Goal: Task Accomplishment & Management: Use online tool/utility

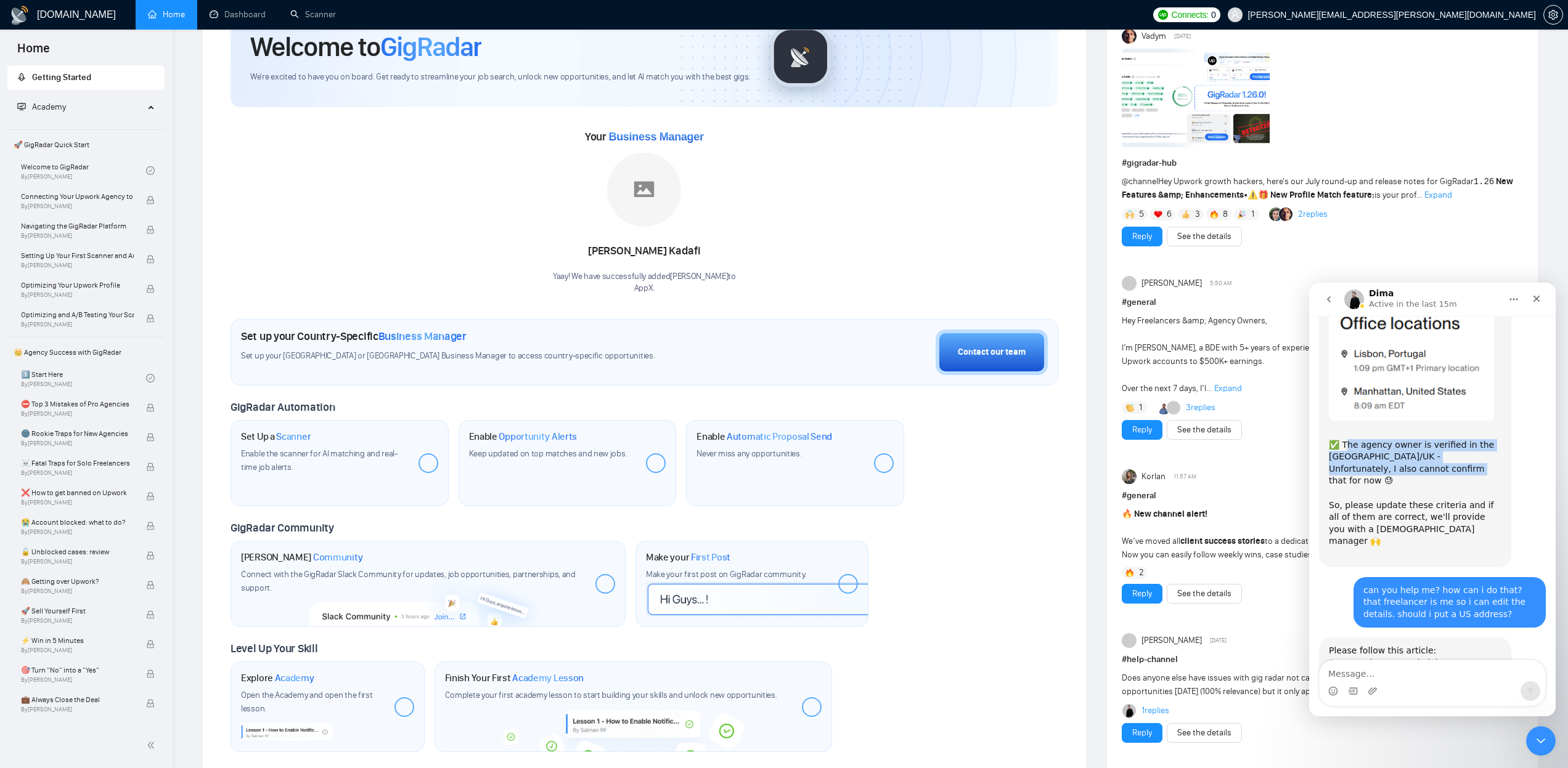
scroll to position [1476, 0]
click at [1360, 659] on link "Can I apply to US-only jobs?" at bounding box center [1389, 664] width 121 height 10
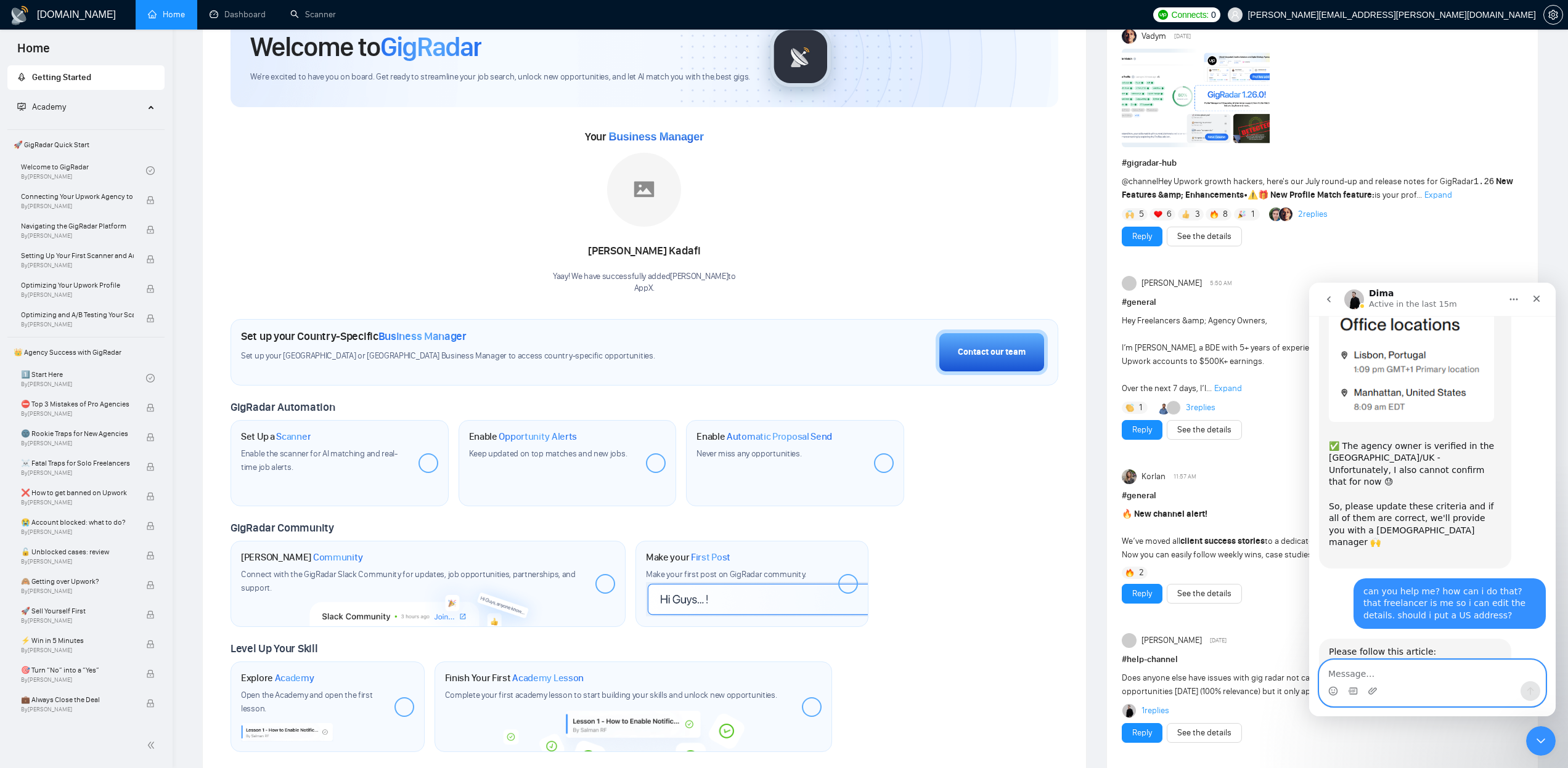
click at [1390, 673] on textarea "Message…" at bounding box center [1433, 671] width 226 height 21
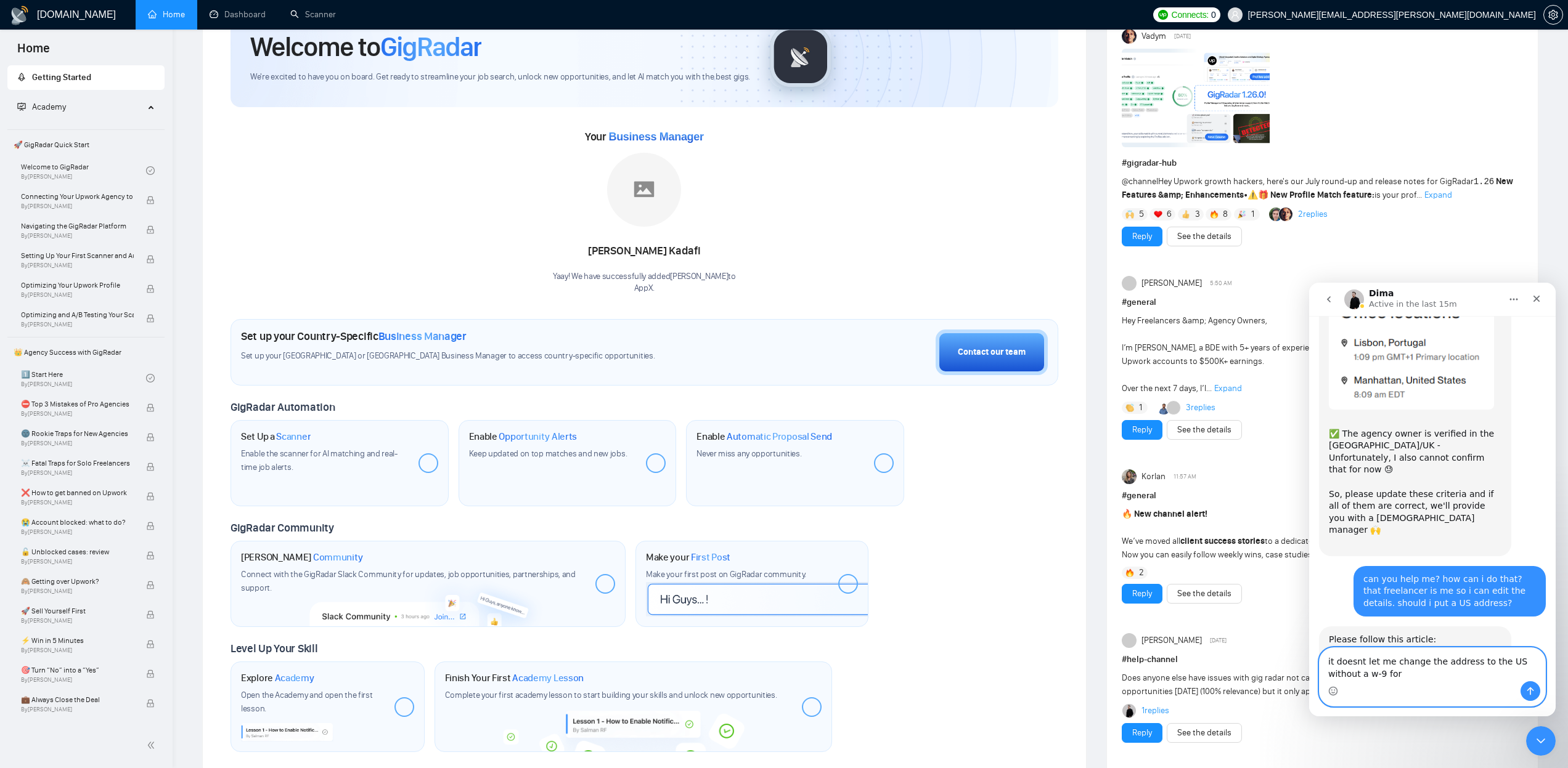
type textarea "it doesnt let me change the address to the US without a w-9 form"
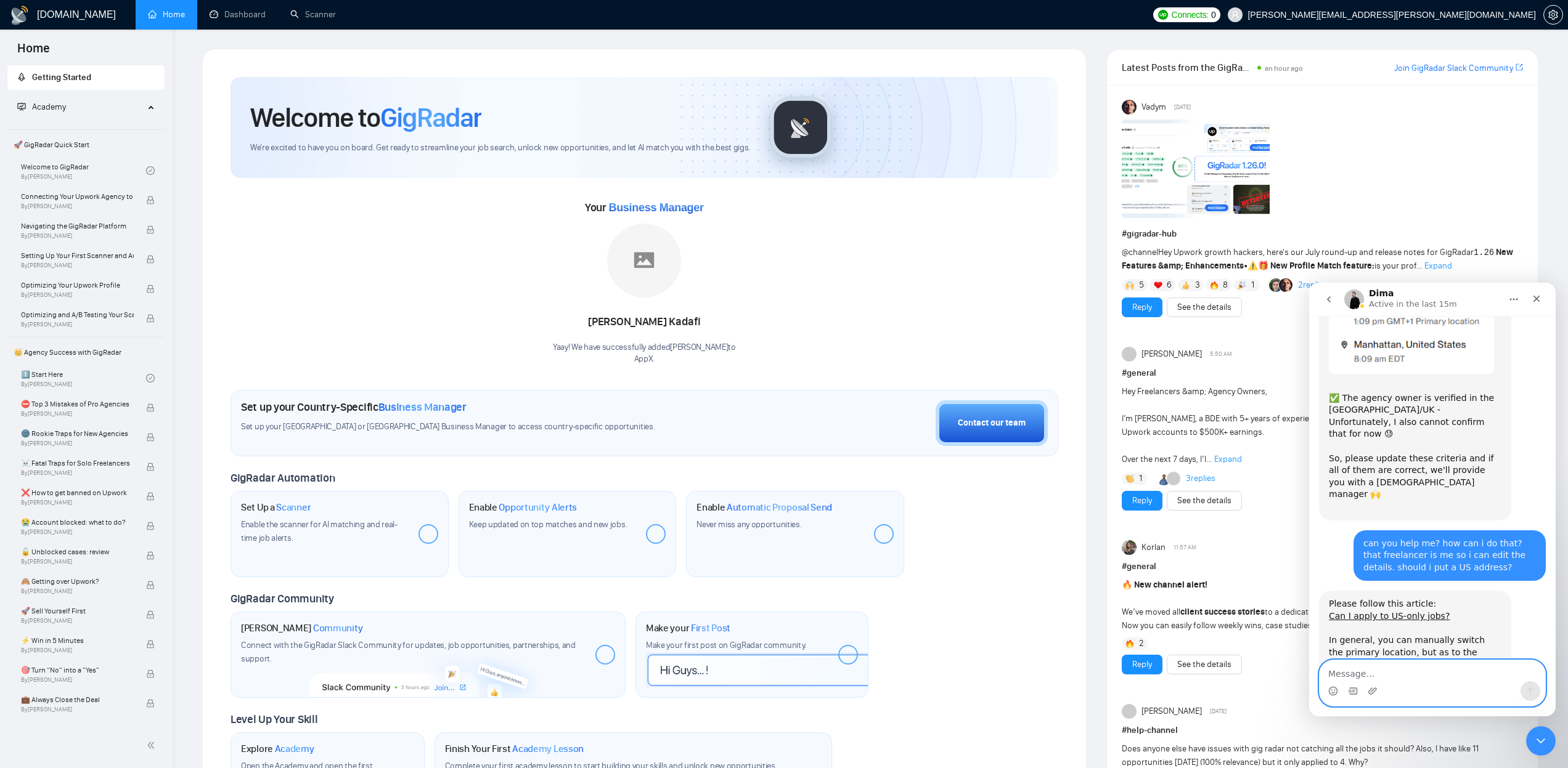
scroll to position [0, 0]
type textarea "but i dont have that im not a tax payer in the [GEOGRAPHIC_DATA]"
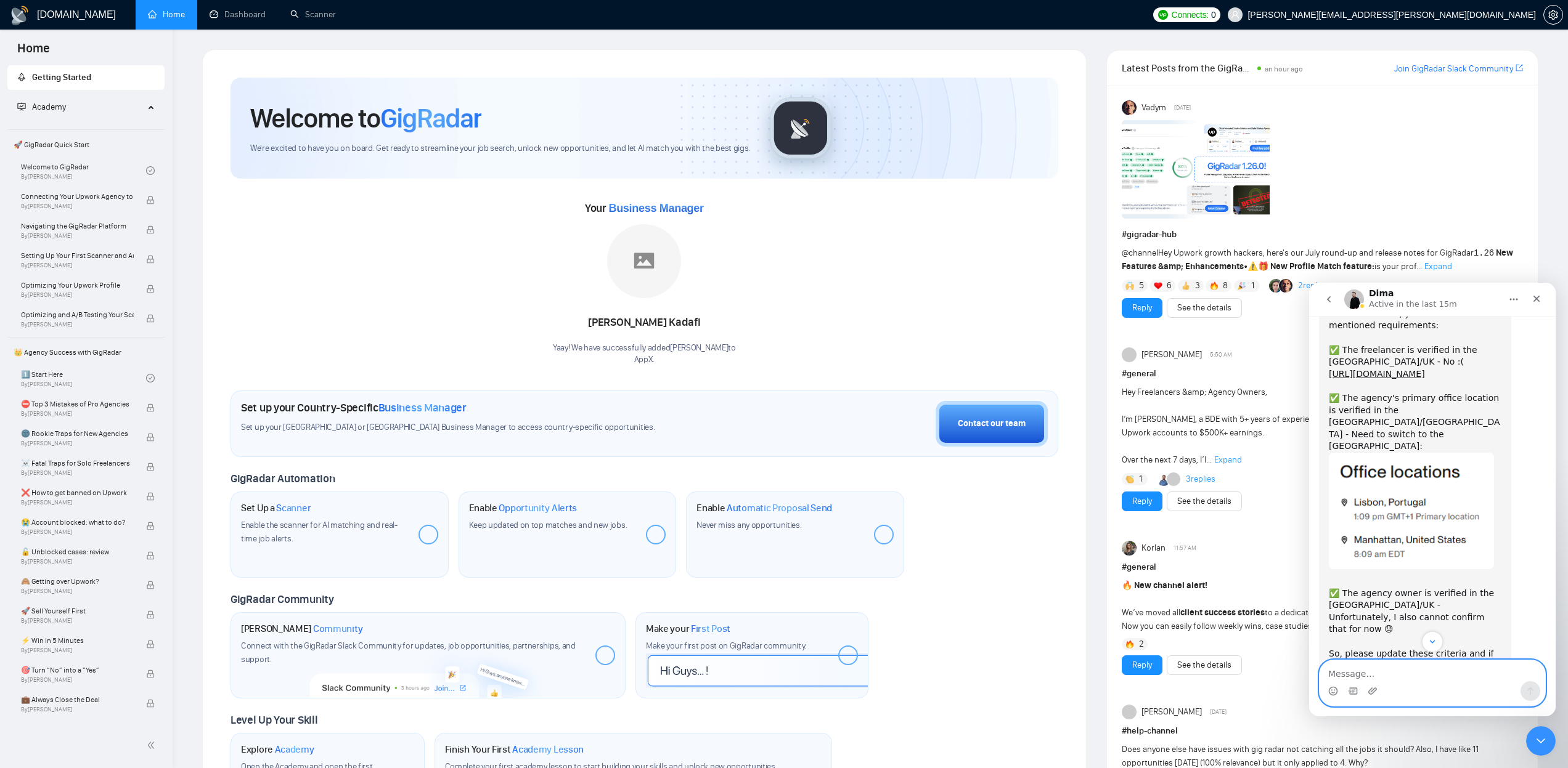
scroll to position [1318, 0]
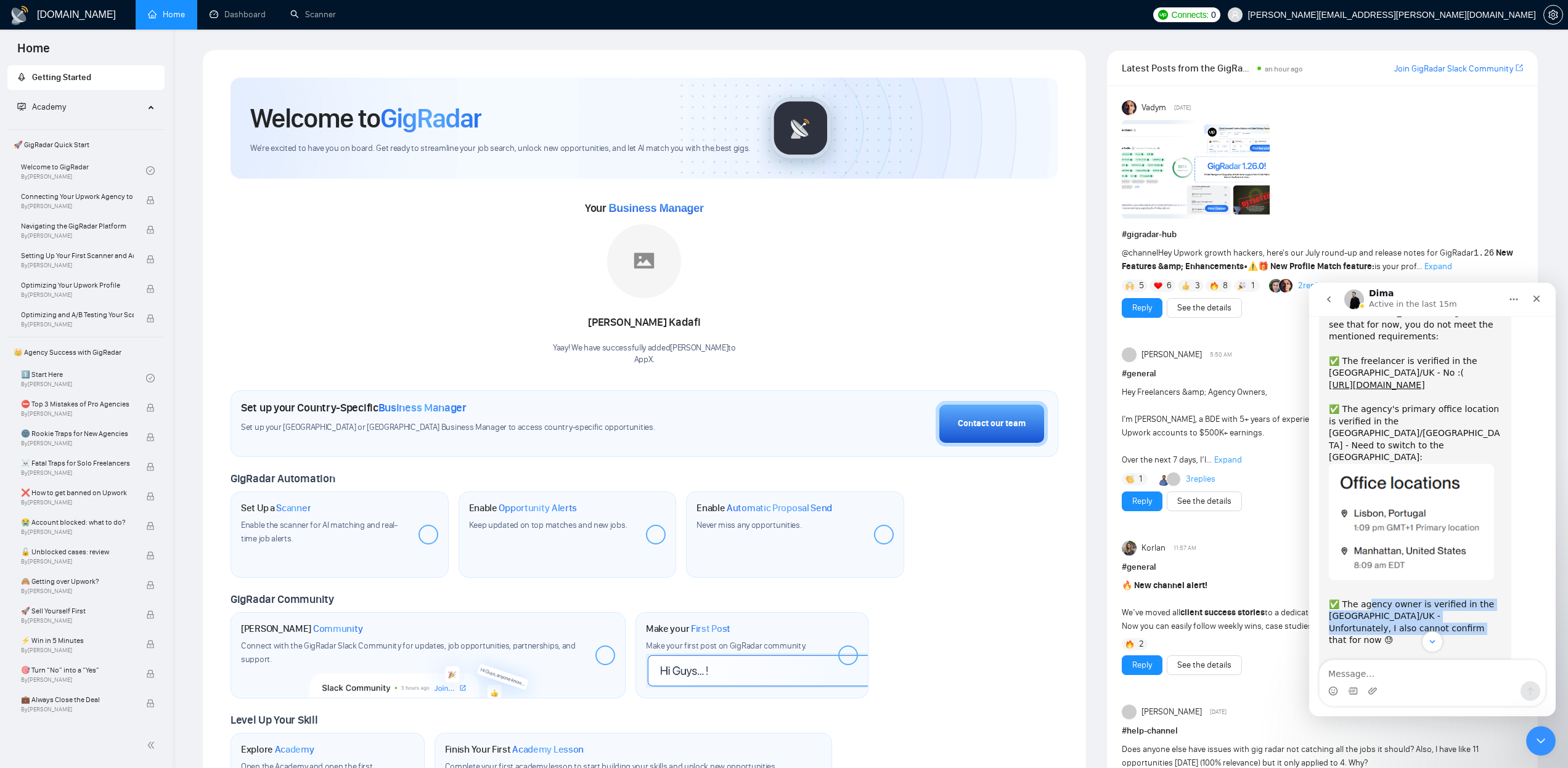
drag, startPoint x: 1371, startPoint y: 546, endPoint x: 1427, endPoint y: 569, distance: 60.5
click at [1427, 587] on div "✅ The agency owner is verified in the [GEOGRAPHIC_DATA]/UK - Unfortunately, I a…" at bounding box center [1415, 654] width 173 height 133
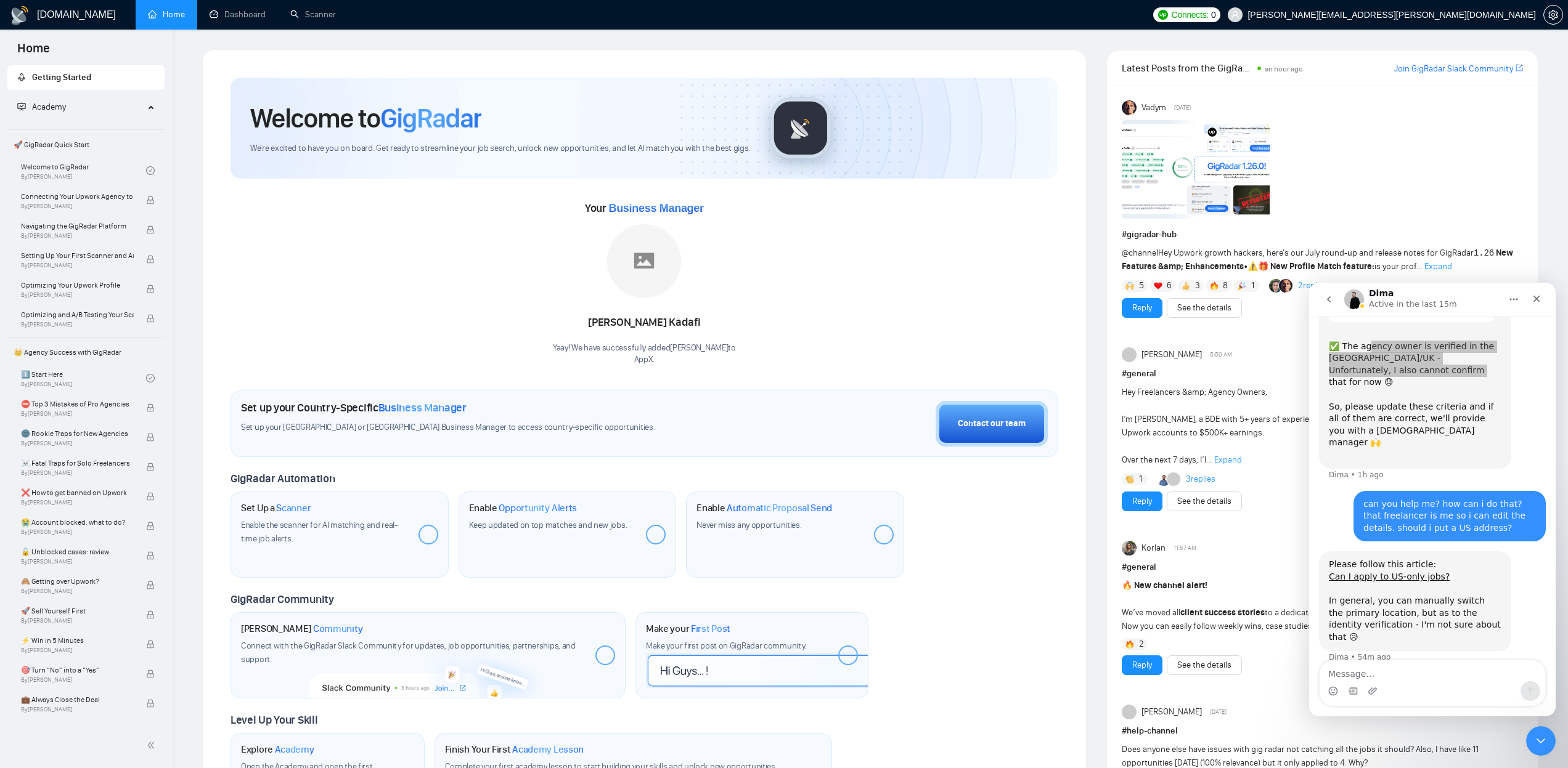
scroll to position [0, 0]
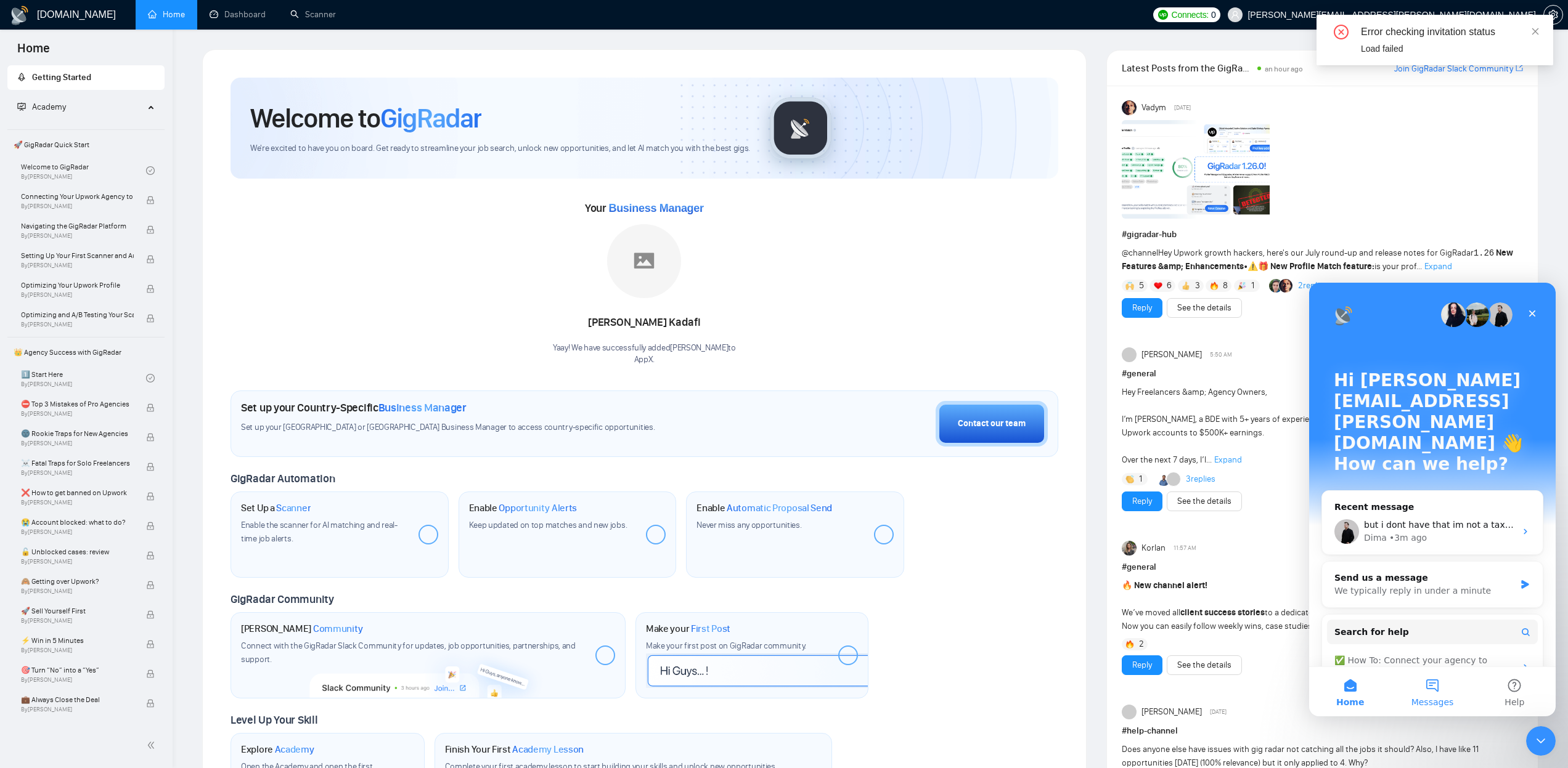
click at [1420, 699] on span "Messages" at bounding box center [1433, 702] width 43 height 9
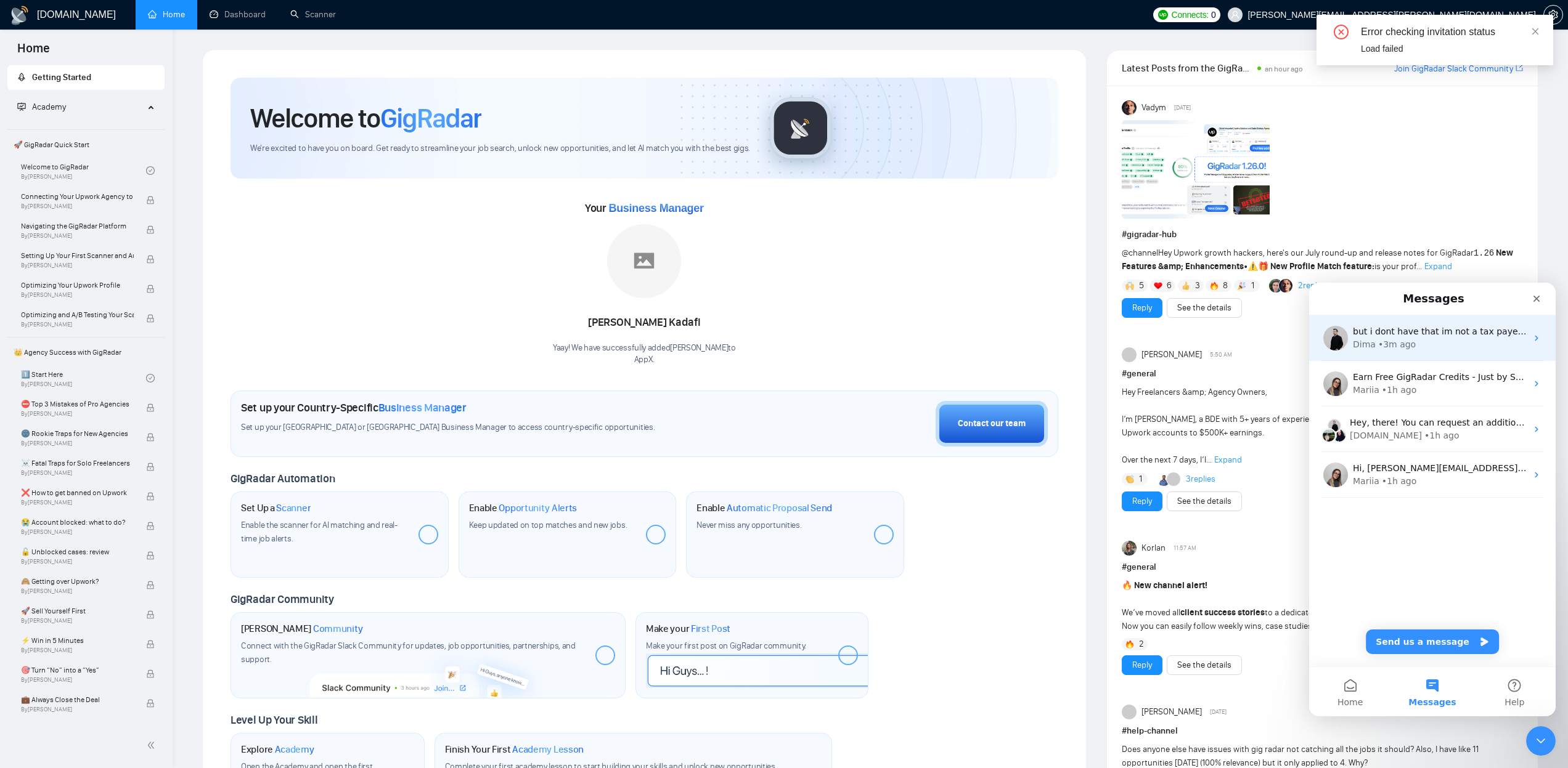
click at [1381, 343] on div "• 3m ago" at bounding box center [1396, 345] width 37 height 13
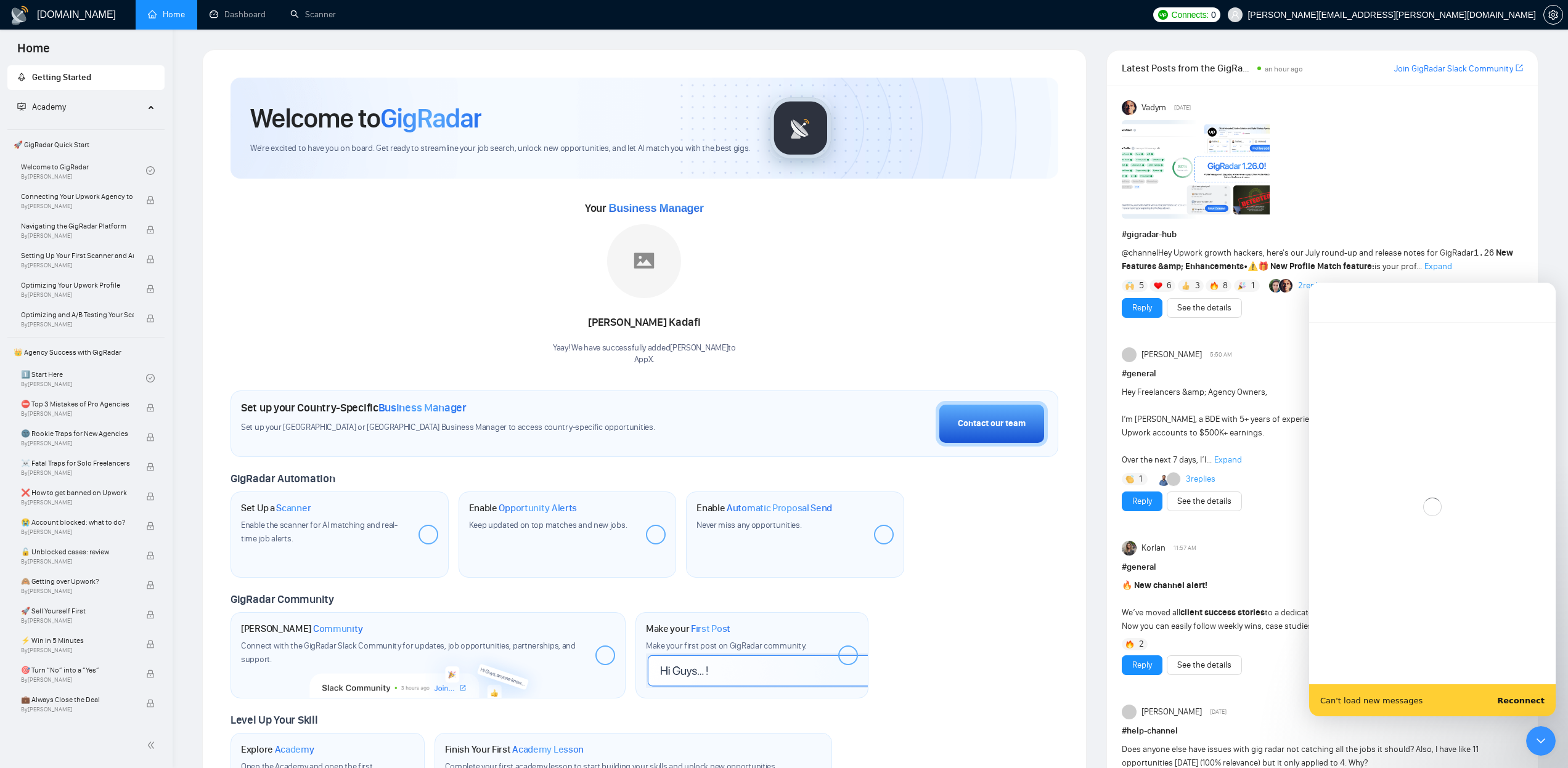
click at [1535, 702] on b "Reconnect" at bounding box center [1521, 701] width 48 height 10
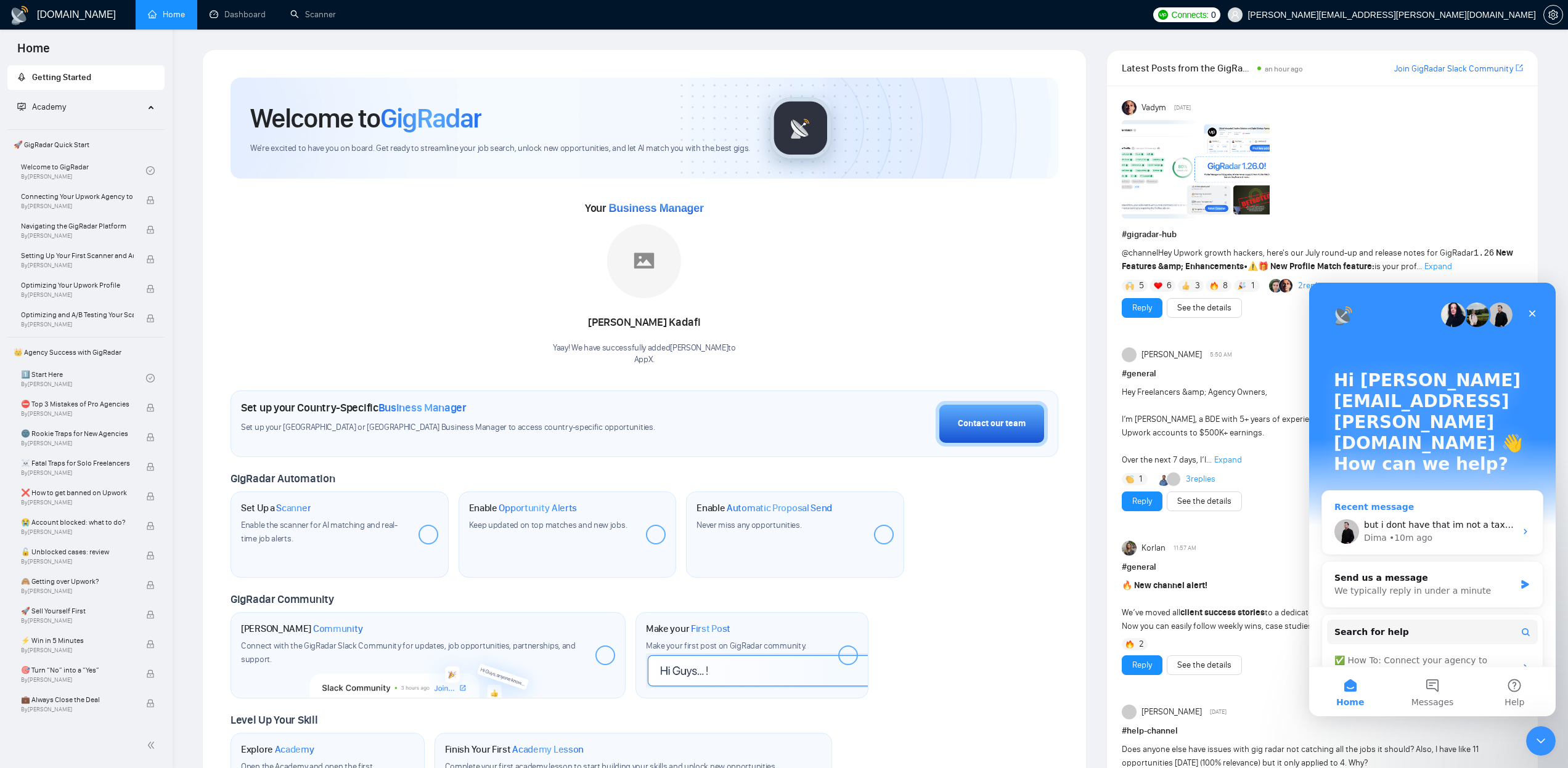
click at [1400, 520] on span "but i dont have that im not a tax payer in the [GEOGRAPHIC_DATA]" at bounding box center [1509, 525] width 290 height 10
click at [1421, 509] on div "but i dont have that im not a tax payer in the [GEOGRAPHIC_DATA] Dima • 23m ago" at bounding box center [1433, 532] width 221 height 46
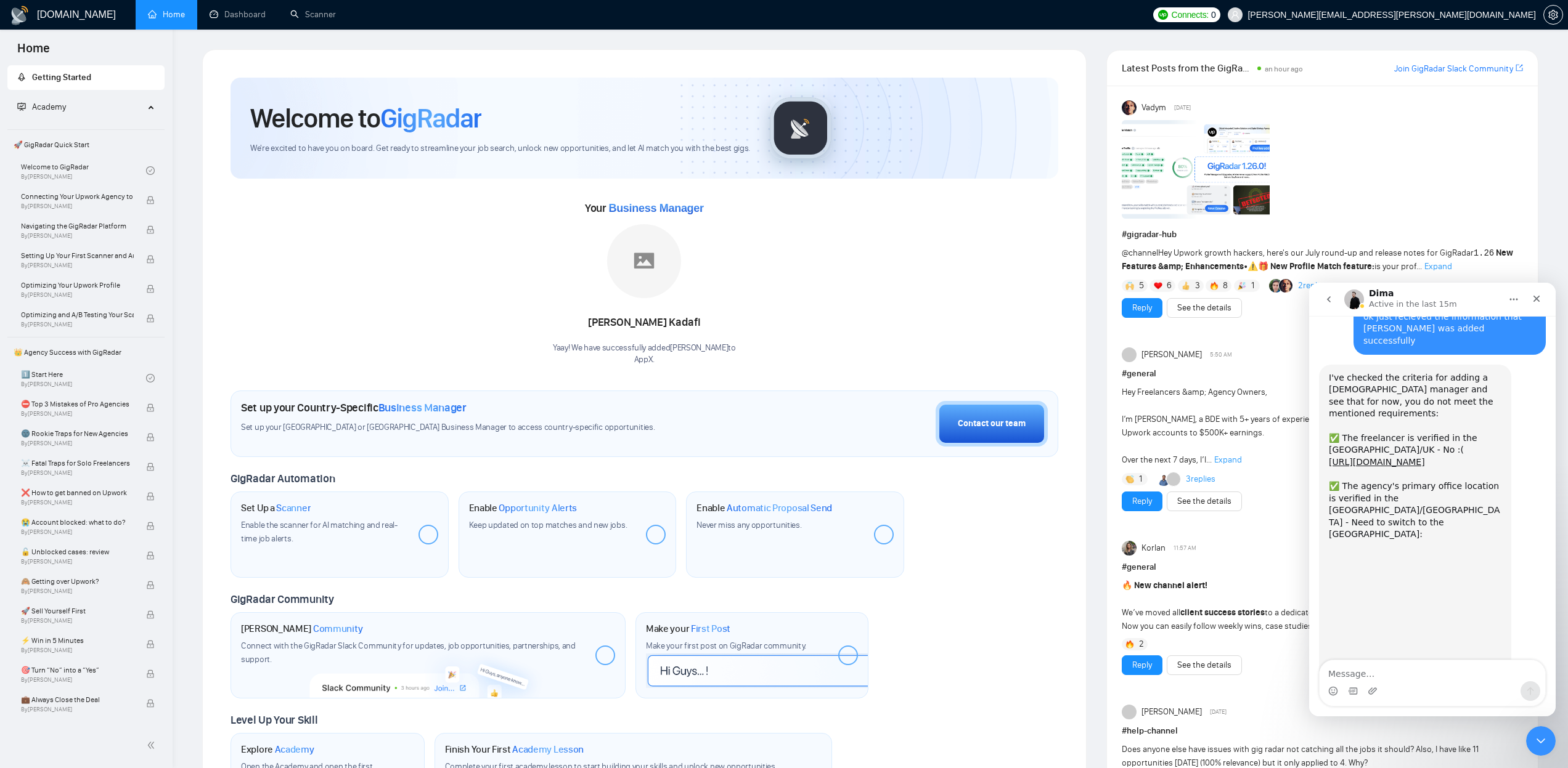
scroll to position [1564, 0]
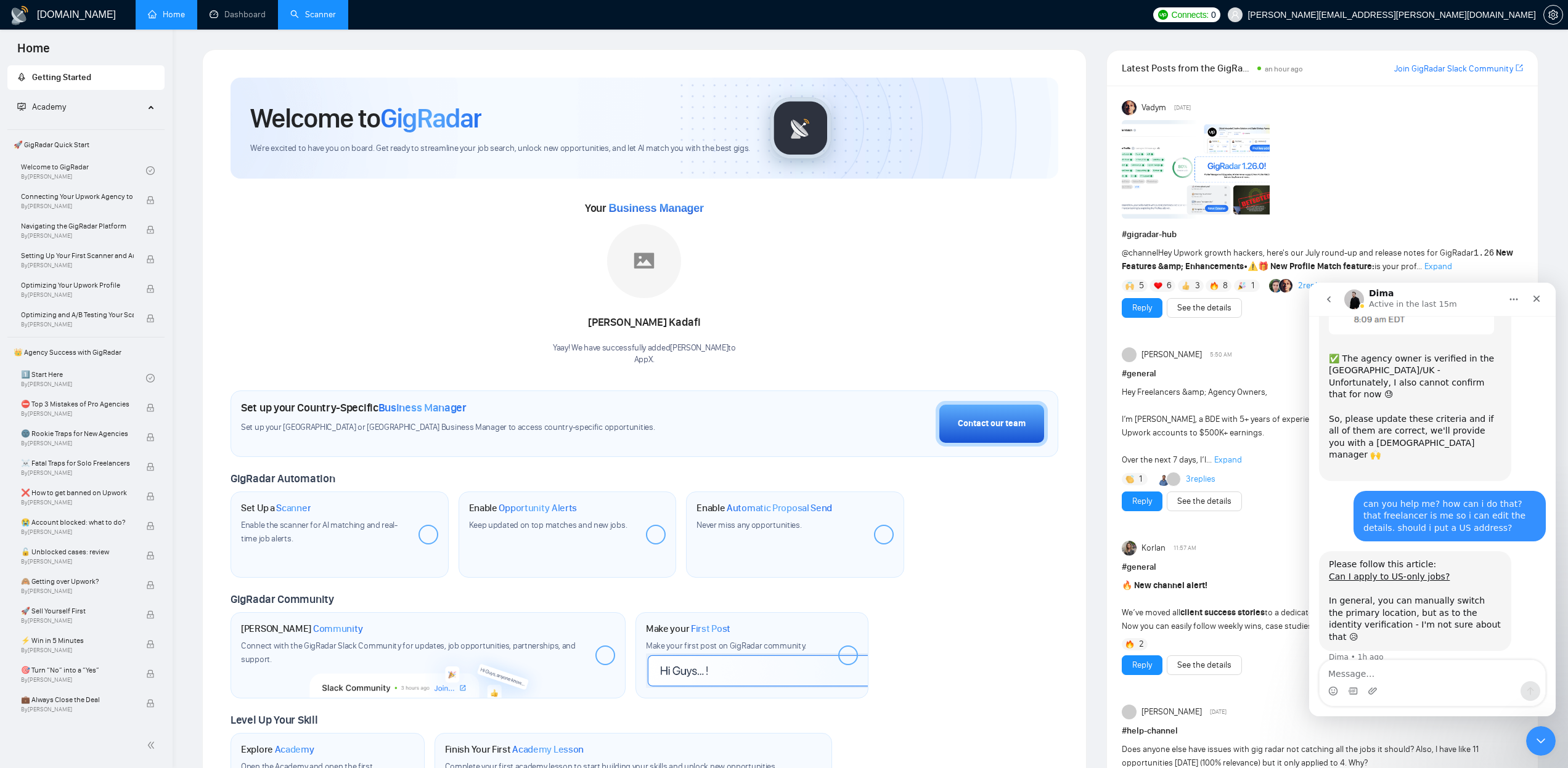
click at [312, 16] on link "Scanner" at bounding box center [314, 14] width 46 height 10
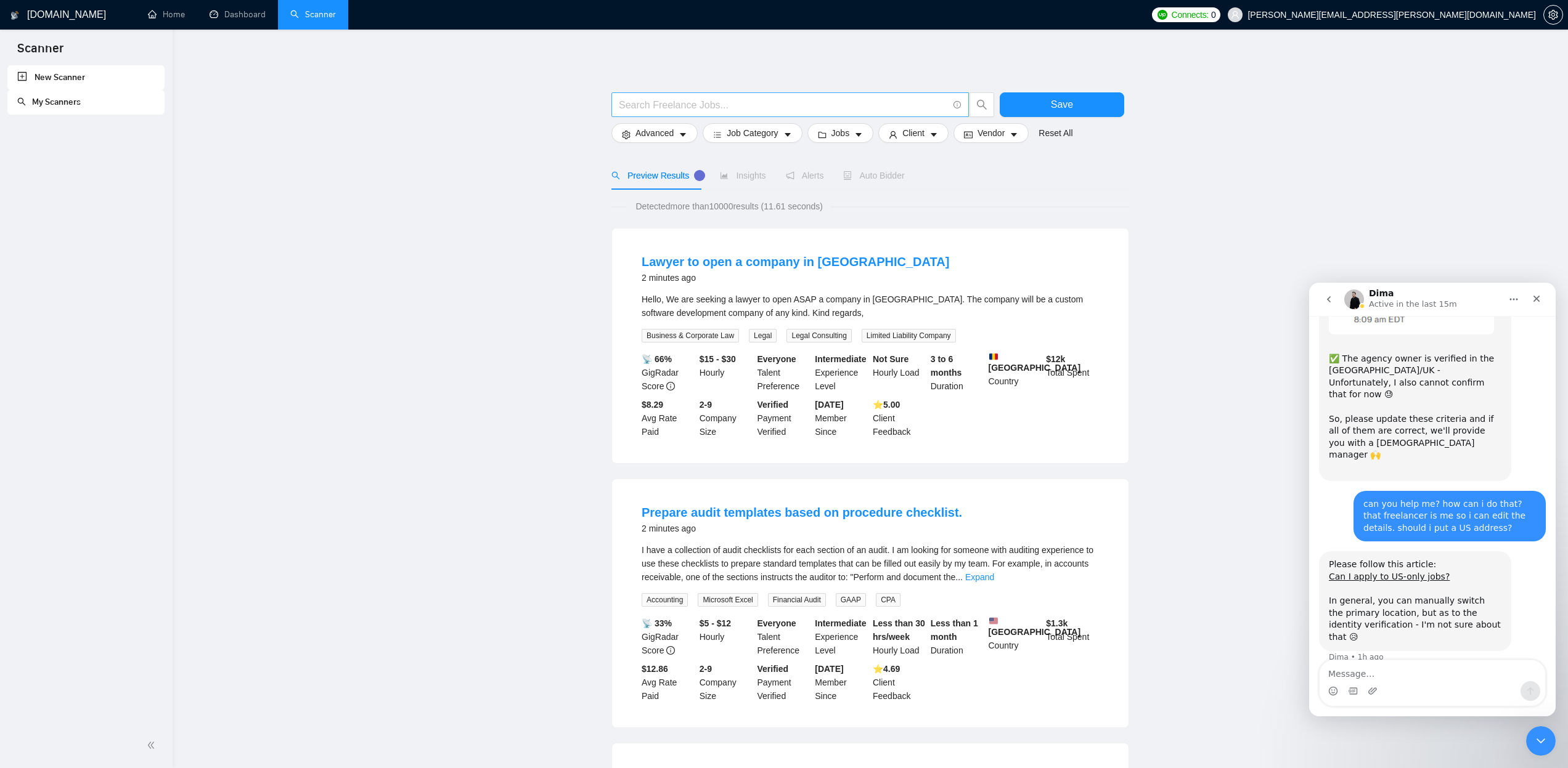
click at [666, 101] on input "text" at bounding box center [783, 105] width 329 height 15
paste input "web dev*"
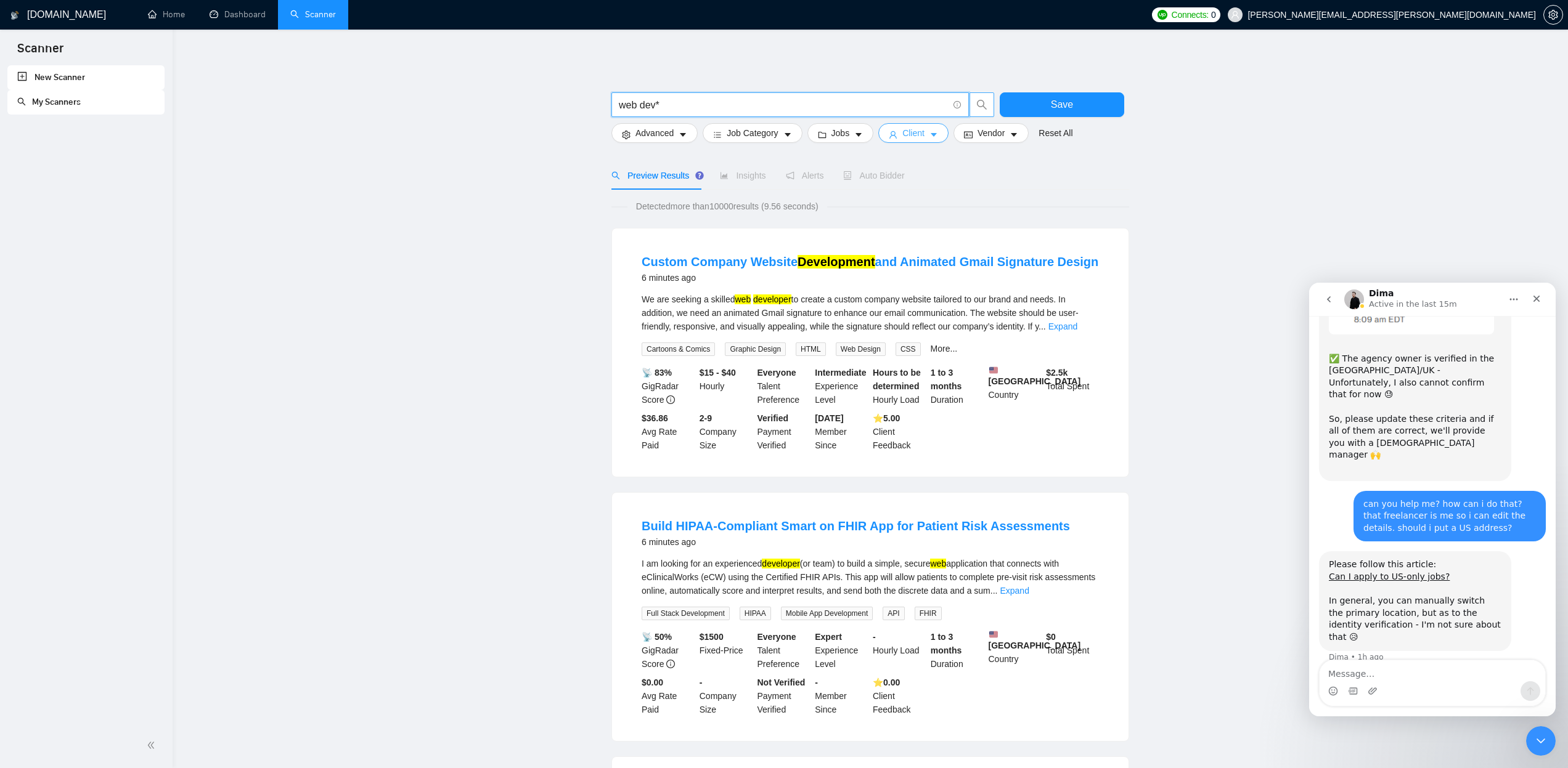
type input "web dev*"
click at [898, 138] on icon "user" at bounding box center [893, 134] width 9 height 9
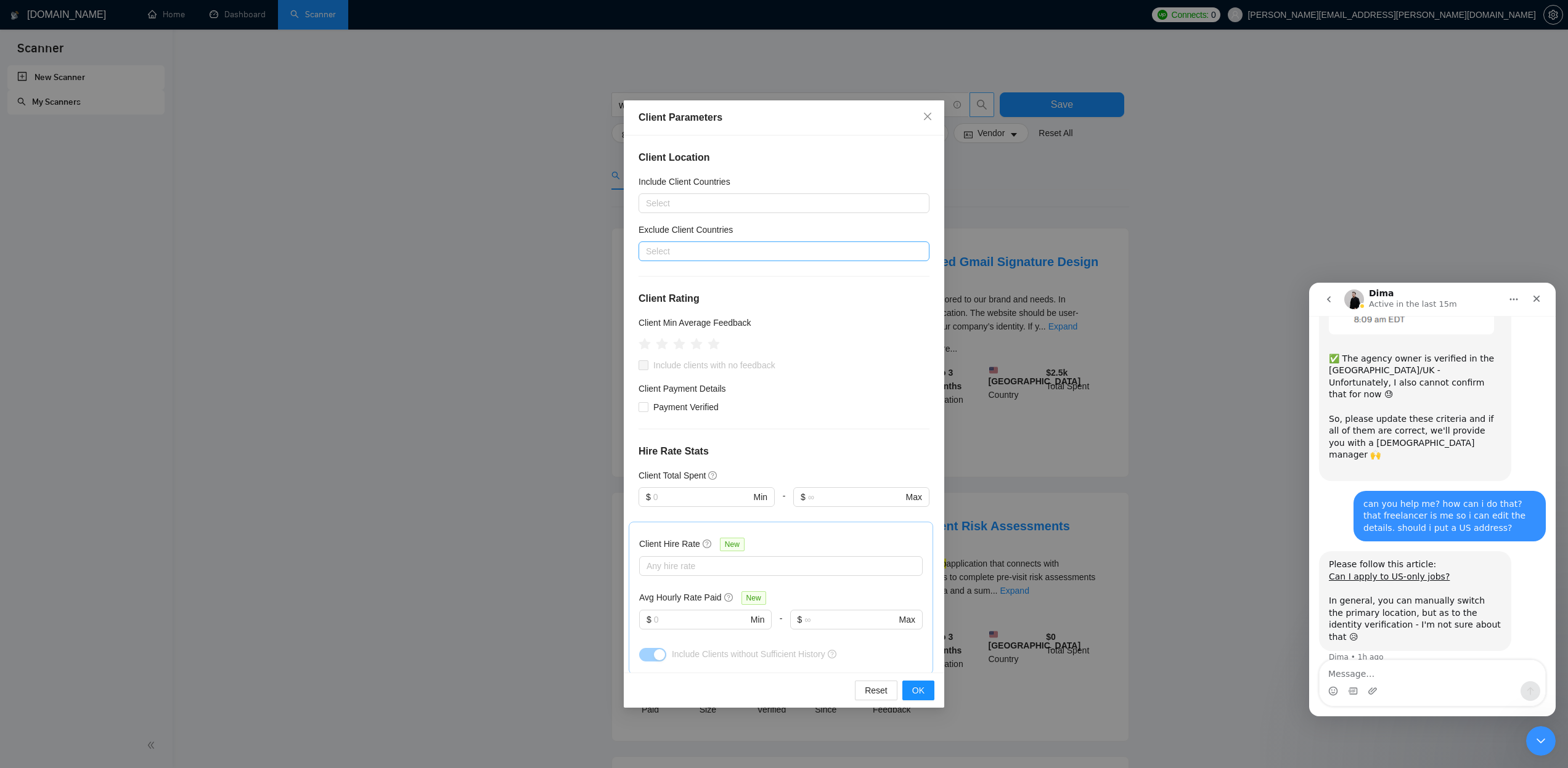
click at [880, 254] on div at bounding box center [778, 252] width 273 height 15
click at [774, 463] on div "Client Location Include Client Countries Select Exclude Client Countries Select…" at bounding box center [784, 404] width 320 height 538
click at [697, 346] on icon "star" at bounding box center [697, 343] width 13 height 12
click at [745, 370] on span "Include clients with no feedback" at bounding box center [714, 365] width 132 height 13
click at [647, 369] on input "Include clients with no feedback" at bounding box center [642, 364] width 9 height 9
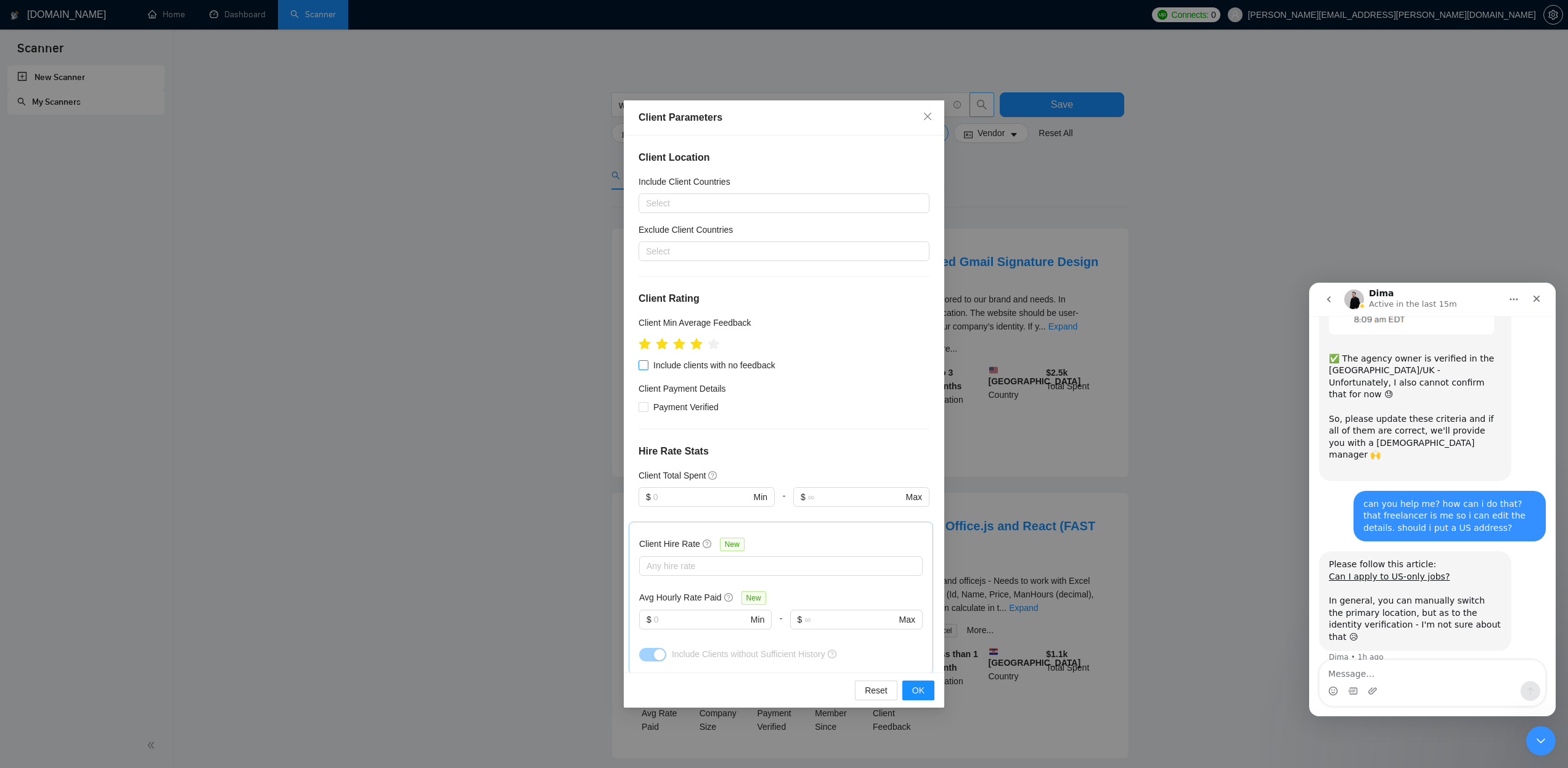
checkbox input "true"
click at [922, 696] on span "OK" at bounding box center [918, 691] width 12 height 13
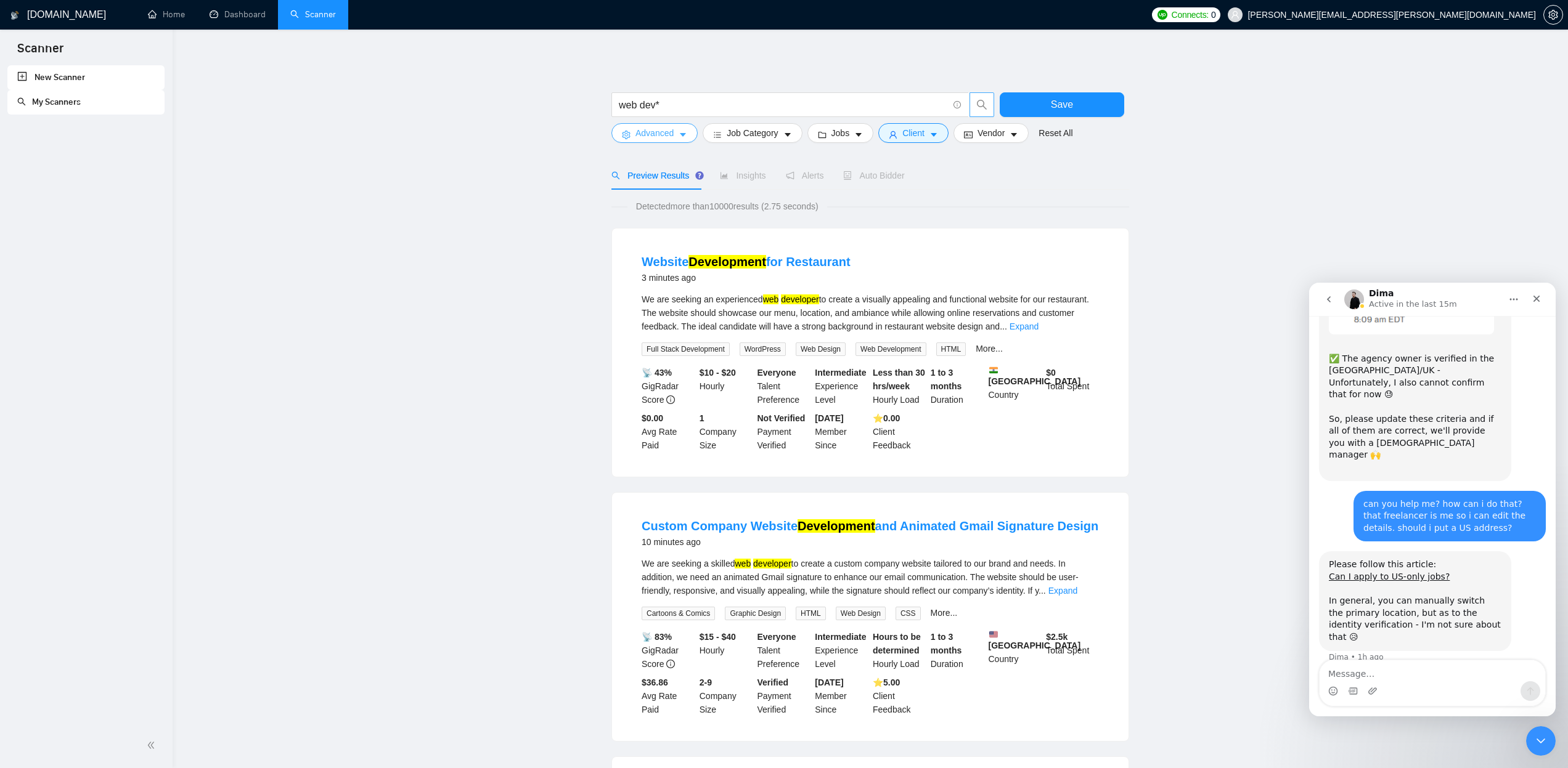
click at [682, 133] on icon "caret-down" at bounding box center [682, 135] width 6 height 4
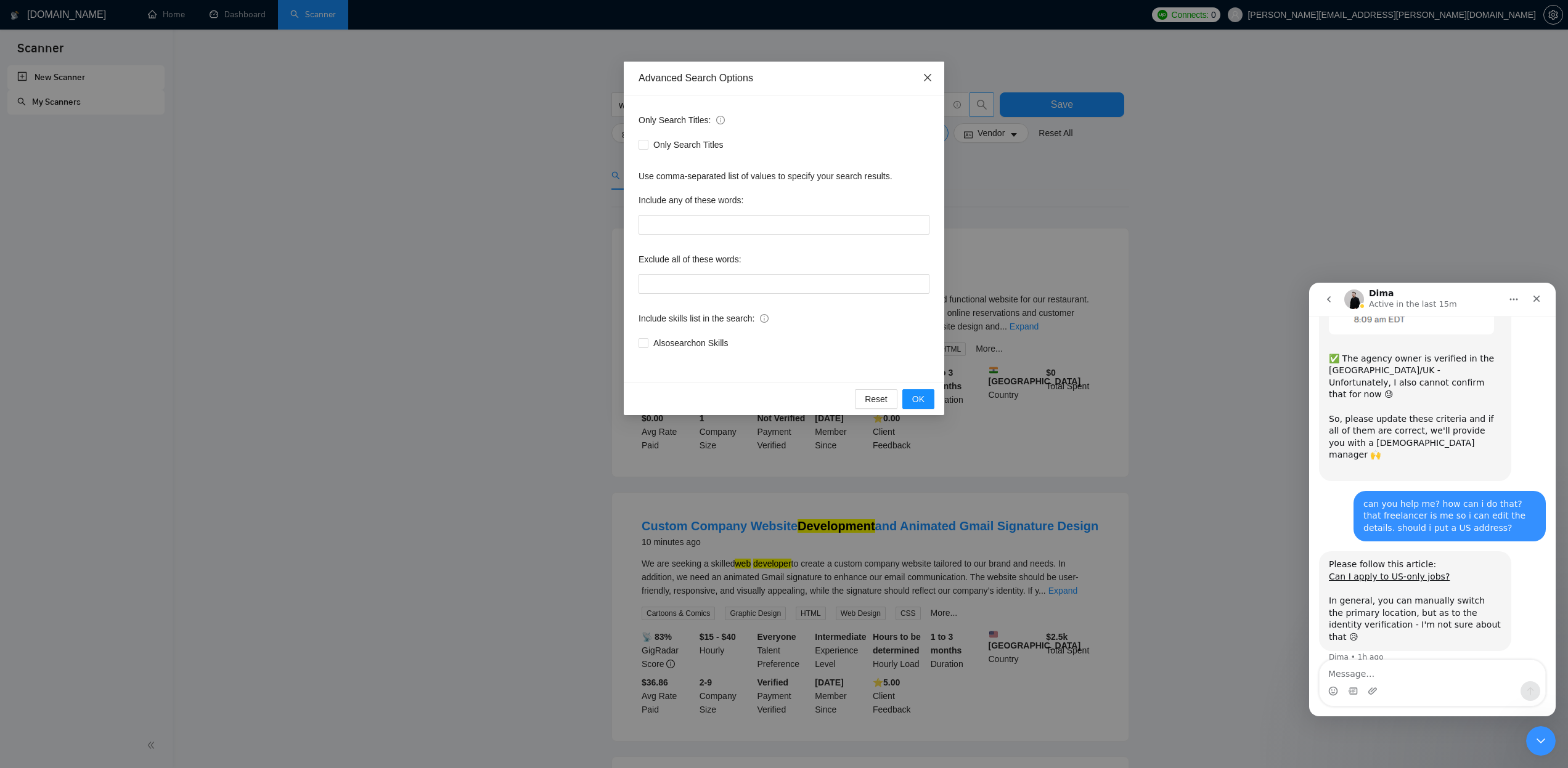
click at [923, 80] on icon "close" at bounding box center [927, 77] width 10 height 10
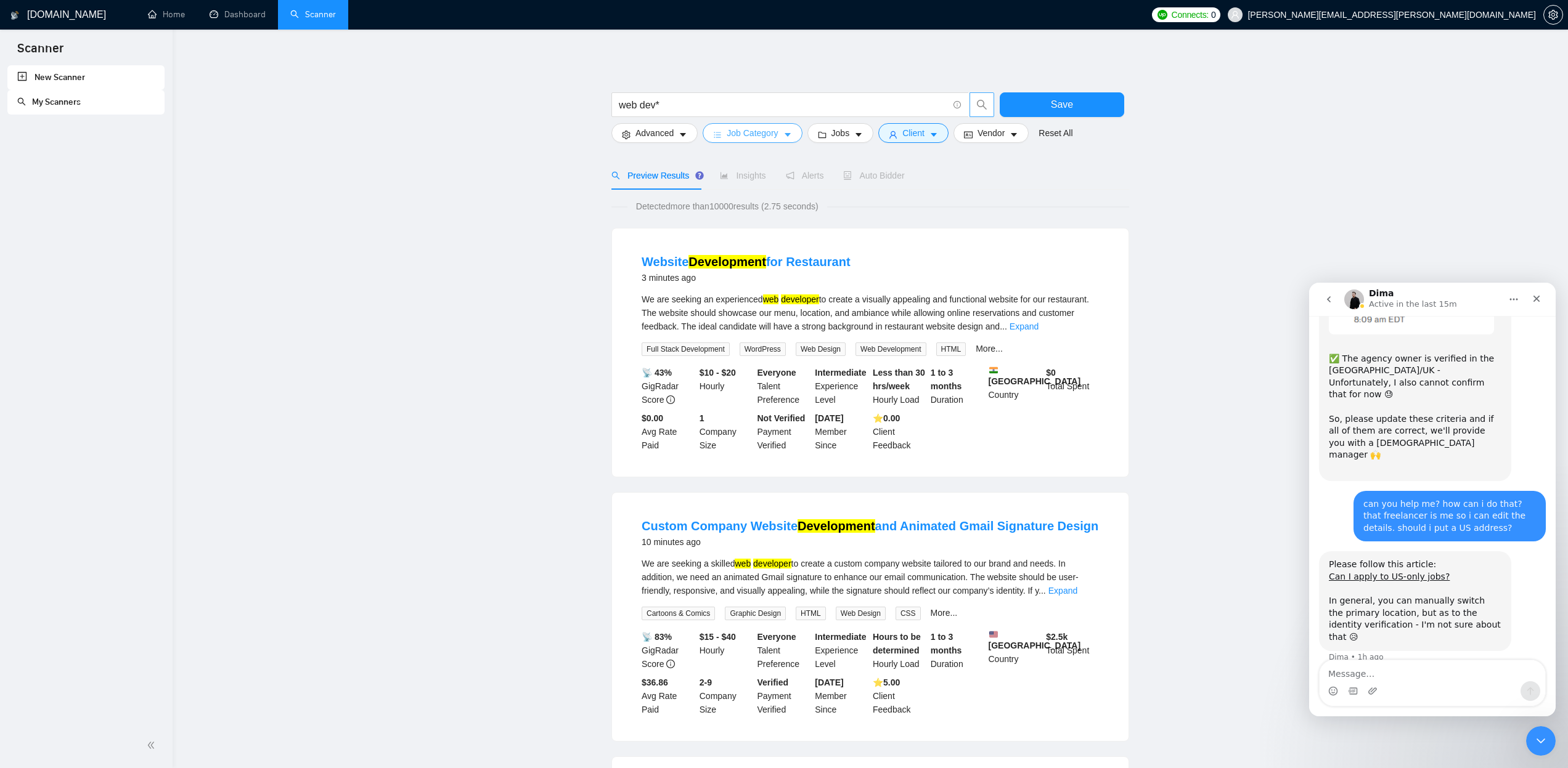
click at [741, 134] on span "Job Category" at bounding box center [752, 133] width 51 height 13
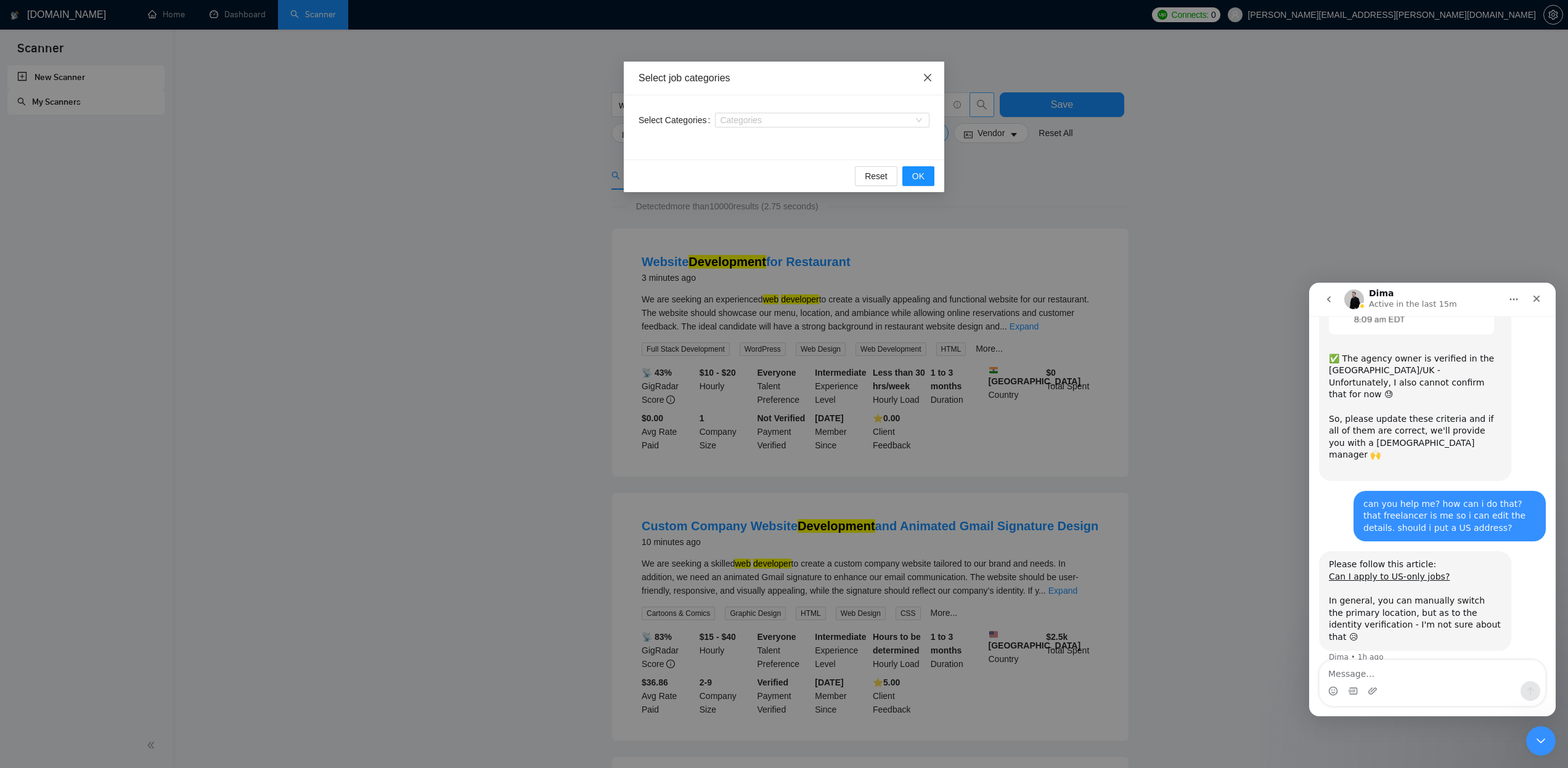
click at [927, 77] on icon "close" at bounding box center [927, 78] width 8 height 8
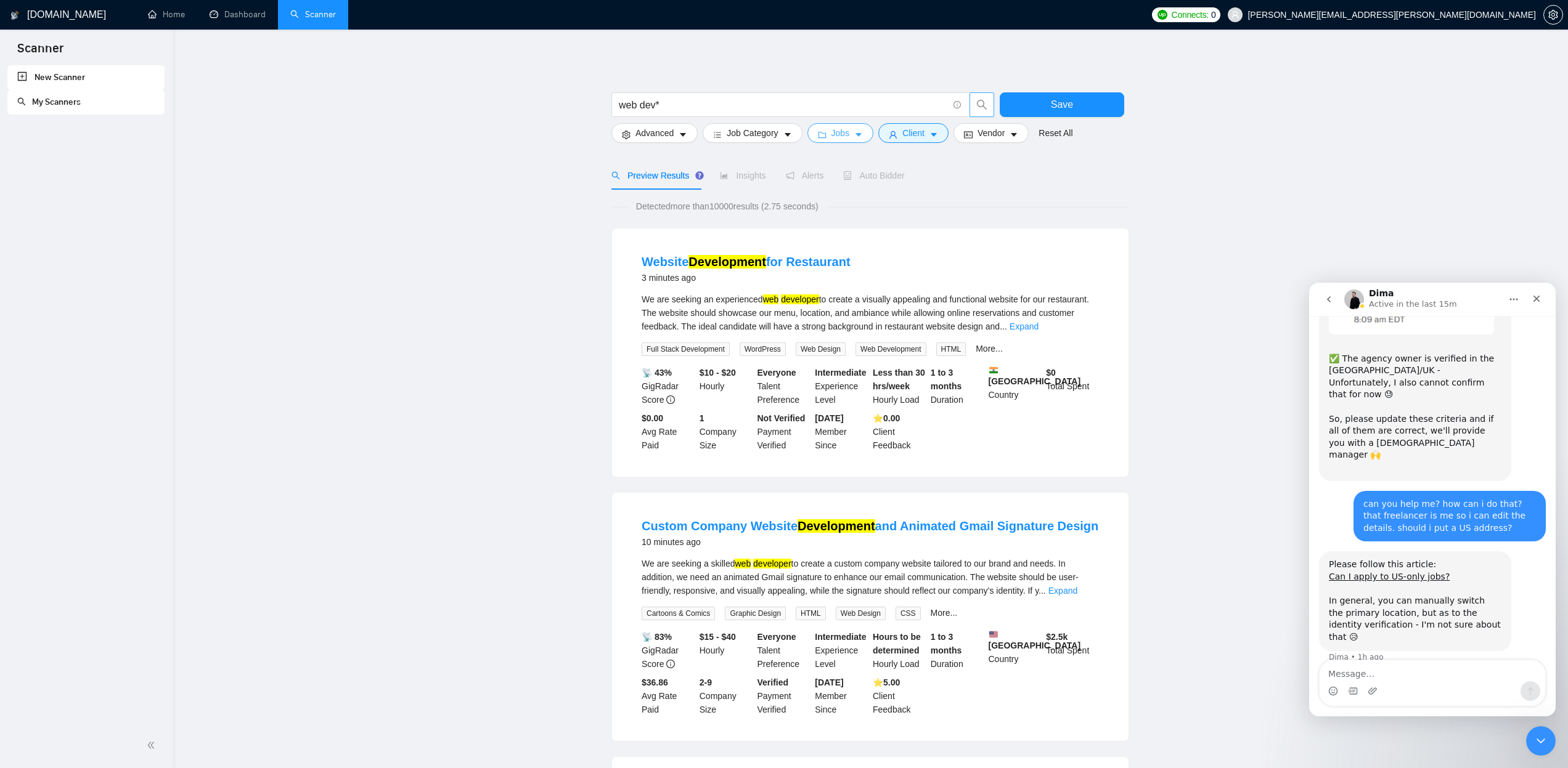
click at [846, 130] on span "Jobs" at bounding box center [840, 133] width 18 height 13
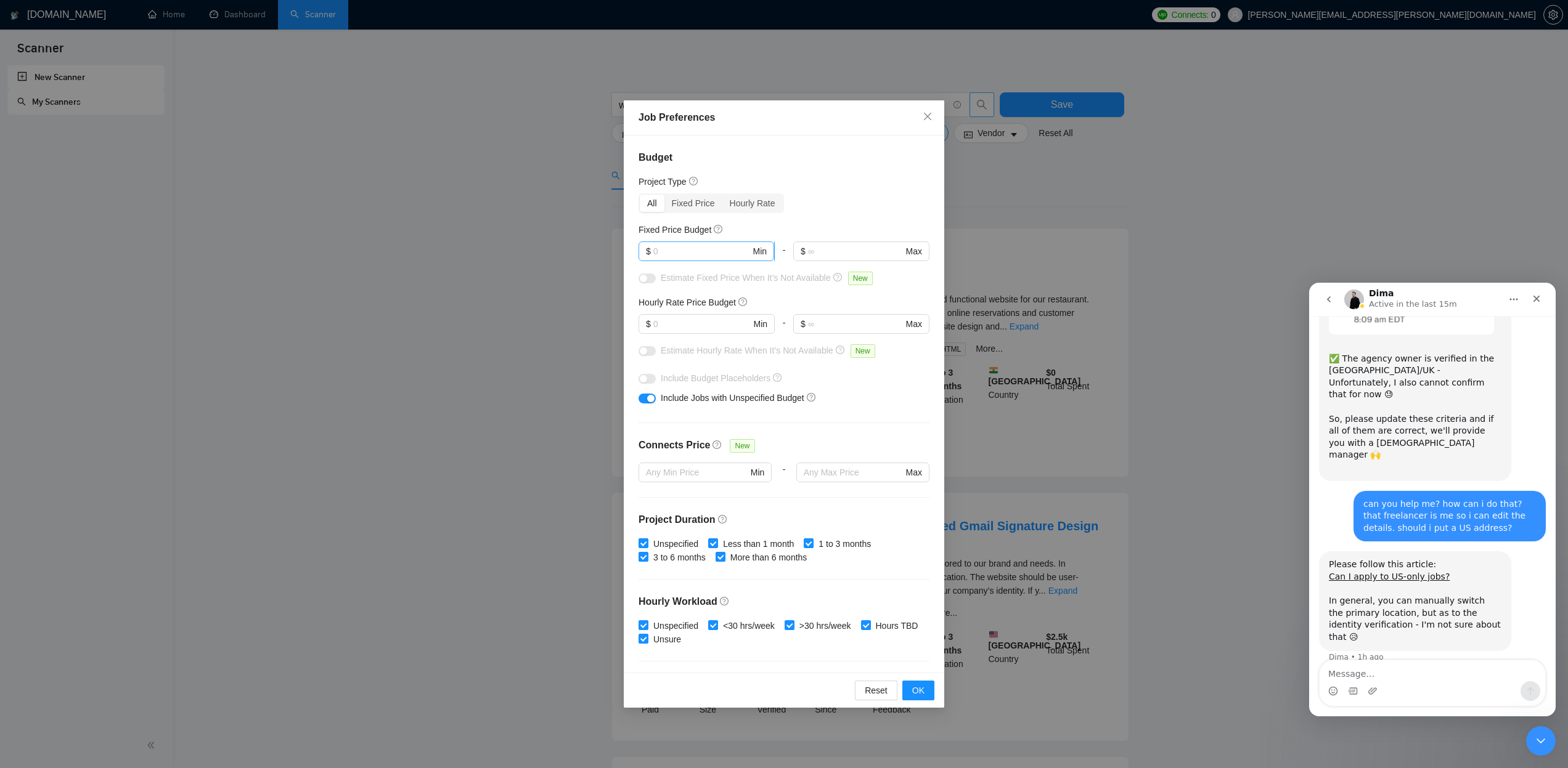
click at [711, 248] on input "text" at bounding box center [702, 252] width 97 height 13
click at [671, 252] on input "text" at bounding box center [702, 252] width 97 height 13
type input "1500"
click at [676, 278] on span "Estimate Fixed Price When It’s Not Available" at bounding box center [745, 277] width 170 height 10
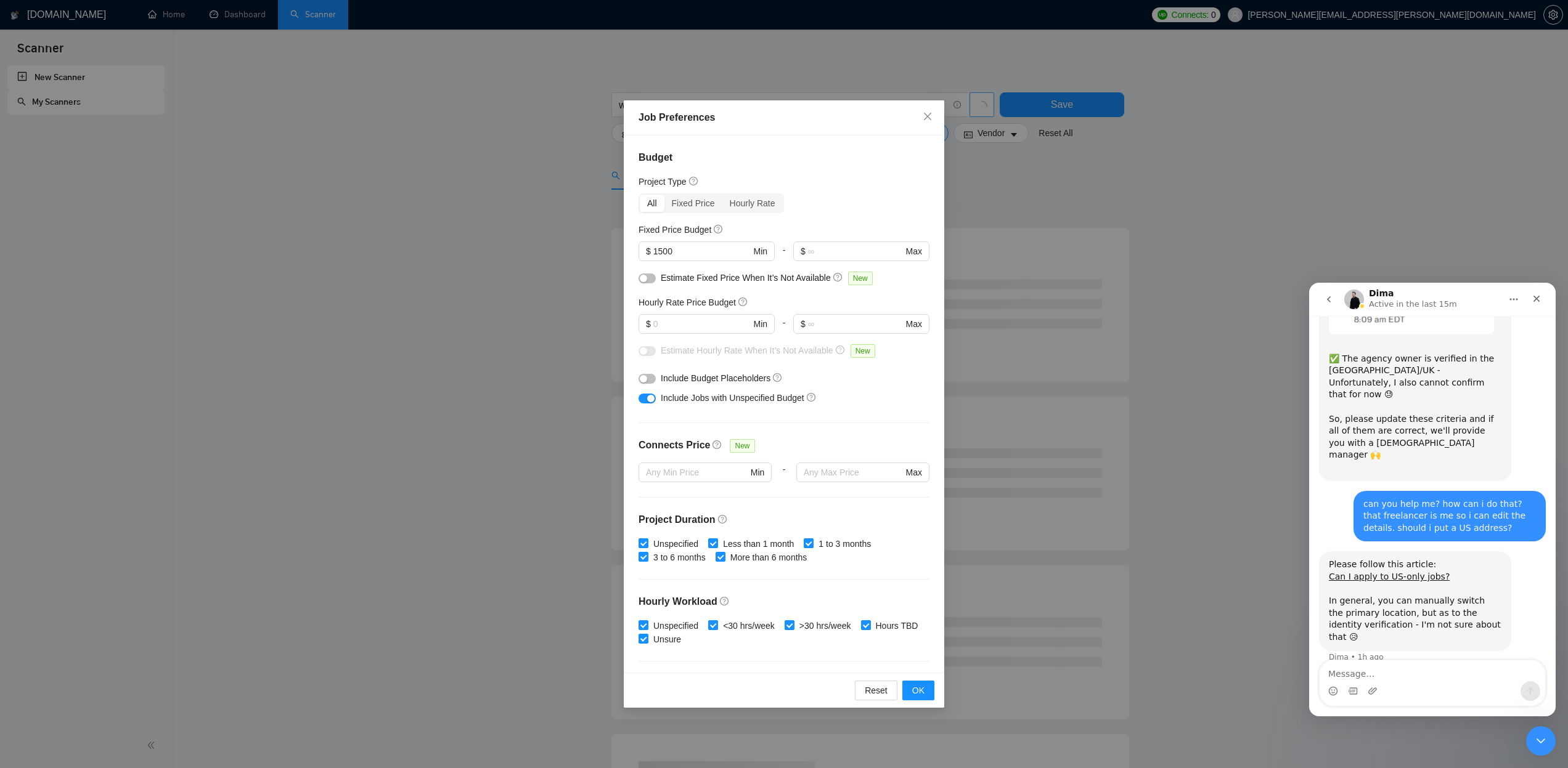
click at [652, 282] on button "button" at bounding box center [647, 278] width 17 height 10
click at [663, 324] on input "text" at bounding box center [702, 324] width 97 height 13
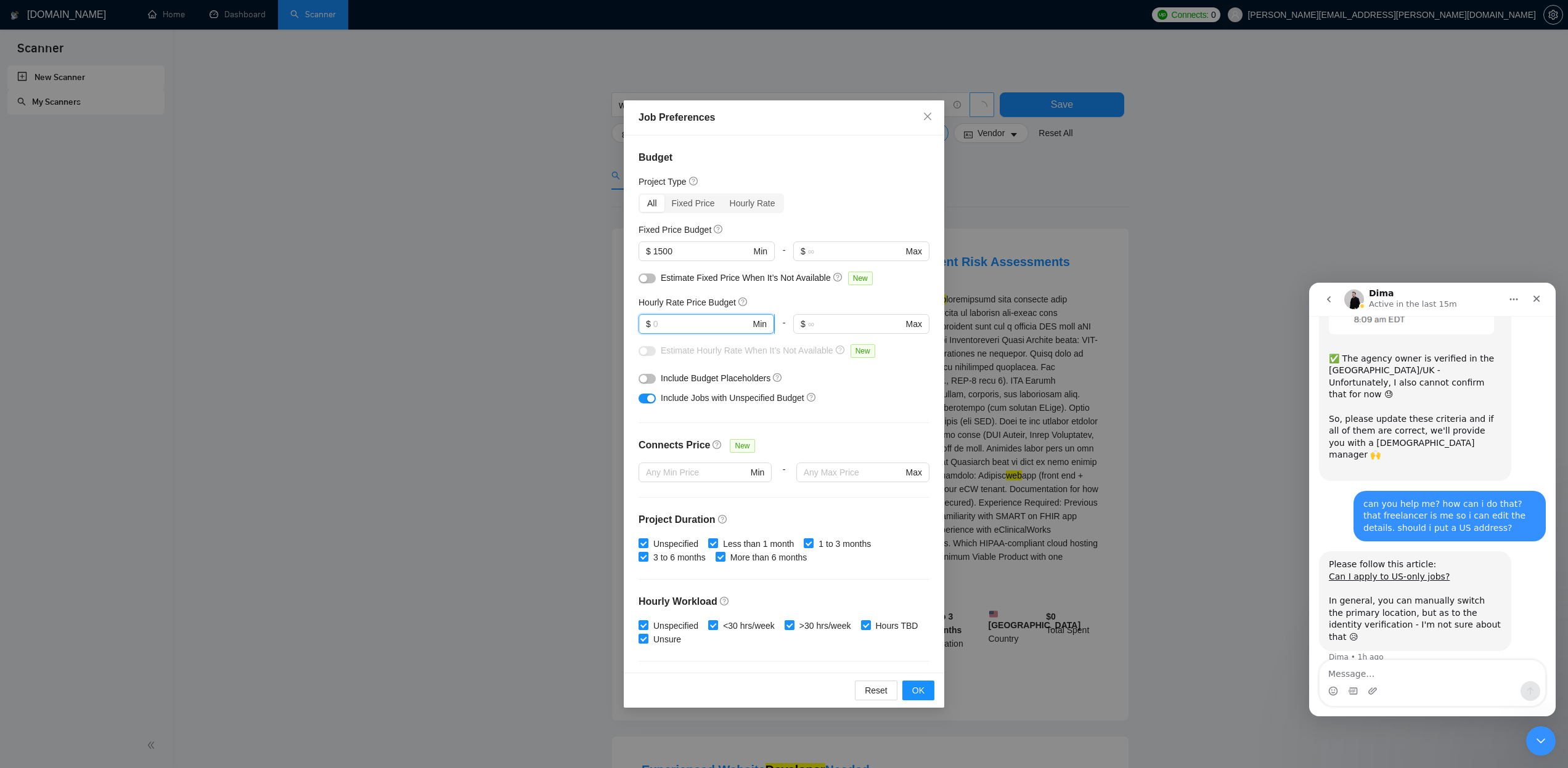
click at [659, 325] on input "text" at bounding box center [702, 324] width 97 height 13
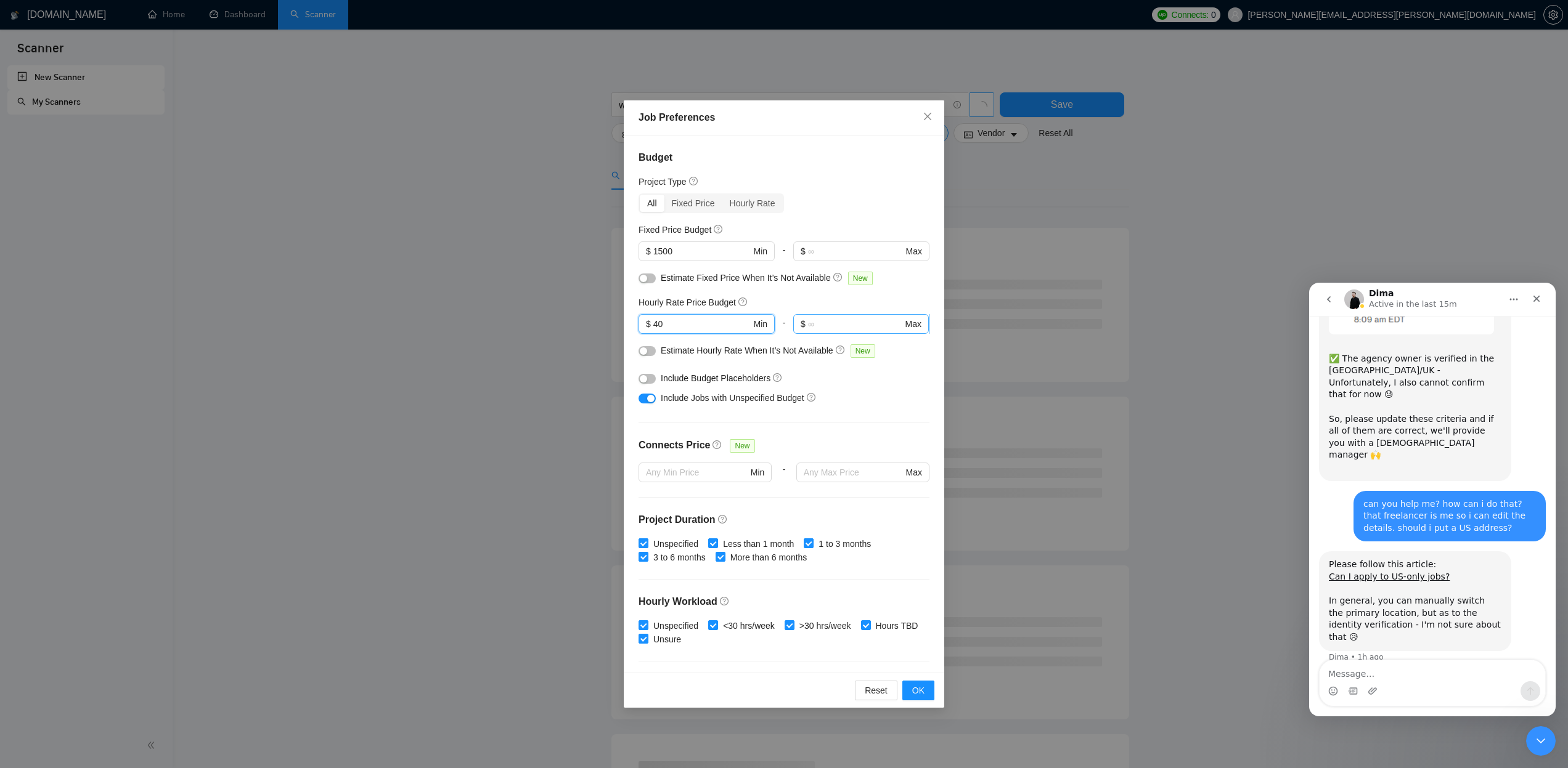
type input "40"
click at [820, 325] on input "text" at bounding box center [856, 324] width 95 height 13
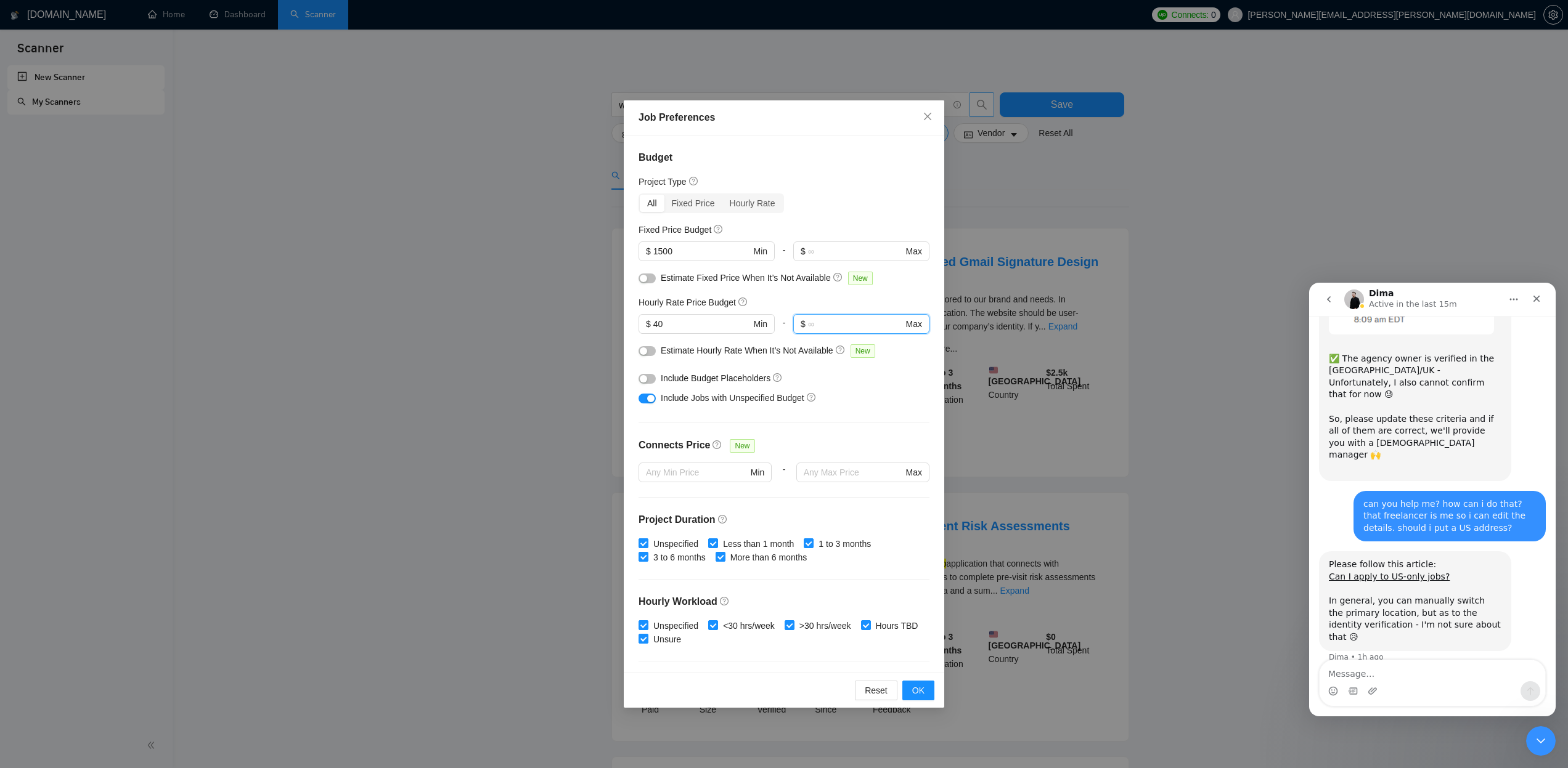
click at [650, 350] on button "button" at bounding box center [647, 351] width 17 height 10
click at [652, 279] on button "button" at bounding box center [647, 278] width 17 height 10
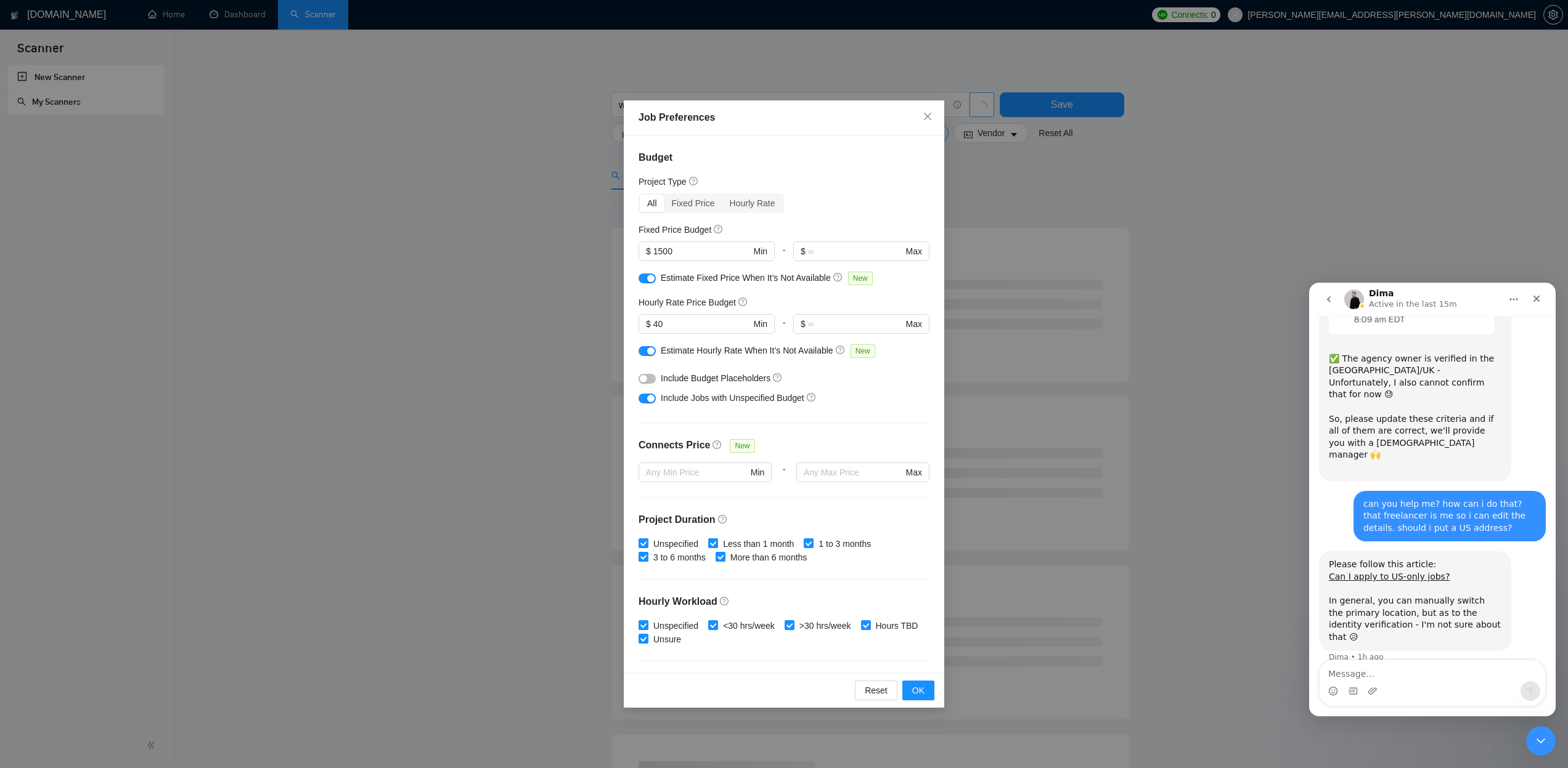
click at [648, 348] on div "button" at bounding box center [651, 352] width 8 height 8
click at [644, 279] on button "button" at bounding box center [647, 278] width 17 height 10
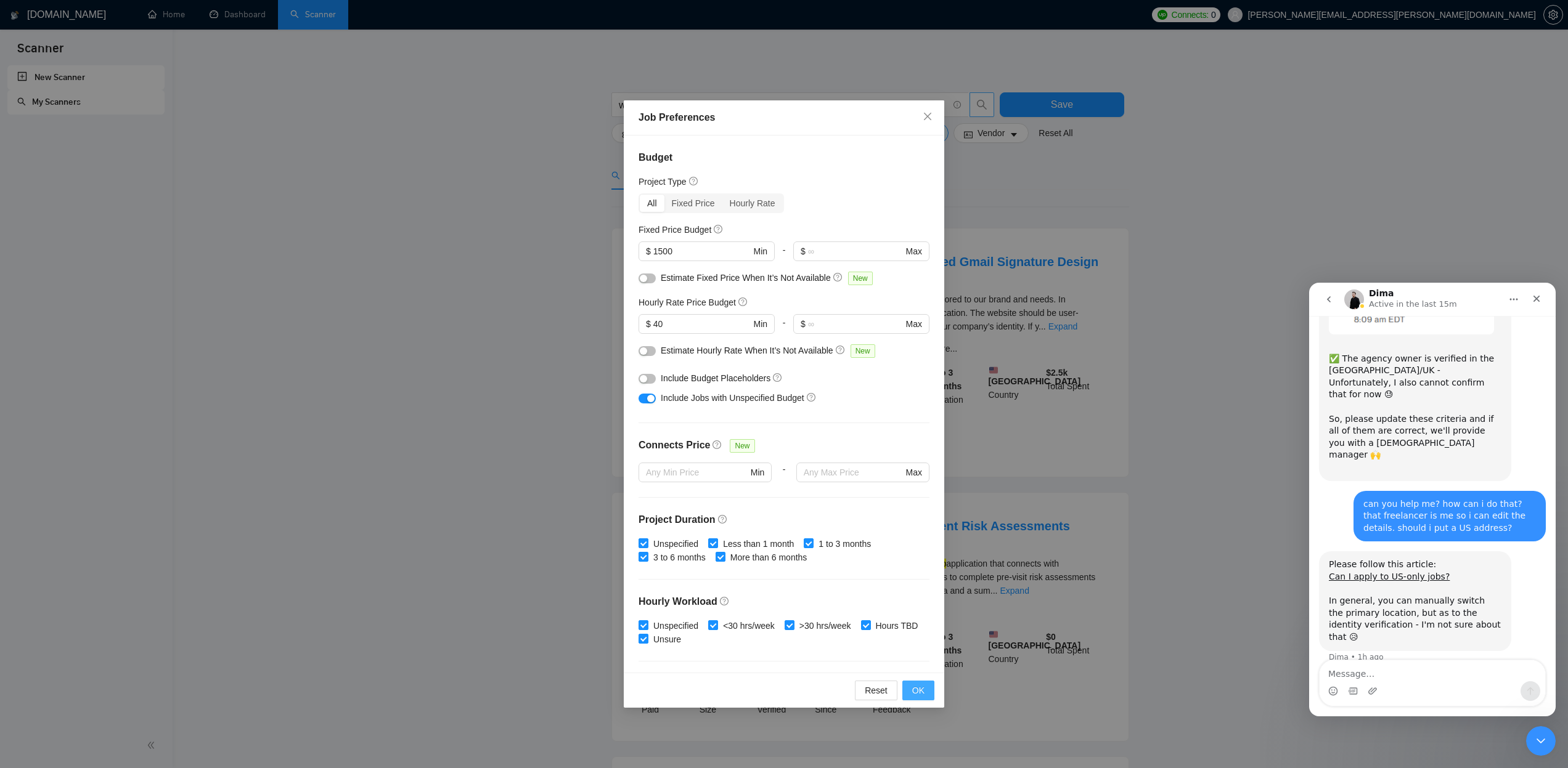
click at [923, 684] on span "OK" at bounding box center [918, 691] width 12 height 13
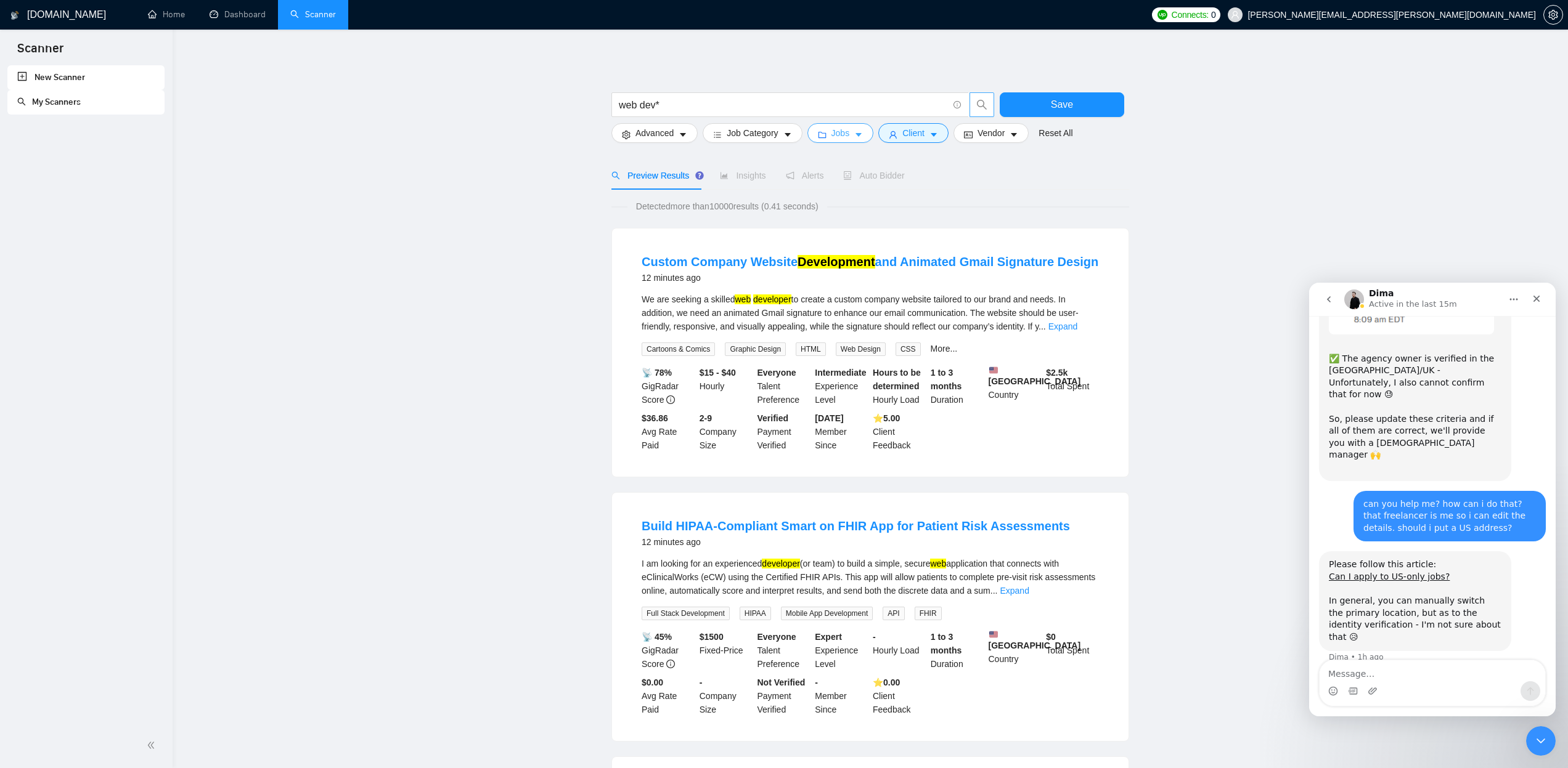
click at [861, 133] on icon "caret-down" at bounding box center [859, 135] width 6 height 4
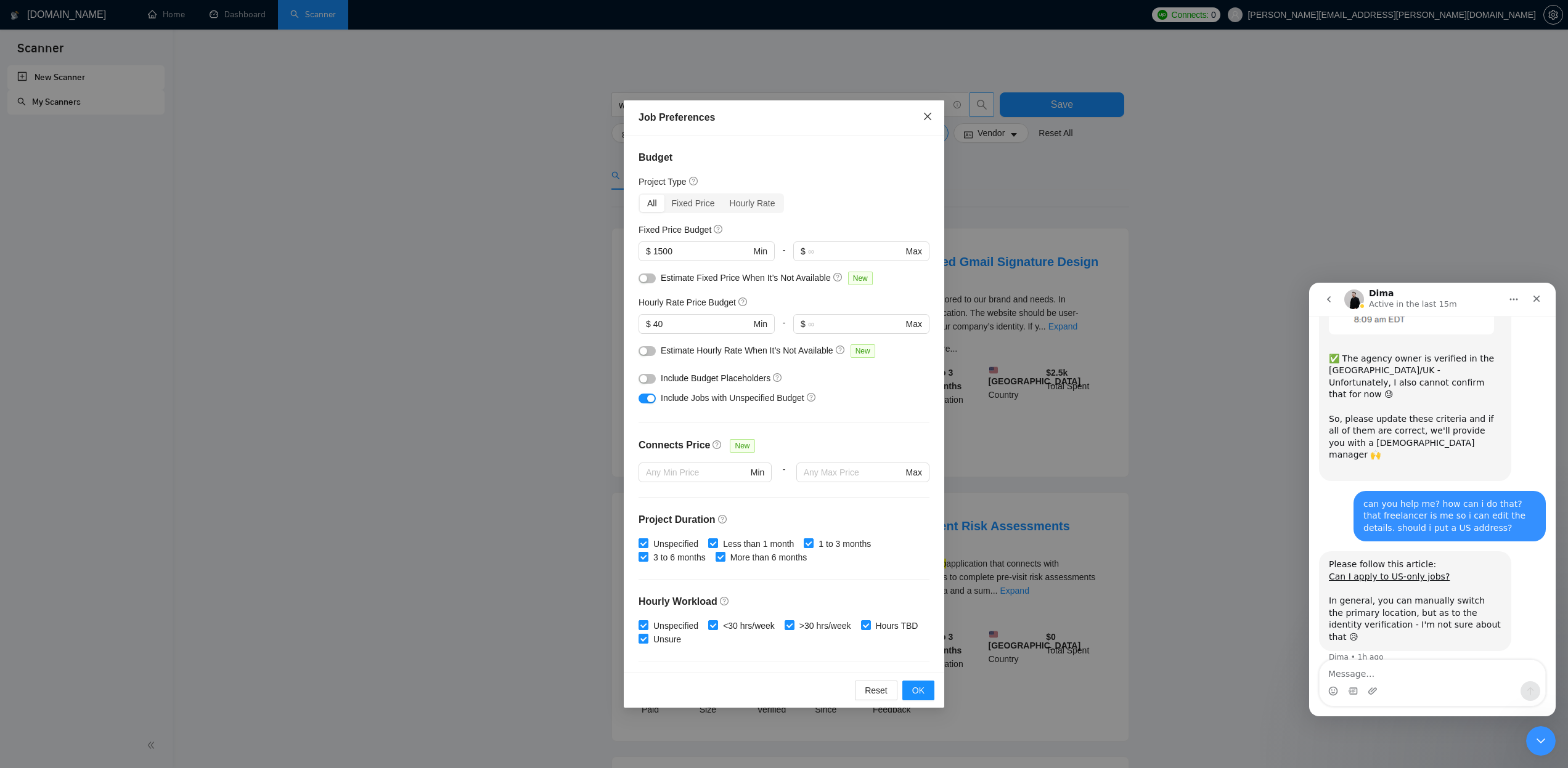
click at [922, 118] on span "Close" at bounding box center [927, 116] width 33 height 33
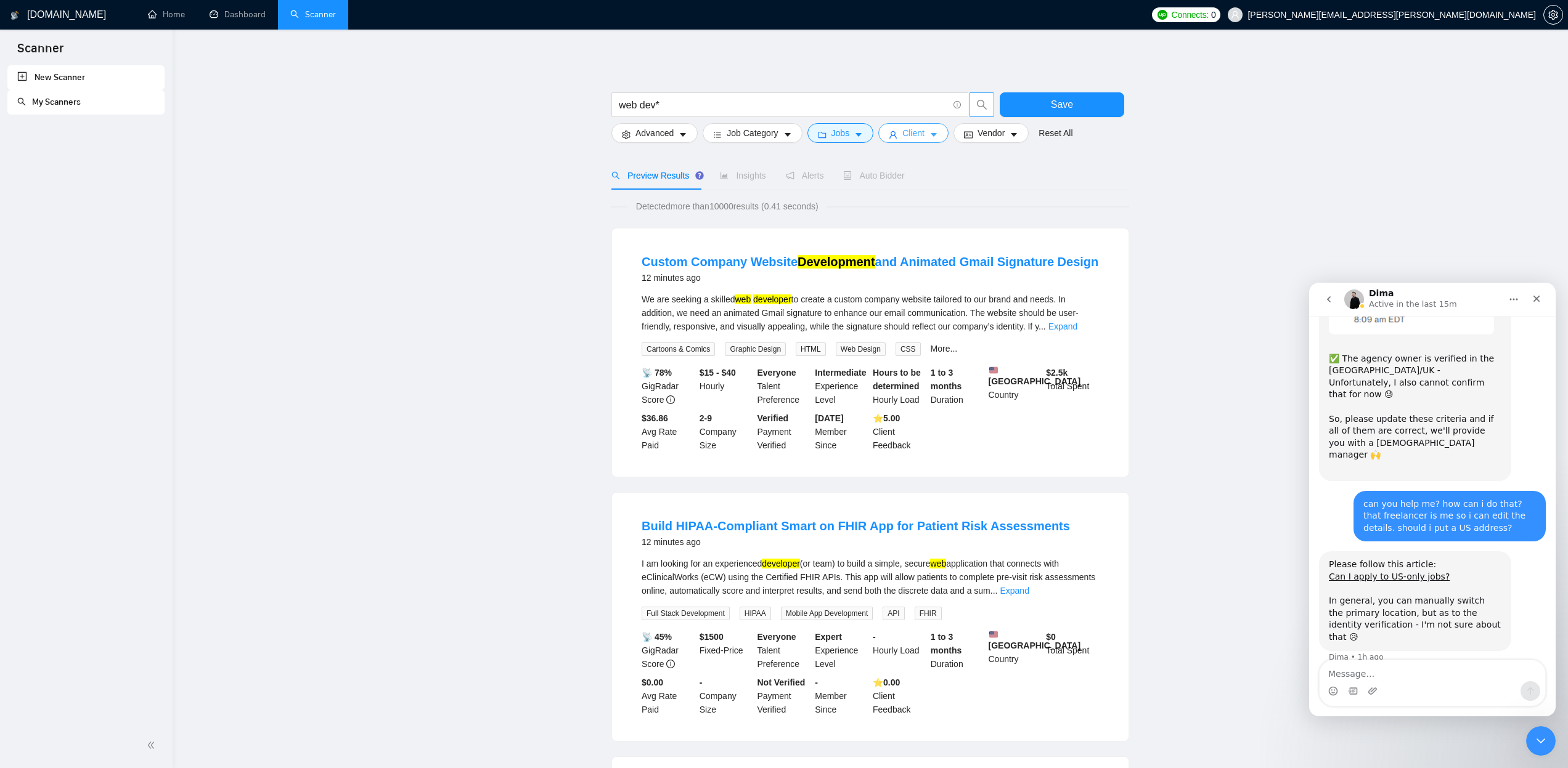
click at [921, 130] on span "Client" at bounding box center [913, 133] width 22 height 13
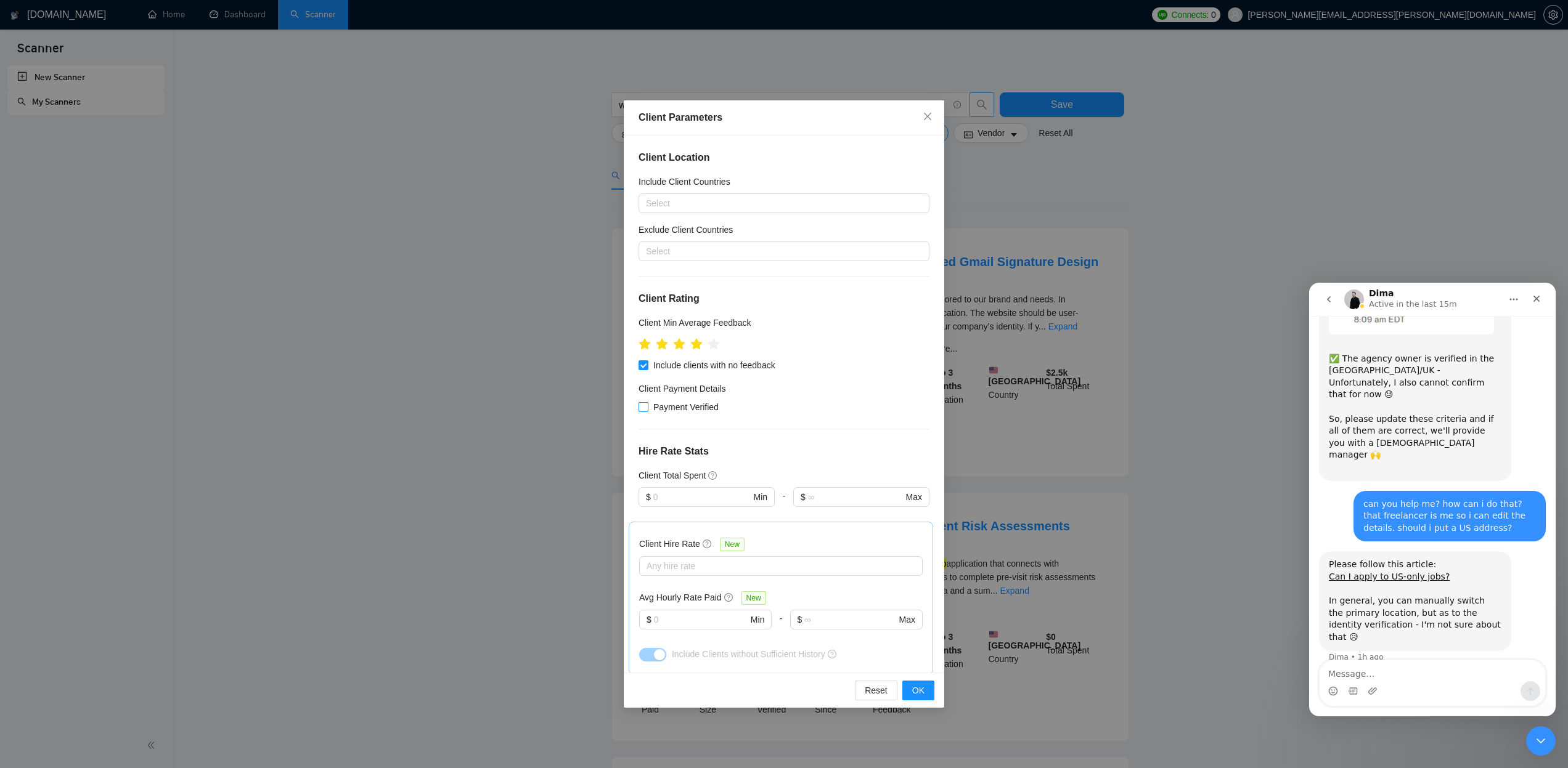
click at [697, 413] on span "Payment Verified" at bounding box center [685, 407] width 75 height 13
click at [647, 411] on input "Payment Verified" at bounding box center [642, 406] width 9 height 9
checkbox input "true"
click at [919, 694] on span "OK" at bounding box center [918, 691] width 12 height 13
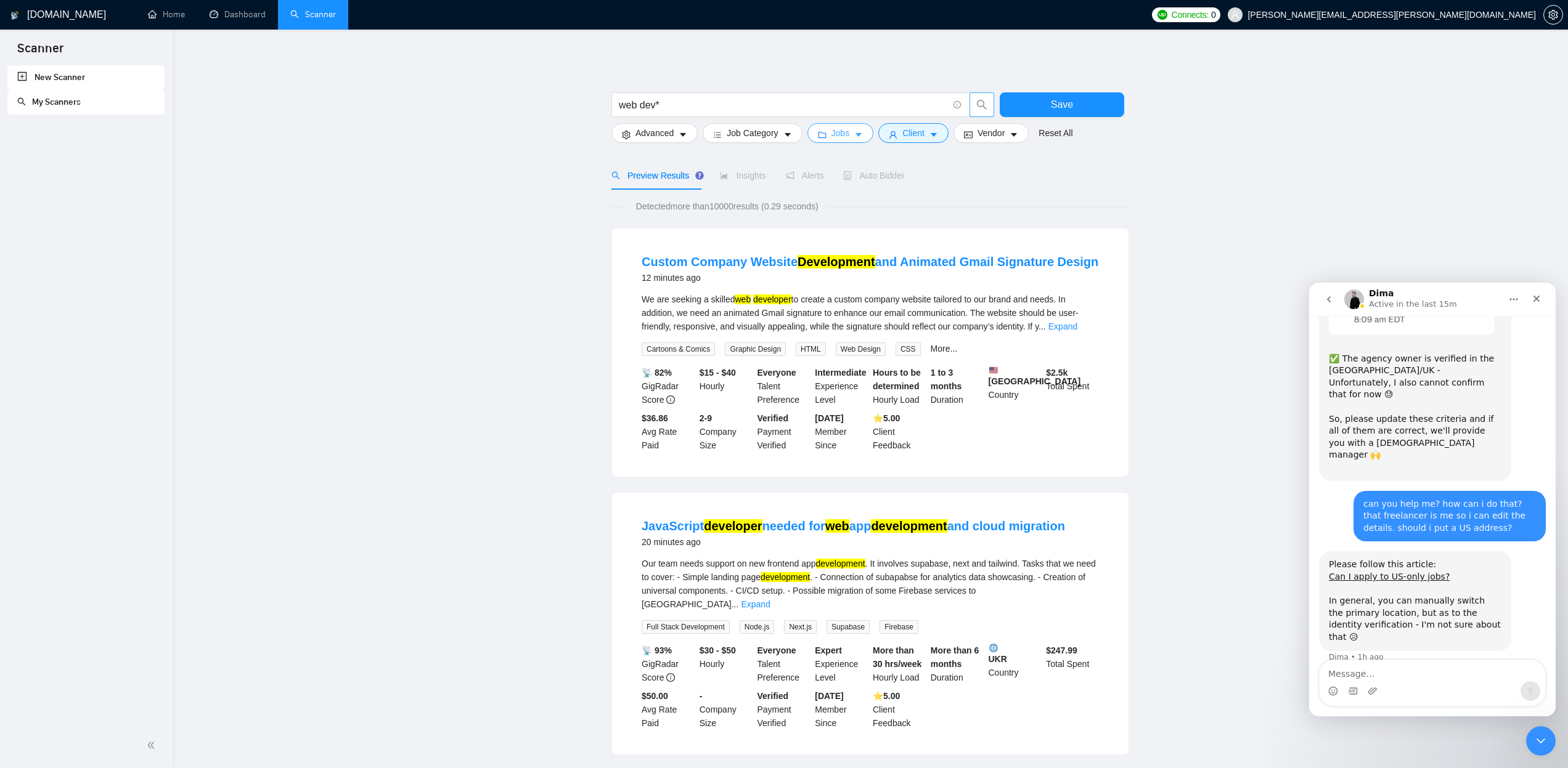
click at [850, 134] on span "Jobs" at bounding box center [840, 133] width 18 height 13
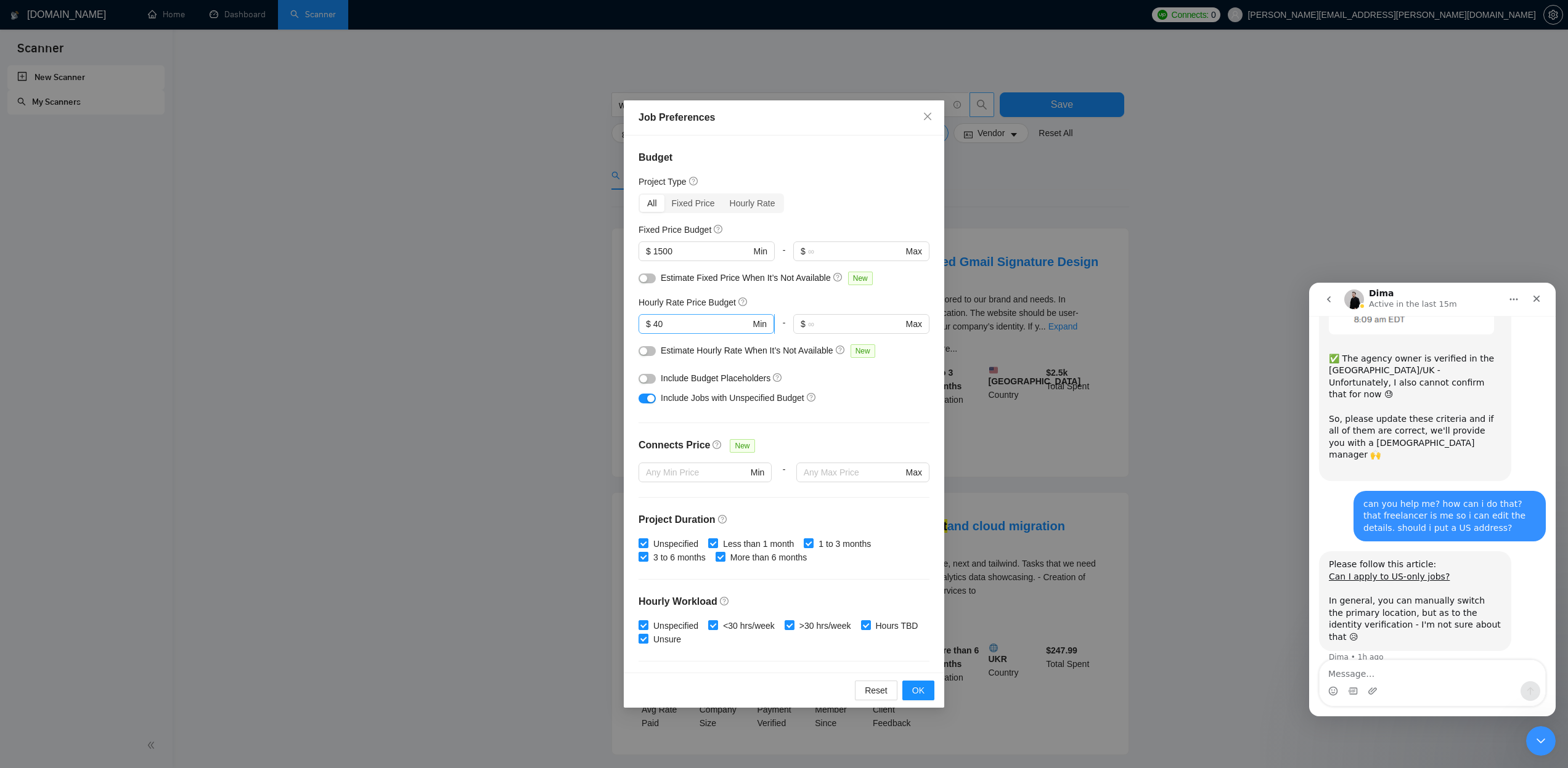
click at [715, 328] on input "40" at bounding box center [702, 324] width 97 height 13
type input "4"
type input "50"
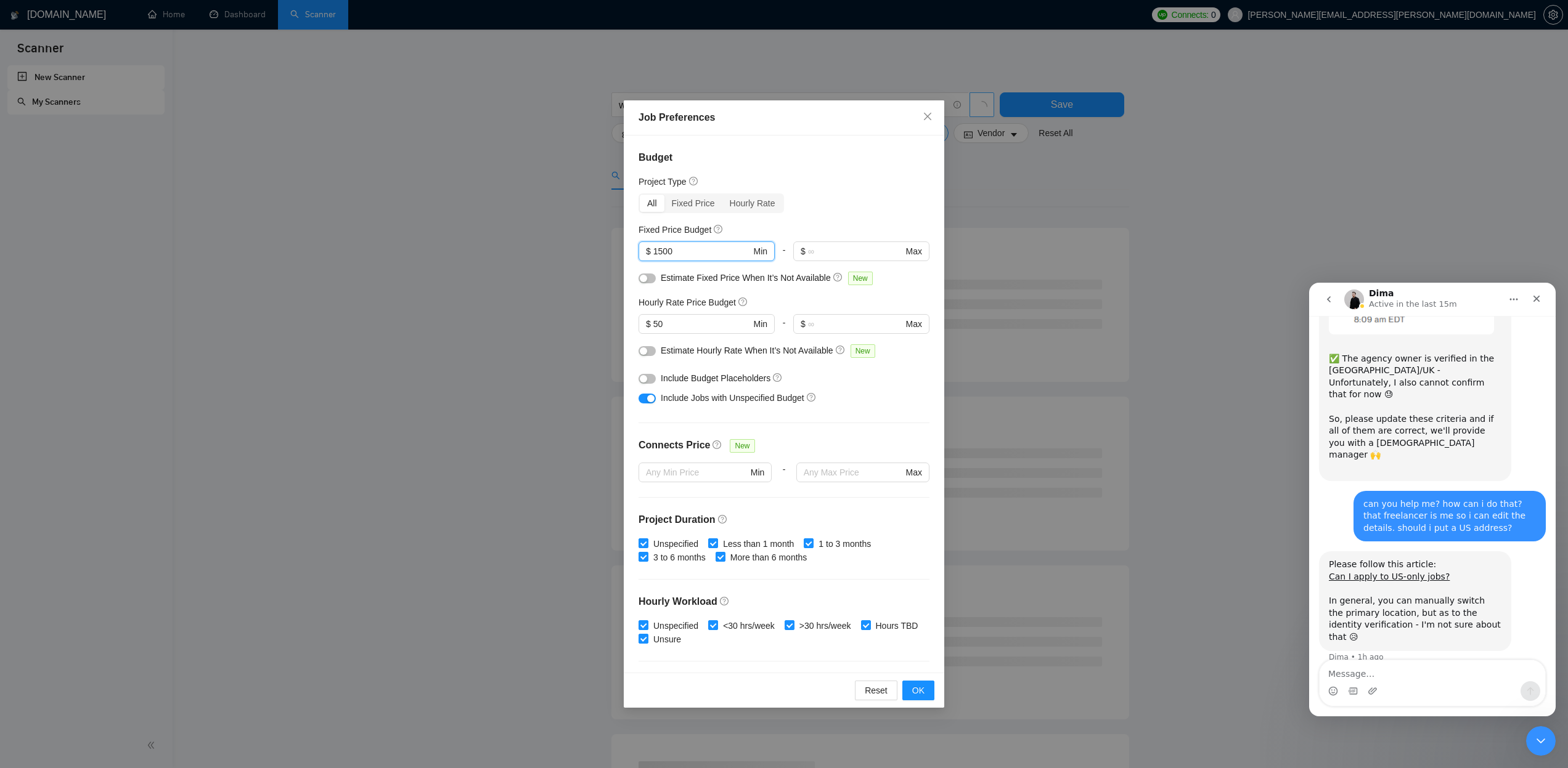
drag, startPoint x: 641, startPoint y: 252, endPoint x: 633, endPoint y: 252, distance: 8.0
click at [633, 252] on div "Budget Project Type All Fixed Price Hourly Rate Fixed Price Budget 1500 $ 1500 …" at bounding box center [784, 404] width 320 height 538
type input "2000"
click at [916, 686] on span "OK" at bounding box center [918, 691] width 12 height 13
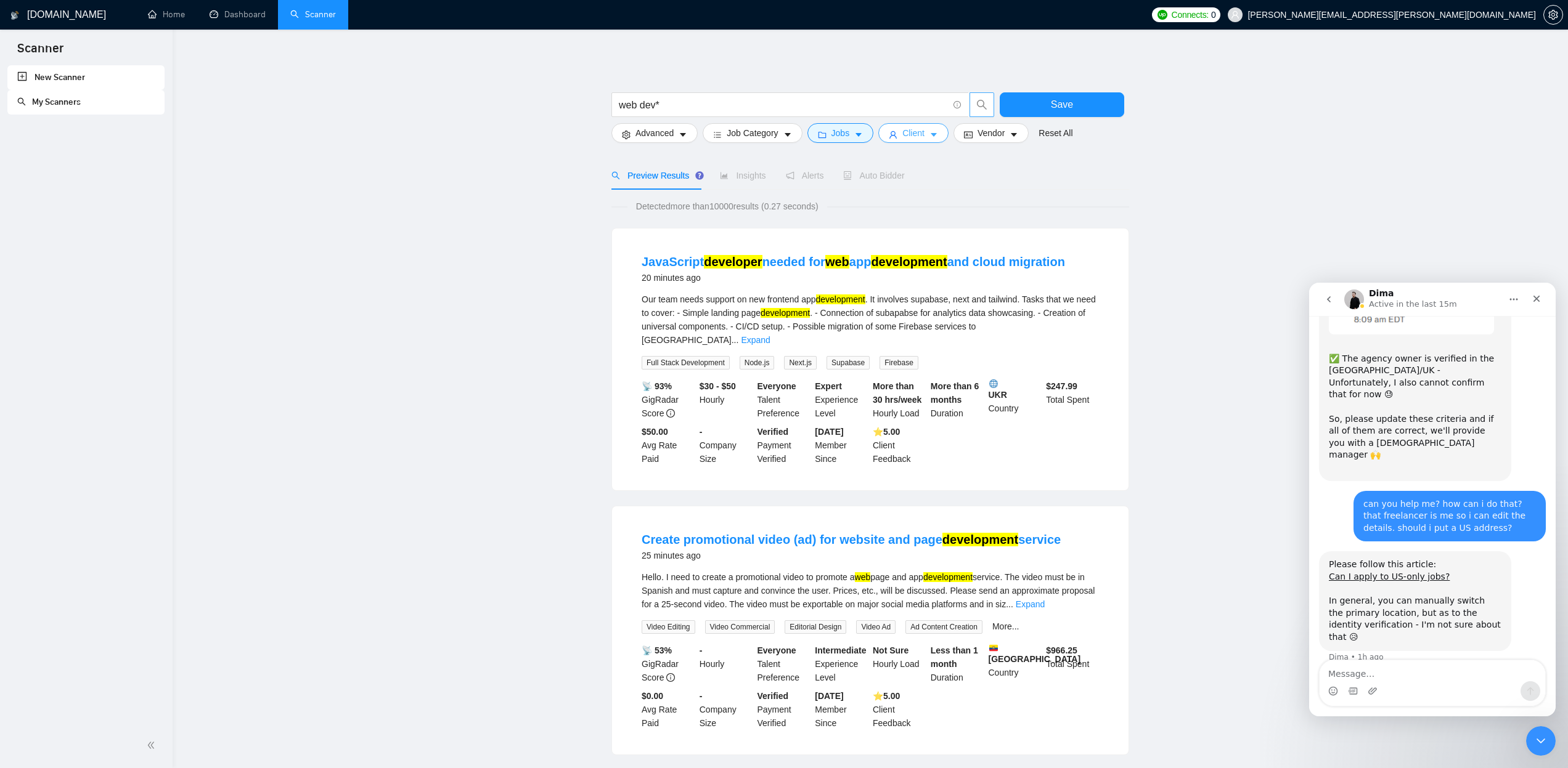
click at [937, 133] on icon "caret-down" at bounding box center [934, 135] width 6 height 4
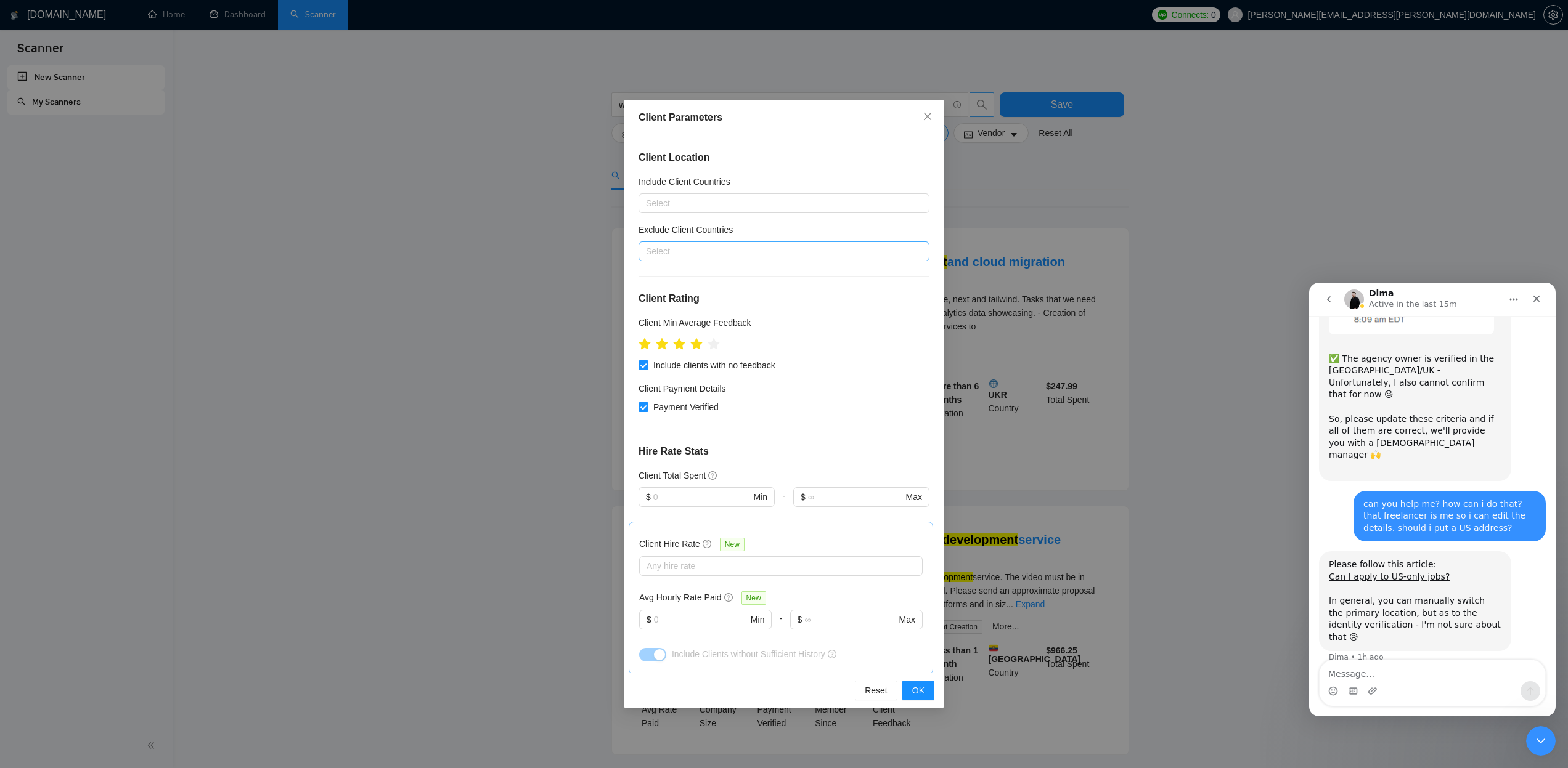
click at [756, 253] on div at bounding box center [778, 252] width 273 height 15
type input "india"
click at [669, 295] on div "[GEOGRAPHIC_DATA]" at bounding box center [787, 295] width 269 height 13
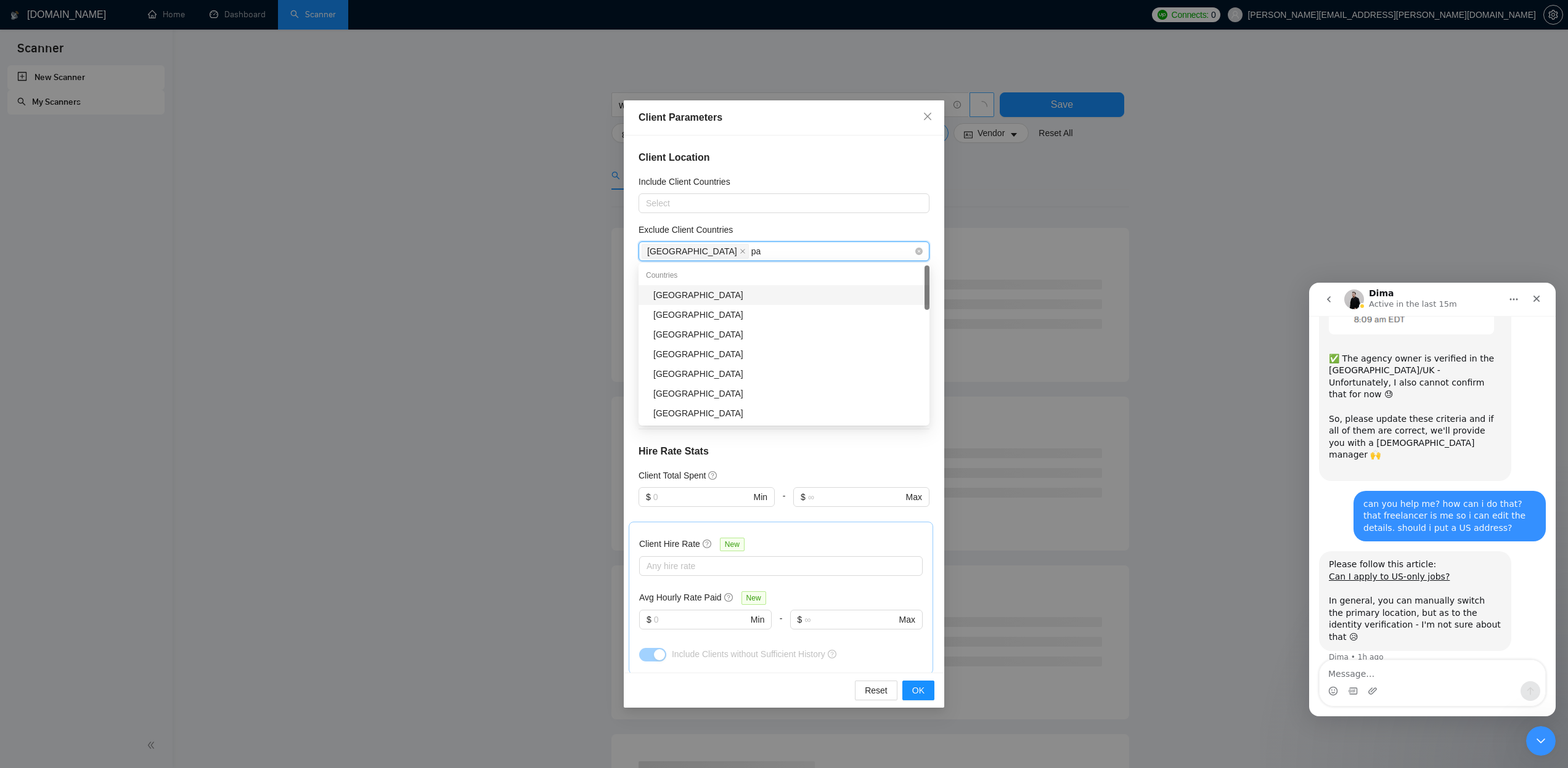
type input "pak"
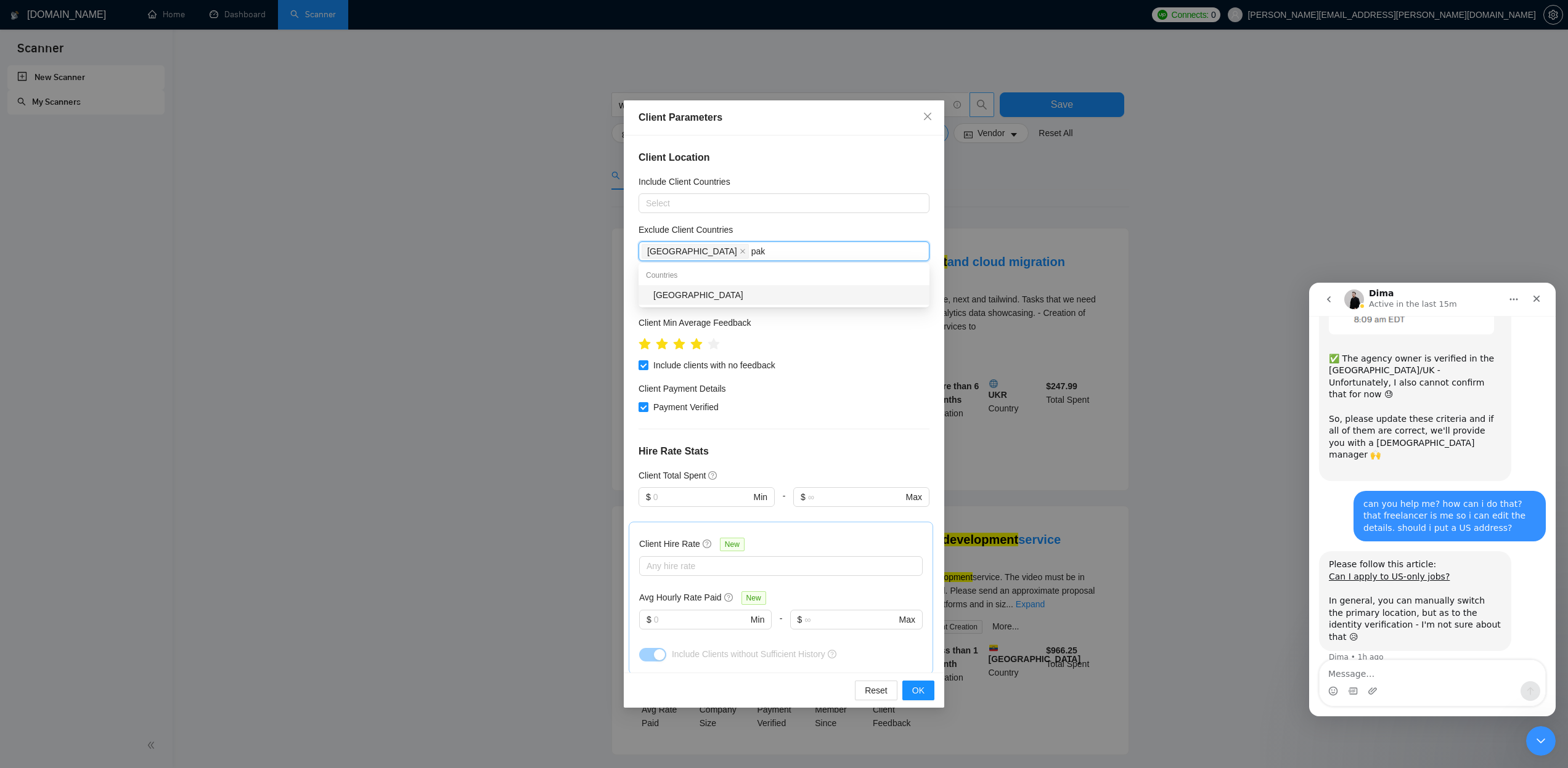
click at [700, 295] on div "[GEOGRAPHIC_DATA]" at bounding box center [787, 295] width 269 height 13
type input "bang"
click at [725, 293] on div "[GEOGRAPHIC_DATA]" at bounding box center [787, 295] width 269 height 13
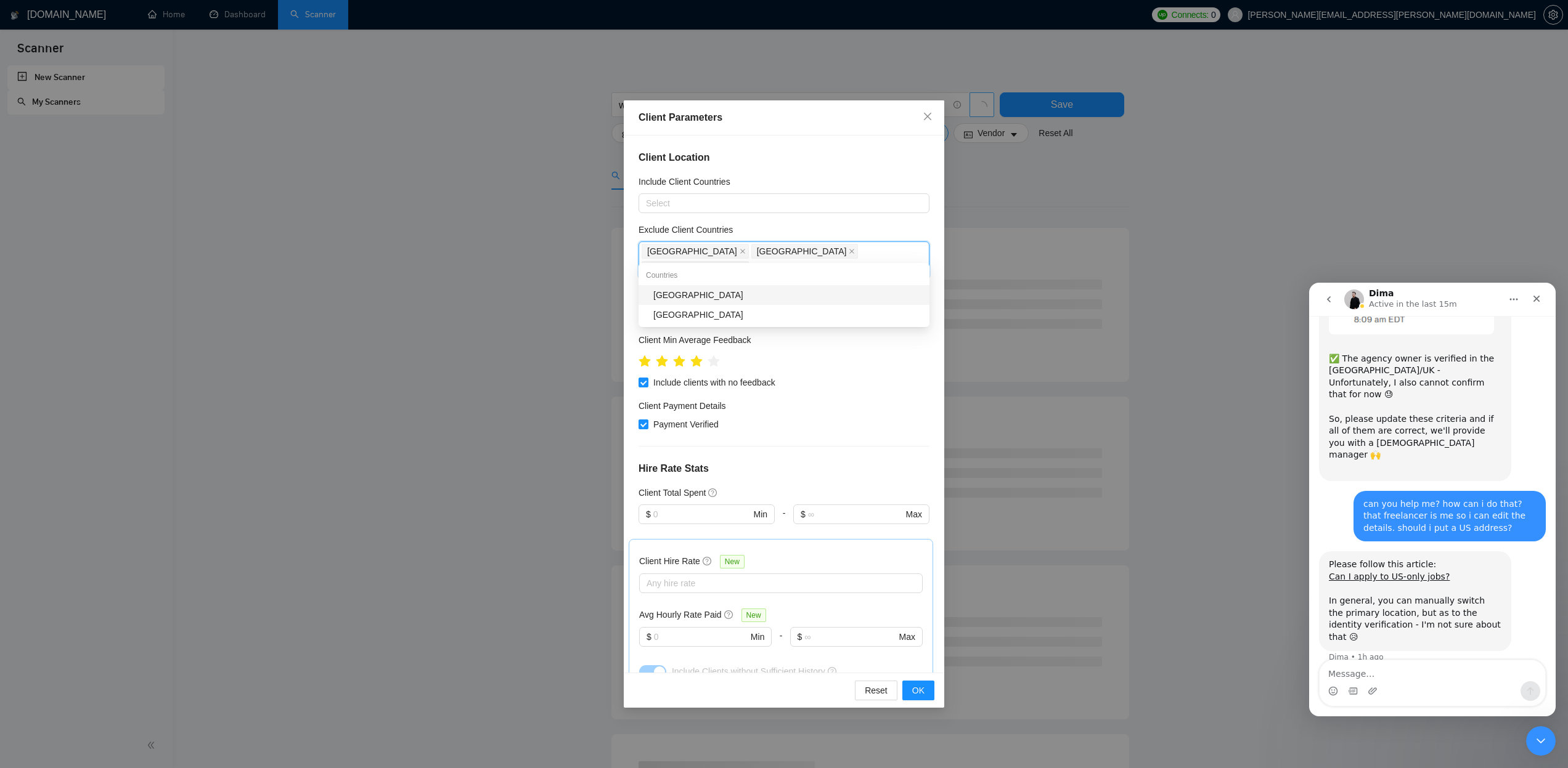
type input "nige"
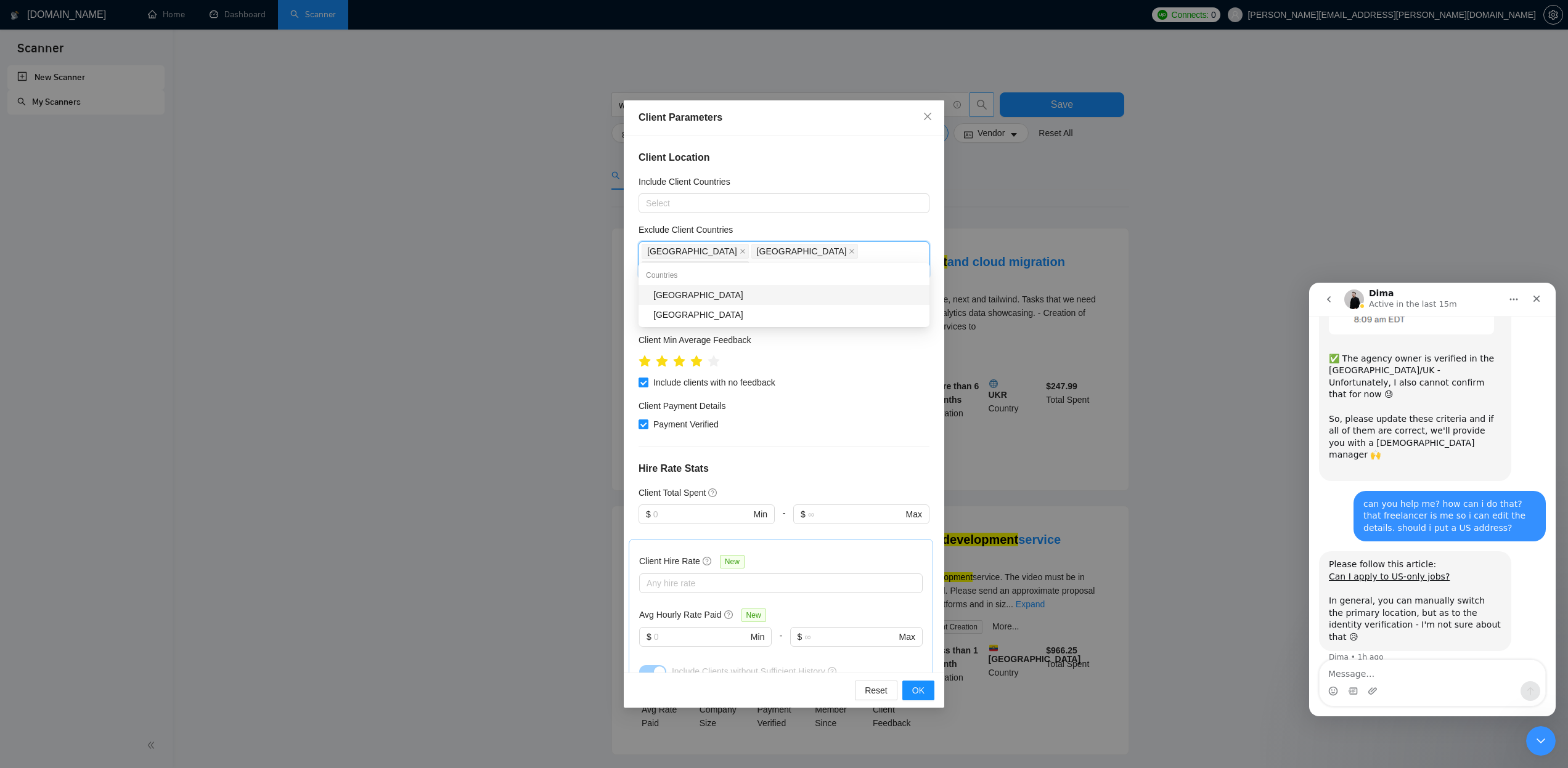
click at [687, 293] on div "[GEOGRAPHIC_DATA]" at bounding box center [787, 295] width 269 height 13
click at [917, 688] on span "OK" at bounding box center [918, 691] width 12 height 13
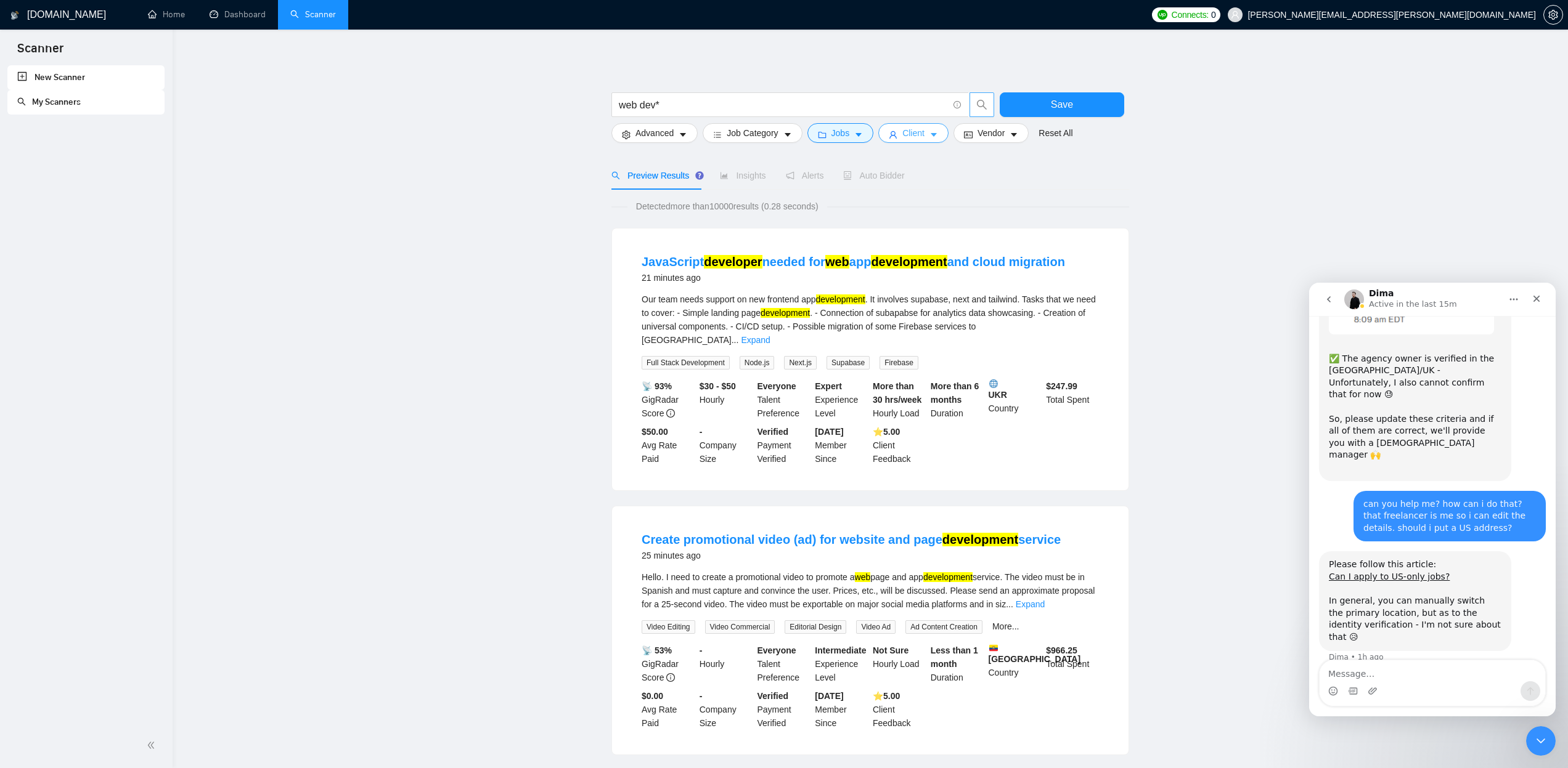
click at [938, 133] on icon "caret-down" at bounding box center [933, 134] width 9 height 9
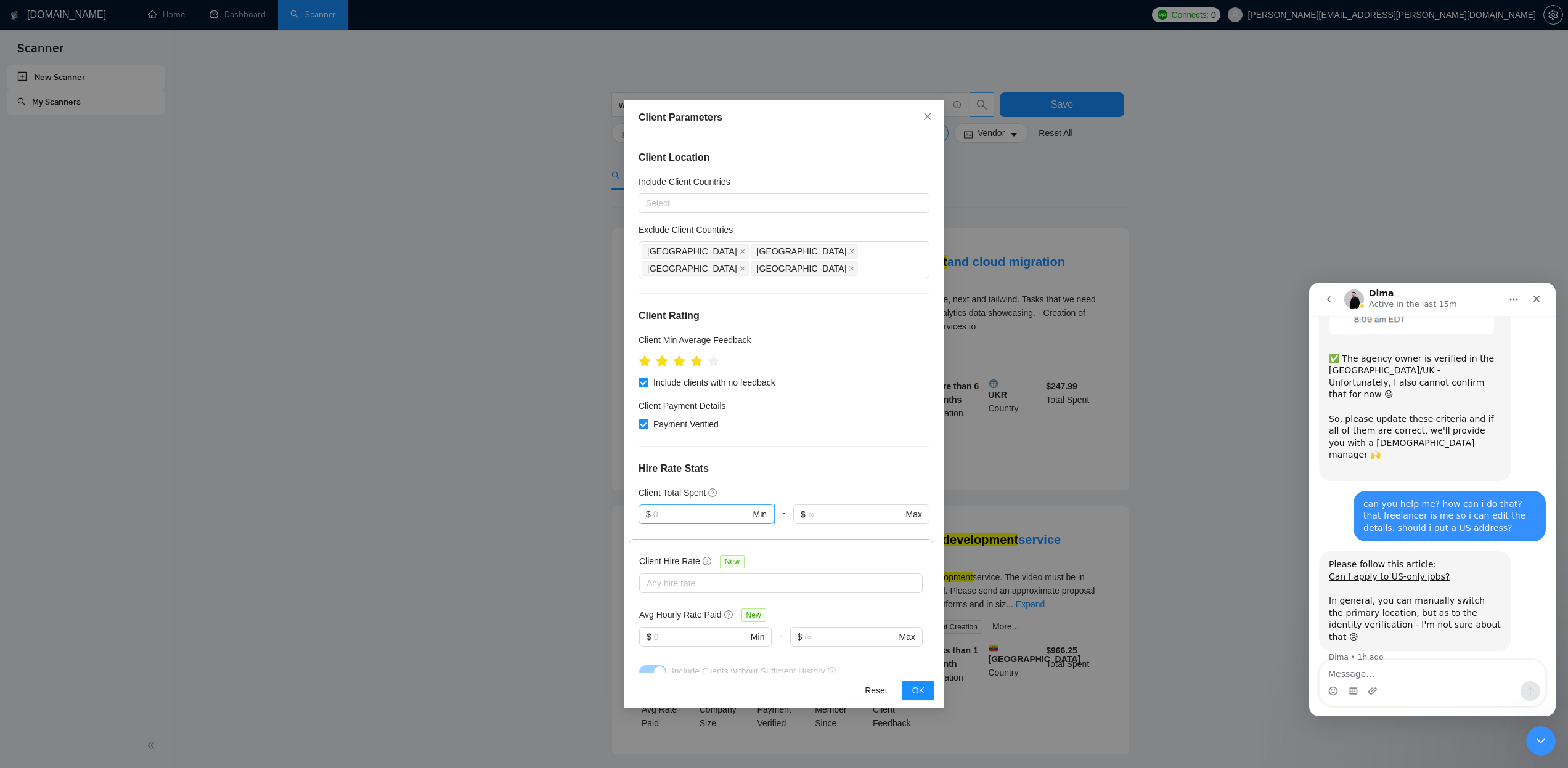
click at [715, 508] on input "text" at bounding box center [702, 515] width 97 height 13
type input "500"
click at [916, 689] on span "OK" at bounding box center [918, 691] width 12 height 13
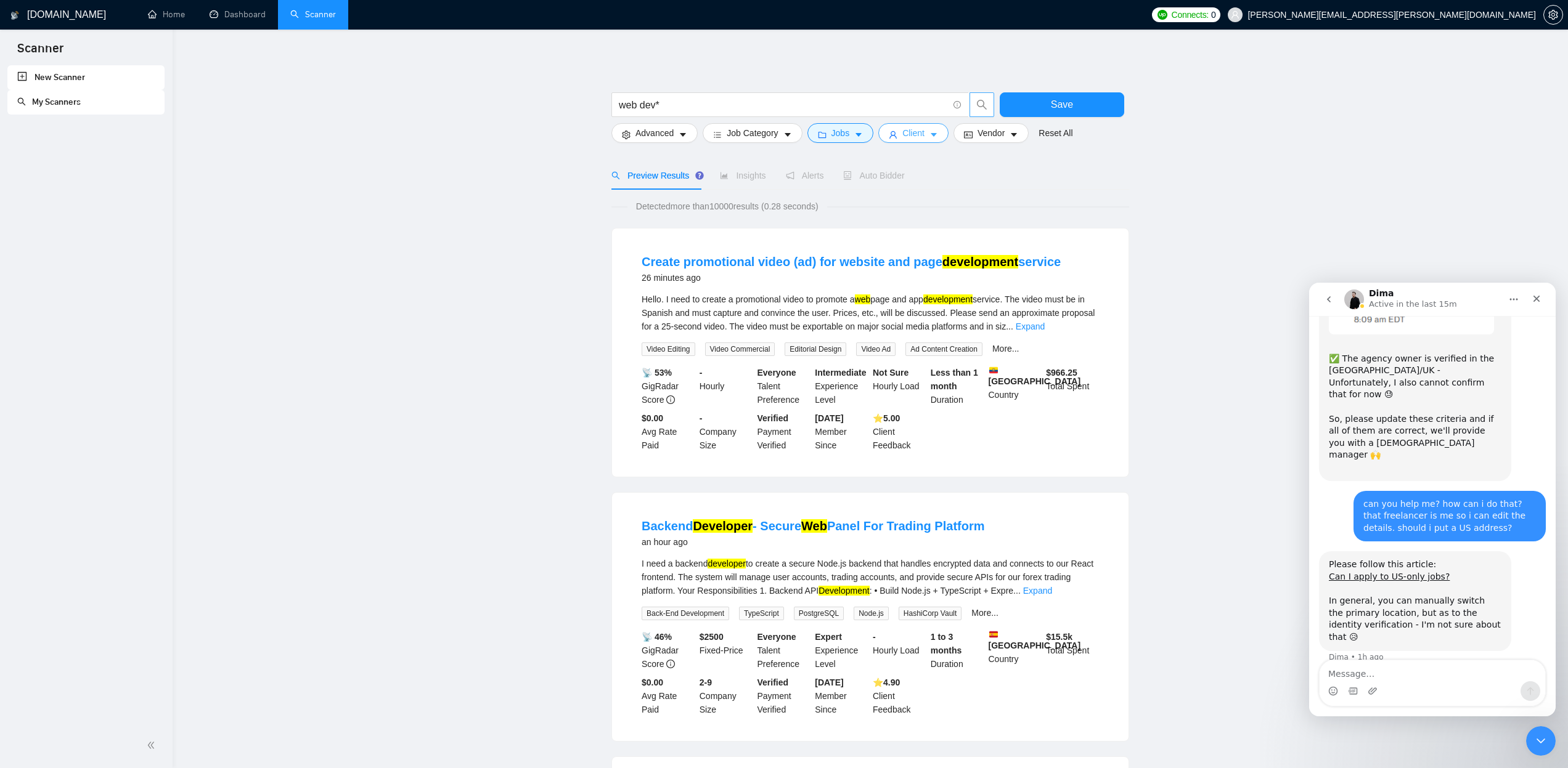
click at [937, 131] on icon "caret-down" at bounding box center [933, 134] width 9 height 9
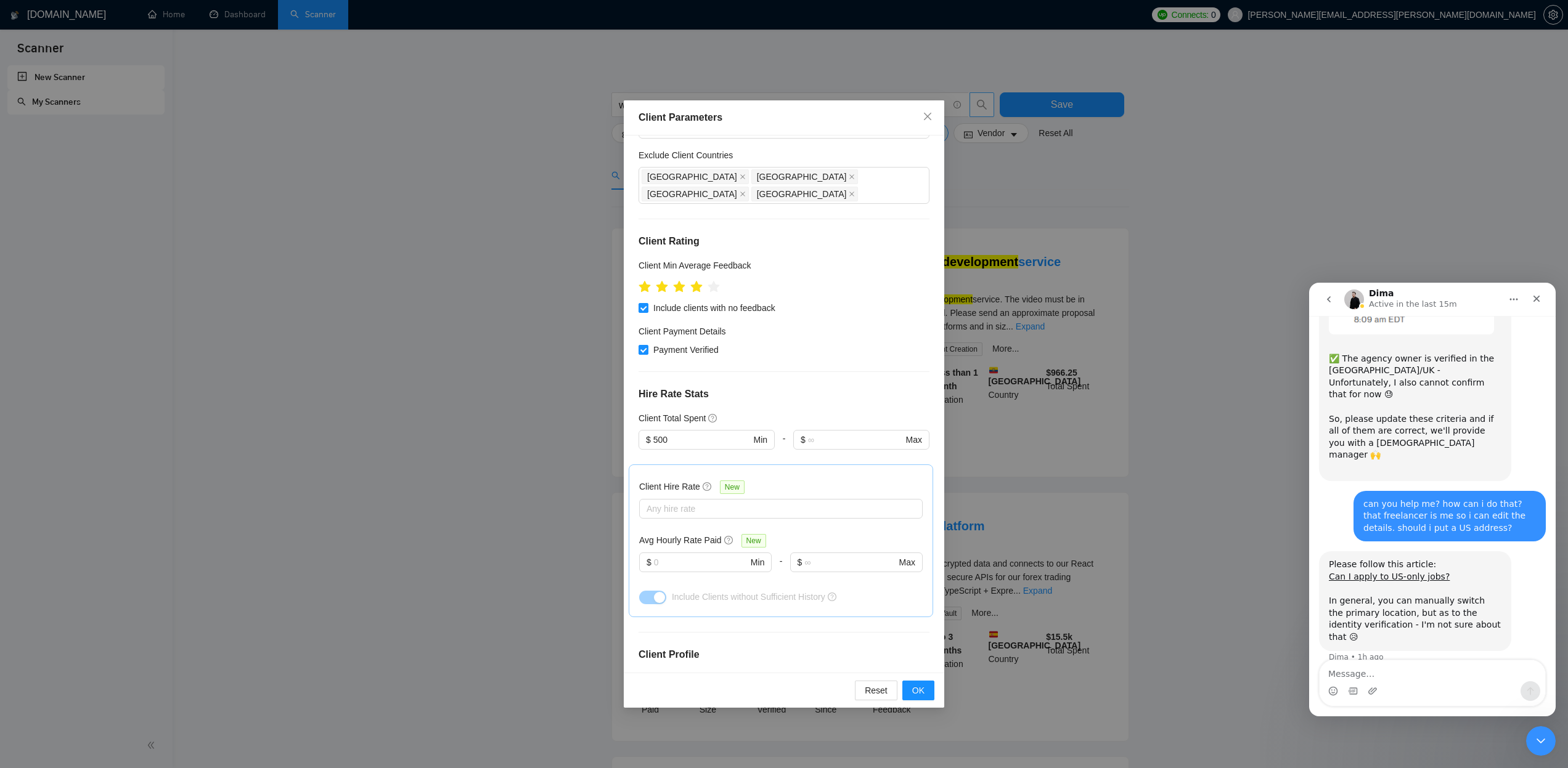
scroll to position [76, 0]
click at [713, 500] on div at bounding box center [775, 508] width 265 height 15
click at [662, 478] on h5 "Client Hire Rate" at bounding box center [670, 485] width 61 height 13
click at [649, 500] on input "Client Hire Rate New" at bounding box center [647, 508] width 3 height 15
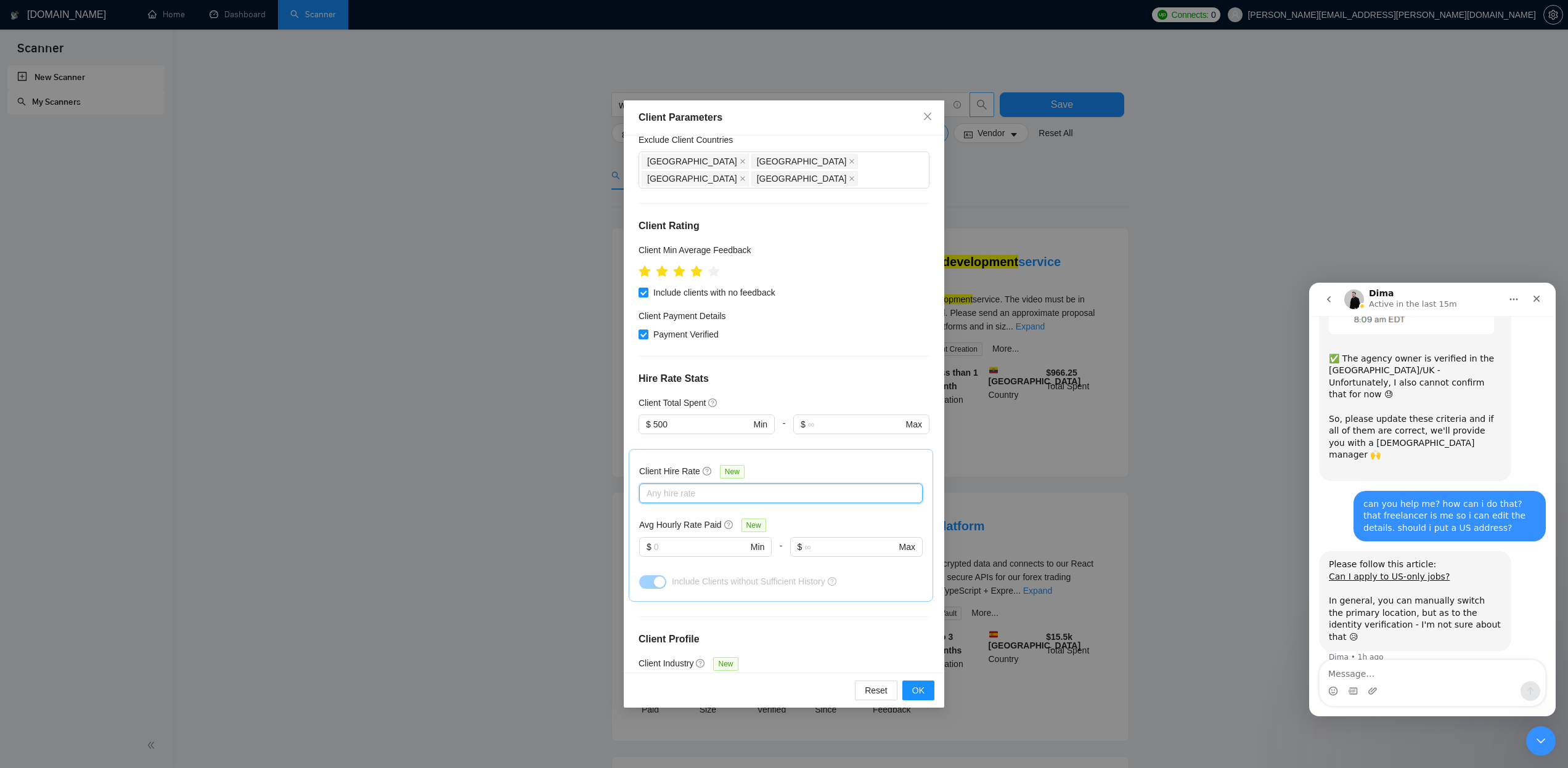
scroll to position [103, 0]
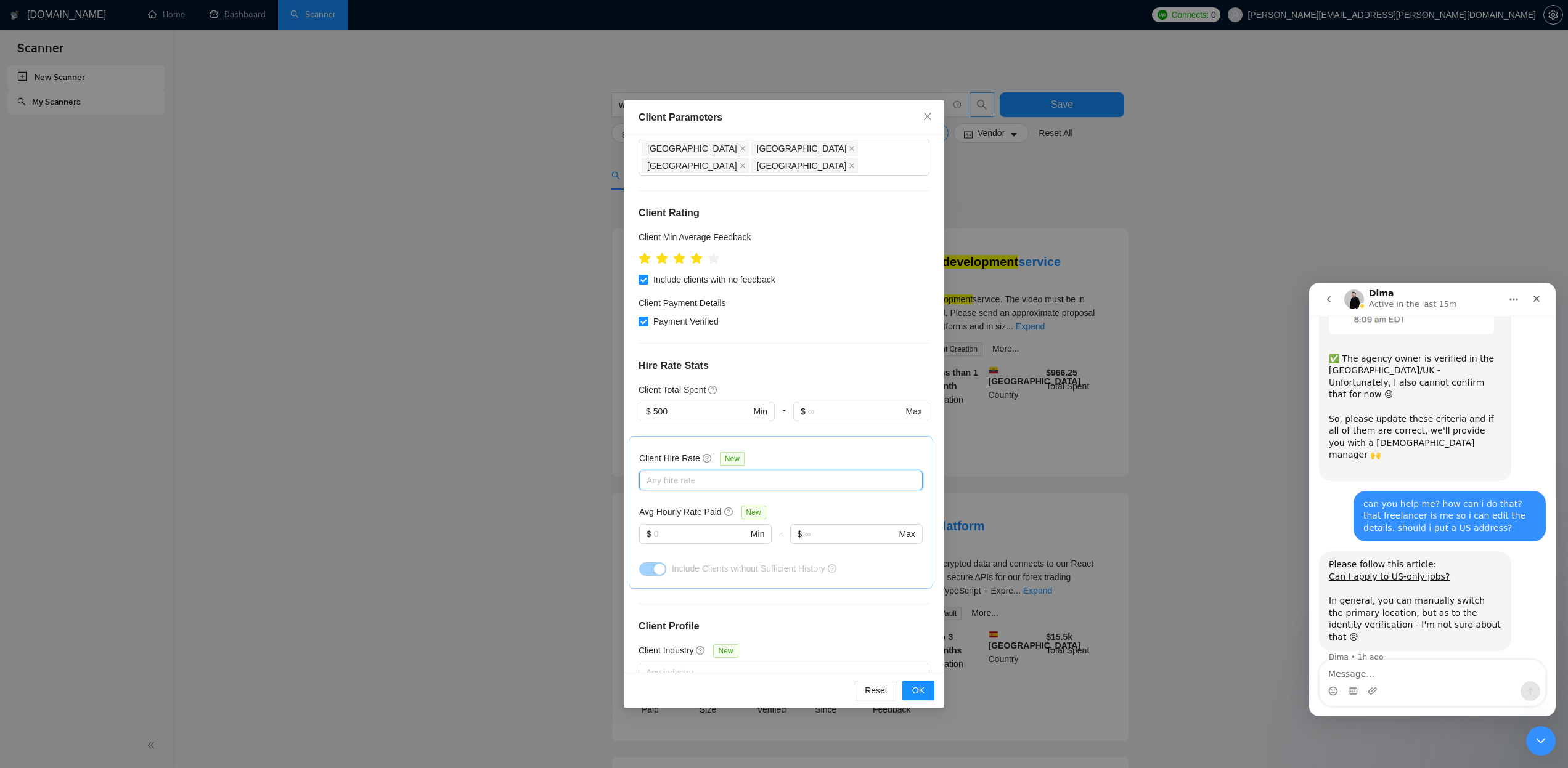
click at [666, 474] on div at bounding box center [775, 481] width 265 height 15
click at [652, 511] on span at bounding box center [651, 507] width 10 height 10
click at [652, 511] on input "Mid Rates" at bounding box center [650, 506] width 9 height 9
checkbox input "false"
click at [653, 528] on input "High Rates" at bounding box center [650, 526] width 9 height 9
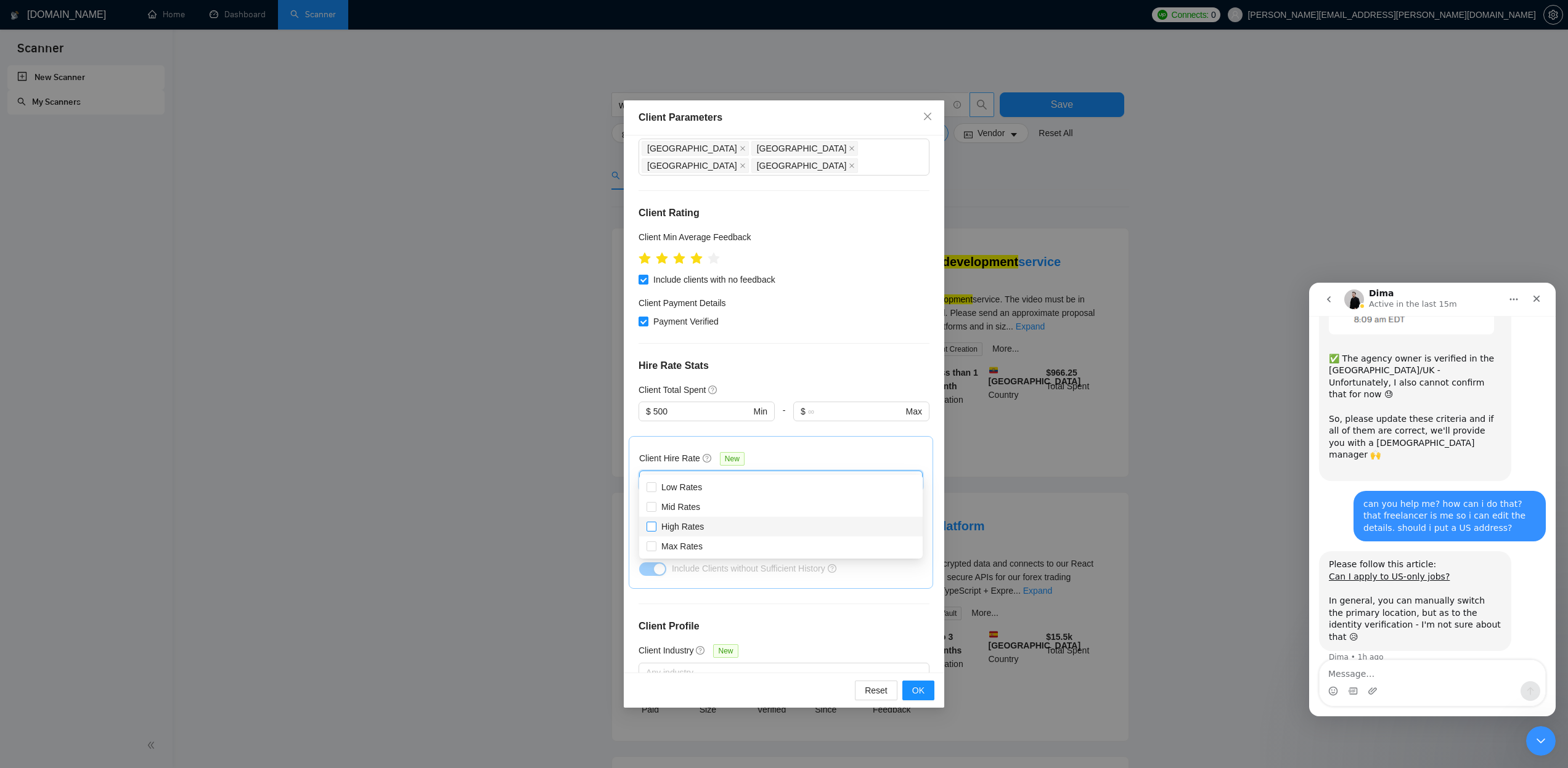
checkbox input "true"
click at [917, 691] on span "OK" at bounding box center [918, 691] width 12 height 13
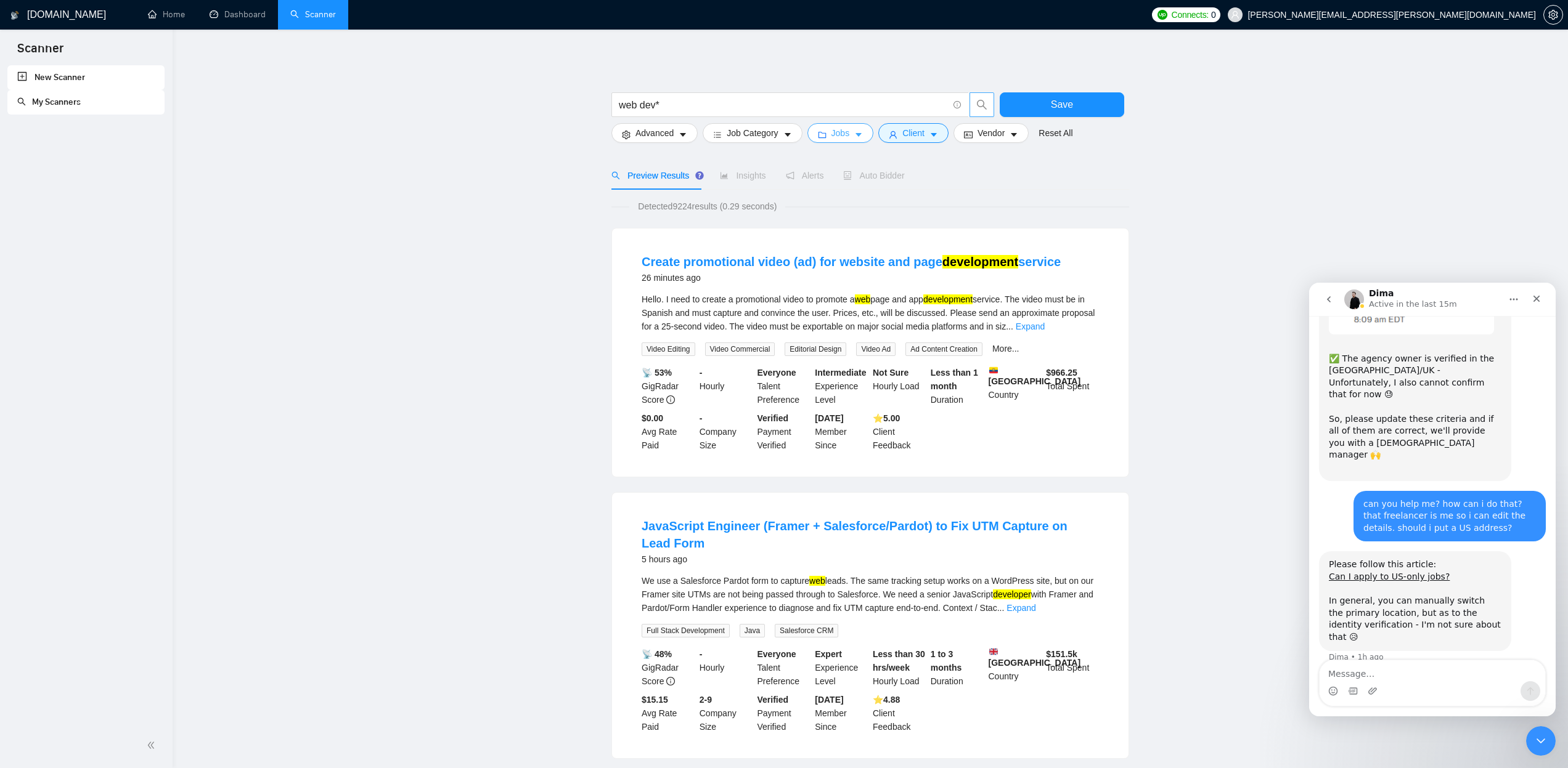
click at [857, 133] on button "Jobs" at bounding box center [841, 132] width 67 height 20
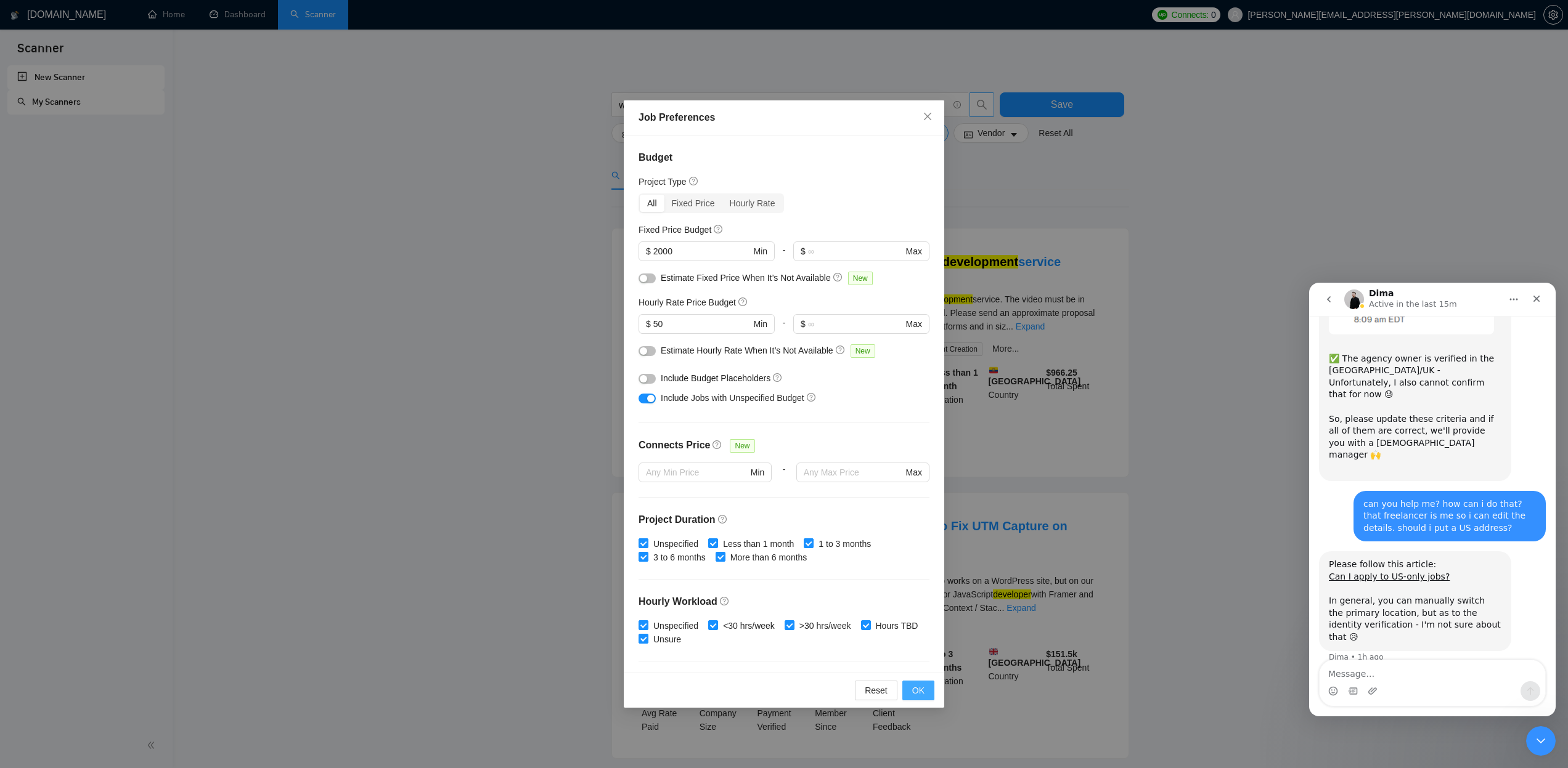
click at [924, 695] on span "OK" at bounding box center [918, 691] width 12 height 13
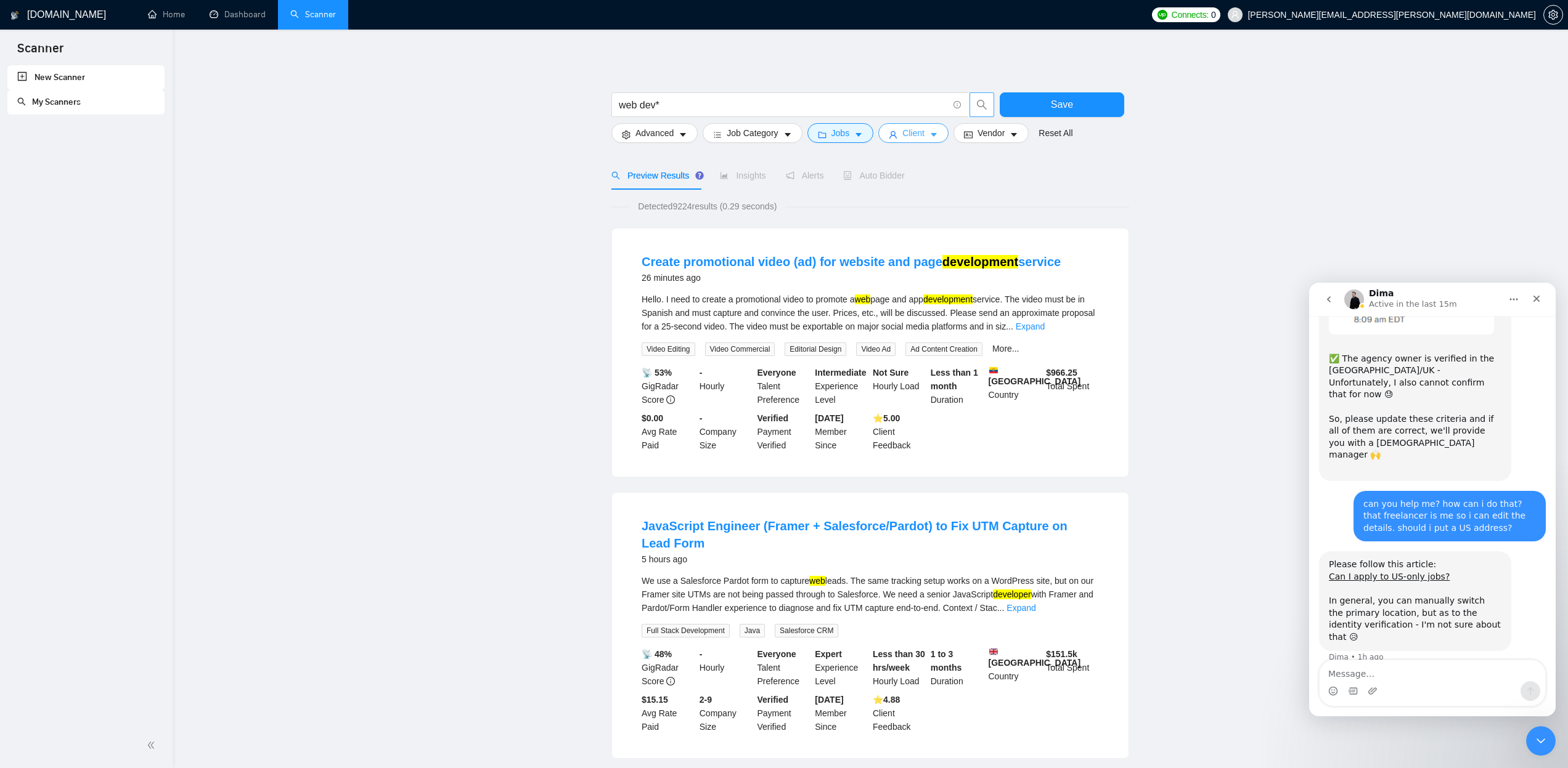
click at [931, 132] on button "Client" at bounding box center [914, 132] width 71 height 20
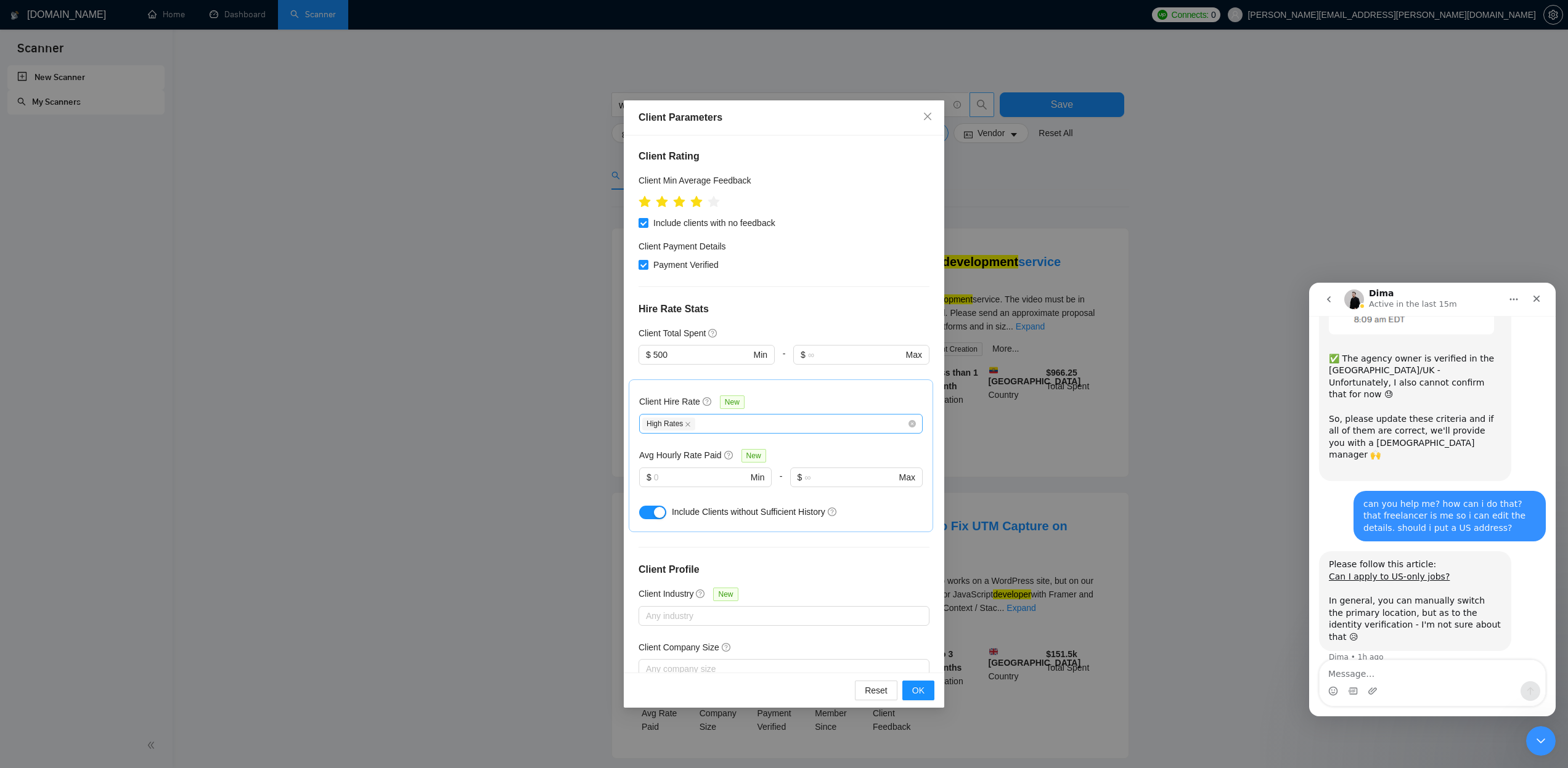
scroll to position [160, 0]
click at [741, 416] on div "High Rates" at bounding box center [775, 424] width 265 height 15
click at [654, 489] on input "Max Rates" at bounding box center [650, 488] width 9 height 9
checkbox input "true"
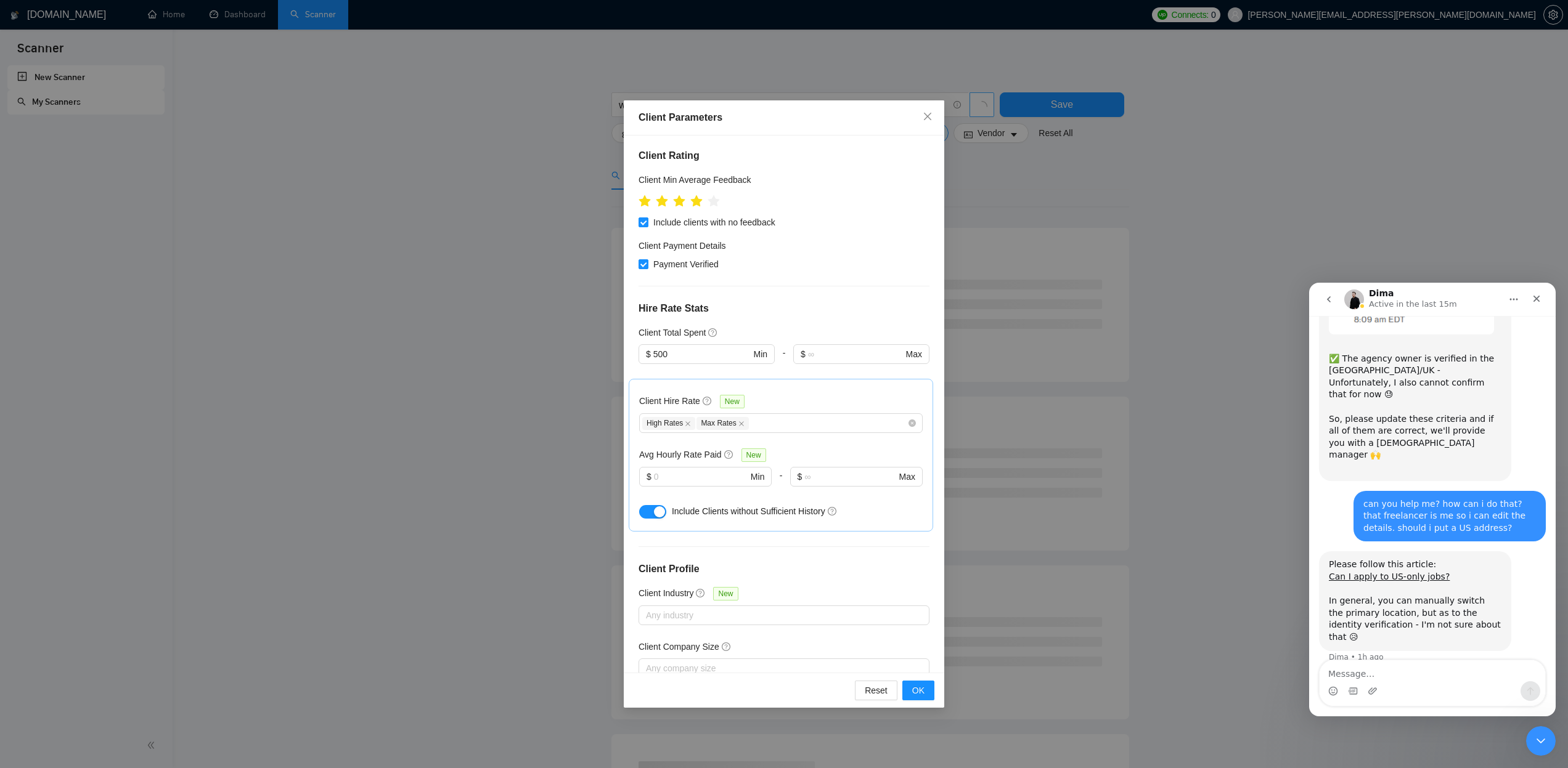
click at [723, 517] on div "Client Location Include Client Countries Select Exclude Client Countries [GEOGR…" at bounding box center [784, 404] width 320 height 538
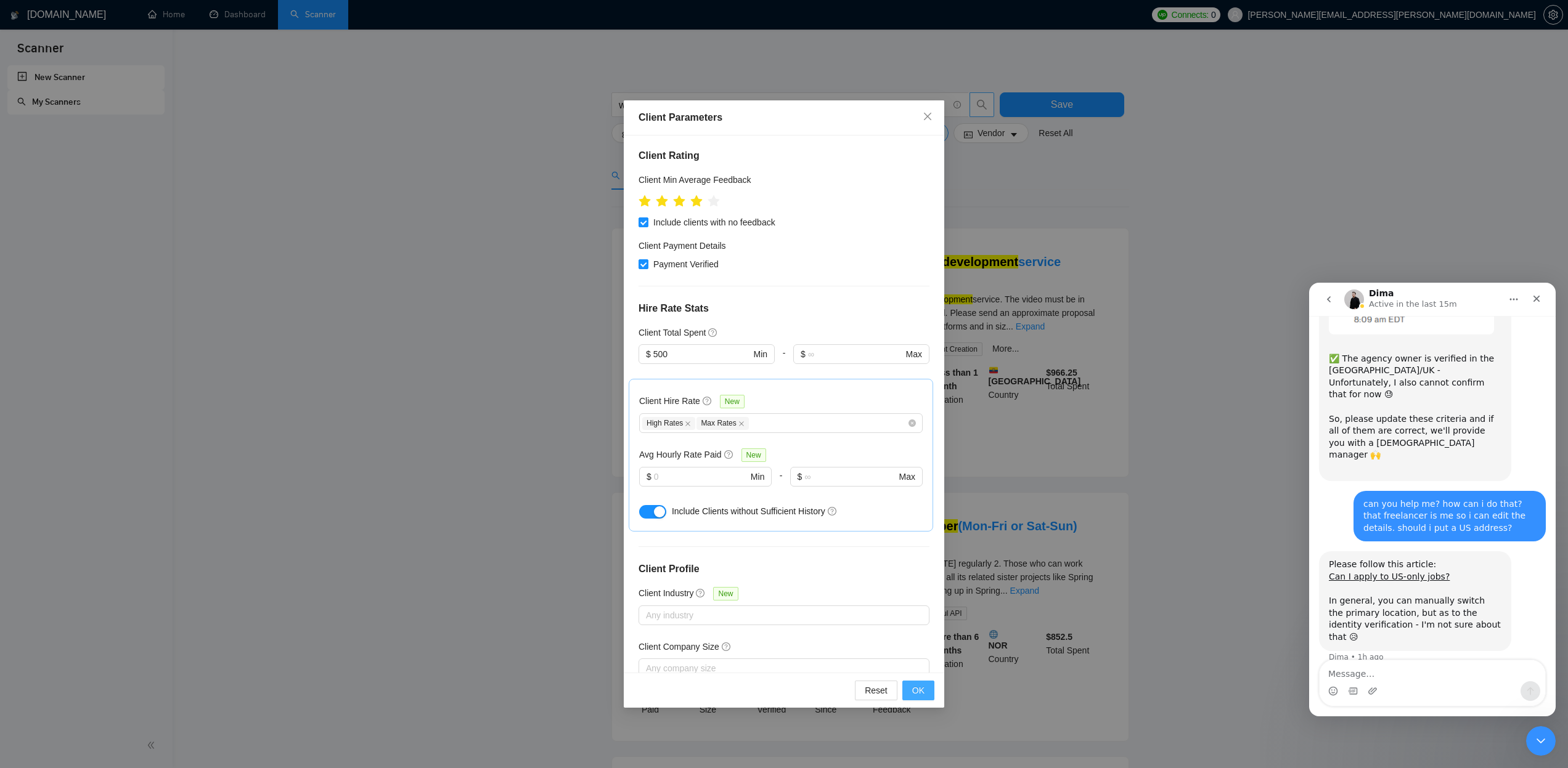
click at [927, 690] on button "OK" at bounding box center [919, 691] width 32 height 20
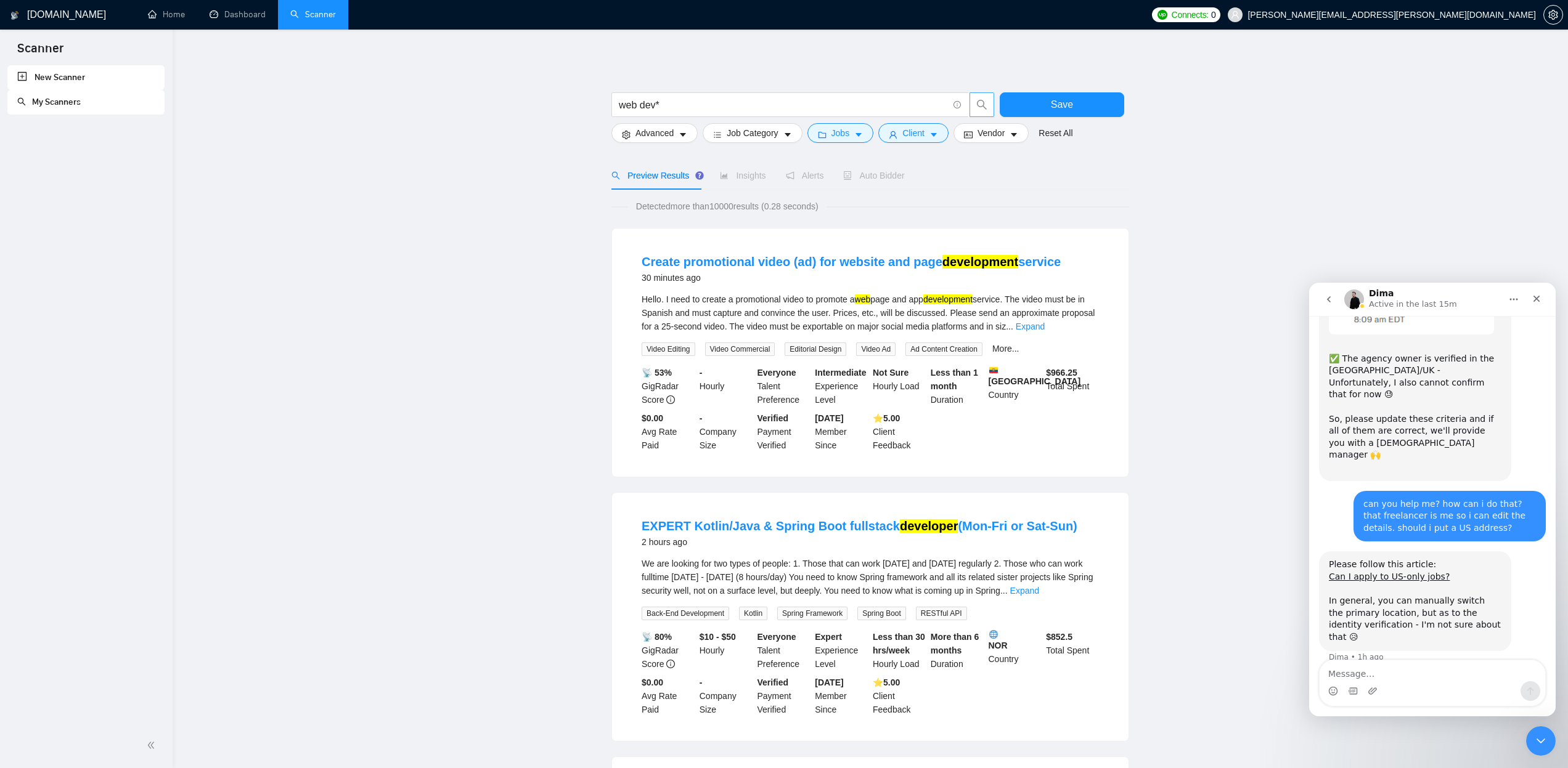
click at [758, 175] on span "Insights" at bounding box center [743, 175] width 46 height 10
click at [1017, 135] on icon "caret-down" at bounding box center [1014, 135] width 6 height 4
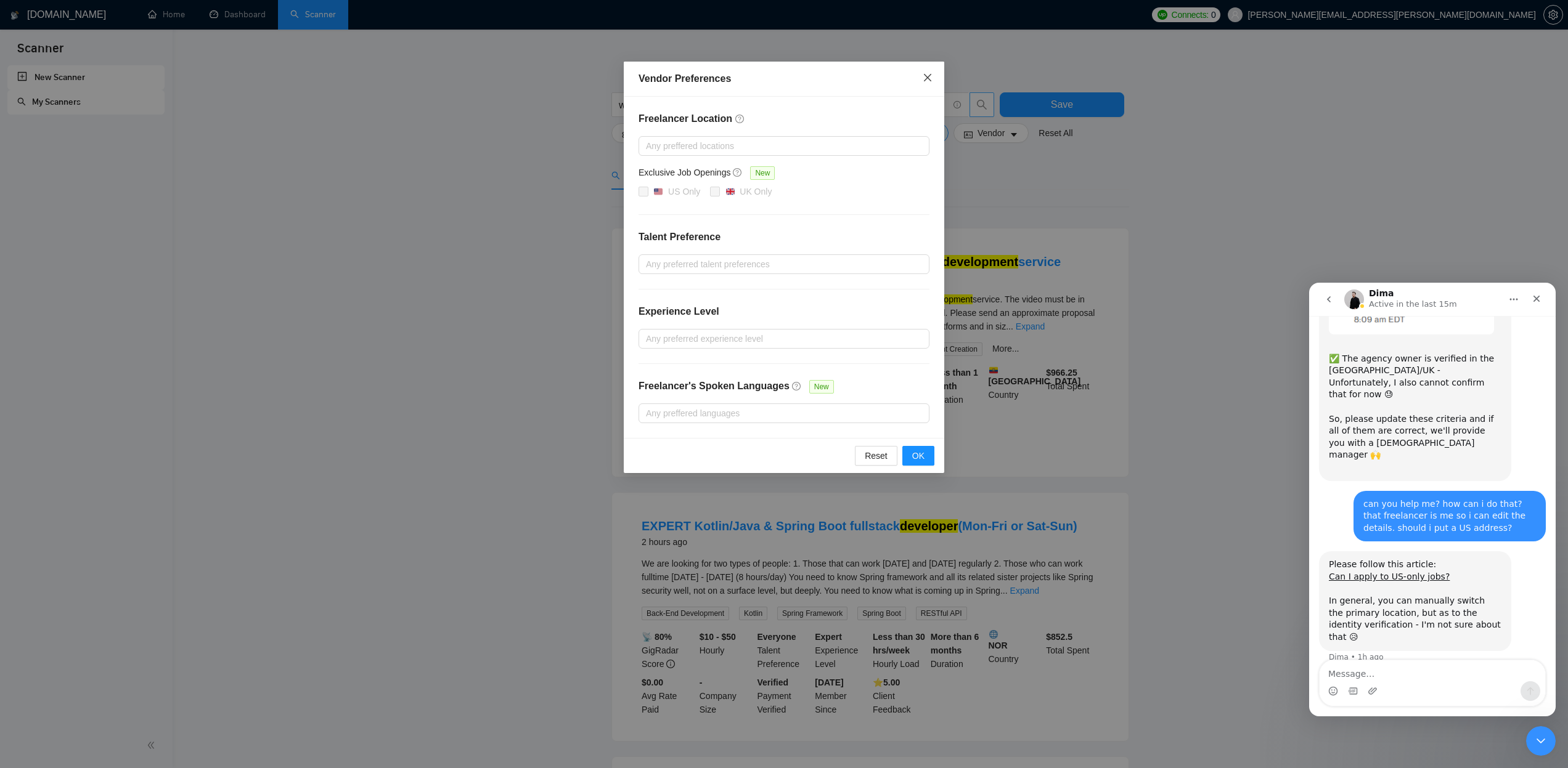
click at [931, 77] on icon "close" at bounding box center [927, 77] width 10 height 10
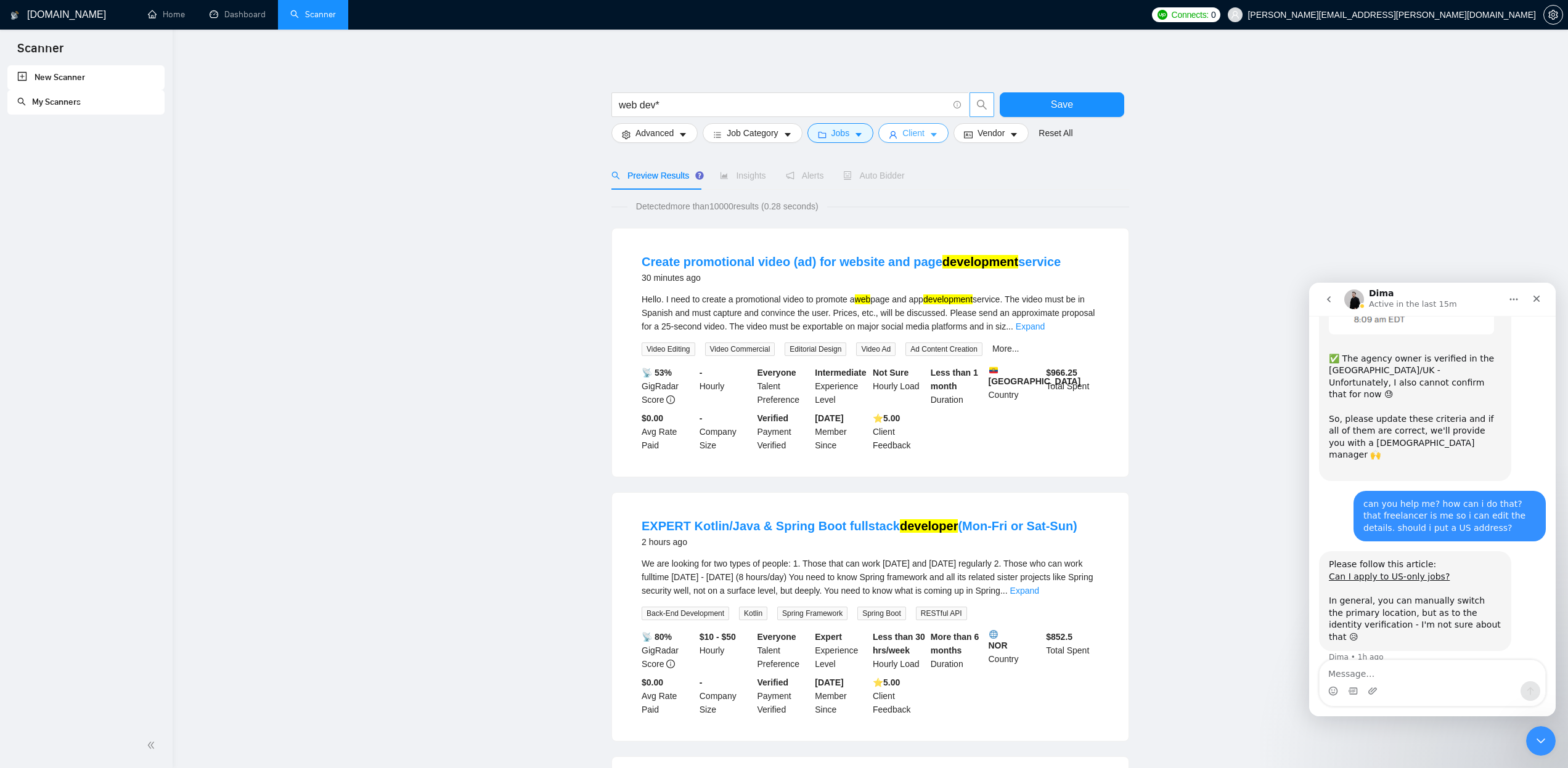
click at [938, 135] on icon "caret-down" at bounding box center [933, 134] width 9 height 9
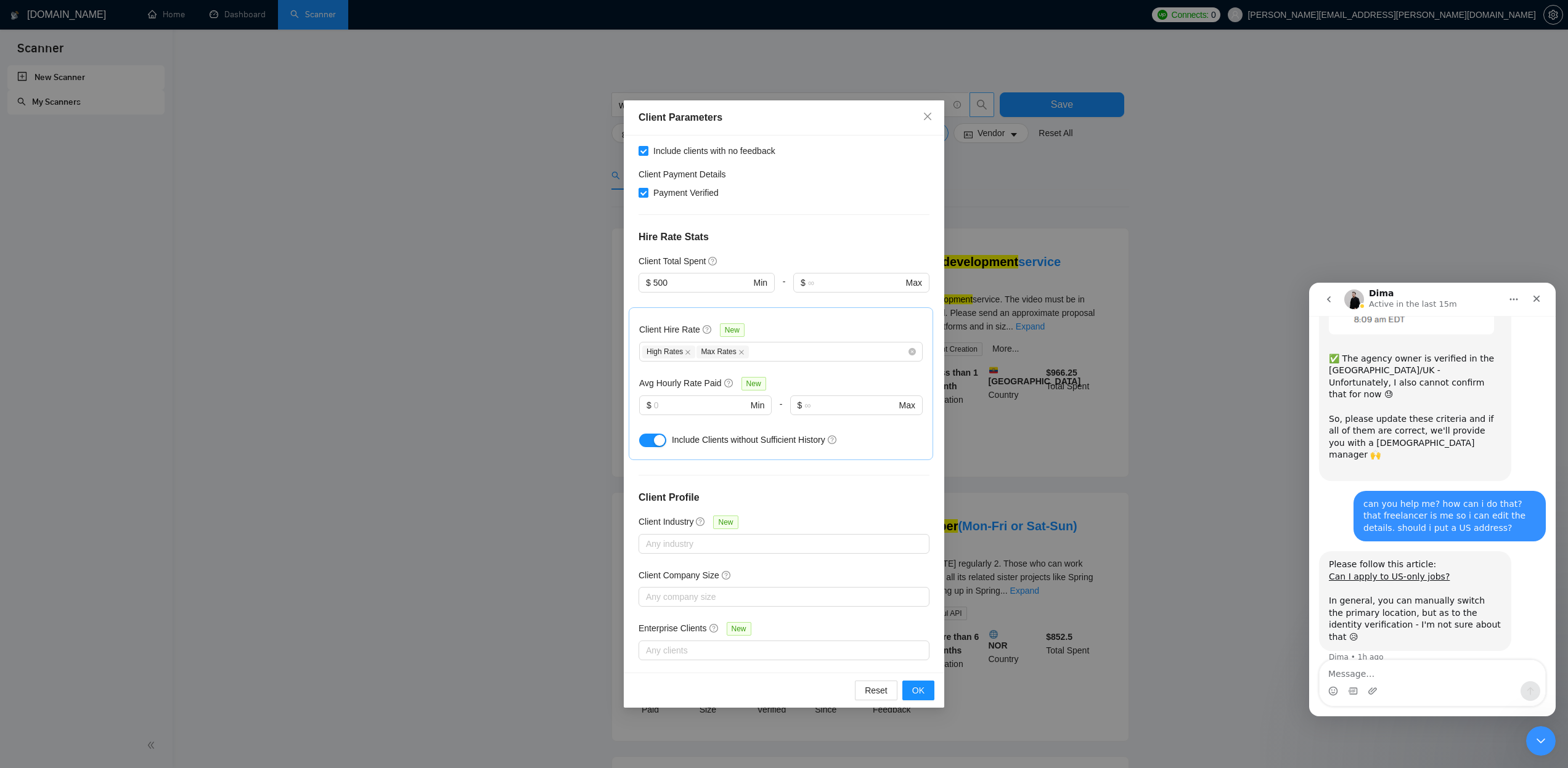
scroll to position [232, 0]
click at [924, 692] on span "OK" at bounding box center [918, 691] width 12 height 13
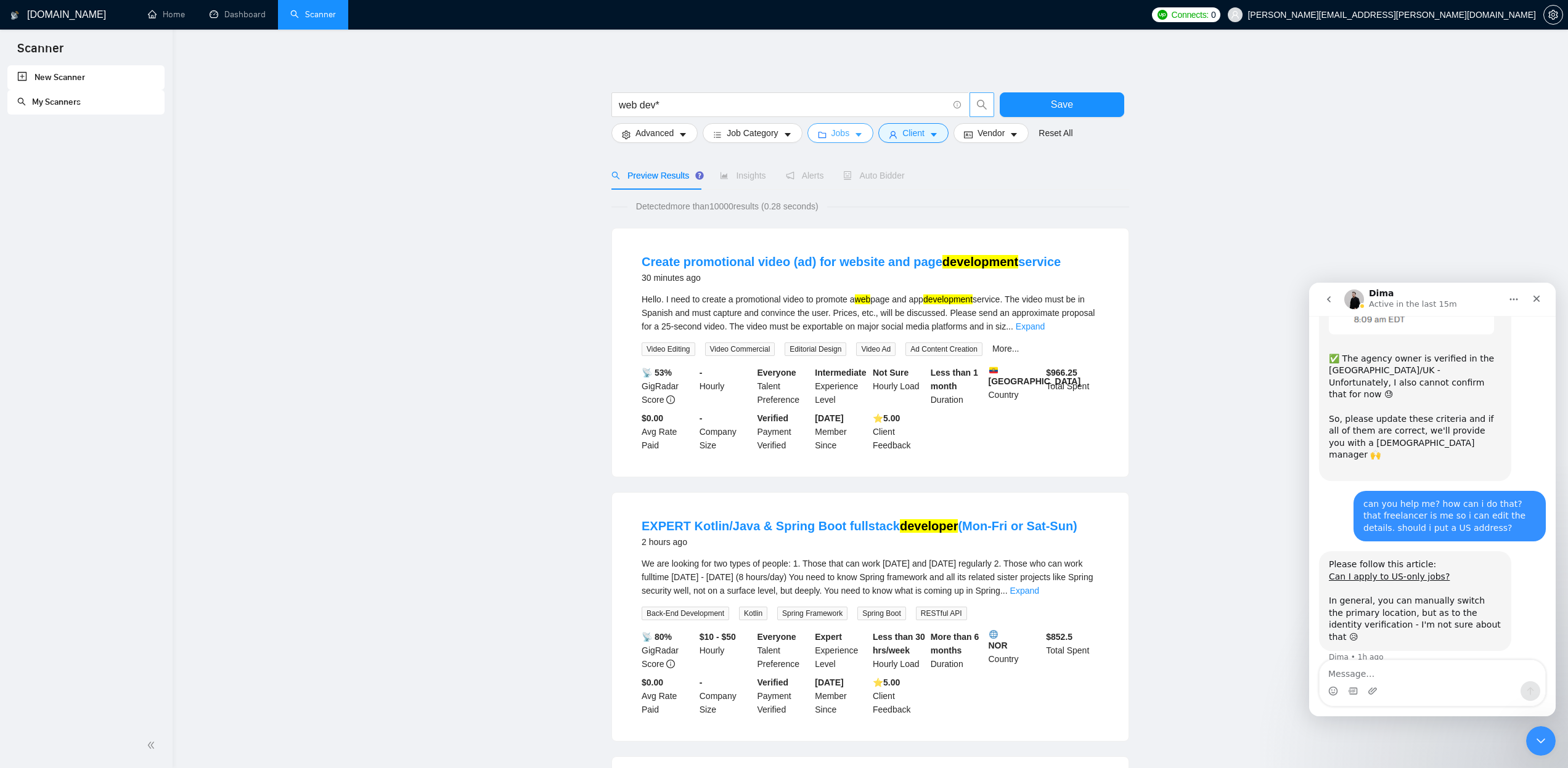
click at [863, 134] on icon "caret-down" at bounding box center [858, 134] width 9 height 9
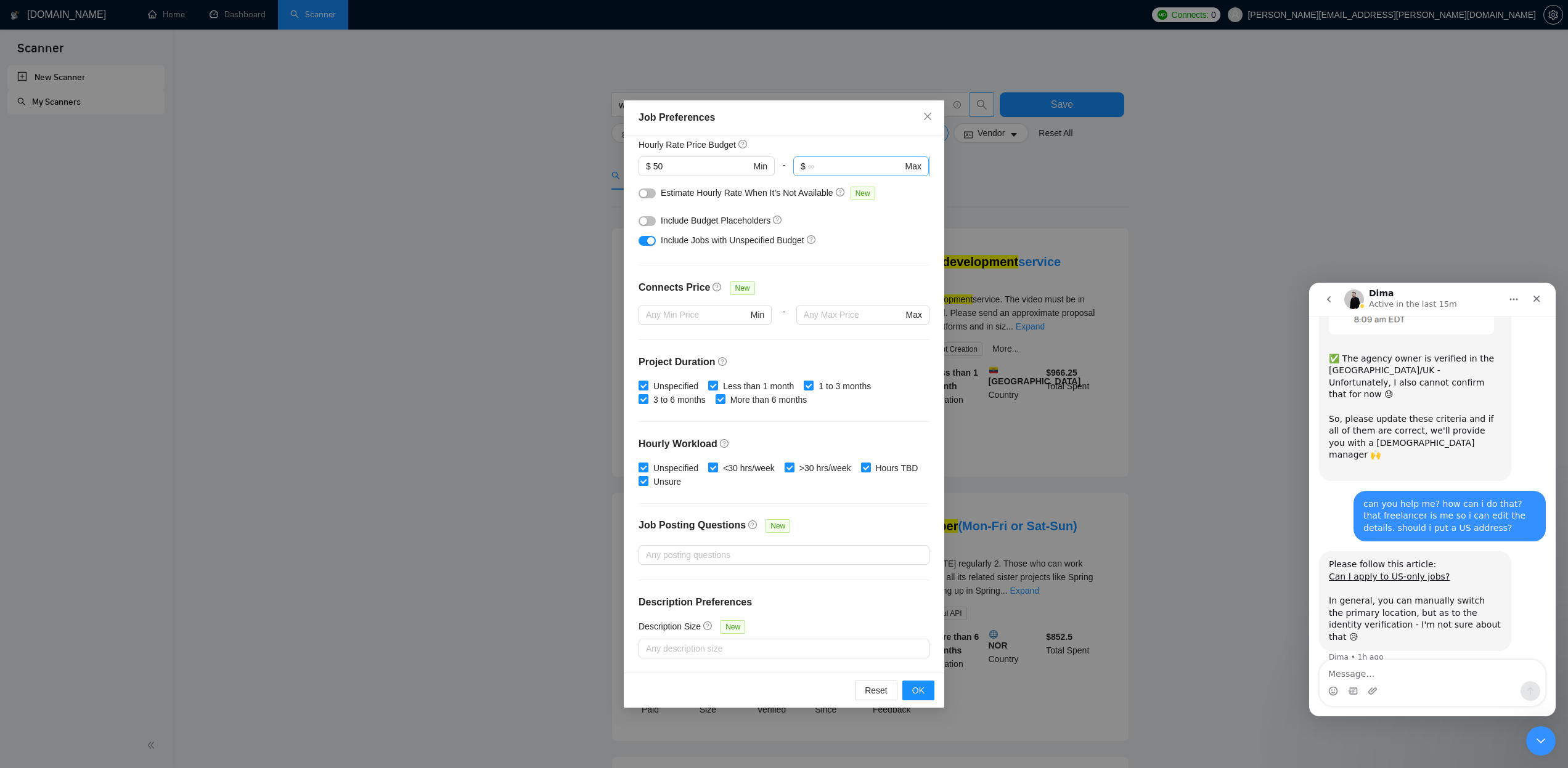
scroll to position [157, 0]
click at [921, 690] on span "OK" at bounding box center [918, 691] width 12 height 13
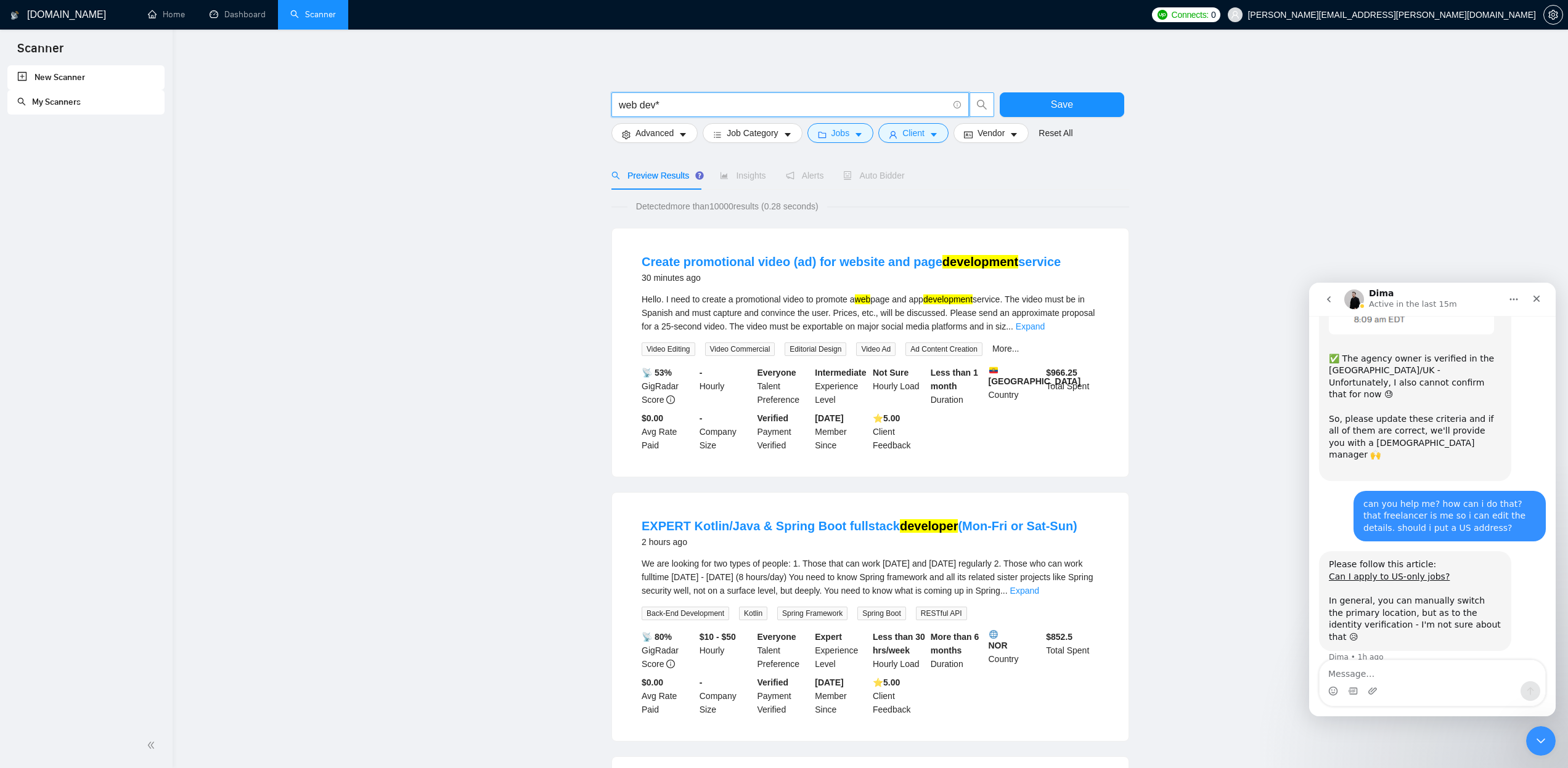
drag, startPoint x: 667, startPoint y: 102, endPoint x: 564, endPoint y: 99, distance: 103.0
paste input "mobile app"
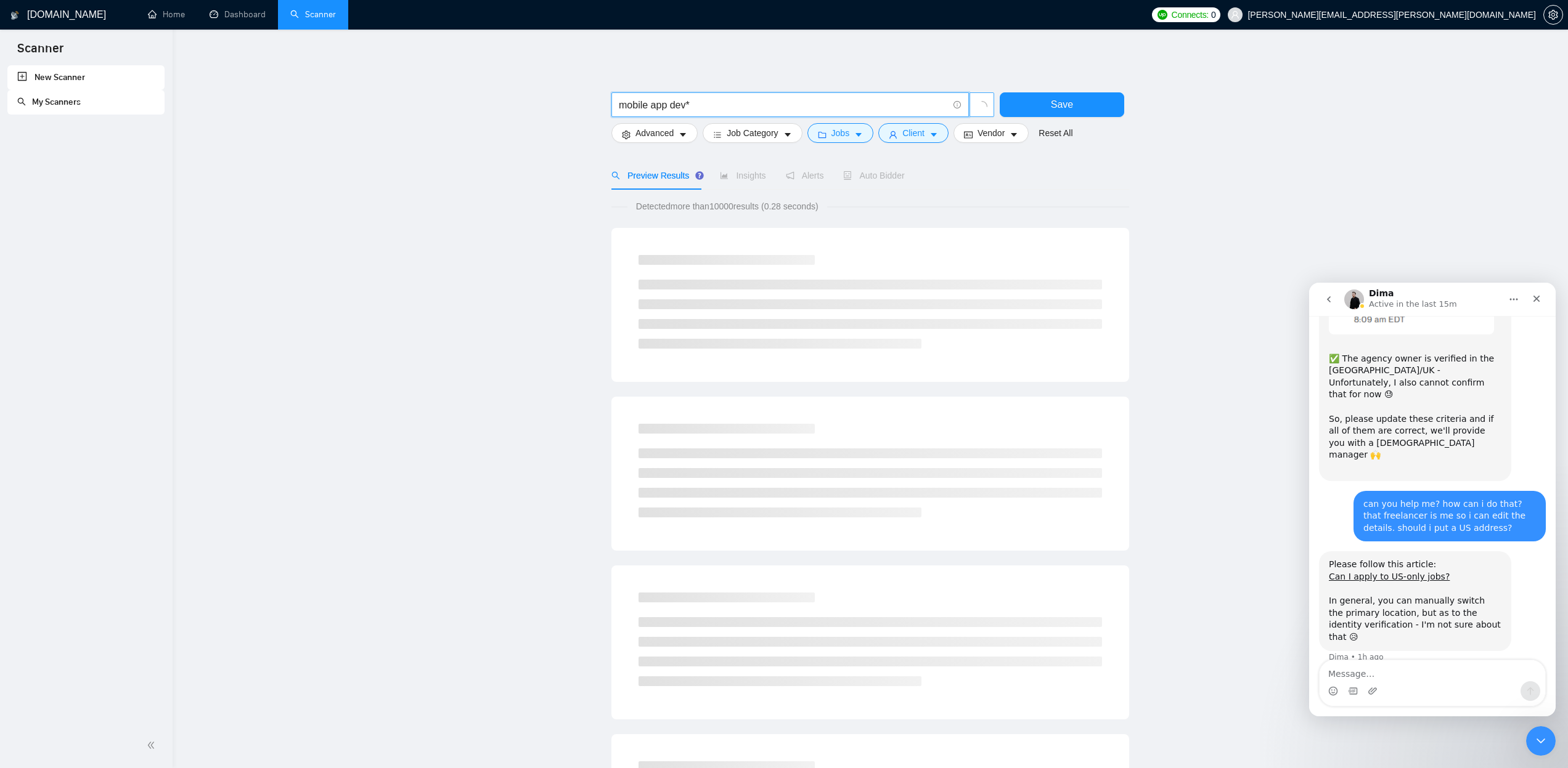
click at [977, 105] on icon "loading" at bounding box center [982, 107] width 12 height 12
click at [985, 107] on icon "loading" at bounding box center [982, 107] width 11 height 11
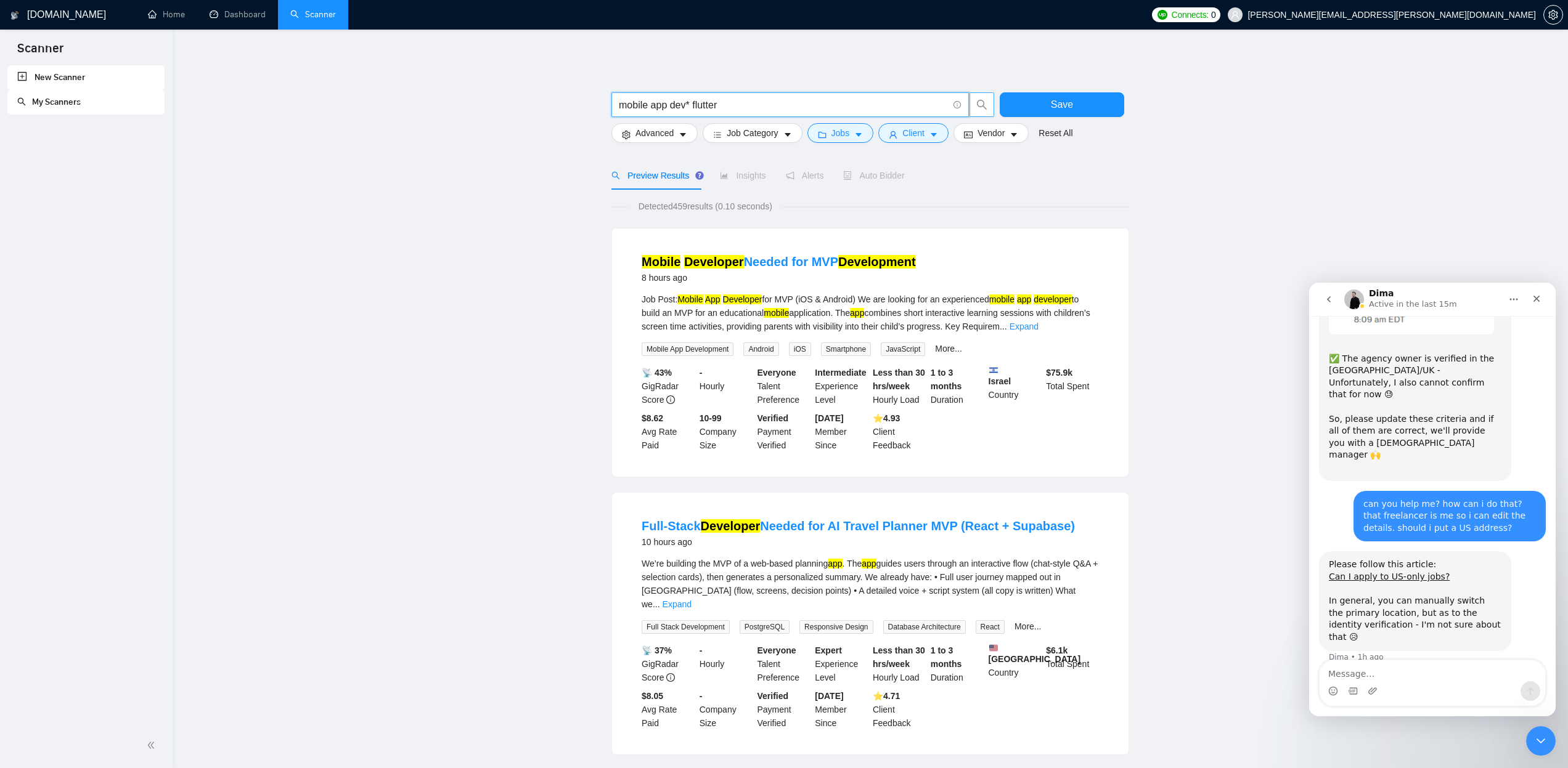
drag, startPoint x: 673, startPoint y: 106, endPoint x: 692, endPoint y: 106, distance: 19.0
click at [692, 106] on input "mobile app dev* flutter" at bounding box center [783, 105] width 329 height 15
paste input "( dev* | “expert”)"
click at [978, 109] on icon "search" at bounding box center [982, 105] width 11 height 11
type input "mobile app ( dev* | "expert") flutter"
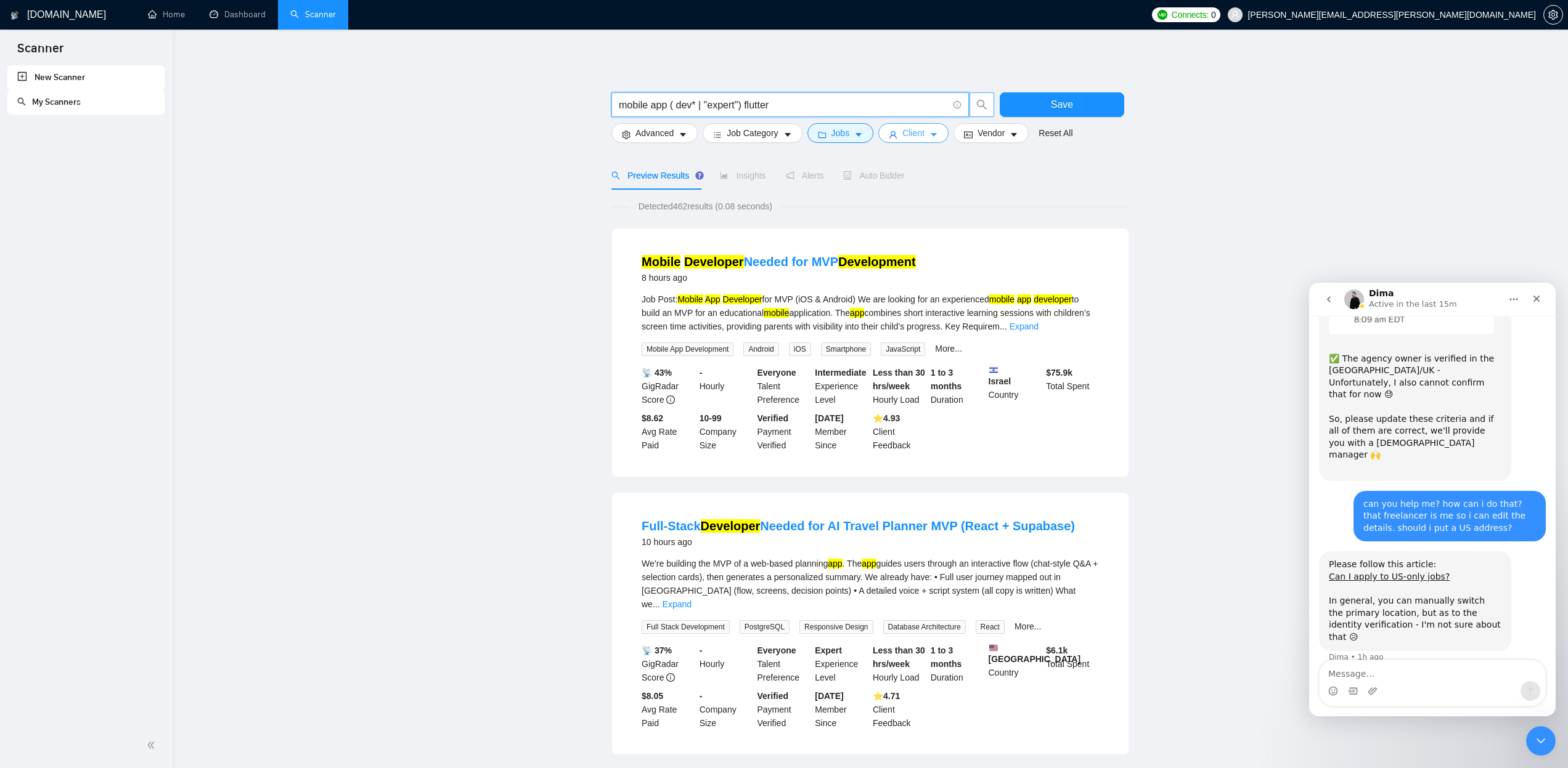
click at [937, 133] on icon "caret-down" at bounding box center [934, 135] width 6 height 4
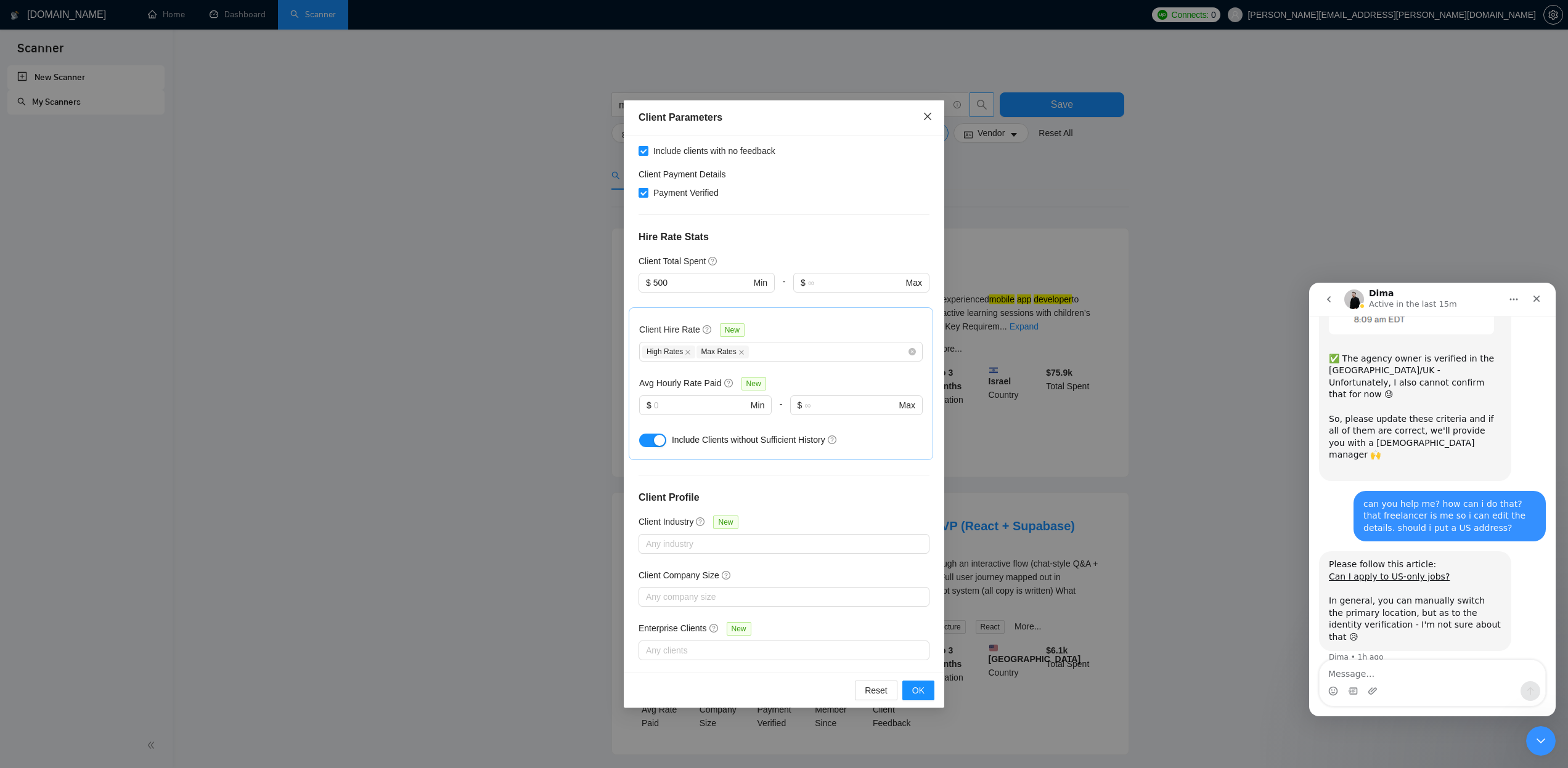
scroll to position [232, 0]
click at [929, 110] on span "Close" at bounding box center [927, 116] width 33 height 33
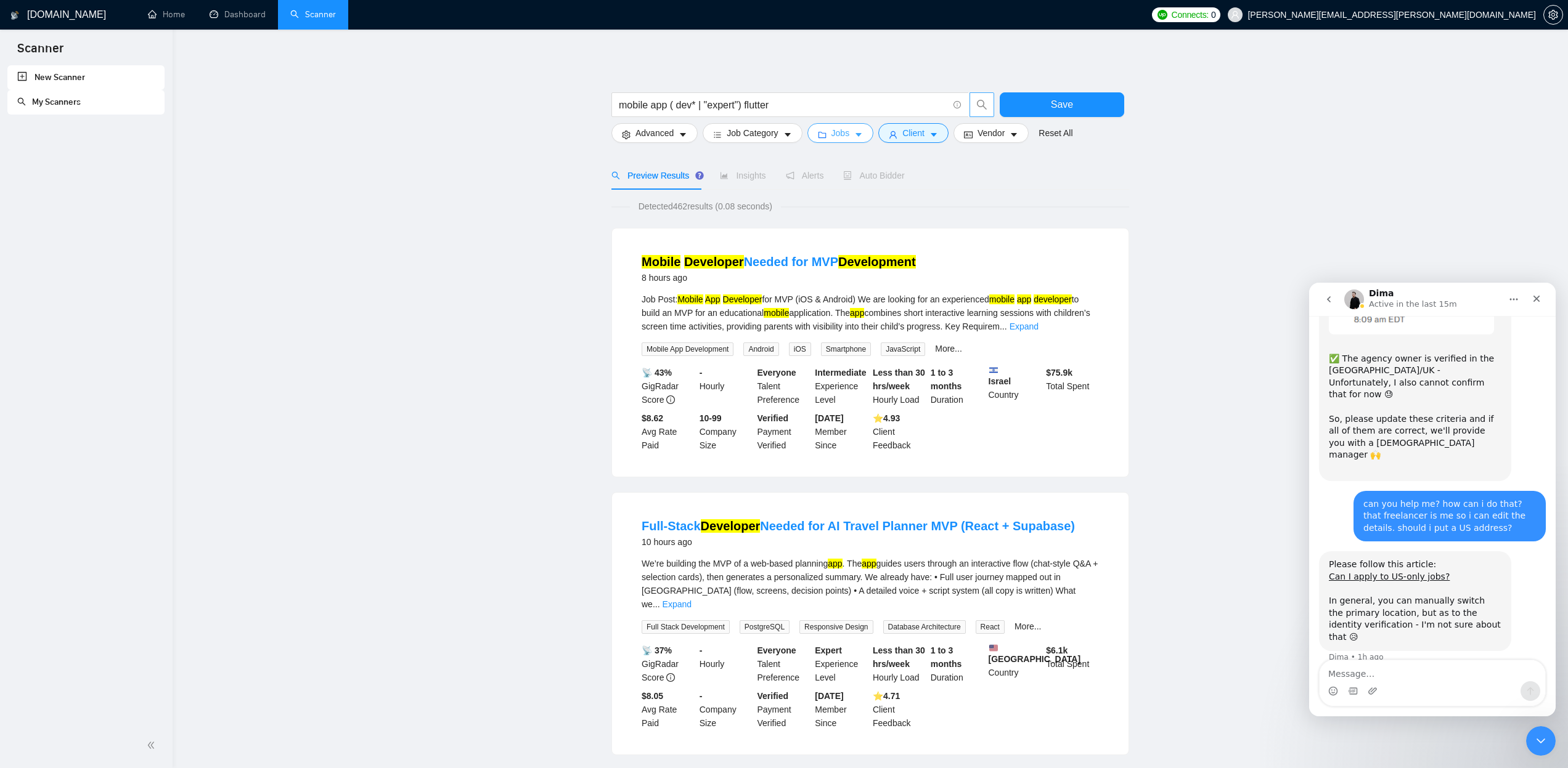
click at [863, 131] on icon "caret-down" at bounding box center [858, 134] width 9 height 9
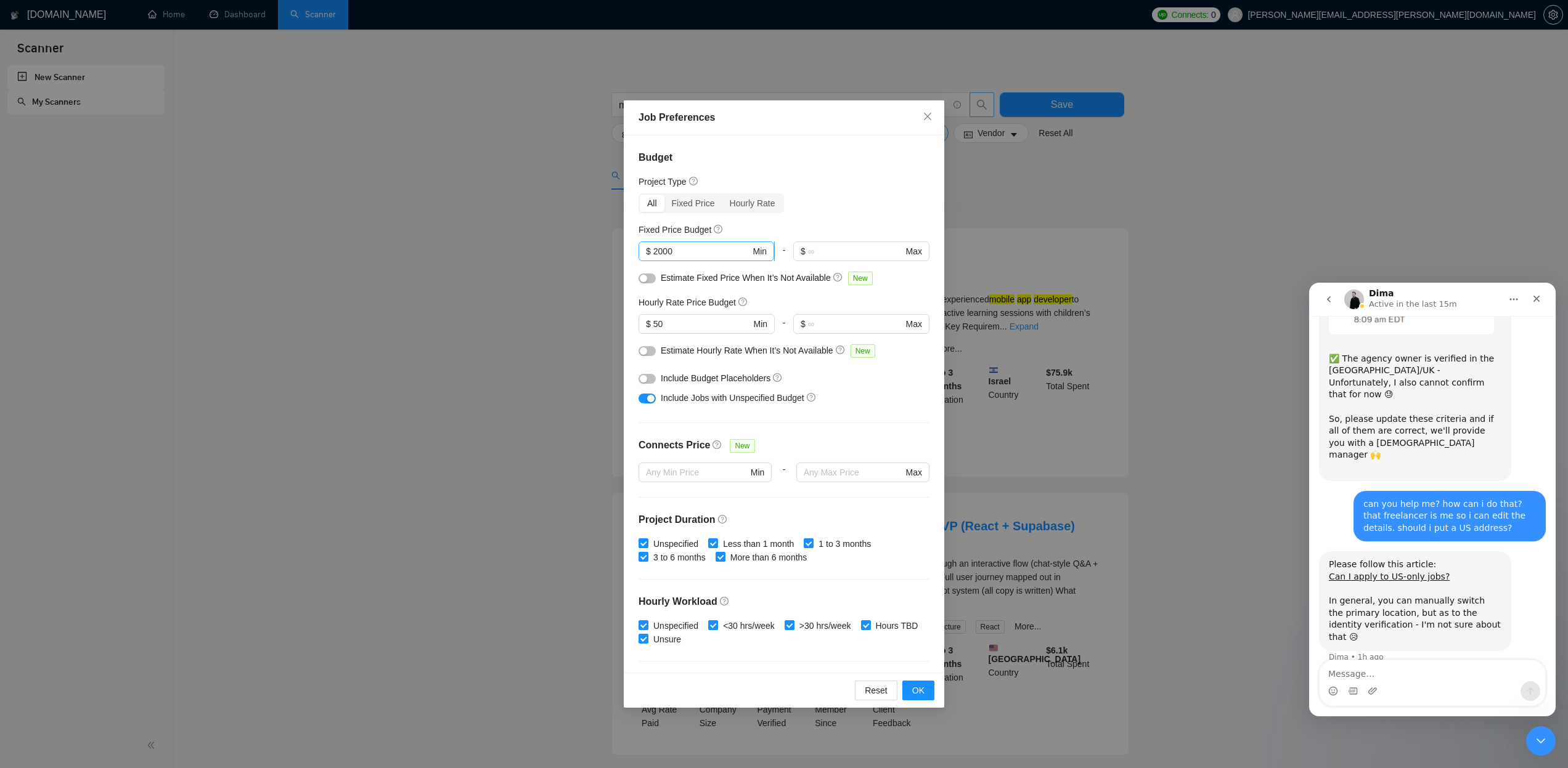
scroll to position [0, 0]
click at [655, 252] on input "2000" at bounding box center [702, 252] width 97 height 13
type input "3000"
drag, startPoint x: 657, startPoint y: 323, endPoint x: 648, endPoint y: 323, distance: 9.0
click at [648, 323] on span "$ 50 Min" at bounding box center [706, 324] width 135 height 20
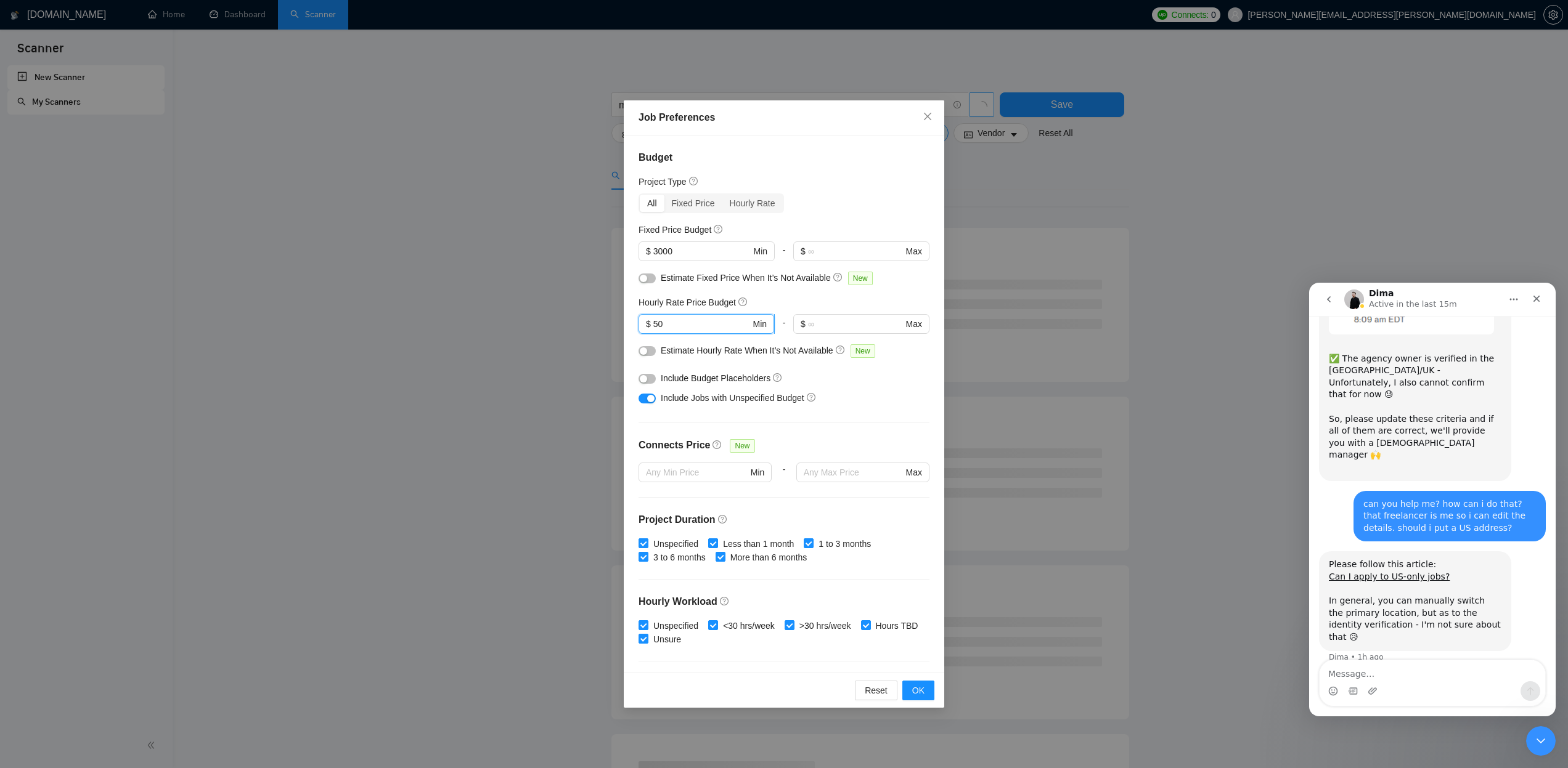
drag, startPoint x: 658, startPoint y: 323, endPoint x: 646, endPoint y: 323, distance: 12.0
click at [646, 323] on span "$ 50 Min" at bounding box center [706, 324] width 135 height 20
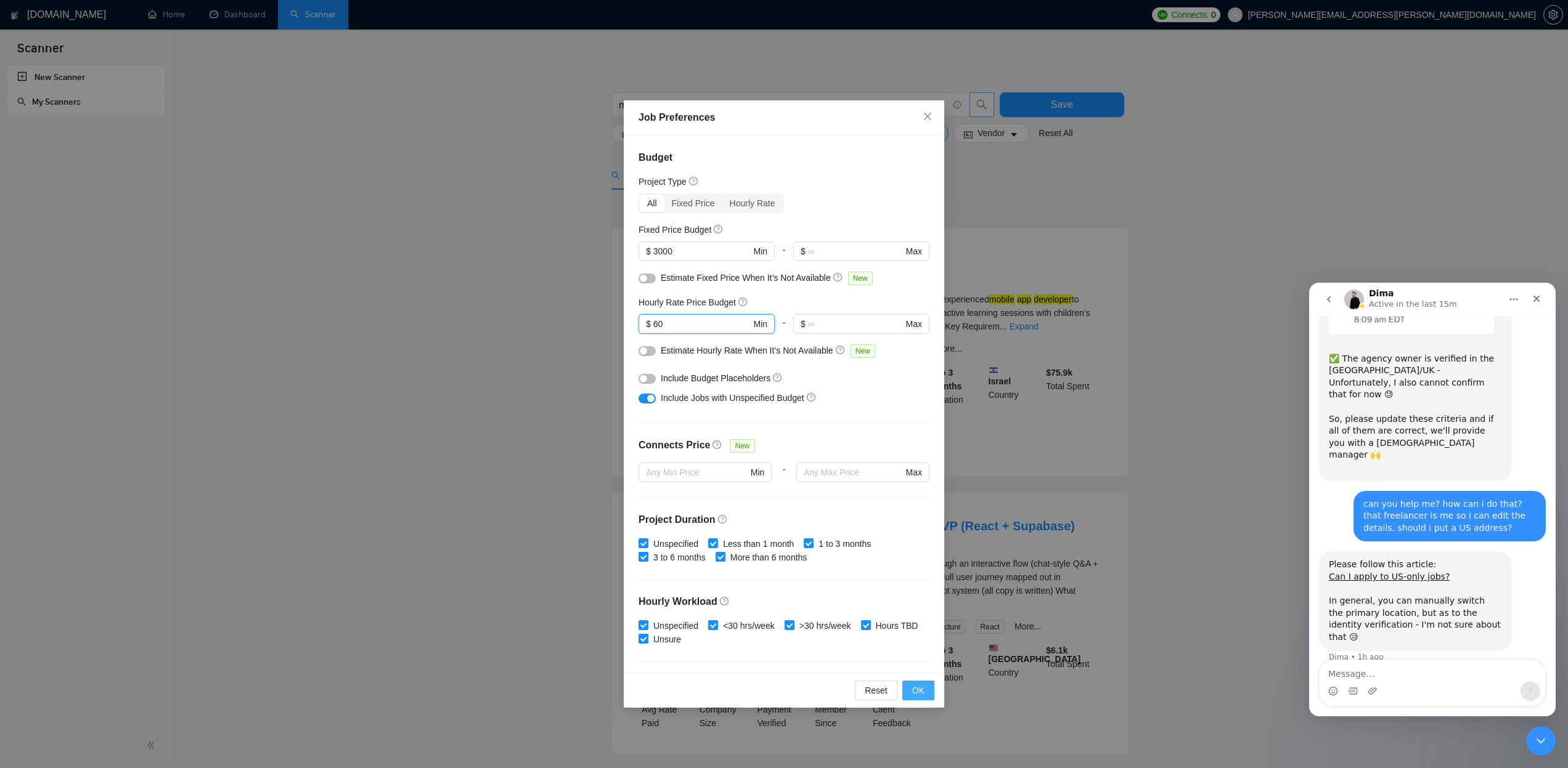
type input "60"
click at [917, 692] on span "OK" at bounding box center [918, 691] width 12 height 13
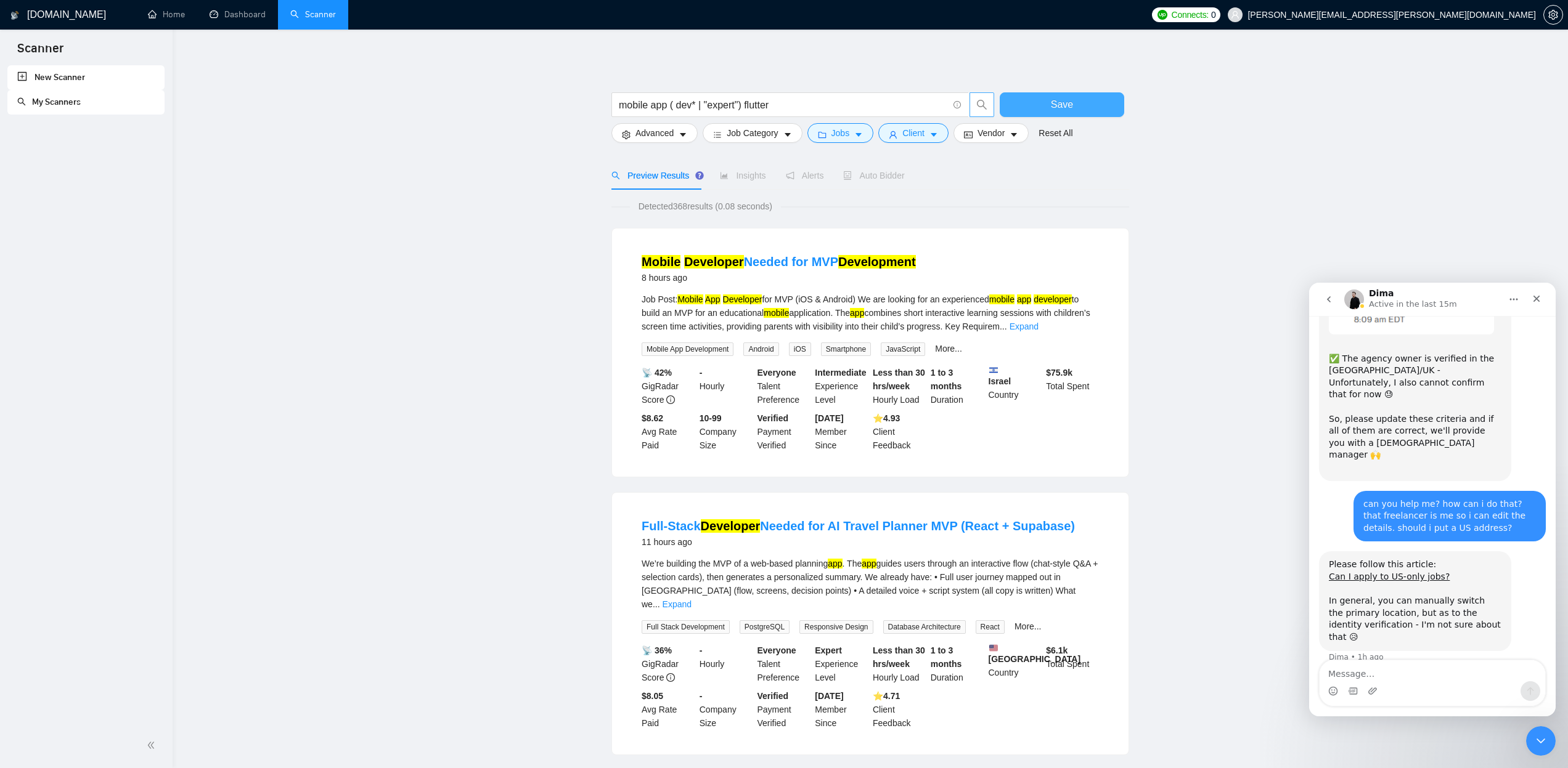
click at [1047, 100] on button "Save" at bounding box center [1062, 105] width 125 height 25
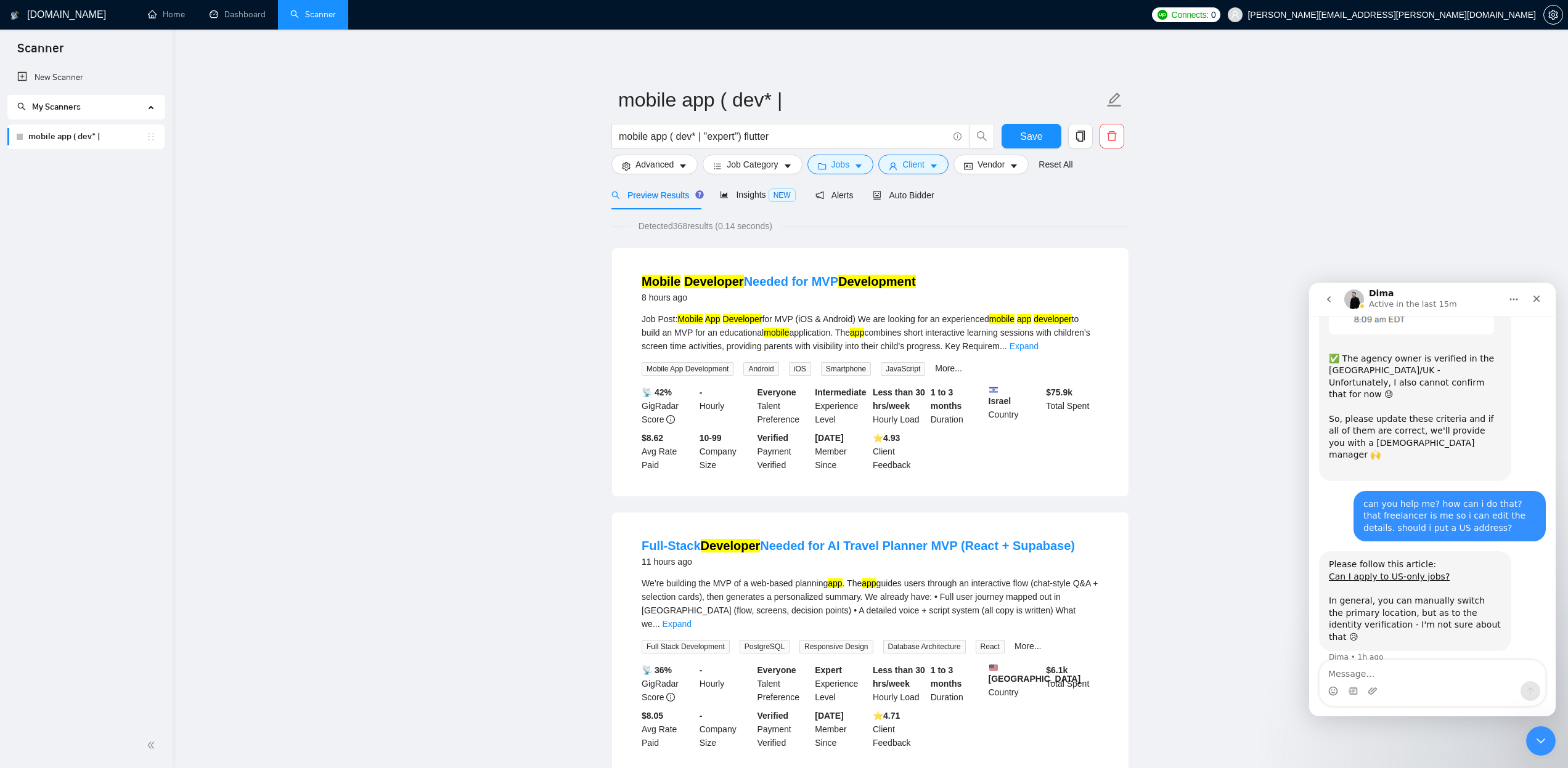
click at [96, 140] on link "mobile app ( dev* |" at bounding box center [88, 137] width 118 height 25
click at [114, 139] on link "mobile app ( dev* |" at bounding box center [88, 137] width 118 height 25
click at [1110, 102] on icon "edit" at bounding box center [1114, 99] width 14 height 14
drag, startPoint x: 766, startPoint y: 100, endPoint x: 587, endPoint y: 100, distance: 179.0
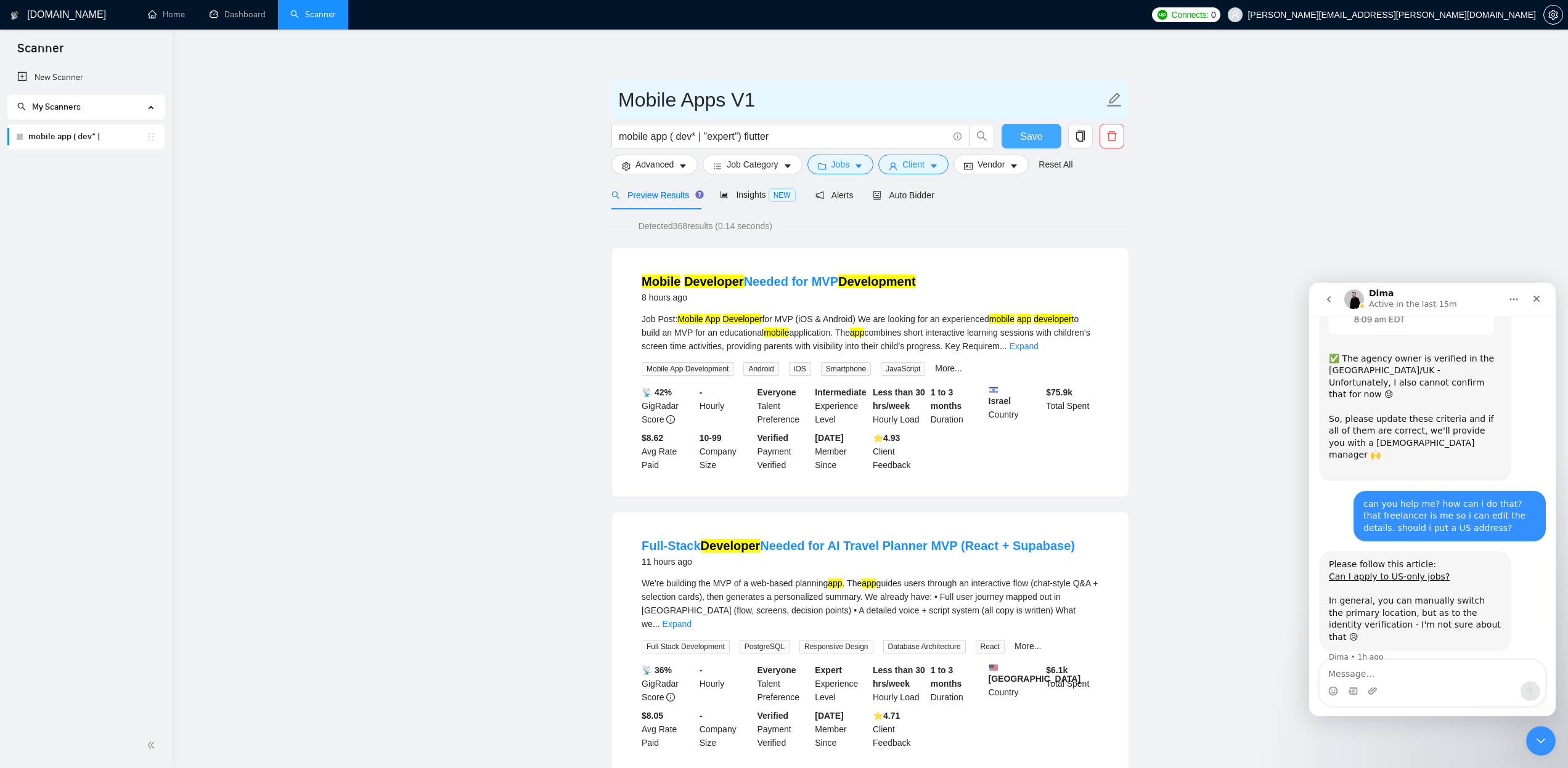
type input "Mobile Apps V1"
click at [1019, 138] on button "Save" at bounding box center [1031, 136] width 60 height 25
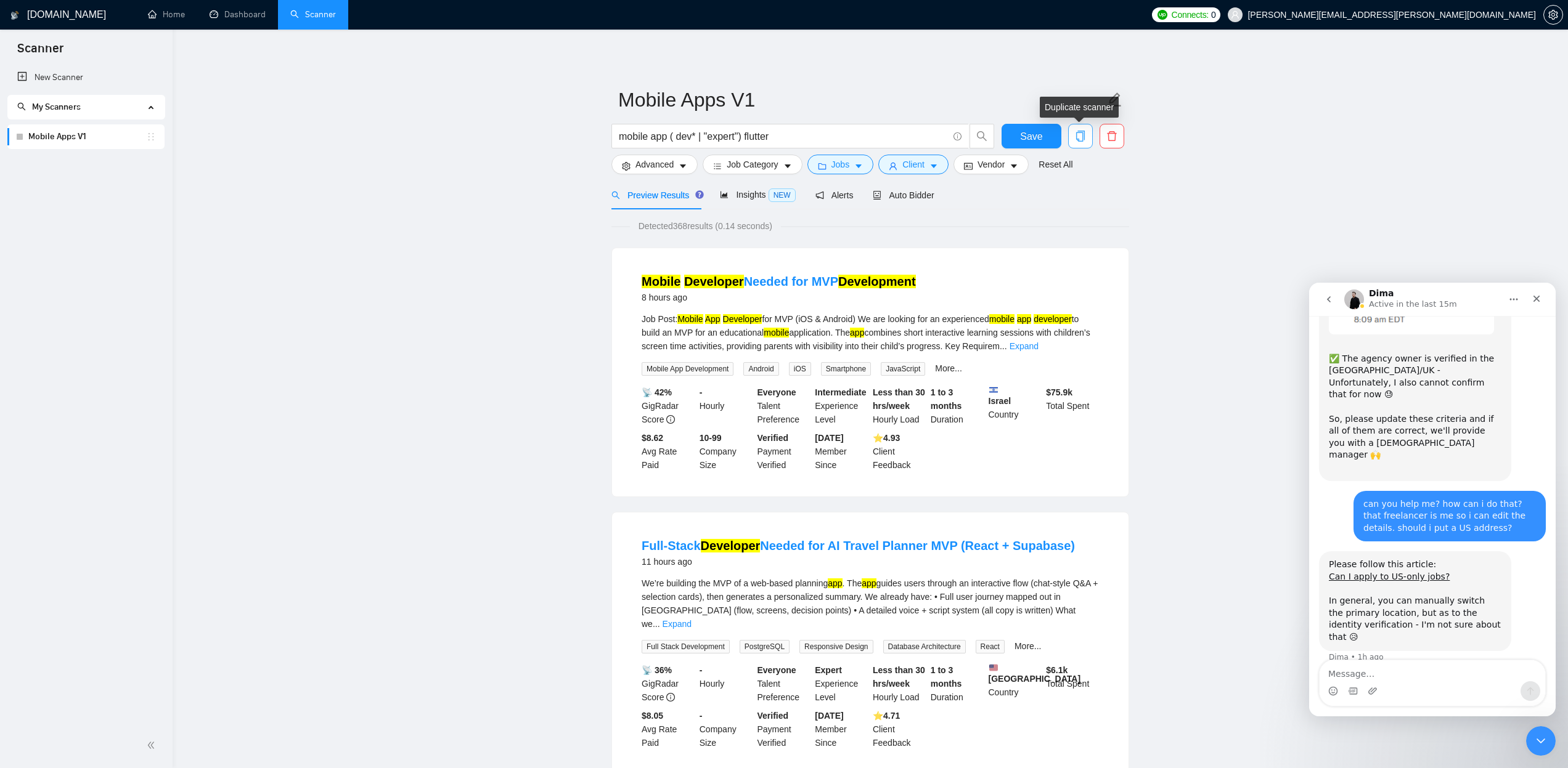
click at [1077, 134] on icon "copy" at bounding box center [1080, 136] width 9 height 11
click at [1071, 199] on span "Yes" at bounding box center [1065, 198] width 14 height 13
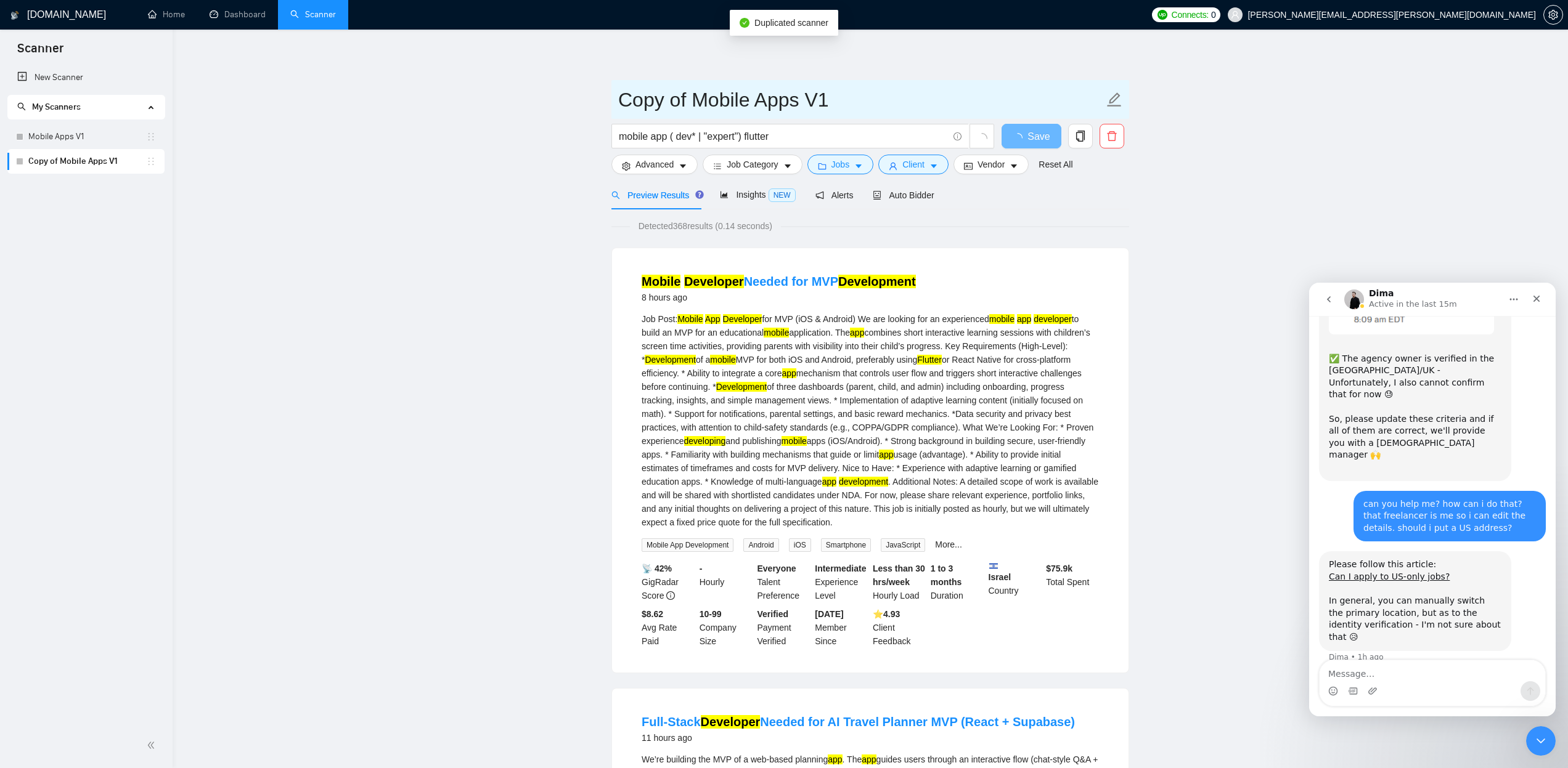
click at [1125, 98] on span "Copy of Mobile Apps V1" at bounding box center [870, 99] width 518 height 39
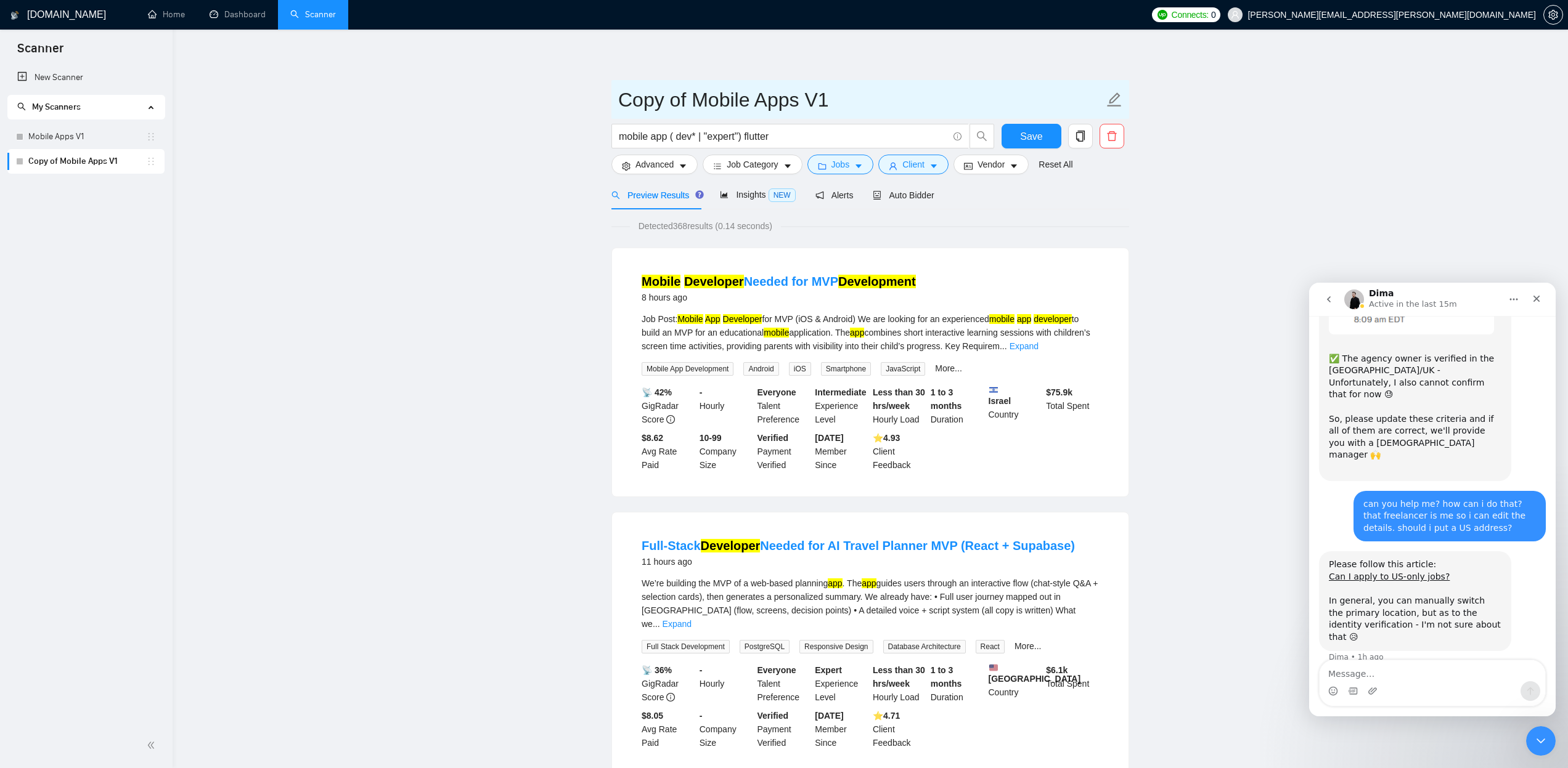
click at [728, 99] on input "Copy of Mobile Apps V1" at bounding box center [862, 100] width 486 height 30
type input "Web Apps V1"
drag, startPoint x: 784, startPoint y: 137, endPoint x: 572, endPoint y: 136, distance: 212.0
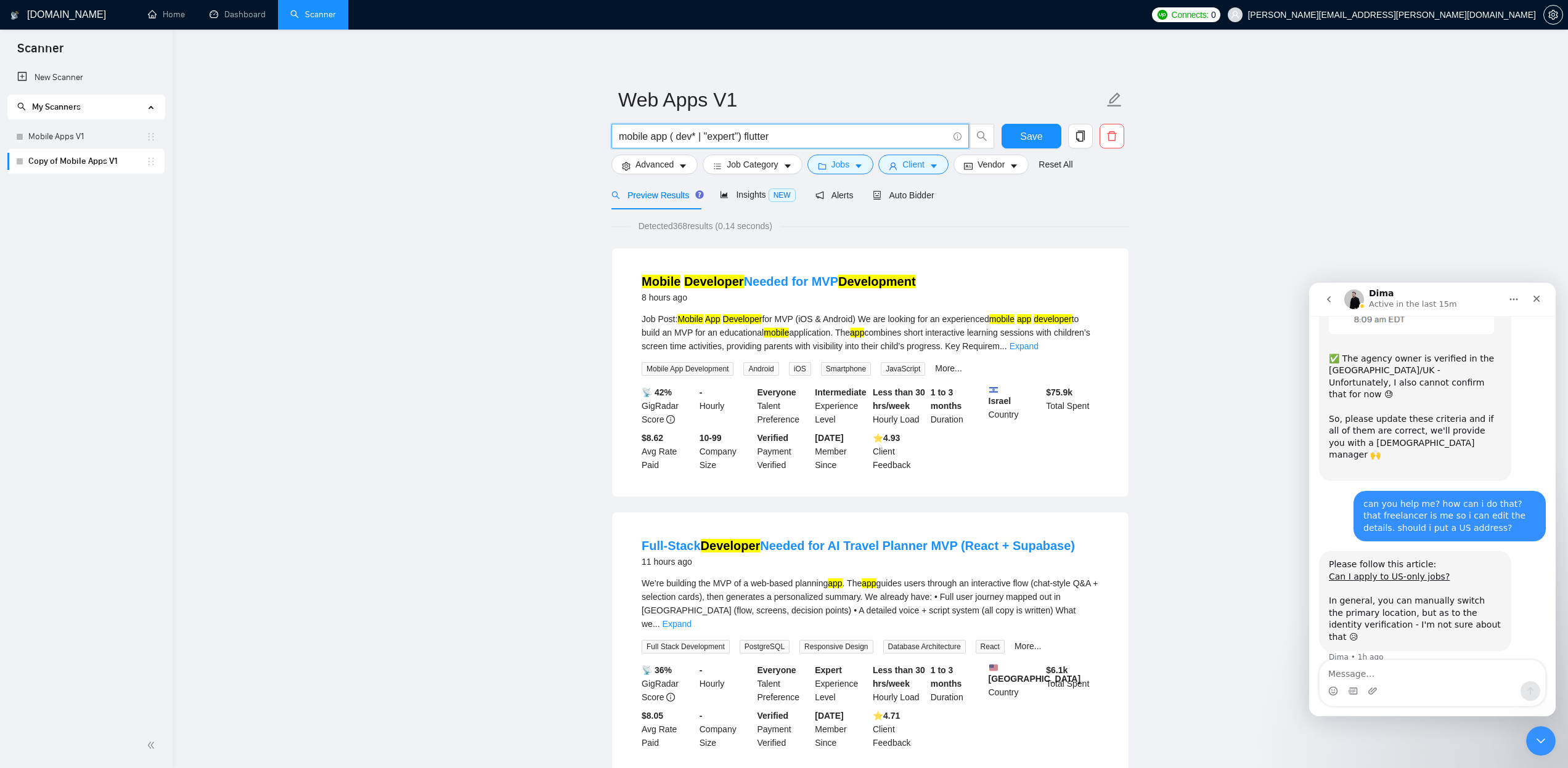
paste input "react | next.js | angular ( dev* | “expert”)"
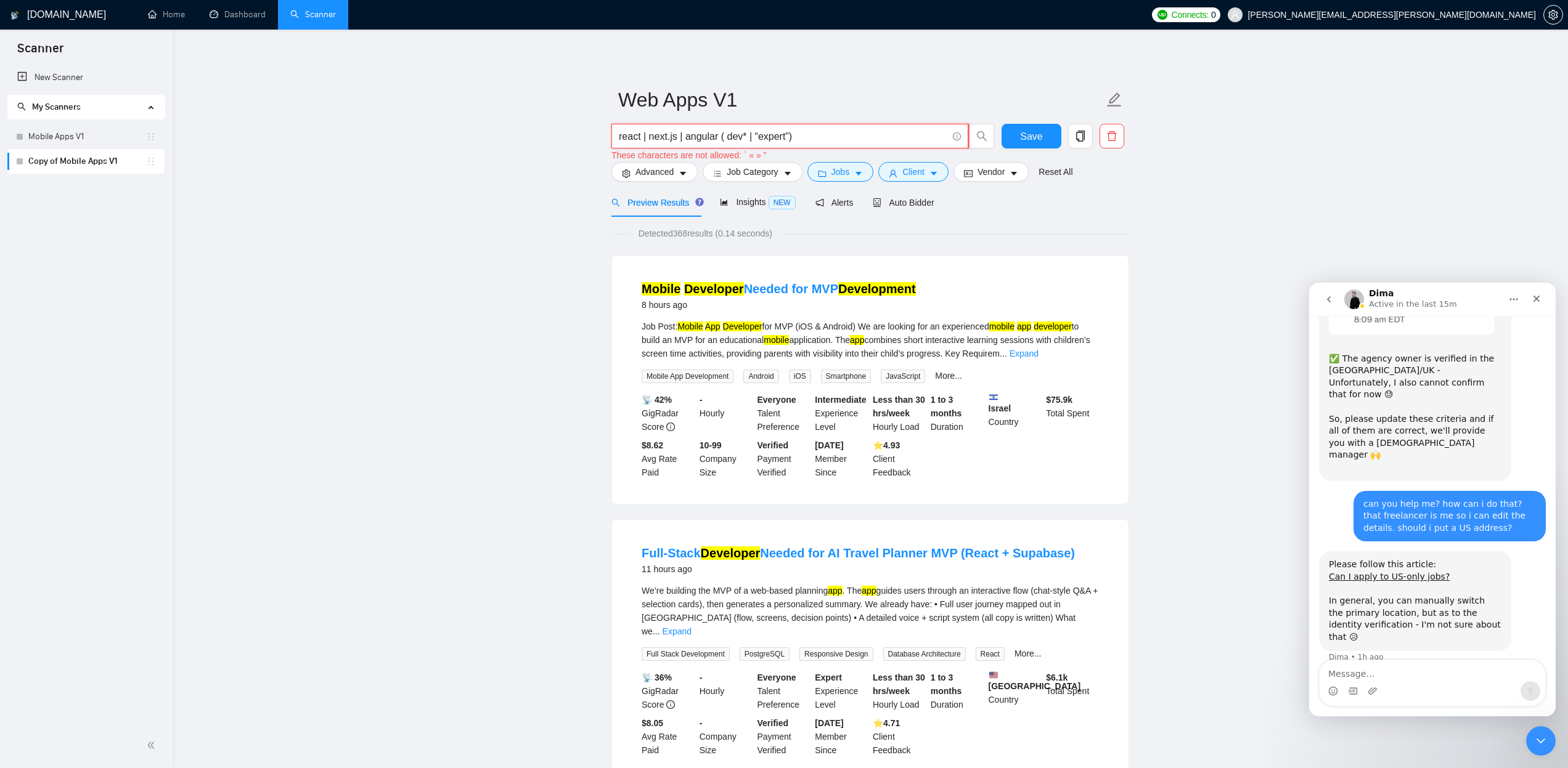
click at [759, 133] on input "react | next.js | angular ( dev* | “expert”)" at bounding box center [783, 136] width 329 height 15
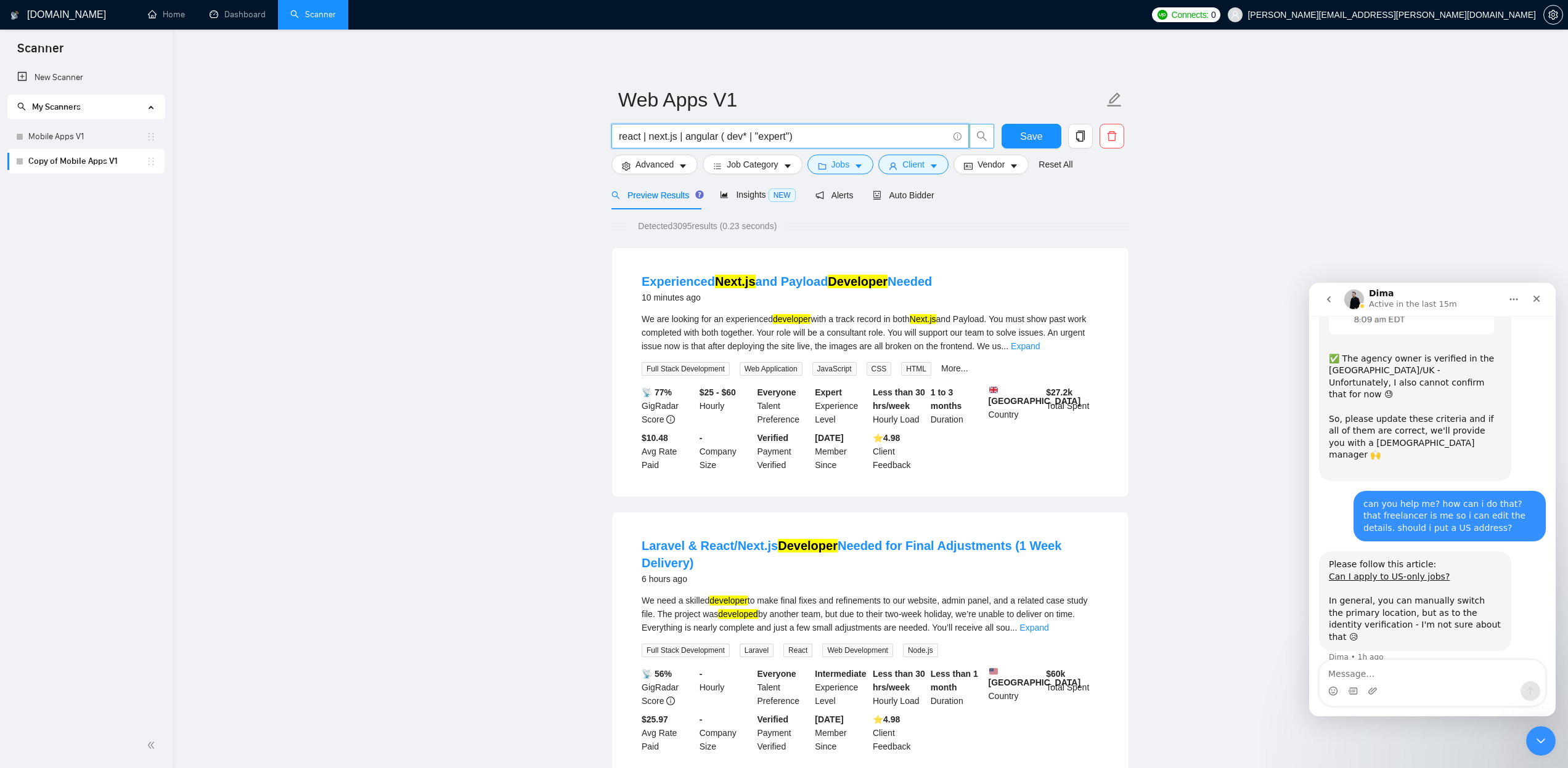
click at [985, 137] on icon "search" at bounding box center [982, 136] width 11 height 11
click at [983, 135] on icon "search" at bounding box center [982, 136] width 11 height 11
click at [981, 134] on icon "search" at bounding box center [982, 136] width 11 height 11
type input "react | next.js | angular ( dev* | "expert")"
click at [681, 160] on button "Advanced" at bounding box center [655, 164] width 87 height 20
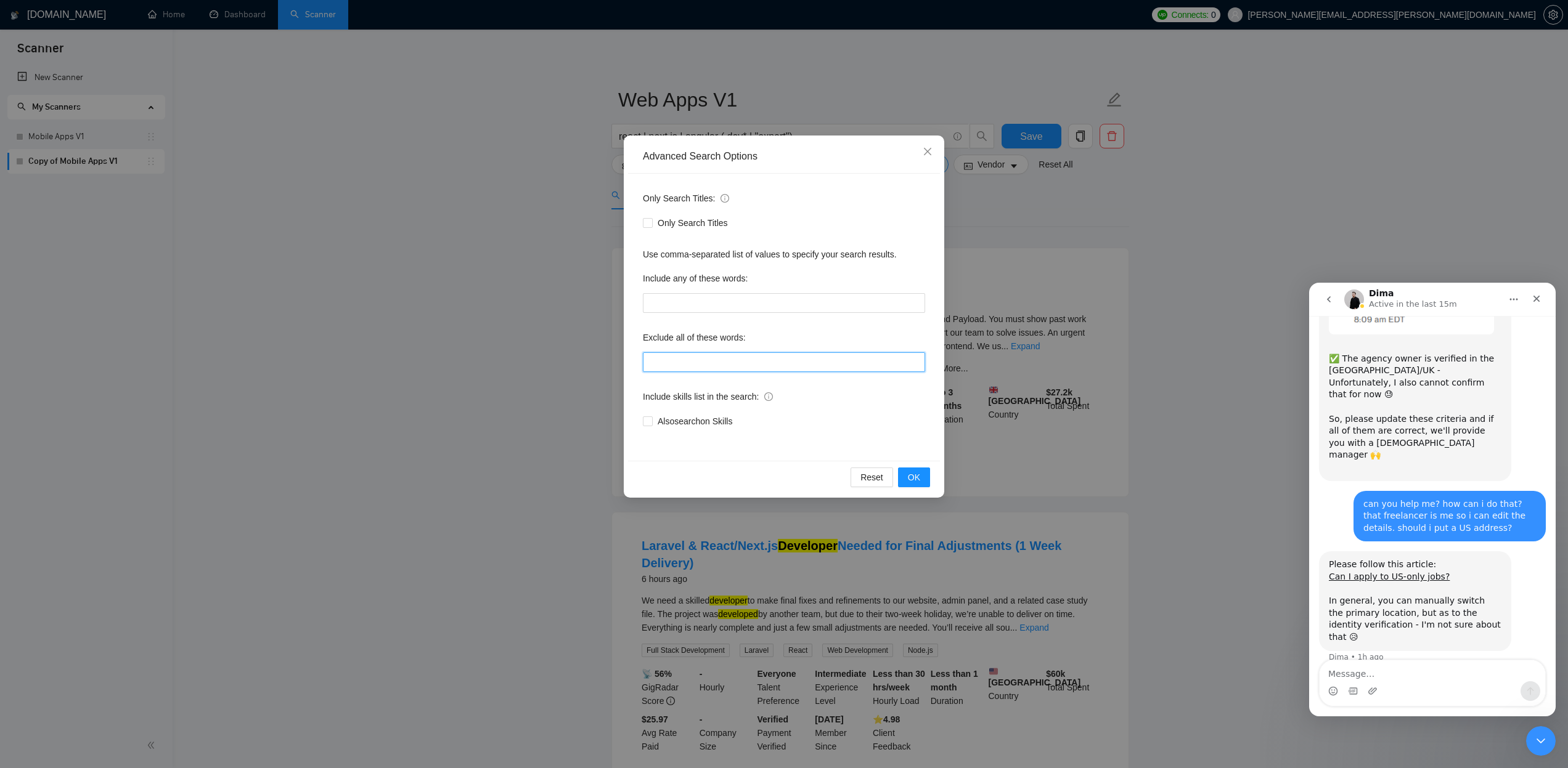
click at [701, 368] on input "text" at bounding box center [784, 362] width 282 height 20
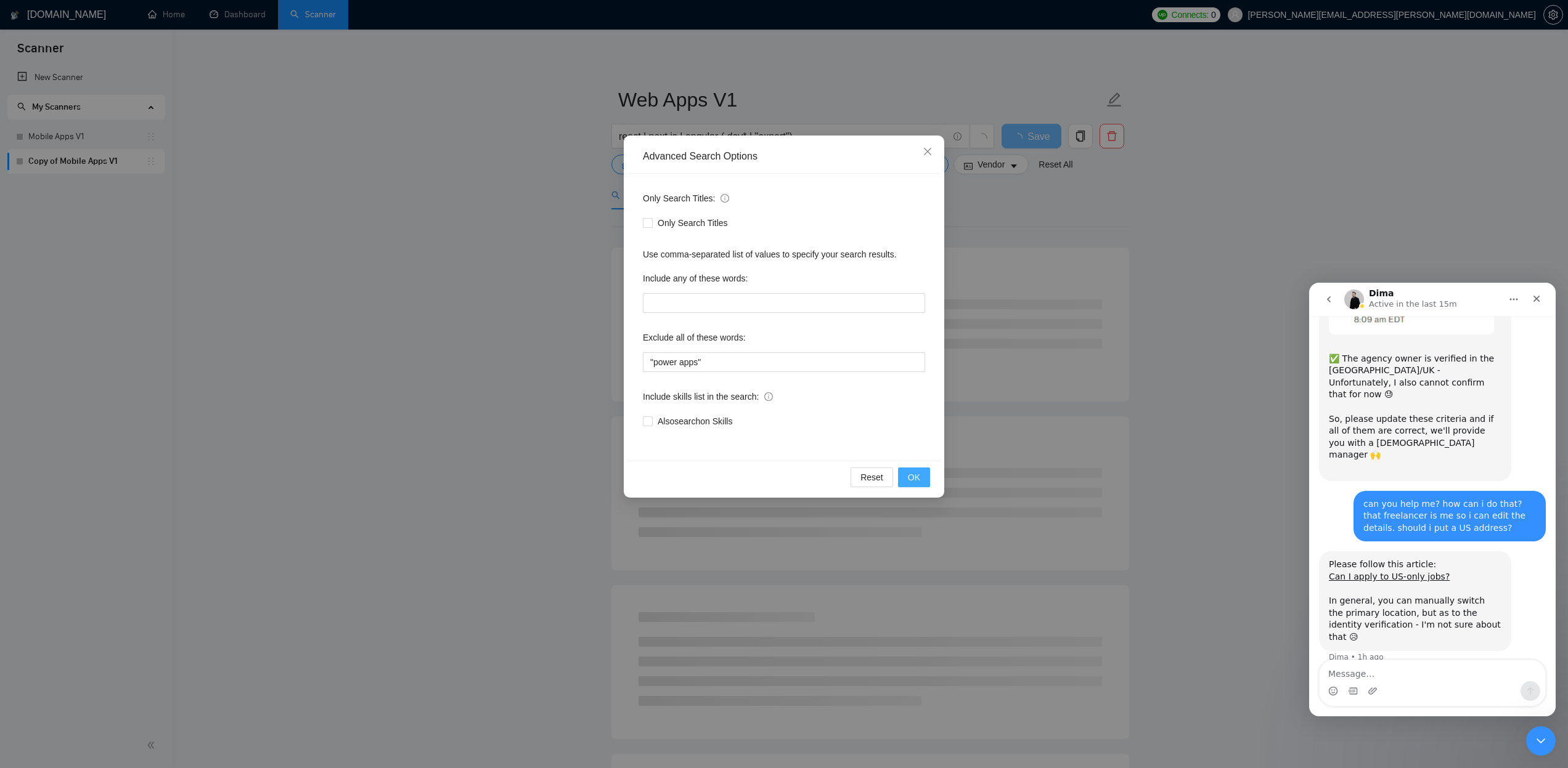
click at [917, 476] on span "OK" at bounding box center [914, 477] width 12 height 13
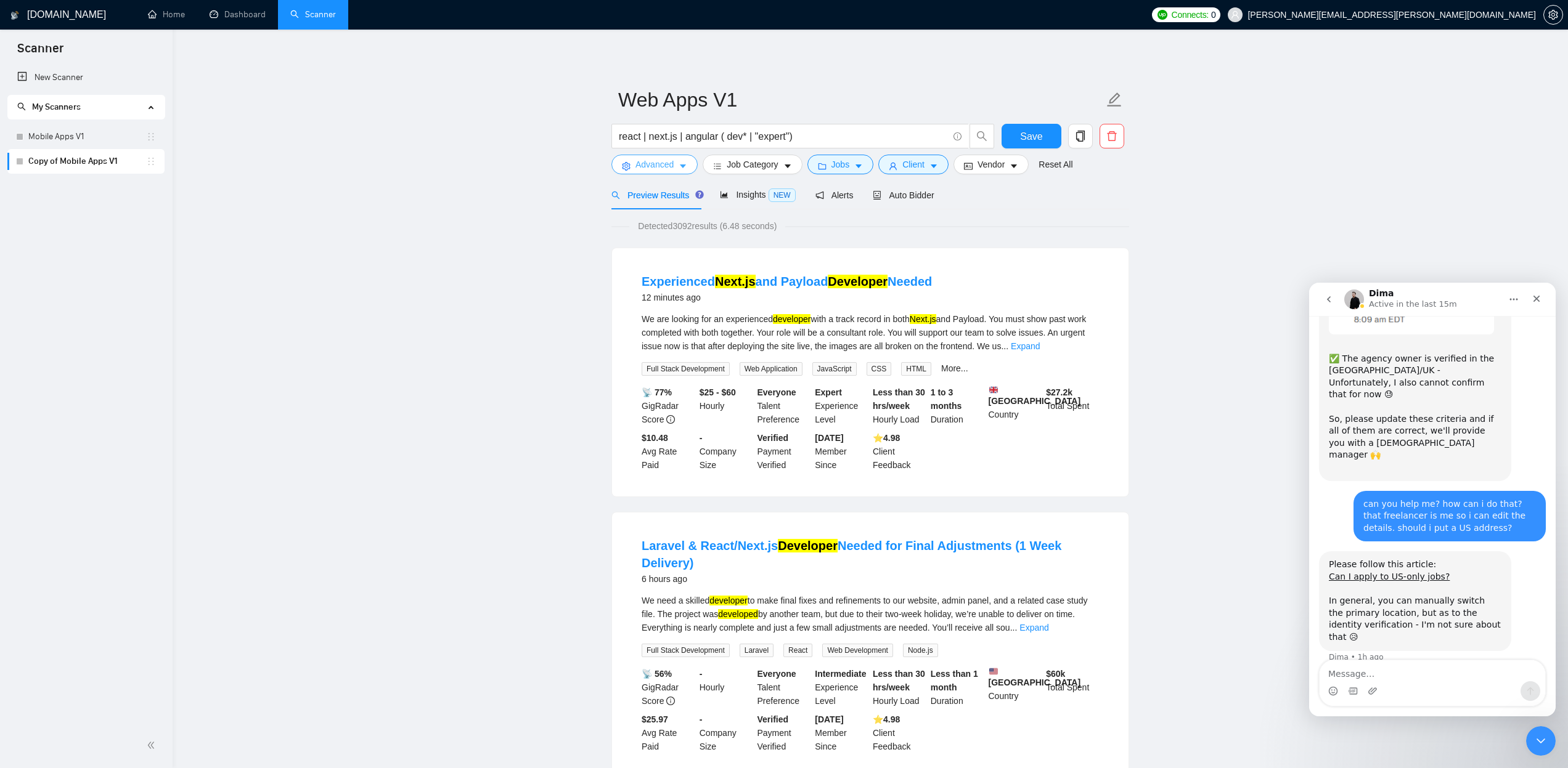
click at [682, 165] on icon "caret-down" at bounding box center [682, 166] width 9 height 9
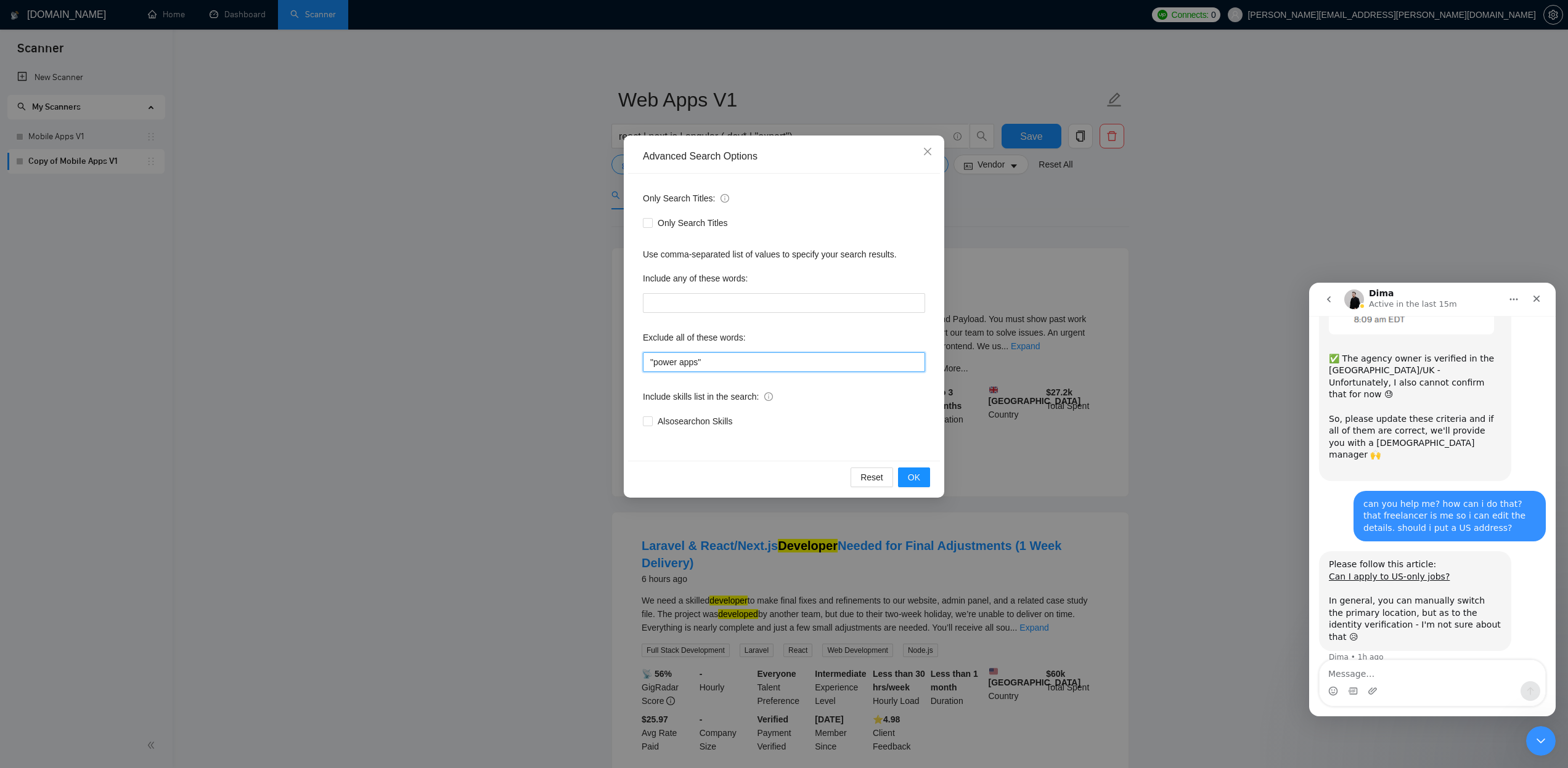
click at [726, 358] on input ""power apps"" at bounding box center [784, 362] width 282 height 20
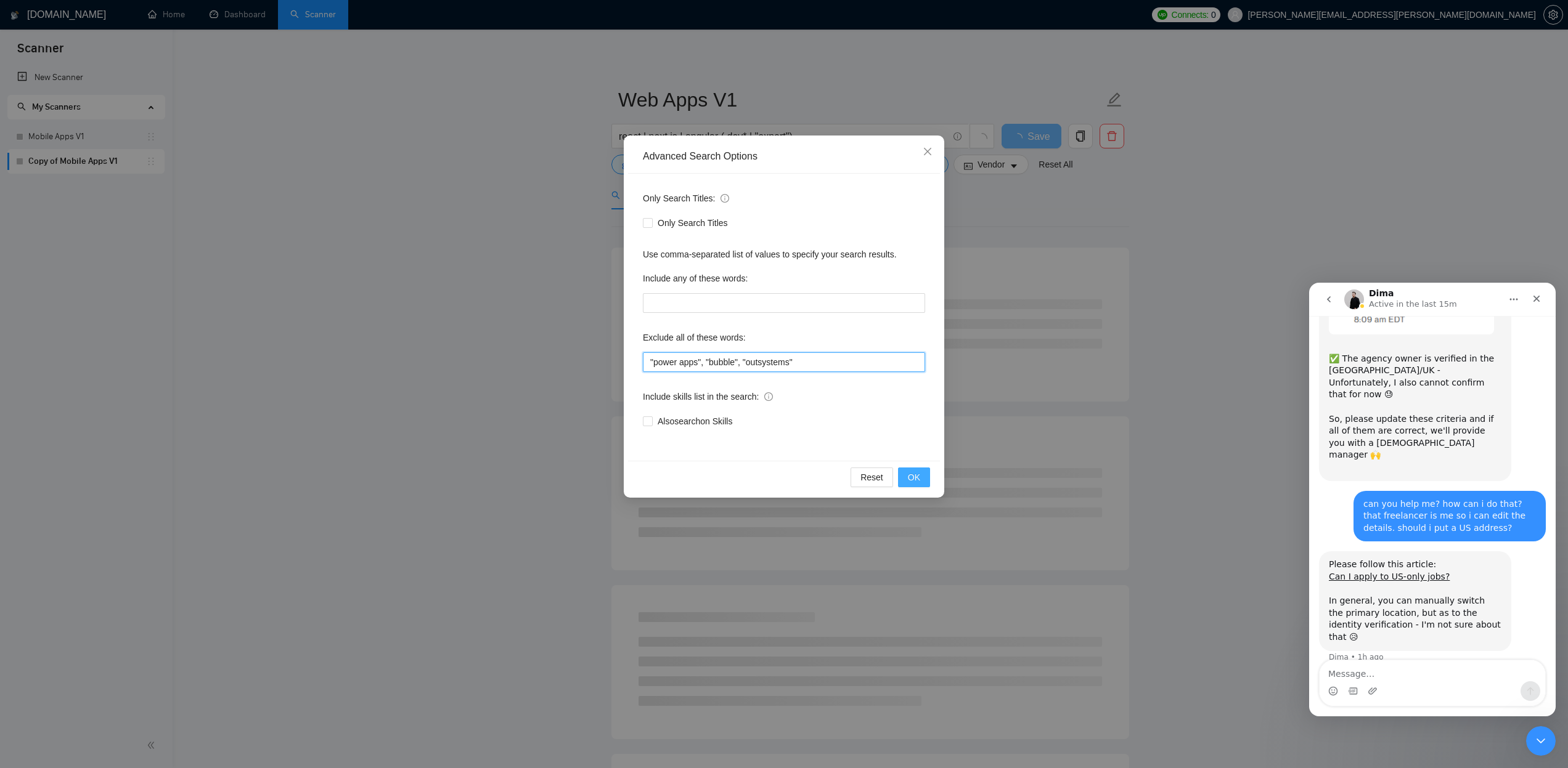
type input ""power apps", "bubble", "outsystems""
click at [915, 475] on span "OK" at bounding box center [914, 477] width 12 height 13
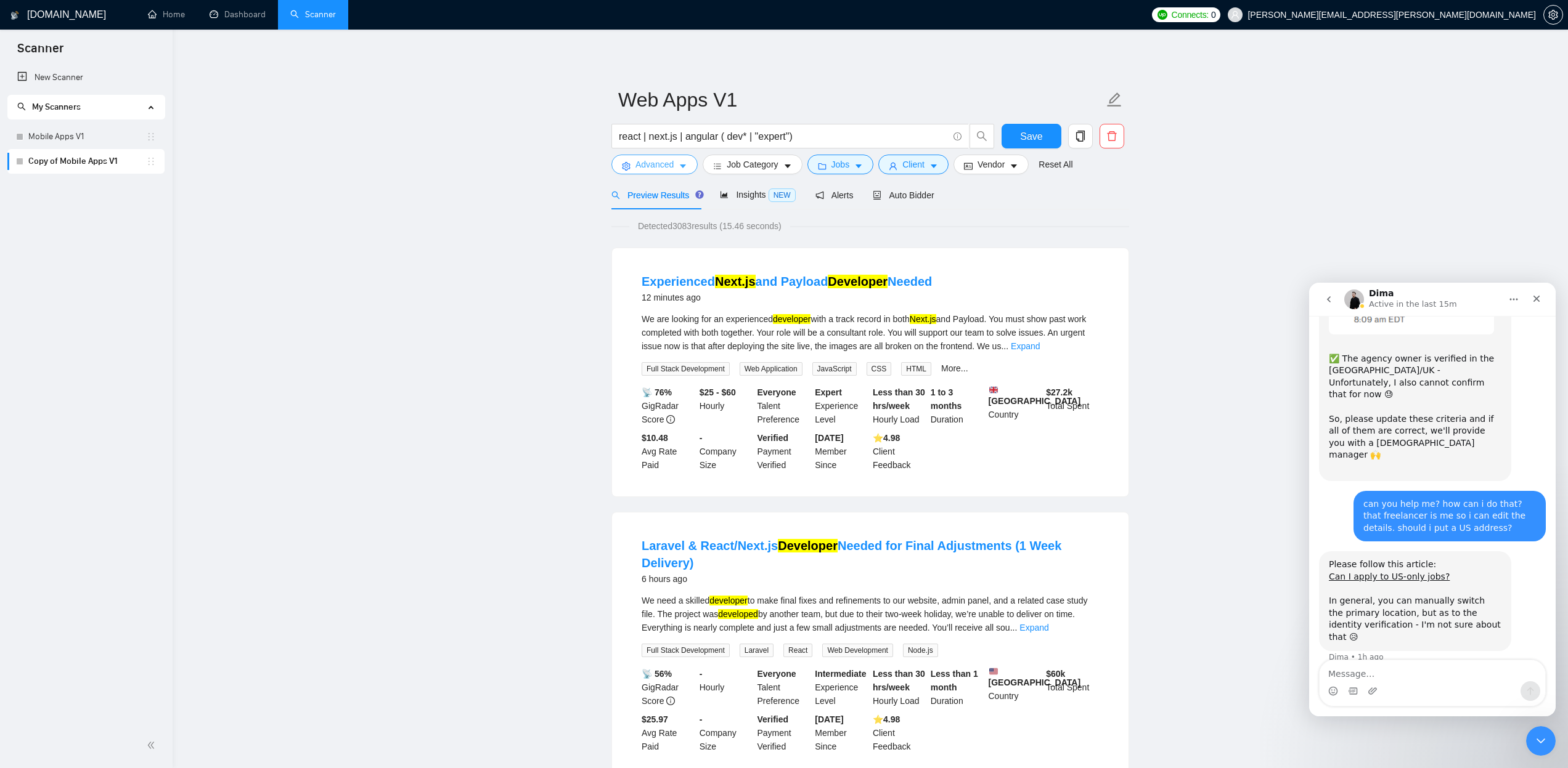
click at [662, 165] on span "Advanced" at bounding box center [655, 165] width 38 height 13
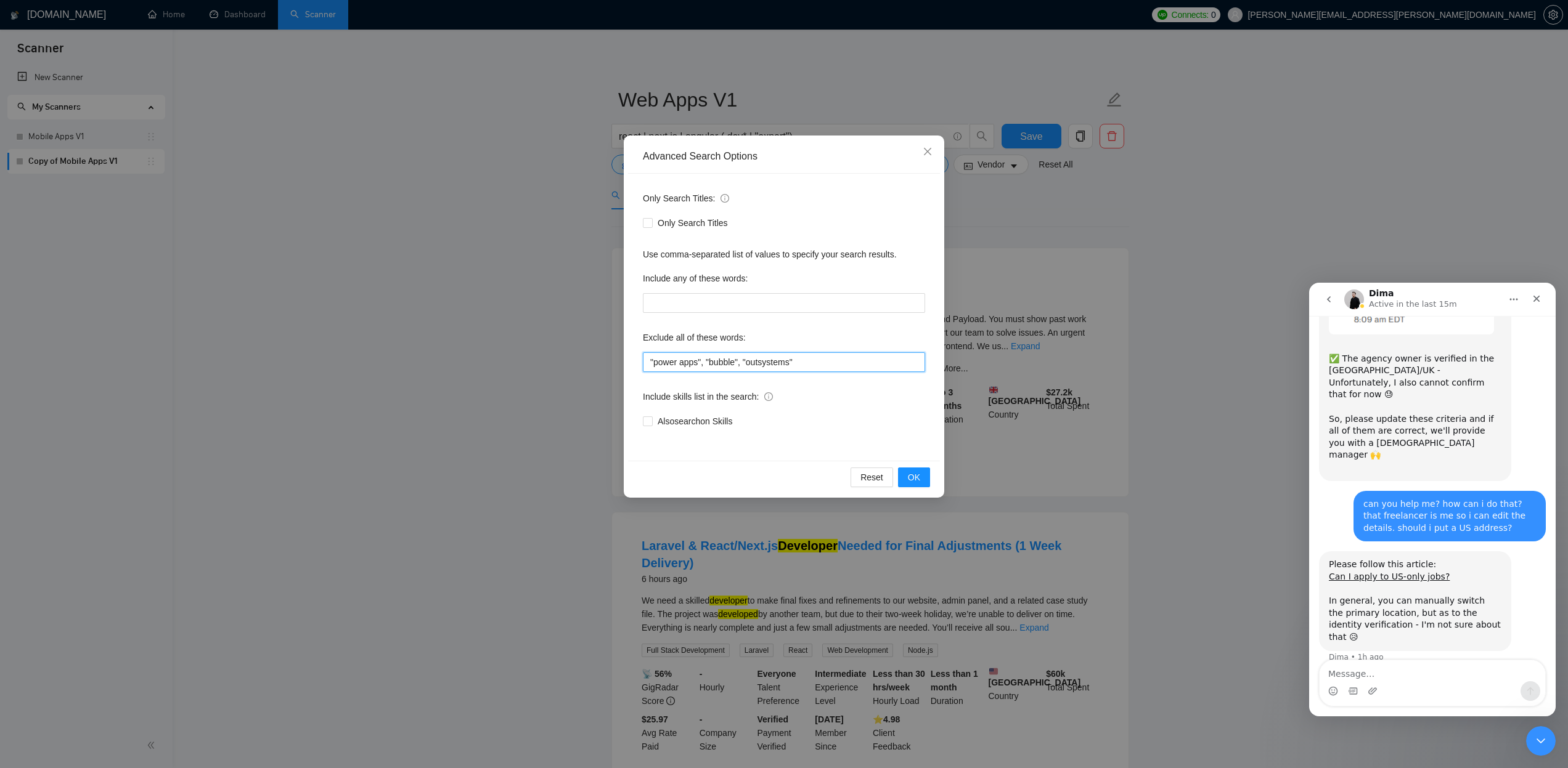
click at [813, 364] on input ""power apps", "bubble", "outsystems"" at bounding box center [784, 362] width 282 height 20
click at [926, 154] on icon "close" at bounding box center [927, 152] width 8 height 8
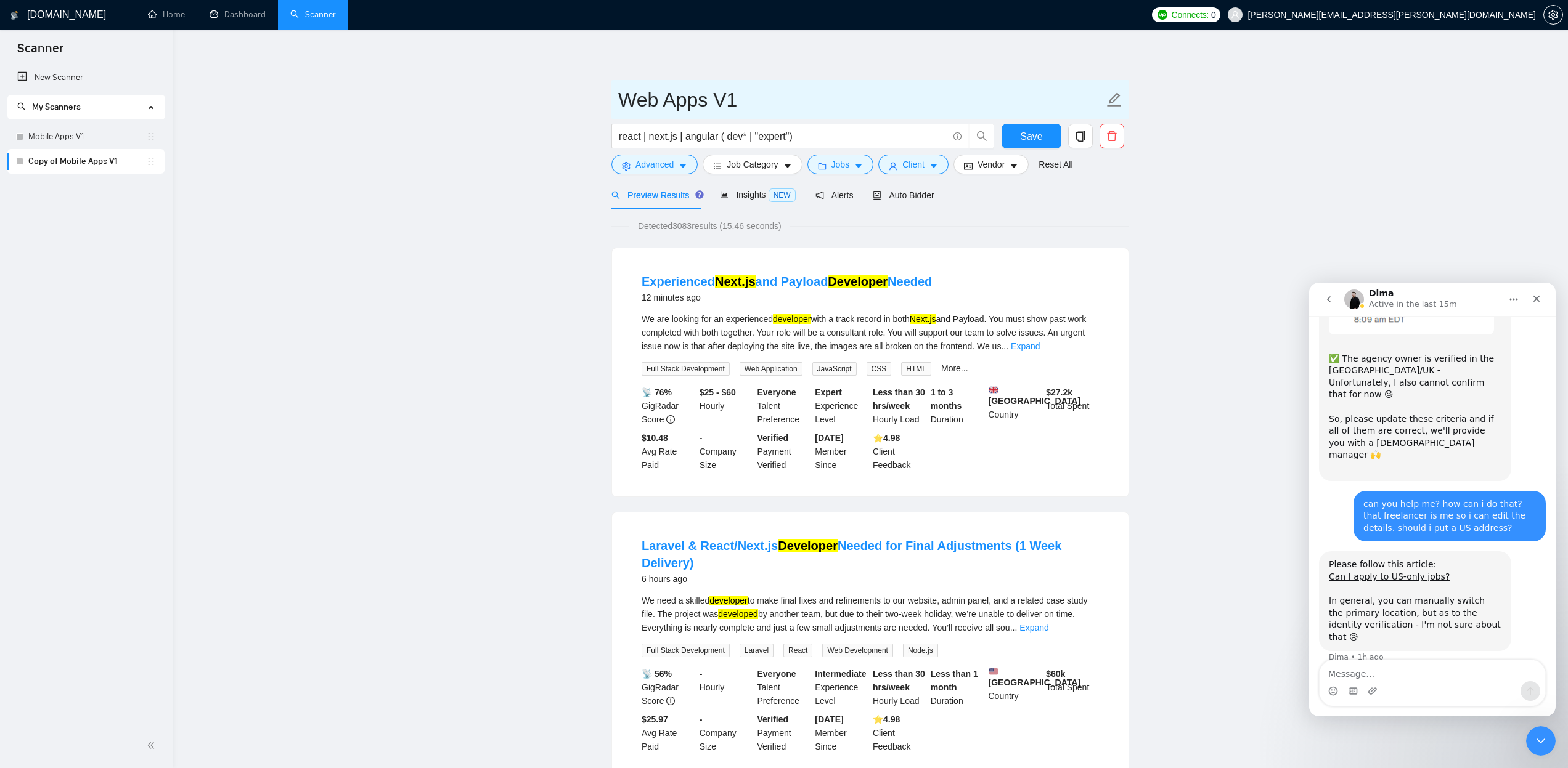
click at [1107, 97] on icon "edit" at bounding box center [1114, 99] width 16 height 16
click at [1027, 102] on input "Web Apps V1" at bounding box center [862, 100] width 486 height 30
type input "Web Apps V1 (needs narrow)"
click at [1033, 136] on span "Save" at bounding box center [1030, 136] width 22 height 15
click at [89, 135] on link "Mobile Apps V1" at bounding box center [88, 137] width 118 height 25
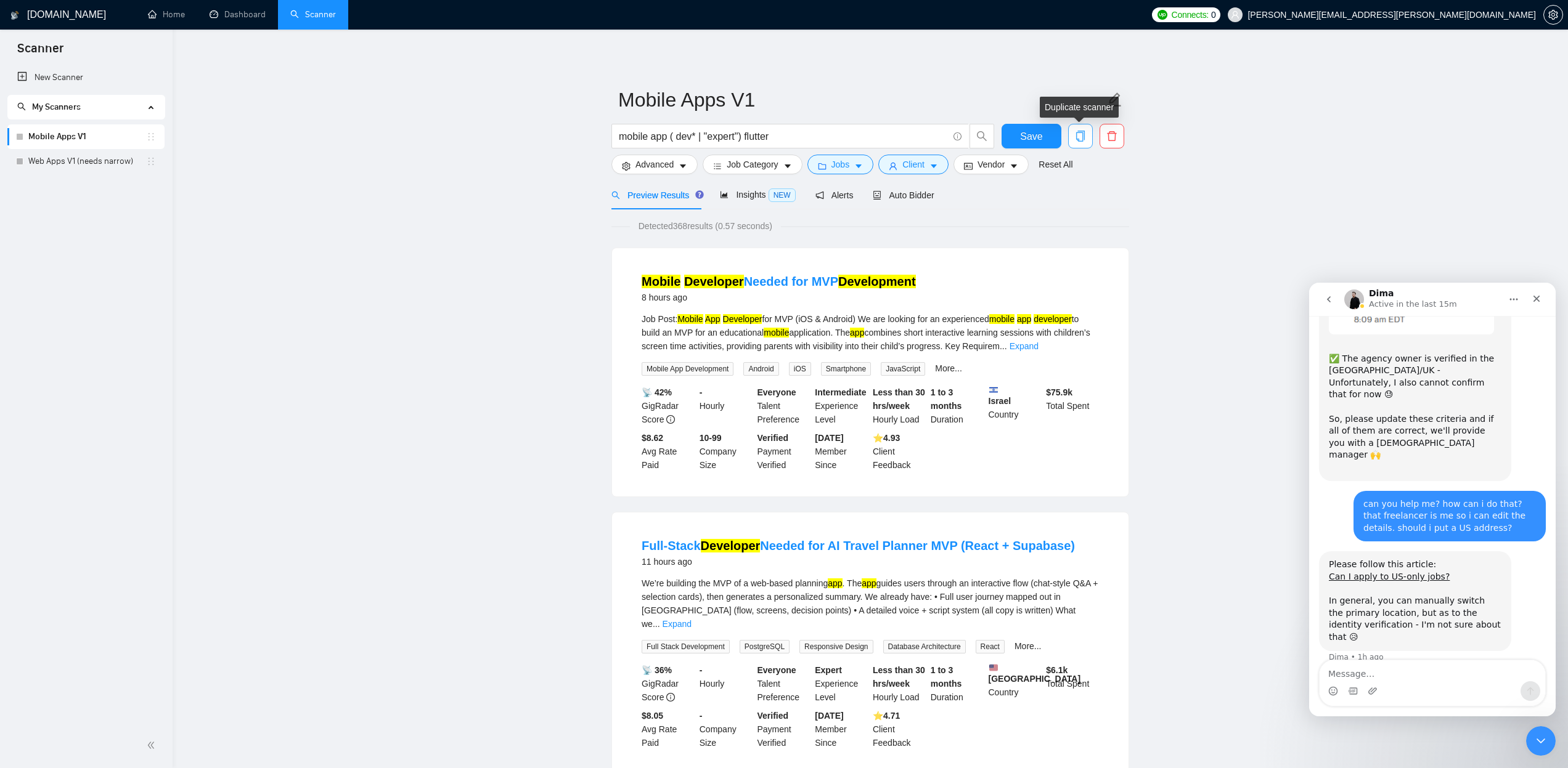
click at [1080, 137] on icon "copy" at bounding box center [1081, 136] width 11 height 11
click at [1072, 196] on span "Yes" at bounding box center [1065, 198] width 14 height 13
click at [789, 137] on input "mobile app ( dev* | "expert") flutter" at bounding box center [783, 136] width 329 height 15
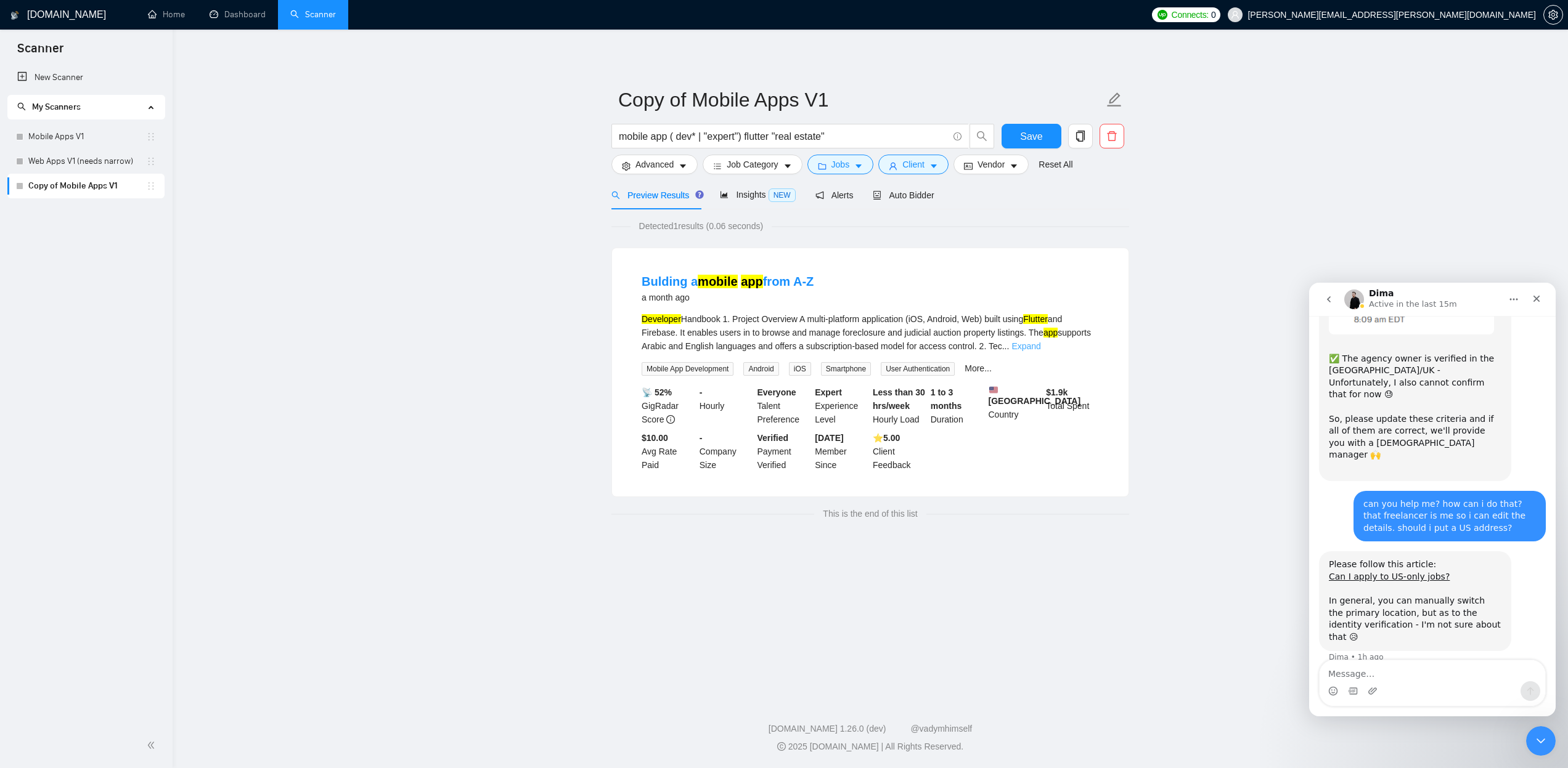
click at [1041, 345] on link "Expand" at bounding box center [1026, 346] width 29 height 10
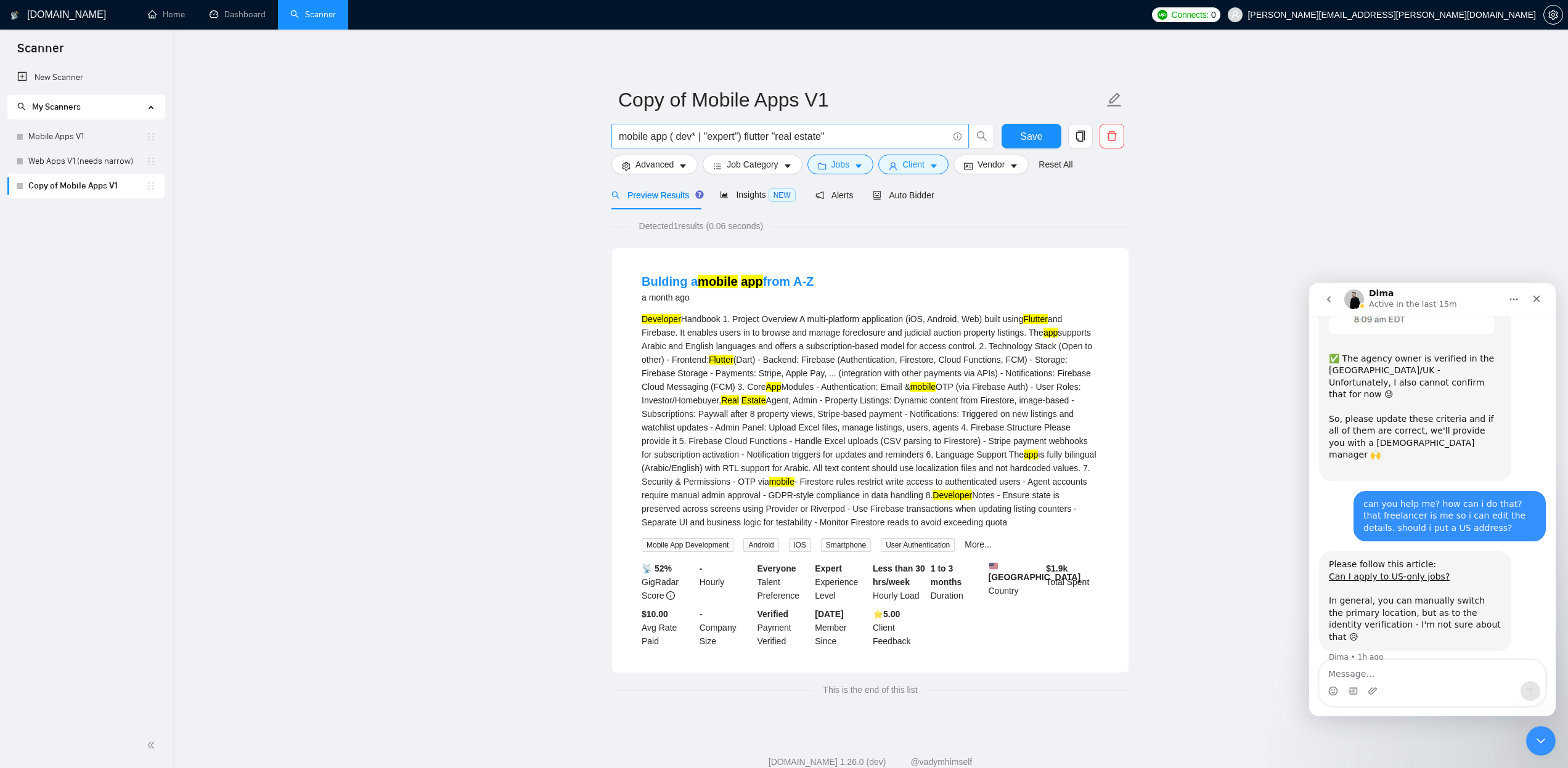
click at [779, 137] on input "mobile app ( dev* | "expert") flutter "real estate"" at bounding box center [783, 136] width 329 height 15
click at [974, 135] on span "search" at bounding box center [982, 136] width 24 height 11
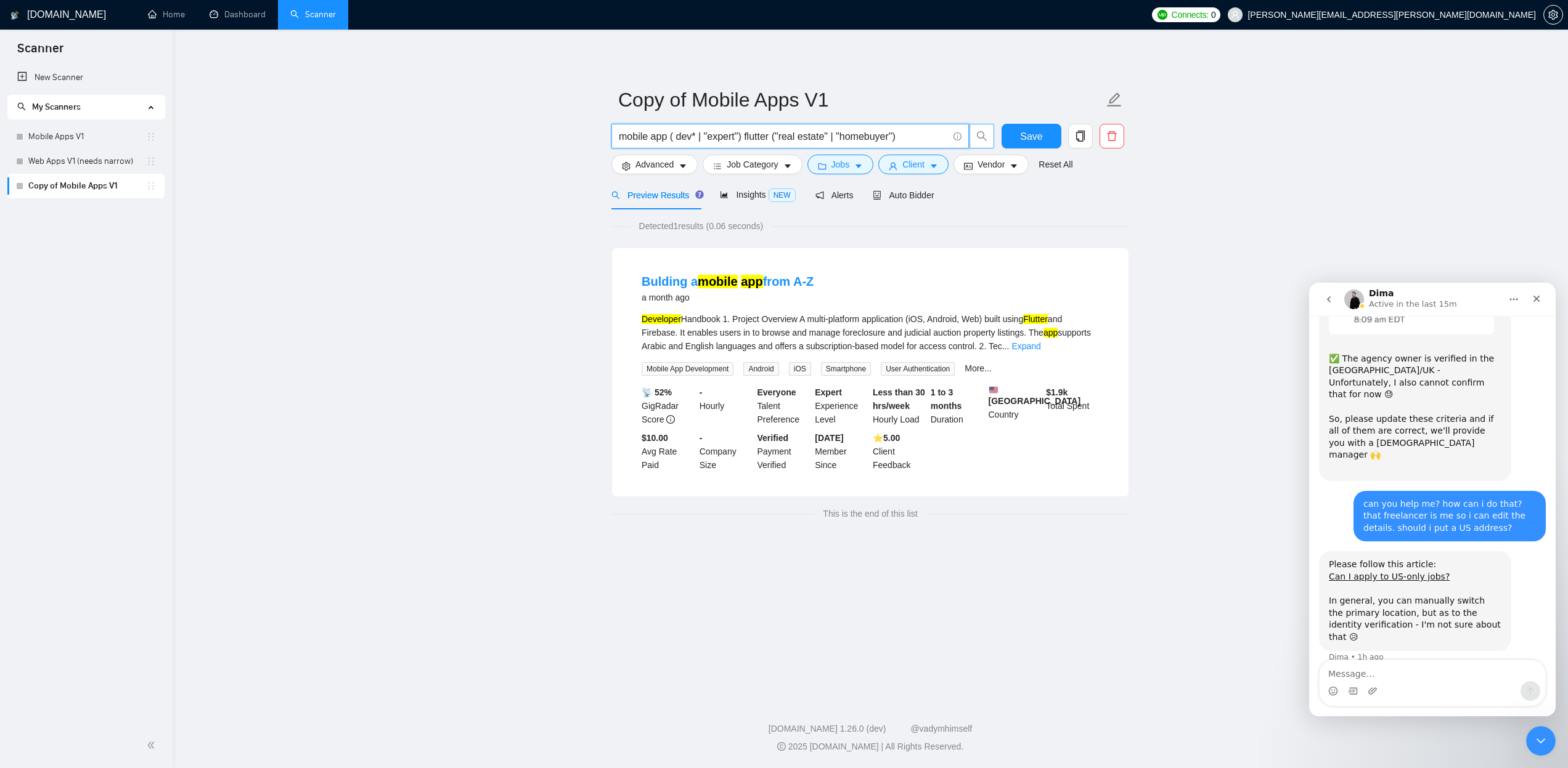
drag, startPoint x: 652, startPoint y: 137, endPoint x: 543, endPoint y: 131, distance: 109.2
click at [543, 131] on main "Copy of Mobile Apps V1 mobile app ( dev* | "expert") flutter ("real estate" | "…" at bounding box center [870, 361] width 1356 height 624
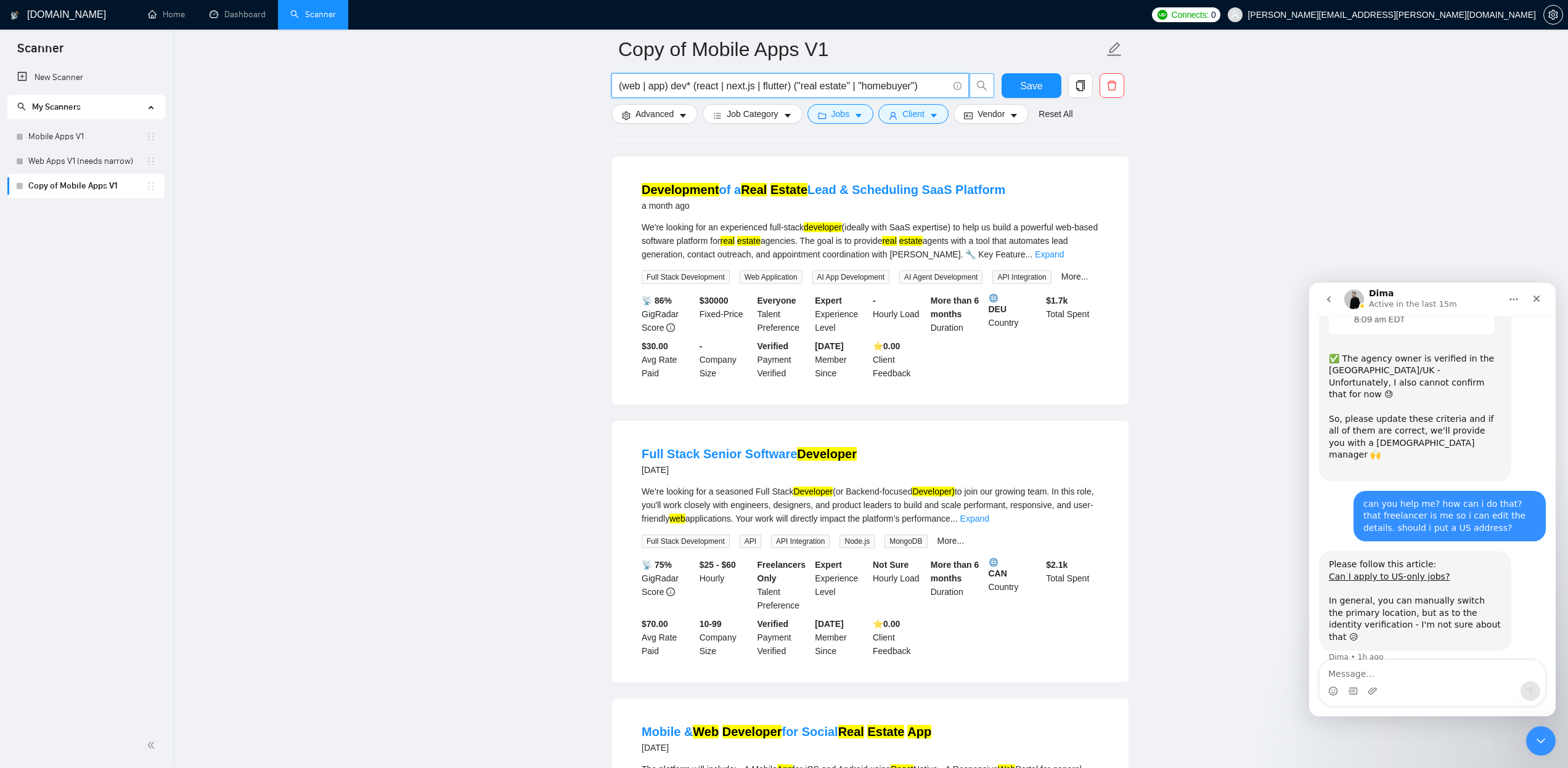
scroll to position [774, 0]
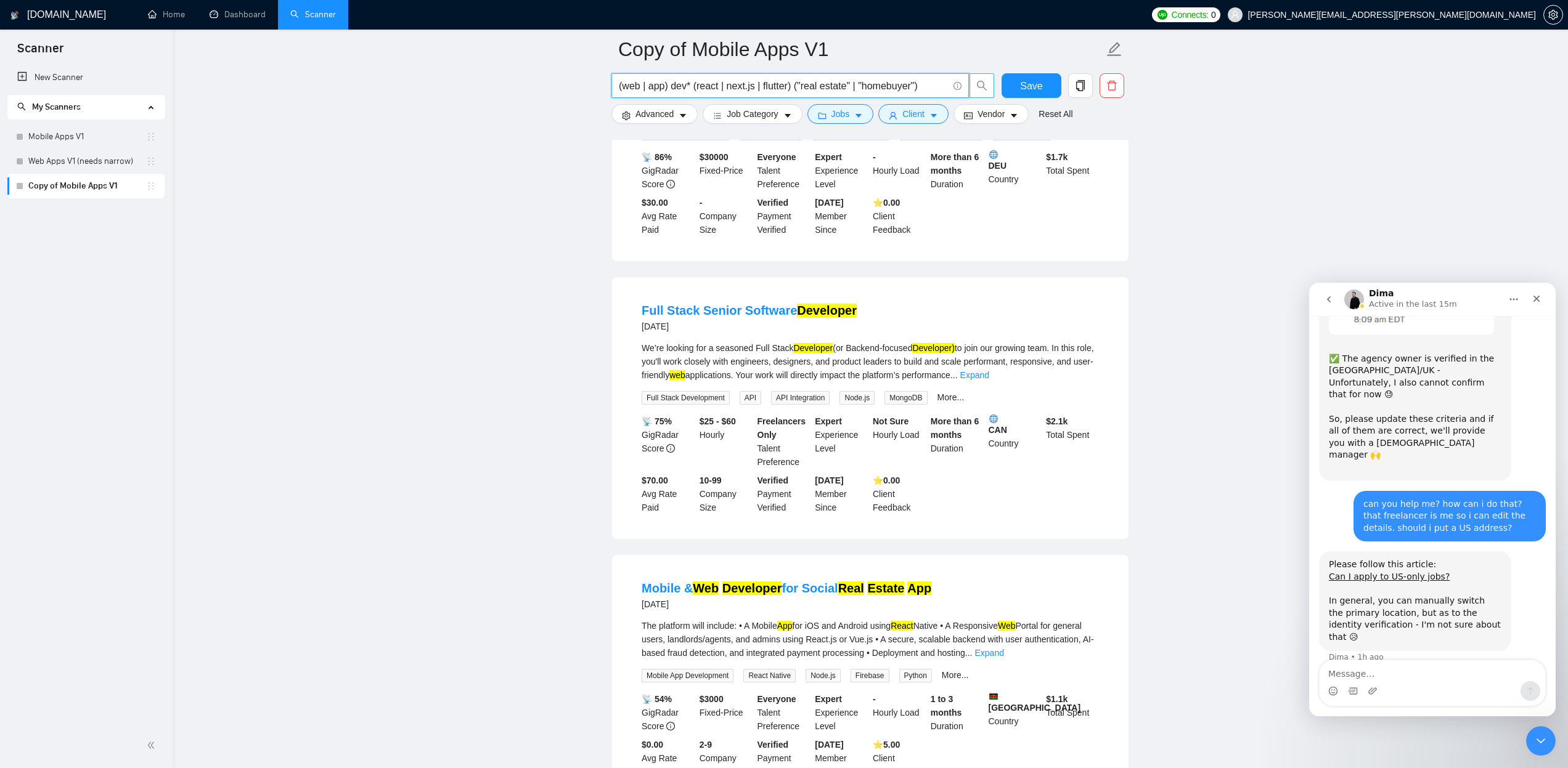
click at [989, 380] on link "Expand" at bounding box center [975, 375] width 29 height 10
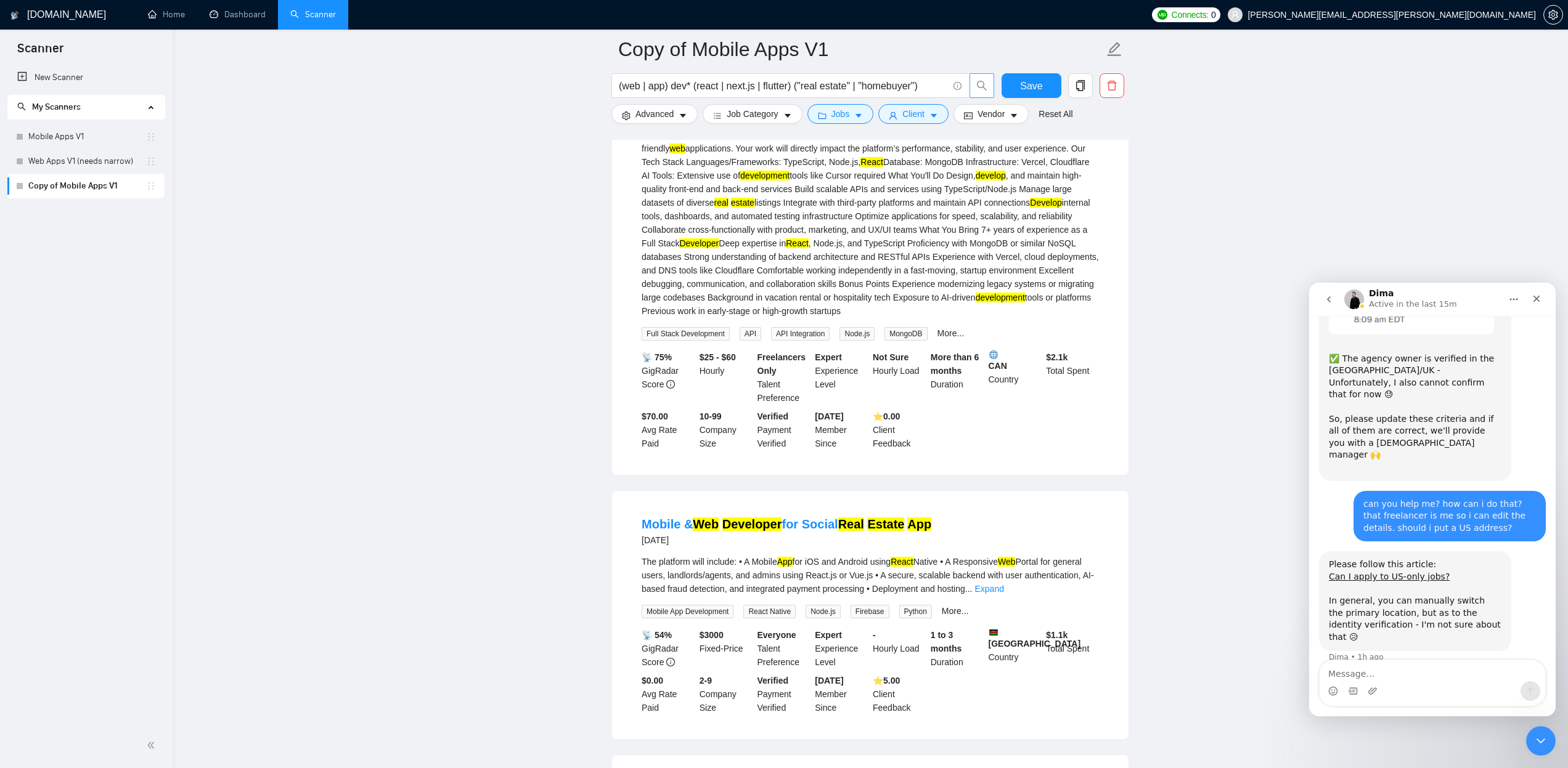
scroll to position [1234, 0]
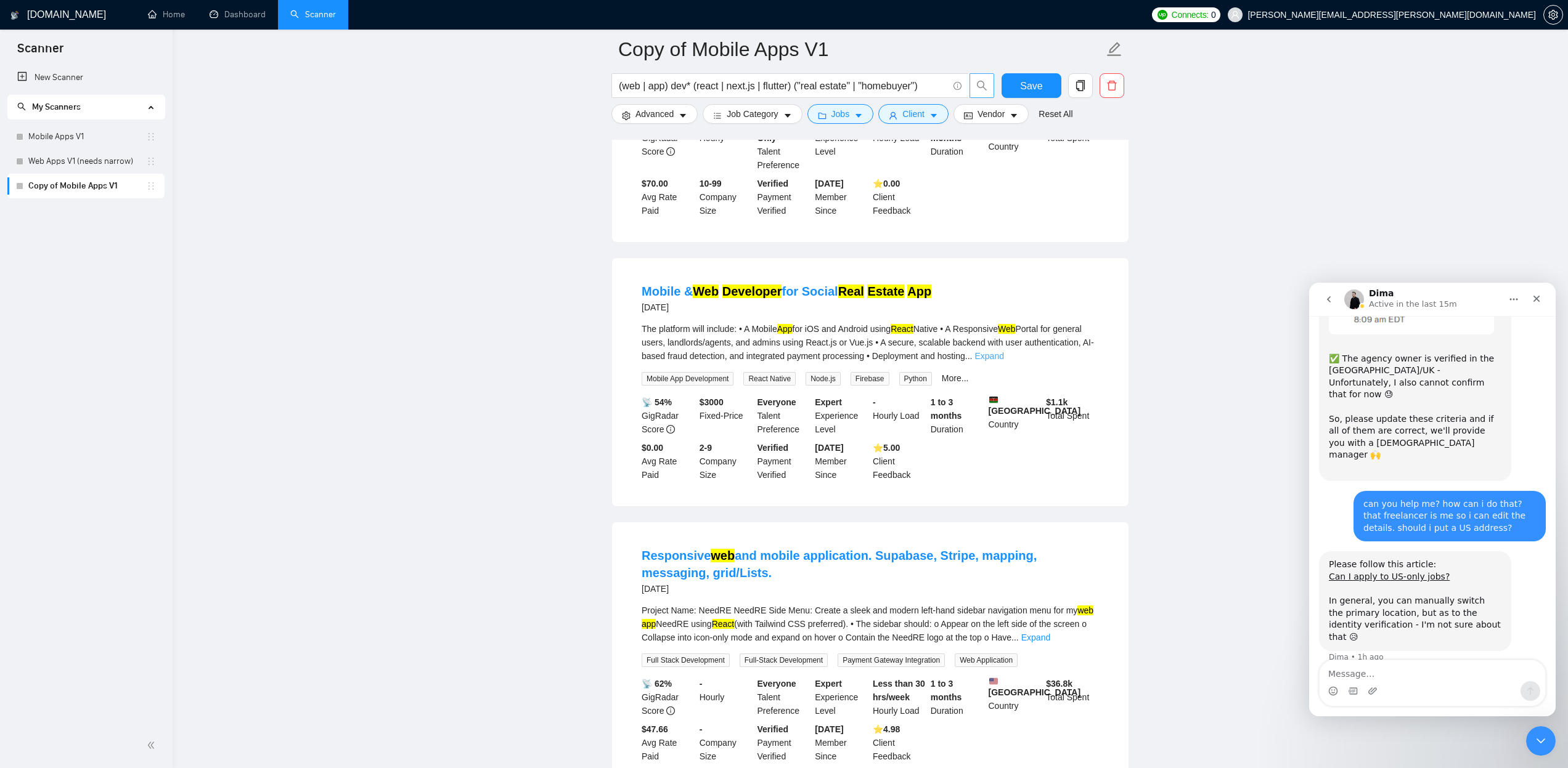
click at [1004, 361] on link "Expand" at bounding box center [988, 356] width 29 height 10
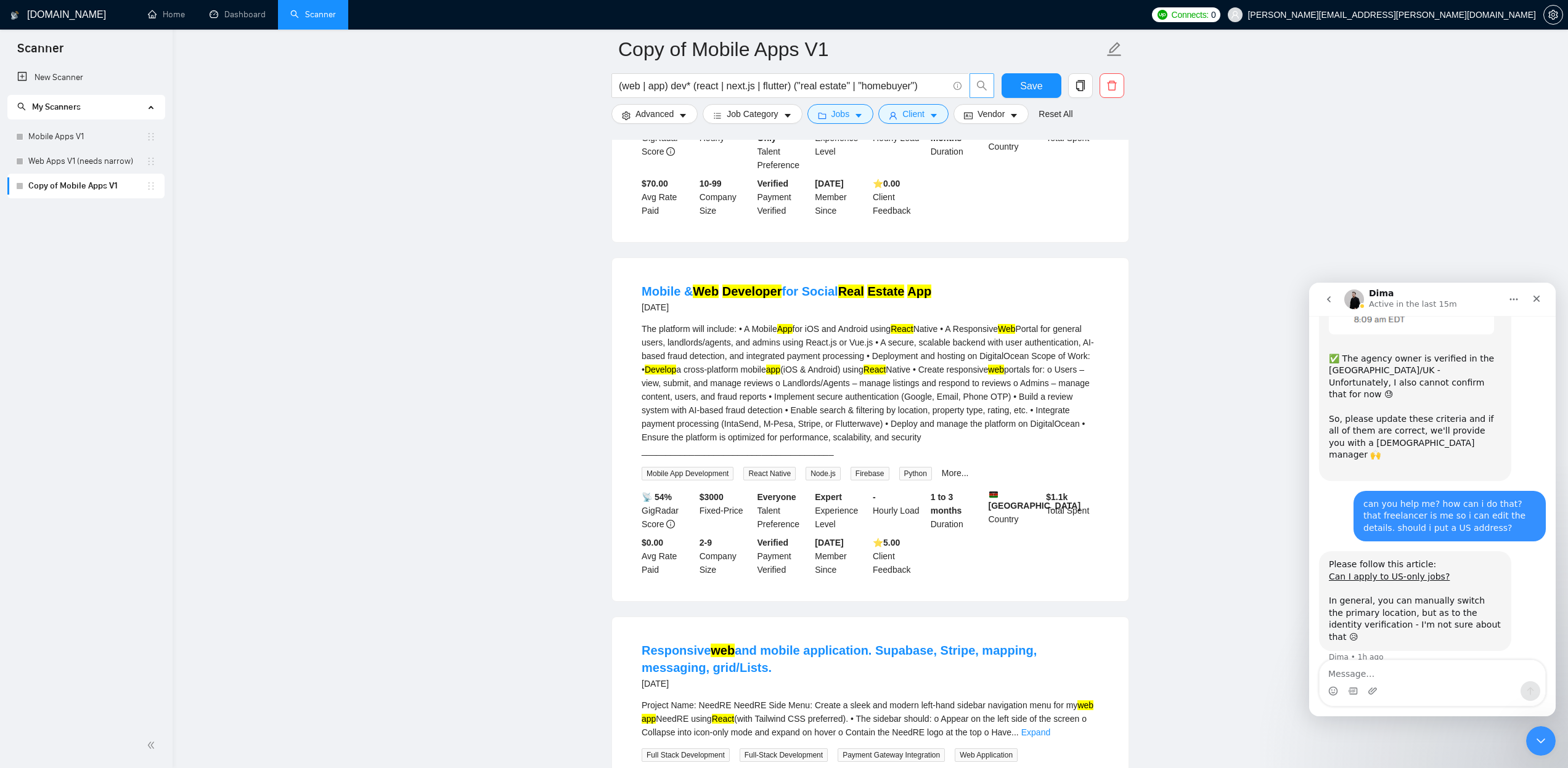
click at [711, 387] on div "The platform will include: • A Mobile App for iOS and Android using React Nativ…" at bounding box center [870, 390] width 458 height 135
copy div "landlords"
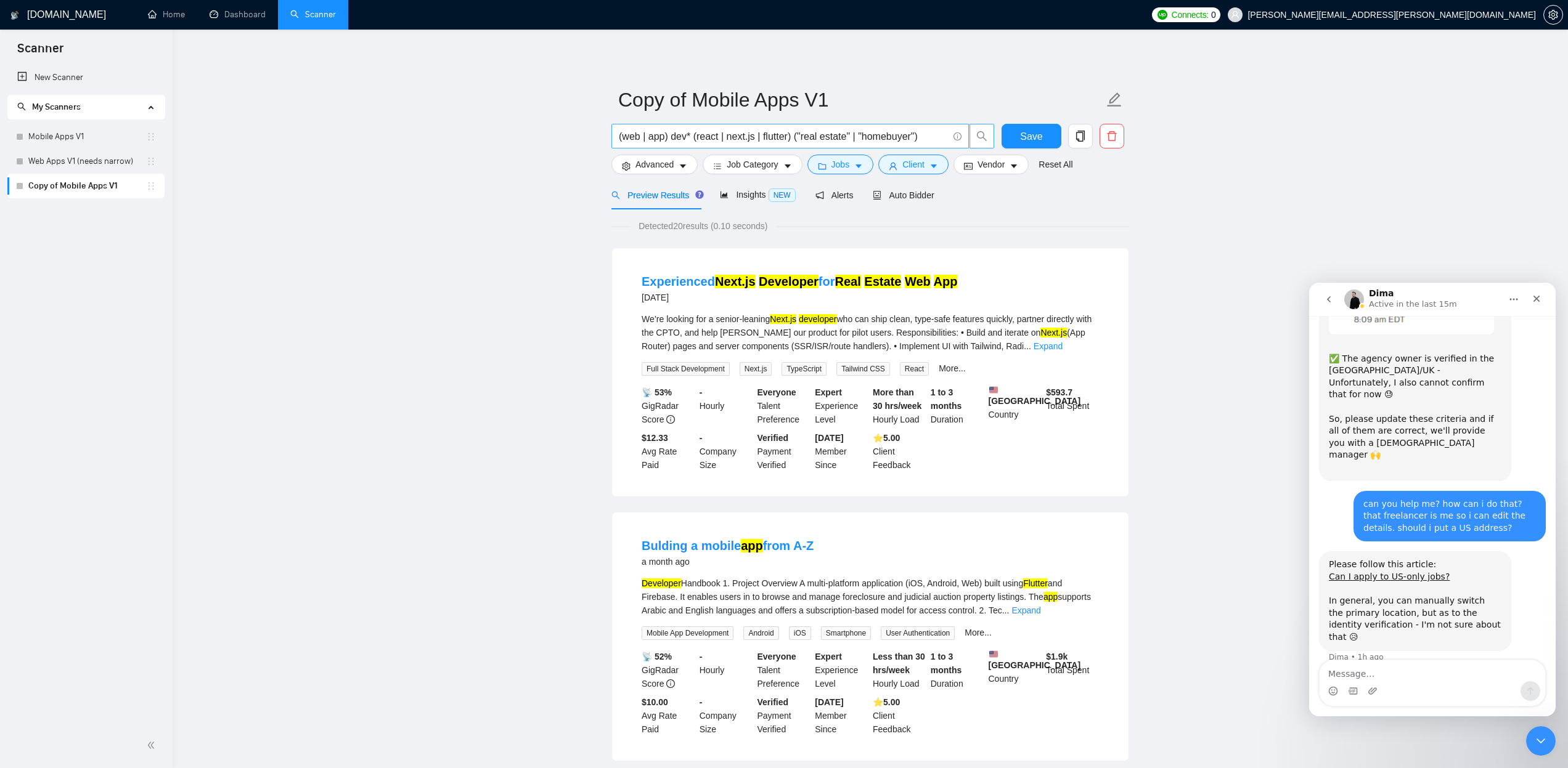
scroll to position [0, 0]
click at [927, 137] on input "(web | app) dev* (react | next.js | flutter) ("real estate" | "homebuyer")" at bounding box center [783, 136] width 329 height 15
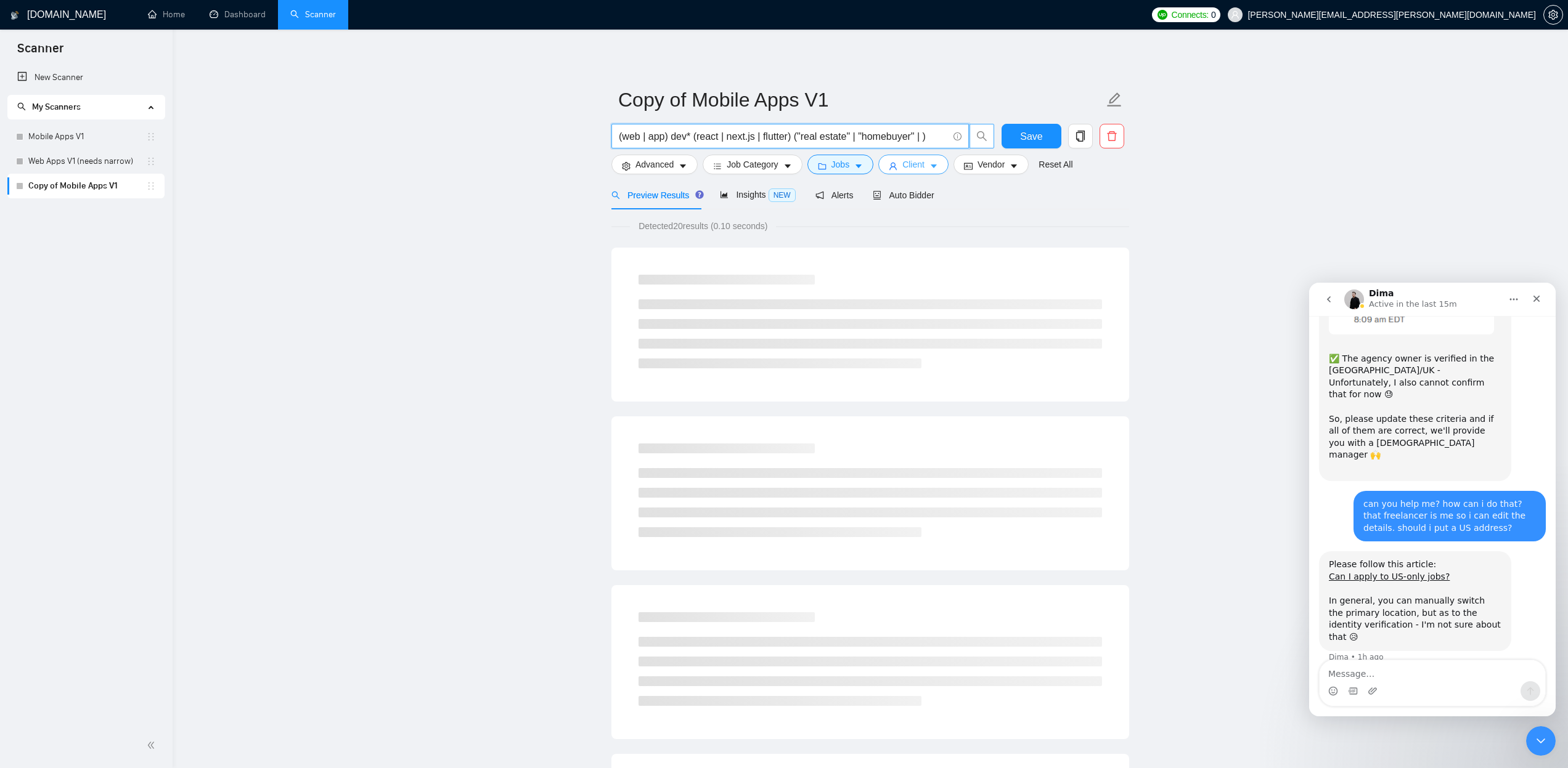
paste input "landlords"
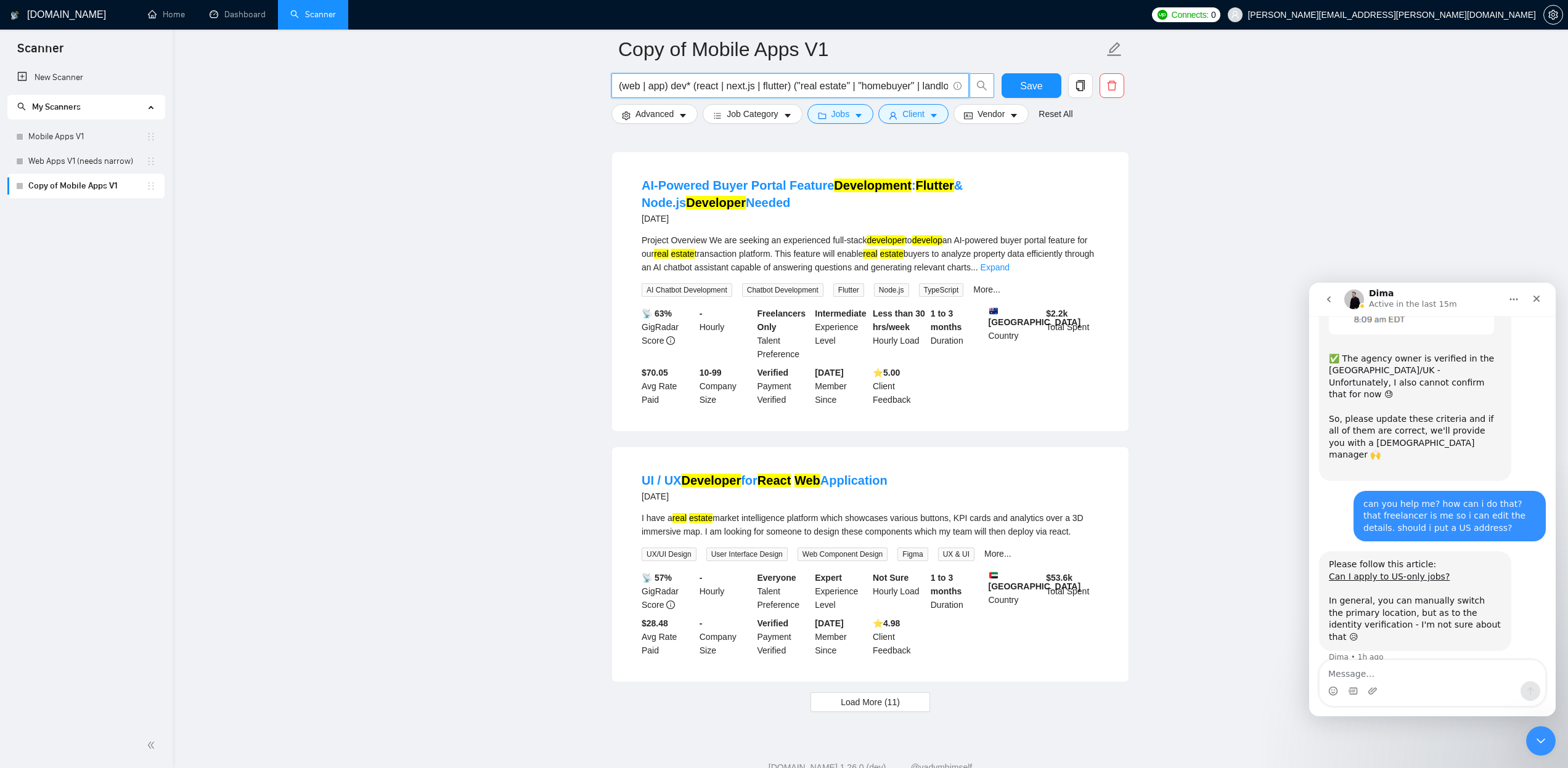
scroll to position [2265, 0]
type input "(web | app) dev* (react | next.js | flutter) ("real estate" | "homebuyer" | lan…"
click at [1009, 273] on link "Expand" at bounding box center [995, 267] width 29 height 10
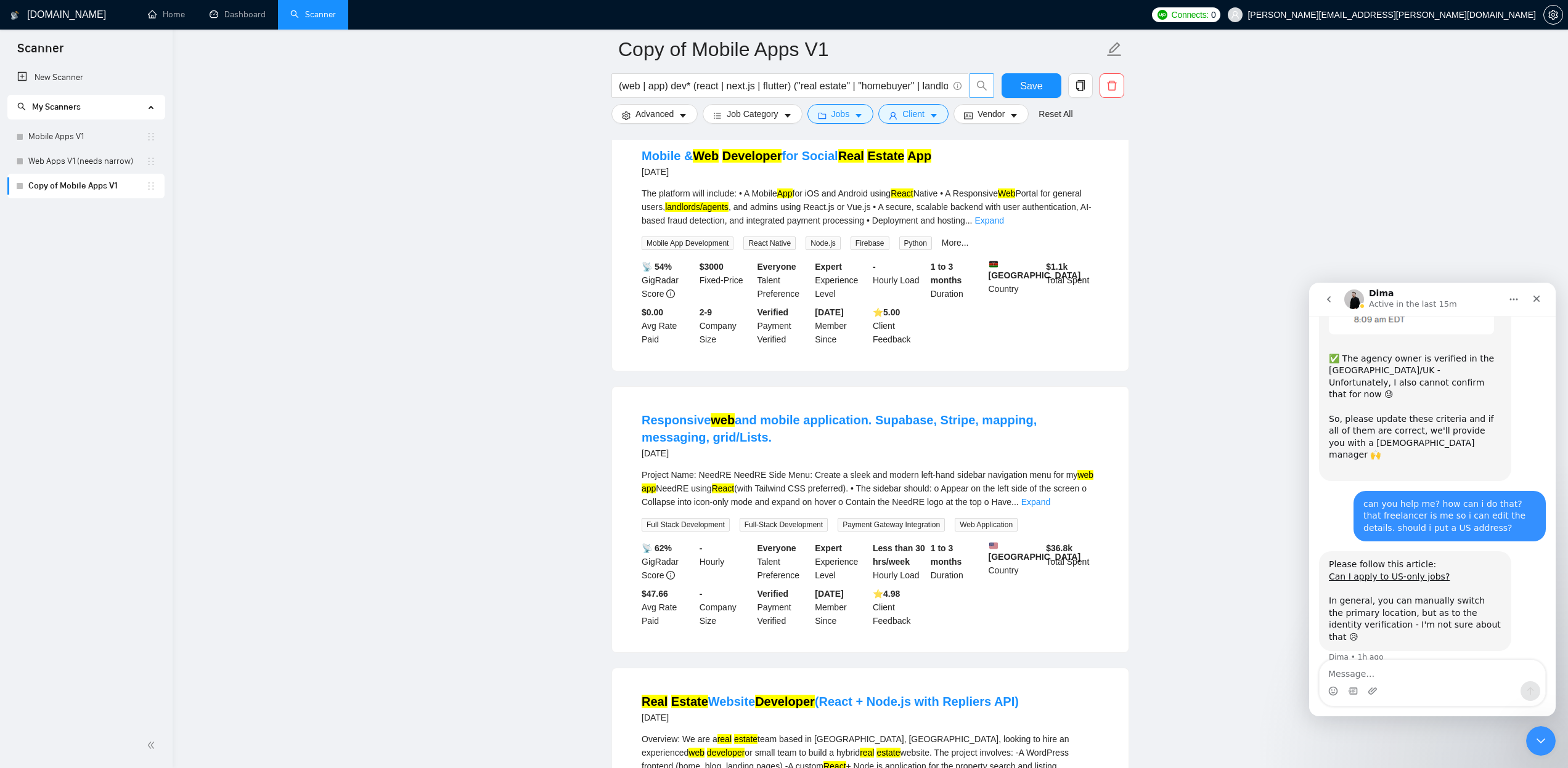
scroll to position [1439, 0]
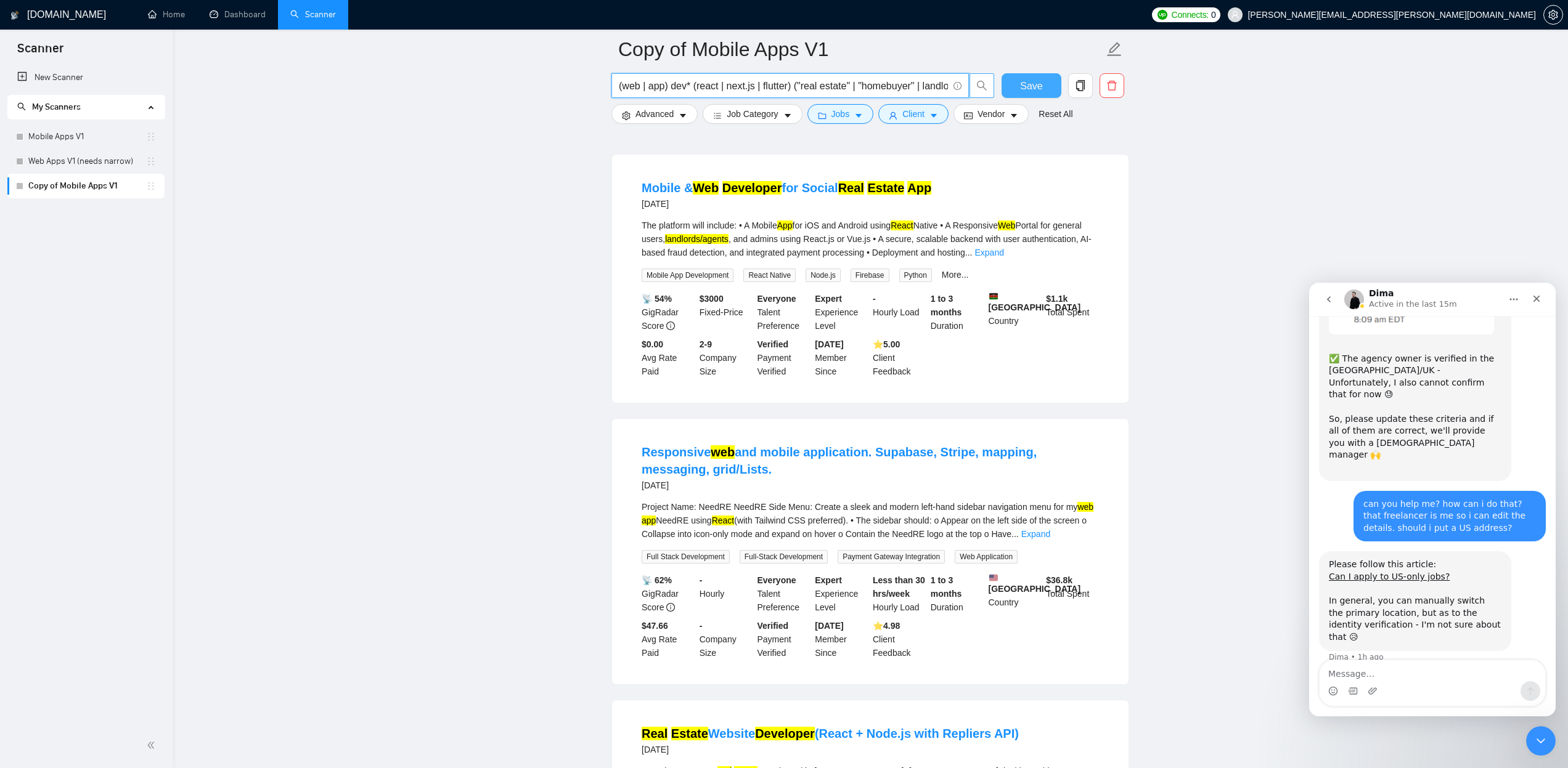
drag, startPoint x: 874, startPoint y: 87, endPoint x: 1037, endPoint y: 90, distance: 163.0
click at [1037, 90] on div "(web | app) dev* (react | next.js | flutter) ("real estate" | "homebuyer" | lan…" at bounding box center [867, 89] width 518 height 30
click at [828, 87] on input "(web | app) dev* (react | next.js | flutter) ("real estate" | "homebuyer" | lan…" at bounding box center [783, 86] width 329 height 15
click at [686, 116] on icon "caret-down" at bounding box center [682, 115] width 9 height 9
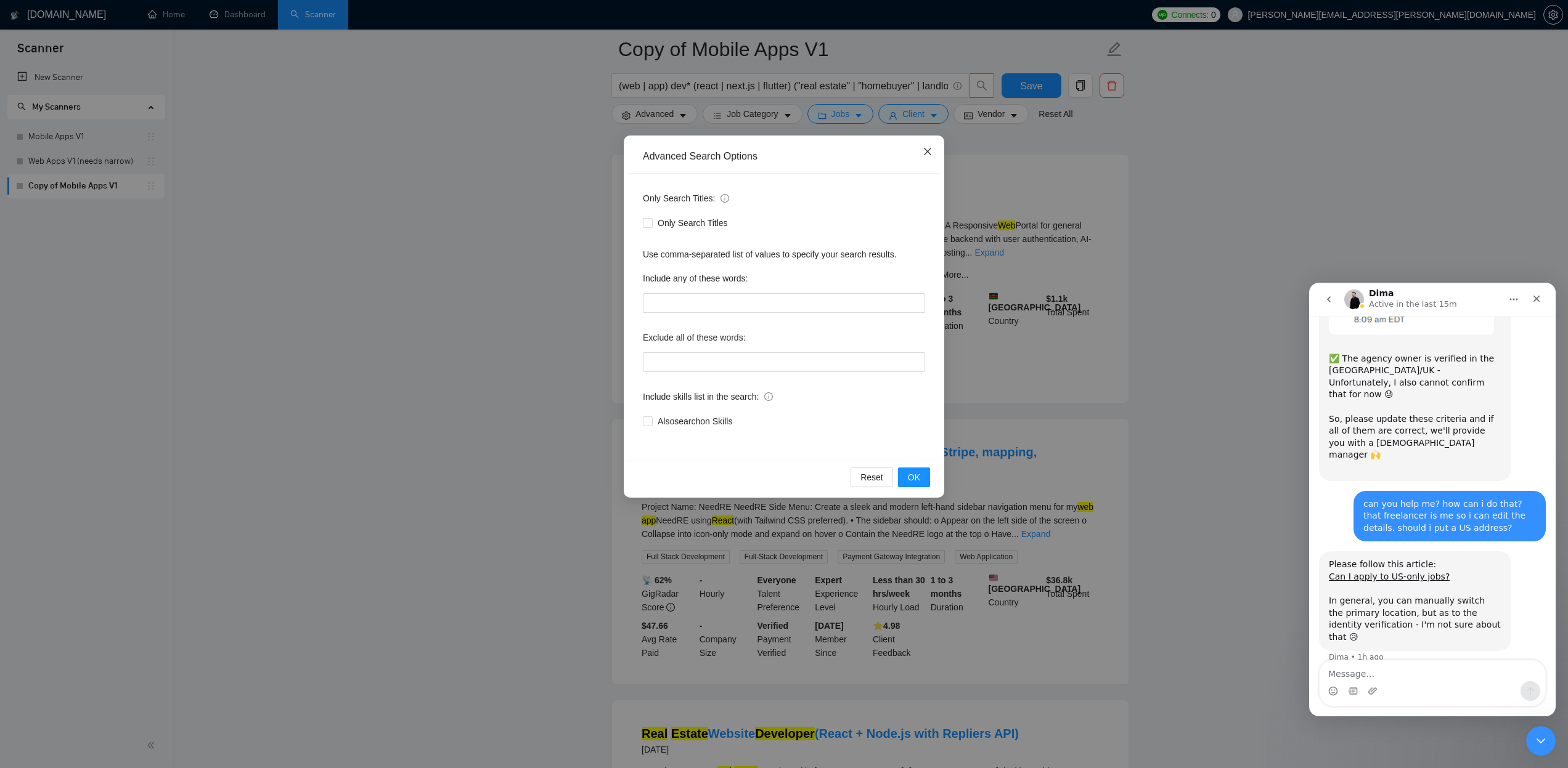
click at [926, 152] on icon "close" at bounding box center [927, 152] width 10 height 10
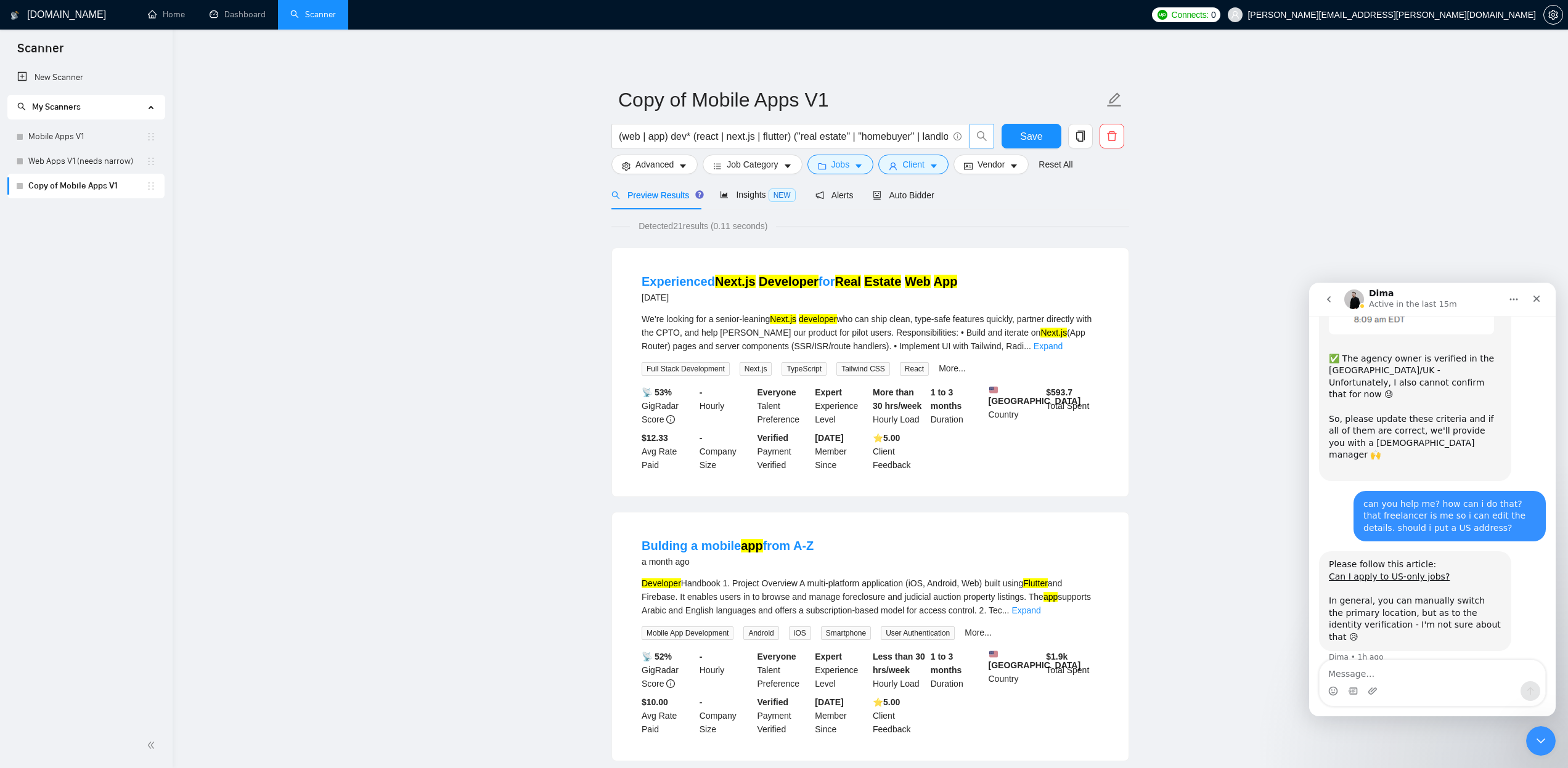
scroll to position [0, 0]
click at [1112, 99] on icon "edit" at bounding box center [1114, 99] width 14 height 14
drag, startPoint x: 747, startPoint y: 100, endPoint x: 549, endPoint y: 93, distance: 198.1
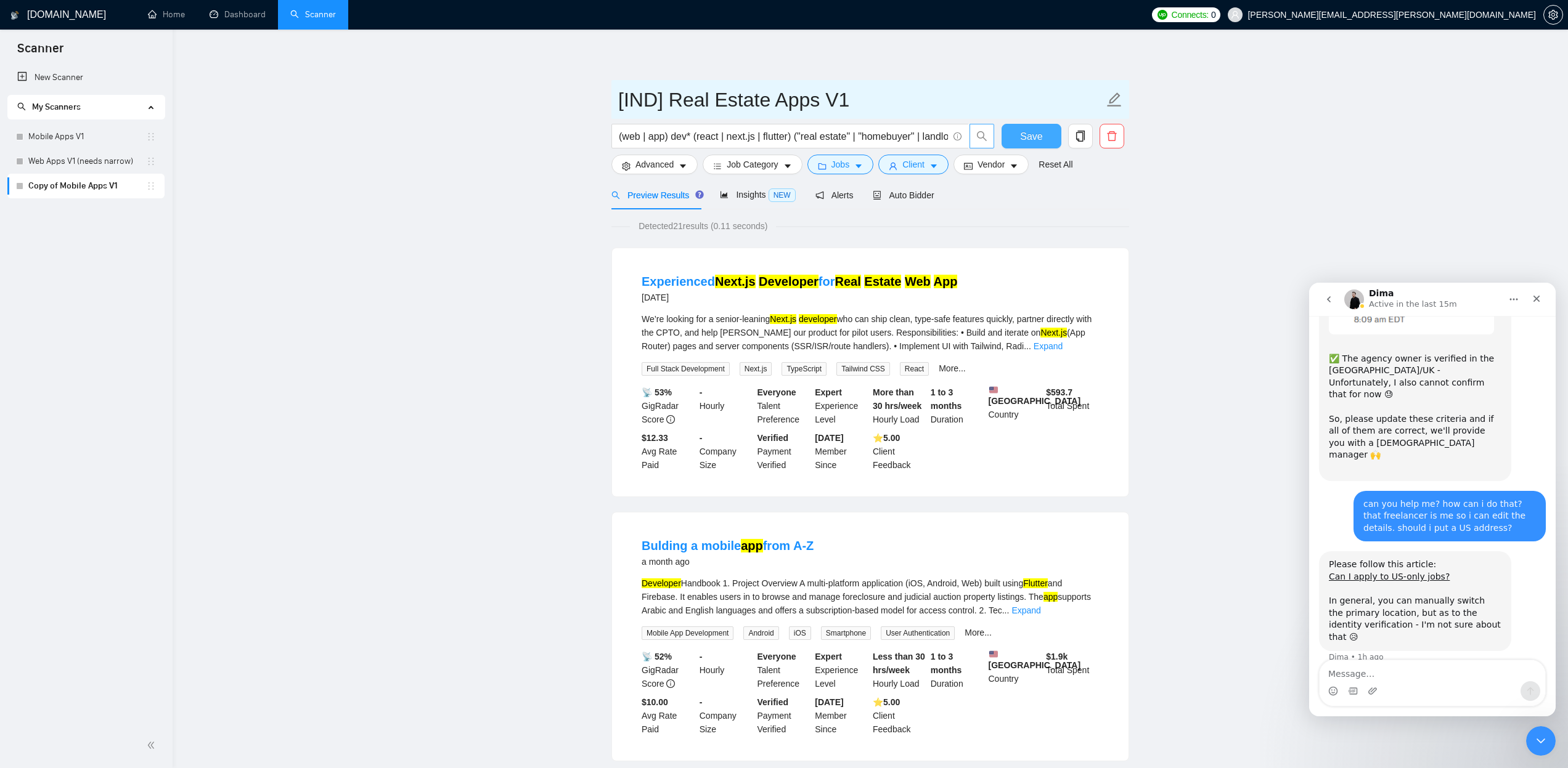
type input "[IND] Real Estate Apps V1"
click at [1041, 131] on span "Save" at bounding box center [1030, 136] width 22 height 15
click at [1082, 139] on icon "copy" at bounding box center [1081, 136] width 11 height 11
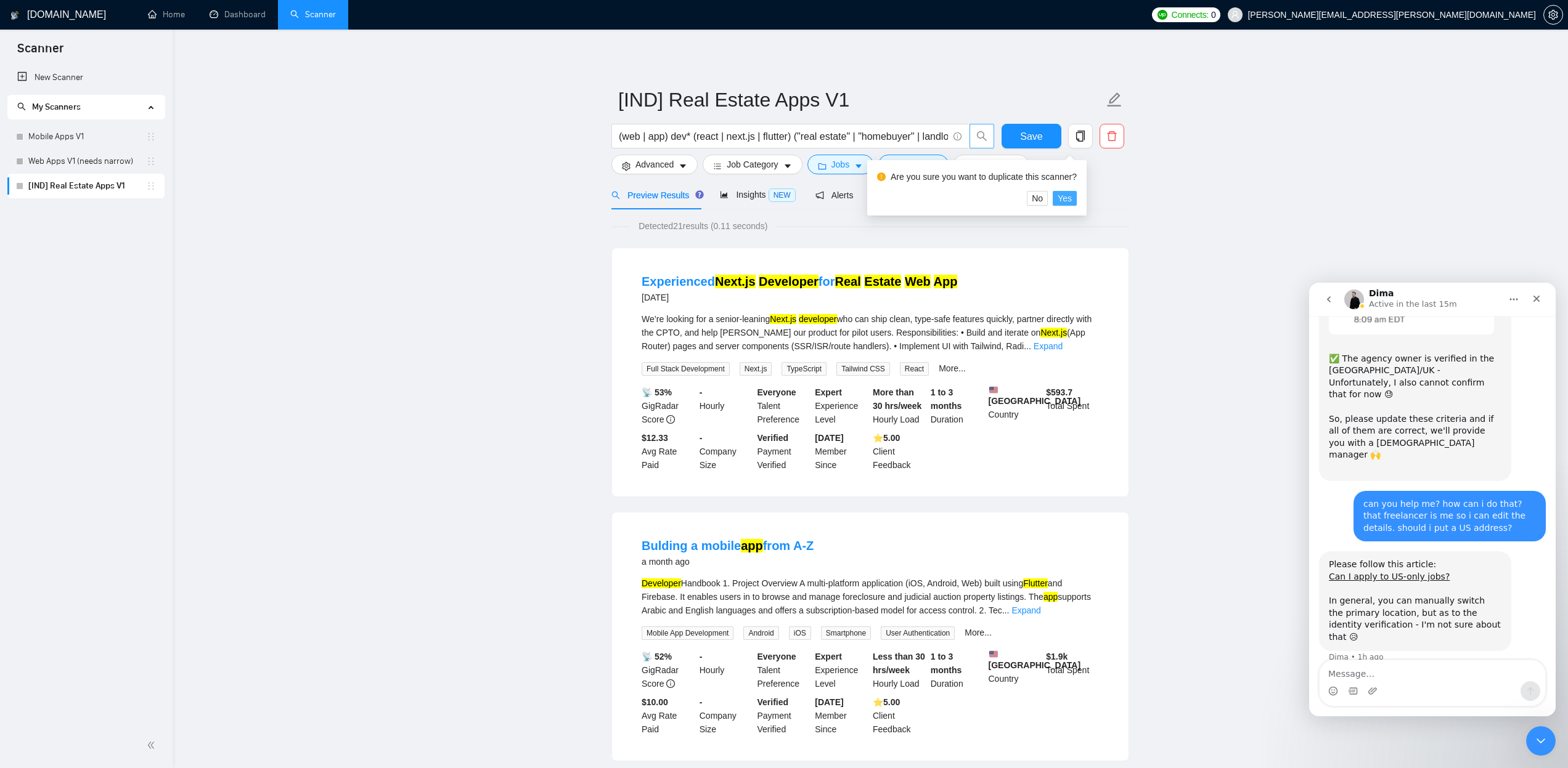
click at [1070, 195] on span "Yes" at bounding box center [1065, 198] width 14 height 13
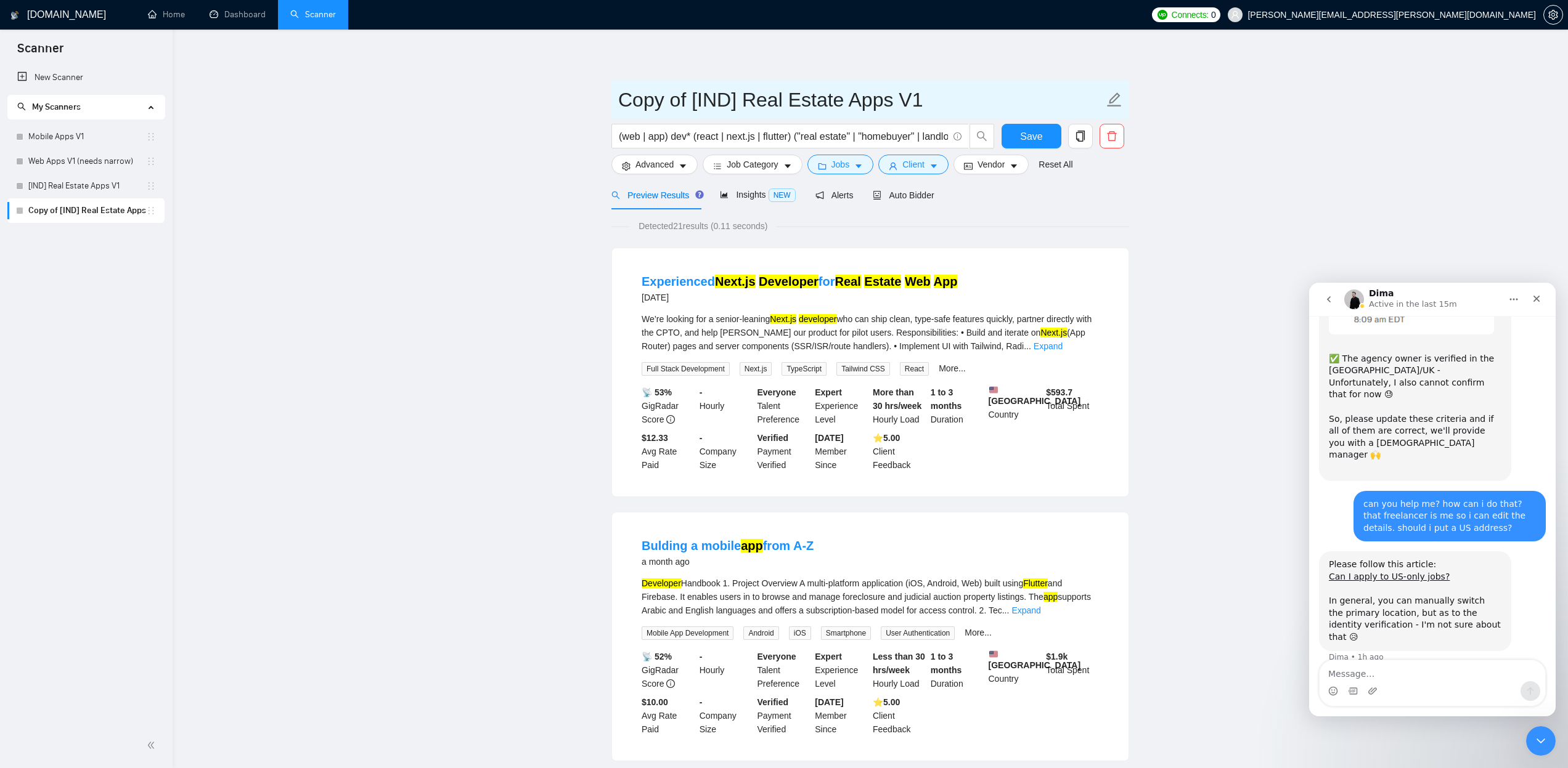
click at [849, 104] on input "Copy of [IND] Real Estate Apps V1" at bounding box center [862, 100] width 486 height 30
drag, startPoint x: 691, startPoint y: 97, endPoint x: 560, endPoint y: 88, distance: 131.3
type input "[IND] Sports Apps V1"
drag, startPoint x: 853, startPoint y: 136, endPoint x: 806, endPoint y: 138, distance: 47.0
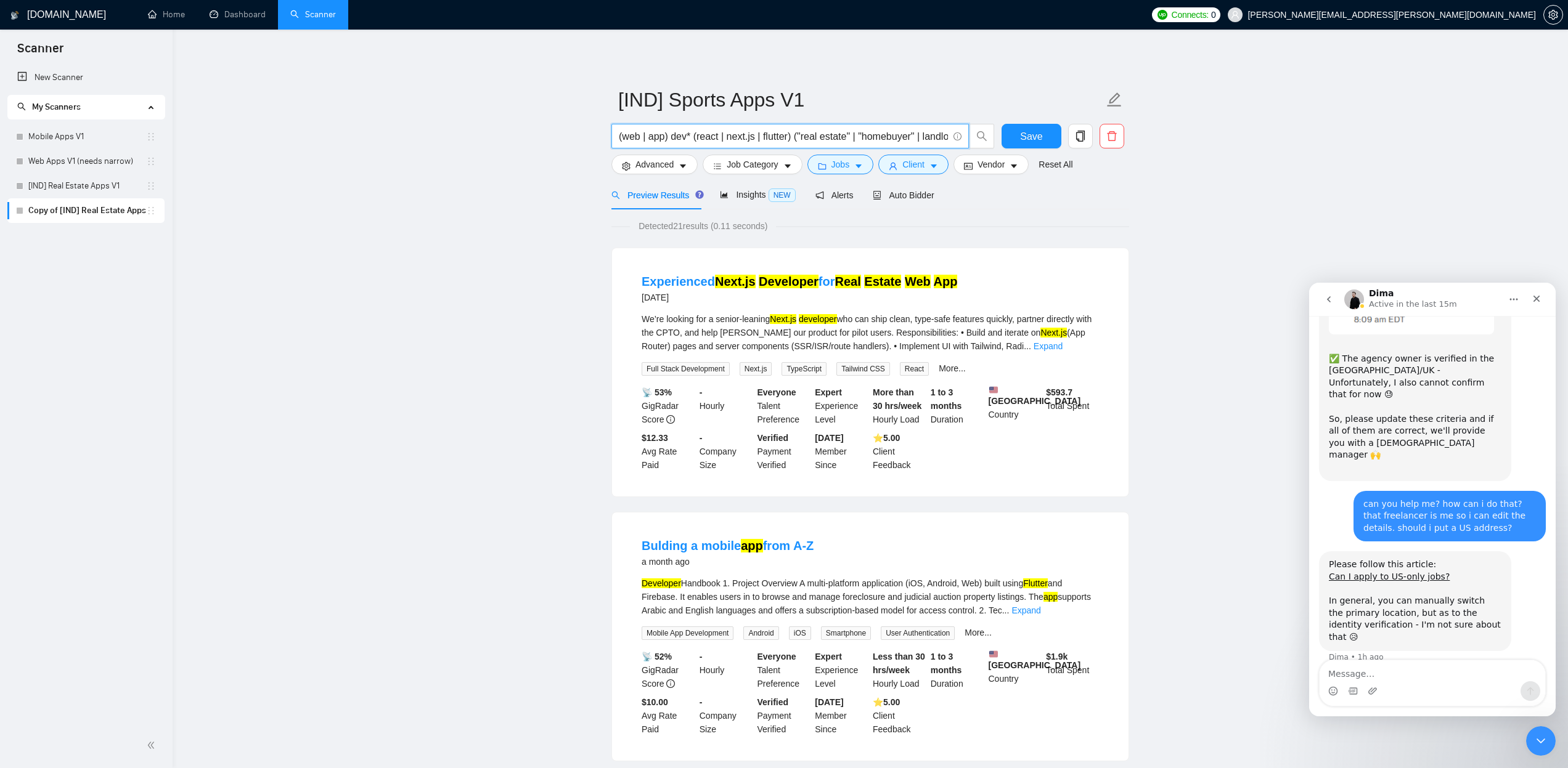
click at [806, 138] on input "(web | app) dev* (react | next.js | flutter) ("real estate" | "homebuyer" | lan…" at bounding box center [783, 136] width 329 height 15
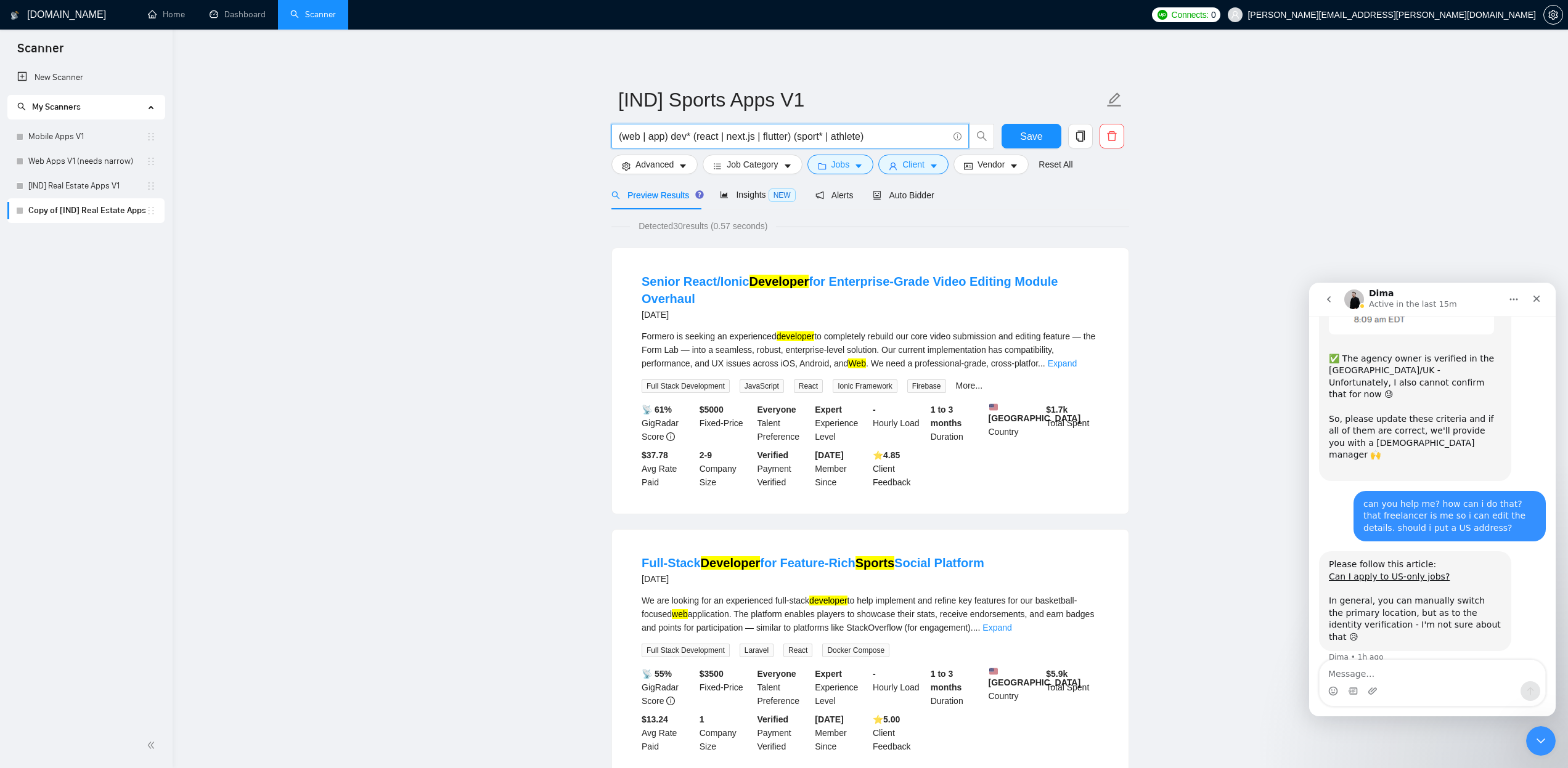
click at [699, 137] on input "(web | app) dev* (react | next.js | flutter) (sport* | athlete)" at bounding box center [783, 136] width 329 height 15
click at [924, 134] on input "(web | app) dev* (node.js | react | next.js | flutter) (sport* | athlete)" at bounding box center [783, 136] width 329 height 15
type input "(web | app) dev* (node.js | react | next.js | flutter) (sport* | athlete)"
click at [1024, 133] on span "Save" at bounding box center [1030, 136] width 22 height 15
click at [95, 187] on link "[IND] Real Estate Apps V1" at bounding box center [88, 186] width 118 height 25
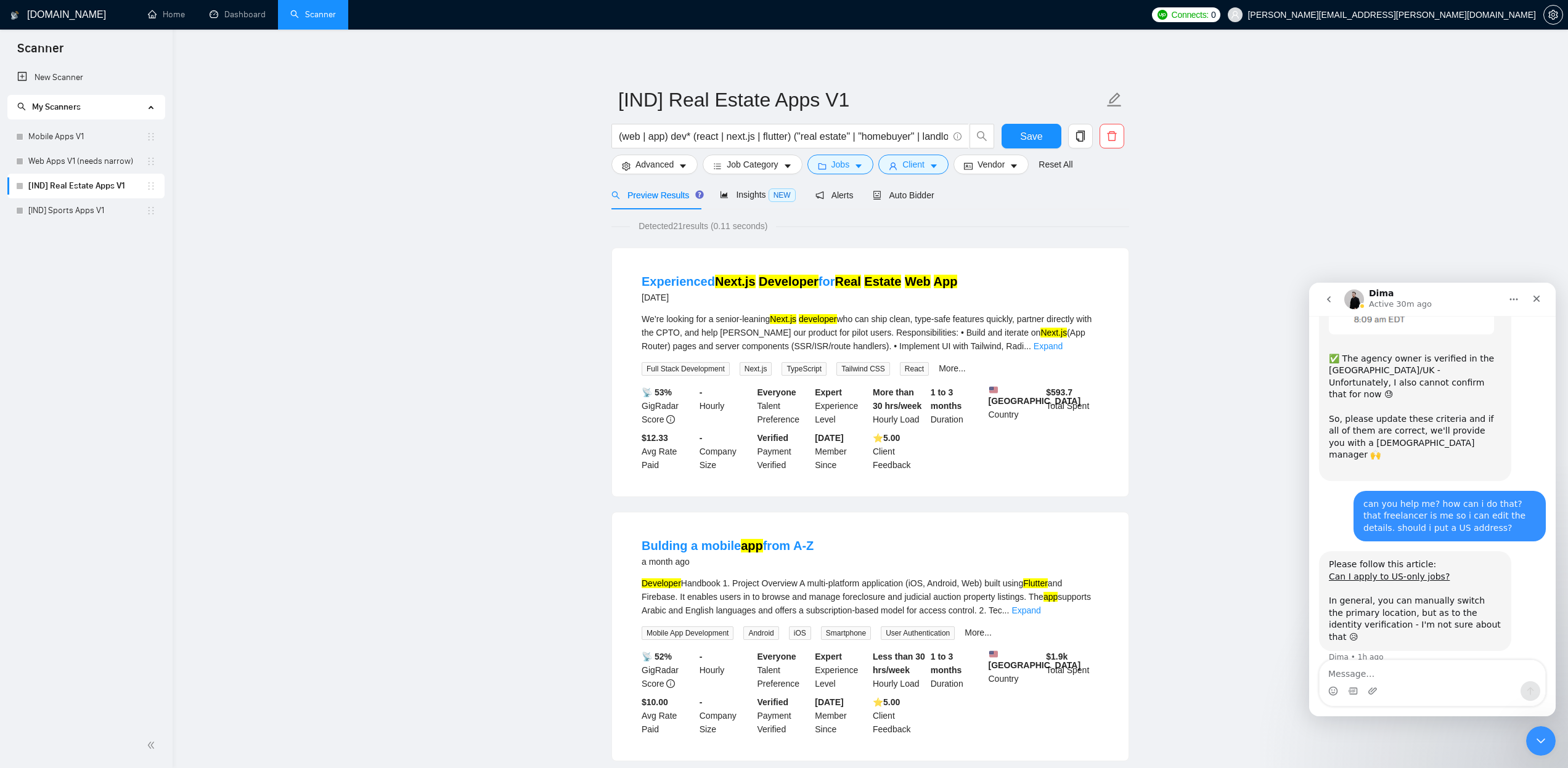
drag, startPoint x: 927, startPoint y: 138, endPoint x: 928, endPoint y: 152, distance: 14.0
click at [927, 138] on input "(web | app) dev* (react | next.js | flutter) ("real estate" | "homebuyer" | lan…" at bounding box center [783, 136] width 329 height 15
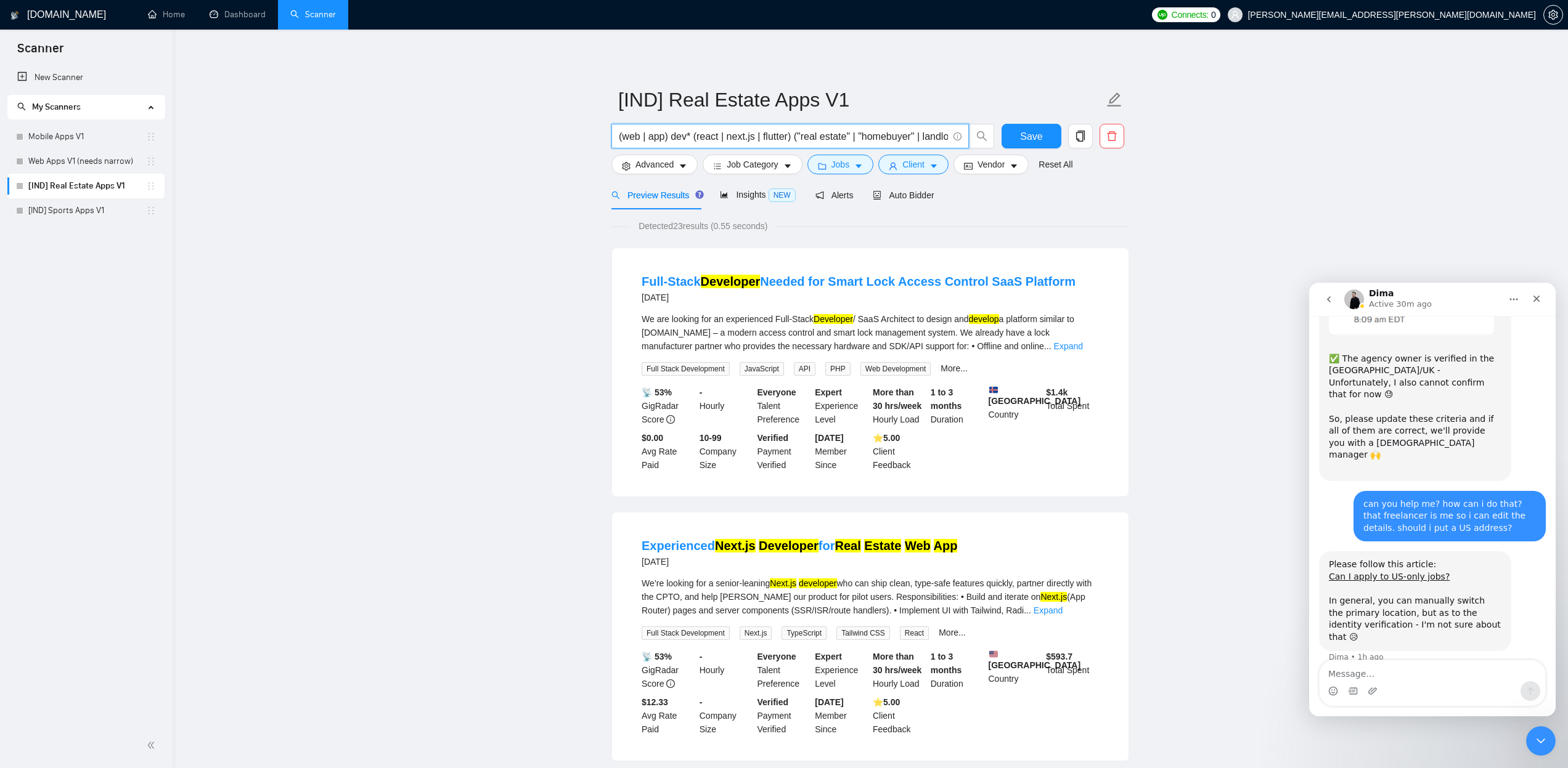
click at [791, 137] on input "(web | app) dev* (react | next.js | flutter) ("real estate" | "homebuyer" | lan…" at bounding box center [783, 136] width 329 height 15
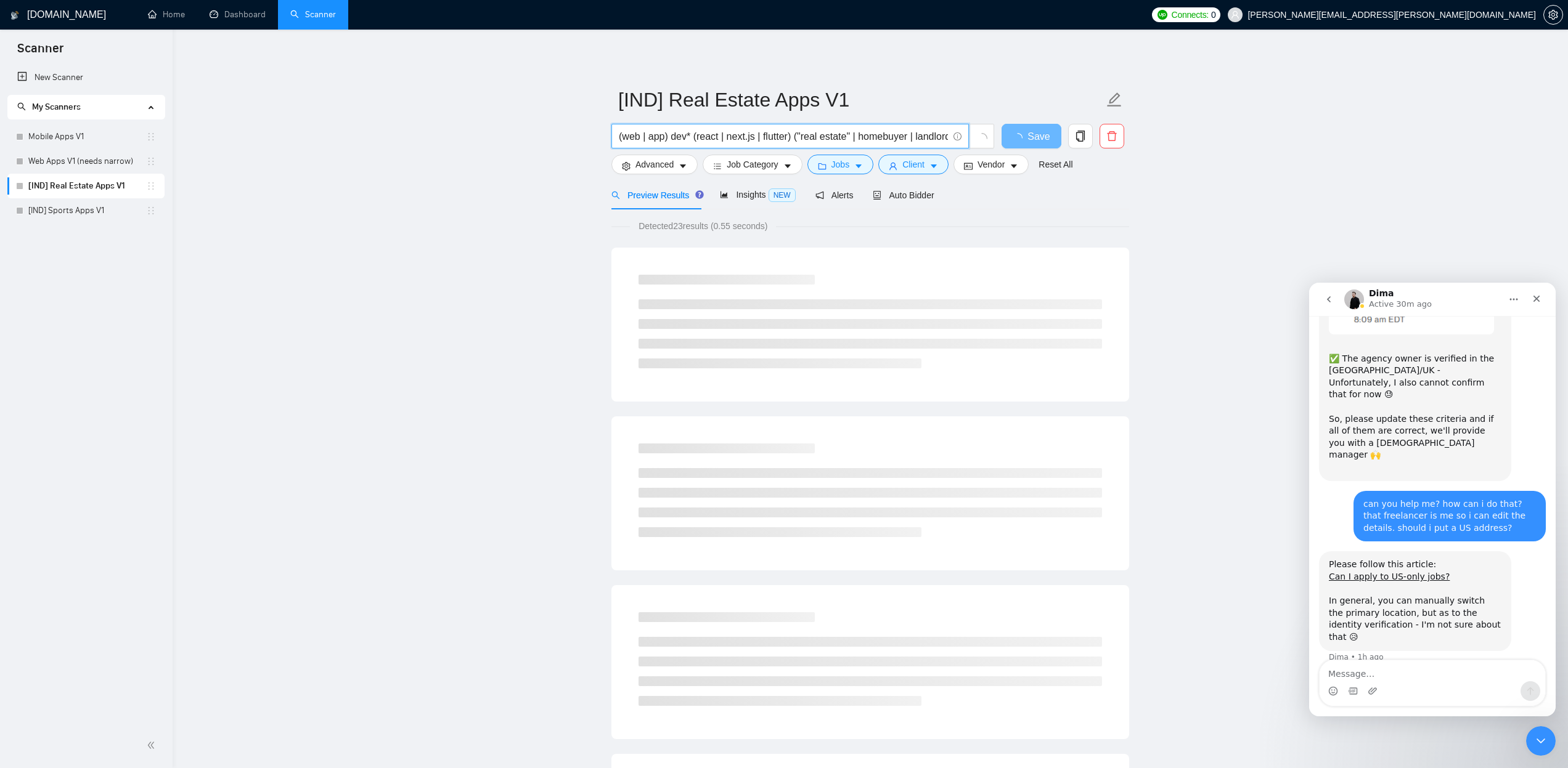
drag, startPoint x: 739, startPoint y: 134, endPoint x: 592, endPoint y: 140, distance: 147.1
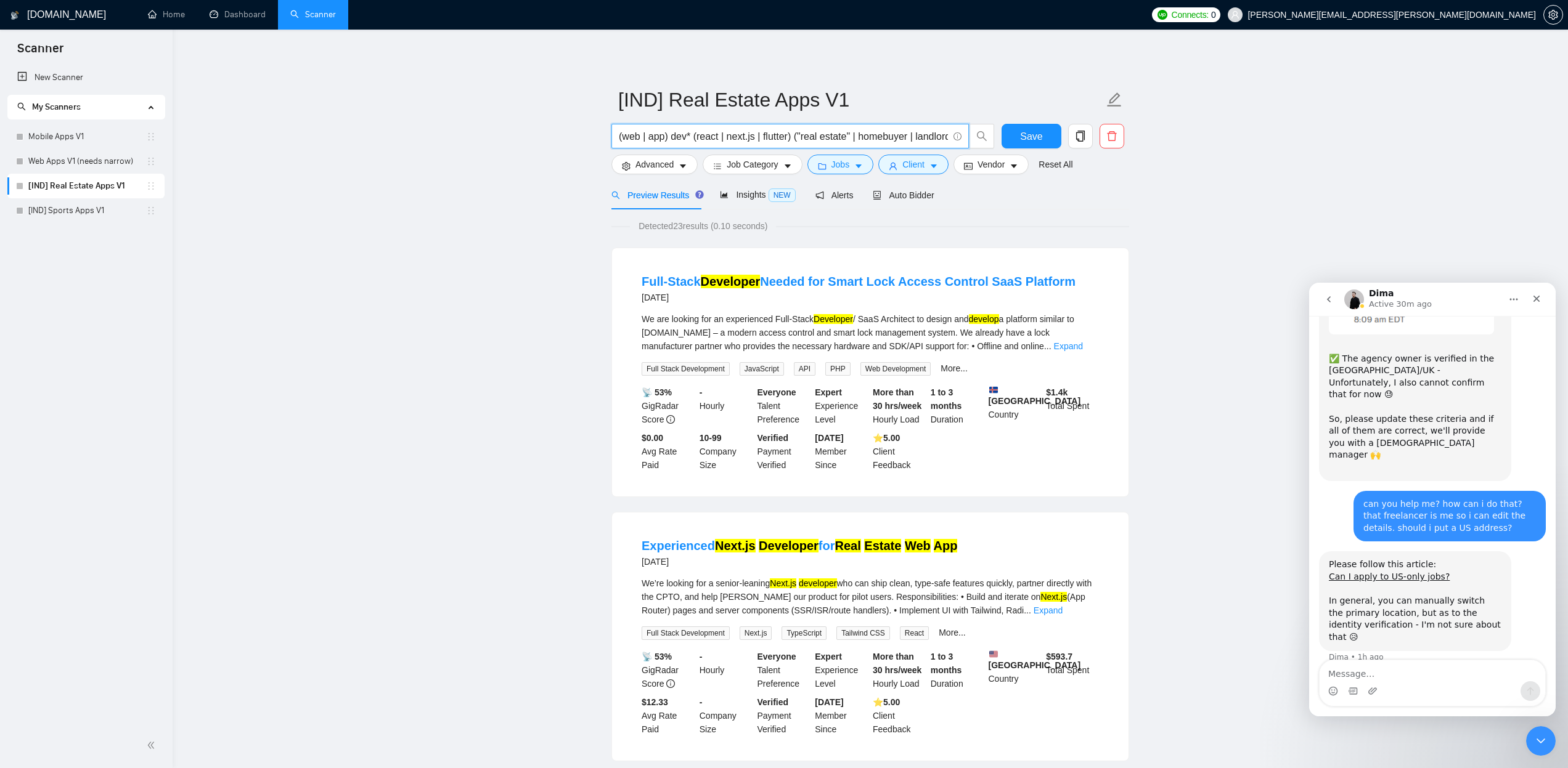
click at [739, 133] on input "(web | app) dev* (react | next.js | flutter) ("real estate" | homebuyer | landl…" at bounding box center [783, 136] width 329 height 15
type input "(web | app) dev* (react | next.js | flutter) ("real estate" | homebuyer | landl…"
click at [1020, 137] on button "Save" at bounding box center [1031, 136] width 60 height 25
click at [81, 209] on link "[IND] Sports Apps V1" at bounding box center [88, 211] width 118 height 25
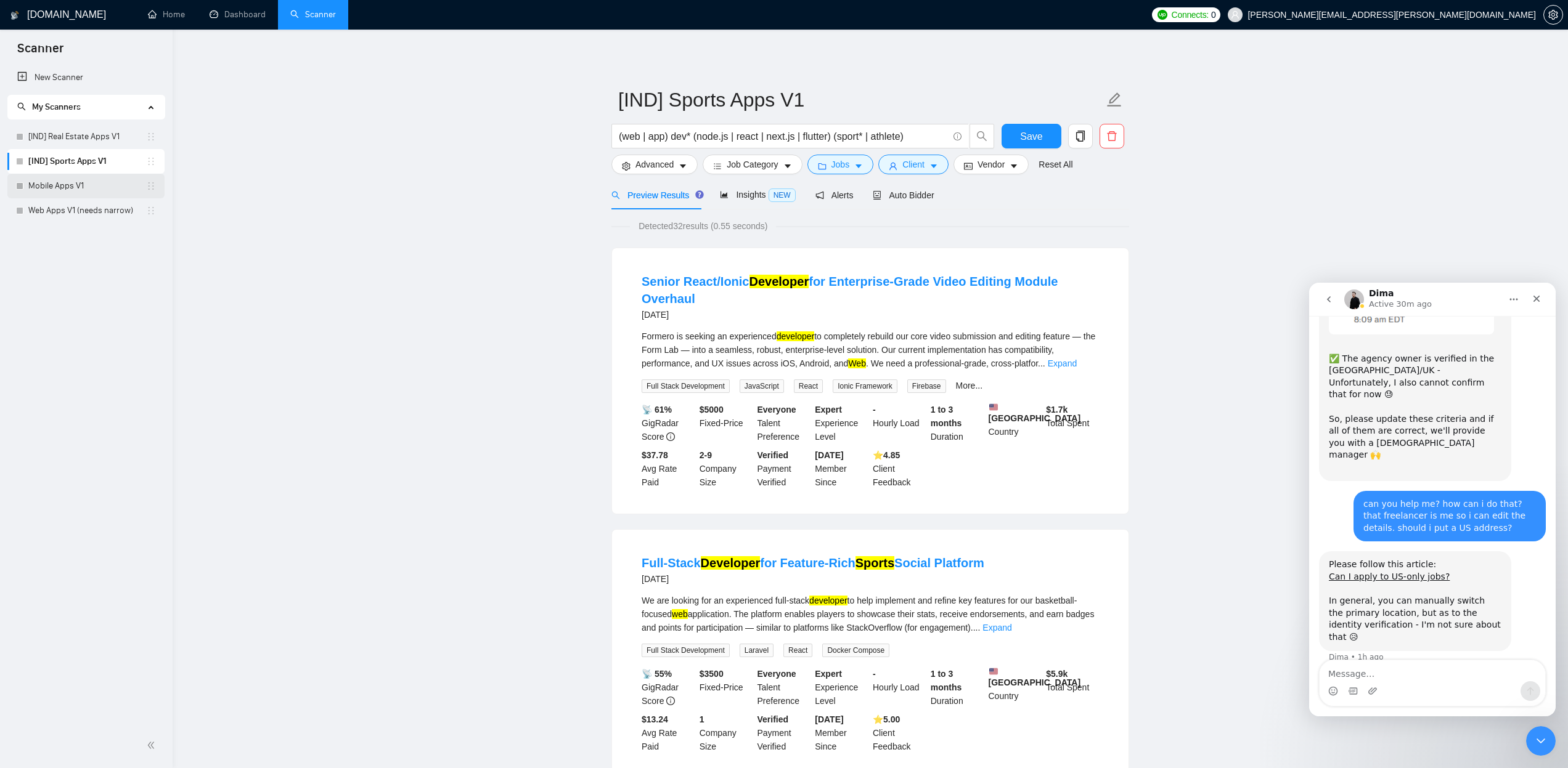
click at [114, 185] on link "Mobile Apps V1" at bounding box center [88, 186] width 118 height 25
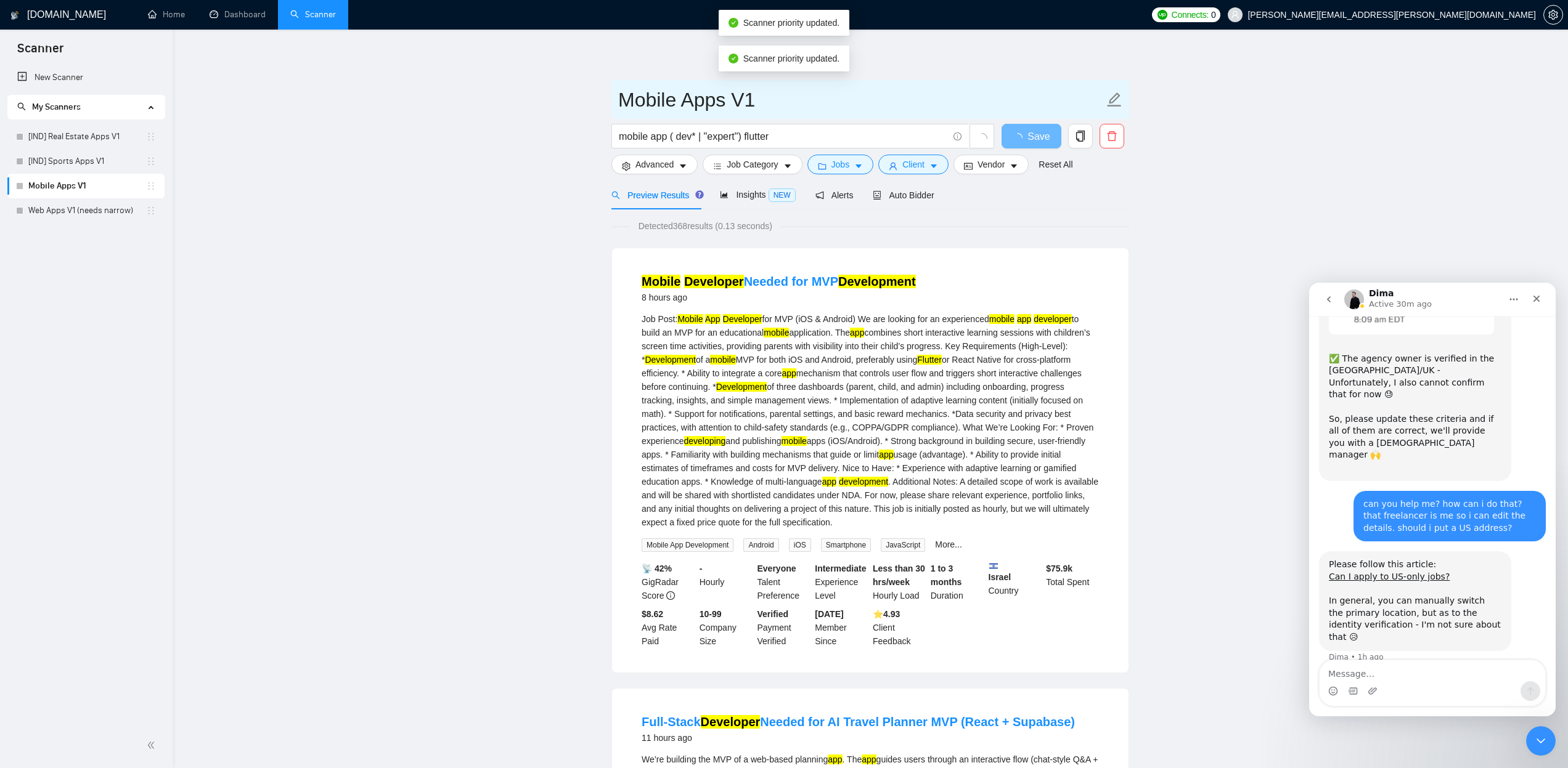
click at [1118, 97] on icon "edit" at bounding box center [1114, 99] width 14 height 14
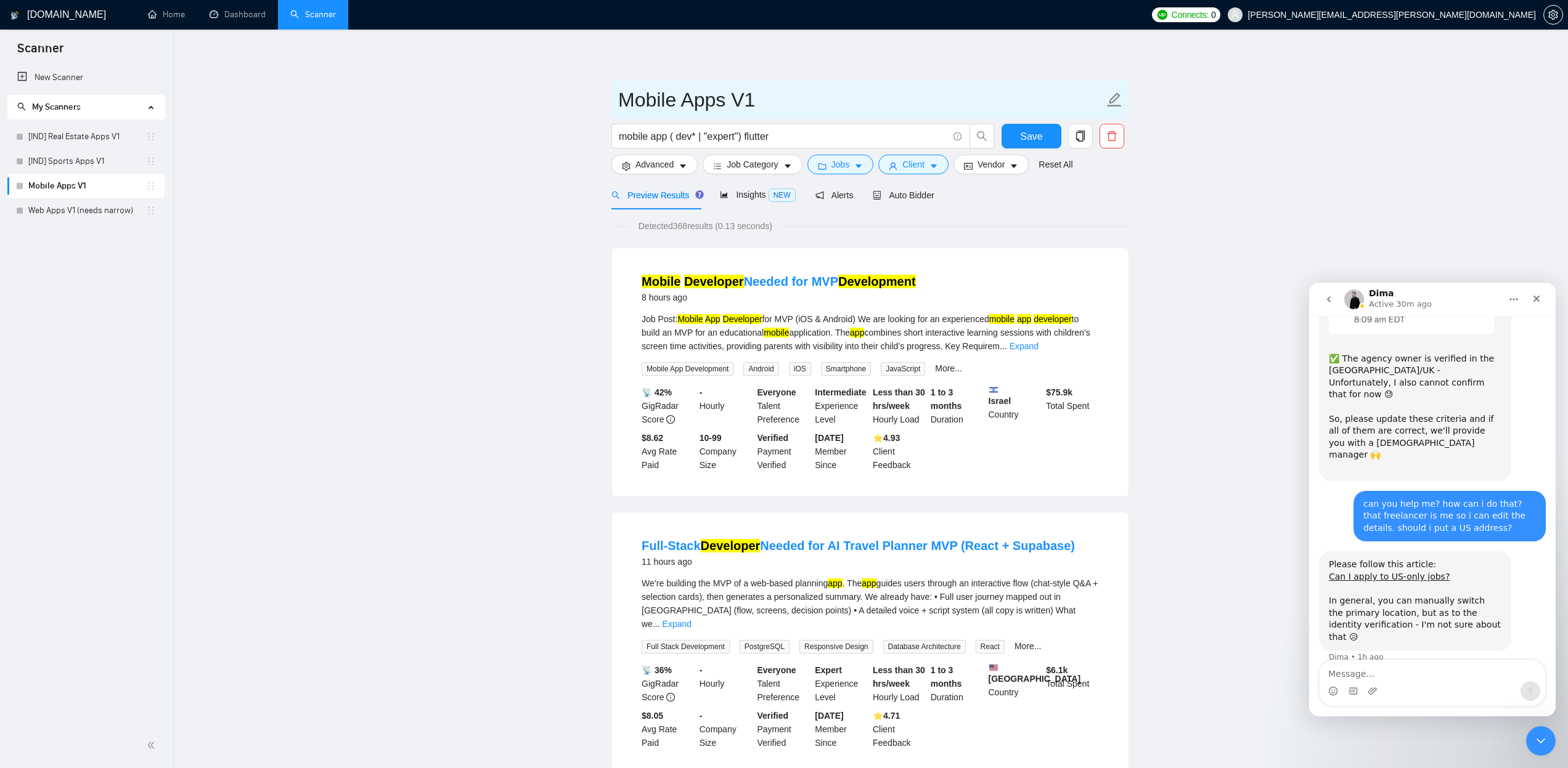
click at [619, 96] on input "Mobile Apps V1" at bounding box center [862, 100] width 486 height 30
type input "Generic Mobile Apps V1"
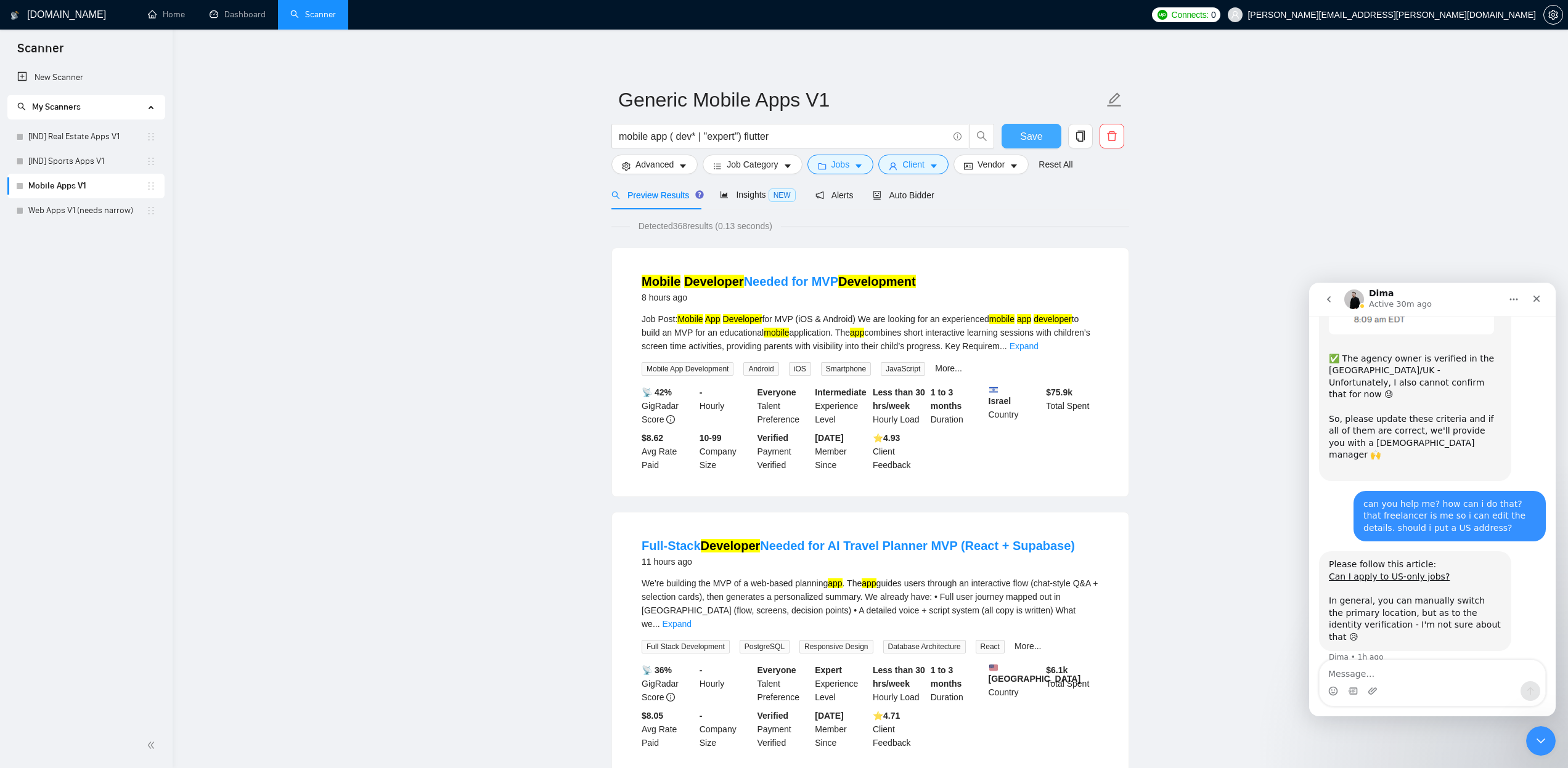
click at [1028, 139] on span "Save" at bounding box center [1030, 136] width 22 height 15
click at [66, 213] on link "Web Apps V1 (needs narrow)" at bounding box center [88, 211] width 118 height 25
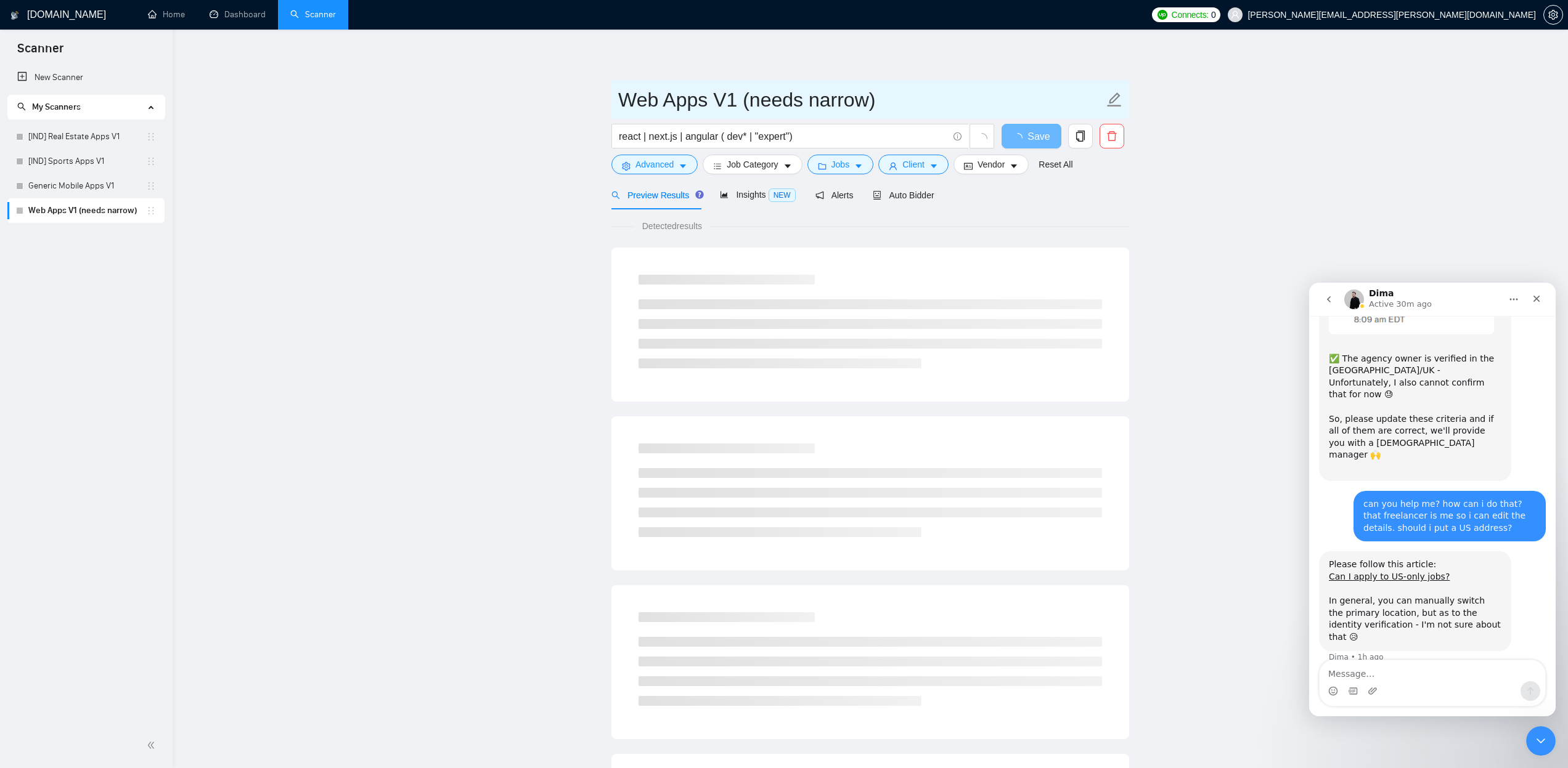
click at [630, 104] on input "Web Apps V1 (needs narrow)" at bounding box center [862, 100] width 486 height 30
click at [621, 104] on input "Web Apps V1 (needs narrow)" at bounding box center [862, 100] width 486 height 30
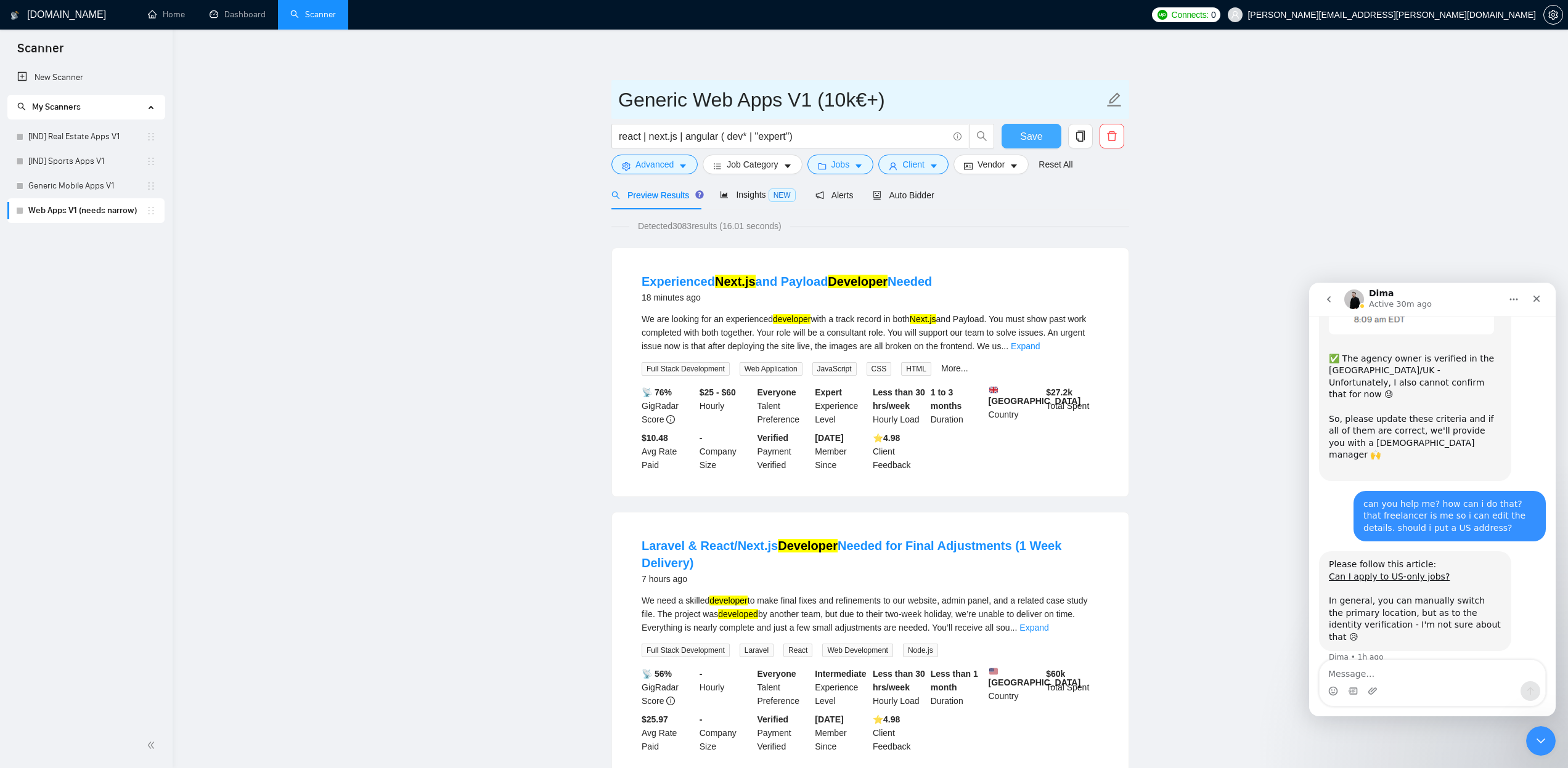
type input "Generic Web Apps V1 (10k€+)"
click at [1018, 135] on button "Save" at bounding box center [1031, 136] width 60 height 25
click at [938, 163] on icon "caret-down" at bounding box center [933, 166] width 9 height 9
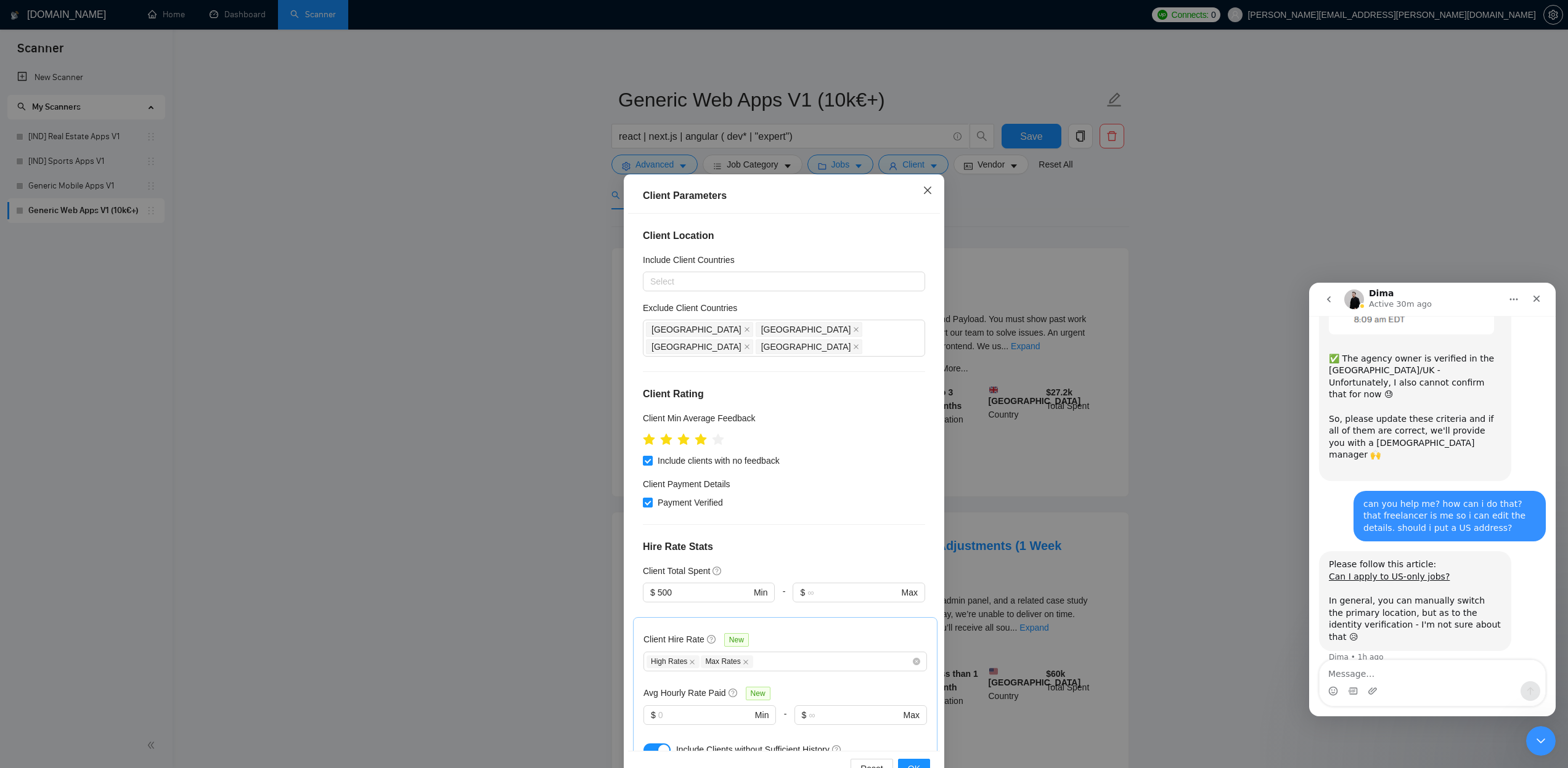
click at [922, 189] on span "Close" at bounding box center [927, 191] width 33 height 33
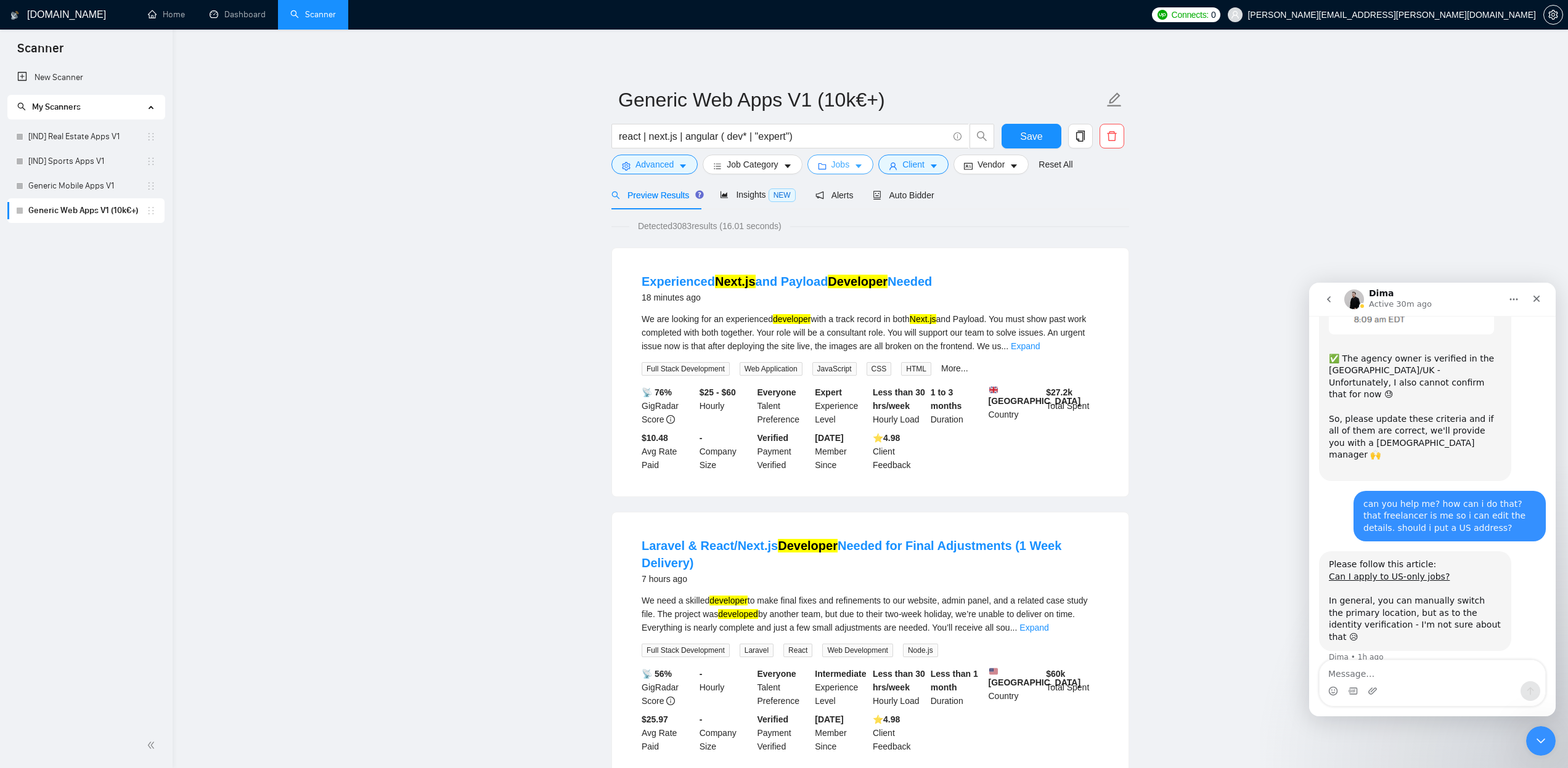
click at [850, 169] on span "Jobs" at bounding box center [840, 165] width 18 height 13
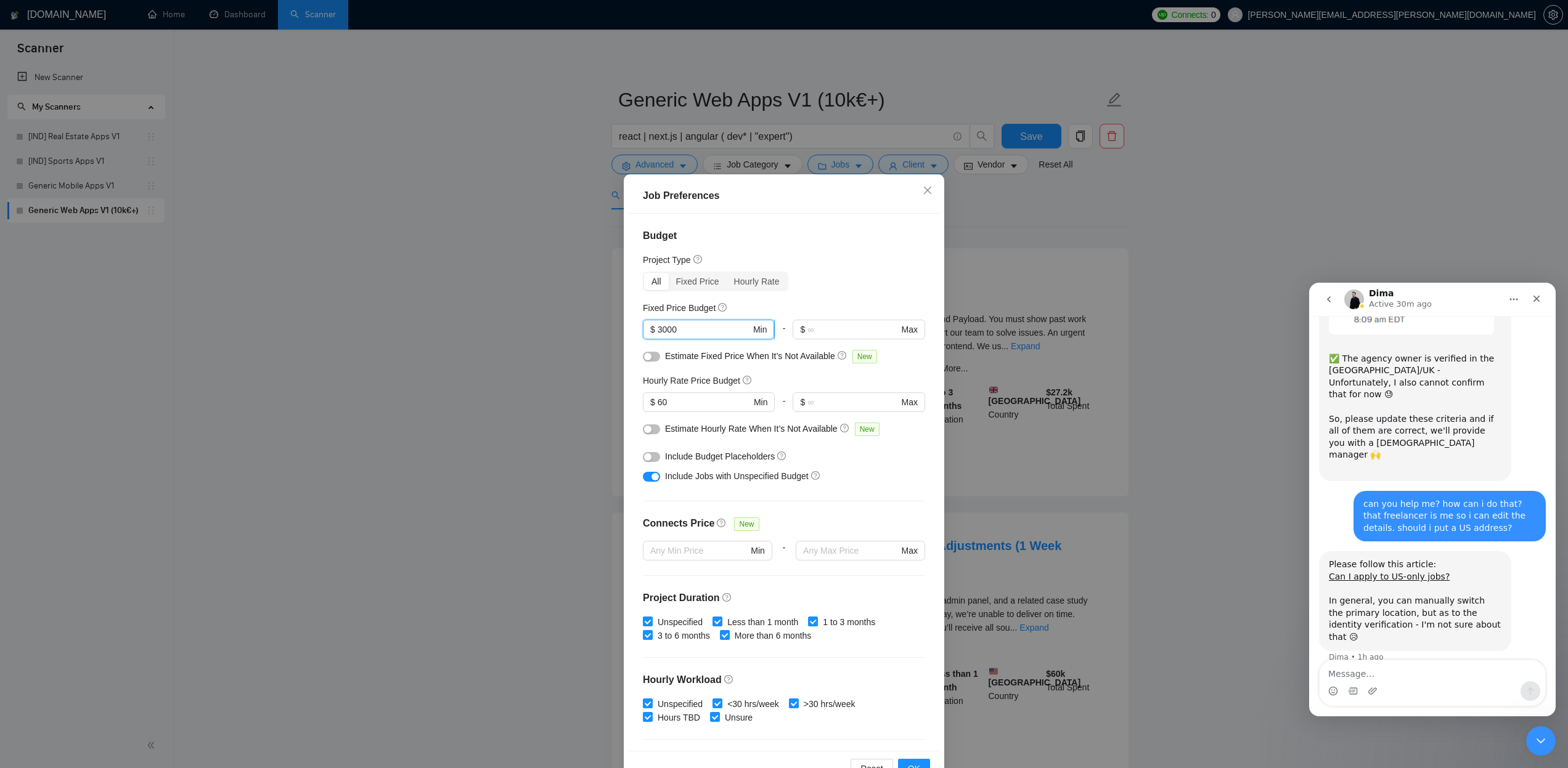
drag, startPoint x: 663, startPoint y: 333, endPoint x: 652, endPoint y: 330, distance: 11.4
click at [652, 330] on span "$ 3000 Min" at bounding box center [709, 330] width 132 height 20
type input "10000"
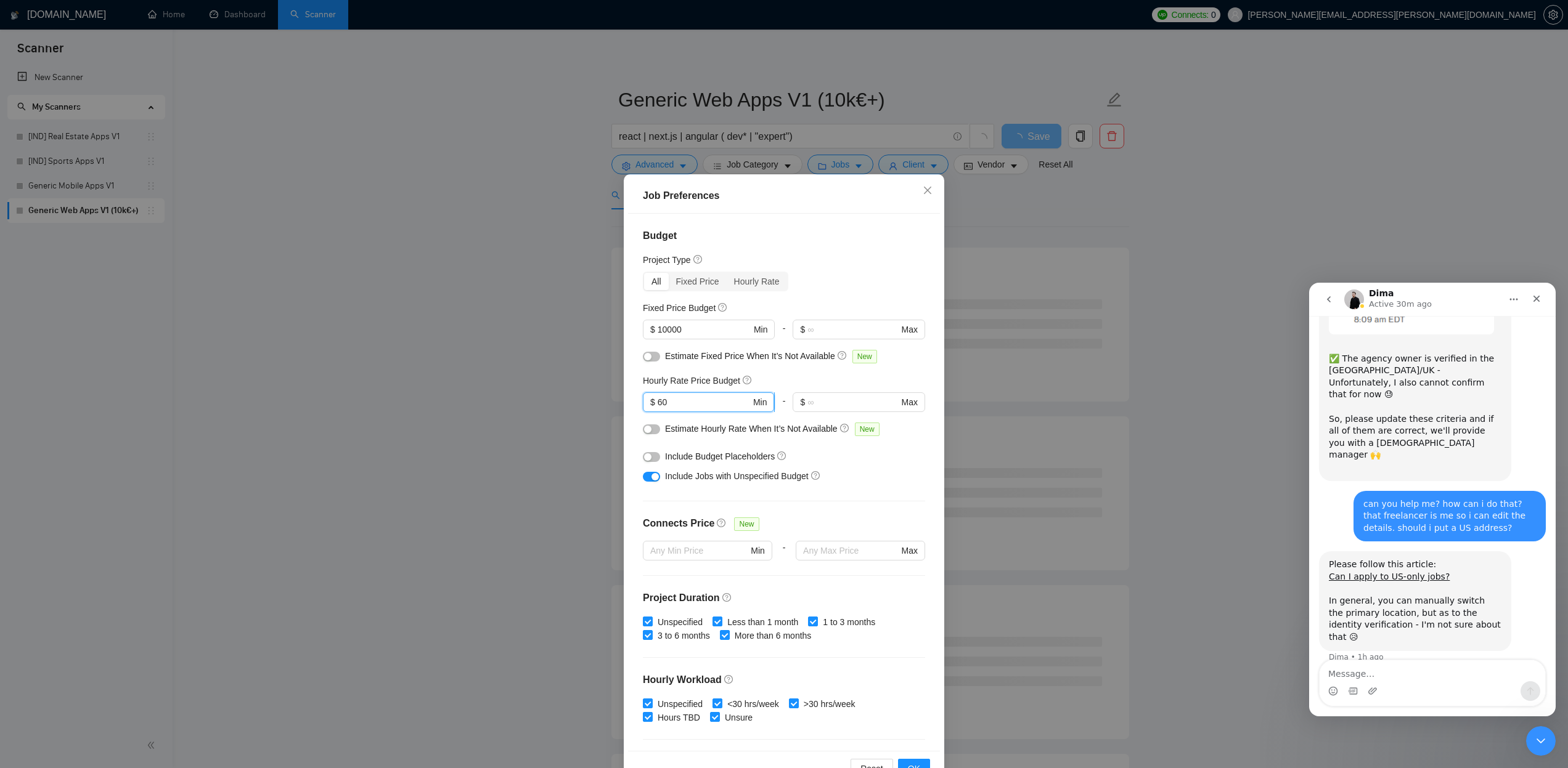
drag, startPoint x: 669, startPoint y: 402, endPoint x: 648, endPoint y: 402, distance: 21.0
click at [648, 402] on span "$ 60 Min" at bounding box center [709, 402] width 132 height 20
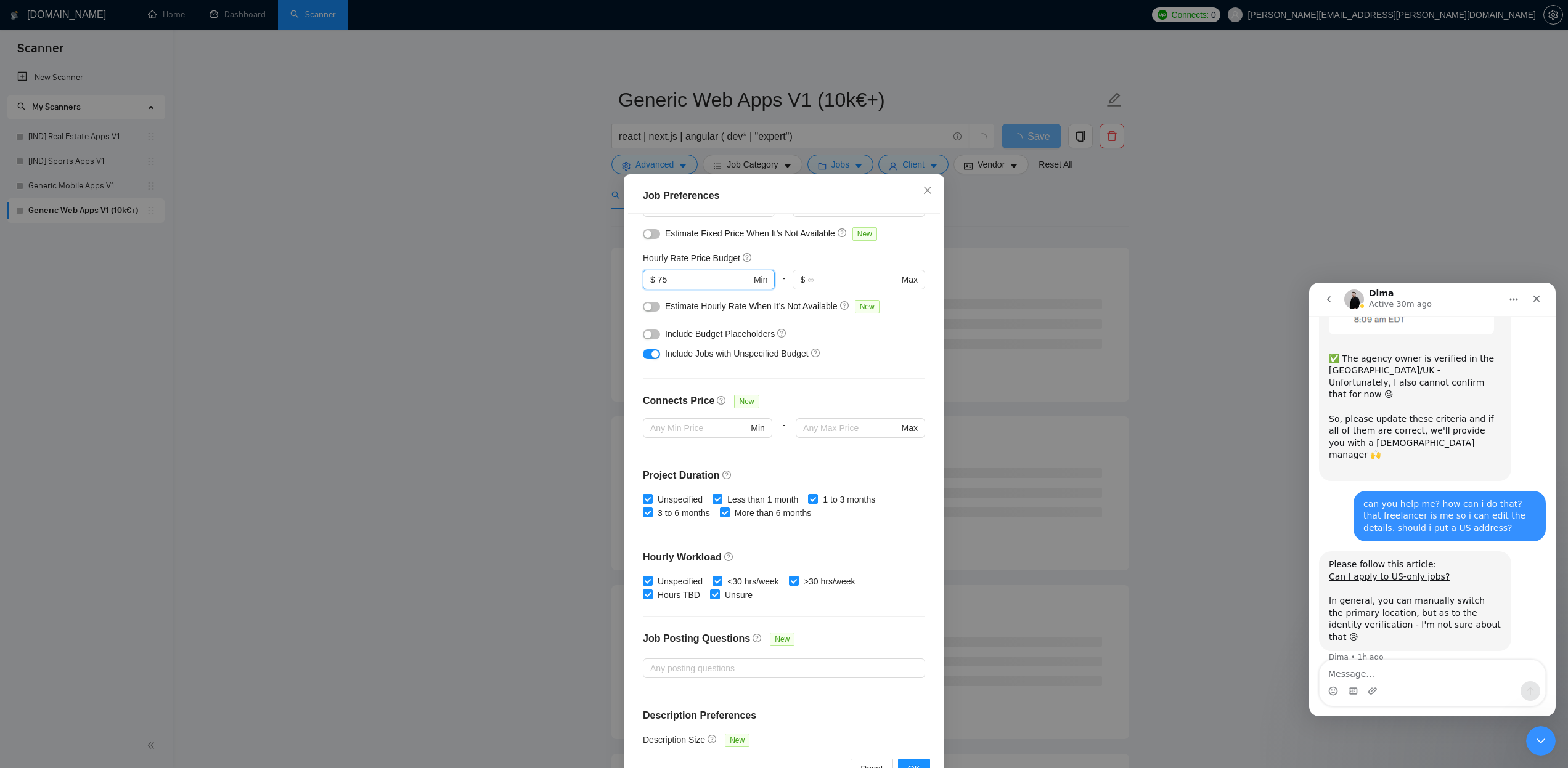
scroll to position [129, 0]
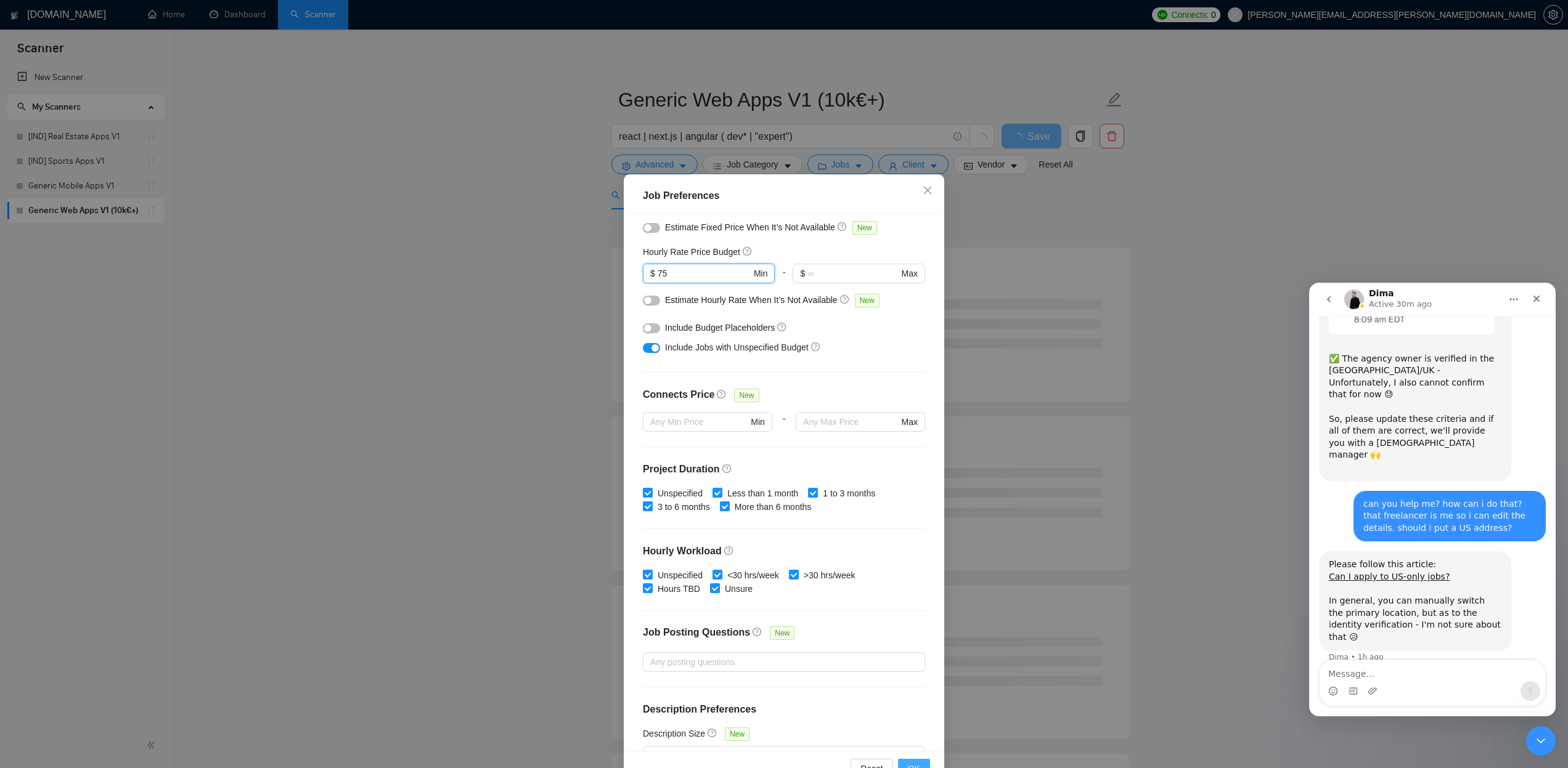
type input "75"
click at [915, 763] on span "OK" at bounding box center [914, 769] width 12 height 13
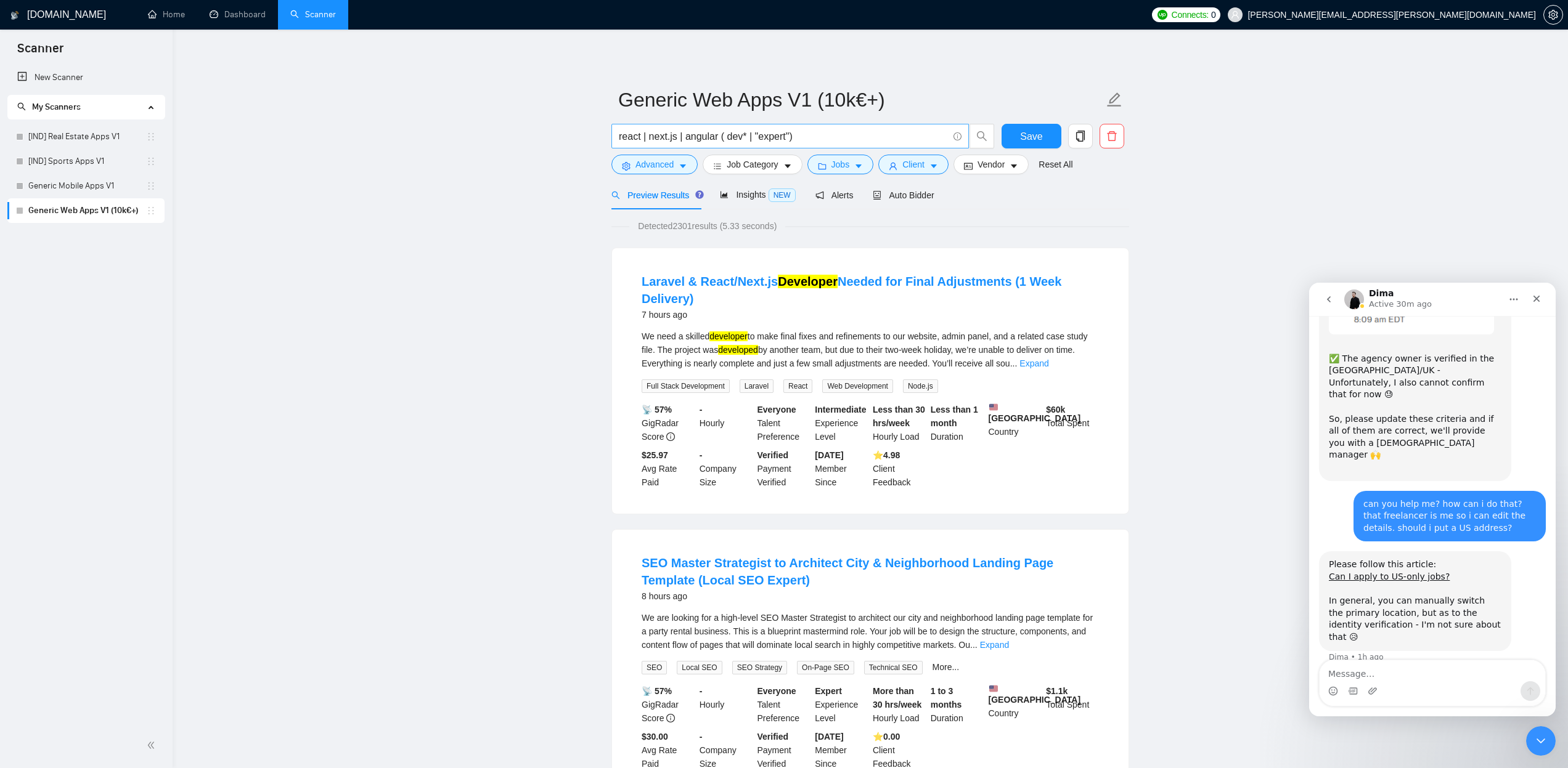
click at [617, 137] on span "react | next.js | angular ( dev* | "expert")" at bounding box center [790, 136] width 357 height 25
click at [619, 138] on input "react | next.js | angular ( dev* | "expert")" at bounding box center [783, 136] width 329 height 15
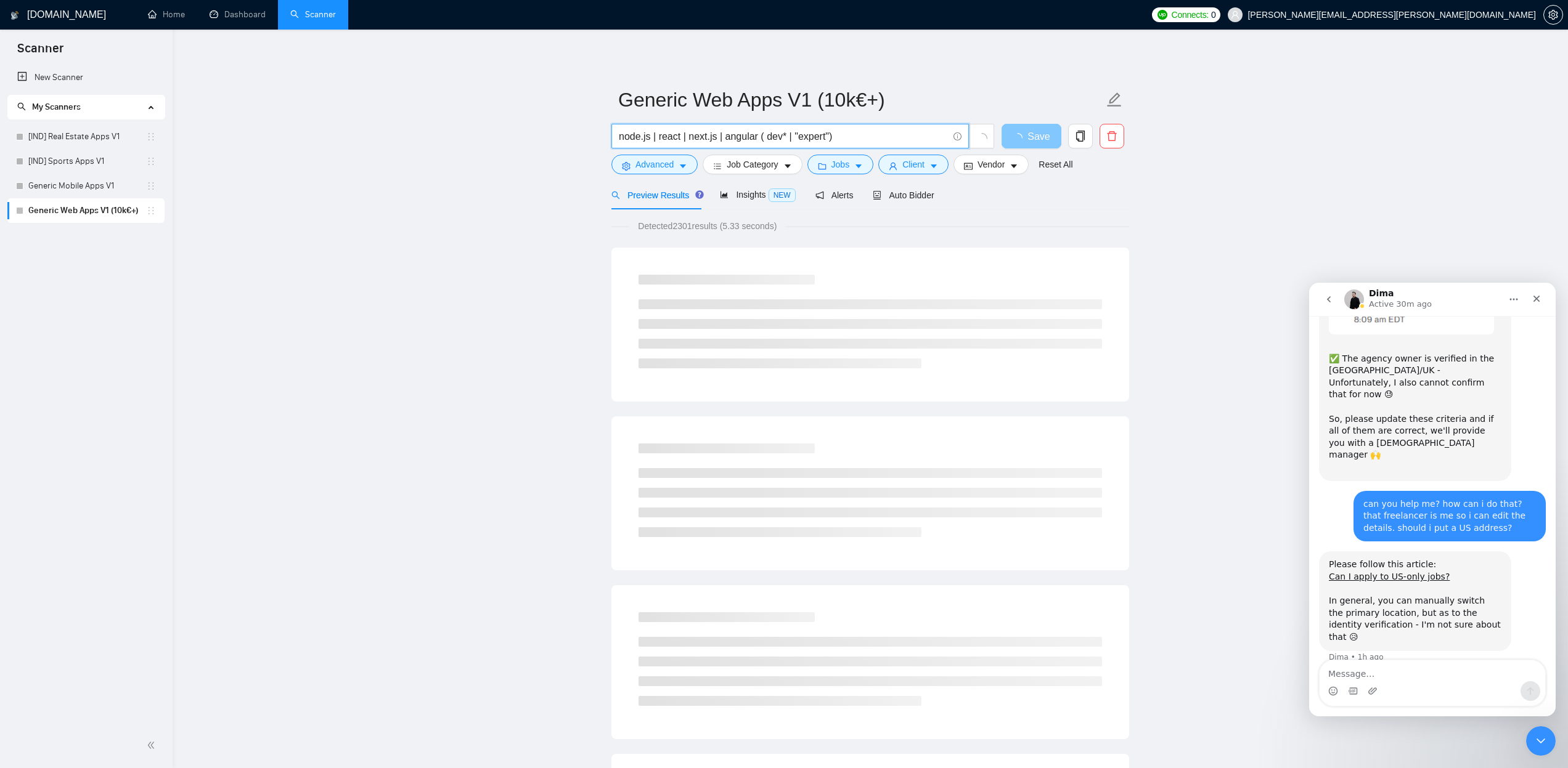
type input "node.js | react | next.js | angular ( dev* | "expert")"
click at [1043, 140] on span "Save" at bounding box center [1038, 136] width 22 height 15
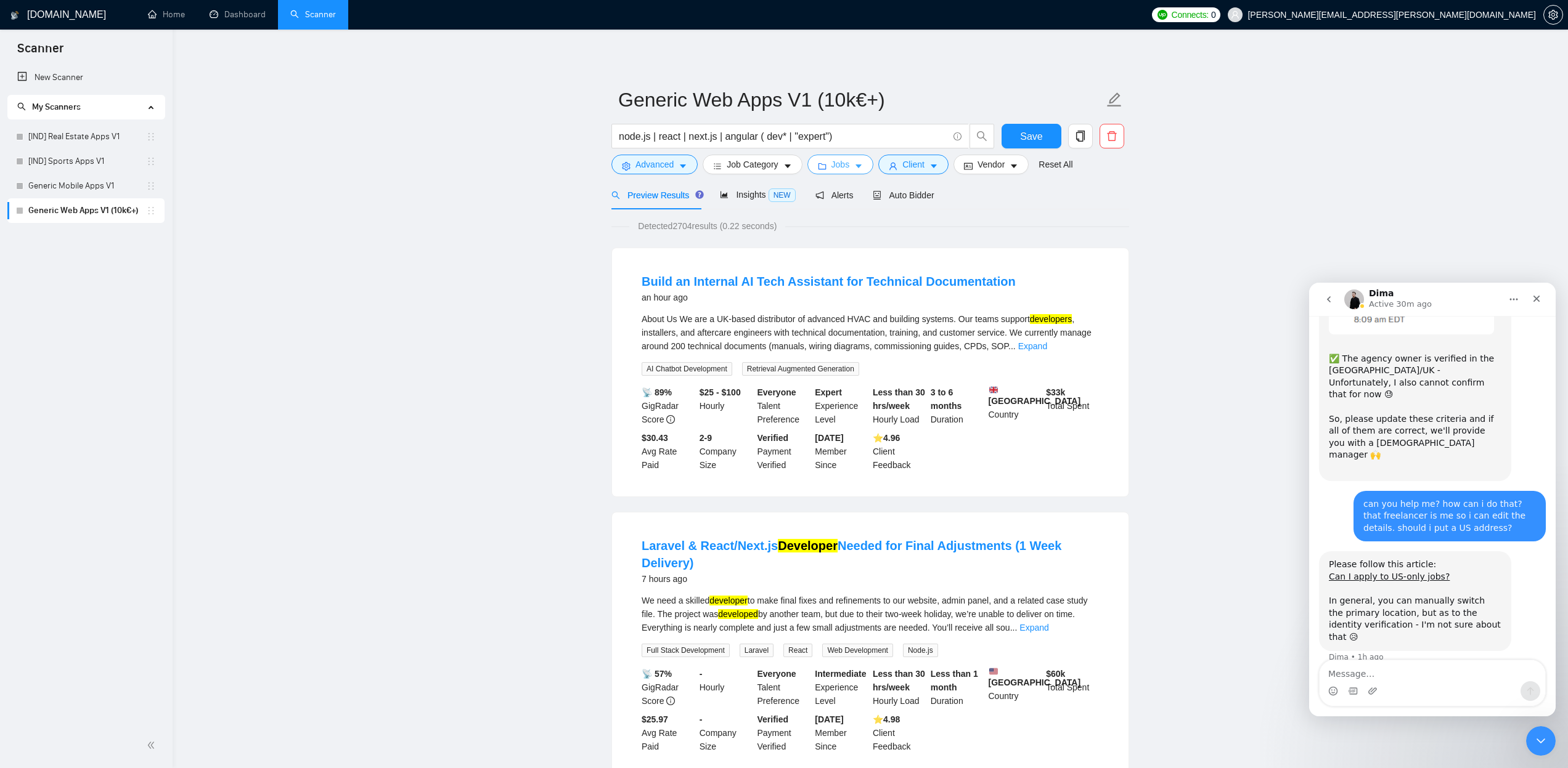
click at [862, 167] on icon "caret-down" at bounding box center [859, 167] width 6 height 4
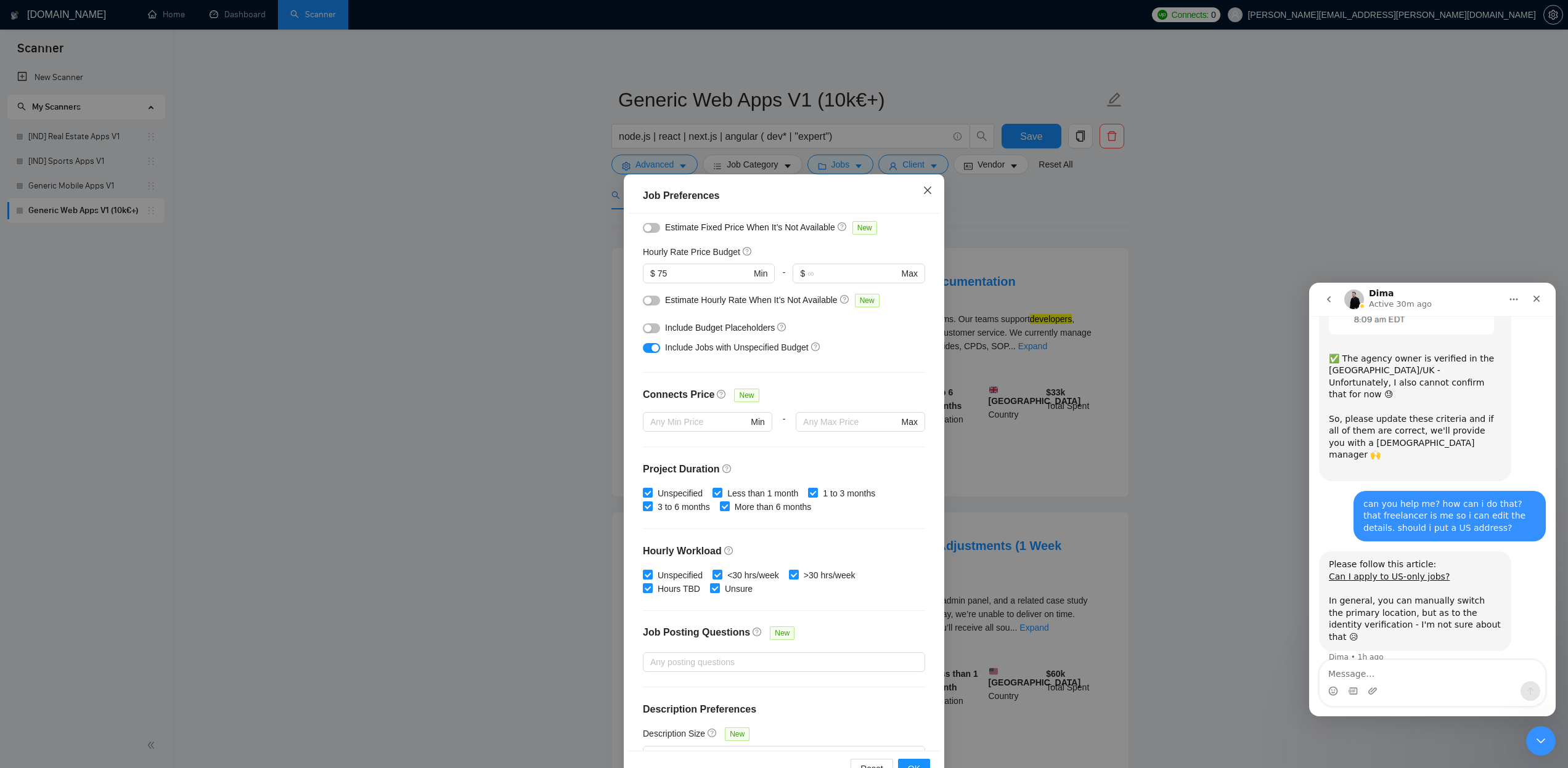
click at [933, 187] on span "Close" at bounding box center [927, 191] width 33 height 33
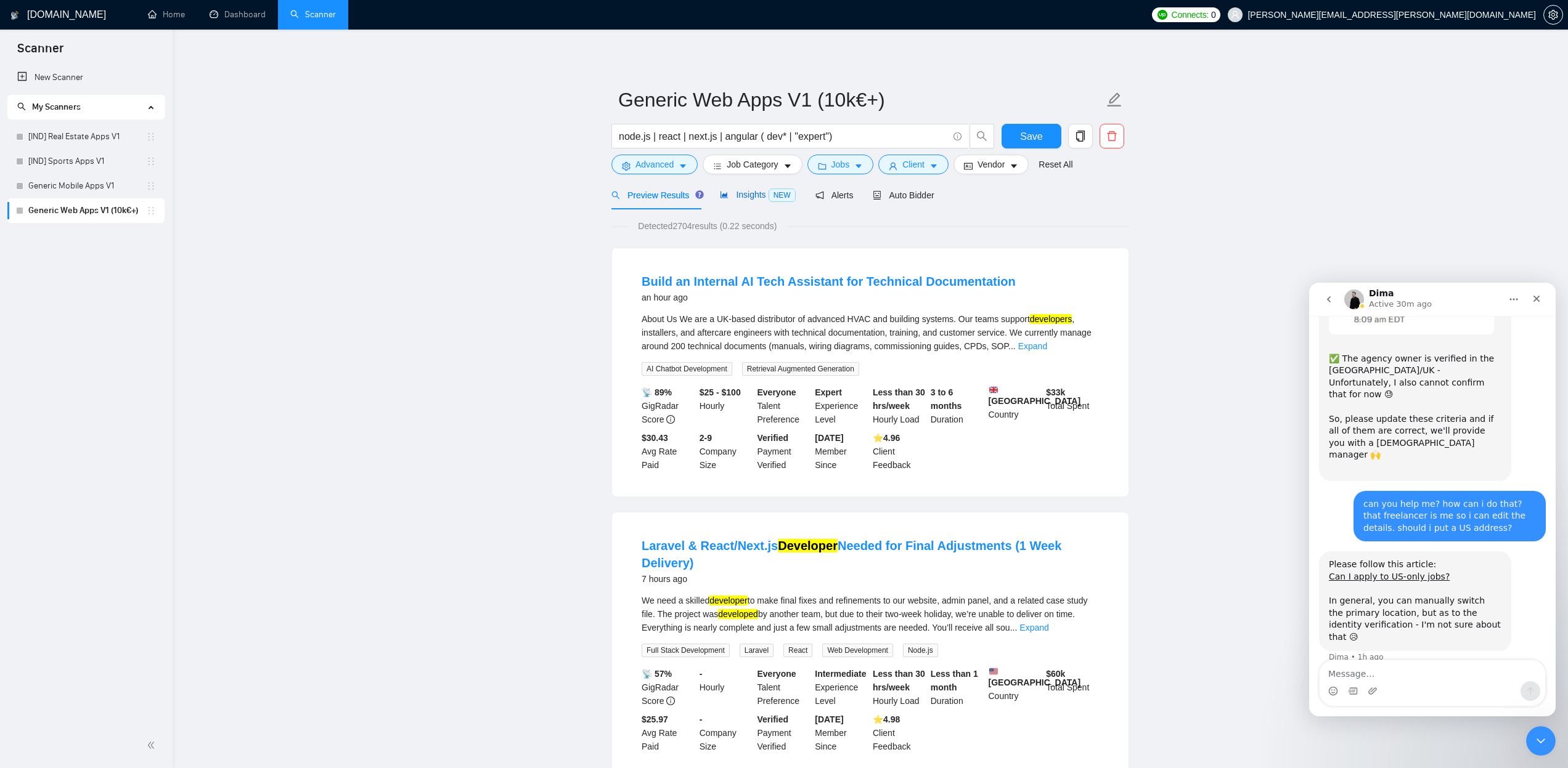
click at [732, 194] on span "Insights NEW" at bounding box center [757, 194] width 75 height 10
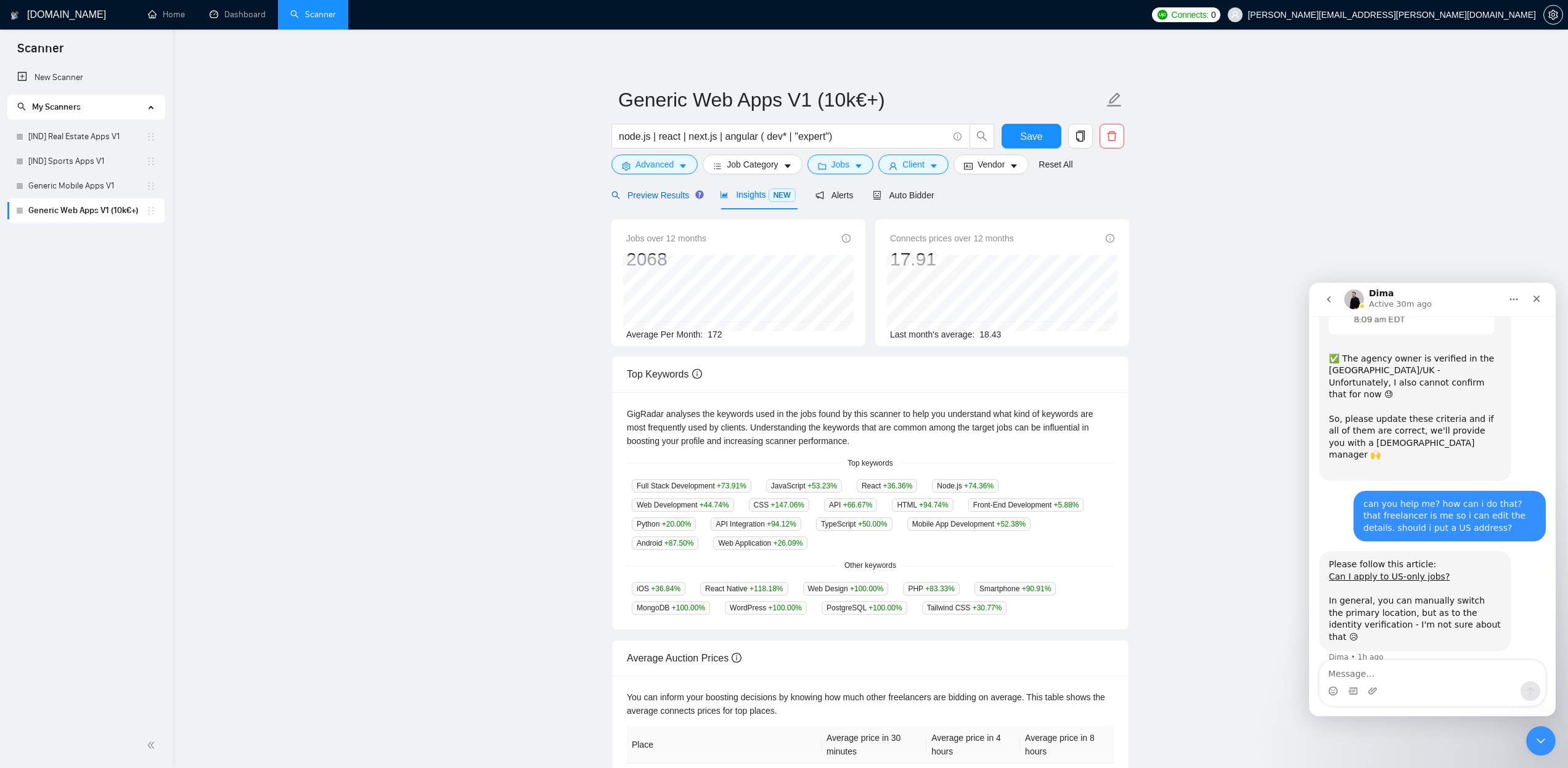
click at [653, 194] on span "Preview Results" at bounding box center [656, 195] width 89 height 10
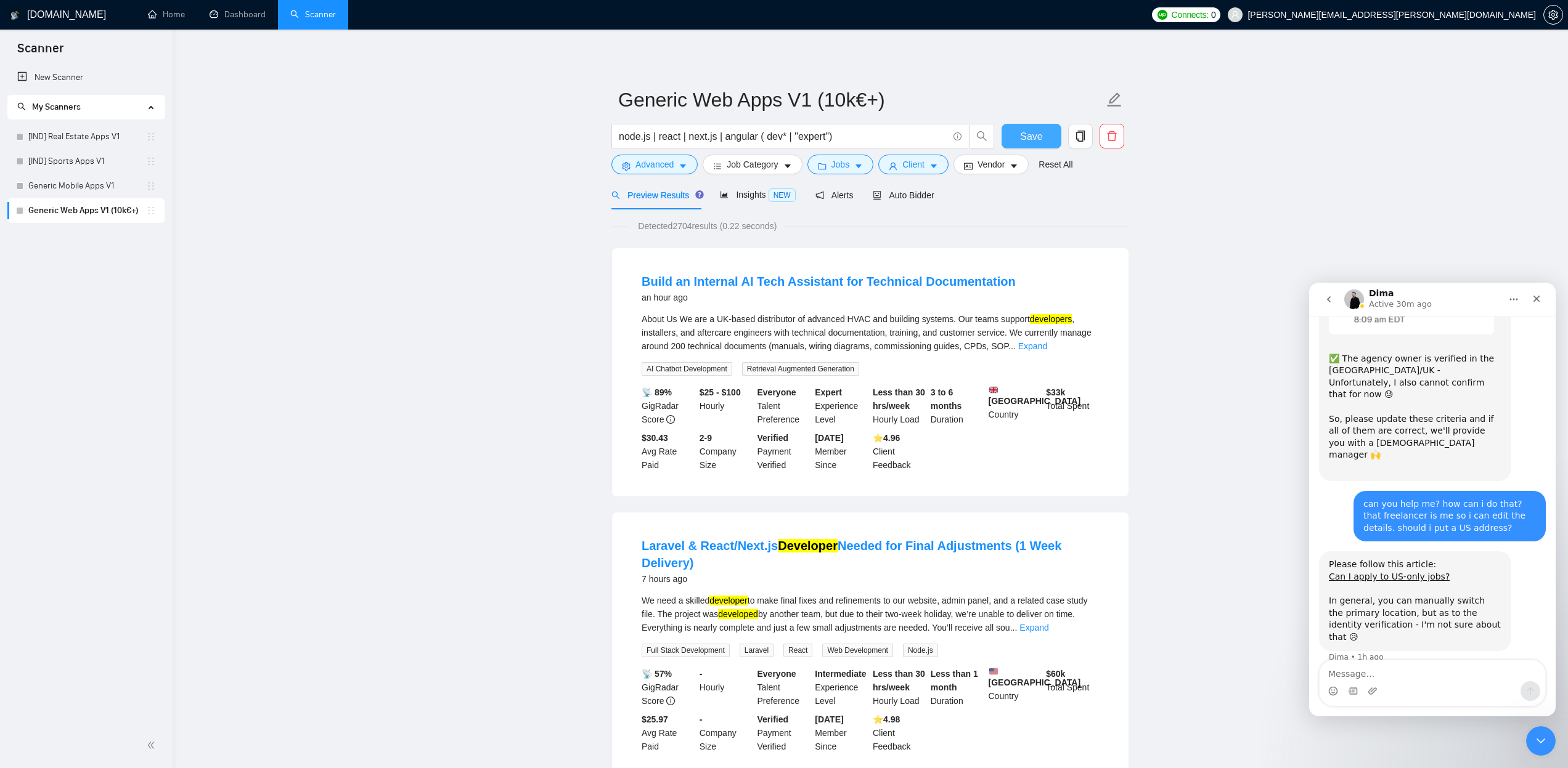
click at [1028, 138] on span "Save" at bounding box center [1030, 136] width 22 height 15
click at [77, 185] on link "Generic Mobile Apps V1" at bounding box center [88, 186] width 118 height 25
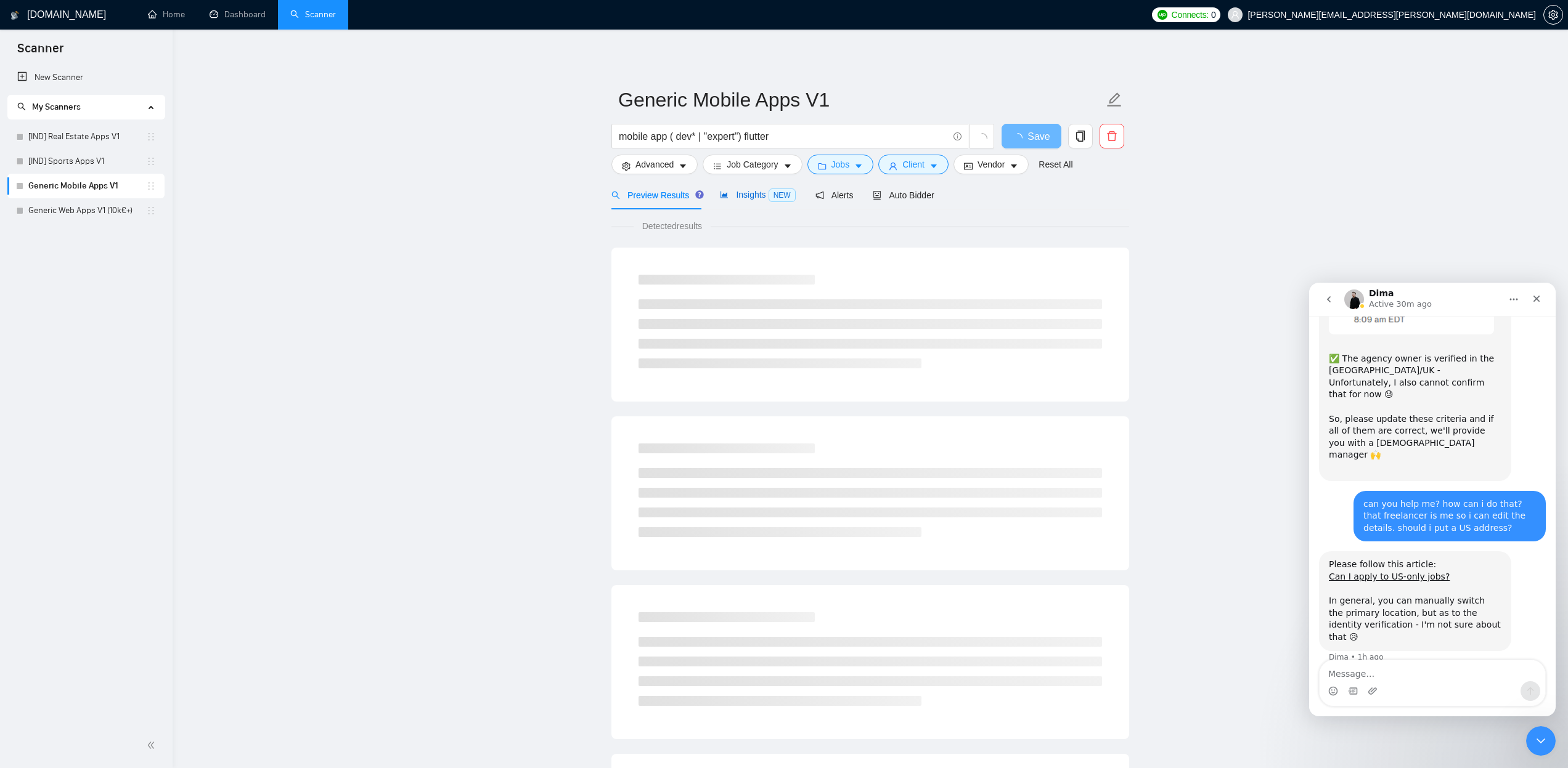
click at [760, 195] on span "Insights NEW" at bounding box center [757, 194] width 75 height 10
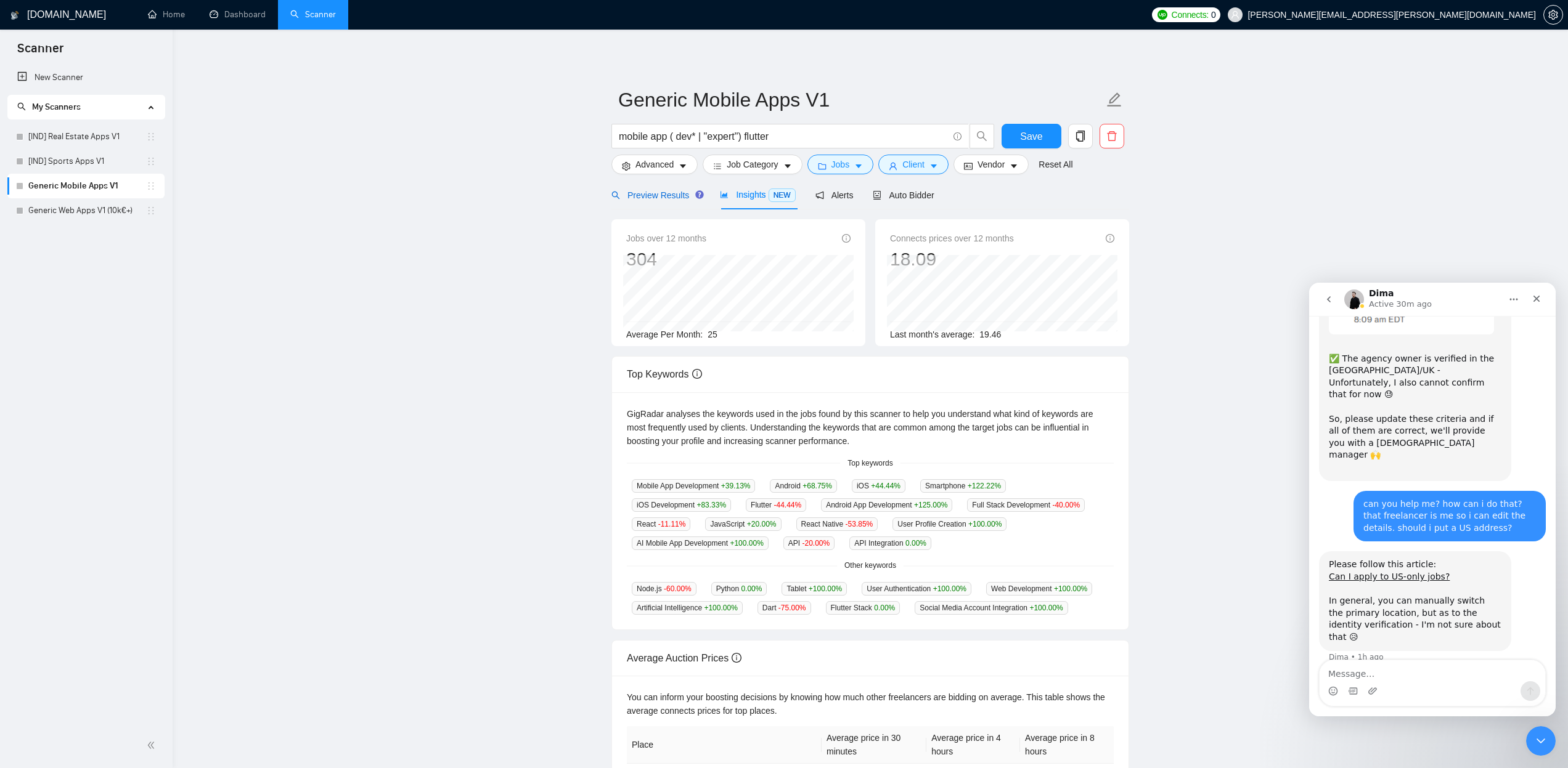
click at [661, 194] on span "Preview Results" at bounding box center [656, 195] width 89 height 10
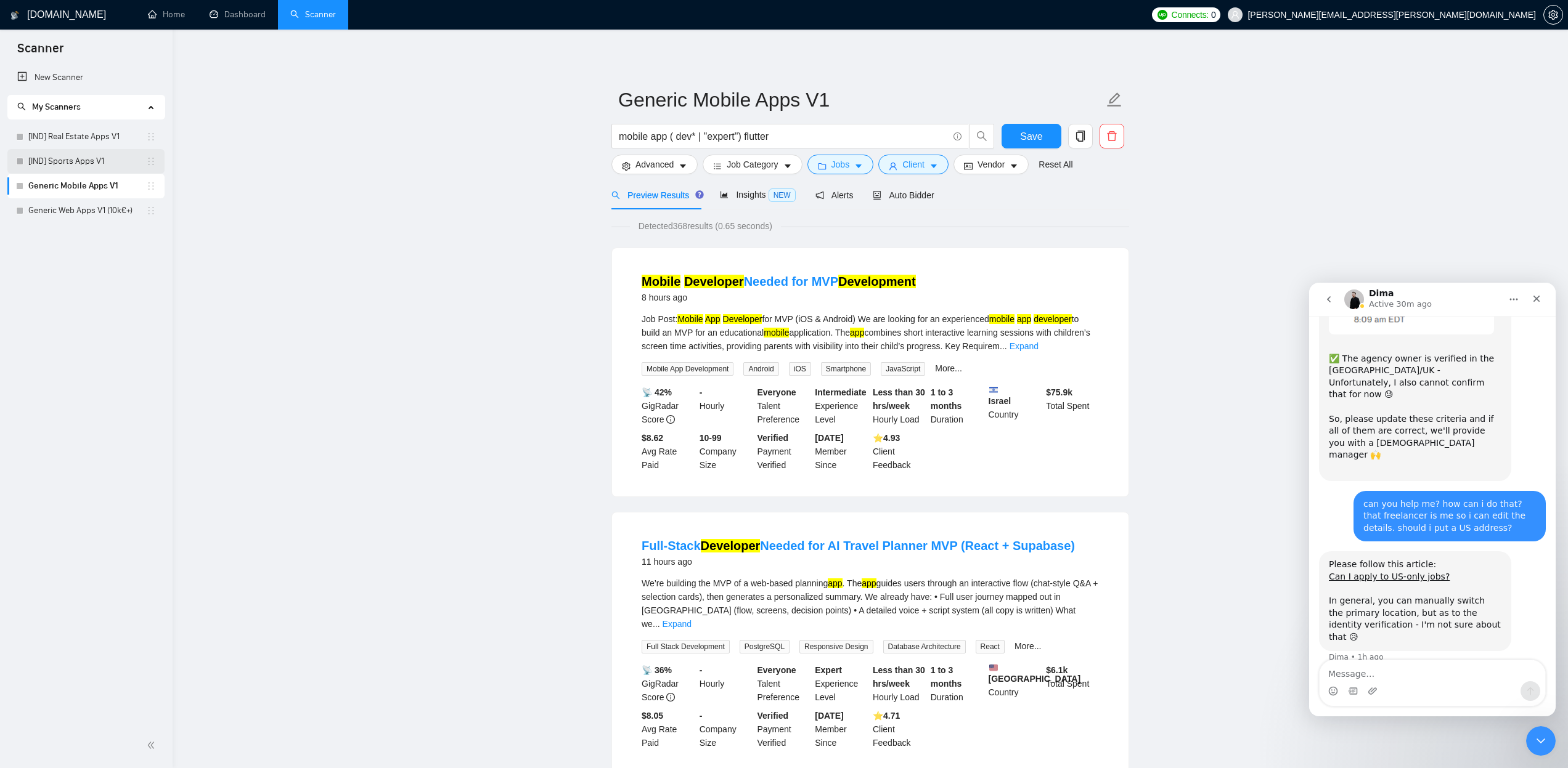
click at [60, 163] on link "[IND] Sports Apps V1" at bounding box center [88, 162] width 118 height 25
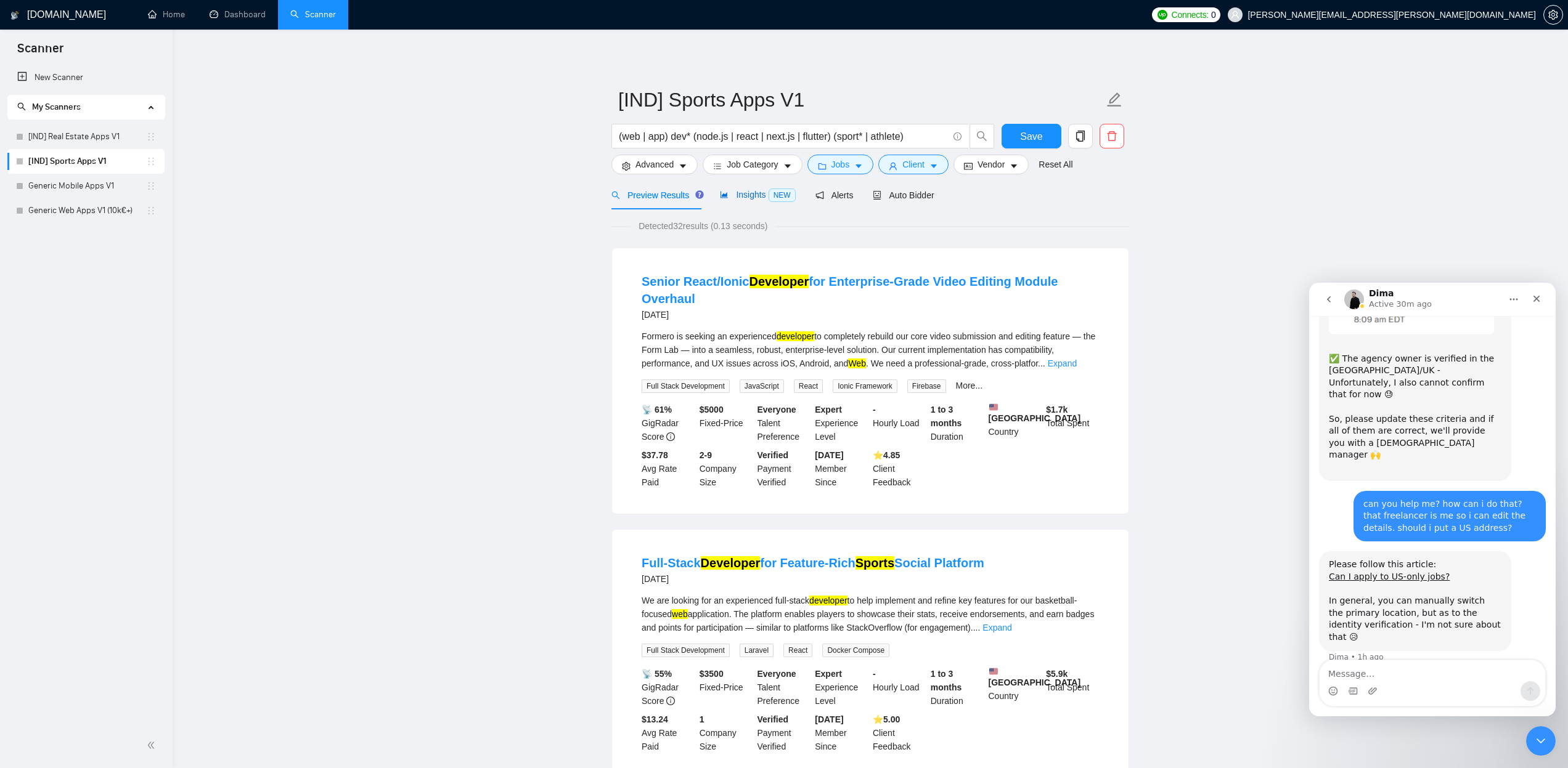
click at [745, 194] on span "Insights NEW" at bounding box center [757, 194] width 75 height 10
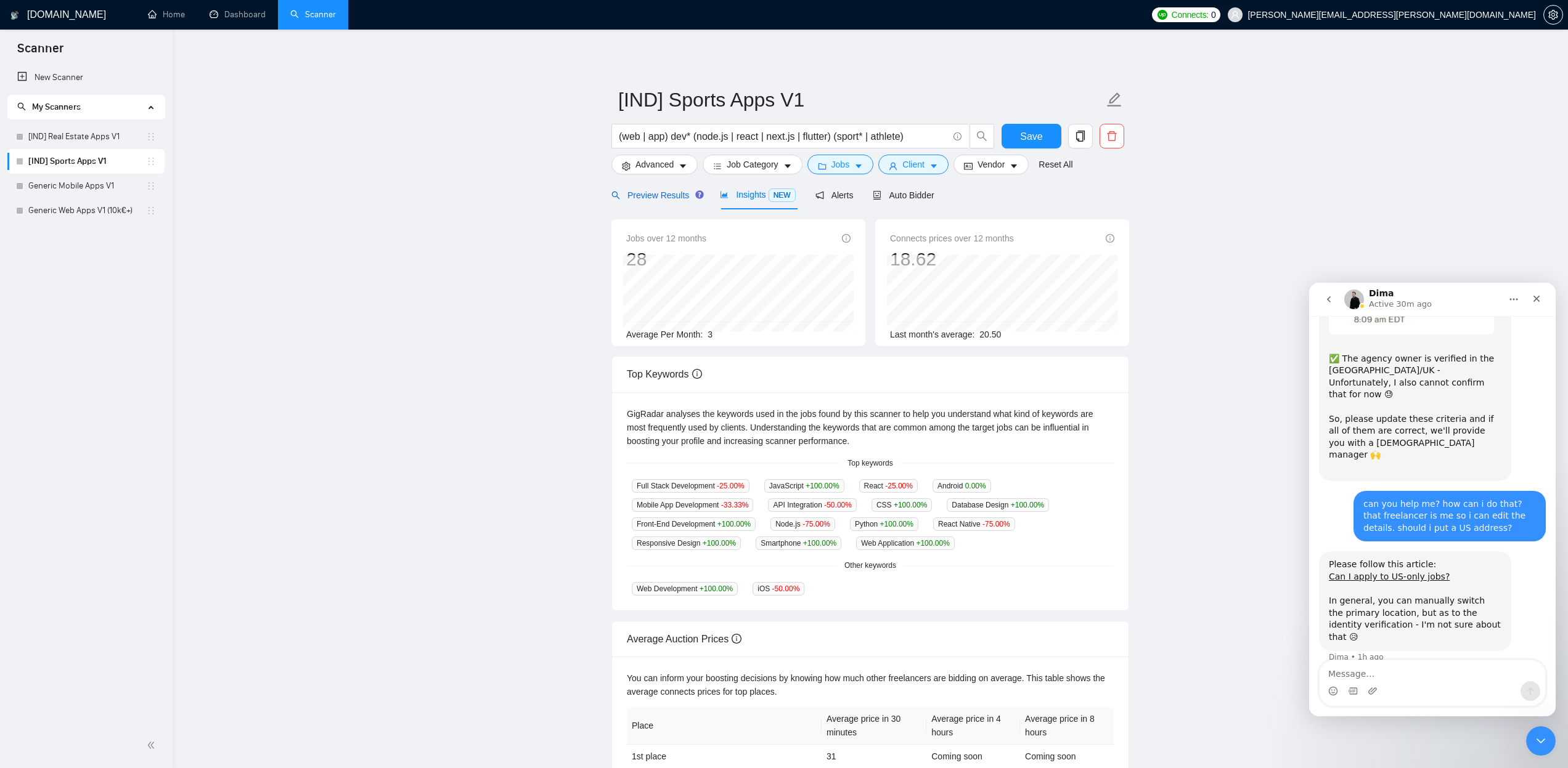
click at [654, 193] on span "Preview Results" at bounding box center [656, 195] width 89 height 10
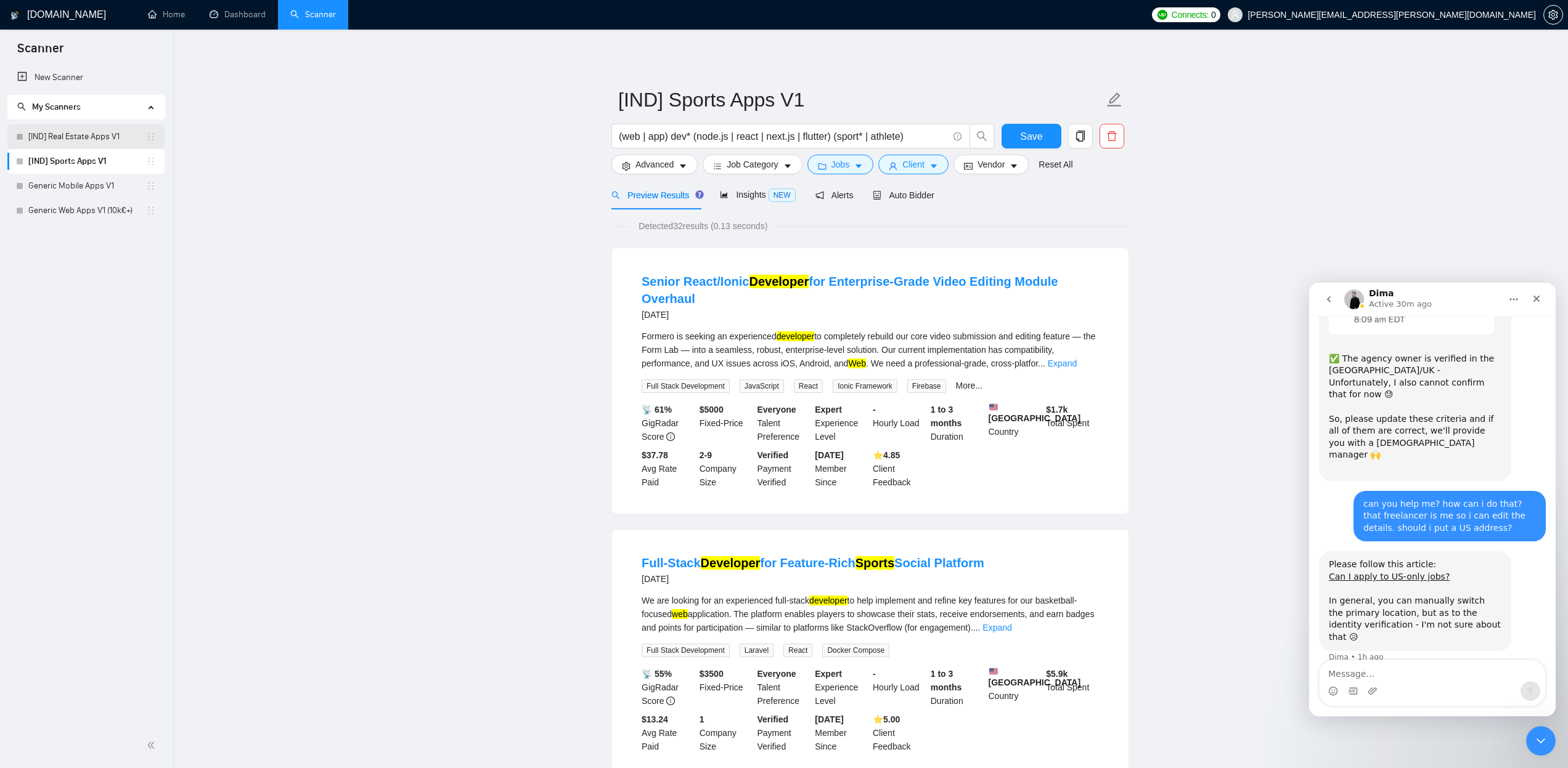
click at [71, 137] on link "[IND] Real Estate Apps V1" at bounding box center [88, 137] width 118 height 25
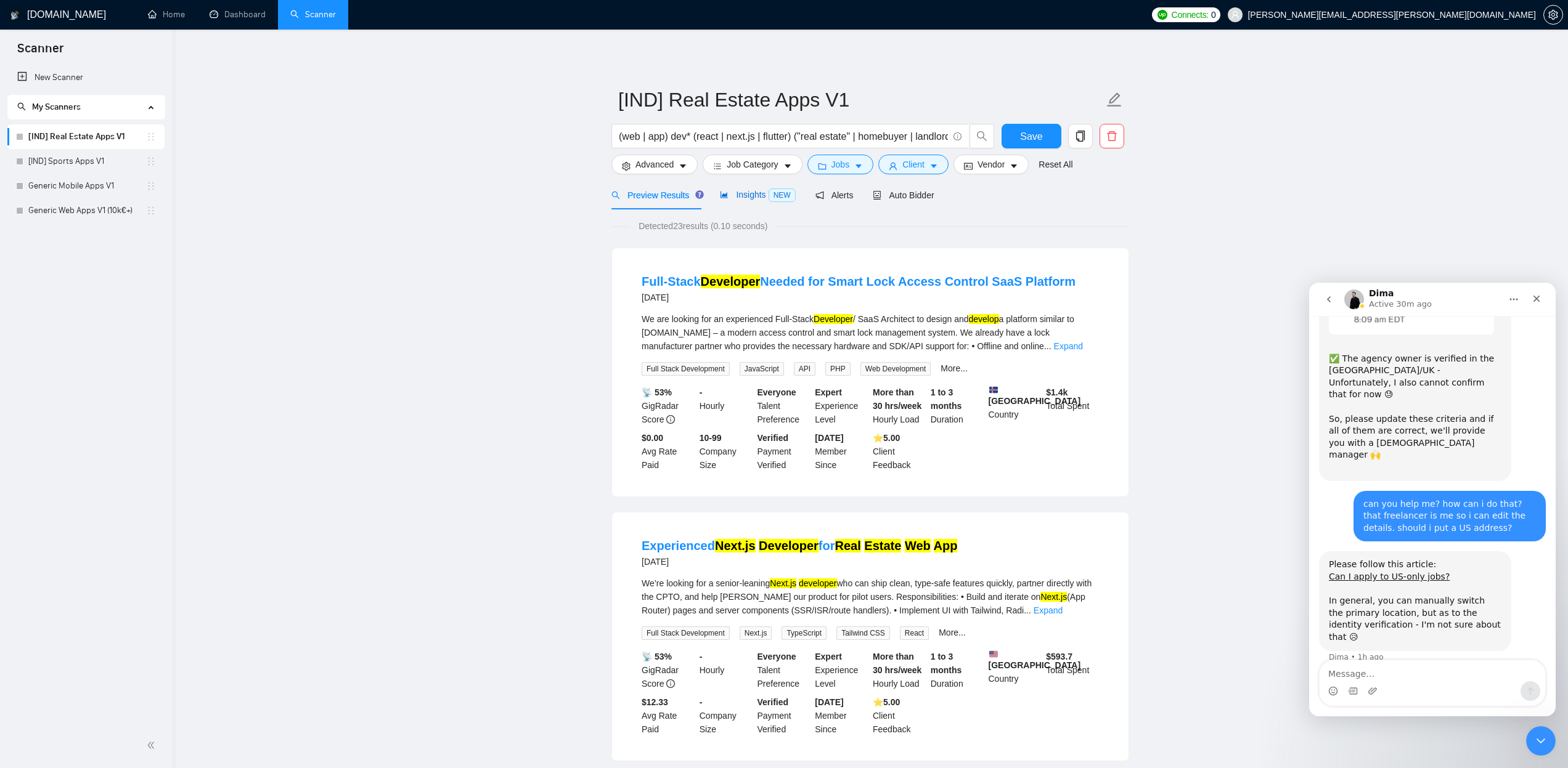
click at [761, 196] on span "Insights NEW" at bounding box center [757, 194] width 75 height 10
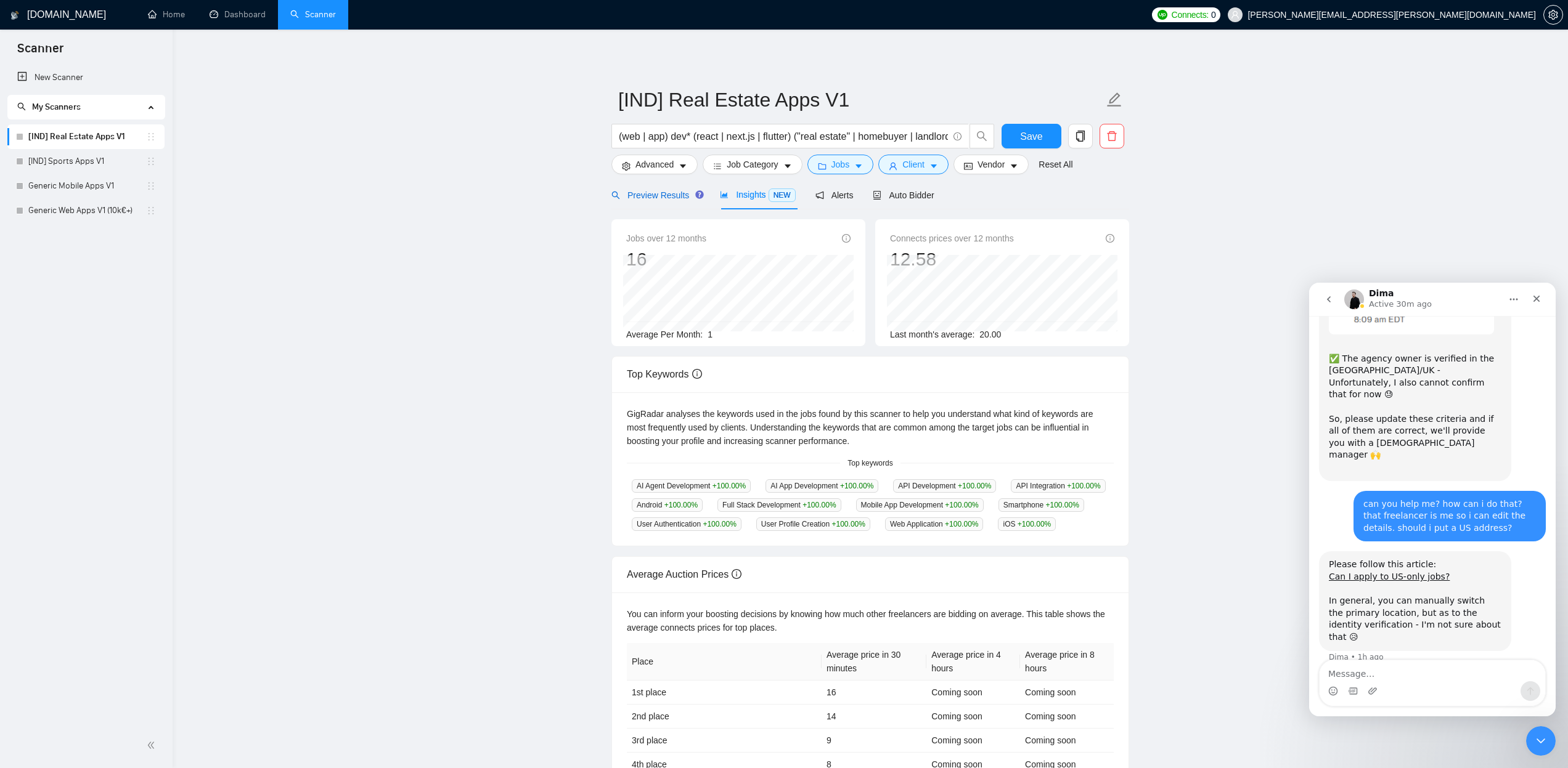
click at [664, 192] on span "Preview Results" at bounding box center [656, 195] width 89 height 10
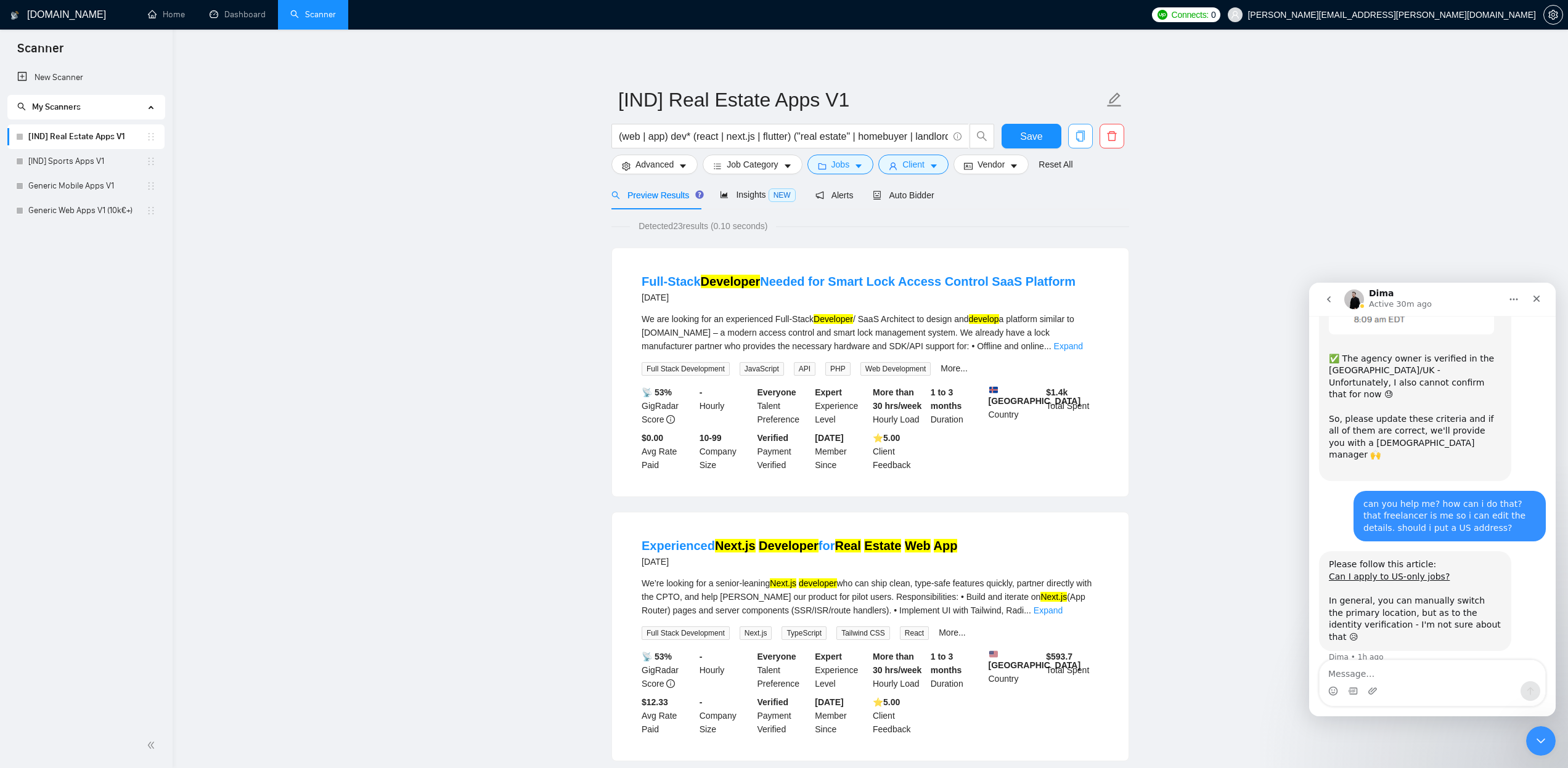
click at [1077, 133] on icon "copy" at bounding box center [1080, 136] width 9 height 11
click at [1072, 198] on span "Yes" at bounding box center [1065, 198] width 14 height 13
drag, startPoint x: 807, startPoint y: 137, endPoint x: 851, endPoint y: 137, distance: 44.0
click at [851, 137] on input "(web | app) dev* (react | next.js | flutter) ("real estate" | homebuyer | landl…" at bounding box center [783, 136] width 329 height 15
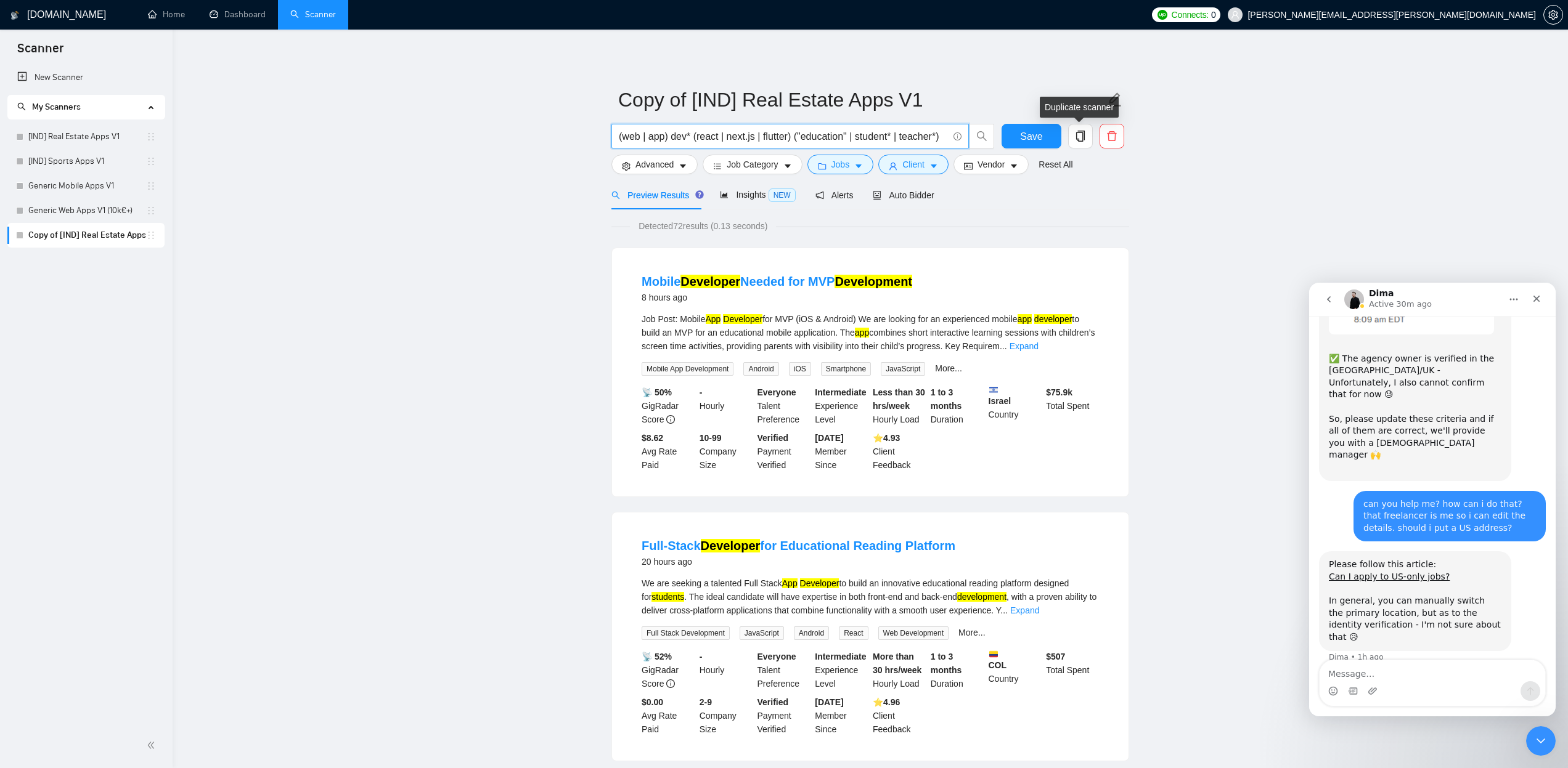
type input "(web | app) dev* (react | next.js | flutter) ("education" | student* | teacher*)"
click at [1105, 104] on div "Duplicate scanner" at bounding box center [1079, 108] width 79 height 21
click at [1125, 100] on span "Copy of [IND] Real Estate Apps V1" at bounding box center [870, 99] width 518 height 39
click at [1114, 100] on icon "edit" at bounding box center [1114, 99] width 14 height 14
drag, startPoint x: 693, startPoint y: 103, endPoint x: 556, endPoint y: 95, distance: 137.2
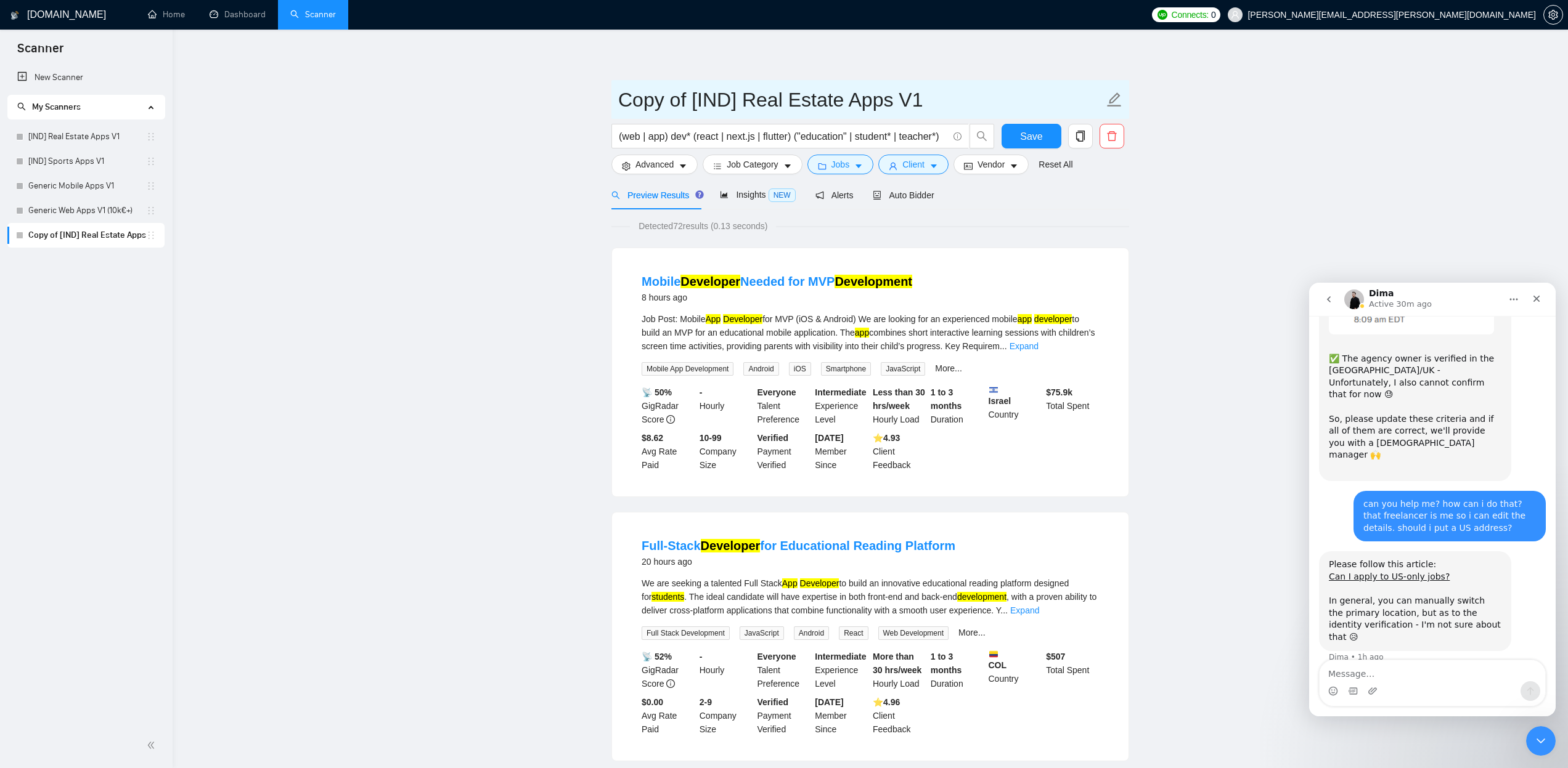
type input "[IND] Education Apps V1"
click at [1026, 130] on span "Save" at bounding box center [1030, 136] width 22 height 15
drag, startPoint x: 856, startPoint y: 135, endPoint x: 855, endPoint y: 148, distance: 13.0
click at [856, 135] on input "(web | app) dev* (react | next.js | flutter) ("education" | student* | teacher*)" at bounding box center [783, 136] width 329 height 15
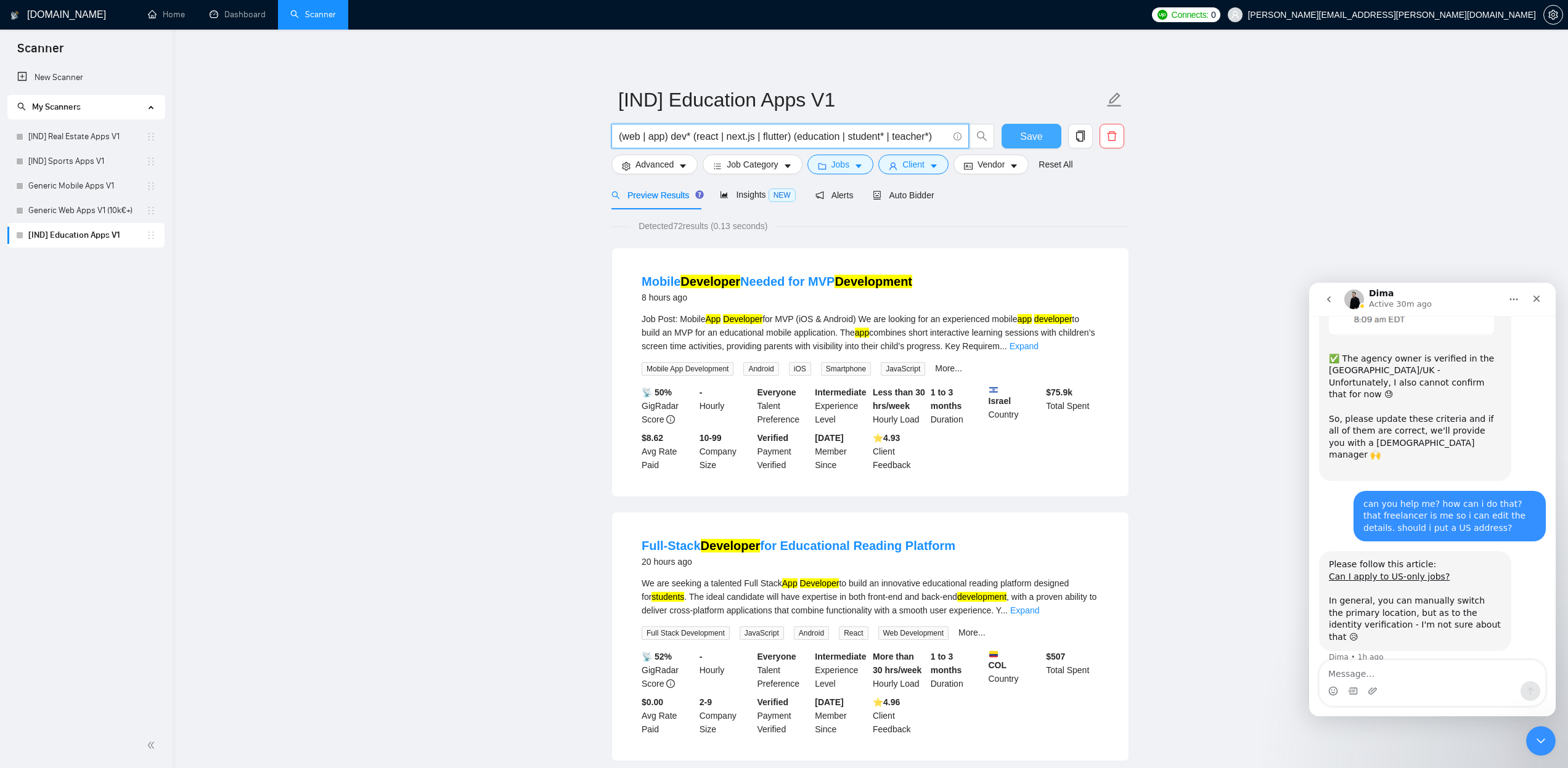
click at [1025, 141] on span "Save" at bounding box center [1030, 136] width 22 height 15
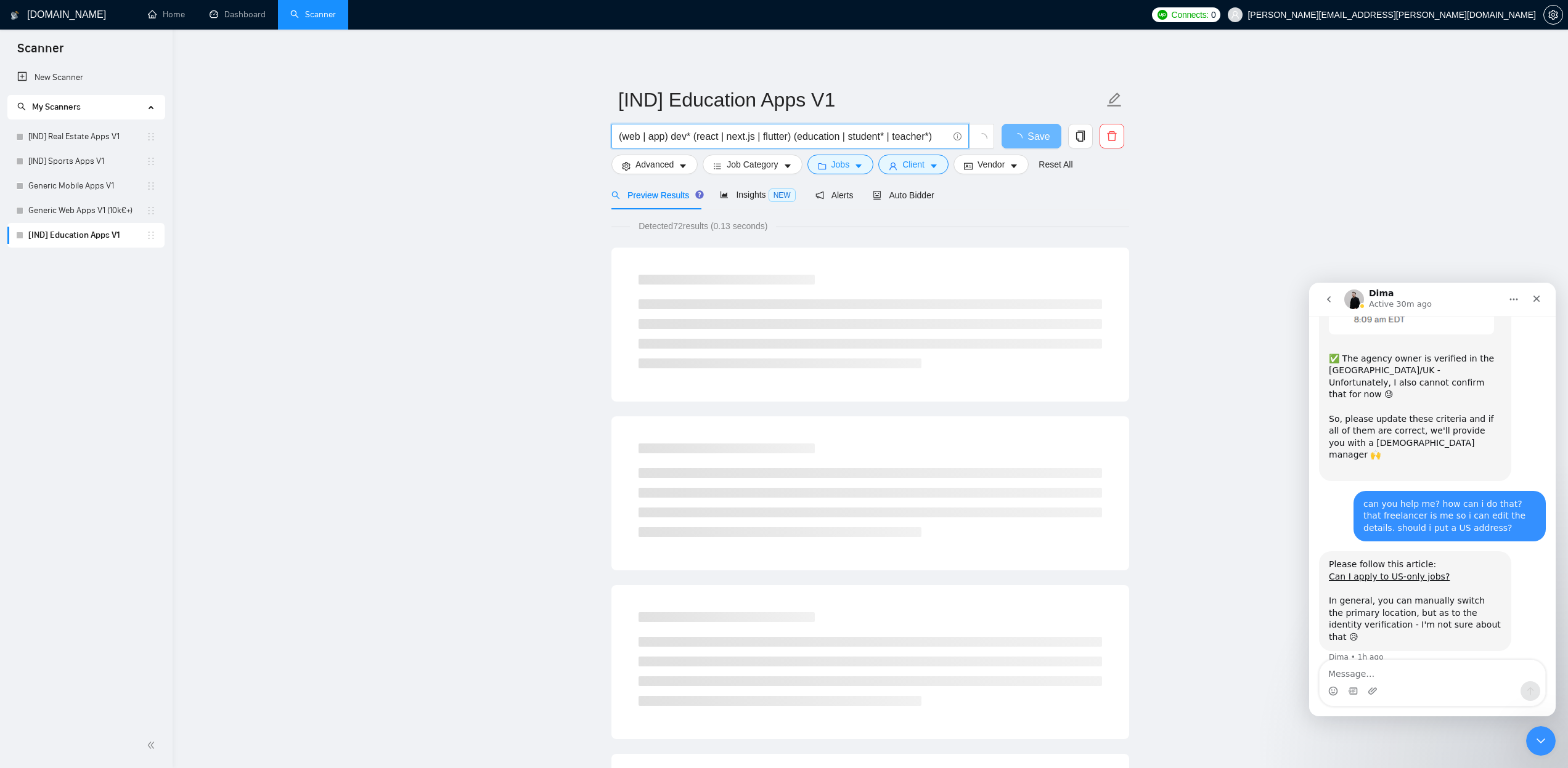
click at [940, 135] on input "(web | app) dev* (react | next.js | flutter) (education | student* | teacher*)" at bounding box center [783, 136] width 329 height 15
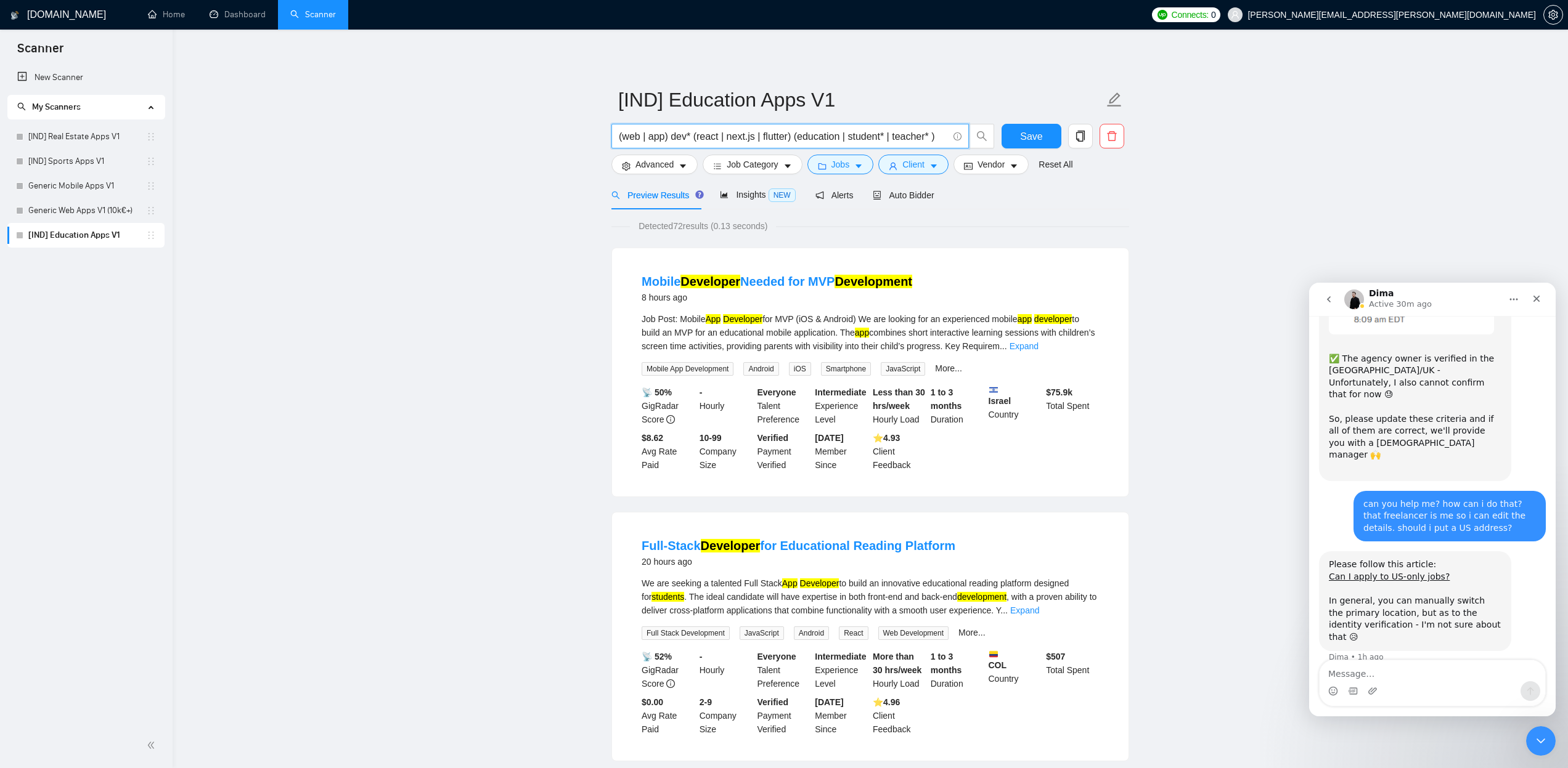
type input "(web | app) dev* (react | next.js | flutter) (education | student* | teacher*)"
click at [1028, 136] on span "Save" at bounding box center [1030, 136] width 22 height 15
click at [1077, 133] on icon "copy" at bounding box center [1080, 136] width 9 height 11
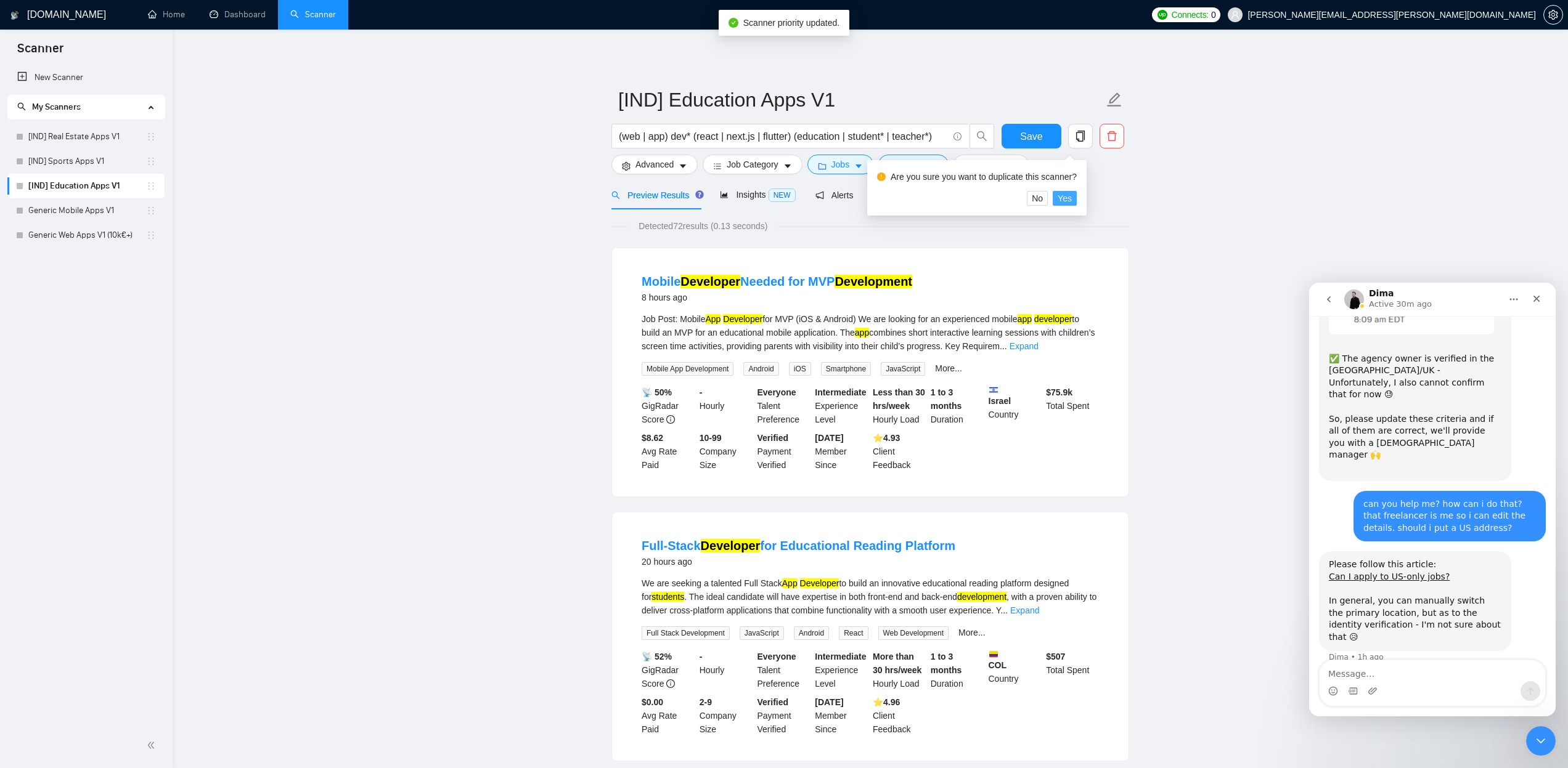
click at [1072, 194] on span "Yes" at bounding box center [1065, 198] width 14 height 13
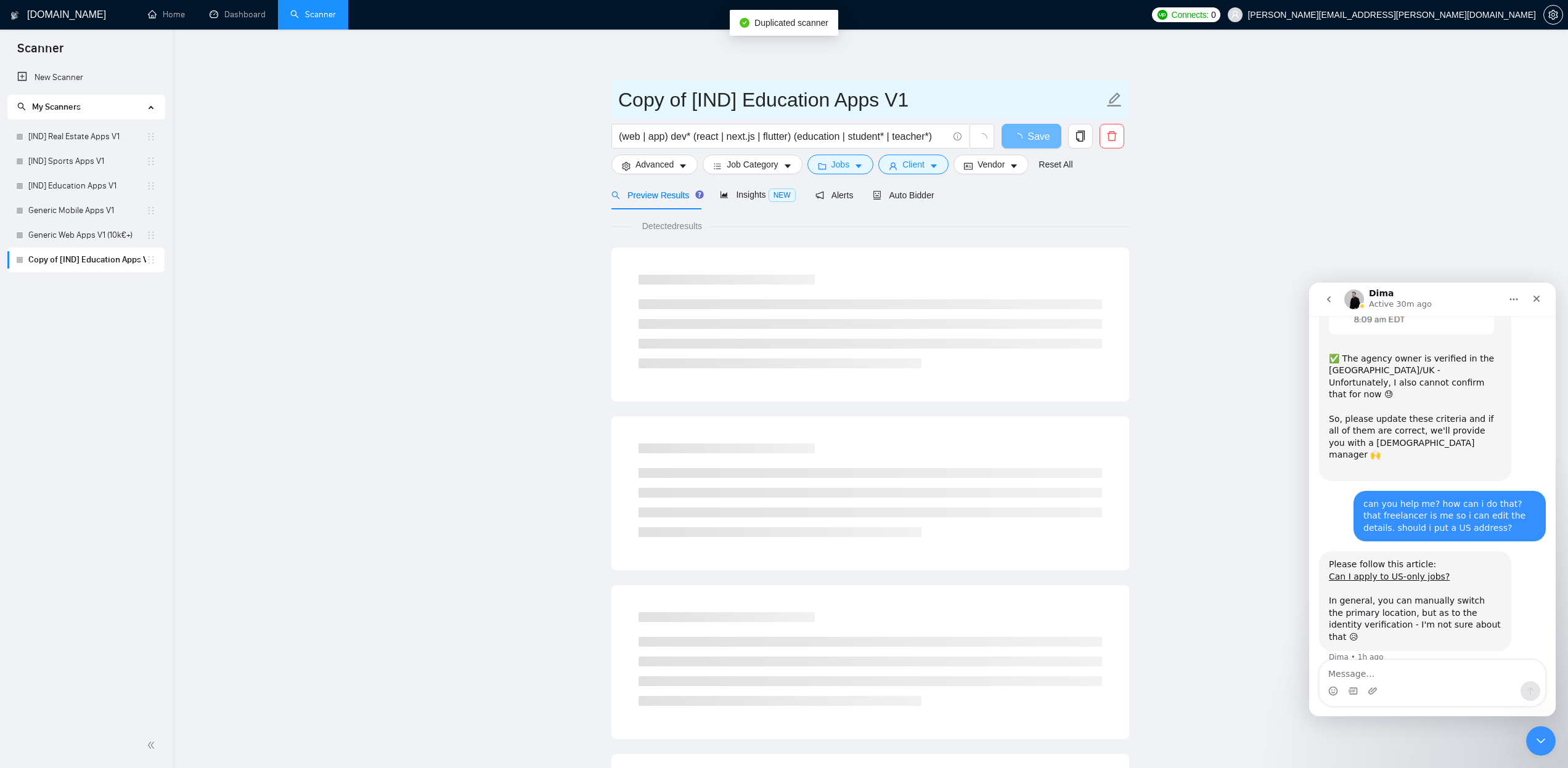
click at [1112, 100] on icon "edit" at bounding box center [1114, 99] width 16 height 16
click at [794, 106] on input "Copy of [IND] Education Apps V1" at bounding box center [862, 100] width 486 height 30
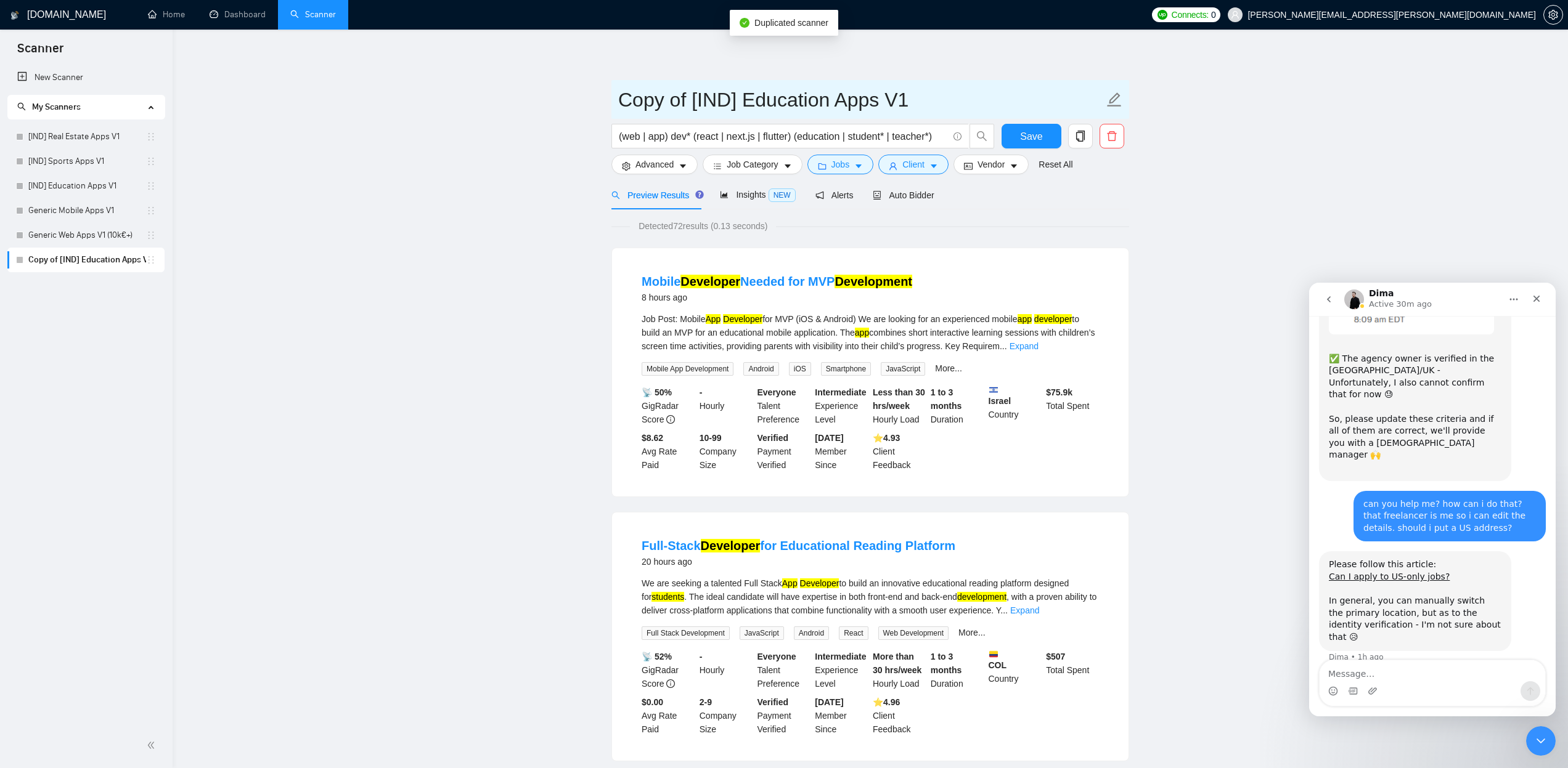
click at [920, 97] on input "Copy of [IND] Education Apps V1" at bounding box center [862, 100] width 486 height 30
drag, startPoint x: 828, startPoint y: 104, endPoint x: 739, endPoint y: 102, distance: 89.0
click at [739, 102] on input "Copy of [IND] Education Apps V1" at bounding box center [862, 100] width 486 height 30
click at [746, 102] on input "Copy of [IND] Education Apps V1" at bounding box center [862, 100] width 486 height 30
click at [760, 101] on input "Copy of [IND] Education Apps V1" at bounding box center [862, 100] width 486 height 30
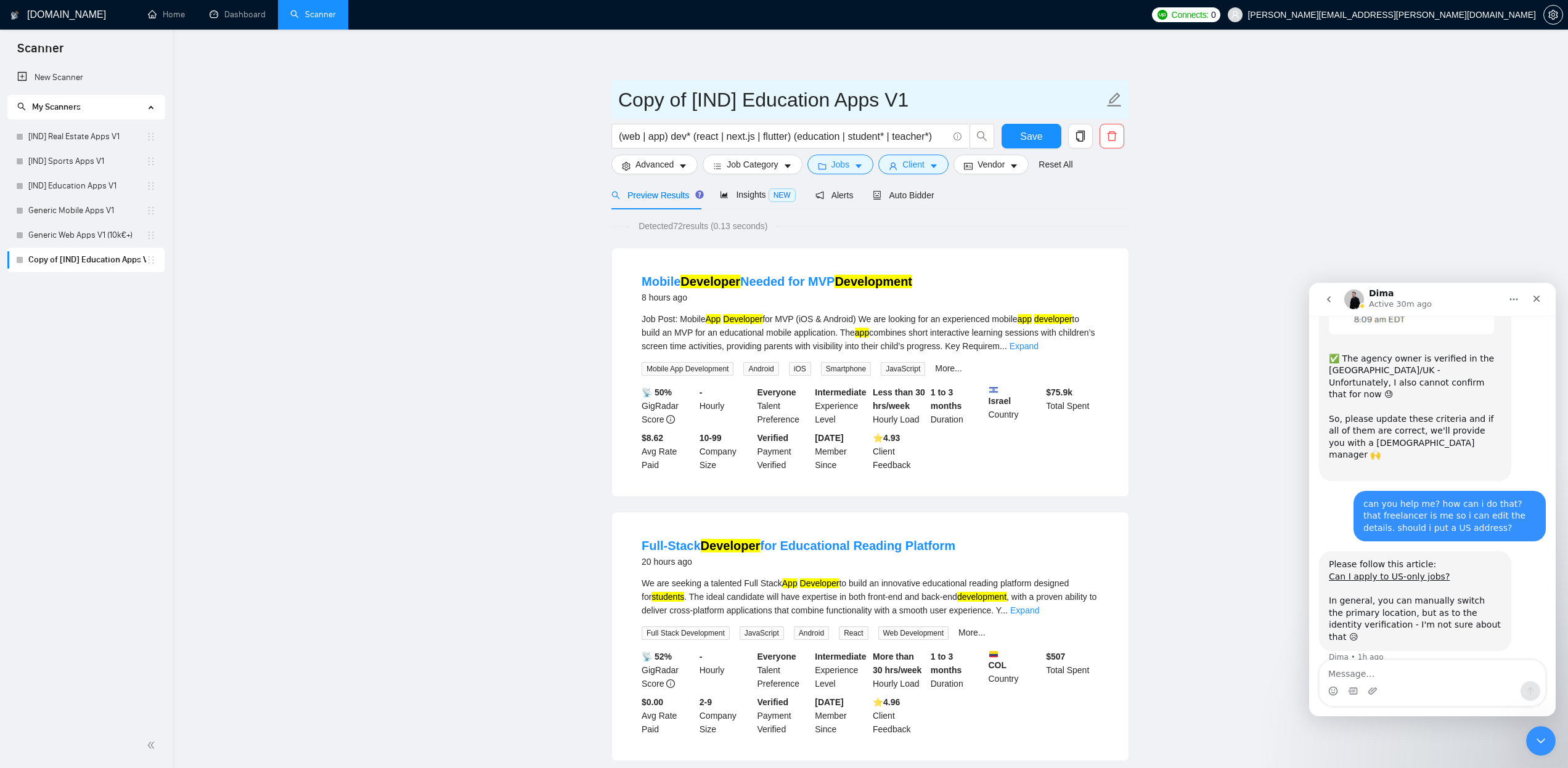
click at [760, 101] on input "Copy of [IND] Education Apps V1" at bounding box center [862, 100] width 486 height 30
drag, startPoint x: 779, startPoint y: 77, endPoint x: 748, endPoint y: 83, distance: 31.6
click at [1115, 102] on icon "edit" at bounding box center [1114, 99] width 16 height 16
drag, startPoint x: 688, startPoint y: 99, endPoint x: 518, endPoint y: 102, distance: 170.0
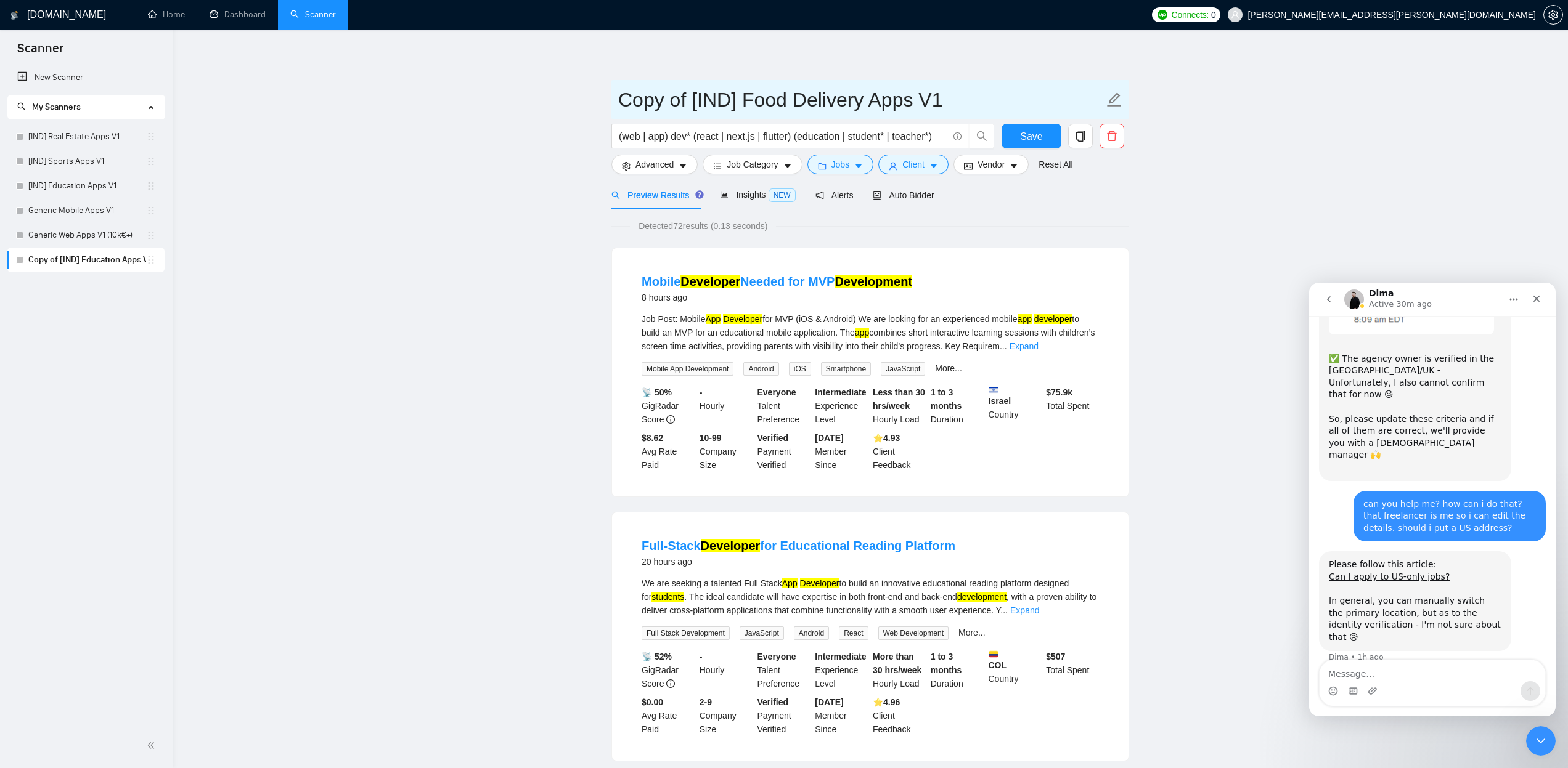
type input "[IND] Food Delivery Apps V1"
click at [819, 138] on input "(web | app) dev* (react | next.js | flutter) (education | student* | teacher*)" at bounding box center [783, 136] width 329 height 15
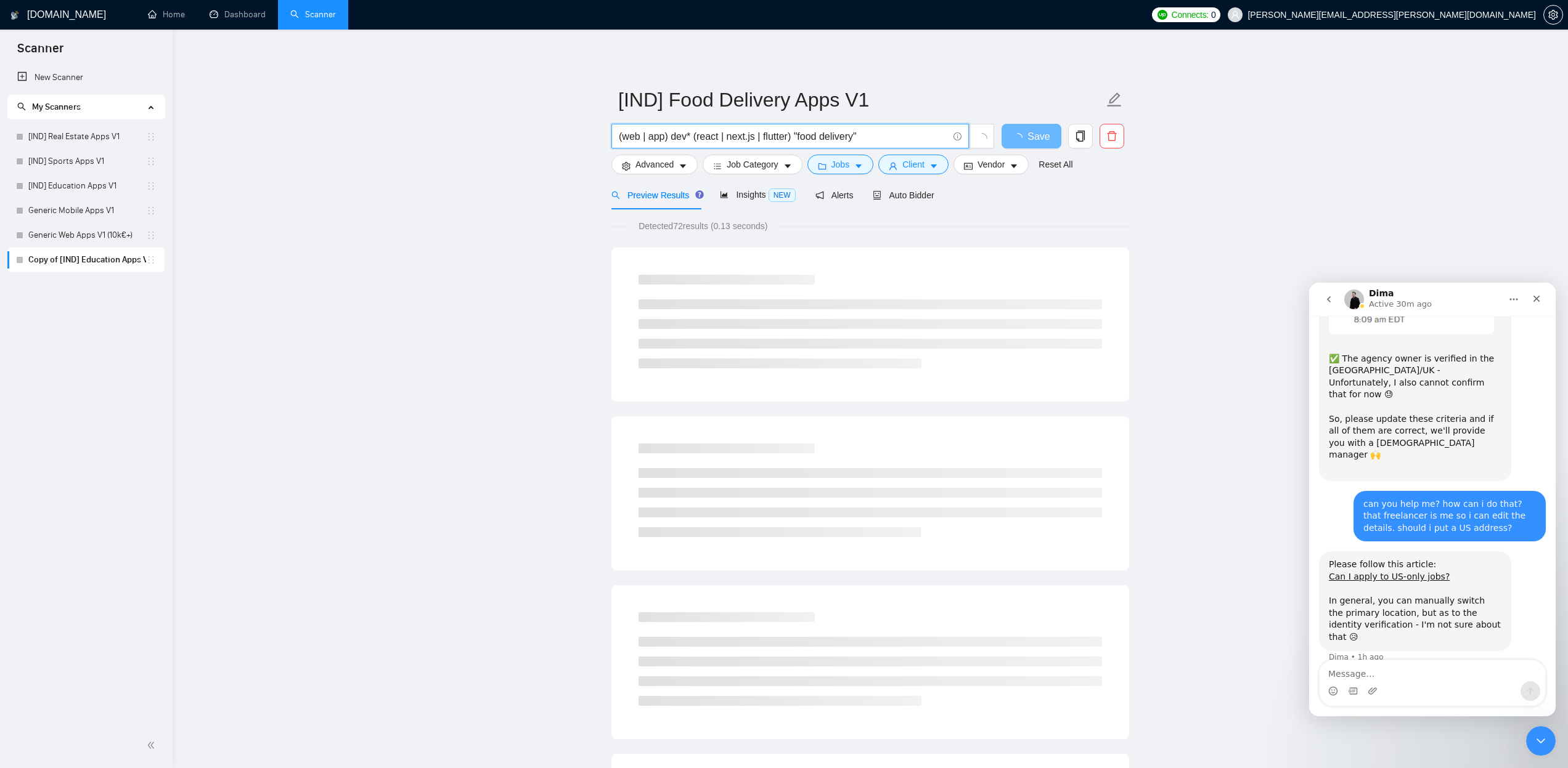
click at [987, 139] on icon "loading" at bounding box center [982, 138] width 14 height 14
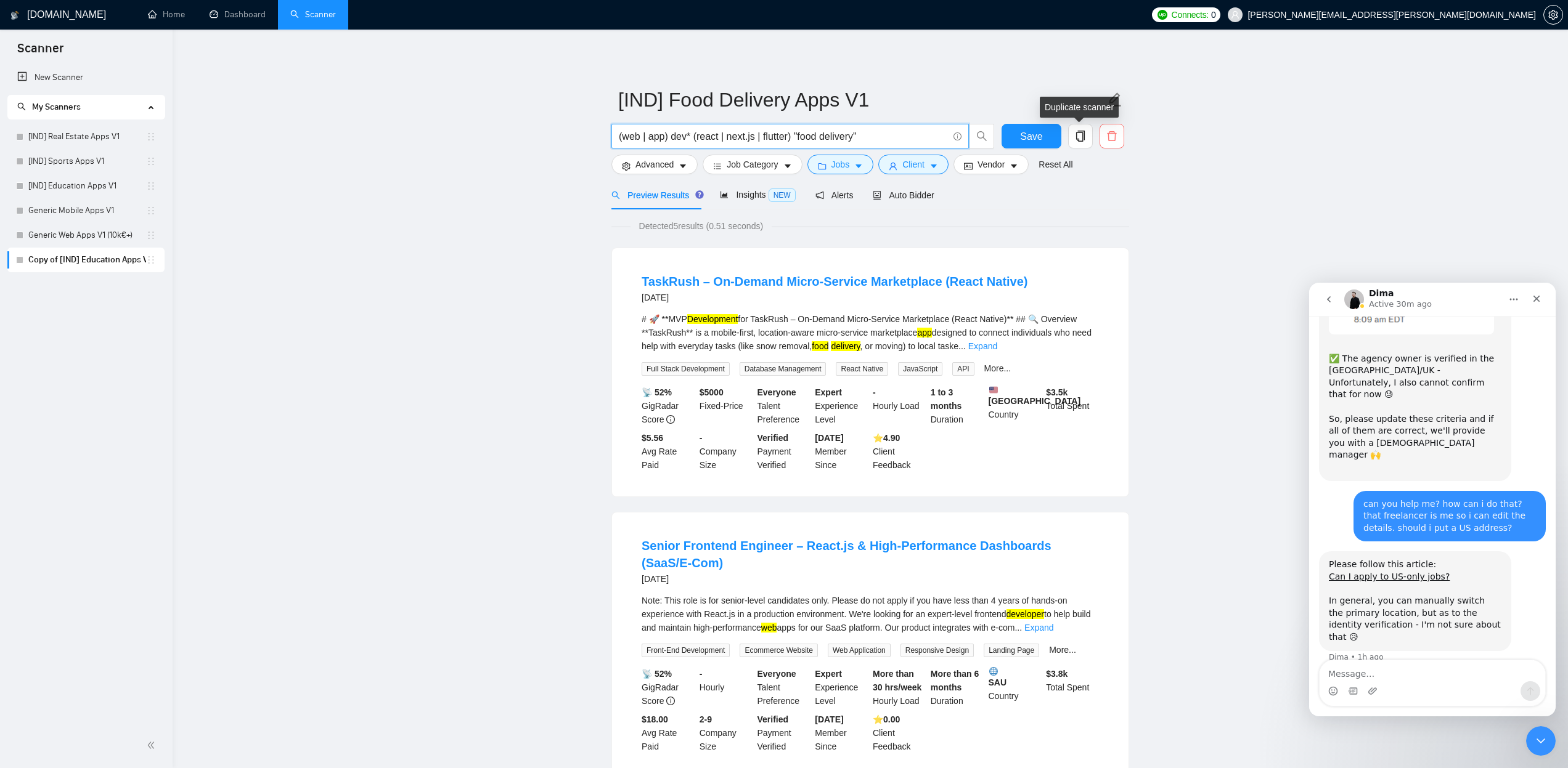
type input "(web | app) dev* (react | next.js | flutter) "food delivery""
click at [1116, 139] on icon "delete" at bounding box center [1112, 136] width 11 height 11
click at [1104, 194] on span "Yes" at bounding box center [1096, 198] width 14 height 13
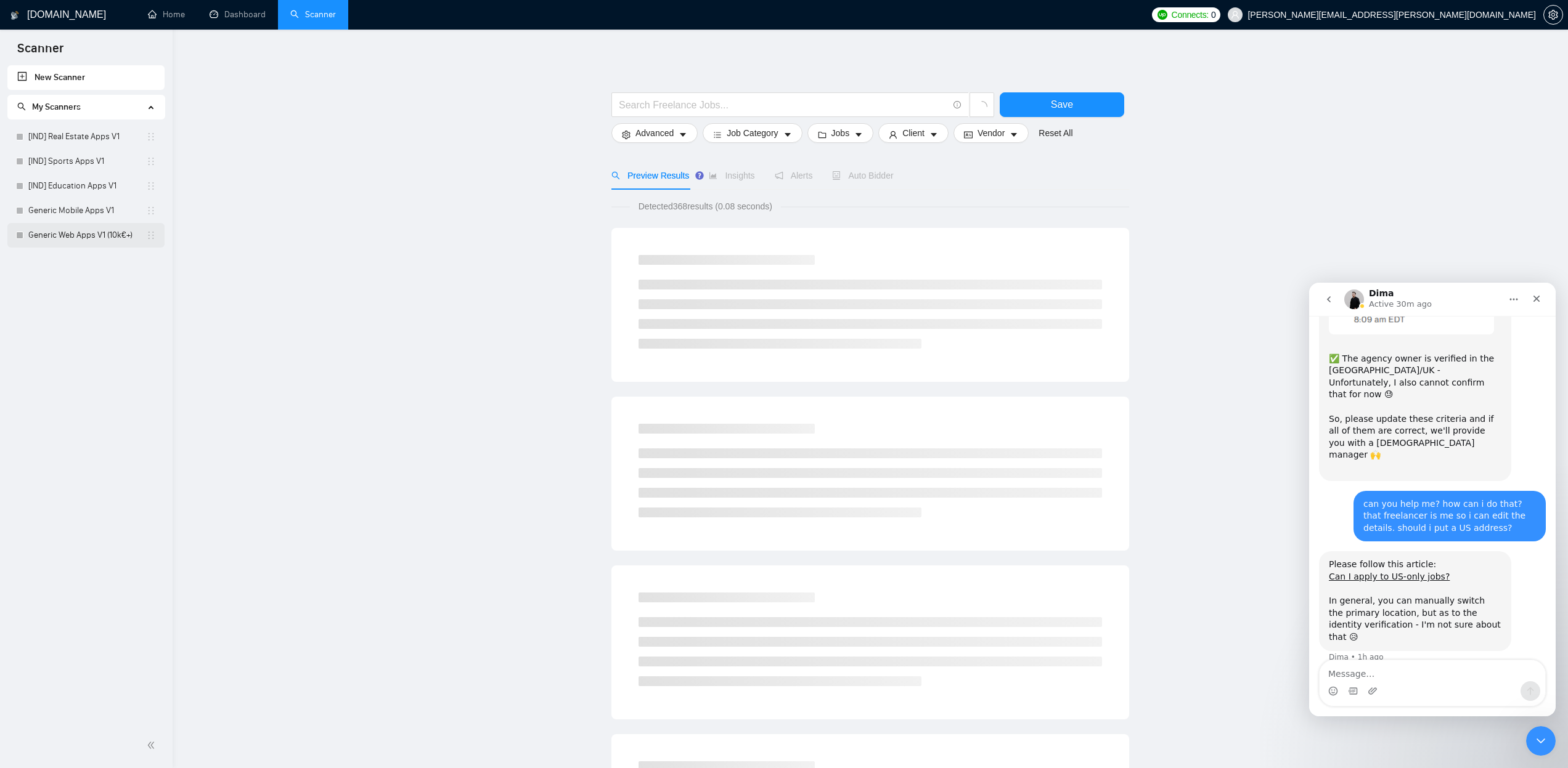
click at [90, 238] on link "Generic Web Apps V1 (10k€+)" at bounding box center [88, 235] width 118 height 25
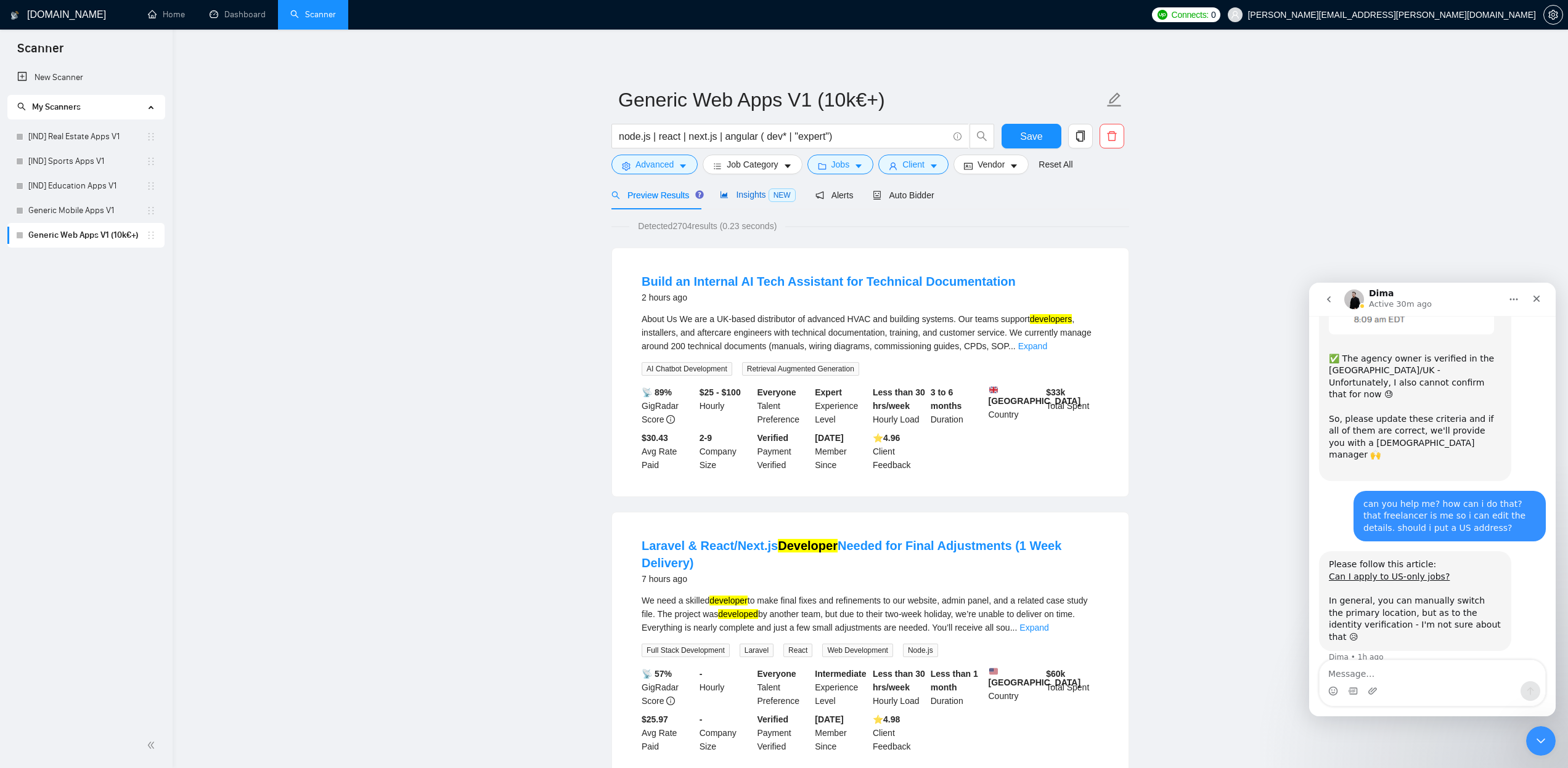
click at [744, 194] on span "Insights NEW" at bounding box center [757, 194] width 75 height 10
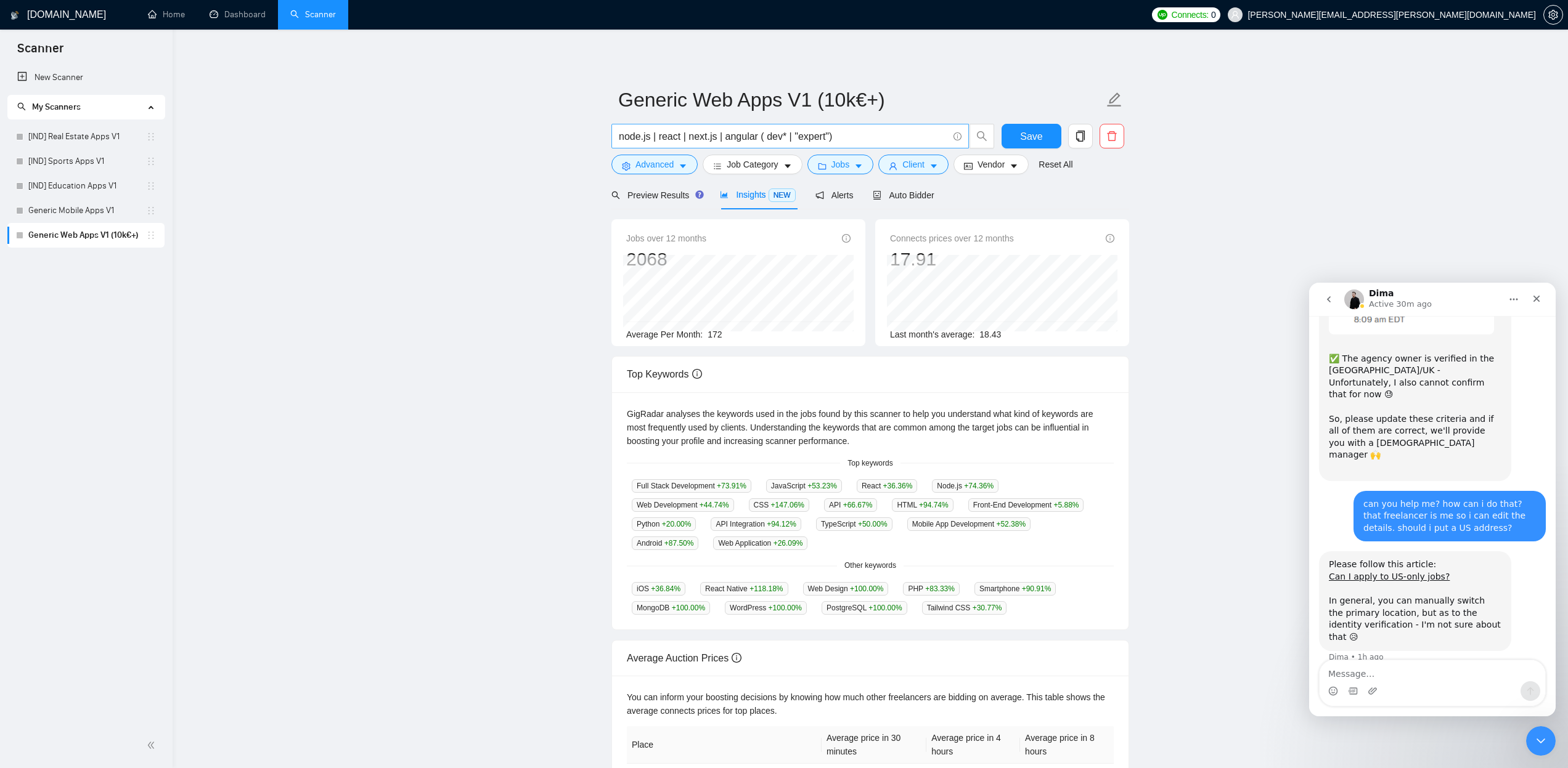
click at [801, 136] on input "node.js | react | next.js | angular ( dev* | "expert")" at bounding box center [783, 136] width 329 height 15
type input "node.js | react | next.js | angular ( dev* | expert)"
click at [1035, 134] on span "Save" at bounding box center [1030, 136] width 22 height 15
click at [92, 211] on link "Generic Mobile Apps V1" at bounding box center [88, 211] width 118 height 25
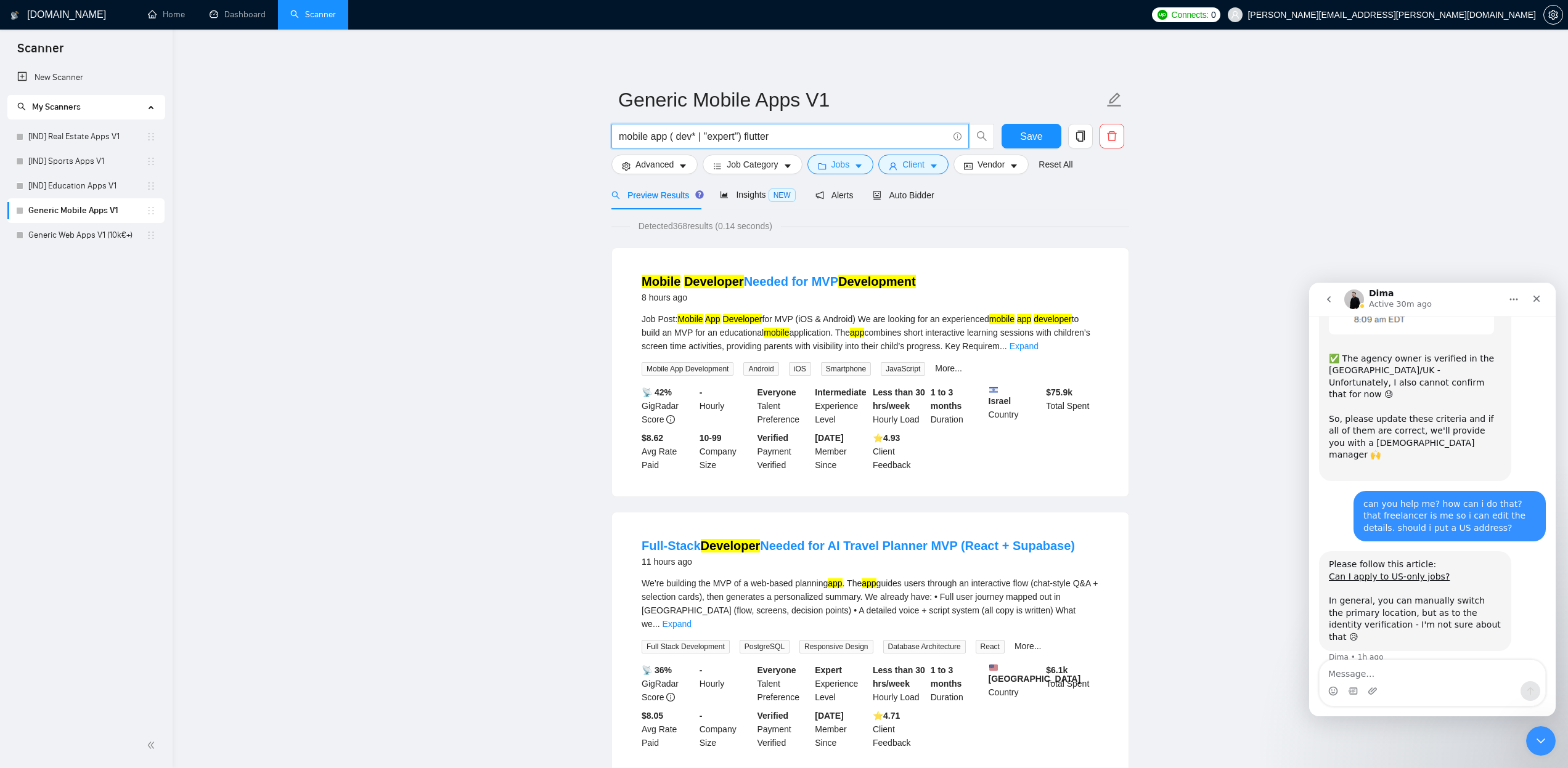
click at [741, 138] on input "mobile app ( dev* | "expert") flutter" at bounding box center [783, 136] width 329 height 15
type input "mobile app ( dev* | expert) flutter"
click at [1043, 131] on button "Save" at bounding box center [1031, 136] width 60 height 25
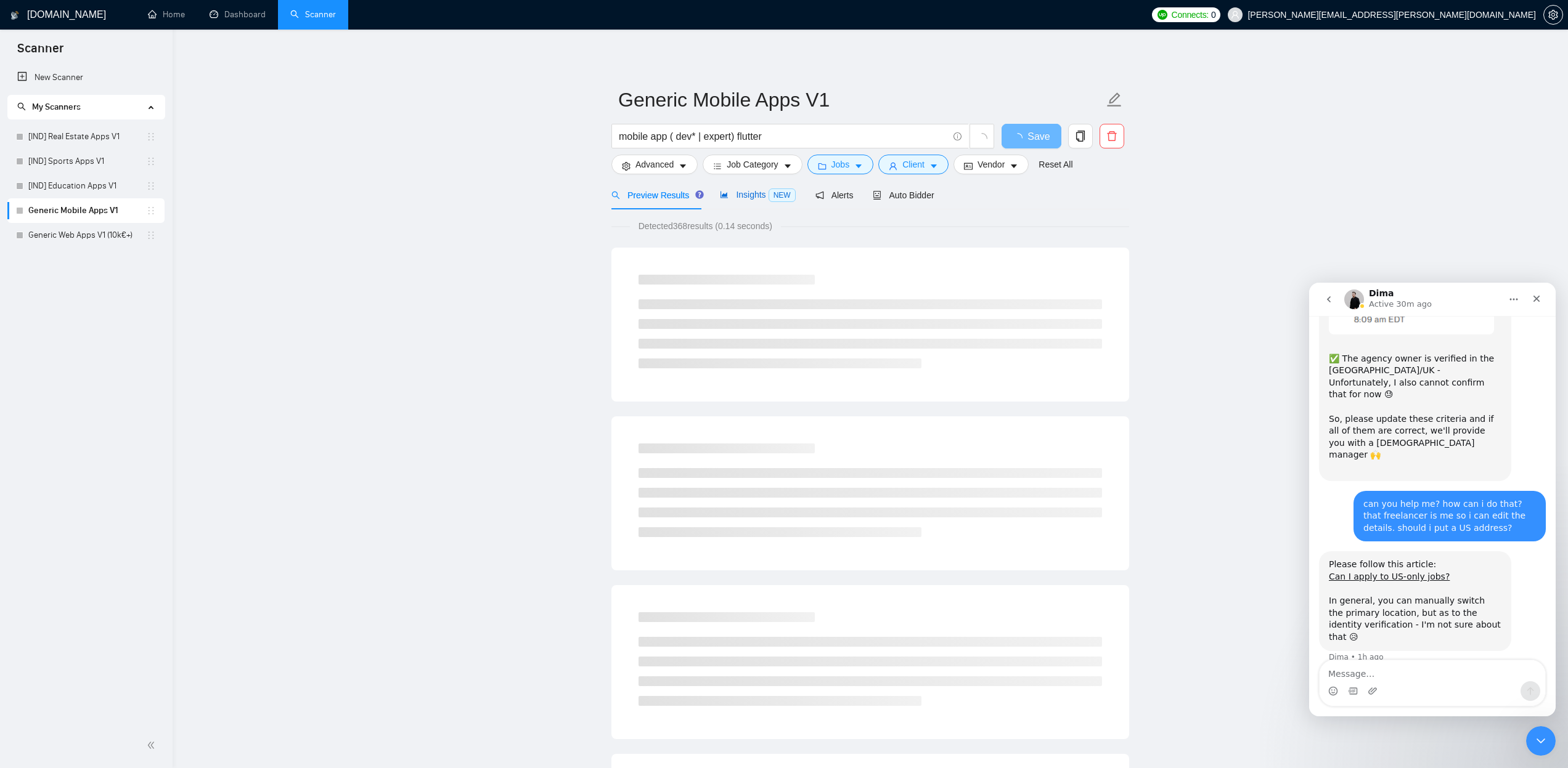
click at [746, 191] on span "Insights NEW" at bounding box center [757, 194] width 75 height 10
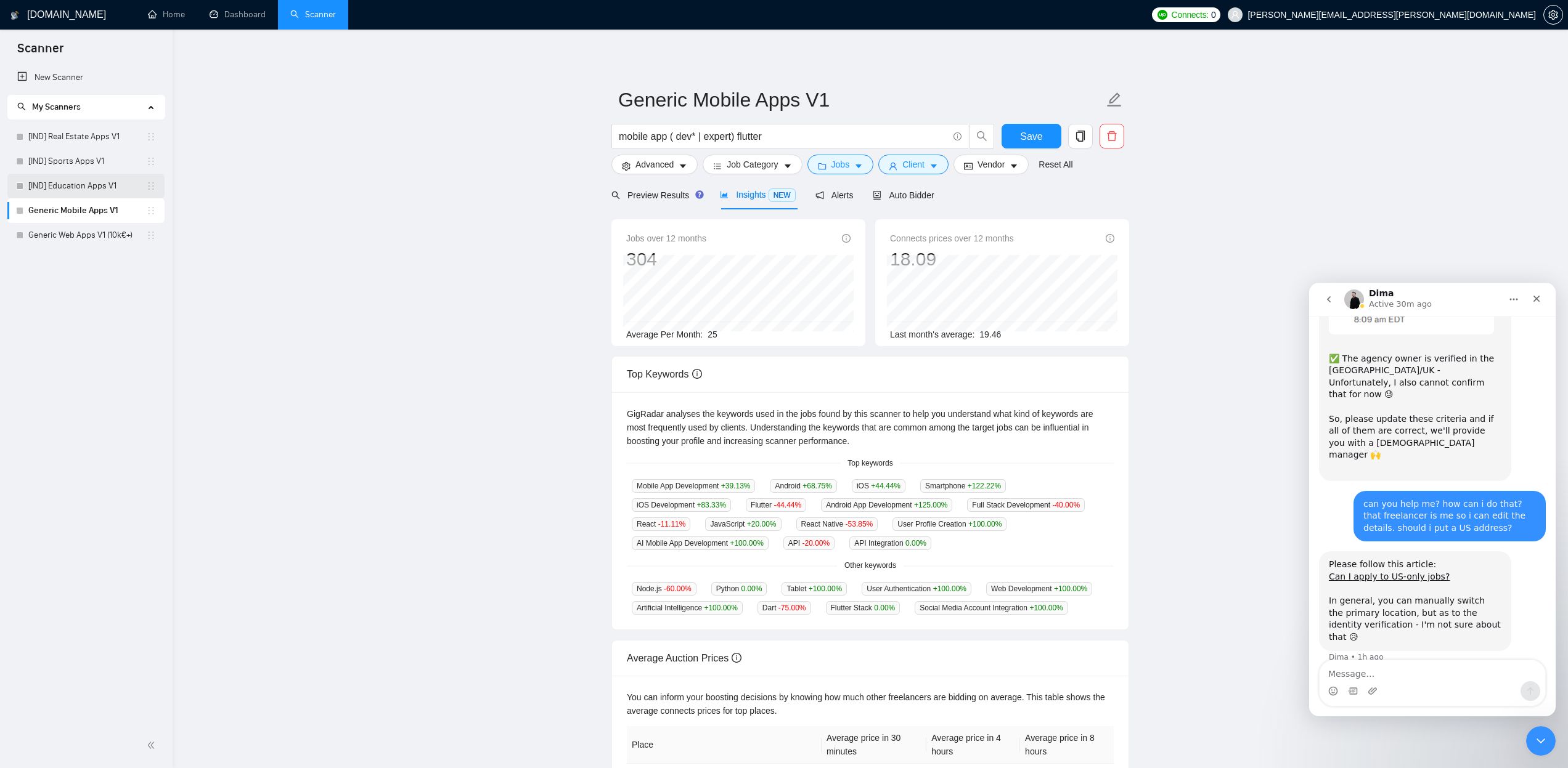
click at [74, 185] on link "[IND] Education Apps V1" at bounding box center [88, 186] width 118 height 25
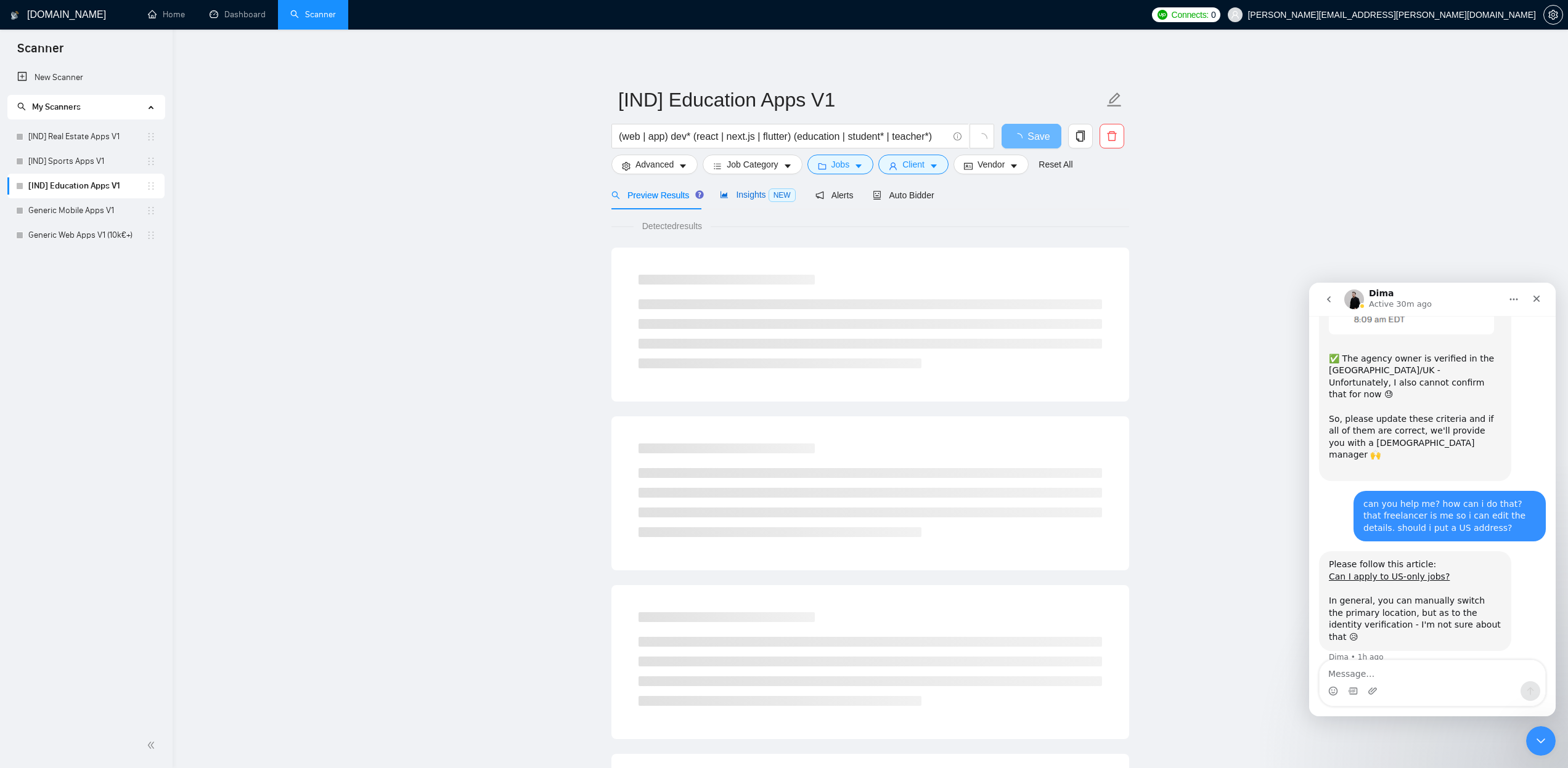
click at [762, 198] on span "Insights NEW" at bounding box center [757, 194] width 75 height 10
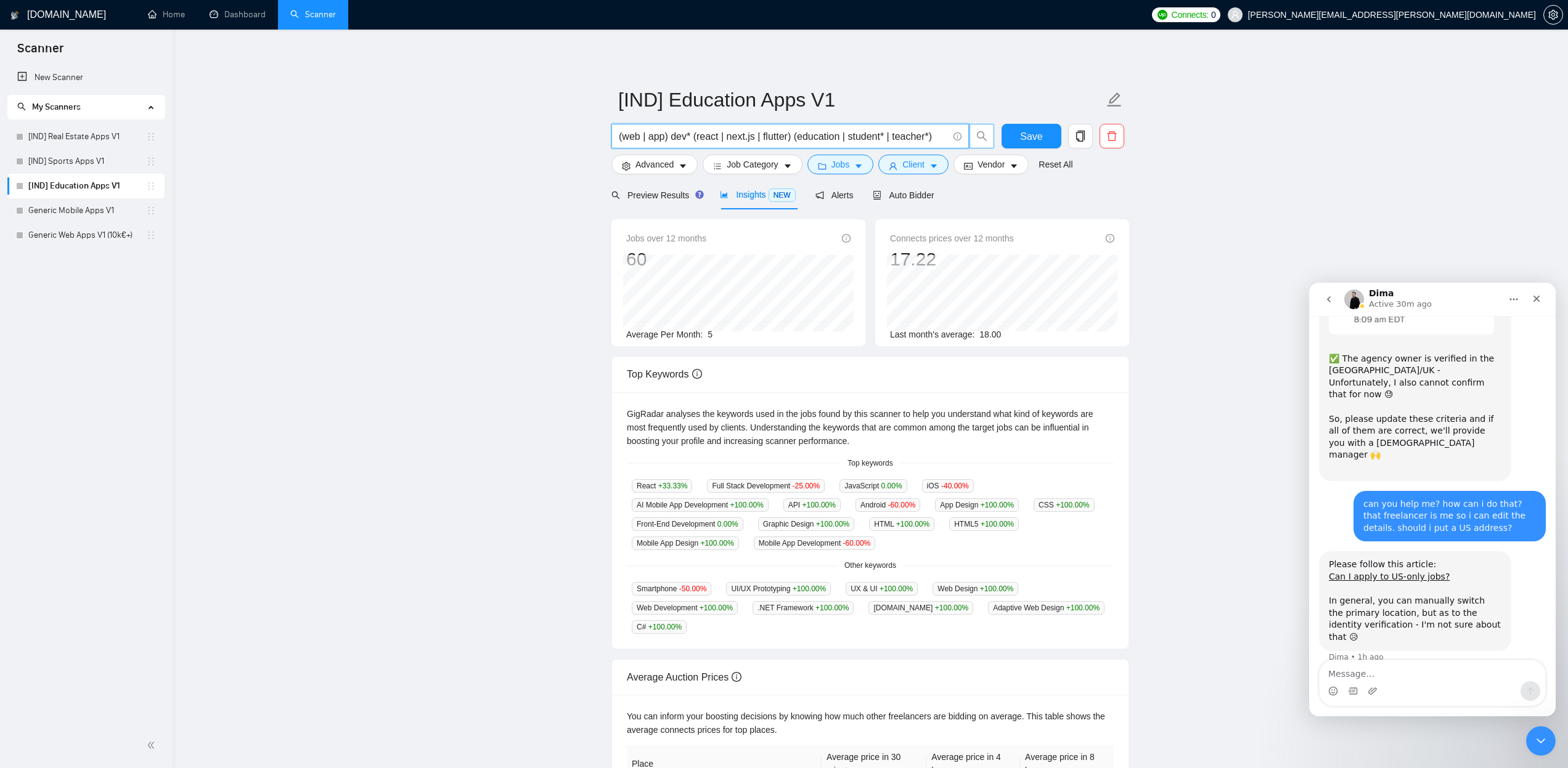
drag, startPoint x: 902, startPoint y: 134, endPoint x: 972, endPoint y: 138, distance: 70.1
click at [972, 138] on span "(web | app) dev* (react | next.js | flutter) (education | student* | teacher*)" at bounding box center [804, 136] width 383 height 25
click at [894, 137] on input "(web | app) dev* (react | next.js | flutter) (education | student* | teacher*)" at bounding box center [783, 136] width 329 height 15
click at [1045, 139] on button "Save" at bounding box center [1031, 136] width 60 height 25
click at [78, 165] on link "[IND] Sports Apps V1" at bounding box center [88, 162] width 118 height 25
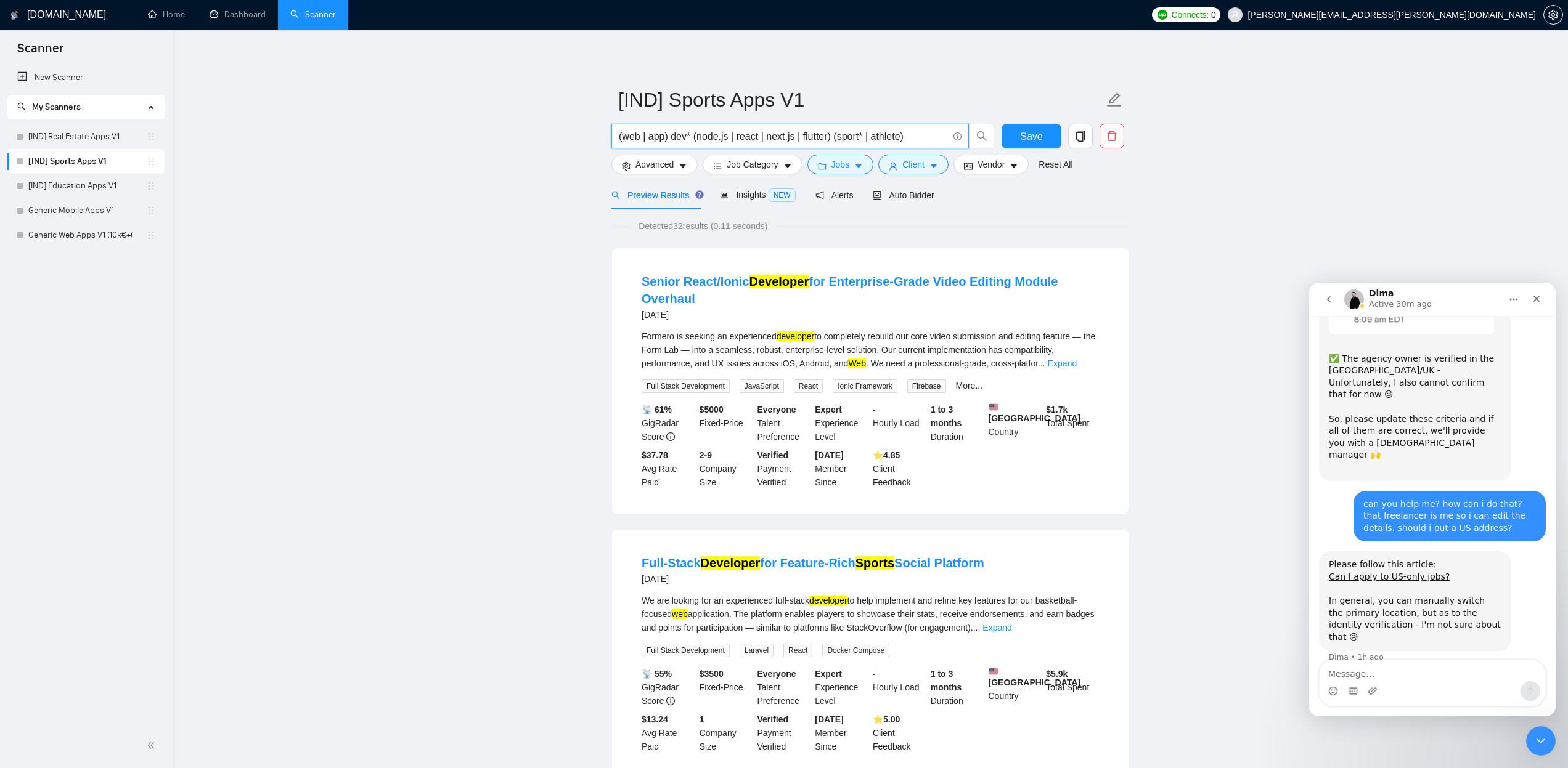
drag, startPoint x: 845, startPoint y: 137, endPoint x: 879, endPoint y: 135, distance: 34.1
click at [879, 135] on input "(web | app) dev* (node.js | react | next.js | flutter) (sport* | athlete)" at bounding box center [783, 136] width 329 height 15
click at [1025, 134] on span "Save" at bounding box center [1030, 136] width 22 height 15
click at [759, 192] on span "Insights NEW" at bounding box center [757, 194] width 75 height 10
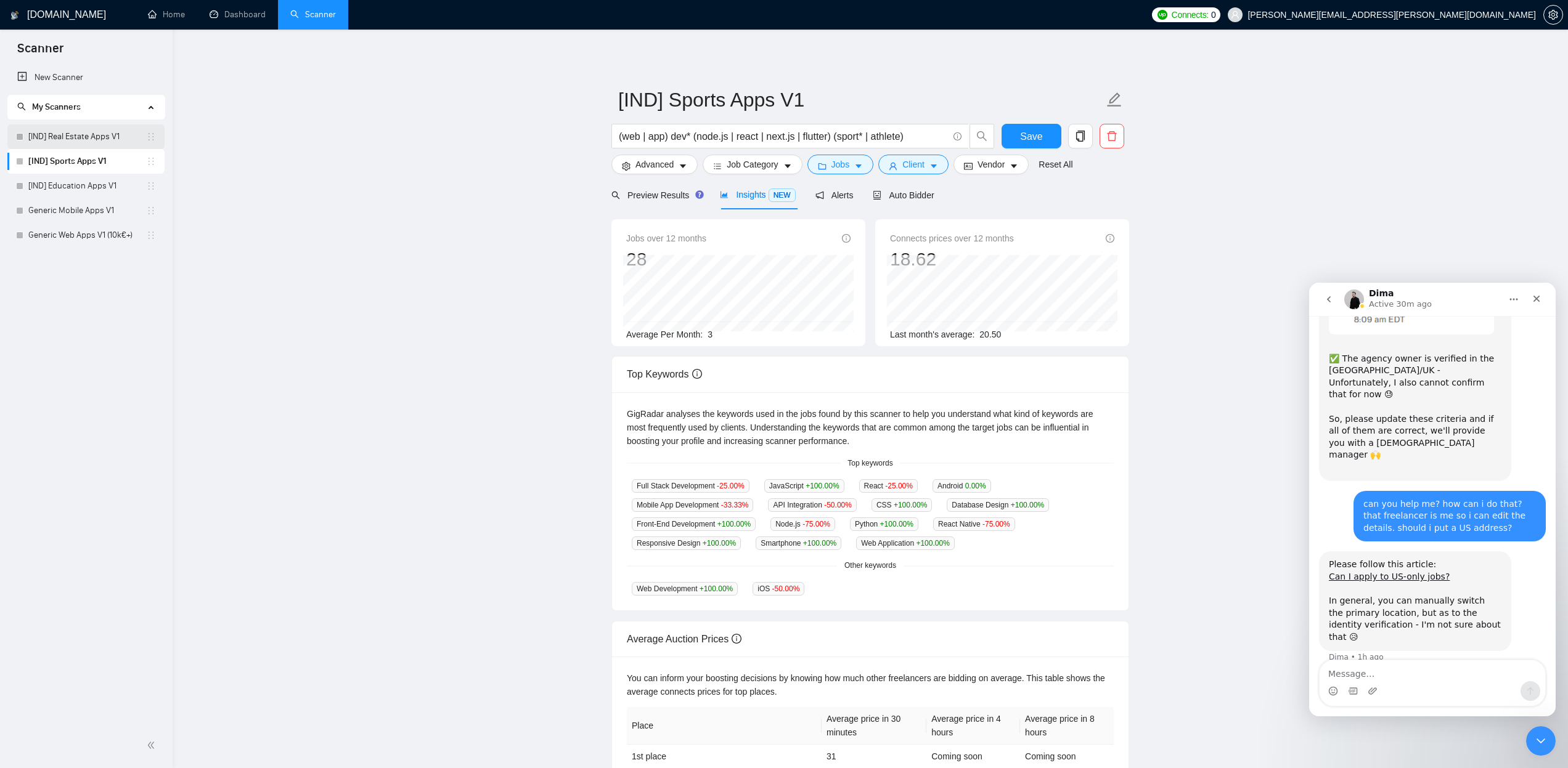
click at [72, 139] on link "[IND] Real Estate Apps V1" at bounding box center [88, 137] width 118 height 25
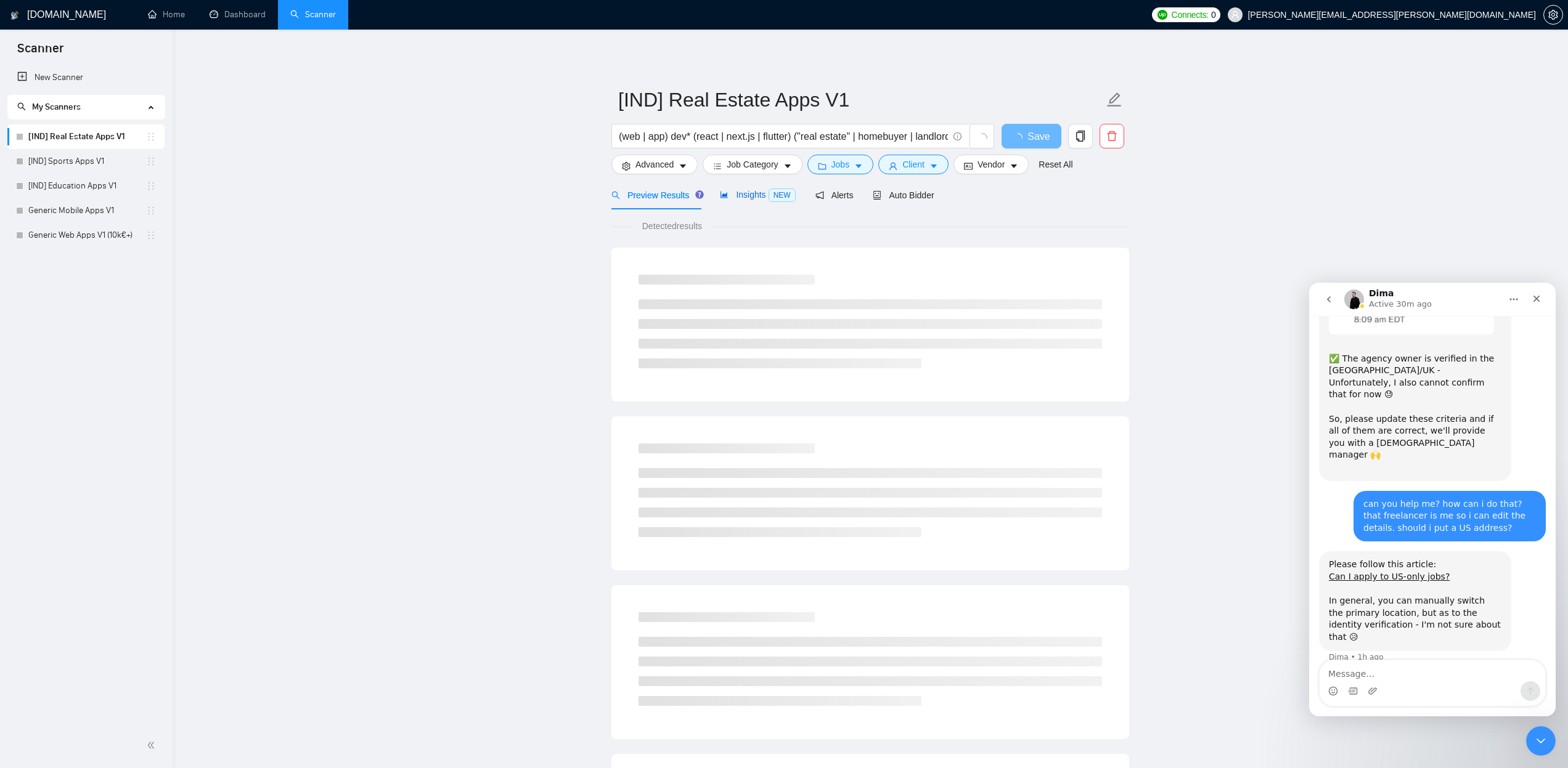
click at [745, 198] on span "Insights NEW" at bounding box center [757, 194] width 75 height 10
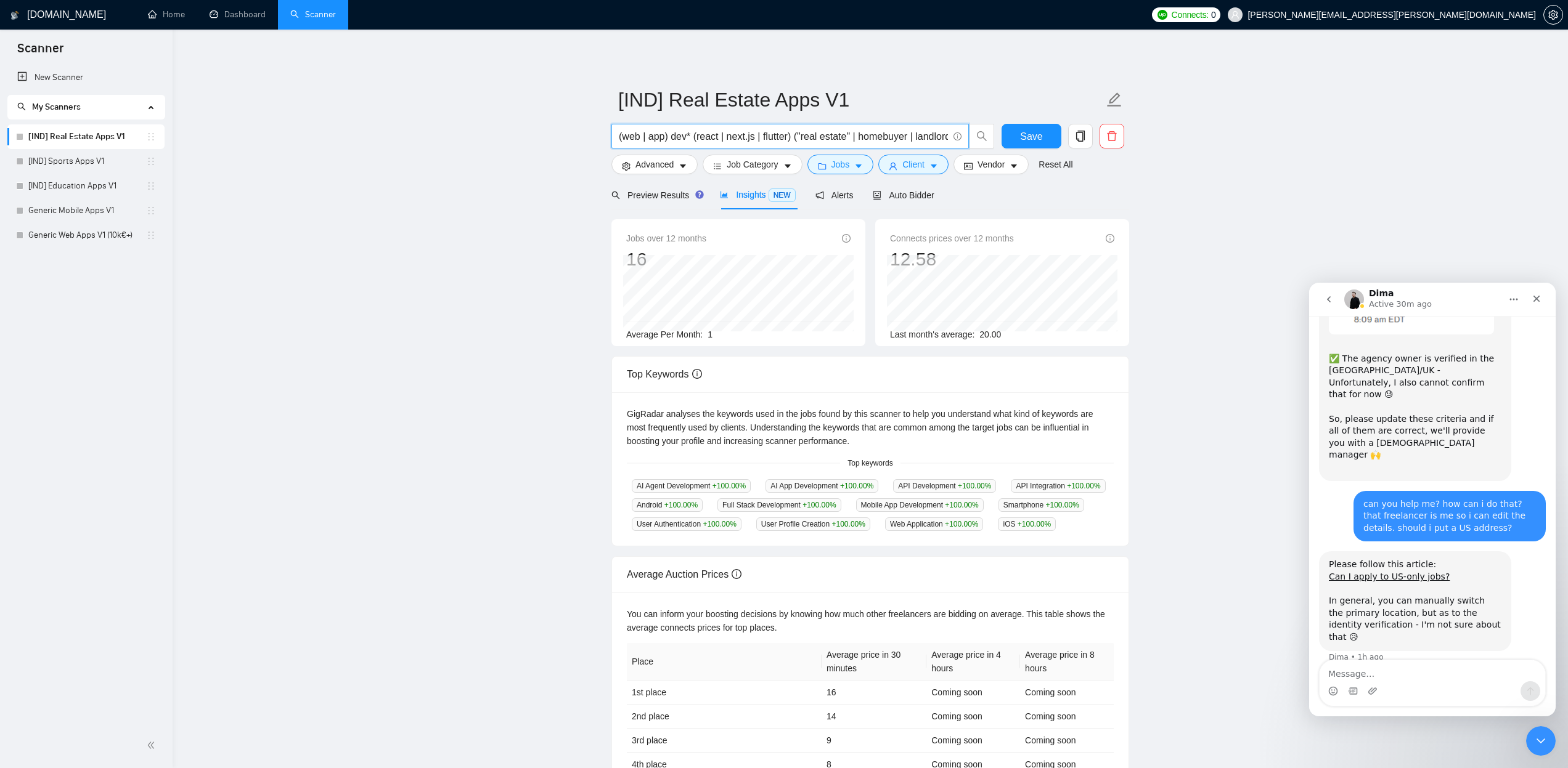
drag, startPoint x: 874, startPoint y: 138, endPoint x: 966, endPoint y: 139, distance: 92.0
click at [966, 139] on span "(web | app) dev* (react | next.js | flutter) ("real estate" | homebuyer | landl…" at bounding box center [790, 136] width 357 height 25
click at [910, 136] on input "(web | app) dev* (react | next.js | flutter) ("real estate" | homebuyer | landl…" at bounding box center [783, 136] width 329 height 15
click at [848, 137] on input "(web | app) dev* (react | next.js | flutter) ("real estate" | homebuyer | landl…" at bounding box center [783, 136] width 329 height 15
click at [980, 133] on icon "search" at bounding box center [982, 136] width 11 height 11
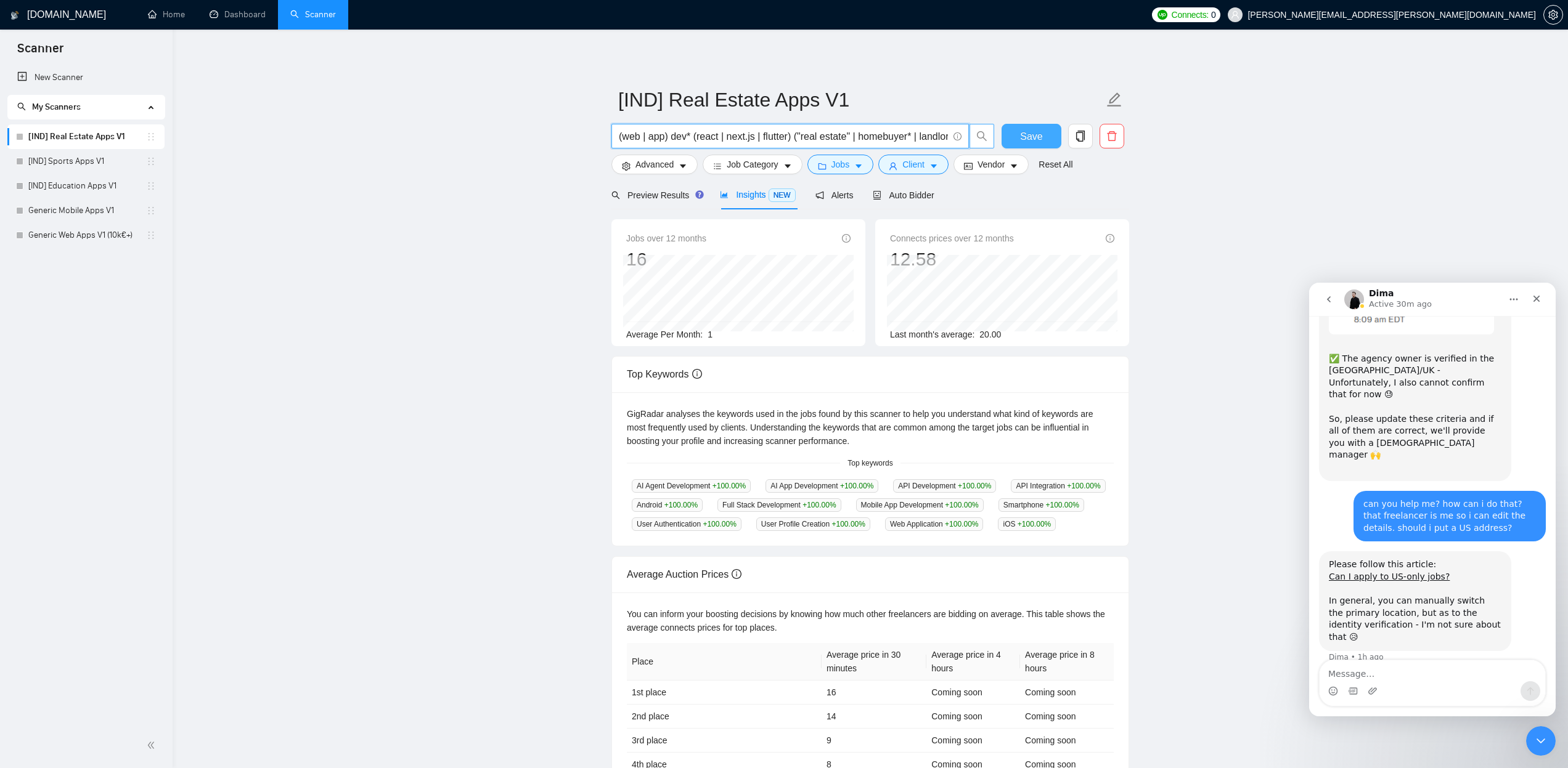
type input "(web | app) dev* (react | next.js | flutter) ("real estate" | homebuyer* | land…"
click at [1026, 135] on span "Save" at bounding box center [1030, 136] width 22 height 15
click at [848, 135] on input "(web | app) dev* (react | next.js | flutter) ("real estate" | homebuyer* | land…" at bounding box center [783, 136] width 329 height 15
click at [1028, 136] on span "Save" at bounding box center [1030, 136] width 22 height 15
click at [82, 160] on link "[IND] Sports Apps V1" at bounding box center [88, 162] width 118 height 25
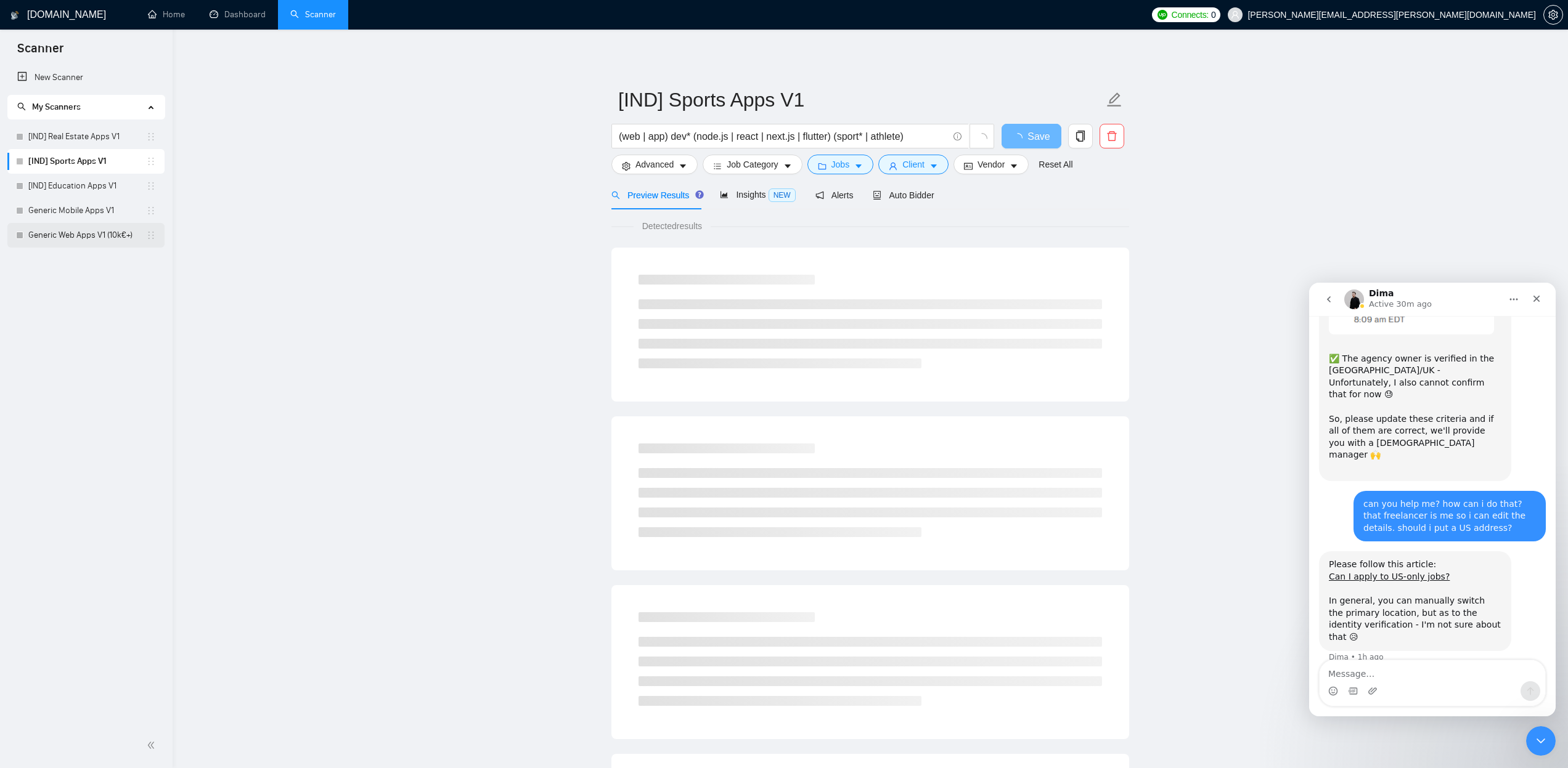
click at [81, 236] on link "Generic Web Apps V1 (10k€+)" at bounding box center [88, 235] width 118 height 25
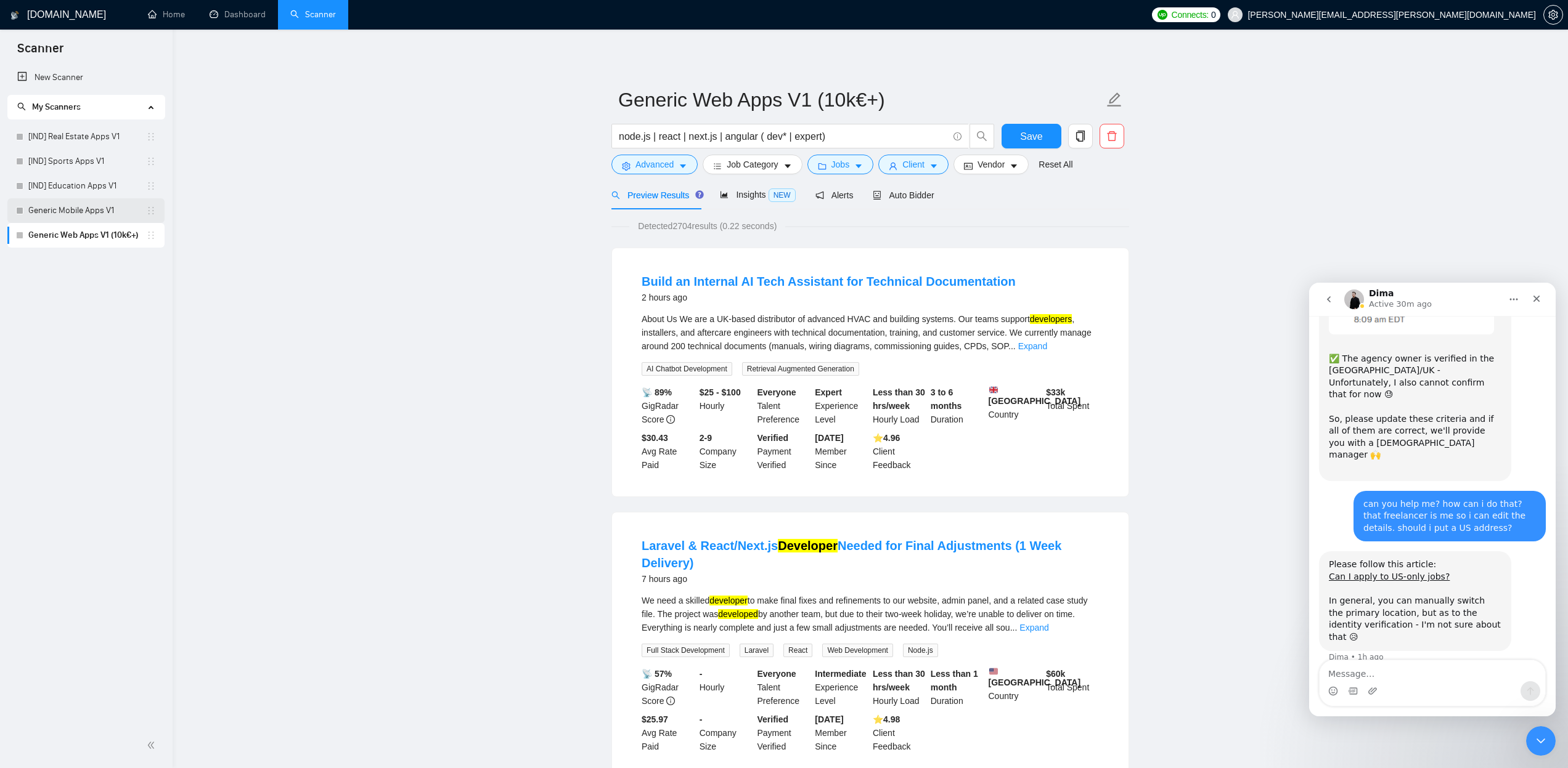
click at [111, 214] on link "Generic Mobile Apps V1" at bounding box center [88, 211] width 118 height 25
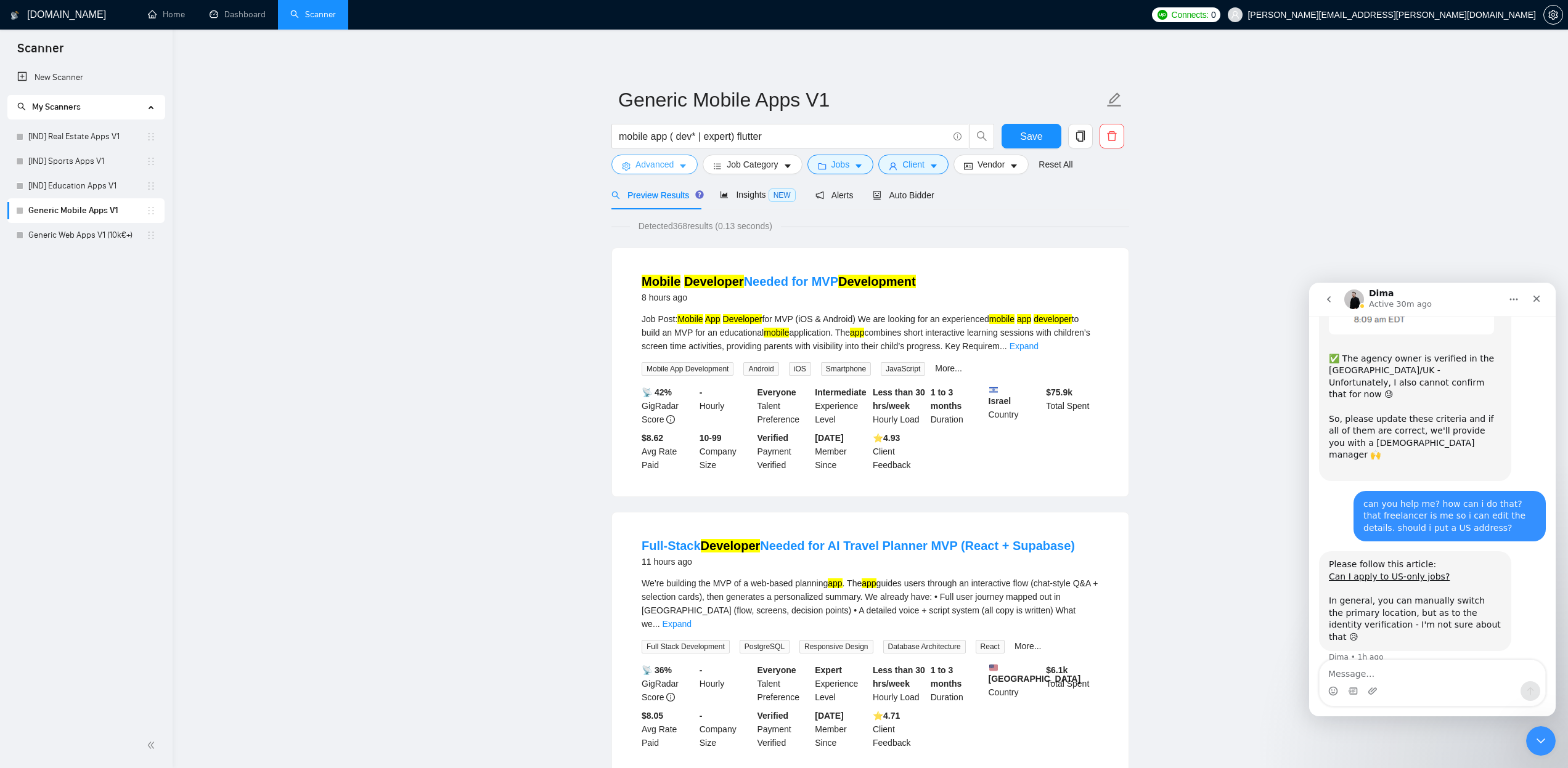
click at [682, 172] on button "Advanced" at bounding box center [655, 164] width 87 height 20
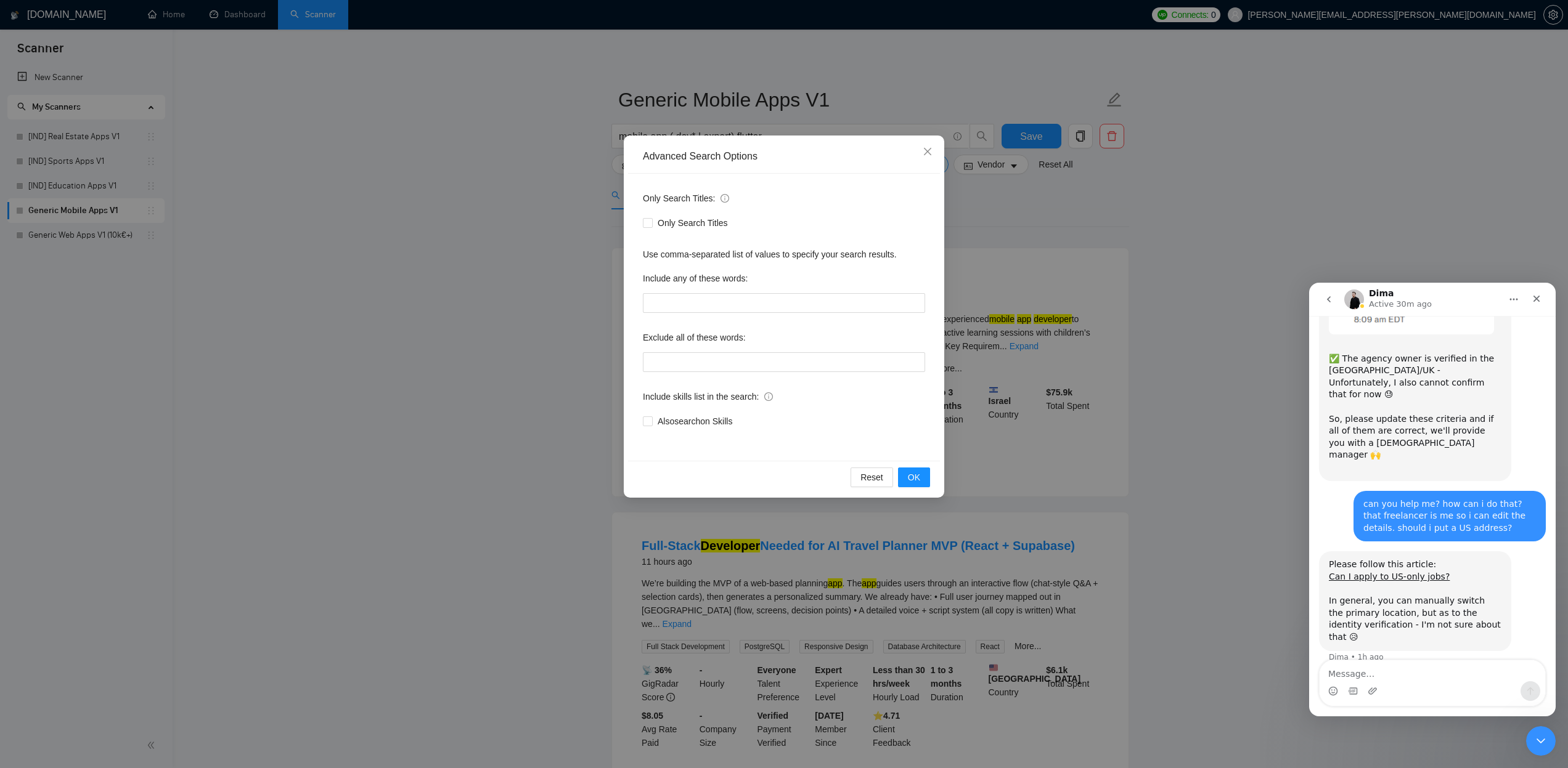
click at [420, 203] on div "Advanced Search Options Only Search Titles: Only Search Titles Use comma-separa…" at bounding box center [784, 384] width 1568 height 768
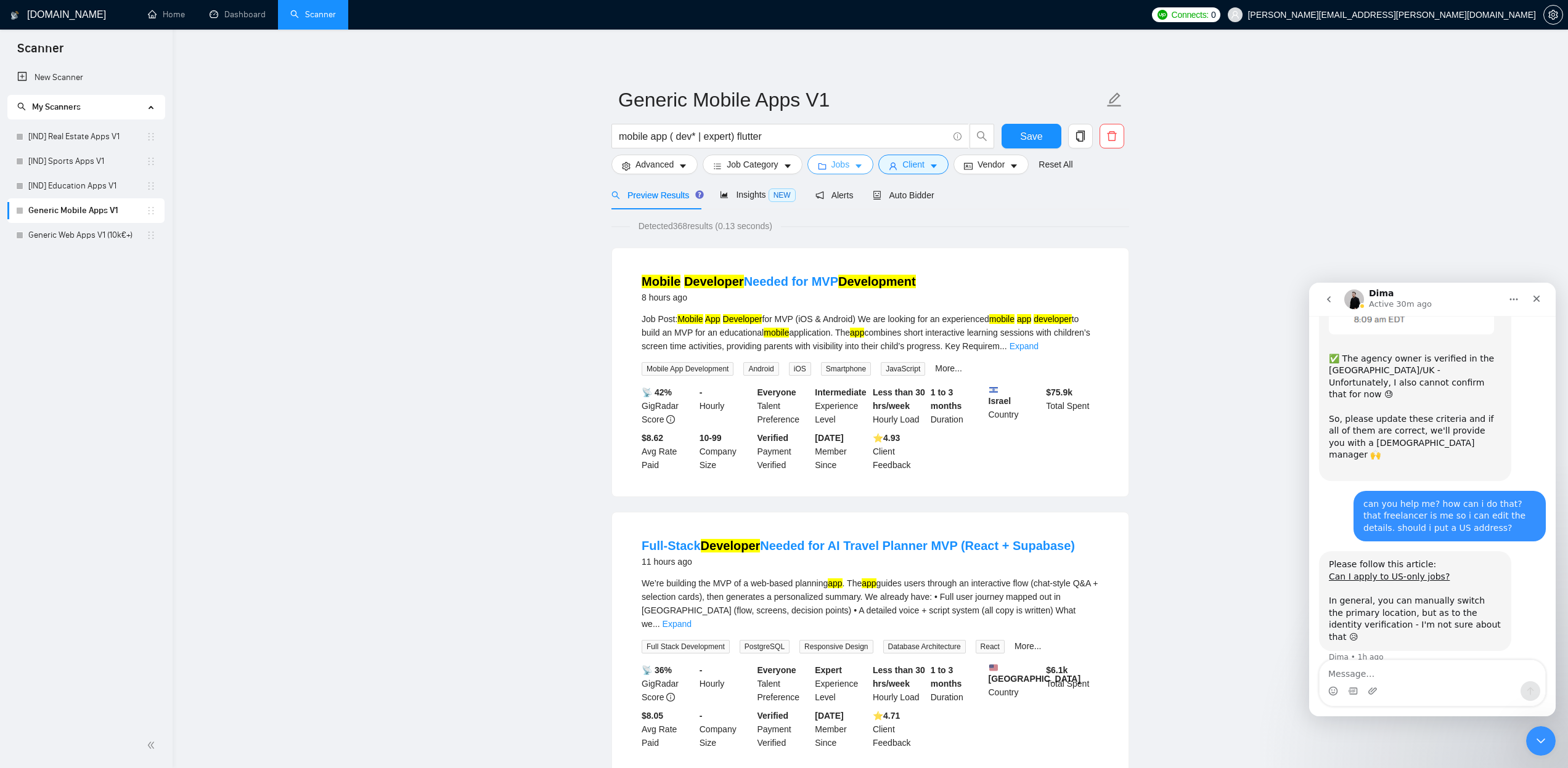
click at [863, 166] on icon "caret-down" at bounding box center [858, 166] width 9 height 9
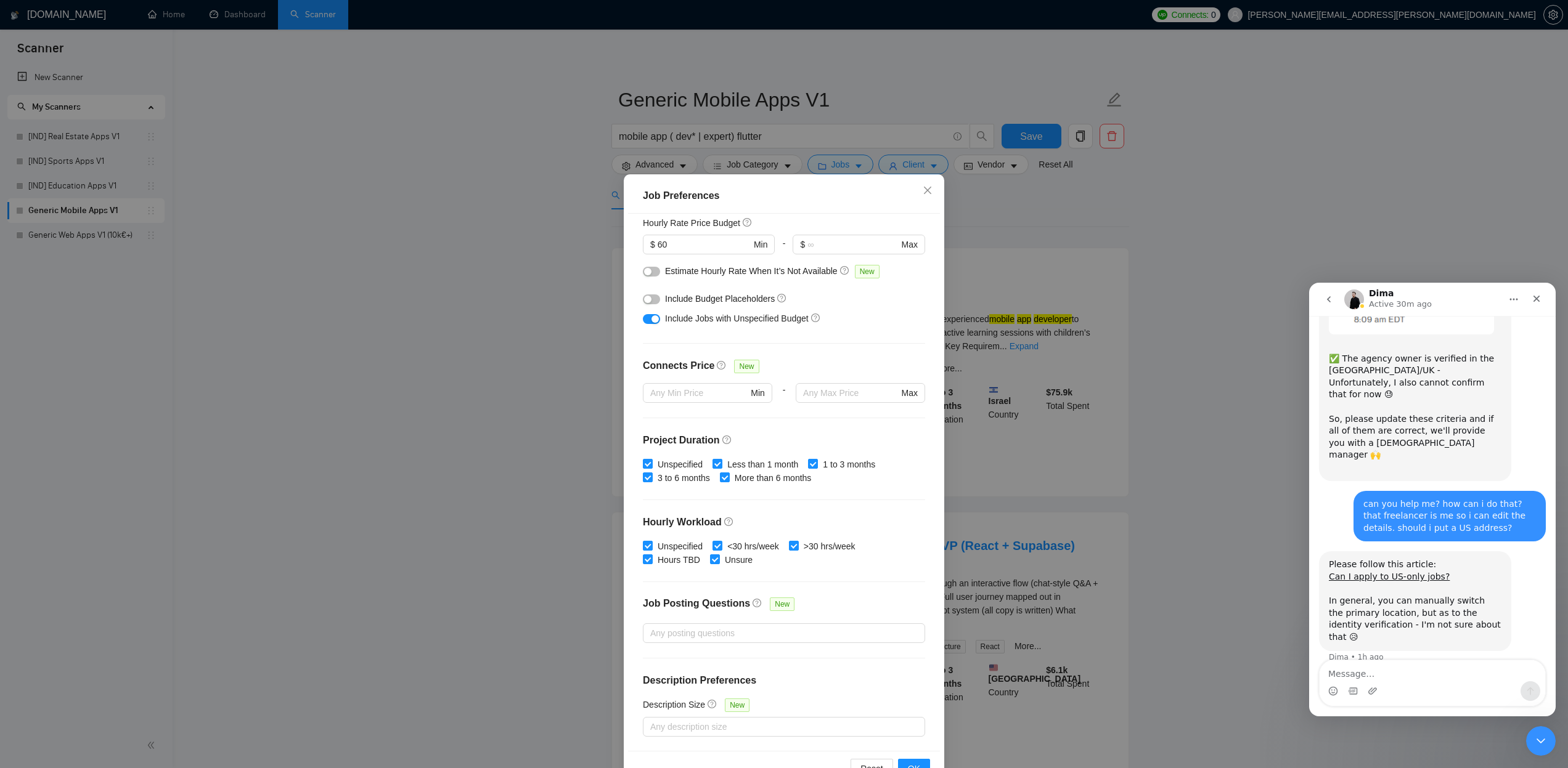
scroll to position [157, 0]
click at [927, 189] on icon "close" at bounding box center [927, 191] width 10 height 10
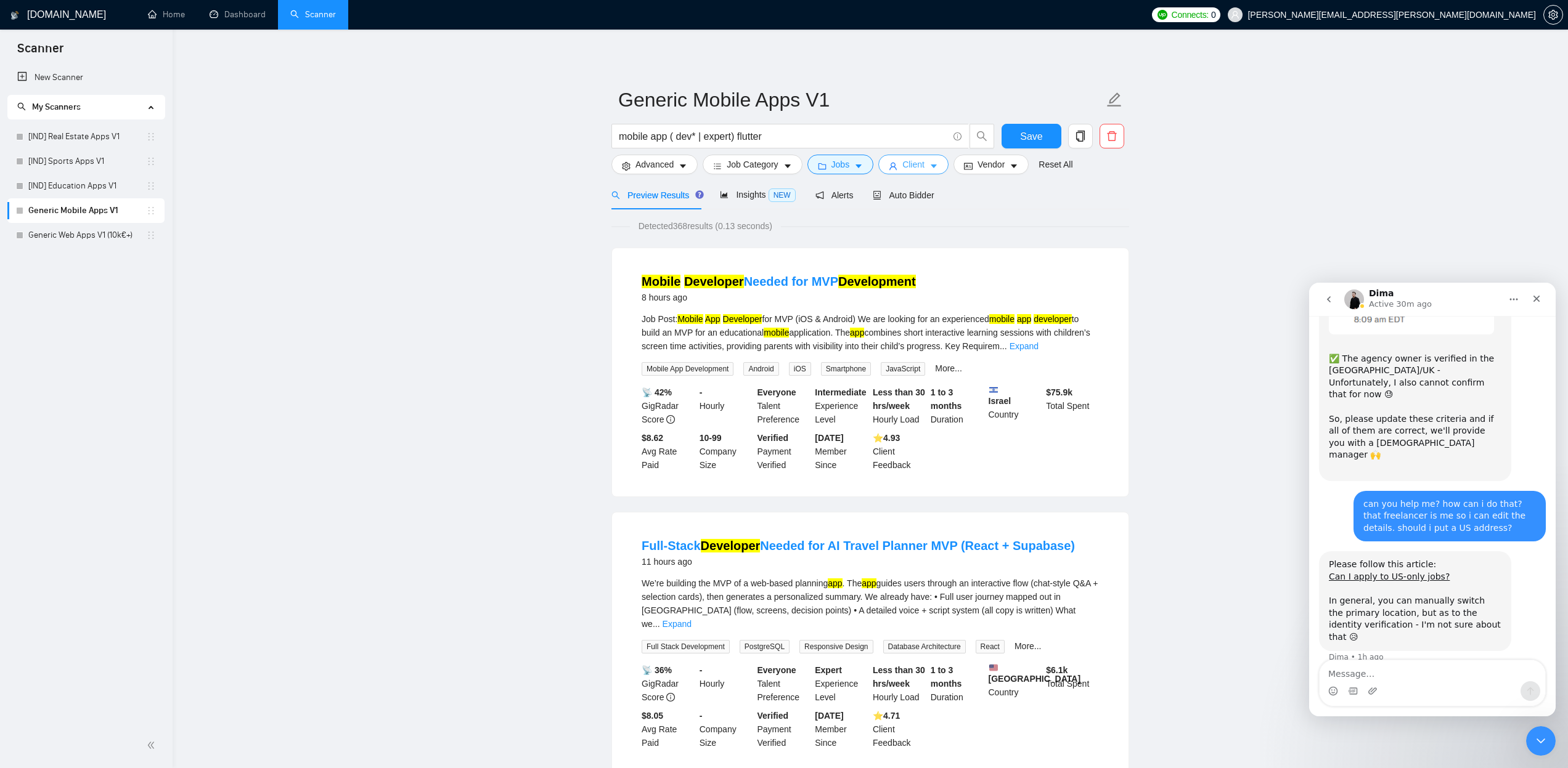
click at [937, 166] on icon "caret-down" at bounding box center [934, 167] width 6 height 4
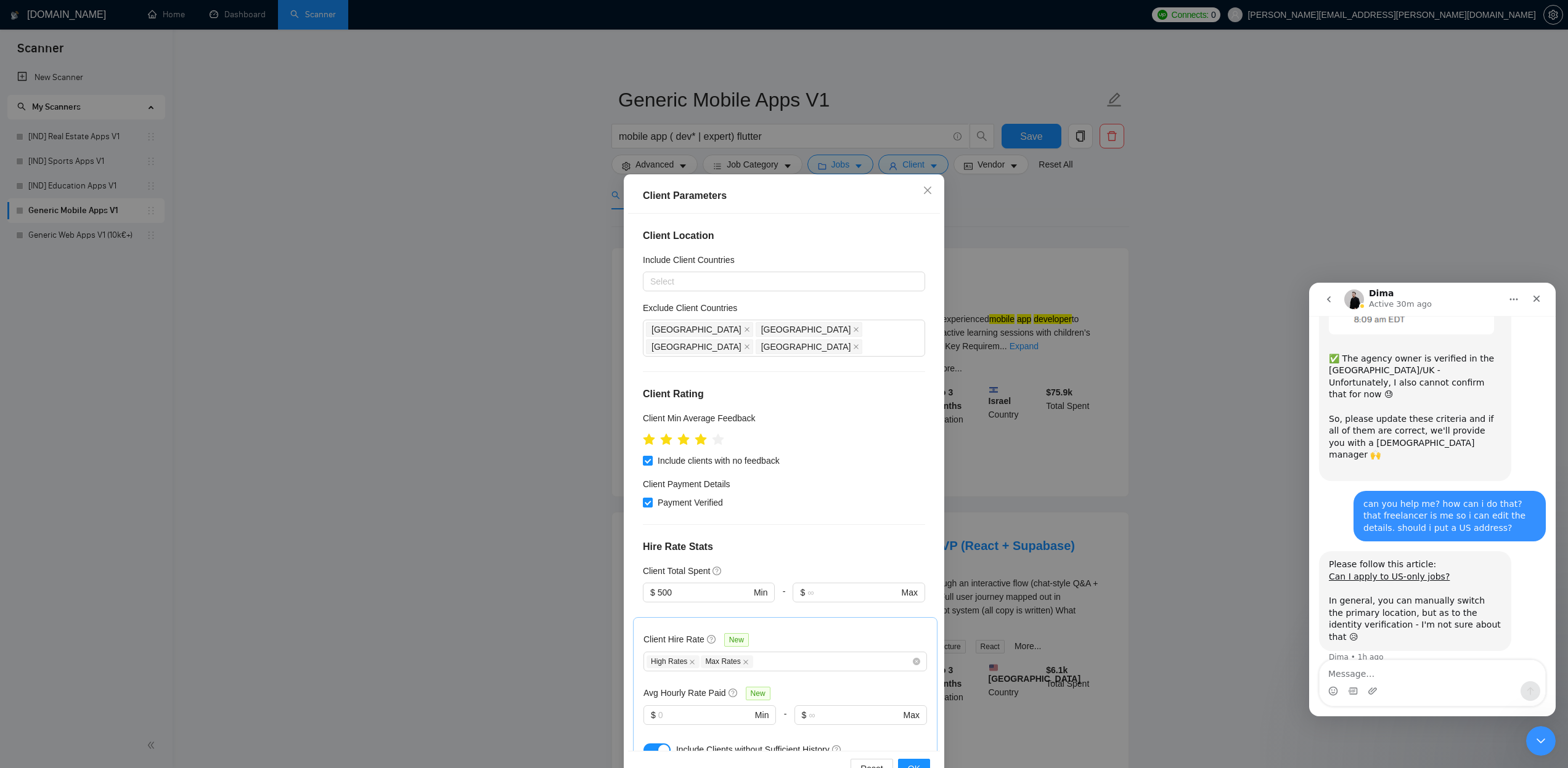
scroll to position [0, 0]
click at [927, 192] on icon "close" at bounding box center [927, 190] width 8 height 8
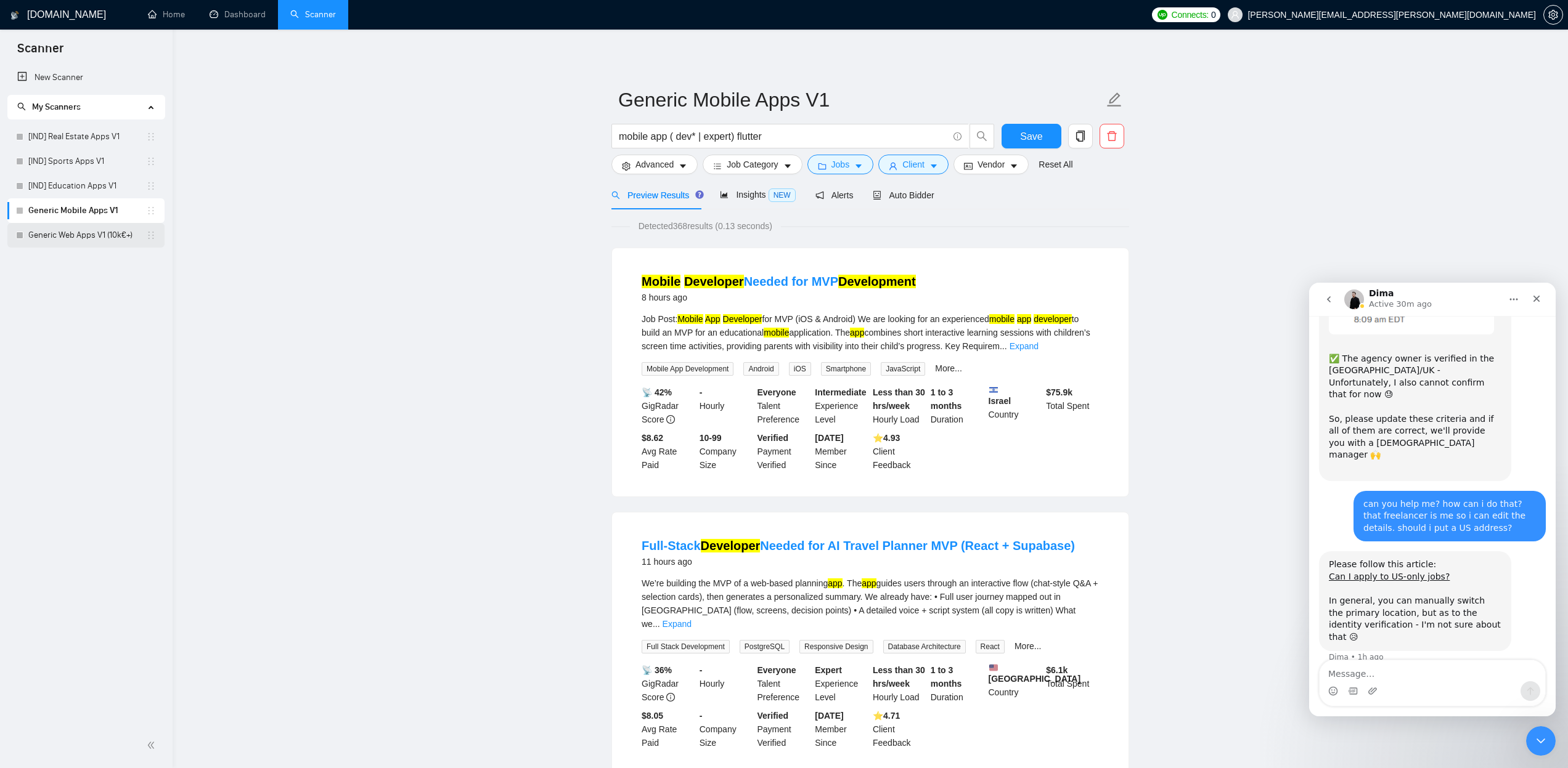
click at [91, 233] on link "Generic Web Apps V1 (10k€+)" at bounding box center [88, 235] width 118 height 25
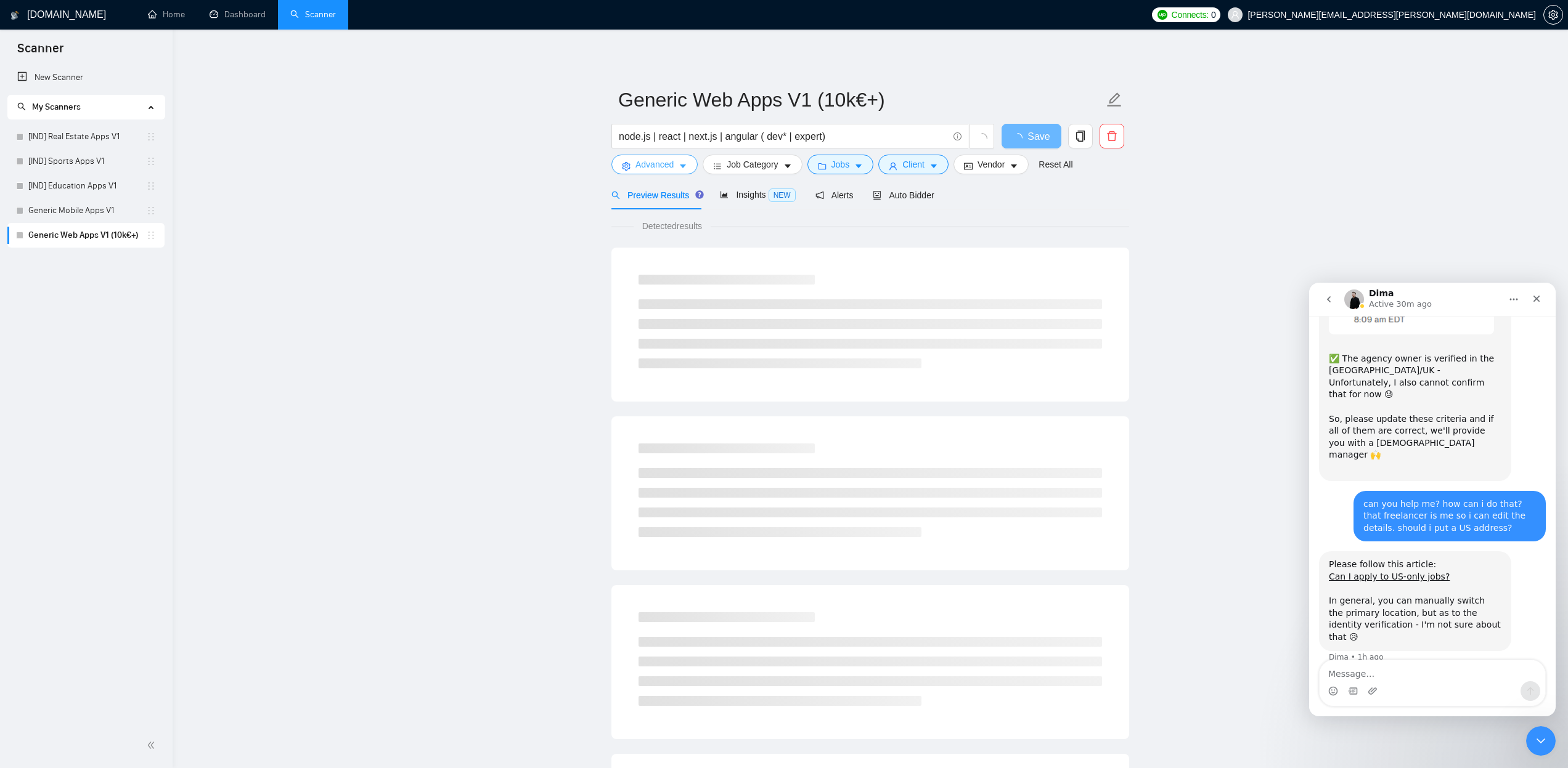
click at [687, 166] on icon "caret-down" at bounding box center [682, 166] width 9 height 9
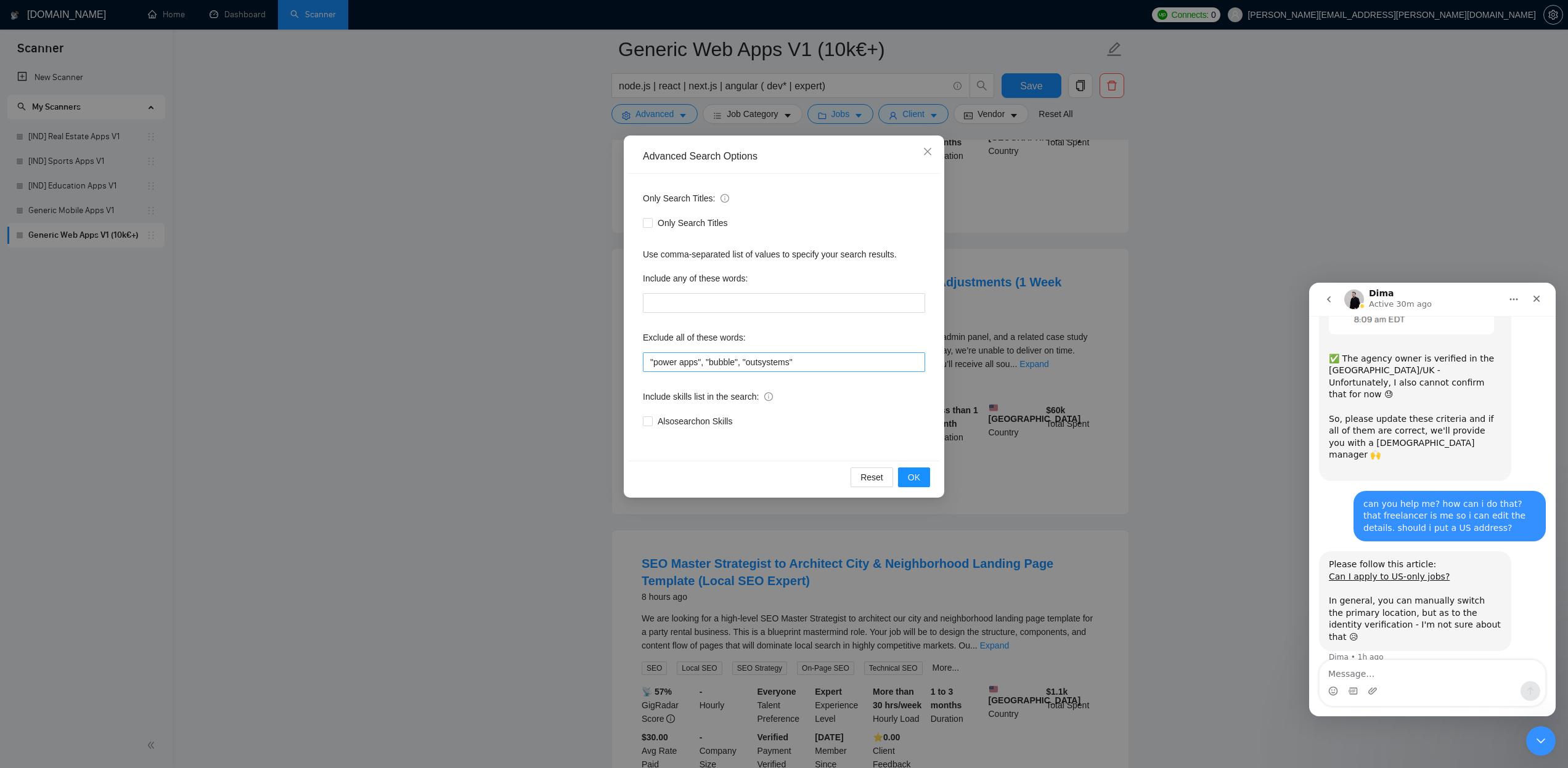
scroll to position [288, 0]
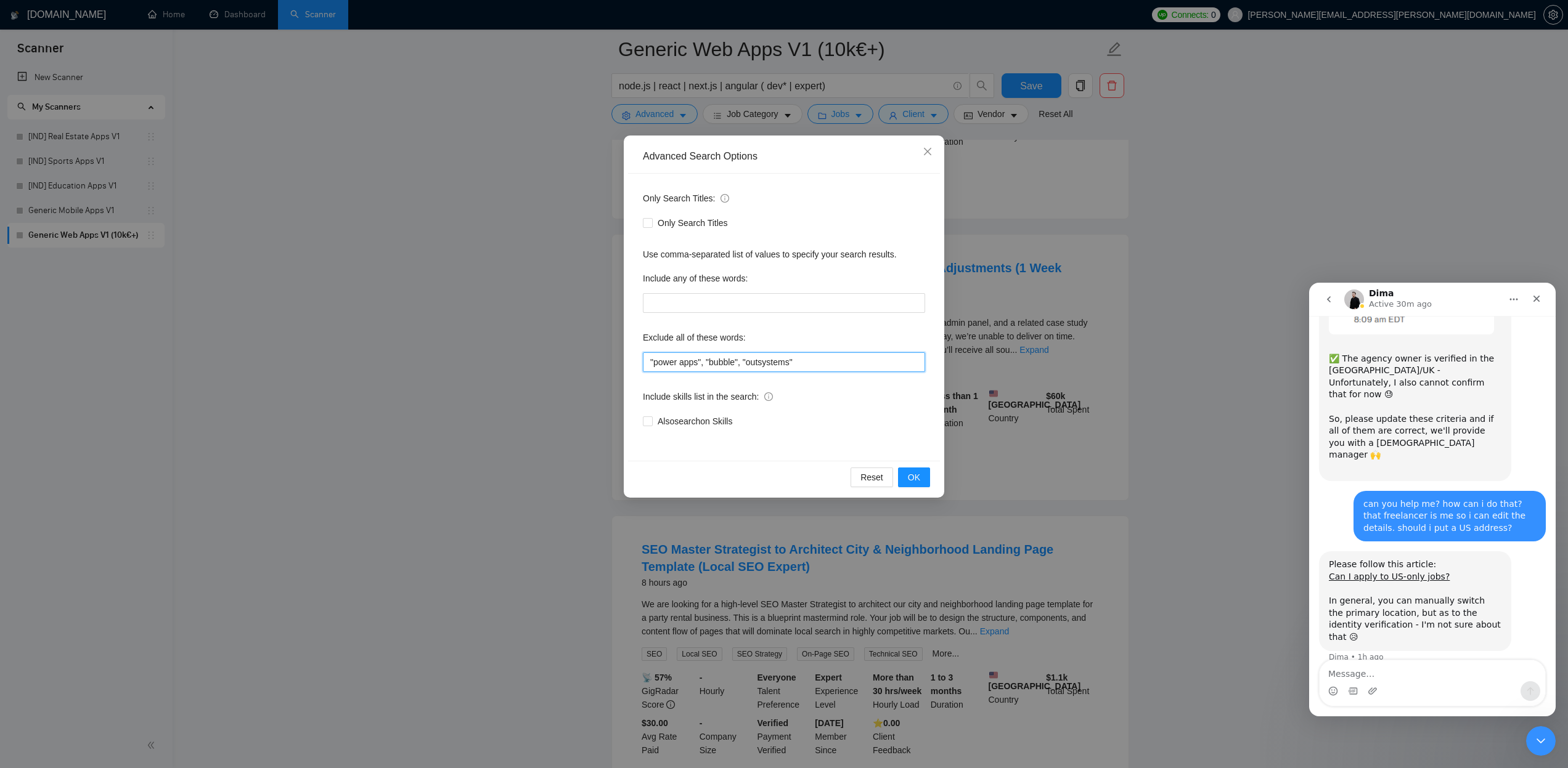
drag, startPoint x: 820, startPoint y: 362, endPoint x: 593, endPoint y: 357, distance: 227.1
click at [593, 357] on div "Advanced Search Options Only Search Titles: Only Search Titles Use comma-separa…" at bounding box center [784, 384] width 1568 height 768
click at [915, 474] on span "OK" at bounding box center [914, 477] width 12 height 13
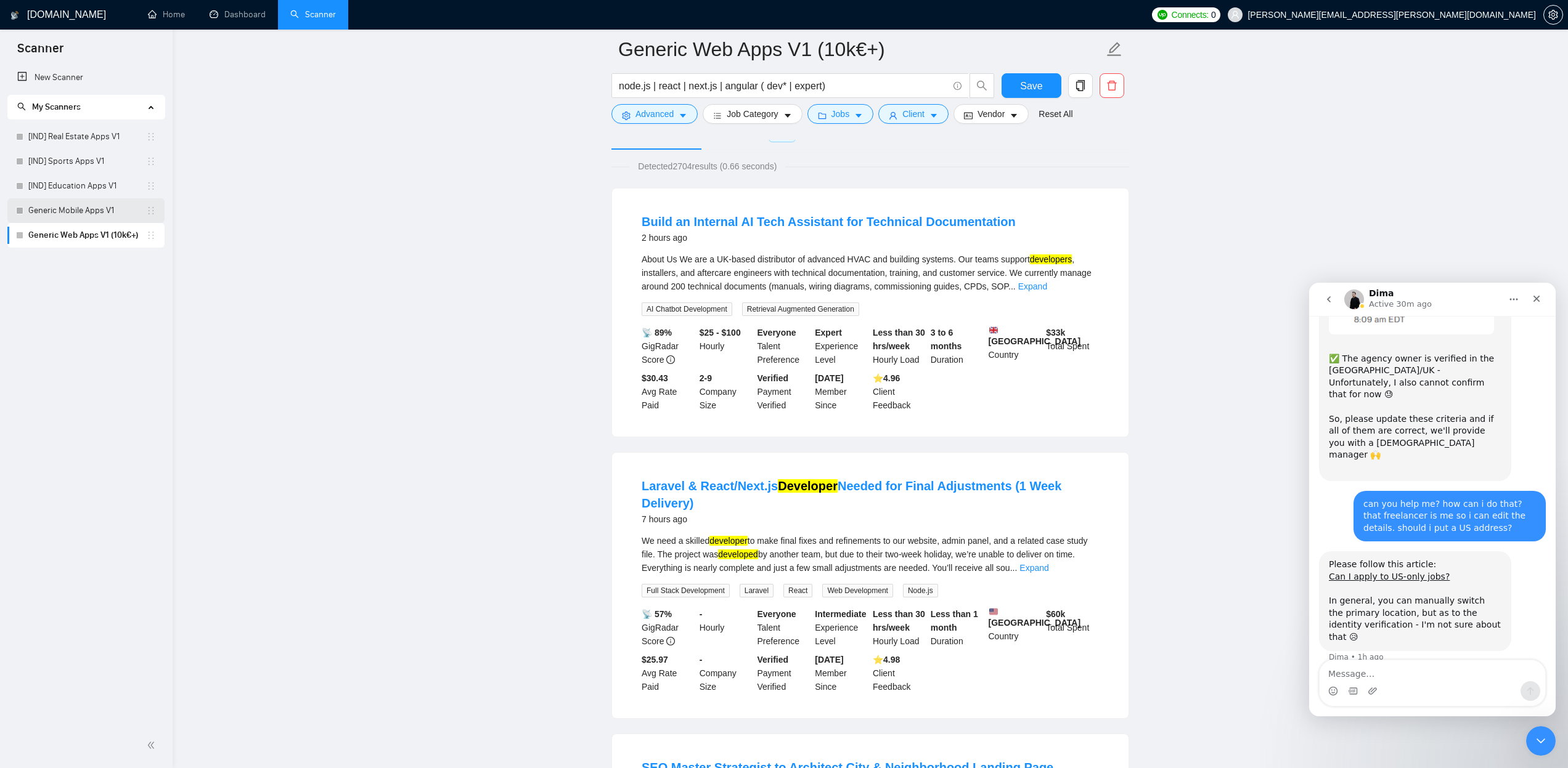
scroll to position [65, 0]
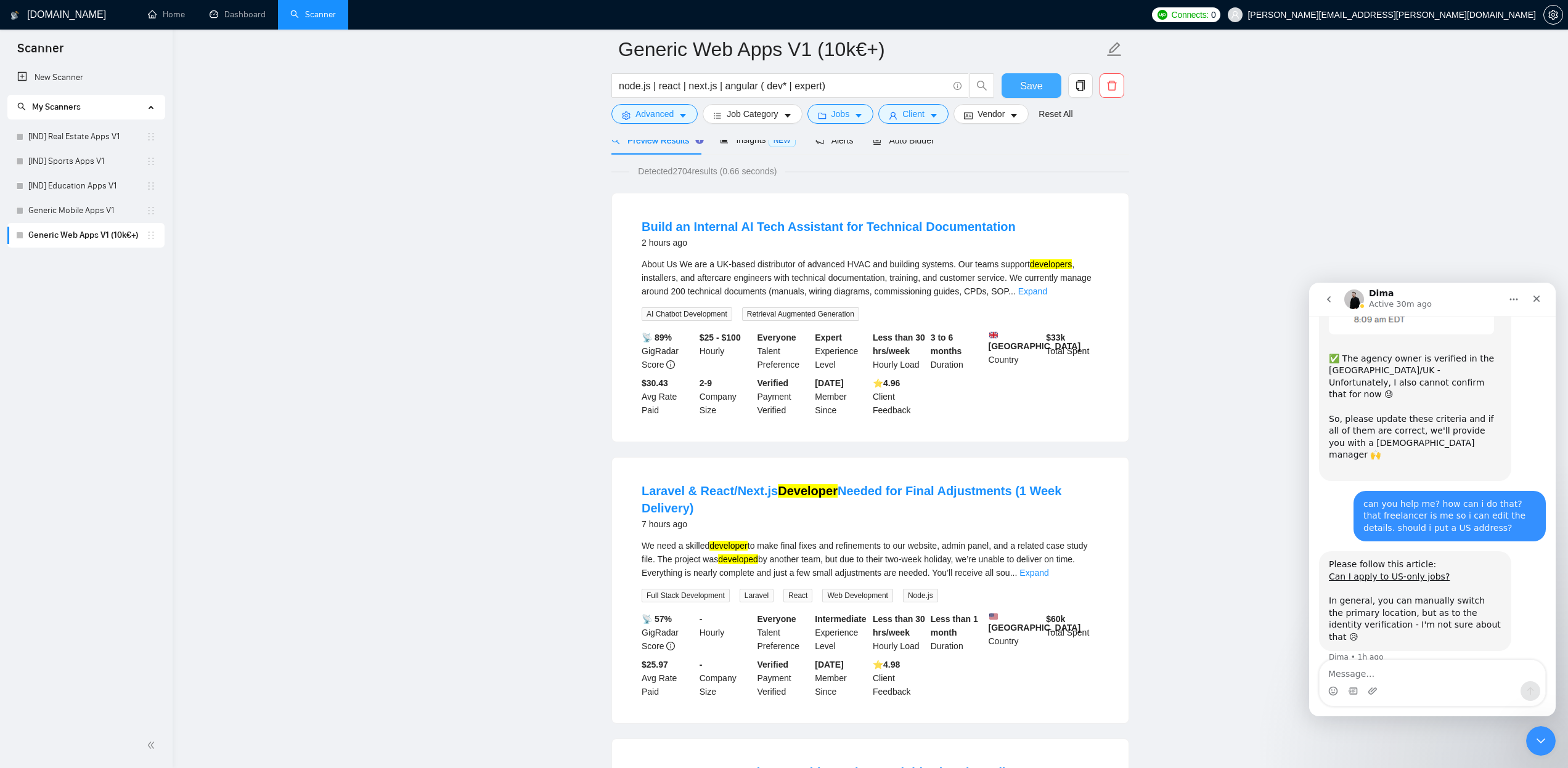
click at [1042, 85] on span "Save" at bounding box center [1030, 86] width 22 height 15
click at [869, 114] on button "Jobs" at bounding box center [841, 113] width 67 height 20
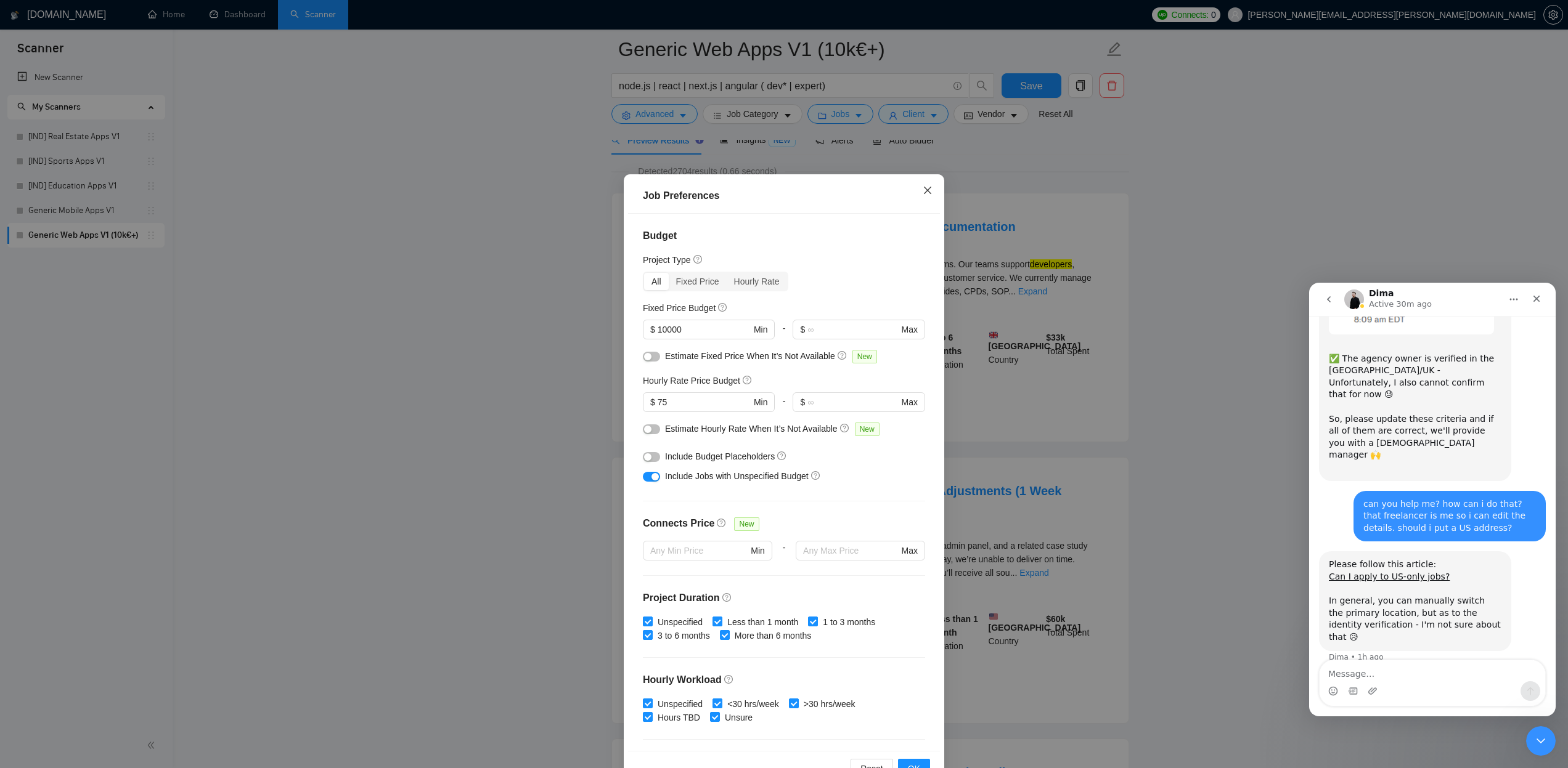
scroll to position [0, 0]
click at [929, 190] on icon "close" at bounding box center [927, 191] width 10 height 10
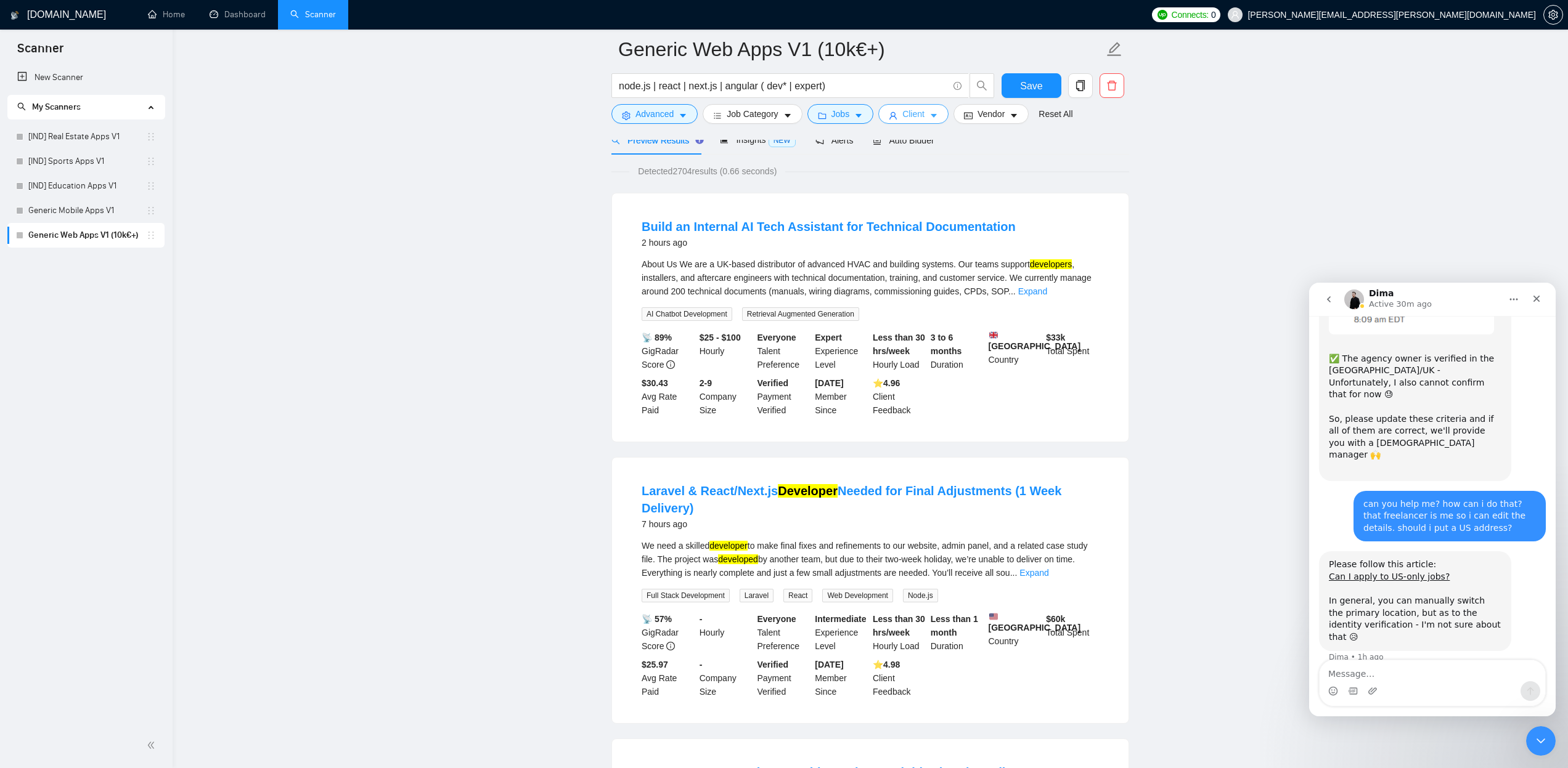
click at [938, 111] on icon "caret-down" at bounding box center [933, 115] width 9 height 9
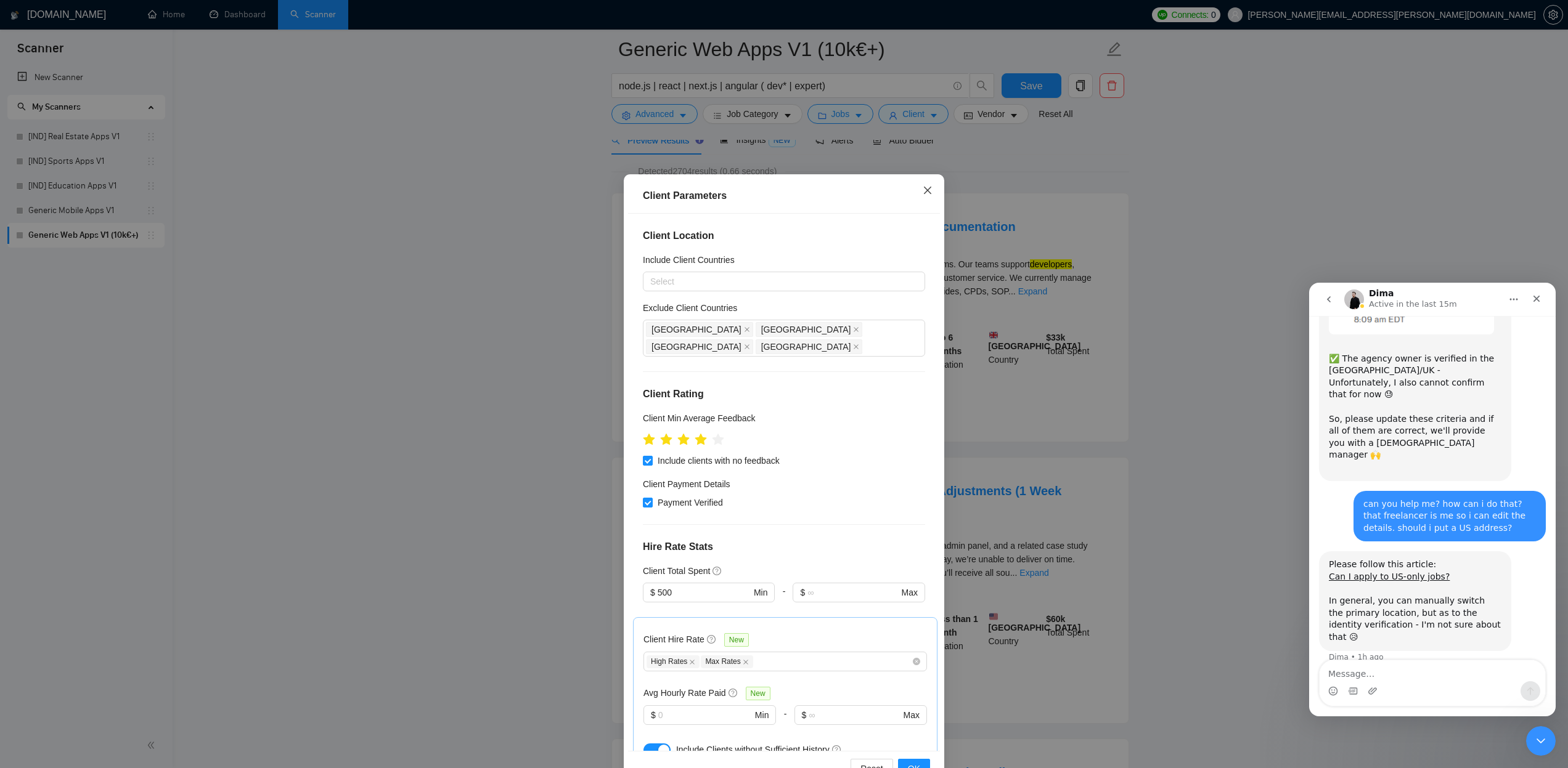
click at [928, 190] on icon "close" at bounding box center [927, 191] width 10 height 10
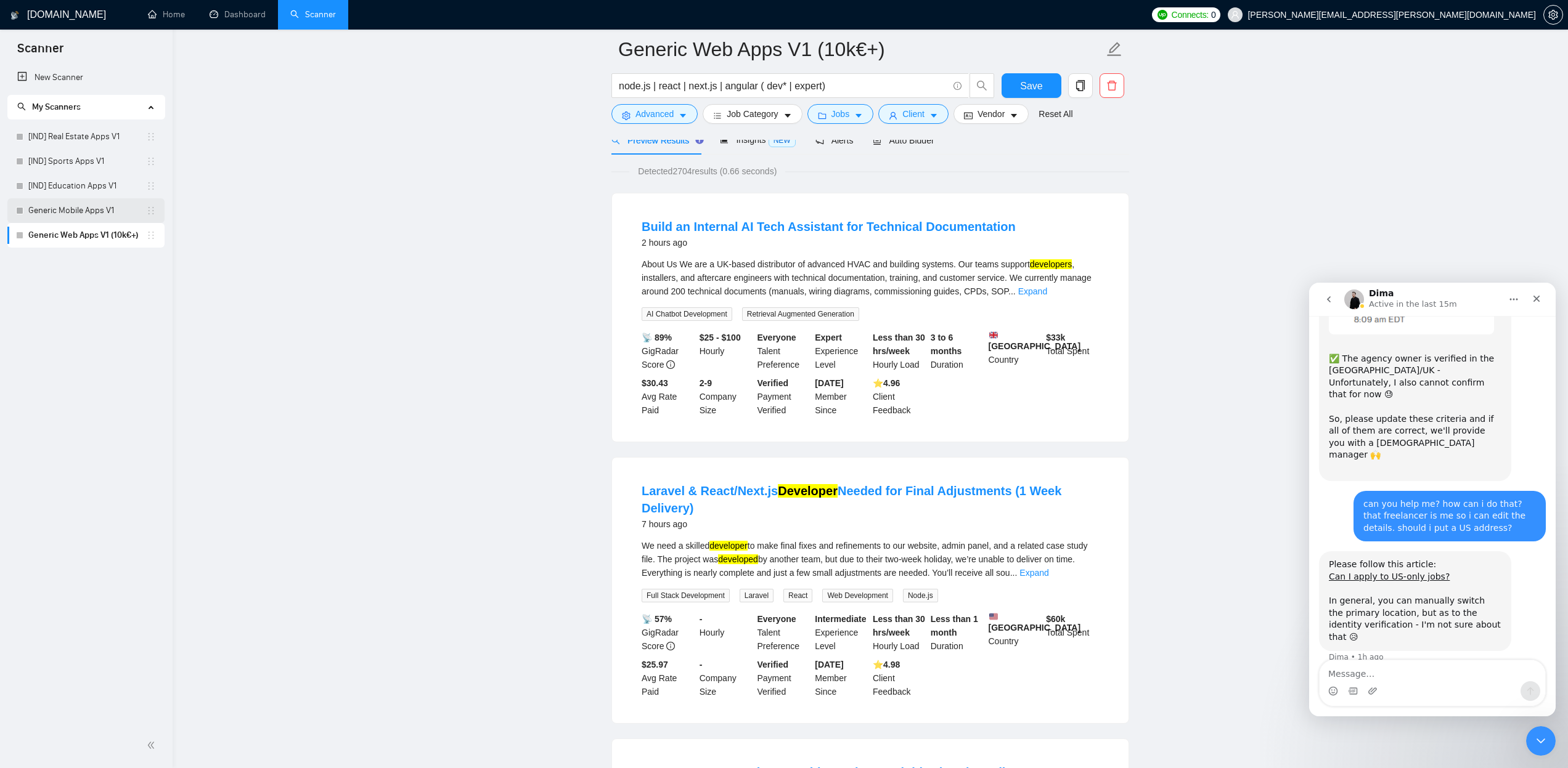
click at [99, 215] on link "Generic Mobile Apps V1" at bounding box center [88, 211] width 118 height 25
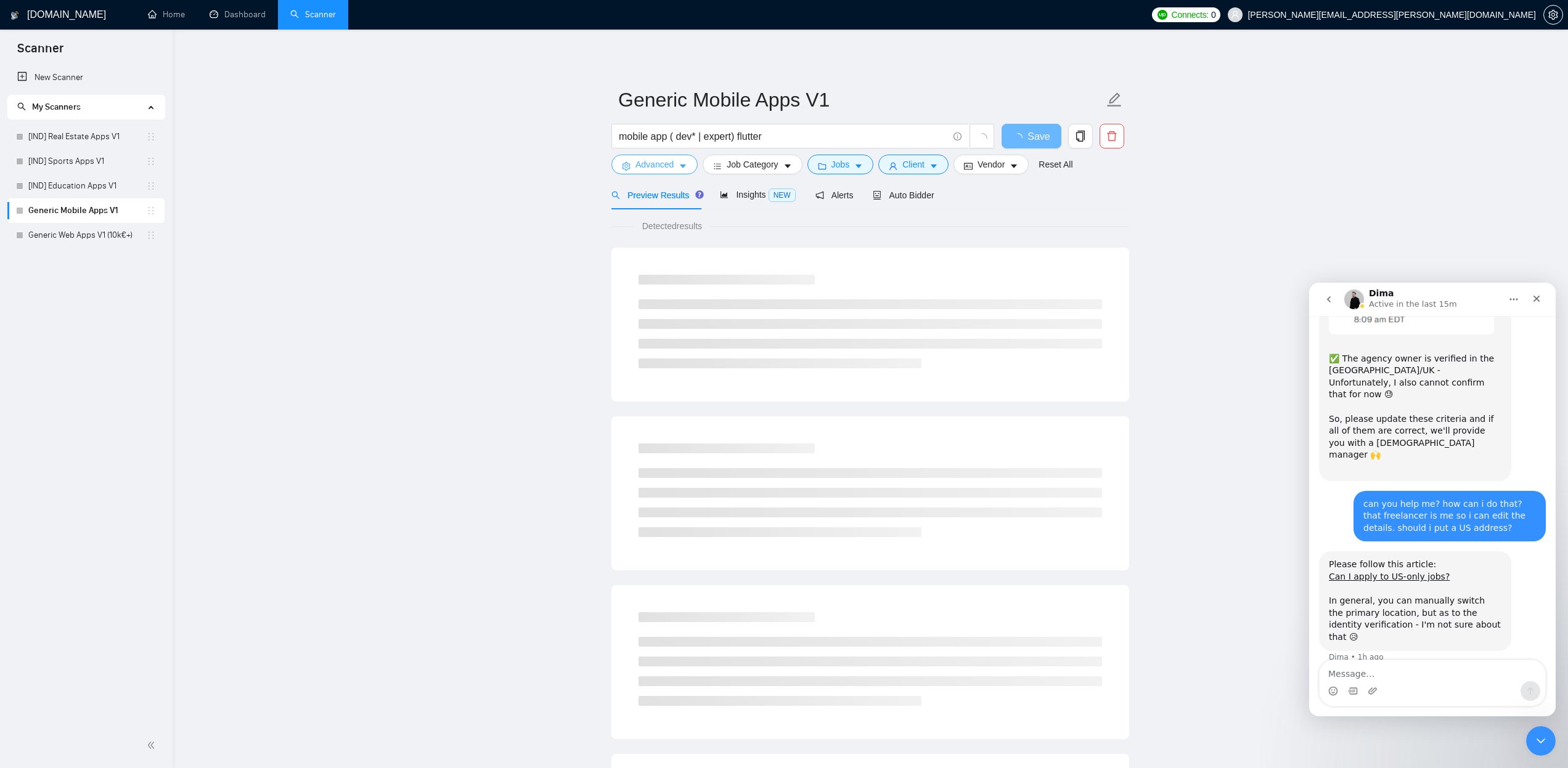
click at [680, 168] on button "Advanced" at bounding box center [655, 164] width 87 height 20
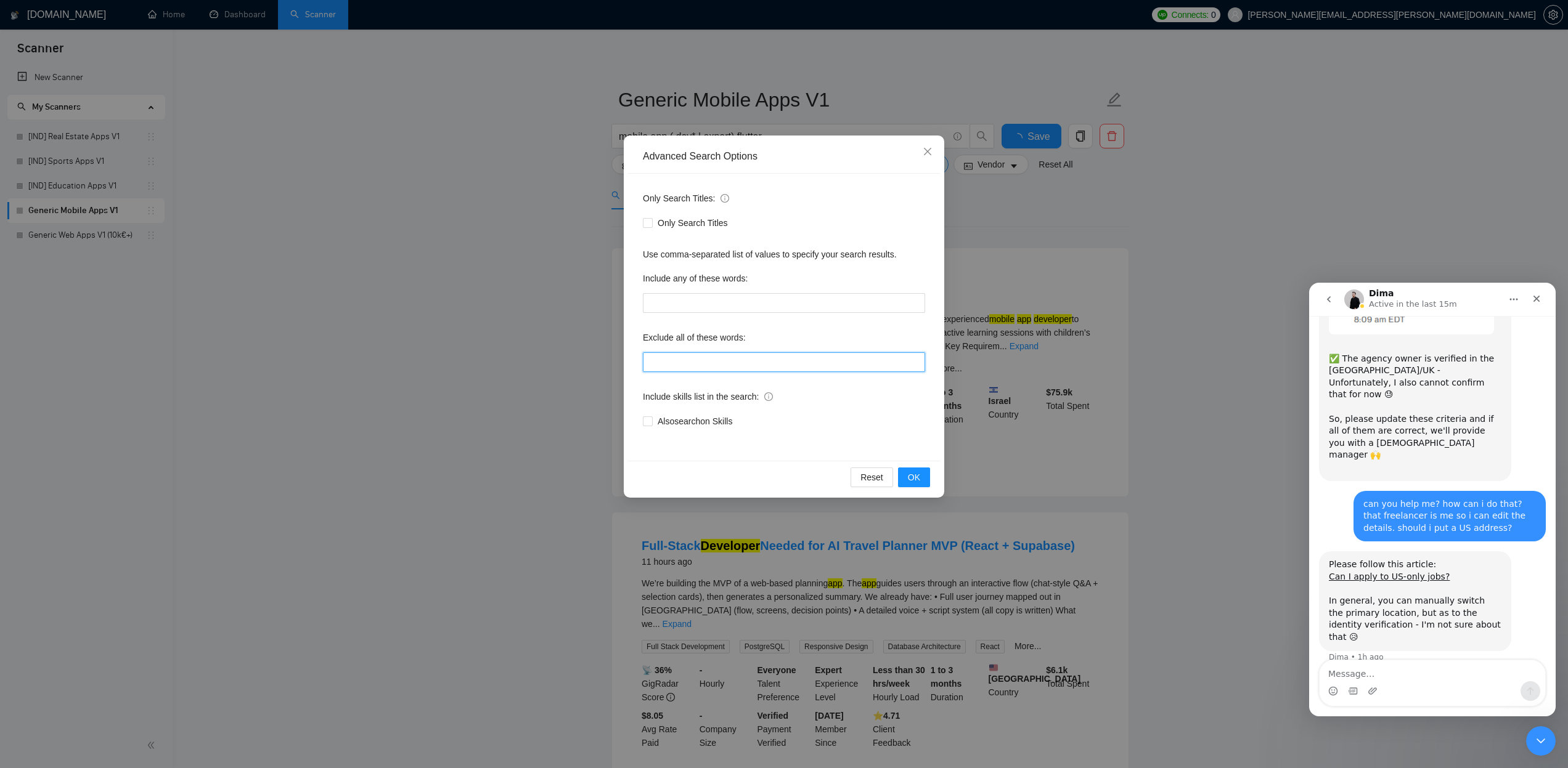
click at [692, 365] on input "text" at bounding box center [784, 362] width 282 height 20
paste input ""power apps", "bubble", "outsystems""
type input ""power apps", "bubble", "outsystems""
click at [915, 480] on span "OK" at bounding box center [914, 477] width 12 height 13
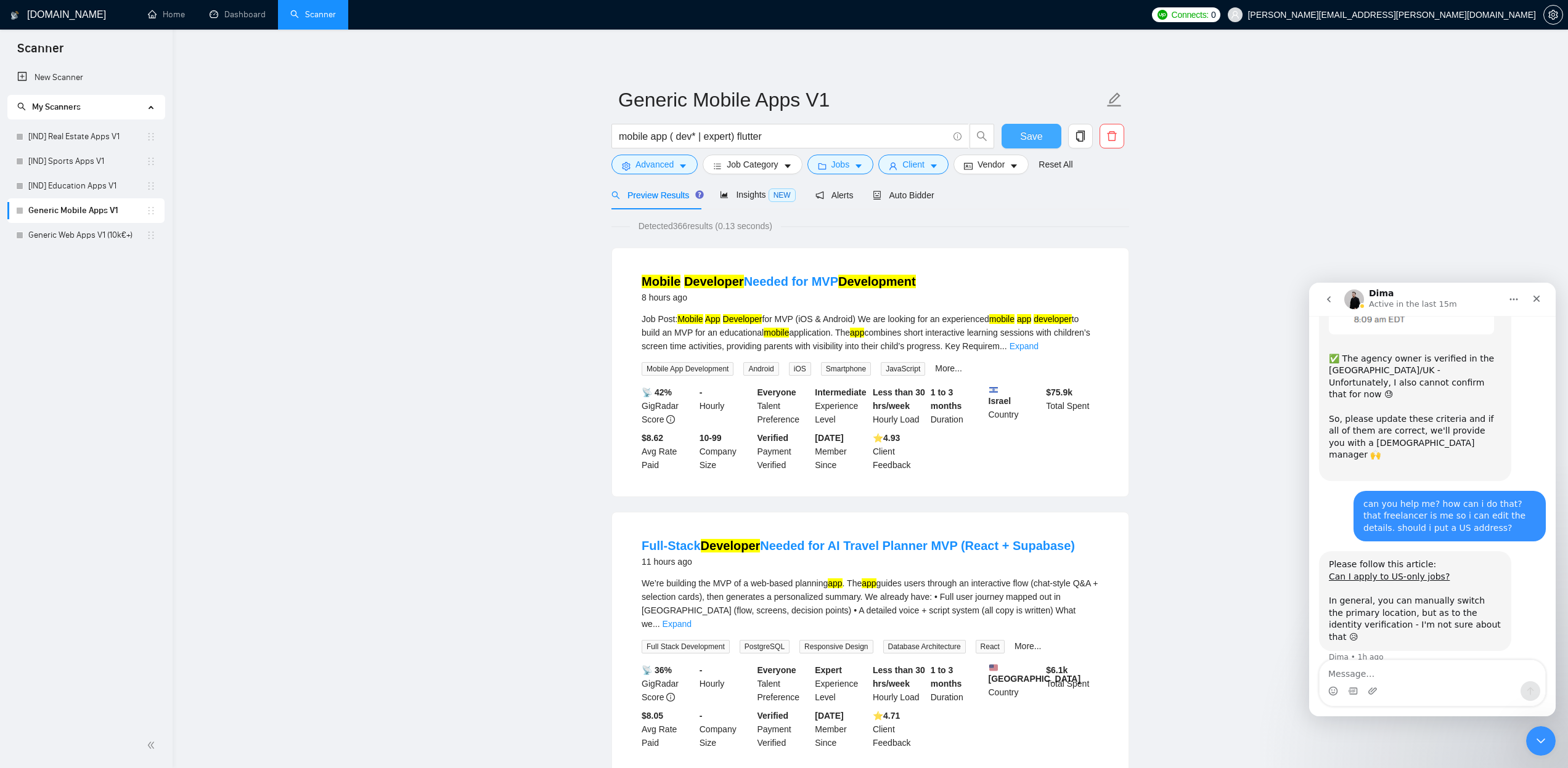
click at [1030, 133] on span "Save" at bounding box center [1030, 136] width 22 height 15
click at [863, 163] on icon "caret-down" at bounding box center [858, 166] width 9 height 9
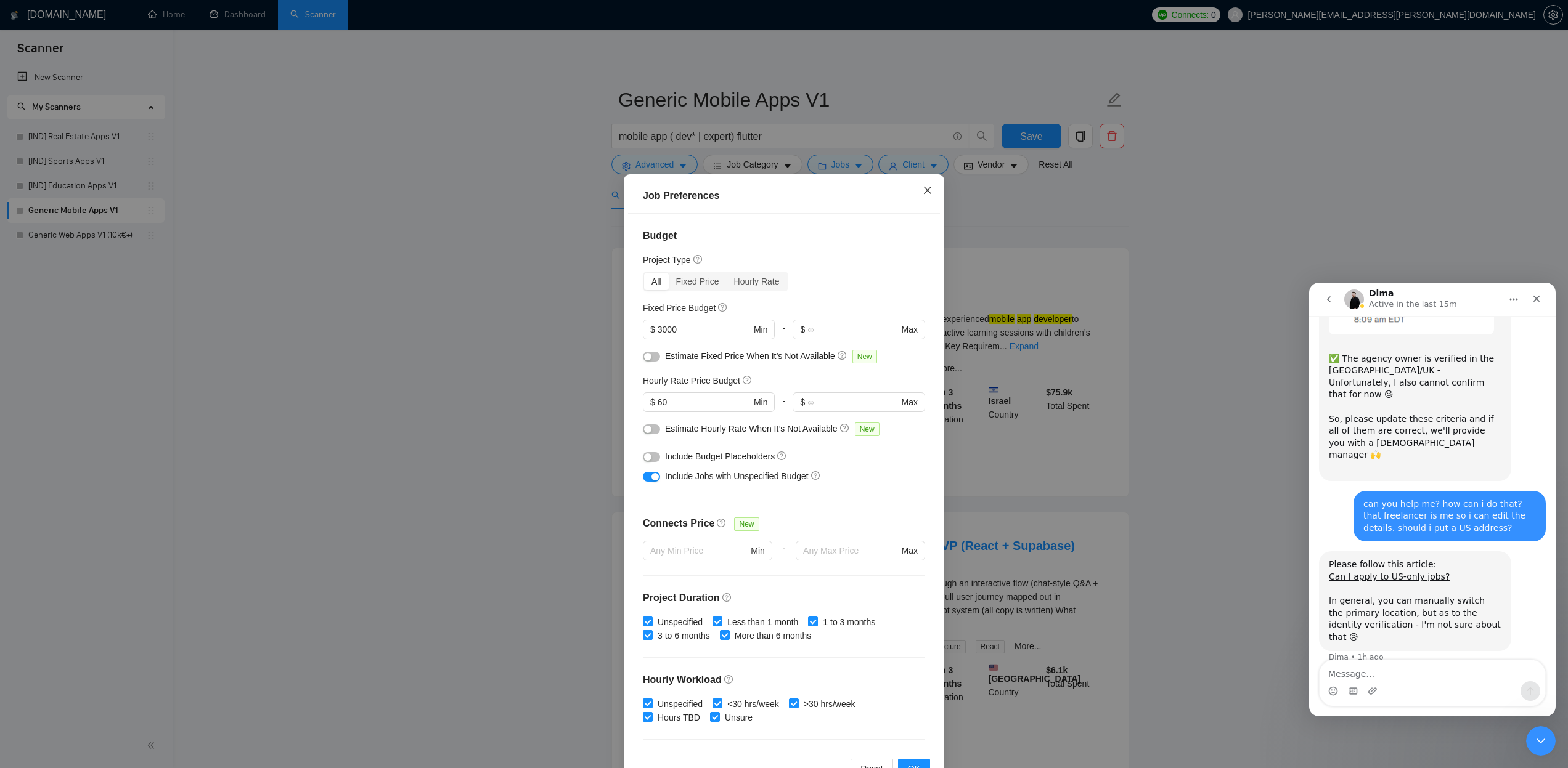
click at [927, 191] on icon "close" at bounding box center [927, 191] width 10 height 10
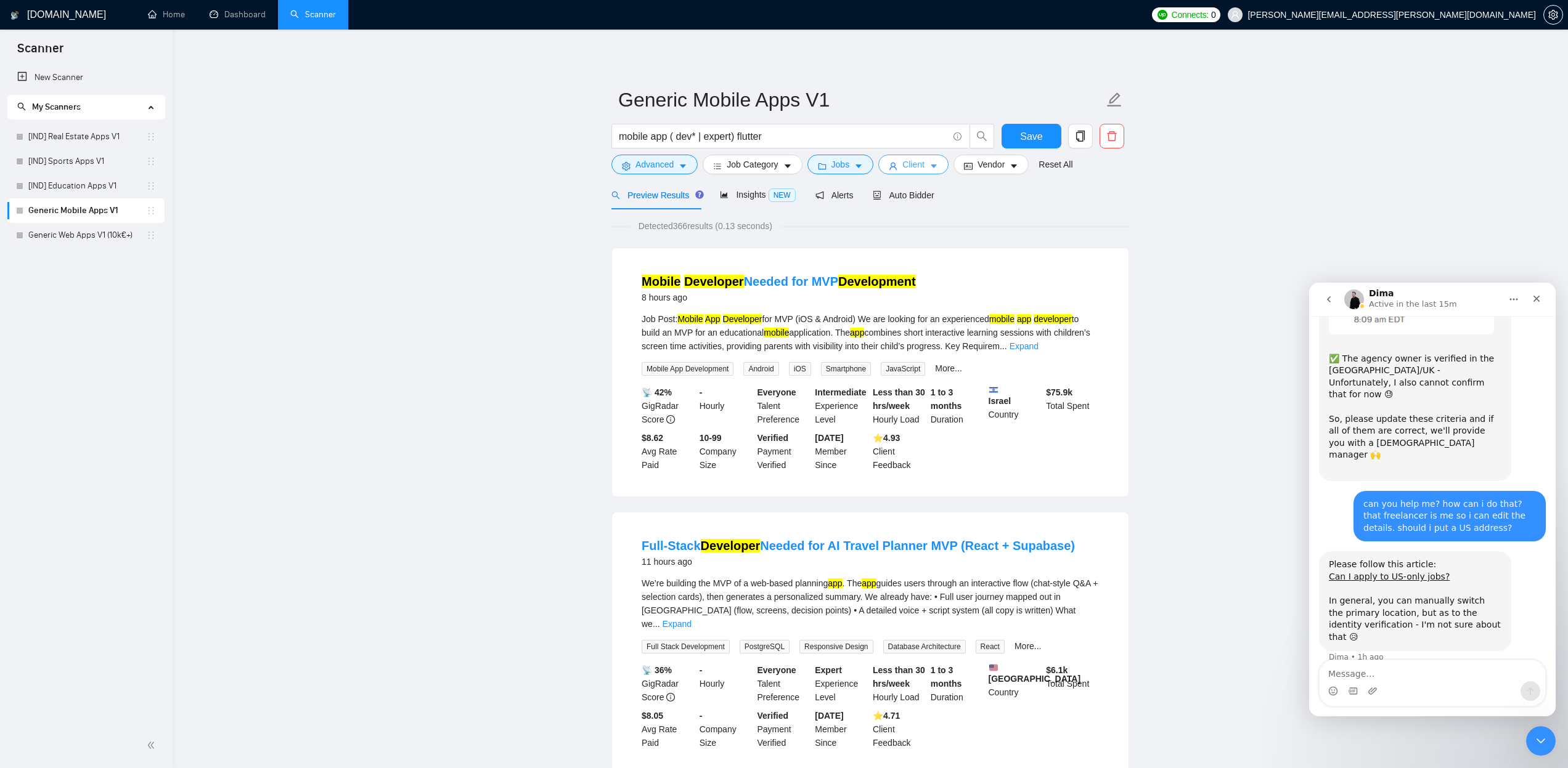
click at [913, 165] on span "Client" at bounding box center [913, 165] width 22 height 13
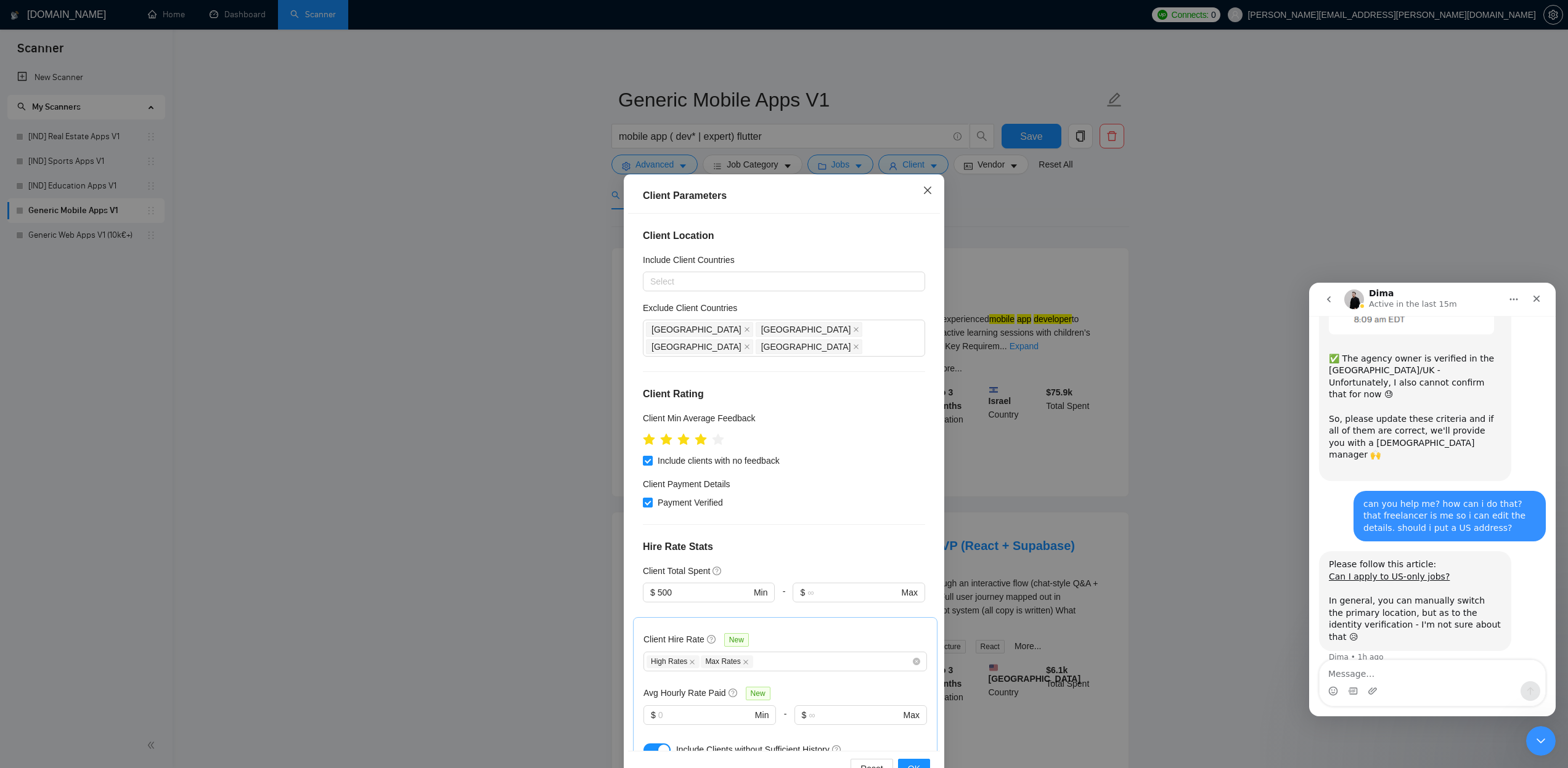
click at [927, 191] on icon "close" at bounding box center [927, 190] width 8 height 8
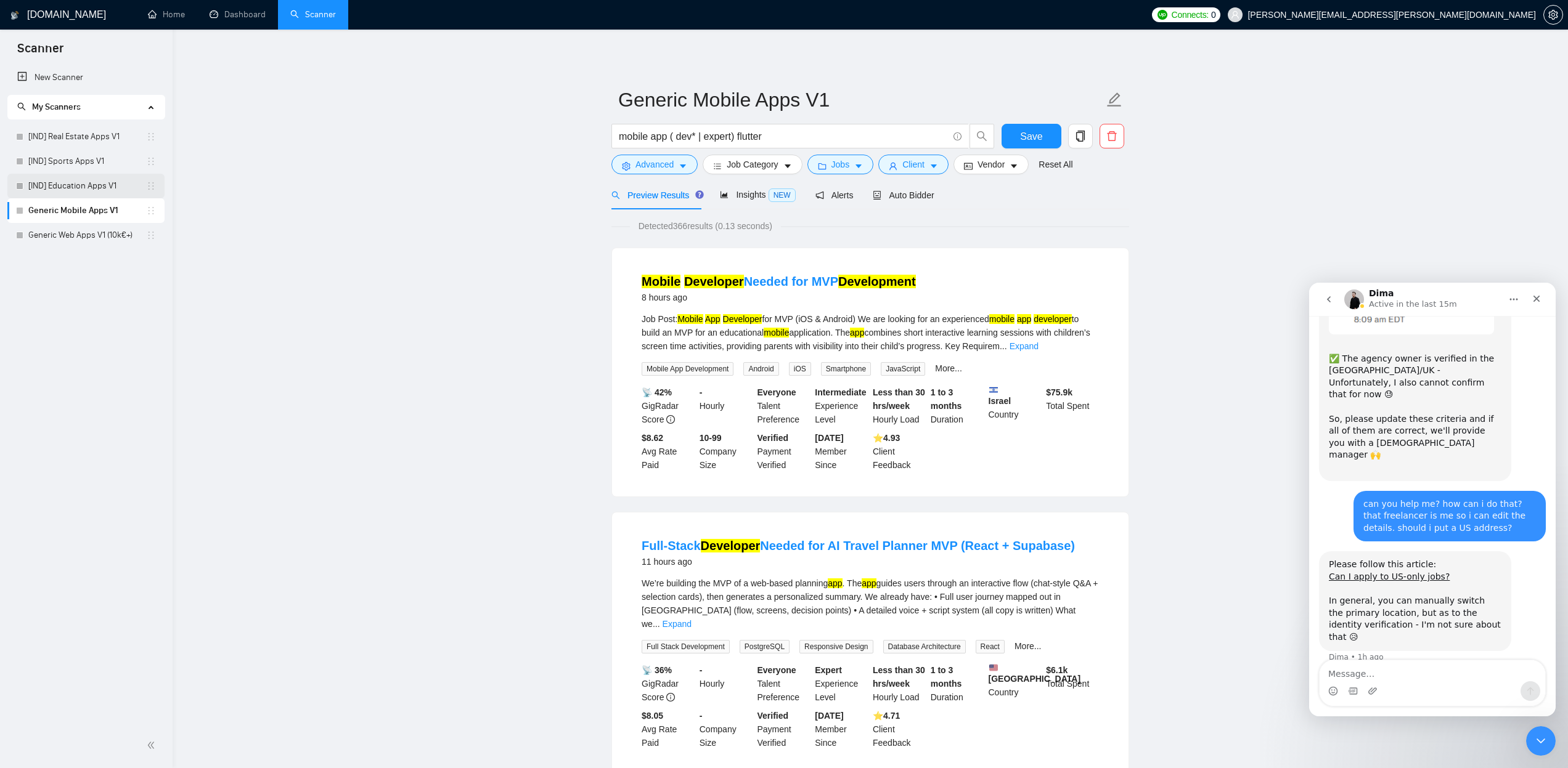
click at [96, 181] on link "[IND] Education Apps V1" at bounding box center [88, 186] width 118 height 25
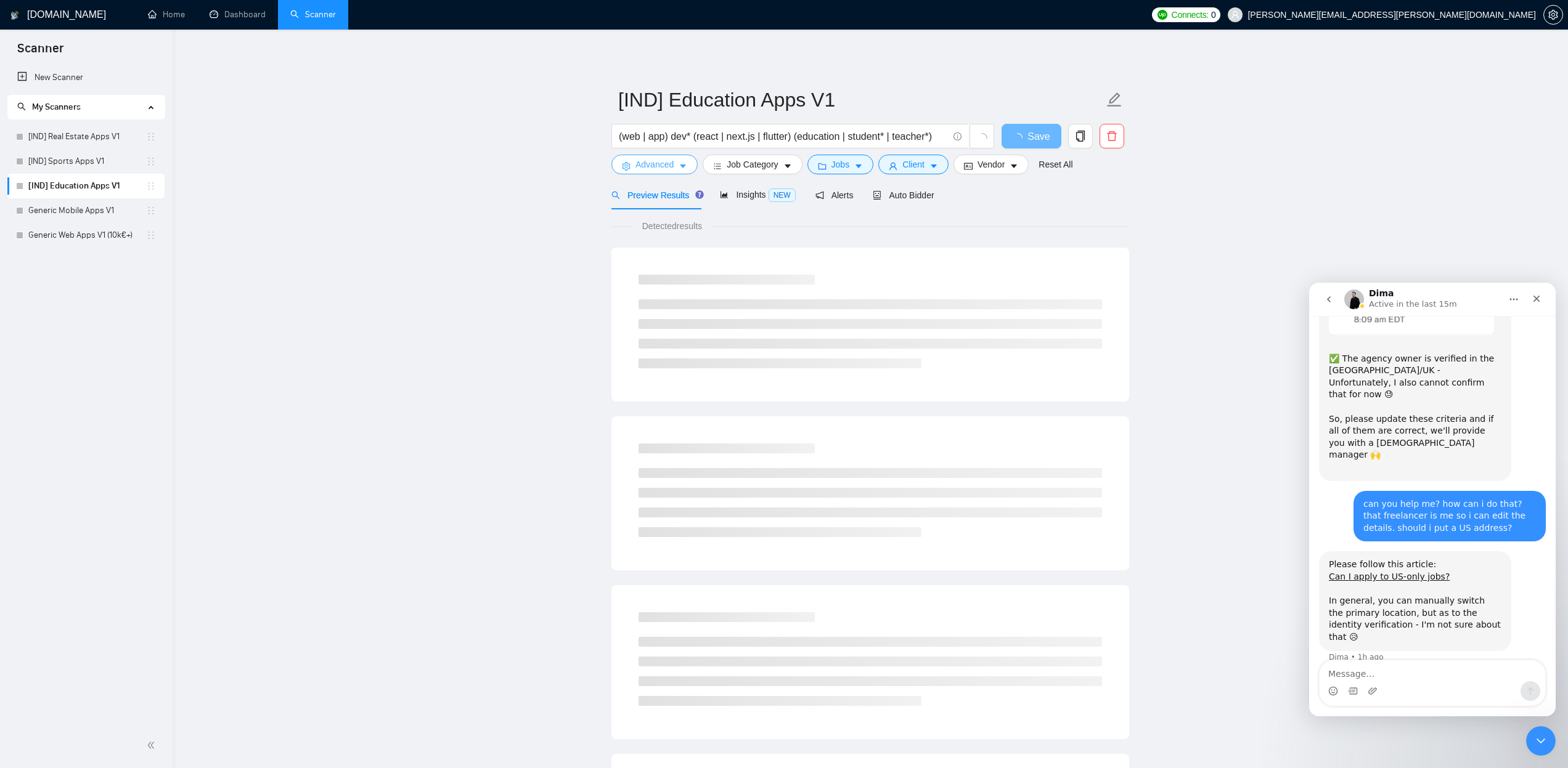
click at [673, 164] on span "Advanced" at bounding box center [655, 165] width 38 height 13
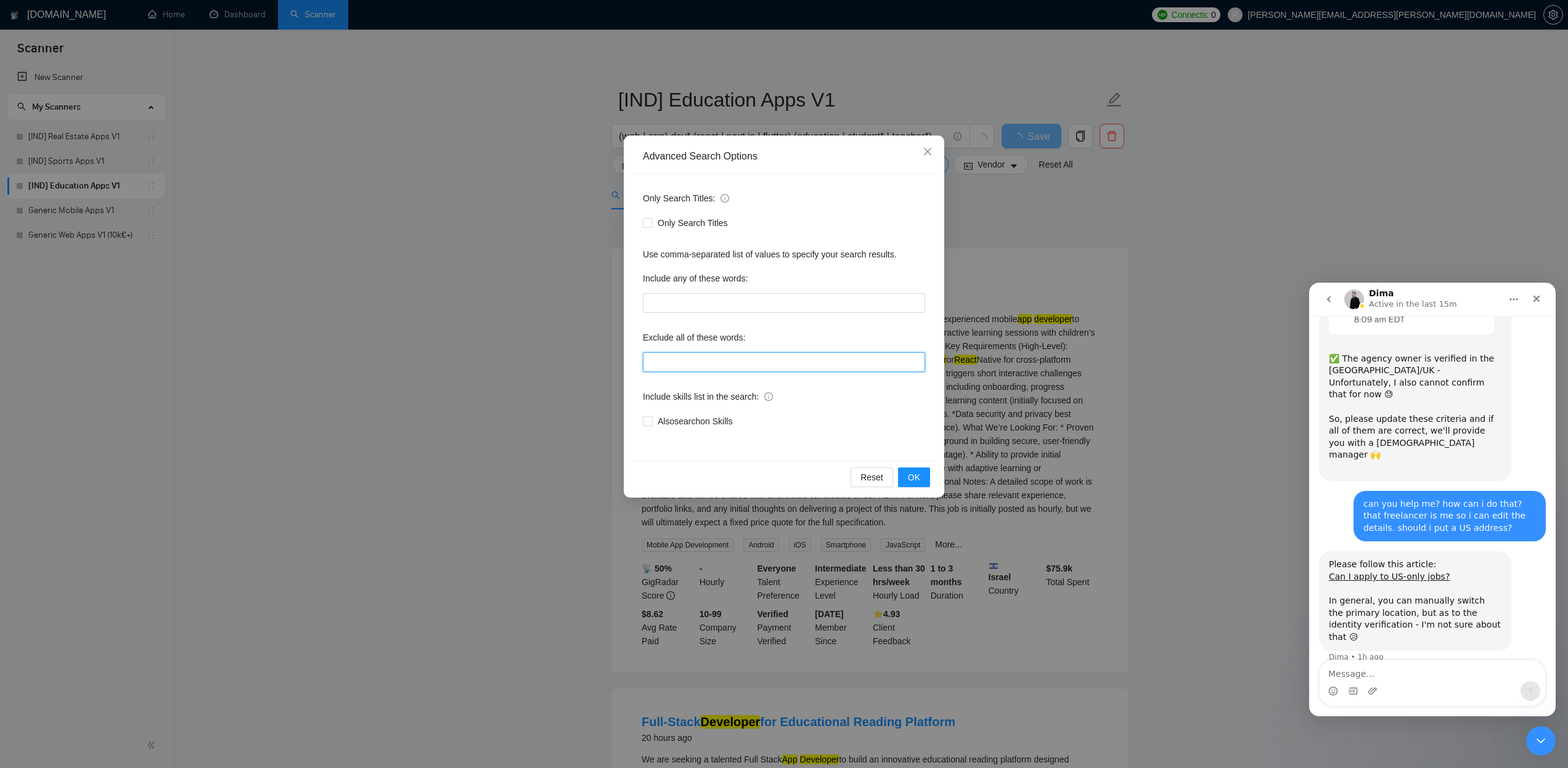
click at [732, 360] on input "text" at bounding box center [784, 362] width 282 height 20
paste input ""power apps", "bubble", "outsystems""
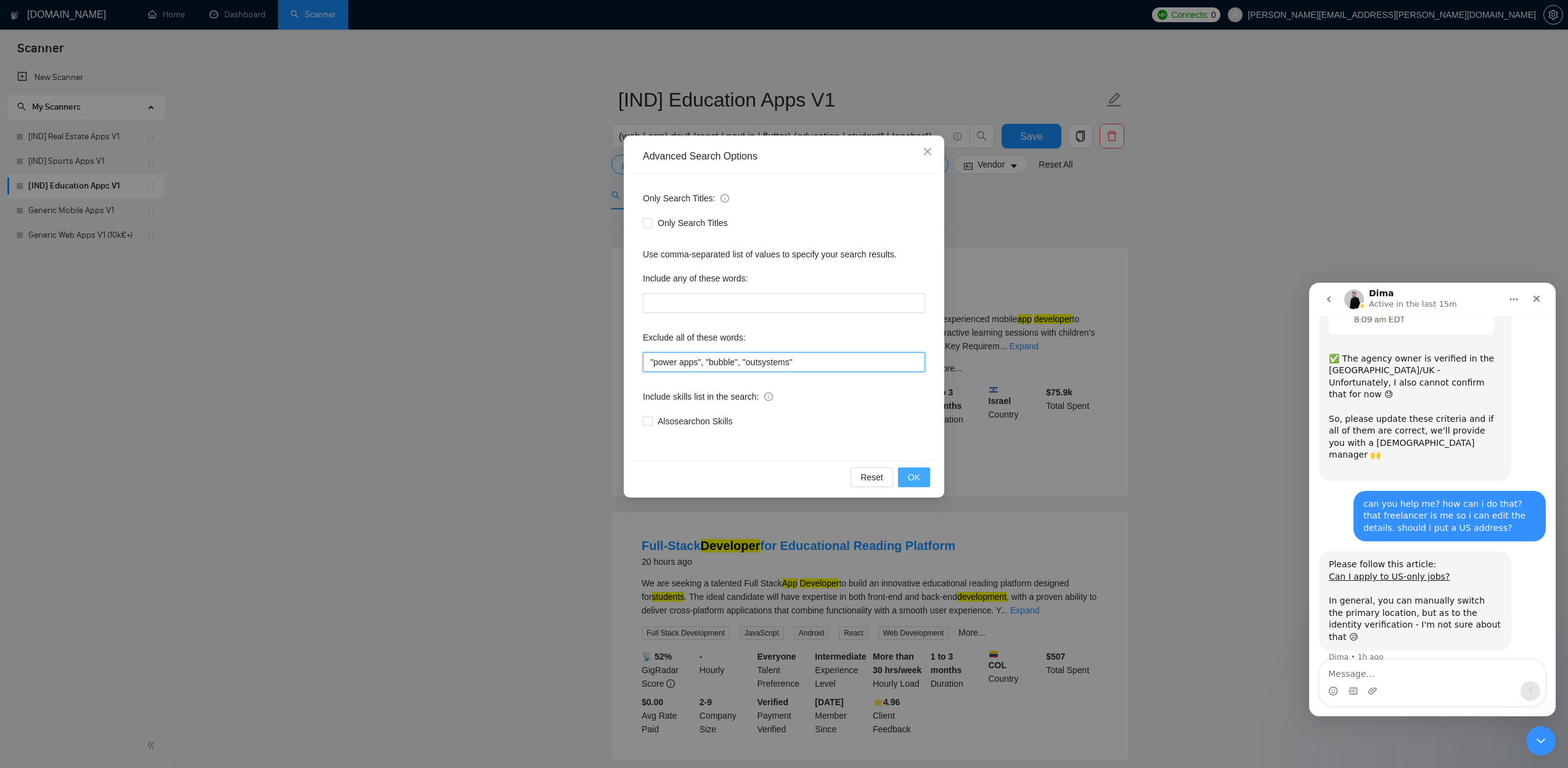
type input ""power apps", "bubble", "outsystems""
click at [905, 482] on button "OK" at bounding box center [914, 477] width 32 height 20
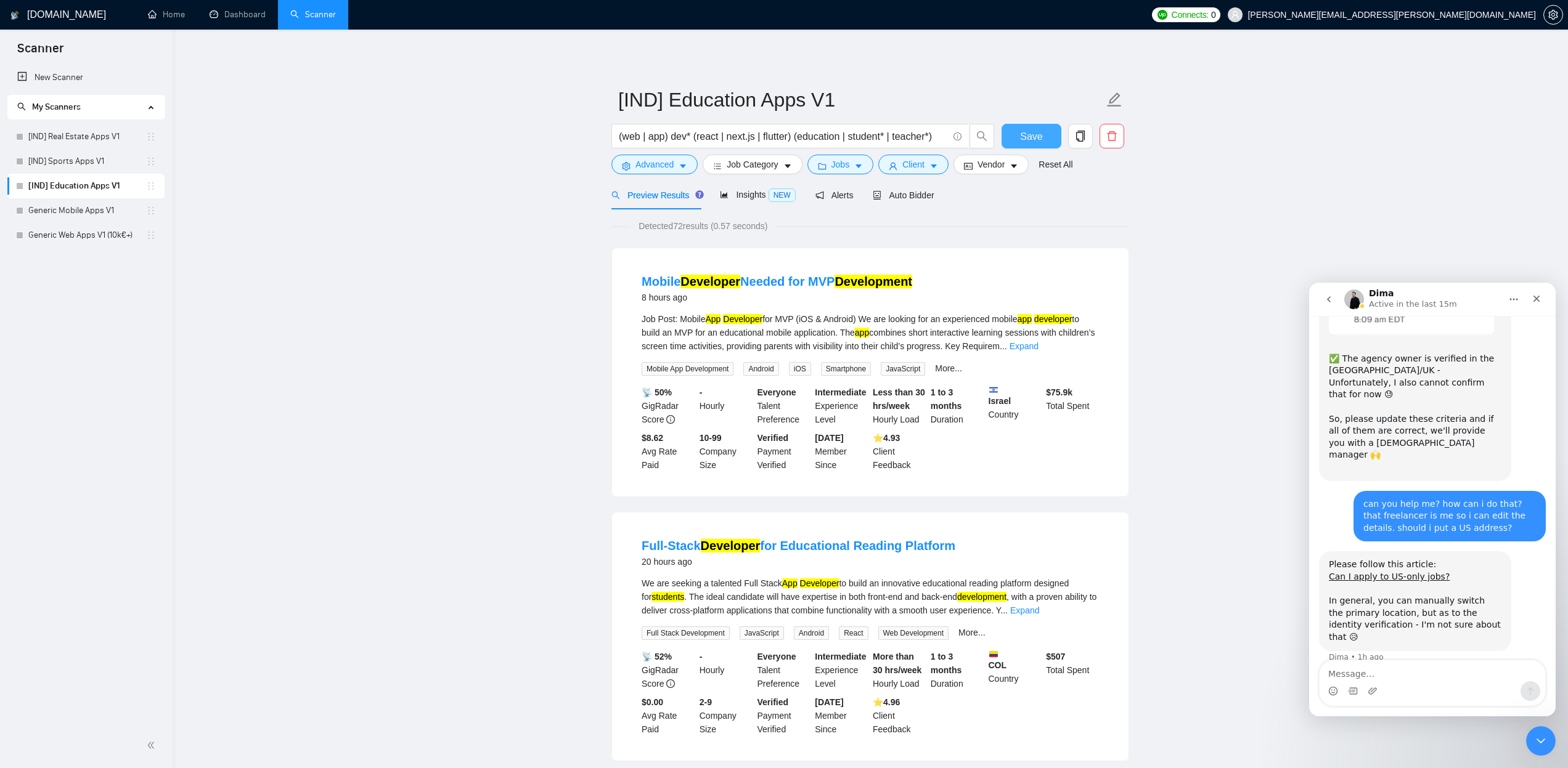
click at [1024, 131] on span "Save" at bounding box center [1030, 136] width 22 height 15
click at [92, 163] on link "[IND] Sports Apps V1" at bounding box center [88, 162] width 118 height 25
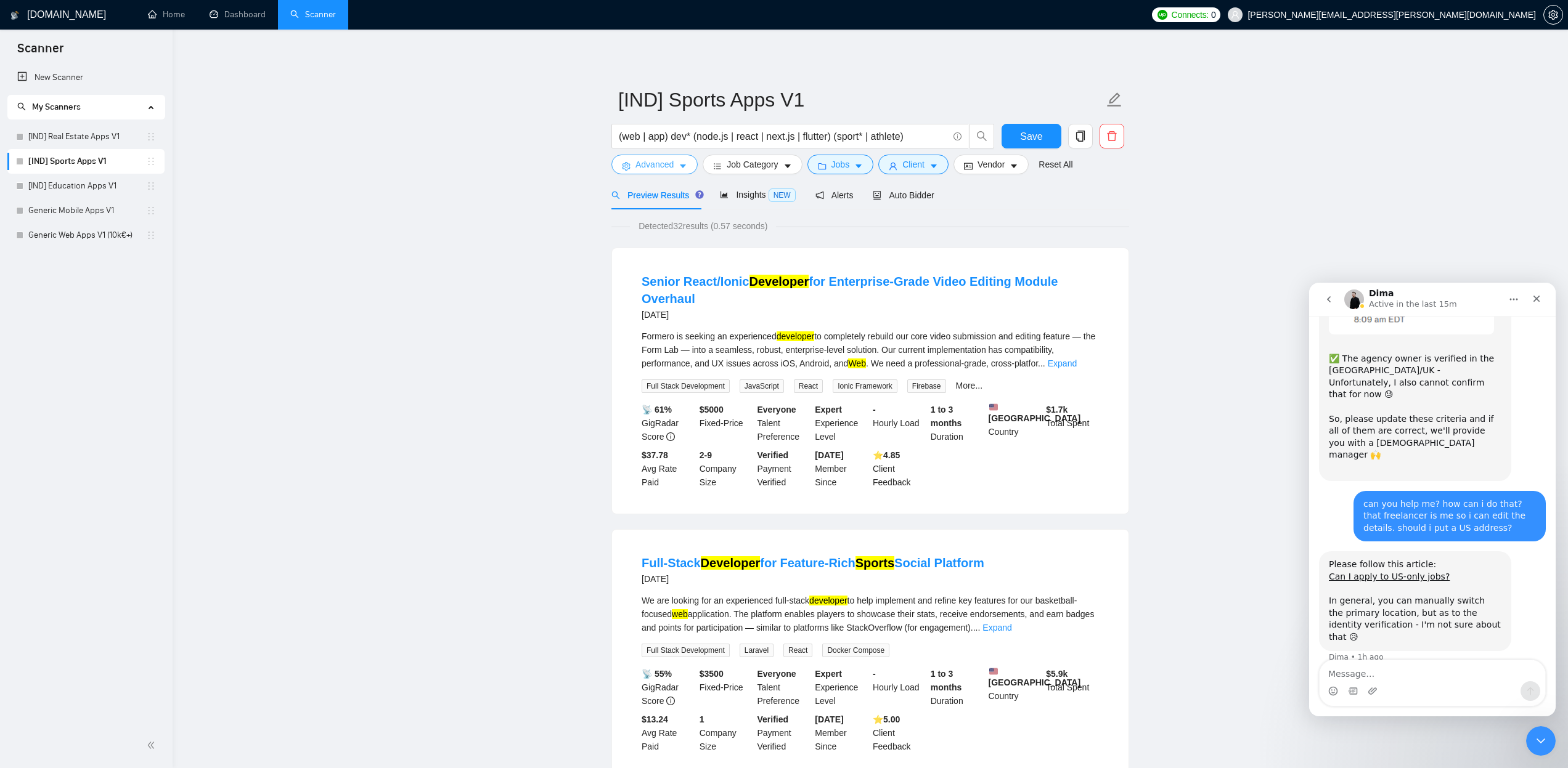
click at [667, 163] on span "Advanced" at bounding box center [655, 165] width 38 height 13
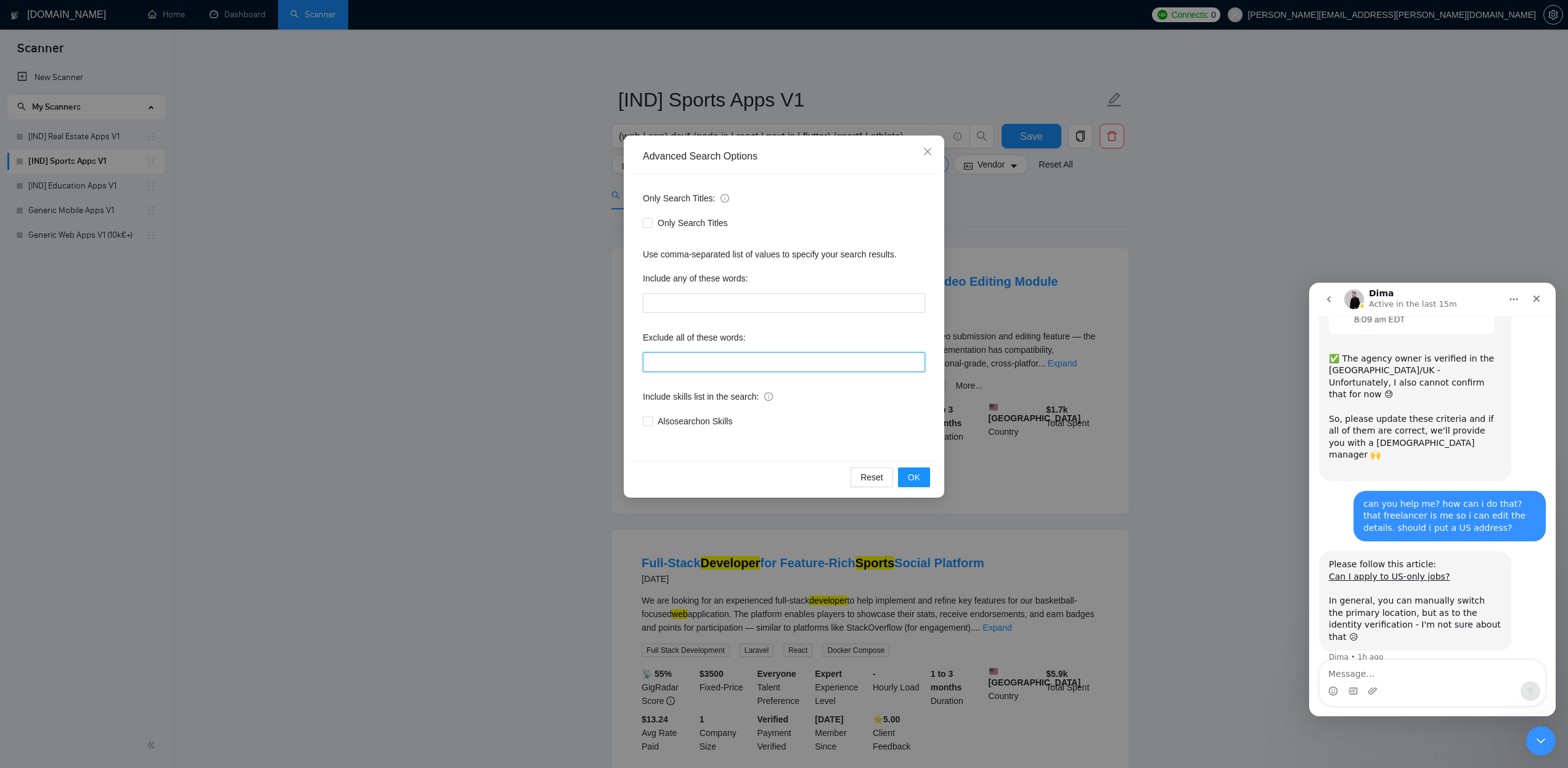
drag, startPoint x: 688, startPoint y: 358, endPoint x: 697, endPoint y: 361, distance: 9.5
click at [689, 358] on input "text" at bounding box center [784, 362] width 282 height 20
paste input ""power apps", "bubble", "outsystems""
type input ""power apps", "bubble", "outsystems""
click at [908, 478] on span "OK" at bounding box center [914, 477] width 12 height 13
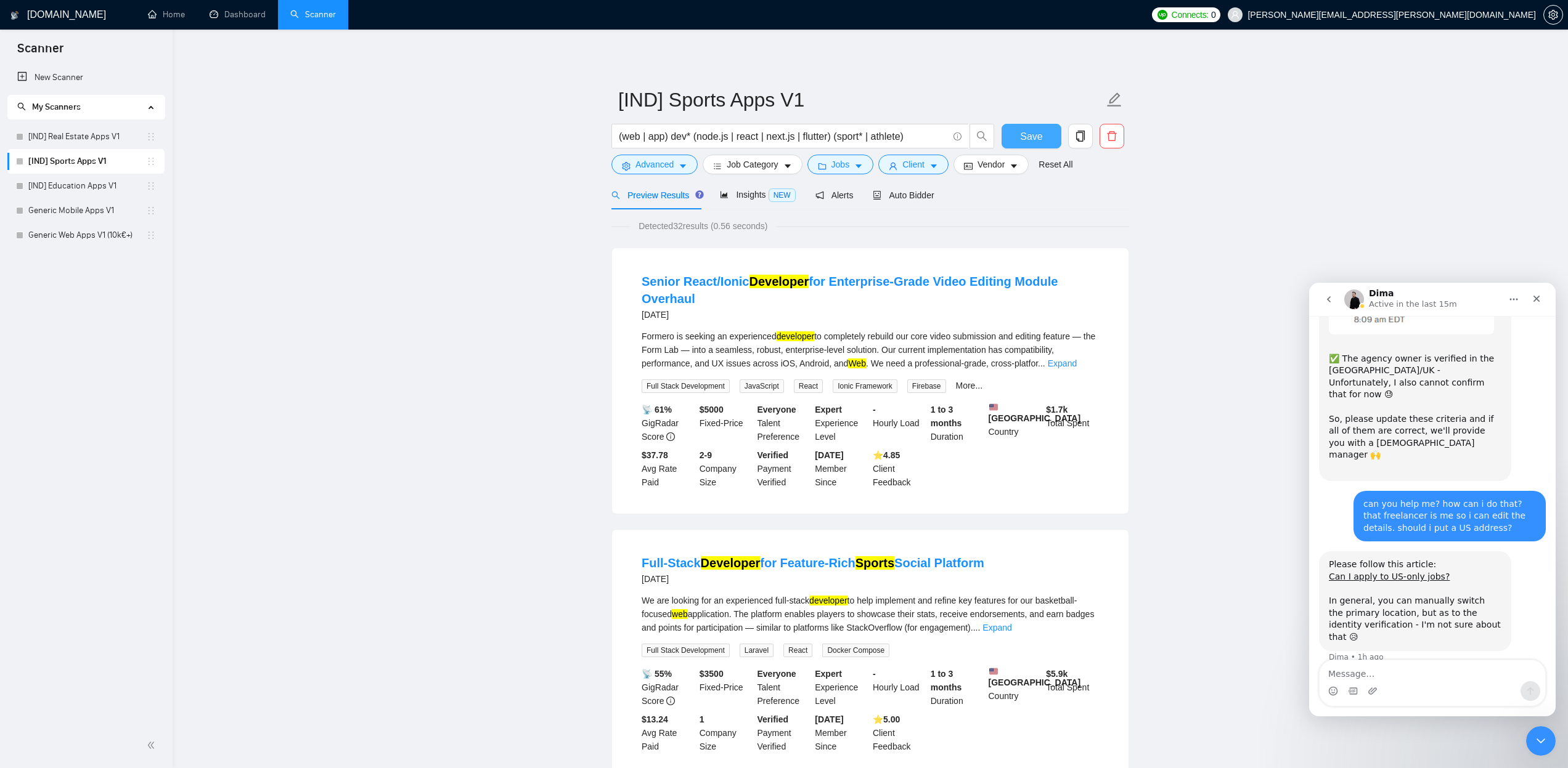
click at [1022, 135] on span "Save" at bounding box center [1030, 136] width 22 height 15
click at [863, 164] on icon "caret-down" at bounding box center [858, 166] width 9 height 9
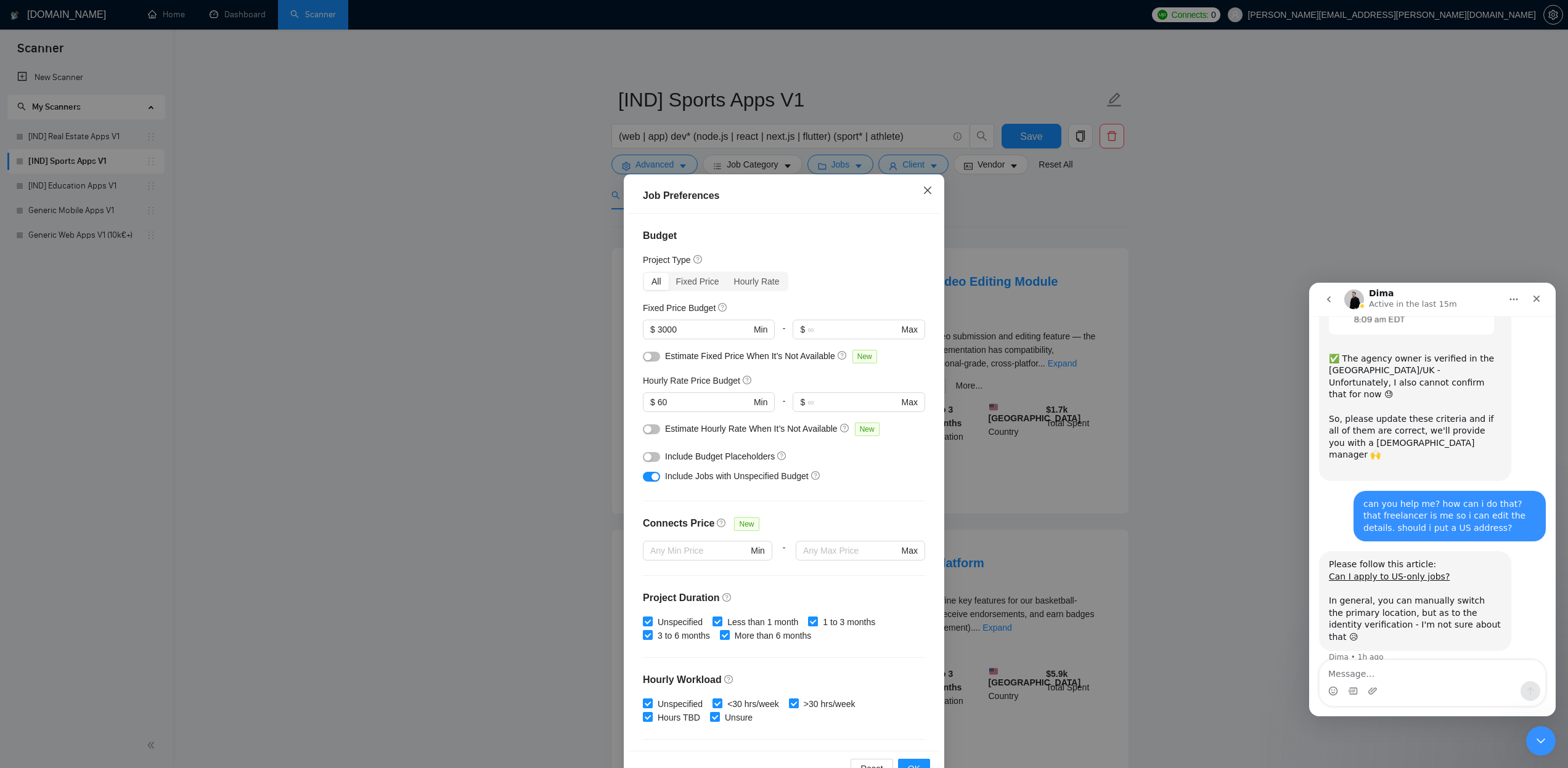
click at [926, 189] on icon "close" at bounding box center [927, 190] width 8 height 8
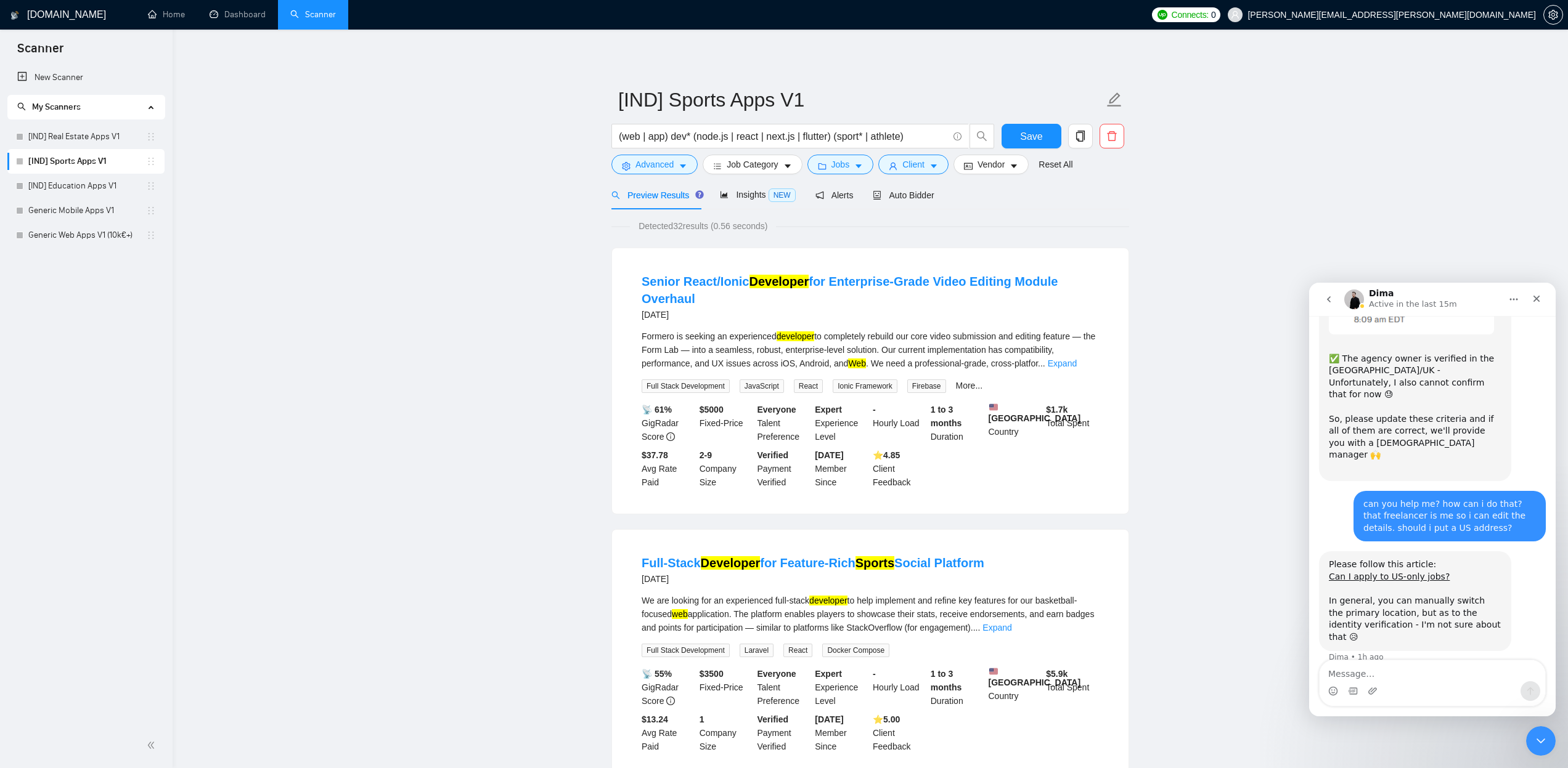
click at [925, 167] on span "Client" at bounding box center [913, 165] width 22 height 13
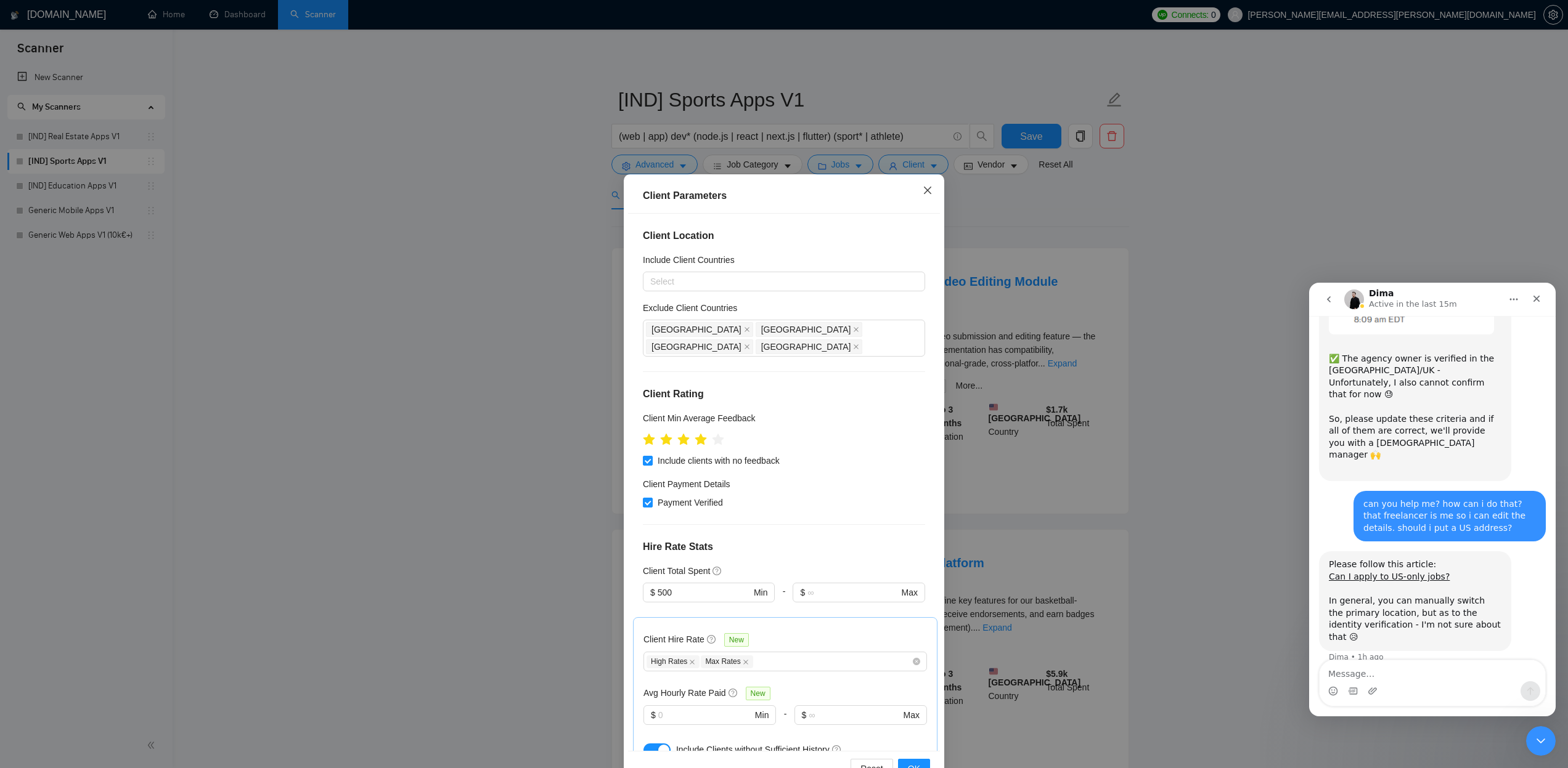
click at [924, 190] on icon "close" at bounding box center [927, 191] width 10 height 10
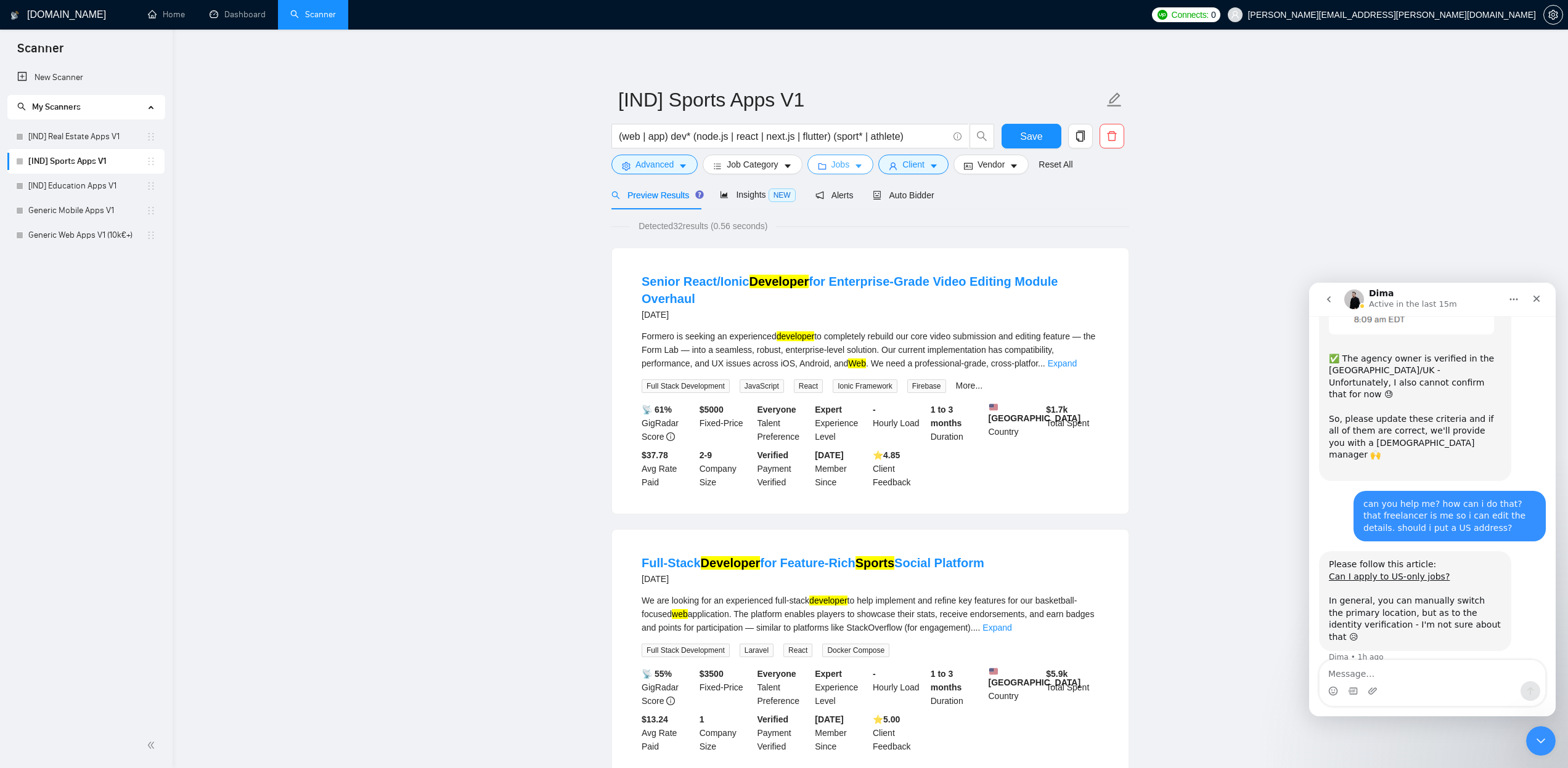
click at [847, 164] on span "Jobs" at bounding box center [840, 165] width 18 height 13
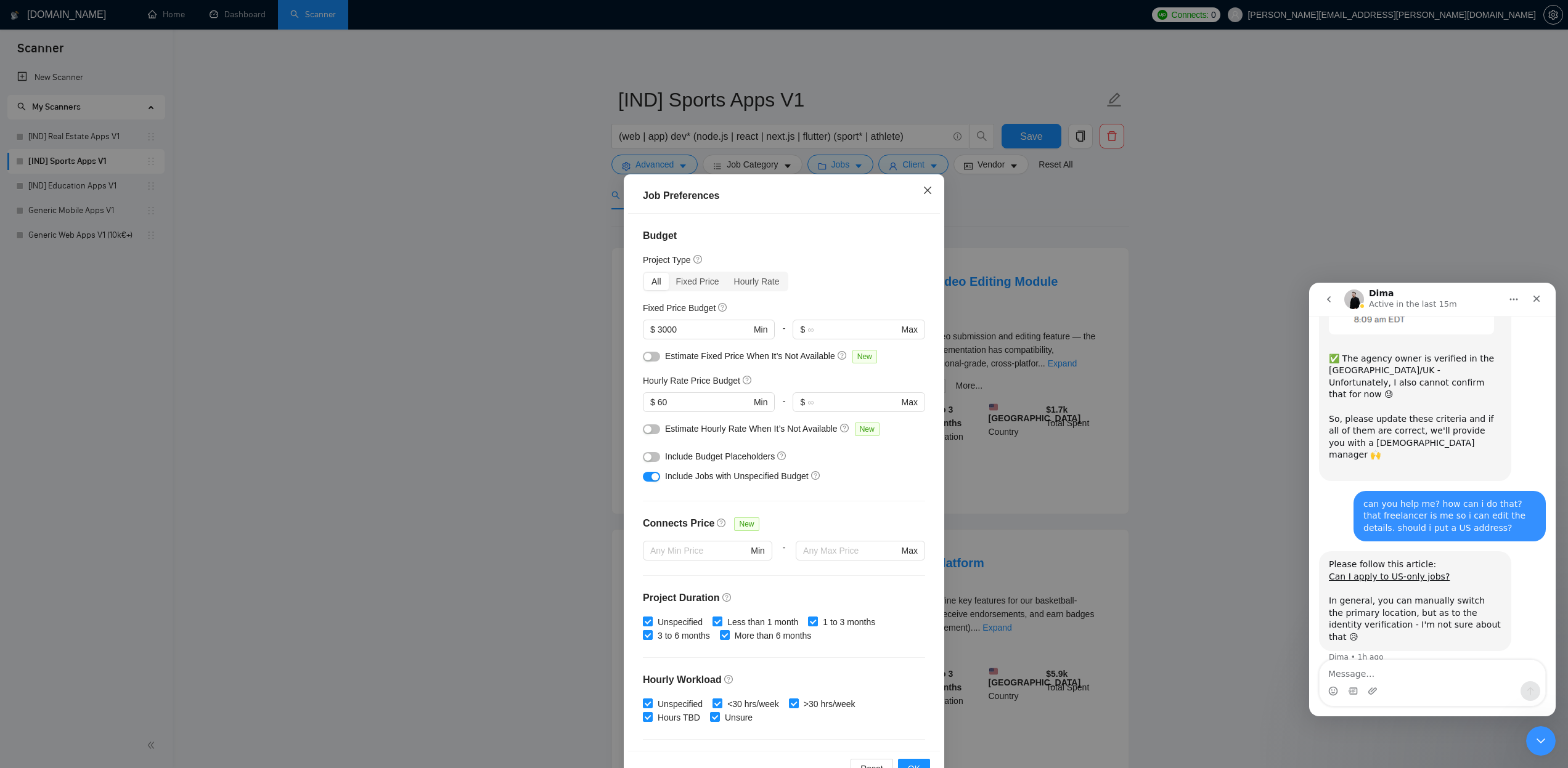
click at [931, 188] on icon "close" at bounding box center [927, 190] width 8 height 8
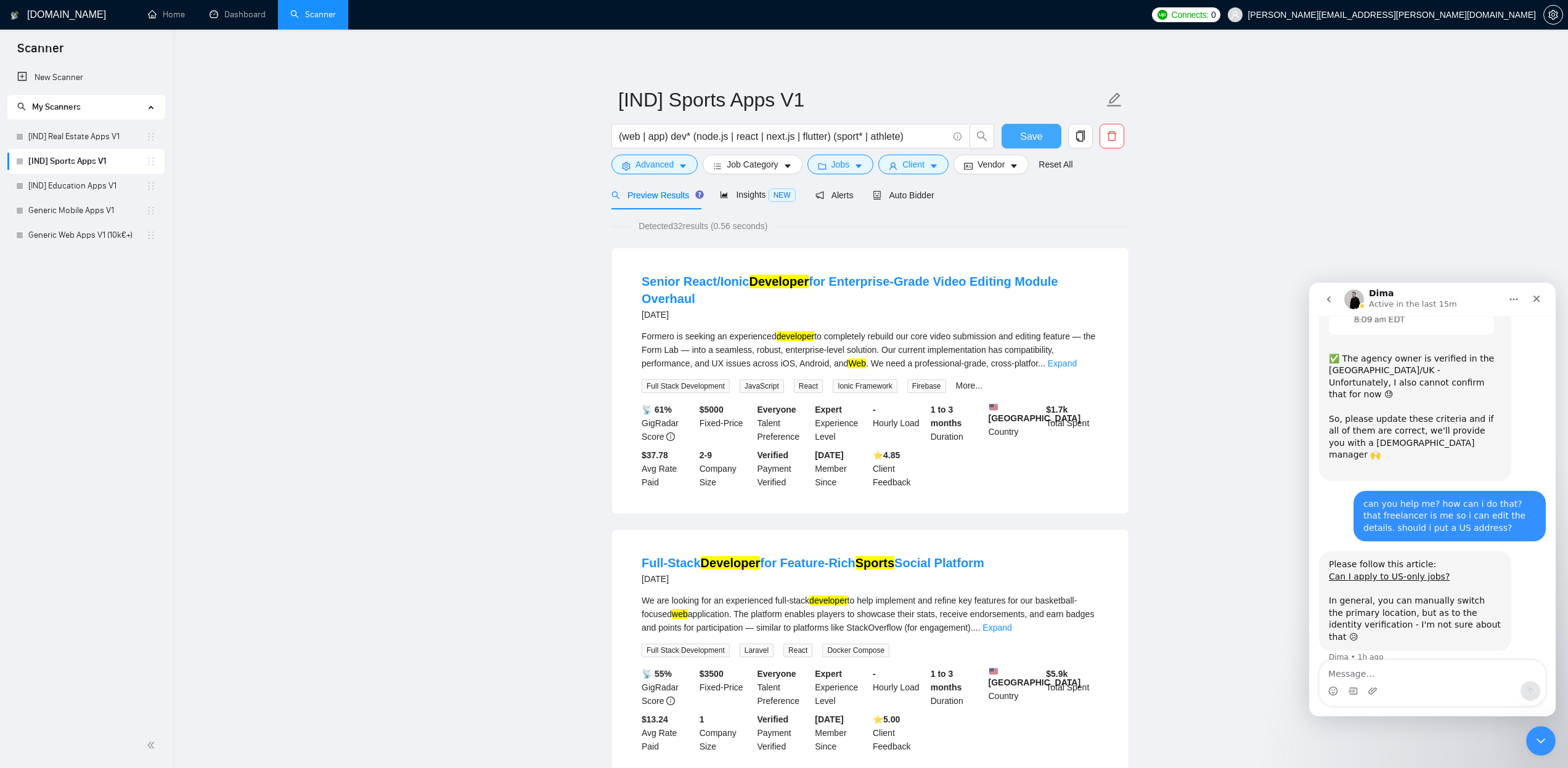
click at [1018, 135] on button "Save" at bounding box center [1031, 136] width 60 height 25
click at [726, 193] on icon "area-chart" at bounding box center [723, 194] width 9 height 9
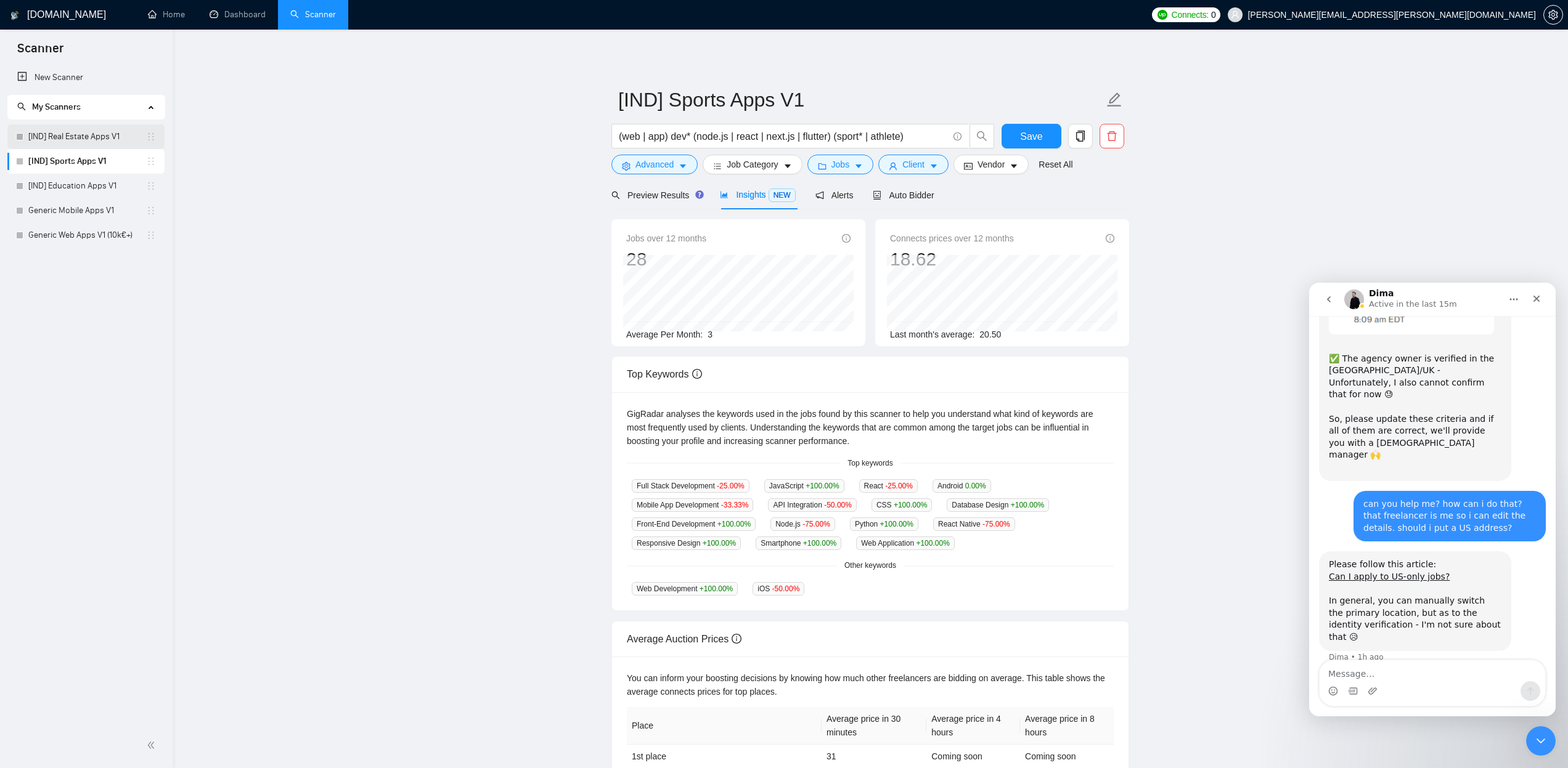
click at [100, 138] on link "[IND] Real Estate Apps V1" at bounding box center [88, 137] width 118 height 25
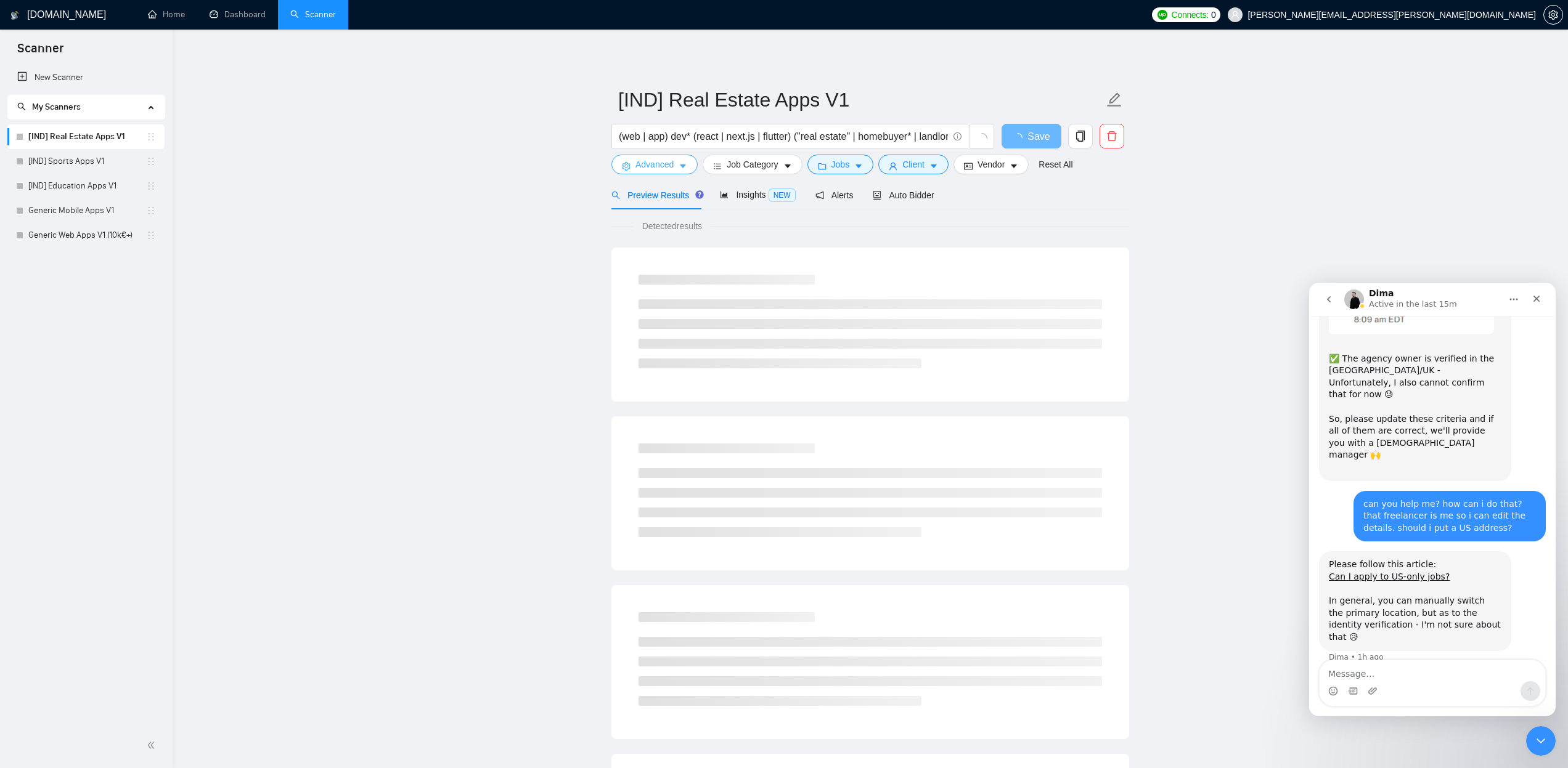
click at [682, 167] on icon "caret-down" at bounding box center [682, 166] width 9 height 9
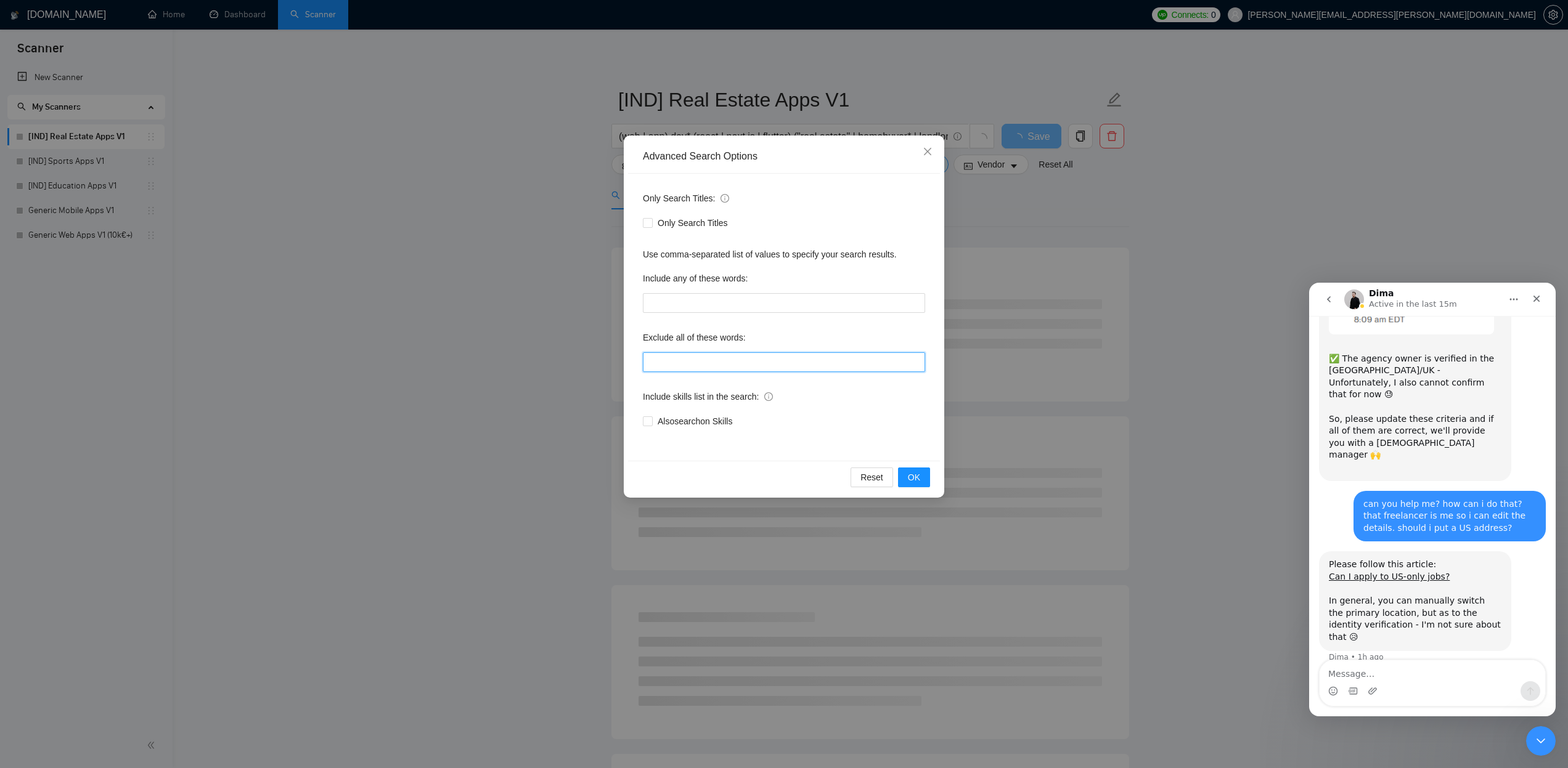
click at [683, 360] on input "text" at bounding box center [784, 362] width 282 height 20
paste input ""power apps", "bubble", "outsystems""
type input ""power apps", "bubble", "outsystems""
click at [917, 472] on span "OK" at bounding box center [914, 477] width 12 height 13
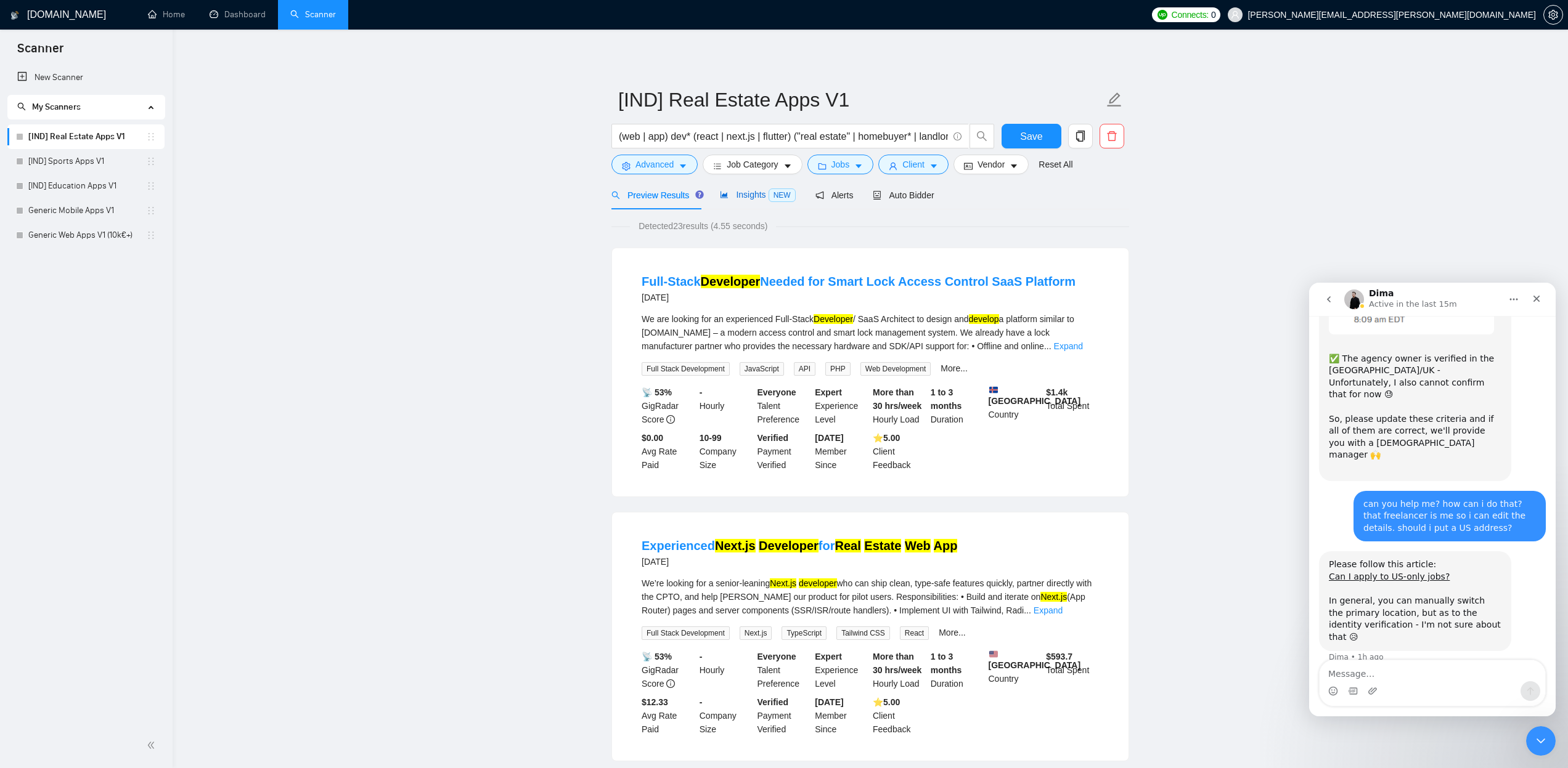
click at [749, 197] on span "Insights NEW" at bounding box center [757, 194] width 75 height 10
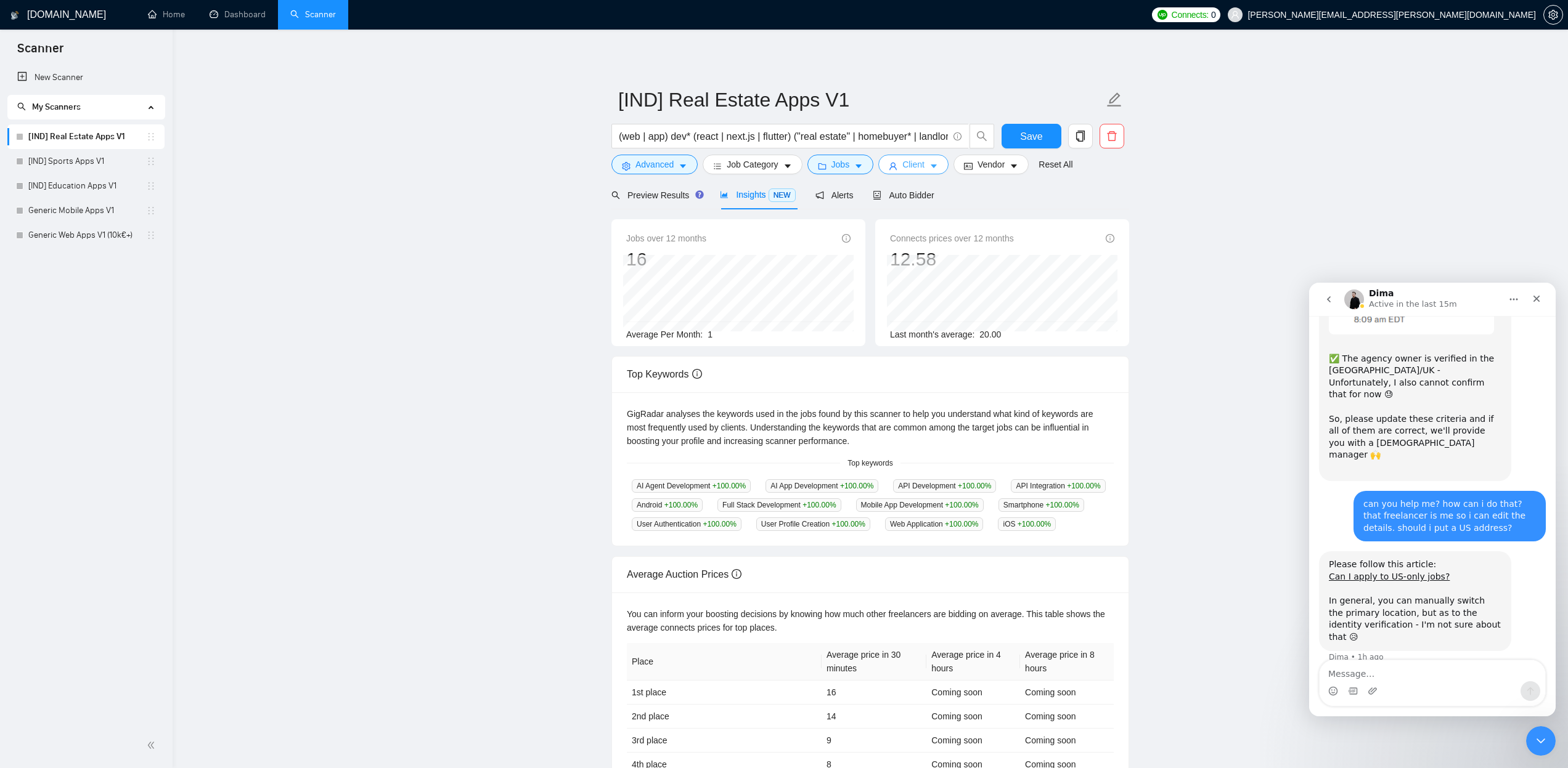
click at [938, 167] on icon "caret-down" at bounding box center [933, 166] width 9 height 9
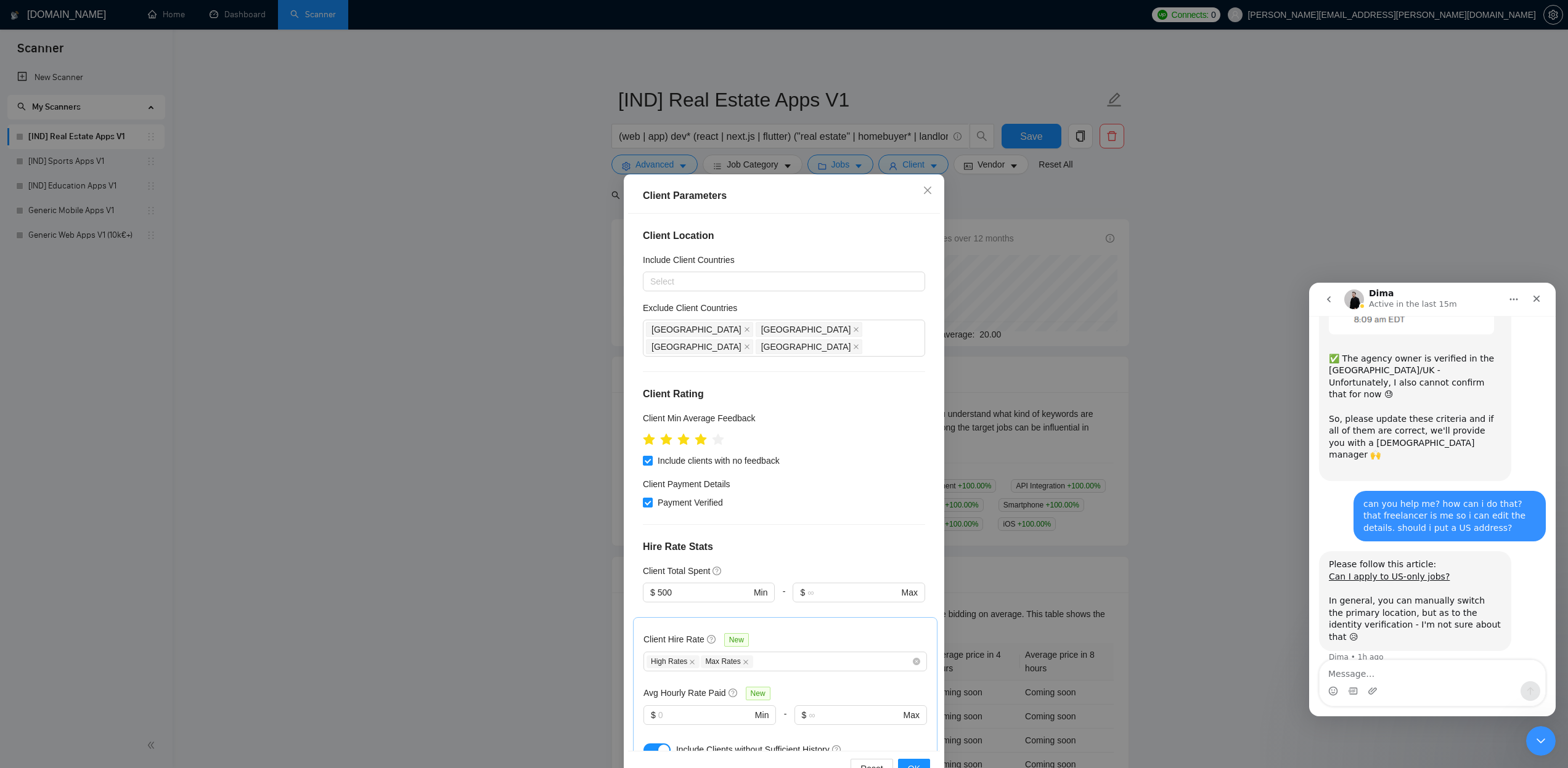
drag, startPoint x: 927, startPoint y: 193, endPoint x: 867, endPoint y: 179, distance: 61.6
click at [927, 193] on icon "close" at bounding box center [927, 191] width 10 height 10
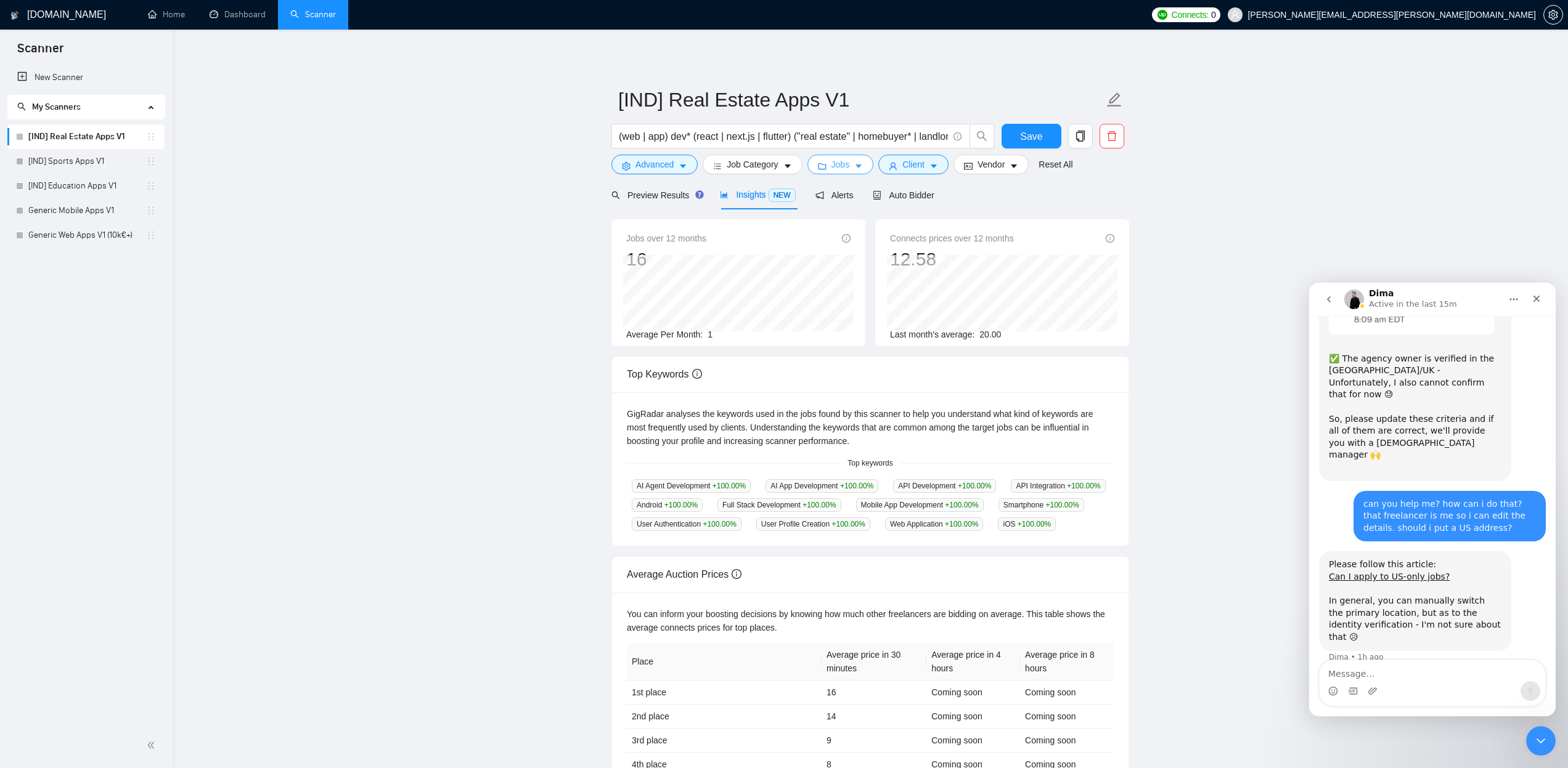
click at [863, 162] on icon "caret-down" at bounding box center [858, 166] width 9 height 9
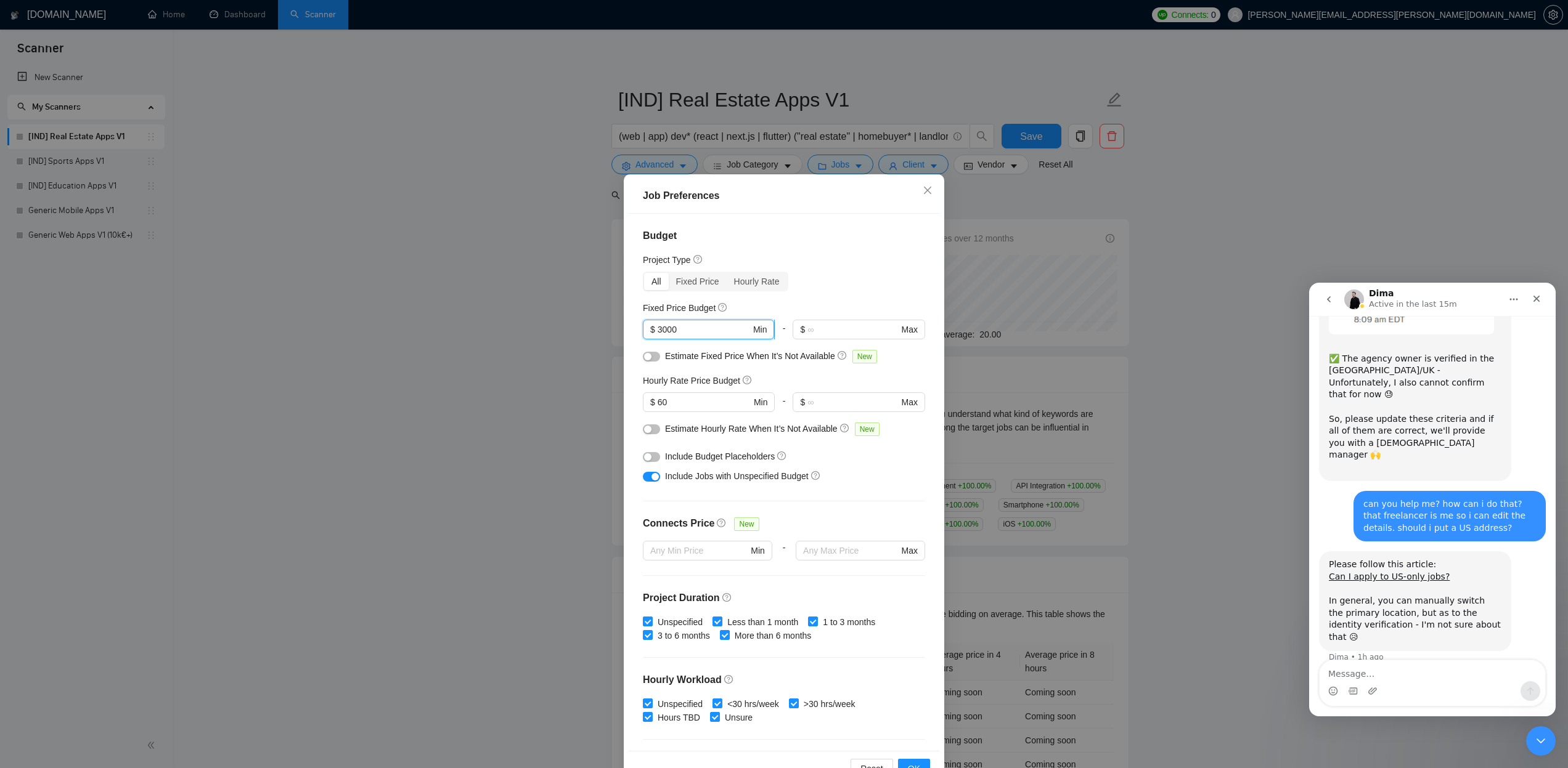
drag, startPoint x: 662, startPoint y: 328, endPoint x: 656, endPoint y: 331, distance: 6.7
click at [656, 331] on span "$ 3000 Min" at bounding box center [709, 330] width 132 height 20
type input "2000"
click at [655, 404] on span "$ 60 Min" at bounding box center [709, 402] width 132 height 20
type input "50"
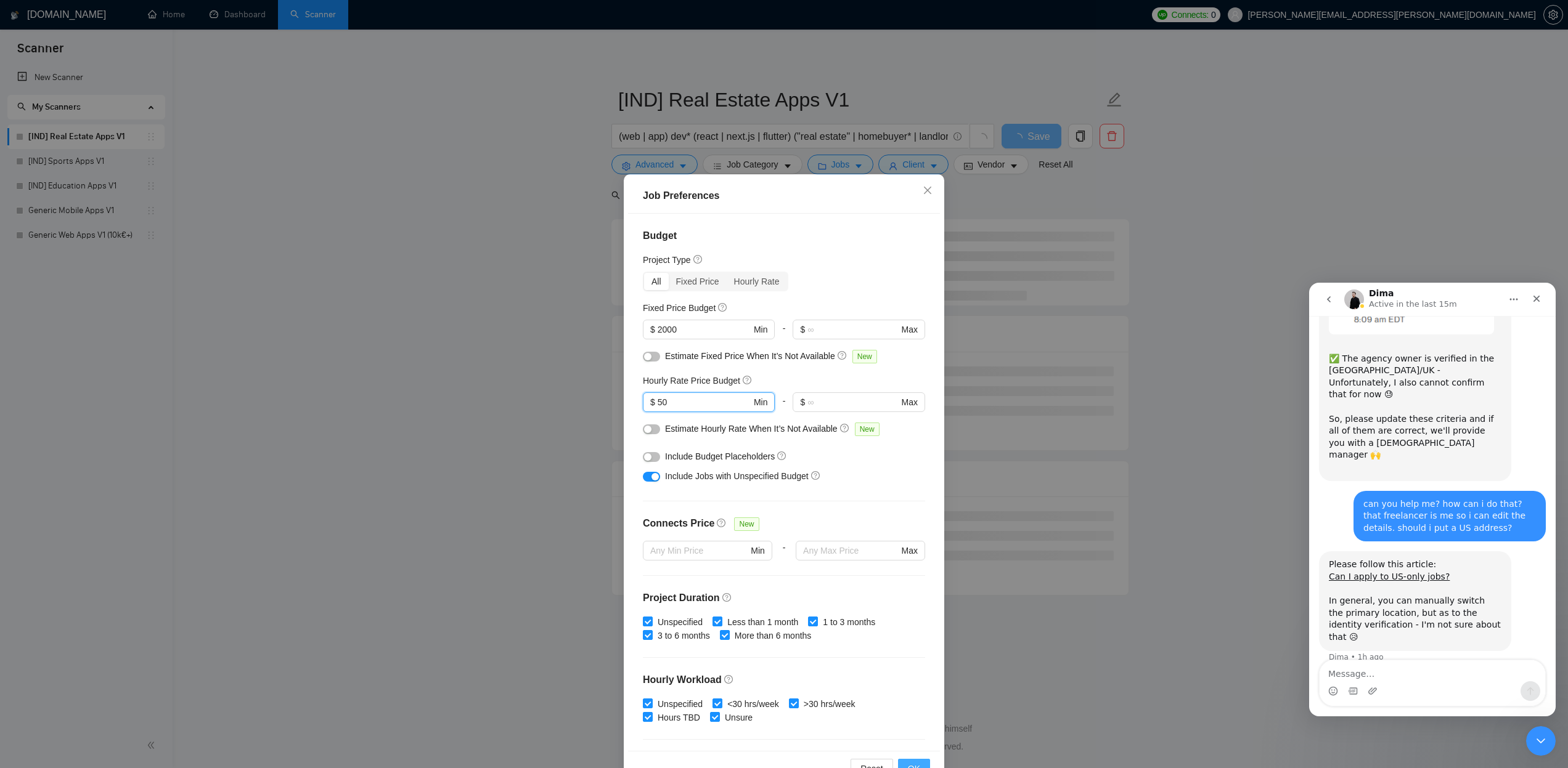
click at [912, 765] on span "OK" at bounding box center [914, 769] width 12 height 13
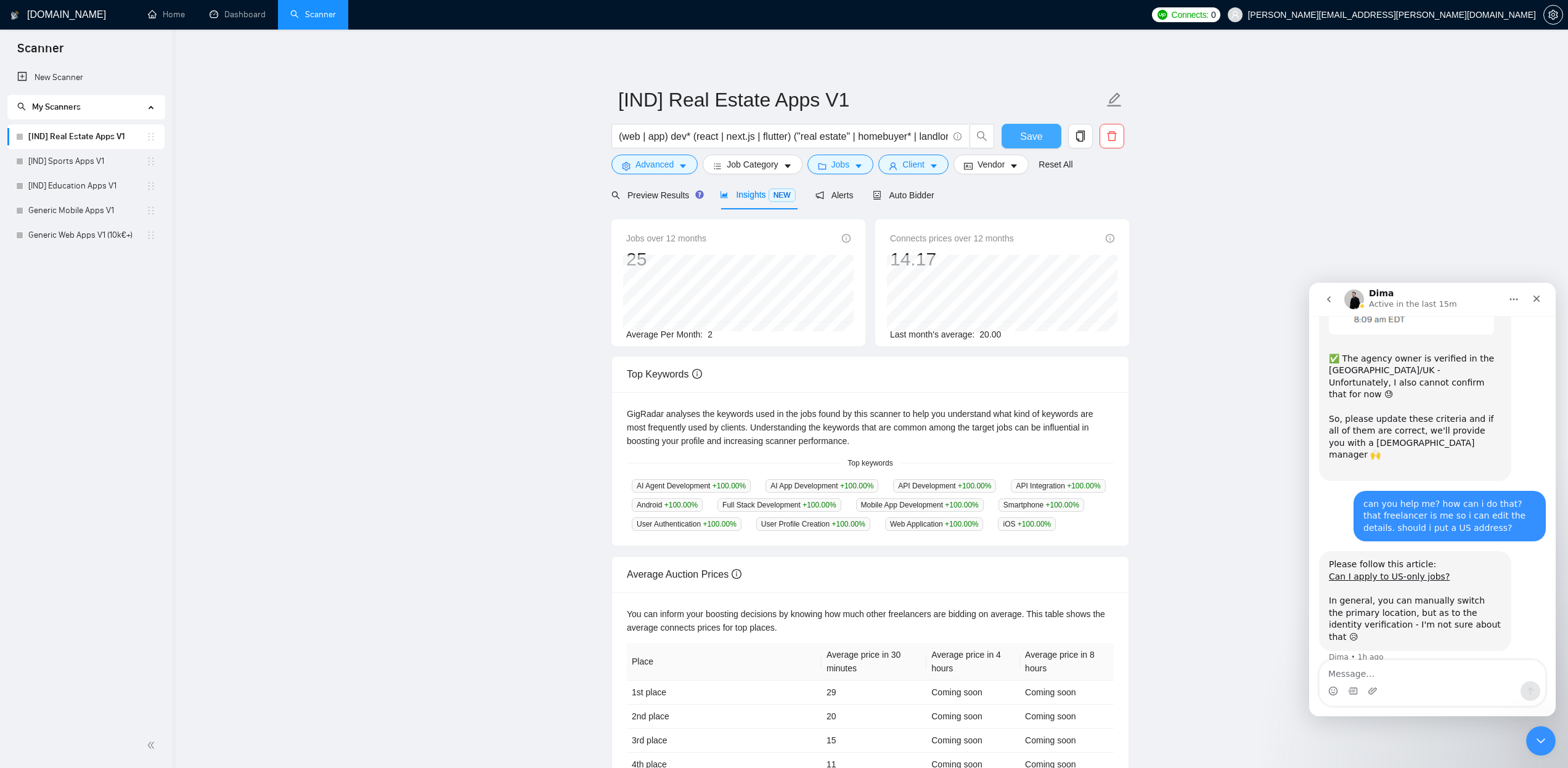
click at [1028, 135] on span "Save" at bounding box center [1030, 136] width 22 height 15
click at [77, 158] on link "[IND] Sports Apps V1" at bounding box center [88, 162] width 118 height 25
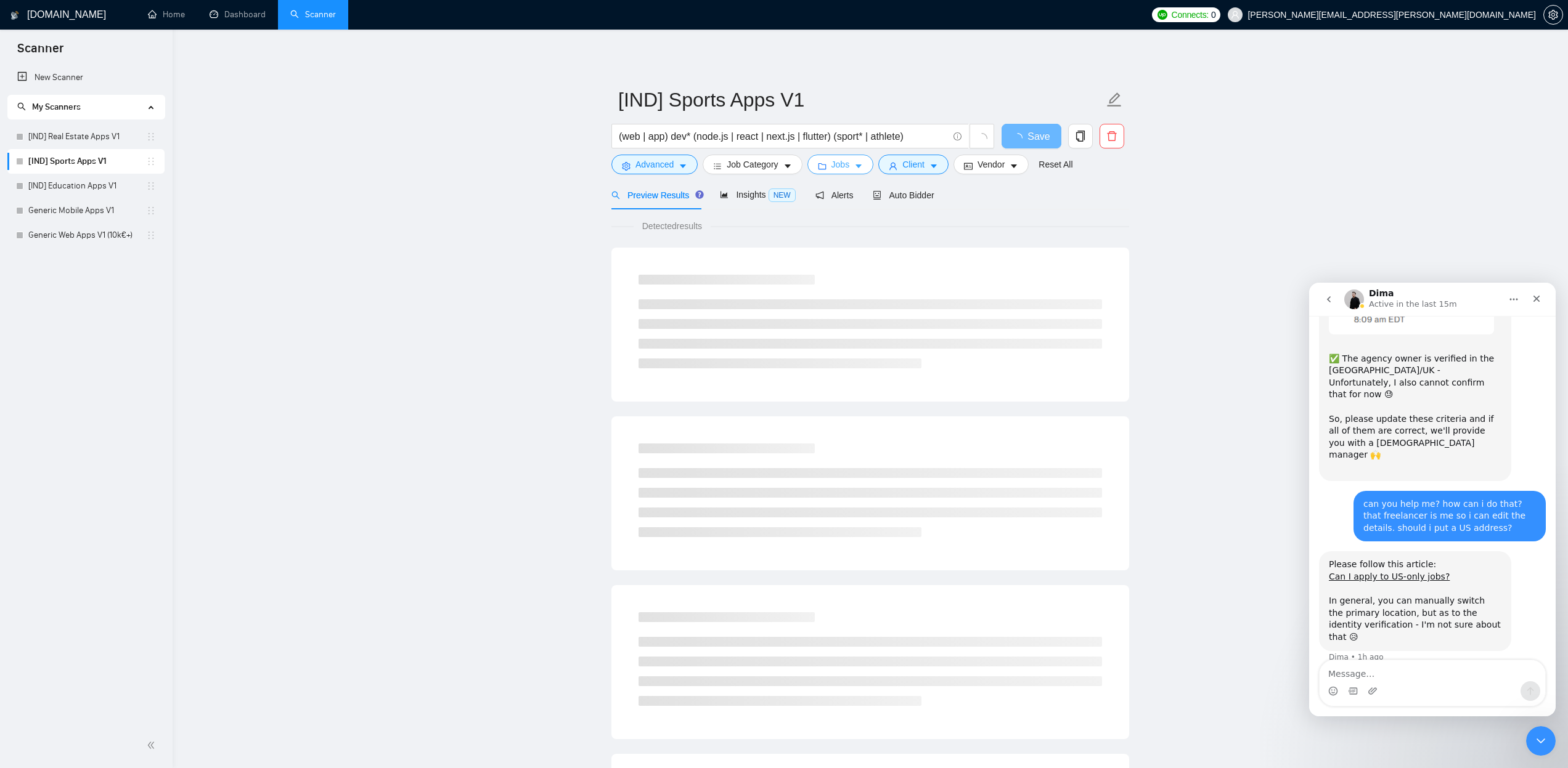
click at [863, 165] on icon "caret-down" at bounding box center [858, 166] width 9 height 9
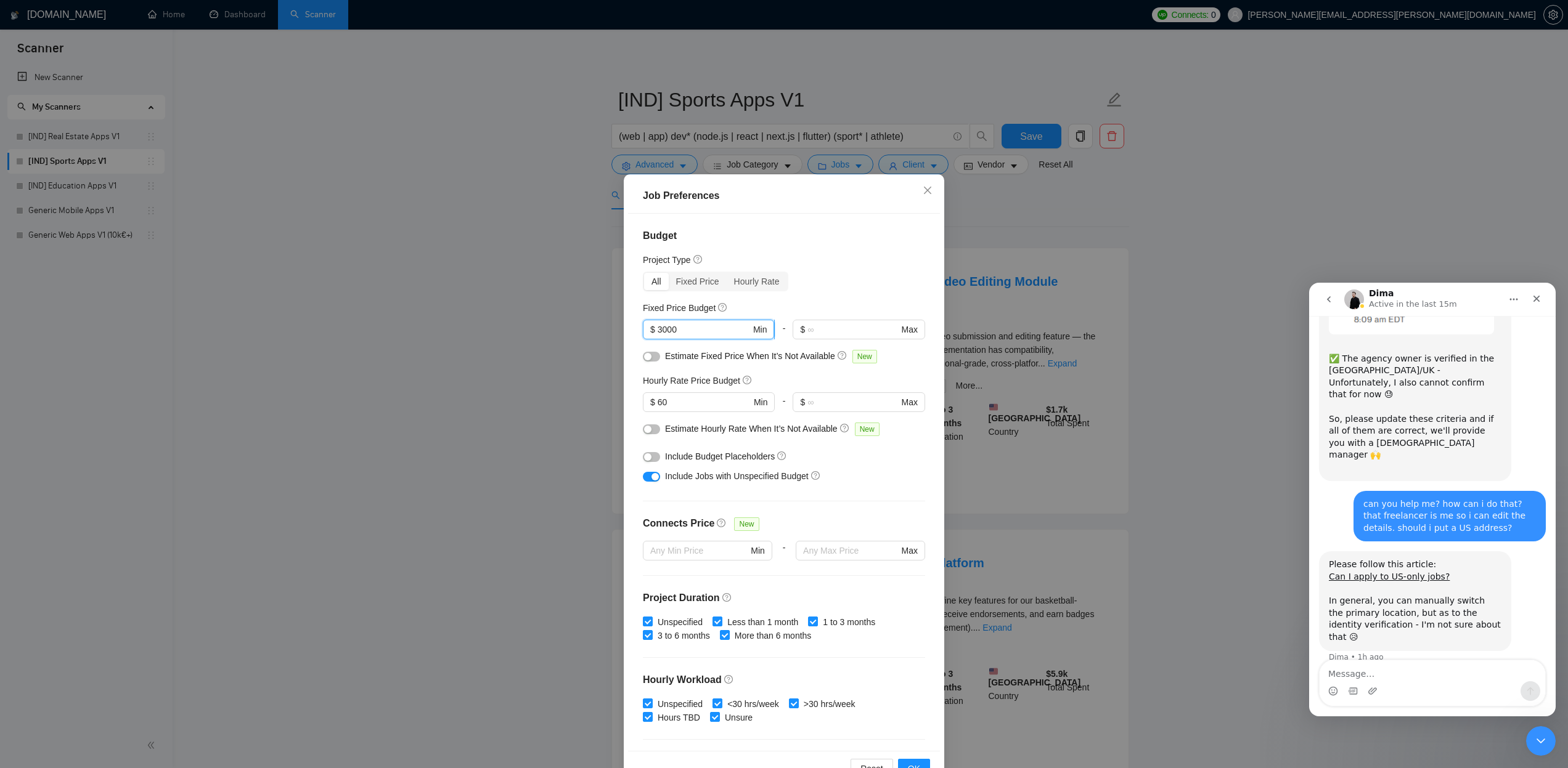
drag, startPoint x: 663, startPoint y: 330, endPoint x: 654, endPoint y: 331, distance: 9.1
click at [654, 331] on span "$ 3000 Min" at bounding box center [709, 330] width 132 height 20
type input "2000"
drag, startPoint x: 662, startPoint y: 404, endPoint x: 652, endPoint y: 406, distance: 10.2
click at [652, 406] on span "$ 60 Min" at bounding box center [709, 402] width 132 height 20
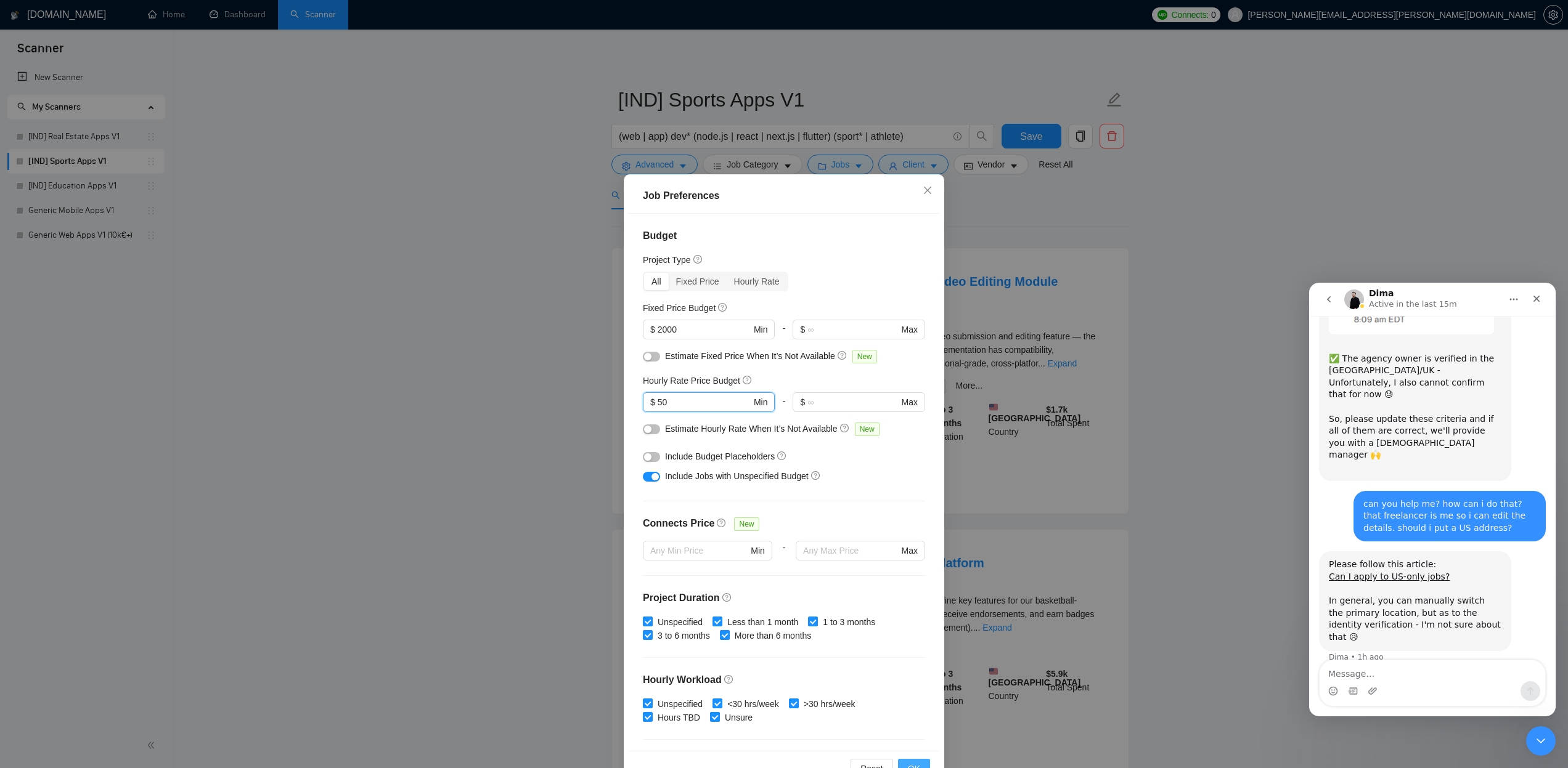
type input "50"
click at [913, 764] on span "OK" at bounding box center [914, 769] width 12 height 13
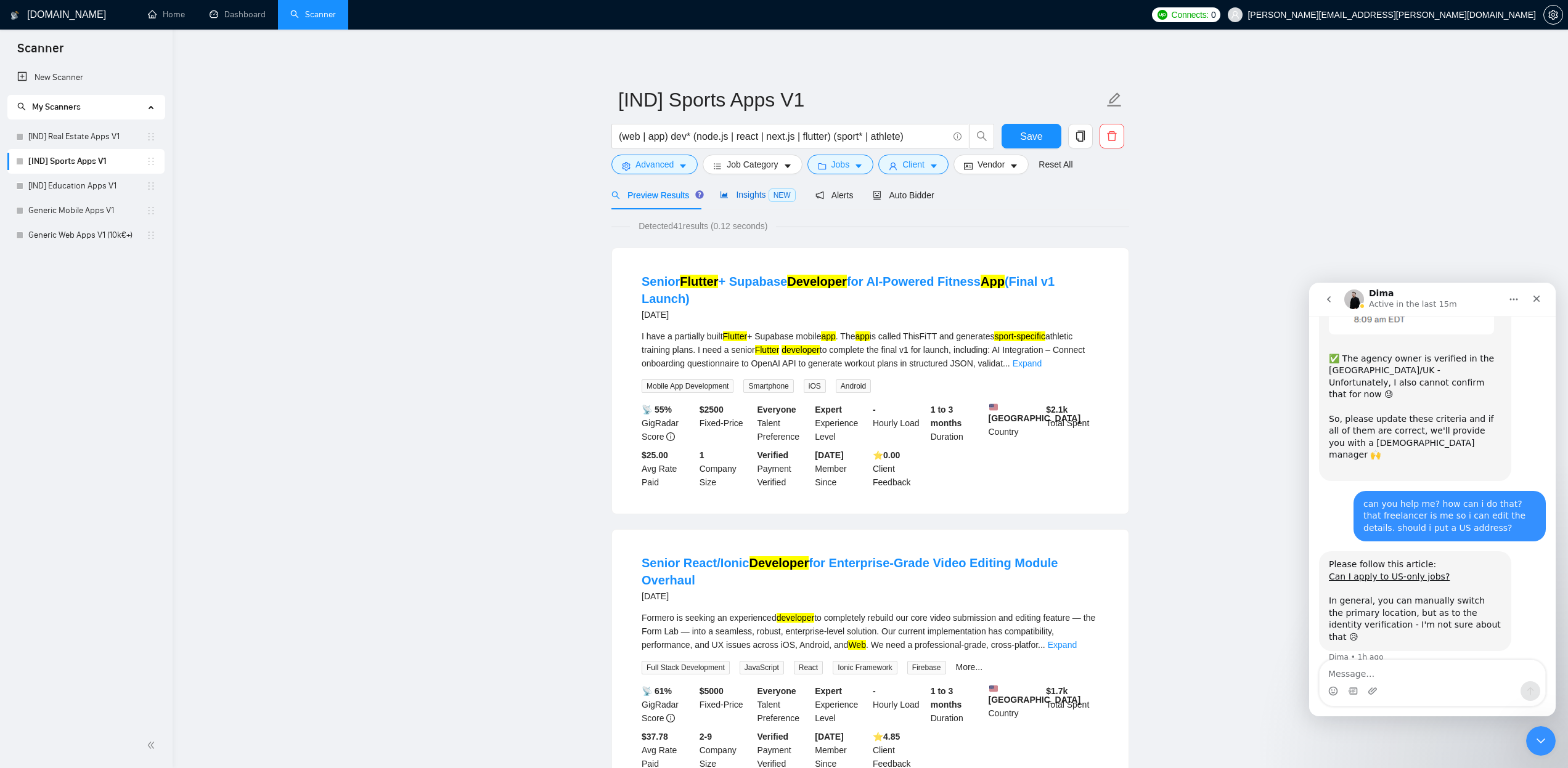
click at [752, 196] on span "Insights NEW" at bounding box center [757, 194] width 75 height 10
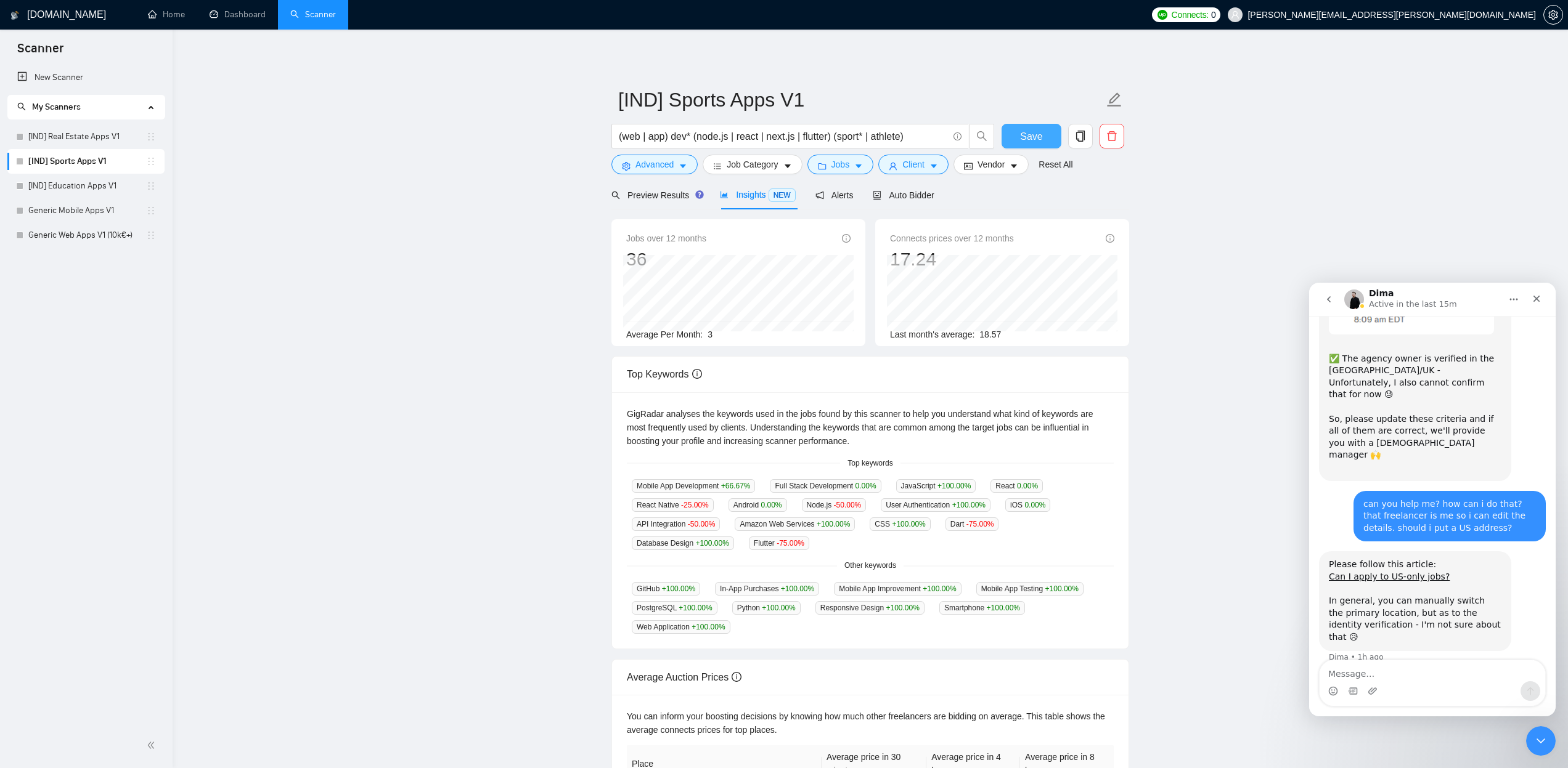
click at [1030, 137] on span "Save" at bounding box center [1030, 136] width 22 height 15
click at [87, 183] on link "[IND] Education Apps V1" at bounding box center [88, 186] width 118 height 25
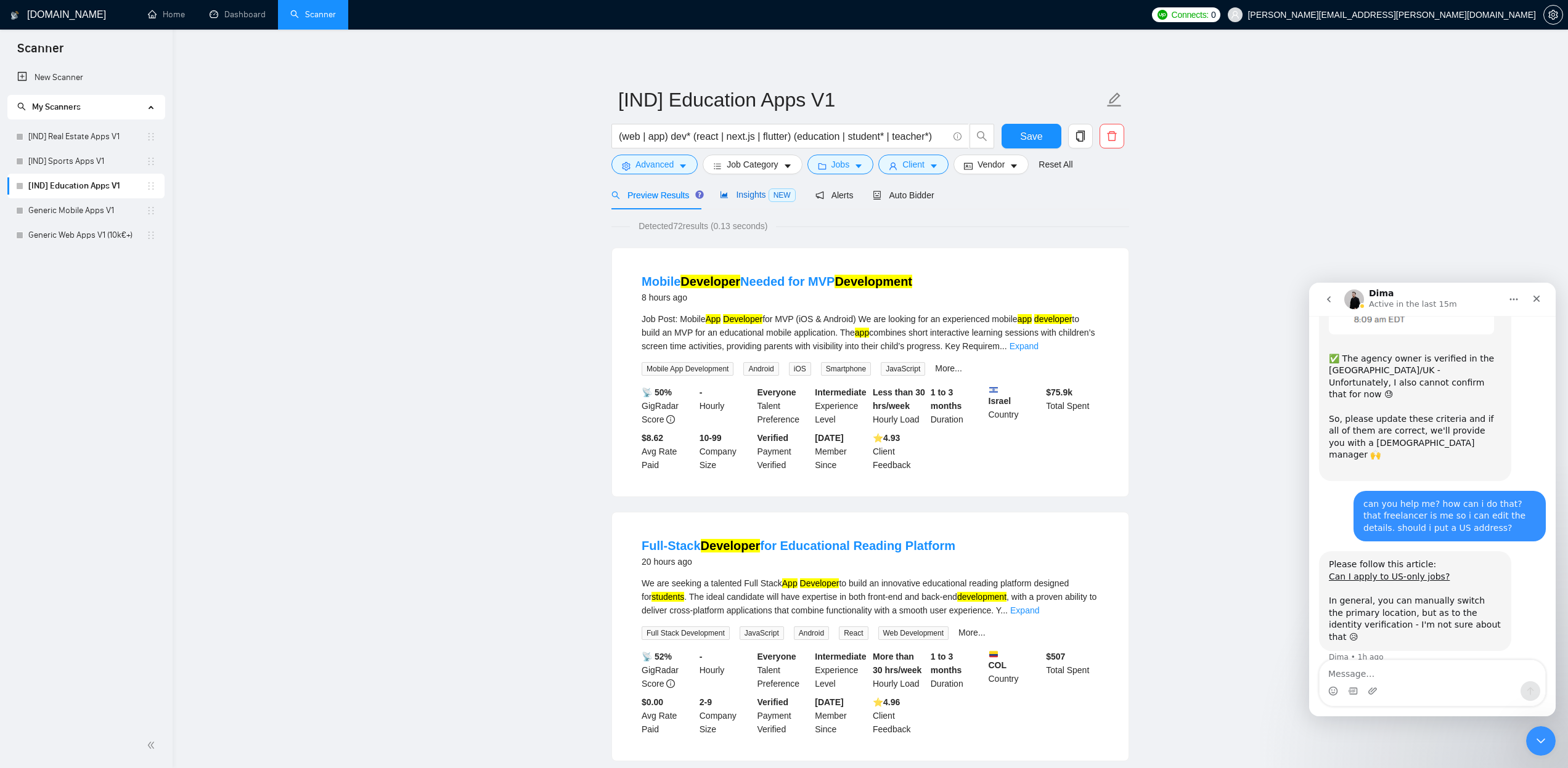
click at [752, 194] on span "Insights NEW" at bounding box center [757, 194] width 75 height 10
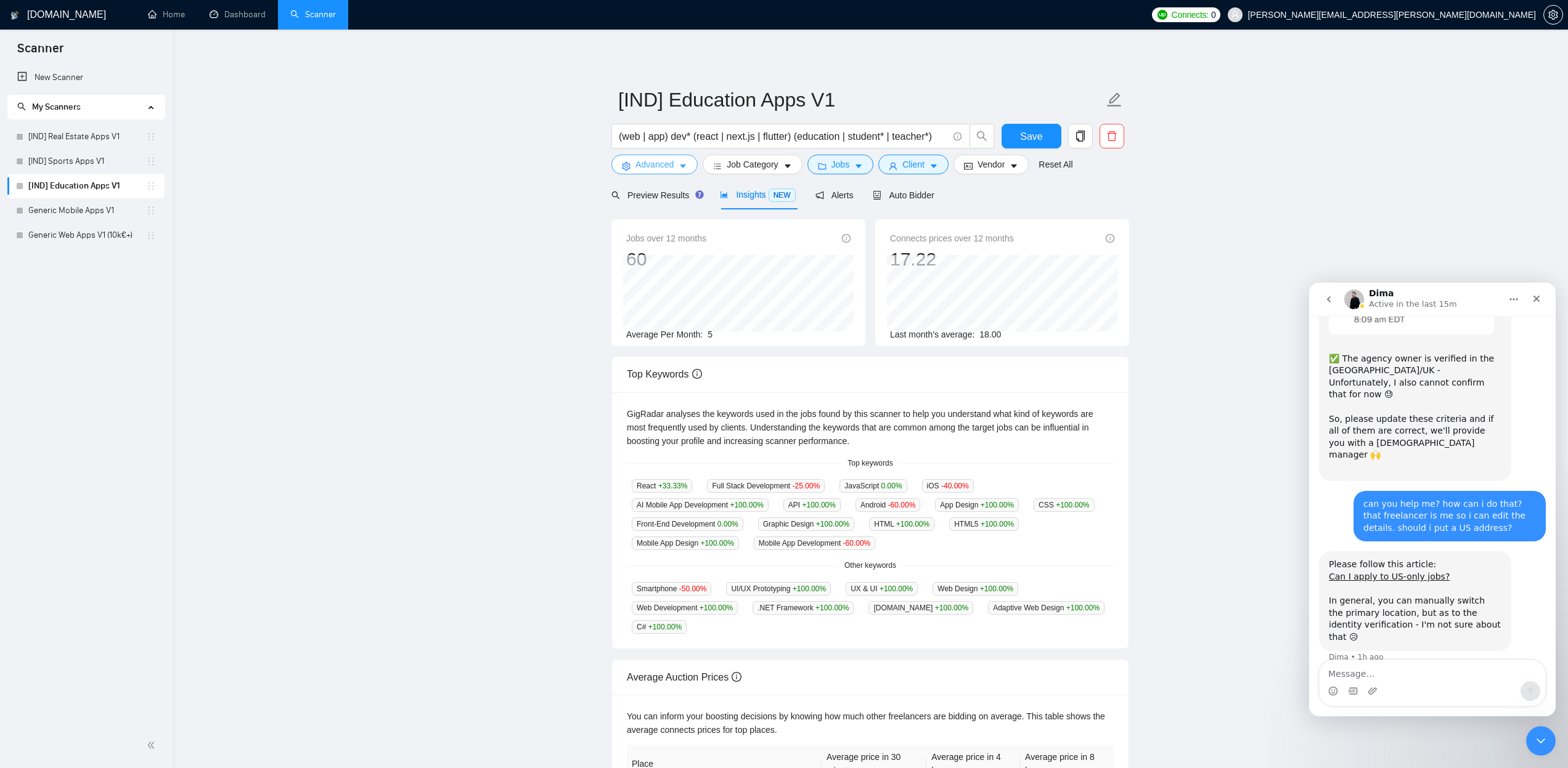
click at [686, 165] on icon "caret-down" at bounding box center [682, 166] width 9 height 9
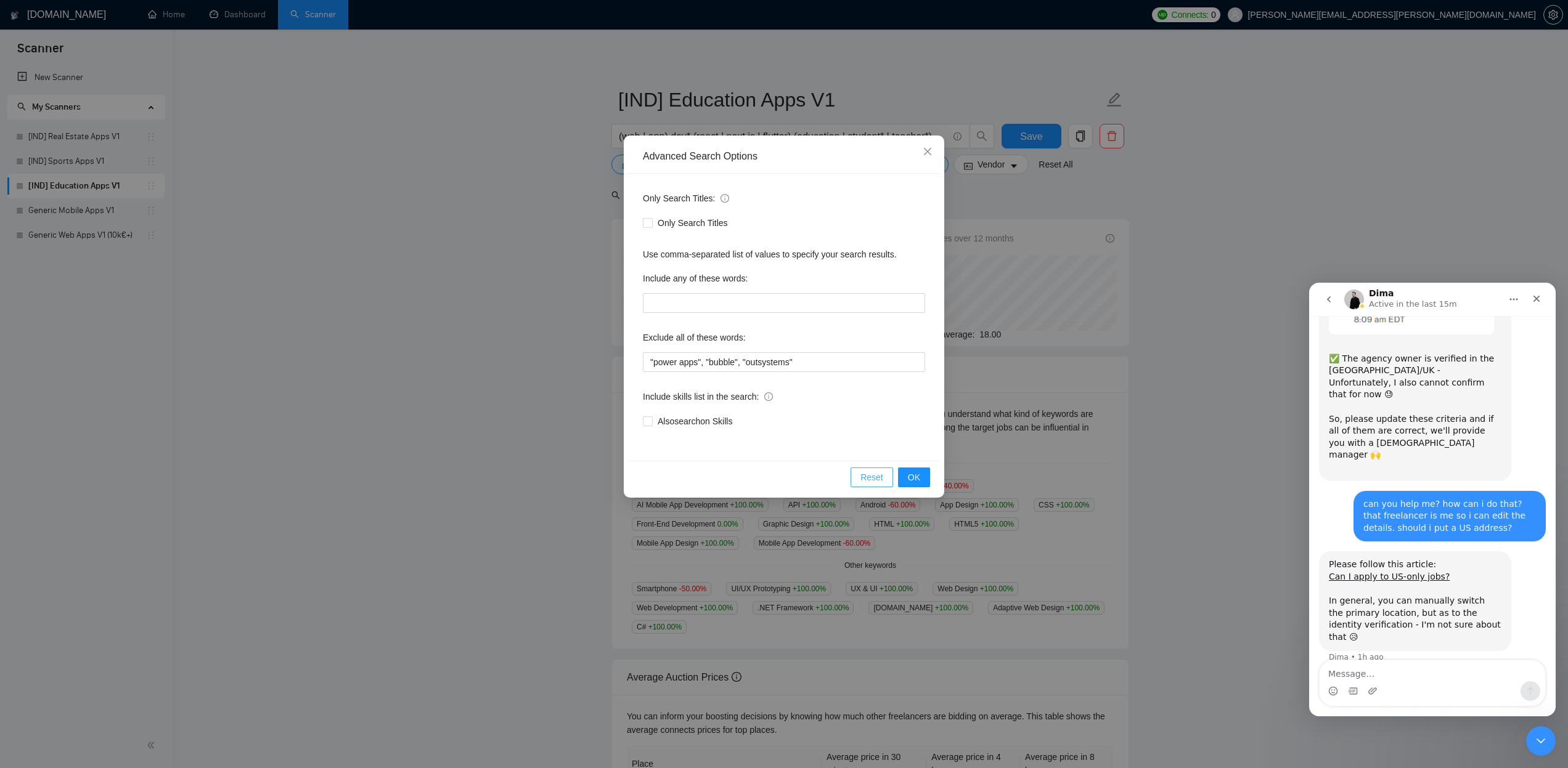
click at [875, 479] on span "Reset" at bounding box center [872, 477] width 23 height 13
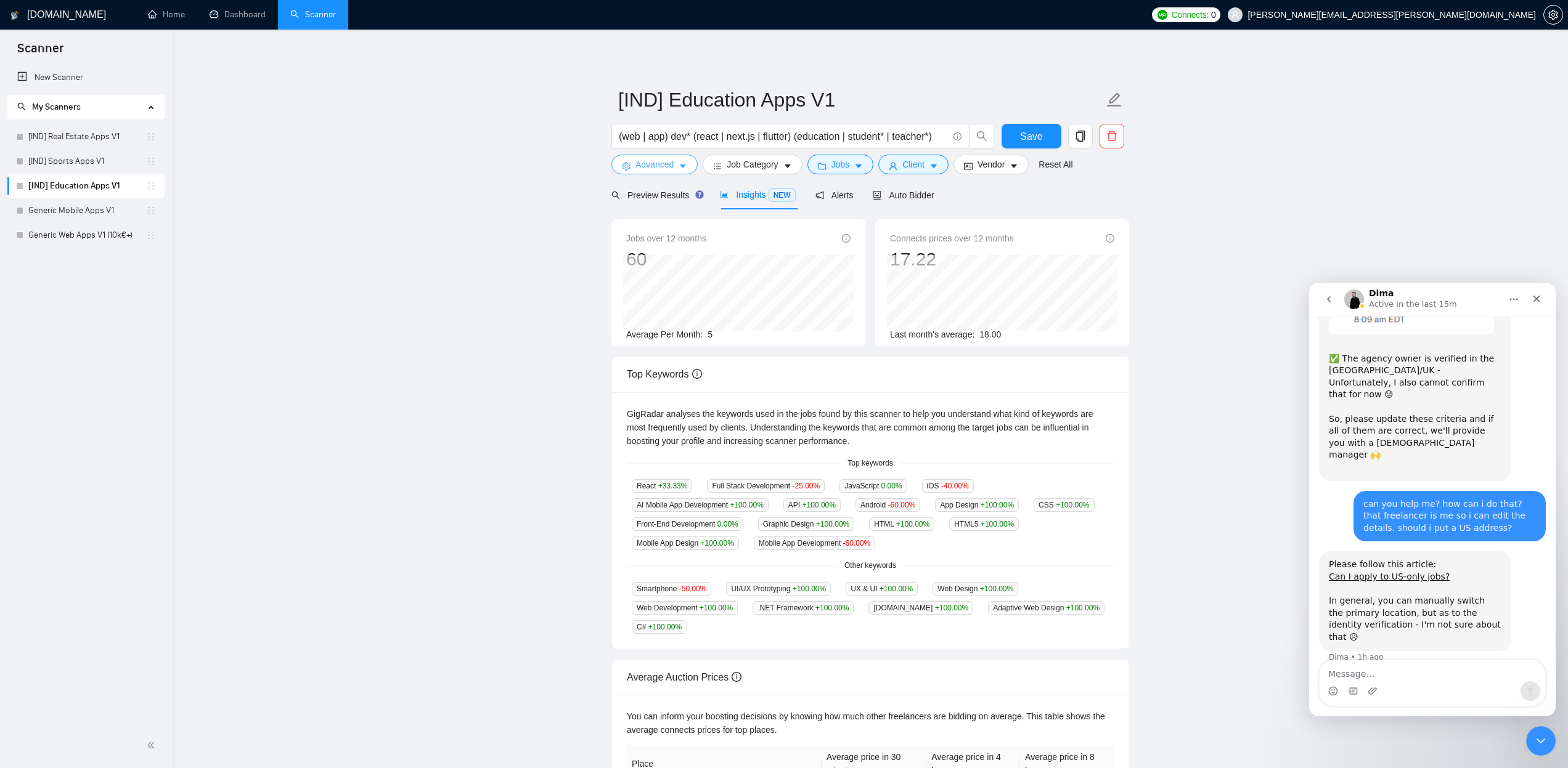
click at [661, 169] on span "Advanced" at bounding box center [655, 165] width 38 height 13
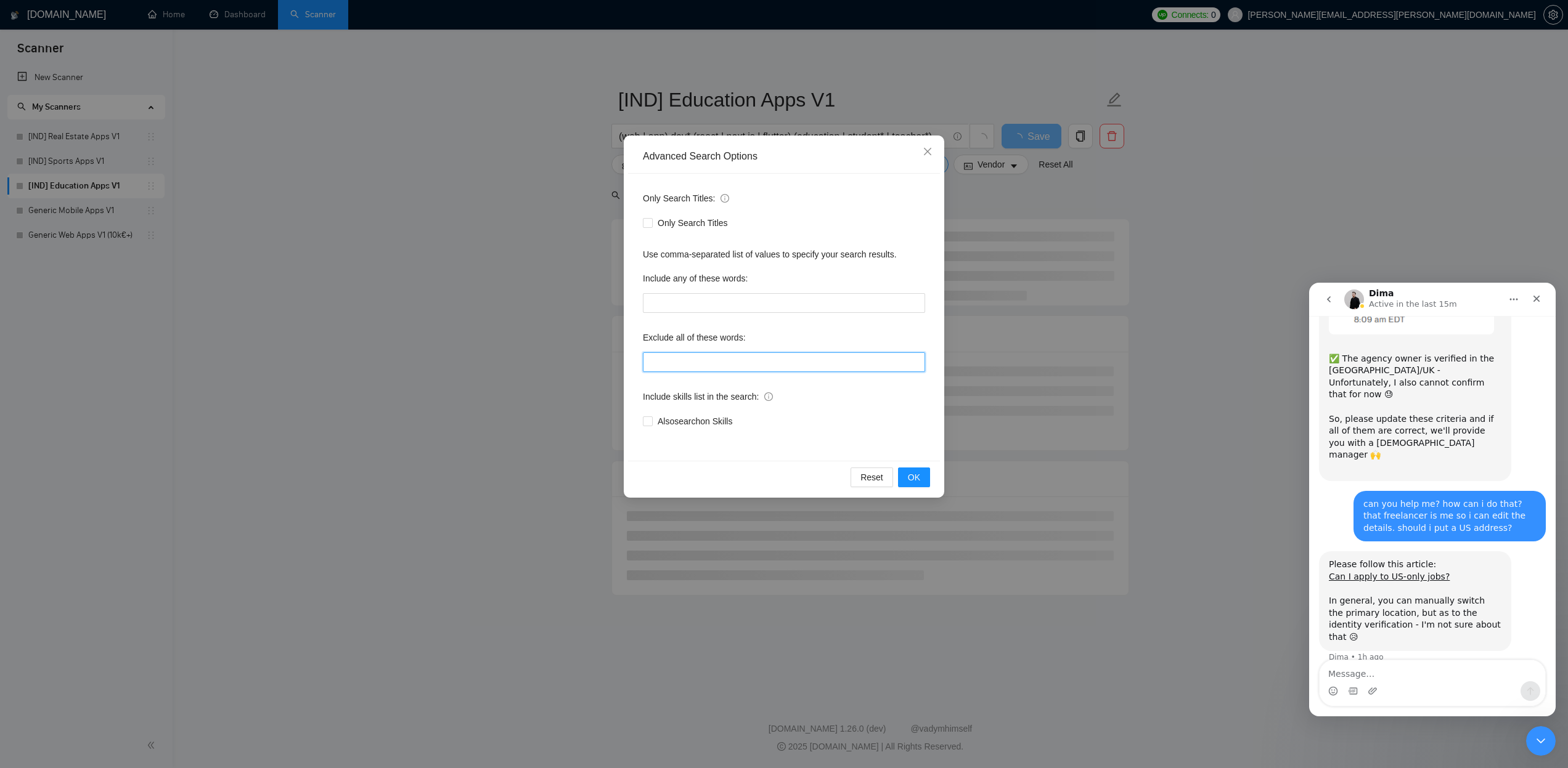
click at [726, 358] on input "text" at bounding box center [784, 362] width 282 height 20
paste input ""power apps", "bubble", "outsystems""
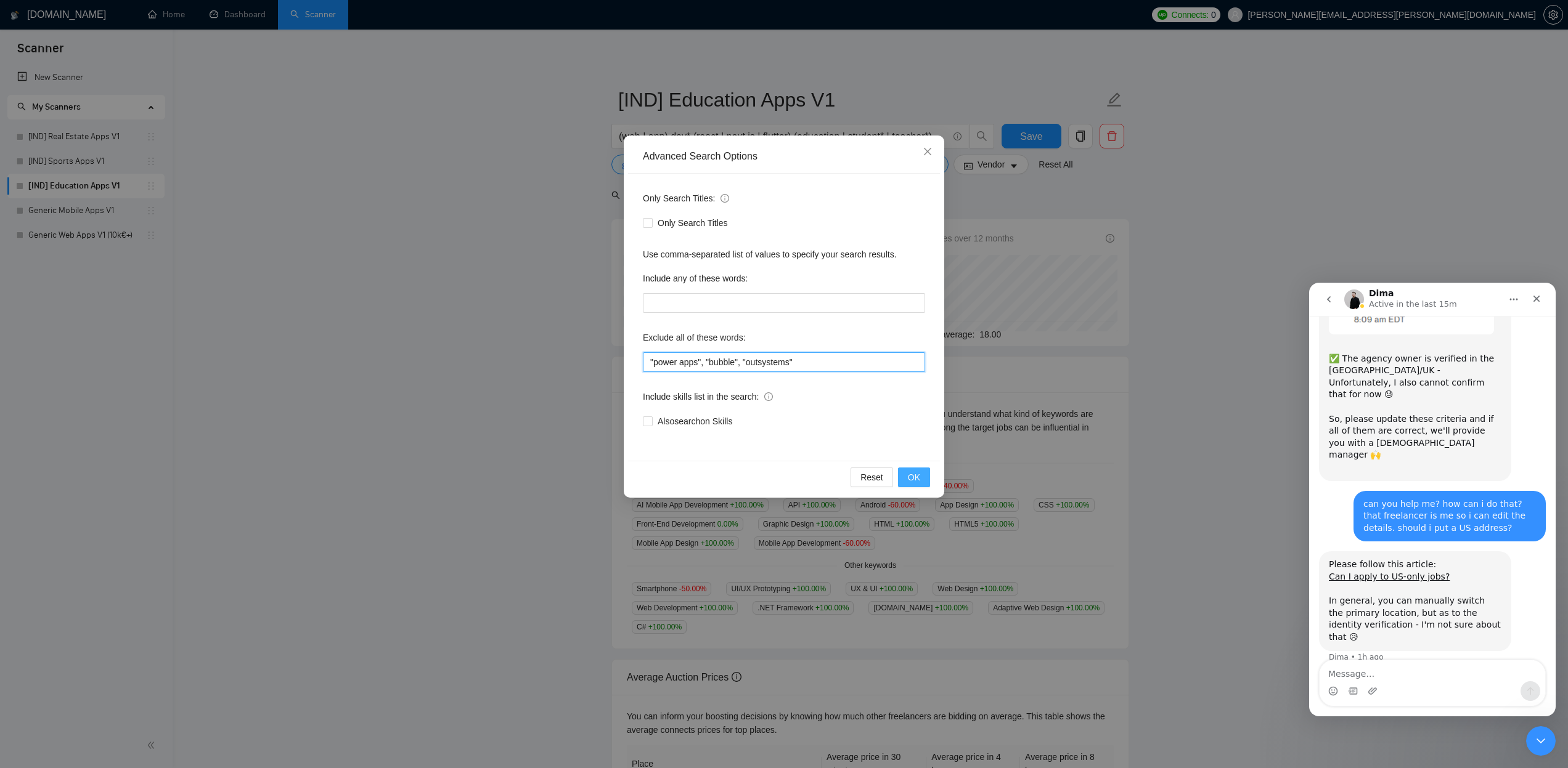
type input ""power apps", "bubble", "outsystems""
click at [926, 480] on button "OK" at bounding box center [914, 477] width 32 height 20
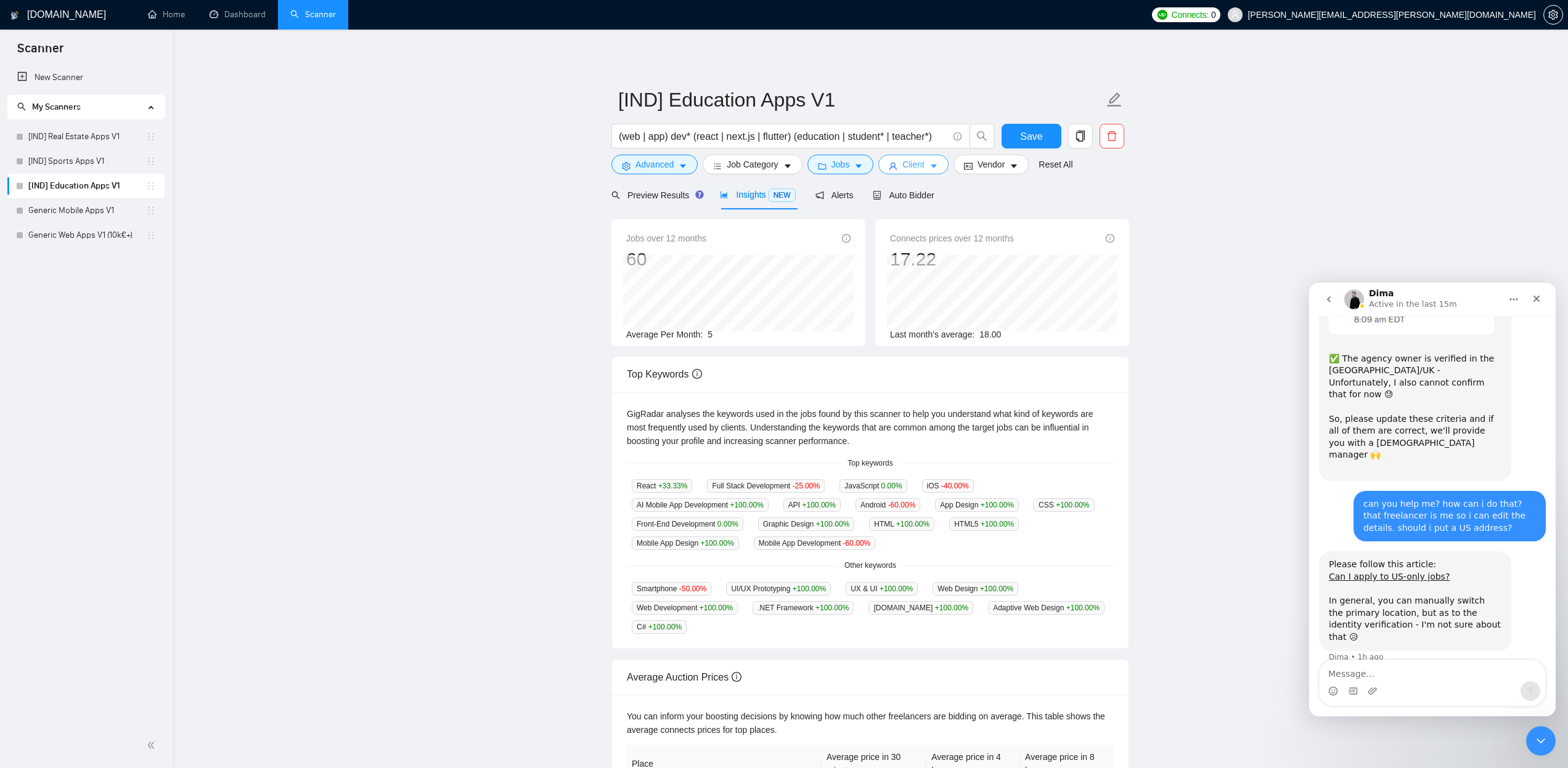
click at [934, 166] on icon "caret-down" at bounding box center [933, 166] width 9 height 9
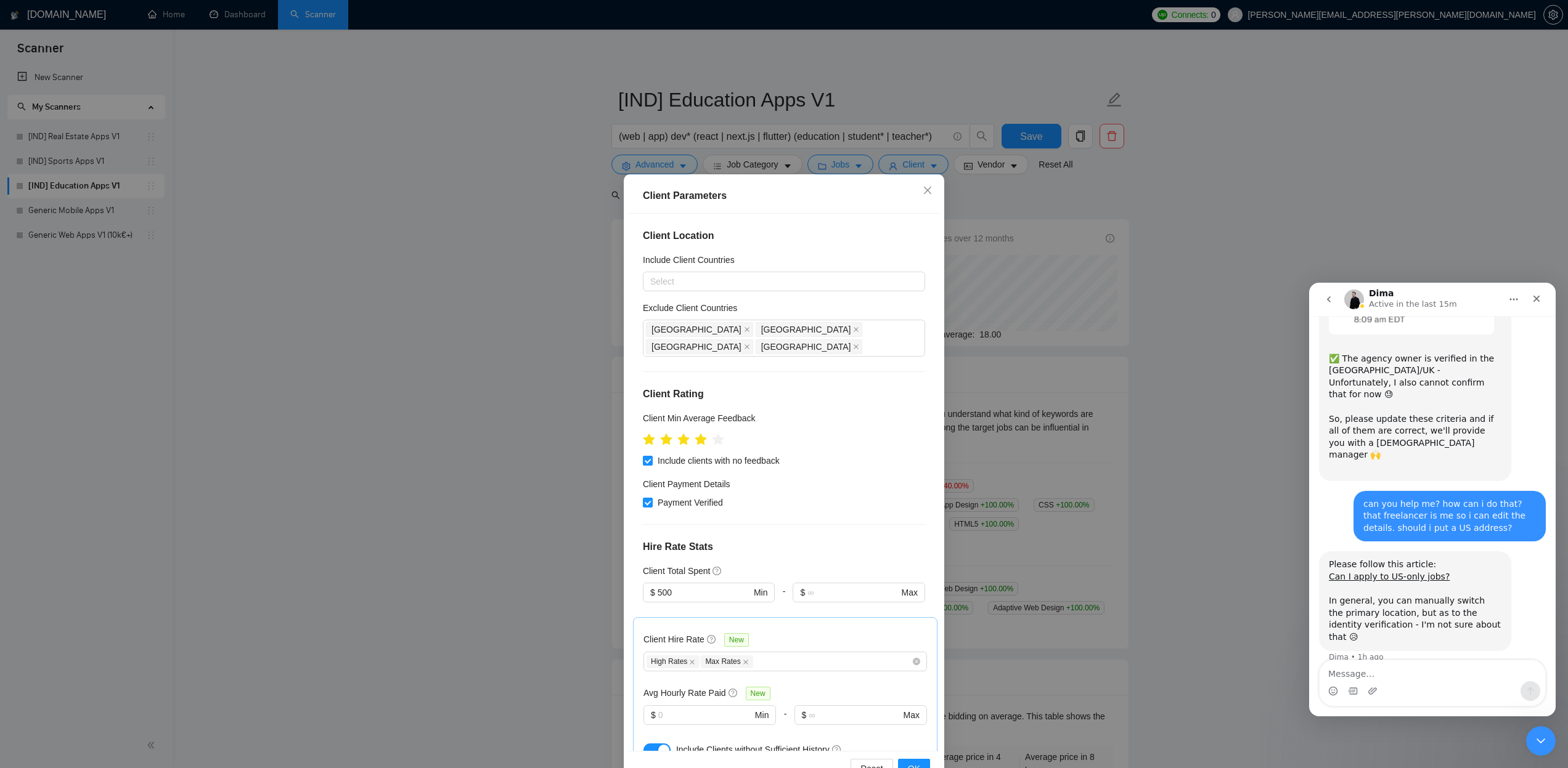
click at [987, 203] on div "Client Parameters Client Location Include Client Countries Select Exclude Clien…" at bounding box center [784, 384] width 1568 height 768
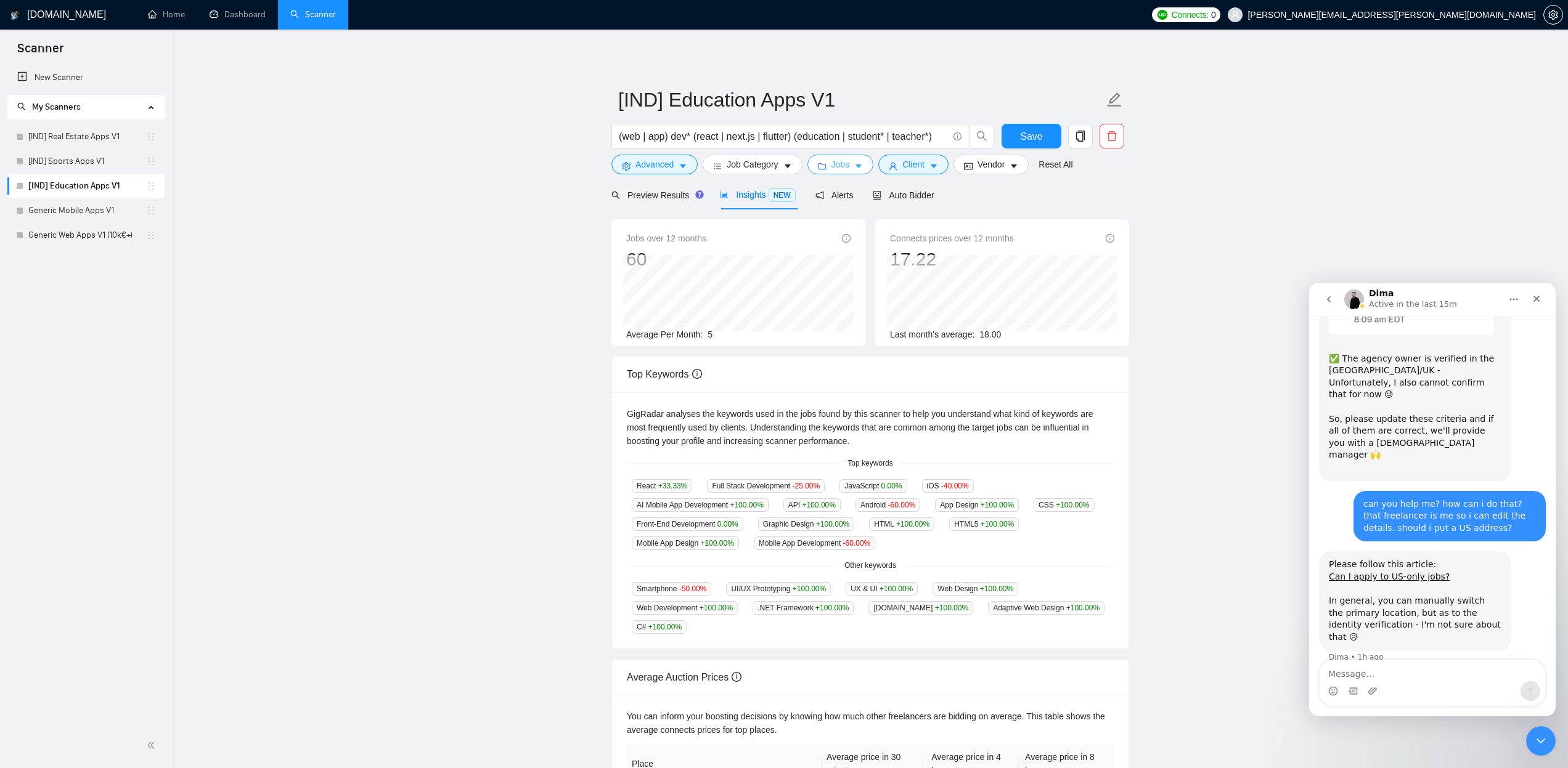
click at [855, 161] on button "Jobs" at bounding box center [841, 164] width 67 height 20
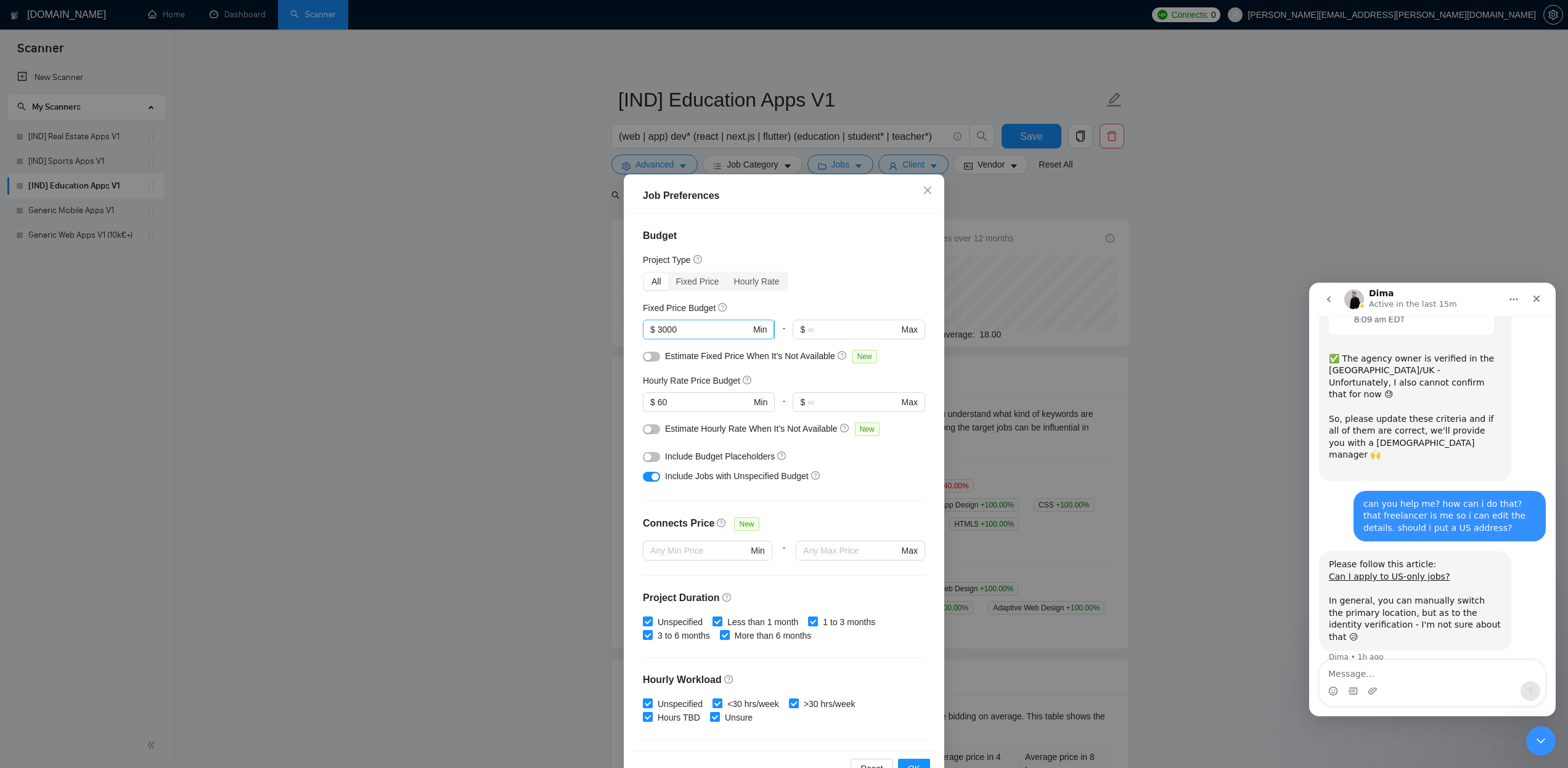
click at [657, 327] on span "$ 3000 Min" at bounding box center [709, 330] width 132 height 20
type input "2000"
drag, startPoint x: 663, startPoint y: 400, endPoint x: 649, endPoint y: 402, distance: 14.1
click at [649, 402] on span "$ 60 Min" at bounding box center [709, 402] width 132 height 20
type input "50"
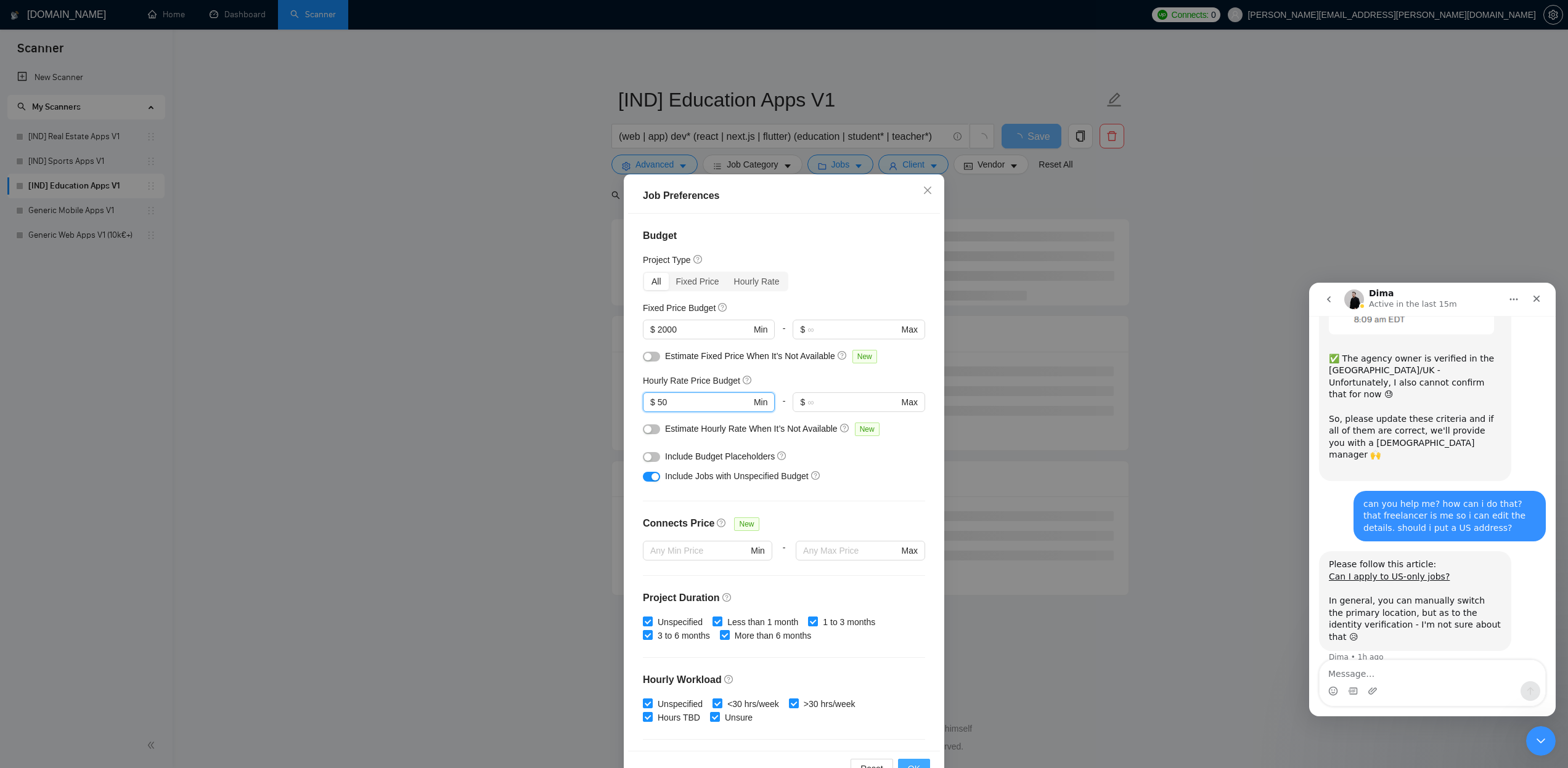
click at [912, 763] on span "OK" at bounding box center [914, 769] width 12 height 13
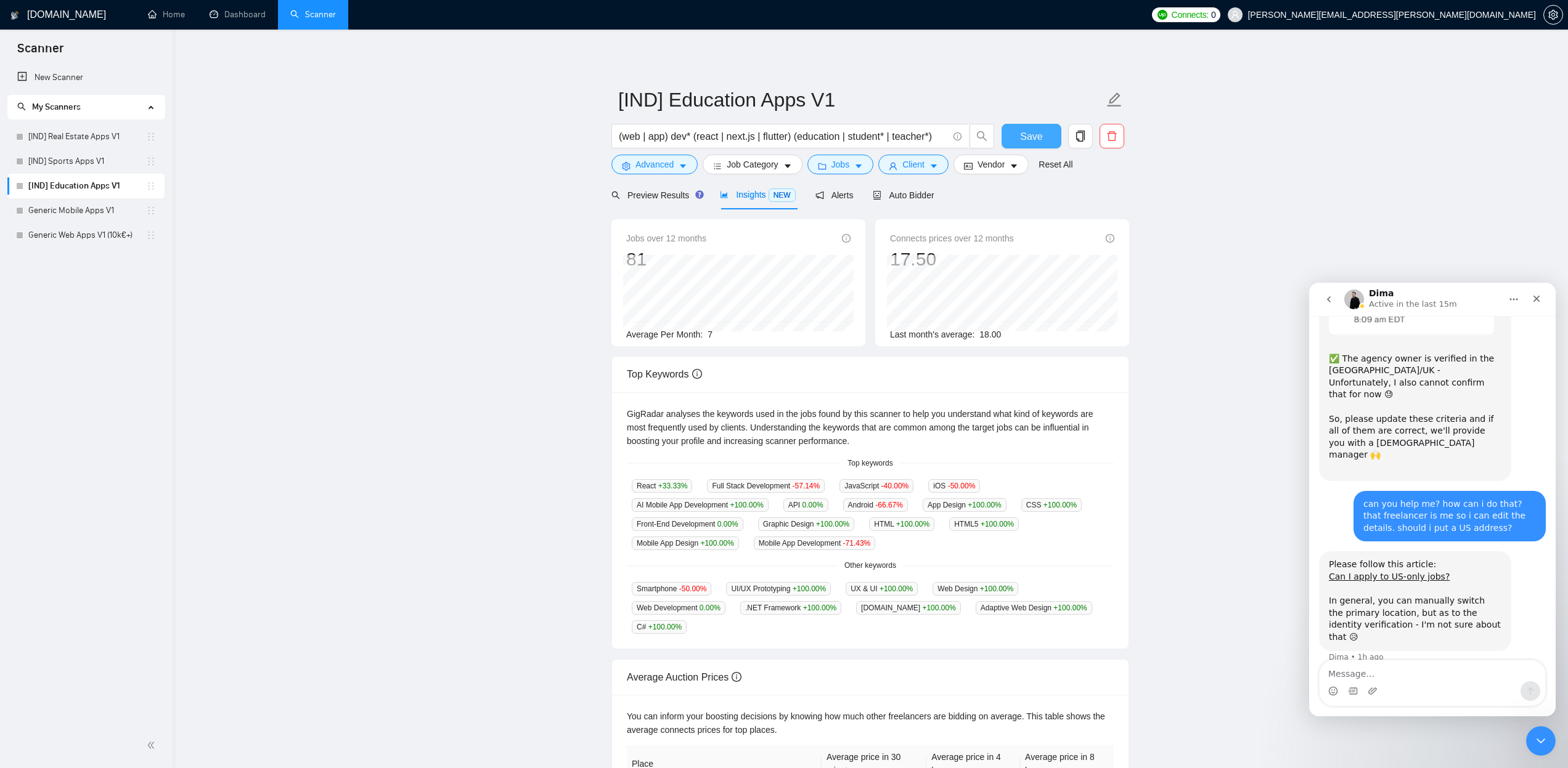
click at [1034, 131] on span "Save" at bounding box center [1030, 136] width 22 height 15
click at [81, 207] on link "Generic Mobile Apps V1" at bounding box center [88, 211] width 118 height 25
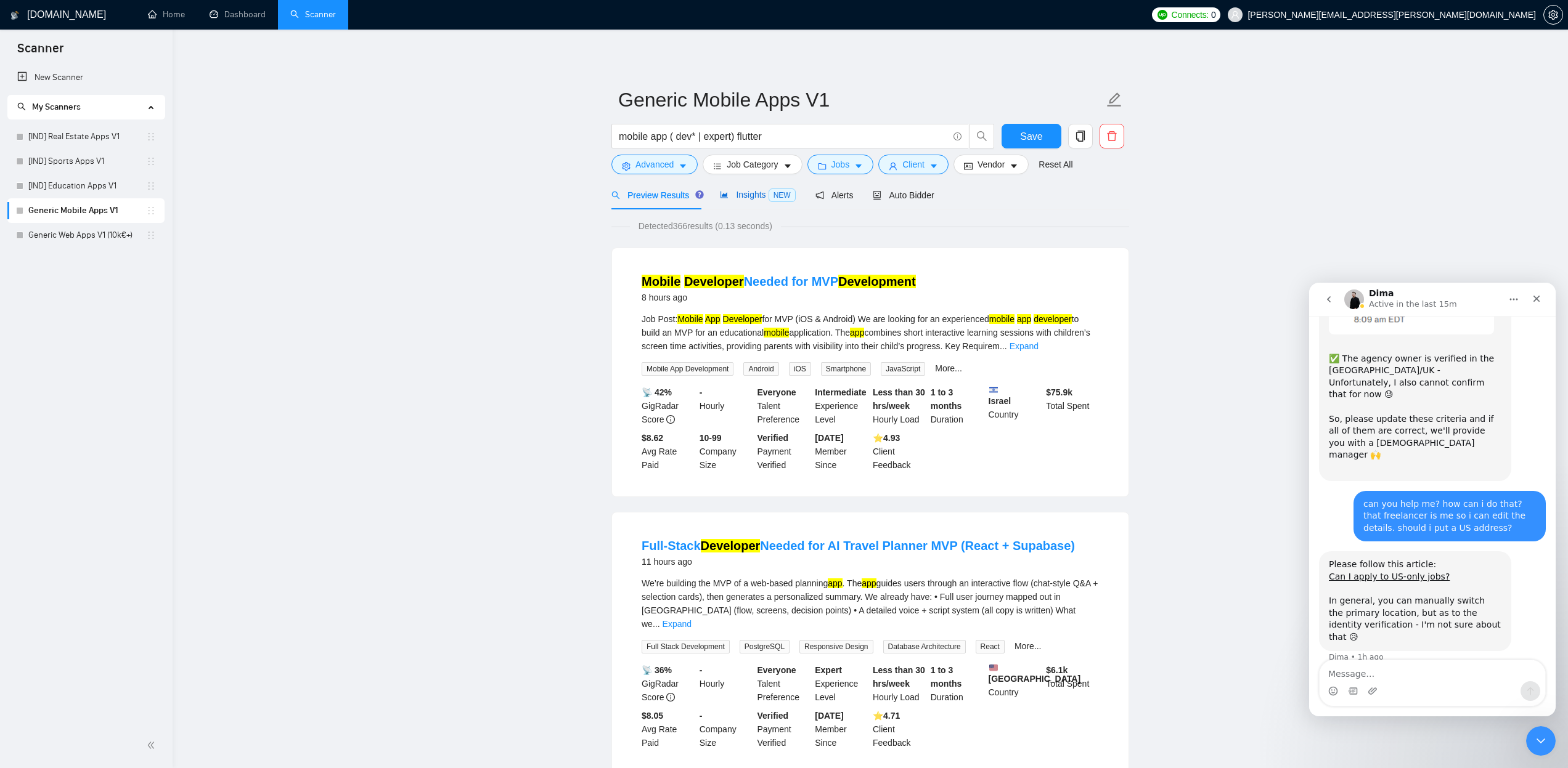
click at [770, 194] on span "NEW" at bounding box center [782, 195] width 27 height 13
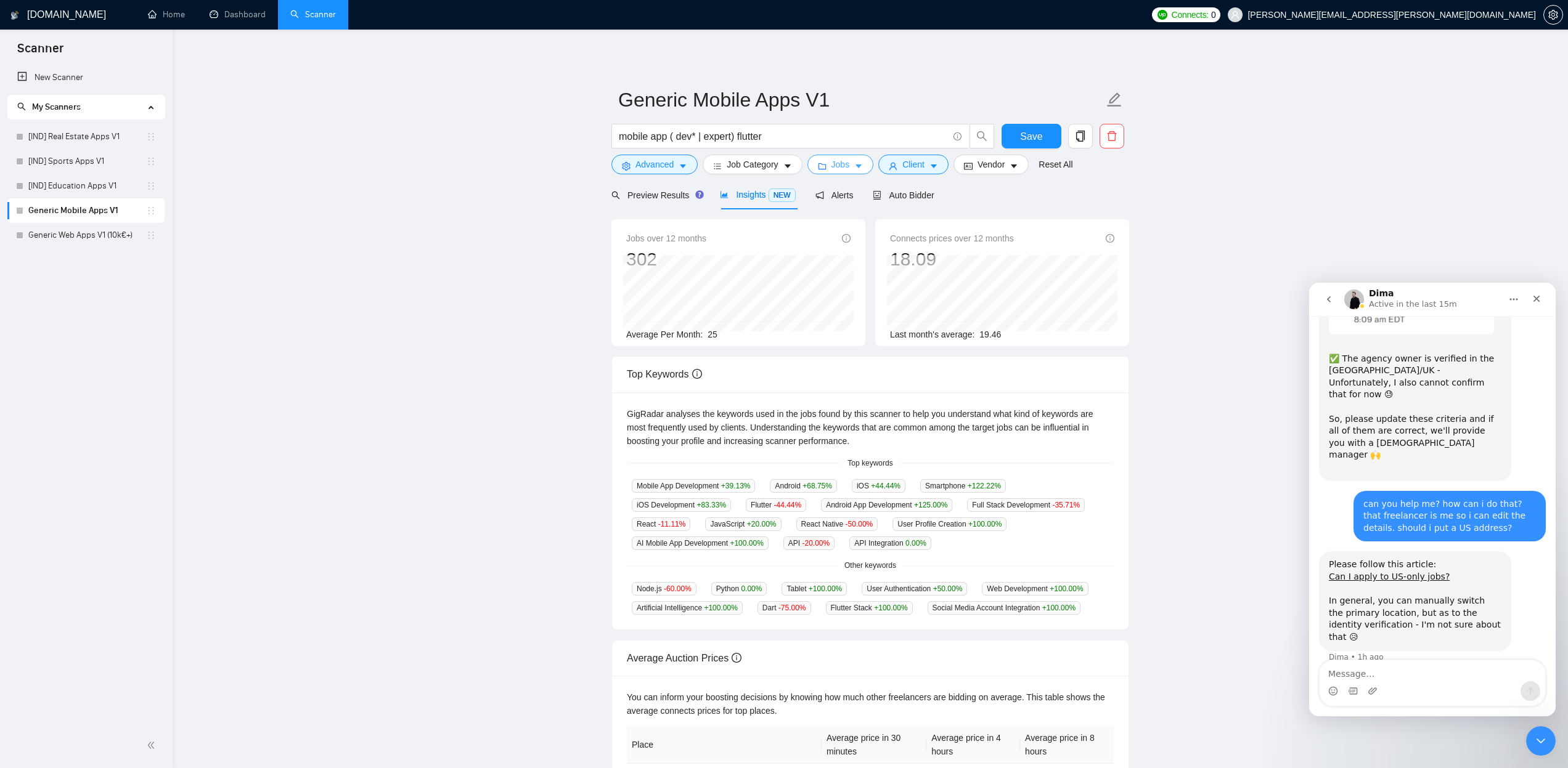
click at [861, 167] on icon "caret-down" at bounding box center [858, 166] width 9 height 9
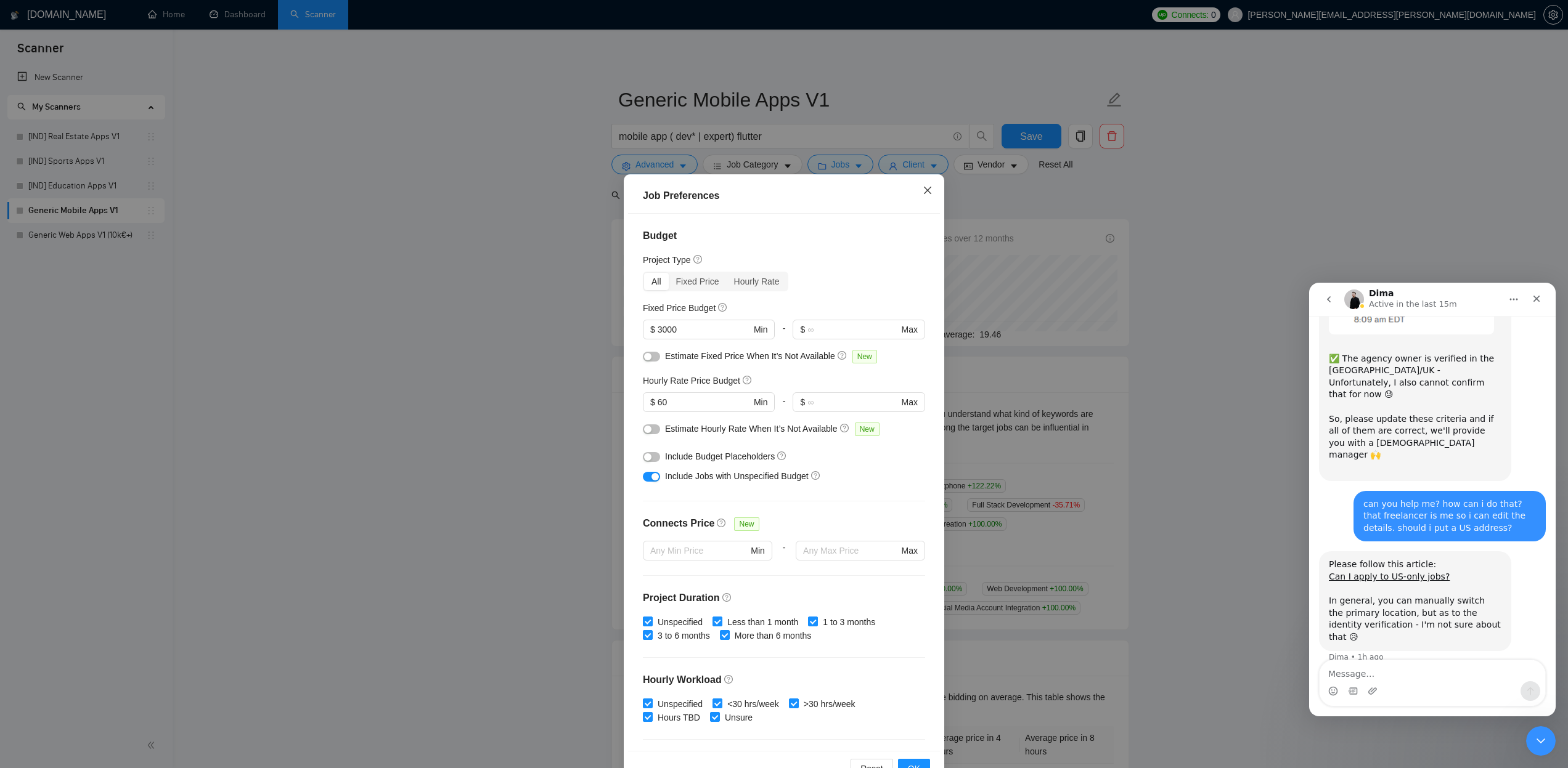
click at [927, 190] on icon "close" at bounding box center [927, 191] width 10 height 10
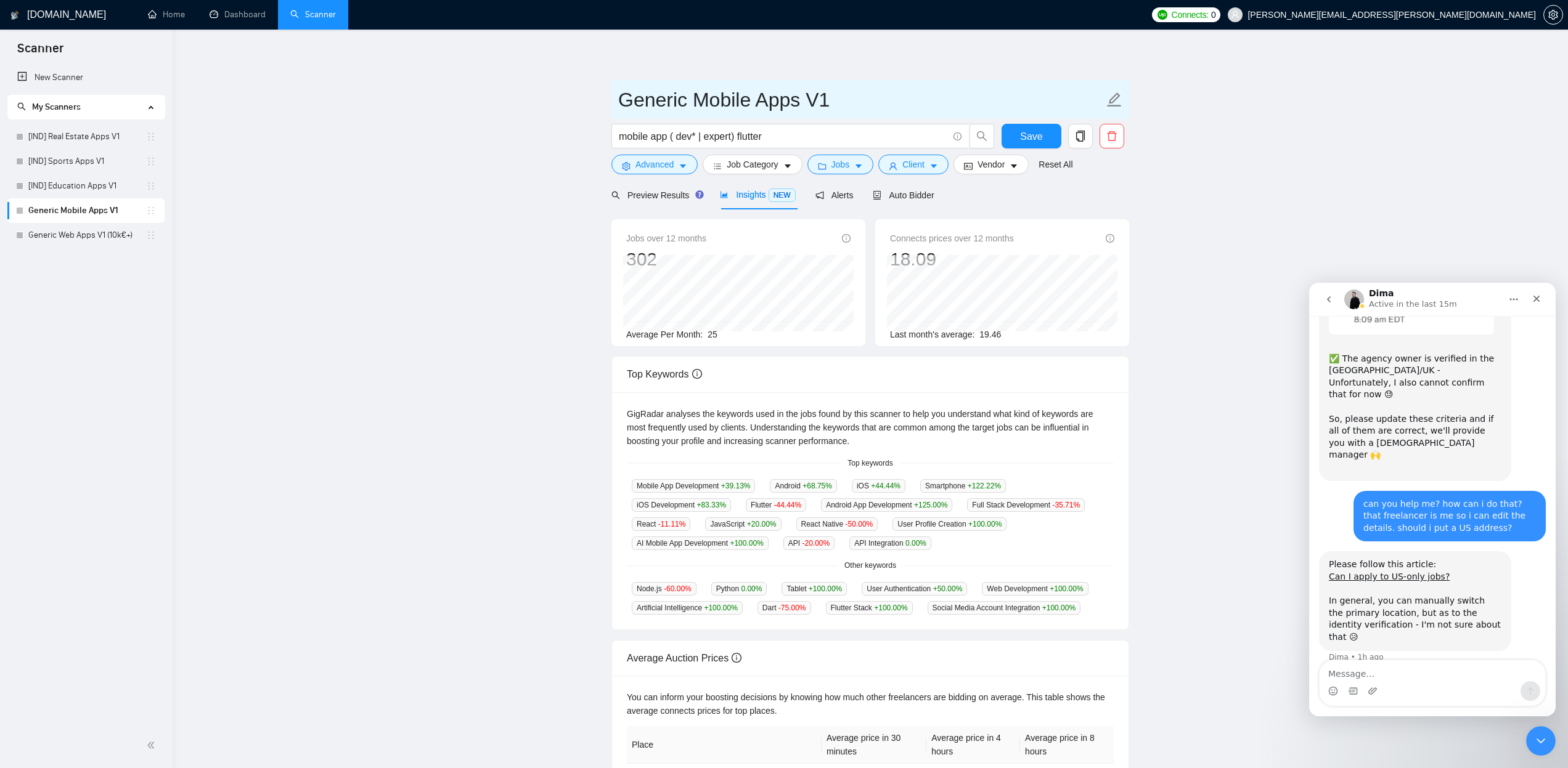
click at [1111, 98] on icon "edit" at bounding box center [1114, 99] width 16 height 16
click at [919, 103] on input "Generic Mobile Apps V1" at bounding box center [862, 100] width 486 height 30
click at [1032, 134] on span "Save" at bounding box center [1030, 136] width 22 height 15
click at [862, 166] on icon "caret-down" at bounding box center [859, 167] width 6 height 4
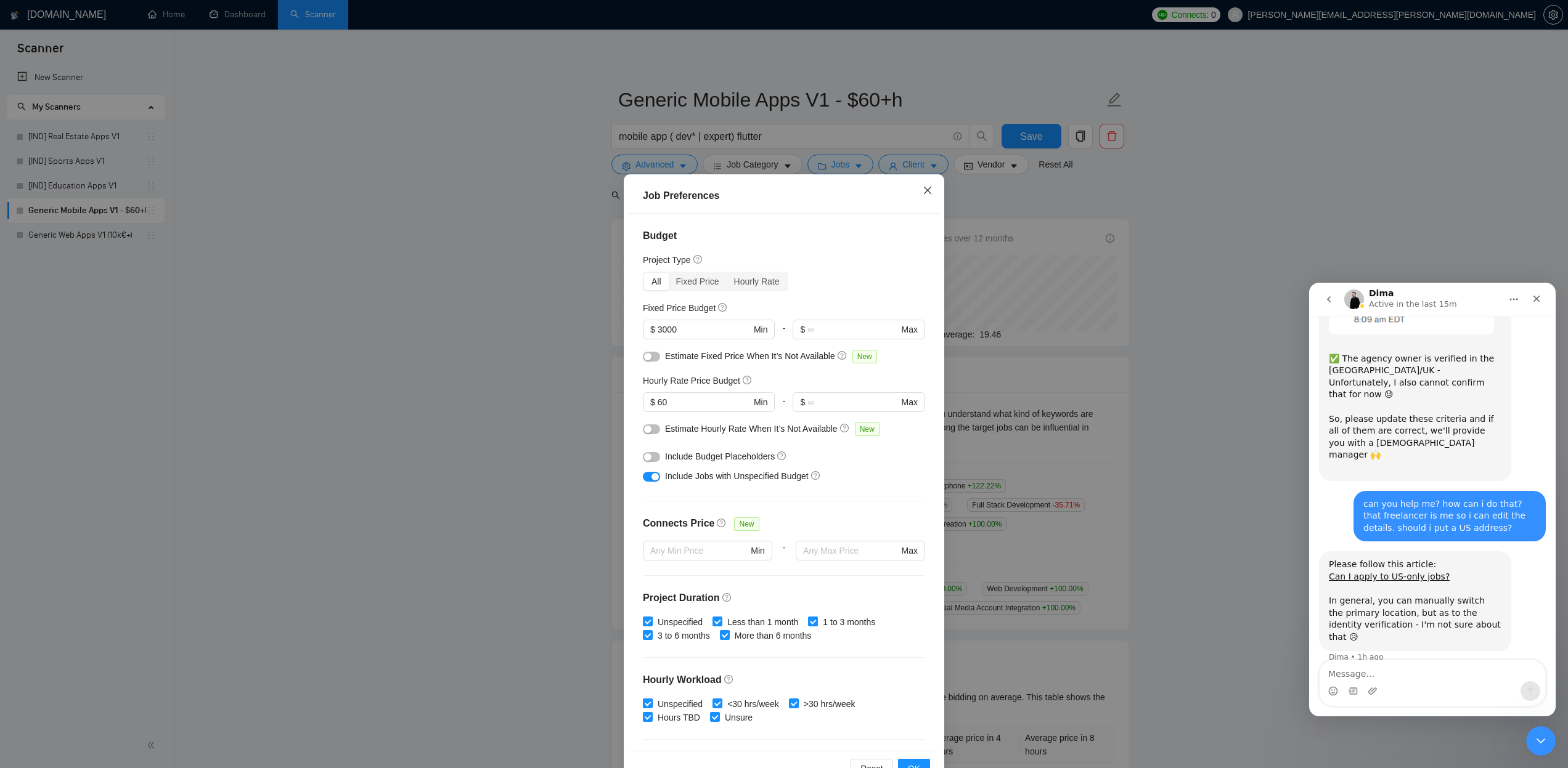
click at [928, 192] on icon "close" at bounding box center [927, 191] width 10 height 10
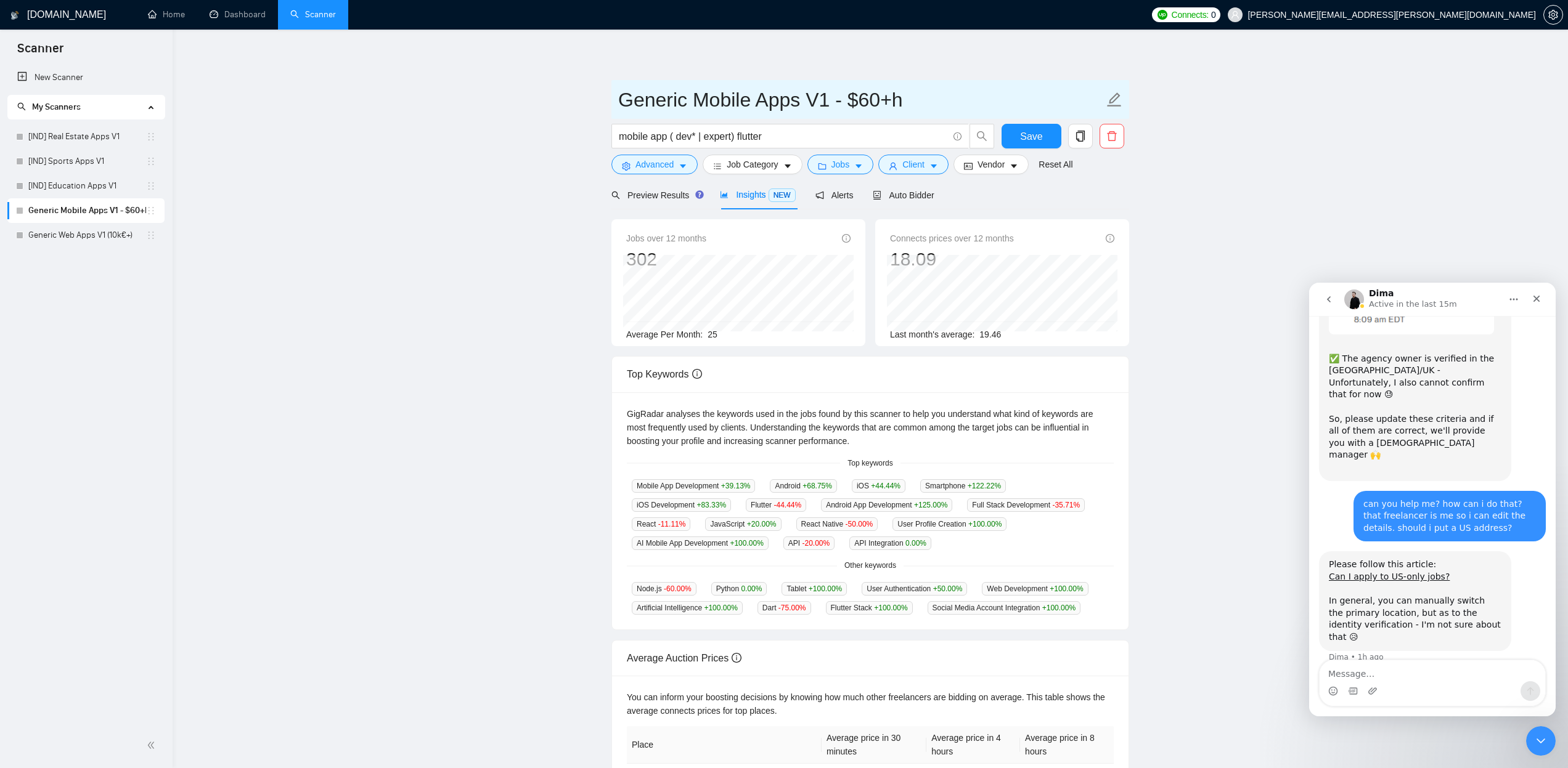
click at [1121, 101] on icon "edit" at bounding box center [1114, 99] width 16 height 16
click at [887, 102] on input "Generic Mobile Apps V1 - $60+h" at bounding box center [862, 100] width 486 height 30
drag, startPoint x: 927, startPoint y: 100, endPoint x: 847, endPoint y: 100, distance: 80.0
click at [847, 100] on input "Generic Mobile Apps V1 - $60/3k€" at bounding box center [862, 100] width 486 height 30
type input "Generic Mobile Apps V1 - $60/3k€"
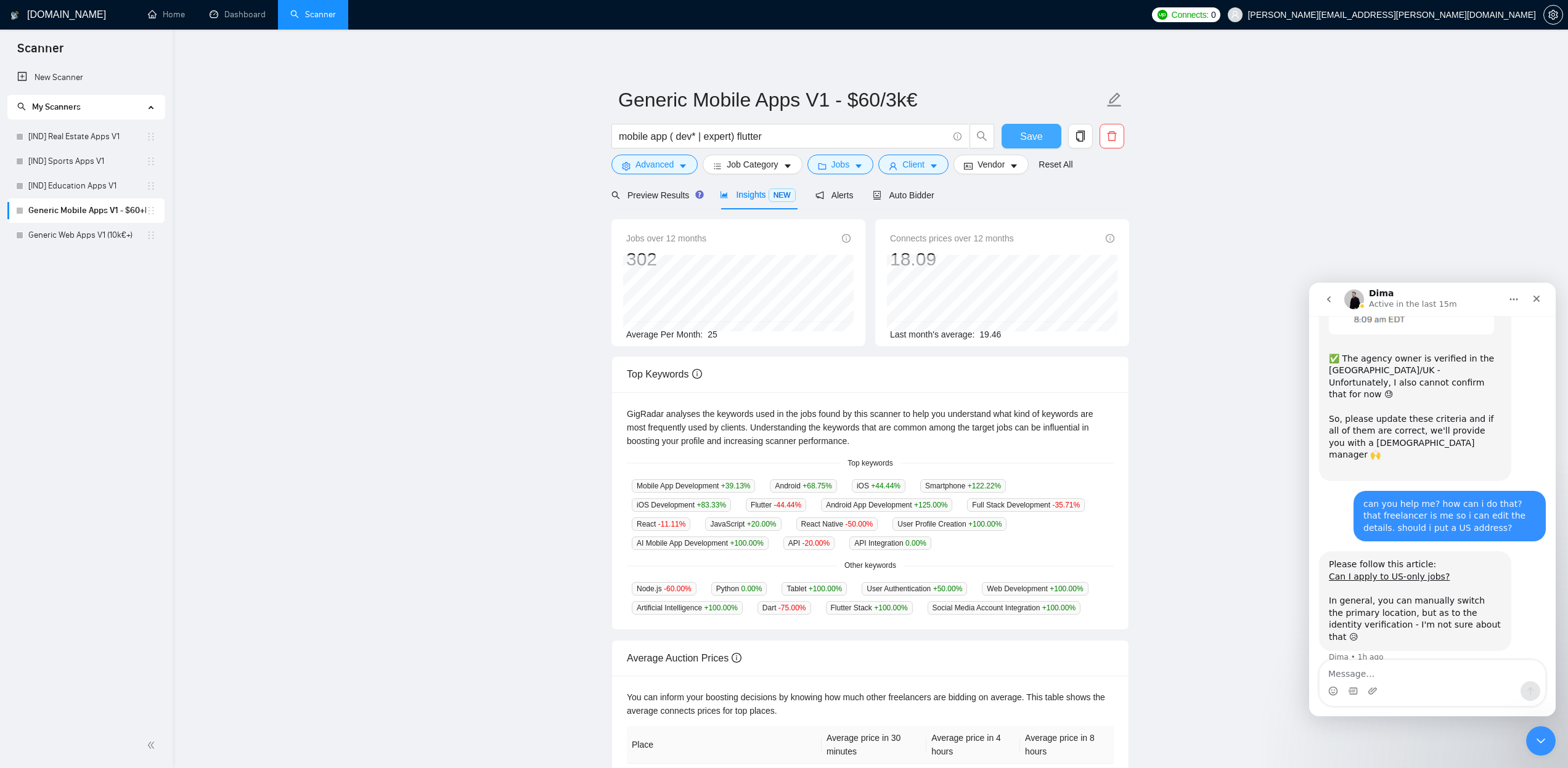
click at [1024, 135] on span "Save" at bounding box center [1030, 136] width 22 height 15
click at [133, 235] on link "Generic Web Apps V1 (10k€+)" at bounding box center [88, 235] width 118 height 25
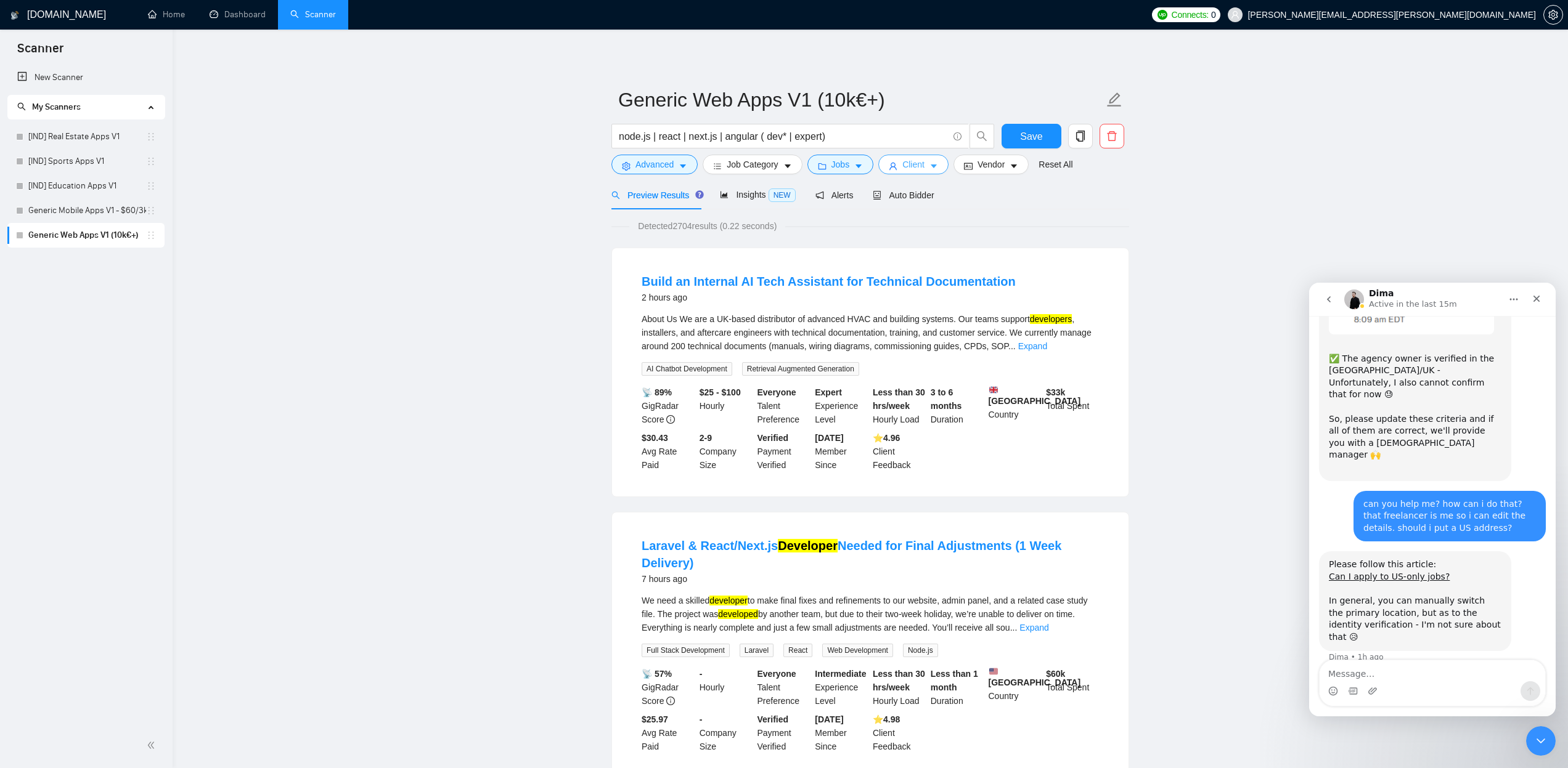
click at [945, 161] on button "Client" at bounding box center [914, 164] width 71 height 20
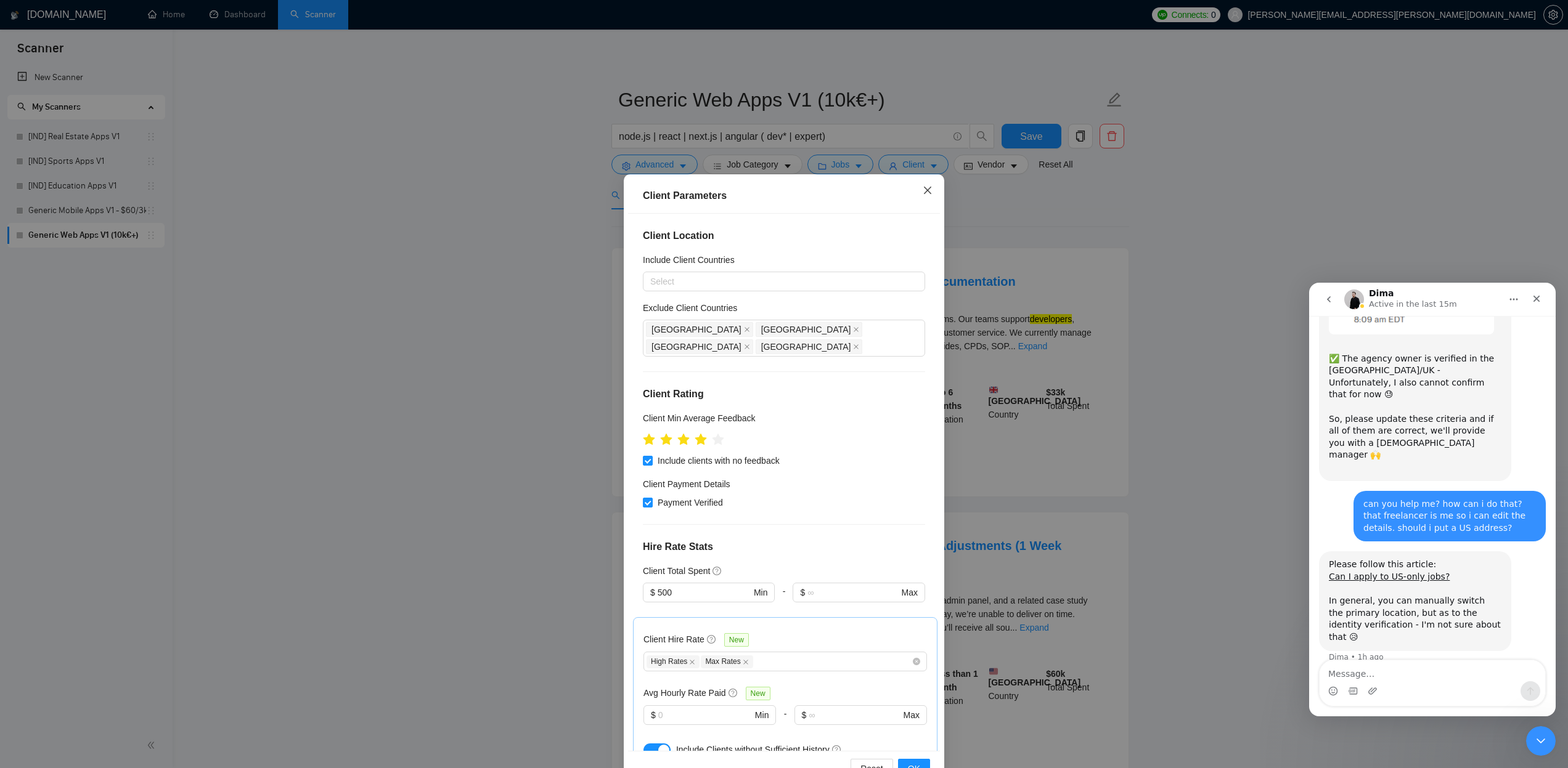
click at [930, 188] on icon "close" at bounding box center [927, 191] width 10 height 10
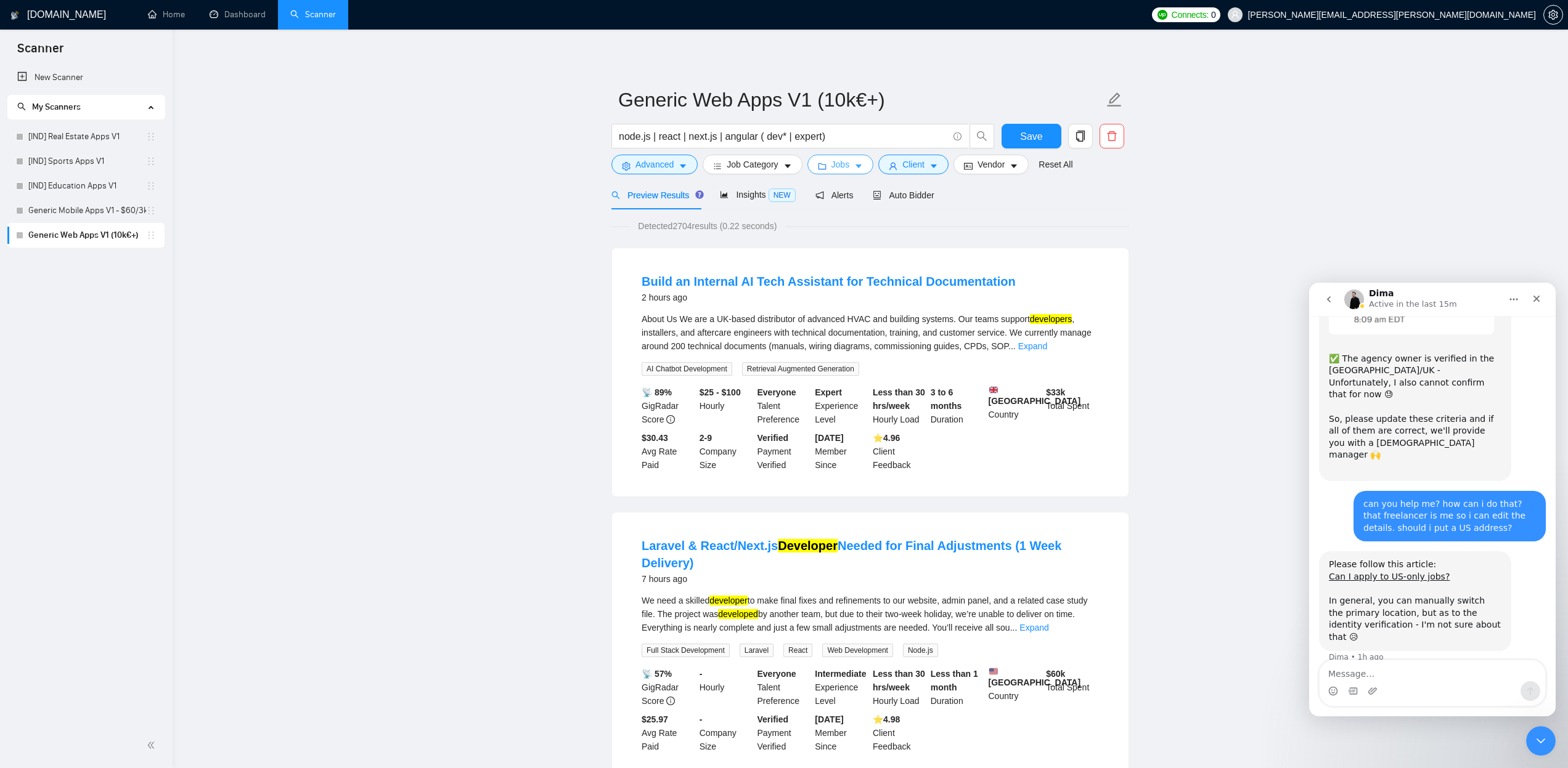
click at [862, 167] on icon "caret-down" at bounding box center [859, 167] width 6 height 4
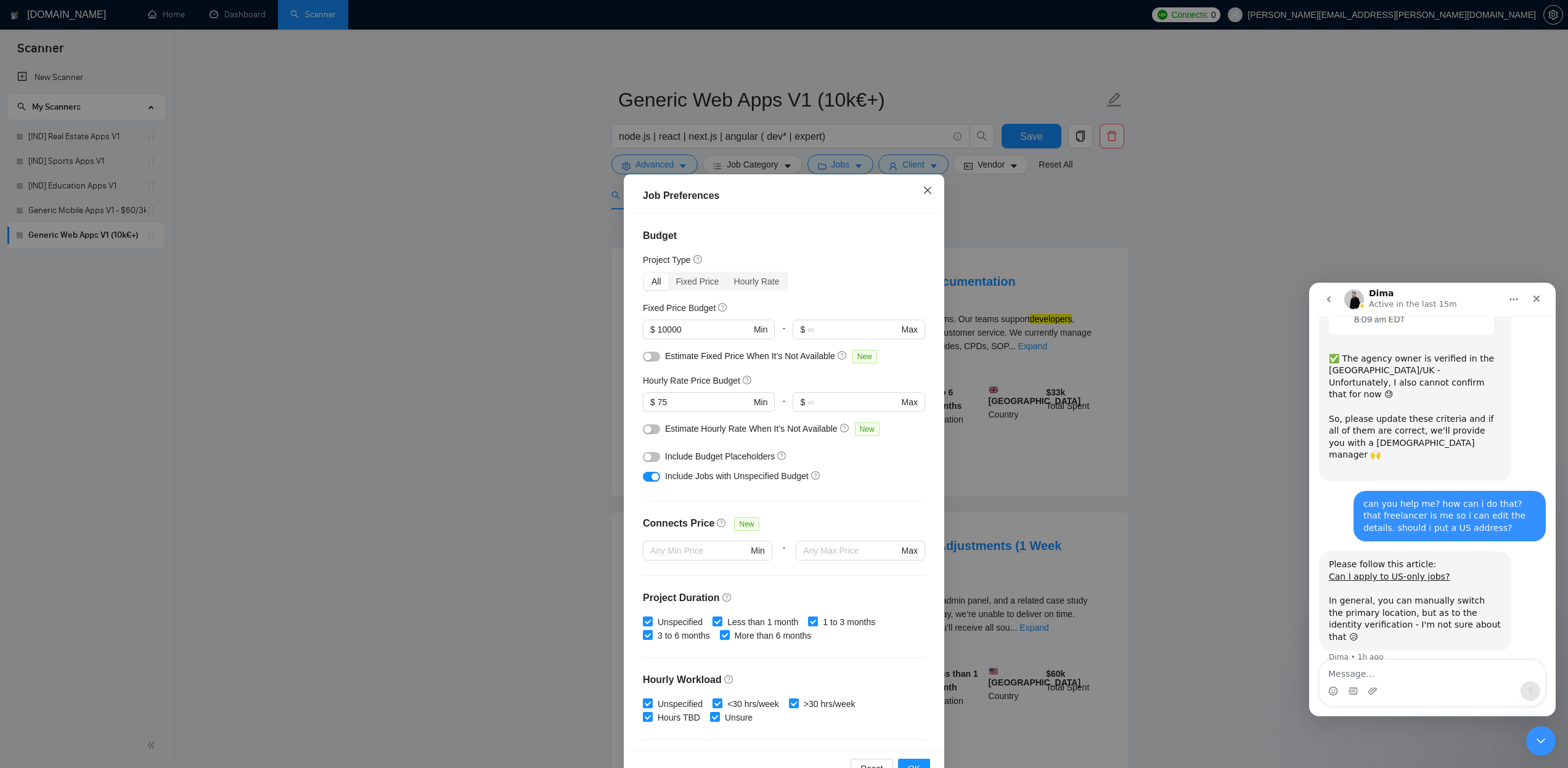
click at [924, 192] on icon "close" at bounding box center [927, 191] width 10 height 10
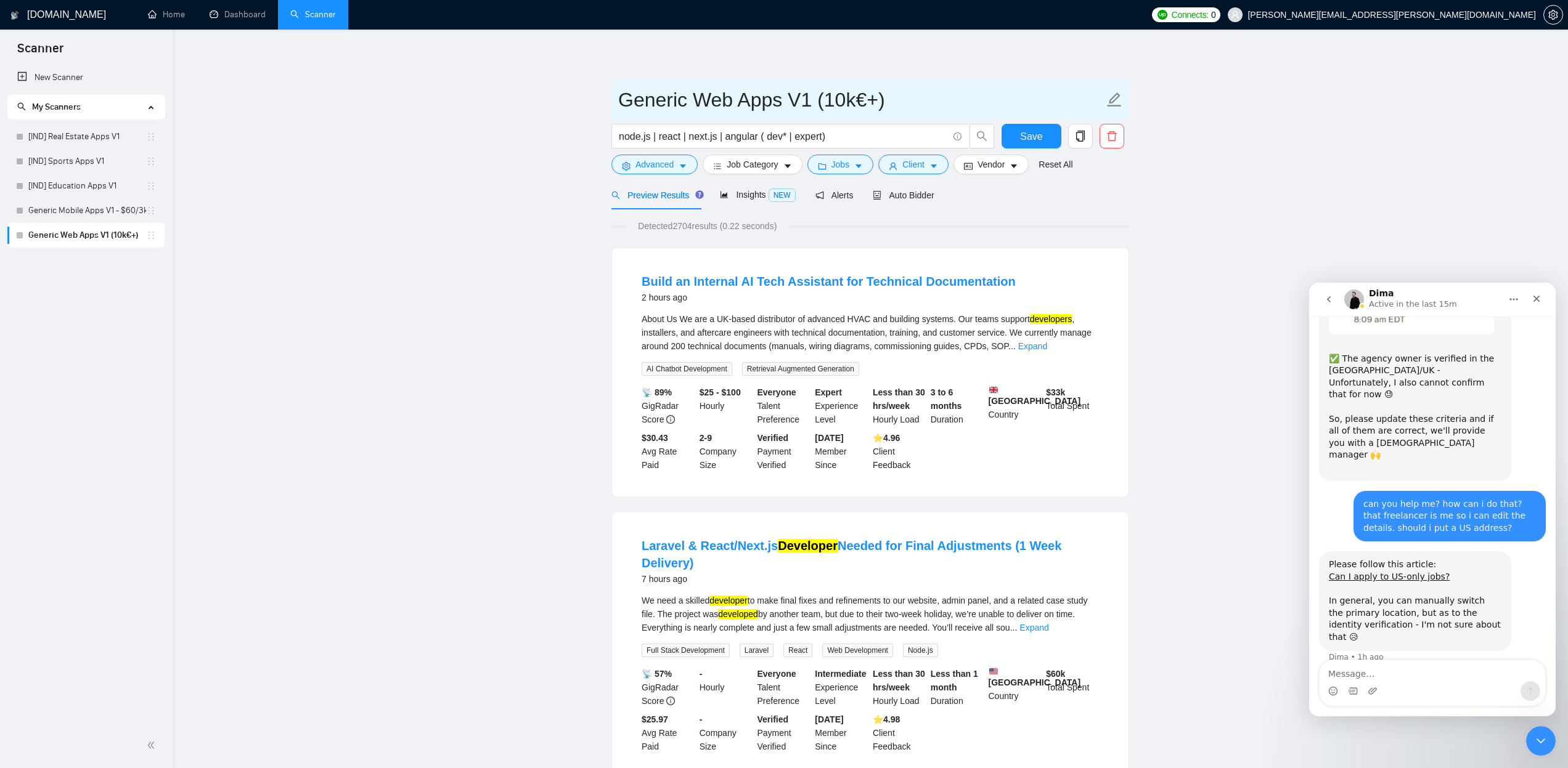
click at [1109, 100] on icon "edit" at bounding box center [1114, 99] width 16 height 16
click at [825, 102] on input "Generic Web Apps V1 (10k€+)" at bounding box center [862, 100] width 486 height 30
type input "Generic Web Apps V1 - $75/10k€"
click at [1027, 134] on span "Save" at bounding box center [1030, 136] width 22 height 15
click at [72, 206] on link "Generic Mobile Apps V1 - $60/3k€" at bounding box center [88, 211] width 118 height 25
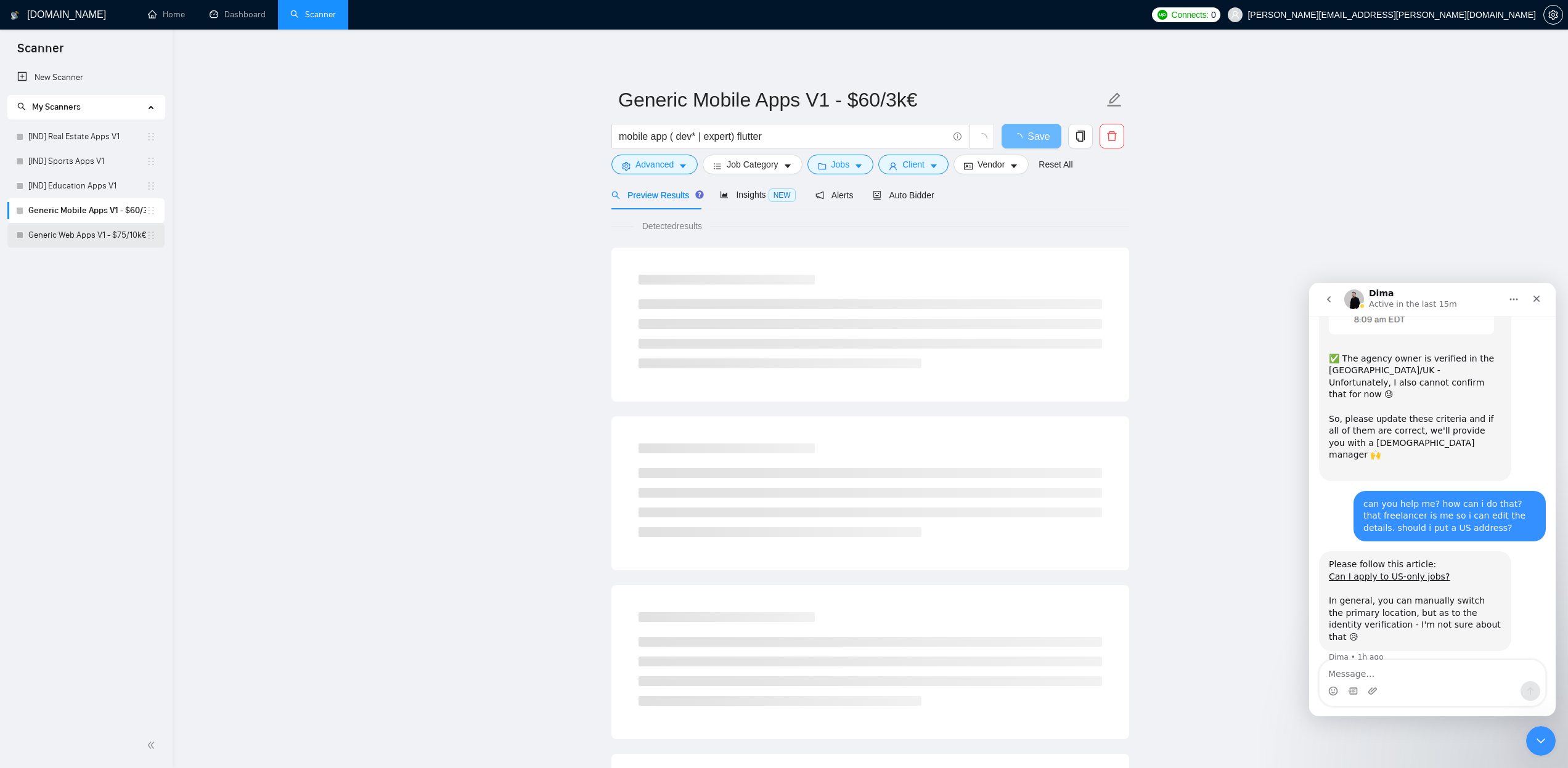
click at [74, 235] on link "Generic Web Apps V1 - $75/10k€" at bounding box center [88, 235] width 118 height 25
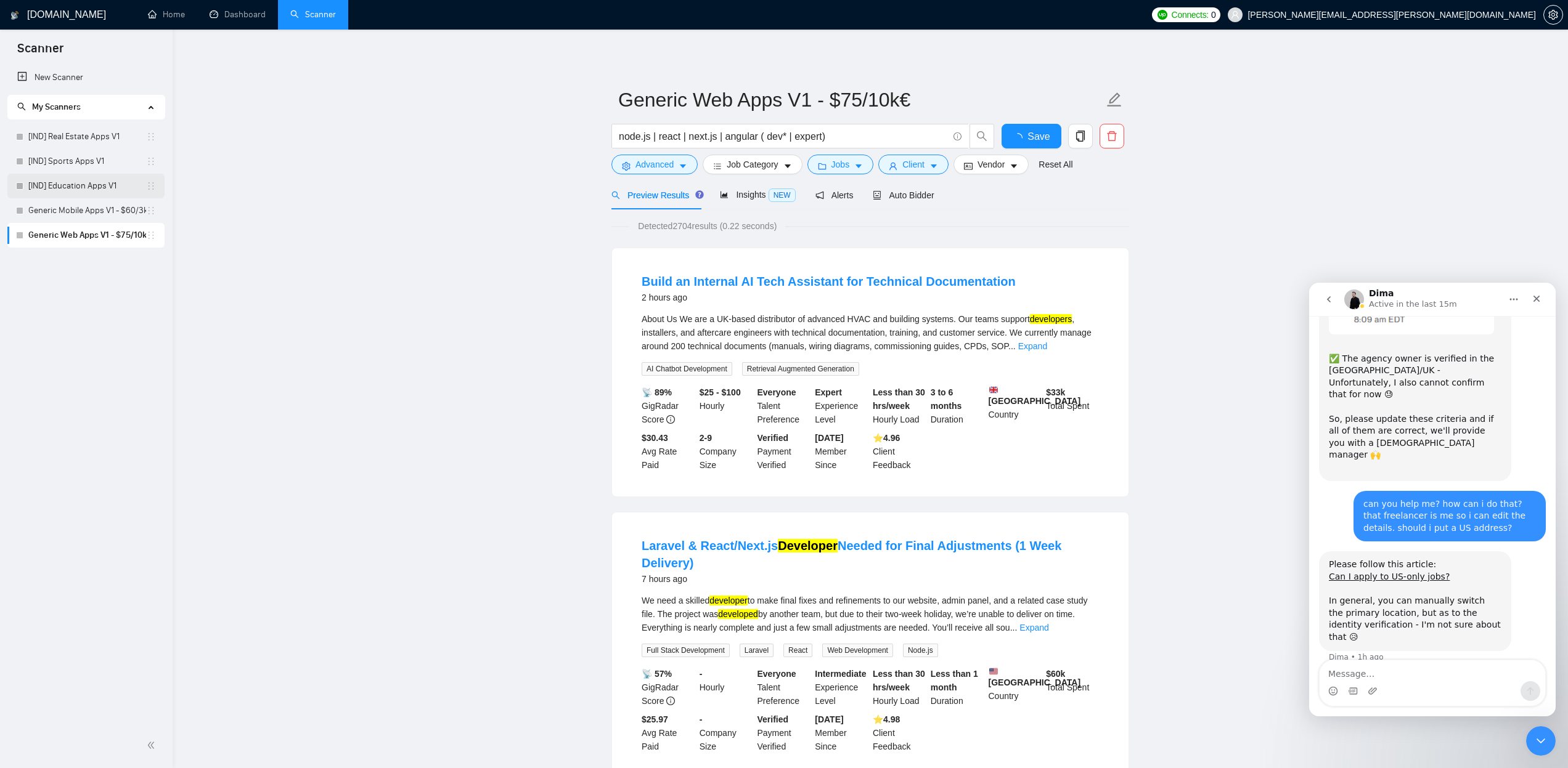
click at [81, 187] on link "[IND] Education Apps V1" at bounding box center [88, 186] width 118 height 25
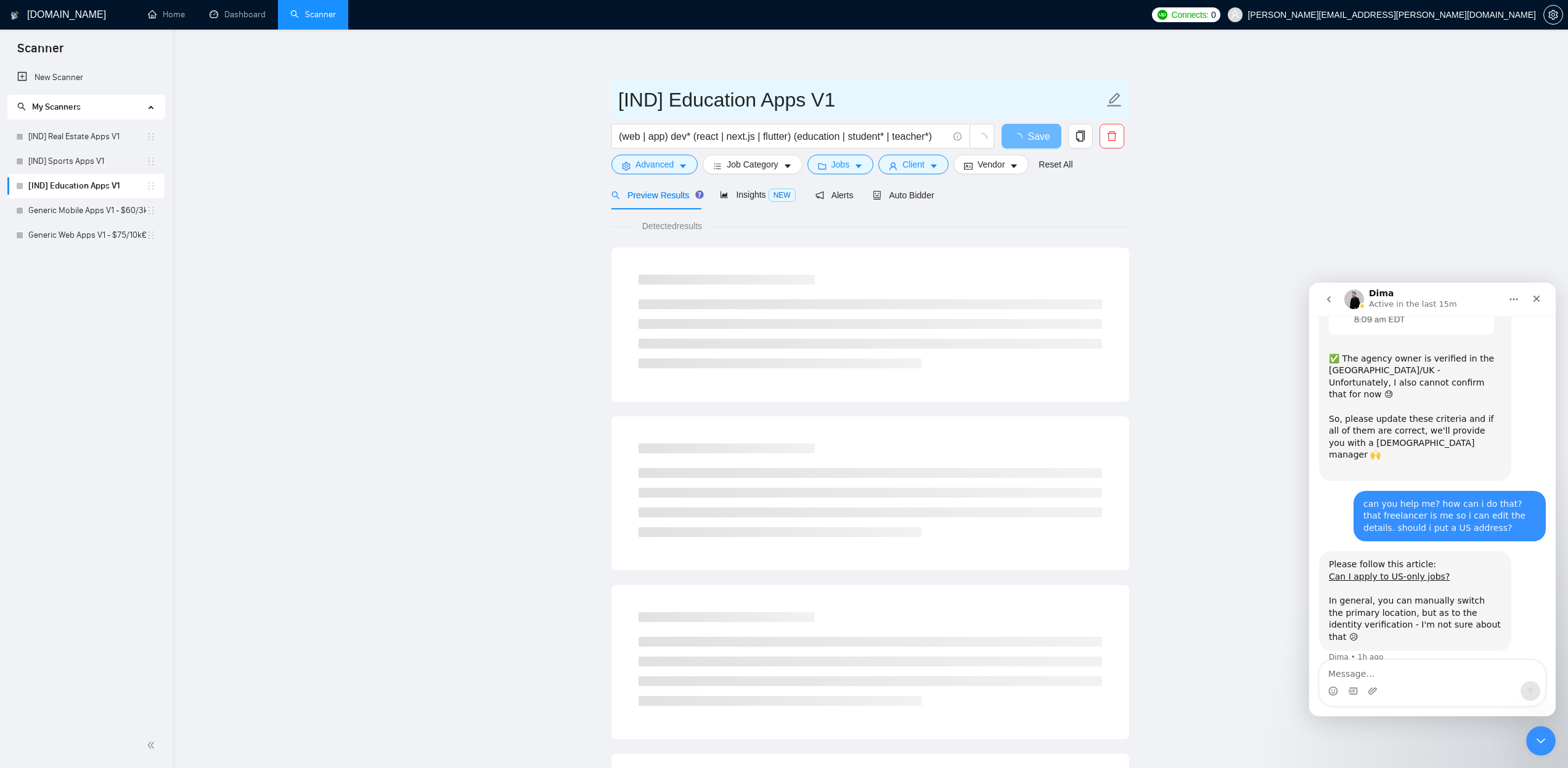
click at [1110, 95] on icon "edit" at bounding box center [1114, 99] width 16 height 16
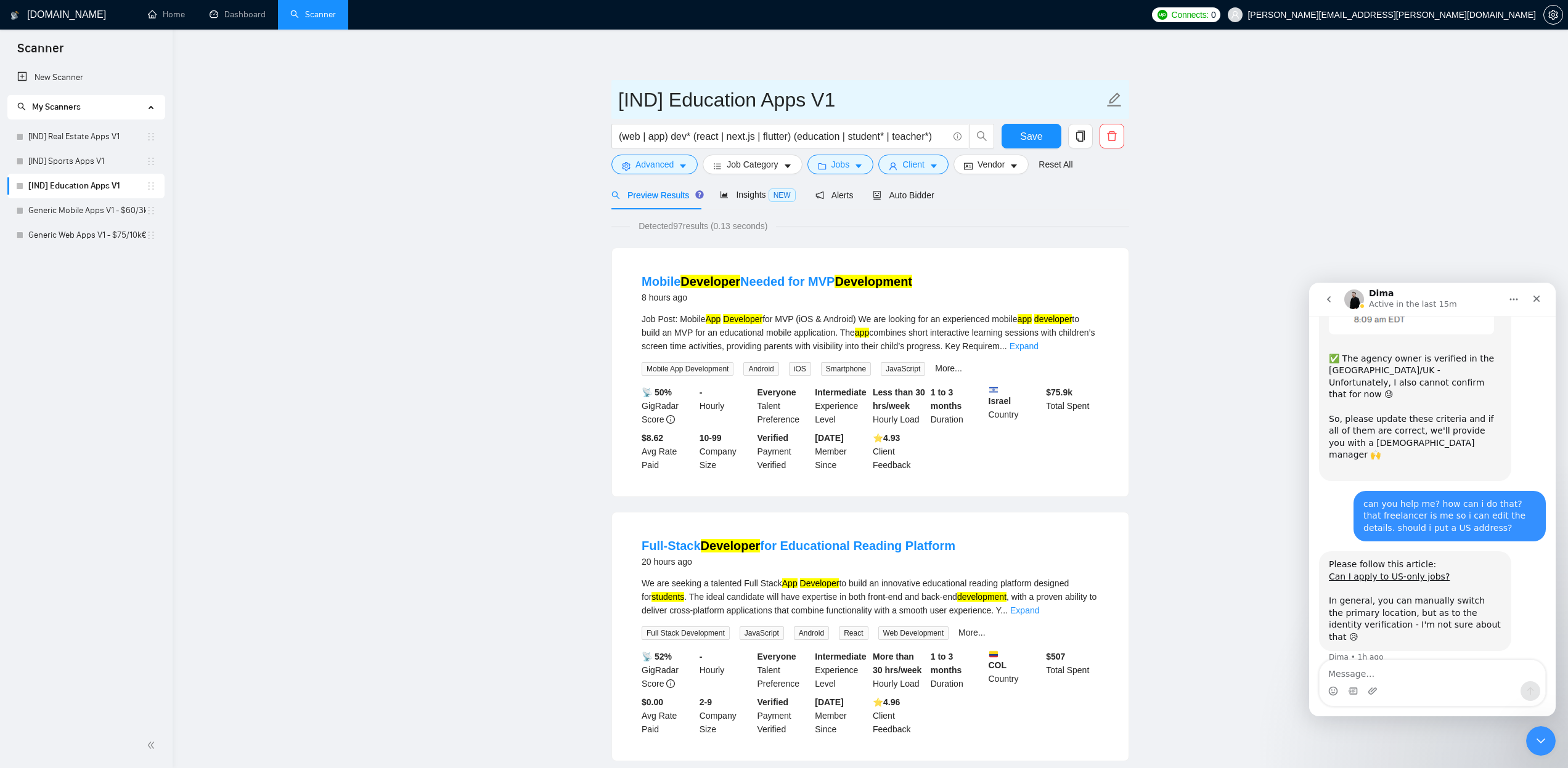
paste input "$60/3k€"
click at [839, 102] on input "[IND] Education Apps V1$60/3k€" at bounding box center [862, 100] width 486 height 30
type input "[IND] Education Apps V1 - $50/2k€"
click at [1049, 139] on button "Save" at bounding box center [1031, 136] width 60 height 25
click at [112, 159] on link "[IND] Sports Apps V1" at bounding box center [88, 162] width 118 height 25
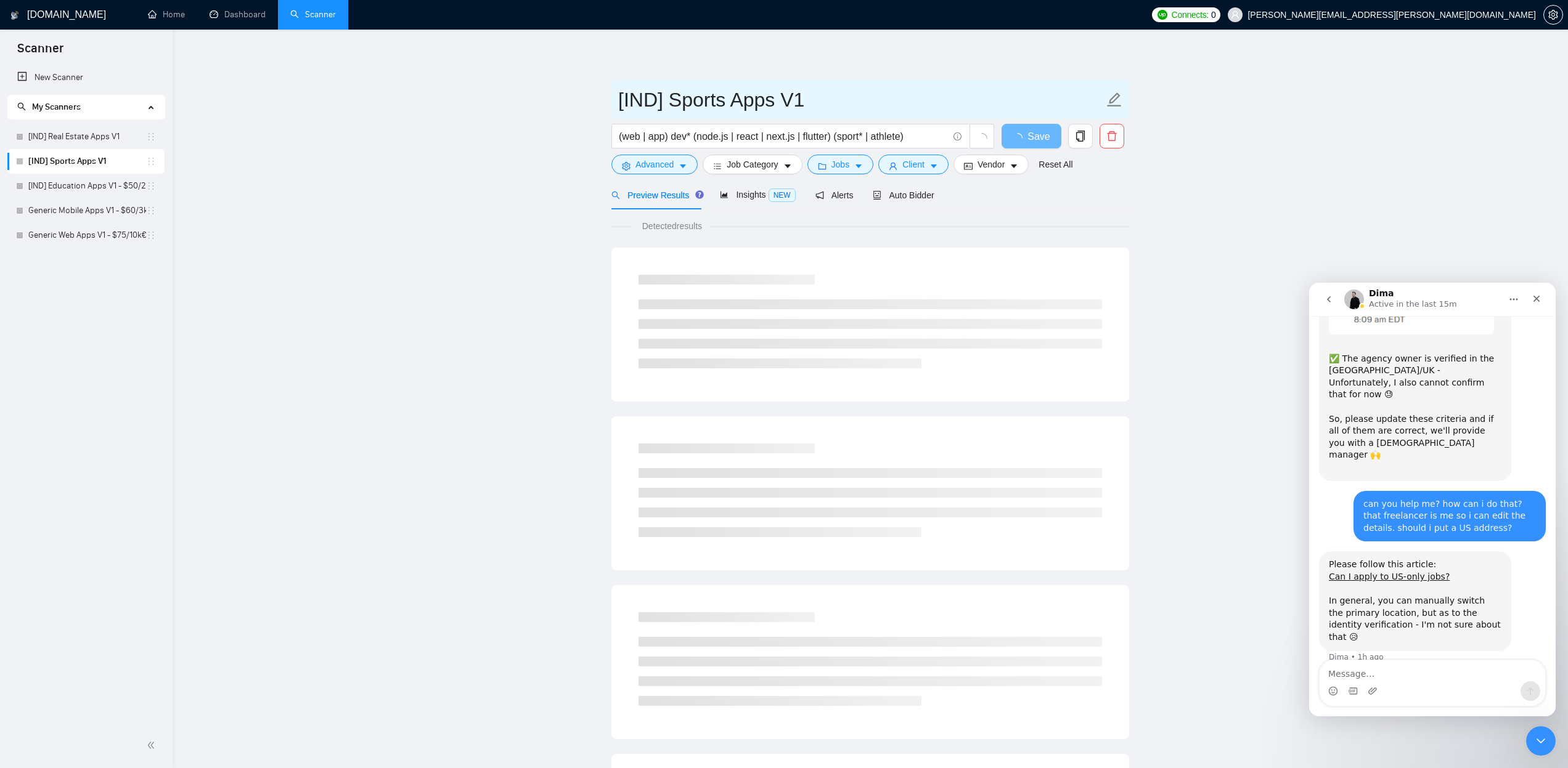
drag, startPoint x: 1110, startPoint y: 102, endPoint x: 1016, endPoint y: 100, distance: 94.0
click at [1110, 102] on icon "edit" at bounding box center [1114, 99] width 16 height 16
paste input "- $50/2k€"
type input "[IND] Sports Apps V1 - $50/2k€"
click at [1046, 142] on span "Save" at bounding box center [1038, 136] width 22 height 15
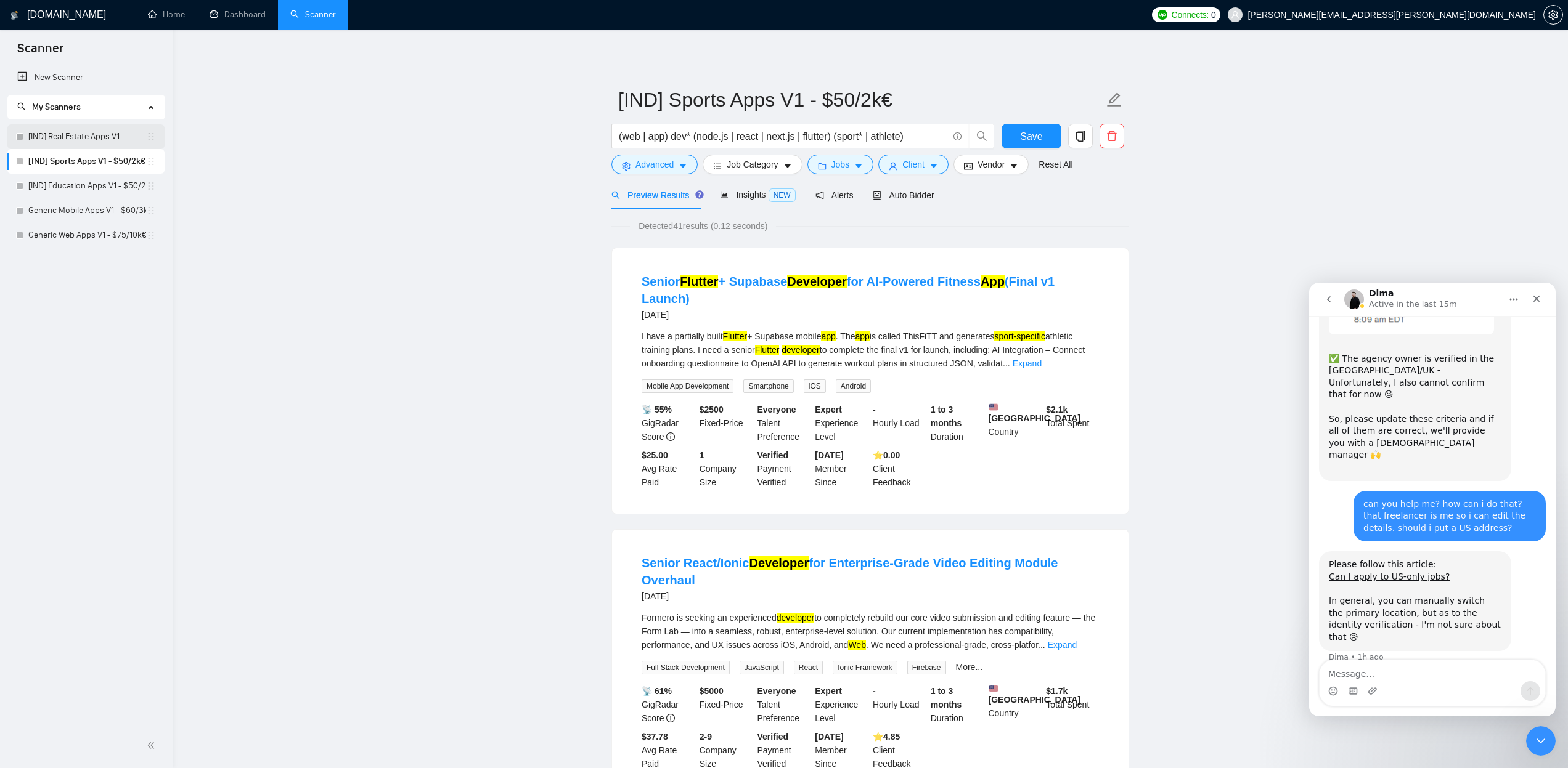
click at [92, 132] on link "[IND] Real Estate Apps V1" at bounding box center [88, 137] width 118 height 25
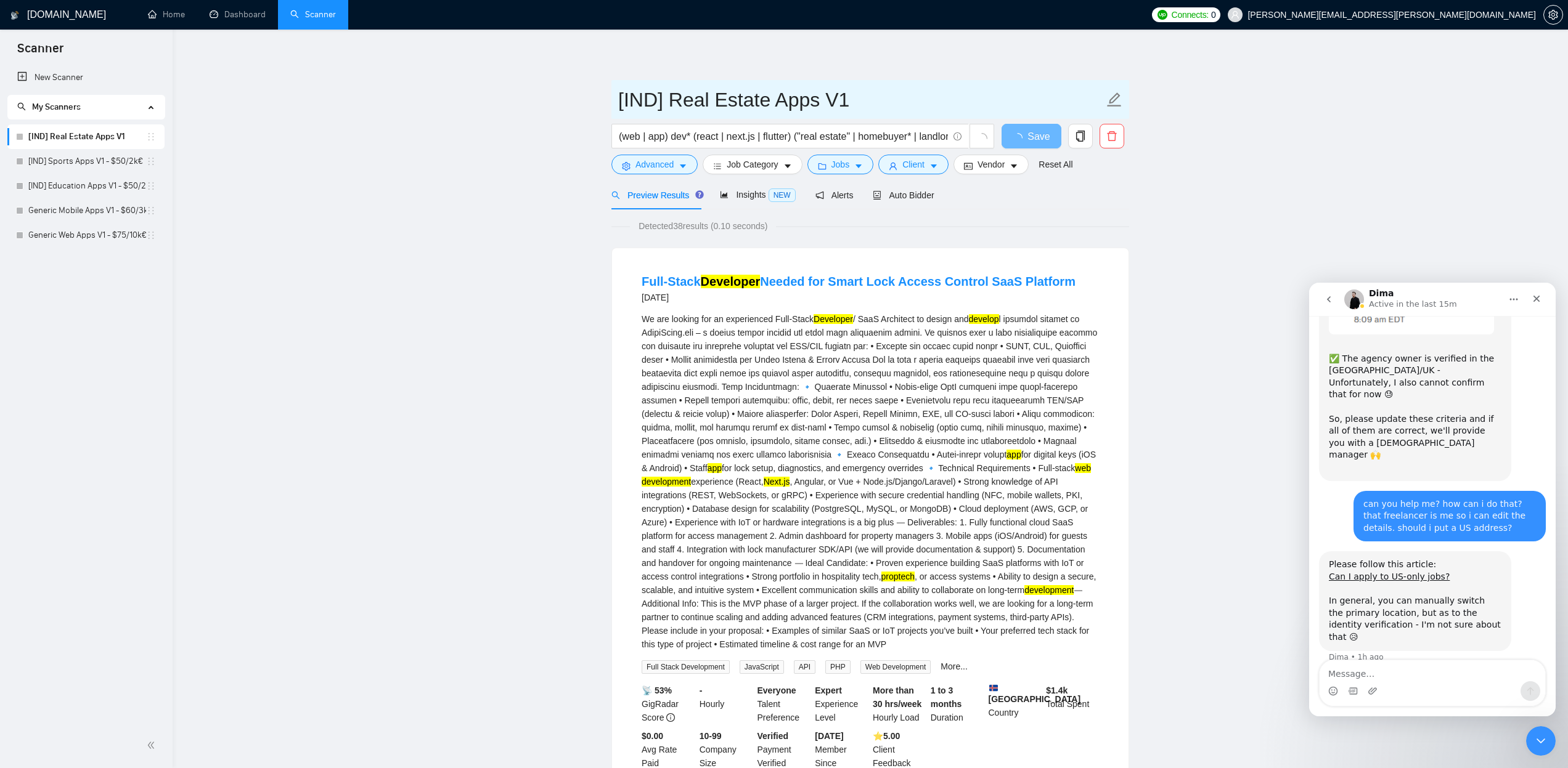
click at [1115, 101] on icon "edit" at bounding box center [1114, 99] width 14 height 14
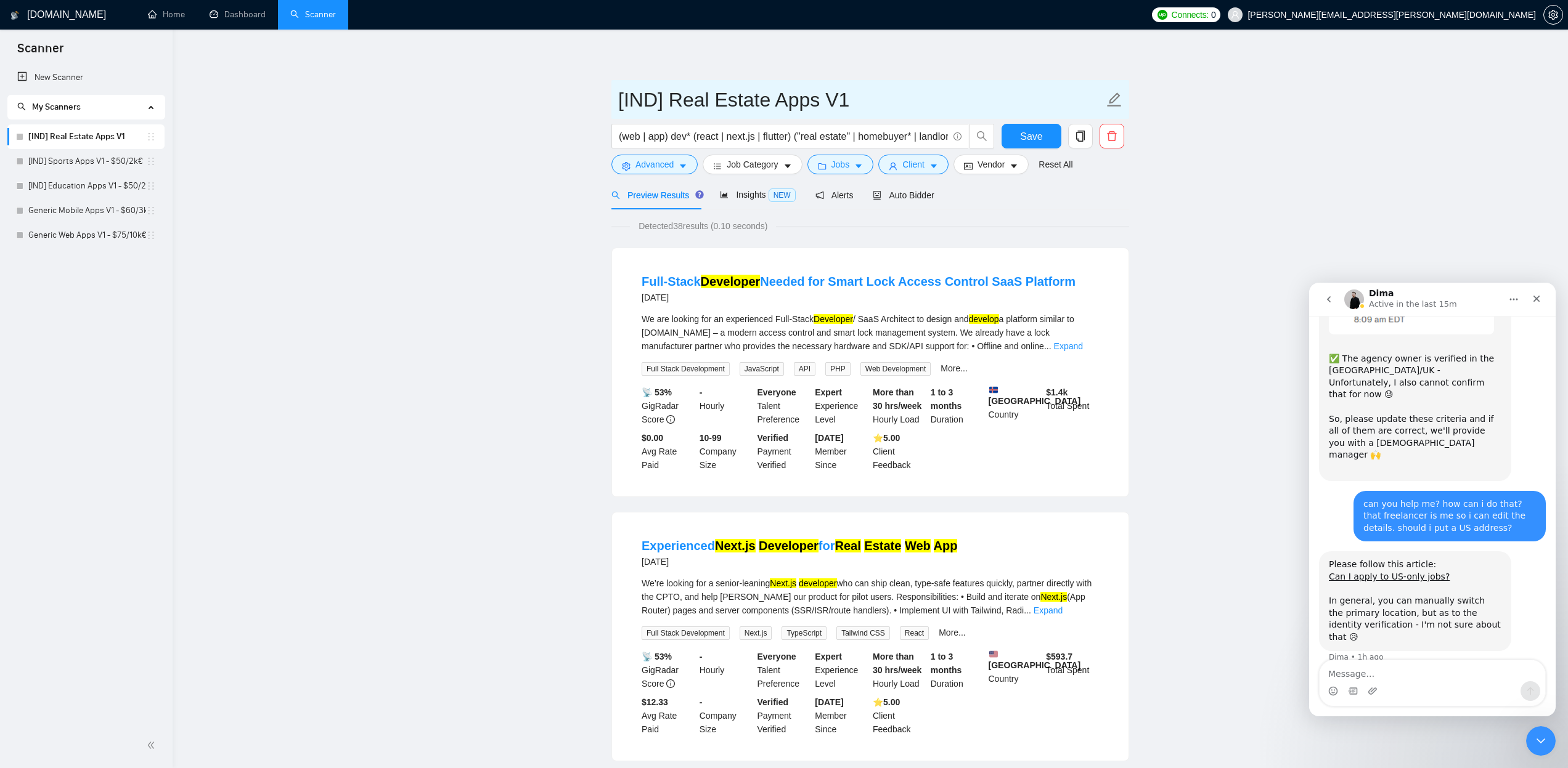
paste input "- $50/2k€"
type input "[IND] Real Estate Apps V1 - $50/2k€"
click at [1026, 137] on span "Save" at bounding box center [1030, 136] width 22 height 15
click at [862, 167] on icon "caret-down" at bounding box center [859, 167] width 6 height 4
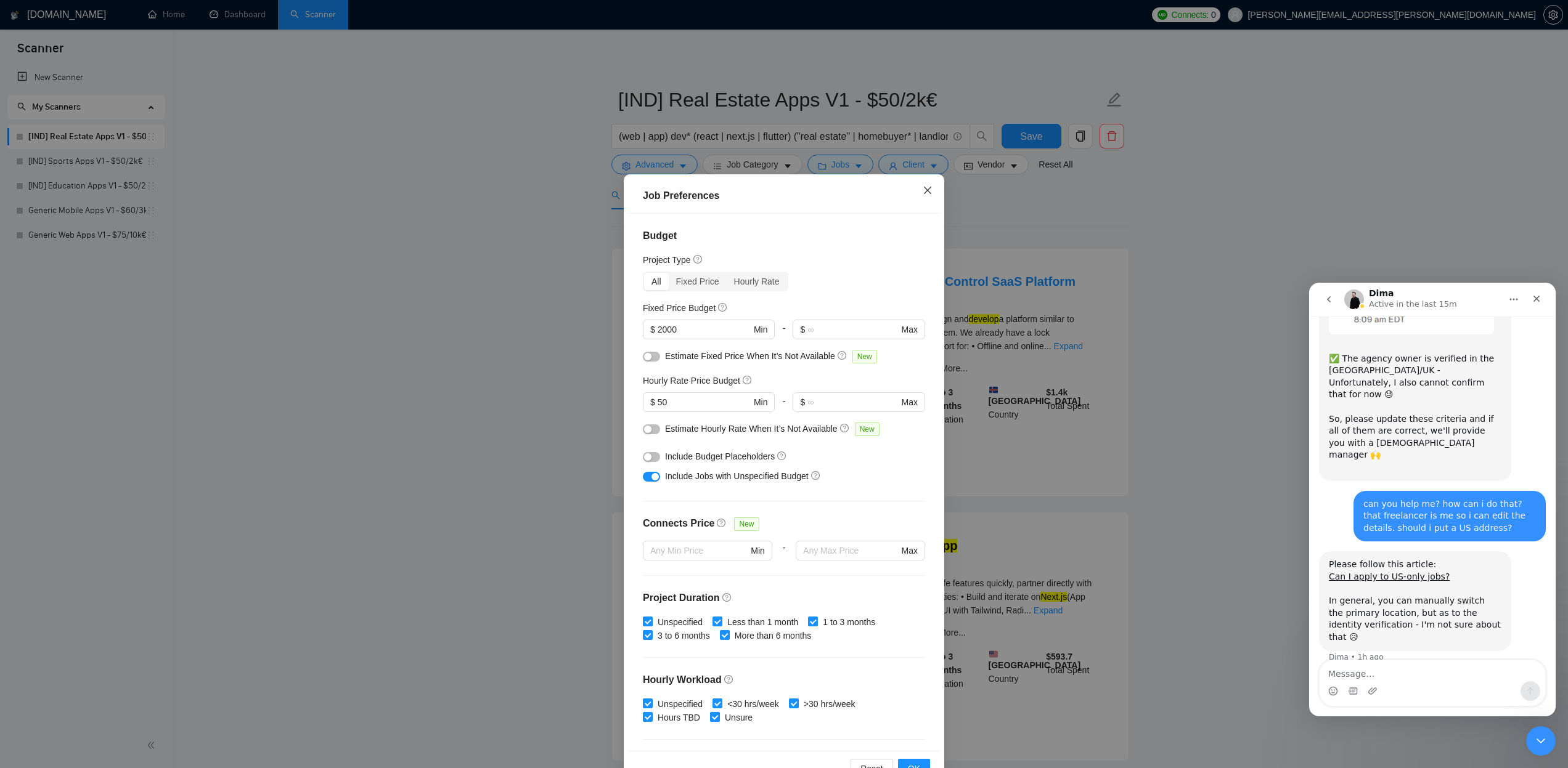
click at [929, 191] on icon "close" at bounding box center [927, 191] width 10 height 10
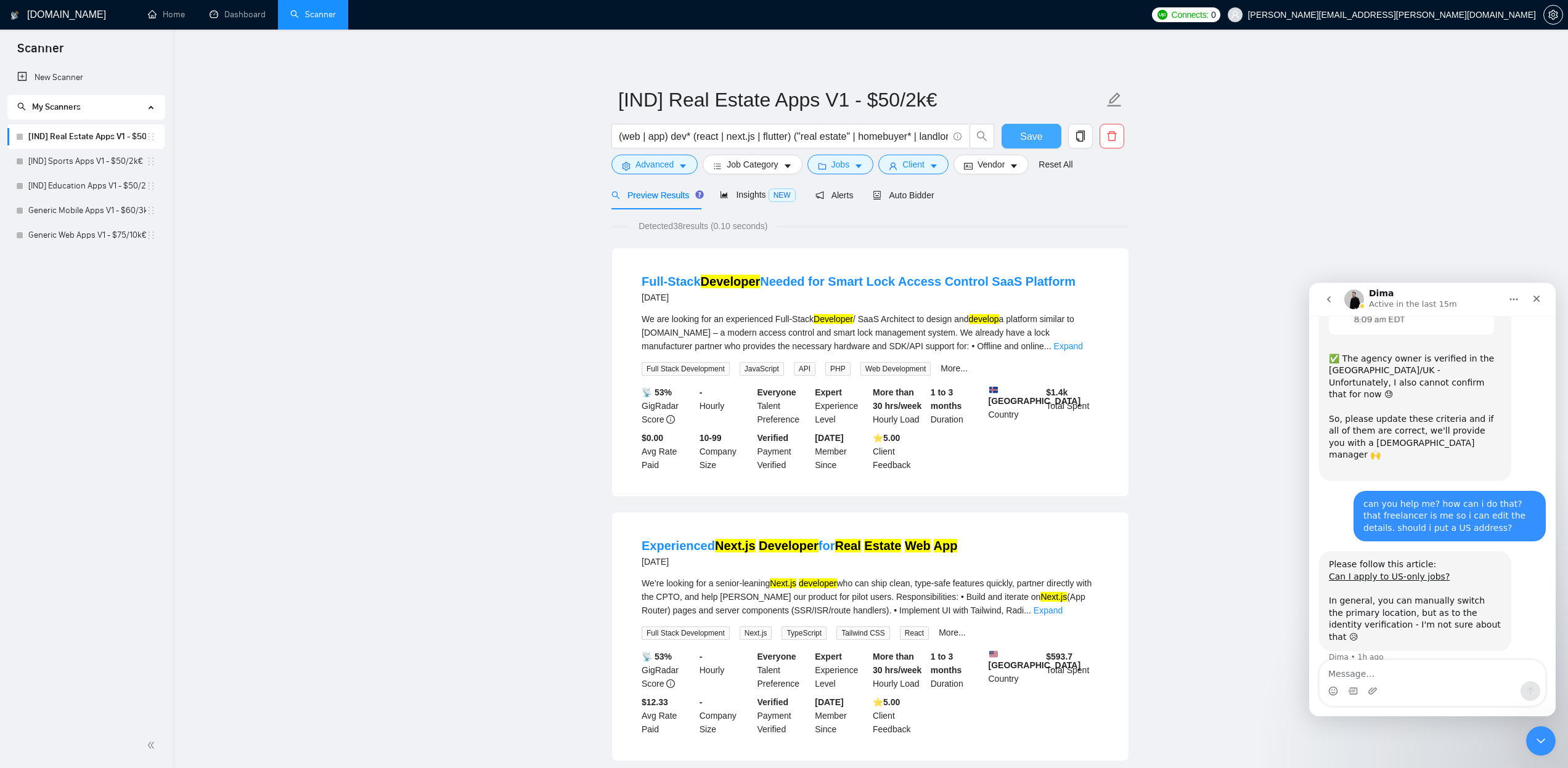
click at [1014, 139] on button "Save" at bounding box center [1031, 136] width 60 height 25
click at [47, 166] on link "[IND] Sports Apps V1 - $50/2k€" at bounding box center [88, 162] width 118 height 25
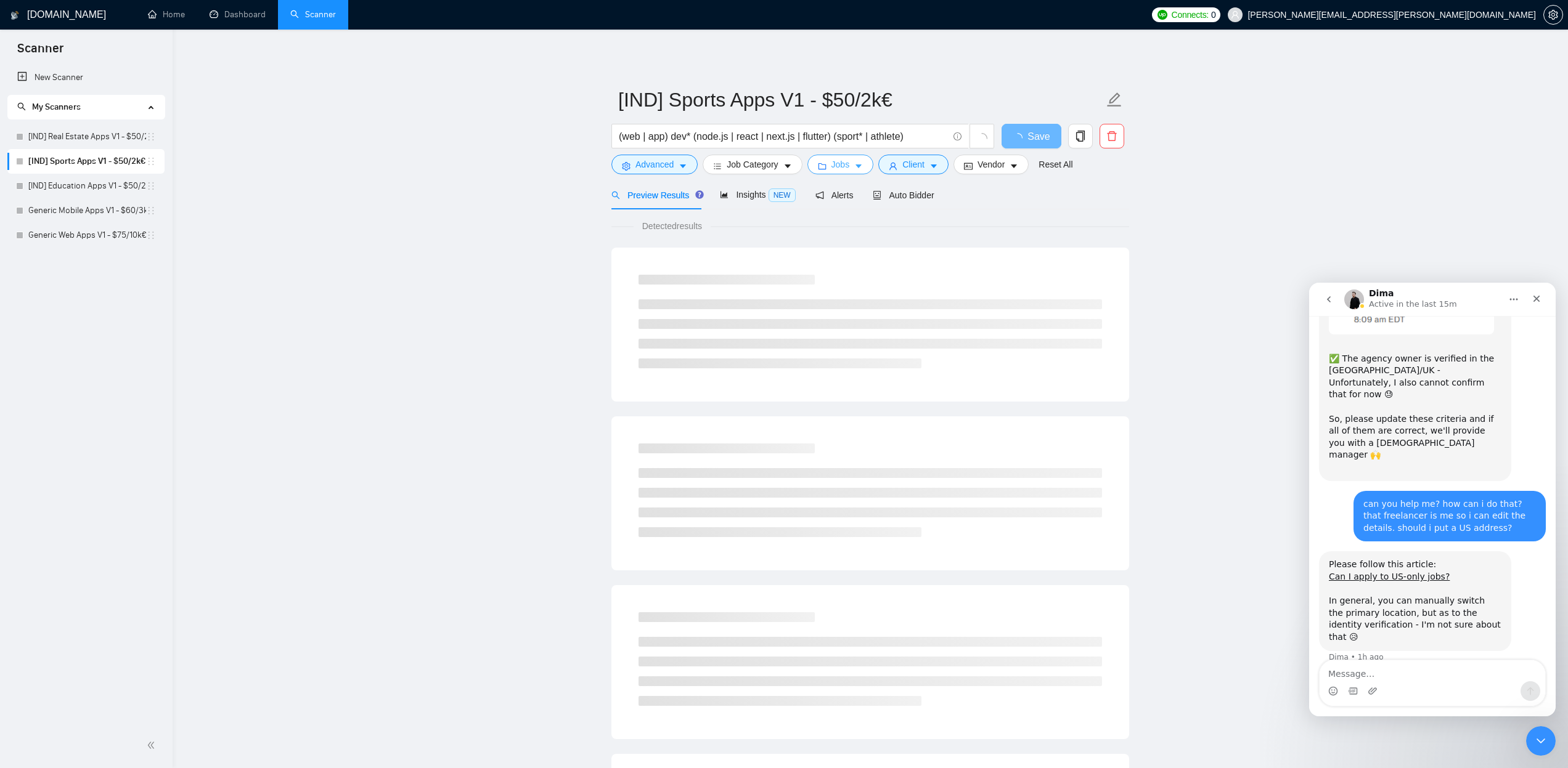
click at [859, 165] on icon "caret-down" at bounding box center [858, 166] width 9 height 9
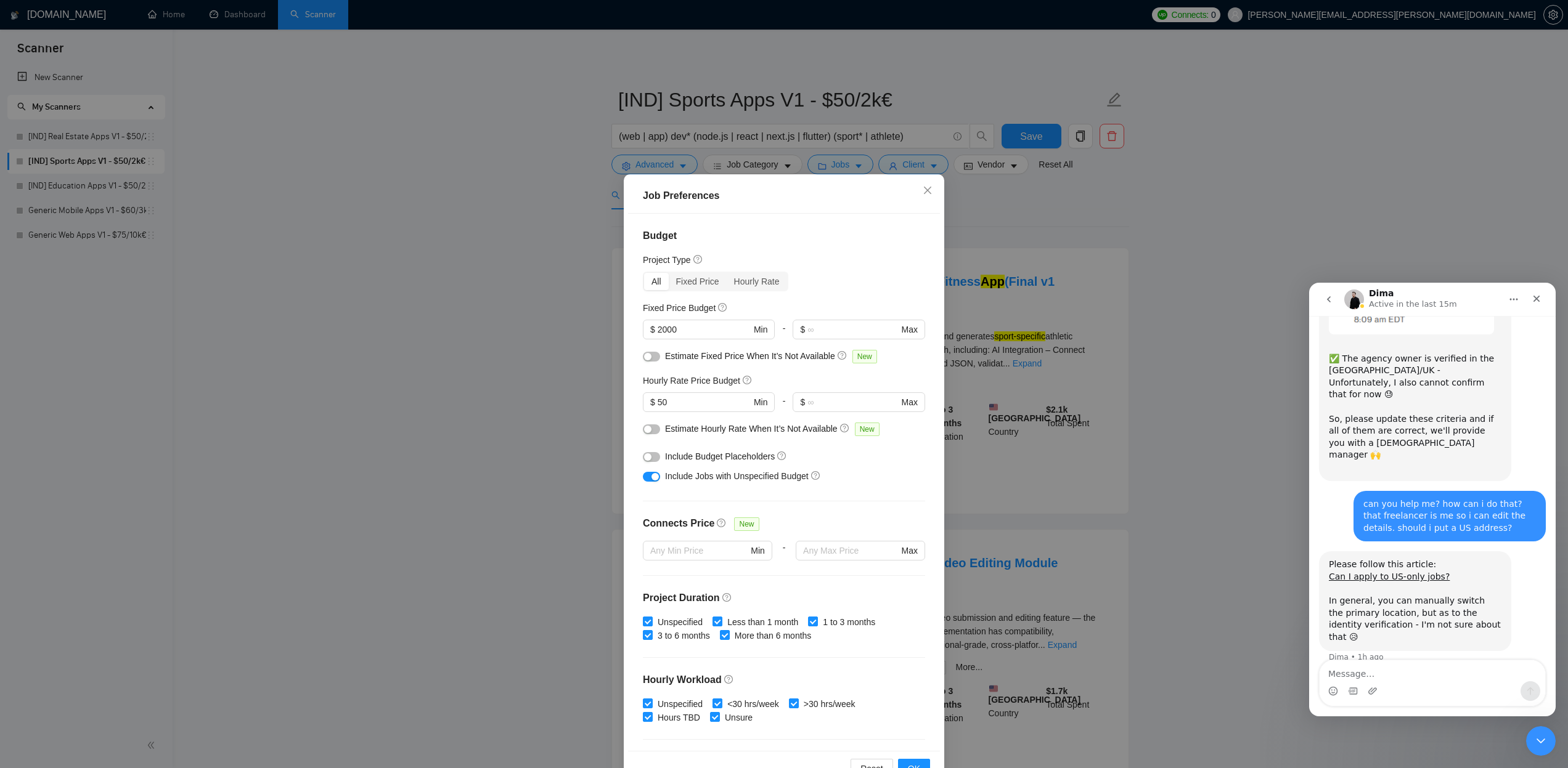
drag, startPoint x: 460, startPoint y: 204, endPoint x: 282, endPoint y: 180, distance: 179.6
click at [460, 204] on div "Job Preferences Budget Project Type All Fixed Price Hourly Rate Fixed Price Bud…" at bounding box center [784, 384] width 1568 height 768
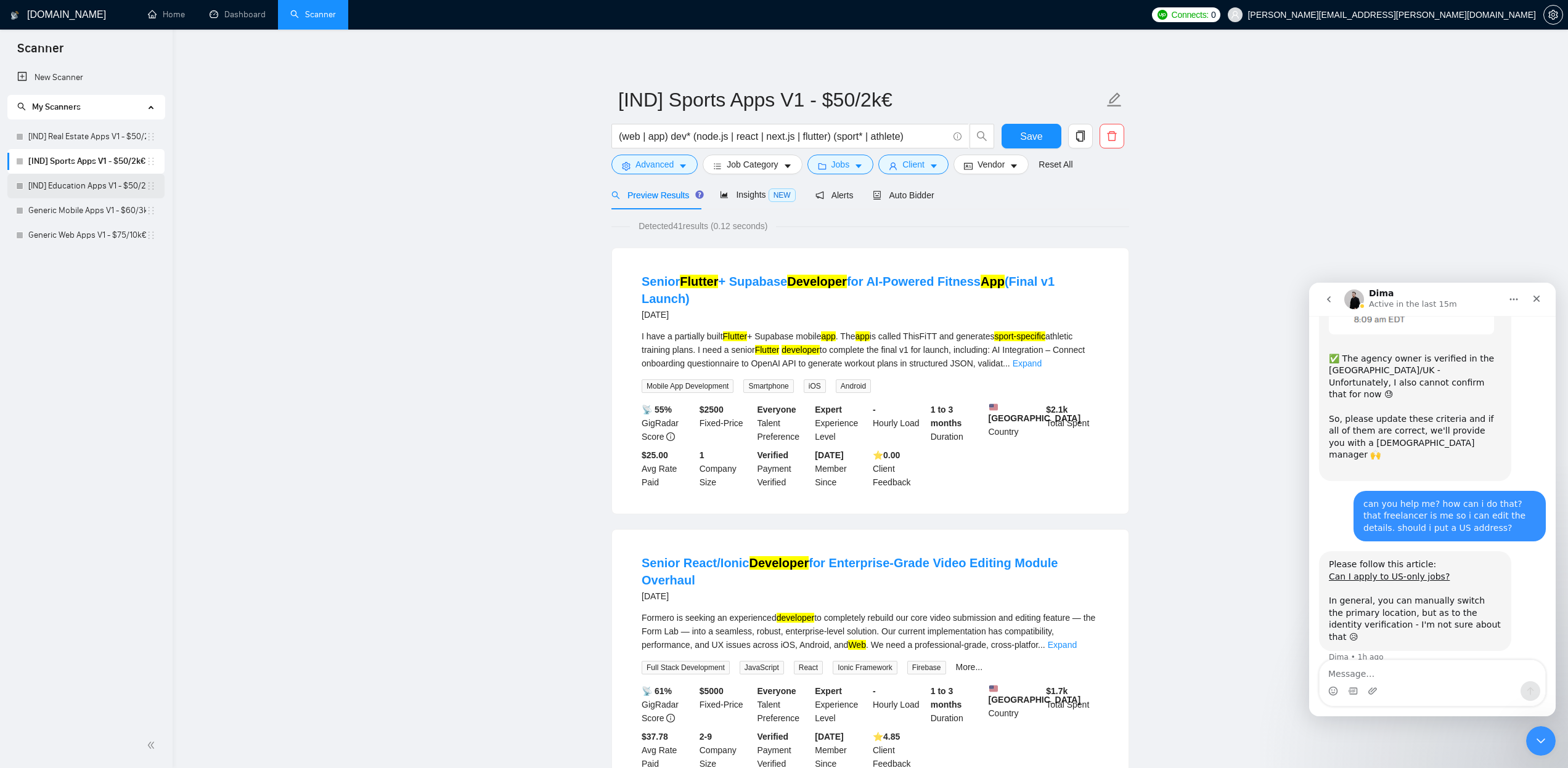
click at [83, 188] on link "[IND] Education Apps V1 - $50/2k€" at bounding box center [88, 186] width 118 height 25
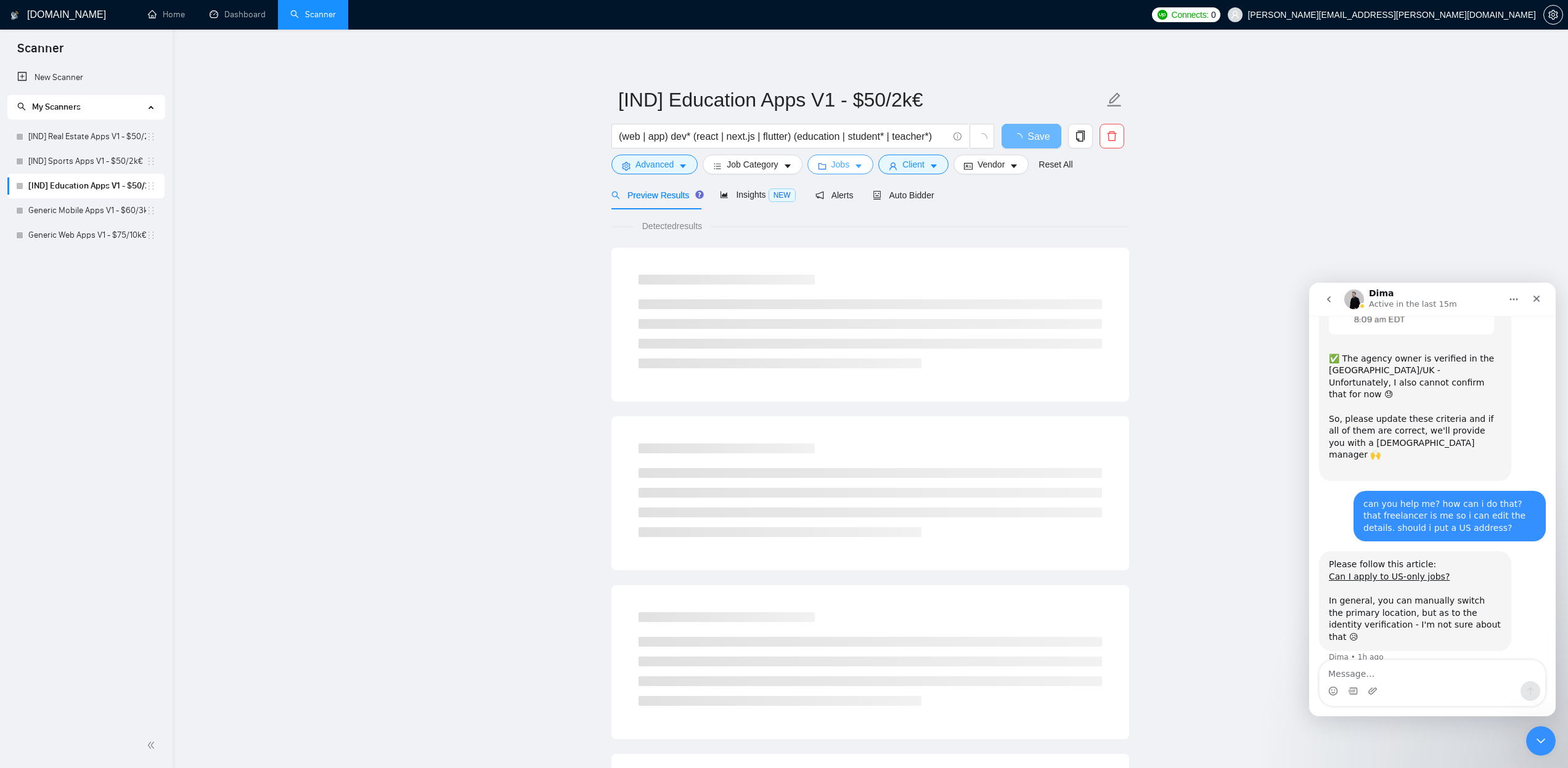
click at [860, 162] on icon "caret-down" at bounding box center [858, 166] width 9 height 9
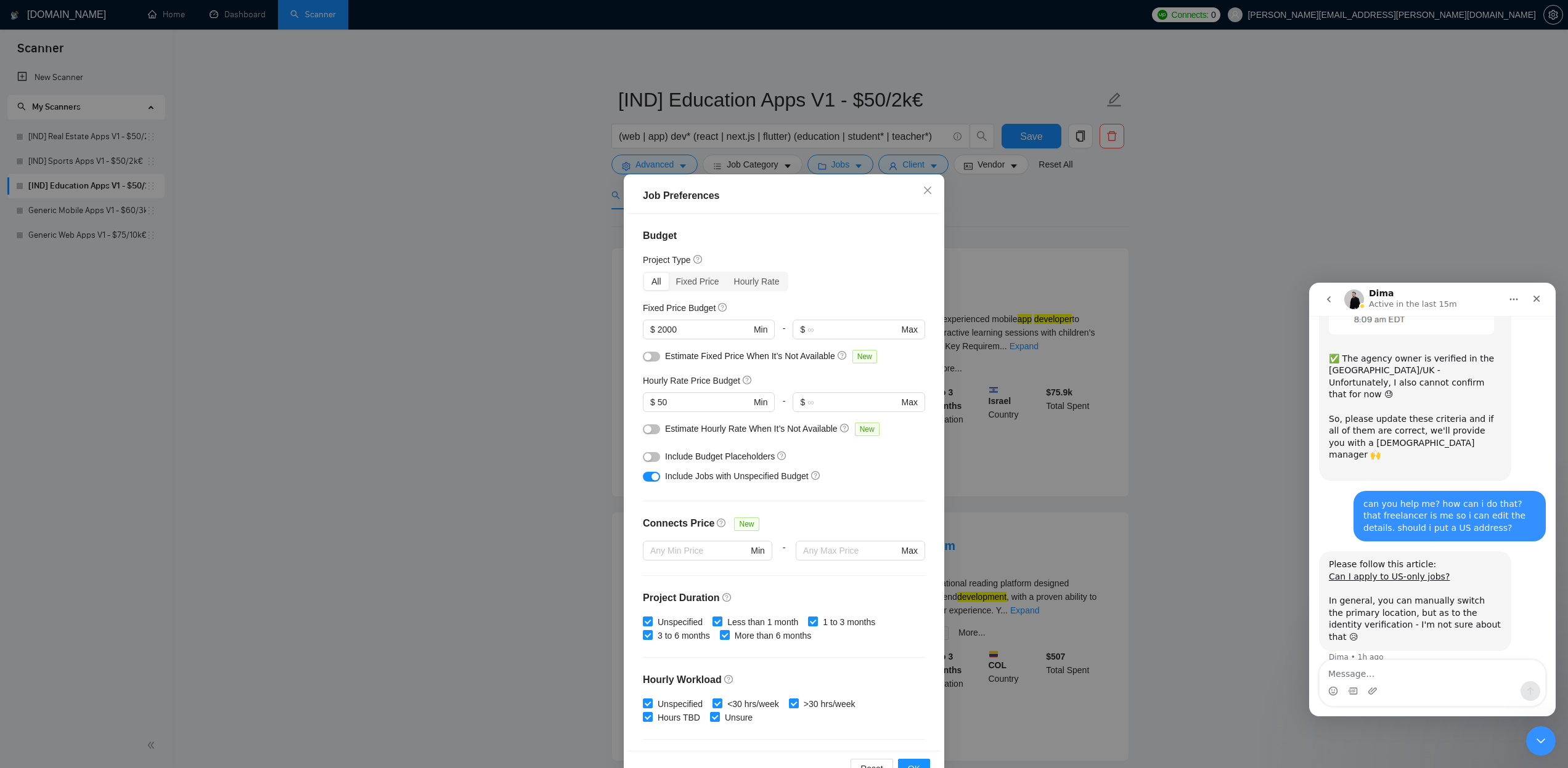
click at [434, 226] on div "Job Preferences Budget Project Type All Fixed Price Hourly Rate Fixed Price Bud…" at bounding box center [784, 384] width 1568 height 768
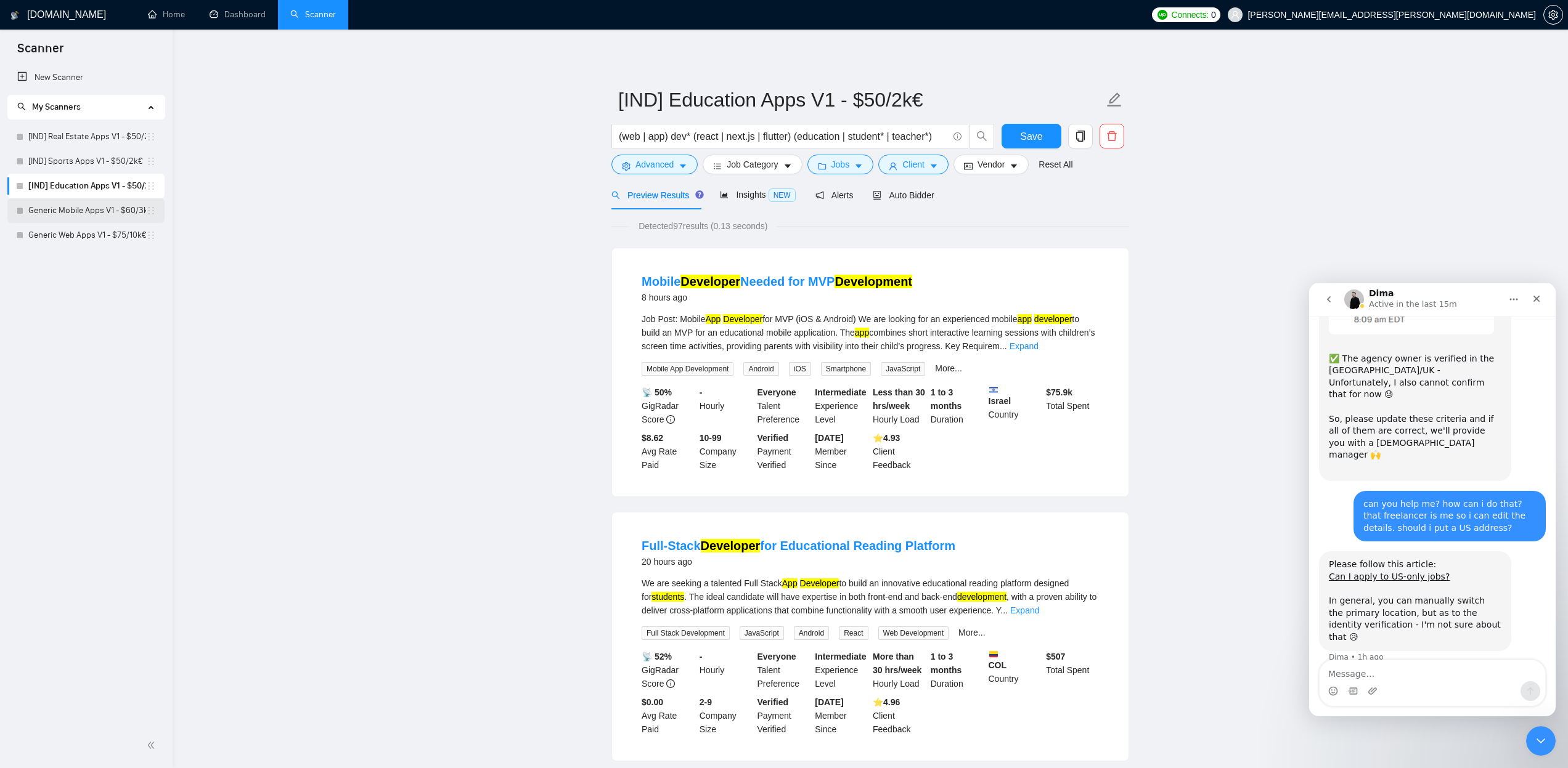
click at [100, 209] on link "Generic Mobile Apps V1 - $60/3k€" at bounding box center [88, 211] width 118 height 25
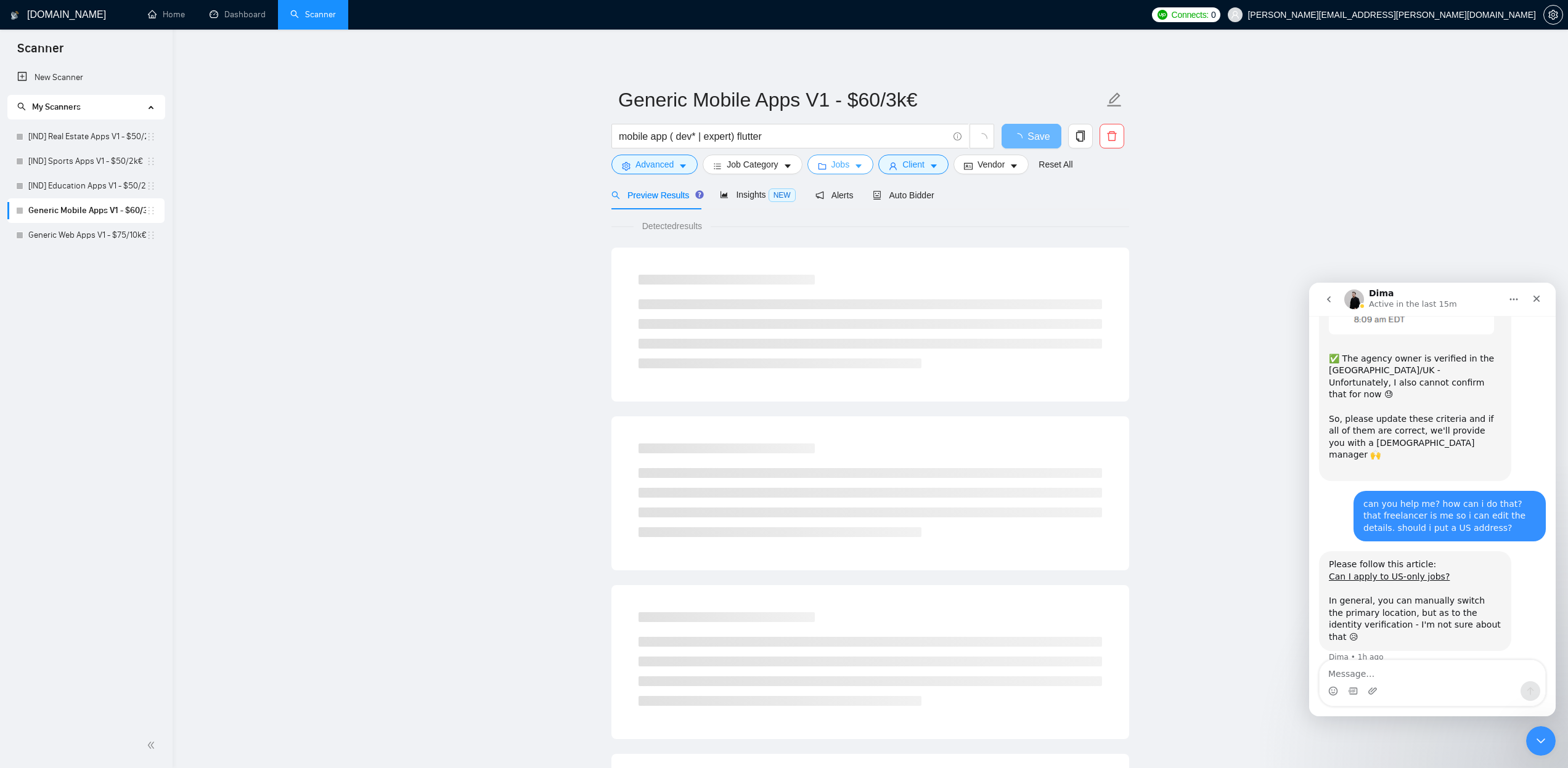
click at [863, 163] on icon "caret-down" at bounding box center [858, 166] width 9 height 9
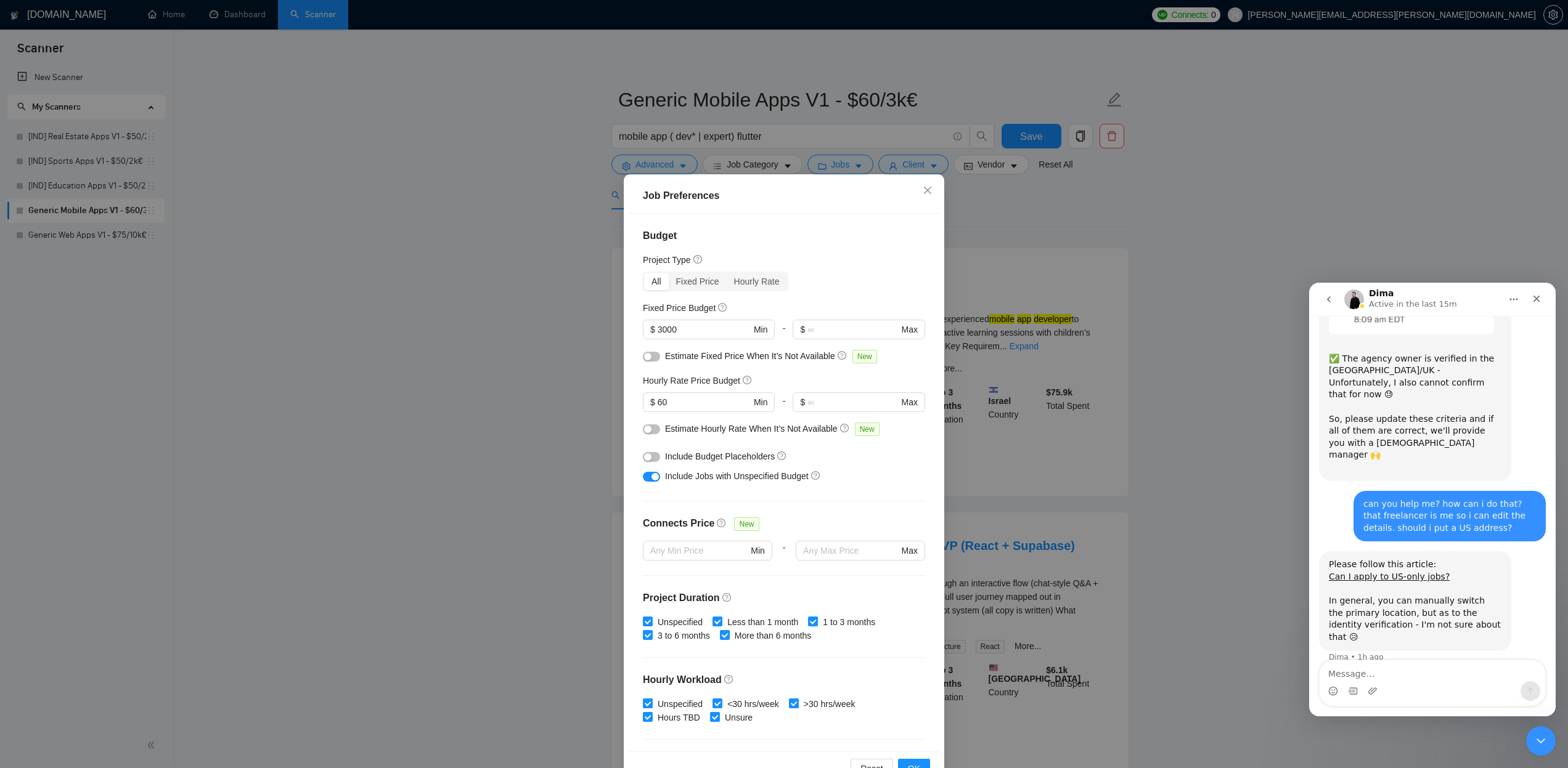
click at [430, 341] on div "Job Preferences Budget Project Type All Fixed Price Hourly Rate Fixed Price Bud…" at bounding box center [784, 384] width 1568 height 768
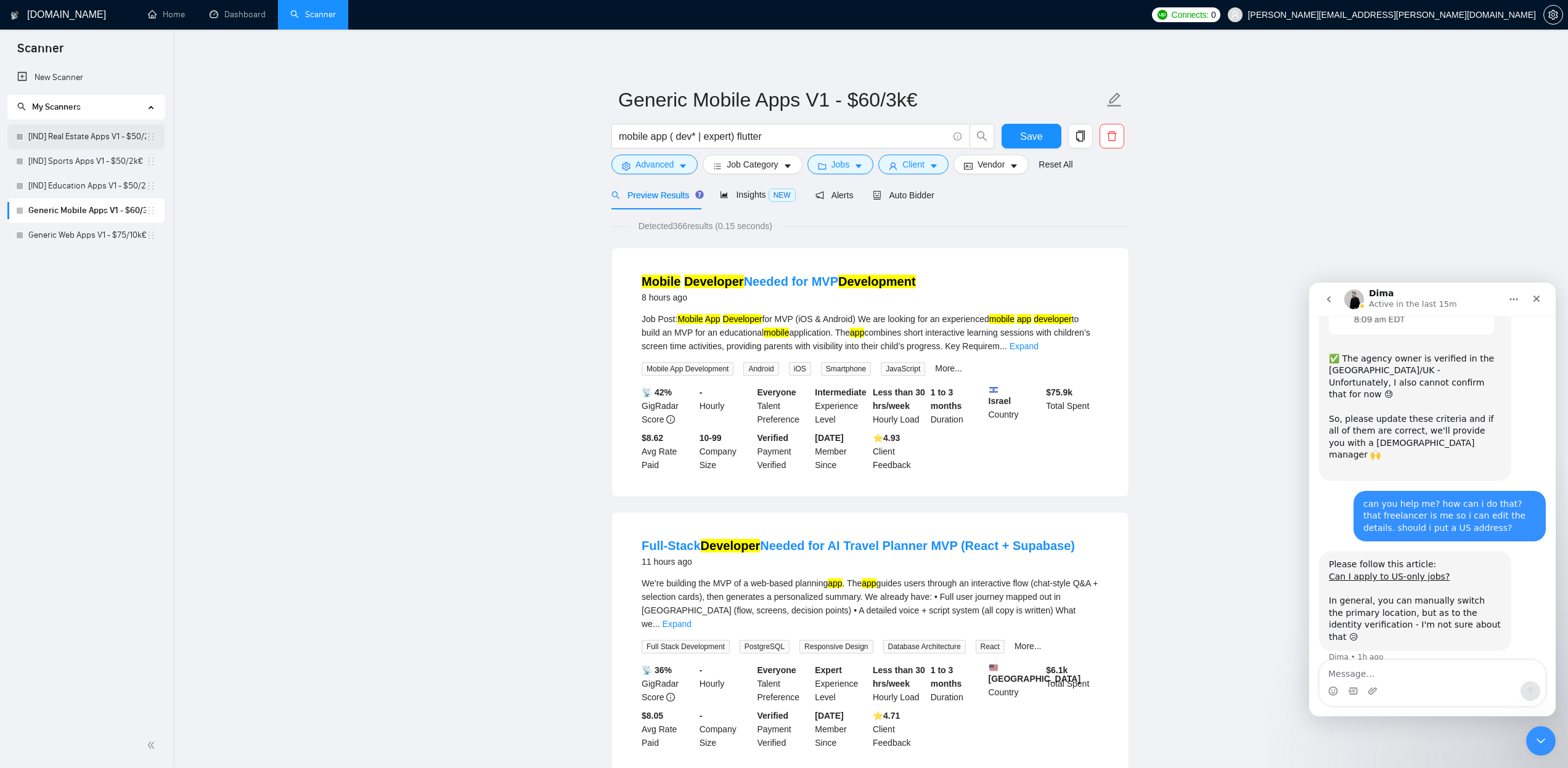
click at [101, 138] on link "[IND] Real Estate Apps V1 - $50/2k€" at bounding box center [88, 137] width 118 height 25
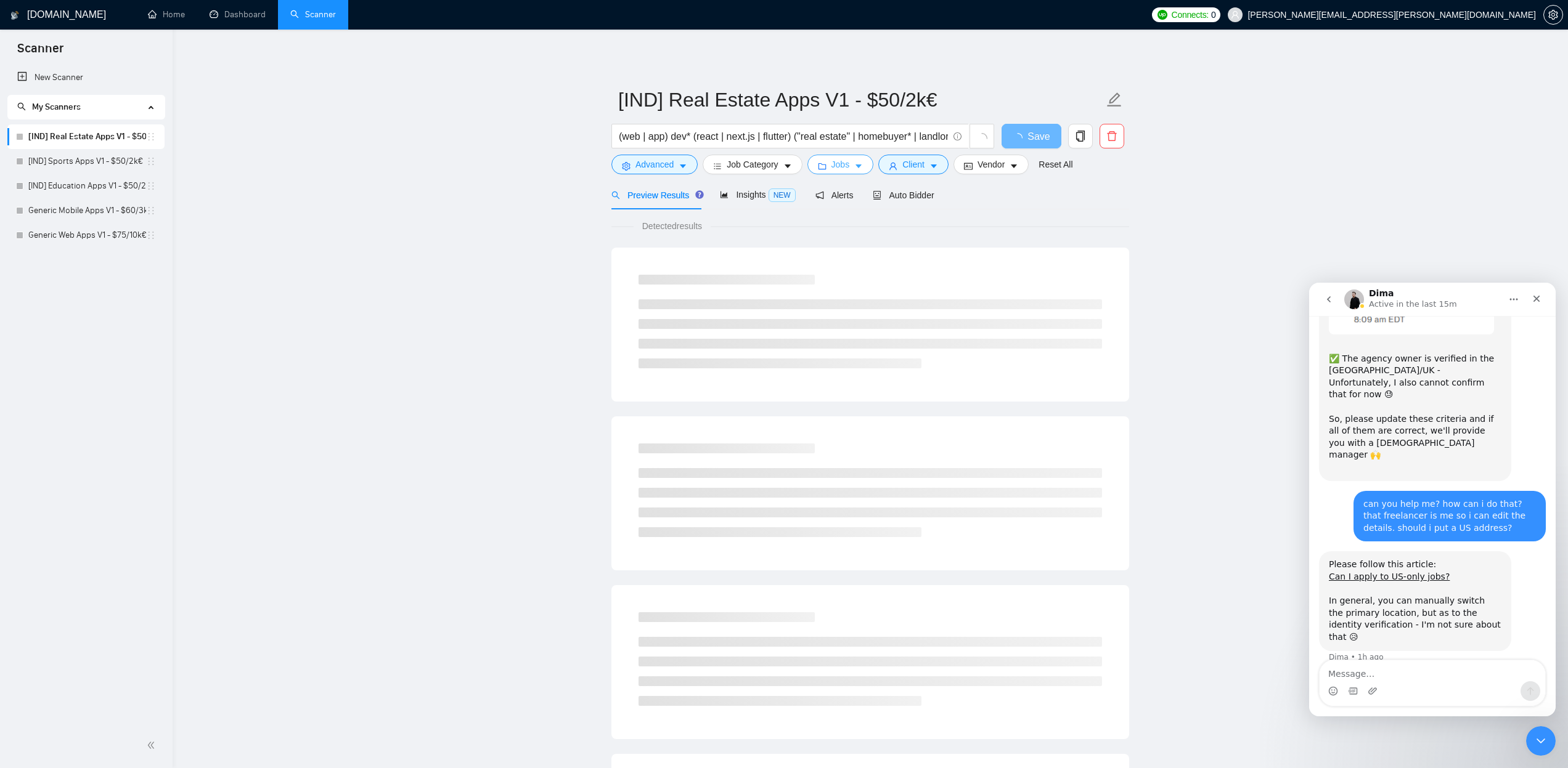
click at [860, 163] on icon "caret-down" at bounding box center [858, 166] width 9 height 9
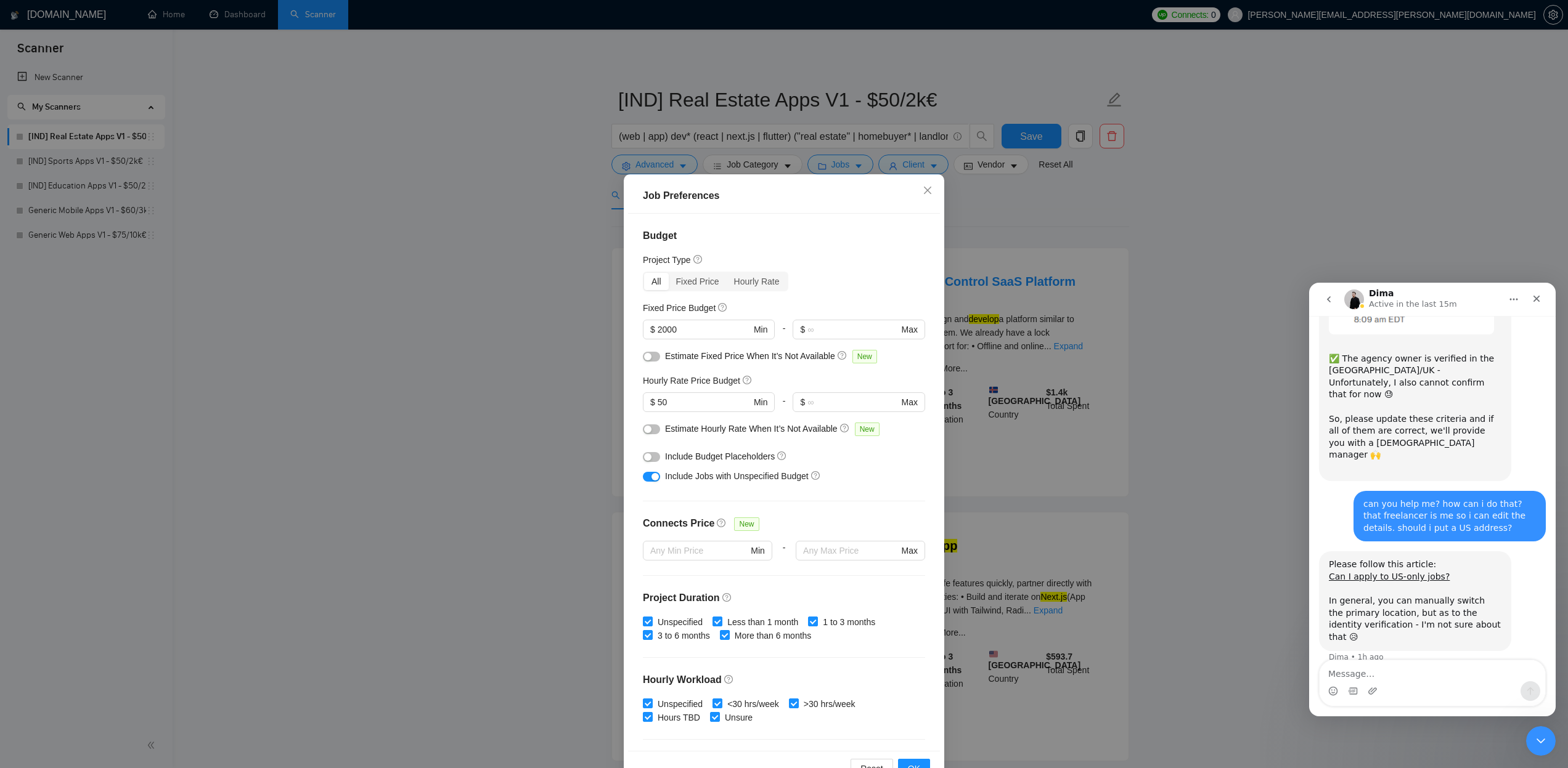
click at [655, 359] on button "button" at bounding box center [652, 356] width 17 height 10
click at [654, 428] on button "button" at bounding box center [652, 430] width 17 height 10
click at [915, 763] on span "OK" at bounding box center [914, 769] width 12 height 13
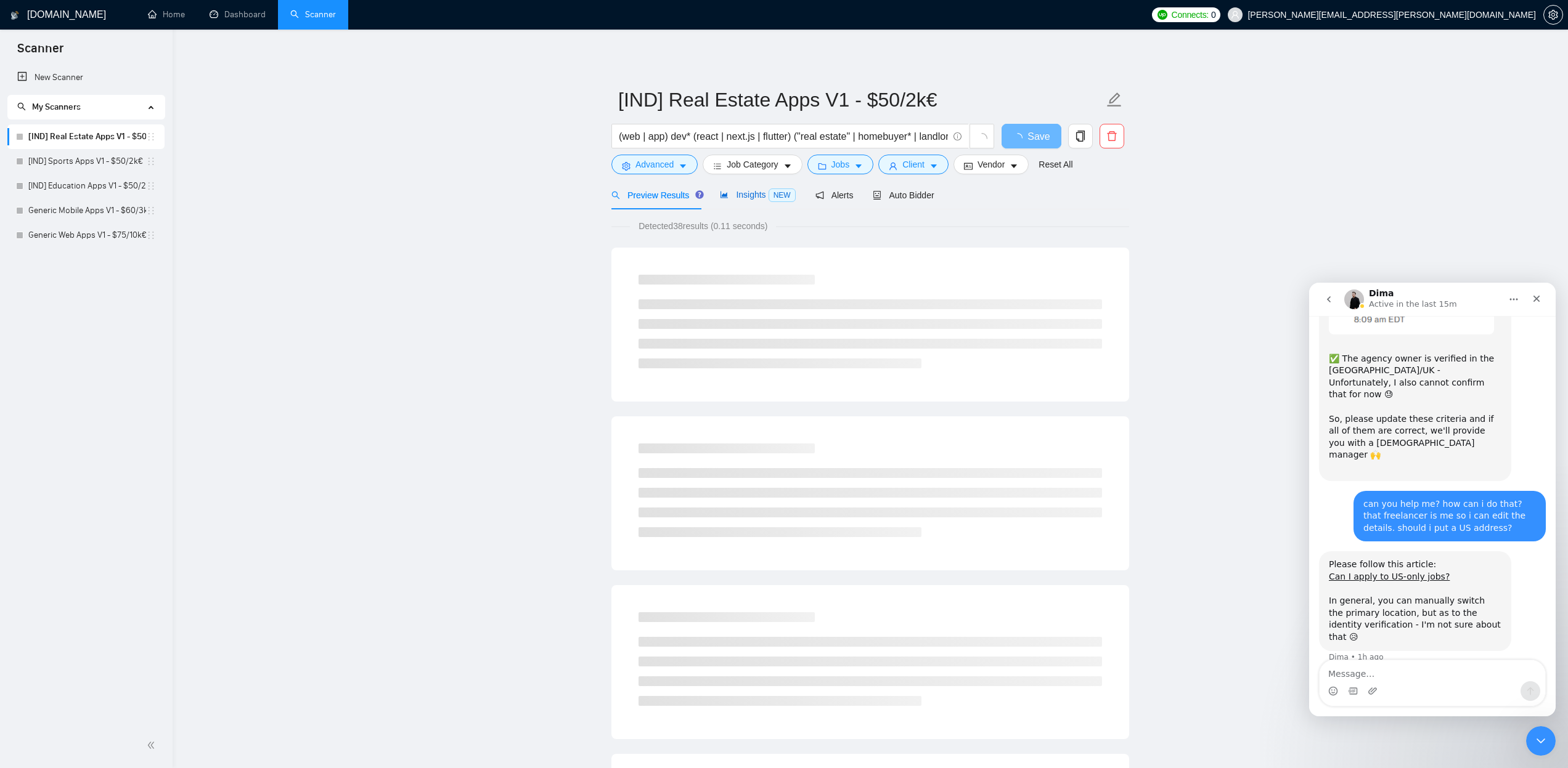
click at [746, 193] on span "Insights NEW" at bounding box center [757, 194] width 75 height 10
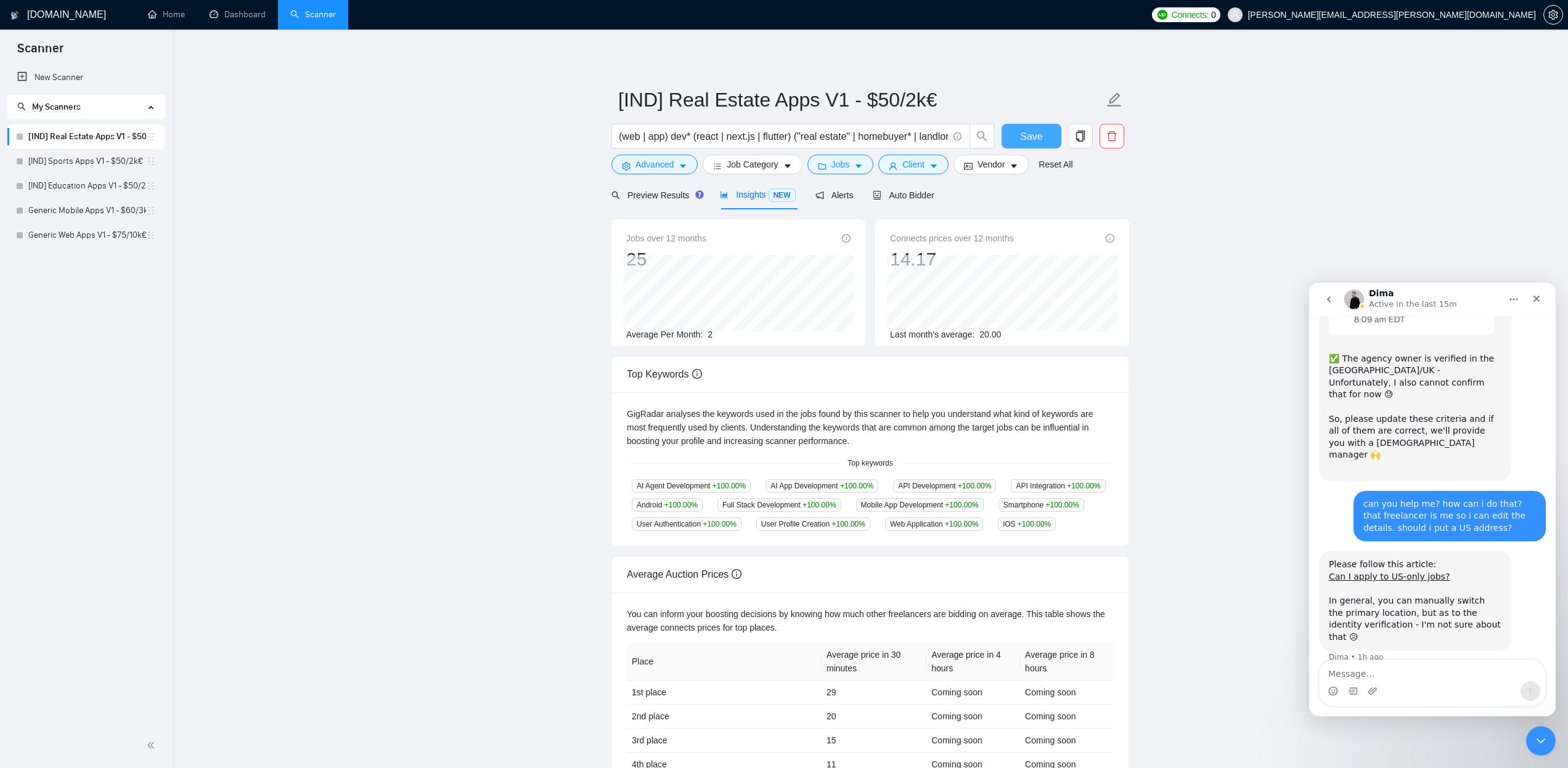
click at [1022, 139] on span "Save" at bounding box center [1030, 136] width 22 height 15
click at [862, 165] on icon "caret-down" at bounding box center [859, 167] width 6 height 4
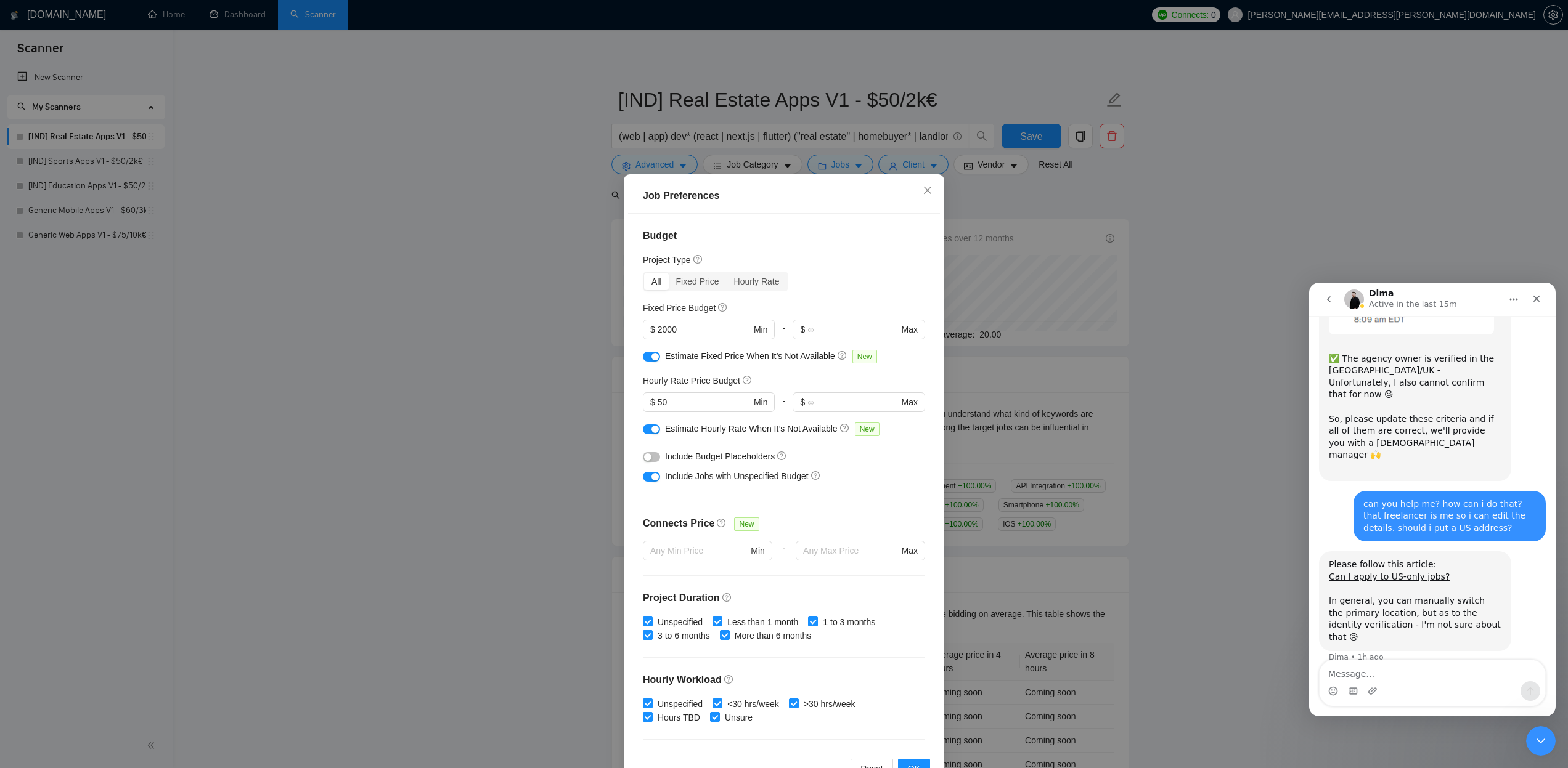
click at [655, 357] on div "button" at bounding box center [656, 357] width 8 height 8
drag, startPoint x: 650, startPoint y: 432, endPoint x: 676, endPoint y: 446, distance: 29.5
click at [651, 432] on button "button" at bounding box center [652, 430] width 17 height 10
click at [913, 763] on span "OK" at bounding box center [914, 769] width 12 height 13
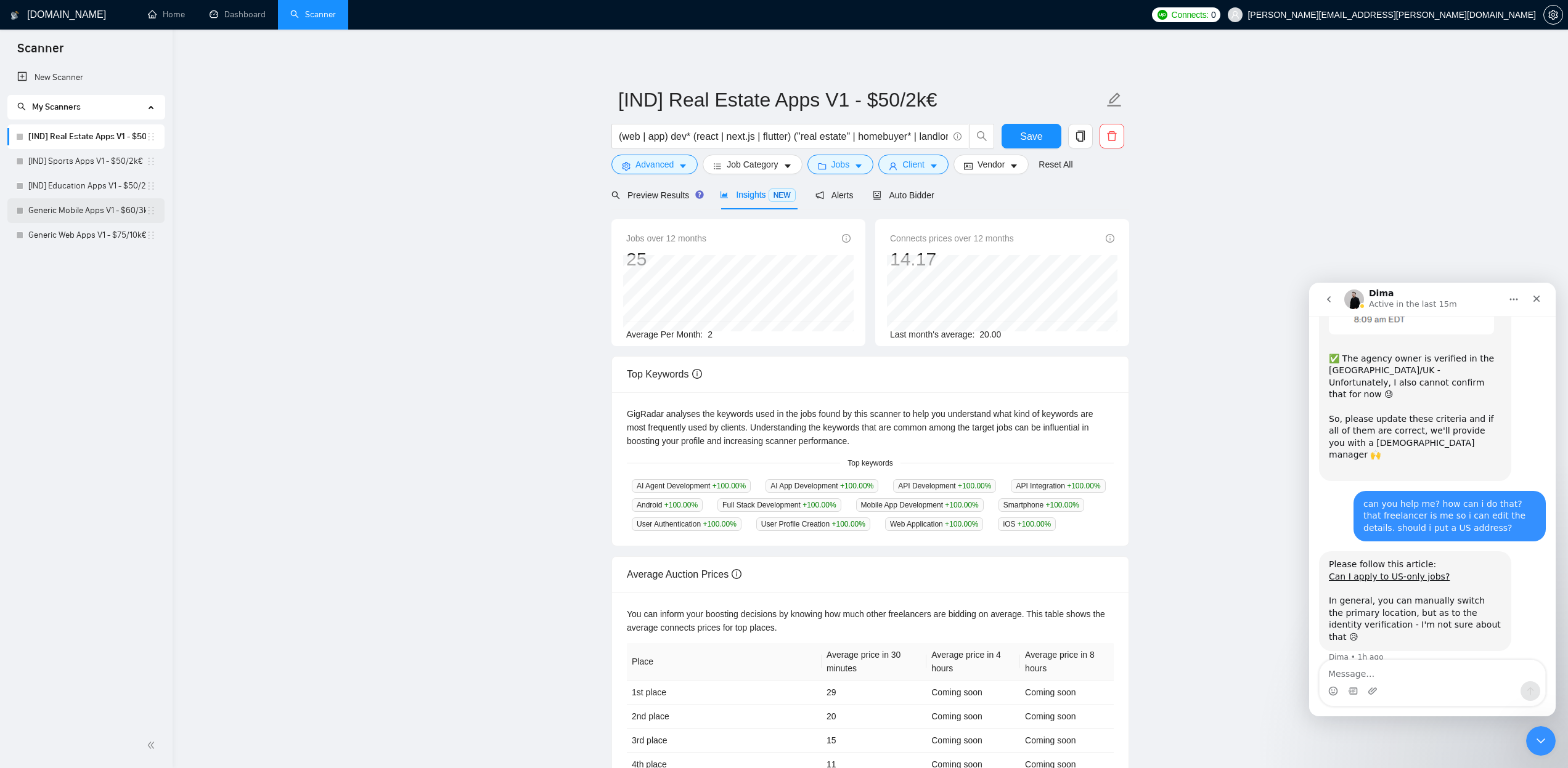
click at [123, 209] on link "Generic Mobile Apps V1 - $60/3k€" at bounding box center [88, 211] width 118 height 25
click at [1031, 135] on span "Save" at bounding box center [1030, 136] width 22 height 15
click at [865, 161] on button "Jobs" at bounding box center [841, 164] width 67 height 20
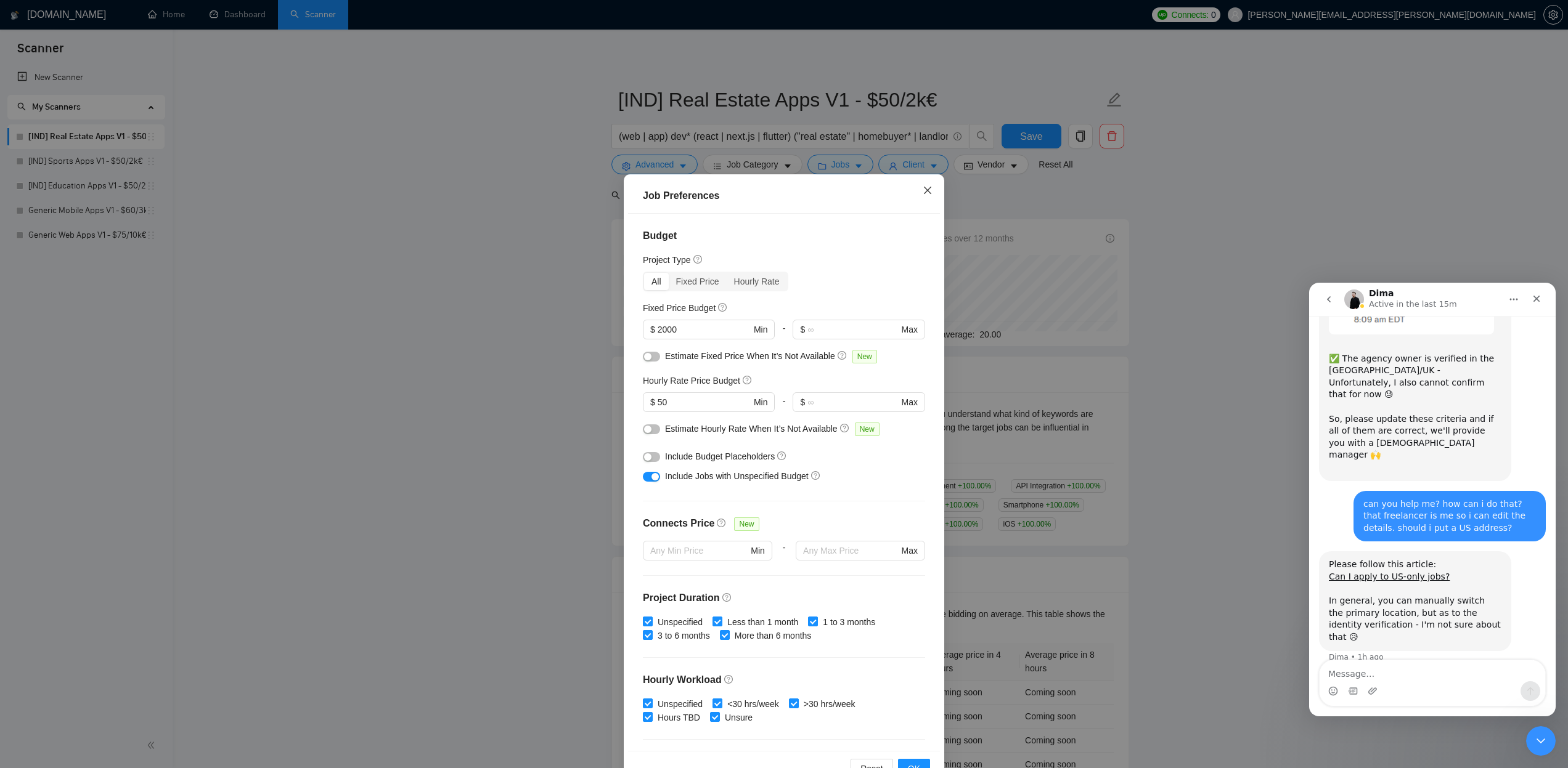
click at [932, 192] on icon "close" at bounding box center [927, 191] width 10 height 10
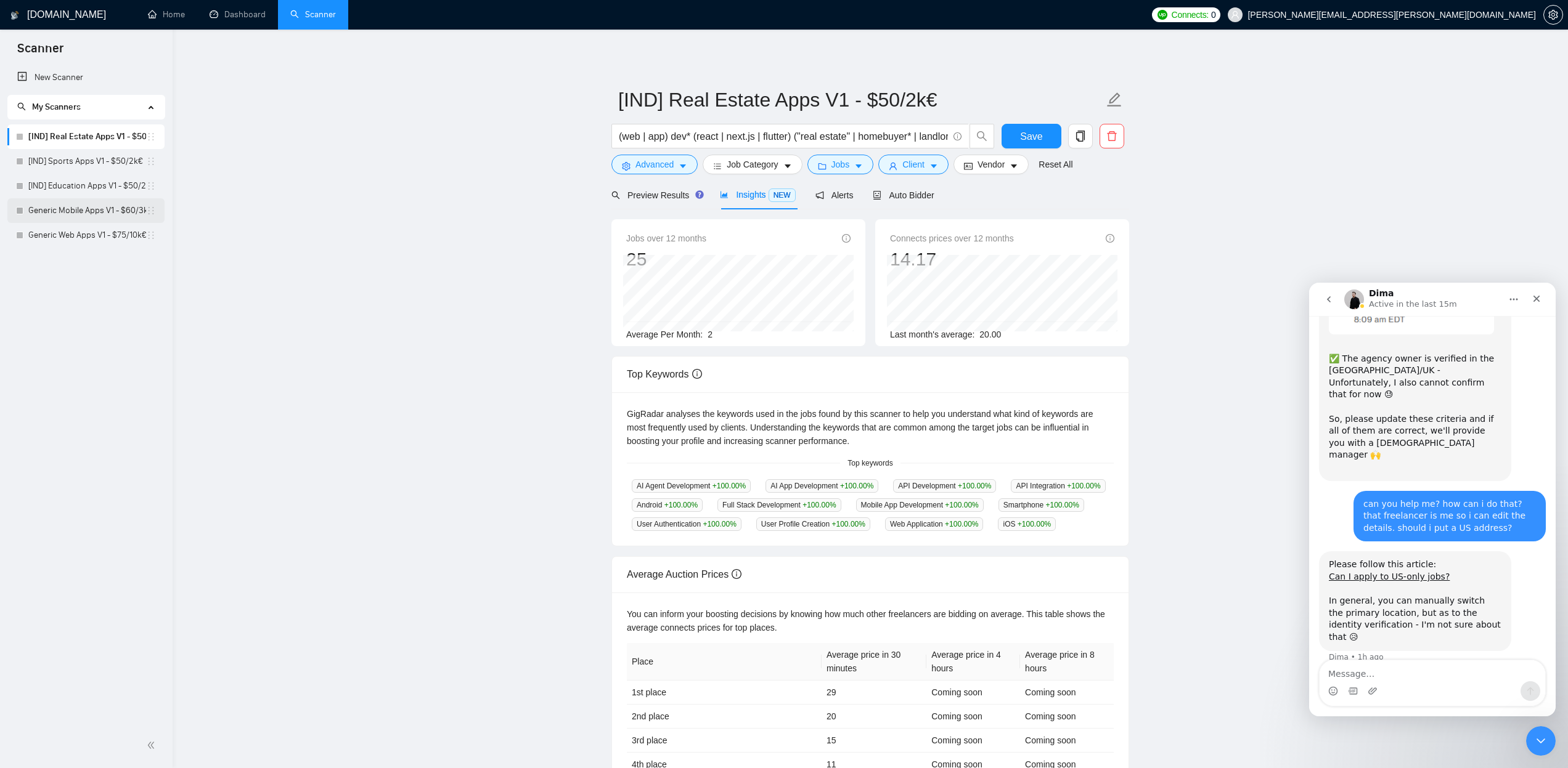
click at [72, 206] on link "Generic Mobile Apps V1 - $60/3k€" at bounding box center [88, 211] width 118 height 25
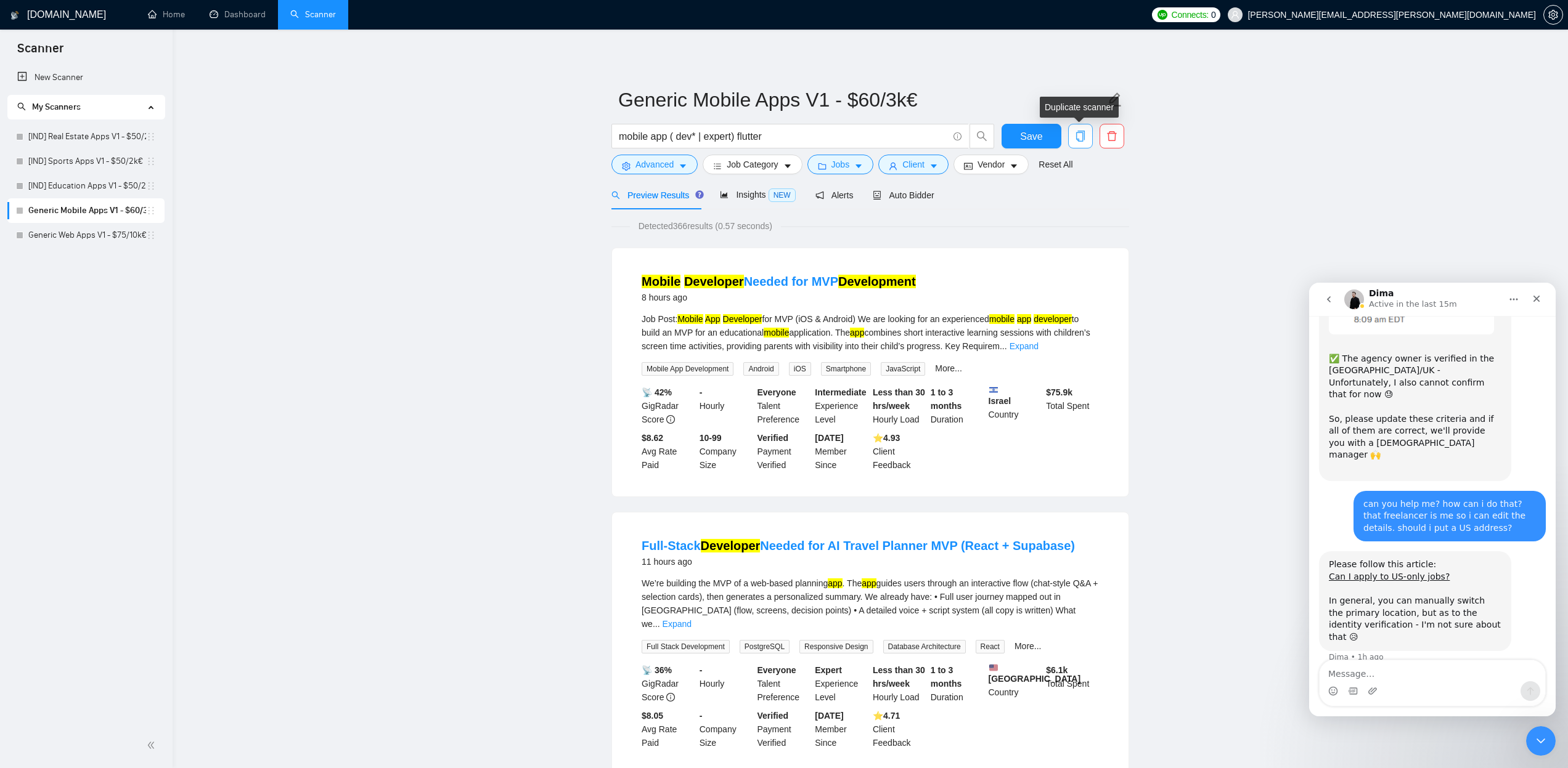
click at [1074, 133] on span "copy" at bounding box center [1080, 136] width 24 height 11
click at [1072, 200] on span "Yes" at bounding box center [1065, 198] width 14 height 13
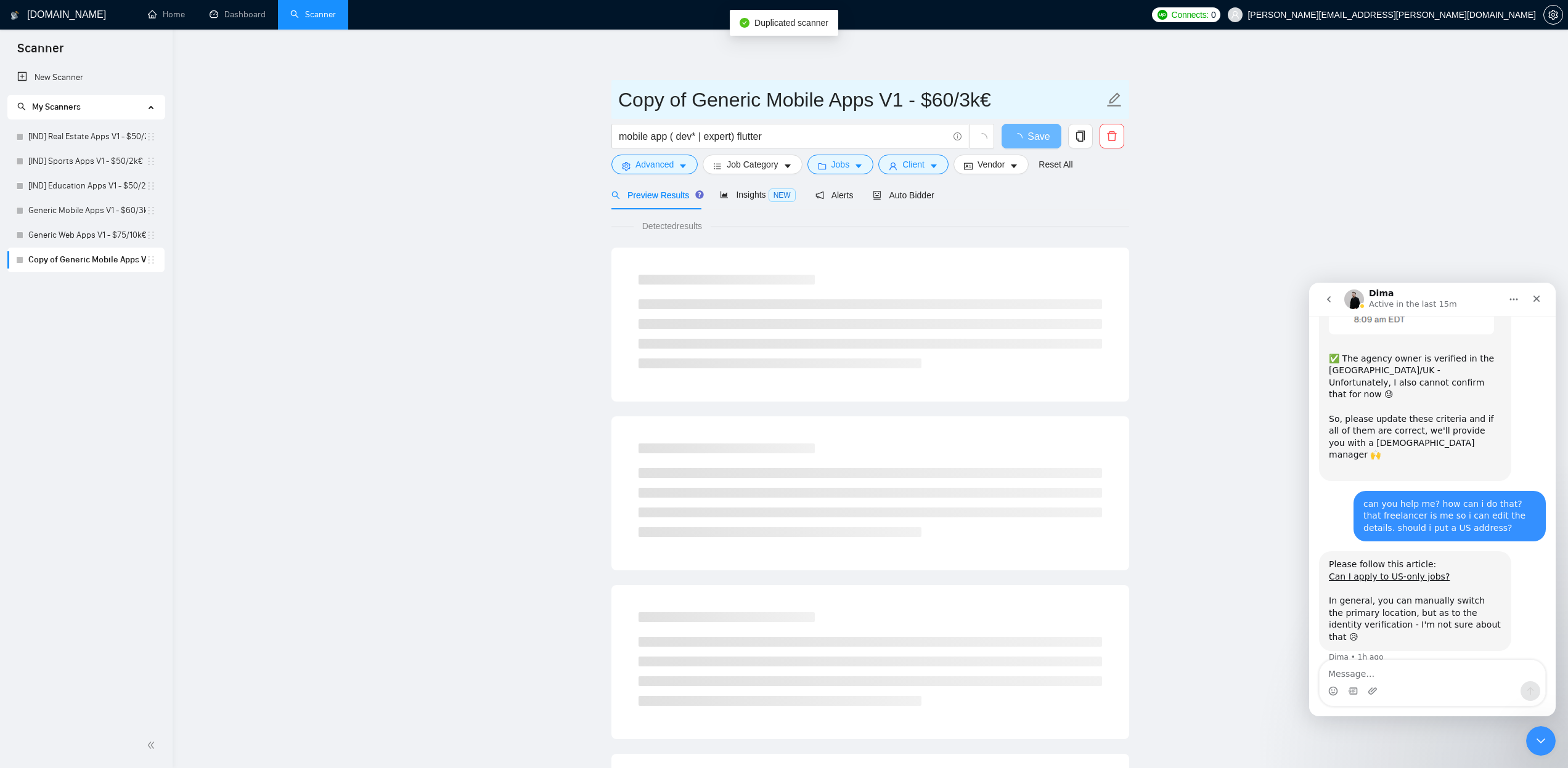
drag, startPoint x: 843, startPoint y: 106, endPoint x: 896, endPoint y: 102, distance: 53.2
click at [843, 106] on input "Copy of Generic Mobile Apps V1 - $60/3k€" at bounding box center [862, 100] width 486 height 30
drag, startPoint x: 900, startPoint y: 102, endPoint x: 777, endPoint y: 104, distance: 123.0
click at [743, 103] on input "Copy of Generic Mobile Apps V1 - $60/3k€" at bounding box center [862, 100] width 486 height 30
drag, startPoint x: 807, startPoint y: 104, endPoint x: 817, endPoint y: 104, distance: 10.0
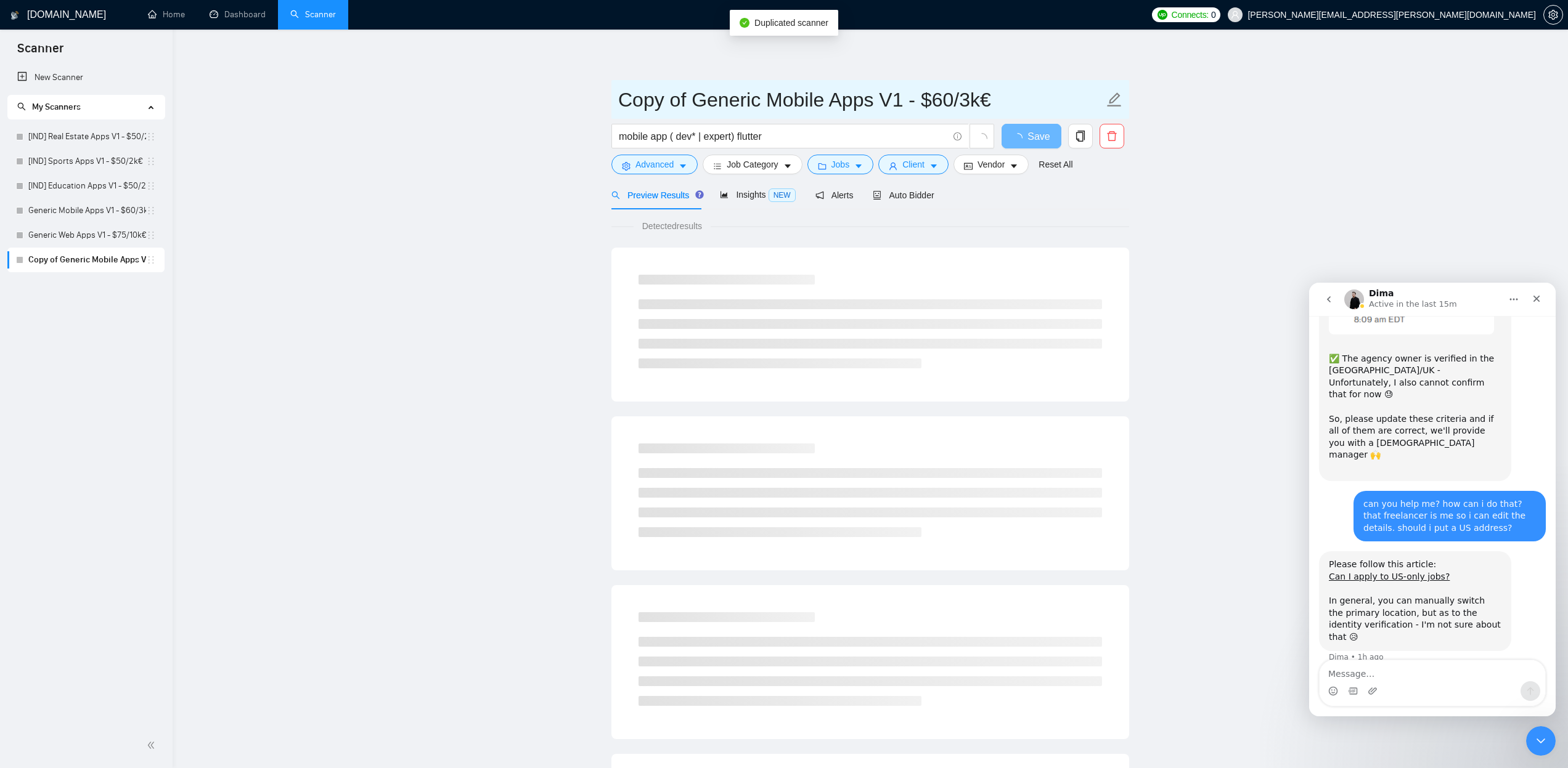
click at [807, 104] on input "Copy of Generic Mobile Apps V1 - $60/3k€" at bounding box center [862, 100] width 486 height 30
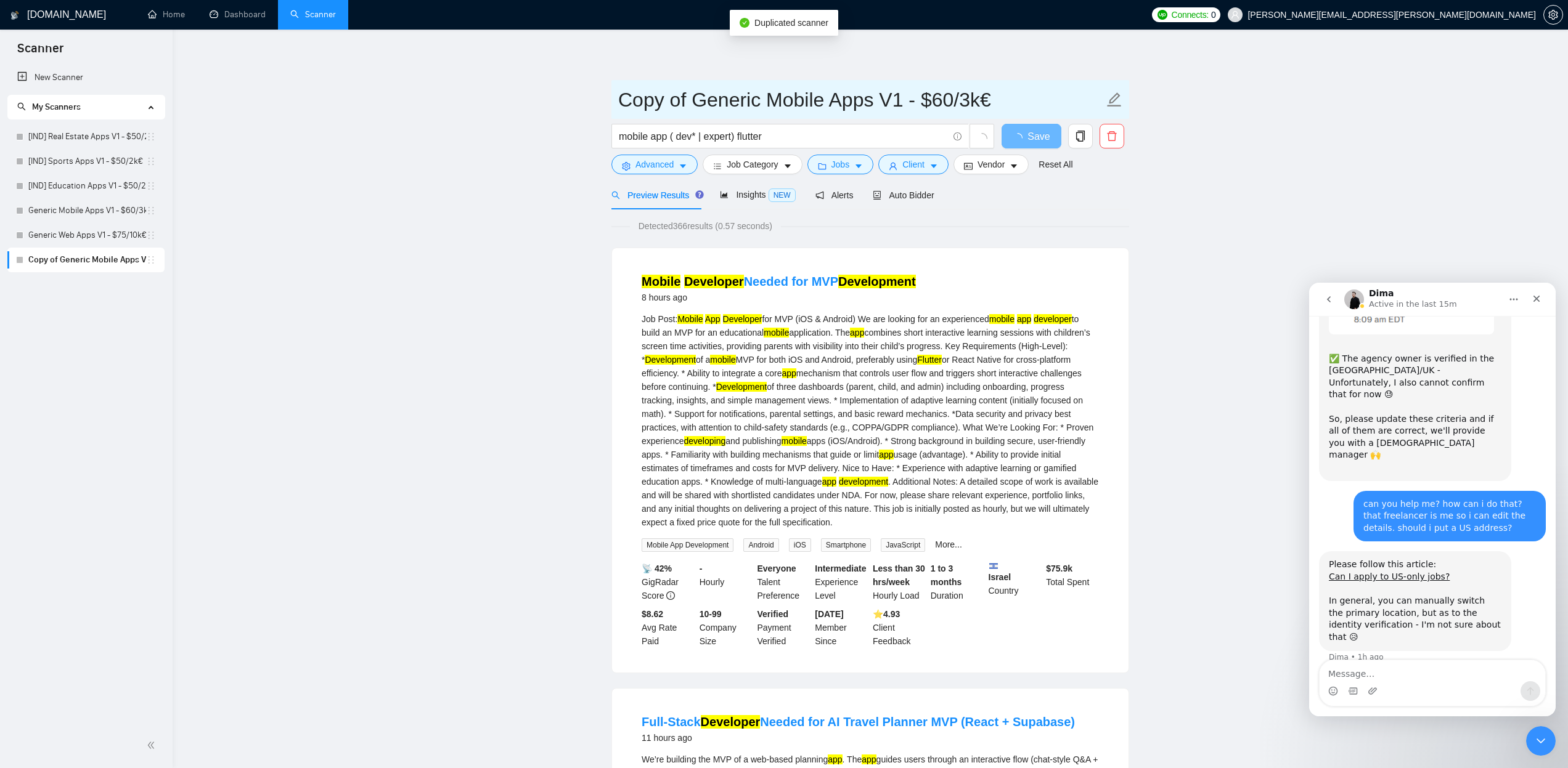
drag, startPoint x: 868, startPoint y: 99, endPoint x: 533, endPoint y: 108, distance: 335.1
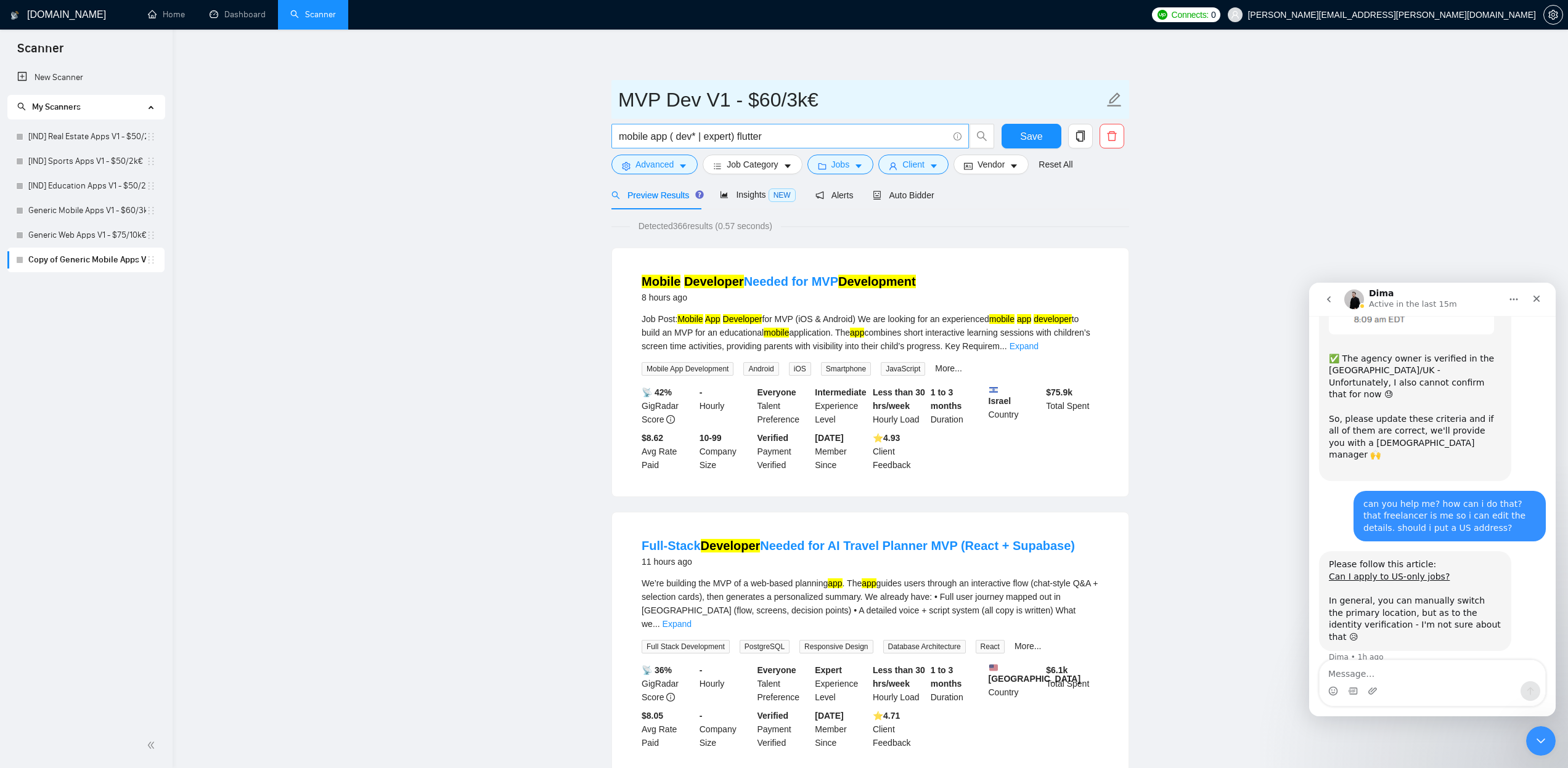
type input "MVP Dev V1 - $60/3k€"
click at [624, 131] on input "mobile app ( dev* | expert) flutter" at bounding box center [783, 136] width 329 height 15
click at [629, 135] on input "mobile app ( dev* | expert) flutter" at bounding box center [783, 136] width 329 height 15
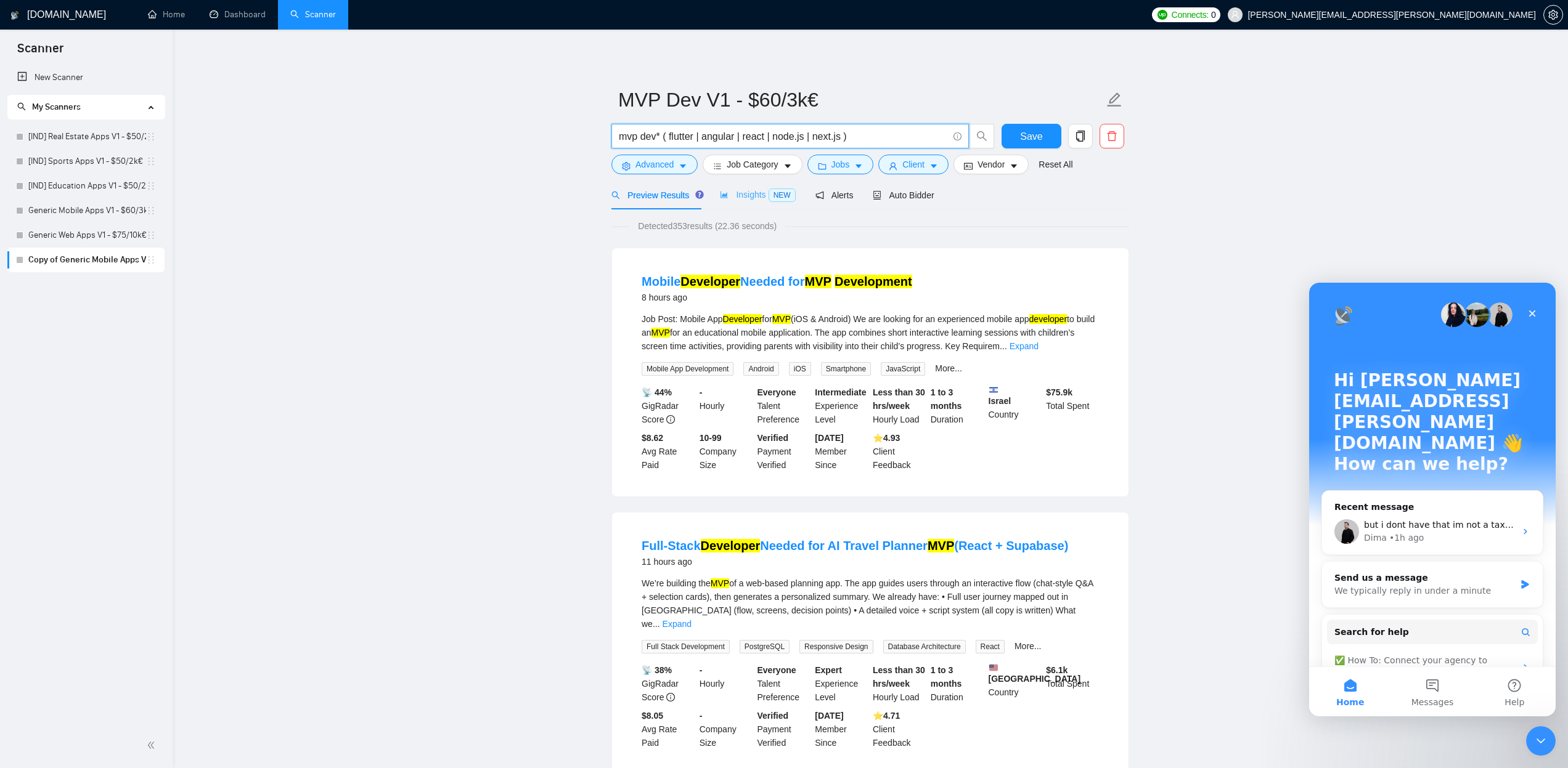
type input "mvp dev* ( flutter | angular | react | node.js | next.js )"
click at [756, 195] on span "Insights NEW" at bounding box center [757, 194] width 75 height 10
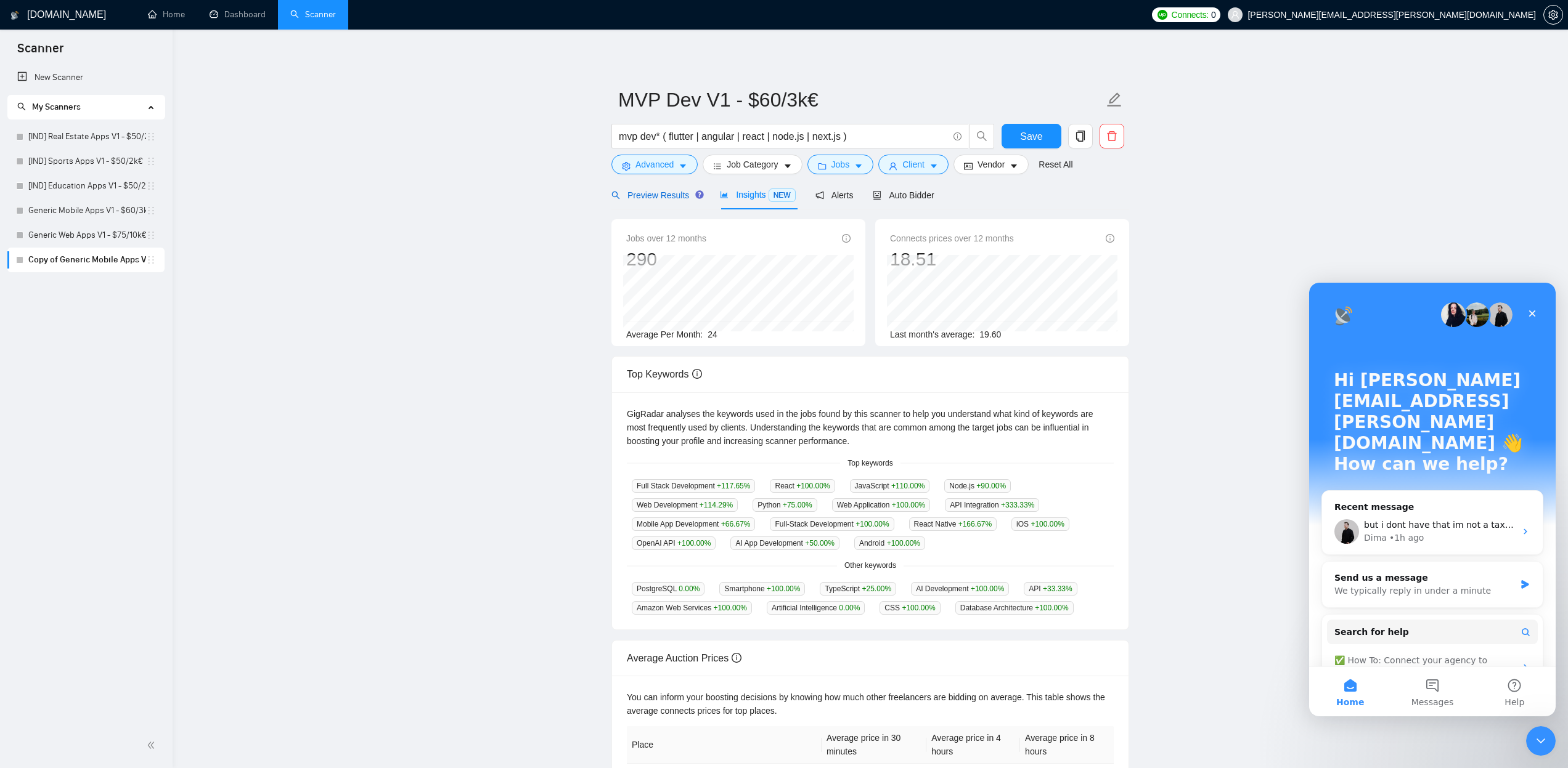
click at [652, 195] on span "Preview Results" at bounding box center [656, 195] width 89 height 10
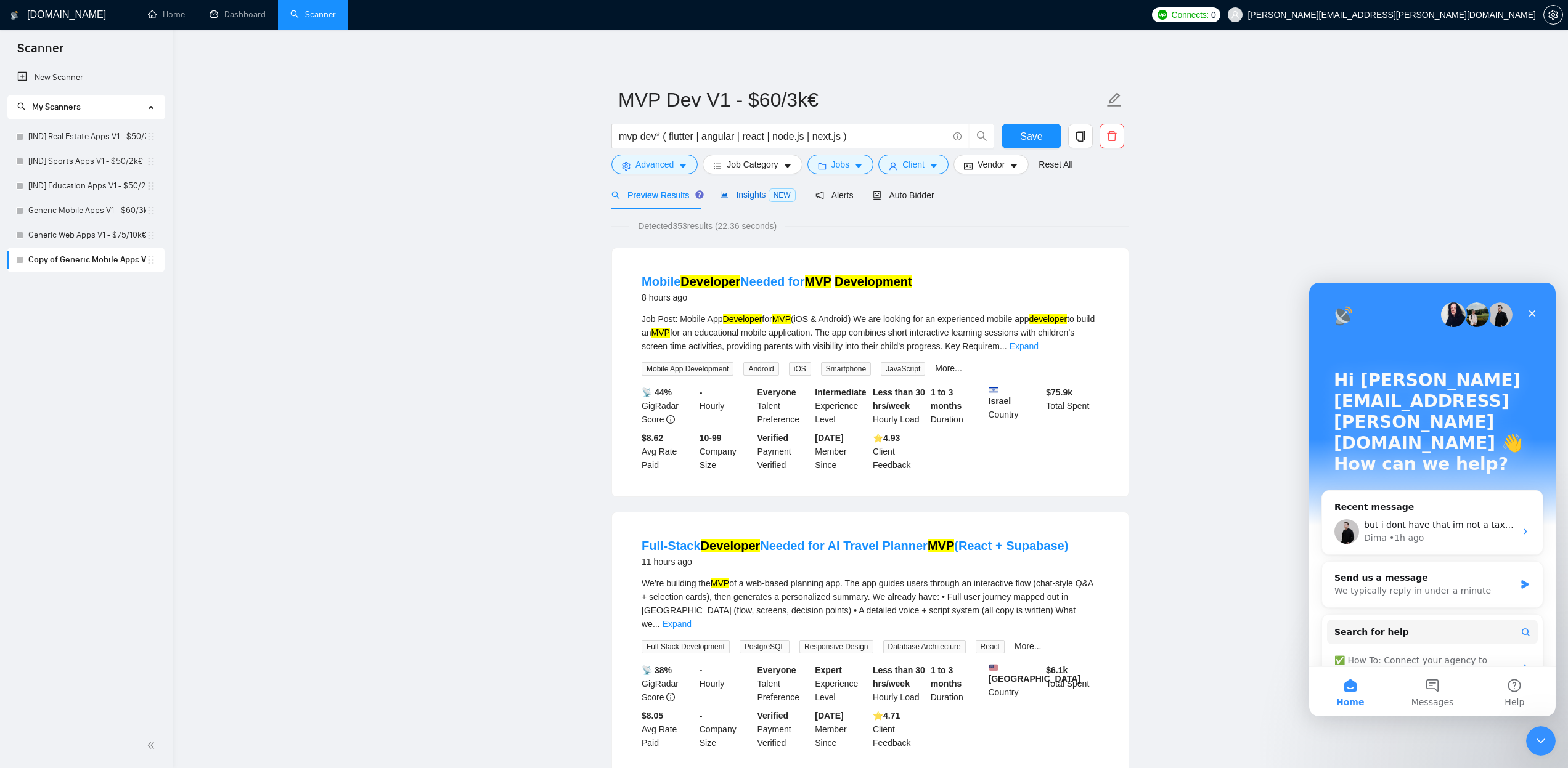
click at [739, 192] on span "Insights NEW" at bounding box center [757, 194] width 75 height 10
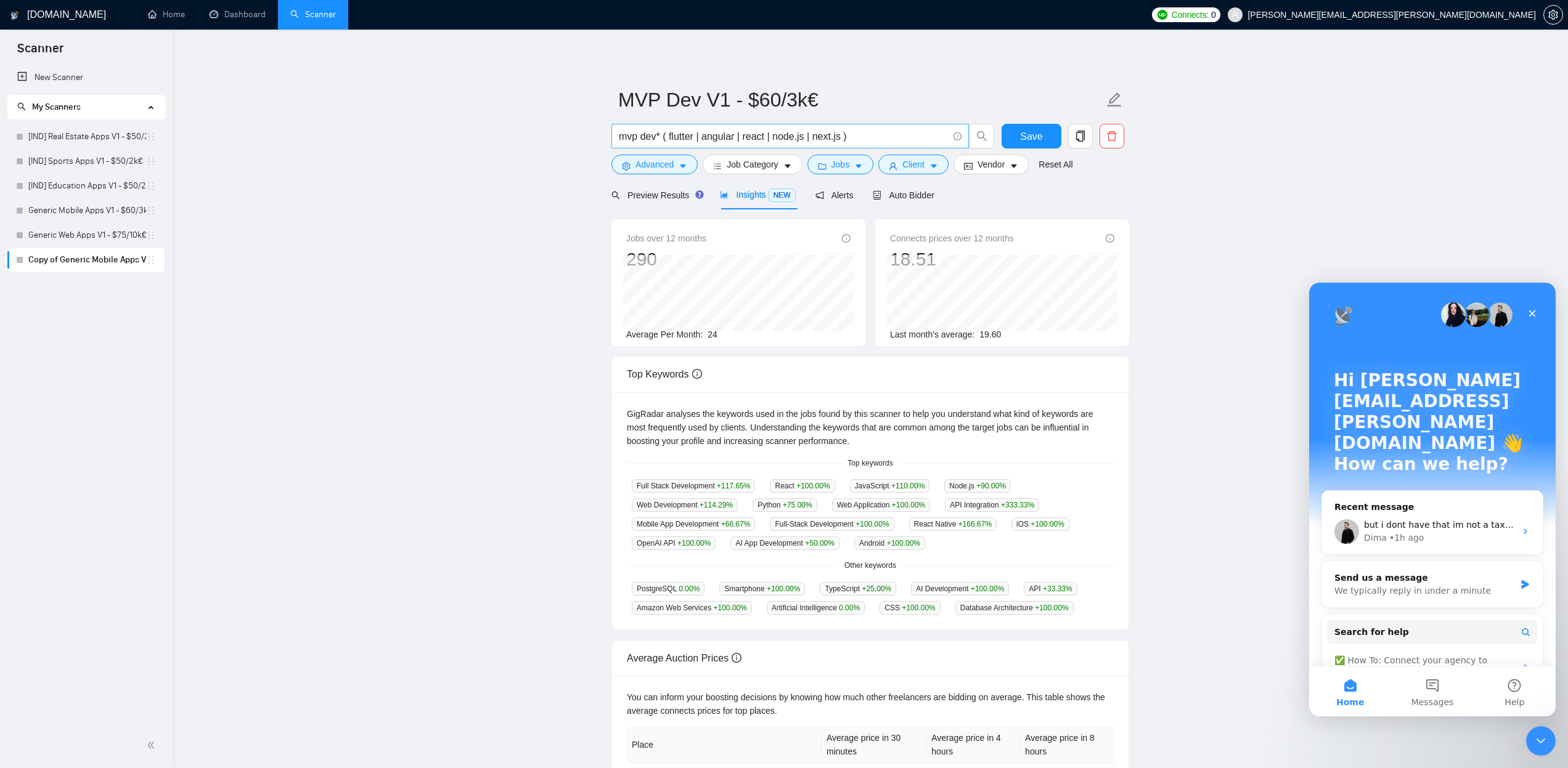
click at [845, 137] on input "mvp dev* ( flutter | angular | react | node.js | next.js )" at bounding box center [783, 136] width 329 height 15
click at [1028, 133] on span "Save" at bounding box center [1030, 136] width 22 height 15
click at [50, 242] on link "Generic Web Apps V1 - $75/10k€" at bounding box center [88, 235] width 118 height 25
click at [863, 165] on icon "caret-down" at bounding box center [858, 166] width 9 height 9
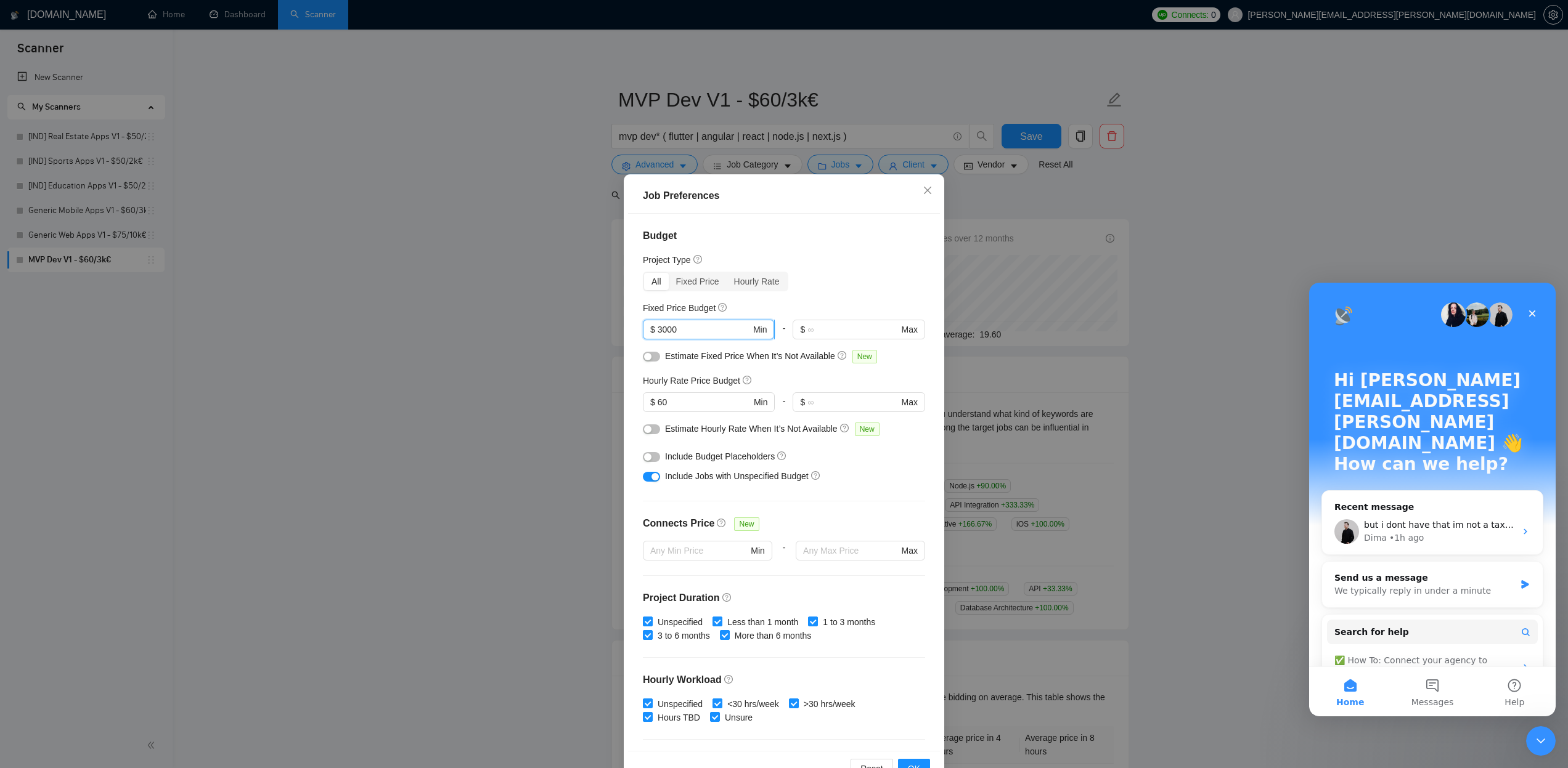
drag, startPoint x: 663, startPoint y: 329, endPoint x: 654, endPoint y: 329, distance: 9.0
click at [654, 329] on span "$ 3000 Min" at bounding box center [709, 330] width 132 height 20
type input "2000"
drag, startPoint x: 662, startPoint y: 402, endPoint x: 655, endPoint y: 403, distance: 7.1
click at [655, 403] on span "$ 60 Min" at bounding box center [709, 402] width 132 height 20
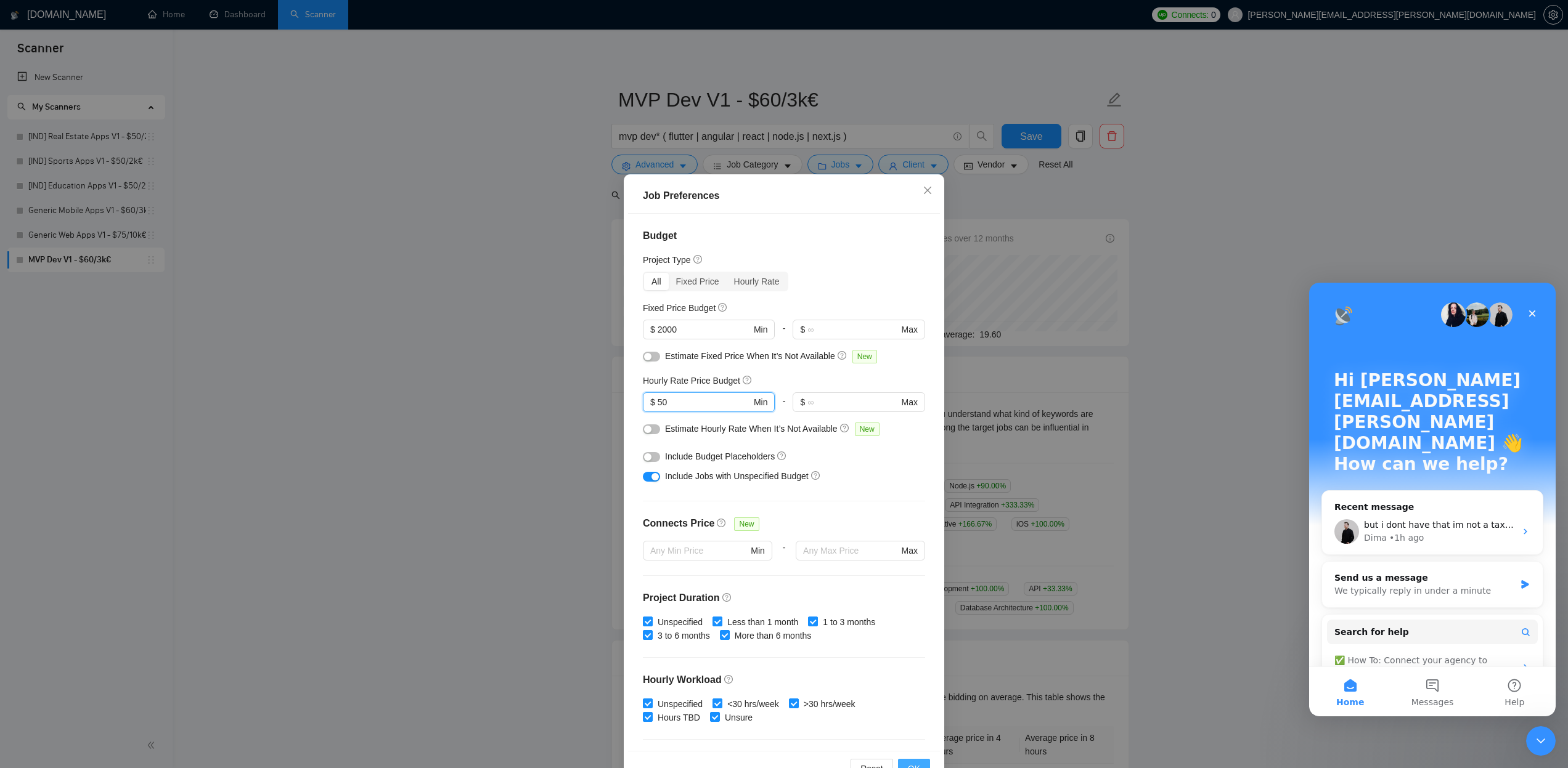
type input "50"
click at [912, 762] on span "OK" at bounding box center [914, 769] width 12 height 13
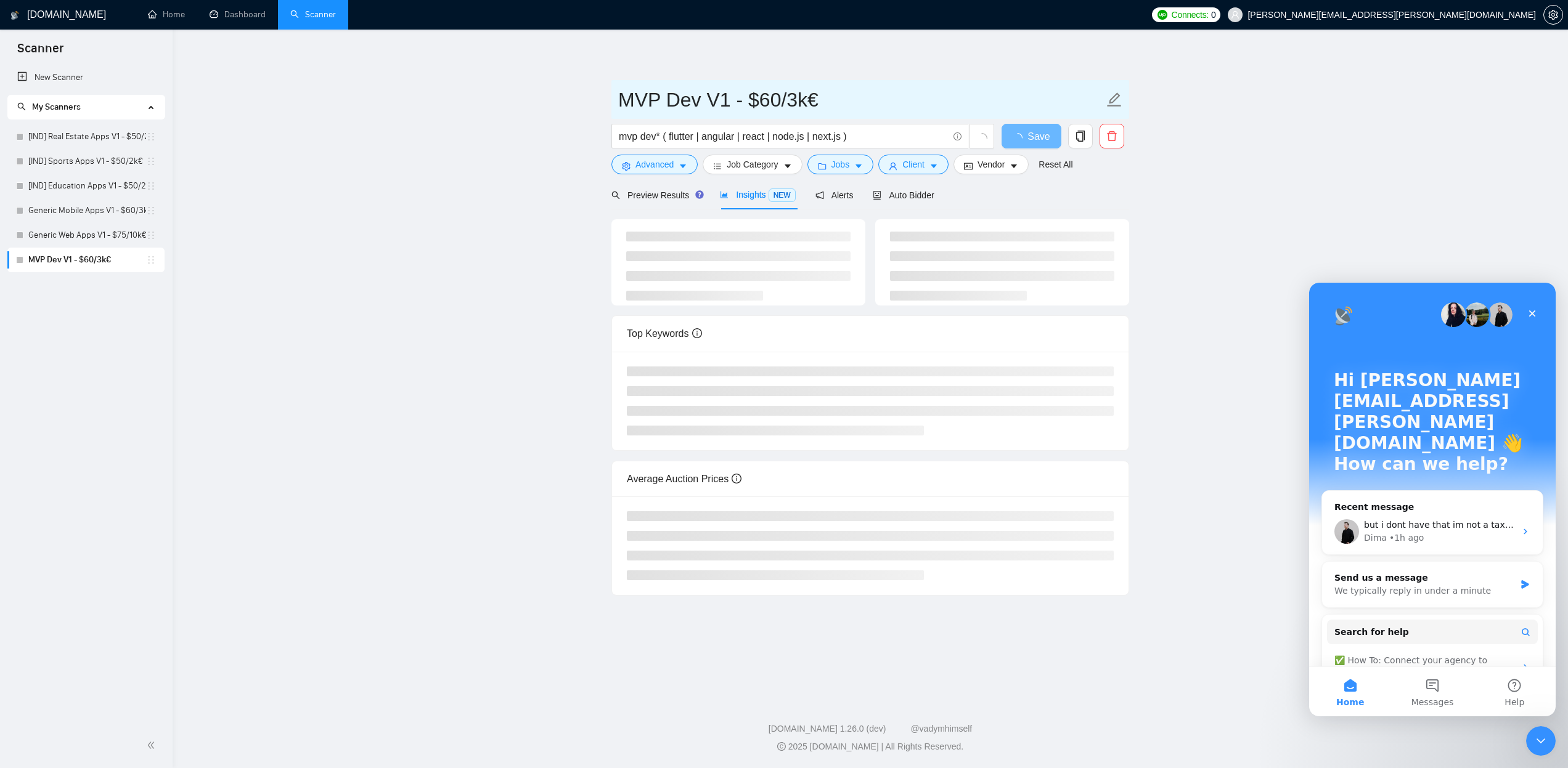
click at [1110, 102] on icon "edit" at bounding box center [1114, 99] width 16 height 16
click at [768, 101] on input "MVP Dev V1 - $60/3k€" at bounding box center [862, 100] width 486 height 30
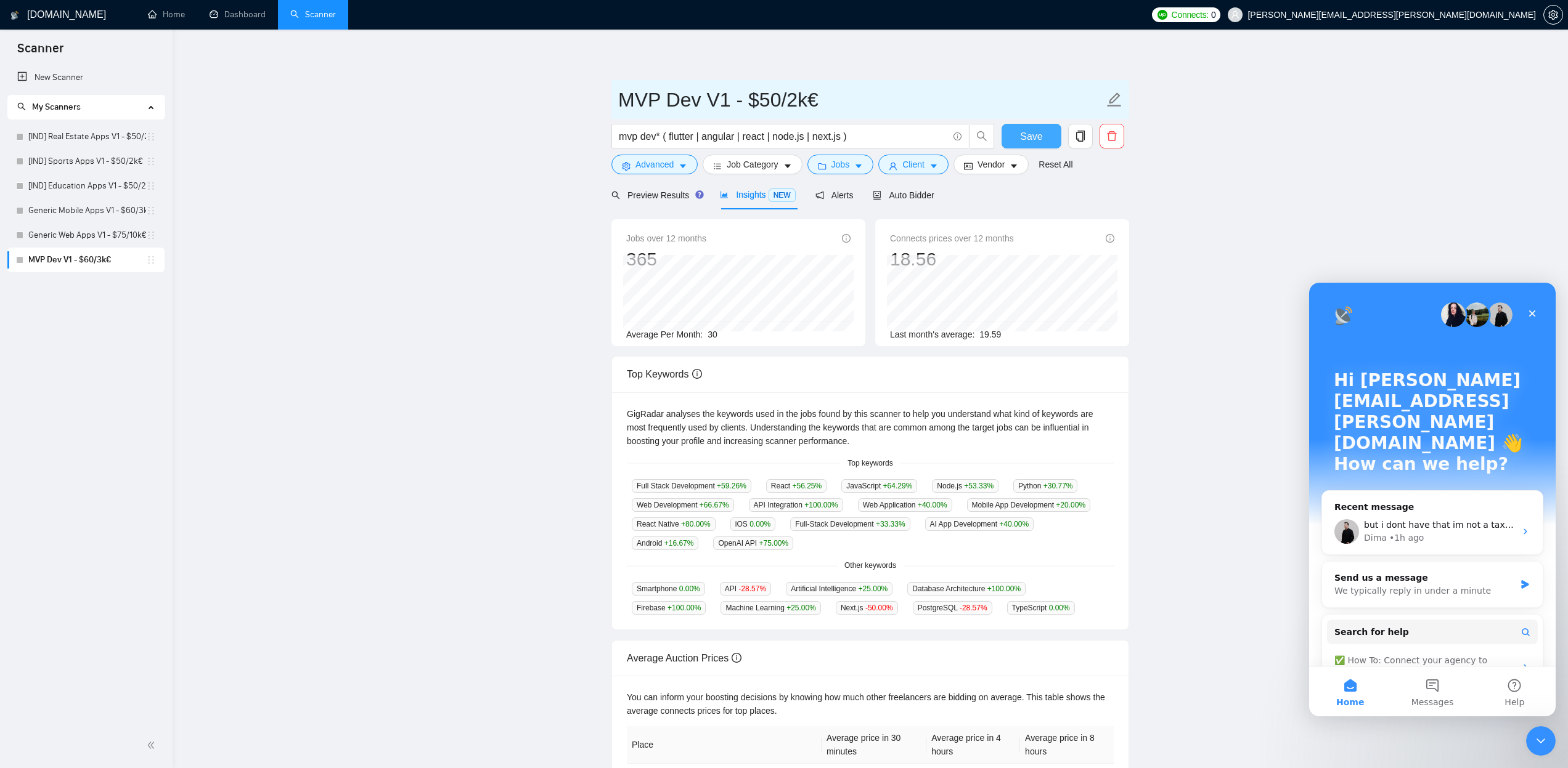
type input "MVP Dev V1 - $50/2k€"
click at [1030, 130] on span "Save" at bounding box center [1030, 136] width 22 height 15
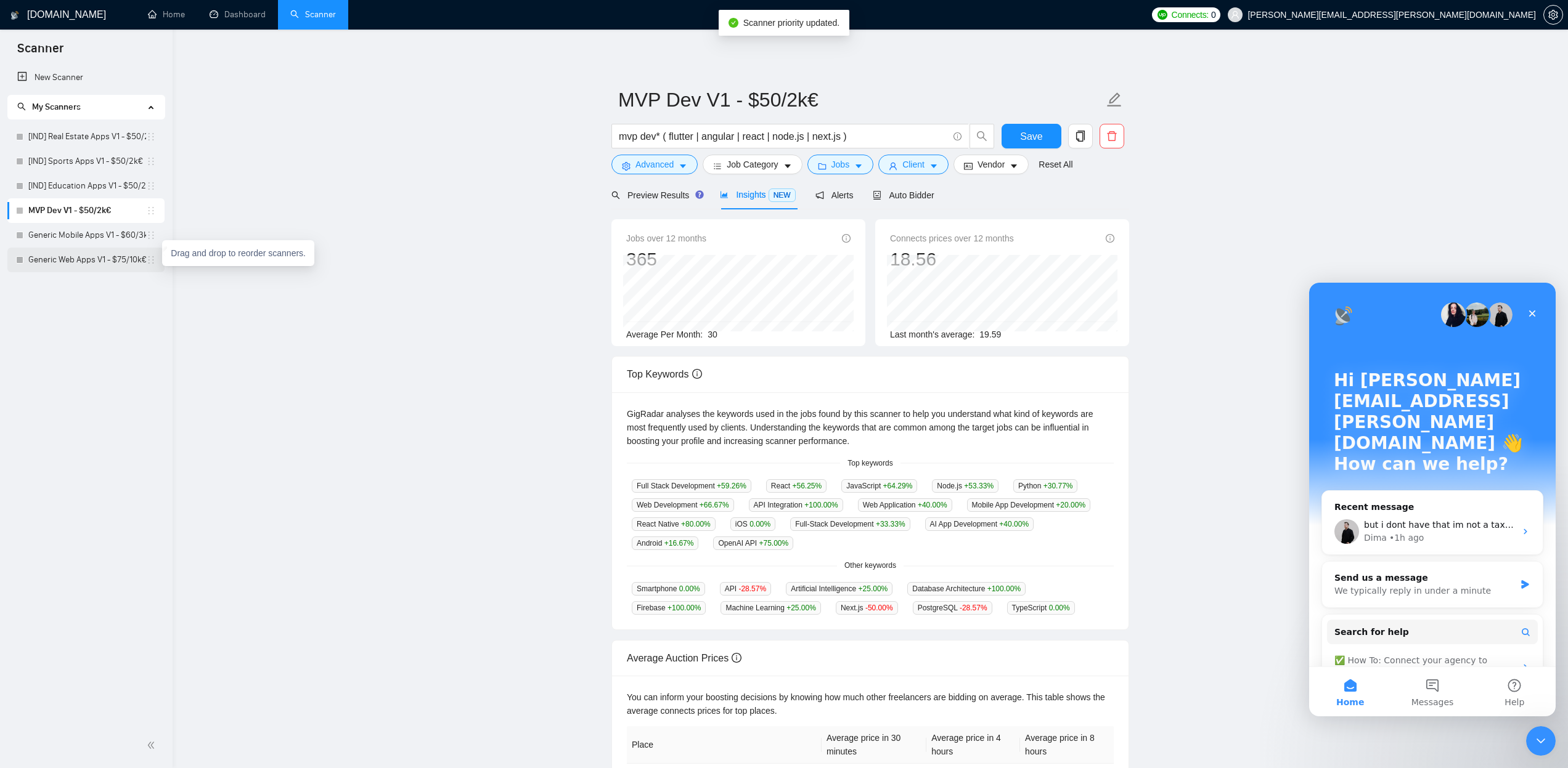
click at [153, 262] on icon "holder" at bounding box center [151, 260] width 10 height 10
click at [149, 262] on icon "holder" at bounding box center [151, 260] width 10 height 10
click at [154, 259] on icon "holder" at bounding box center [151, 260] width 10 height 10
click at [147, 262] on icon "holder" at bounding box center [151, 260] width 10 height 10
click at [129, 263] on link "Generic Web Apps V1 - $75/10k€" at bounding box center [88, 260] width 118 height 25
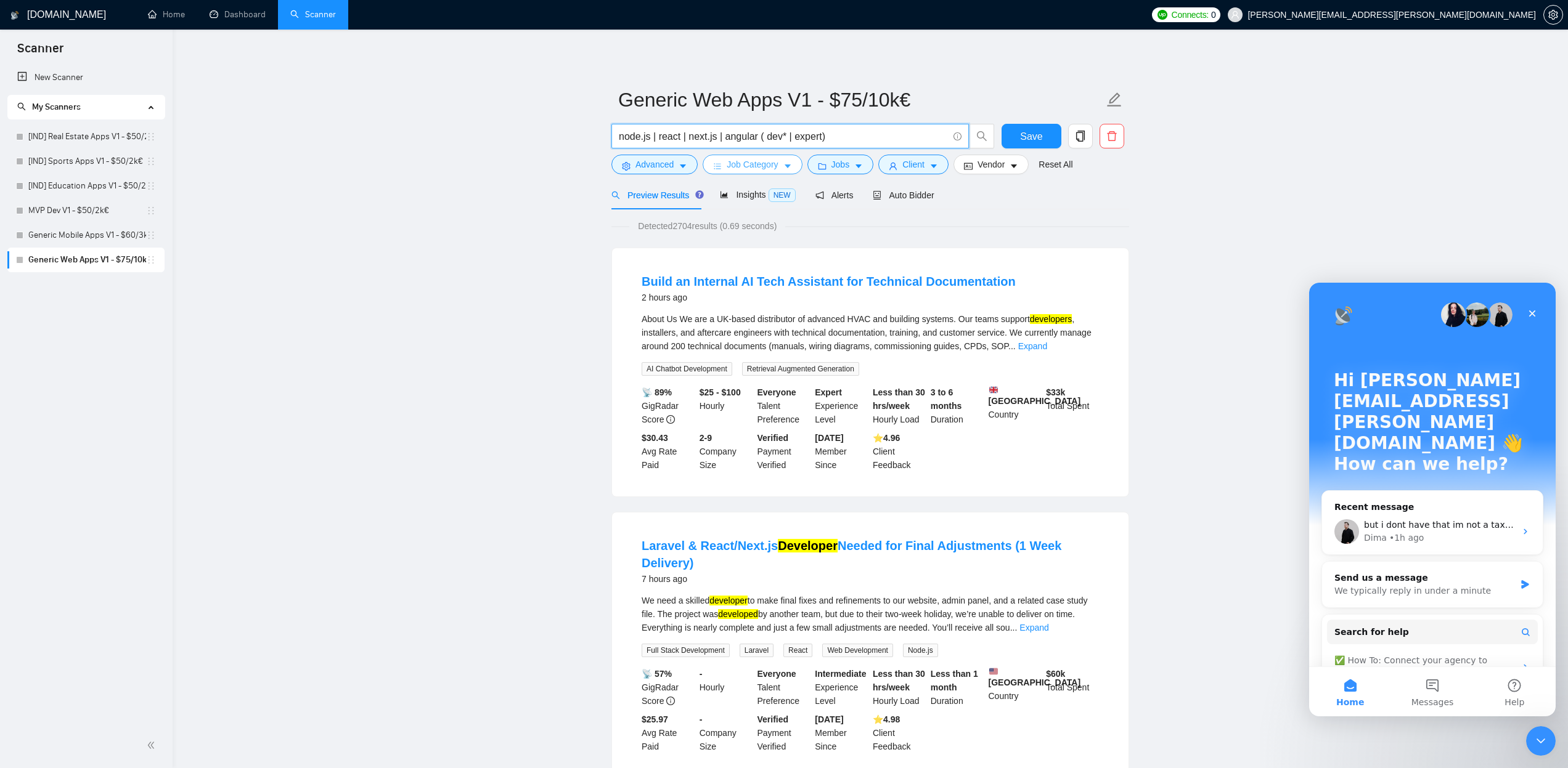
drag, startPoint x: 760, startPoint y: 132, endPoint x: 762, endPoint y: 172, distance: 40.0
click at [759, 133] on input "node.js | react | next.js | angular ( dev* | expert)" at bounding box center [783, 136] width 329 height 15
type input "(node.js | react | next.js | angular) ( dev* | expert)"
click at [738, 197] on span "Insights NEW" at bounding box center [757, 194] width 75 height 10
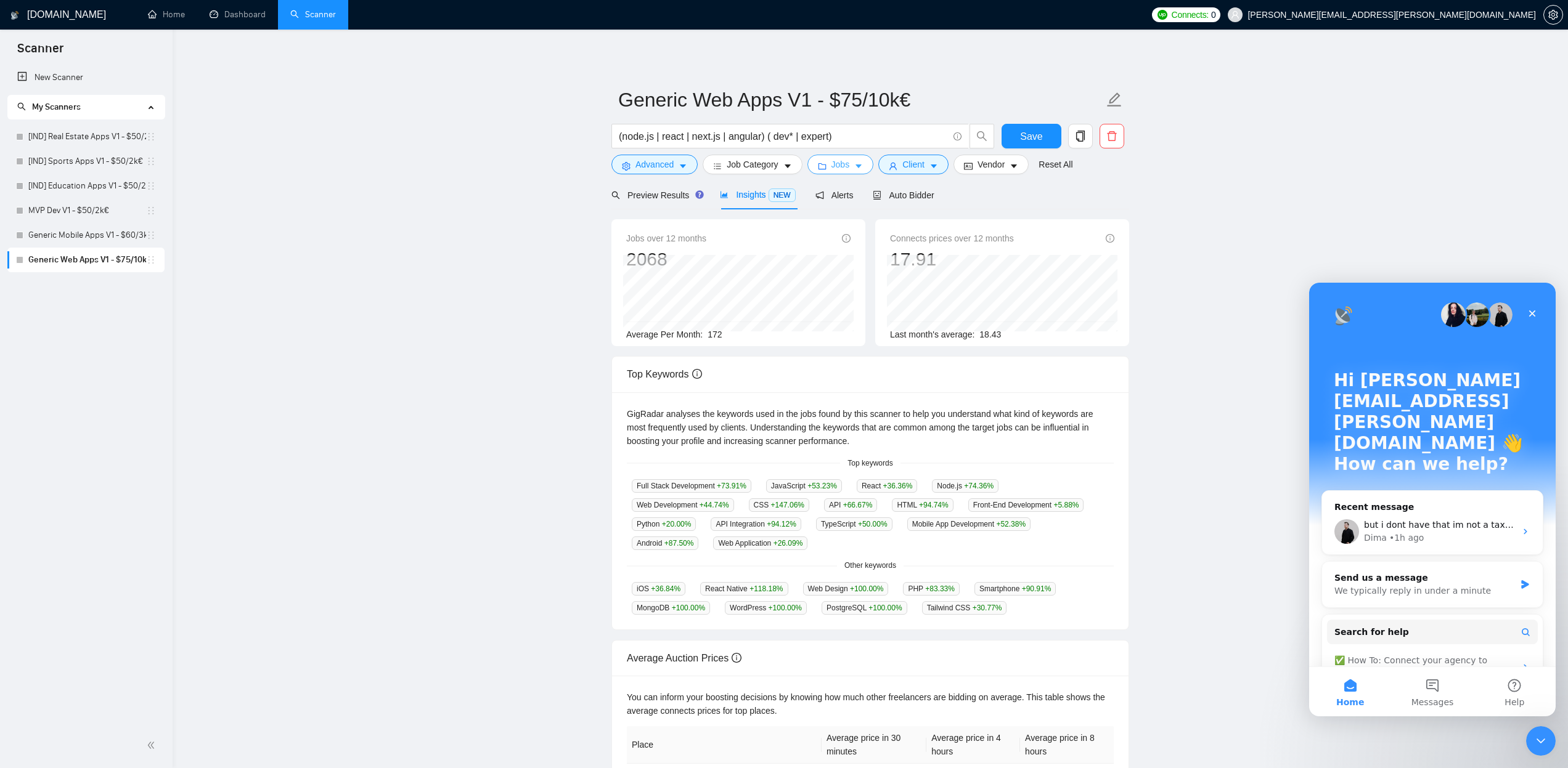
click at [861, 165] on icon "caret-down" at bounding box center [859, 167] width 6 height 4
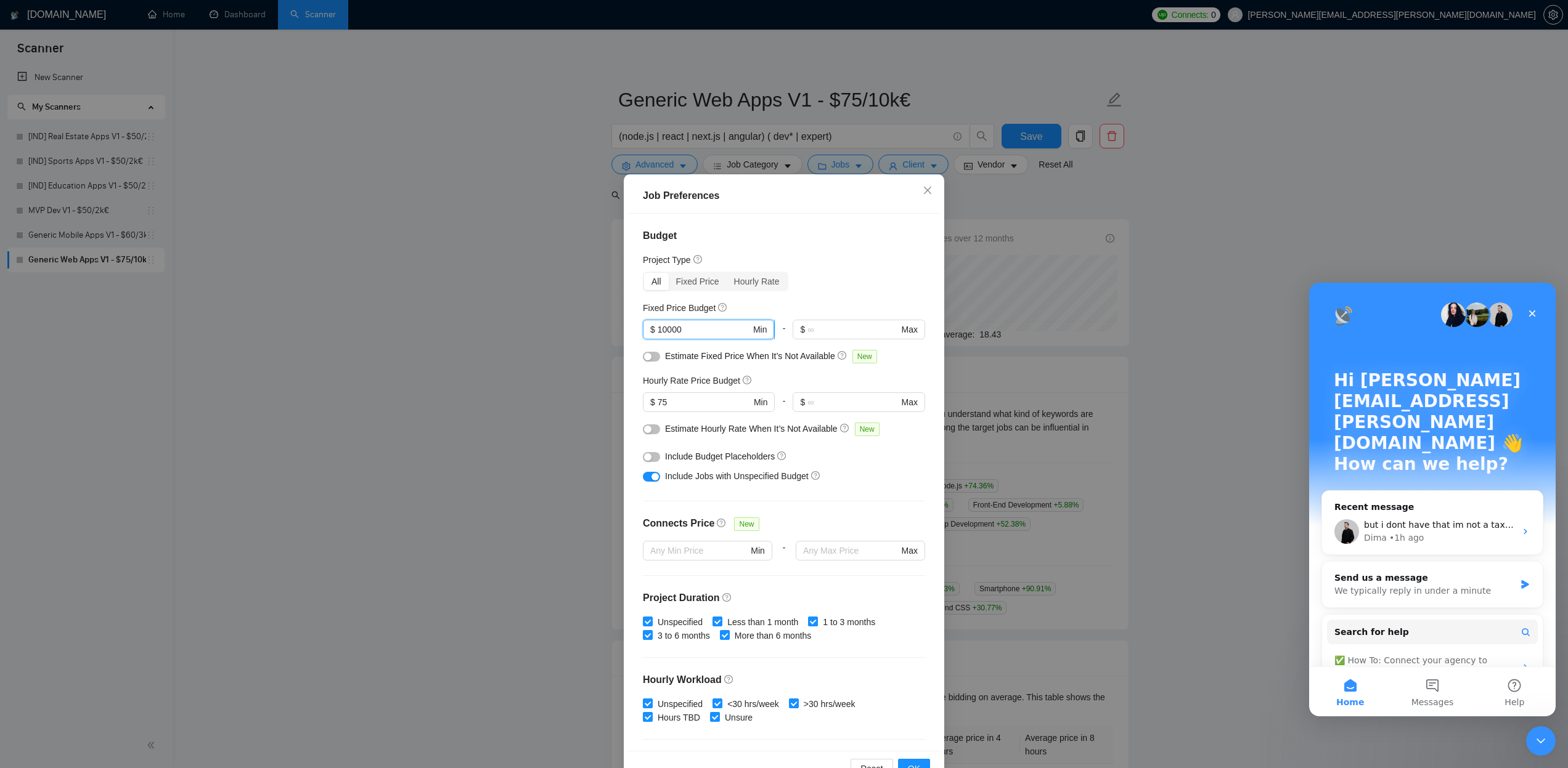
drag, startPoint x: 669, startPoint y: 330, endPoint x: 653, endPoint y: 331, distance: 16.0
click at [653, 331] on span "$ 10000 Min" at bounding box center [709, 330] width 132 height 20
type input "5000"
drag, startPoint x: 663, startPoint y: 404, endPoint x: 648, endPoint y: 404, distance: 15.0
click at [648, 404] on span "$ 75 Min" at bounding box center [709, 402] width 132 height 20
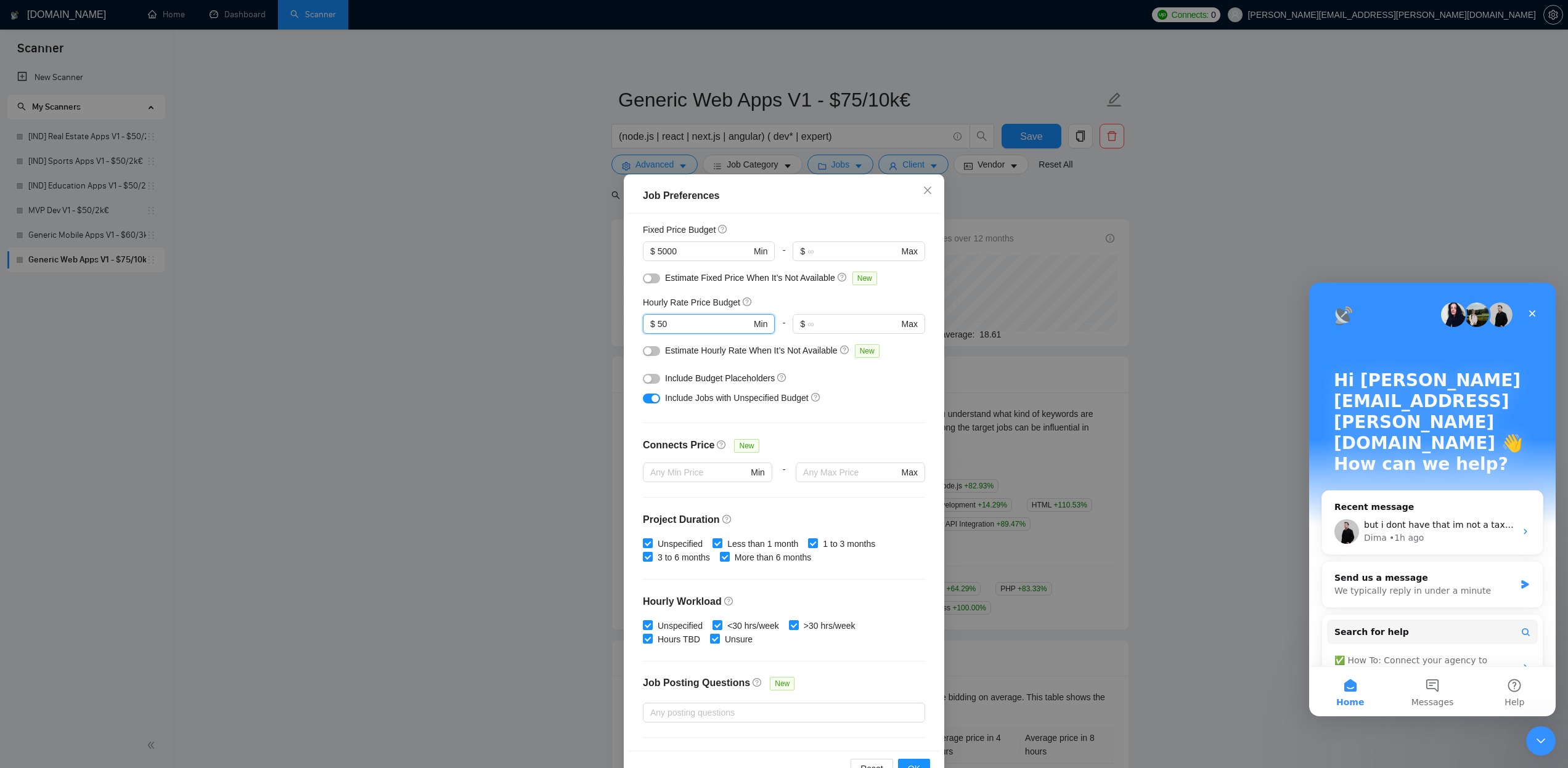
scroll to position [93, 0]
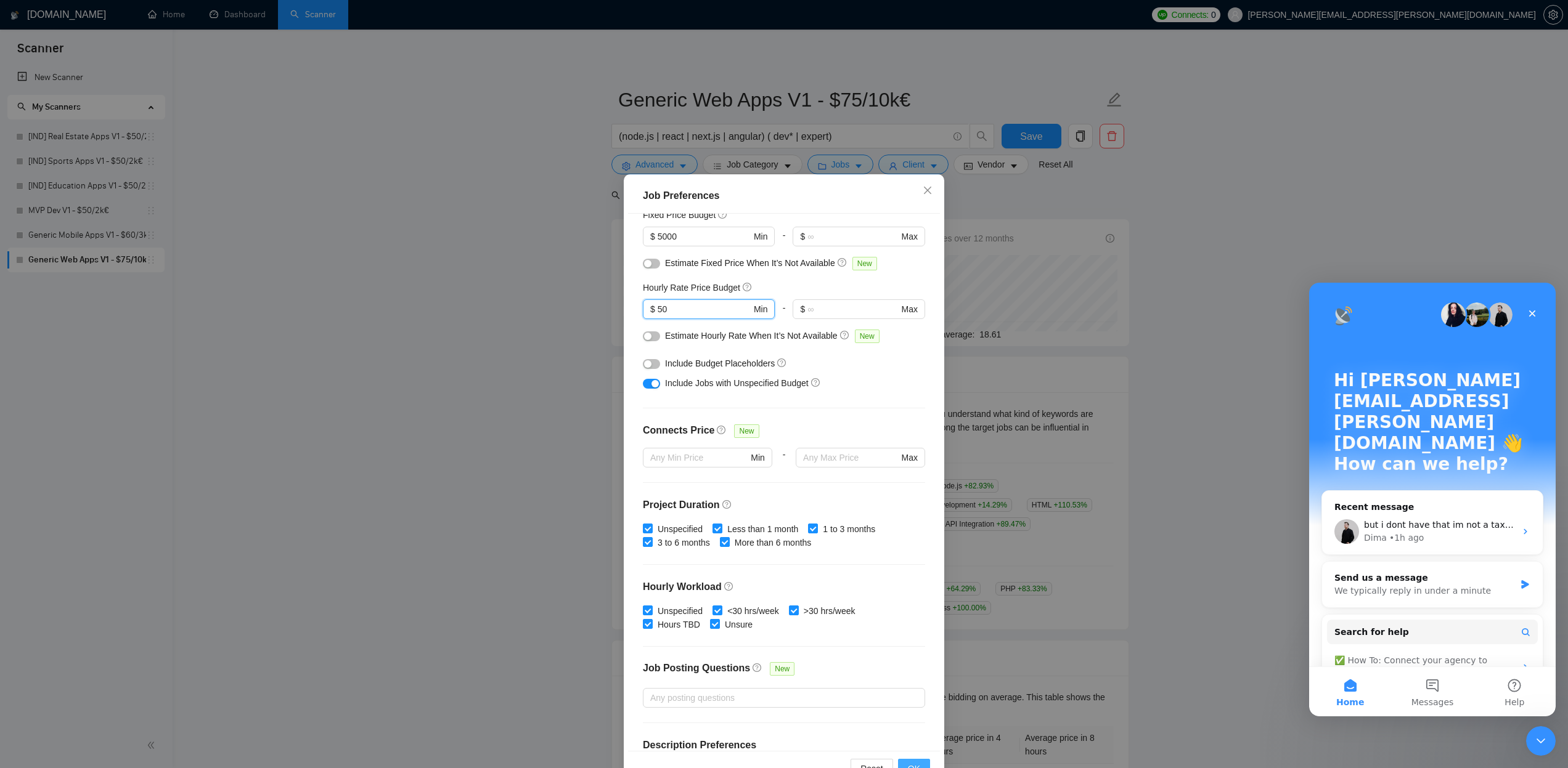
type input "50"
click at [914, 762] on span "OK" at bounding box center [914, 769] width 12 height 13
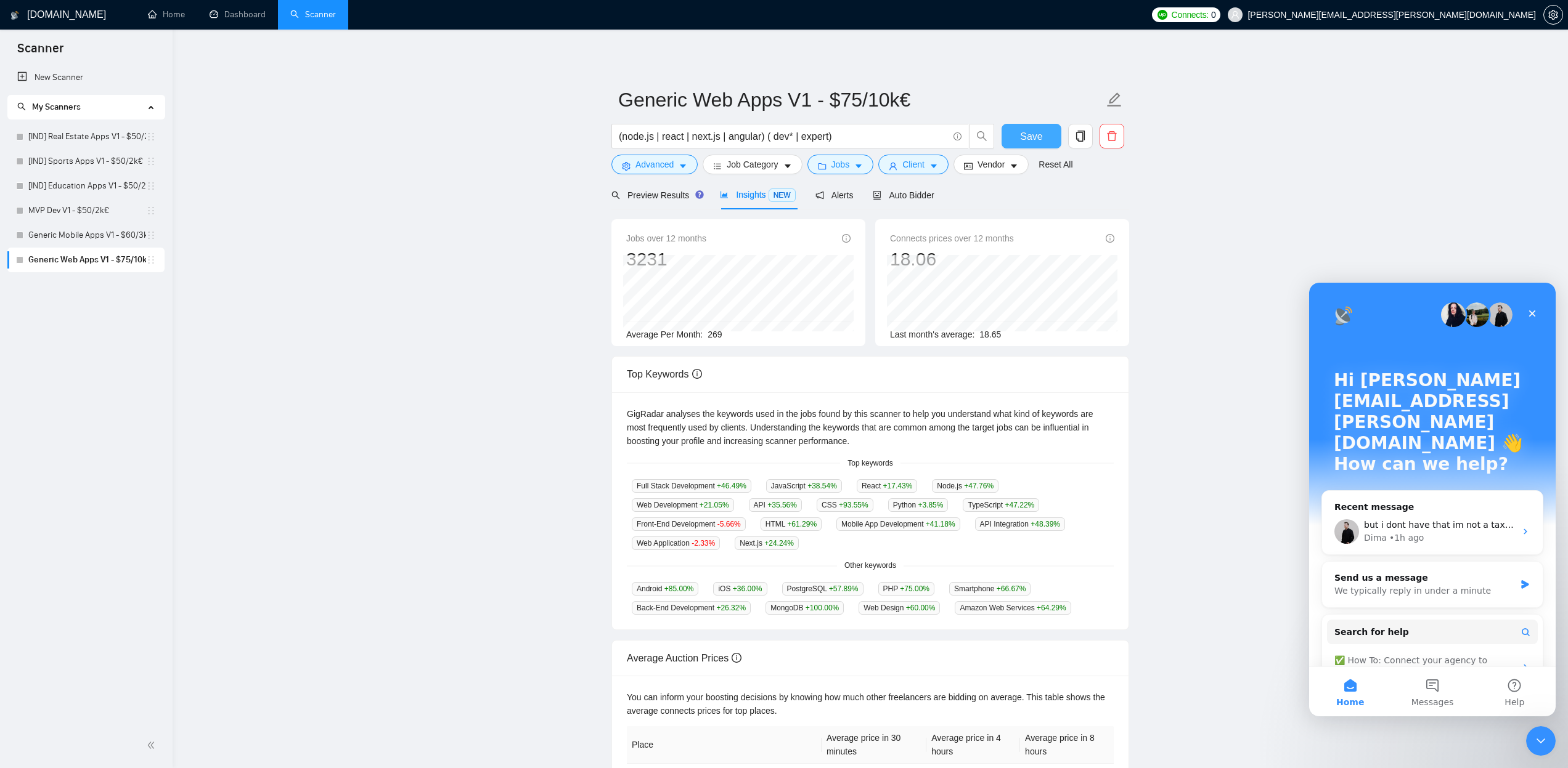
click at [1037, 142] on span "Save" at bounding box center [1030, 136] width 22 height 15
click at [863, 161] on span "caret-down" at bounding box center [858, 166] width 9 height 10
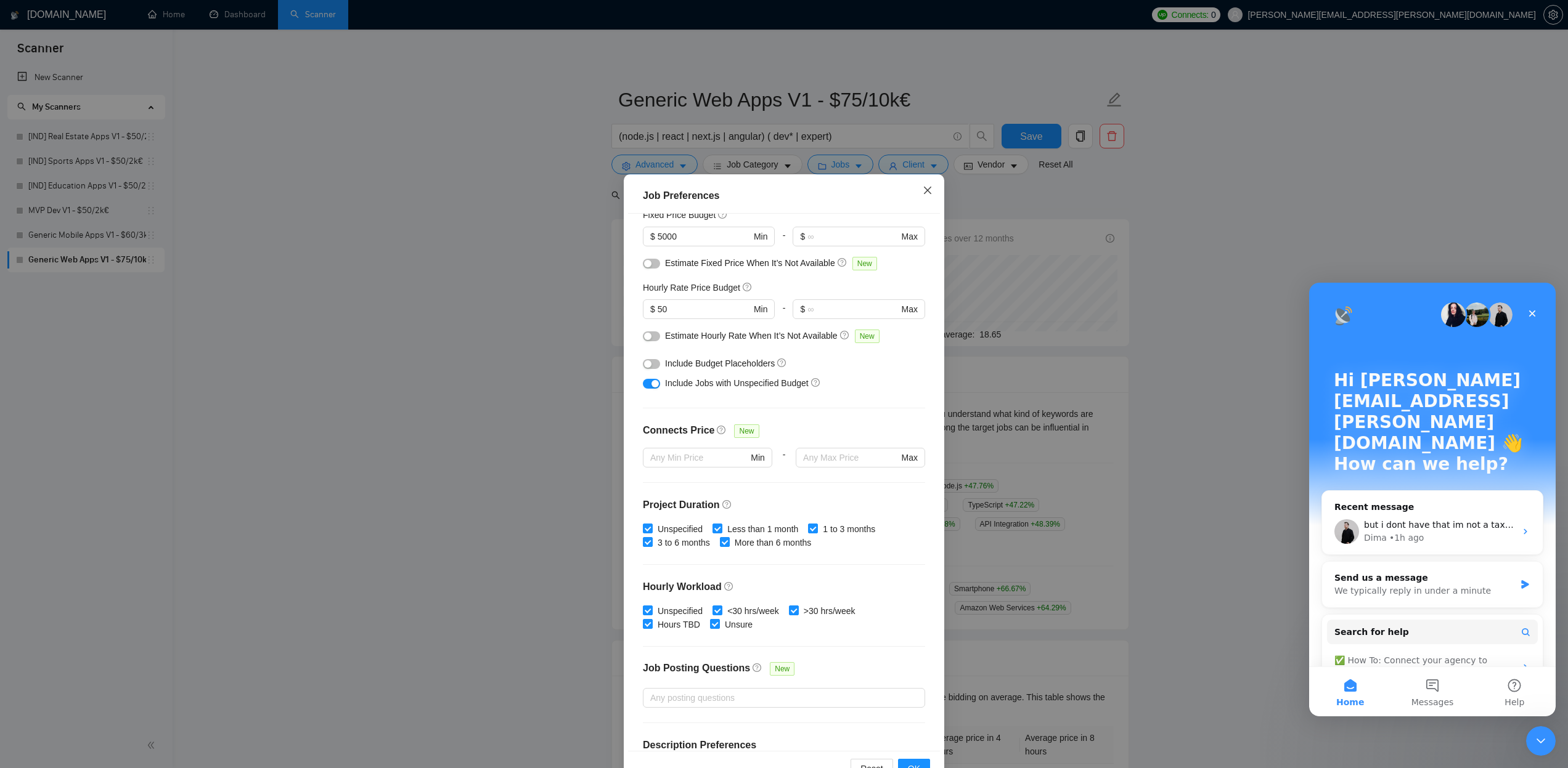
click at [929, 192] on icon "close" at bounding box center [927, 190] width 8 height 8
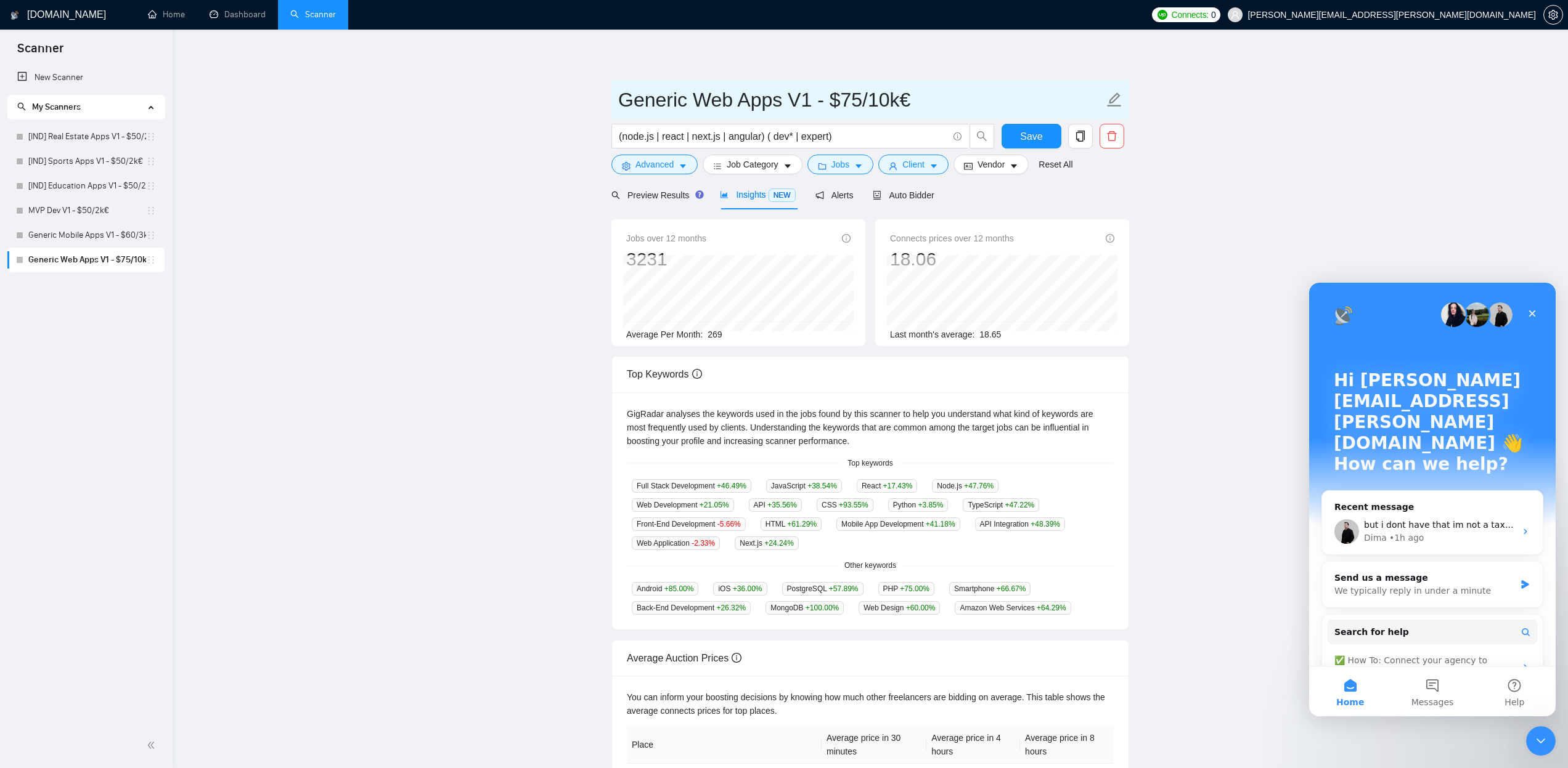
click at [1110, 102] on icon "edit" at bounding box center [1114, 99] width 16 height 16
click at [896, 104] on input "Generic Web Apps V1 - $75/10k€" at bounding box center [862, 100] width 486 height 30
type input "Generic Web Apps V1 - $50/5k€"
click at [1029, 135] on span "Save" at bounding box center [1030, 136] width 22 height 15
click at [88, 231] on link "Generic Mobile Apps V1 - $60/3k€" at bounding box center [88, 235] width 118 height 25
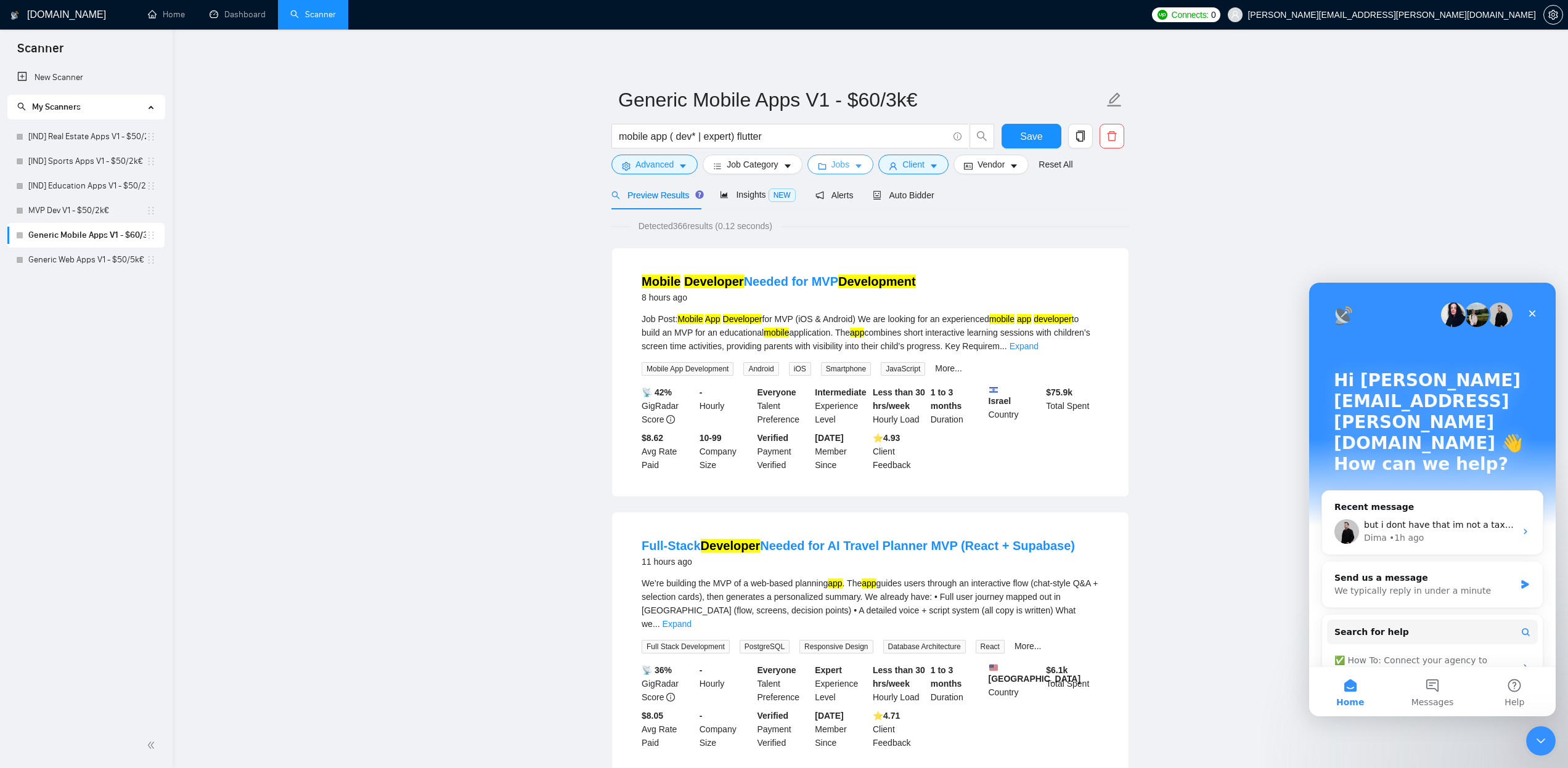
click at [863, 163] on icon "caret-down" at bounding box center [858, 166] width 9 height 9
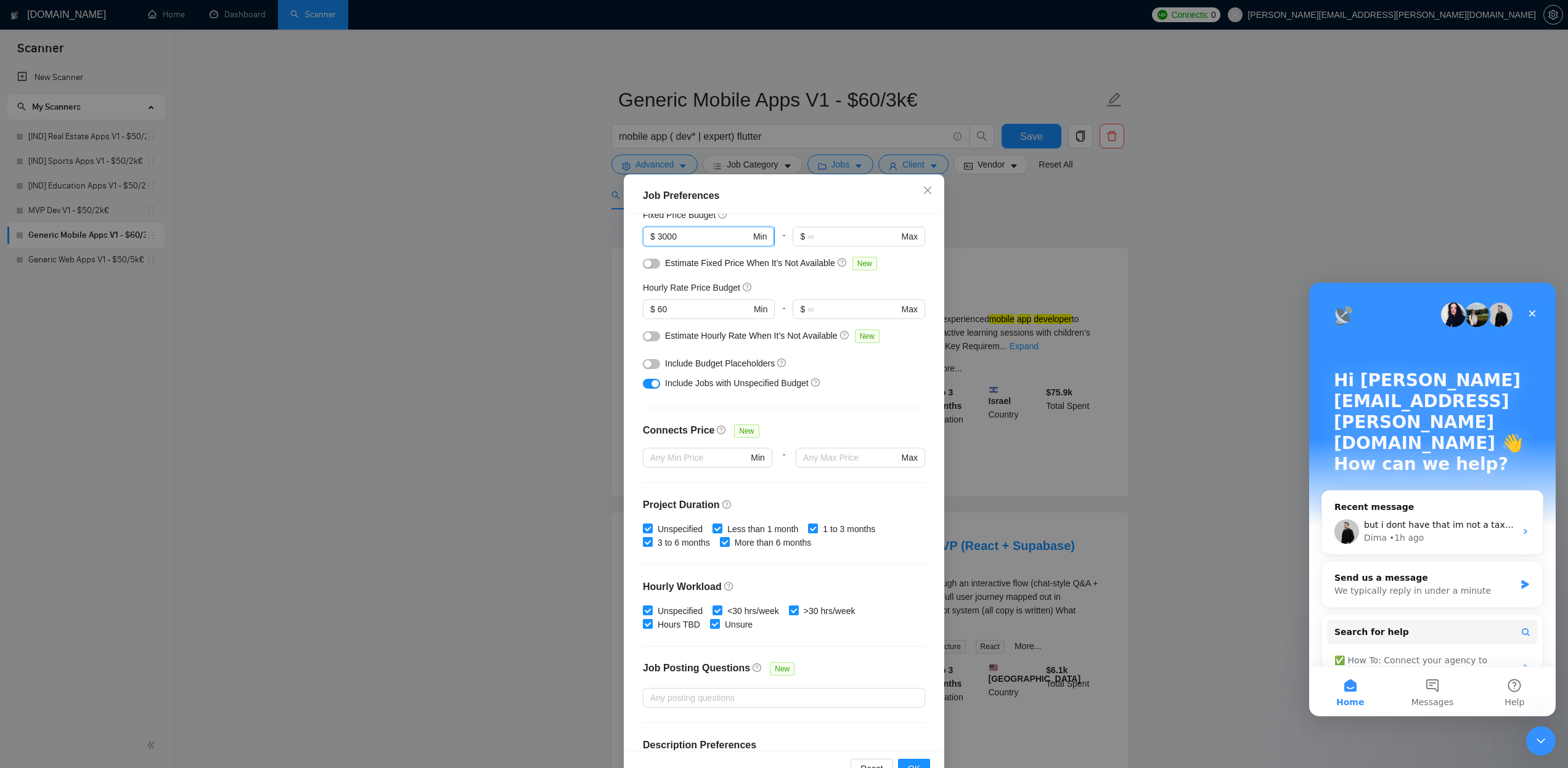
click at [657, 236] on span "$ 3000 Min" at bounding box center [709, 236] width 132 height 20
type input "5000"
drag, startPoint x: 662, startPoint y: 306, endPoint x: 648, endPoint y: 310, distance: 14.6
click at [647, 311] on span "$ 60 Min" at bounding box center [709, 309] width 132 height 20
type input "50"
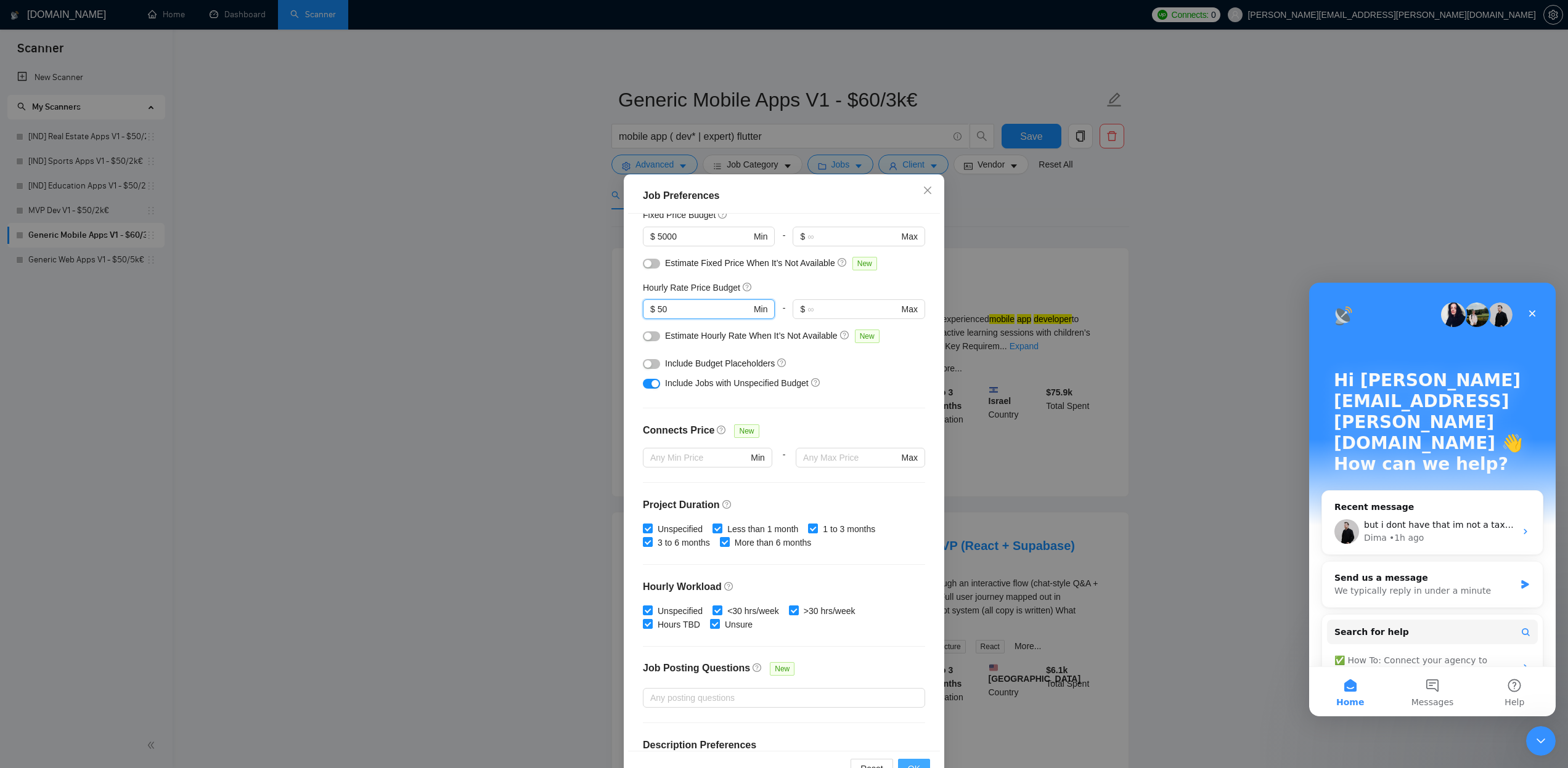
click at [912, 765] on span "OK" at bounding box center [914, 769] width 12 height 13
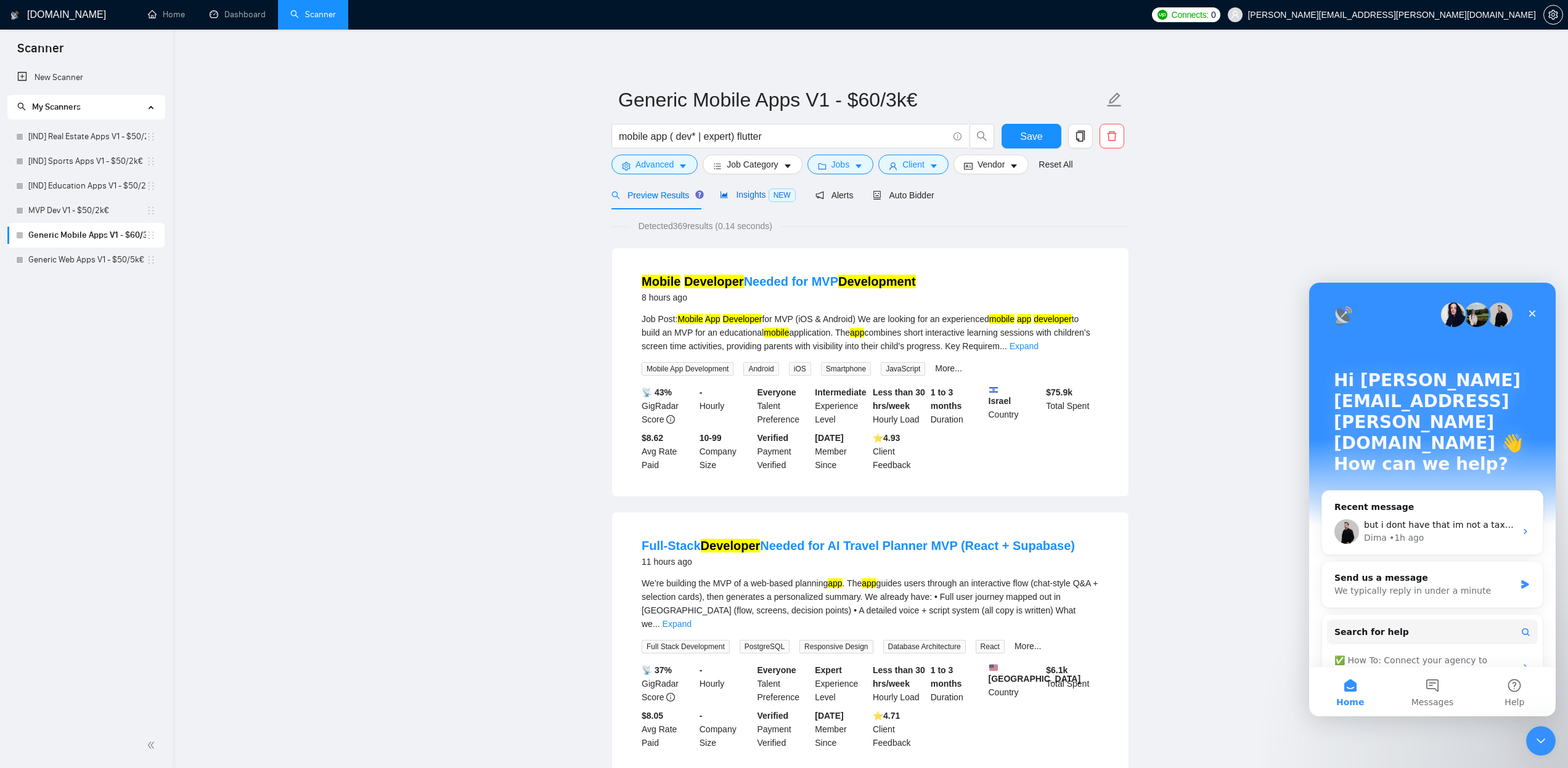
click at [760, 196] on span "Insights NEW" at bounding box center [757, 194] width 75 height 10
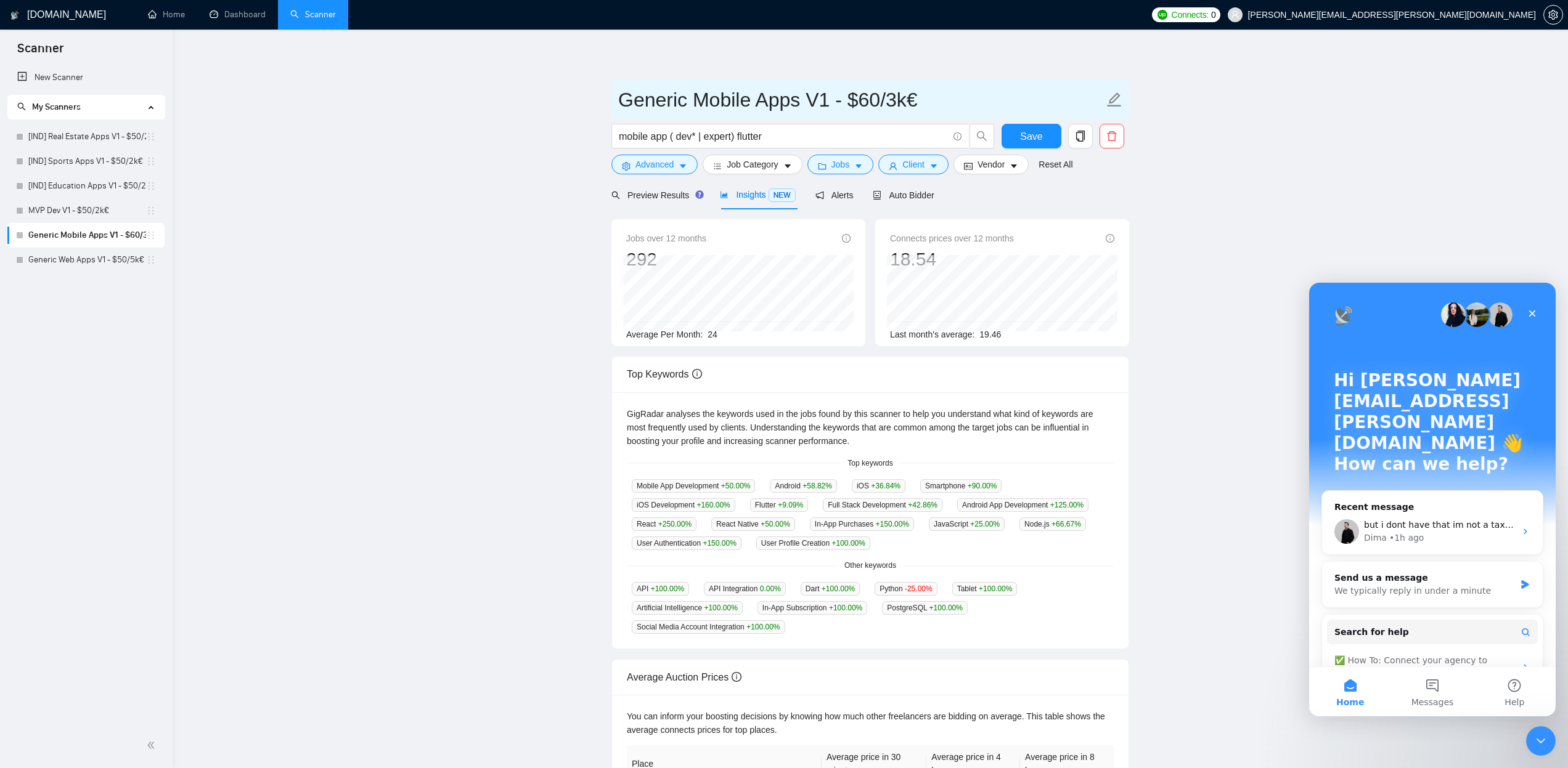
click at [1116, 98] on icon "edit" at bounding box center [1114, 99] width 16 height 16
click at [895, 102] on input "Generic Mobile Apps V1 - $60/3k€" at bounding box center [862, 100] width 486 height 30
click at [865, 102] on input "Generic Mobile Apps V1 - $60/5k€" at bounding box center [862, 100] width 486 height 30
type input "Generic Mobile Apps V1 - $50/5k€"
click at [1027, 132] on span "Save" at bounding box center [1030, 136] width 22 height 15
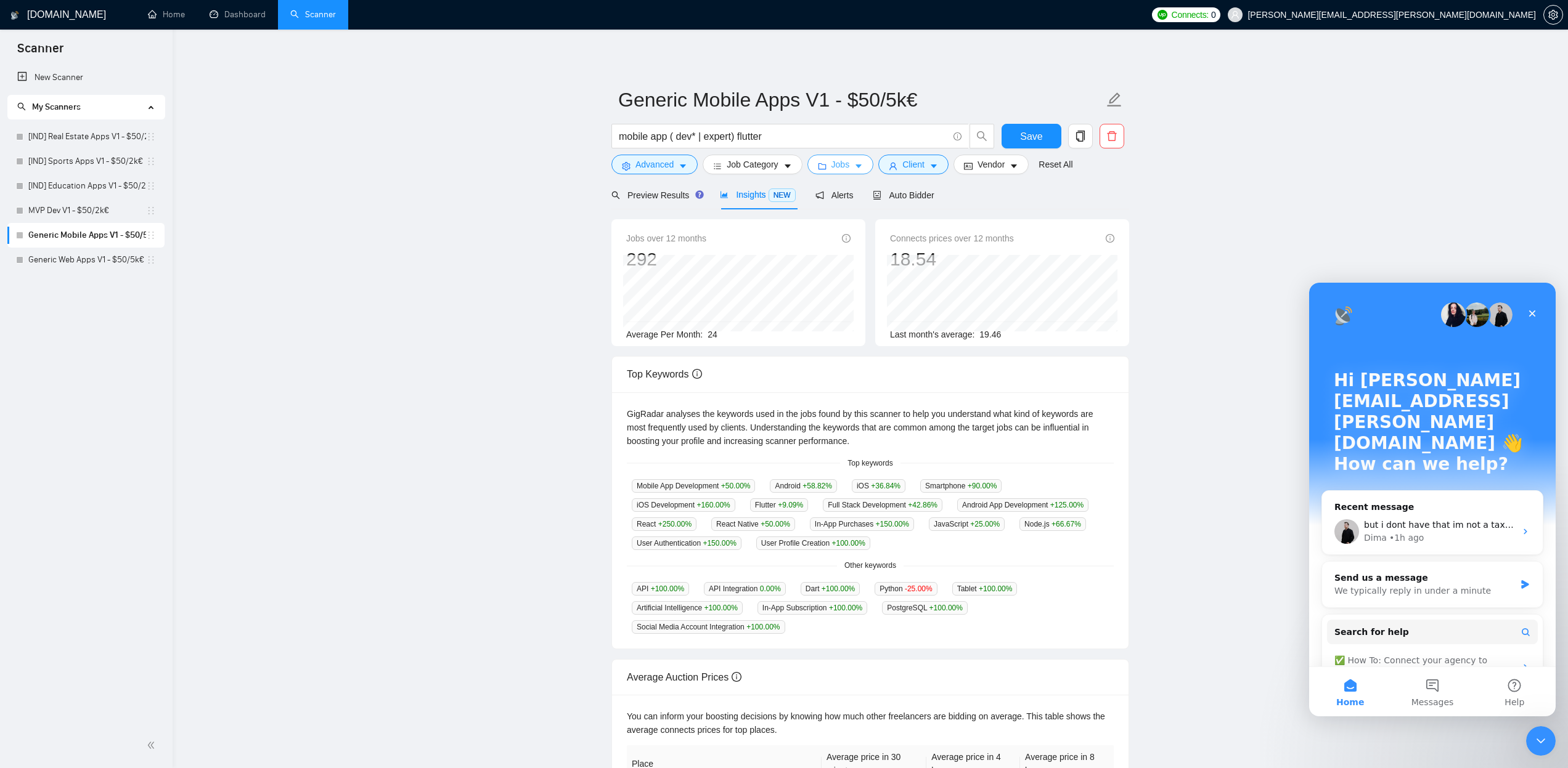
click at [862, 166] on icon "caret-down" at bounding box center [859, 167] width 6 height 4
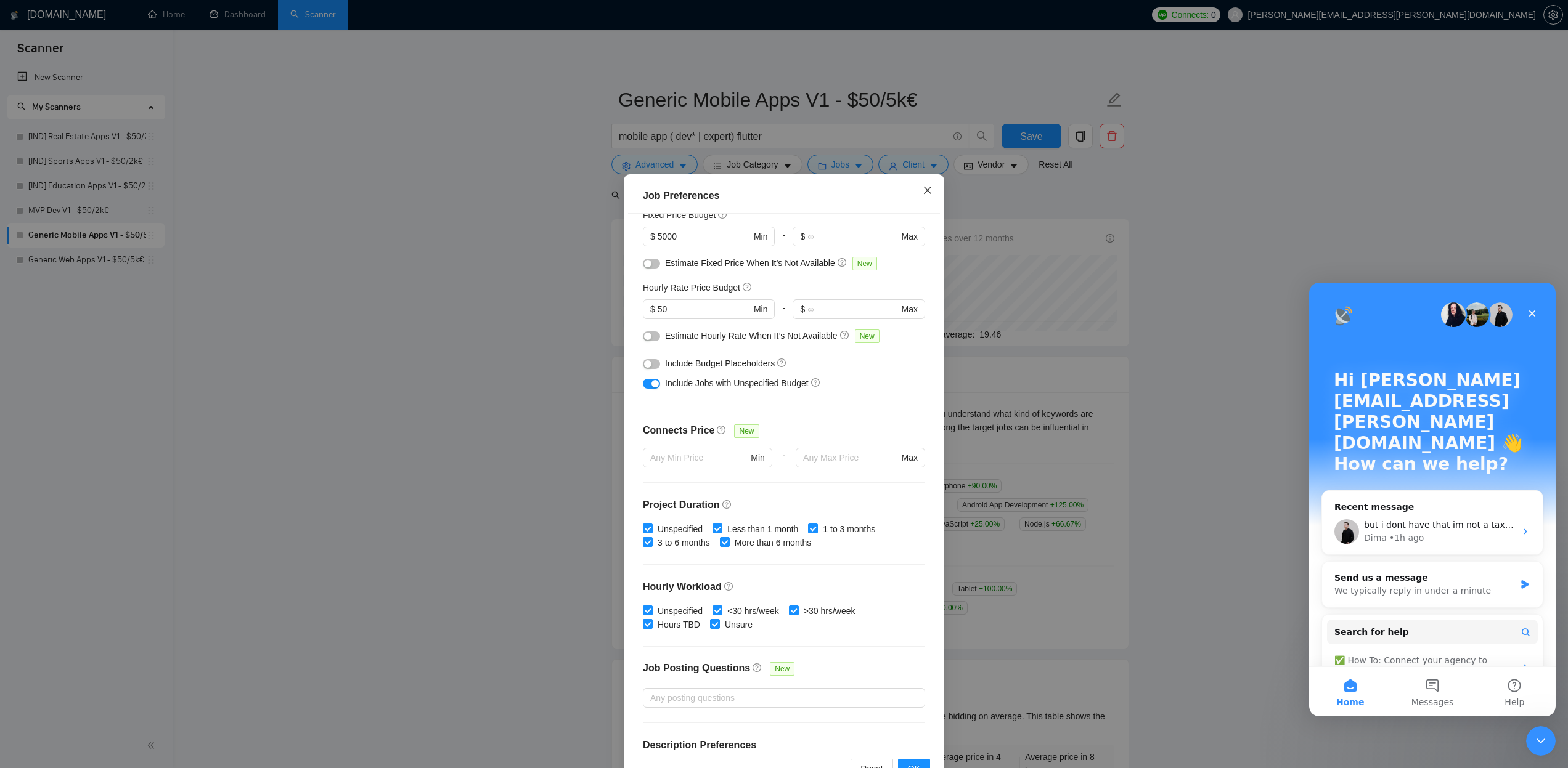
click at [929, 192] on icon "close" at bounding box center [927, 190] width 8 height 8
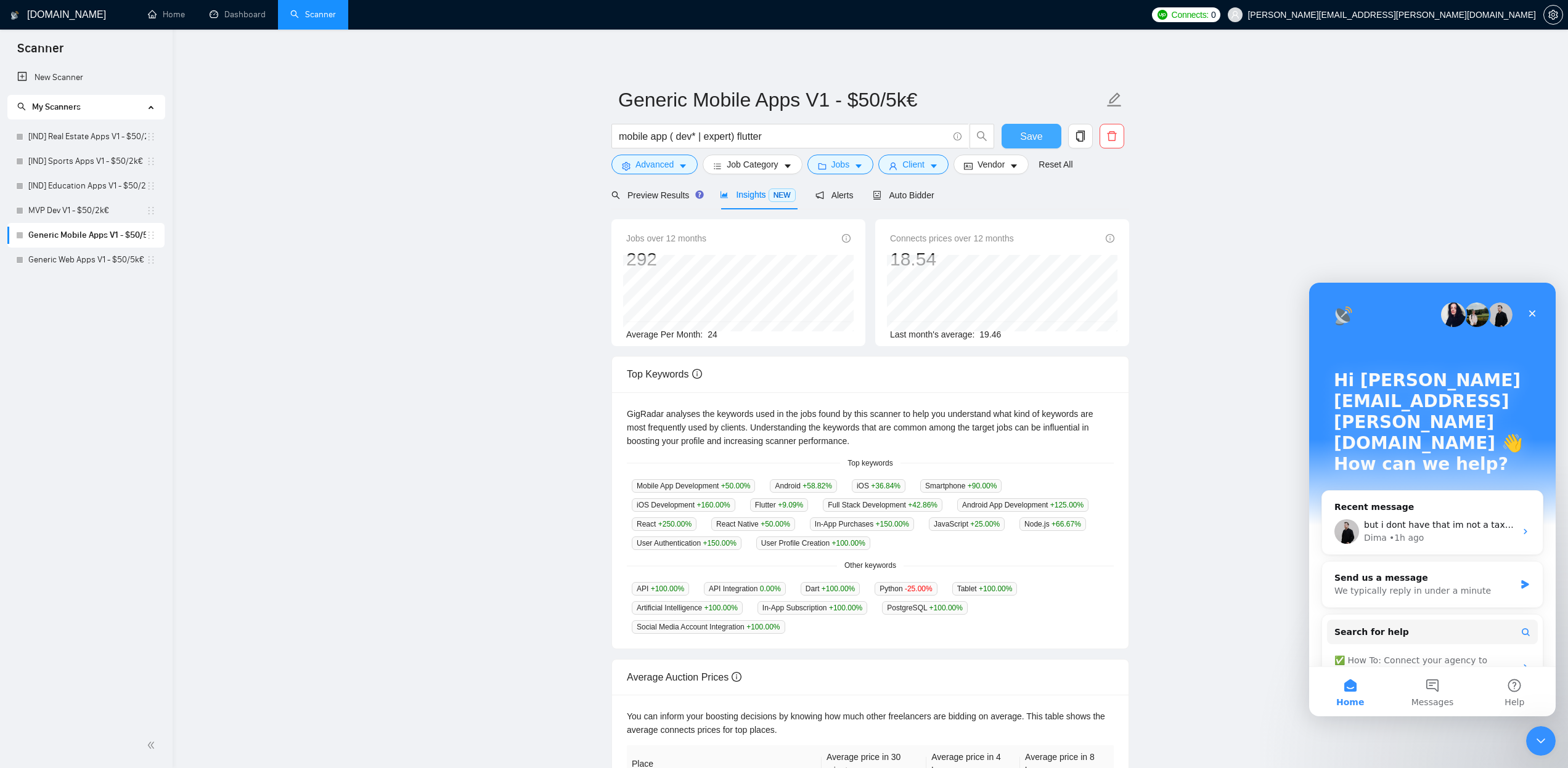
click at [1039, 135] on span "Save" at bounding box center [1030, 136] width 22 height 15
click at [67, 211] on link "MVP Dev V1 - $50/2k€" at bounding box center [88, 211] width 118 height 25
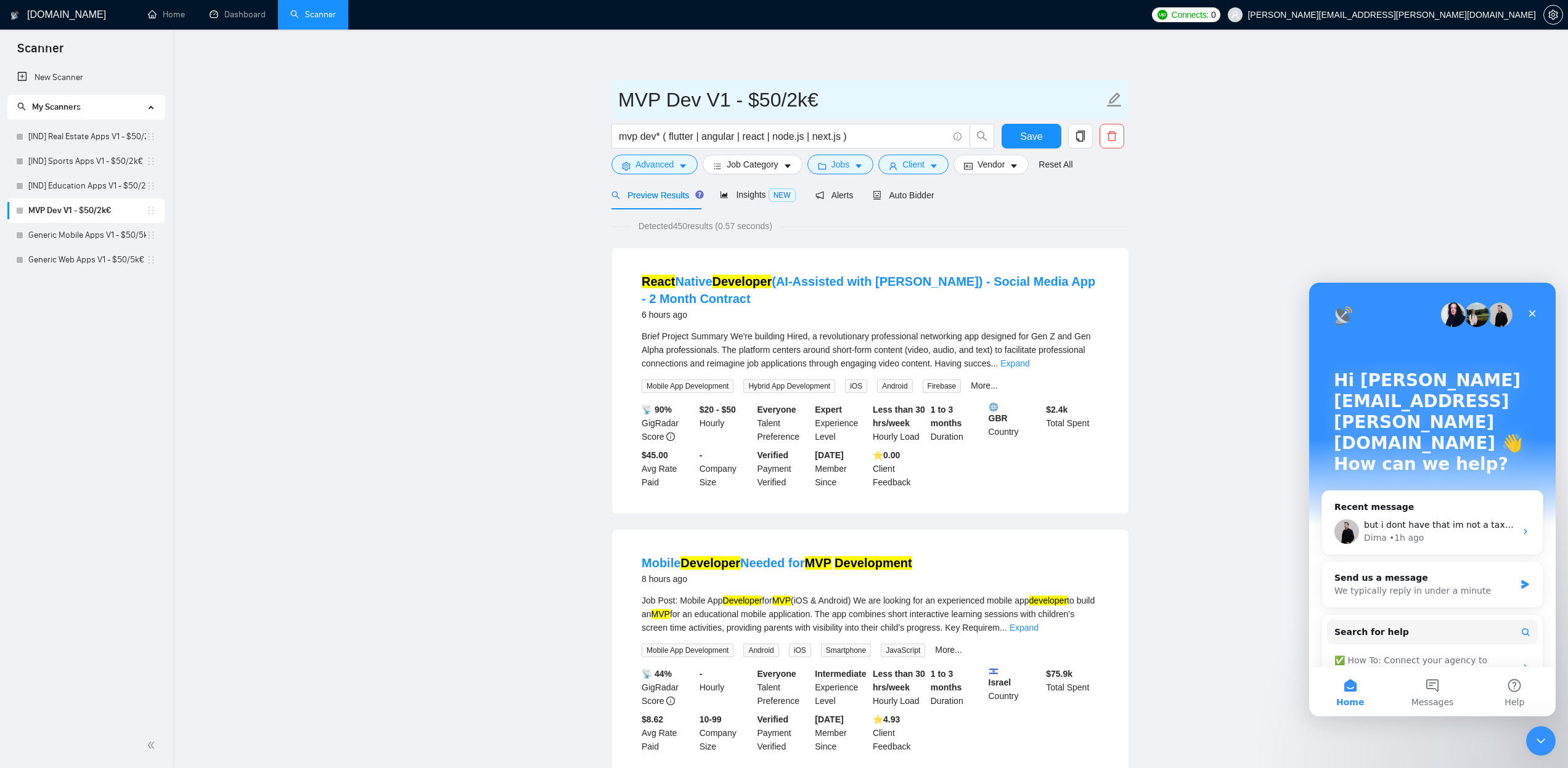
click at [1115, 104] on icon "edit" at bounding box center [1114, 99] width 16 height 16
click at [793, 101] on input "MVP Dev V1 - $50/2k€" at bounding box center [862, 100] width 486 height 30
type input "MVP Dev V1 - $50/5k€"
click at [863, 165] on icon "caret-down" at bounding box center [858, 166] width 9 height 9
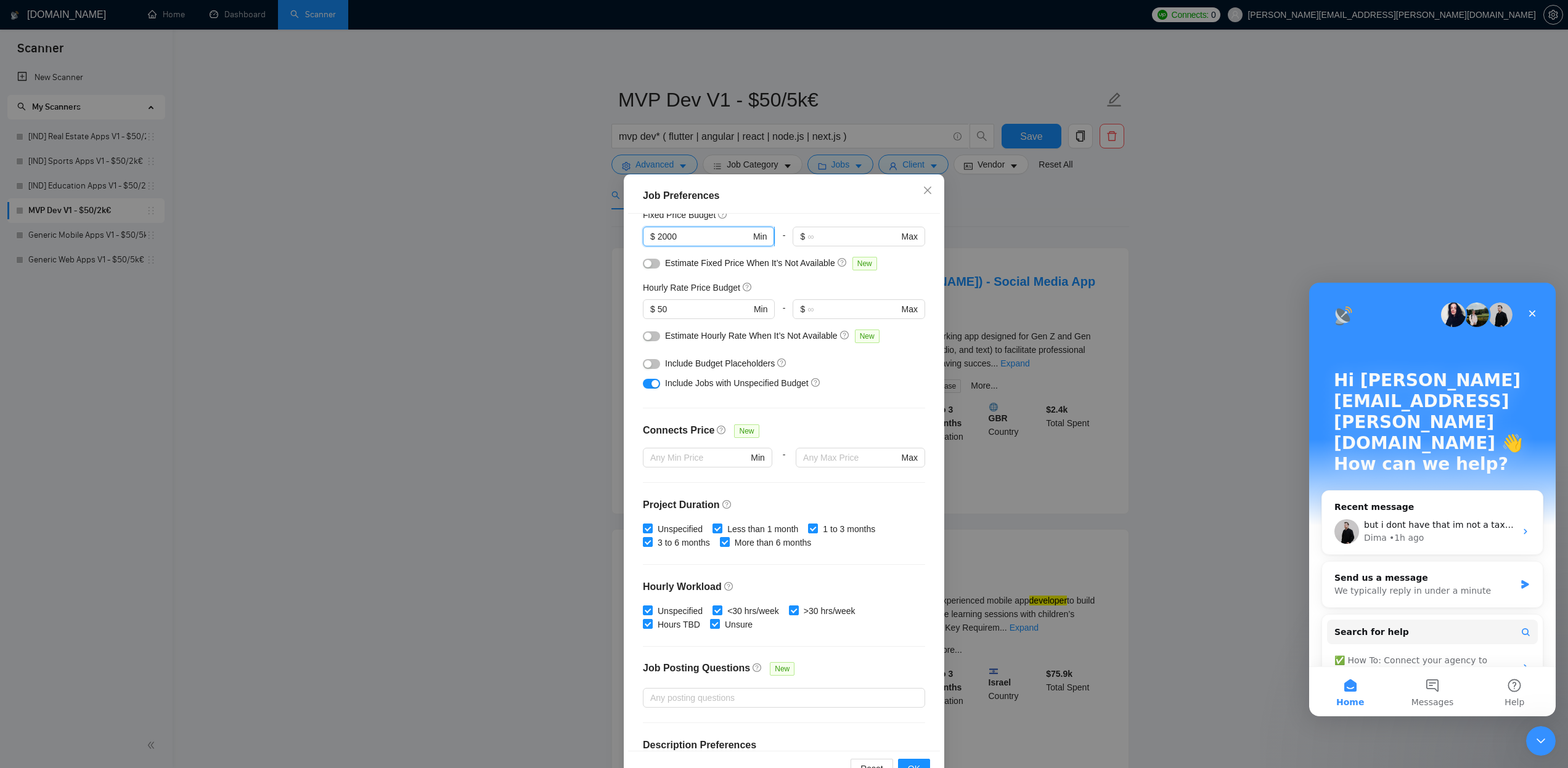
drag, startPoint x: 663, startPoint y: 238, endPoint x: 653, endPoint y: 237, distance: 10.0
click at [653, 237] on span "$ 2000 Min" at bounding box center [709, 236] width 132 height 20
type input "5000"
click at [919, 763] on span "OK" at bounding box center [914, 769] width 12 height 13
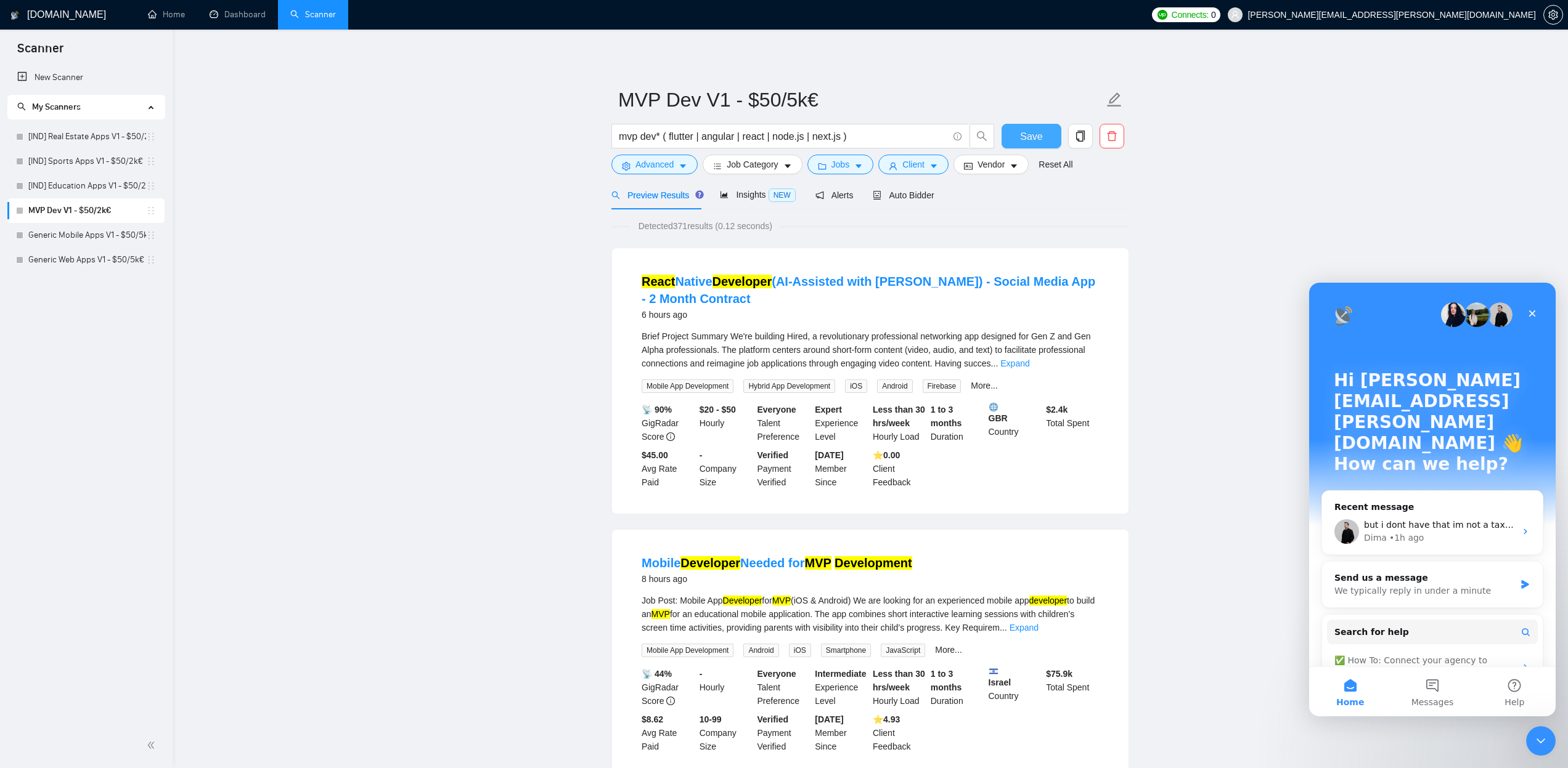
click at [1028, 137] on span "Save" at bounding box center [1030, 136] width 22 height 15
click at [81, 186] on link "[IND] Education Apps V1 - $50/2k€" at bounding box center [88, 186] width 118 height 25
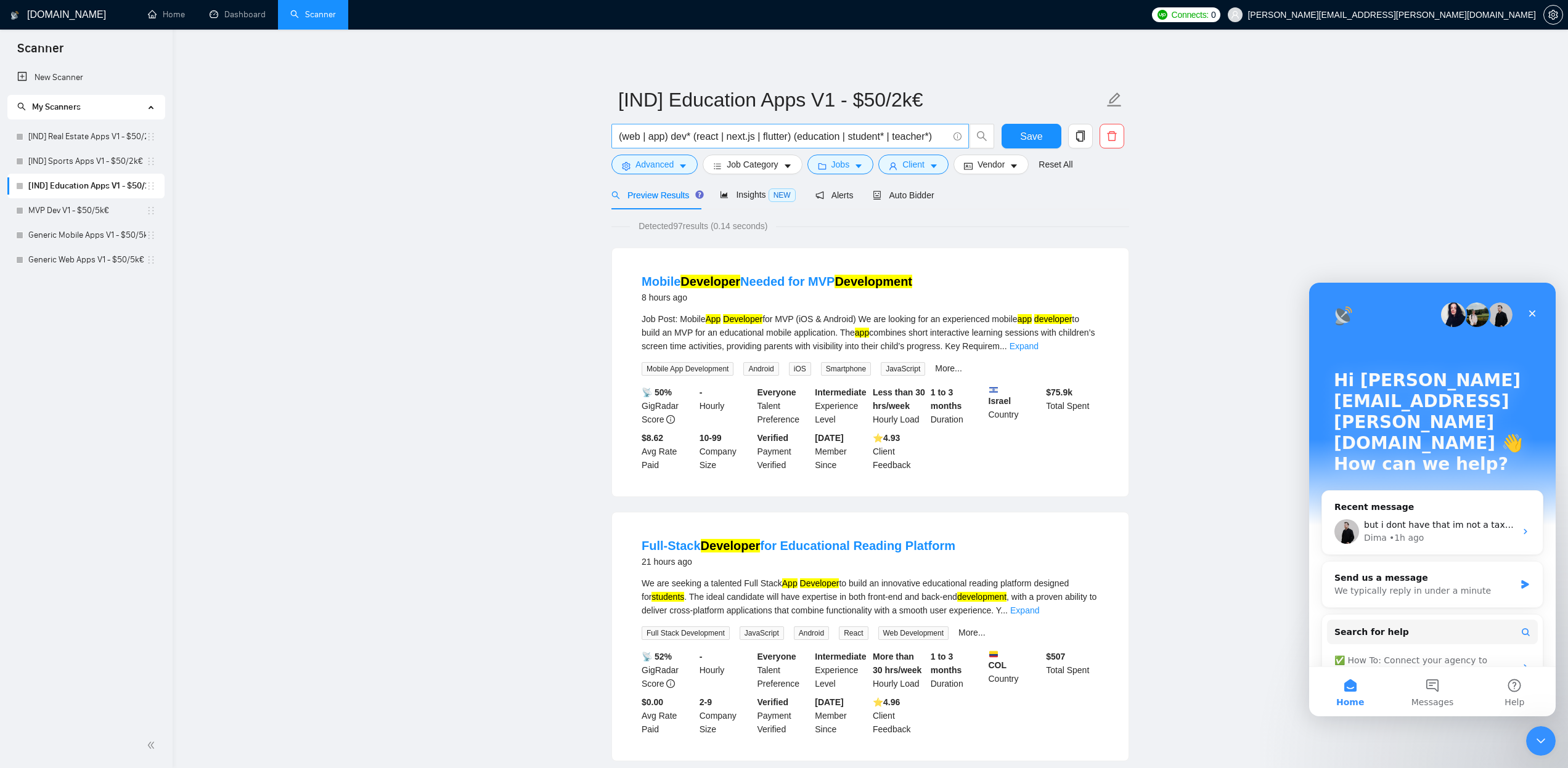
click at [792, 137] on input "(web | app) dev* (react | next.js | flutter) (education | student* | teacher*)" at bounding box center [783, 136] width 329 height 15
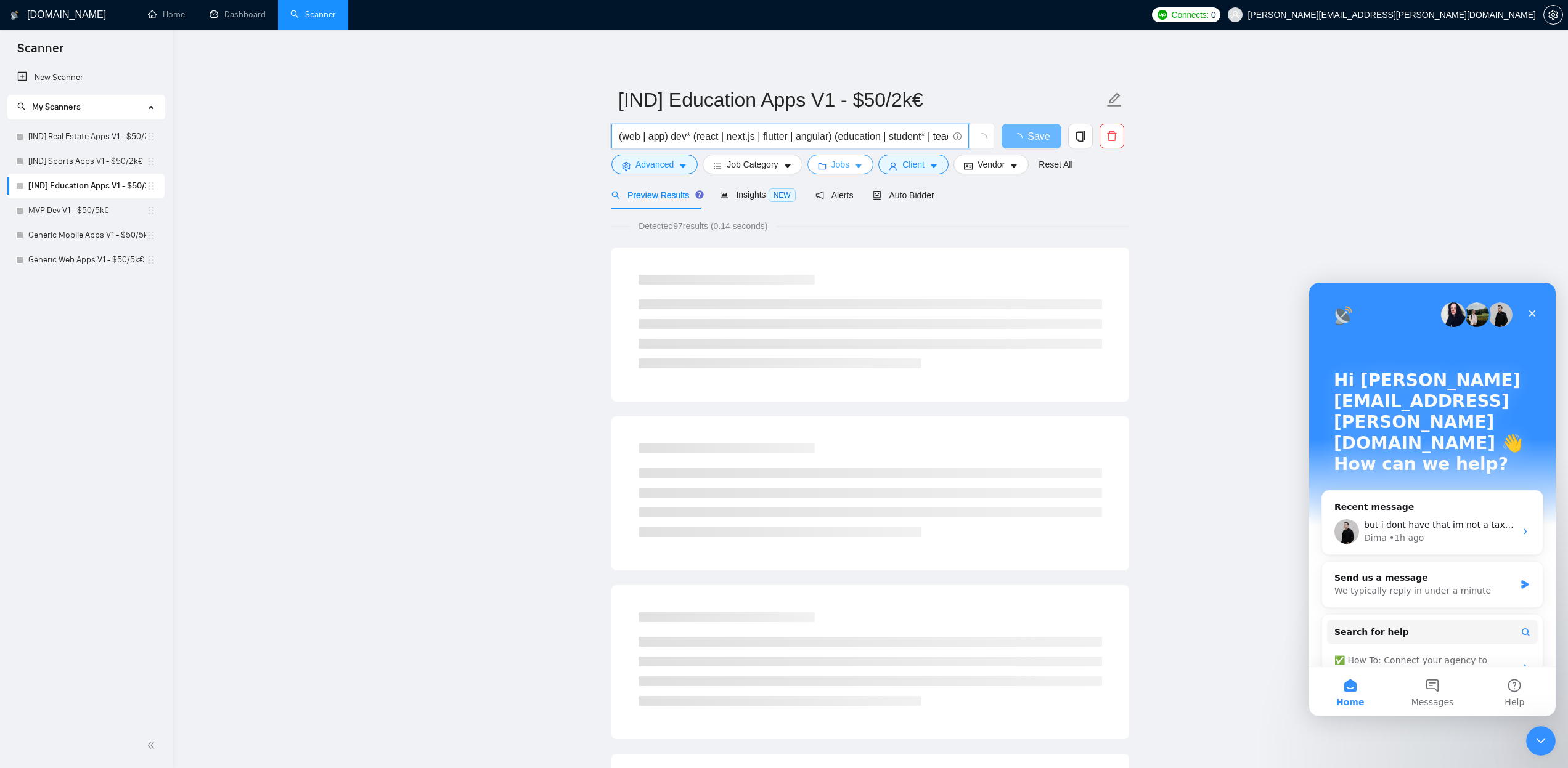
type input "(web | app) dev* (react | next.js | flutter | angular) (education | student* | …"
click at [863, 167] on icon "caret-down" at bounding box center [858, 166] width 9 height 9
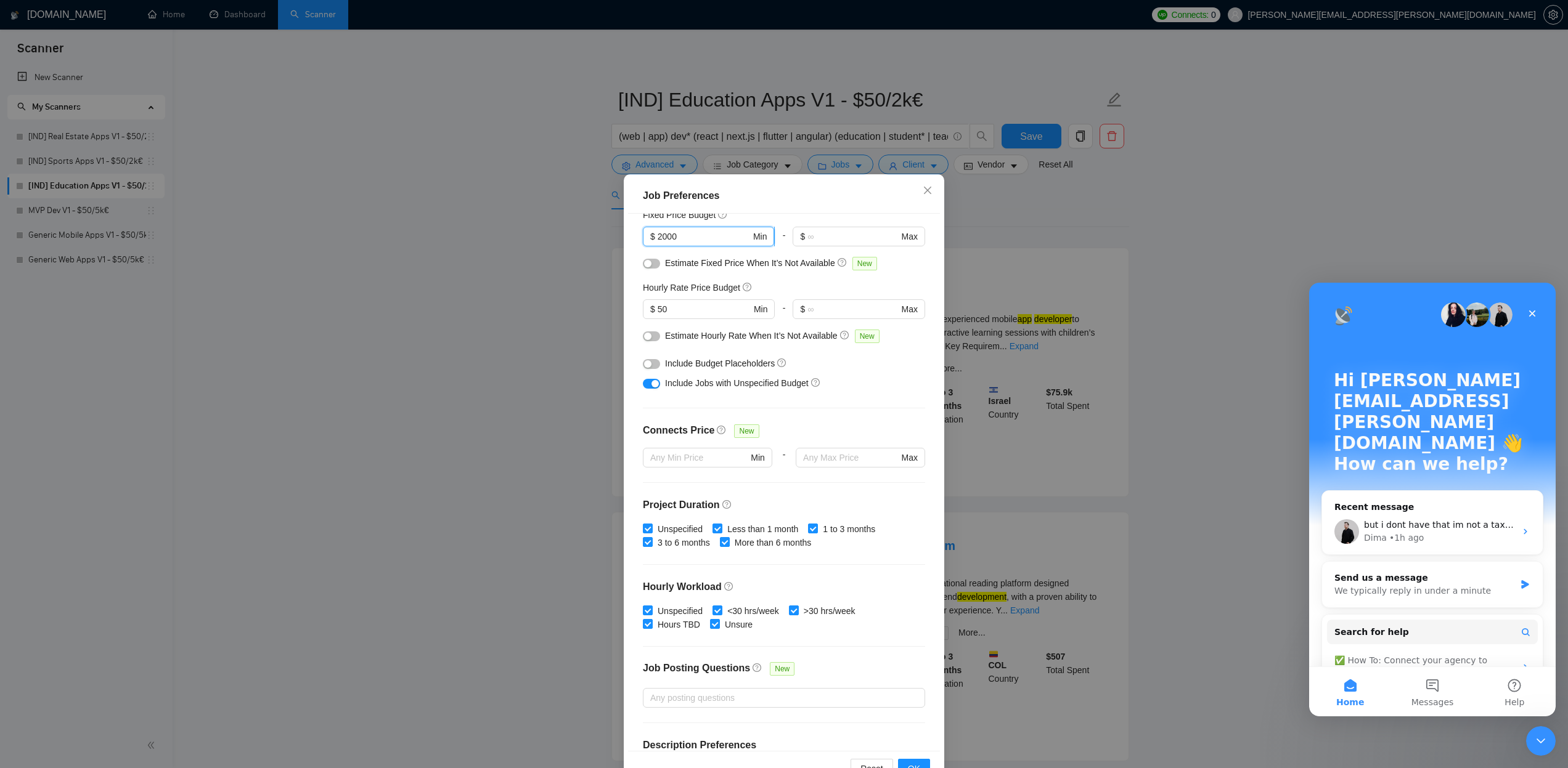
click at [658, 237] on input "2000" at bounding box center [704, 236] width 93 height 13
type input "5000"
click at [917, 762] on button "OK" at bounding box center [914, 769] width 32 height 20
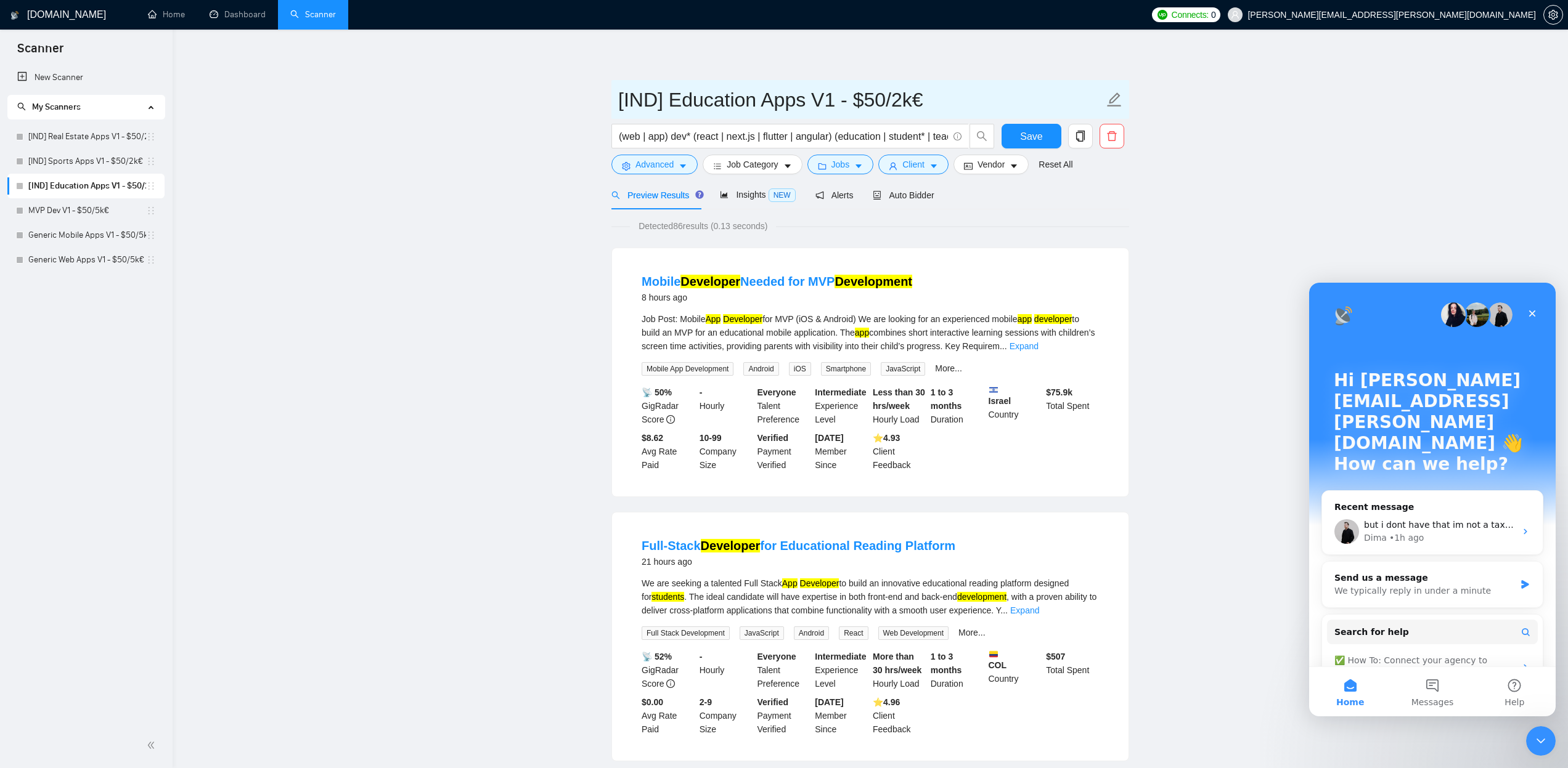
click at [1109, 102] on icon "edit" at bounding box center [1114, 99] width 16 height 16
drag, startPoint x: 906, startPoint y: 98, endPoint x: 899, endPoint y: 99, distance: 7.1
click at [899, 99] on input "[IND] Education Apps V1 - $50/2k€" at bounding box center [862, 100] width 486 height 30
type input "[IND] Education Apps V1 - $50/5k€"
click at [1009, 139] on button "Save" at bounding box center [1031, 136] width 60 height 25
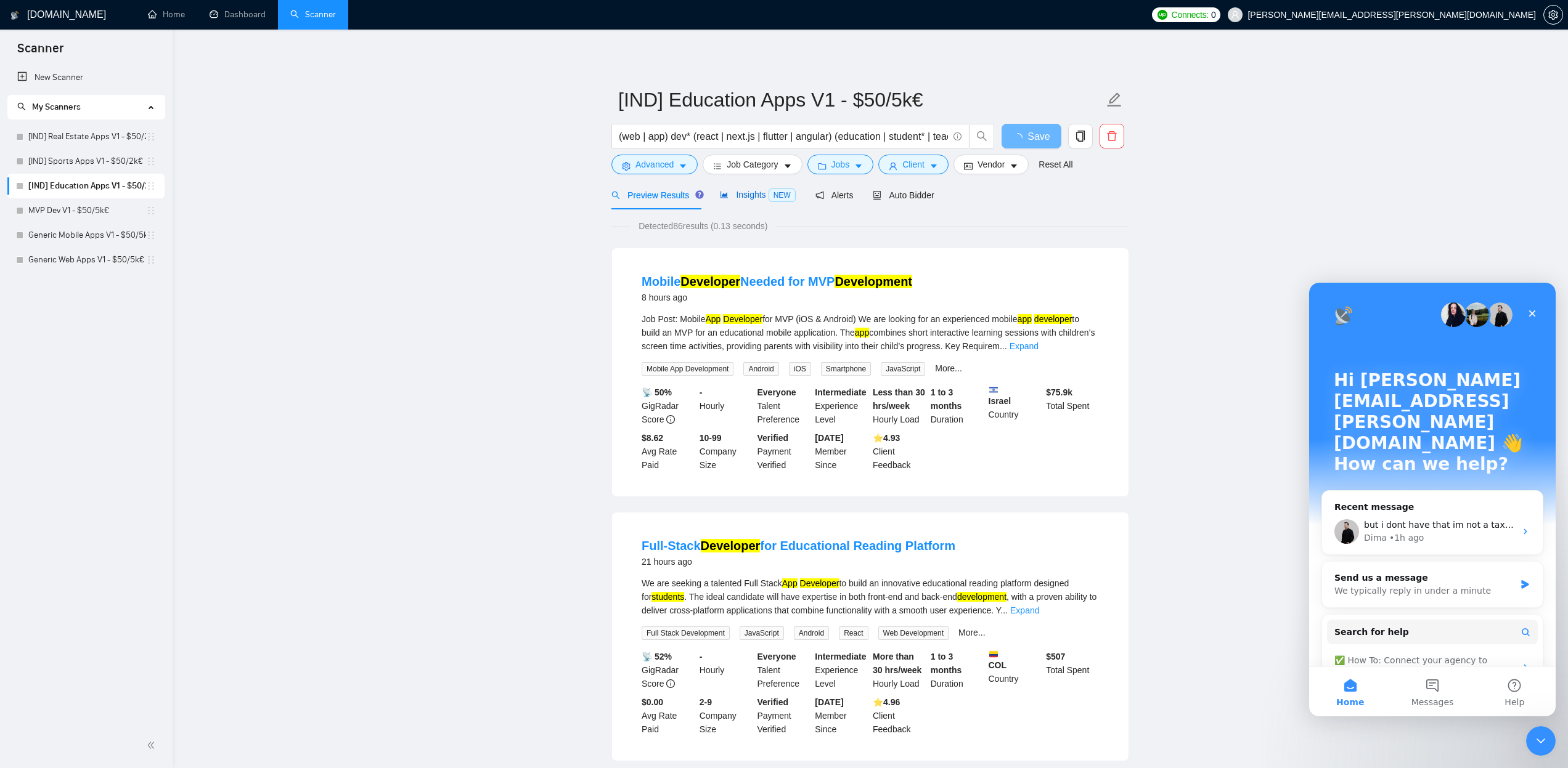
click at [750, 196] on span "Insights NEW" at bounding box center [757, 194] width 75 height 10
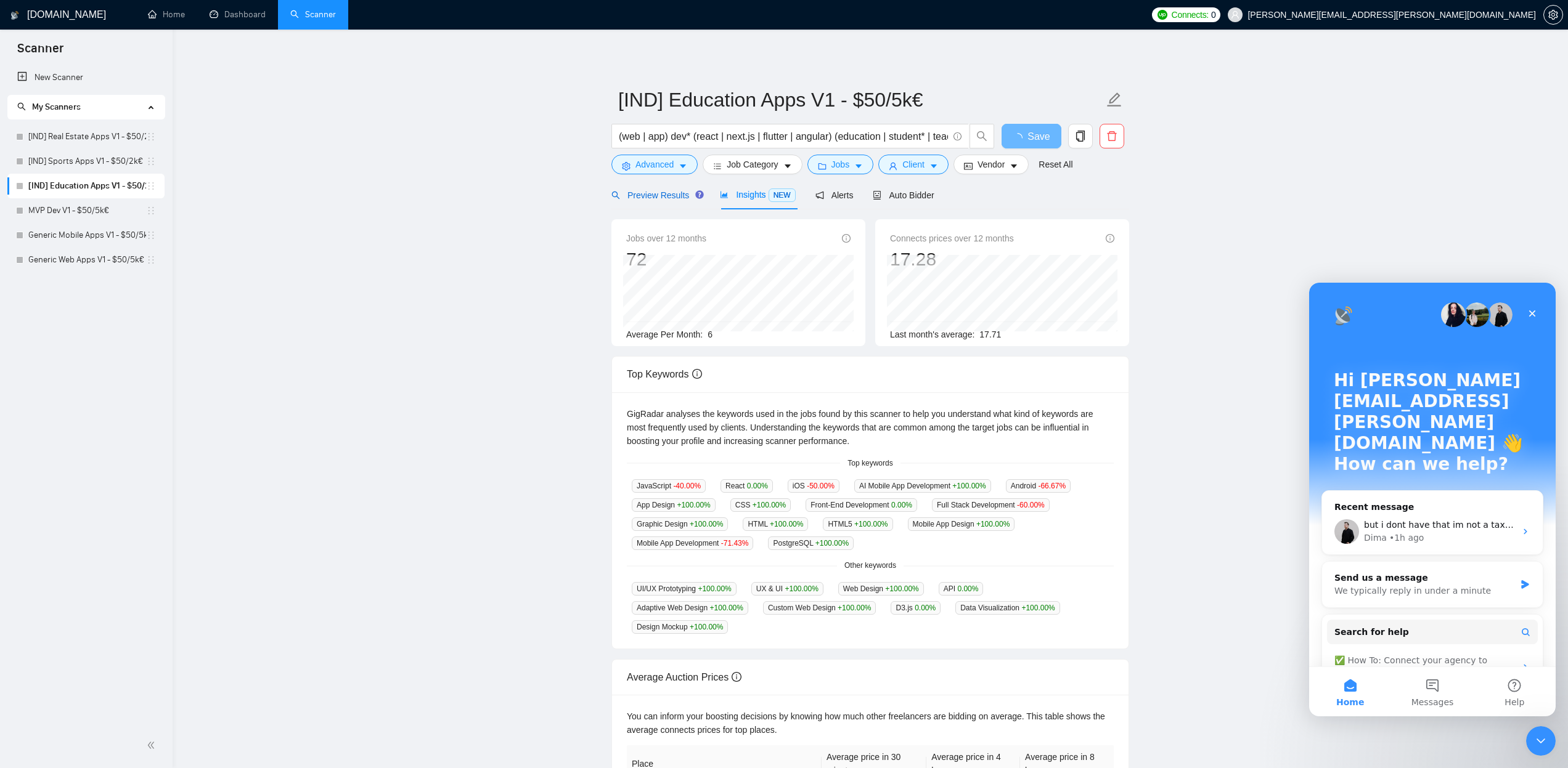
click at [661, 197] on span "Preview Results" at bounding box center [656, 195] width 89 height 10
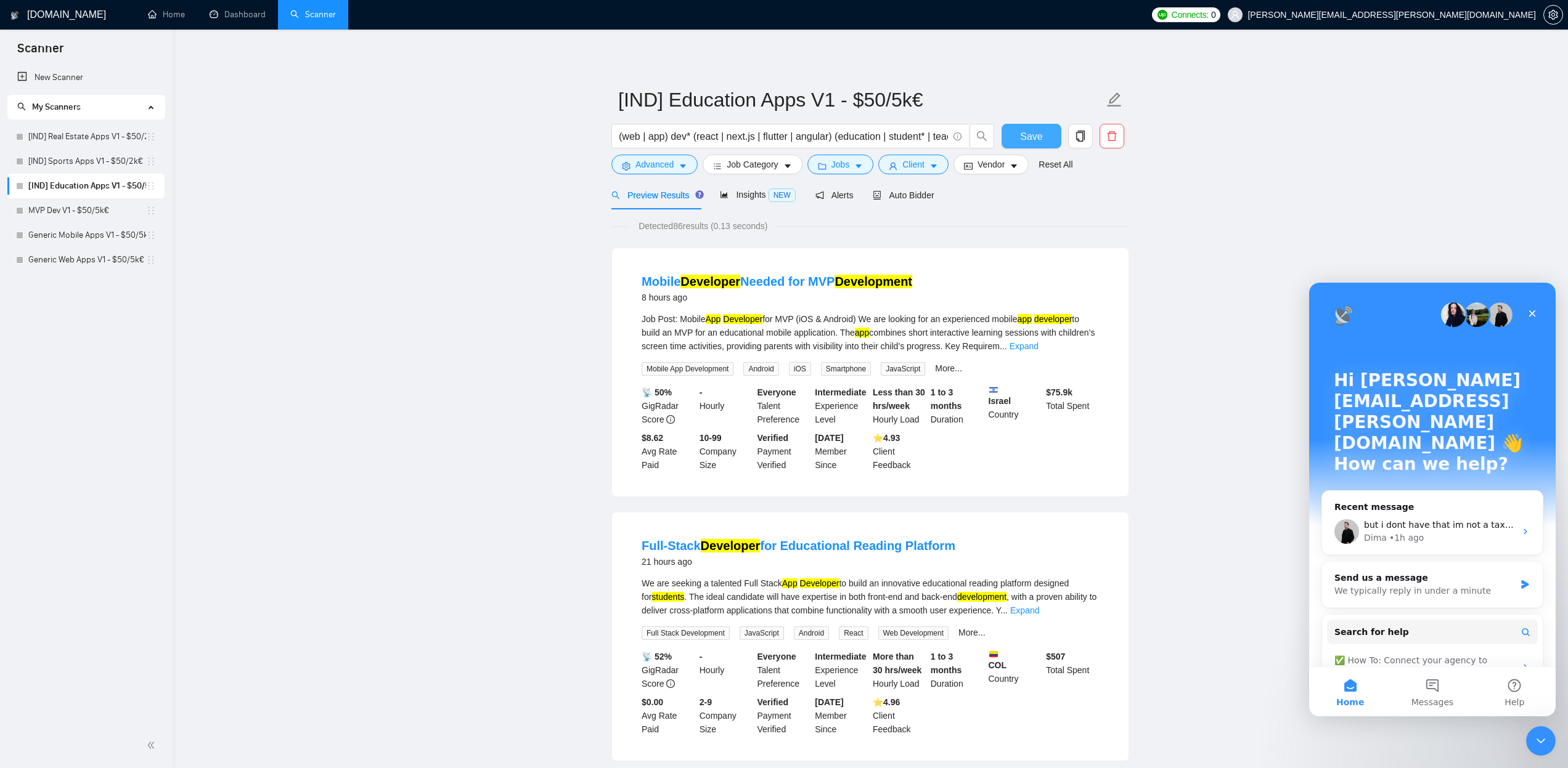
click at [1008, 133] on button "Save" at bounding box center [1031, 136] width 60 height 25
click at [699, 137] on input "(web | app) dev* (react | next.js | flutter | angular) (education | student* | …" at bounding box center [783, 136] width 329 height 15
drag, startPoint x: 874, startPoint y: 135, endPoint x: 700, endPoint y: 141, distance: 174.1
click at [700, 141] on input "(web | app) dev* (node.js | react | next.js | flutter | angular) (education | s…" at bounding box center [783, 136] width 329 height 15
type input "(web | app) dev* (node.js | react | next.js | flutter | angular) (education | s…"
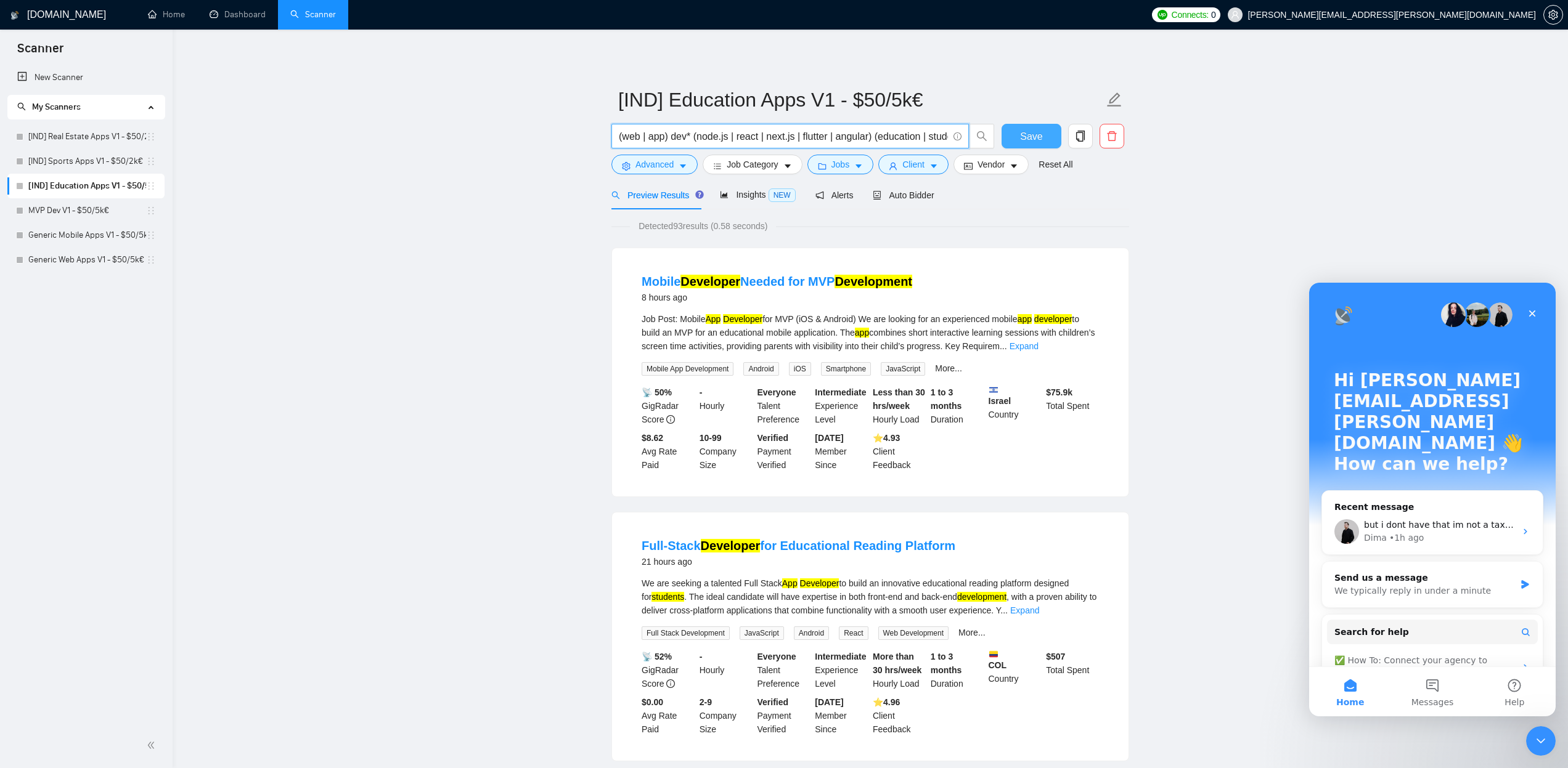
click at [1040, 131] on span "Save" at bounding box center [1030, 136] width 22 height 15
drag, startPoint x: 904, startPoint y: 135, endPoint x: 1032, endPoint y: 139, distance: 128.1
click at [1032, 139] on div "(web | app) dev* (node.js | react | next.js | flutter | angular) (education | s…" at bounding box center [867, 139] width 518 height 30
click at [850, 138] on input "(web | app) dev* (node.js | react | next.js | flutter | angular) (education | s…" at bounding box center [783, 136] width 329 height 15
click at [863, 163] on icon "caret-down" at bounding box center [858, 166] width 9 height 9
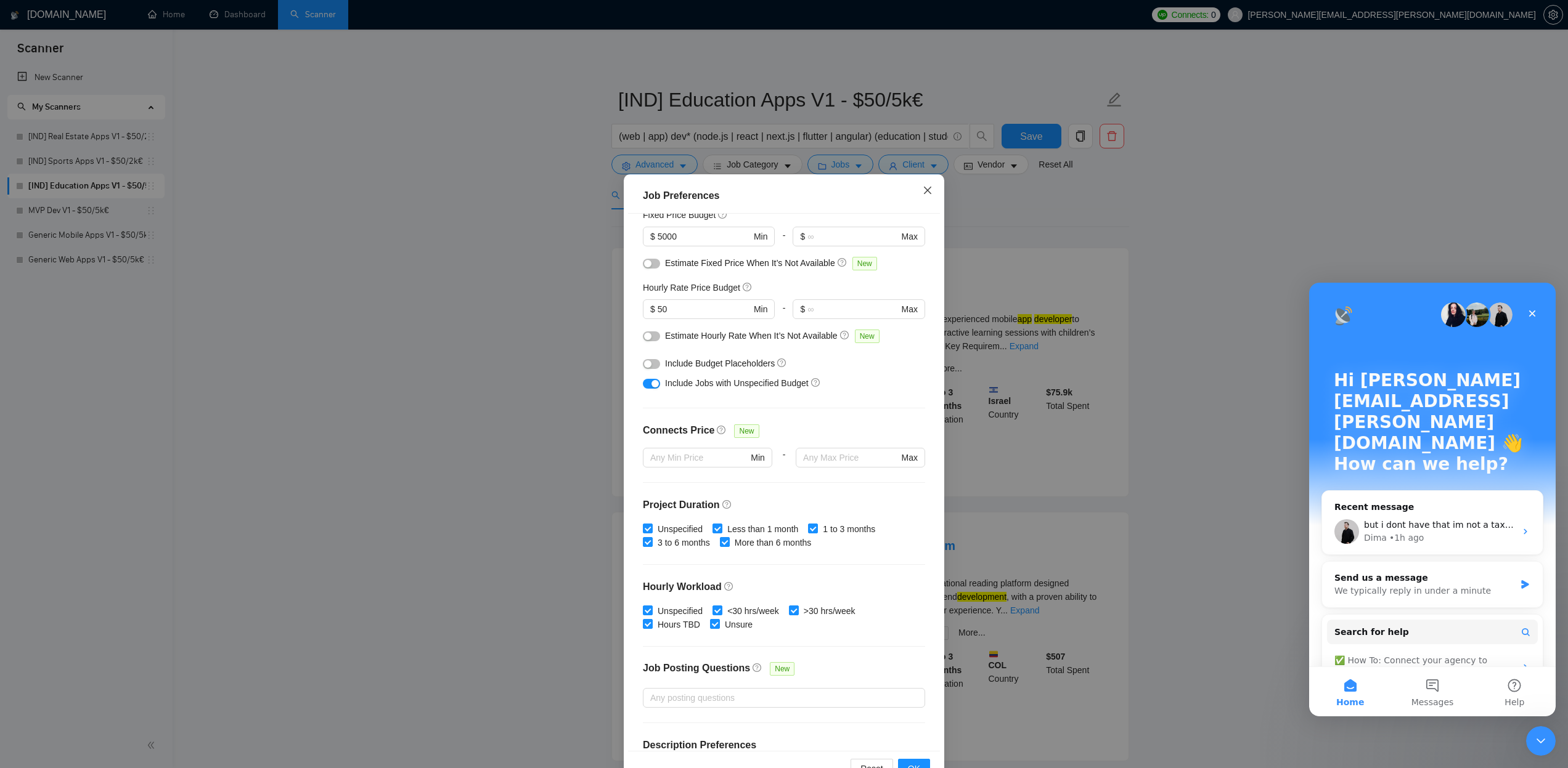
click at [925, 193] on icon "close" at bounding box center [927, 190] width 8 height 8
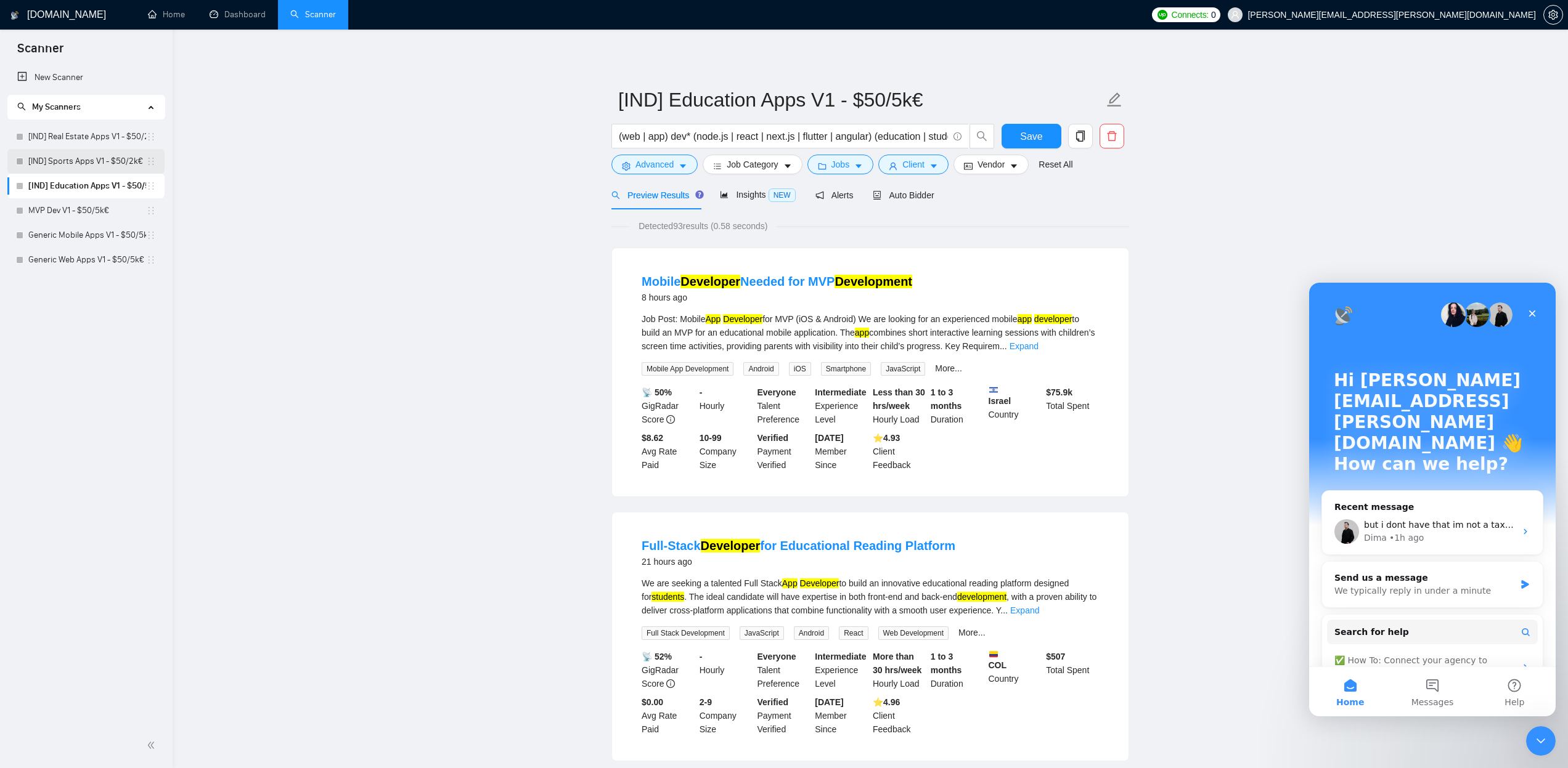
click at [89, 156] on link "[IND] Sports Apps V1 - $50/2k€" at bounding box center [88, 162] width 118 height 25
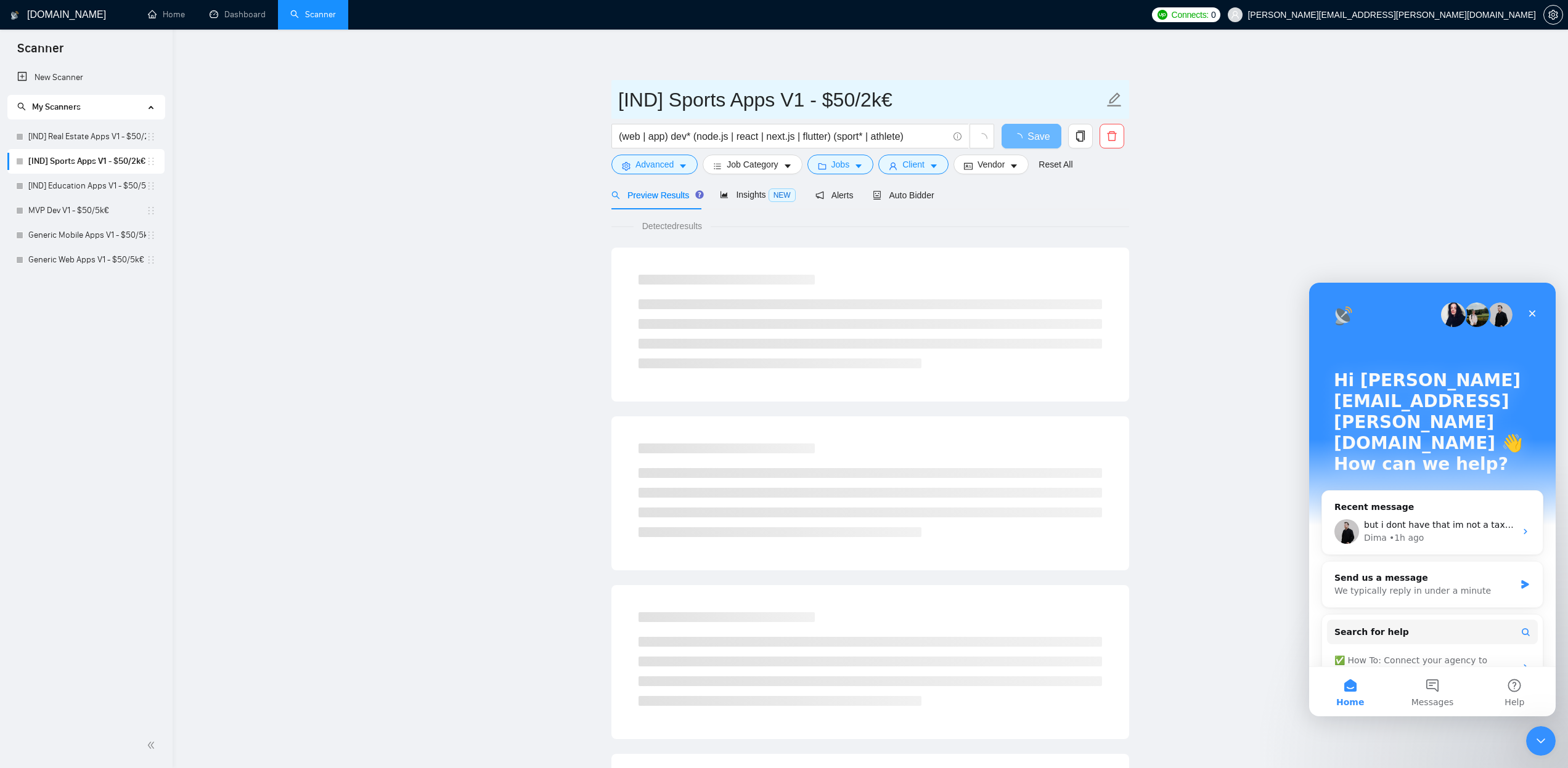
drag, startPoint x: 1116, startPoint y: 102, endPoint x: 963, endPoint y: 112, distance: 153.3
click at [1113, 102] on icon "edit" at bounding box center [1114, 99] width 16 height 16
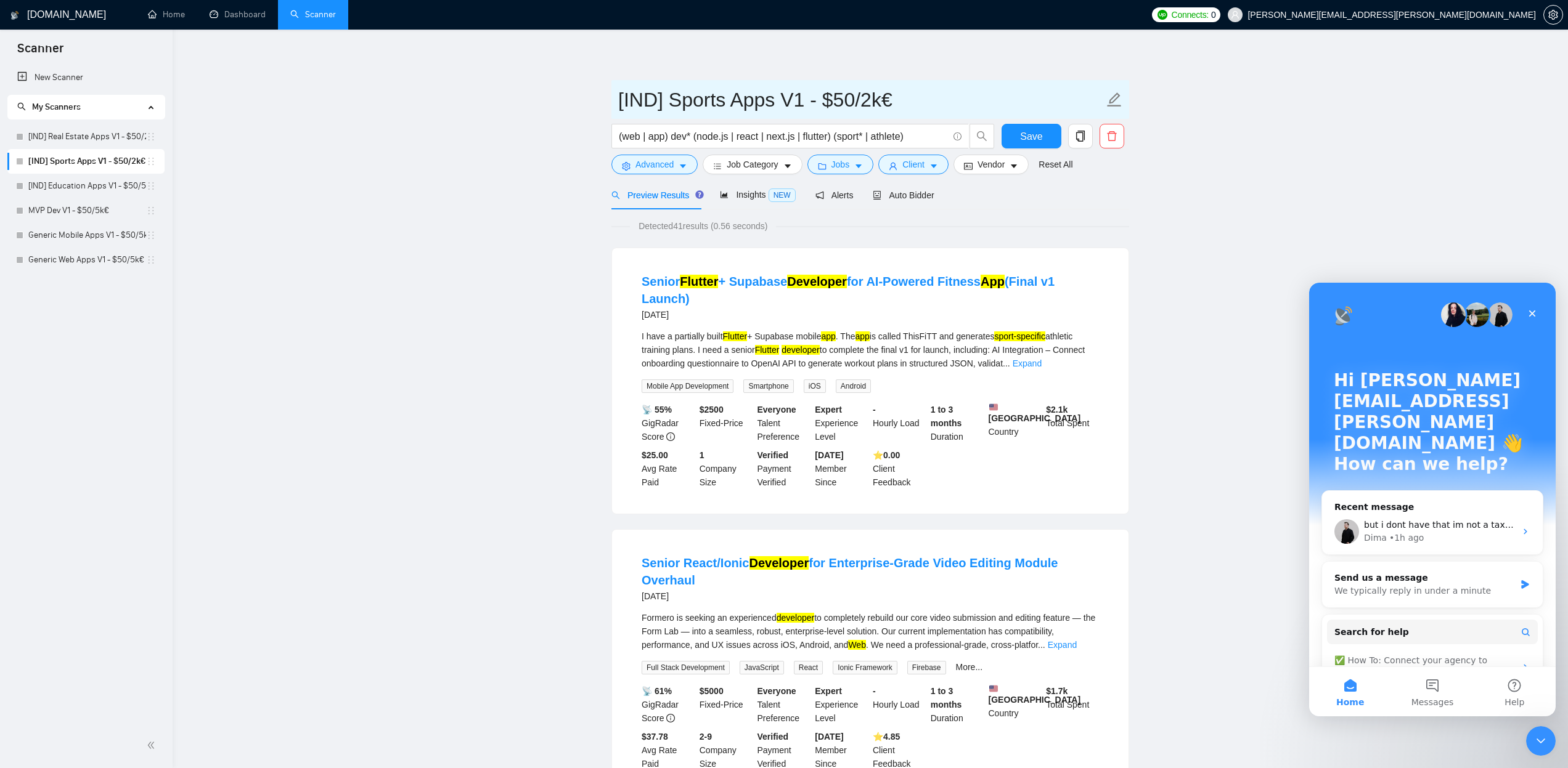
drag, startPoint x: 875, startPoint y: 104, endPoint x: 868, endPoint y: 104, distance: 7.0
click at [868, 104] on input "[IND] Sports Apps V1 - $50/2k€" at bounding box center [862, 100] width 486 height 30
type input "[IND] Sports Apps V1 - $50/5k€"
click at [862, 165] on icon "caret-down" at bounding box center [859, 167] width 6 height 4
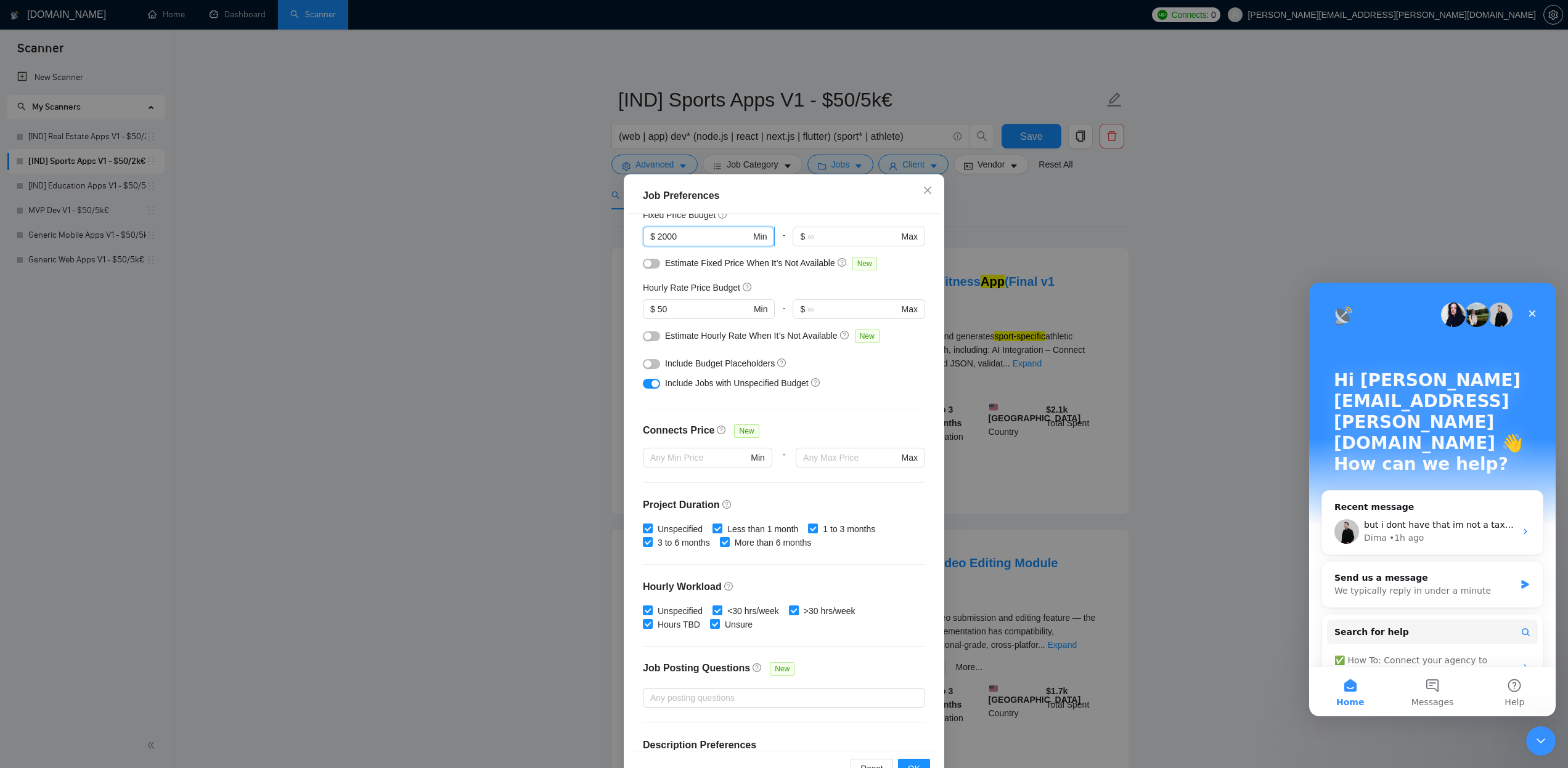
drag, startPoint x: 663, startPoint y: 238, endPoint x: 655, endPoint y: 238, distance: 8.0
click at [655, 238] on span "$ 2000 Min" at bounding box center [709, 236] width 132 height 20
type input "5000"
click at [915, 762] on span "OK" at bounding box center [914, 769] width 12 height 13
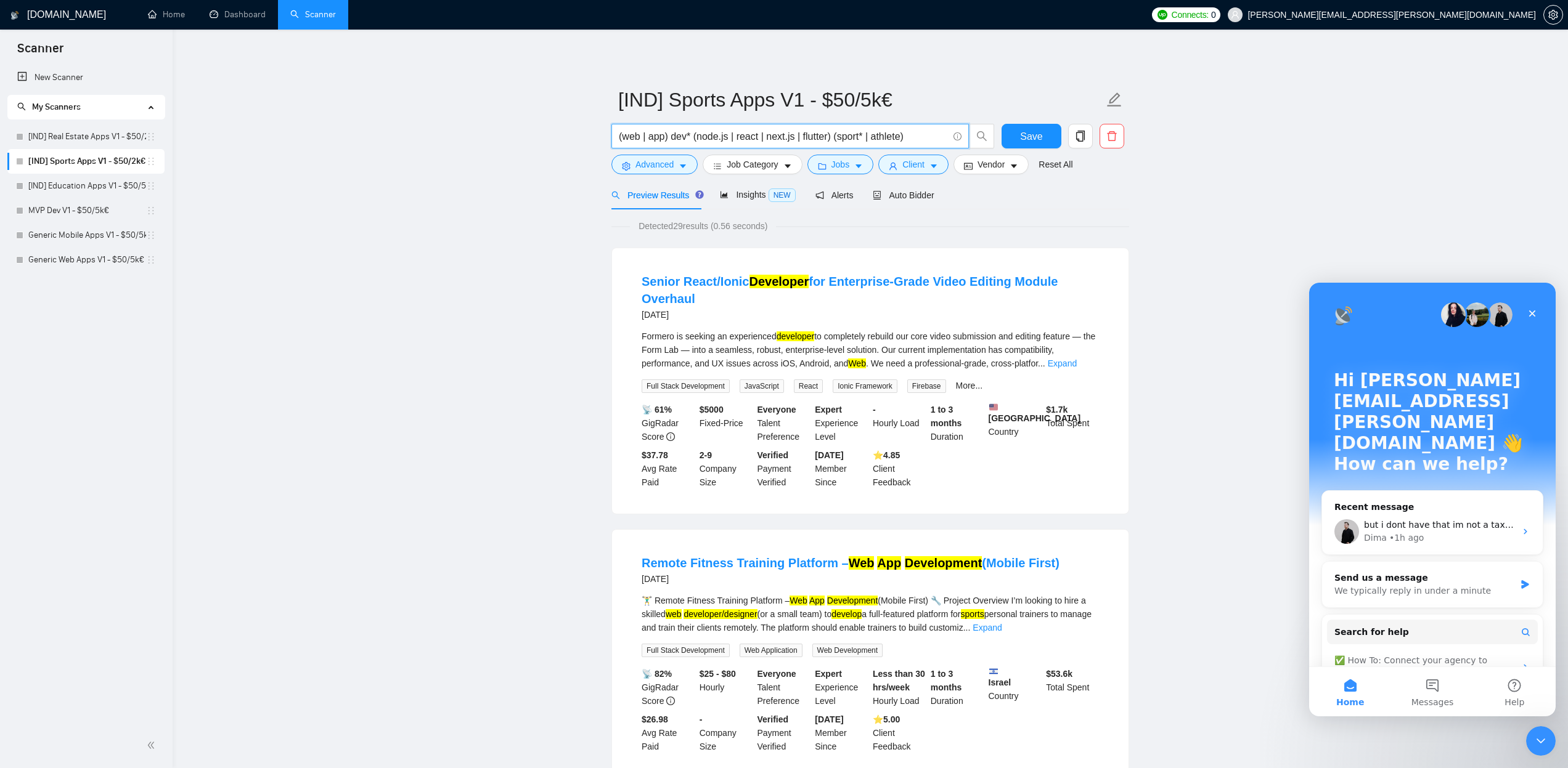
drag, startPoint x: 699, startPoint y: 137, endPoint x: 831, endPoint y: 138, distance: 132.0
click at [831, 138] on input "(web | app) dev* (node.js | react | next.js | flutter) (sport* | athlete)" at bounding box center [783, 136] width 329 height 15
paste input "| angular"
type input "(web | app) dev* (node.js | react | next.js | flutter | angular) (sport* | athl…"
click at [1020, 136] on button "Save" at bounding box center [1031, 136] width 60 height 25
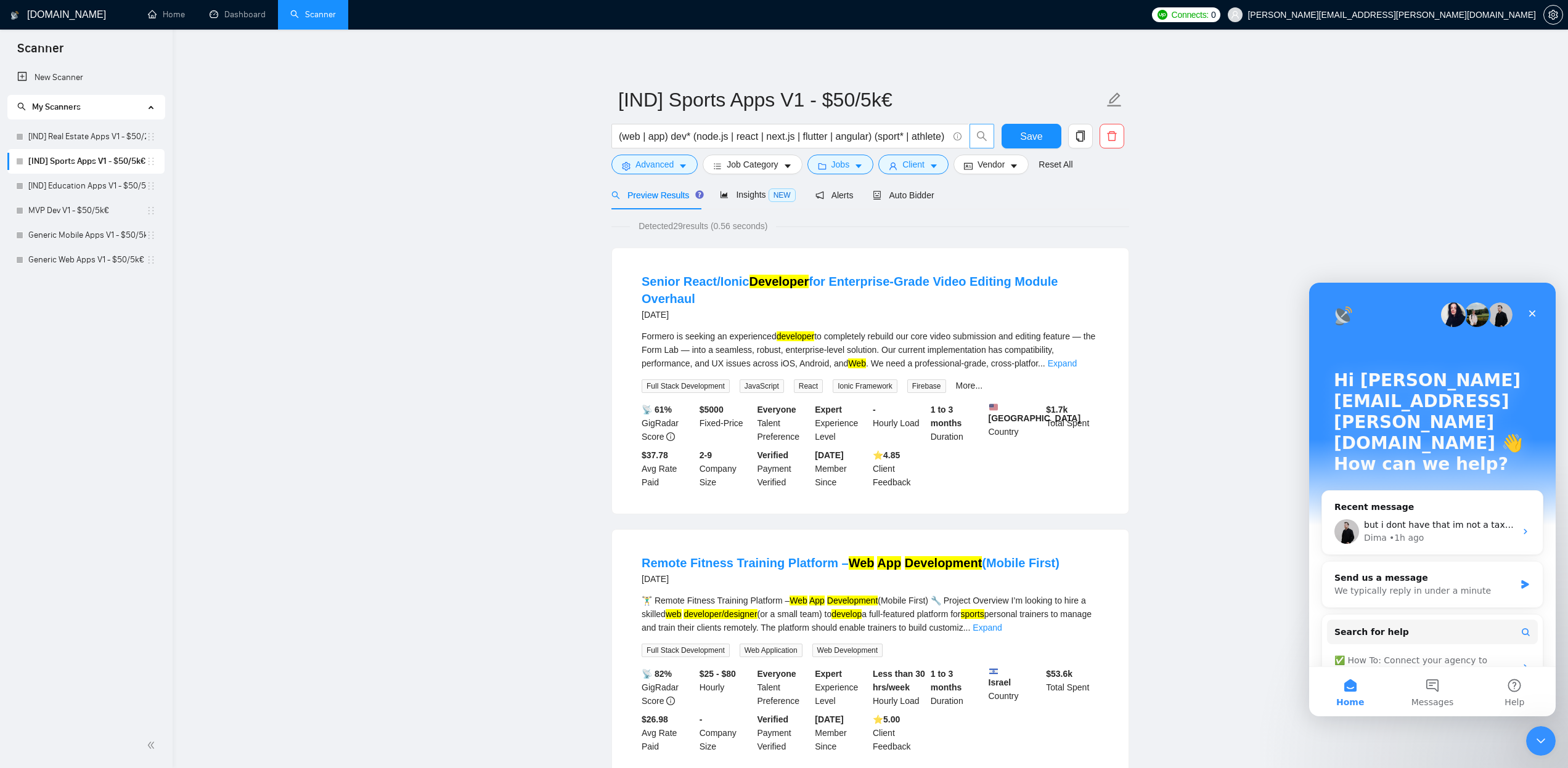
click at [987, 139] on icon "search" at bounding box center [982, 136] width 11 height 11
click at [744, 199] on span "Insights NEW" at bounding box center [757, 194] width 75 height 10
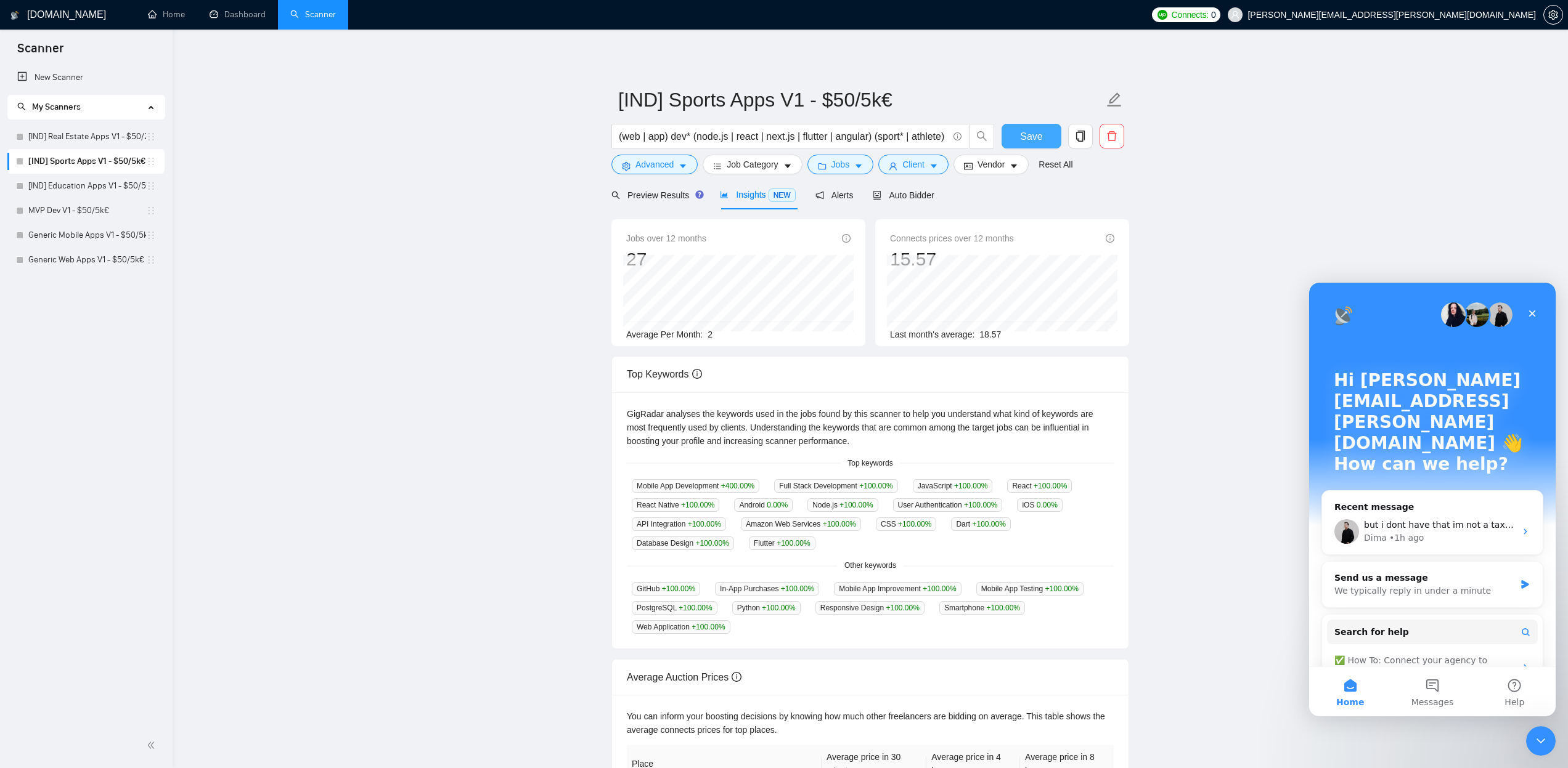
click at [1034, 138] on span "Save" at bounding box center [1030, 136] width 22 height 15
click at [73, 133] on link "[IND] Real Estate Apps V1 - $50/2k€" at bounding box center [88, 137] width 118 height 25
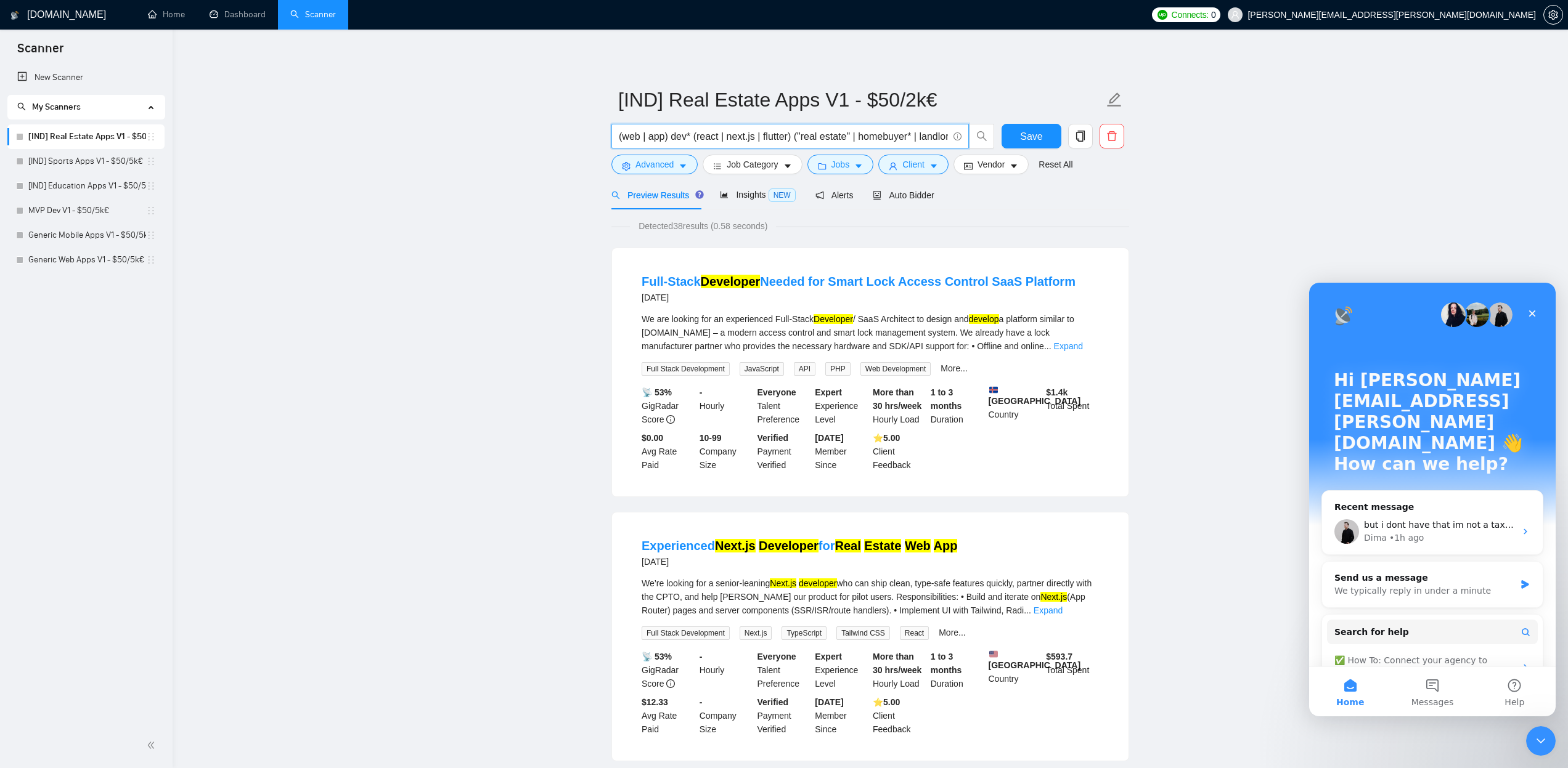
drag, startPoint x: 698, startPoint y: 137, endPoint x: 795, endPoint y: 138, distance: 97.0
click at [795, 138] on input "(web | app) dev* (react | next.js | flutter) ("real estate" | homebuyer* | land…" at bounding box center [783, 136] width 329 height 15
paste input "node.js | react | next.js | flutter | angular"
type input "(web | app) dev* (node.js | react | next.js | flutter | angular) ("real estate"…"
click at [1032, 139] on span "Save" at bounding box center [1030, 136] width 22 height 15
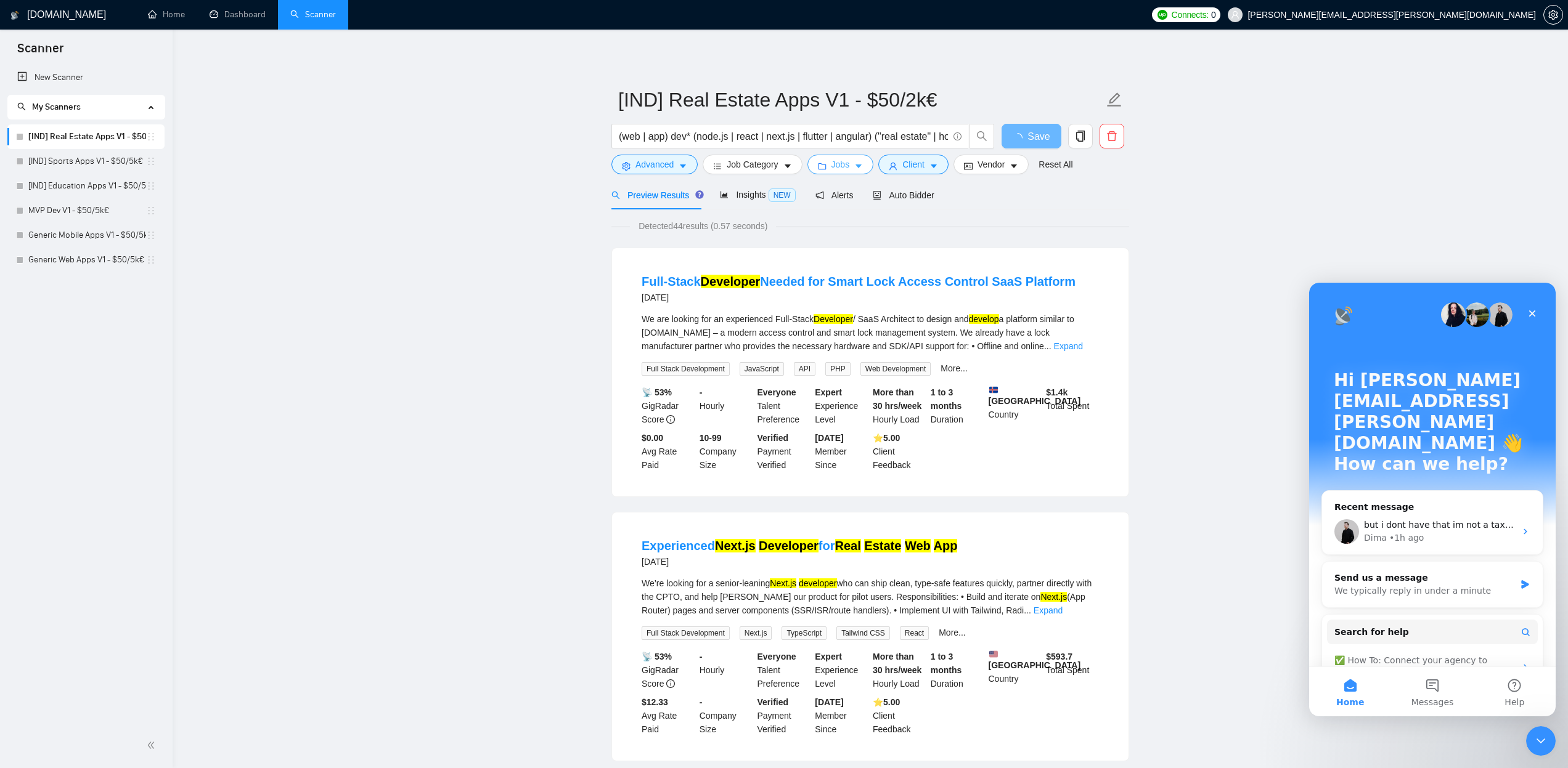
click at [862, 166] on icon "caret-down" at bounding box center [859, 167] width 6 height 4
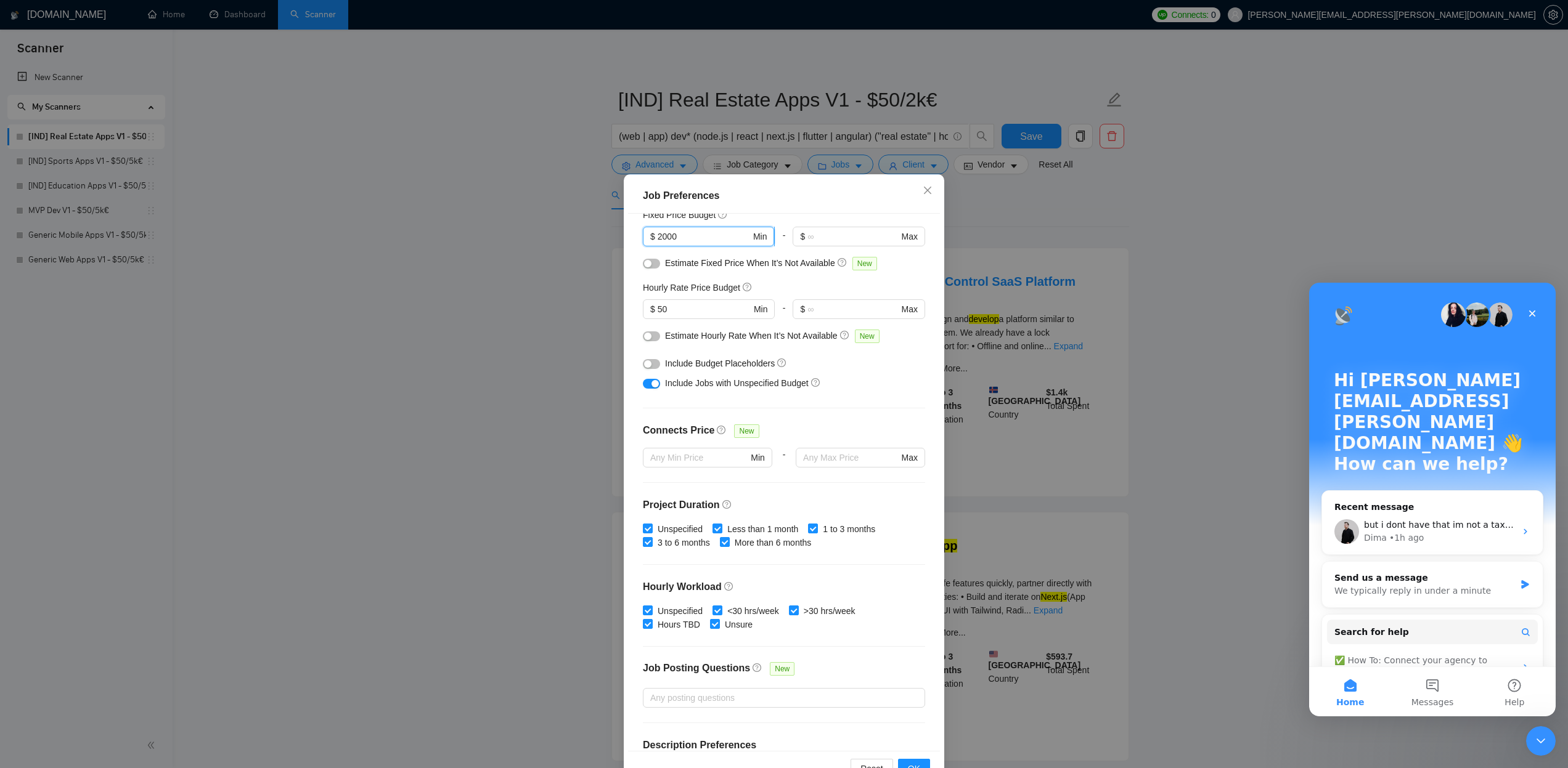
click at [659, 236] on input "2000" at bounding box center [704, 236] width 93 height 13
type input "5000"
click at [918, 765] on span "OK" at bounding box center [914, 769] width 12 height 13
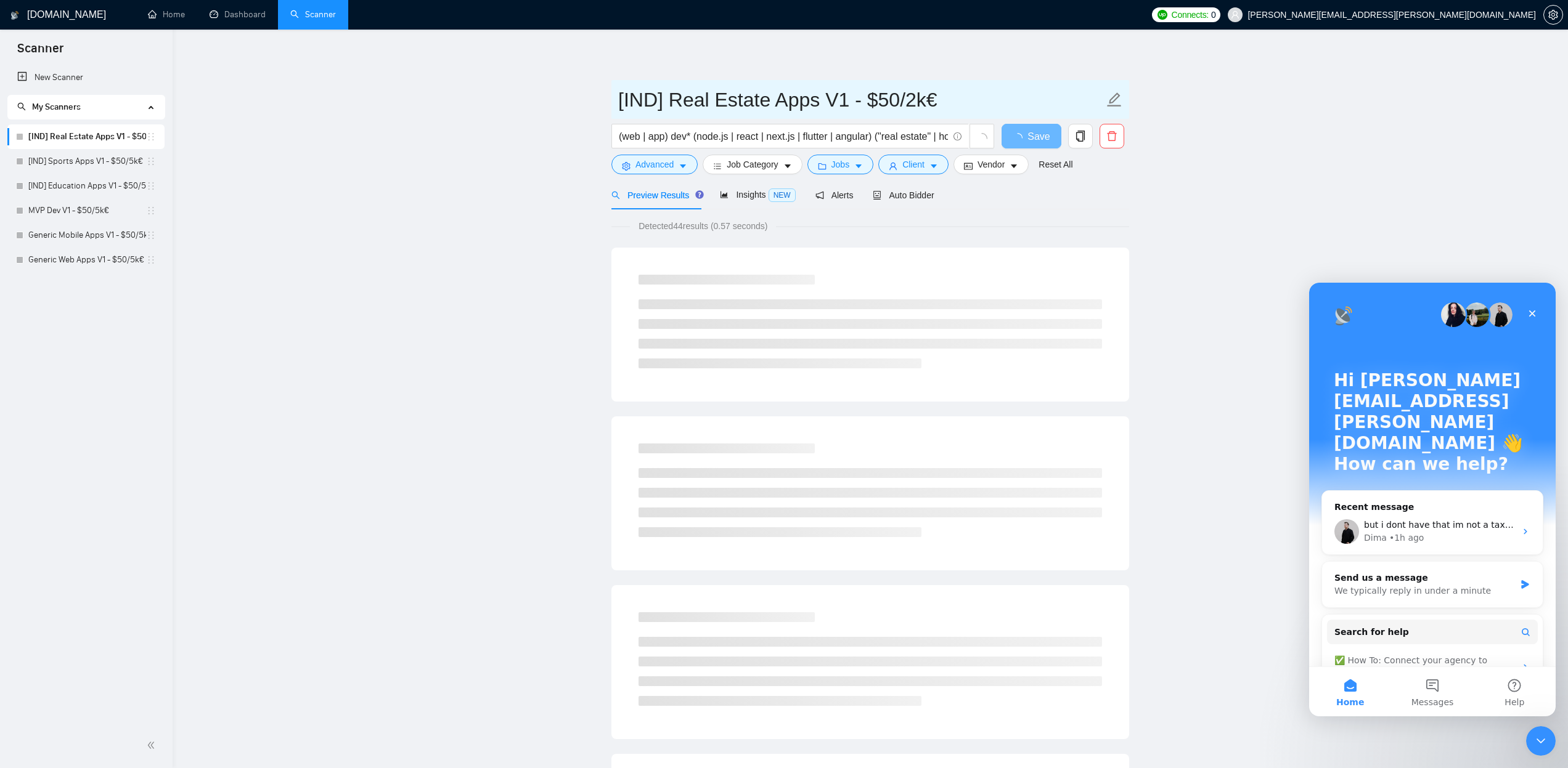
click at [1117, 100] on icon "edit" at bounding box center [1114, 99] width 16 height 16
click at [913, 100] on input "[IND] Real Estate Apps V1 - $50/2k€" at bounding box center [862, 100] width 486 height 30
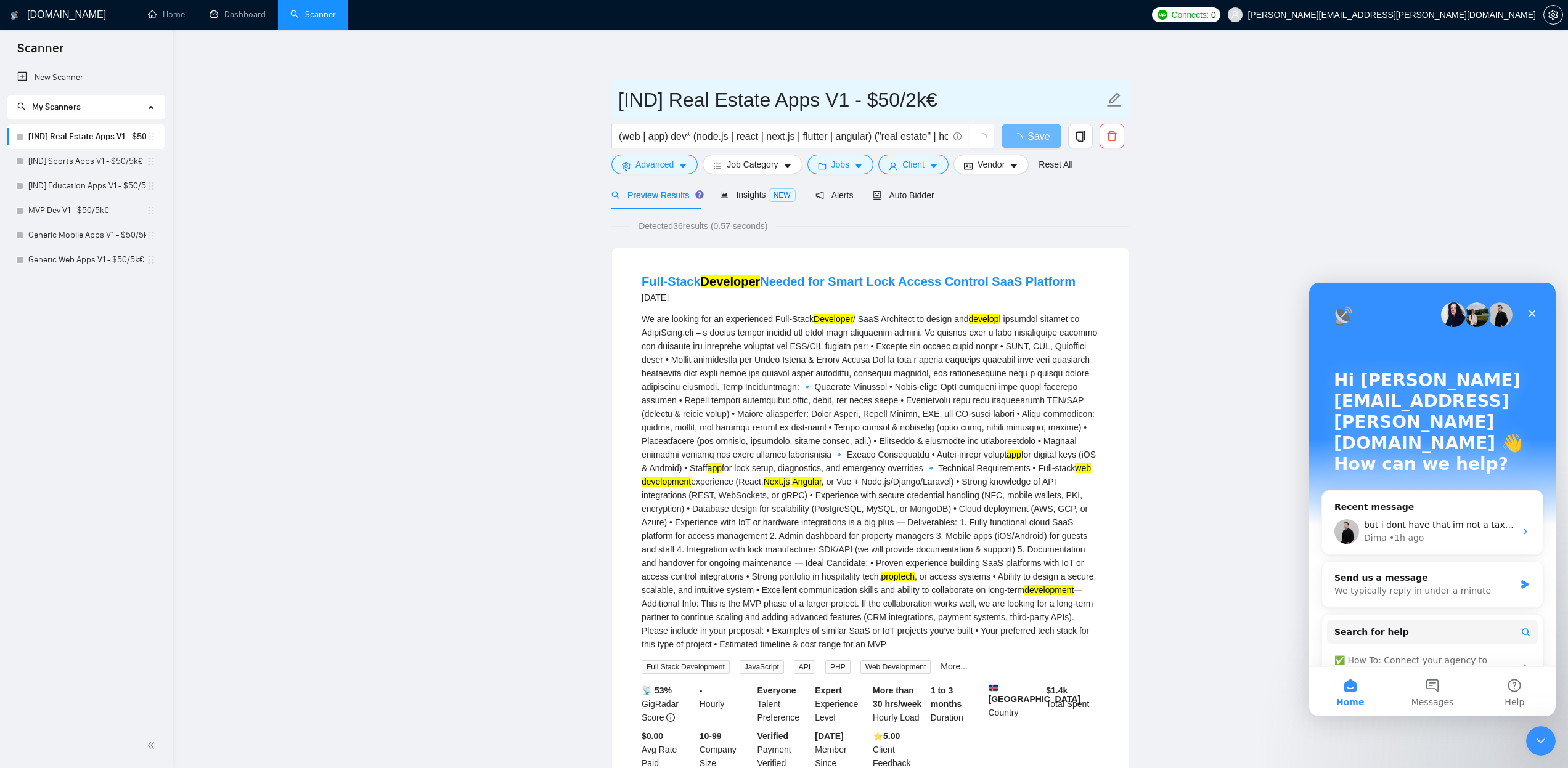
click at [910, 100] on input "[IND] Real Estate Apps V1 - $50/2k€" at bounding box center [862, 100] width 486 height 30
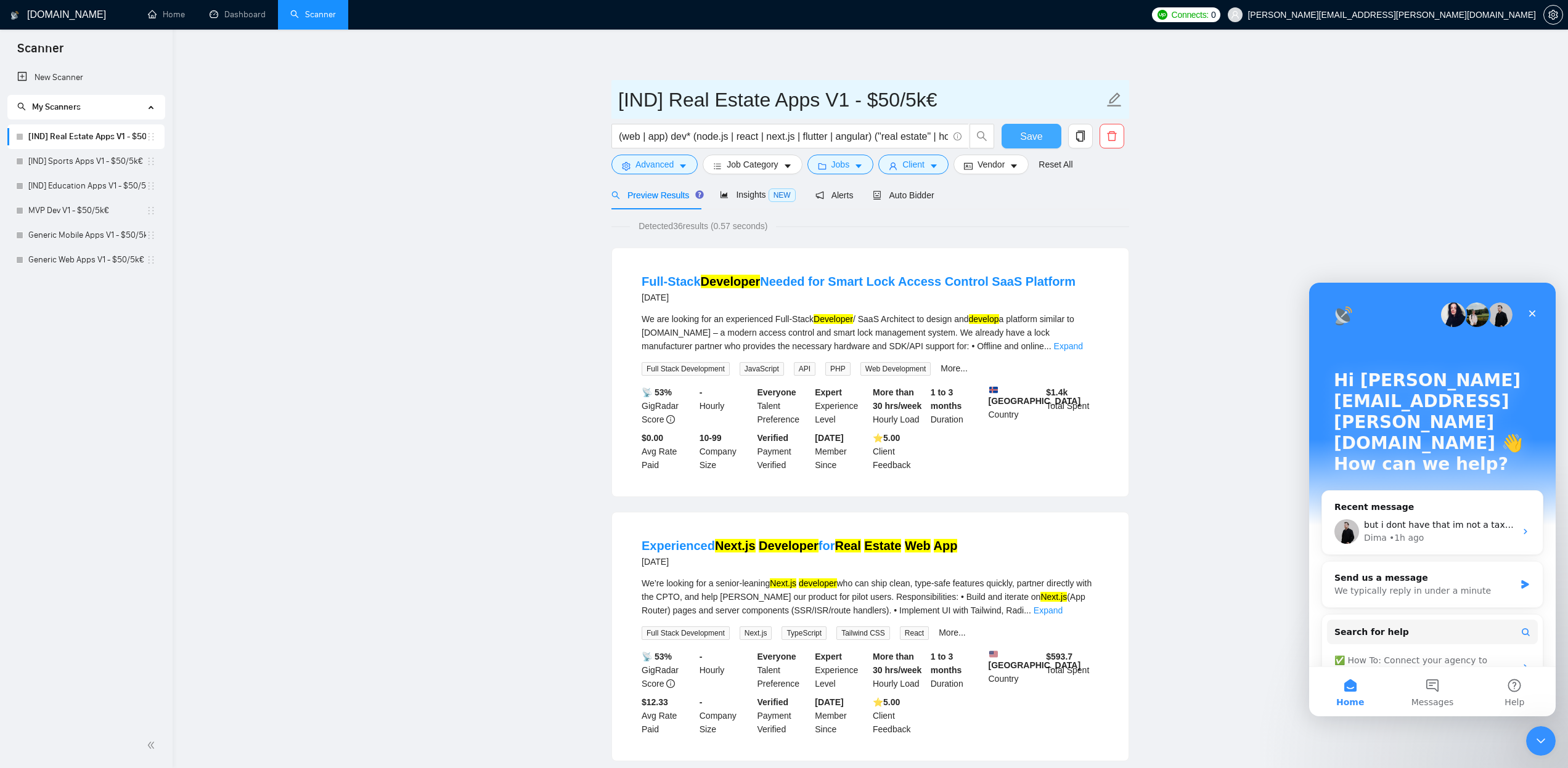
type input "[IND] Real Estate Apps V1 - $50/5k€"
click at [1031, 131] on span "Save" at bounding box center [1030, 136] width 22 height 15
click at [1041, 139] on span "Save" at bounding box center [1030, 136] width 22 height 15
click at [863, 167] on icon "caret-down" at bounding box center [858, 166] width 9 height 9
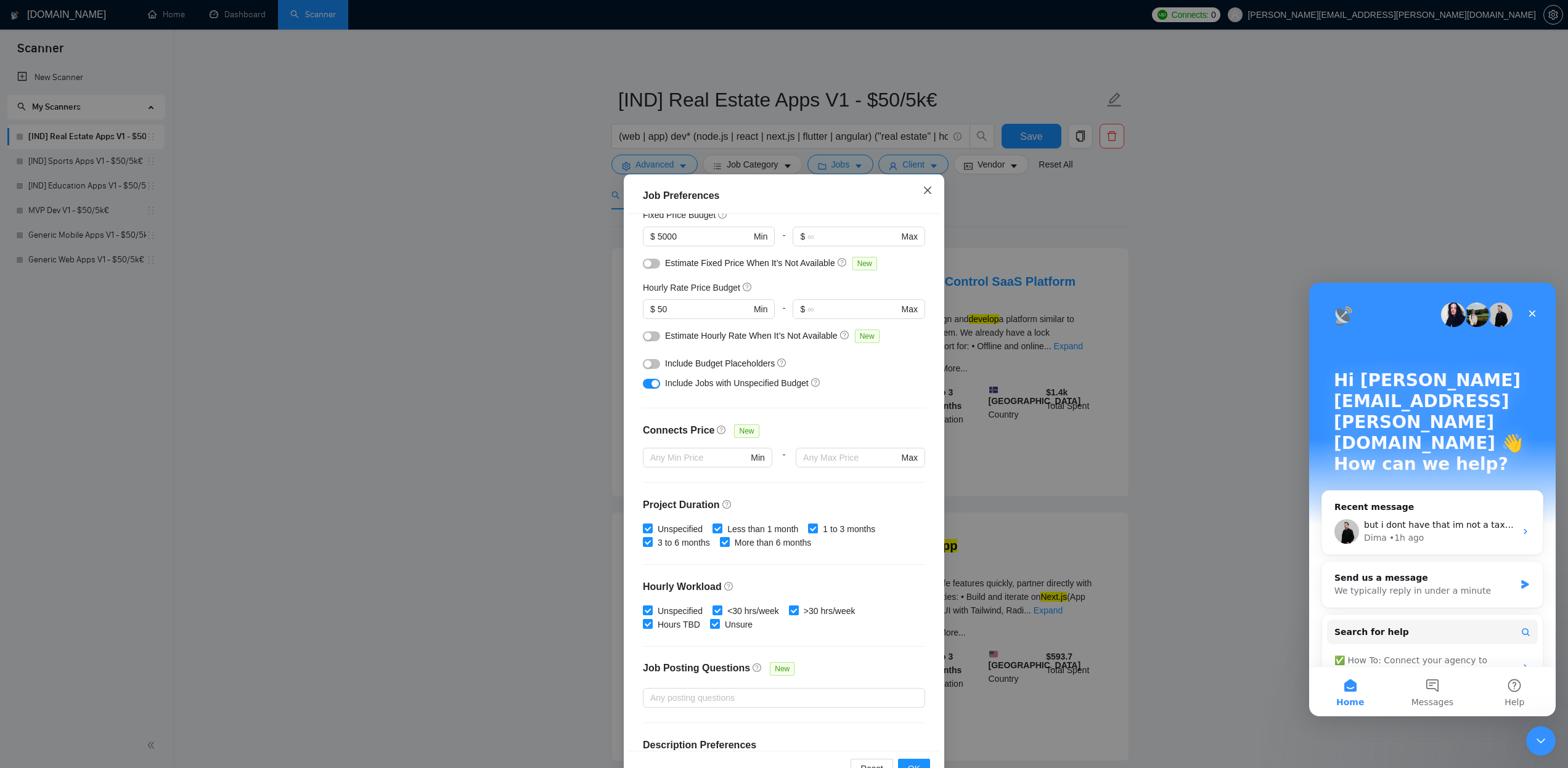
click at [927, 191] on icon "close" at bounding box center [927, 190] width 8 height 8
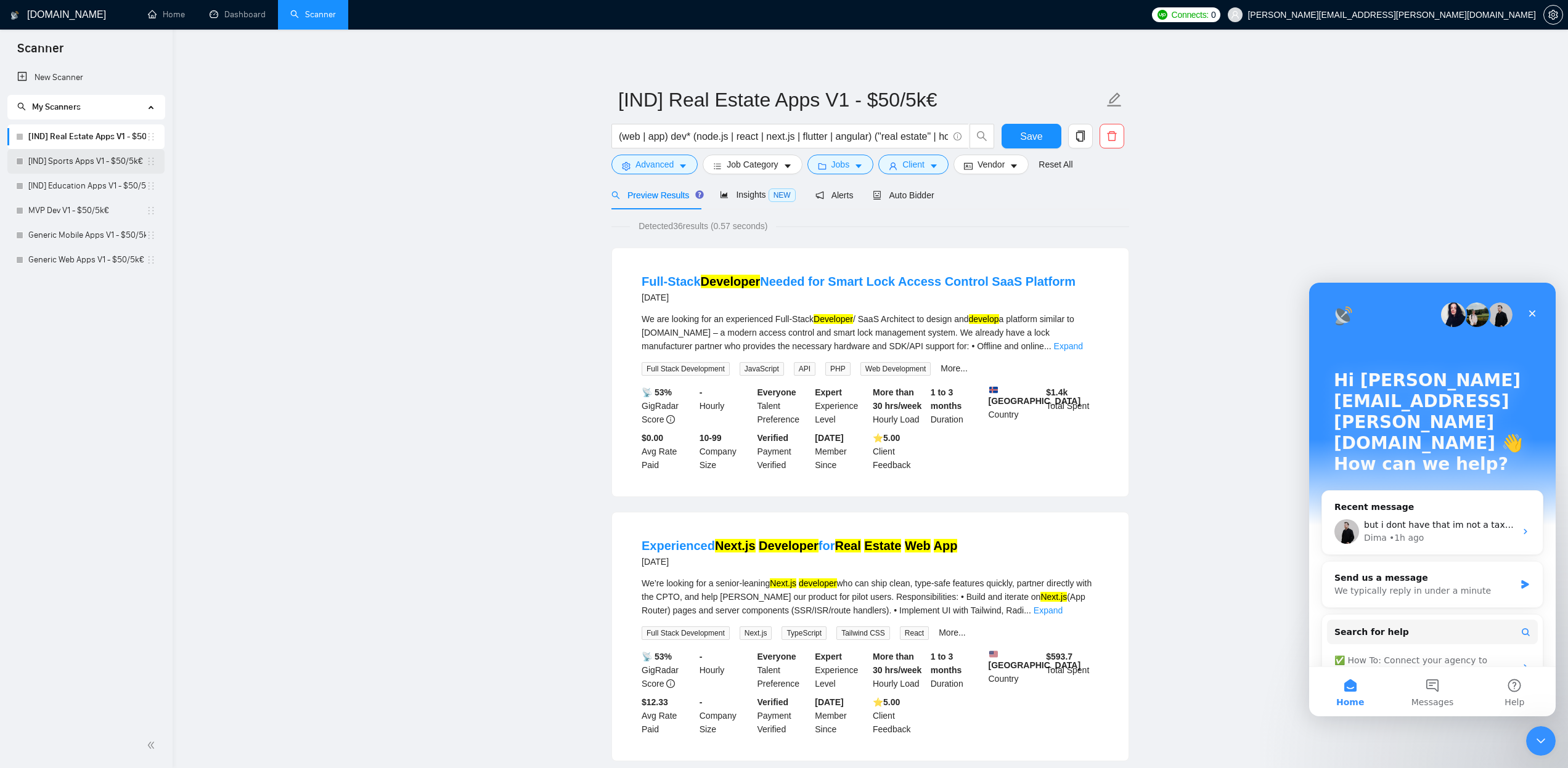
click at [93, 160] on link "[IND] Sports Apps V1 - $50/5k€" at bounding box center [88, 162] width 118 height 25
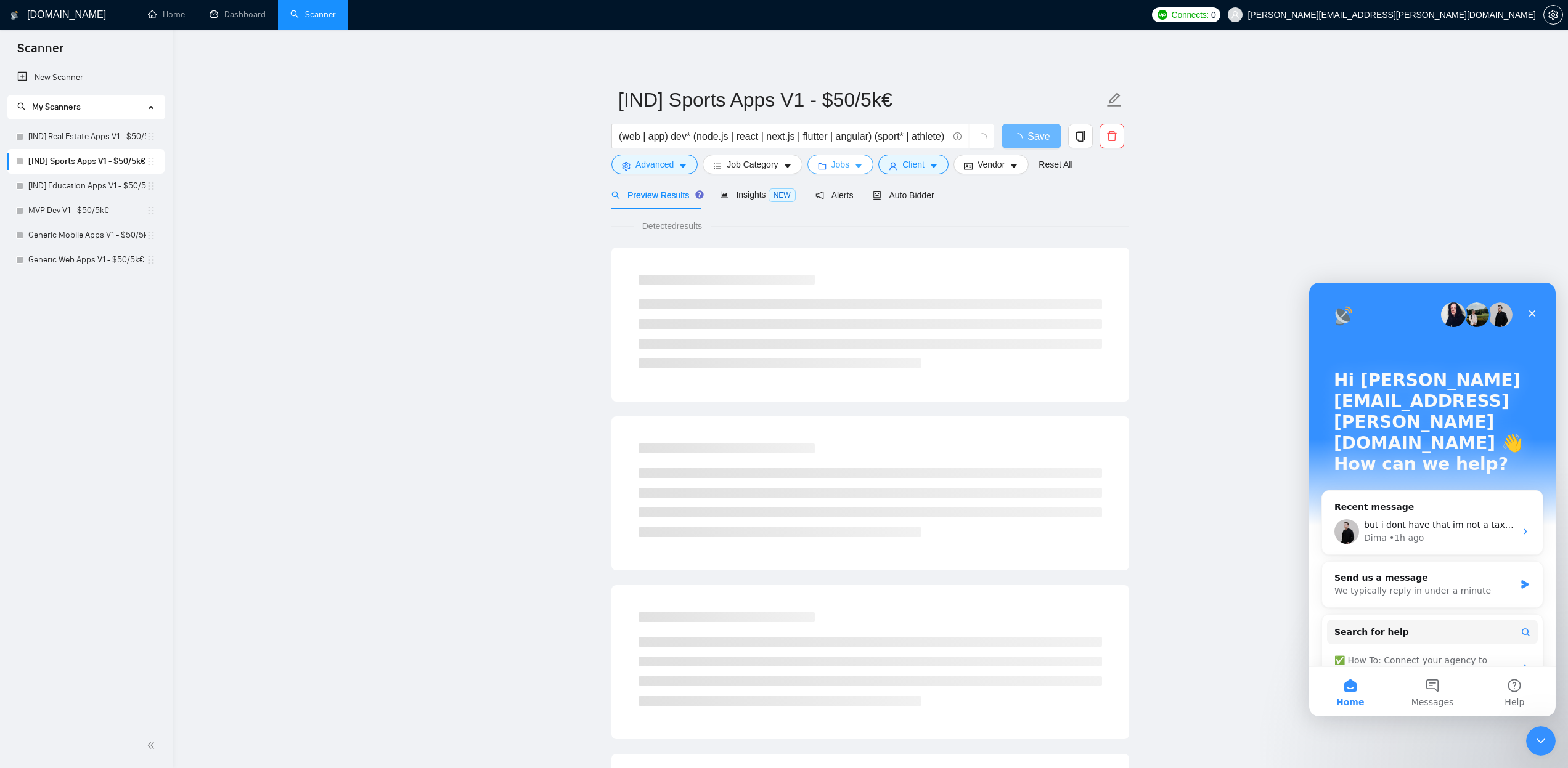
click at [863, 165] on icon "caret-down" at bounding box center [858, 166] width 9 height 9
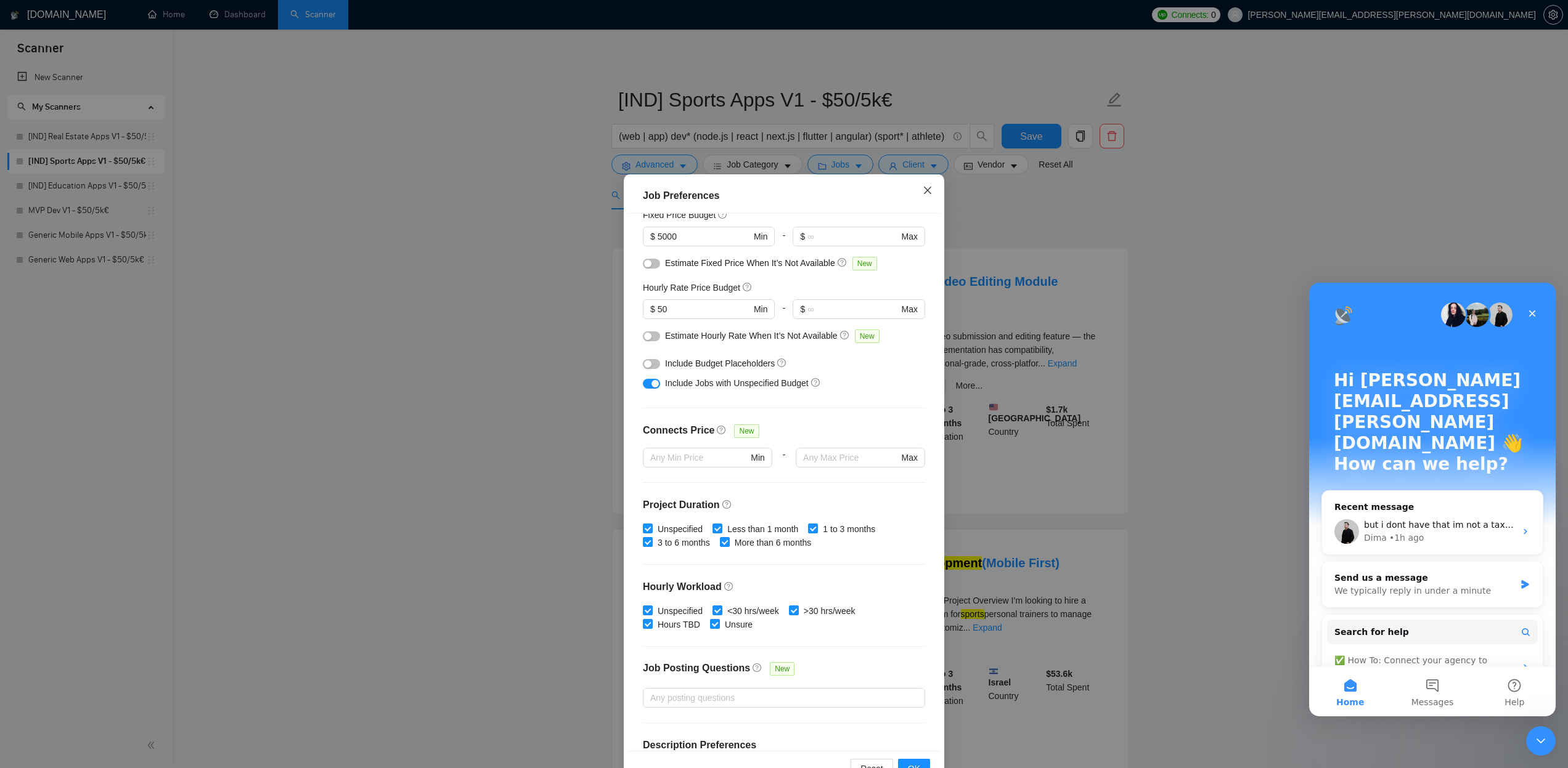
click at [929, 189] on icon "close" at bounding box center [927, 190] width 8 height 8
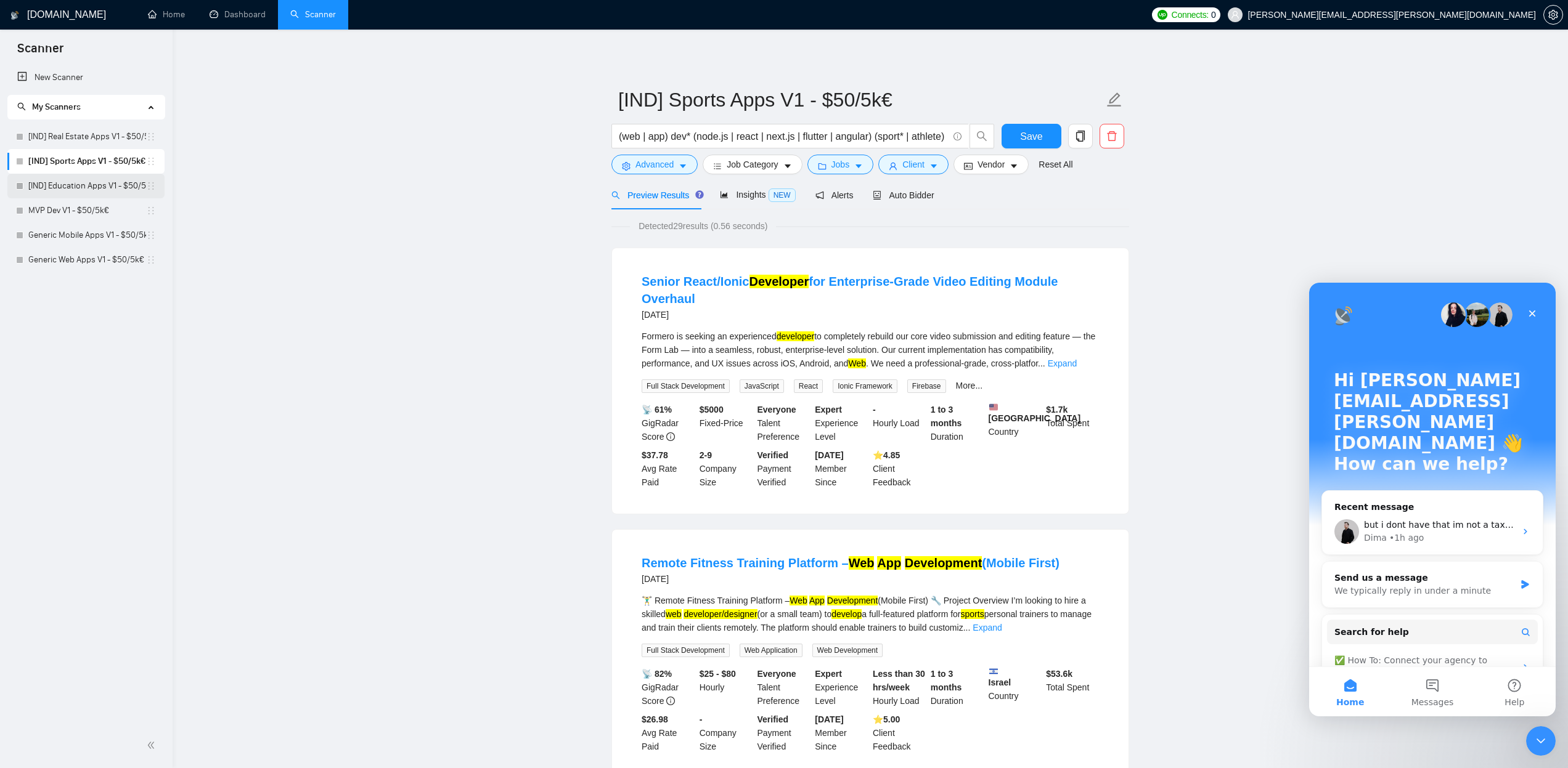
click at [63, 189] on link "[IND] Education Apps V1 - $50/5k€" at bounding box center [88, 186] width 118 height 25
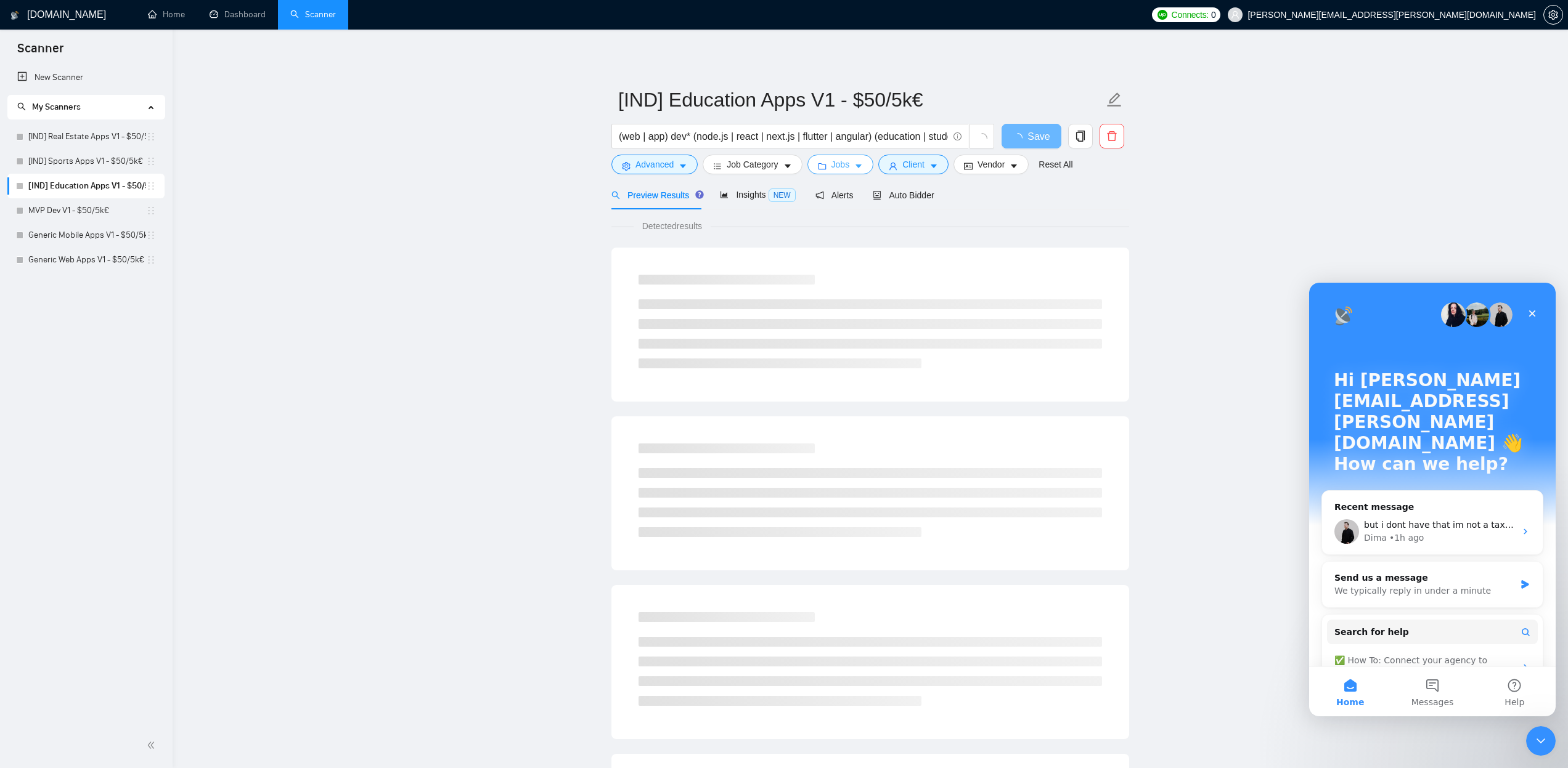
click at [861, 165] on icon "caret-down" at bounding box center [858, 166] width 9 height 9
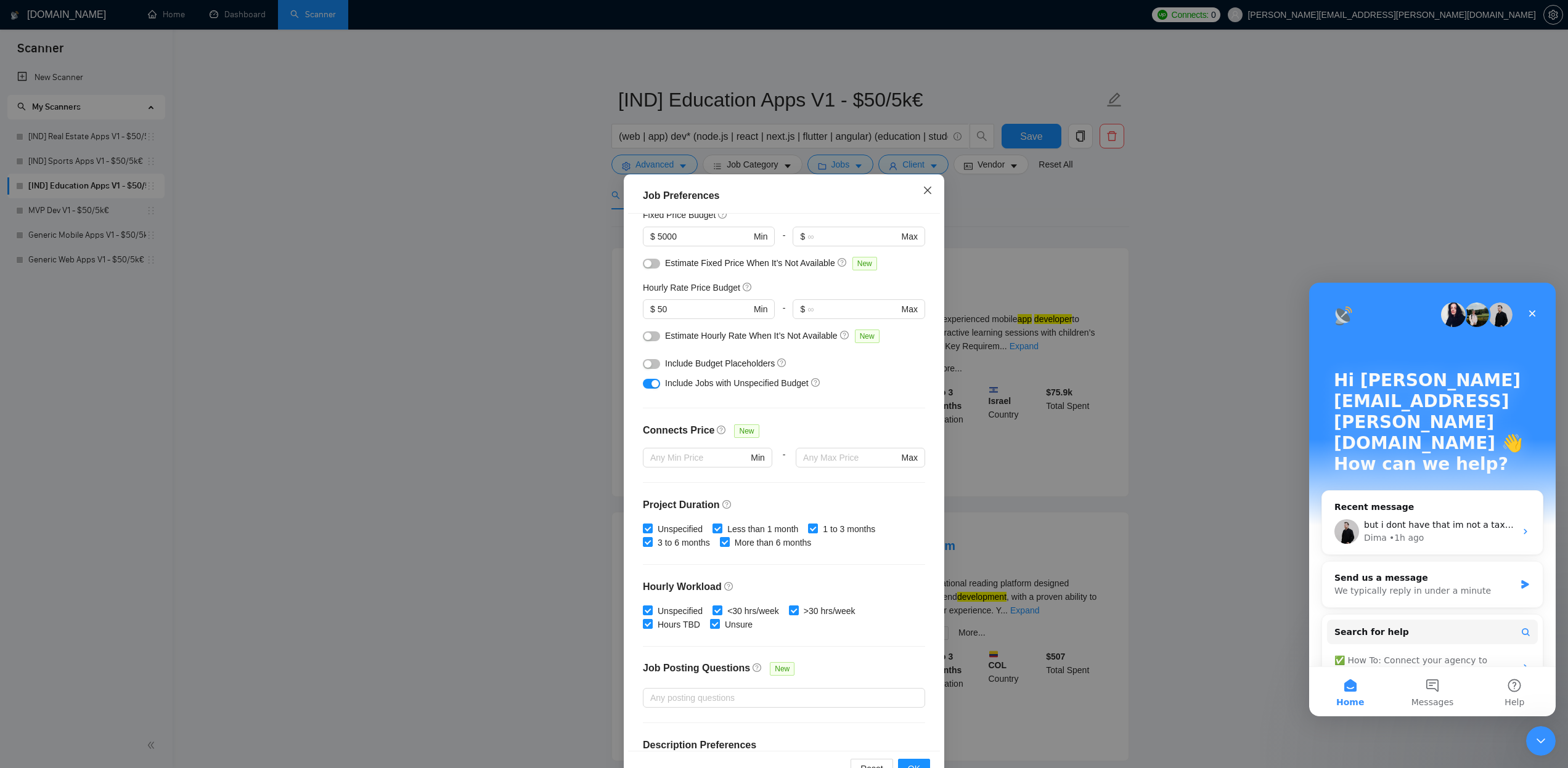
click at [929, 189] on icon "close" at bounding box center [927, 190] width 8 height 8
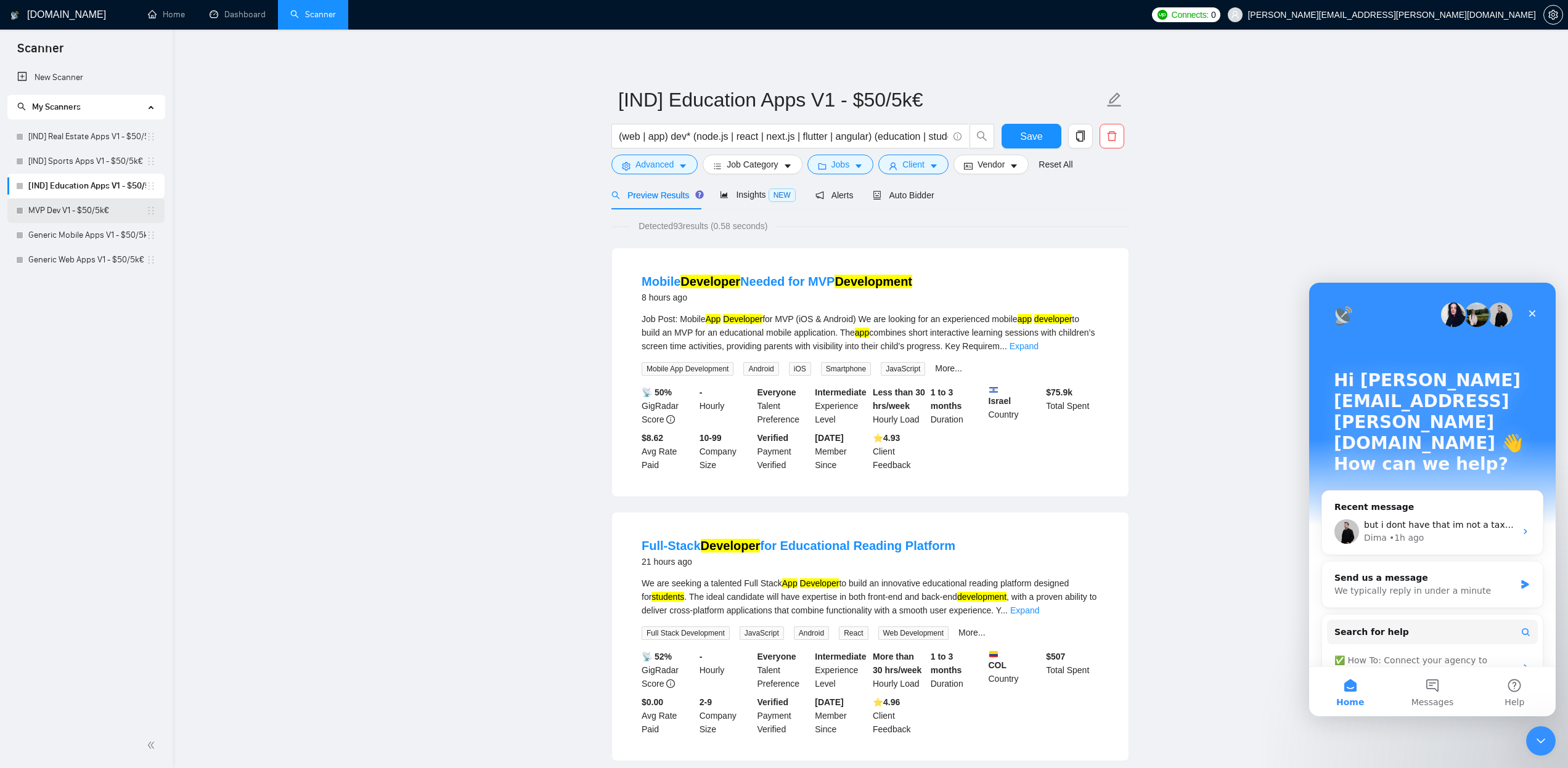
click at [72, 208] on link "MVP Dev V1 - $50/5k€" at bounding box center [88, 211] width 118 height 25
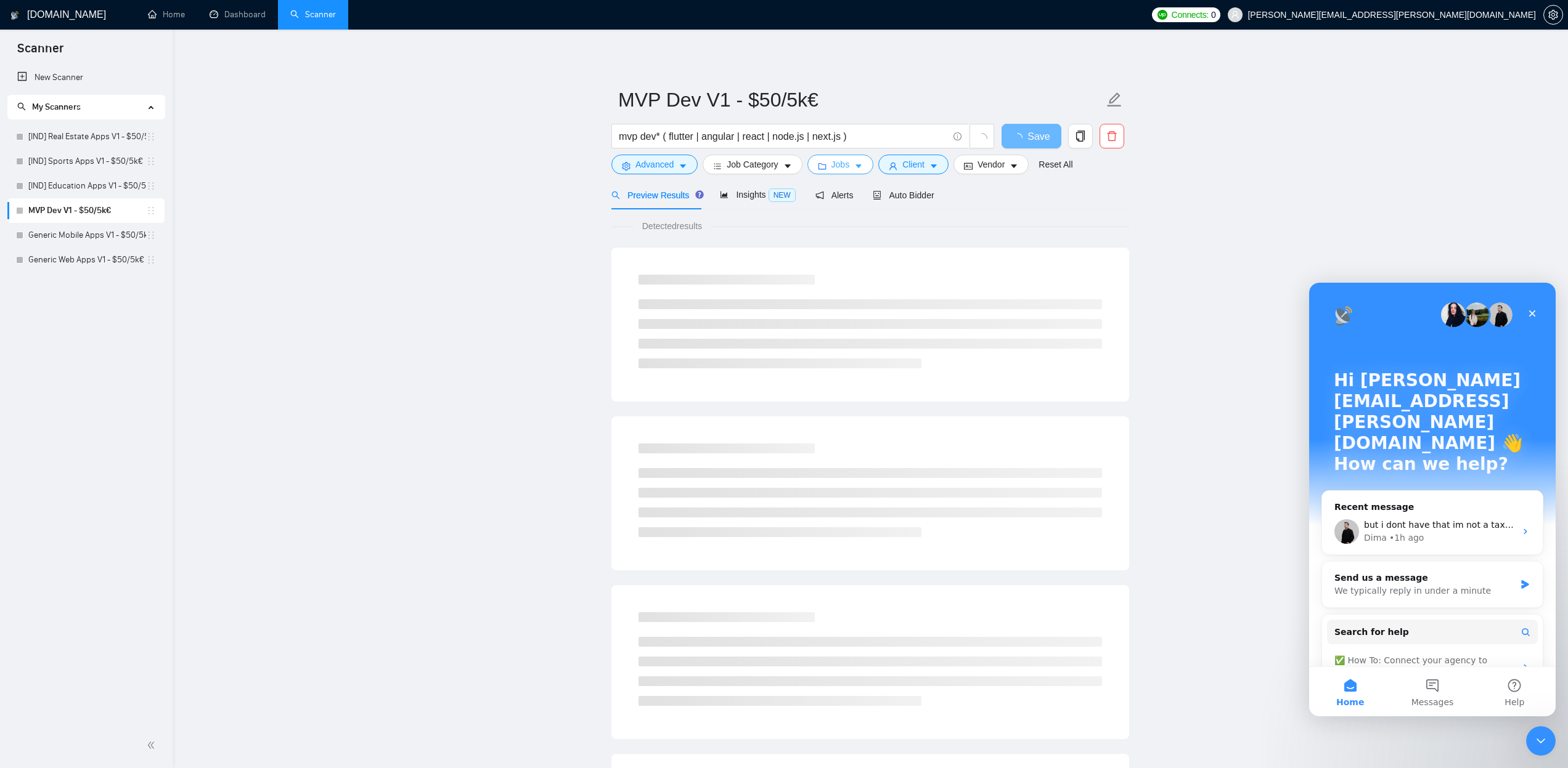
click at [862, 165] on icon "caret-down" at bounding box center [859, 167] width 6 height 4
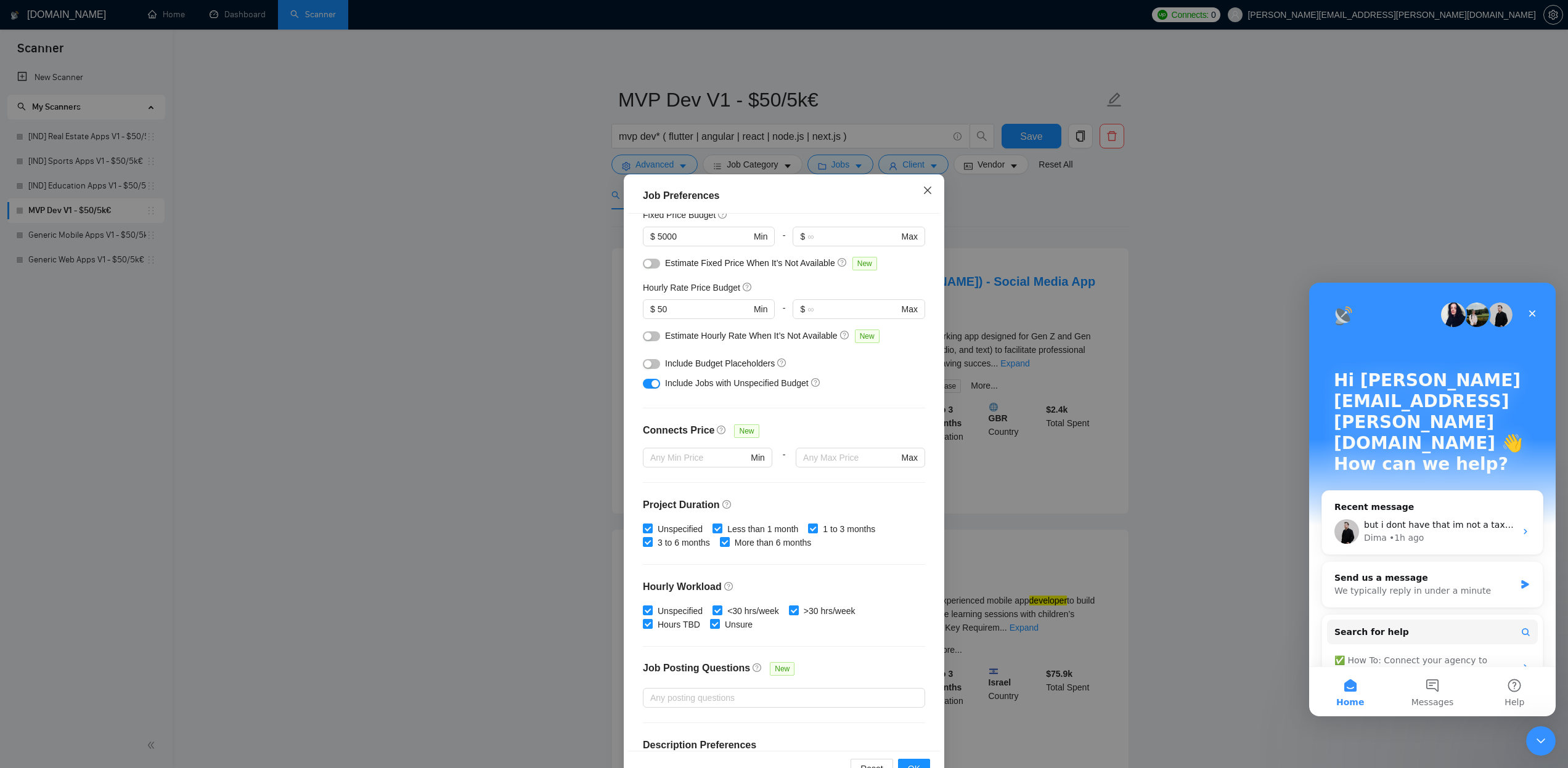
click at [927, 186] on icon "close" at bounding box center [927, 191] width 10 height 10
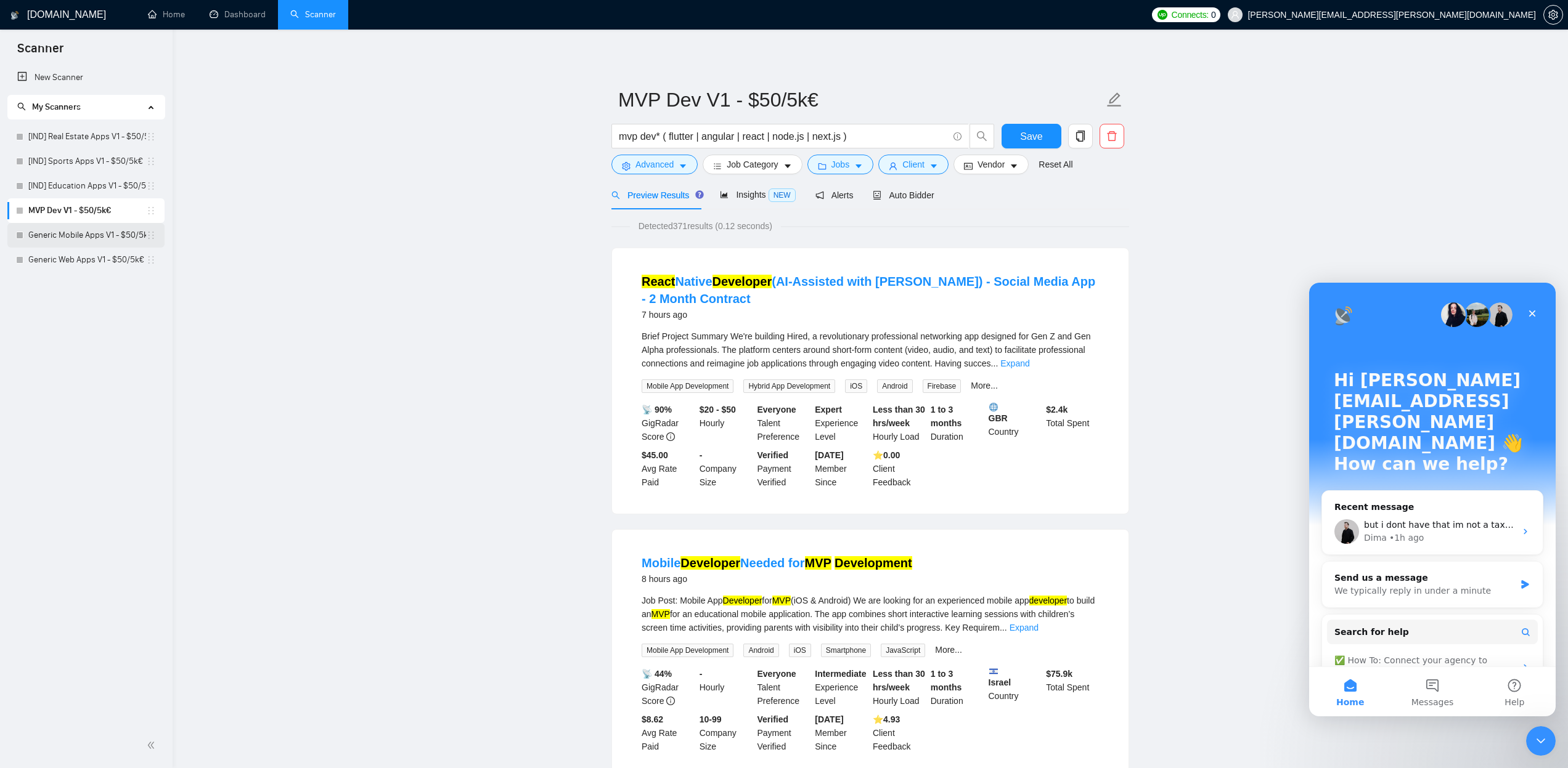
click at [88, 234] on link "Generic Mobile Apps V1 - $50/5k€" at bounding box center [88, 235] width 118 height 25
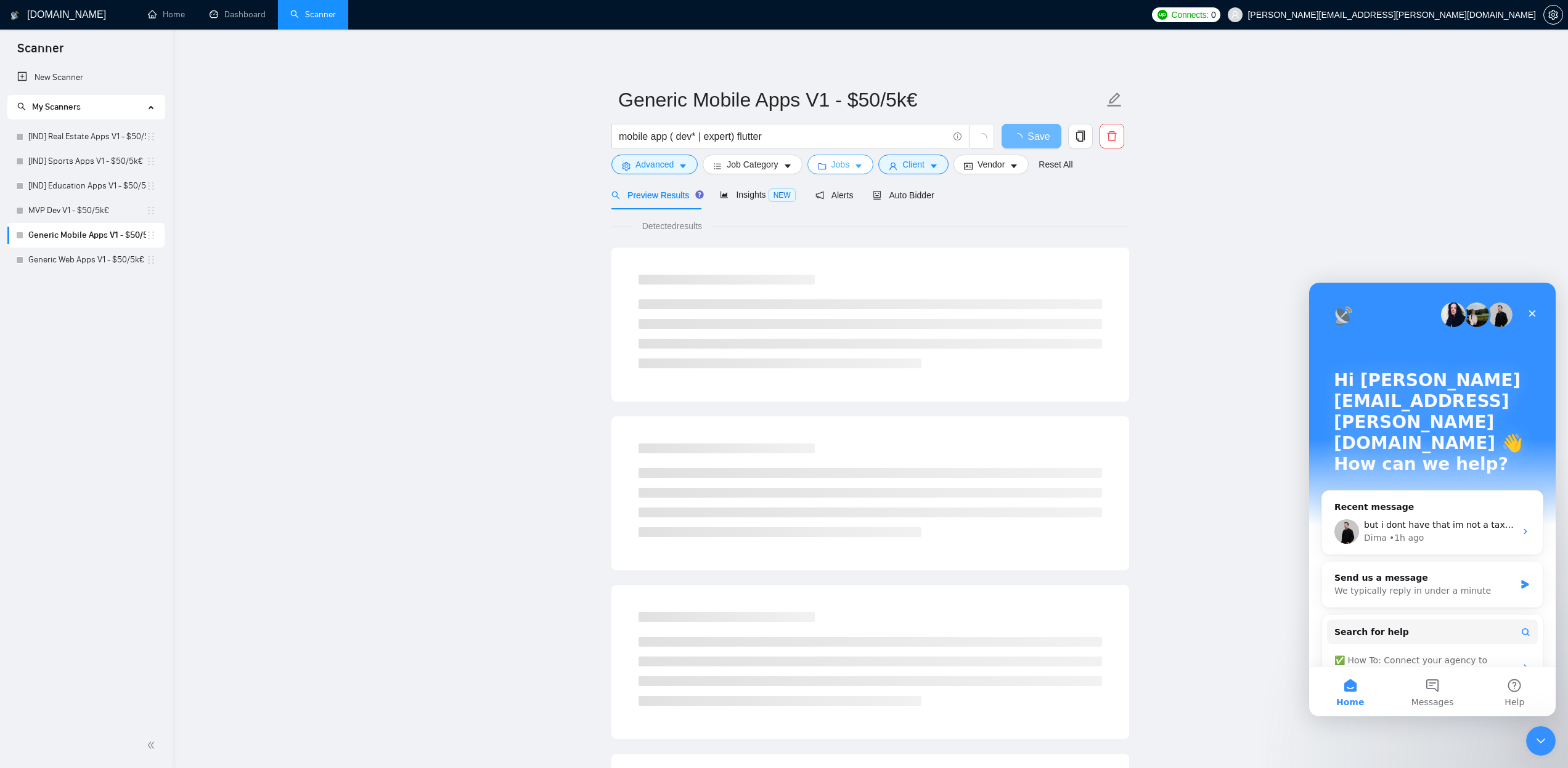
click at [863, 165] on icon "caret-down" at bounding box center [858, 166] width 9 height 9
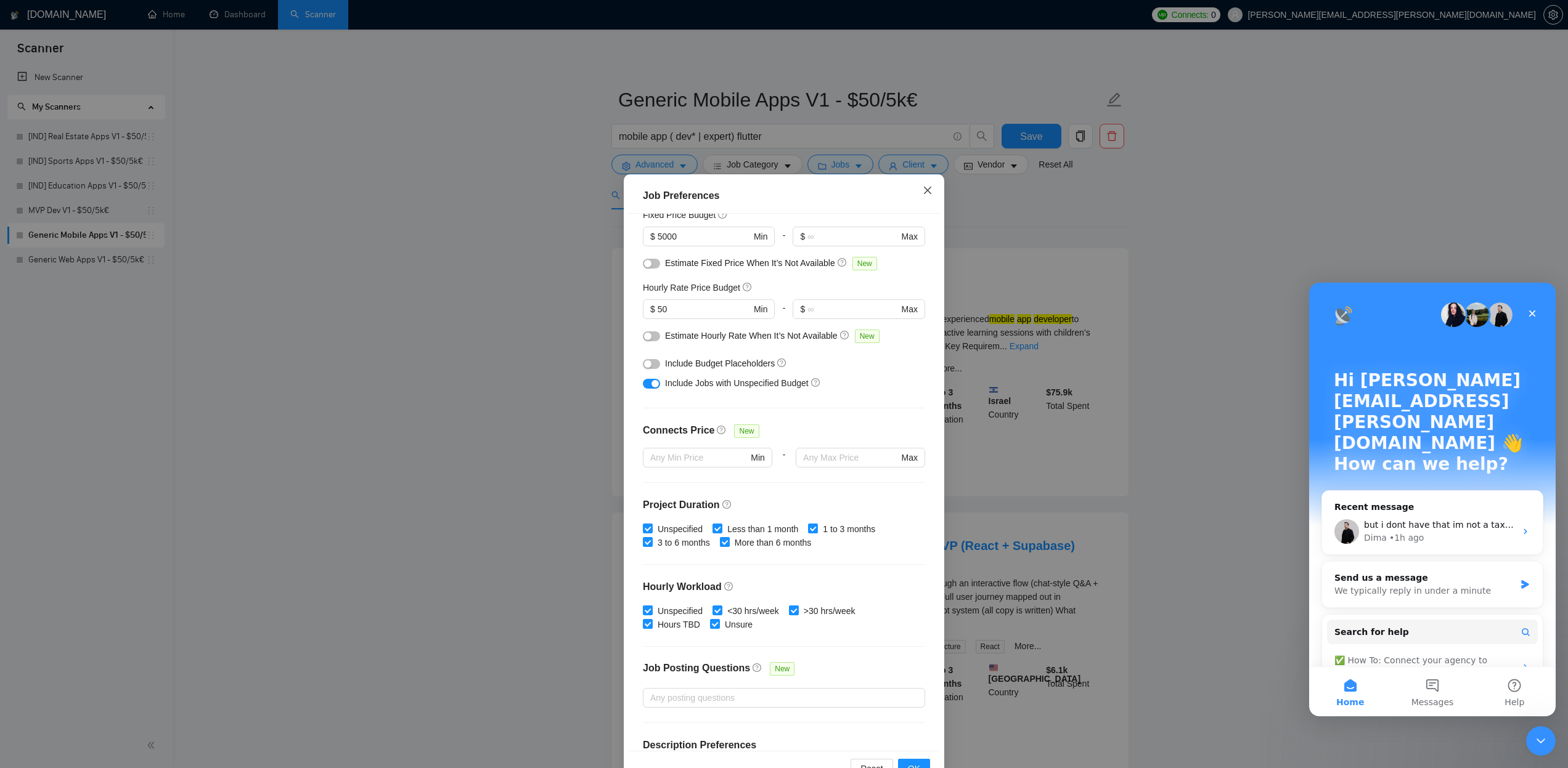
click at [930, 188] on icon "close" at bounding box center [927, 190] width 8 height 8
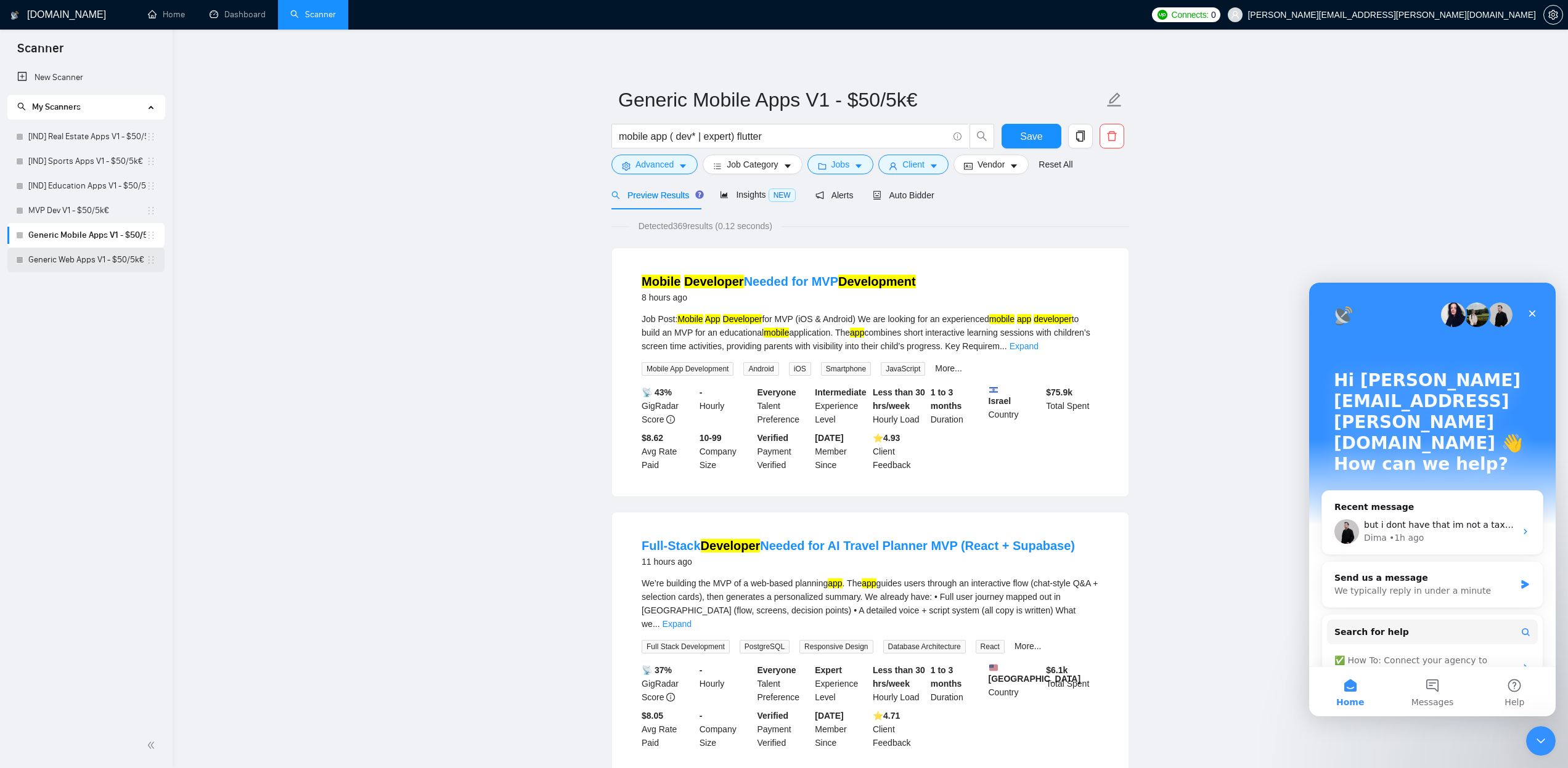
click at [102, 254] on link "Generic Web Apps V1 - $50/5k€" at bounding box center [88, 260] width 118 height 25
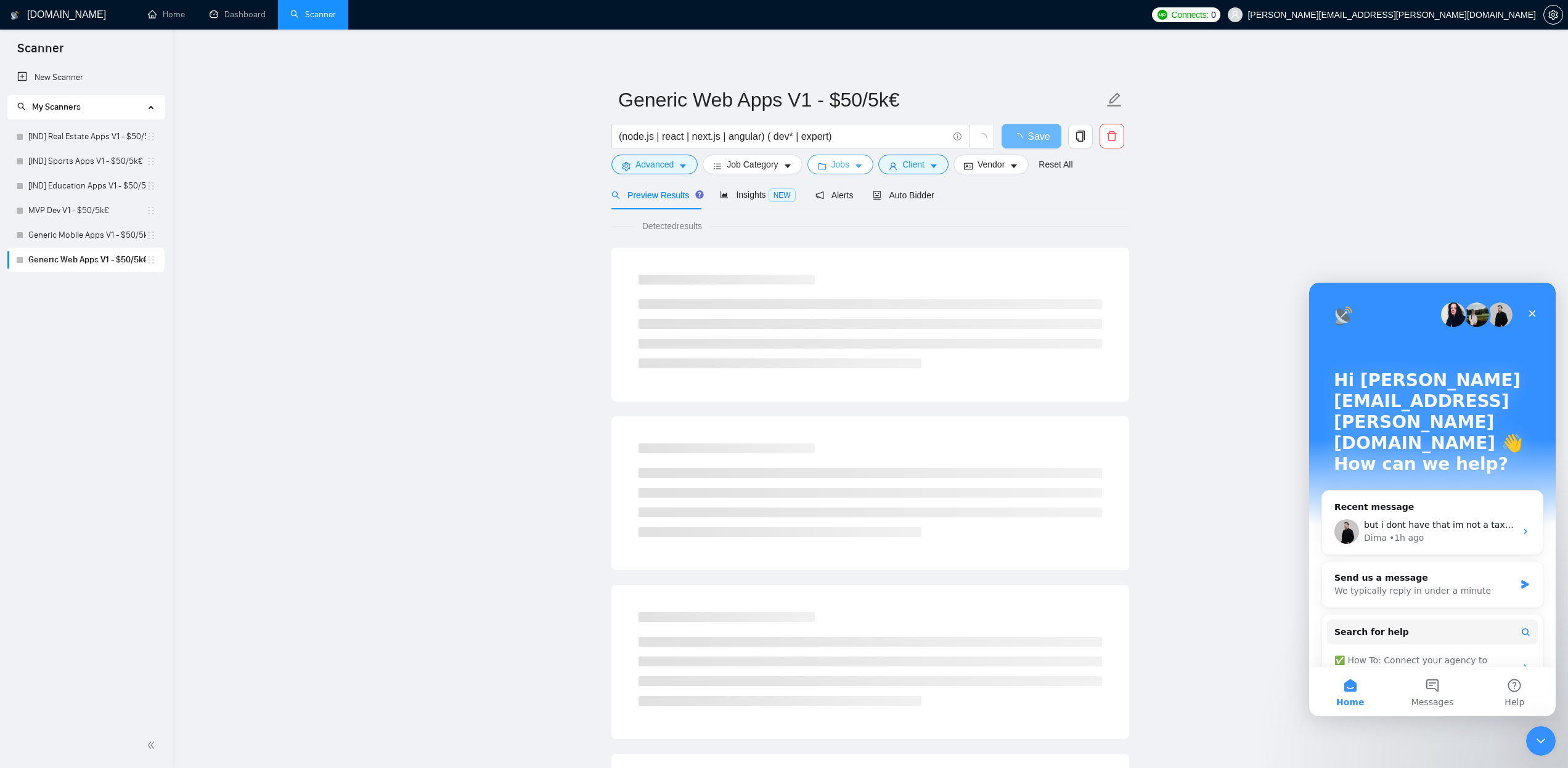
click at [868, 165] on button "Jobs" at bounding box center [841, 164] width 67 height 20
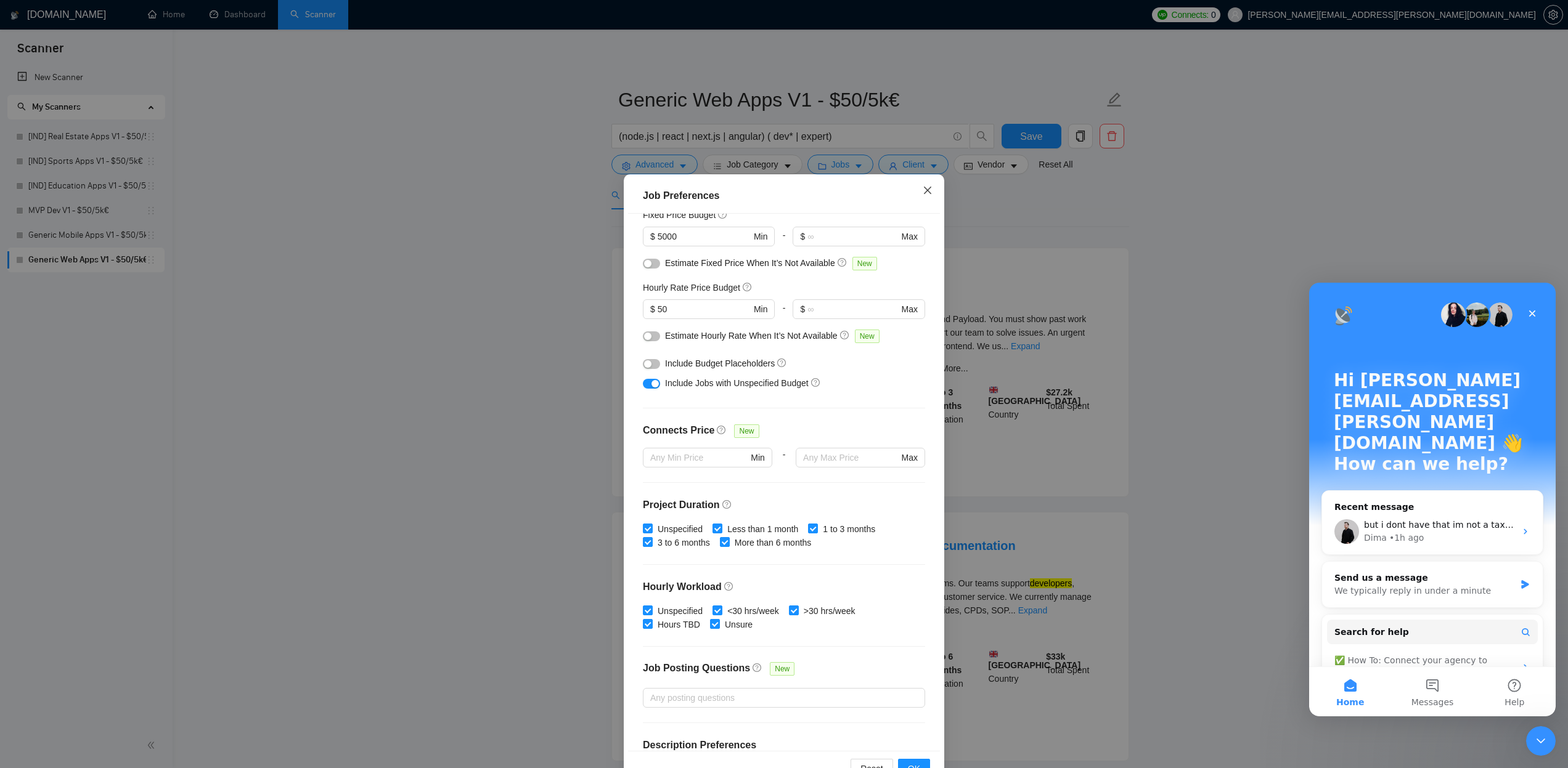
click at [924, 188] on icon "close" at bounding box center [927, 191] width 10 height 10
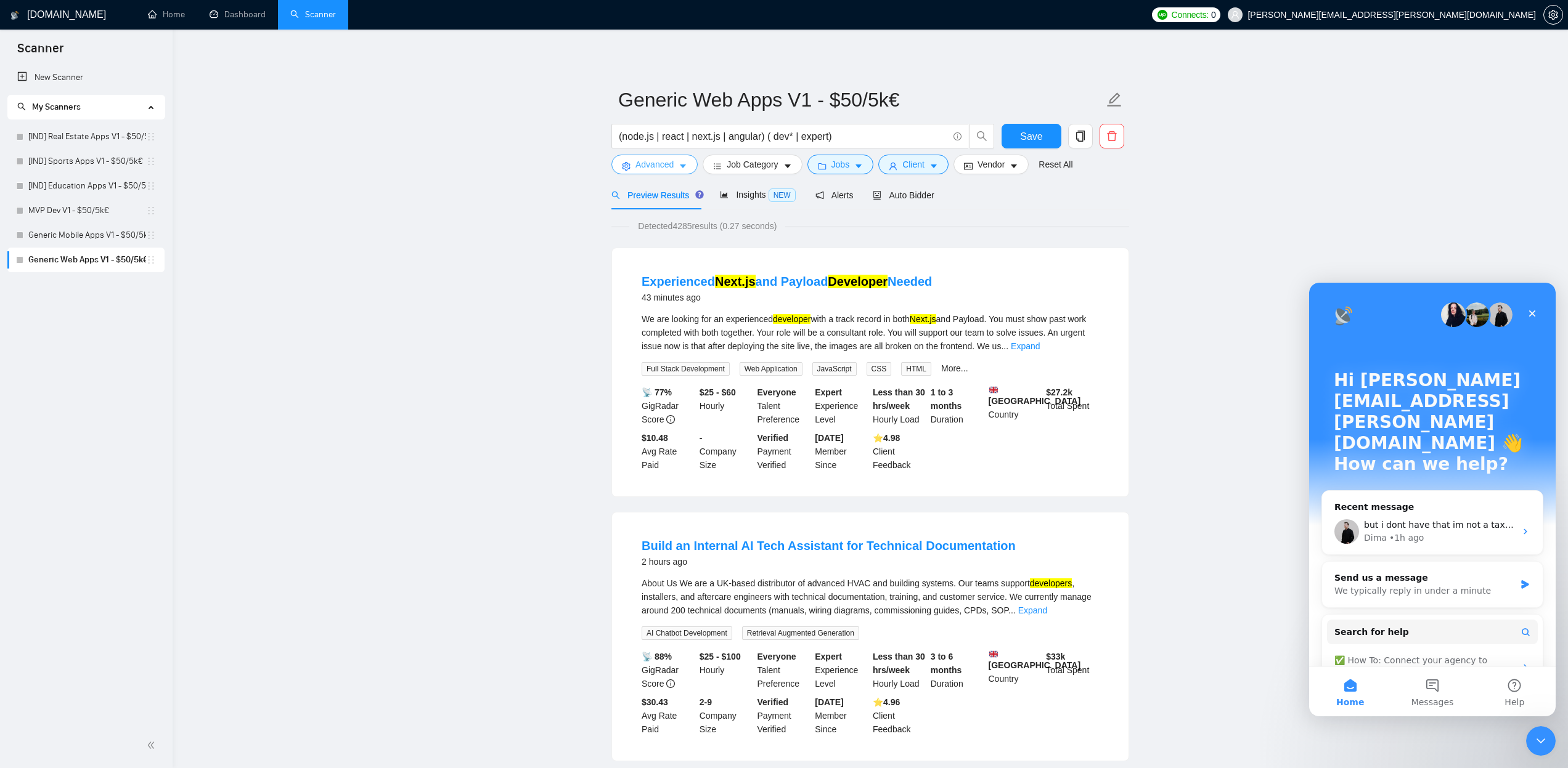
click at [684, 169] on icon "caret-down" at bounding box center [682, 167] width 6 height 4
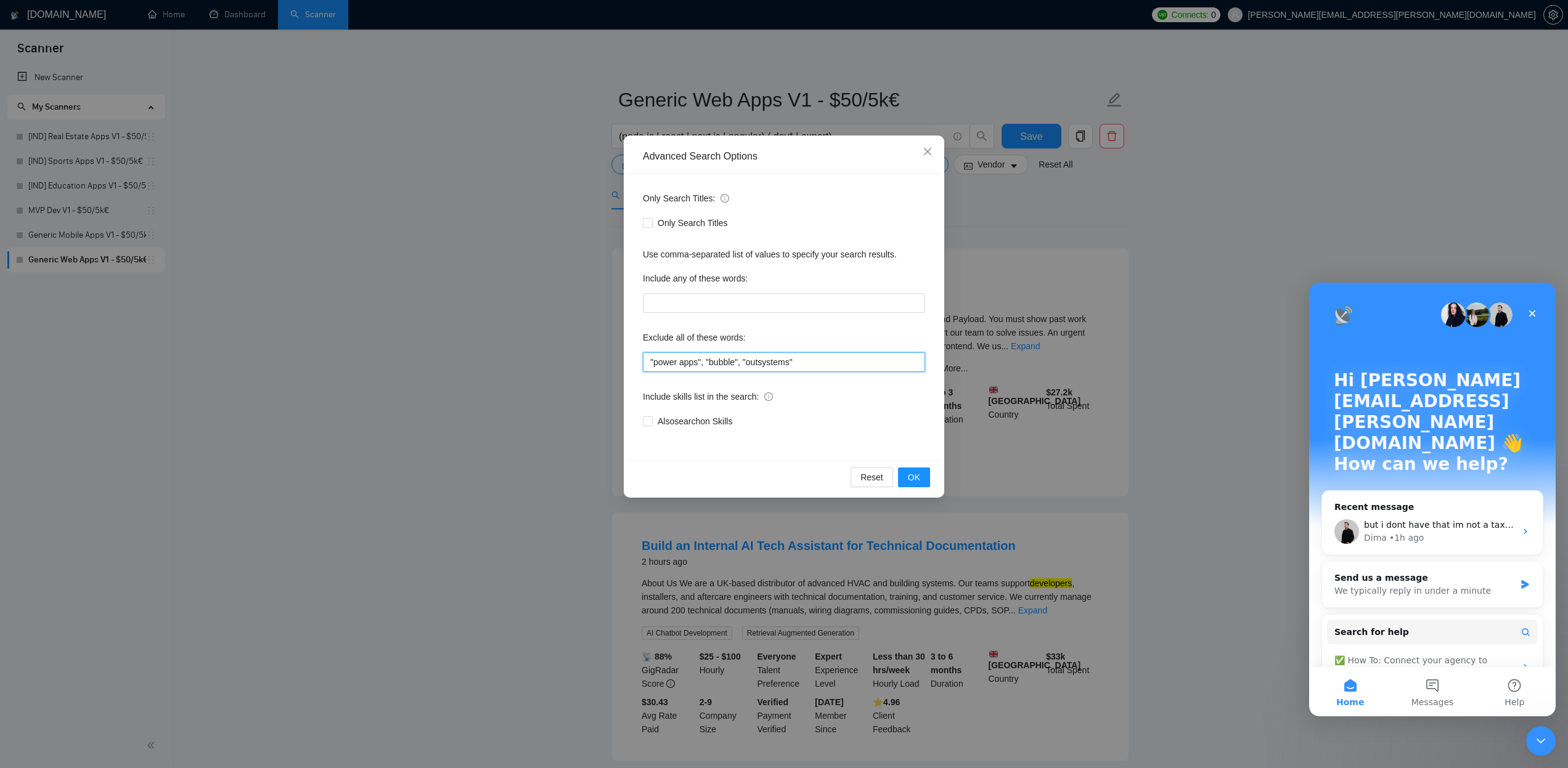
drag, startPoint x: 812, startPoint y: 362, endPoint x: 619, endPoint y: 350, distance: 193.4
click at [619, 350] on div "Advanced Search Options Only Search Titles: Only Search Titles Use comma-separa…" at bounding box center [784, 384] width 1568 height 768
click at [832, 365] on input ""power apps", "bubble", "outsystems"" at bounding box center [784, 362] width 282 height 20
click at [913, 471] on button "OK" at bounding box center [914, 477] width 32 height 20
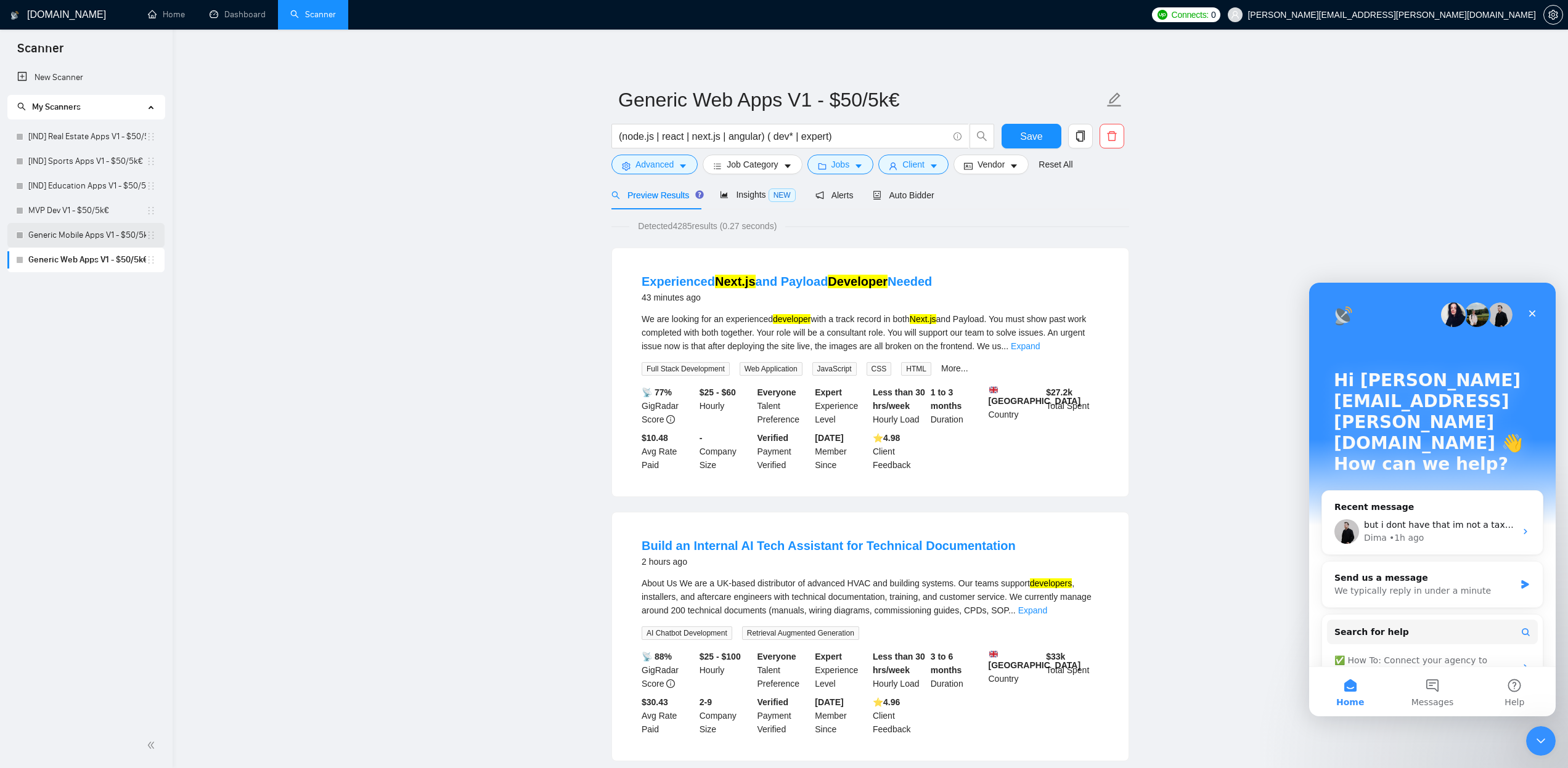
click at [109, 240] on link "Generic Mobile Apps V1 - $50/5k€" at bounding box center [88, 235] width 118 height 25
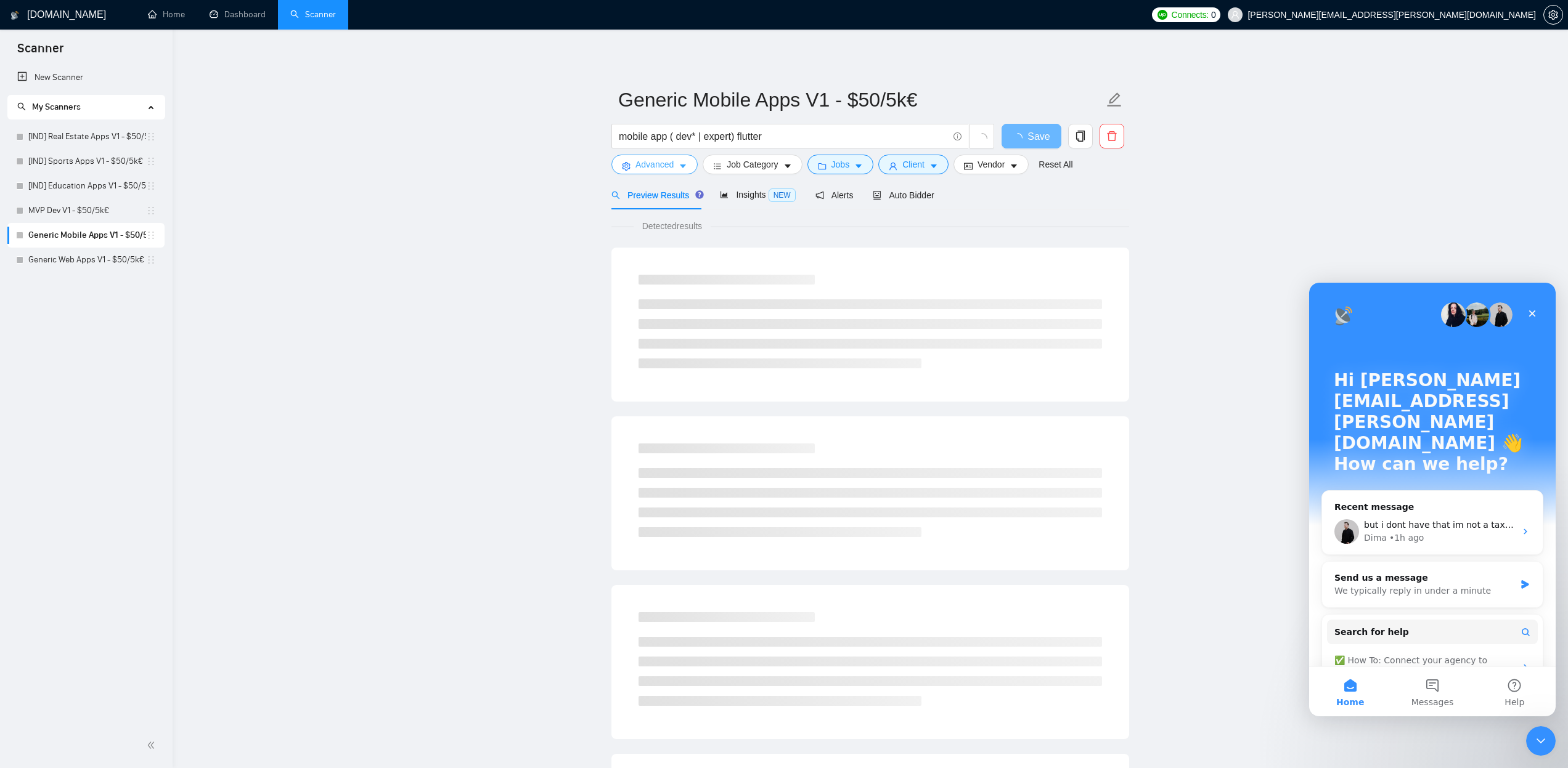
click at [684, 167] on icon "caret-down" at bounding box center [682, 167] width 6 height 4
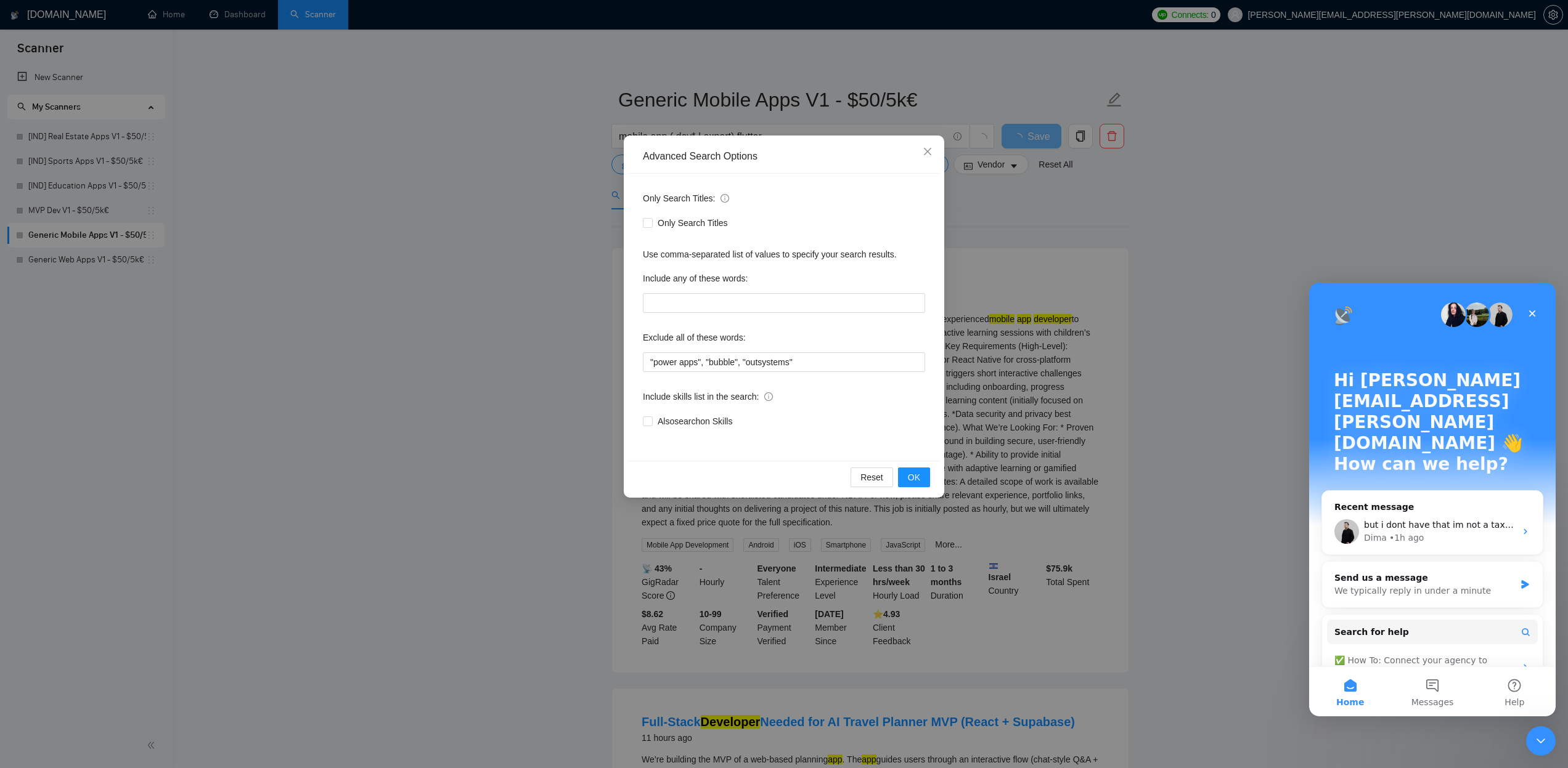
click at [425, 235] on div "Advanced Search Options Only Search Titles: Only Search Titles Use comma-separa…" at bounding box center [784, 384] width 1568 height 768
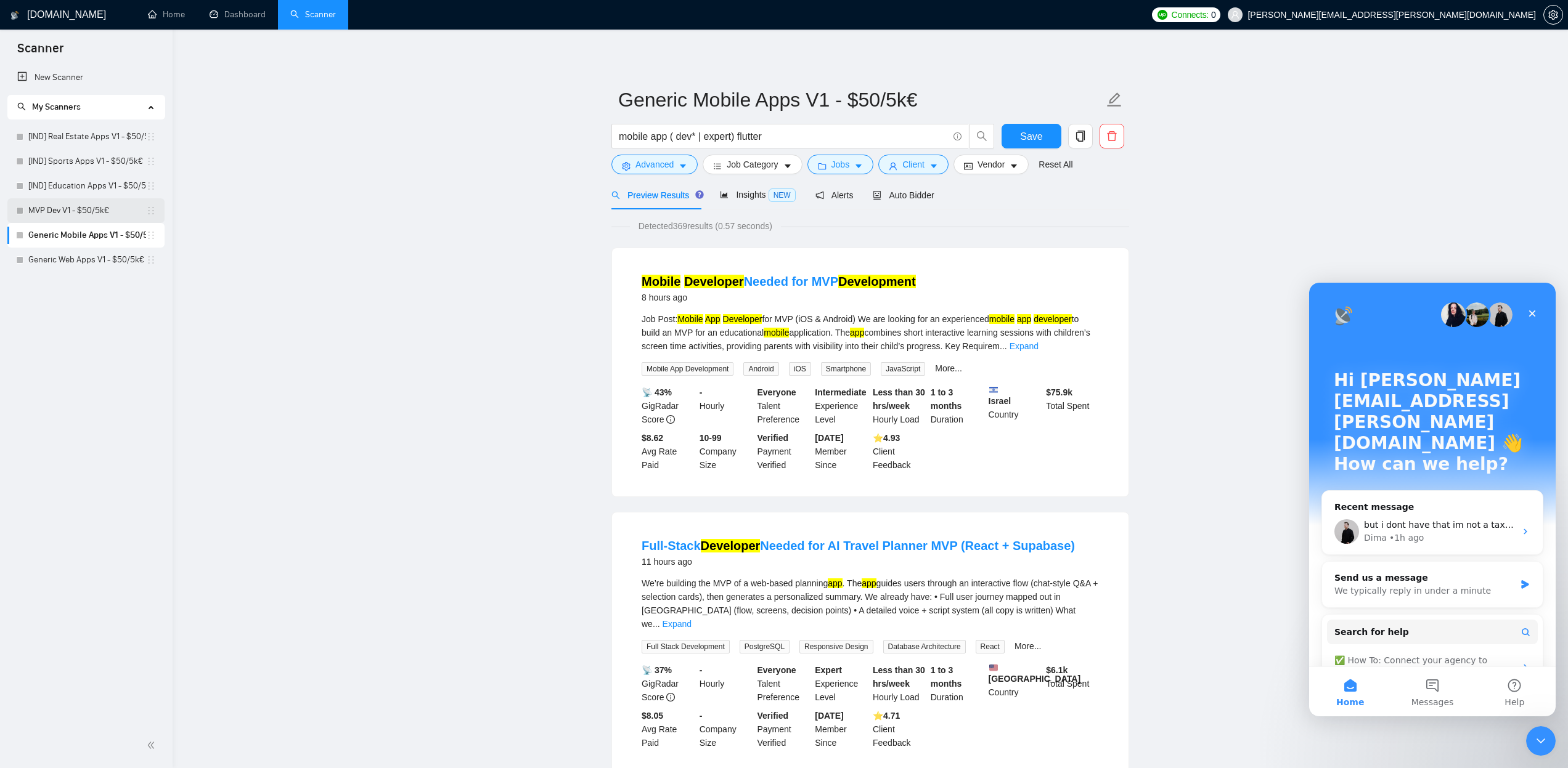
click at [88, 207] on link "MVP Dev V1 - $50/5k€" at bounding box center [88, 211] width 118 height 25
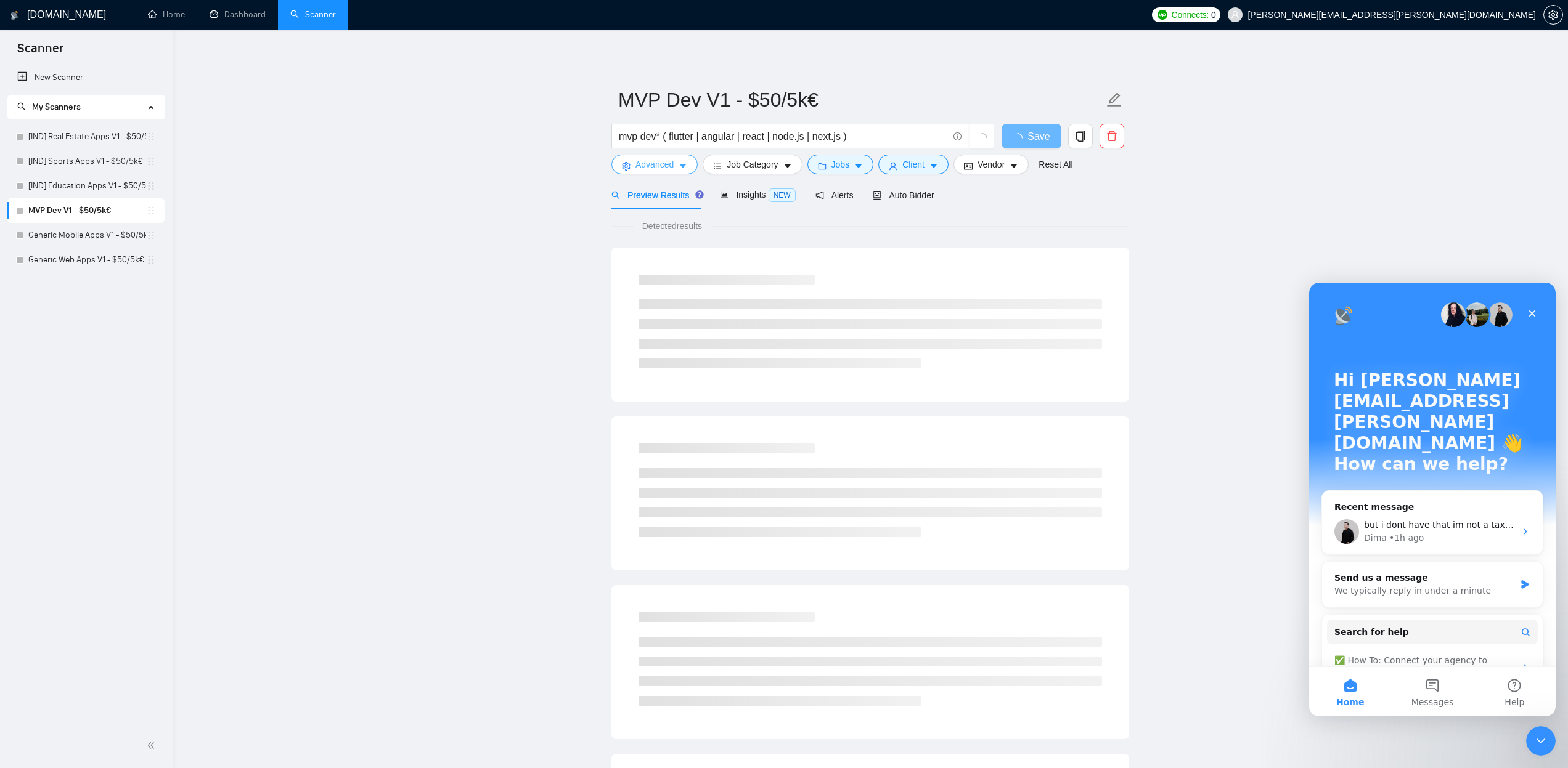
click at [682, 165] on icon "caret-down" at bounding box center [682, 166] width 9 height 9
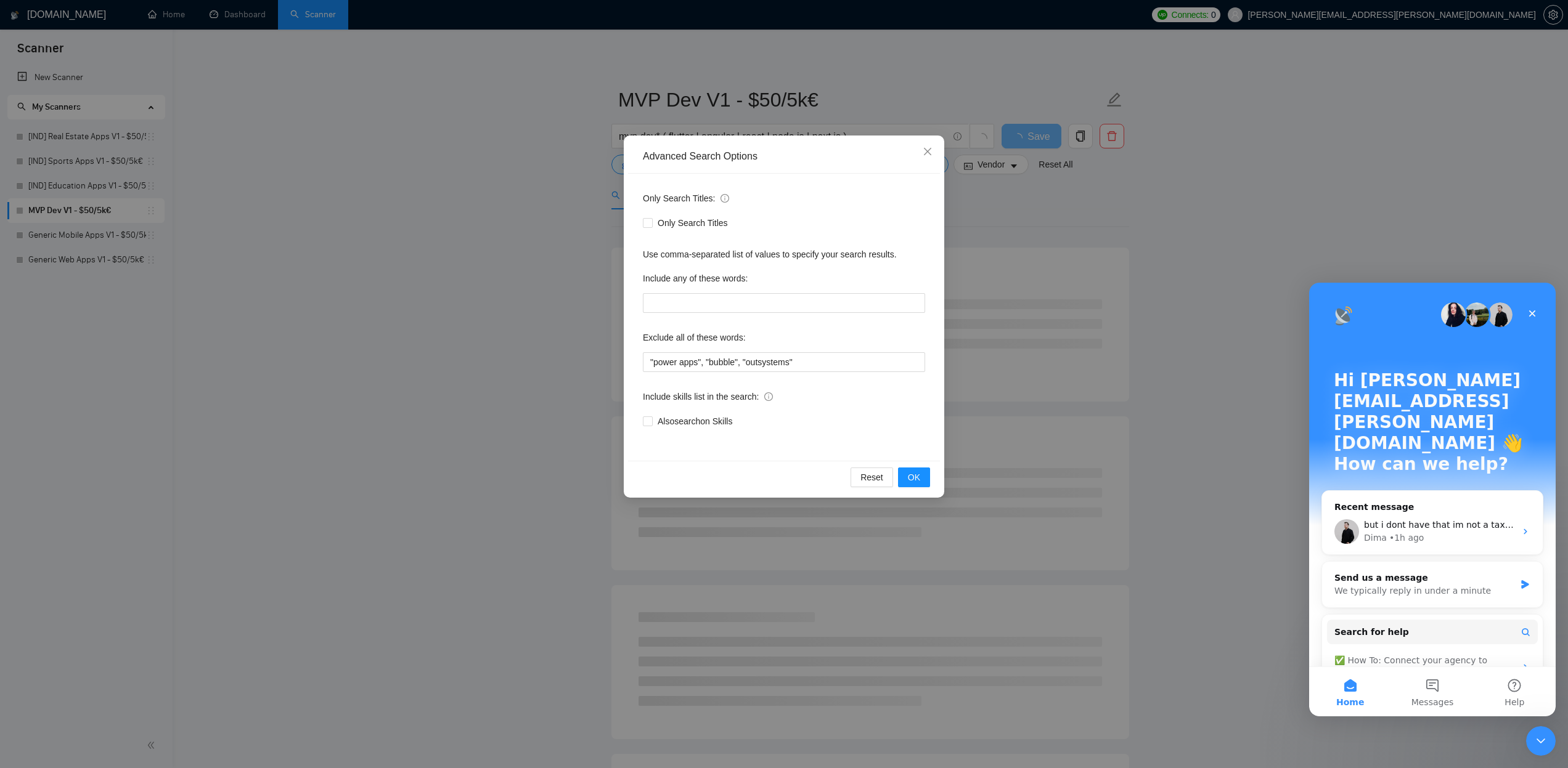
click at [367, 241] on div "Advanced Search Options Only Search Titles: Only Search Titles Use comma-separa…" at bounding box center [784, 384] width 1568 height 768
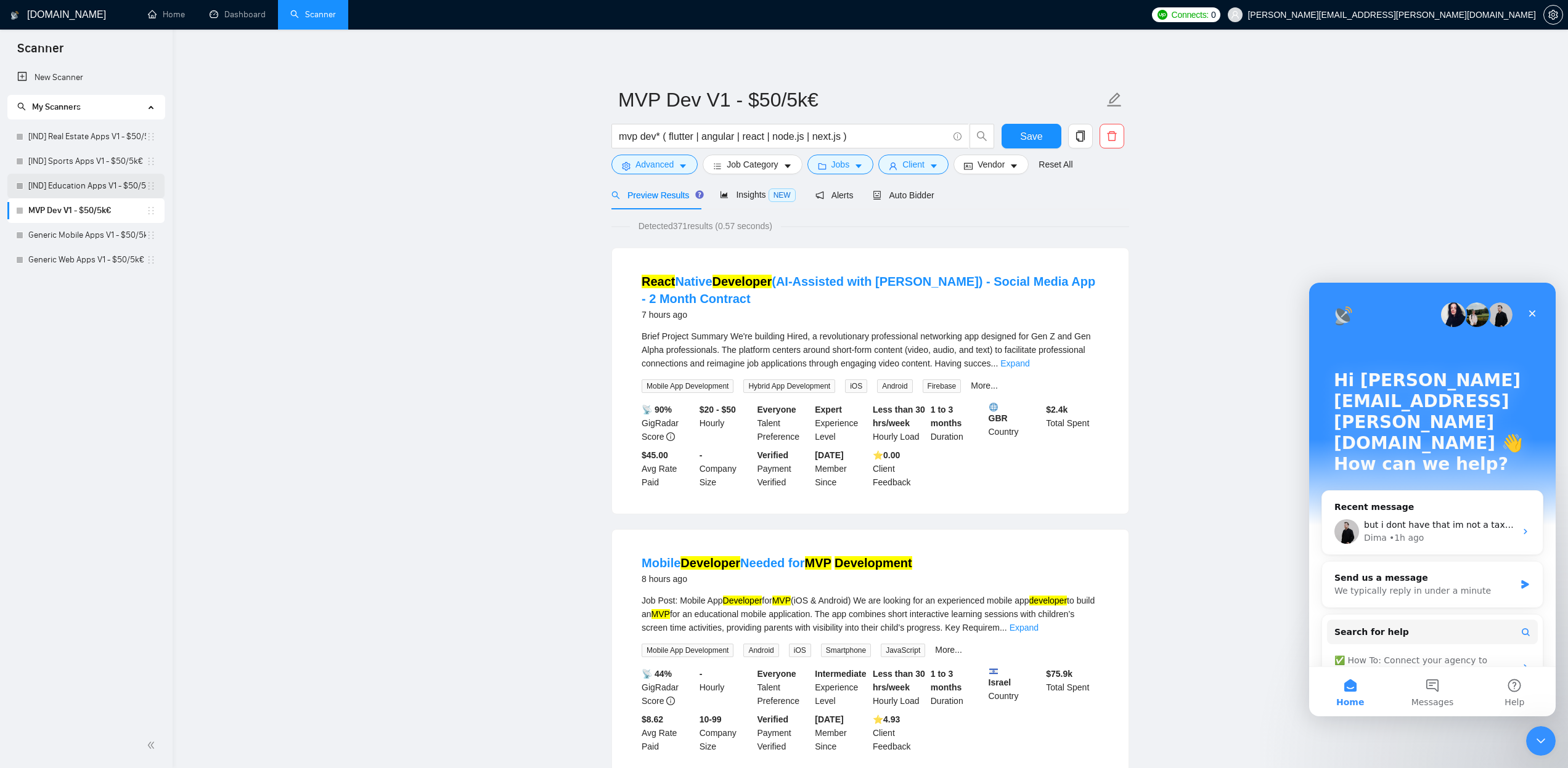
click at [88, 179] on link "[IND] Education Apps V1 - $50/5k€" at bounding box center [88, 186] width 118 height 25
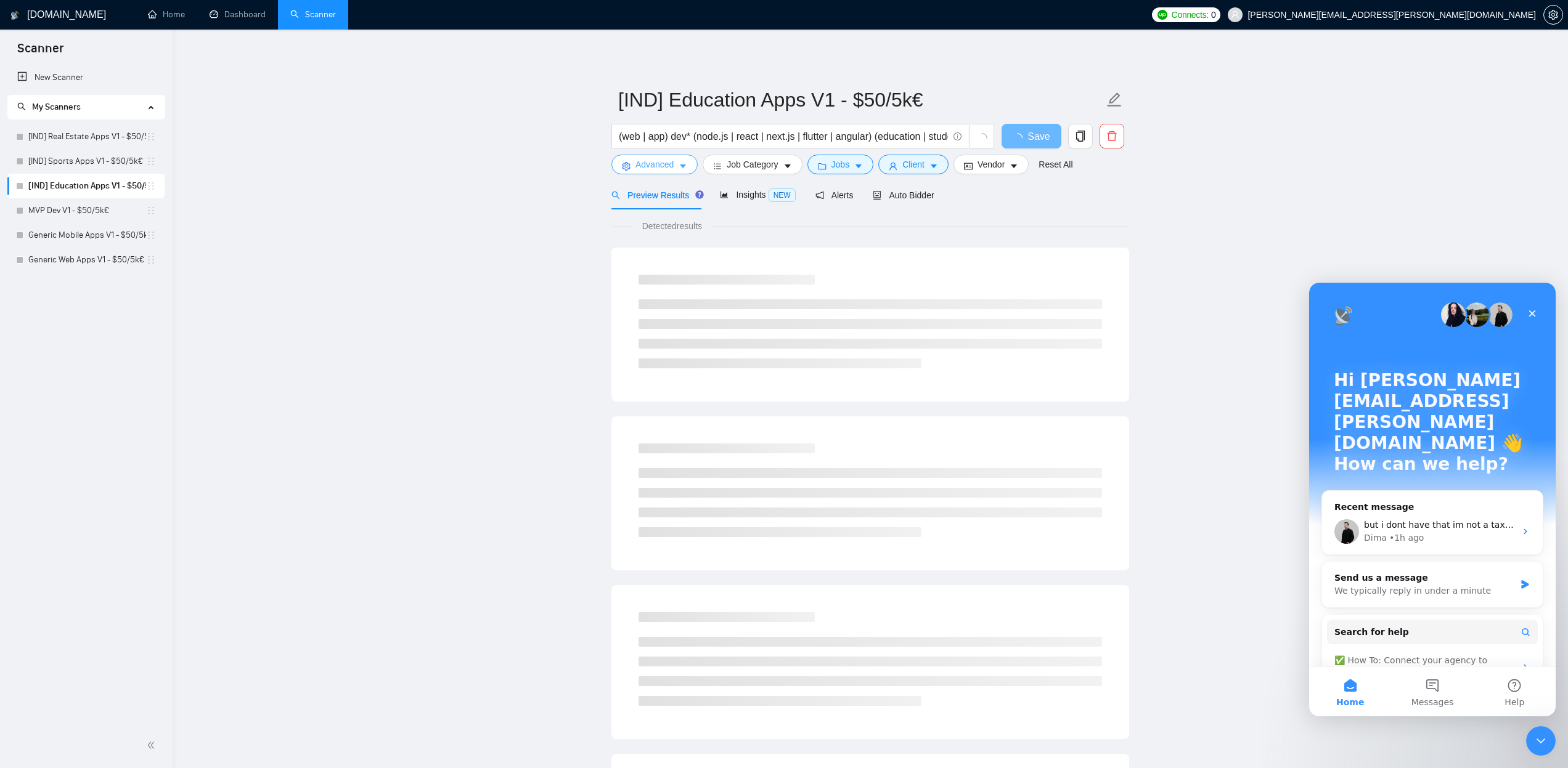
click at [682, 164] on icon "caret-down" at bounding box center [682, 166] width 9 height 9
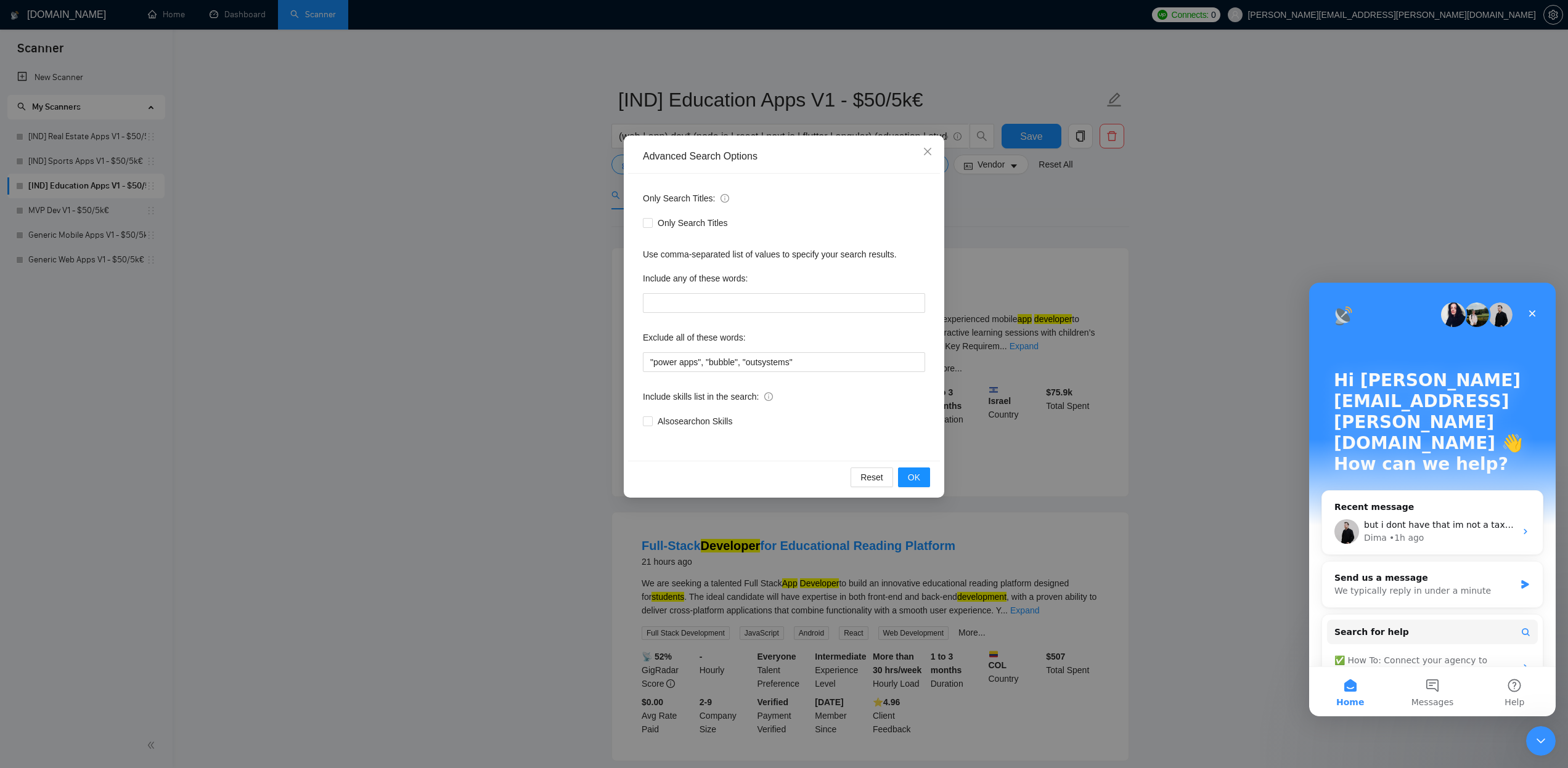
click at [434, 208] on div "Advanced Search Options Only Search Titles: Only Search Titles Use comma-separa…" at bounding box center [784, 384] width 1568 height 768
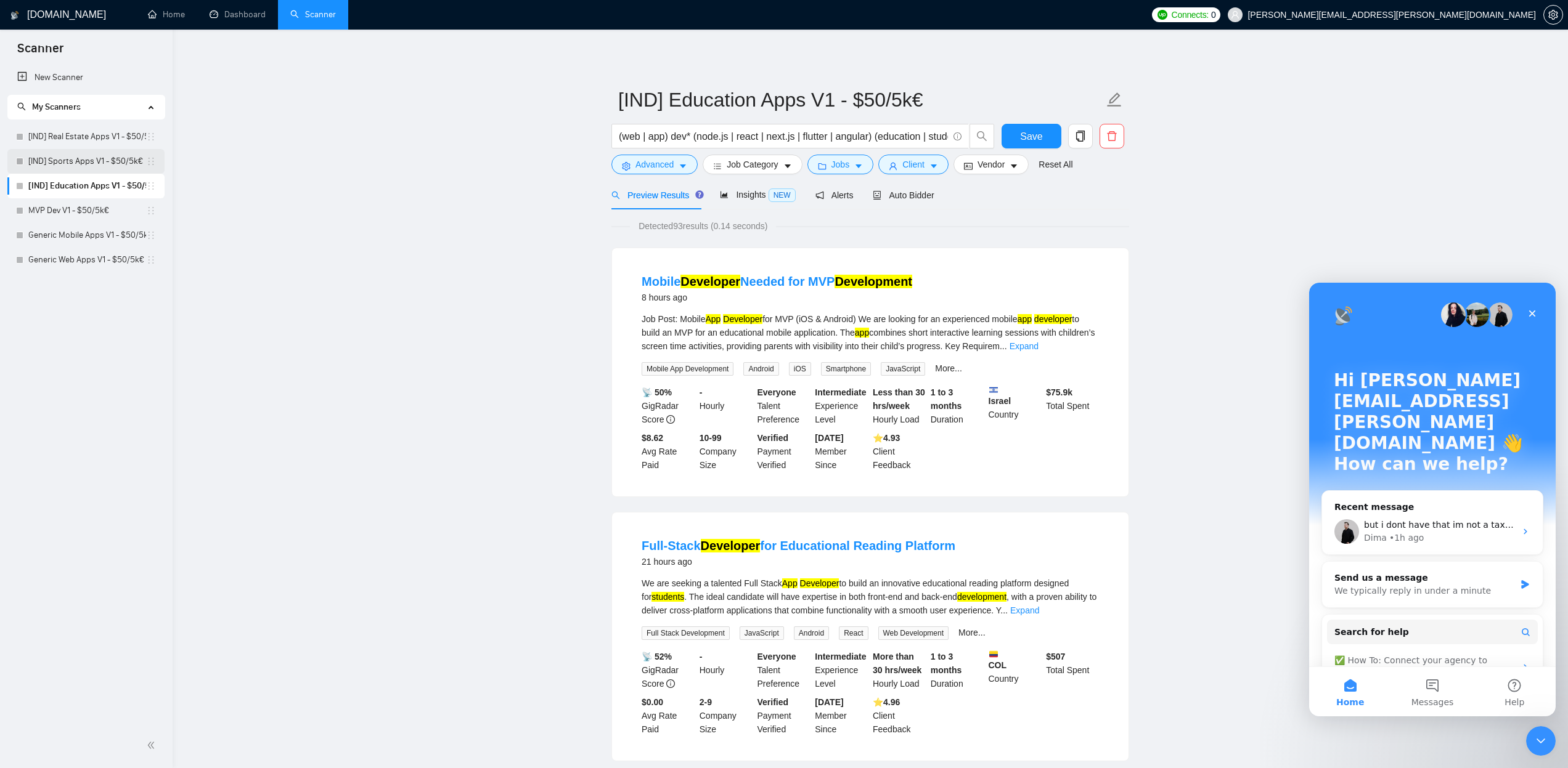
click at [119, 160] on link "[IND] Sports Apps V1 - $50/5k€" at bounding box center [88, 162] width 118 height 25
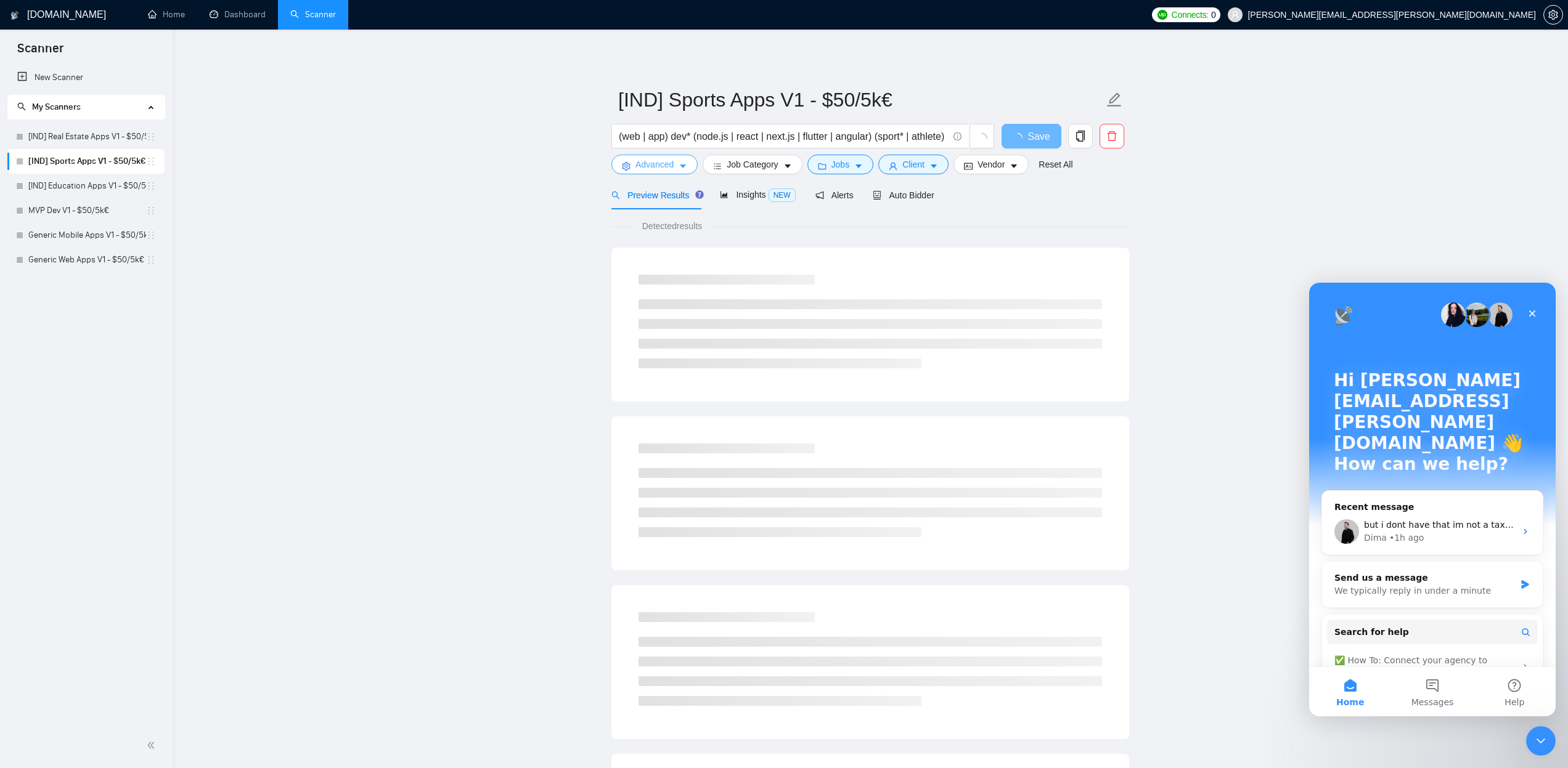
click at [680, 163] on icon "caret-down" at bounding box center [682, 166] width 9 height 9
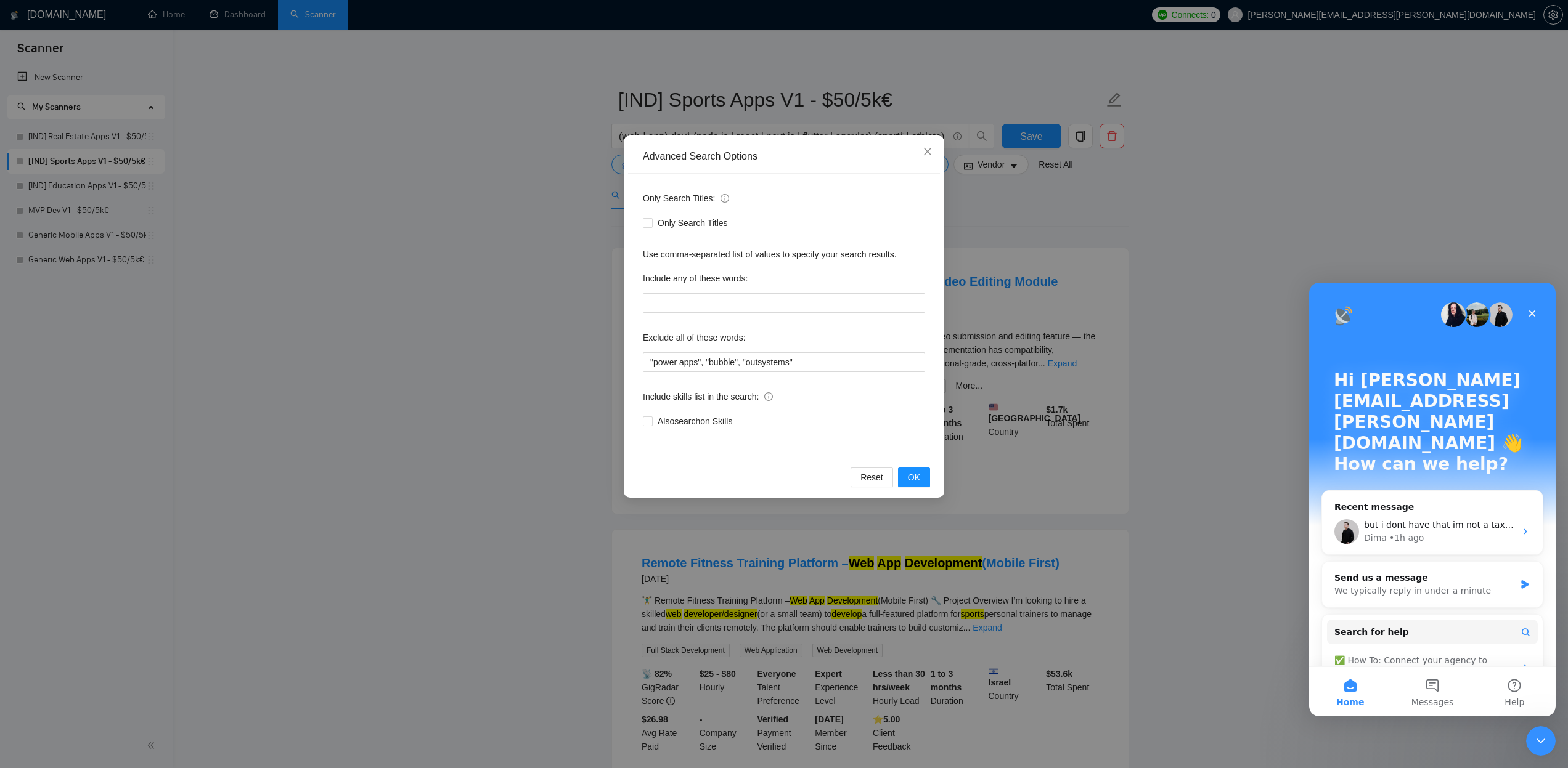
click at [485, 238] on div "Advanced Search Options Only Search Titles: Only Search Titles Use comma-separa…" at bounding box center [784, 384] width 1568 height 768
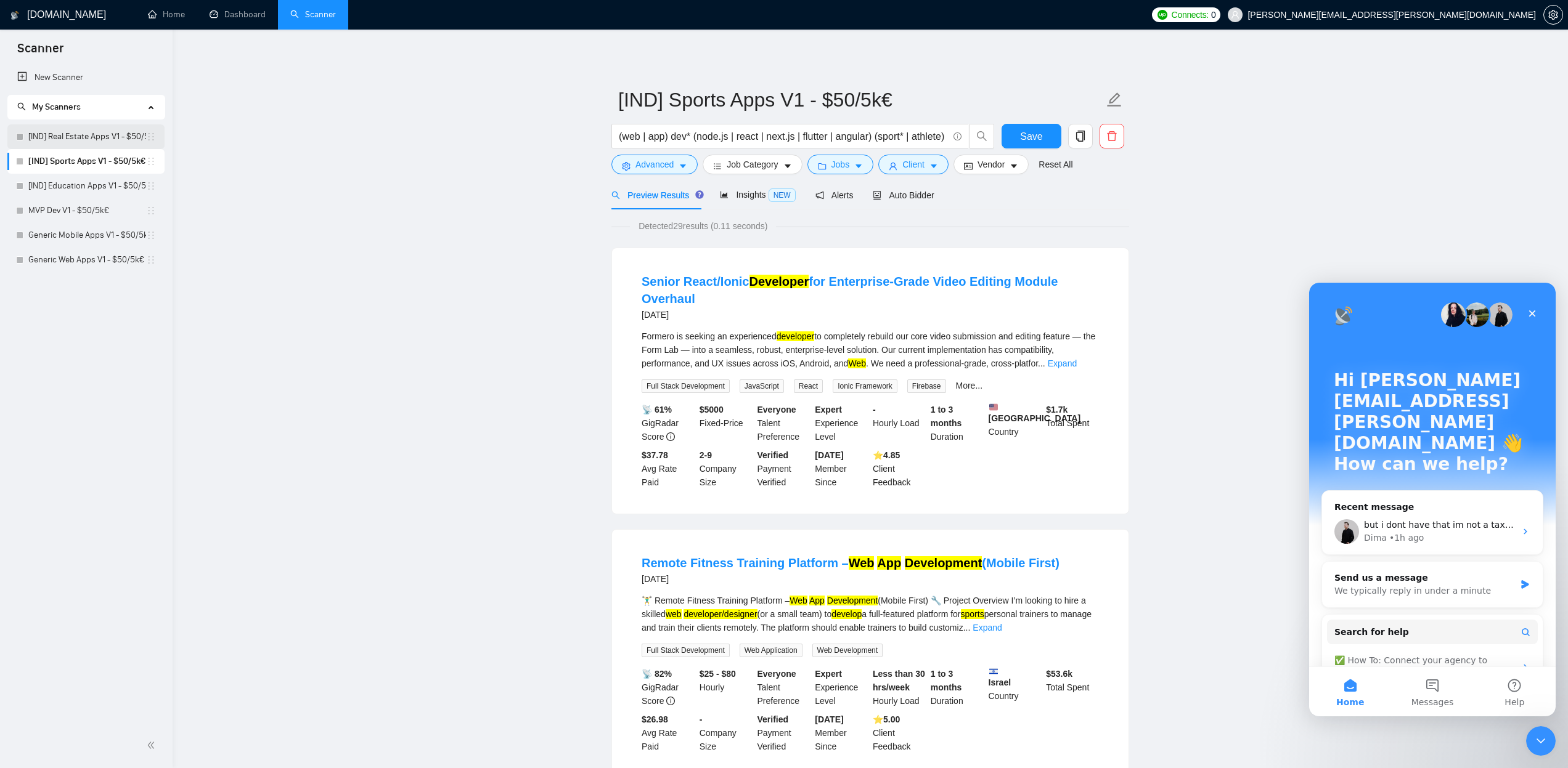
click at [145, 136] on link "[IND] Real Estate Apps V1 - $50/5k€" at bounding box center [88, 137] width 118 height 25
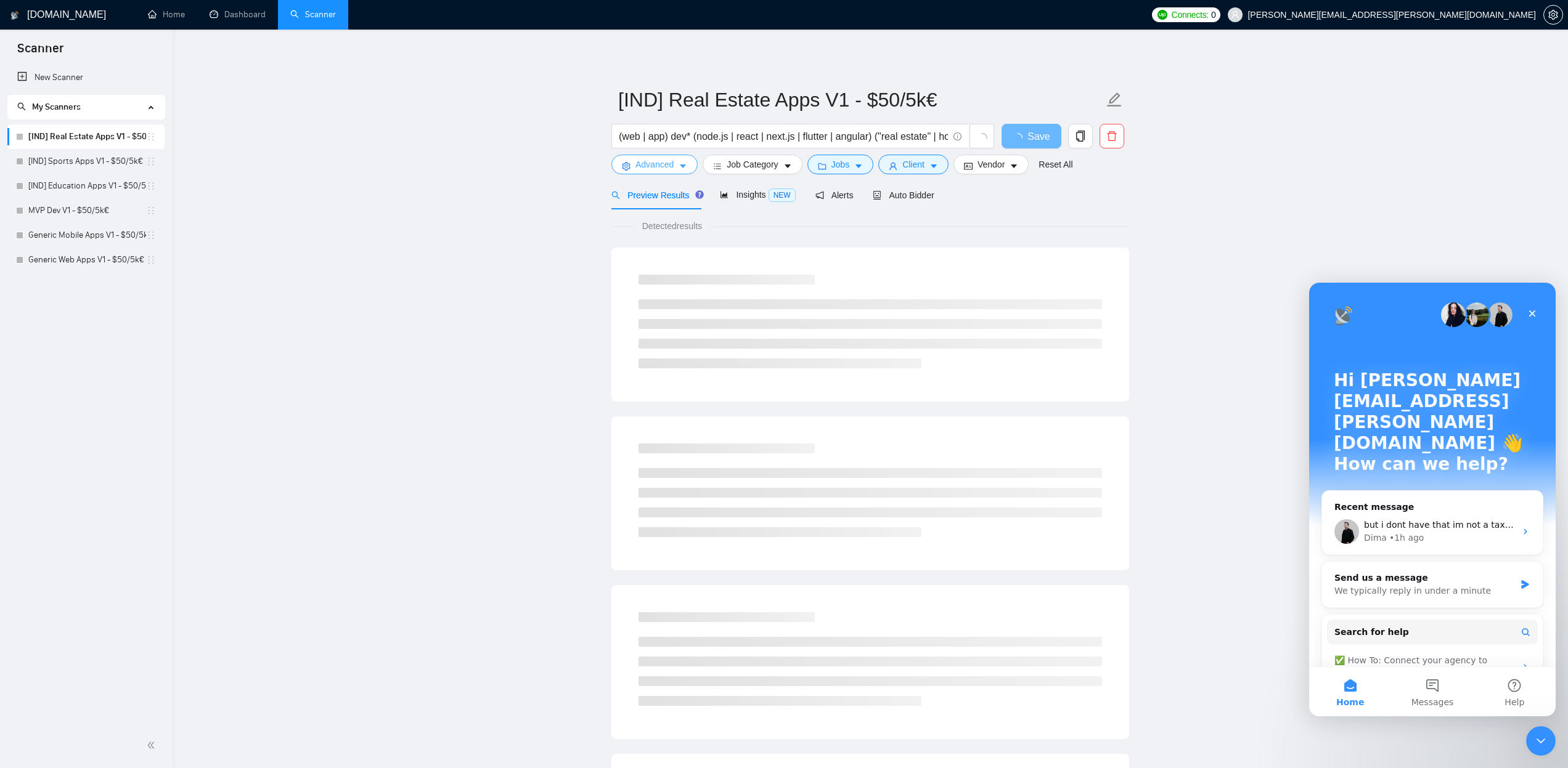
click at [685, 167] on icon "caret-down" at bounding box center [682, 167] width 6 height 4
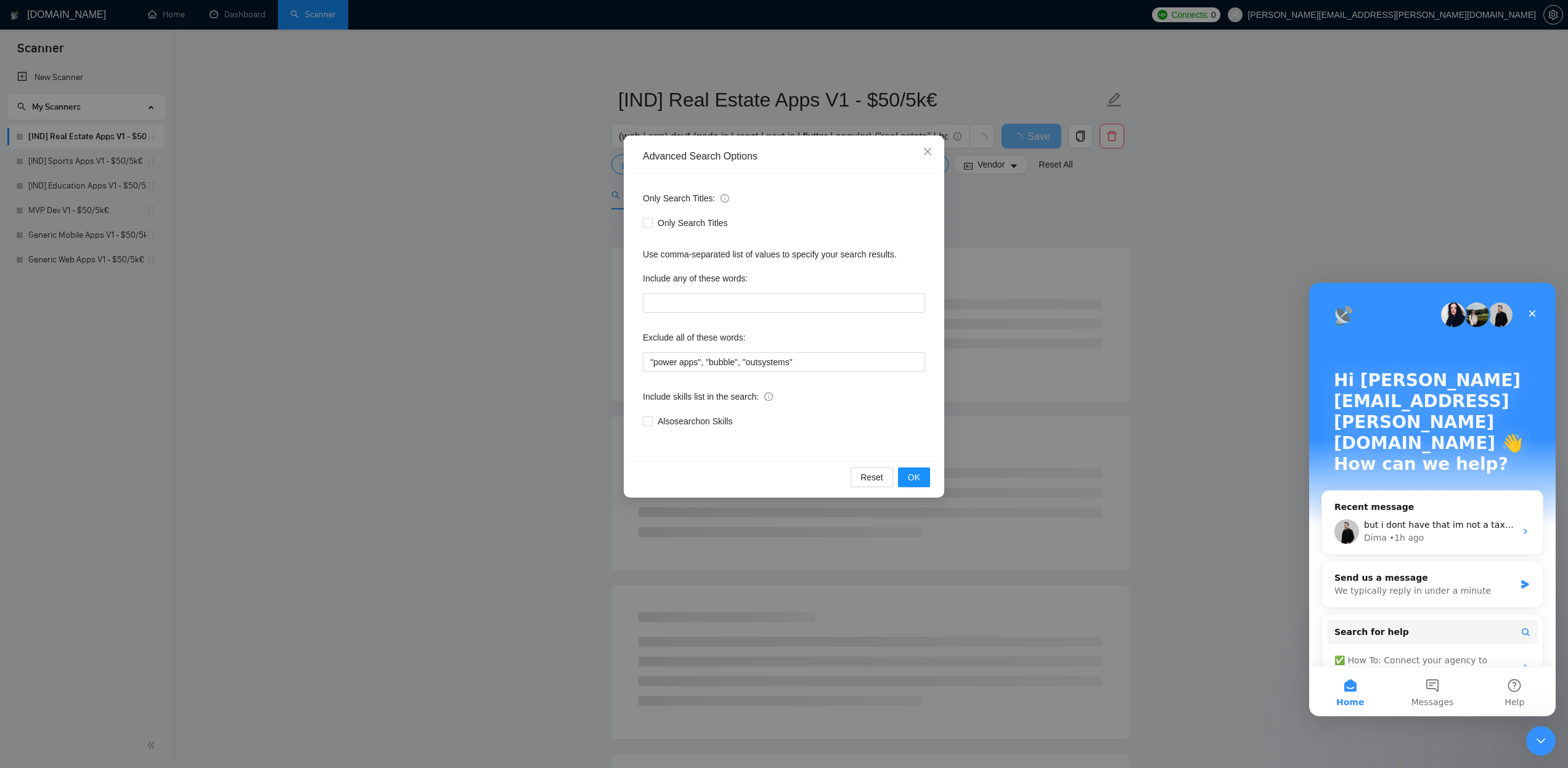
click at [466, 258] on div "Advanced Search Options Only Search Titles: Only Search Titles Use comma-separa…" at bounding box center [784, 384] width 1568 height 768
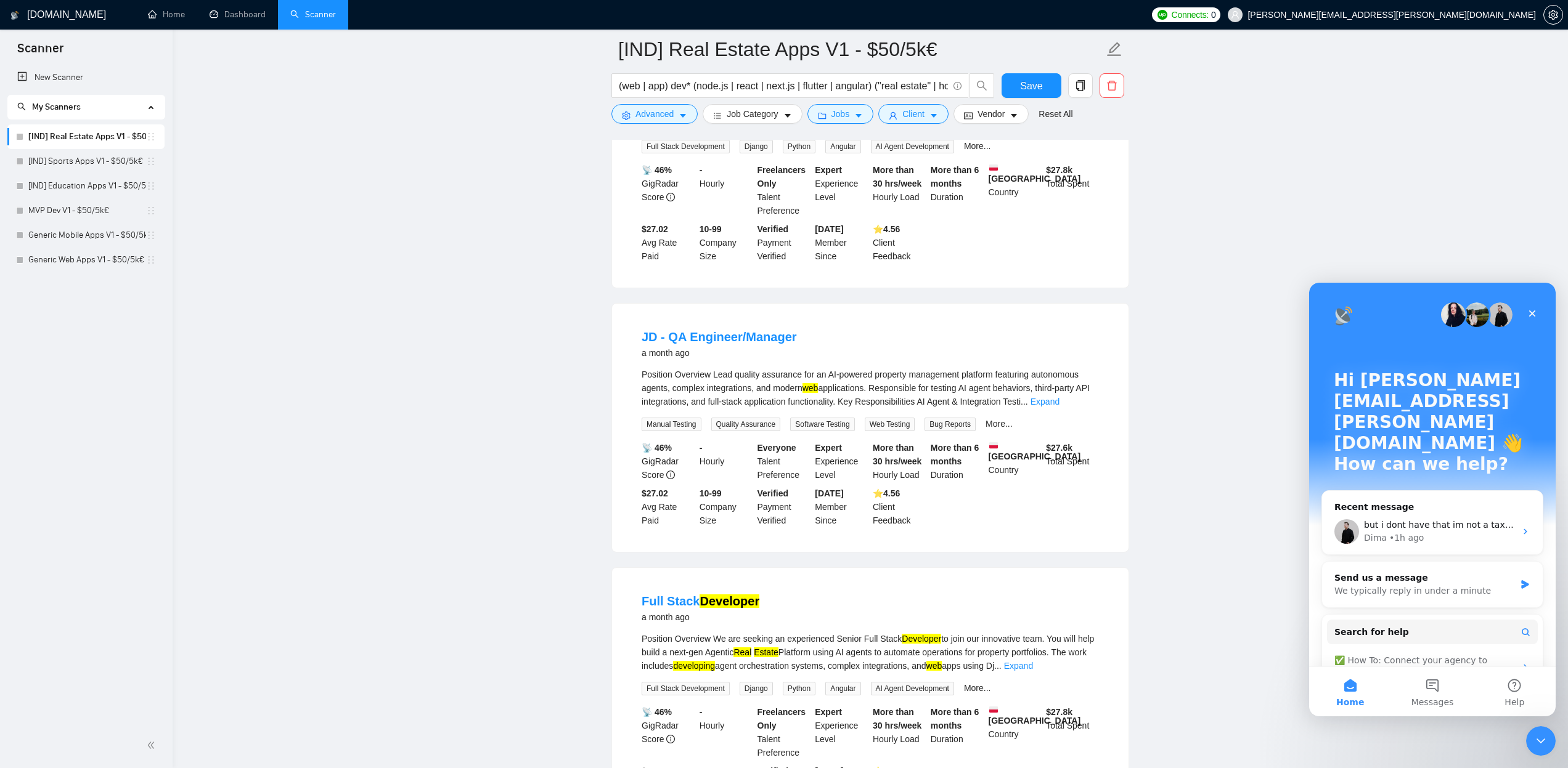
scroll to position [773, 0]
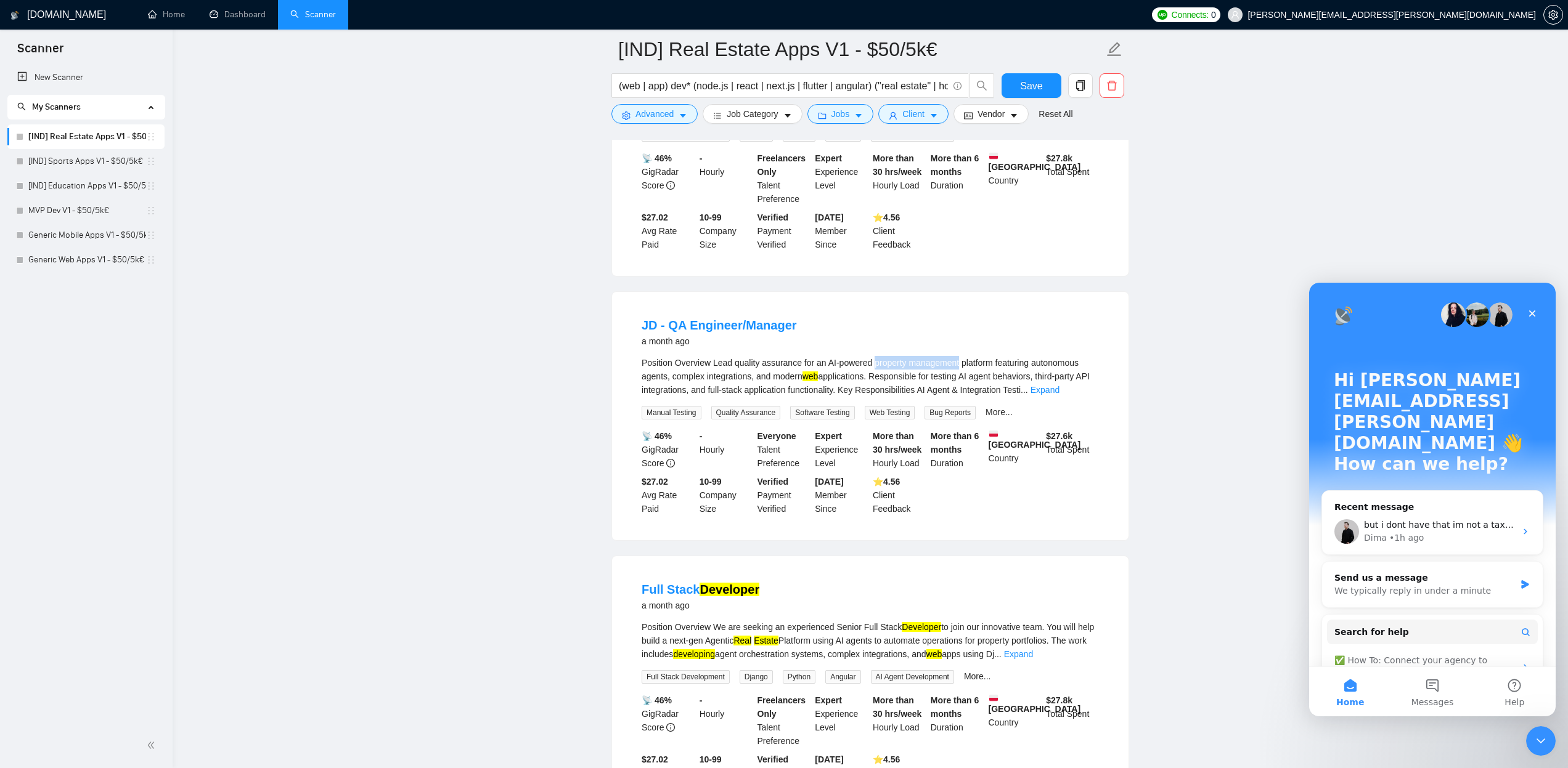
drag, startPoint x: 883, startPoint y: 373, endPoint x: 971, endPoint y: 371, distance: 88.0
click at [971, 371] on div "Position Overview Lead quality assurance for an AI-powered property management …" at bounding box center [870, 376] width 458 height 41
copy div "property management"
click at [356, 374] on main "[IND] Real Estate Apps V1 - $50/5k€ (web | app) dev* (node.js | react | next.js…" at bounding box center [870, 732] width 1356 height 2911
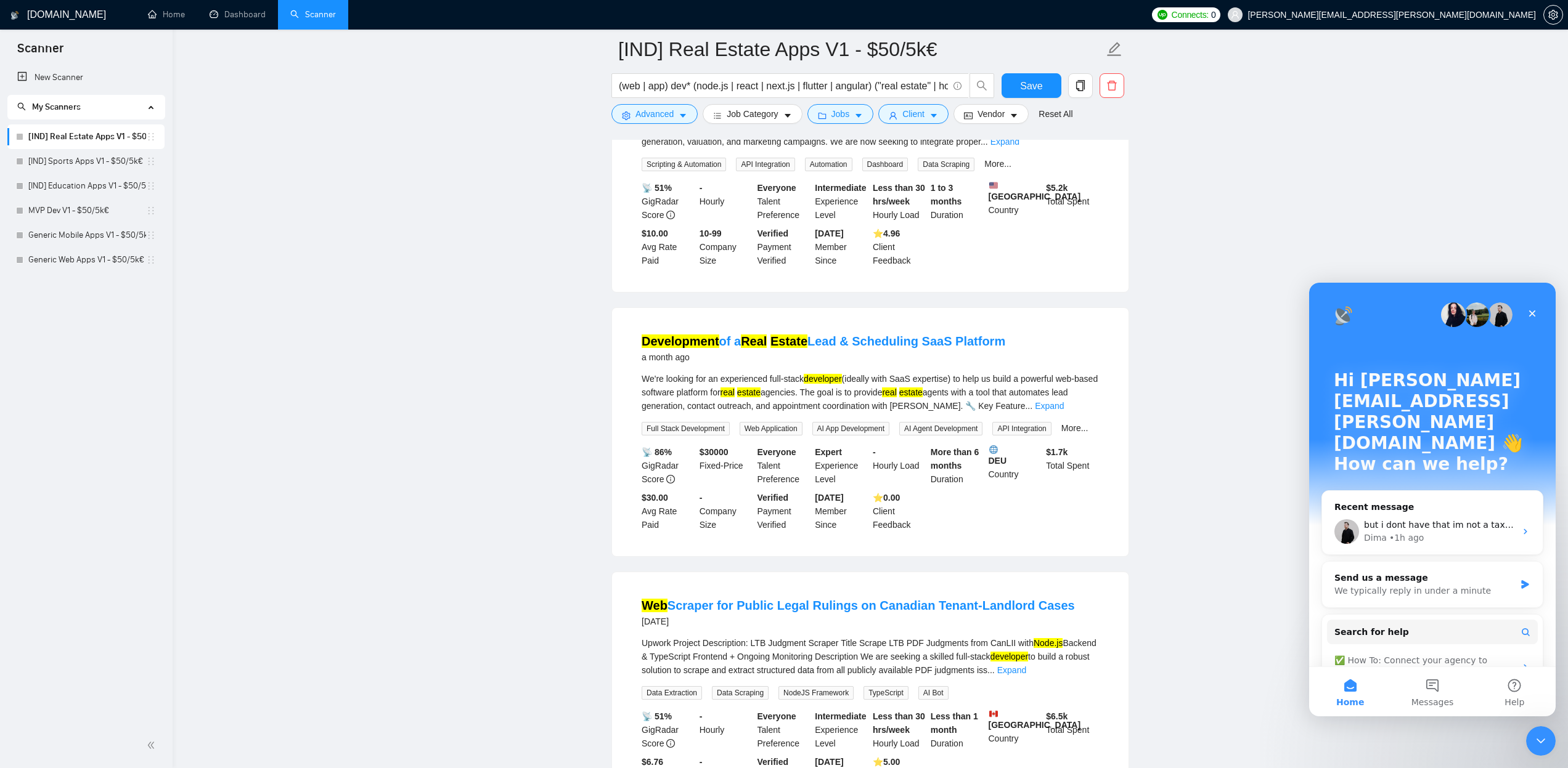
scroll to position [1829, 0]
click at [83, 257] on link "Generic Web Apps V1 - $50/5k€" at bounding box center [88, 260] width 118 height 25
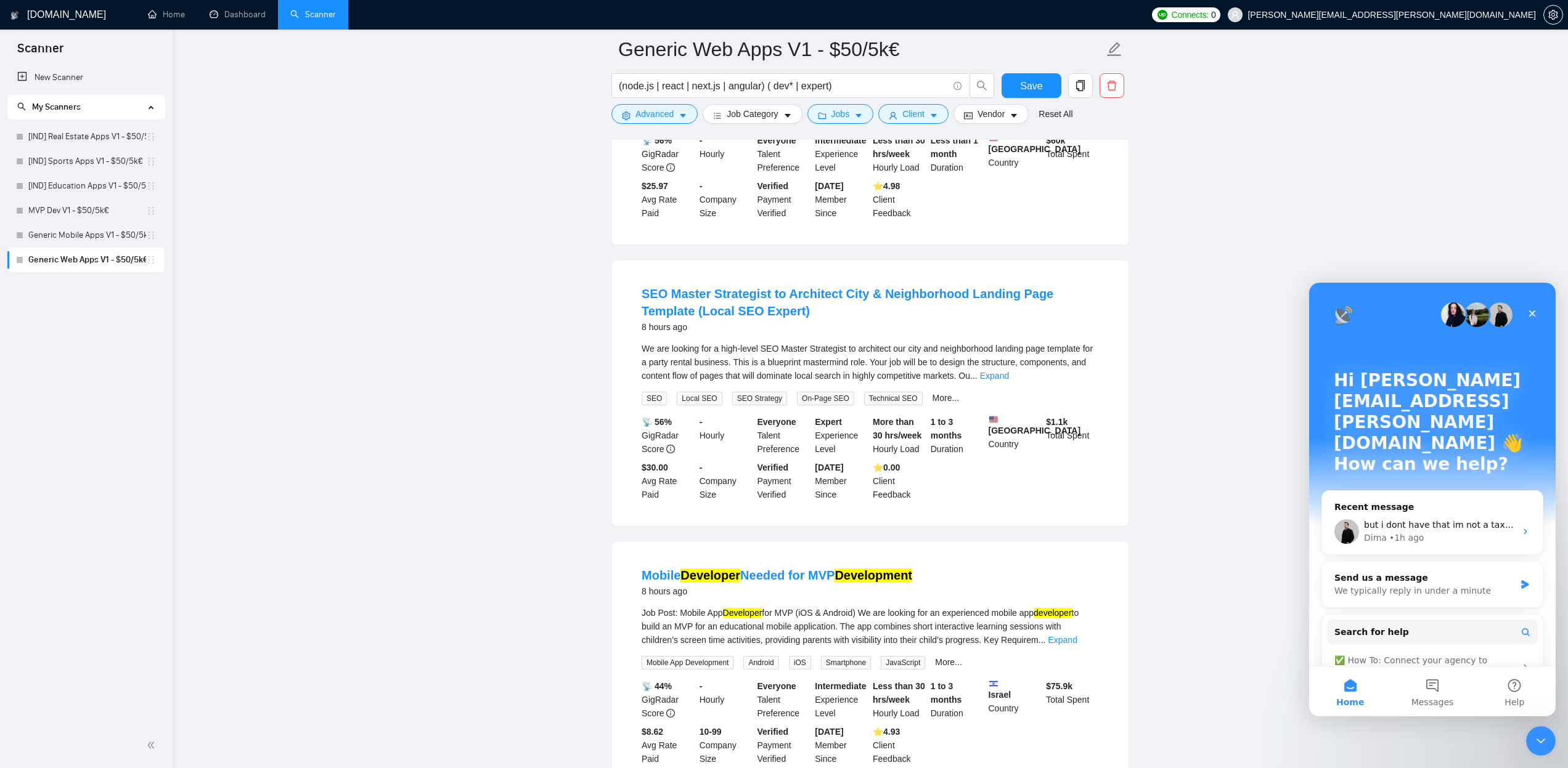
scroll to position [1367, 0]
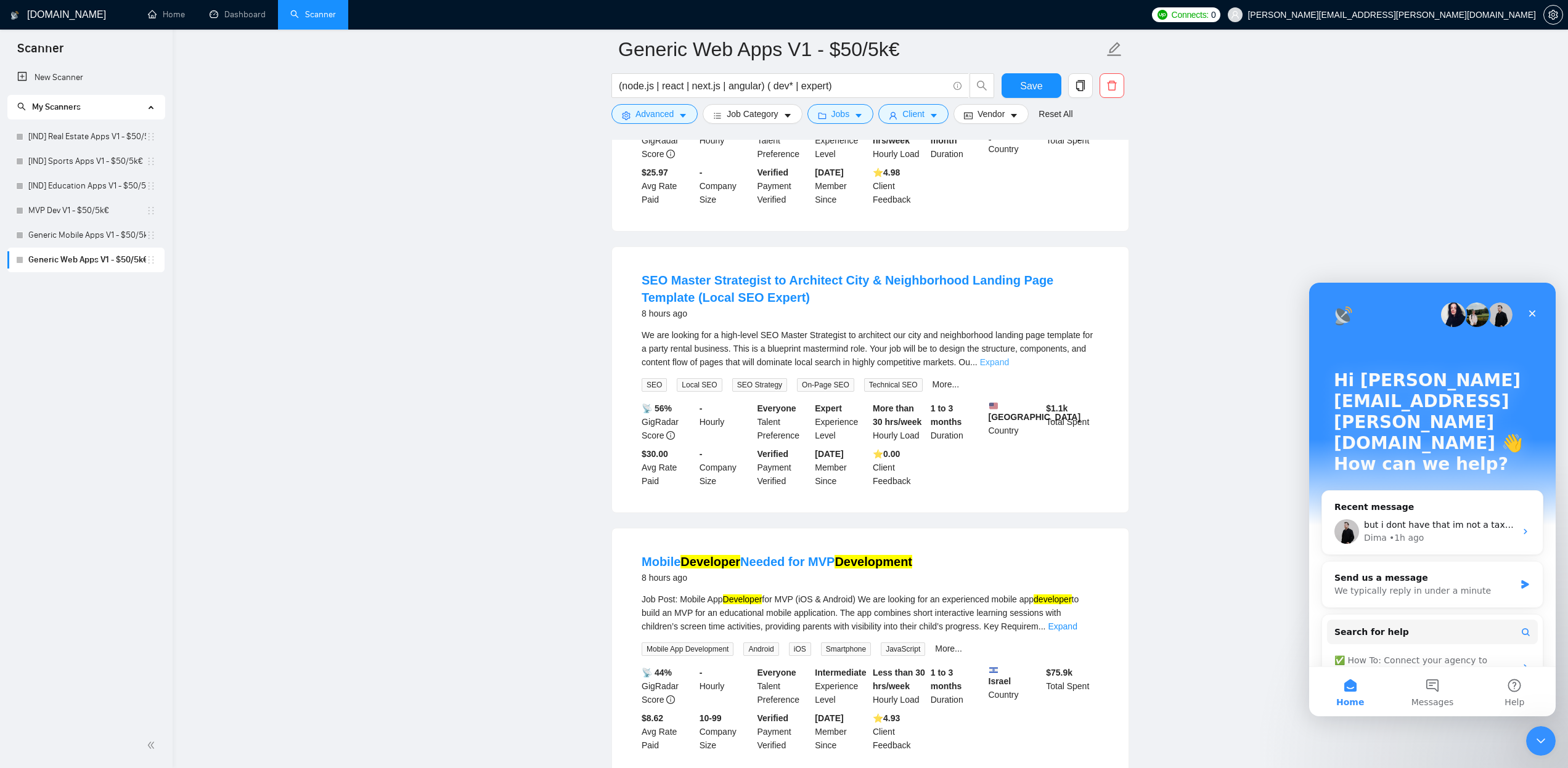
click at [1009, 367] on link "Expand" at bounding box center [994, 362] width 29 height 10
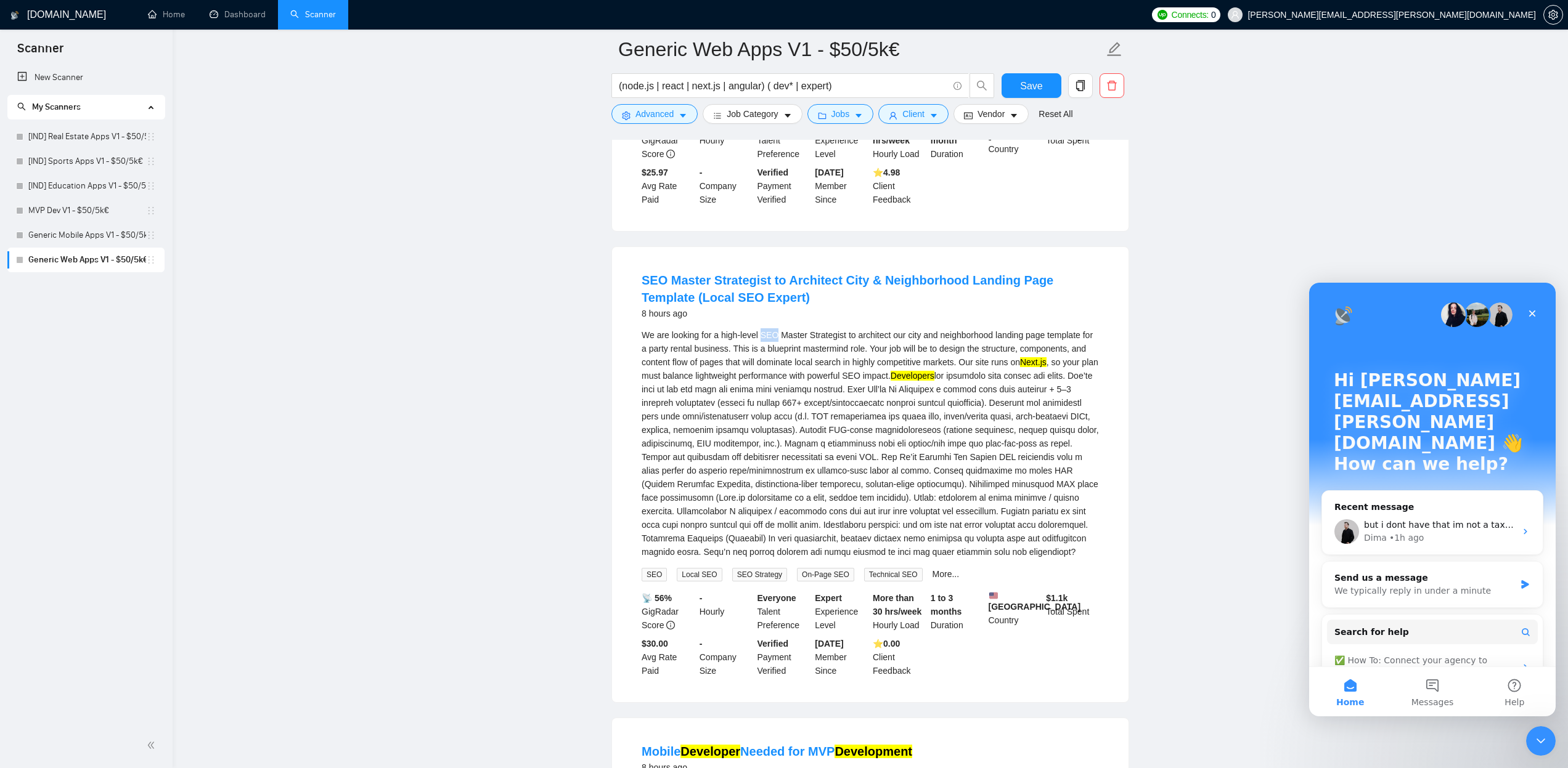
drag, startPoint x: 765, startPoint y: 362, endPoint x: 781, endPoint y: 364, distance: 16.1
click at [781, 364] on div "We are looking for a high-level SEO Master Strategist to architect our city and…" at bounding box center [870, 444] width 458 height 231
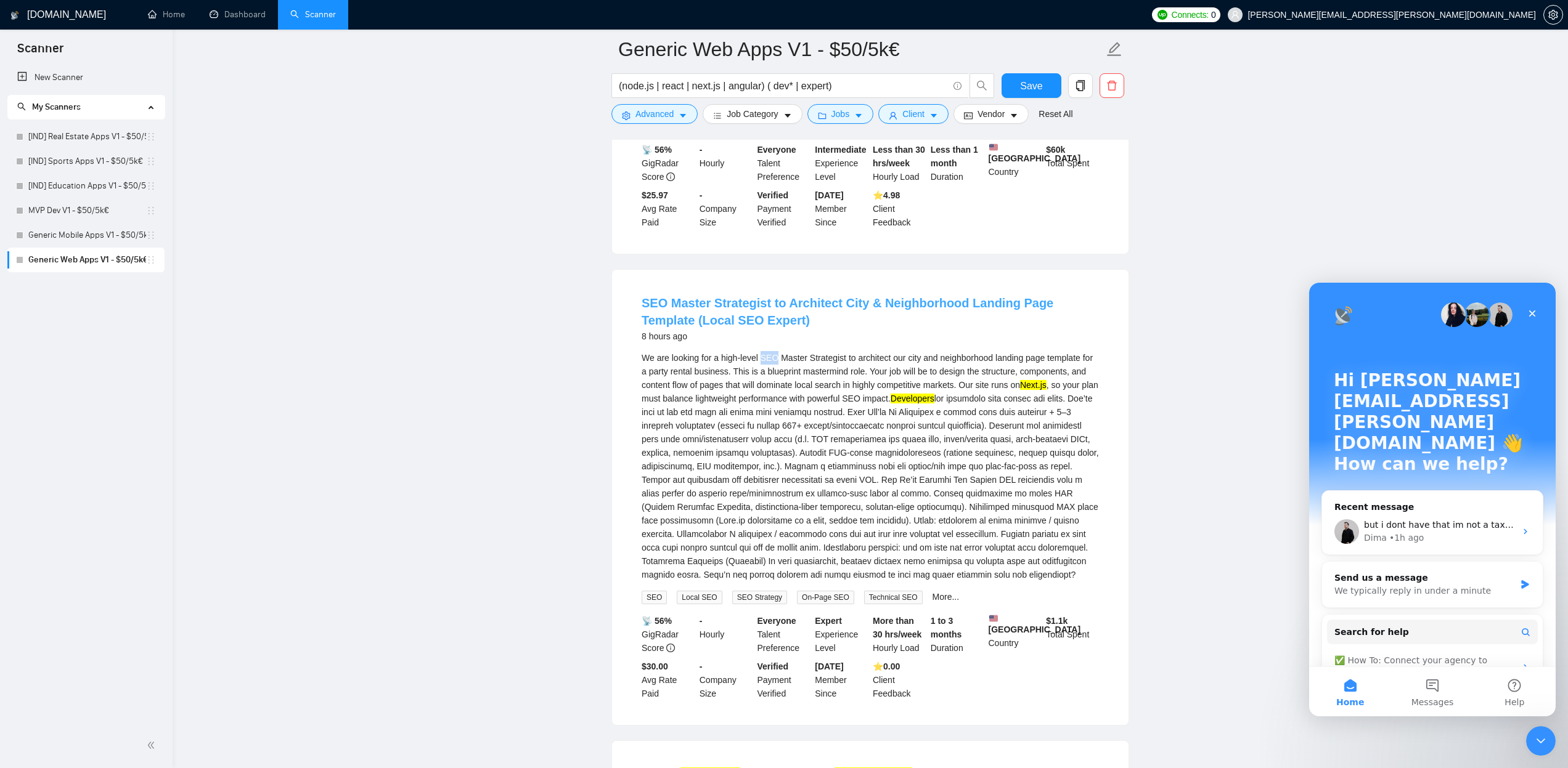
scroll to position [1343, 1]
click at [688, 111] on button "Advanced" at bounding box center [655, 113] width 87 height 20
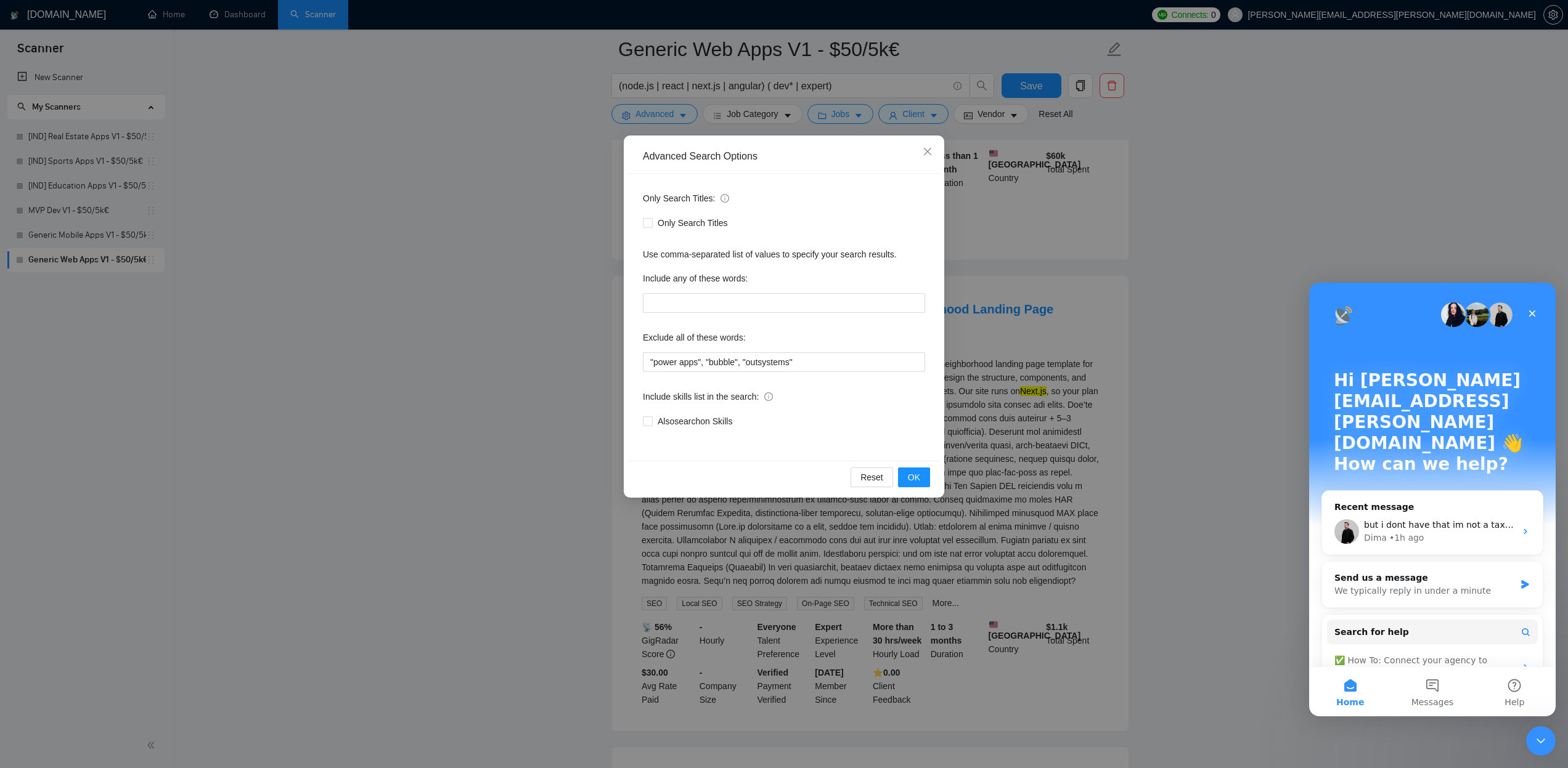
scroll to position [1340, 0]
click at [822, 363] on input ""power apps", "bubble", "outsystems"" at bounding box center [784, 362] width 282 height 20
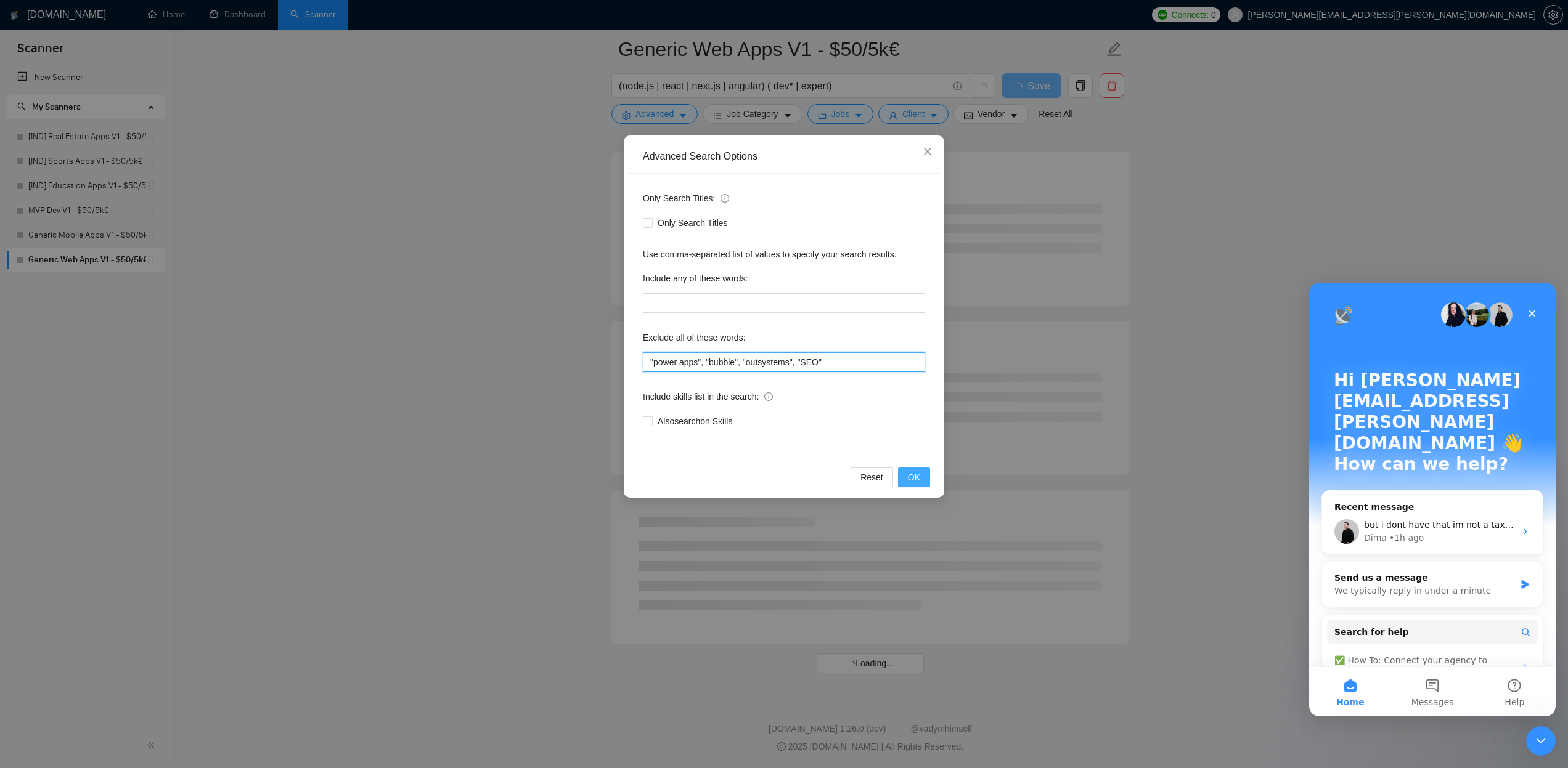
scroll to position [1287, 0]
type input ""power apps", "bubble", "outsystems", "SEO""
click at [912, 474] on span "OK" at bounding box center [914, 477] width 12 height 13
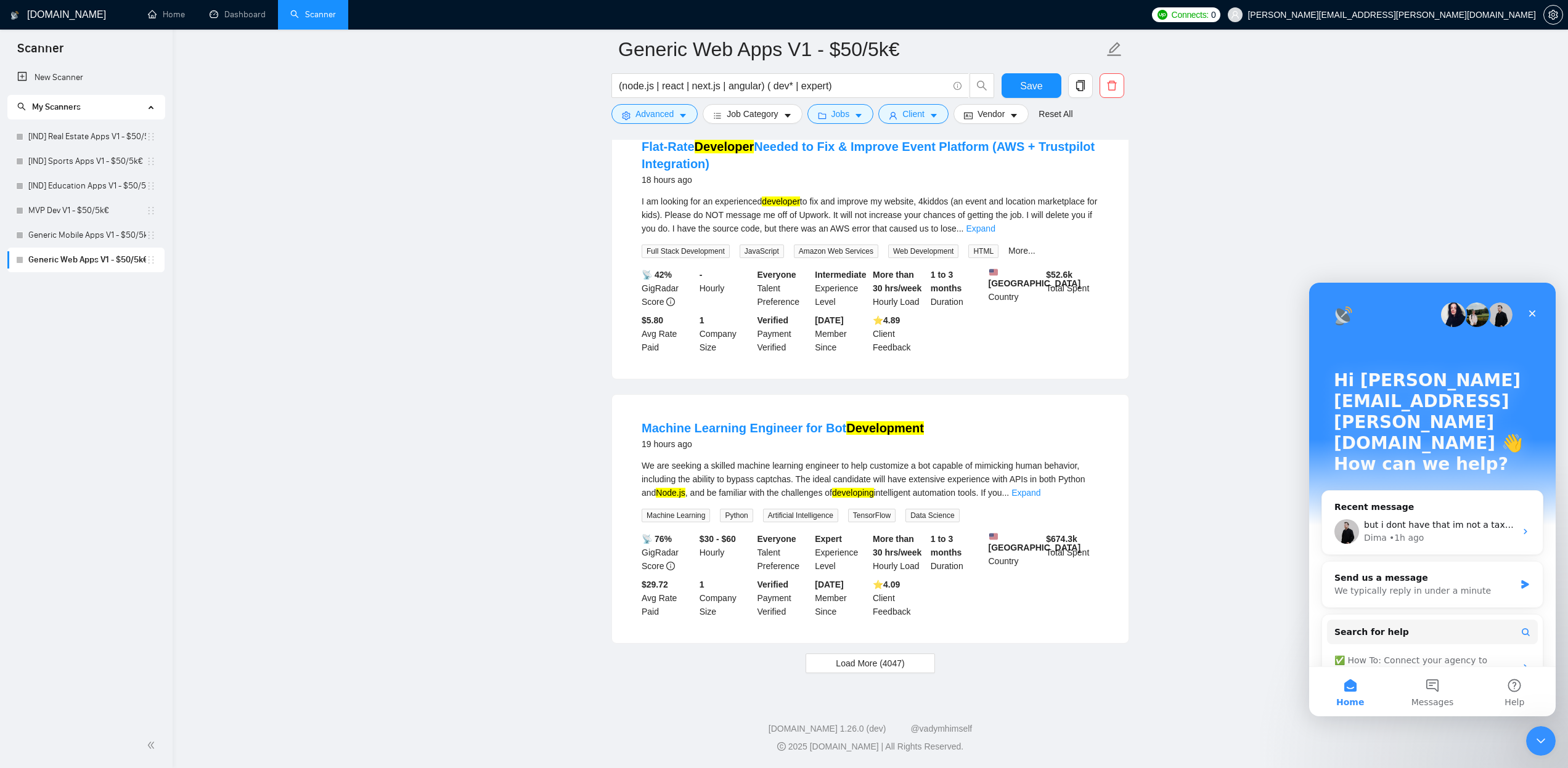
scroll to position [2355, 0]
click at [839, 660] on span "Load More (4047)" at bounding box center [870, 663] width 69 height 13
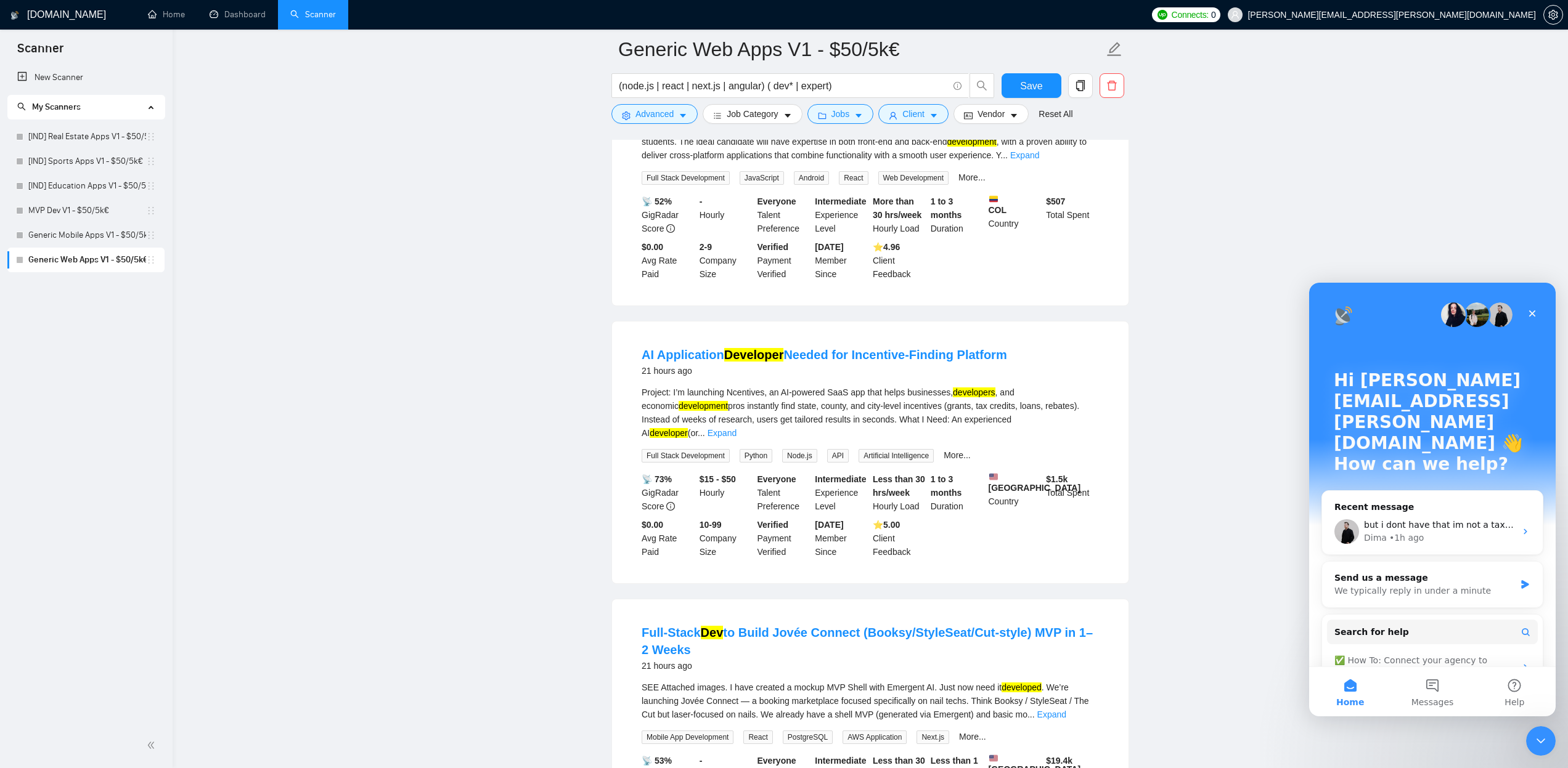
scroll to position [2893, 0]
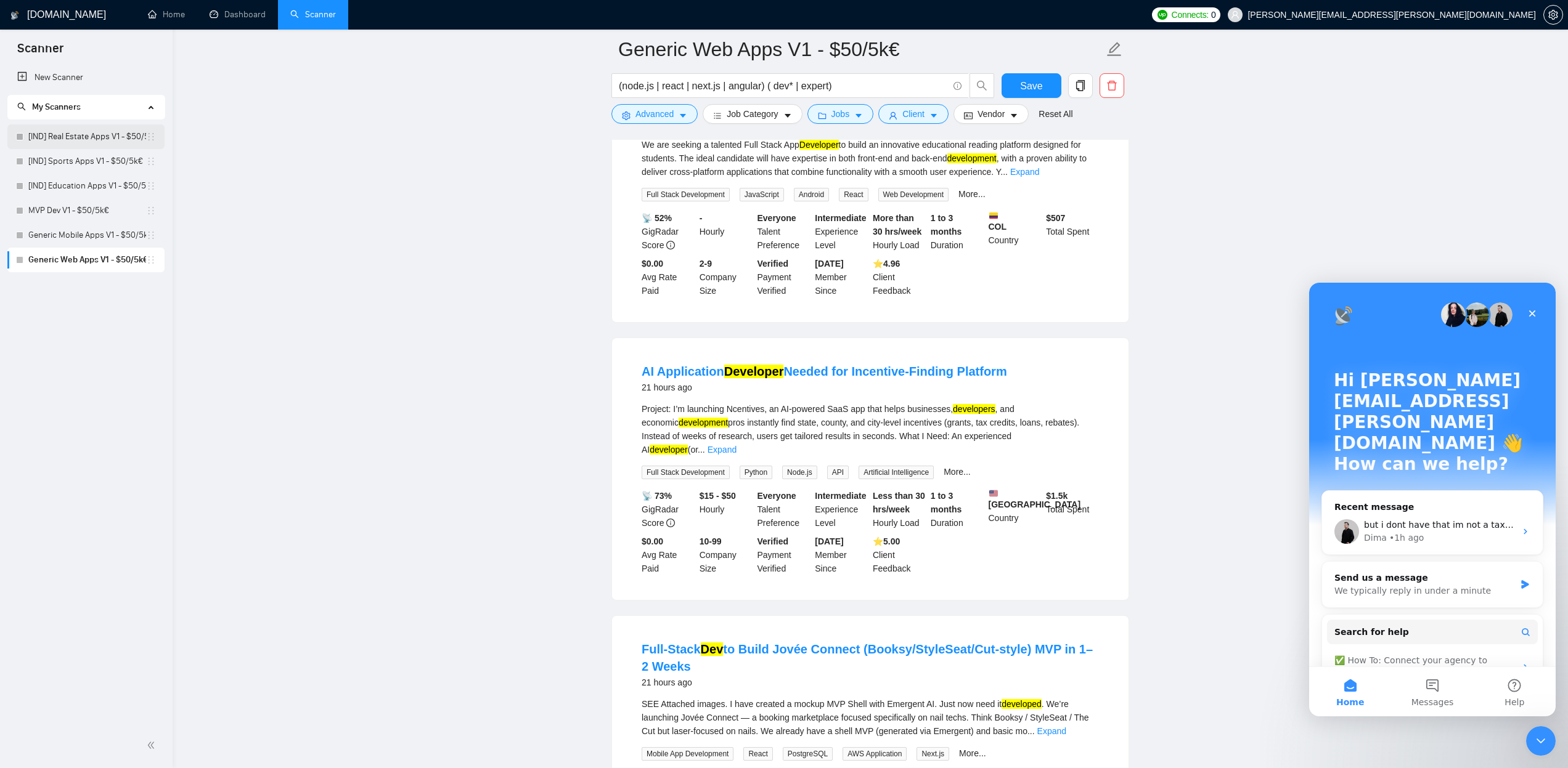
click at [87, 136] on link "[IND] Real Estate Apps V1 - $50/5k€" at bounding box center [88, 137] width 118 height 25
click at [1035, 81] on span "Save" at bounding box center [1030, 86] width 22 height 15
click at [71, 186] on link "[IND] Education Apps V1 - $50/5k€" at bounding box center [88, 186] width 118 height 25
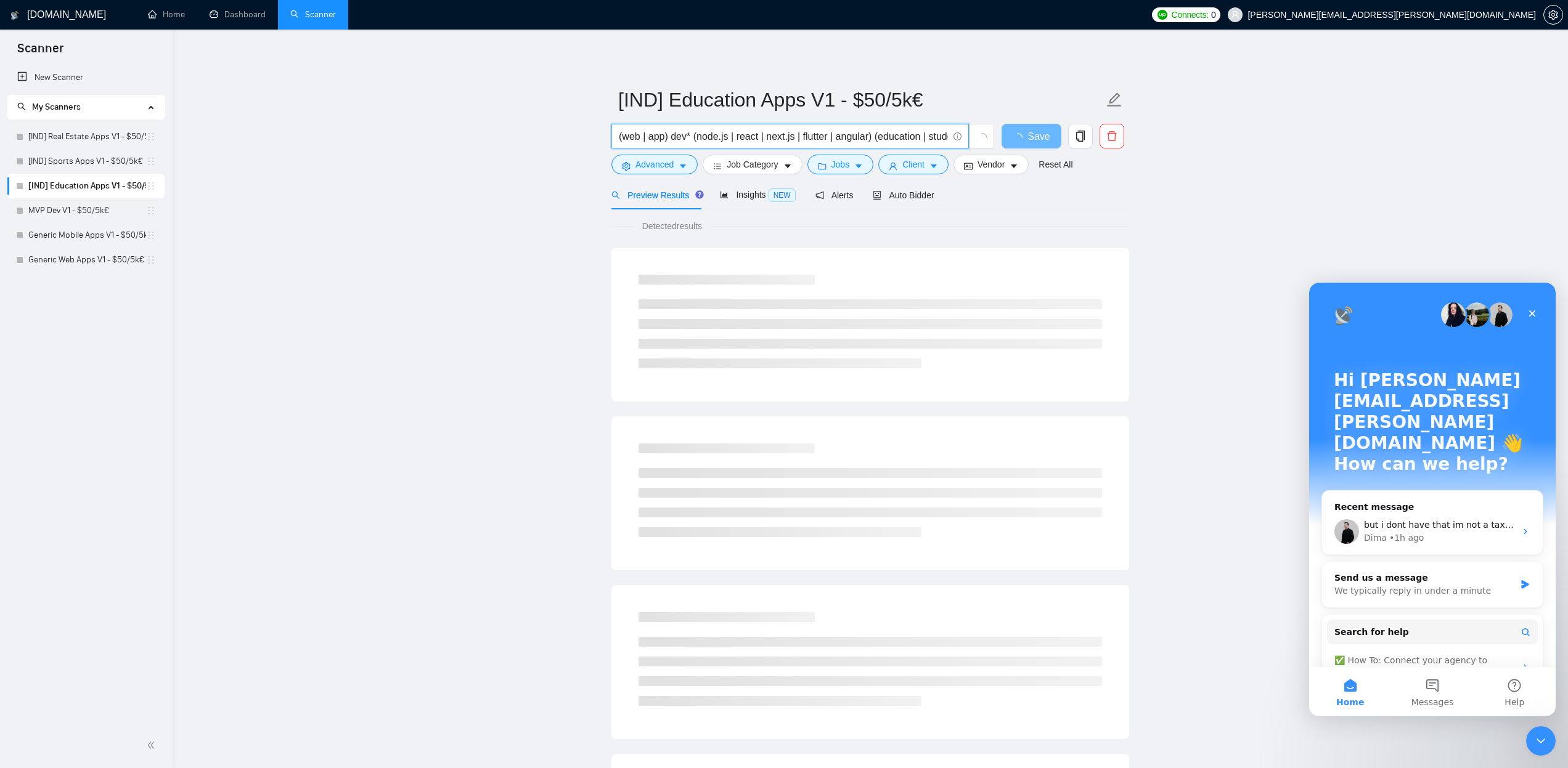
click at [925, 137] on input "(web | app) dev* (node.js | react | next.js | flutter | angular) (education | s…" at bounding box center [783, 136] width 329 height 15
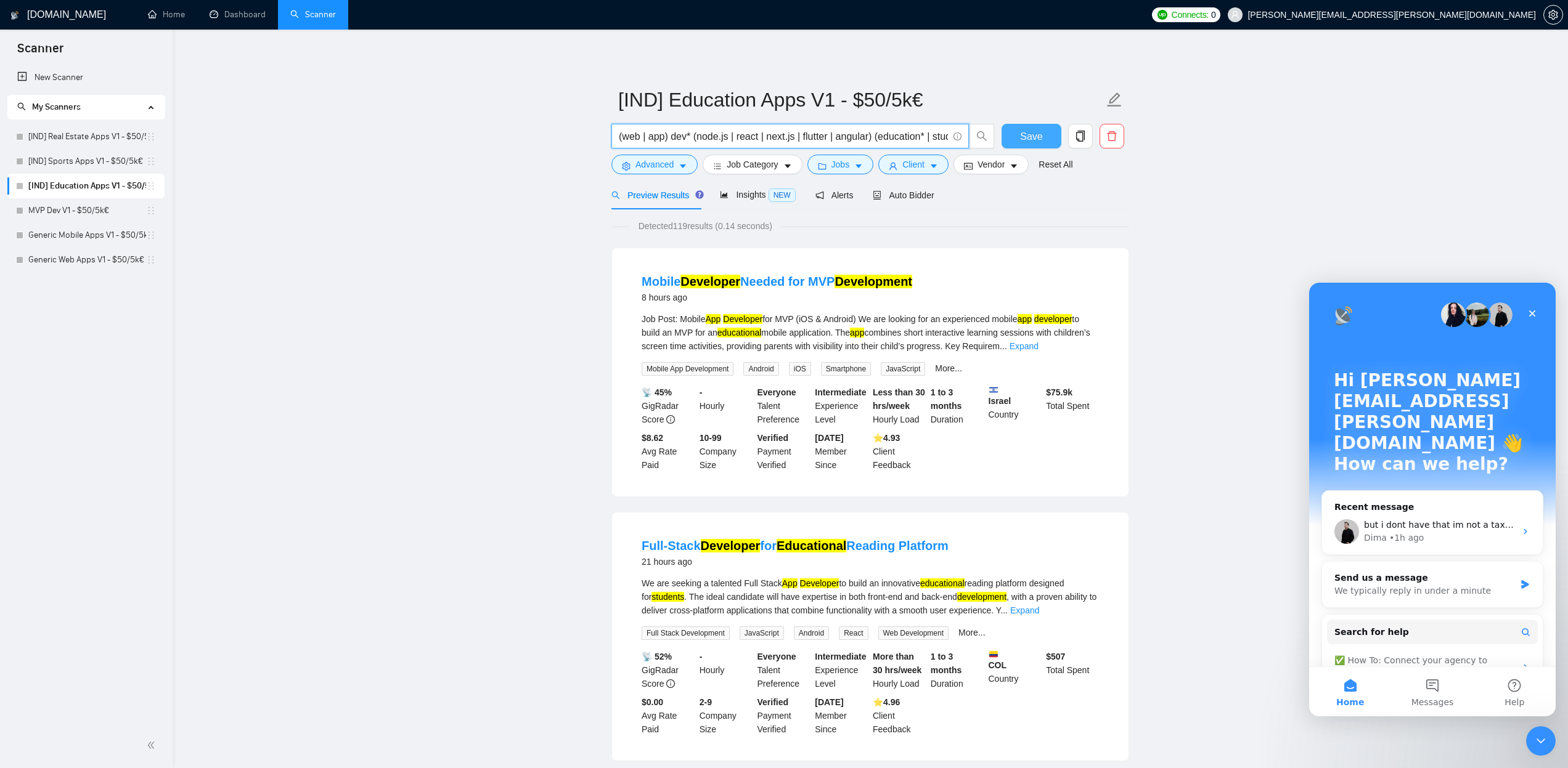
type input "(web | app) dev* (node.js | react | next.js | flutter | angular) (education* | …"
click at [1025, 133] on span "Save" at bounding box center [1030, 136] width 22 height 15
click at [83, 212] on link "MVP Dev V1 - $50/5k€" at bounding box center [88, 211] width 118 height 25
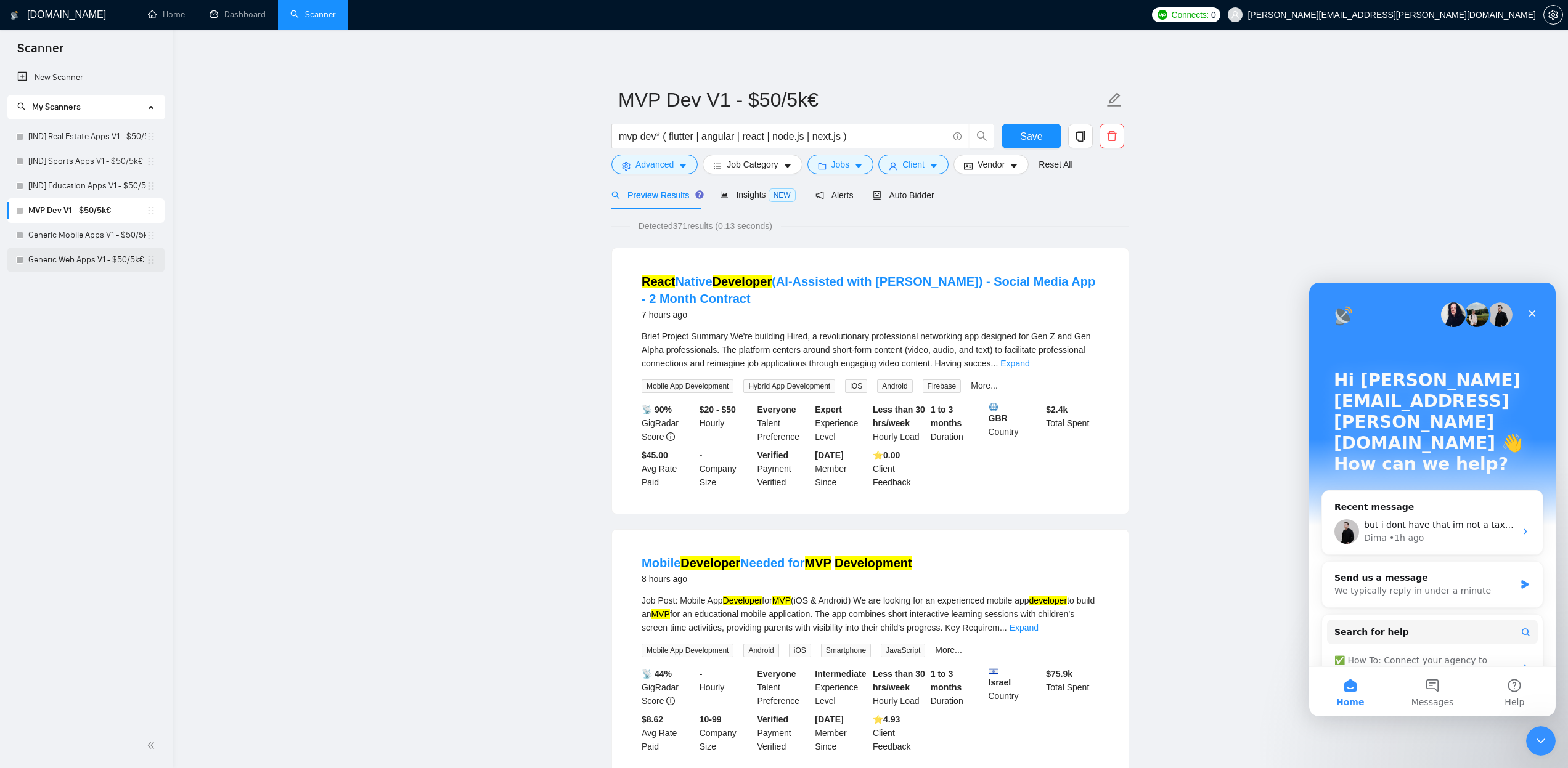
click at [68, 263] on link "Generic Web Apps V1 - $50/5k€" at bounding box center [88, 260] width 118 height 25
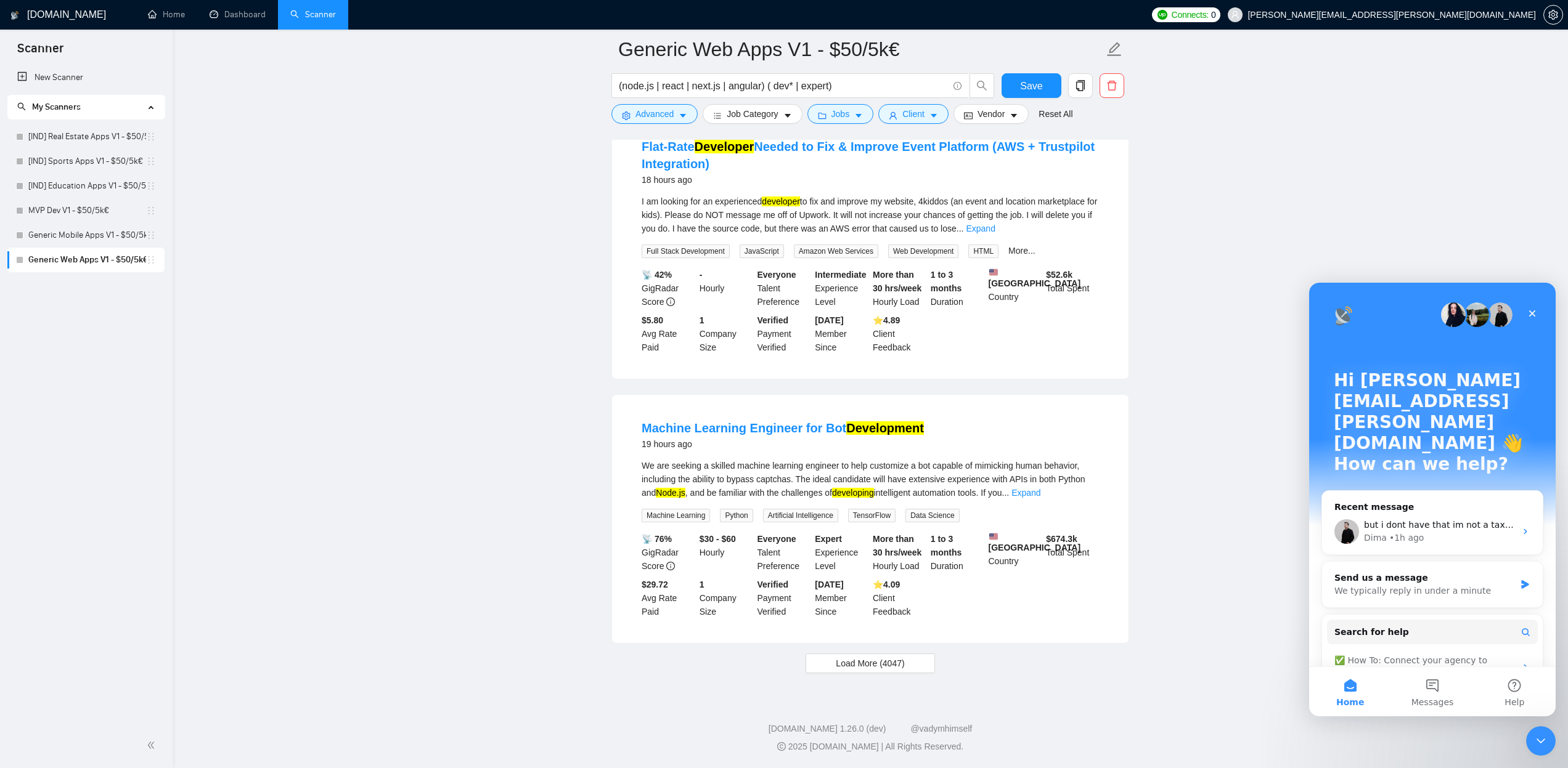
scroll to position [2355, 0]
click at [900, 668] on span "Load More (4047)" at bounding box center [870, 663] width 69 height 13
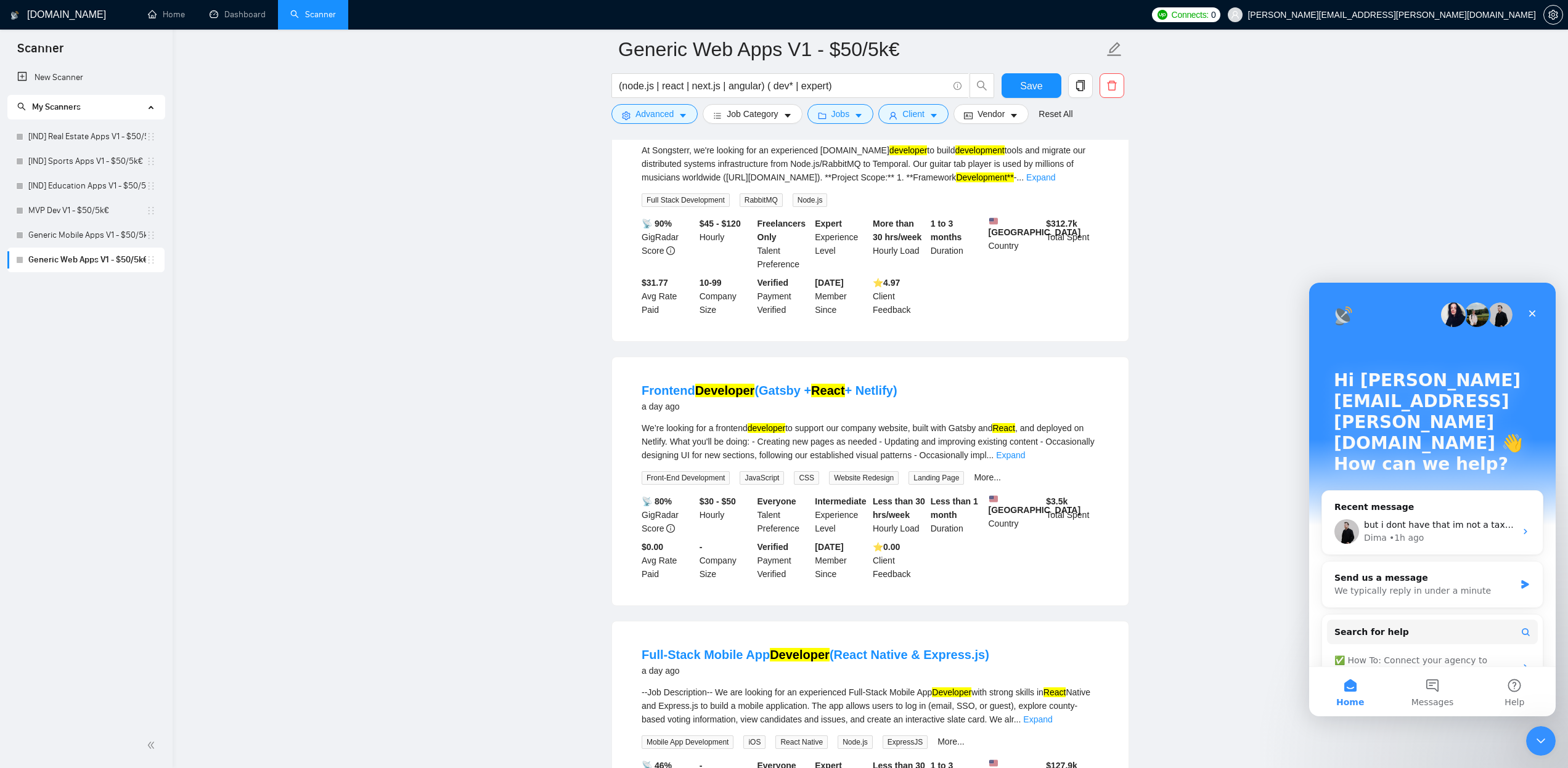
scroll to position [4395, 0]
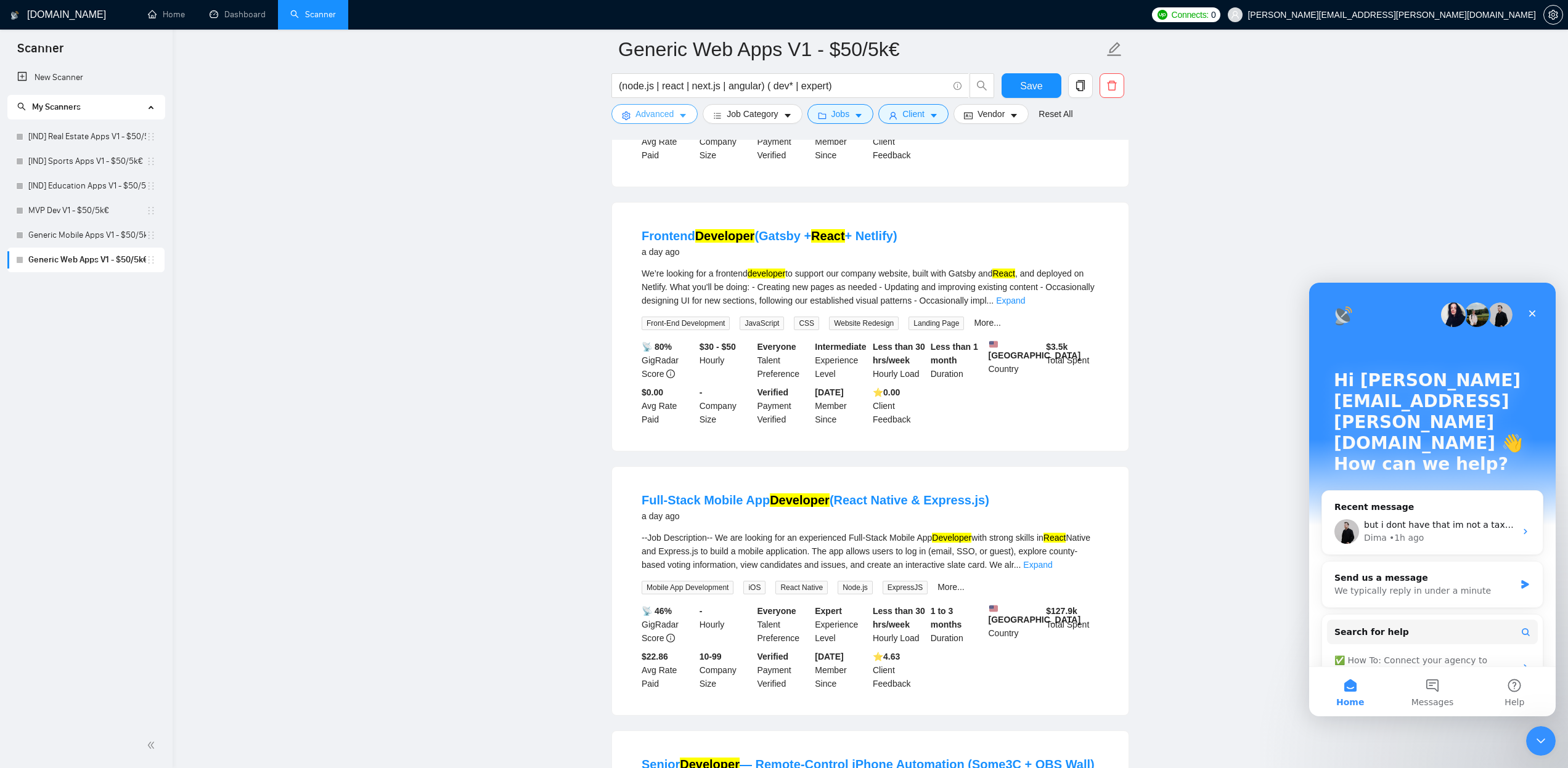
click at [673, 116] on span "Advanced" at bounding box center [655, 114] width 38 height 13
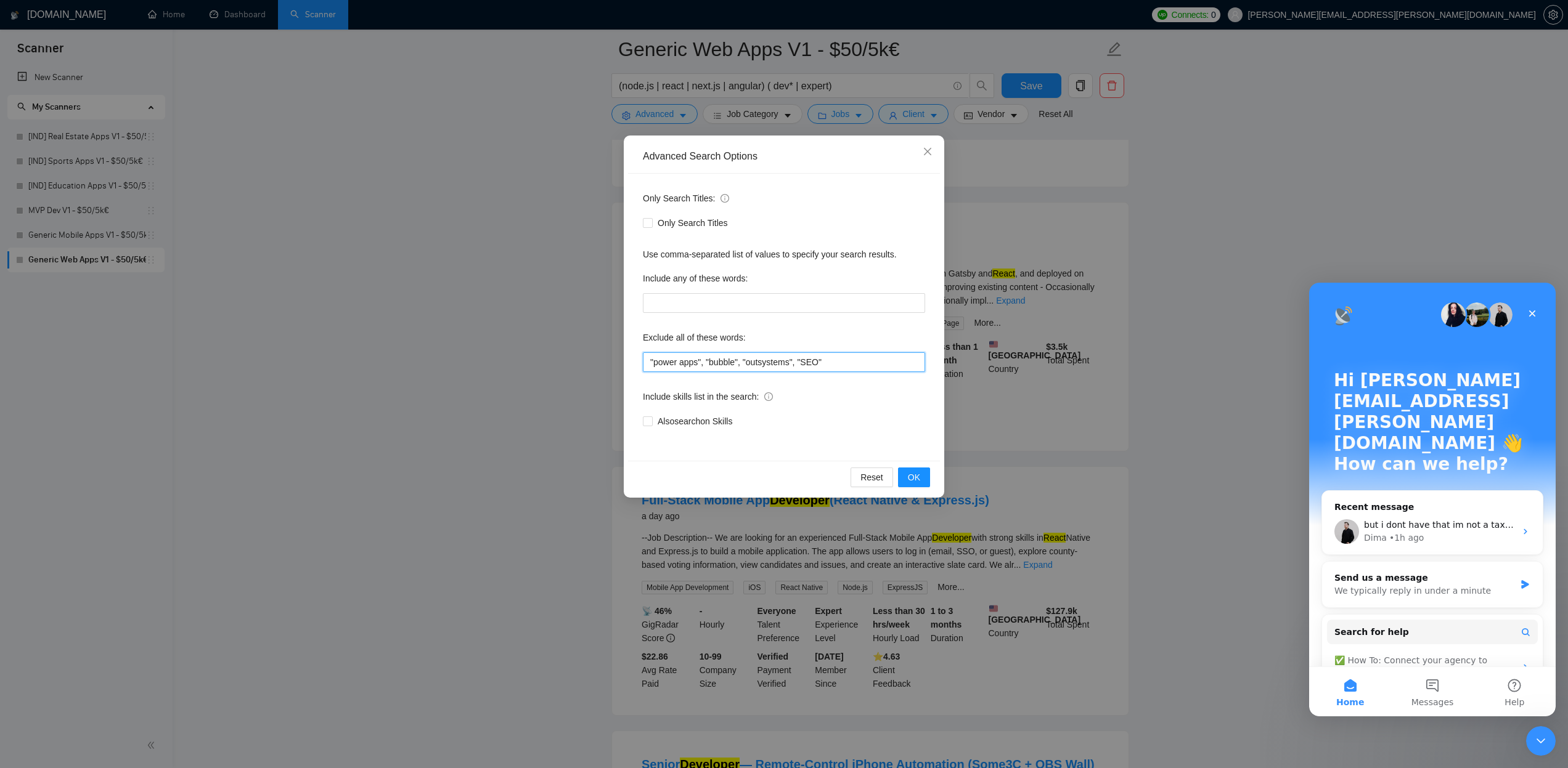
click at [871, 359] on input ""power apps", "bubble", "outsystems", "SEO"" at bounding box center [784, 362] width 282 height 20
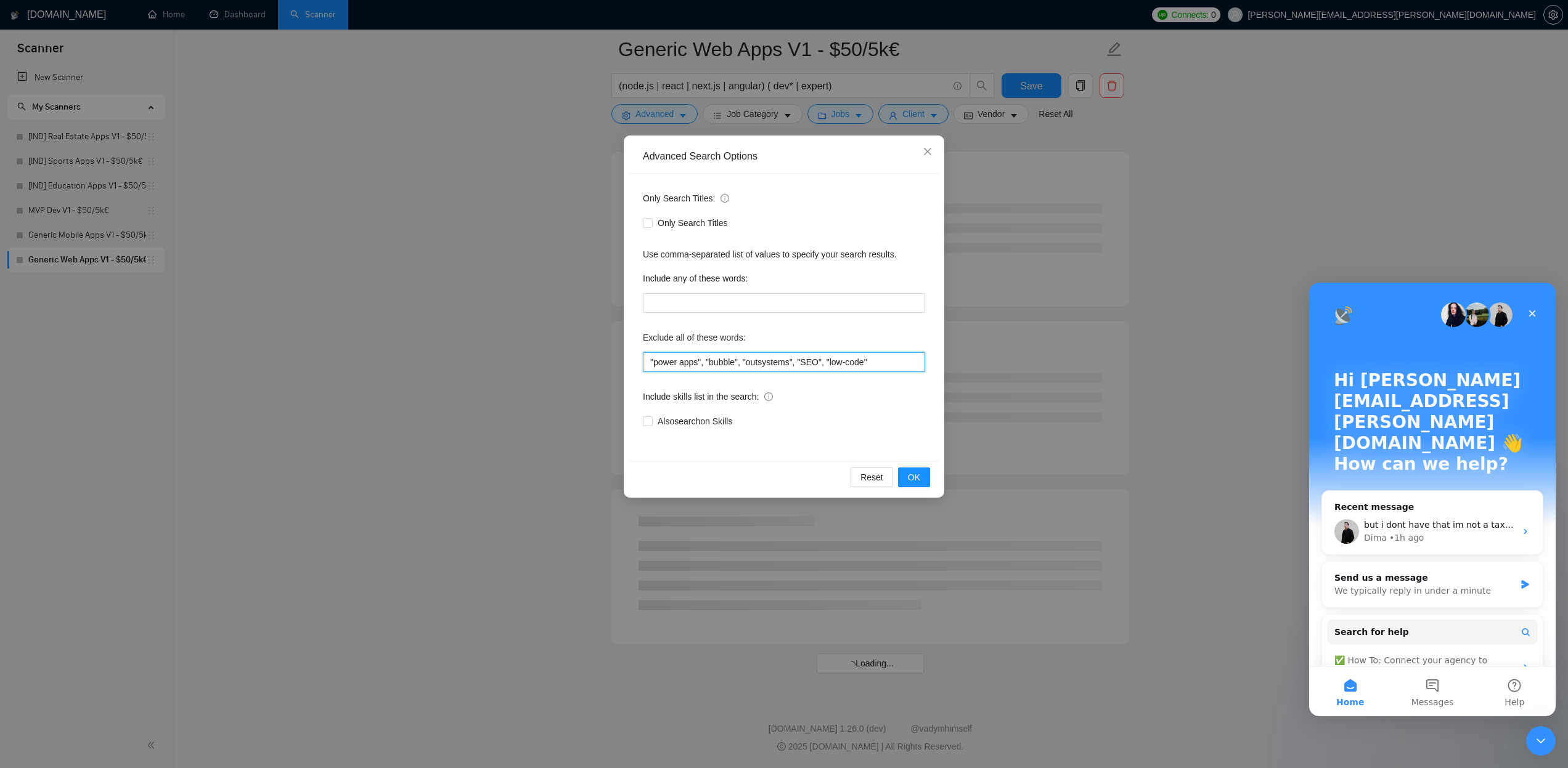
scroll to position [2976, 0]
click at [922, 482] on button "OK" at bounding box center [914, 477] width 32 height 20
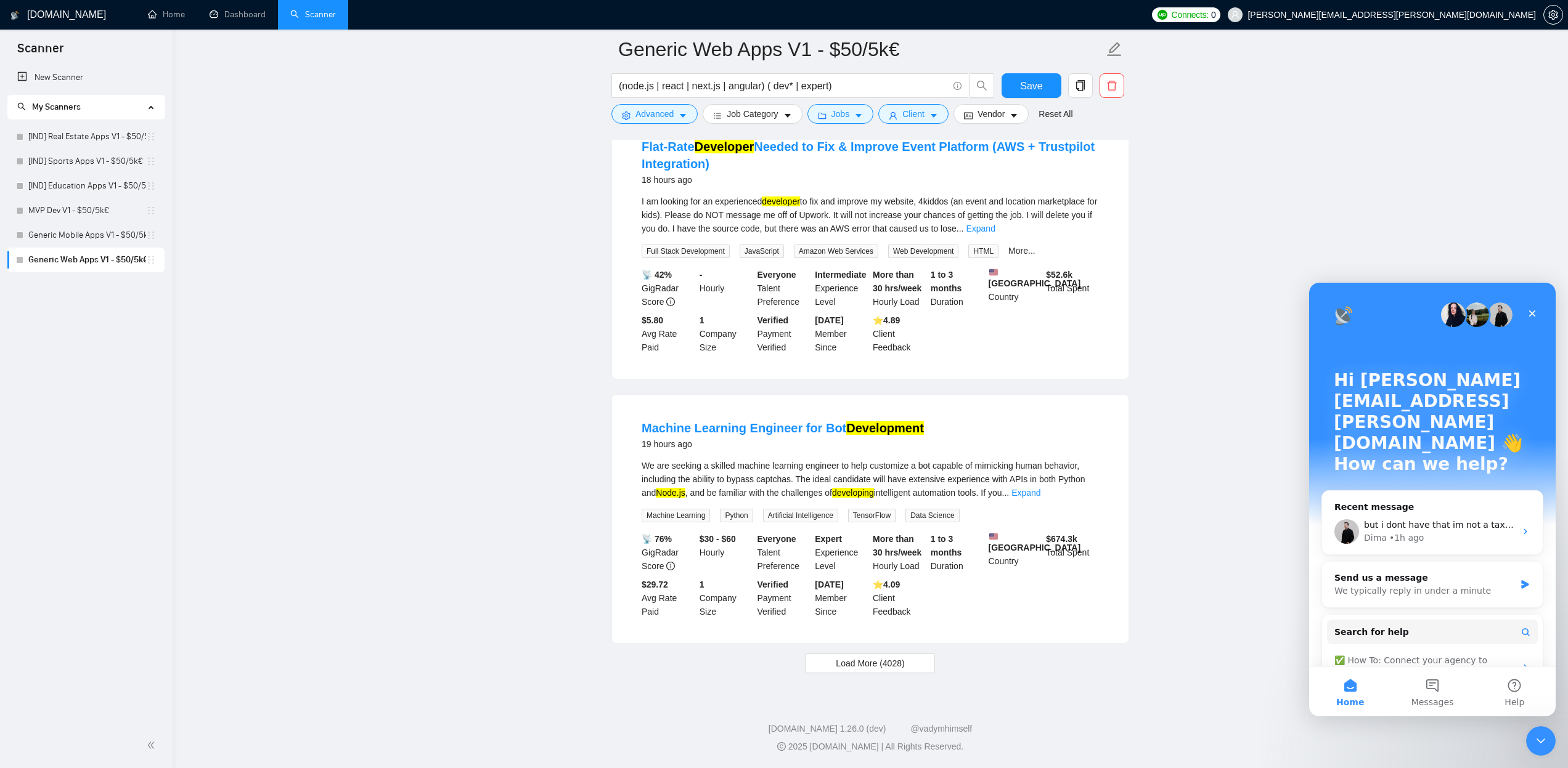
scroll to position [2355, 0]
click at [862, 657] on span "Load More (4028)" at bounding box center [870, 663] width 69 height 13
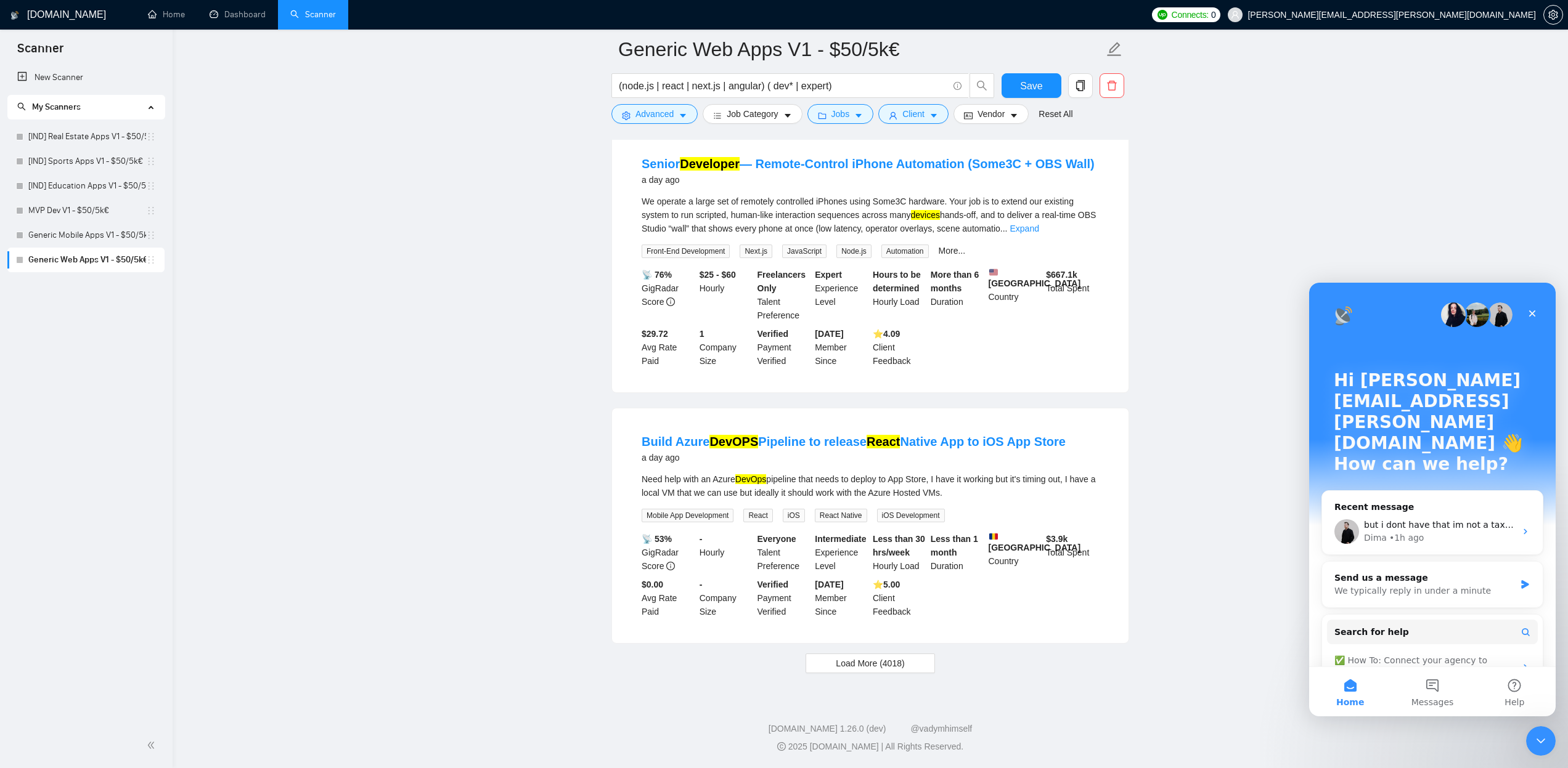
scroll to position [5055, 0]
click at [892, 662] on span "Load More (4018)" at bounding box center [870, 663] width 69 height 13
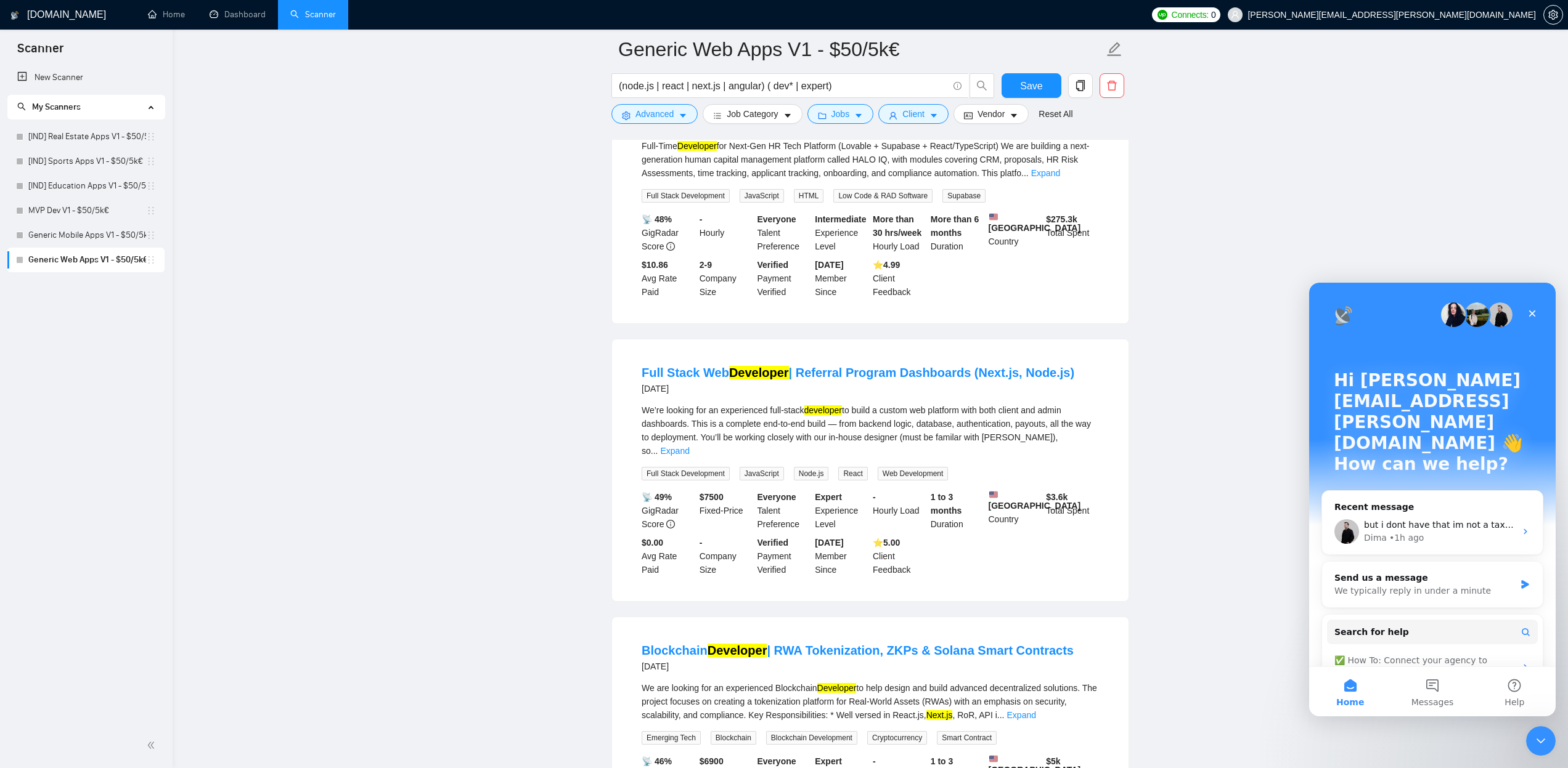
scroll to position [6642, 0]
click at [681, 115] on icon "caret-down" at bounding box center [682, 115] width 9 height 9
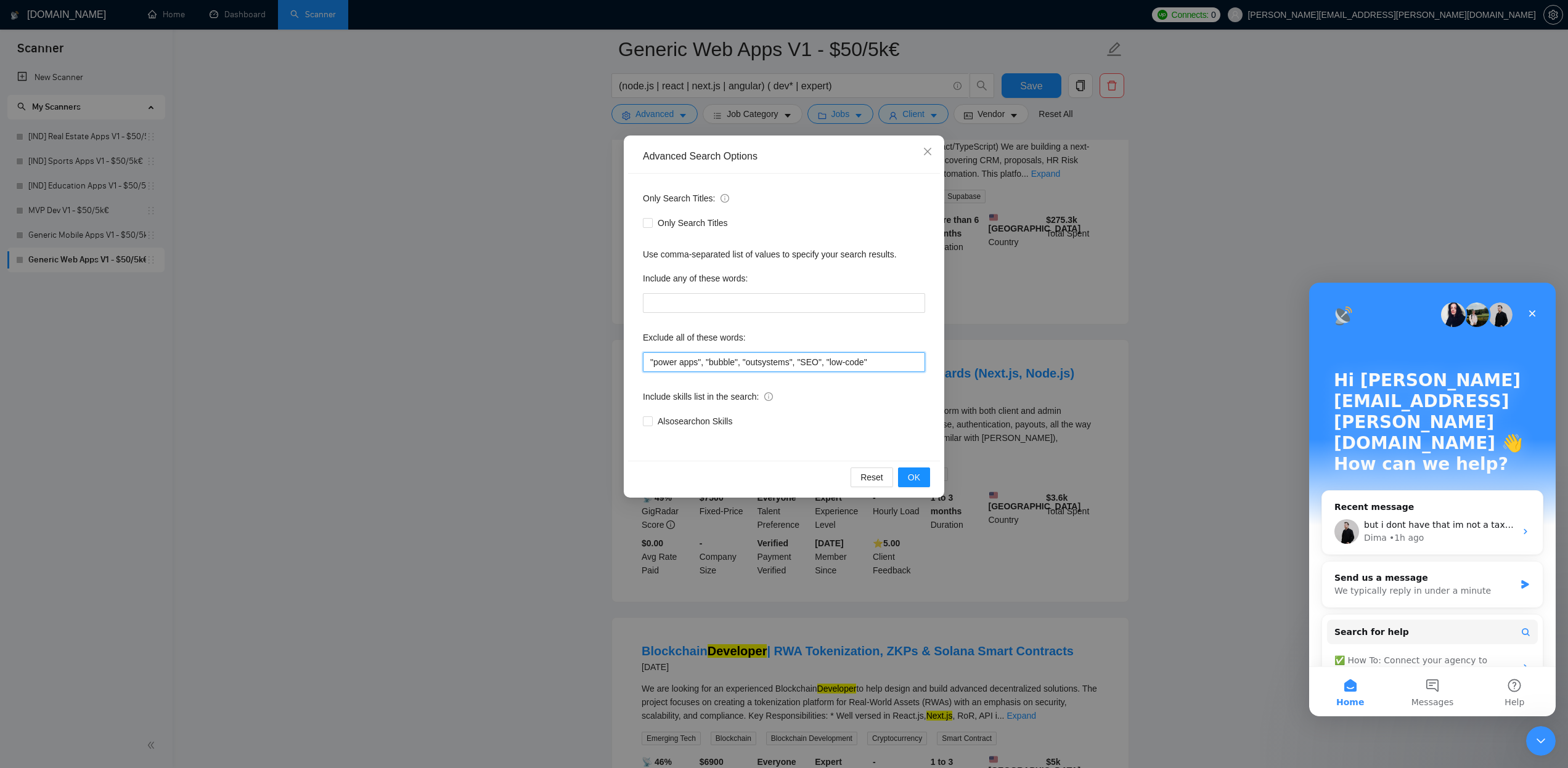
click at [897, 366] on input ""power apps", "bubble", "outsystems", "SEO", "low-code"" at bounding box center [784, 362] width 282 height 20
click at [913, 475] on span "OK" at bounding box center [914, 477] width 12 height 13
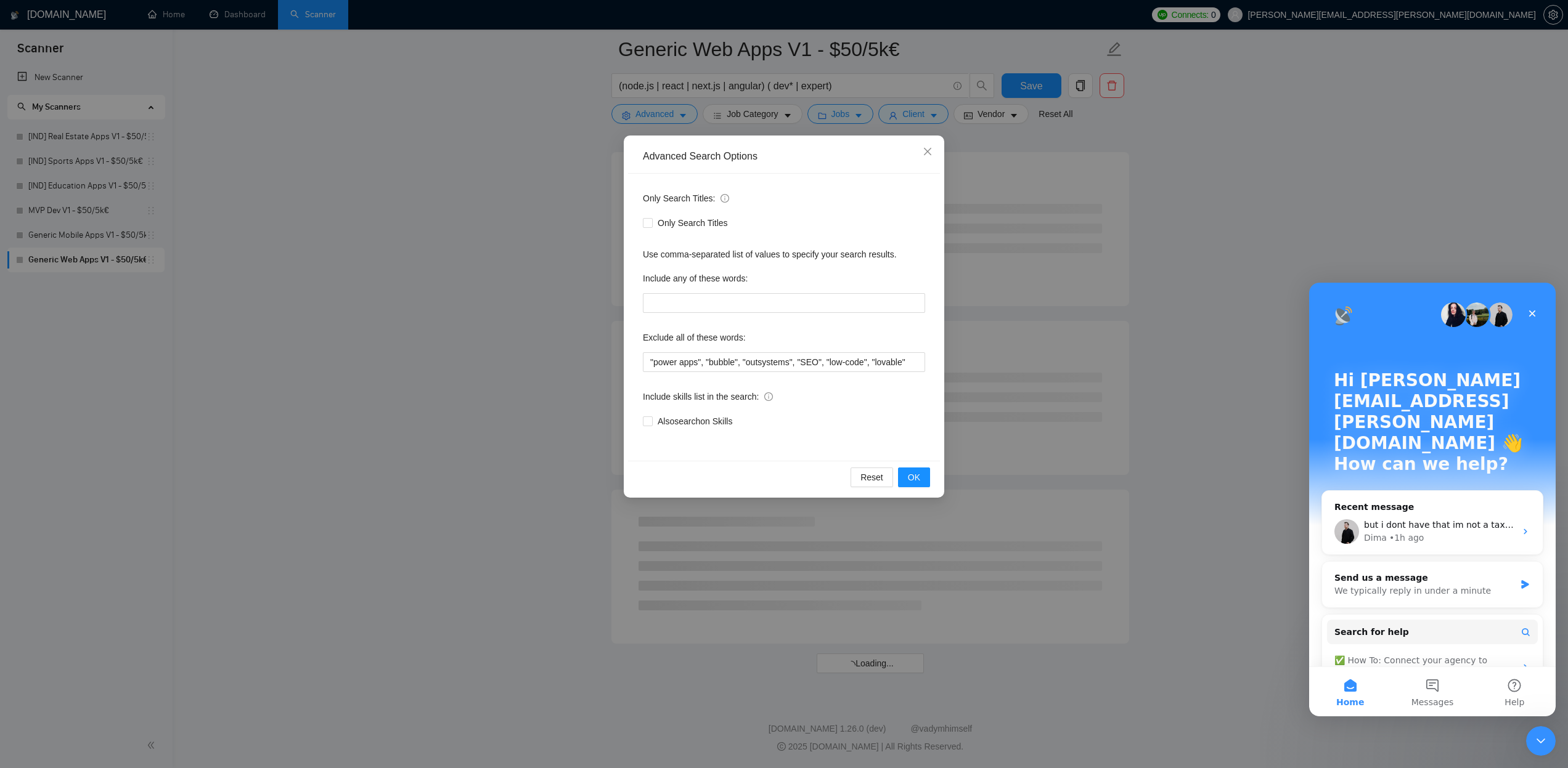
scroll to position [4664, 0]
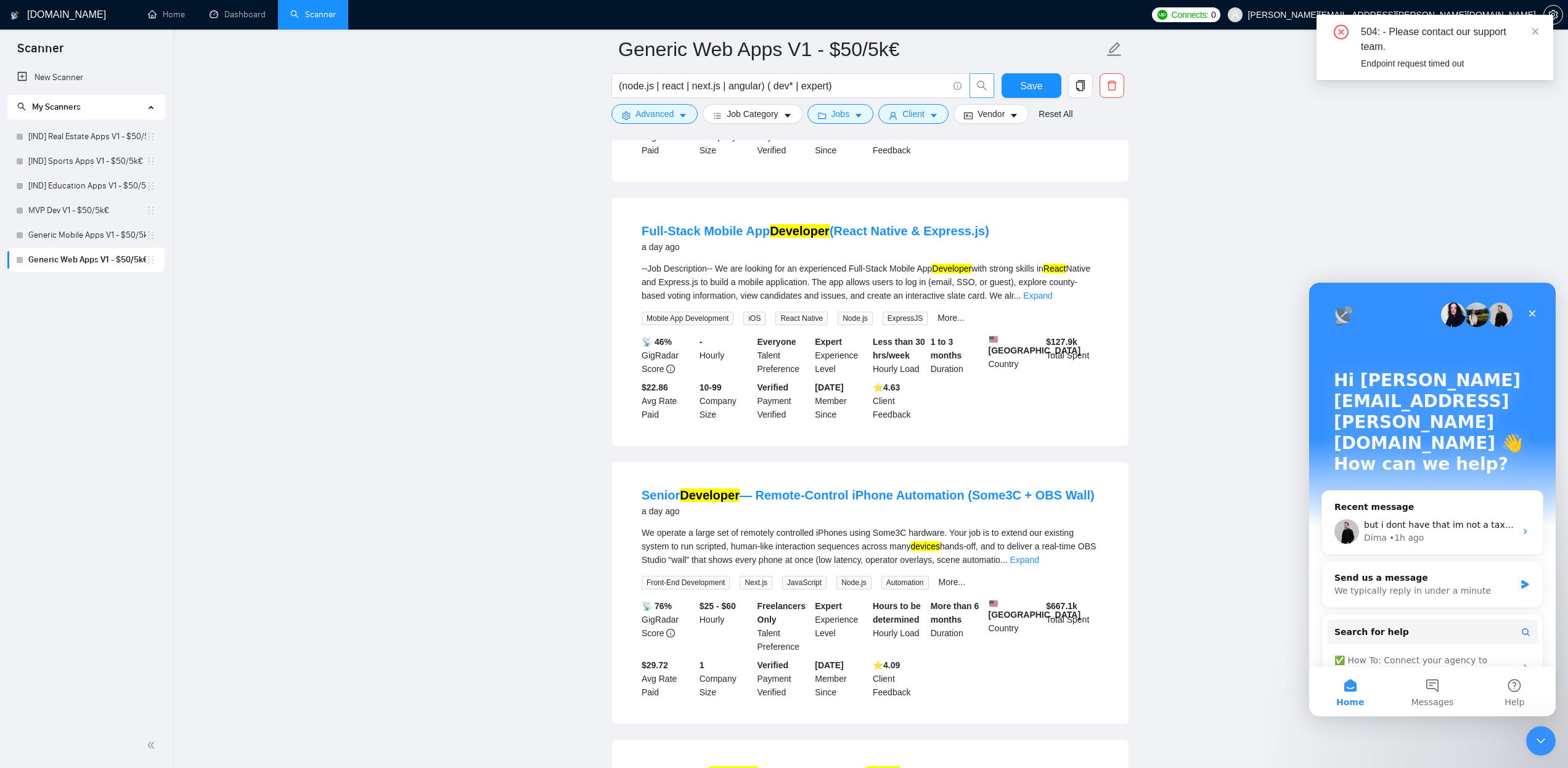
click at [976, 86] on span "search" at bounding box center [982, 86] width 24 height 11
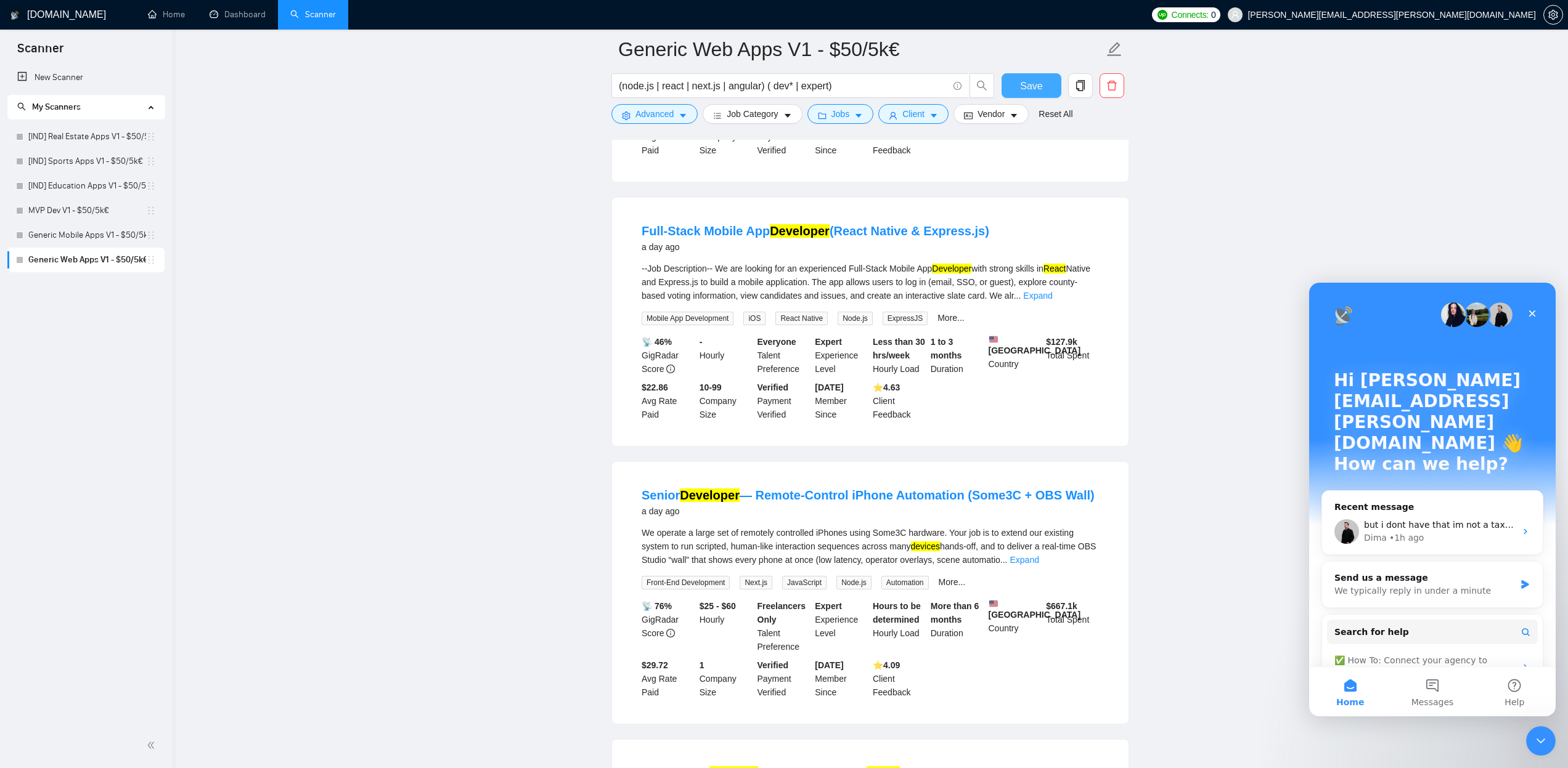
click at [1023, 83] on span "Save" at bounding box center [1030, 86] width 22 height 15
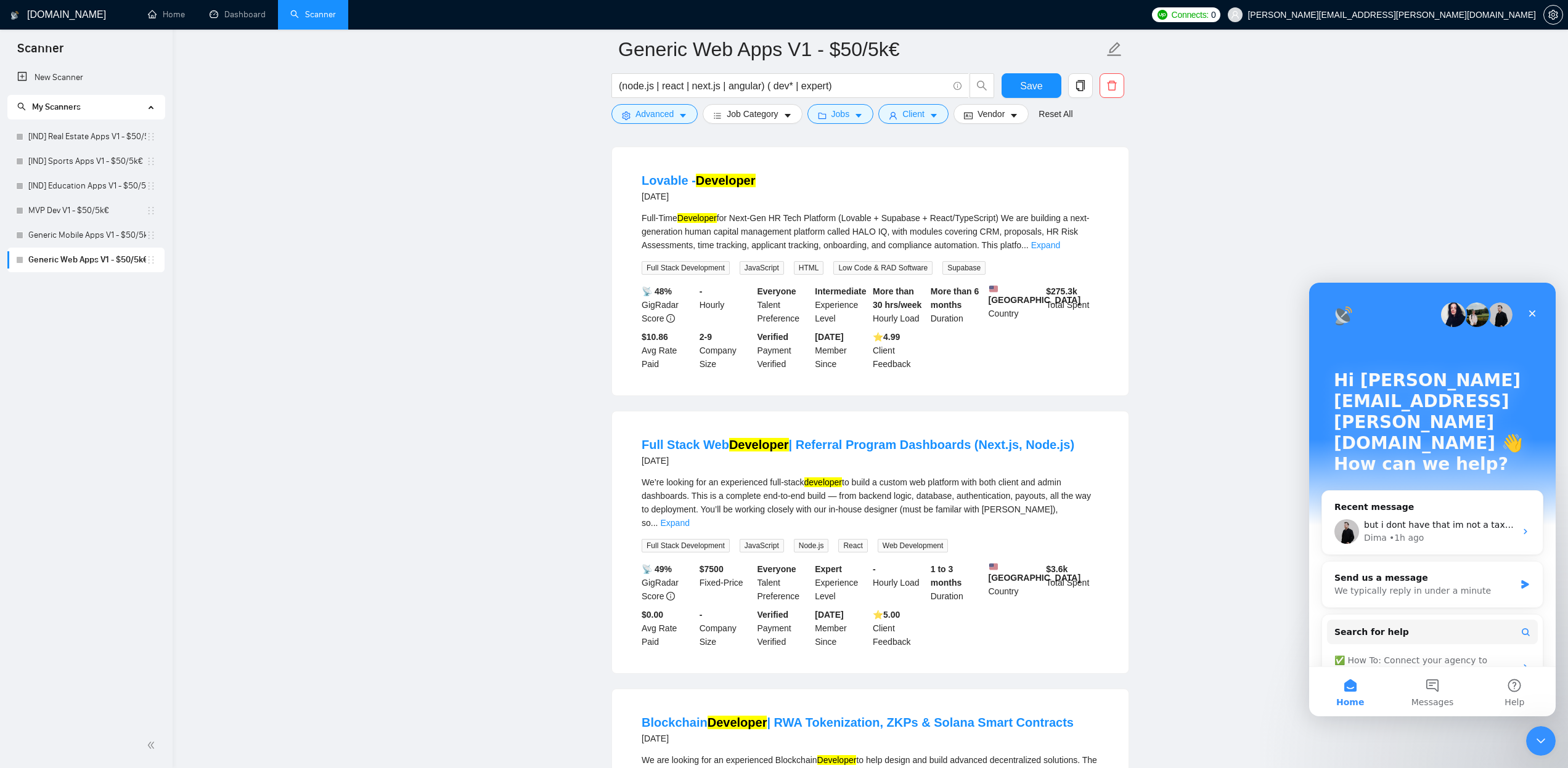
scroll to position [6512, 0]
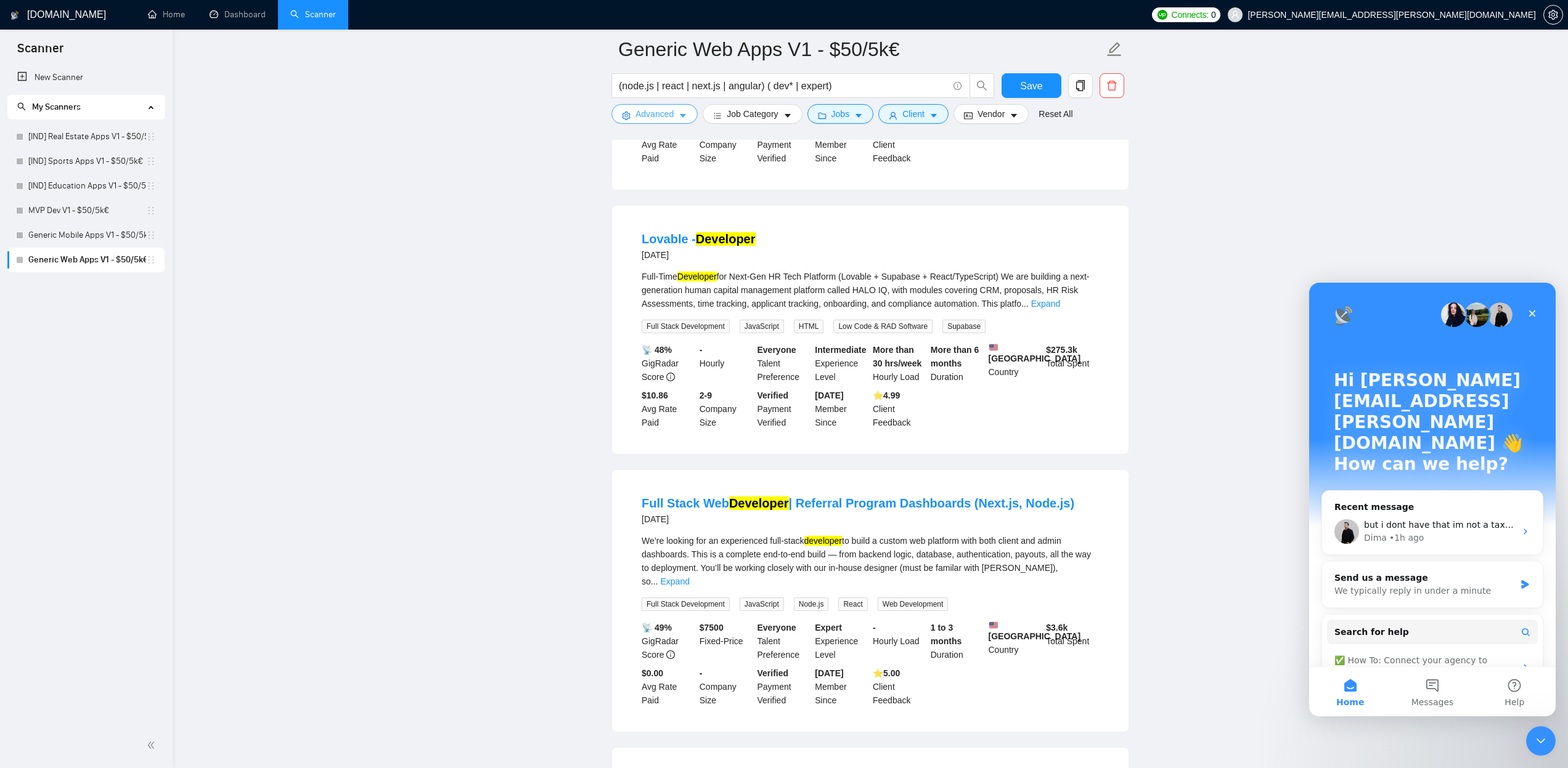
click at [682, 111] on span "caret-down" at bounding box center [682, 115] width 9 height 10
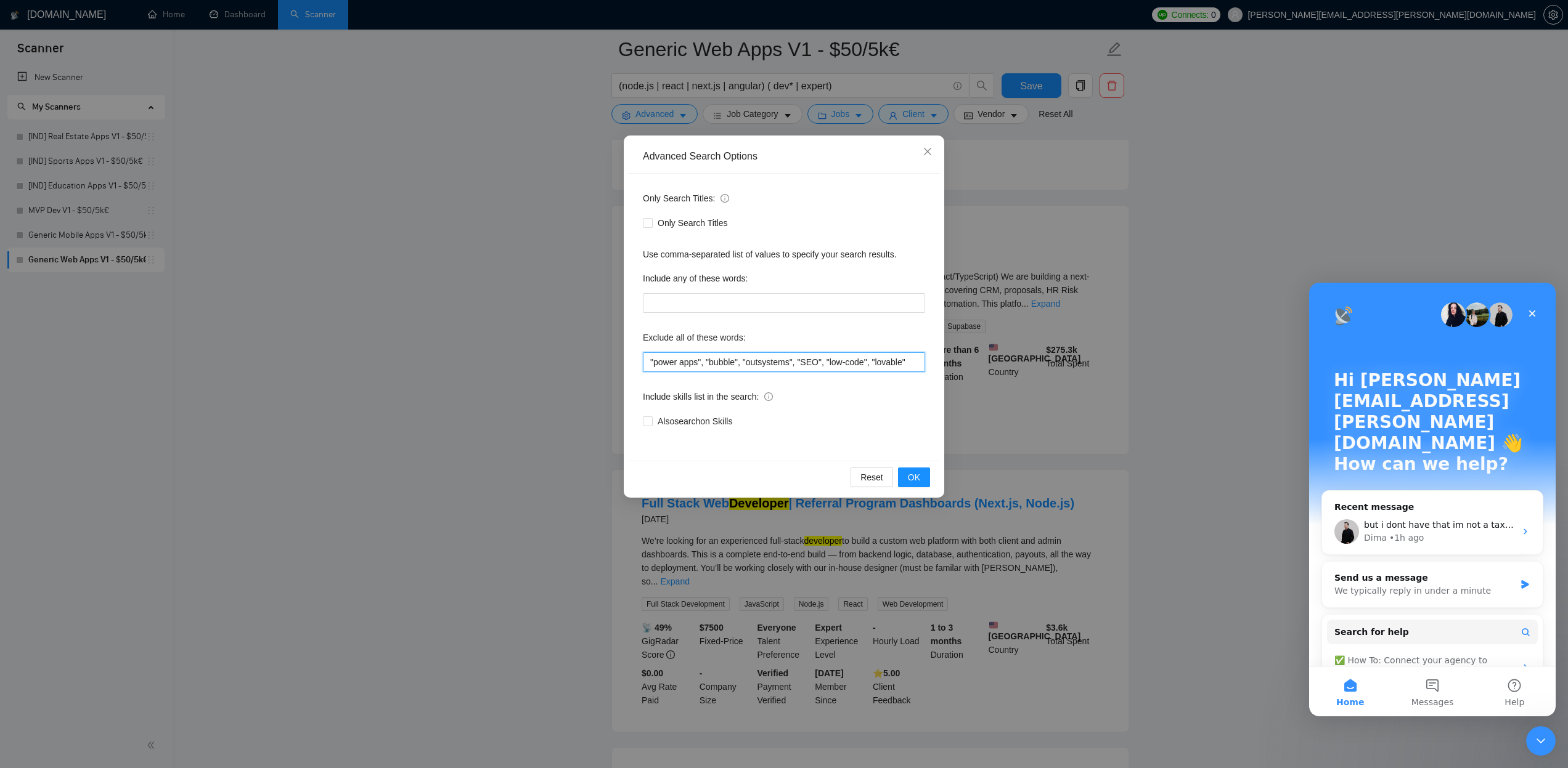
click at [690, 360] on input ""power apps", "bubble", "outsystems", "SEO", "low-code", "lovable"" at bounding box center [784, 362] width 282 height 20
click at [906, 468] on button "OK" at bounding box center [914, 477] width 32 height 20
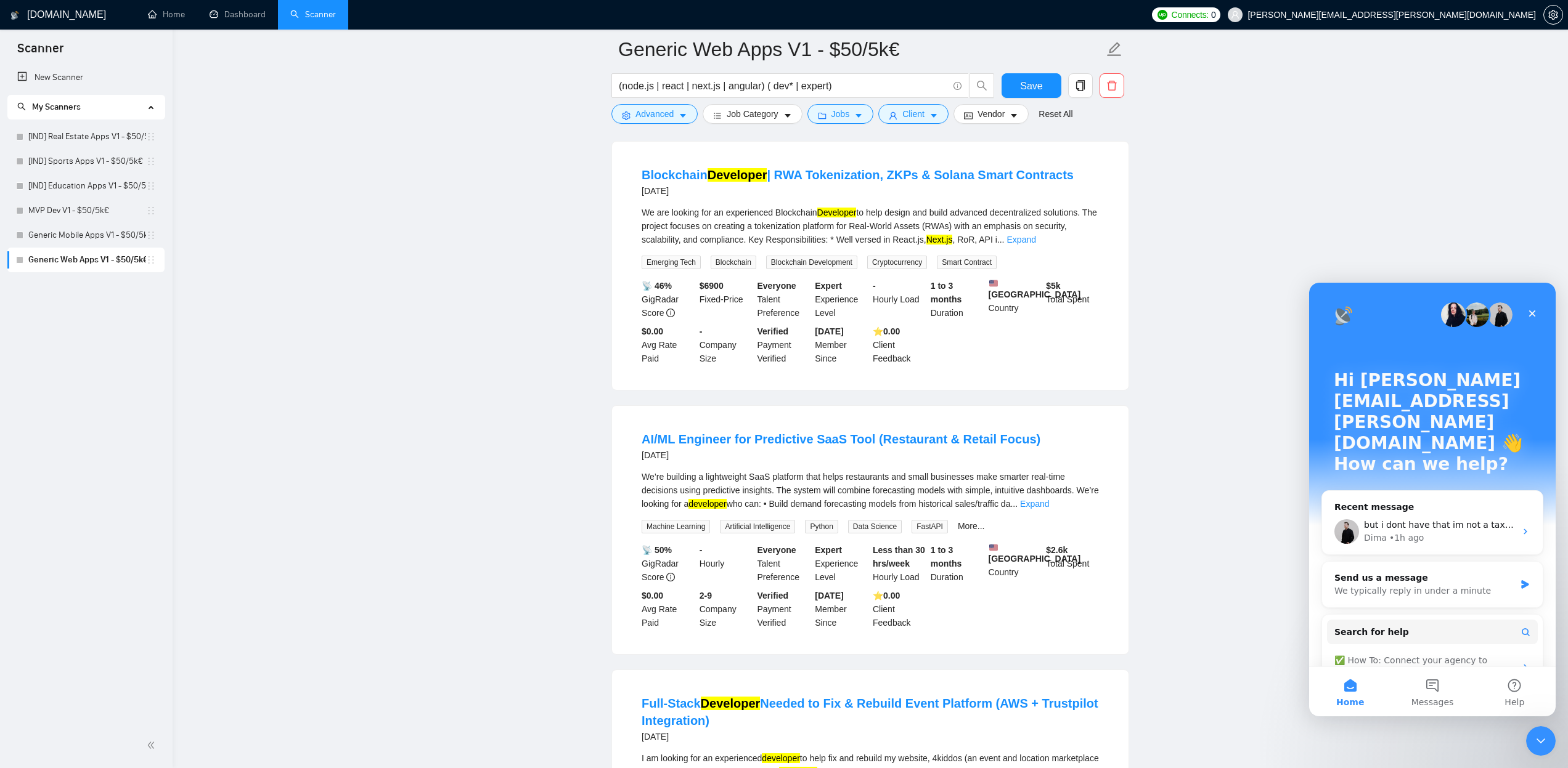
scroll to position [7042, 0]
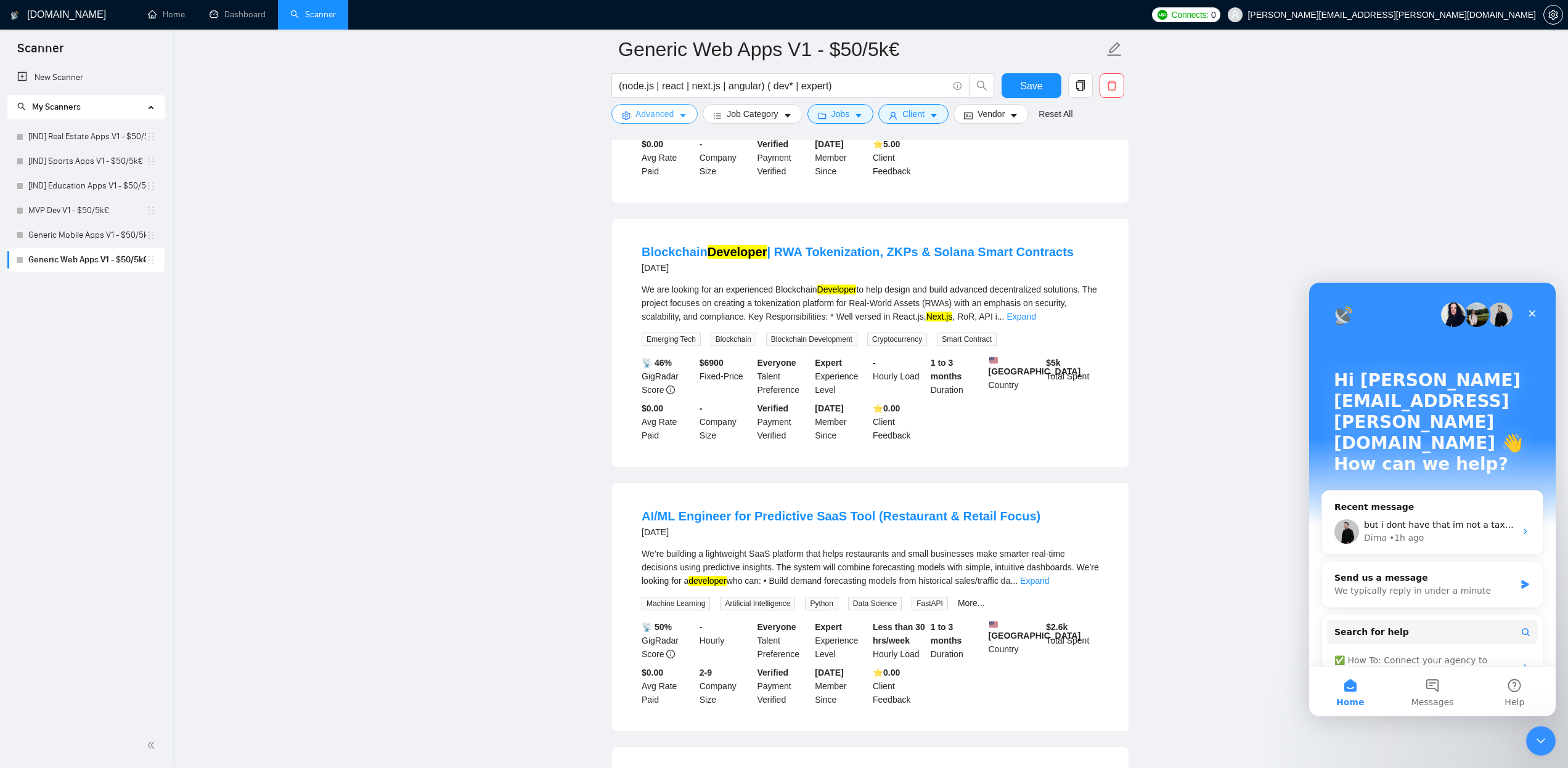
click at [682, 118] on icon "caret-down" at bounding box center [682, 115] width 9 height 9
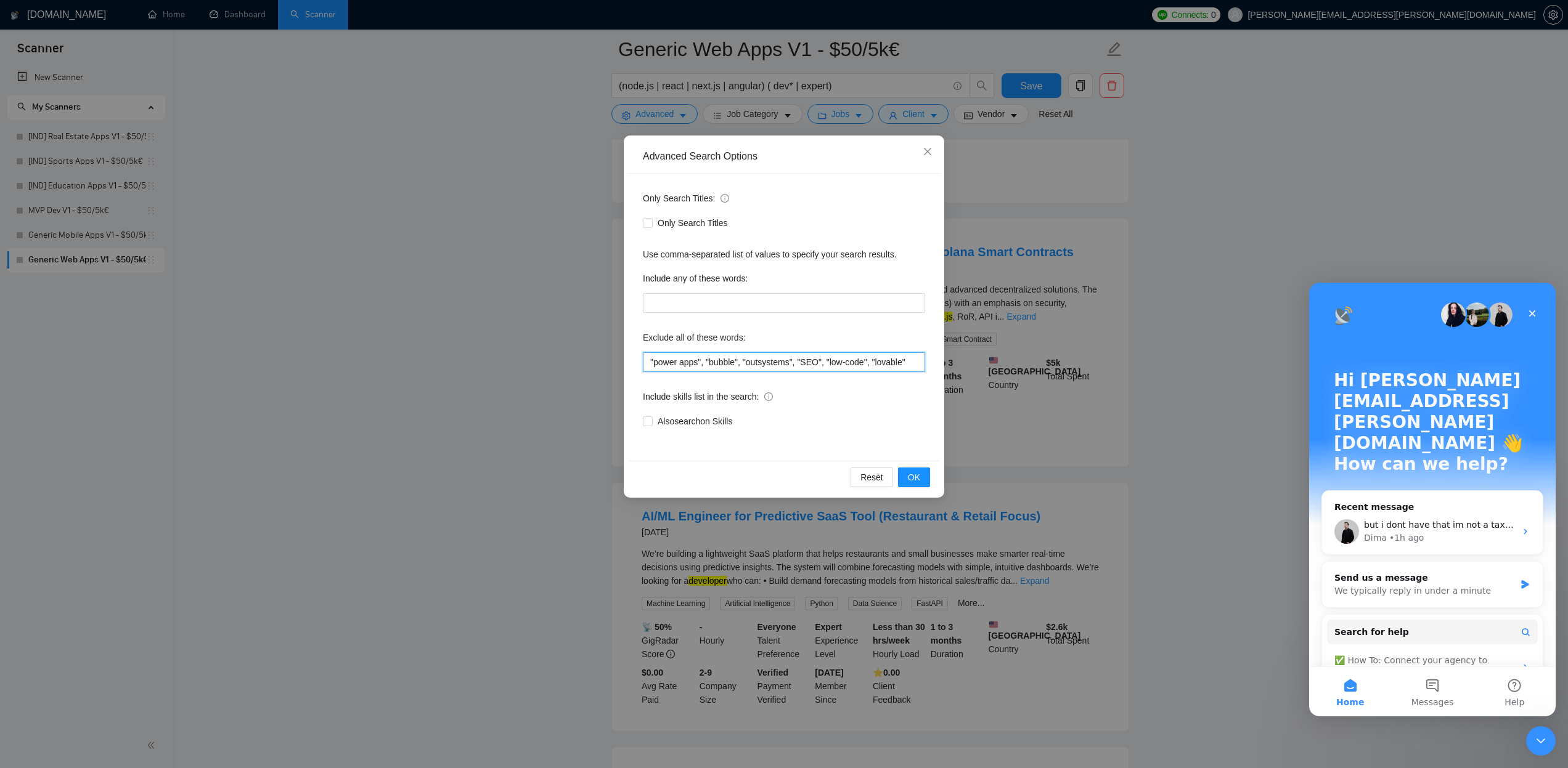
click at [849, 362] on input ""power apps", "bubble", "outsystems", "SEO", "low-code", "lovable"" at bounding box center [784, 362] width 282 height 20
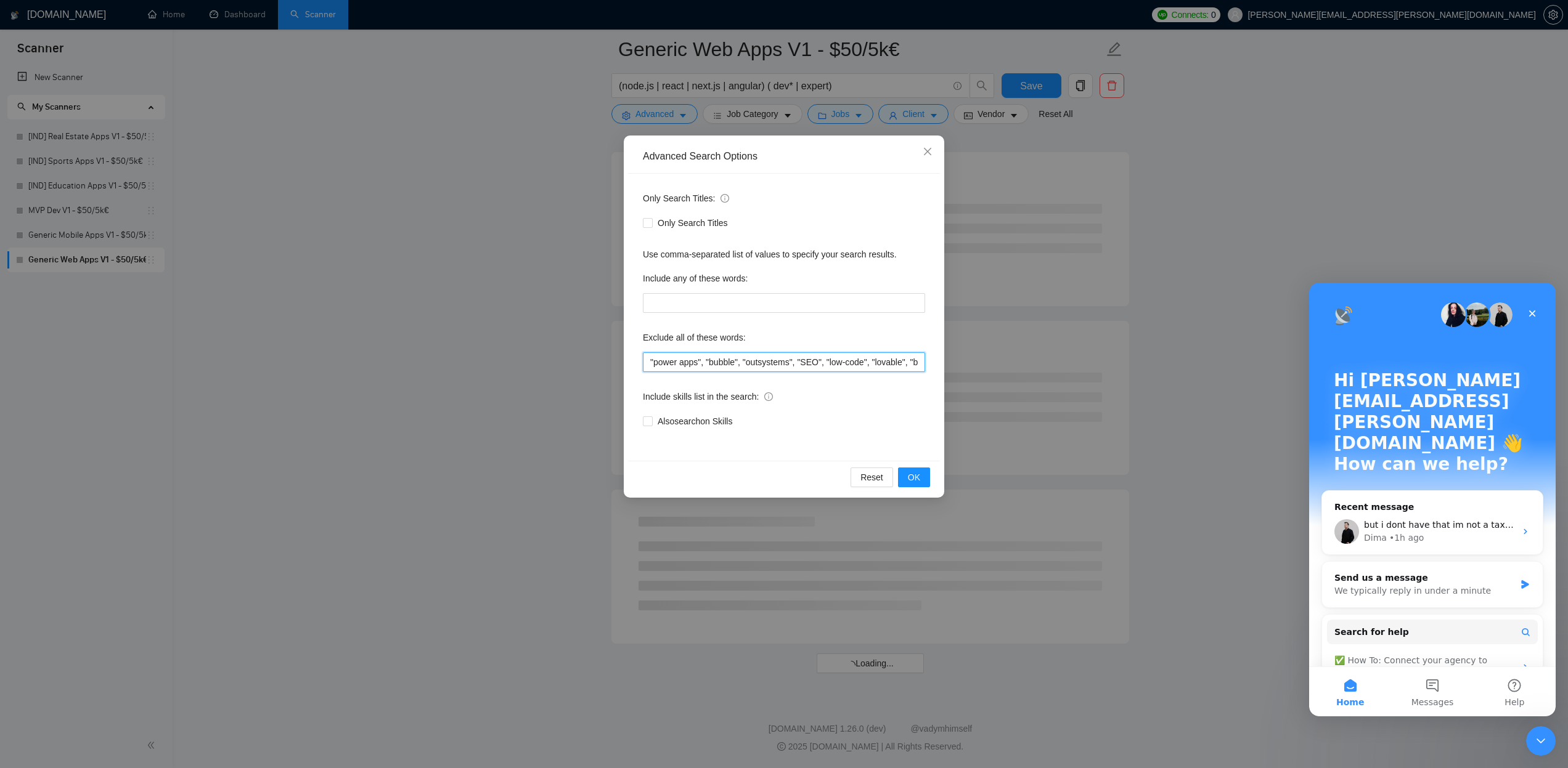
scroll to position [4664, 0]
click at [921, 475] on button "OK" at bounding box center [914, 477] width 32 height 20
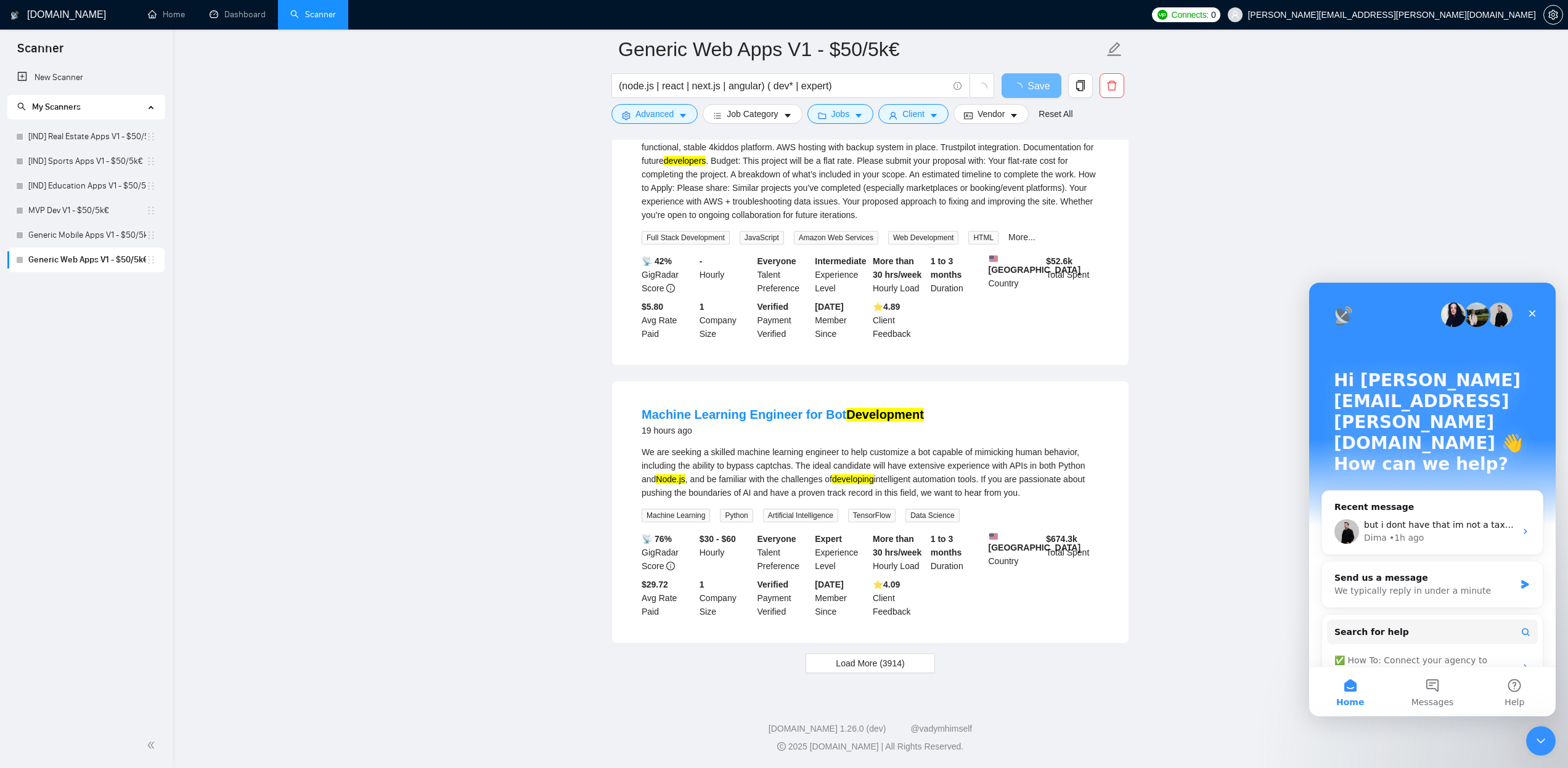
scroll to position [2355, 0]
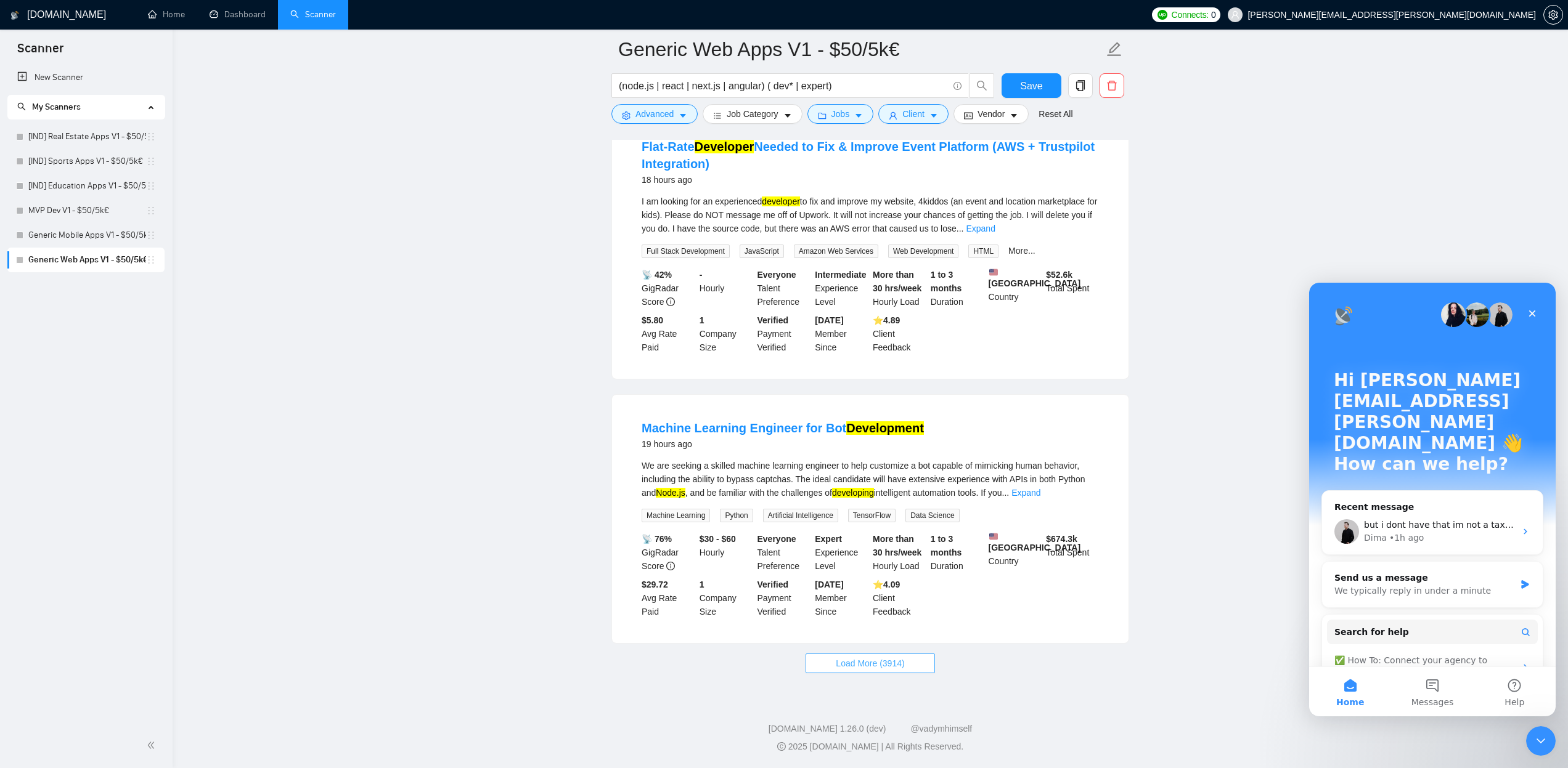
click at [826, 661] on button "Load More (3914)" at bounding box center [869, 663] width 129 height 20
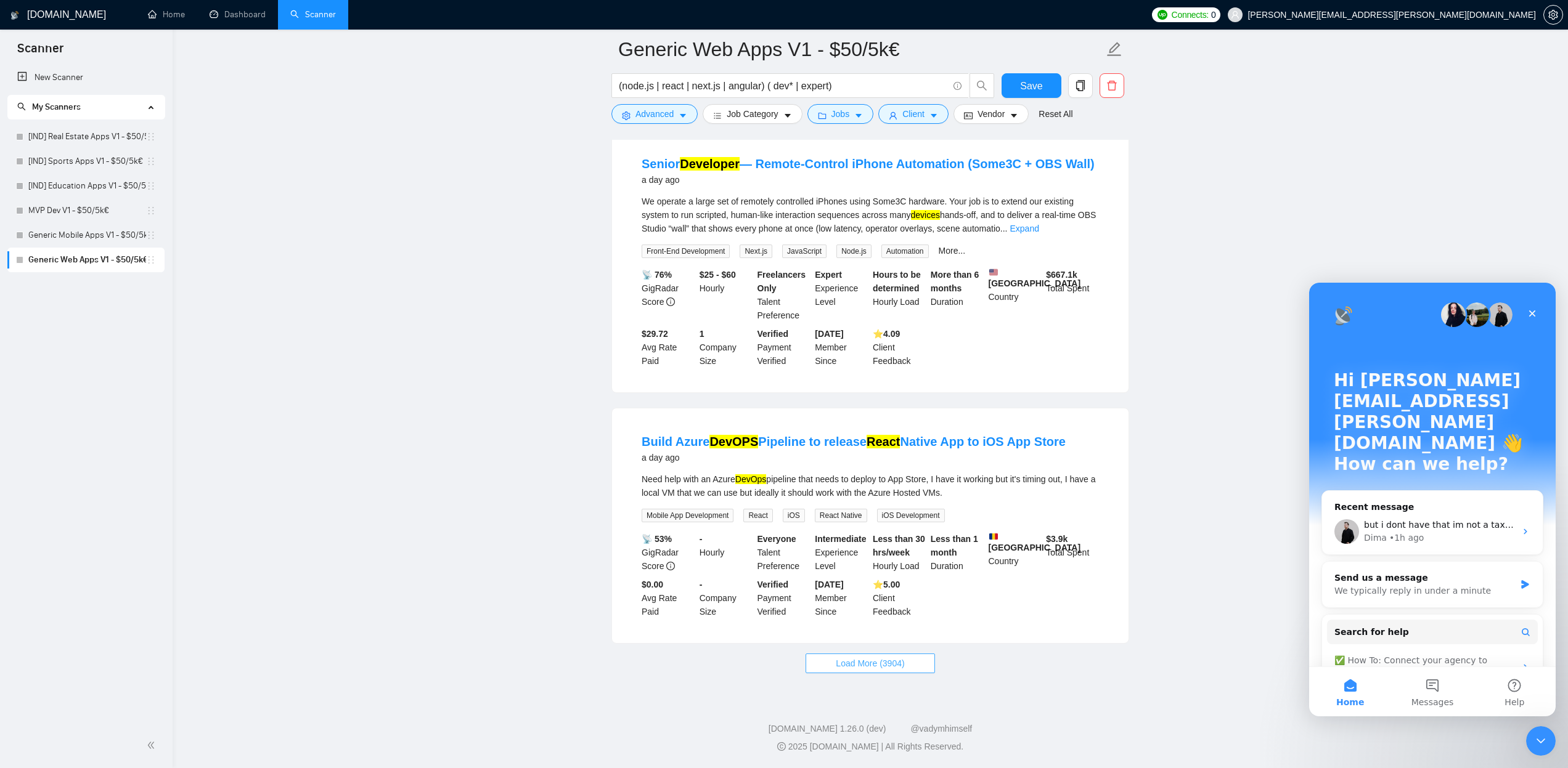
scroll to position [5055, 0]
click at [850, 655] on button "Load More (3904)" at bounding box center [869, 663] width 129 height 20
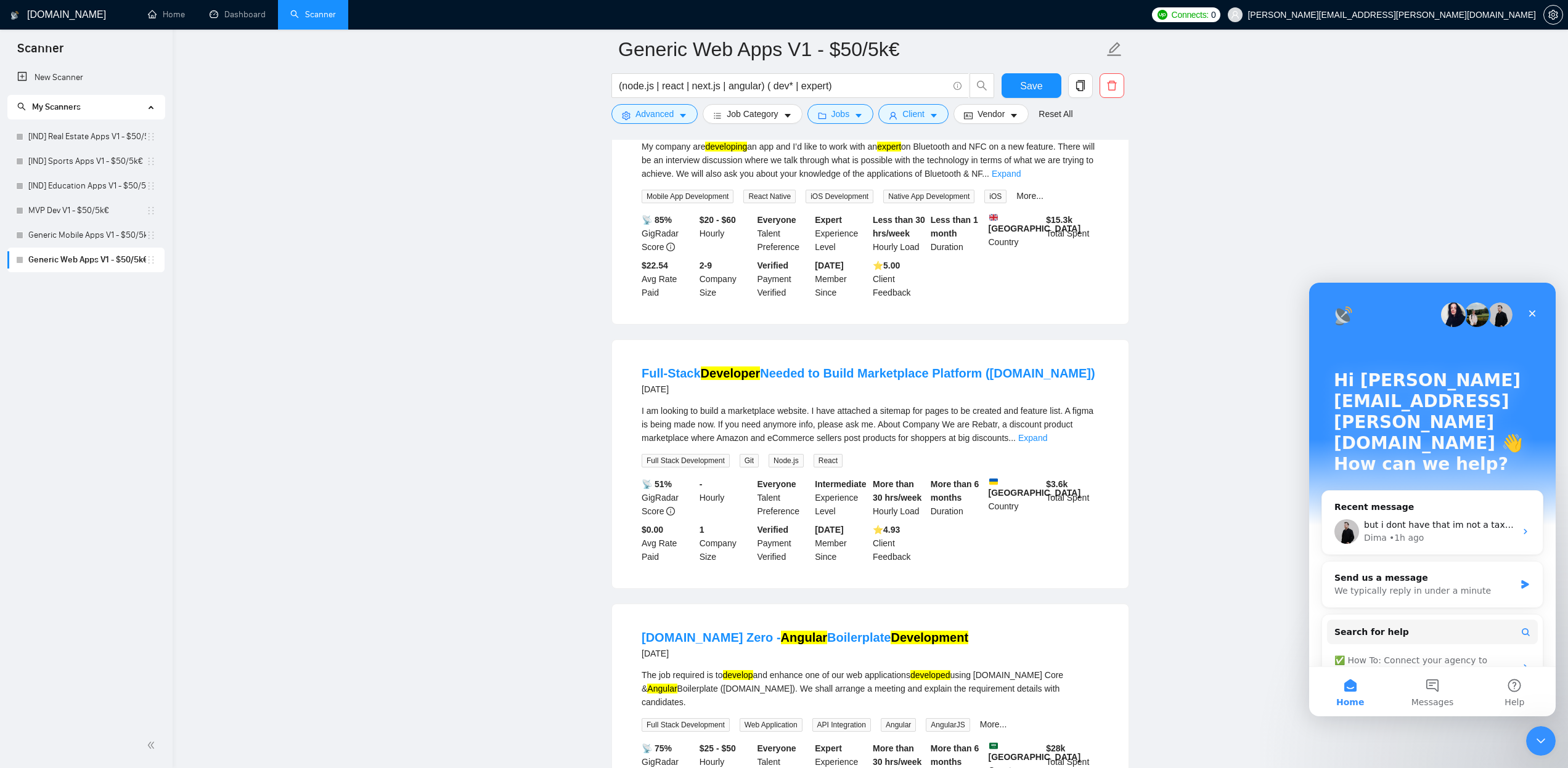
scroll to position [7466, 0]
click at [1021, 179] on link "Expand" at bounding box center [1007, 173] width 29 height 10
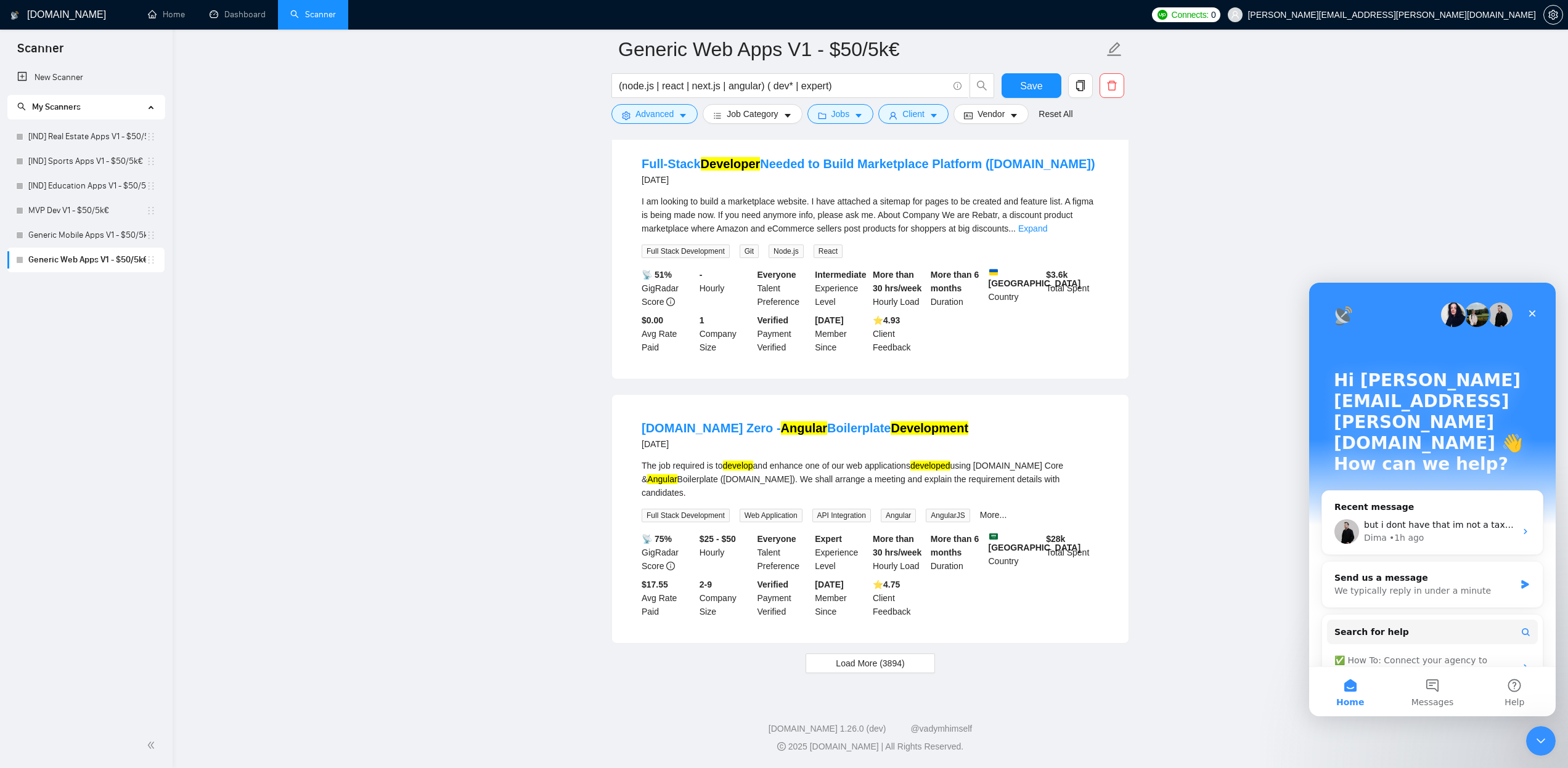
scroll to position [7810, 0]
click at [875, 658] on span "Load More (3894)" at bounding box center [870, 663] width 69 height 13
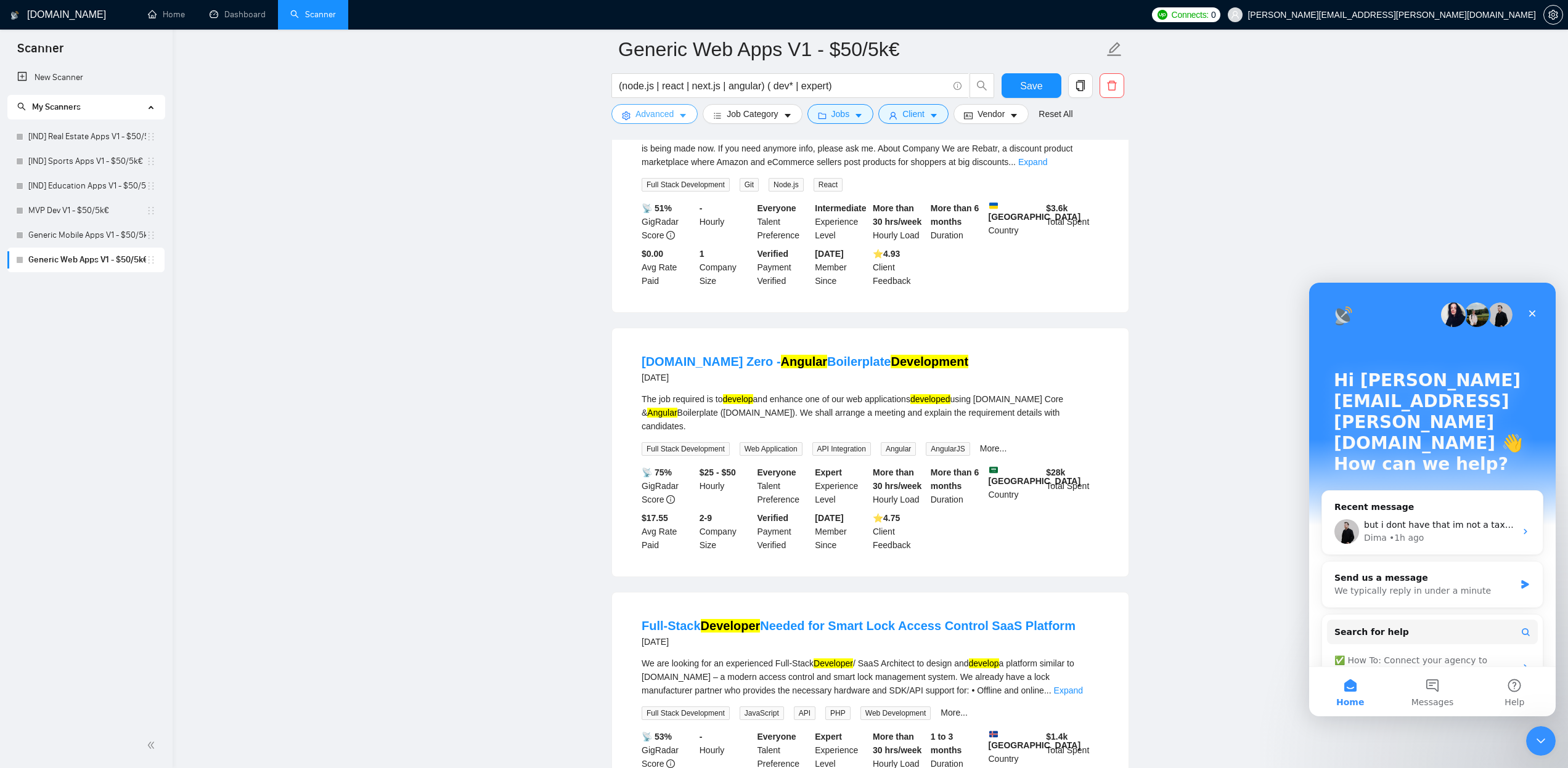
click at [684, 114] on icon "caret-down" at bounding box center [682, 116] width 6 height 4
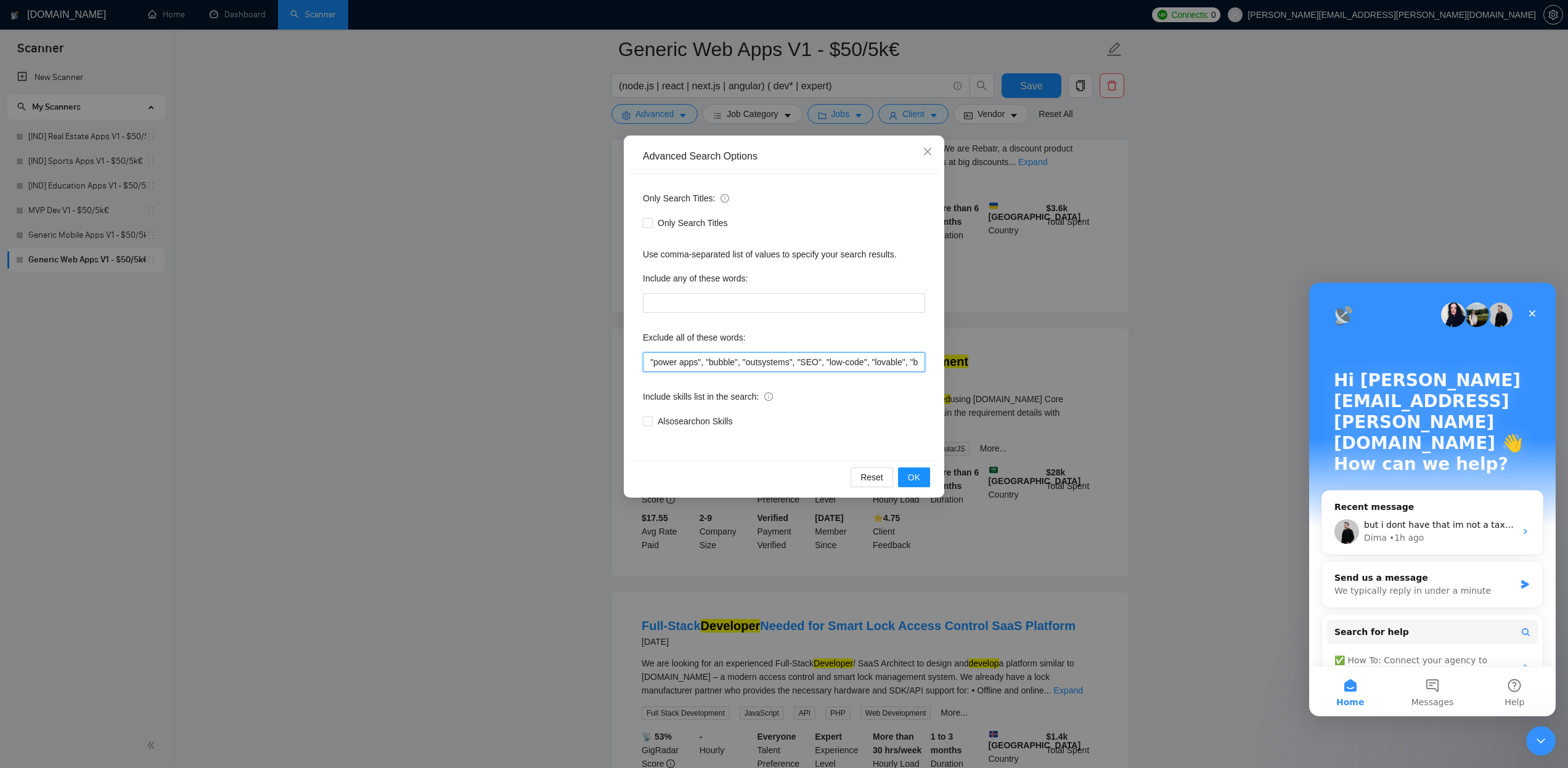
drag, startPoint x: 848, startPoint y: 365, endPoint x: 950, endPoint y: 359, distance: 102.2
click at [950, 359] on div "Advanced Search Options Only Search Titles: Only Search Titles Use comma-separa…" at bounding box center [784, 384] width 1568 height 768
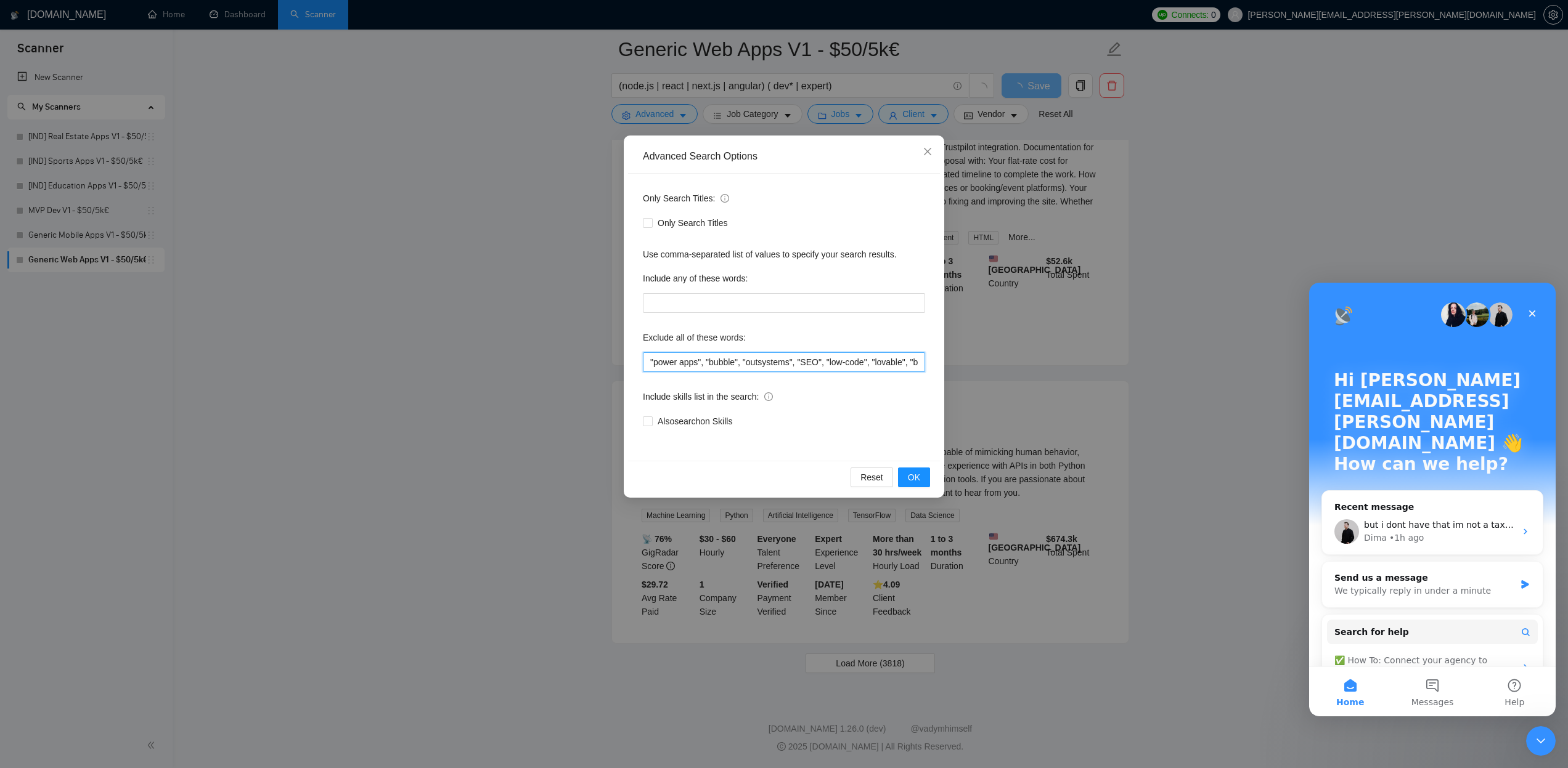
scroll to position [2355, 0]
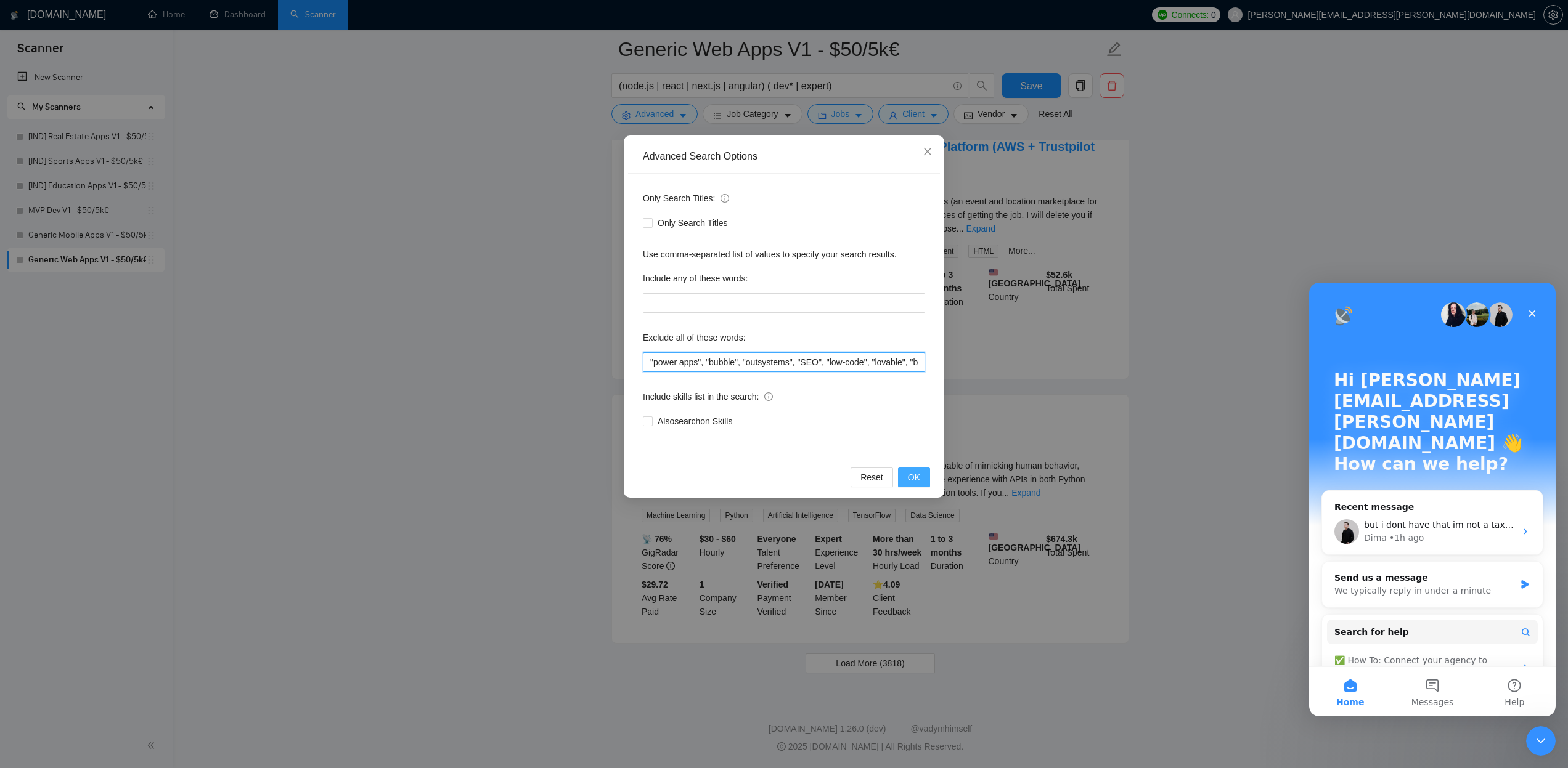
type input ""power apps", "bubble", "outsystems", "SEO", "low-code", "lovable", "blockchain…"
drag, startPoint x: 919, startPoint y: 475, endPoint x: 853, endPoint y: 445, distance: 72.5
click at [920, 475] on span "OK" at bounding box center [914, 477] width 12 height 13
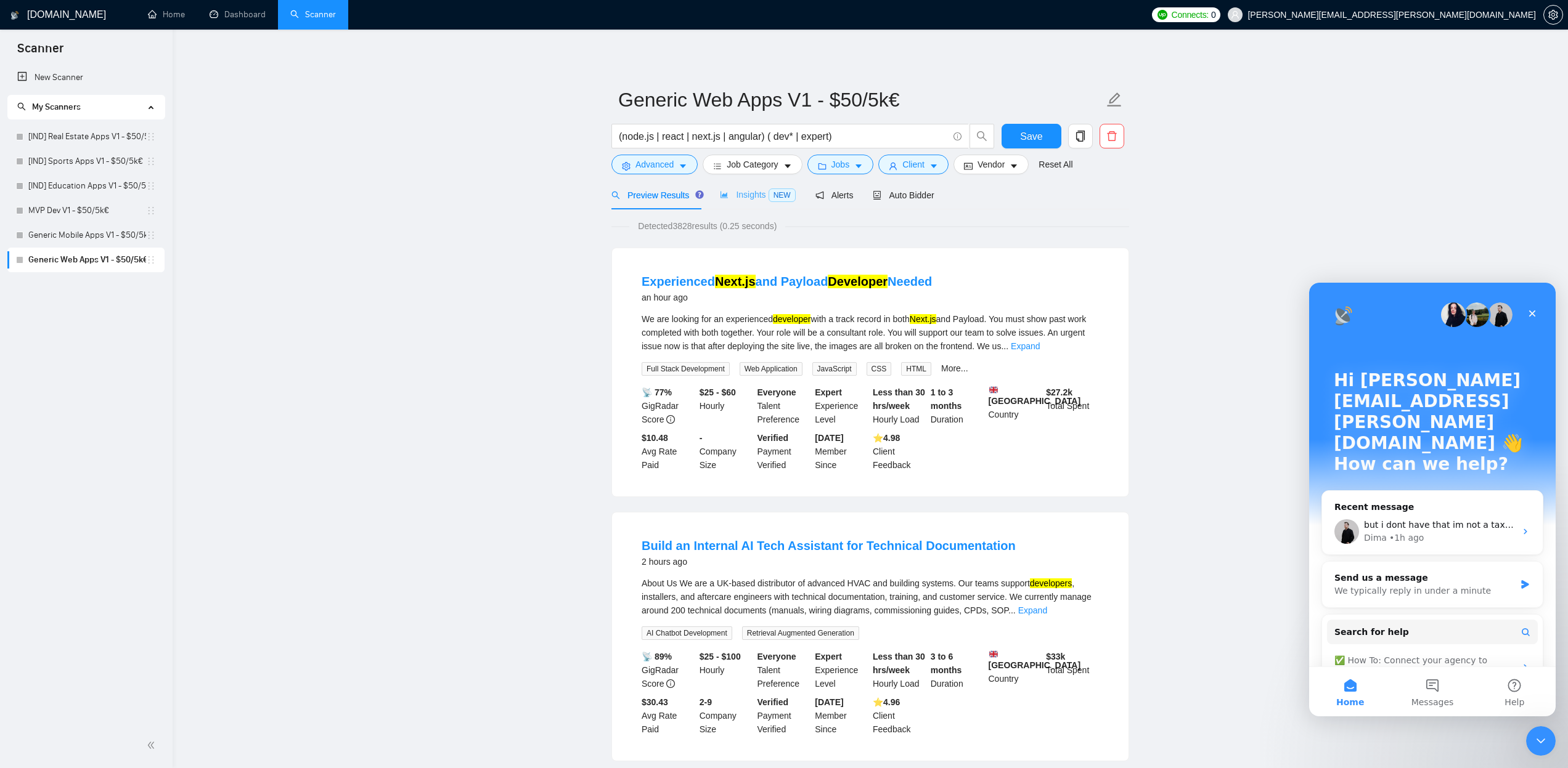
scroll to position [0, 0]
click at [747, 197] on span "Insights NEW" at bounding box center [757, 194] width 75 height 10
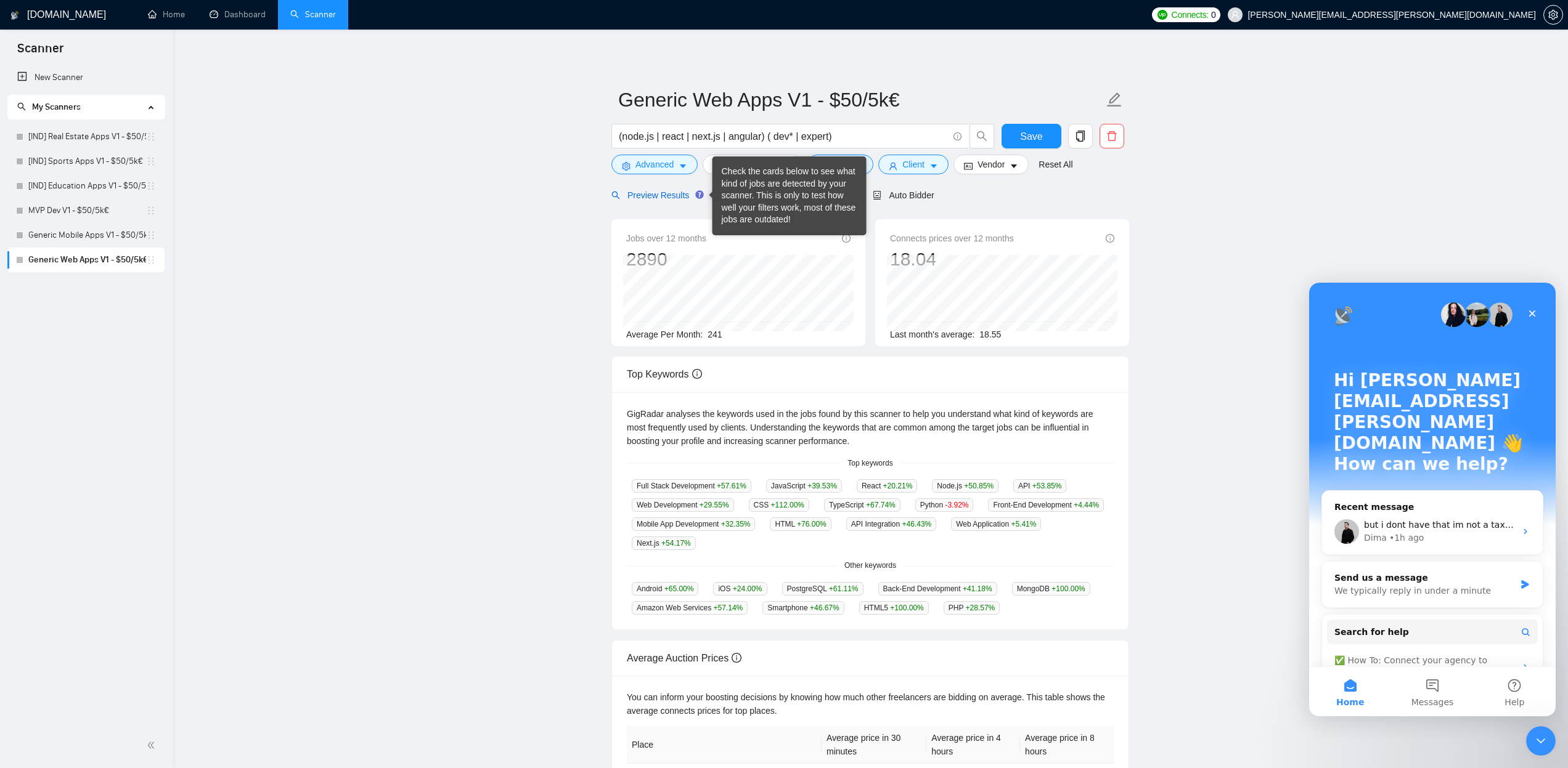
click at [661, 191] on span "Preview Results" at bounding box center [656, 195] width 89 height 10
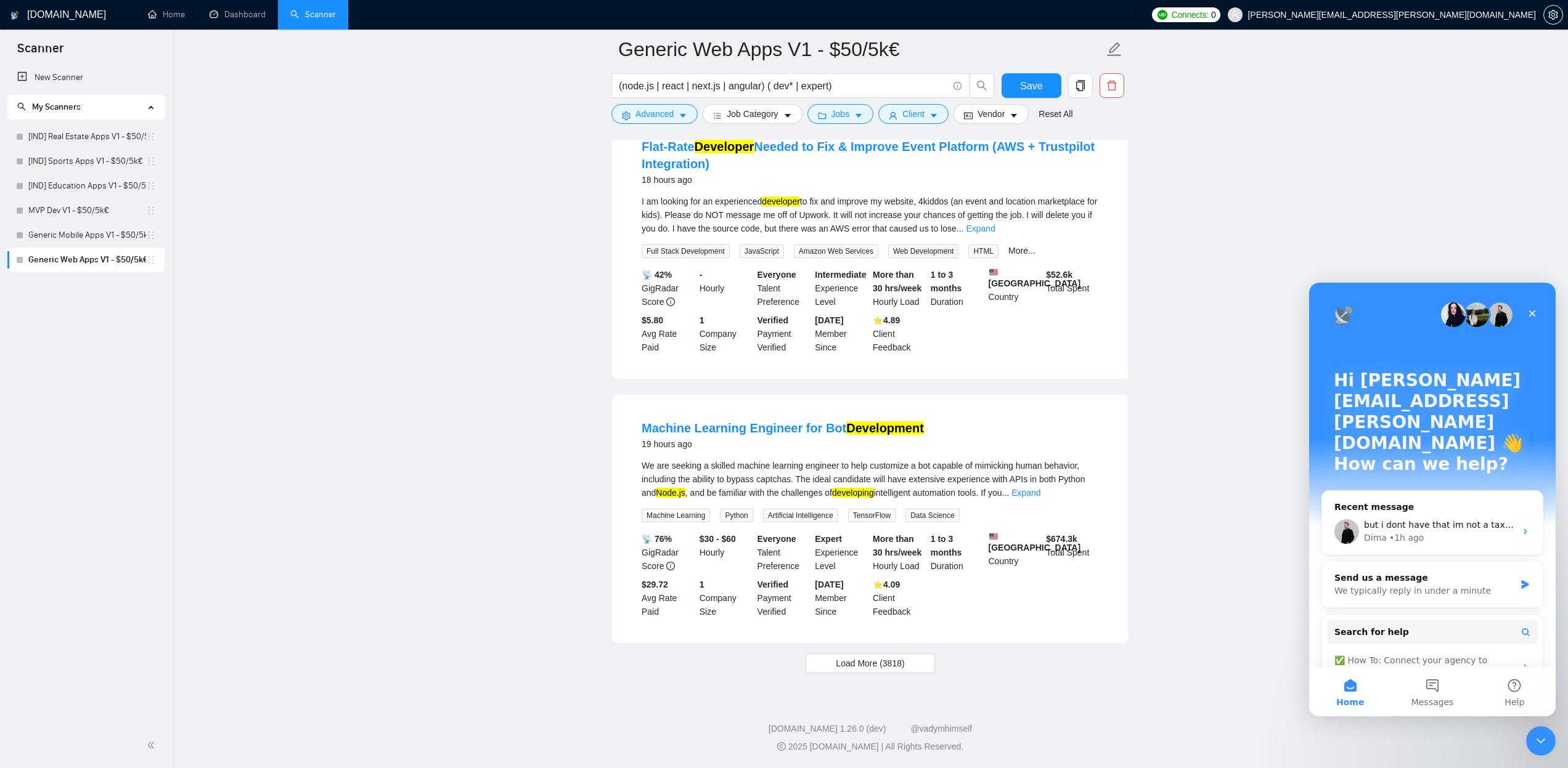
scroll to position [2355, 0]
click at [881, 663] on span "Load More (3818)" at bounding box center [870, 663] width 69 height 13
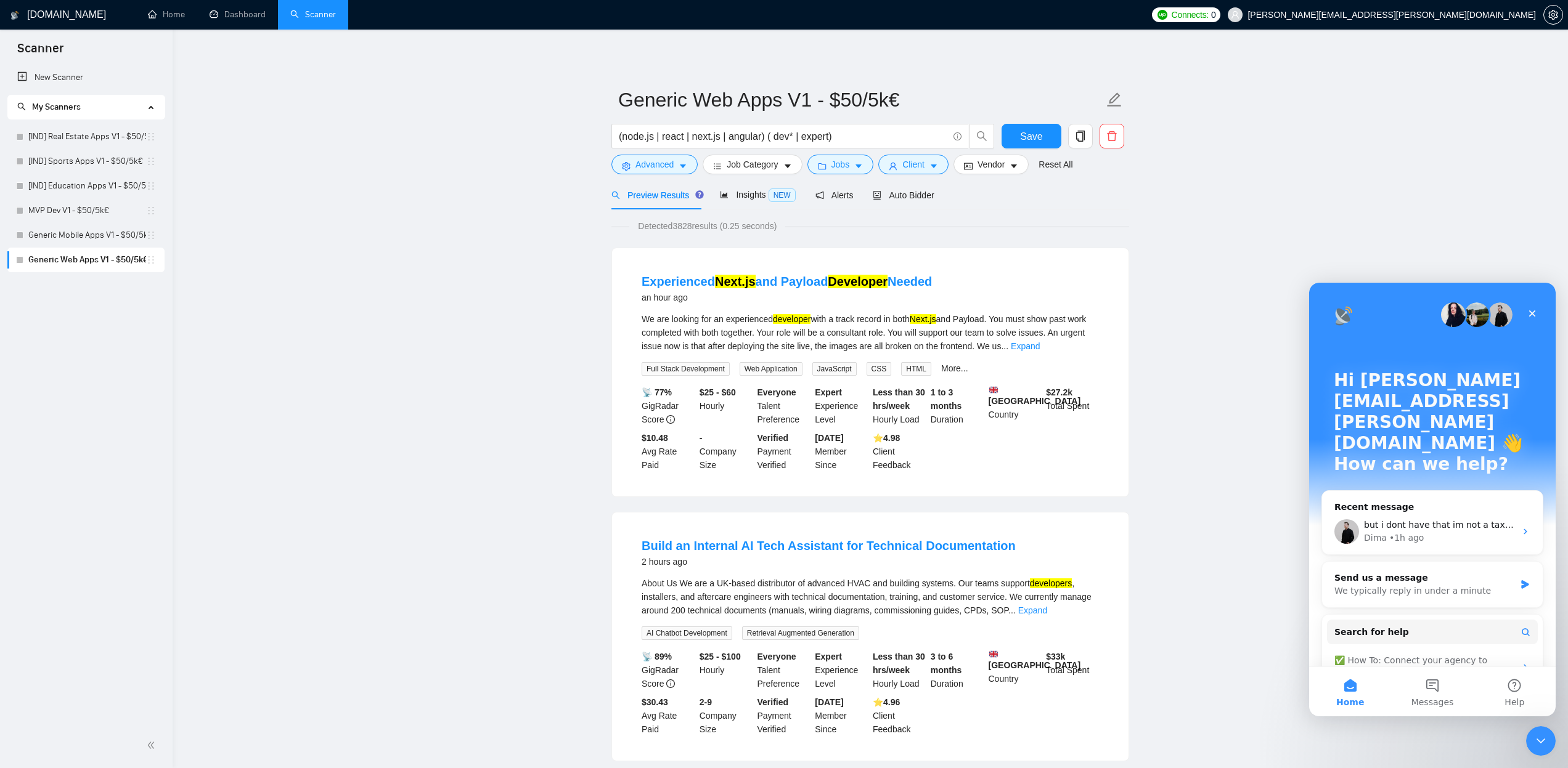
scroll to position [0, 0]
click at [125, 230] on link "Generic Mobile Apps V1 - $50/5k€" at bounding box center [88, 235] width 118 height 25
click at [1016, 139] on button "Save" at bounding box center [1031, 136] width 60 height 25
click at [85, 232] on link "Generic Mobile Apps V1 - $50/5k€" at bounding box center [88, 235] width 118 height 25
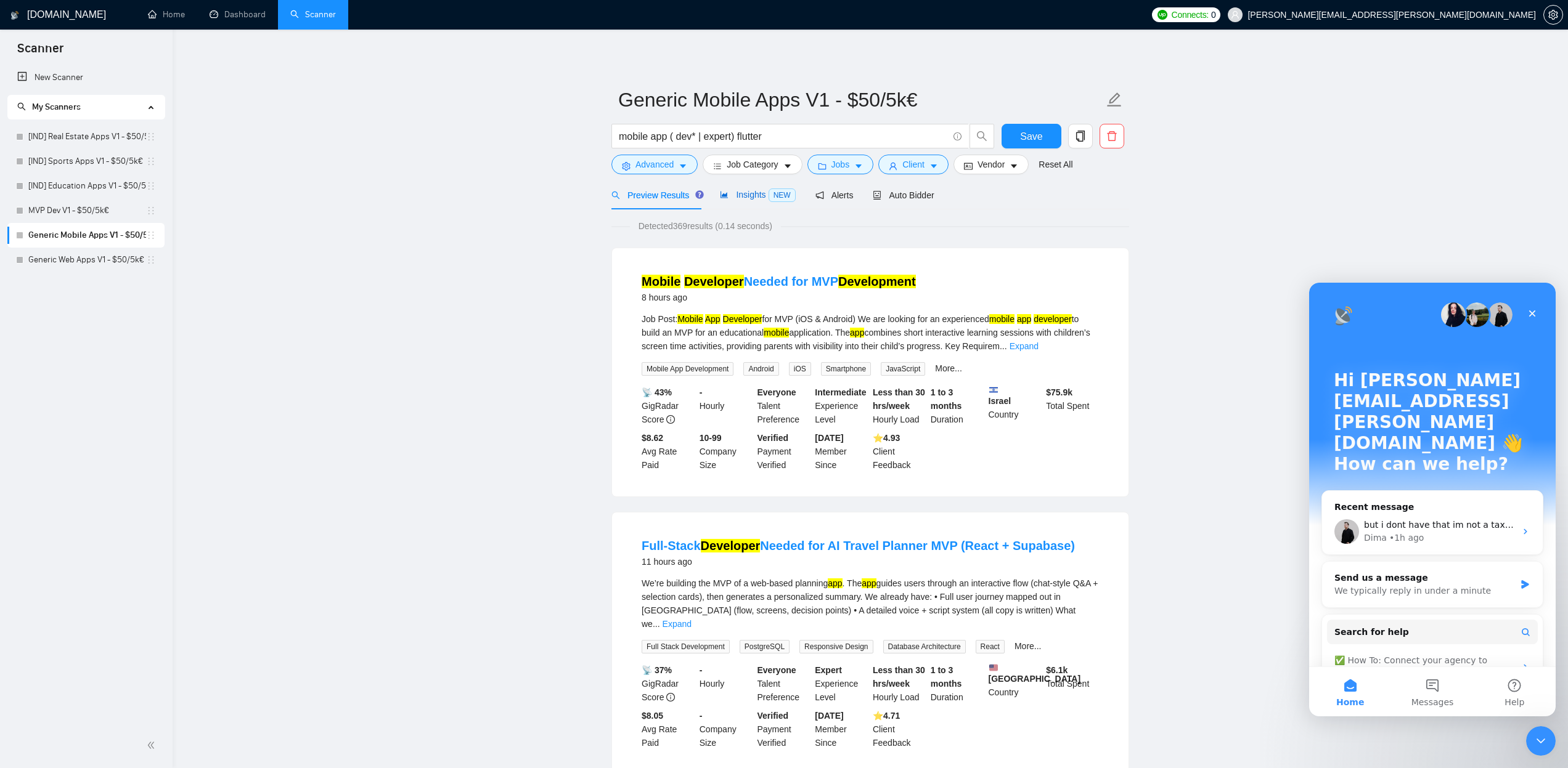
click at [739, 194] on span "Insights NEW" at bounding box center [757, 194] width 75 height 10
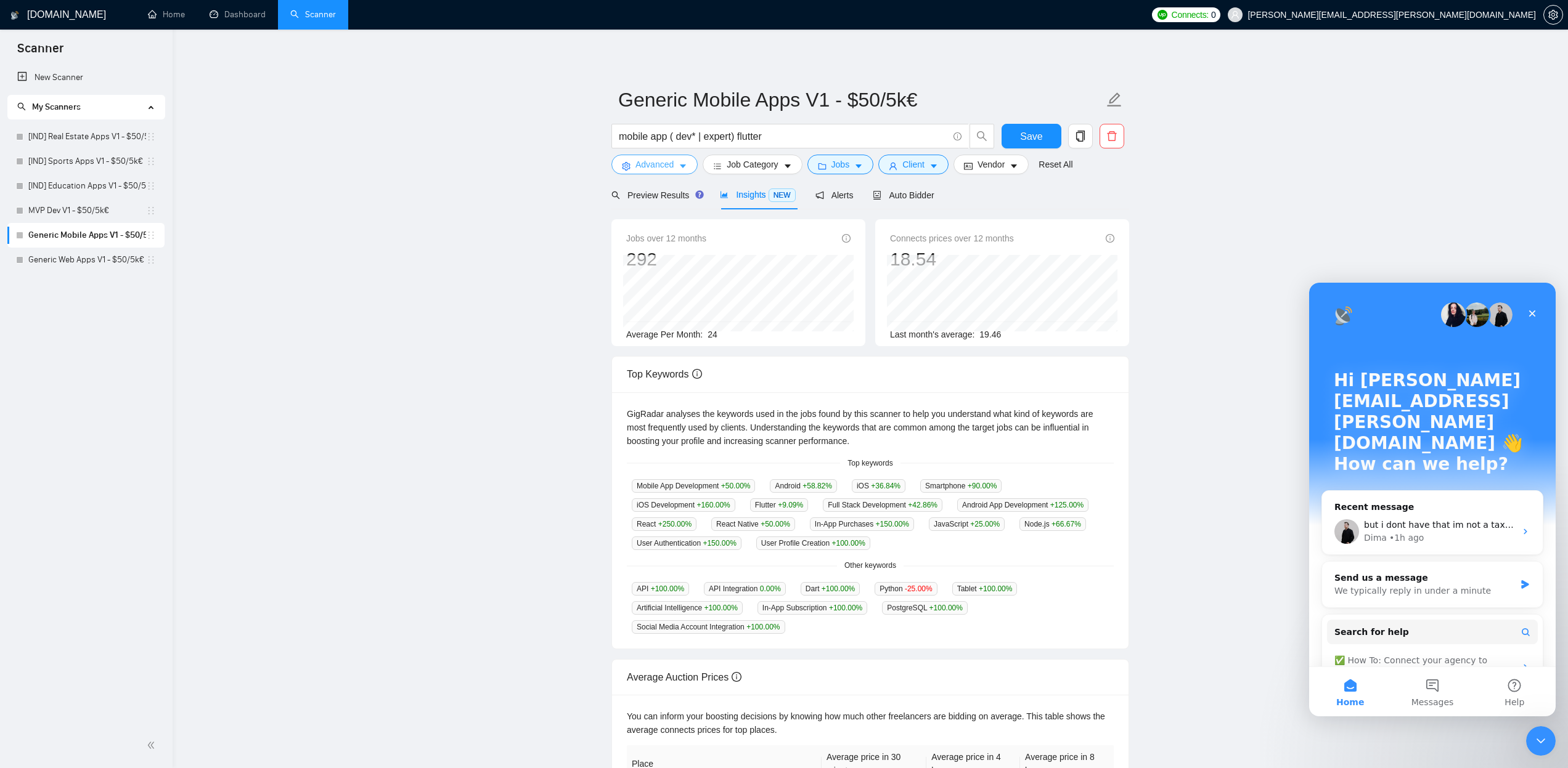
click at [684, 163] on icon "caret-down" at bounding box center [682, 166] width 9 height 9
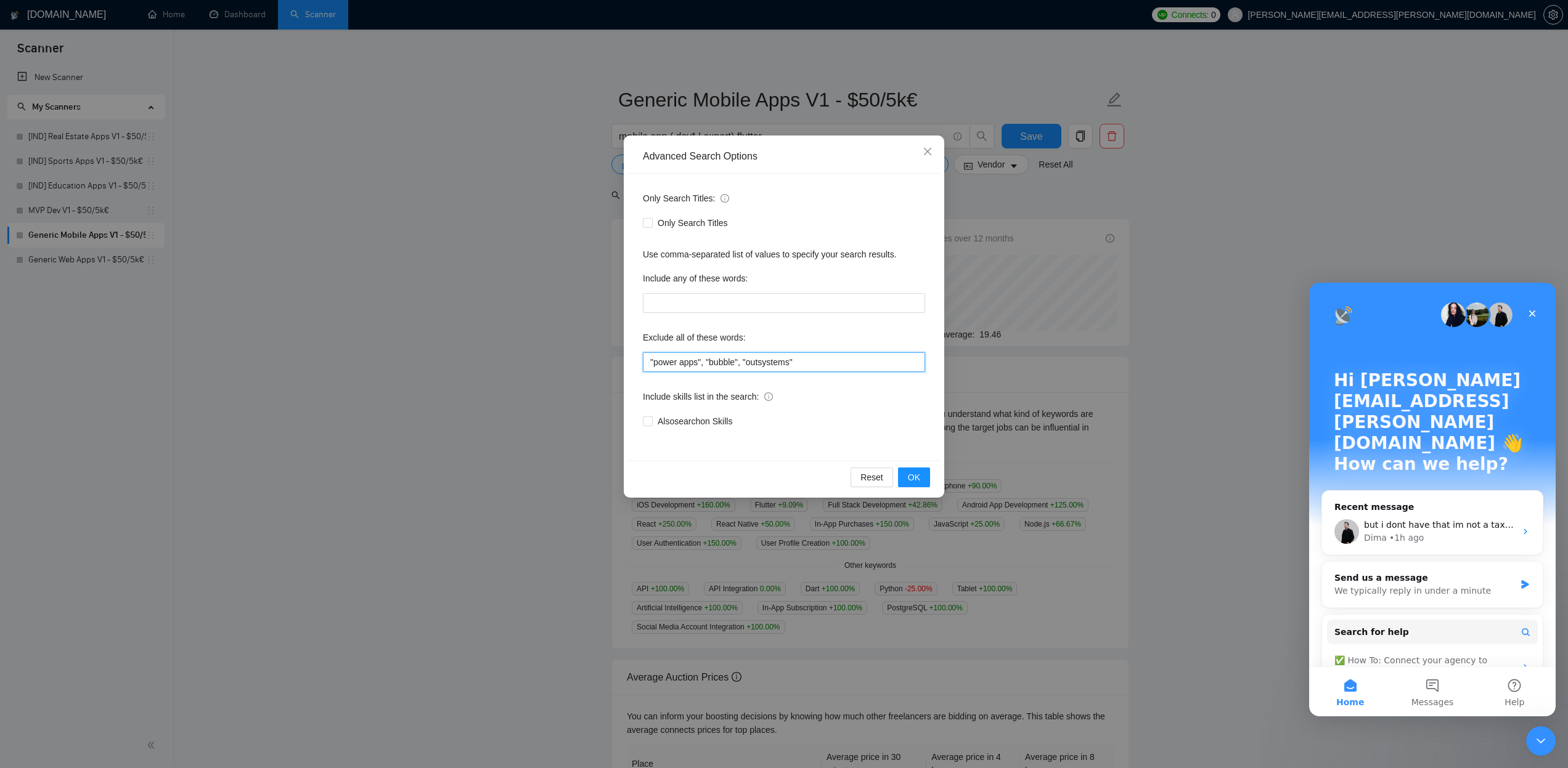
drag, startPoint x: 816, startPoint y: 358, endPoint x: 601, endPoint y: 362, distance: 215.0
click at [601, 362] on div "Advanced Search Options Only Search Titles: Only Search Titles Use comma-separa…" at bounding box center [784, 384] width 1568 height 768
paste input ", "SEO", "low-code", "lovable", "blockchain", ".net""
type input ""power apps", "bubble", "outsystems", "SEO", "low-code", "lovable", "blockchain…"
click at [919, 481] on span "OK" at bounding box center [914, 477] width 12 height 13
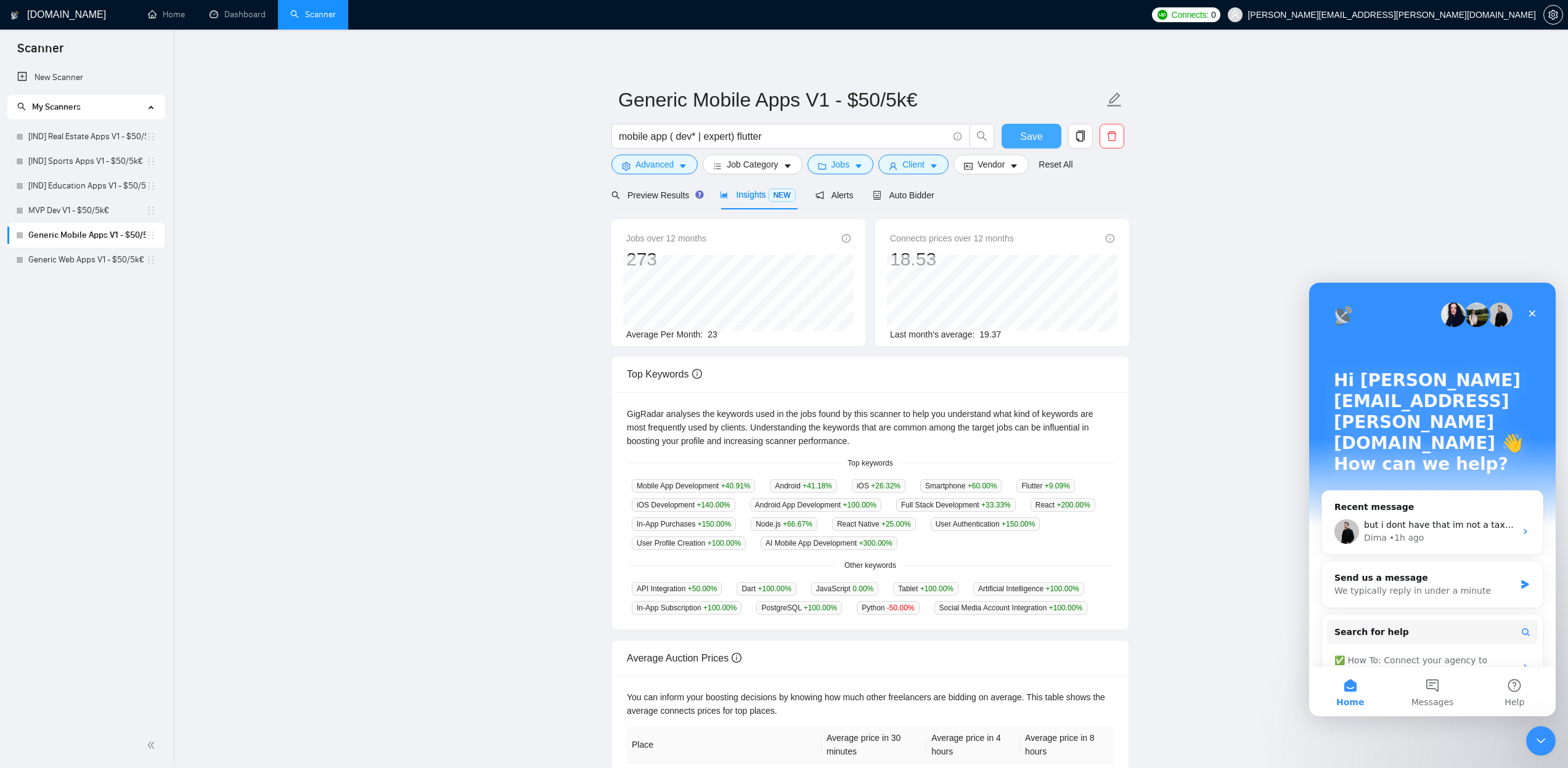
click at [1048, 131] on button "Save" at bounding box center [1031, 136] width 60 height 25
click at [50, 212] on link "MVP Dev V1 - $50/5k€" at bounding box center [88, 211] width 118 height 25
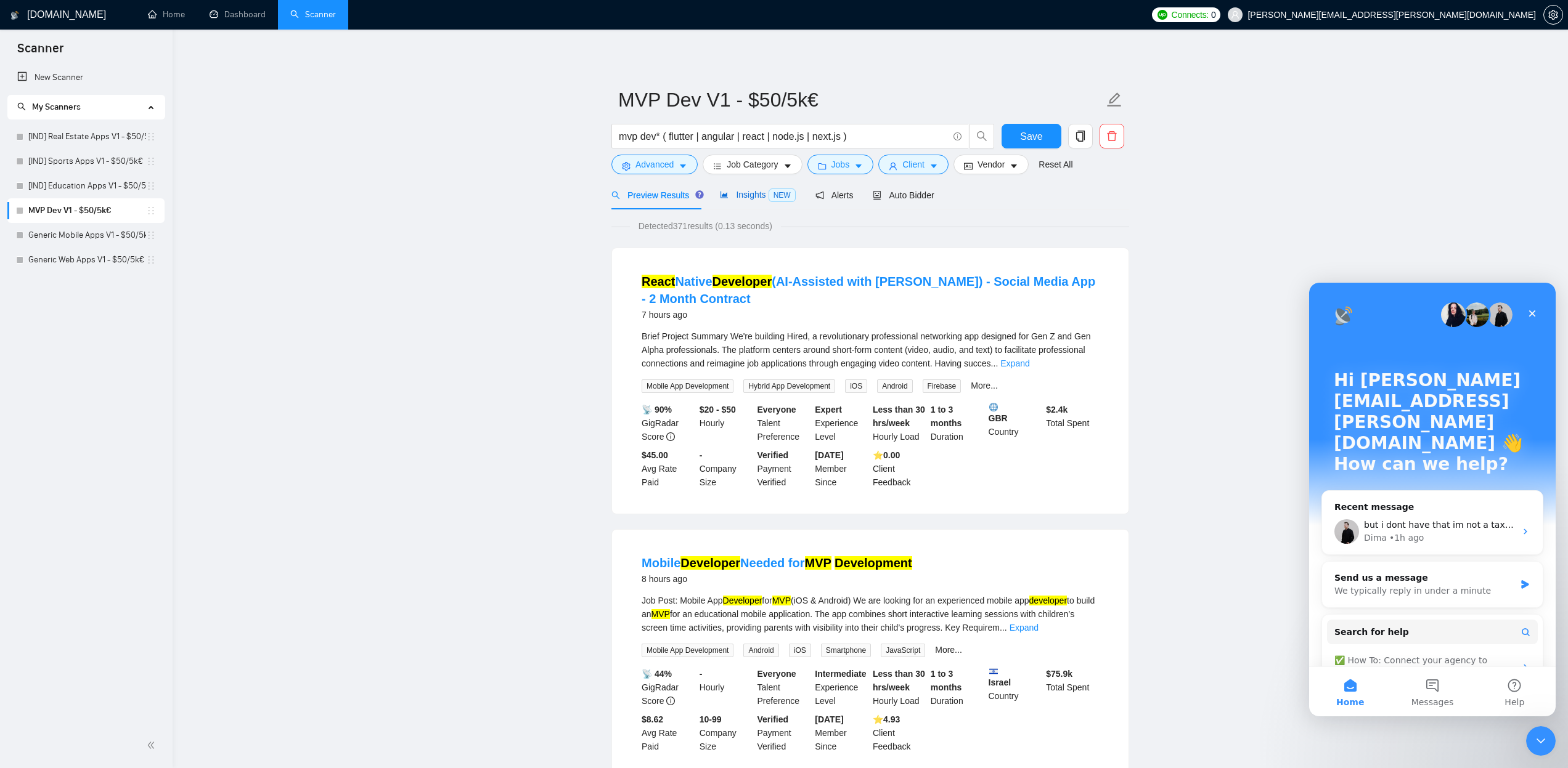
click at [750, 201] on div "Insights NEW" at bounding box center [757, 194] width 75 height 14
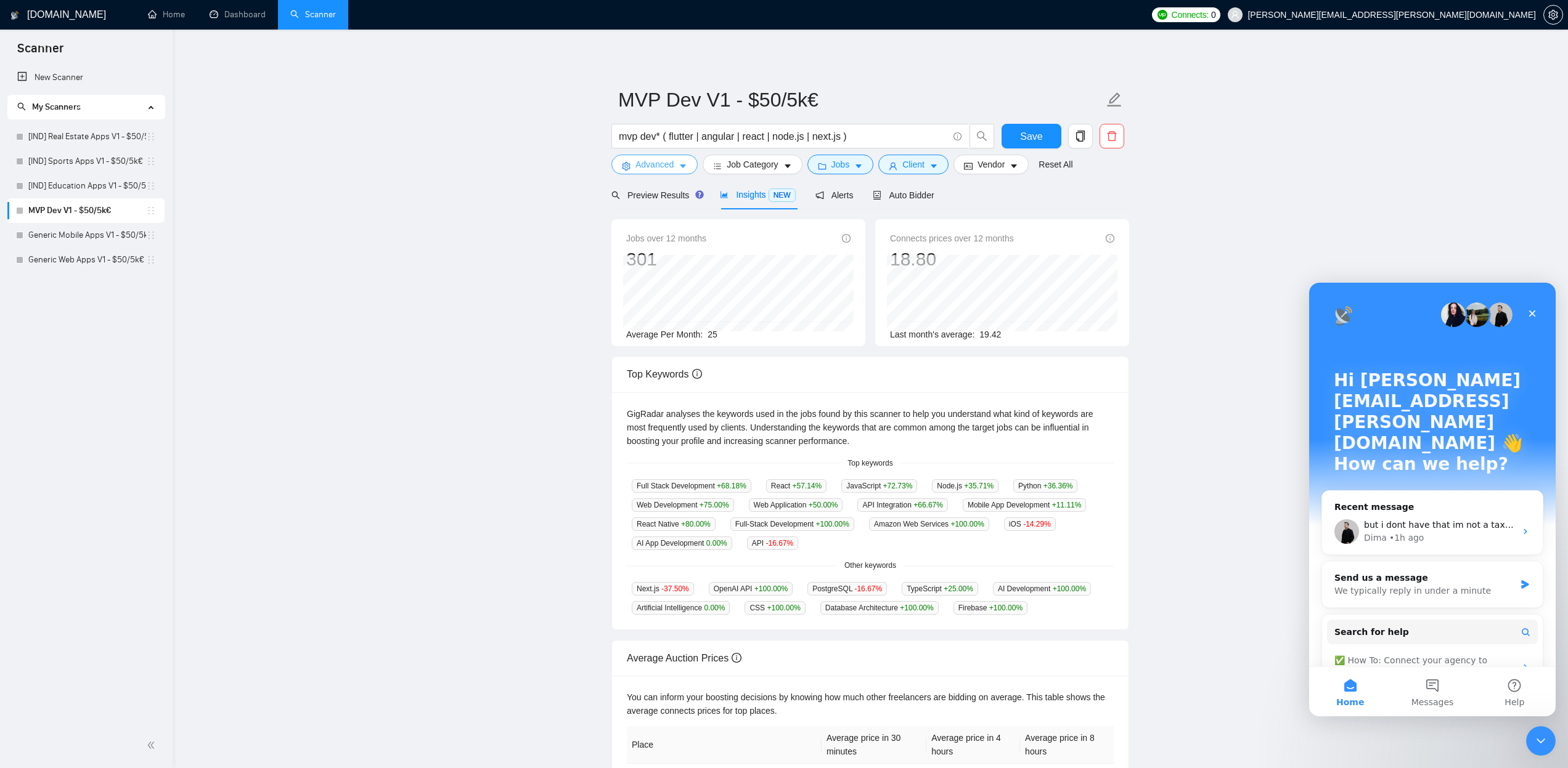
click at [684, 167] on icon "caret-down" at bounding box center [682, 167] width 6 height 4
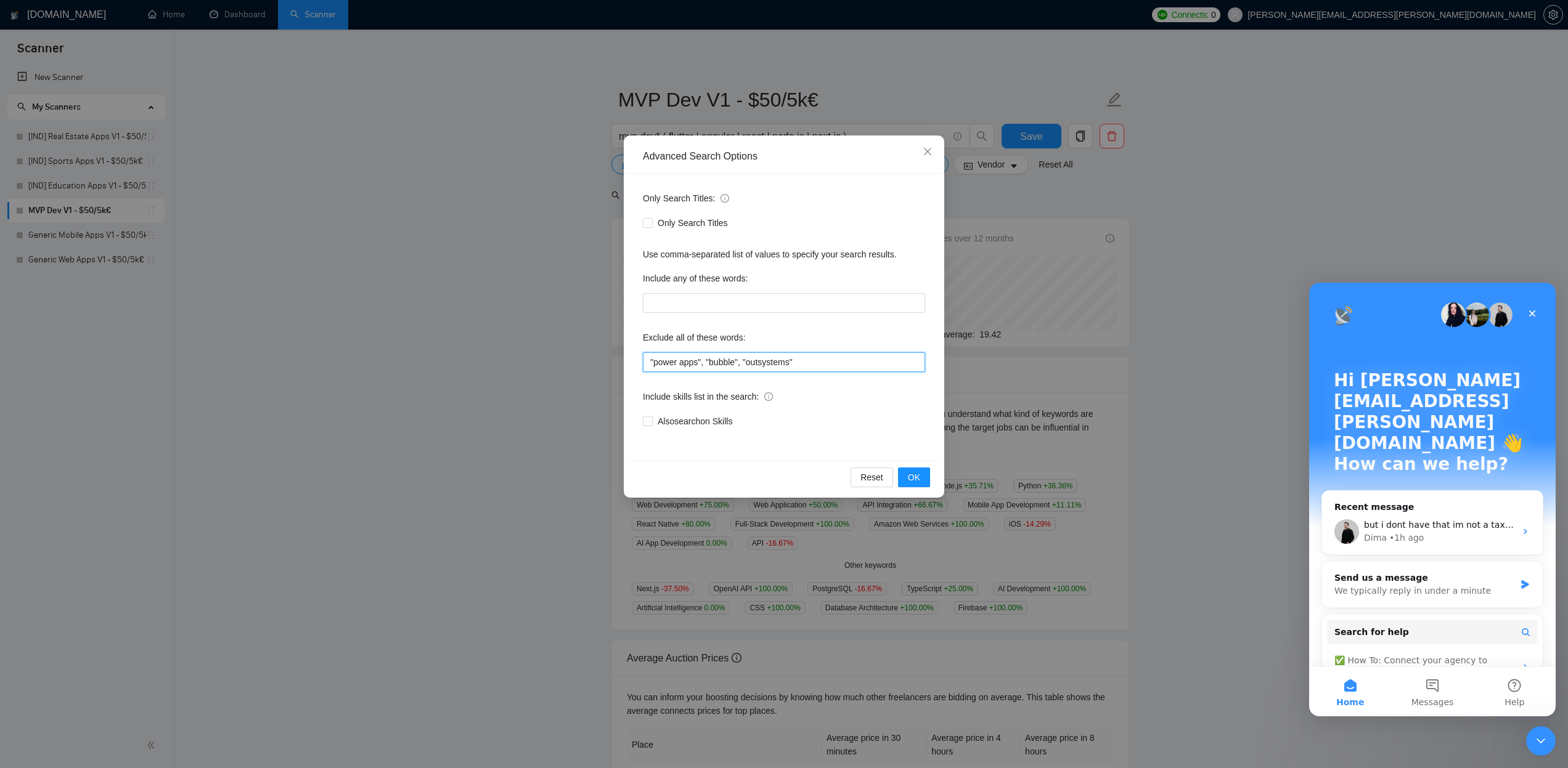
drag, startPoint x: 812, startPoint y: 358, endPoint x: 561, endPoint y: 357, distance: 251.0
click at [561, 357] on div "Advanced Search Options Only Search Titles: Only Search Titles Use comma-separa…" at bounding box center [784, 384] width 1568 height 768
paste input ", "SEO", "low-code", "lovable", "blockchain", ".net""
type input ""power apps", "bubble", "outsystems", "SEO", "low-code", "lovable", "blockchain…"
click at [916, 480] on span "OK" at bounding box center [914, 477] width 12 height 13
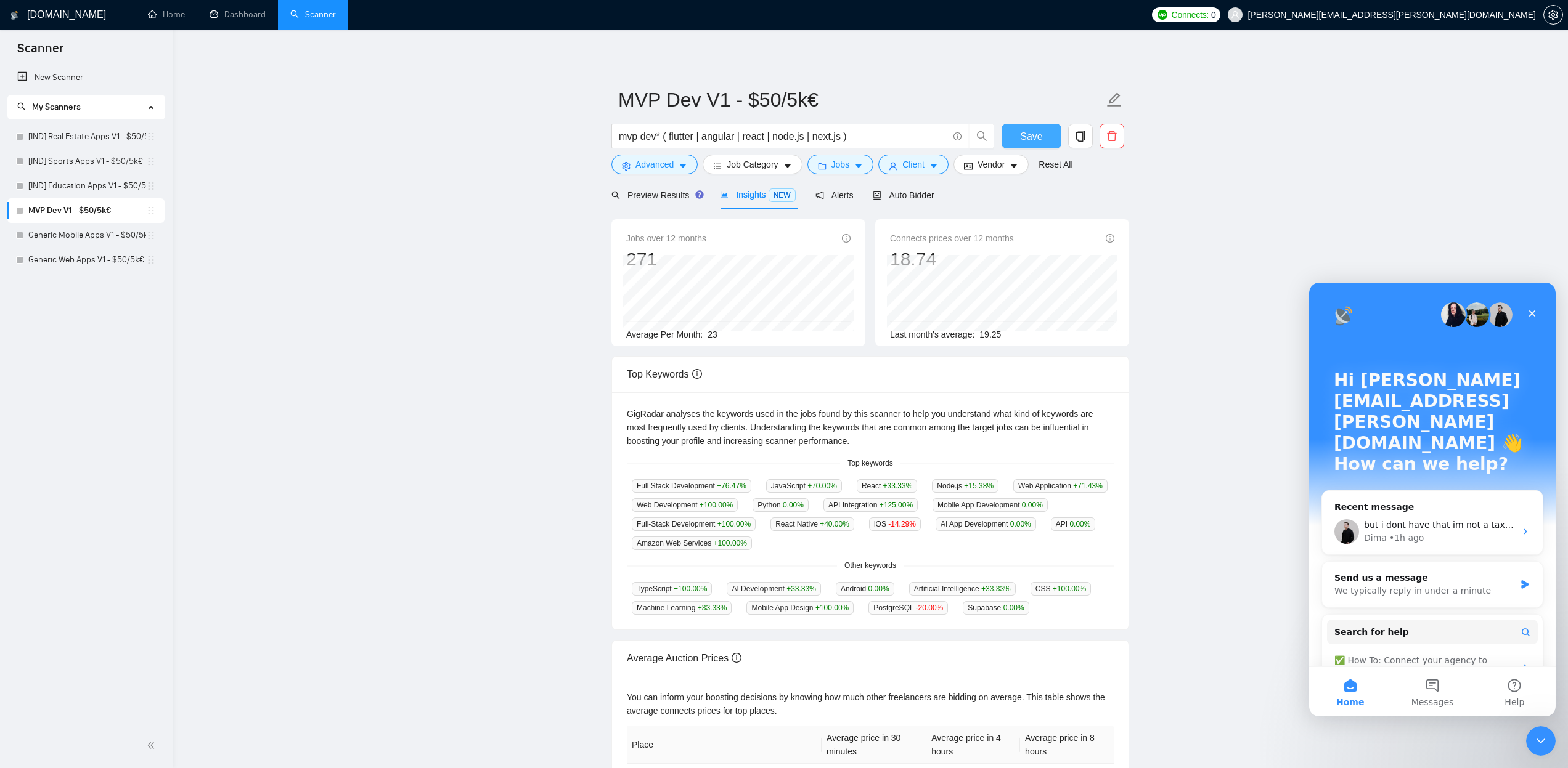
click at [1042, 138] on span "Save" at bounding box center [1030, 136] width 22 height 15
click at [108, 188] on link "[IND] Education Apps V1 - $50/5k€" at bounding box center [88, 186] width 118 height 25
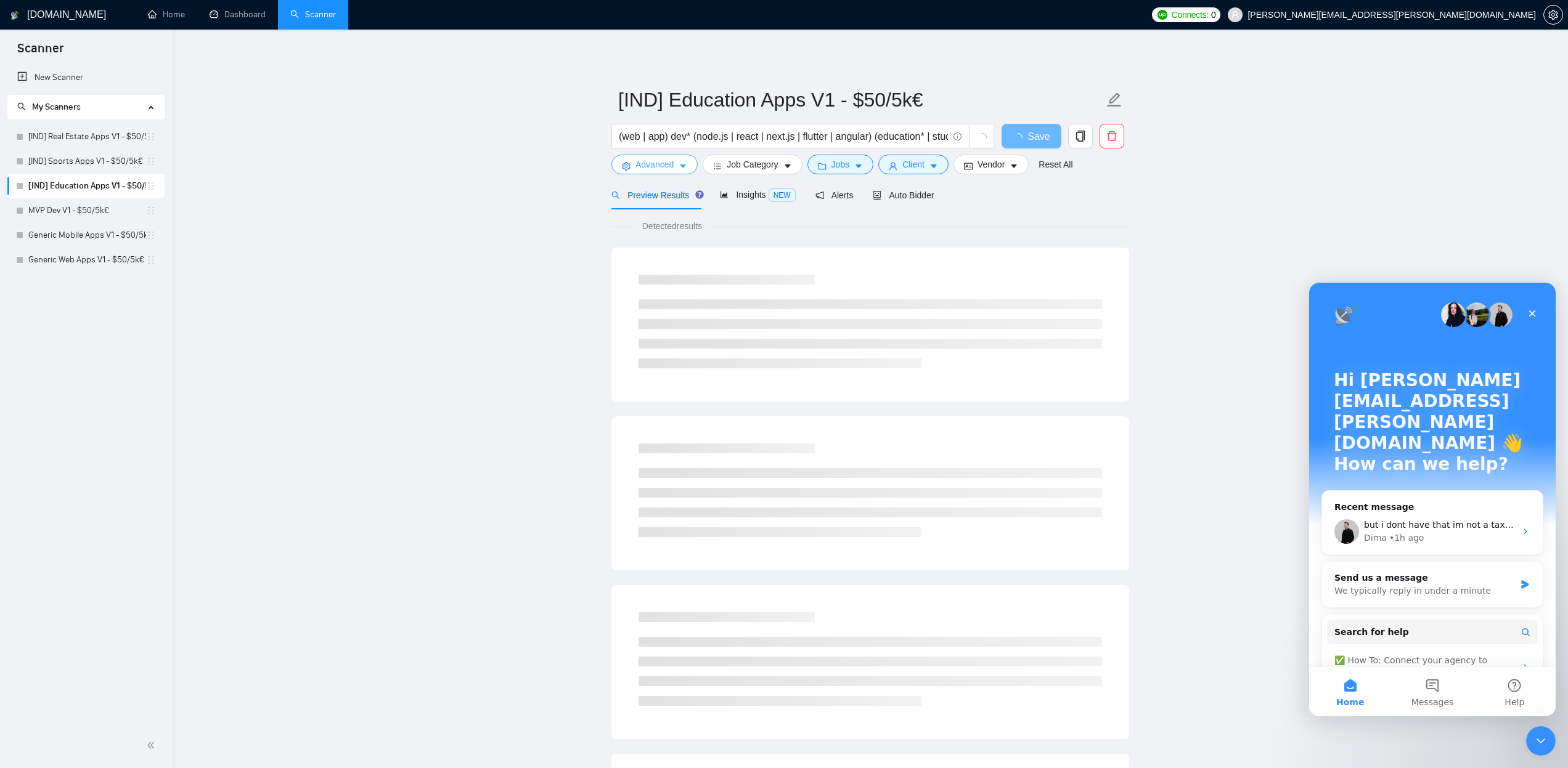
click at [684, 166] on icon "caret-down" at bounding box center [682, 167] width 6 height 4
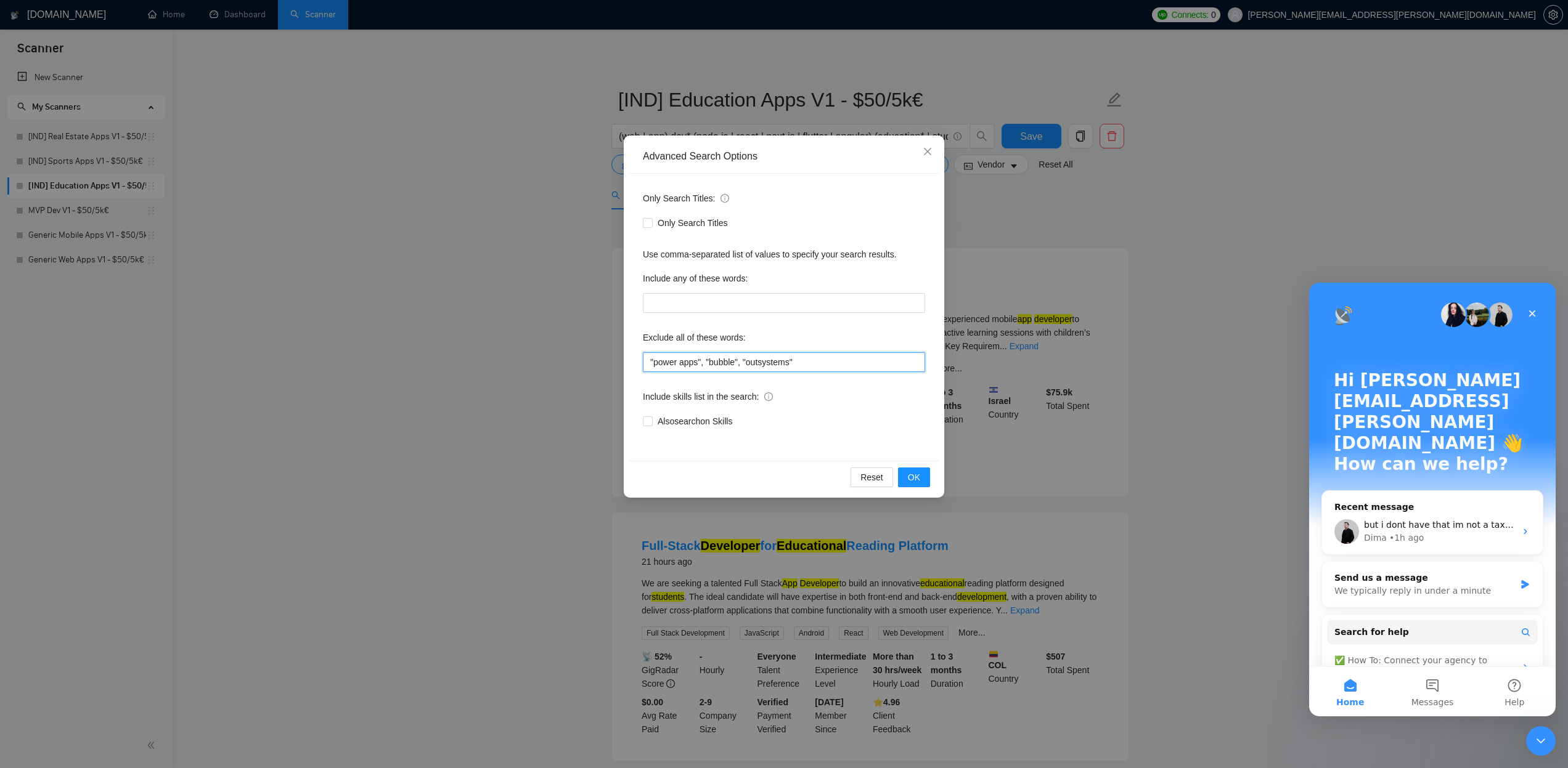
drag, startPoint x: 695, startPoint y: 364, endPoint x: 580, endPoint y: 371, distance: 115.2
click at [580, 371] on div "Advanced Search Options Only Search Titles: Only Search Titles Use comma-separa…" at bounding box center [784, 384] width 1568 height 768
drag, startPoint x: 835, startPoint y: 362, endPoint x: 625, endPoint y: 358, distance: 210.0
click at [626, 358] on div "Advanced Search Options Only Search Titles: Only Search Titles Use comma-separa…" at bounding box center [784, 316] width 320 height 362
paste input ", "SEO", "low-code", "lovable", "blockchain", ".net""
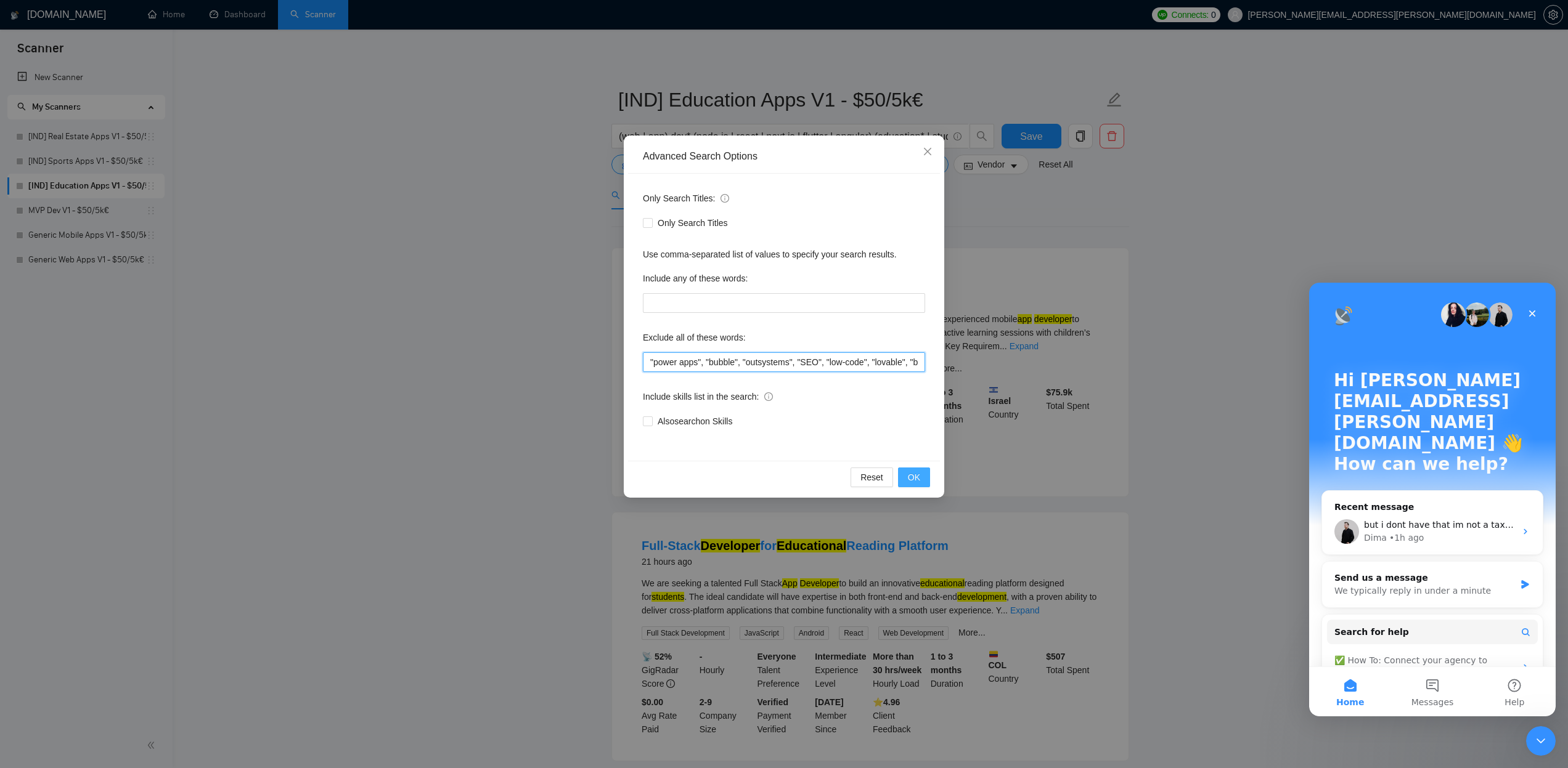
type input ""power apps", "bubble", "outsystems", "SEO", "low-code", "lovable", "blockchain…"
click at [919, 480] on span "OK" at bounding box center [914, 477] width 12 height 13
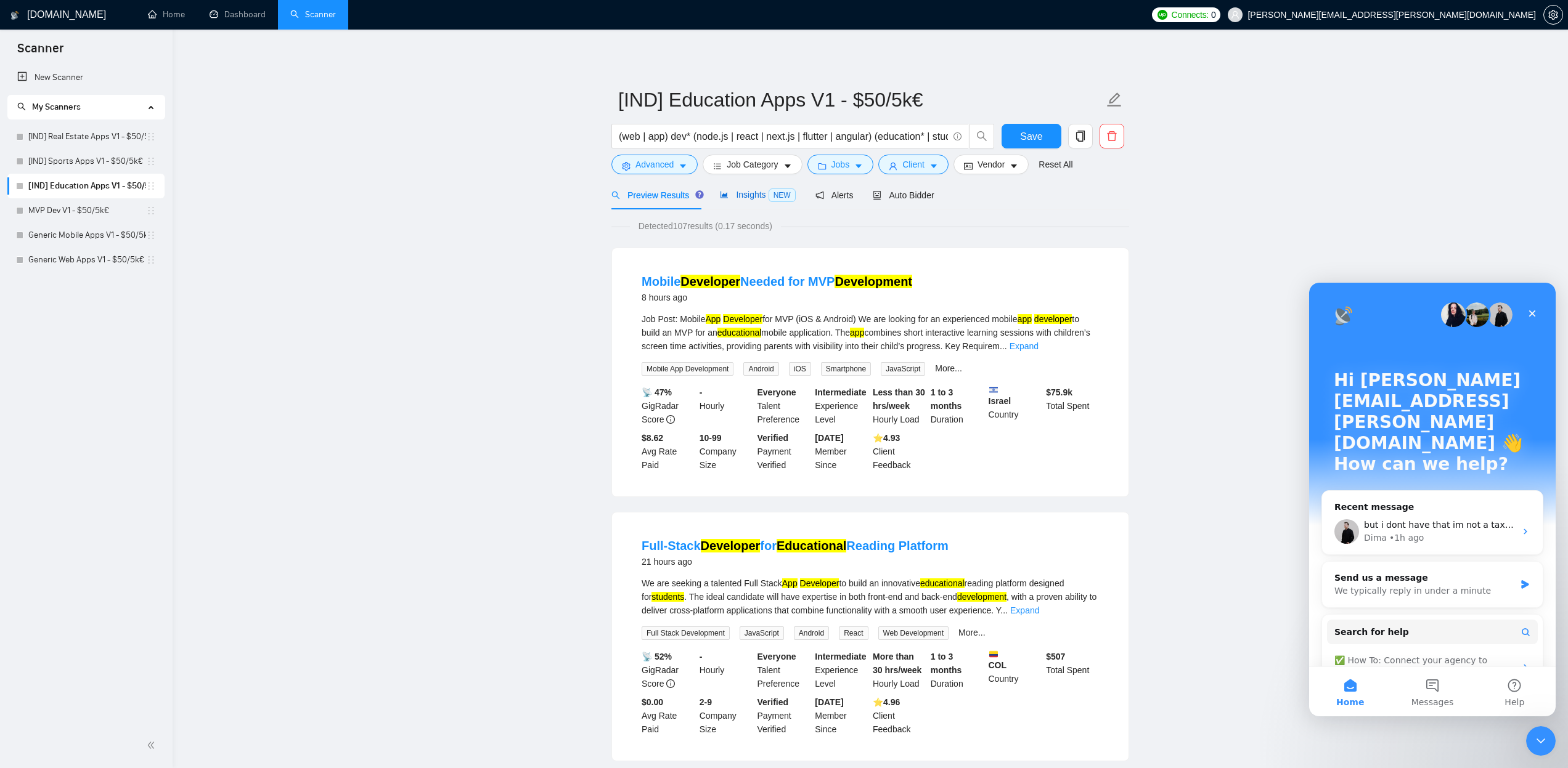
click at [751, 196] on span "Insights NEW" at bounding box center [757, 194] width 75 height 10
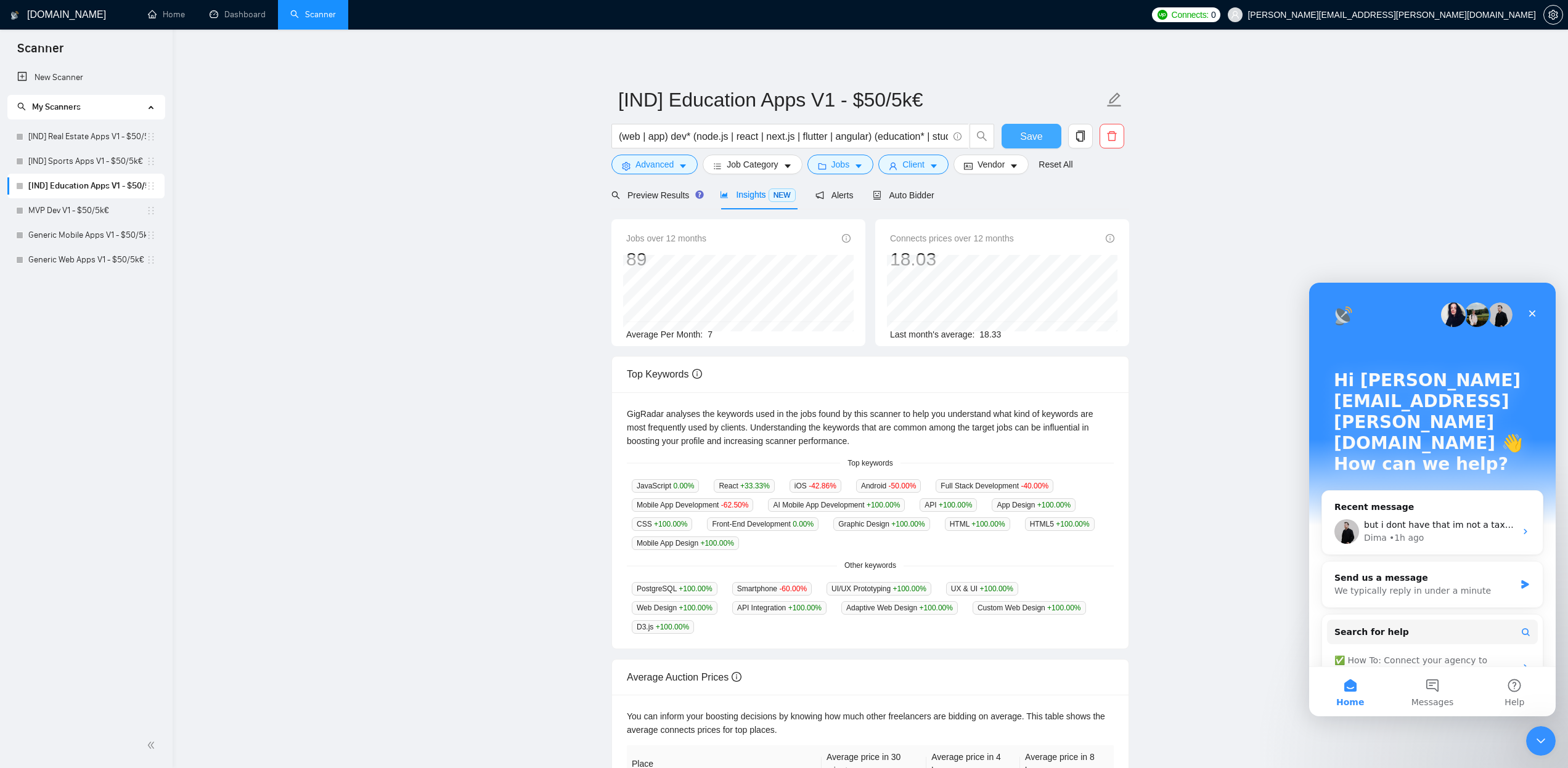
click at [1033, 136] on span "Save" at bounding box center [1030, 136] width 22 height 15
click at [118, 163] on link "[IND] Sports Apps V1 - $50/5k€" at bounding box center [88, 162] width 118 height 25
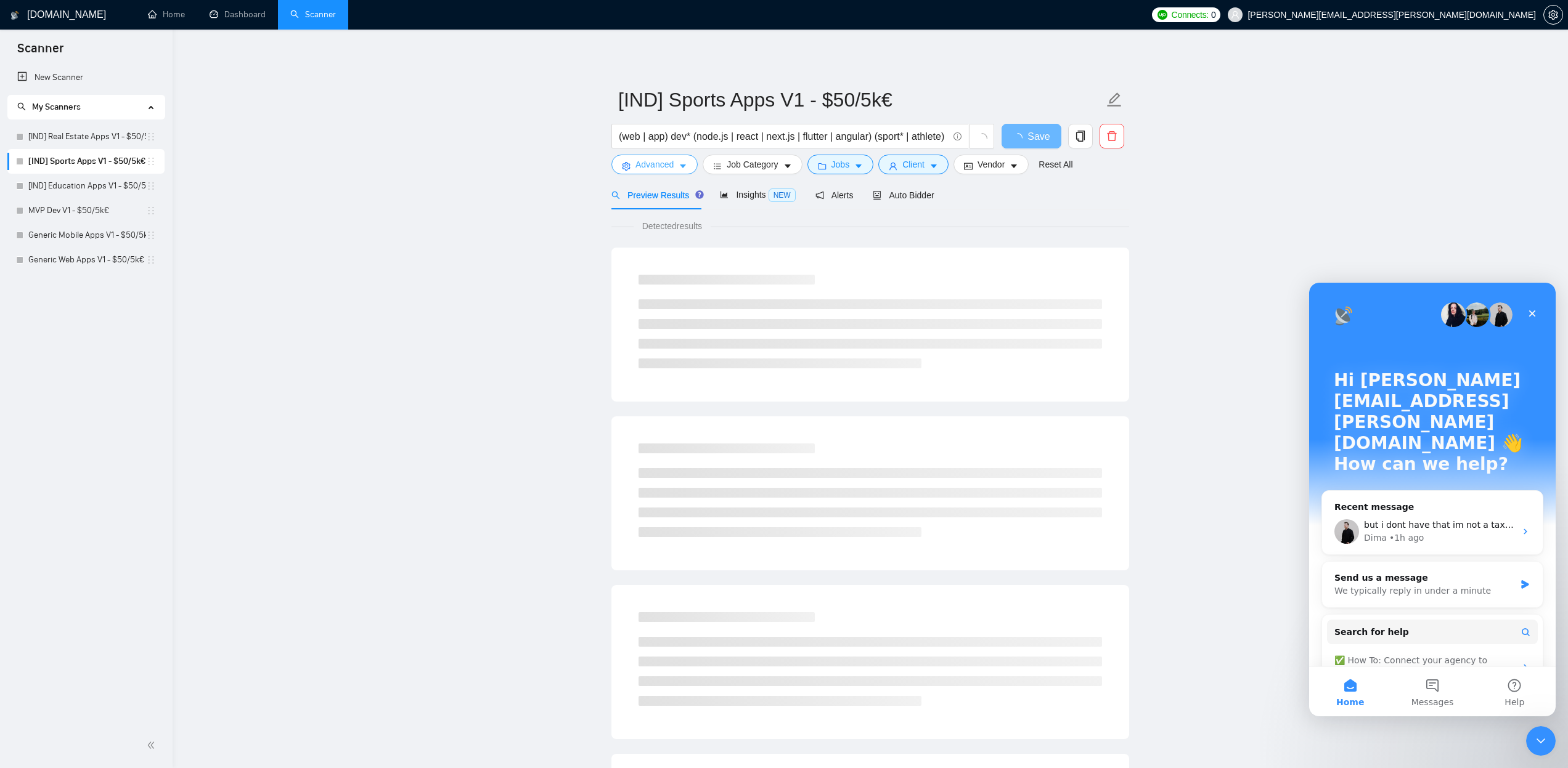
click at [686, 165] on icon "caret-down" at bounding box center [682, 167] width 6 height 4
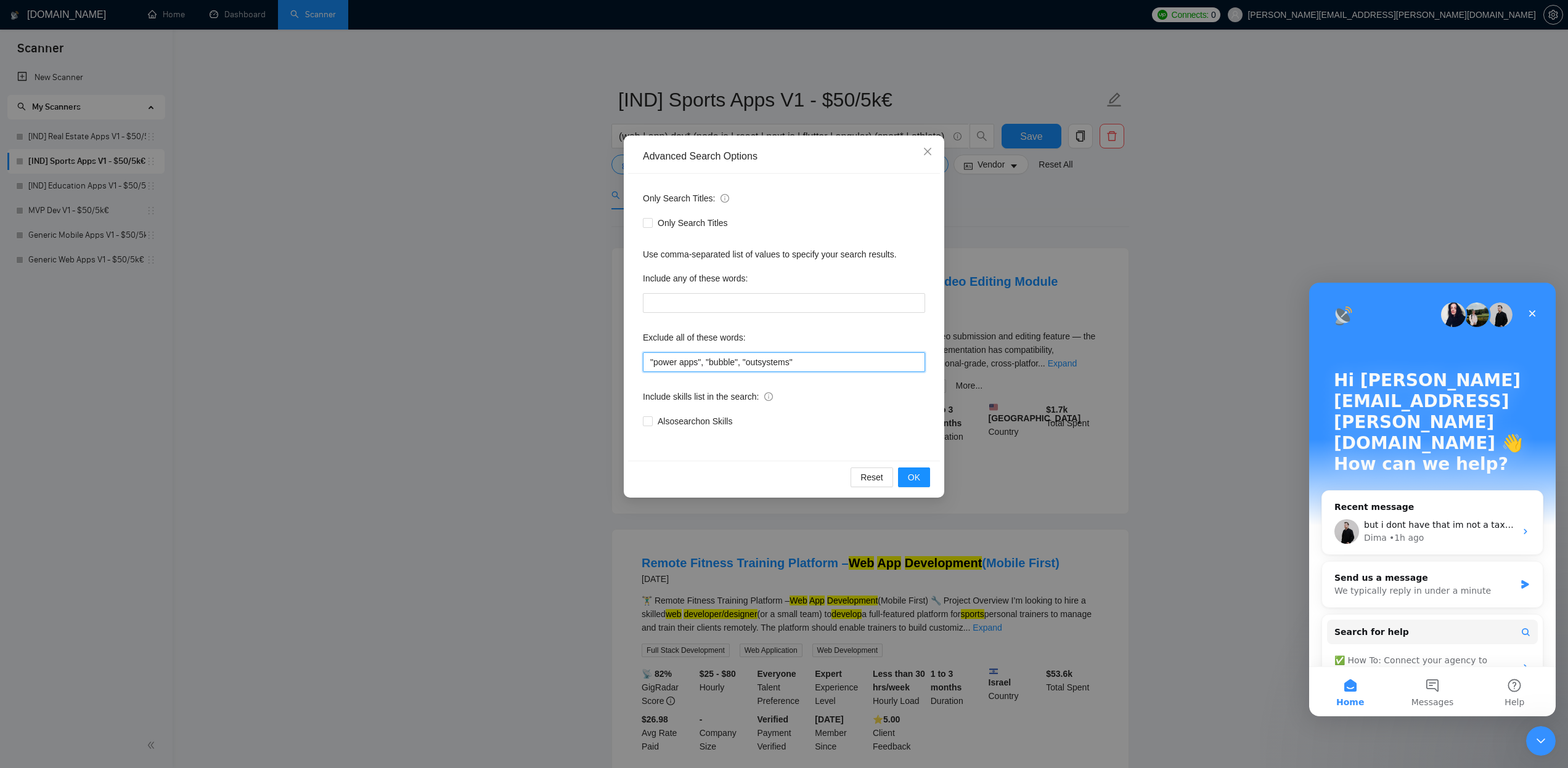
drag, startPoint x: 810, startPoint y: 358, endPoint x: 623, endPoint y: 346, distance: 187.4
click at [623, 346] on div "Advanced Search Options Only Search Titles: Only Search Titles Use comma-separa…" at bounding box center [784, 384] width 1568 height 768
paste input ", "SEO", "low-code", "lovable", "blockchain", ".net""
type input ""power apps", "bubble", "outsystems", "SEO", "low-code", "lovable", "blockchain…"
click at [921, 480] on button "OK" at bounding box center [914, 477] width 32 height 20
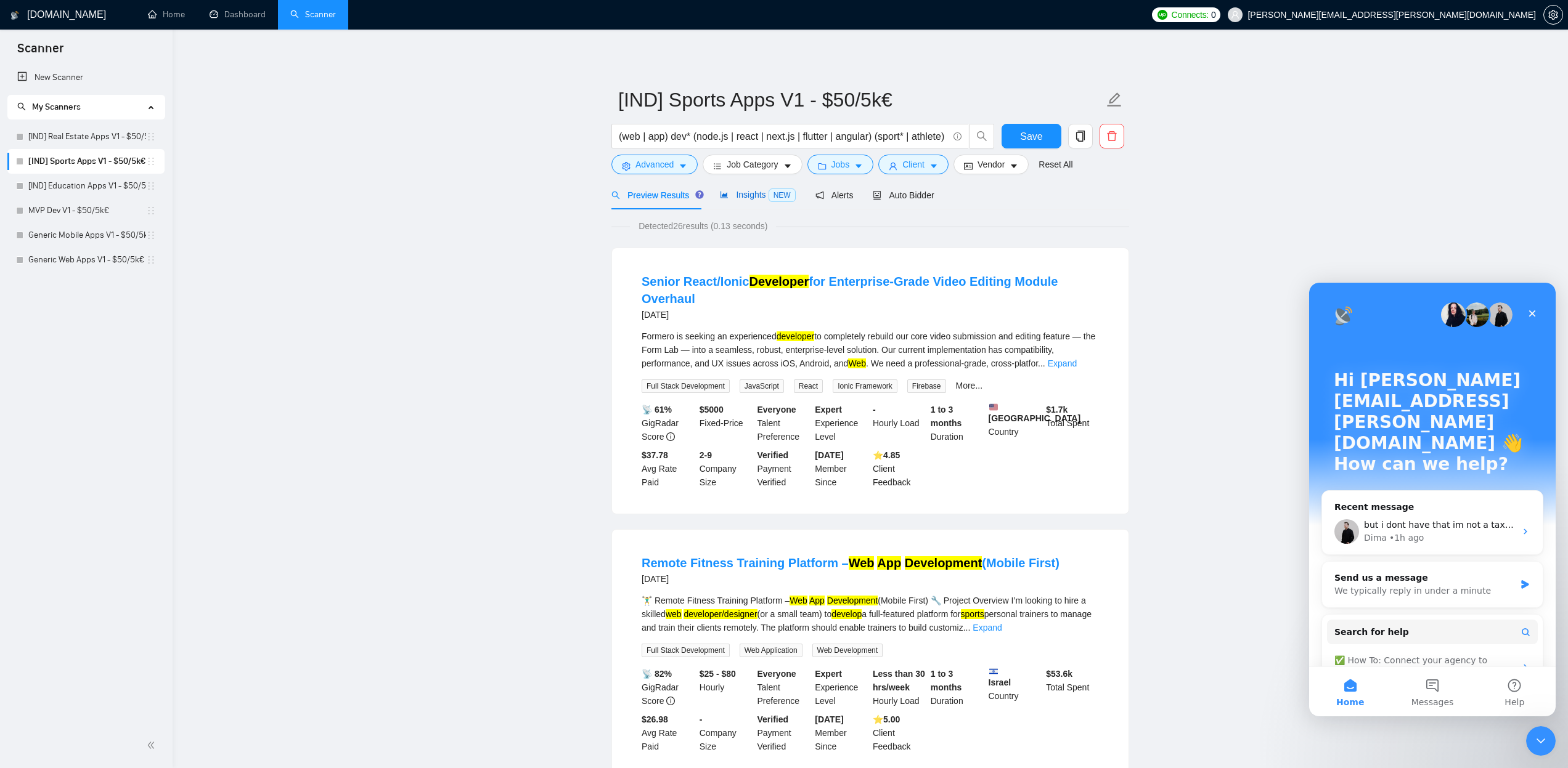
click at [779, 194] on span "NEW" at bounding box center [782, 195] width 27 height 13
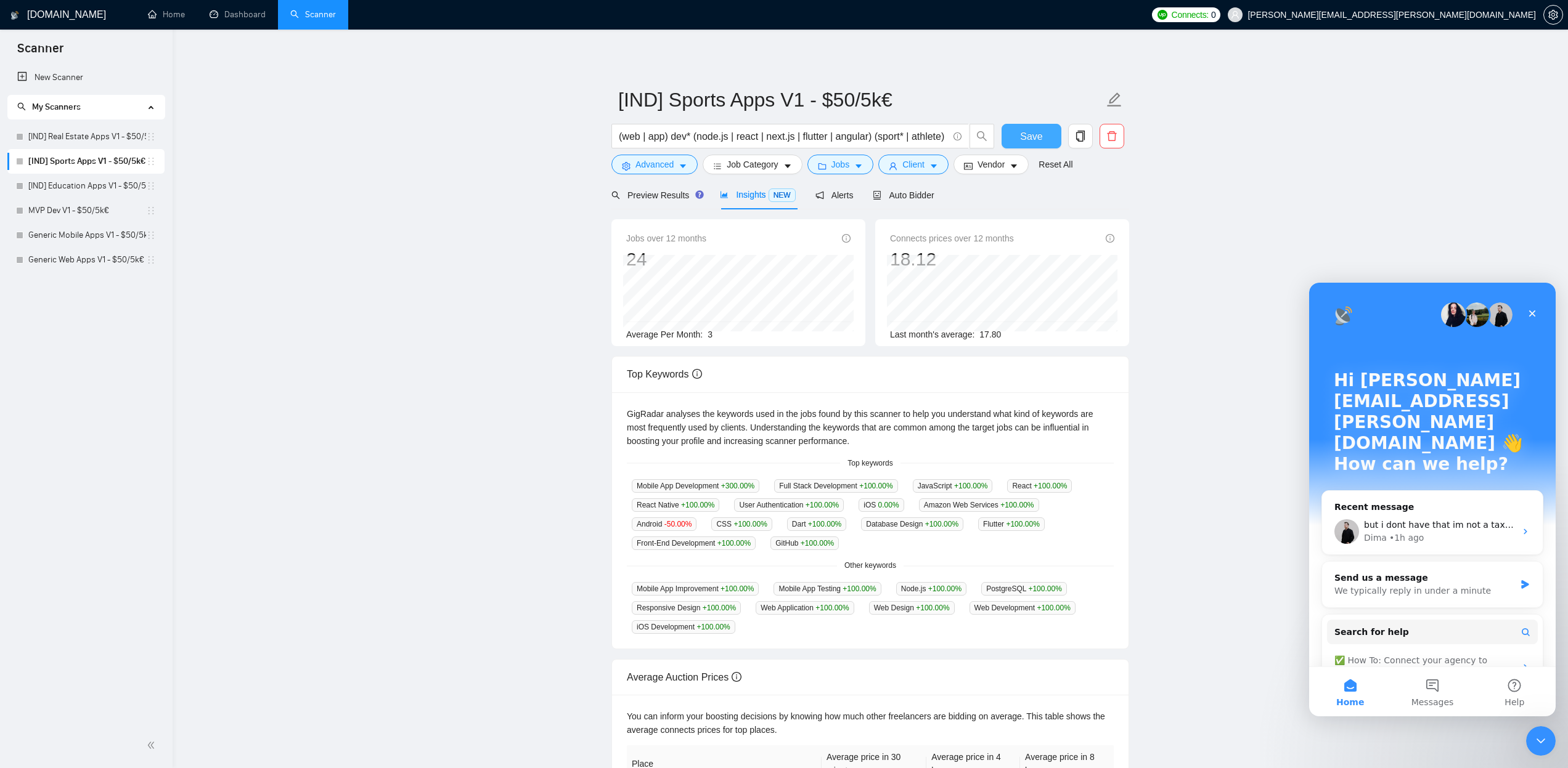
click at [1027, 137] on span "Save" at bounding box center [1030, 136] width 22 height 15
click at [111, 138] on link "[IND] Real Estate Apps V1 - $50/5k€" at bounding box center [88, 137] width 118 height 25
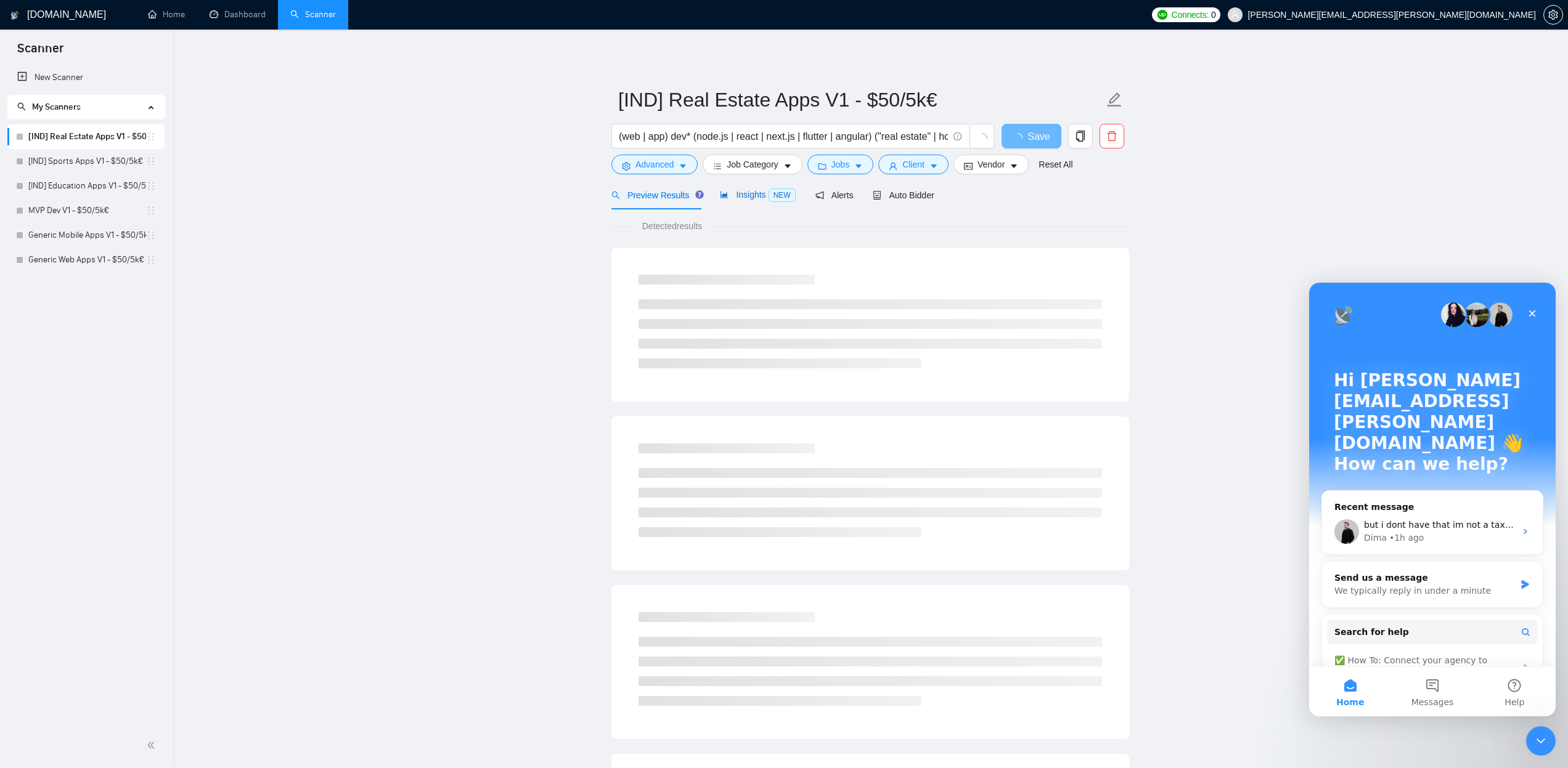
click at [736, 198] on span "Insights NEW" at bounding box center [757, 194] width 75 height 10
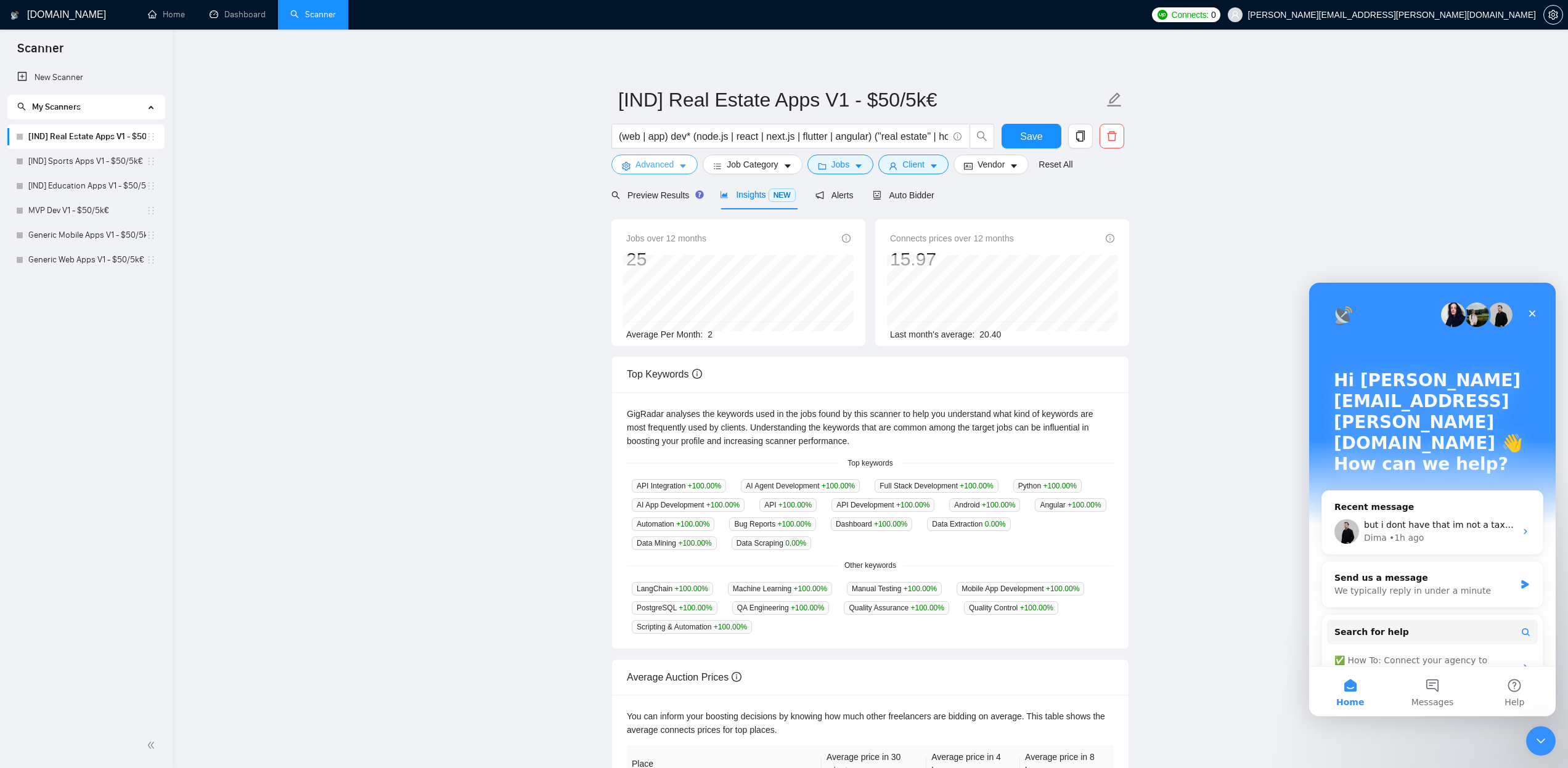
click at [684, 167] on icon "caret-down" at bounding box center [682, 167] width 6 height 4
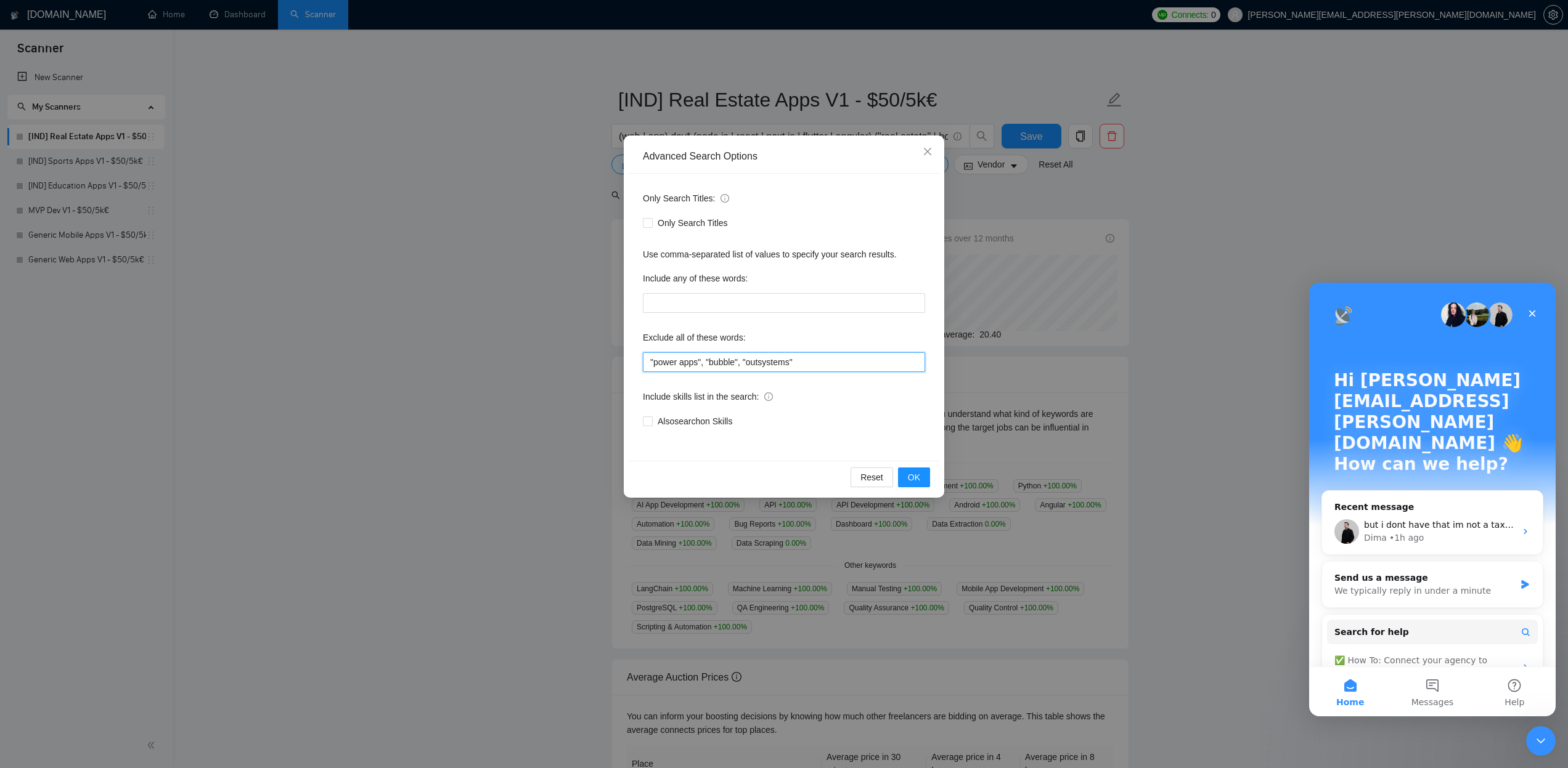
drag, startPoint x: 828, startPoint y: 364, endPoint x: 593, endPoint y: 357, distance: 235.1
click at [593, 357] on div "Advanced Search Options Only Search Titles: Only Search Titles Use comma-separa…" at bounding box center [784, 384] width 1568 height 768
paste input ", "SEO", "low-code", "lovable", "blockchain", ".net""
type input ""power apps", "bubble", "outsystems", "SEO", "low-code", "lovable", "blockchain…"
click at [910, 484] on span "OK" at bounding box center [914, 477] width 12 height 13
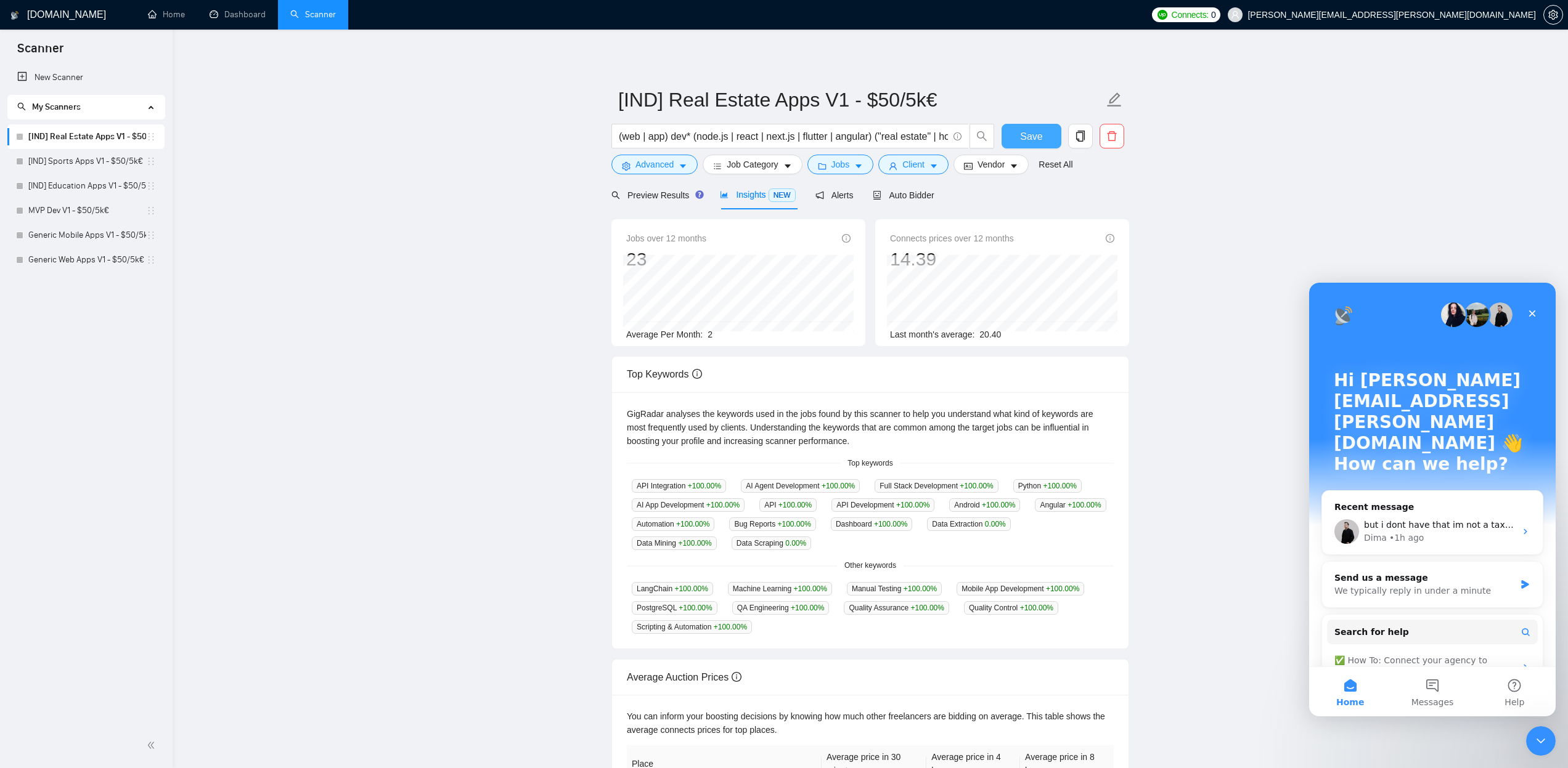
click at [1024, 144] on span "Save" at bounding box center [1030, 136] width 22 height 15
click at [86, 265] on link "Generic Web Apps V1 - $50/5k€" at bounding box center [88, 260] width 118 height 25
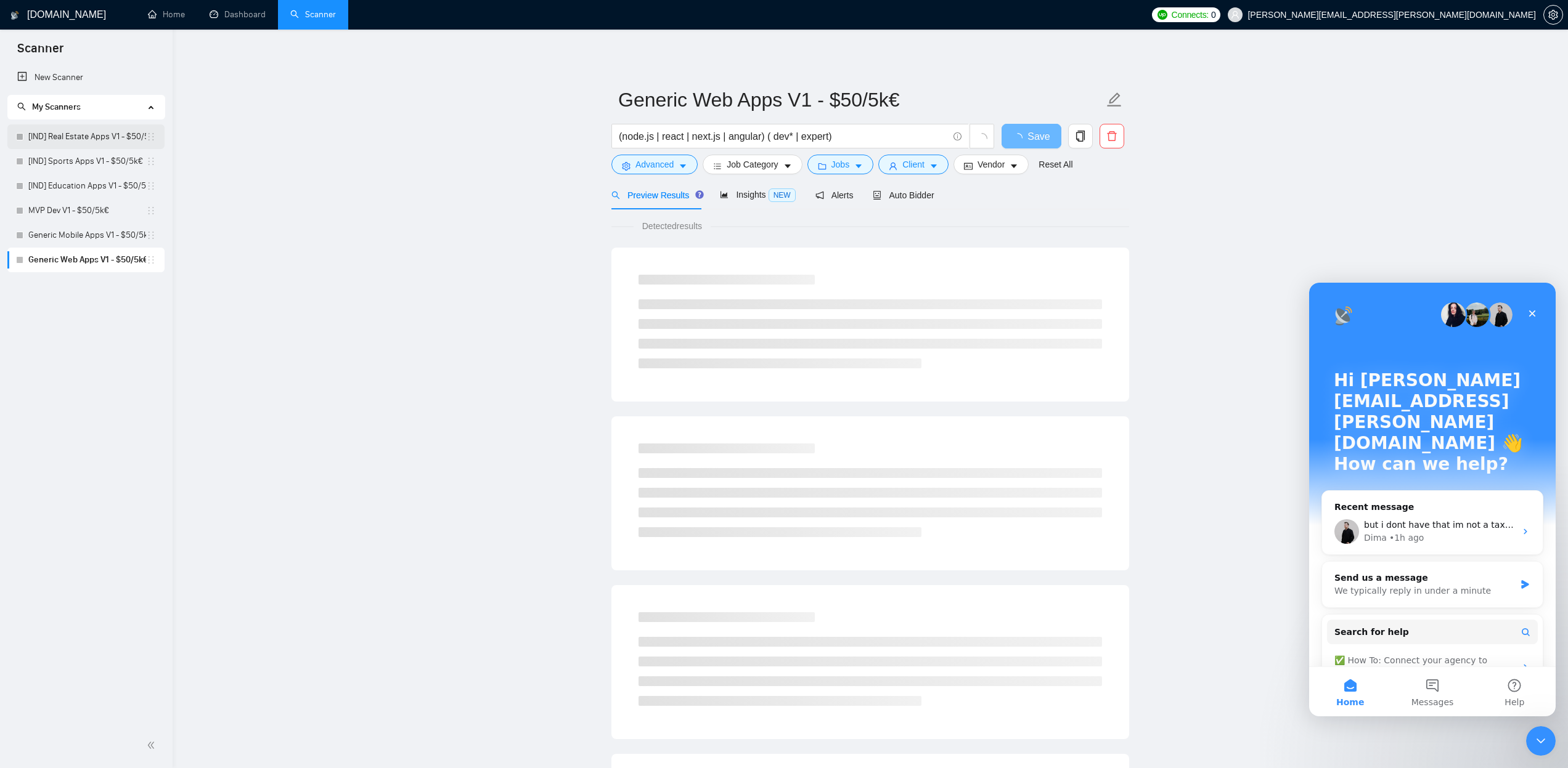
click at [66, 137] on link "[IND] Real Estate Apps V1 - $50/5k€" at bounding box center [88, 137] width 118 height 25
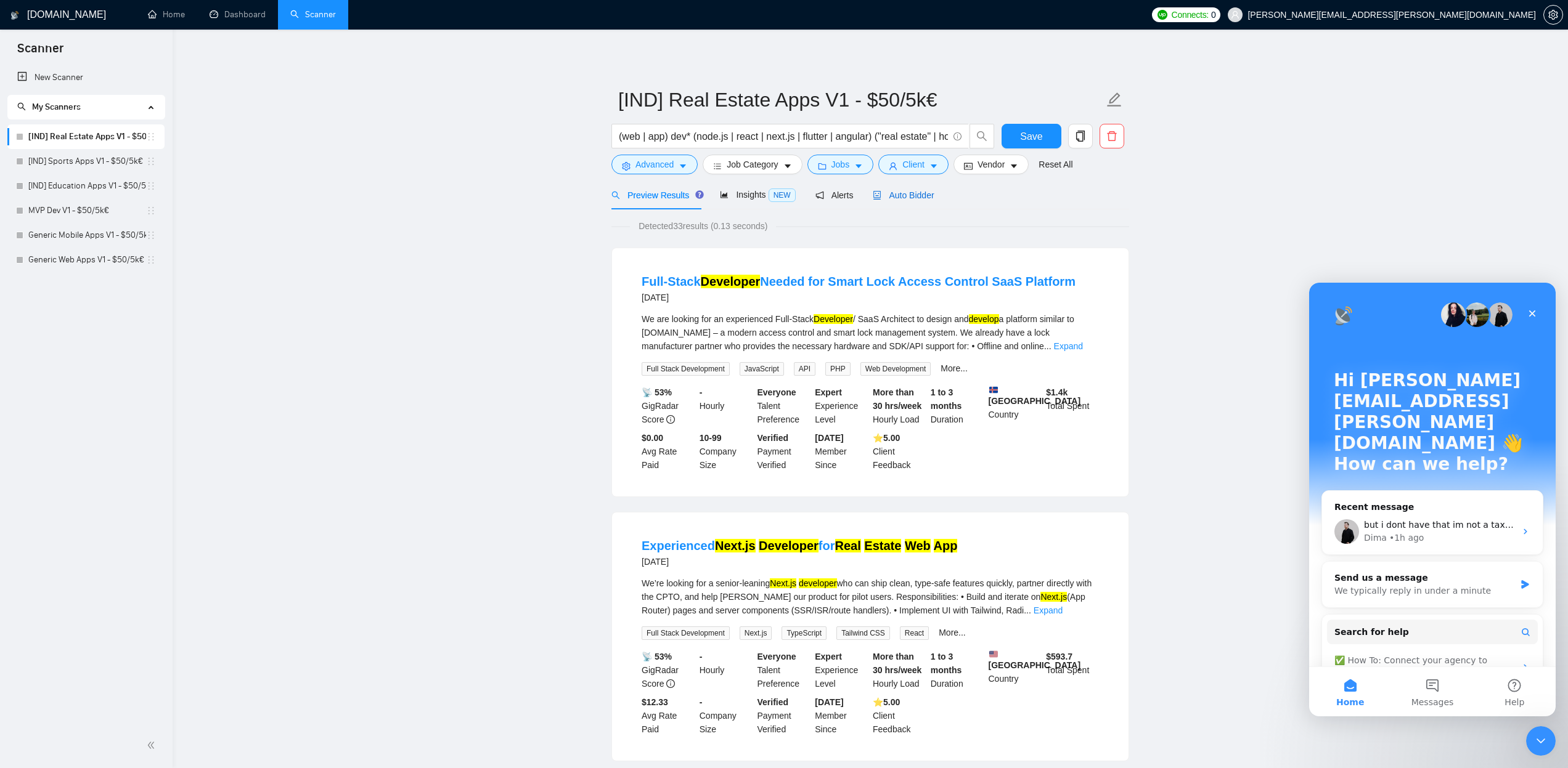
click at [912, 192] on span "Auto Bidder" at bounding box center [904, 195] width 61 height 10
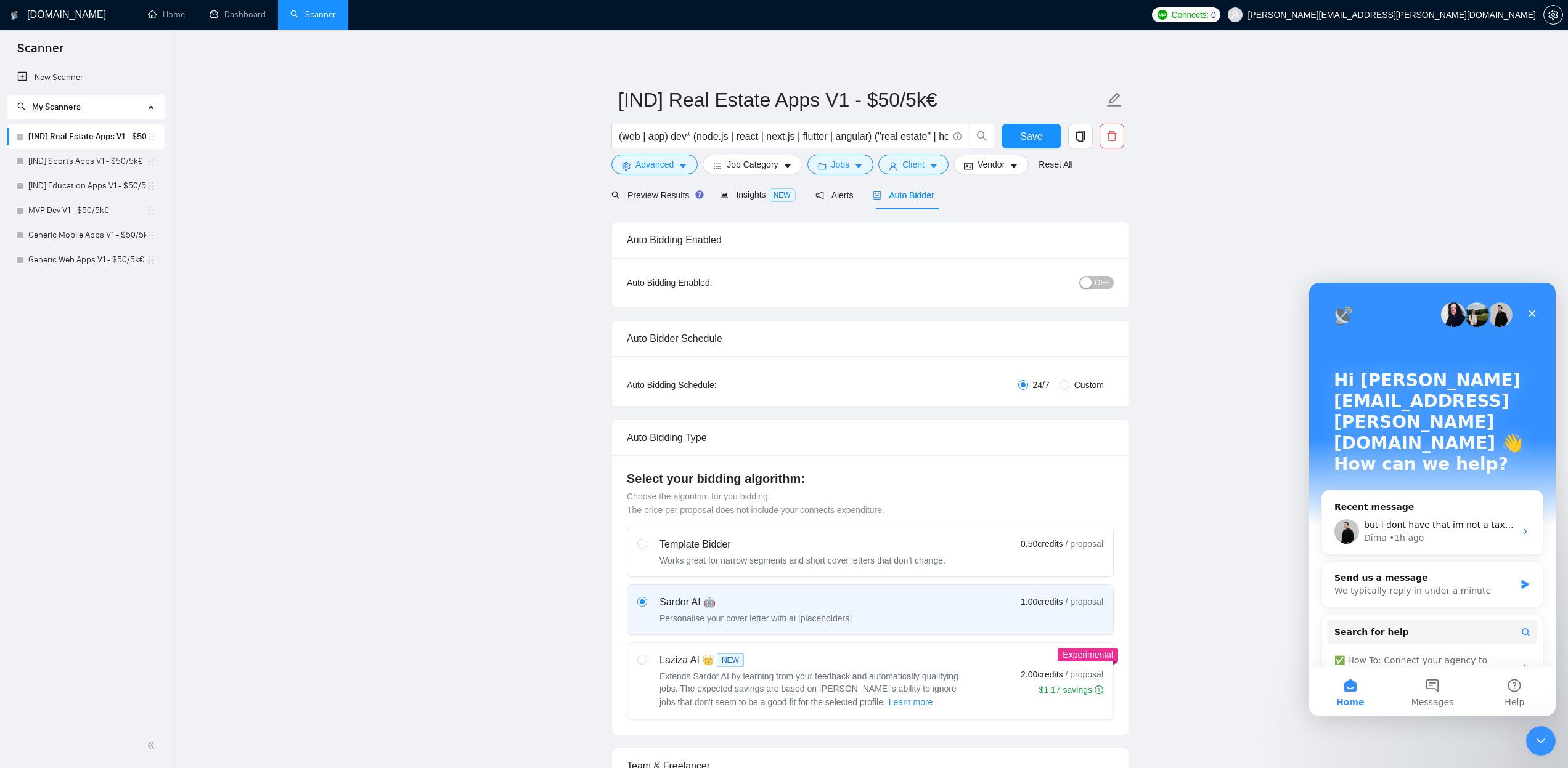
click at [1086, 282] on div "button" at bounding box center [1087, 283] width 11 height 11
click at [1108, 276] on button "ON" at bounding box center [1098, 283] width 31 height 13
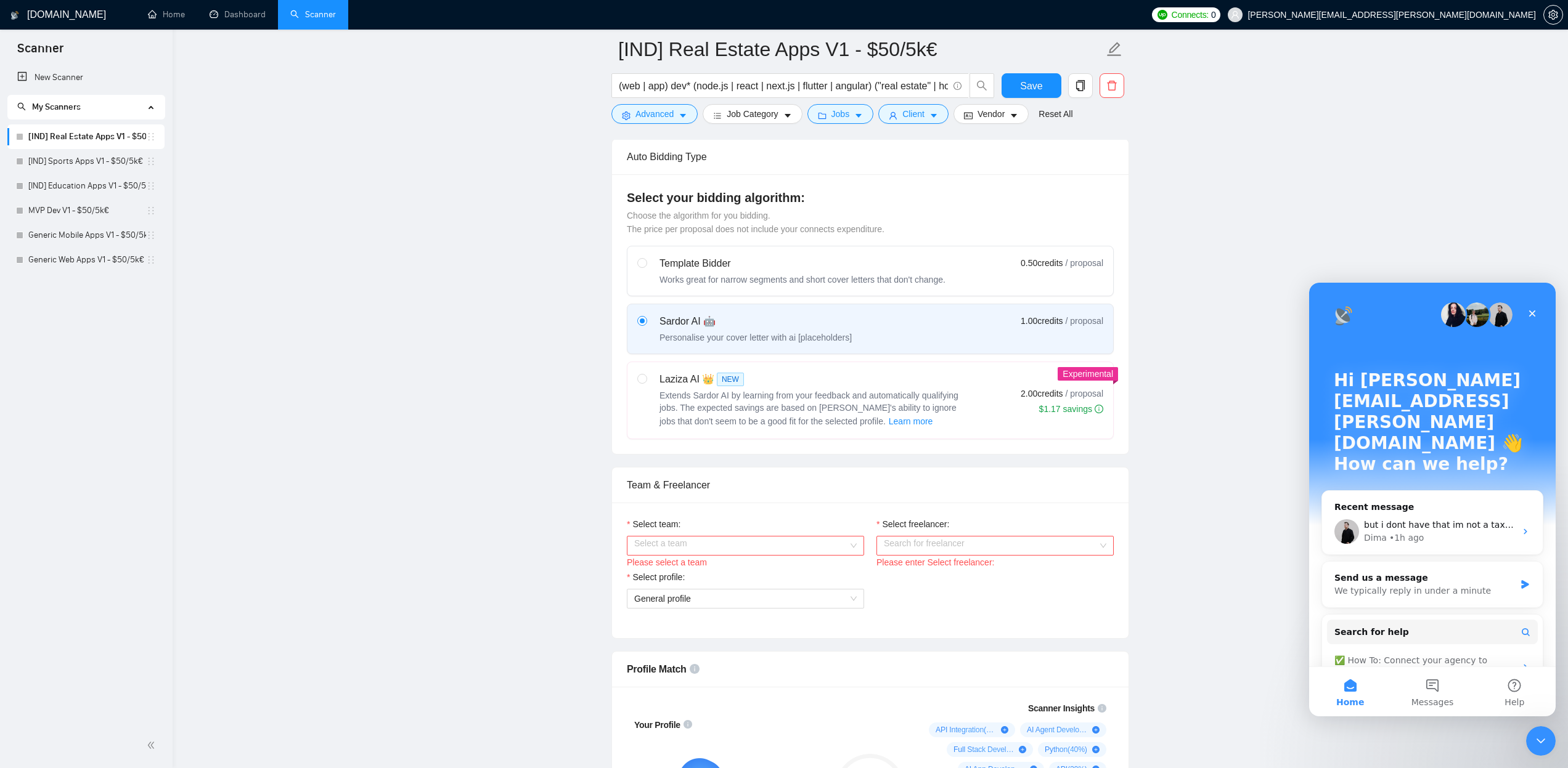
scroll to position [293, 0]
click at [690, 544] on input "Select team:" at bounding box center [741, 542] width 214 height 18
drag, startPoint x: 696, startPoint y: 563, endPoint x: 798, endPoint y: 557, distance: 102.2
click at [696, 563] on div "AppX" at bounding box center [744, 567] width 222 height 13
click at [928, 547] on input "Select freelancer:" at bounding box center [990, 542] width 214 height 18
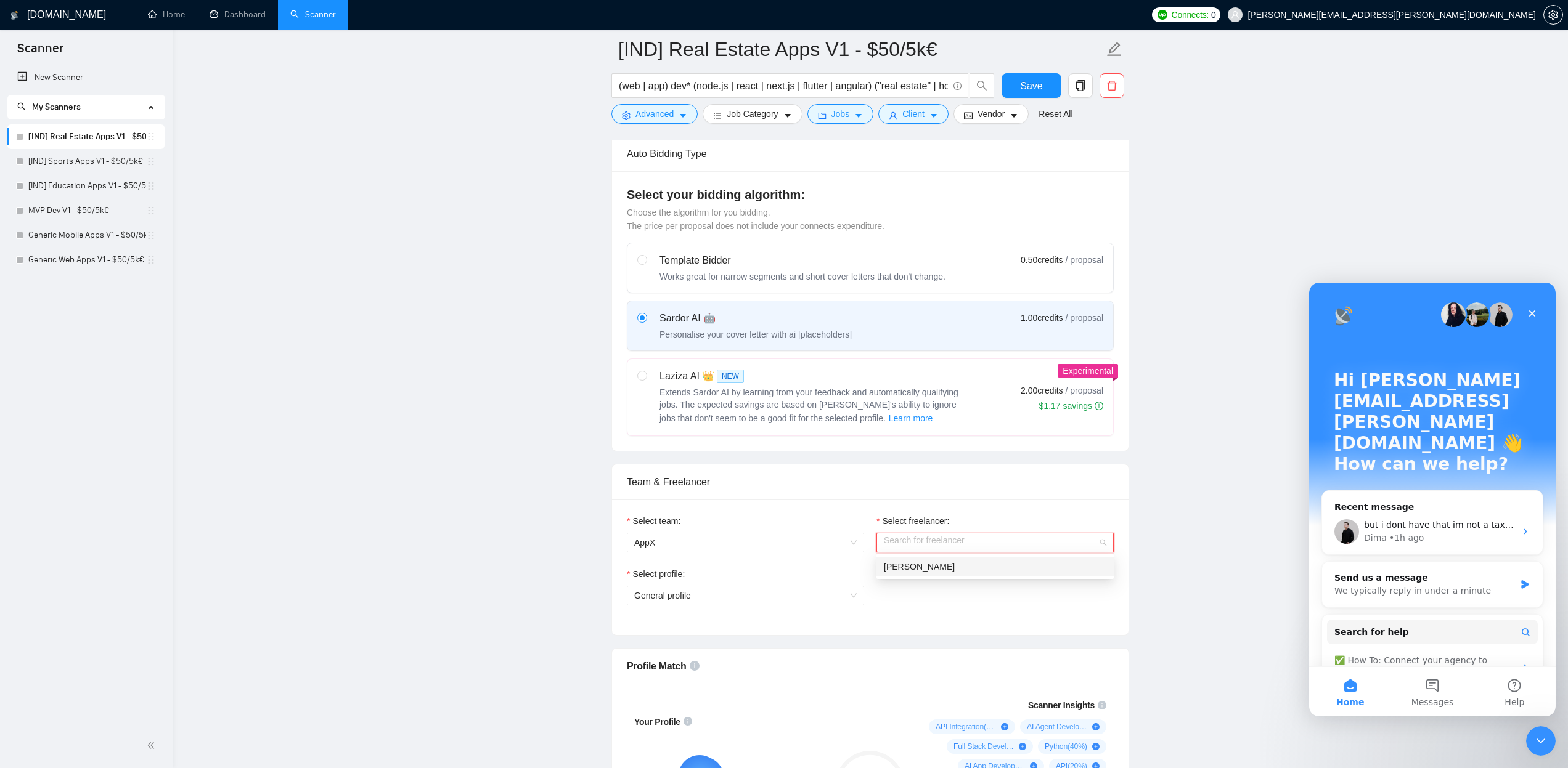
click at [922, 562] on span "Pedro Romano" at bounding box center [919, 567] width 71 height 10
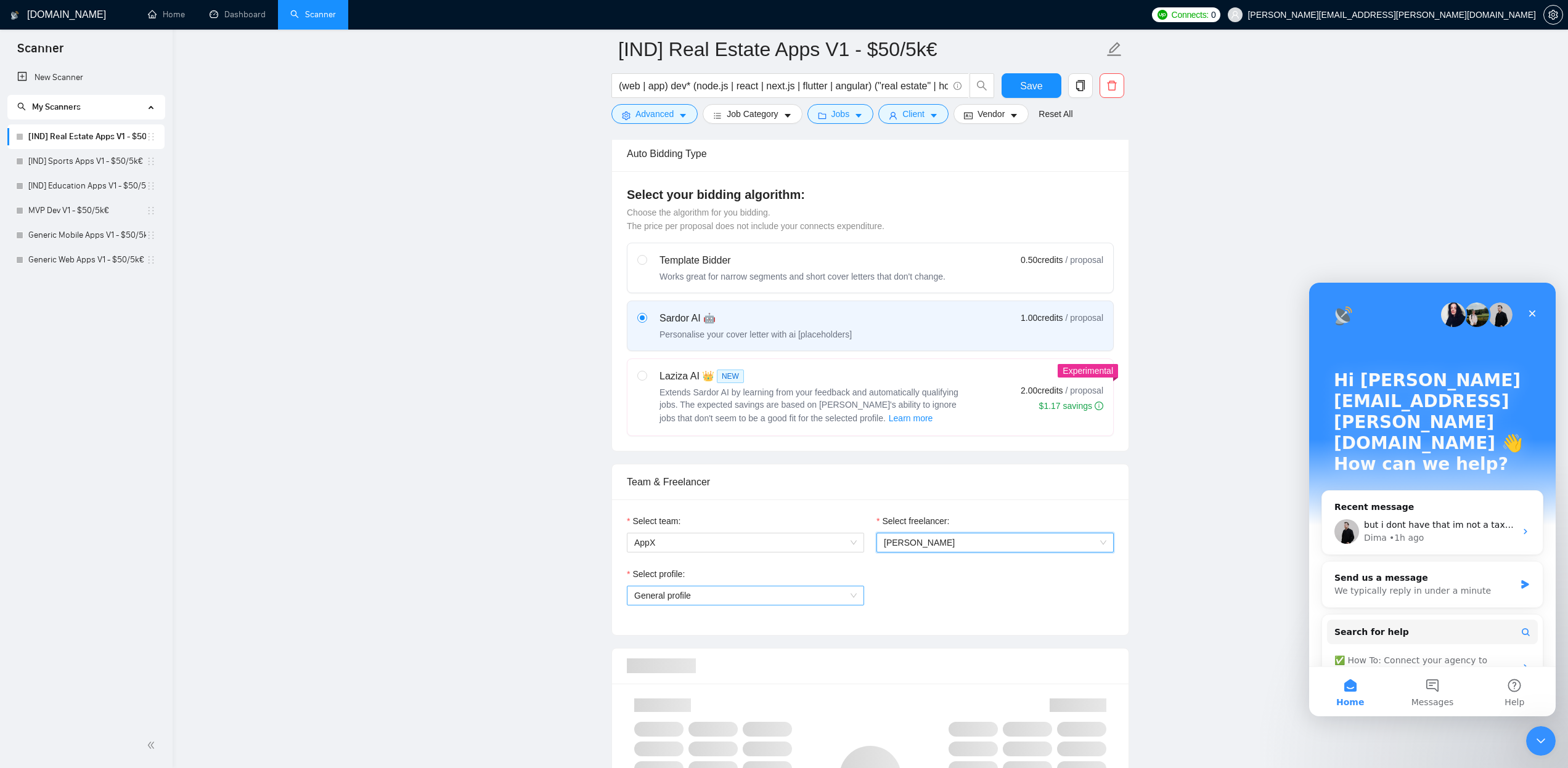
click at [820, 597] on span "General profile" at bounding box center [744, 596] width 222 height 18
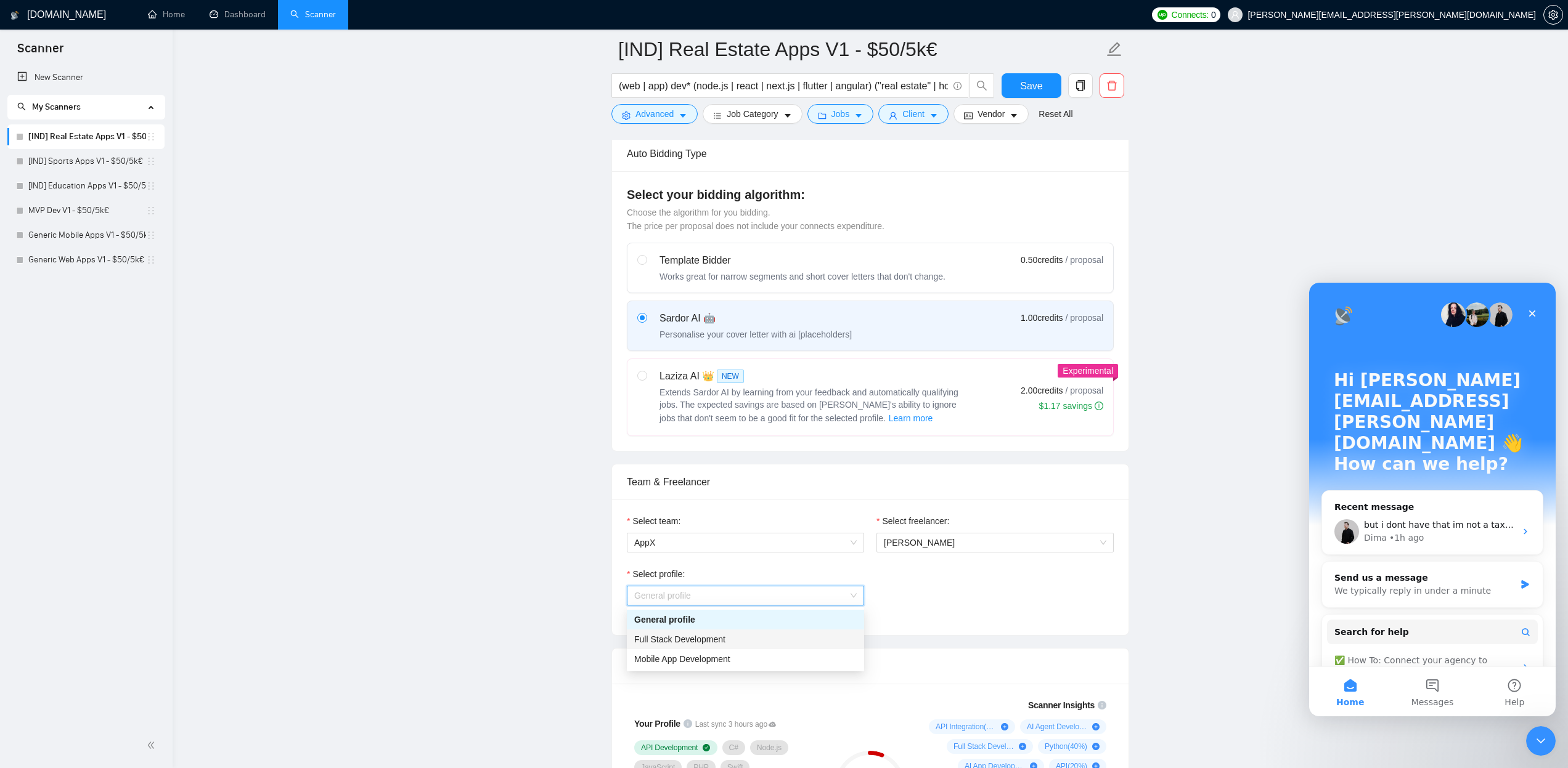
click at [746, 641] on div "Full Stack Development" at bounding box center [744, 639] width 222 height 13
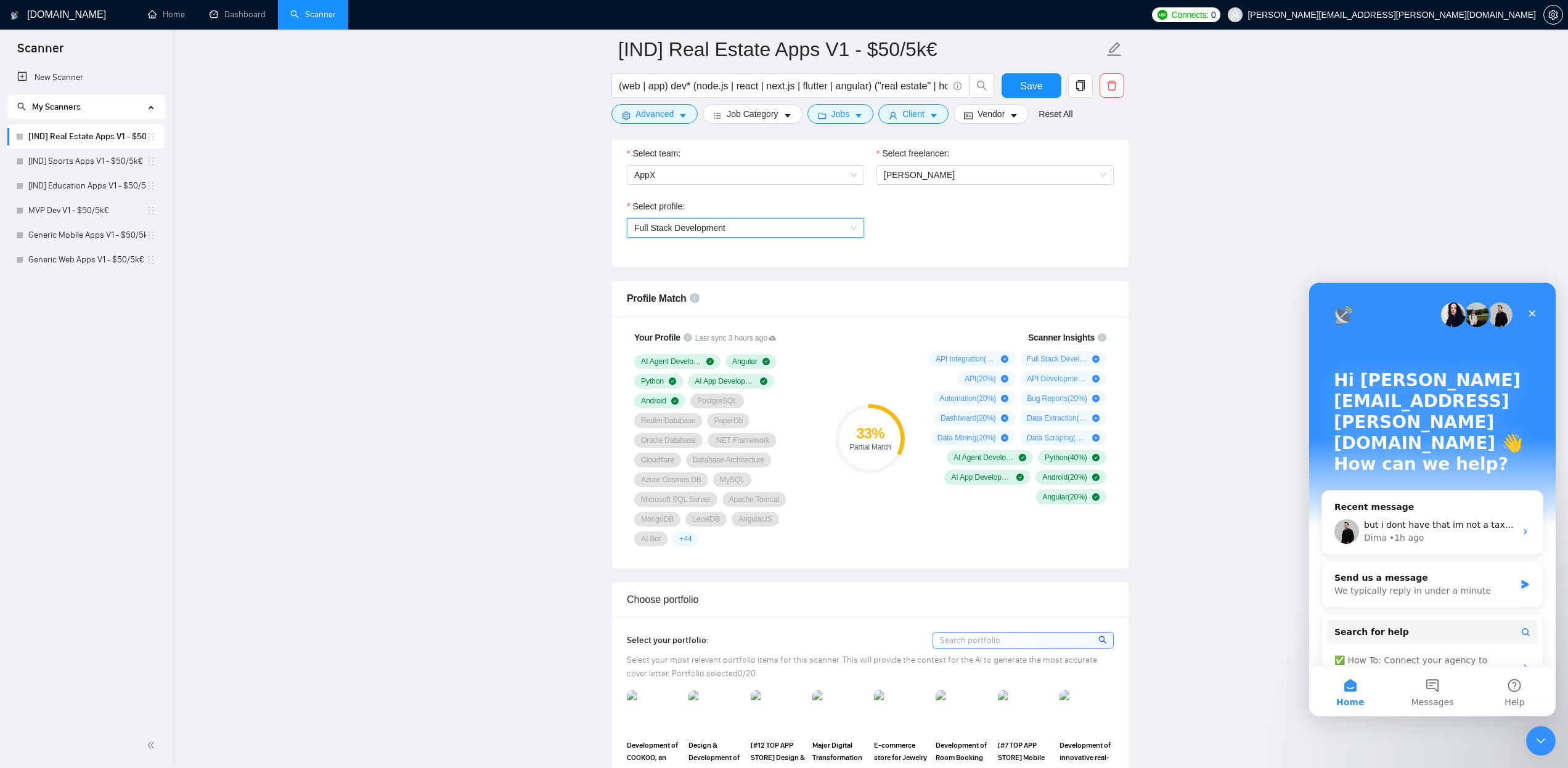
scroll to position [671, 0]
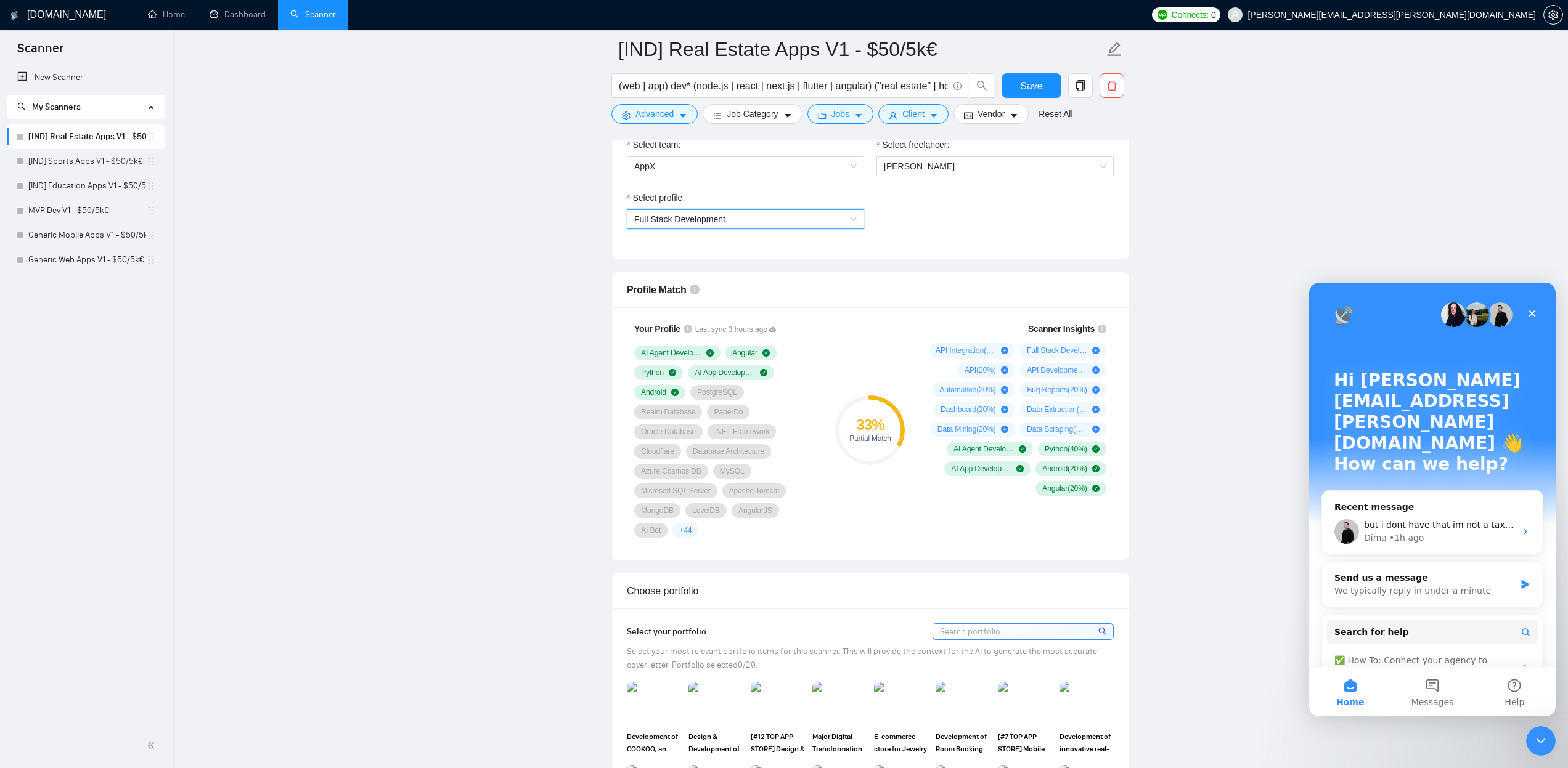
click at [716, 221] on span "Full Stack Development" at bounding box center [680, 219] width 92 height 10
click at [682, 287] on span "Mobile App Development" at bounding box center [682, 283] width 96 height 10
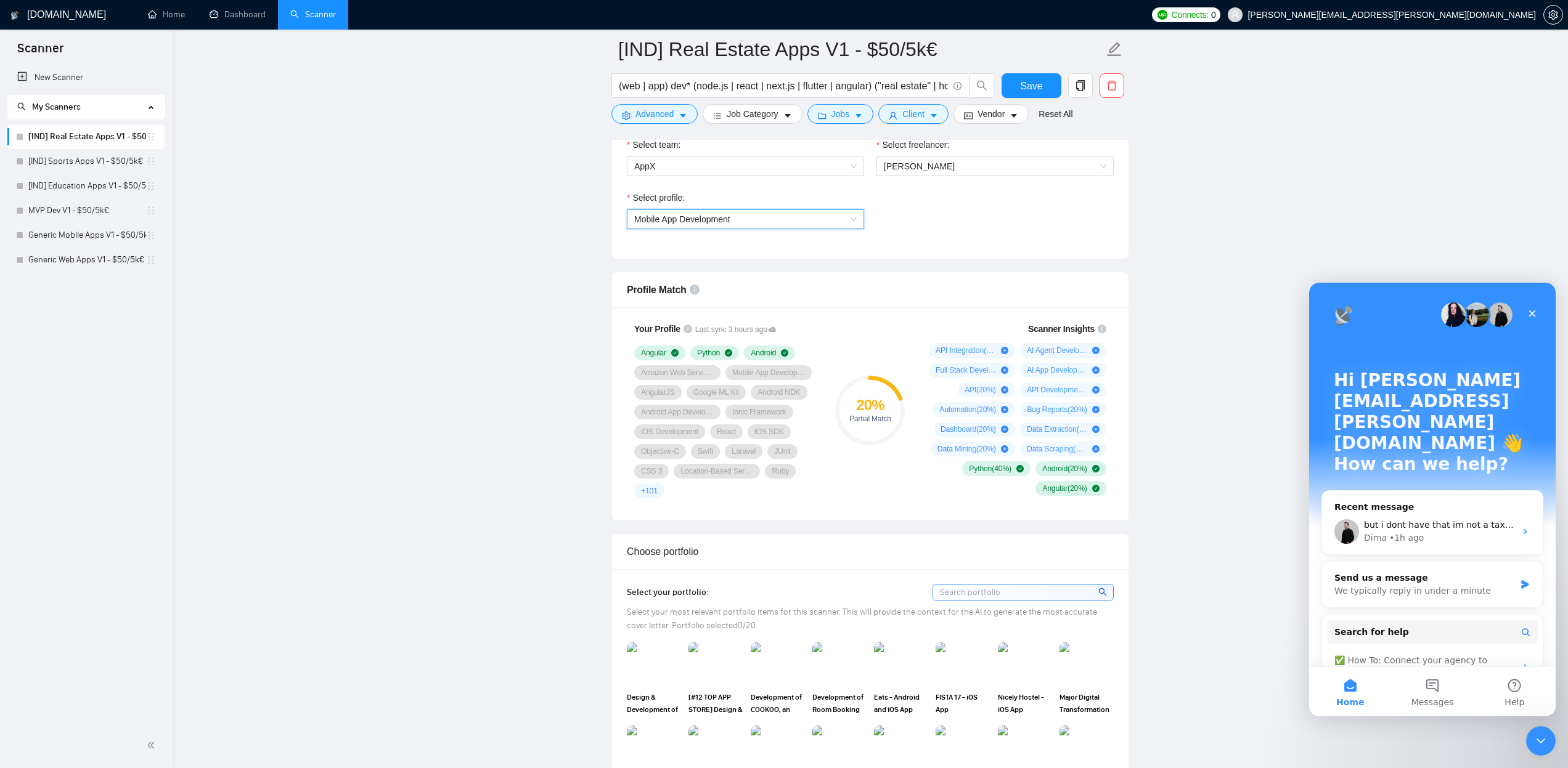
click at [709, 222] on span "Mobile App Development" at bounding box center [682, 219] width 96 height 10
click at [685, 268] on span "Full Stack Development" at bounding box center [680, 263] width 92 height 10
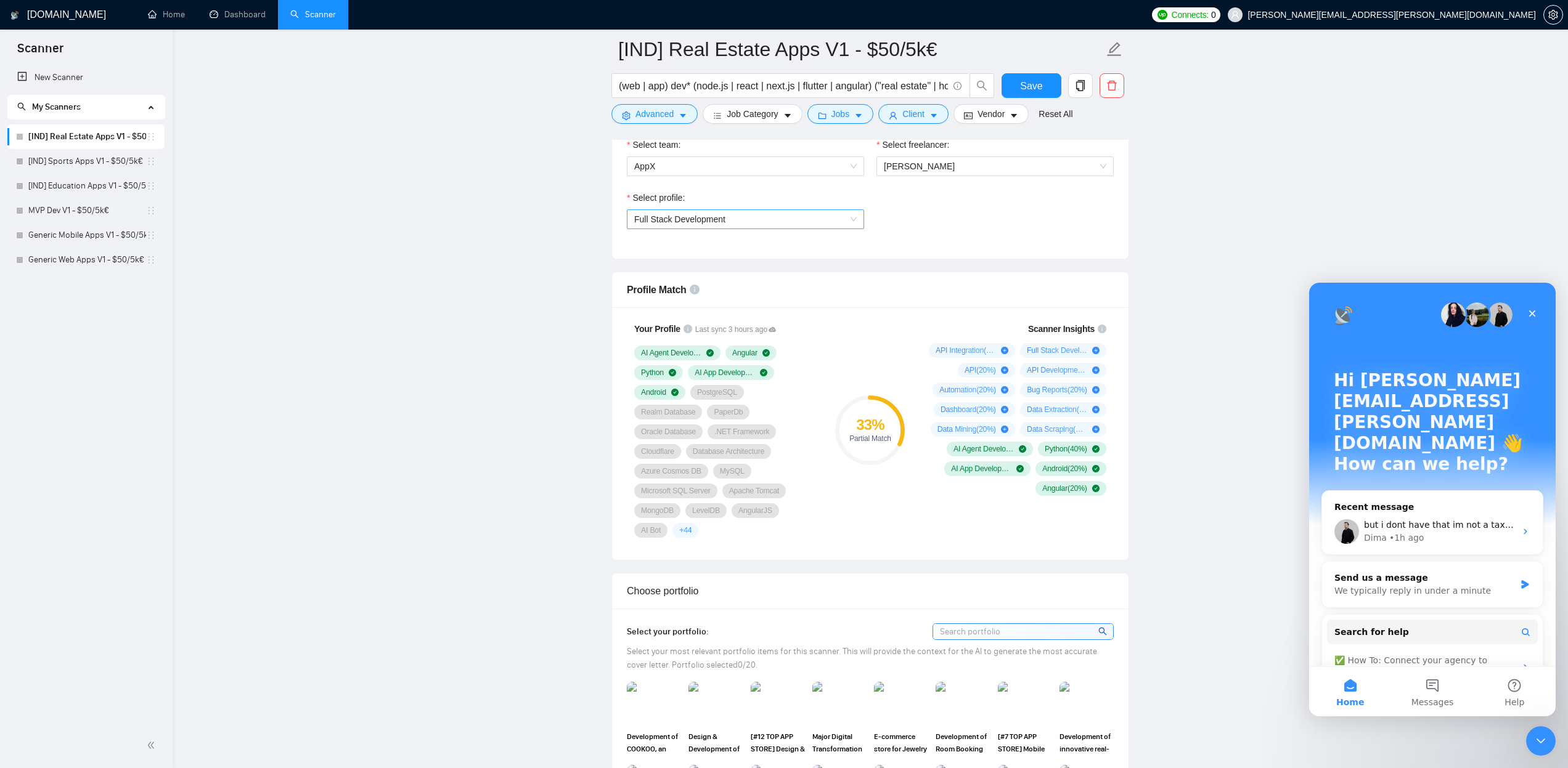
click at [680, 228] on div "Select profile: Full Stack Development" at bounding box center [745, 217] width 250 height 53
click at [682, 222] on span "Full Stack Development" at bounding box center [680, 219] width 92 height 10
click at [673, 281] on span "Mobile App Development" at bounding box center [682, 283] width 96 height 10
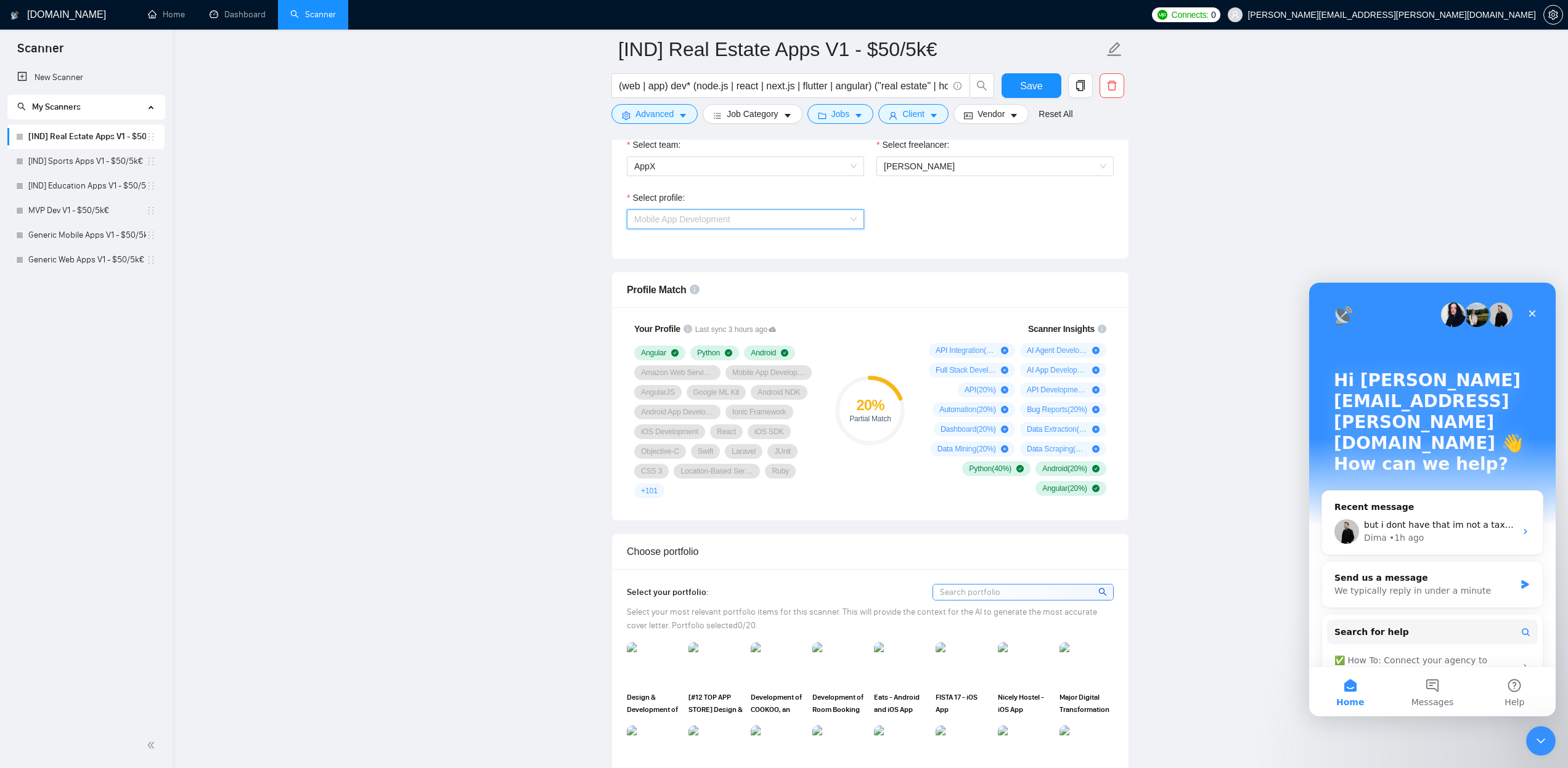
click at [661, 219] on span "Mobile App Development" at bounding box center [682, 219] width 96 height 10
click at [659, 263] on span "Full Stack Development" at bounding box center [680, 263] width 92 height 10
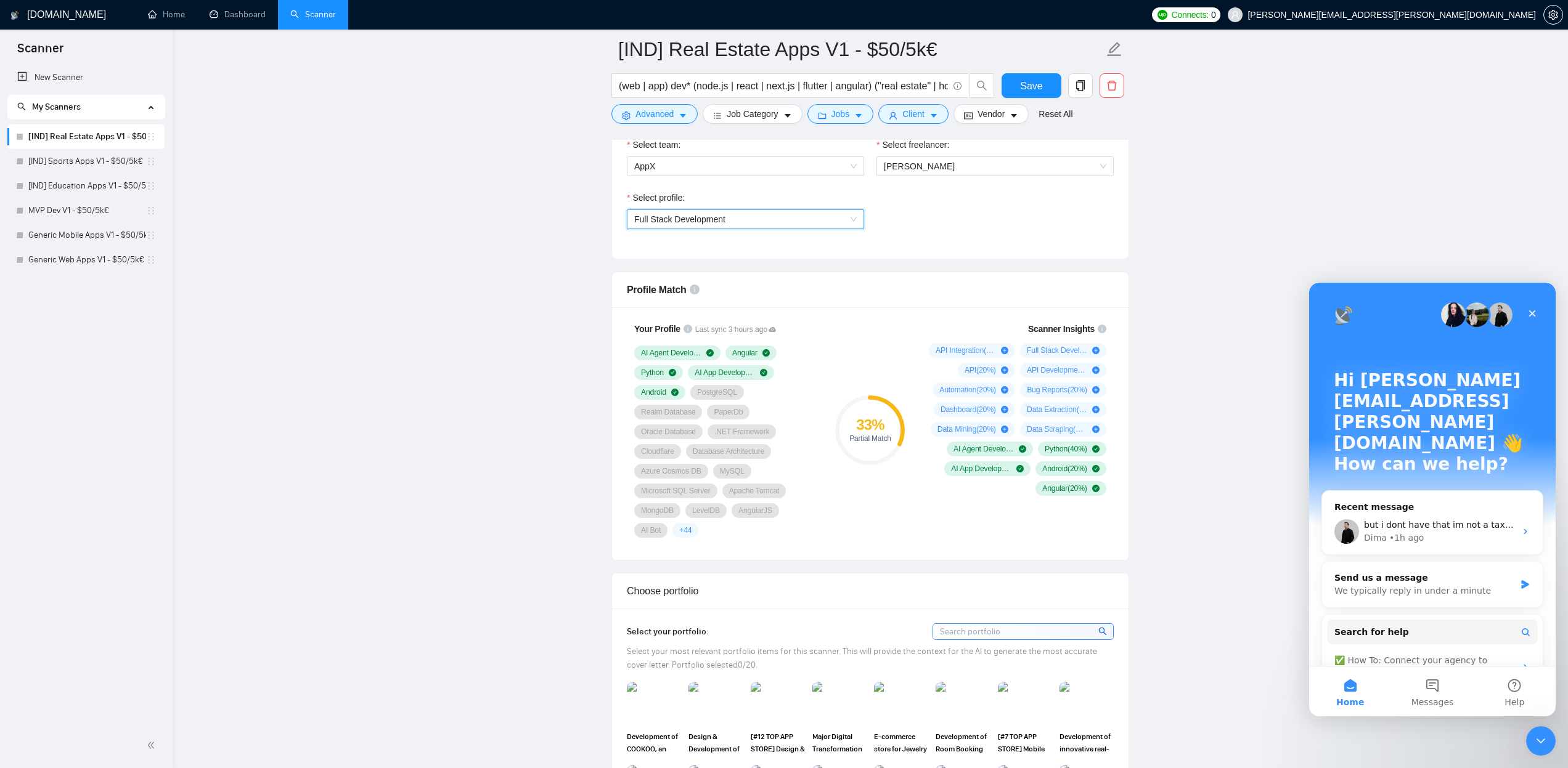
click at [732, 232] on div "Select profile: 1110580755107926016 Full Stack Development" at bounding box center [745, 217] width 250 height 53
click at [732, 226] on span "Full Stack Development" at bounding box center [744, 219] width 222 height 18
click at [708, 249] on div "General profile" at bounding box center [744, 243] width 222 height 13
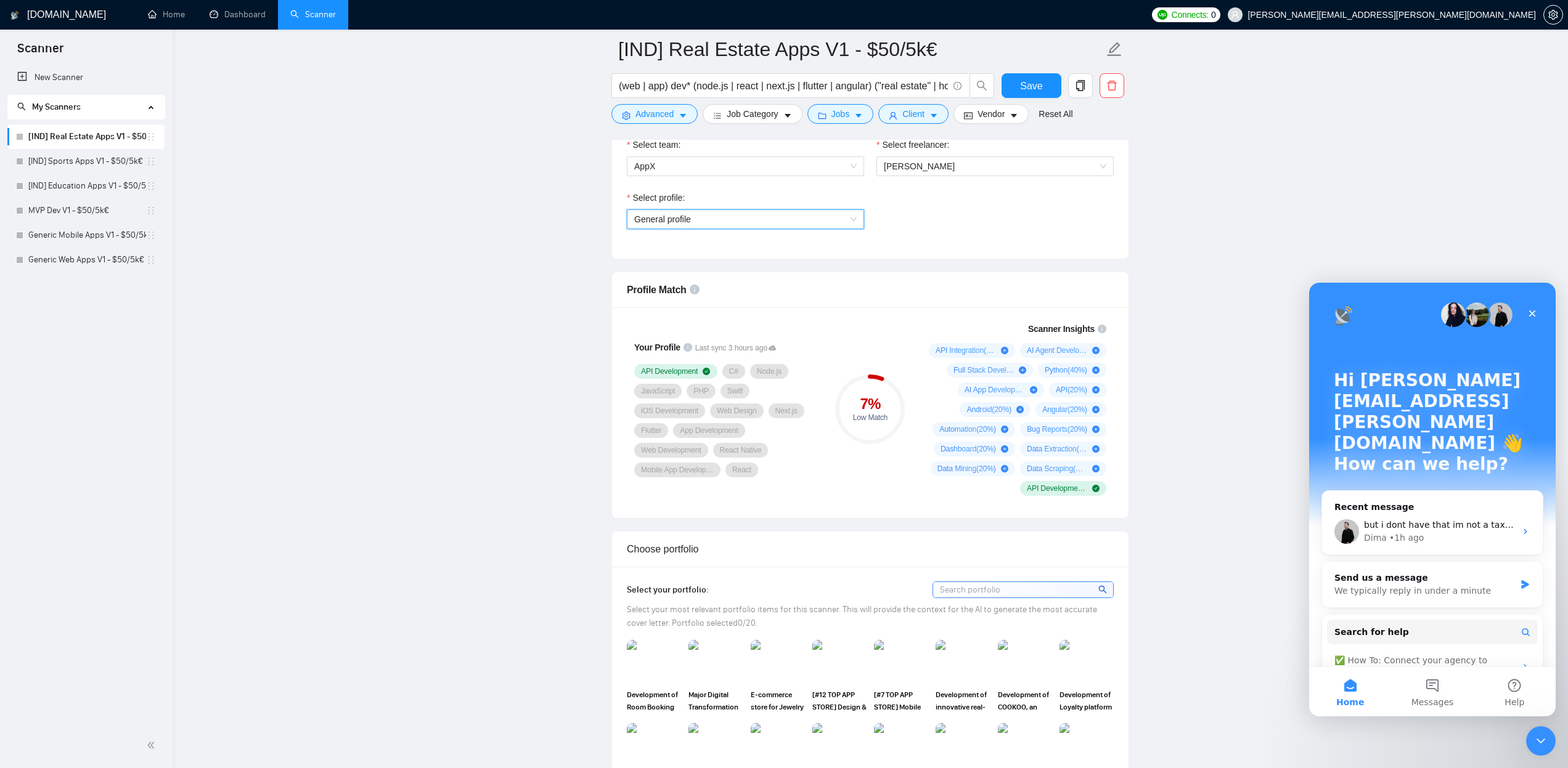
click at [707, 218] on span "General profile" at bounding box center [744, 219] width 222 height 18
click at [698, 259] on span "Full Stack Development" at bounding box center [680, 263] width 92 height 10
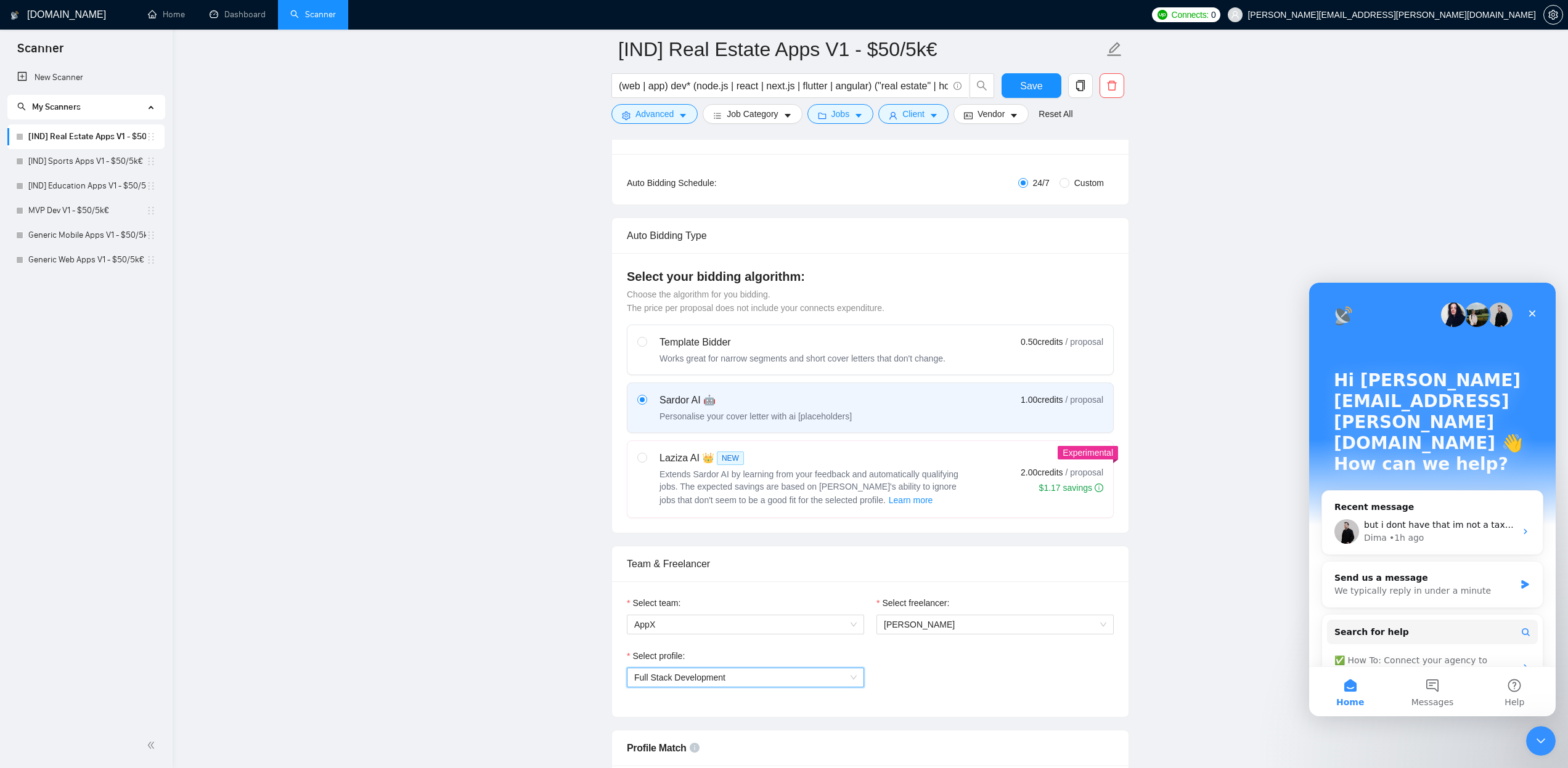
scroll to position [421, 0]
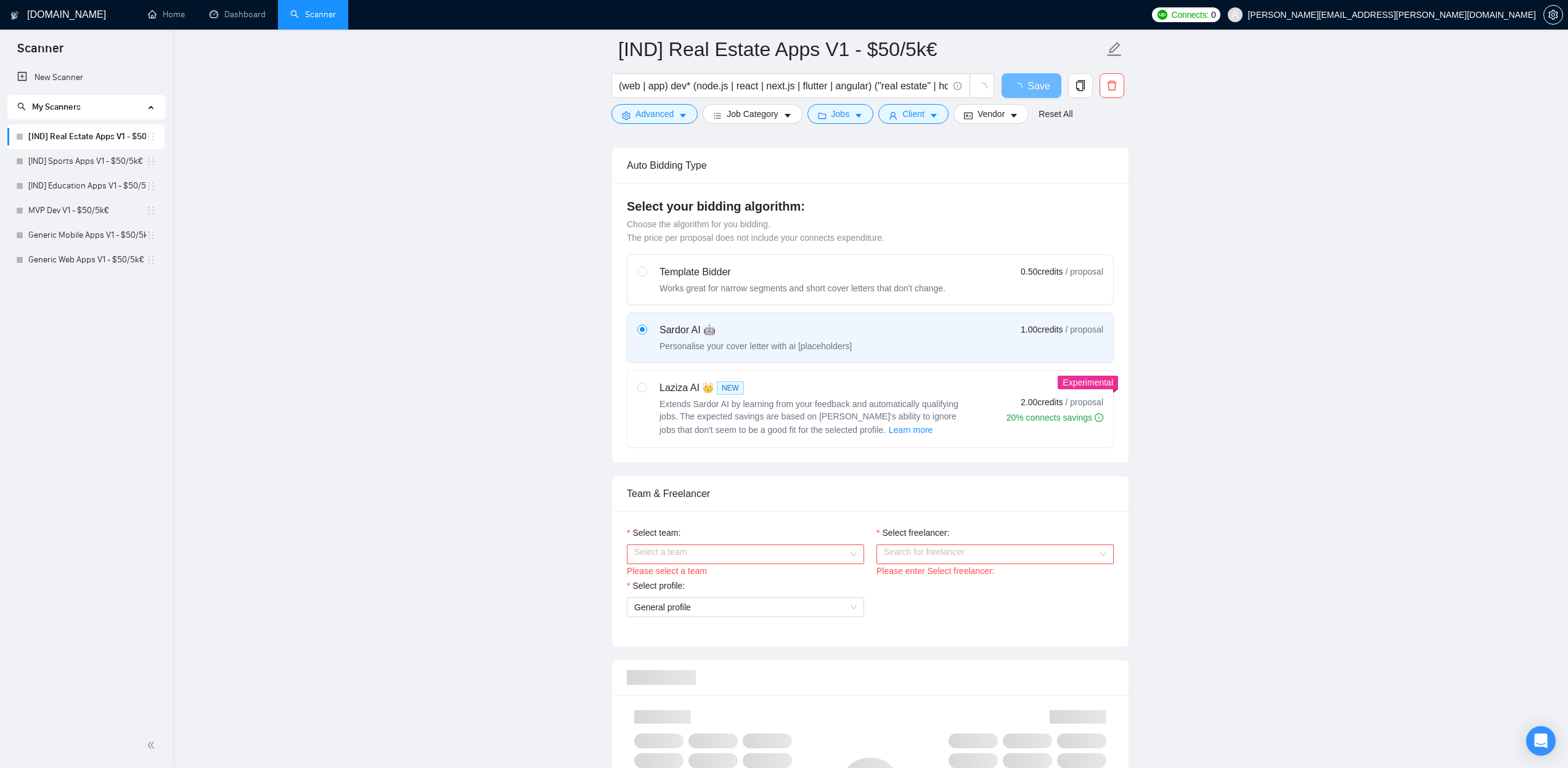
scroll to position [428, 0]
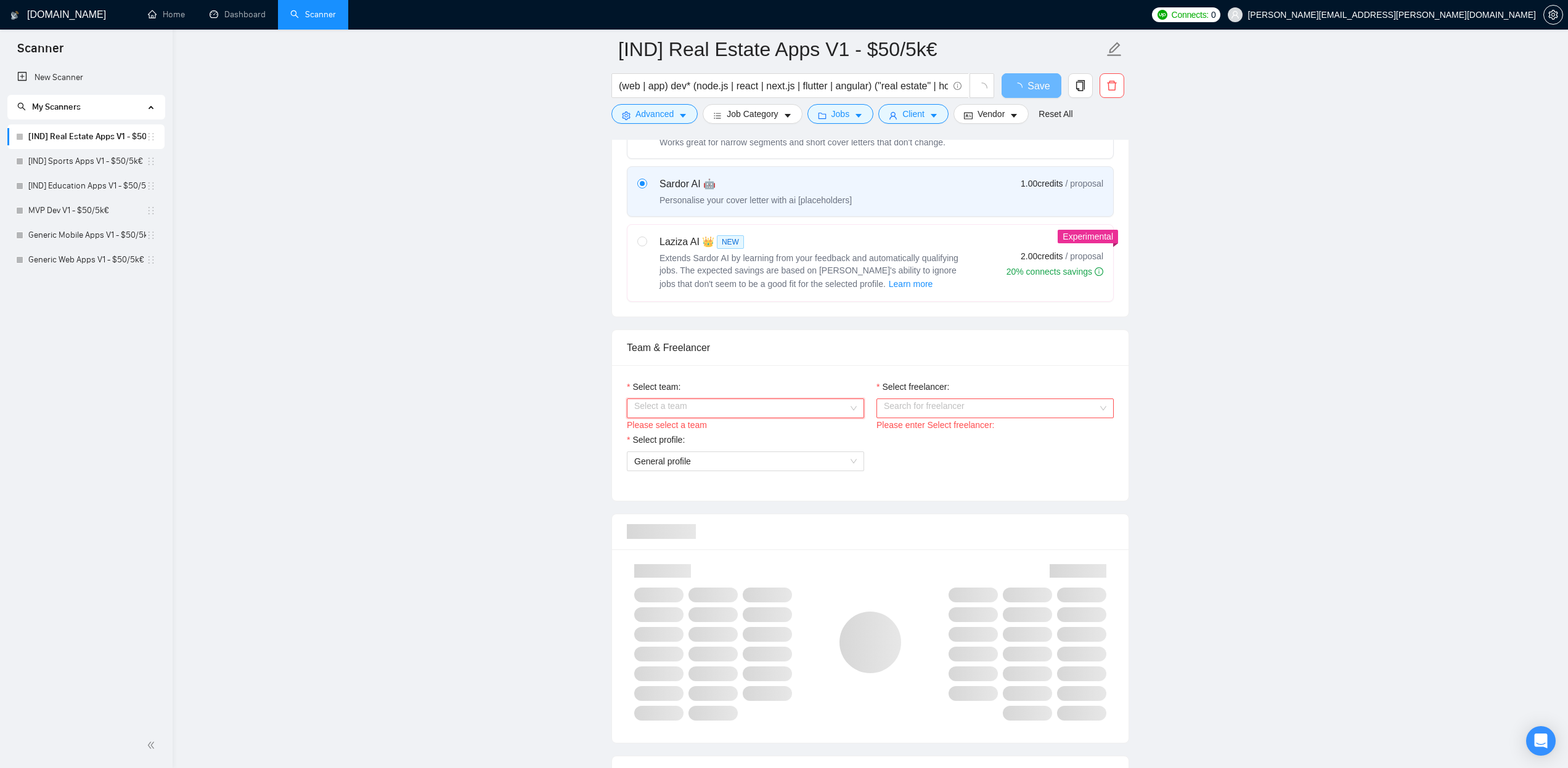
drag, startPoint x: 788, startPoint y: 410, endPoint x: 778, endPoint y: 419, distance: 13.5
click at [788, 410] on input "Select team:" at bounding box center [741, 408] width 214 height 18
click at [736, 435] on div "AppX" at bounding box center [744, 433] width 222 height 13
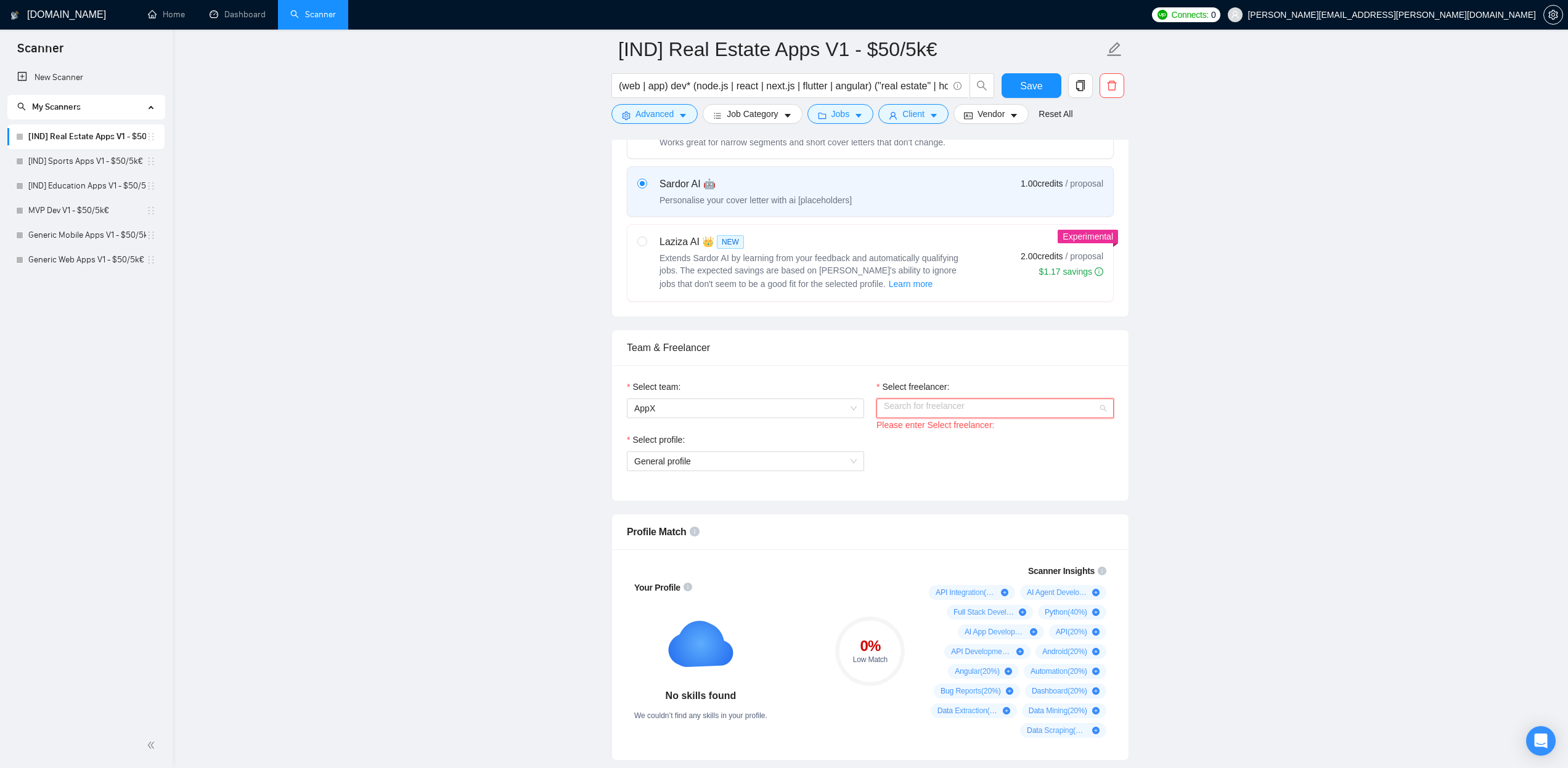
click at [916, 411] on input "Select freelancer:" at bounding box center [990, 408] width 214 height 18
click at [893, 431] on span "Pedro Romano" at bounding box center [919, 433] width 71 height 10
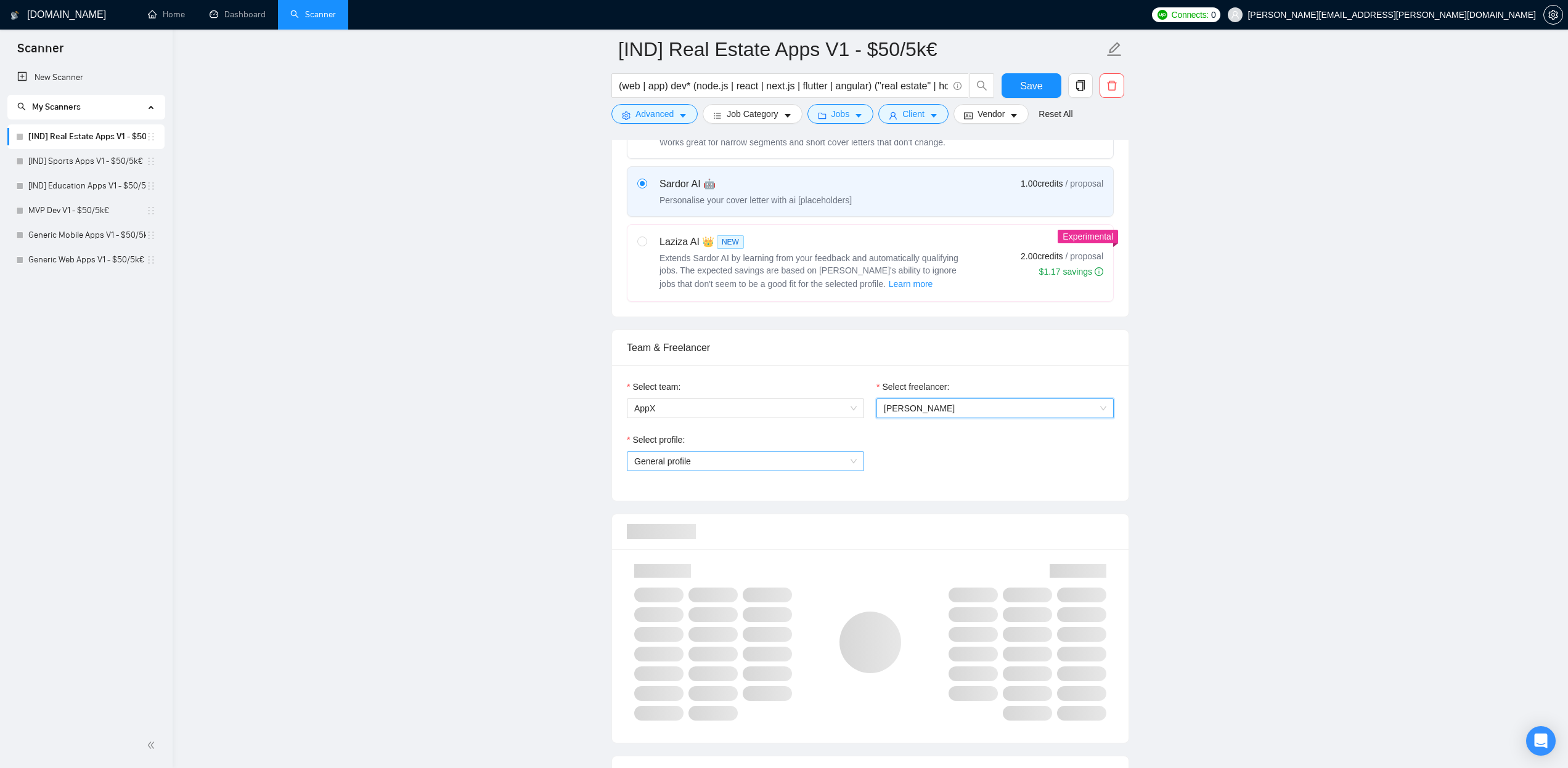
click at [839, 461] on span "General profile" at bounding box center [744, 461] width 222 height 18
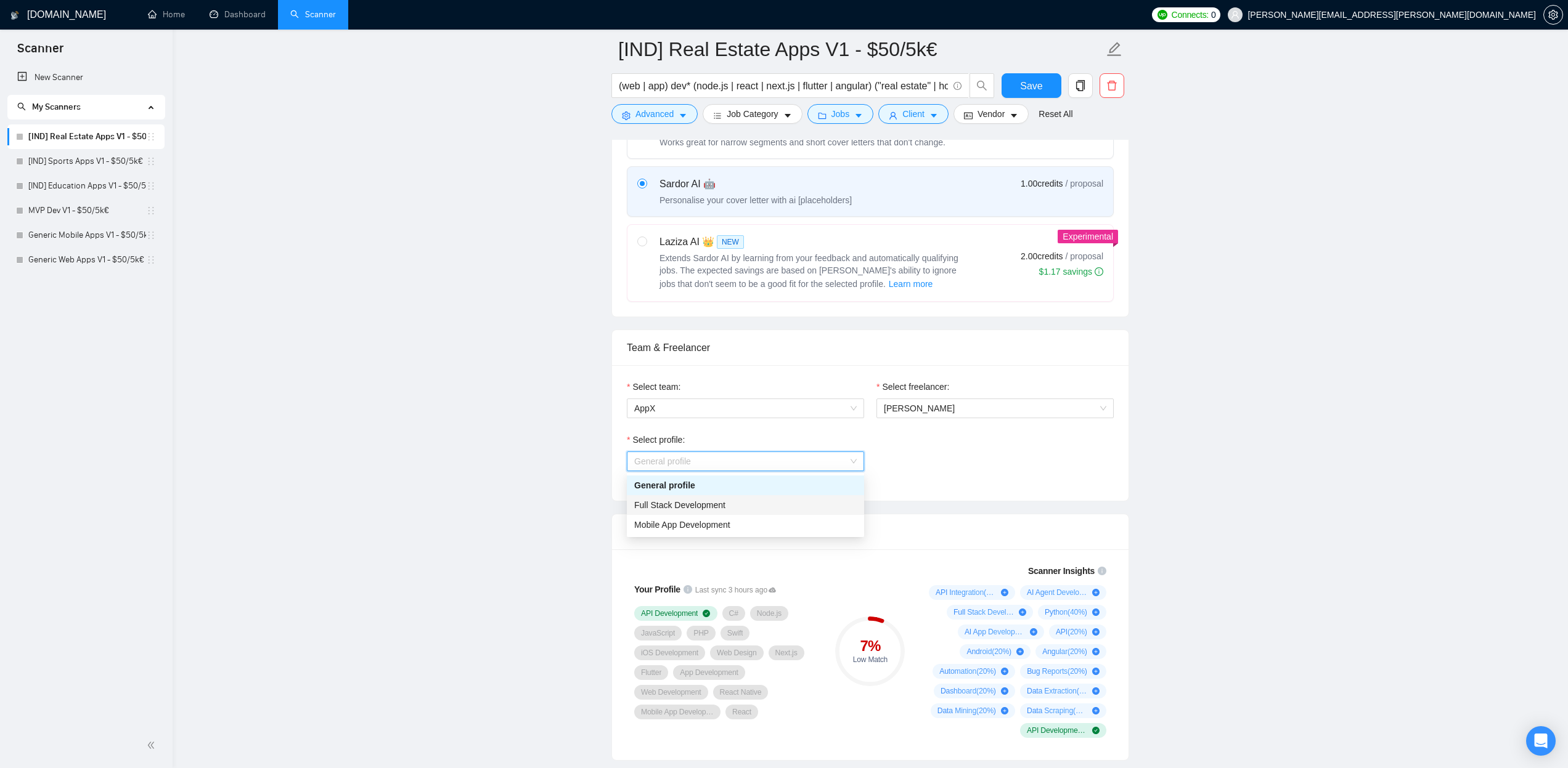
click at [744, 508] on div "Full Stack Development" at bounding box center [744, 505] width 222 height 13
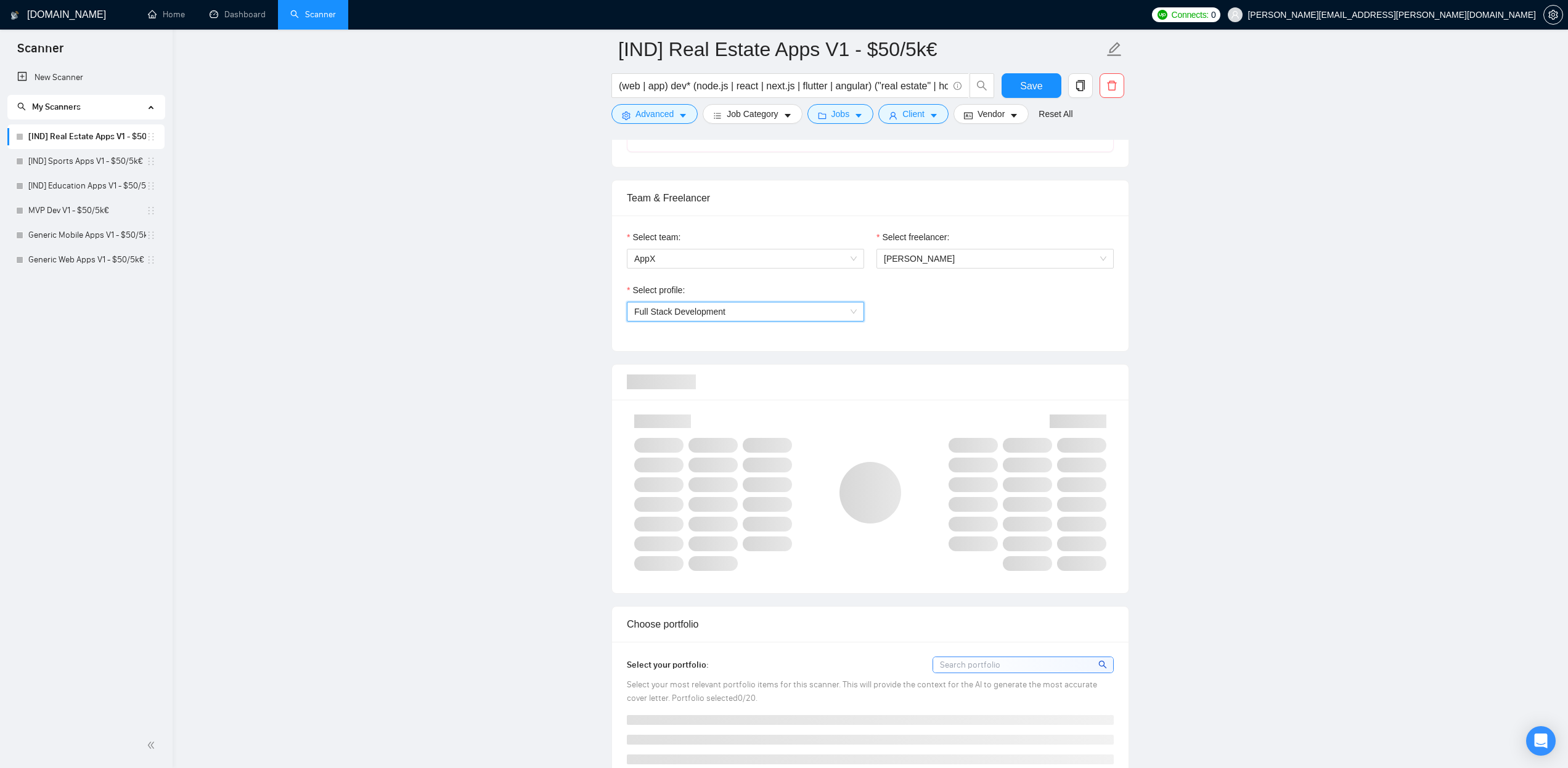
scroll to position [619, 0]
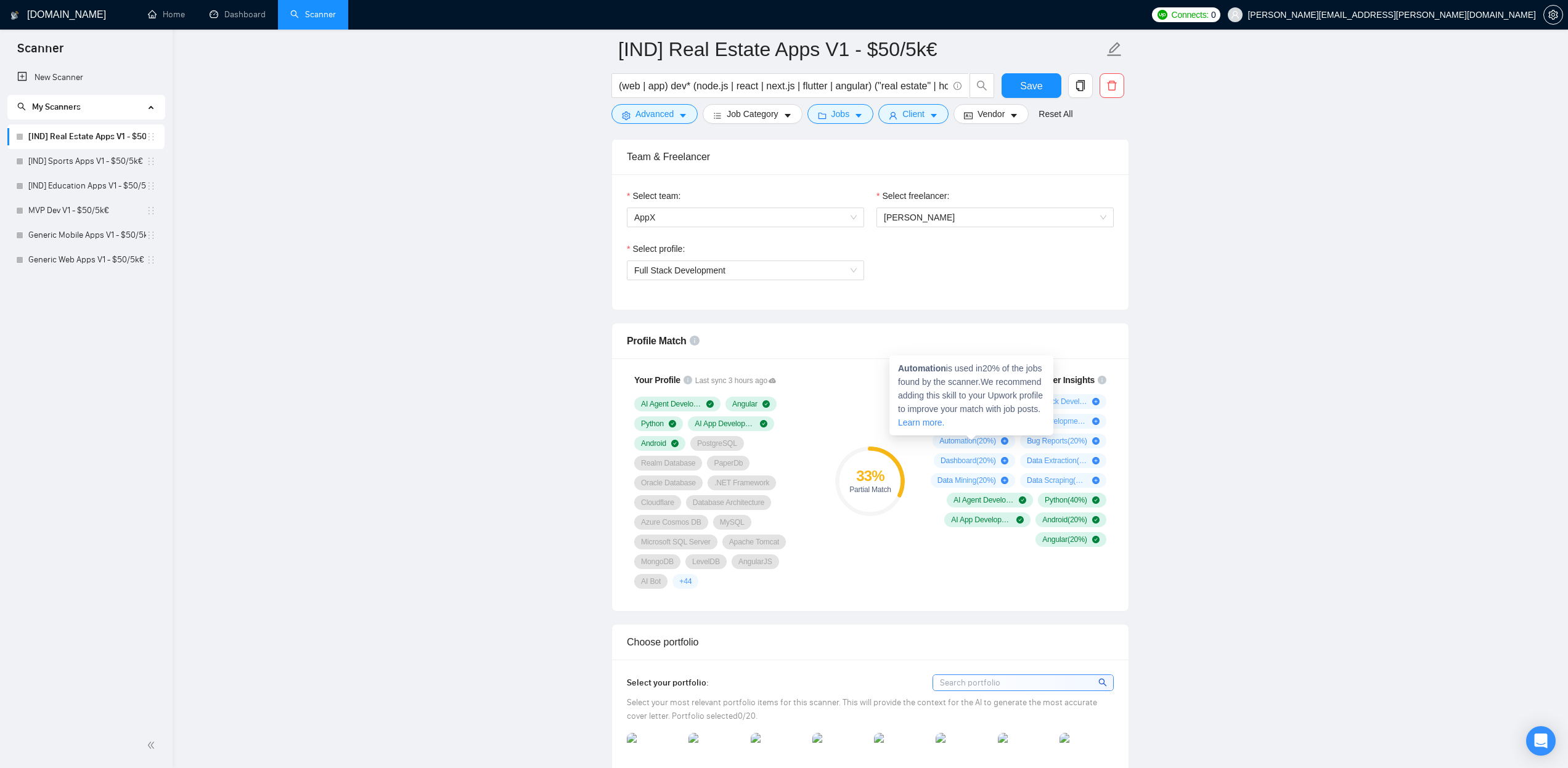
click at [1004, 442] on icon "plus-circle" at bounding box center [1005, 441] width 8 height 8
click at [776, 381] on icon at bounding box center [772, 380] width 8 height 5
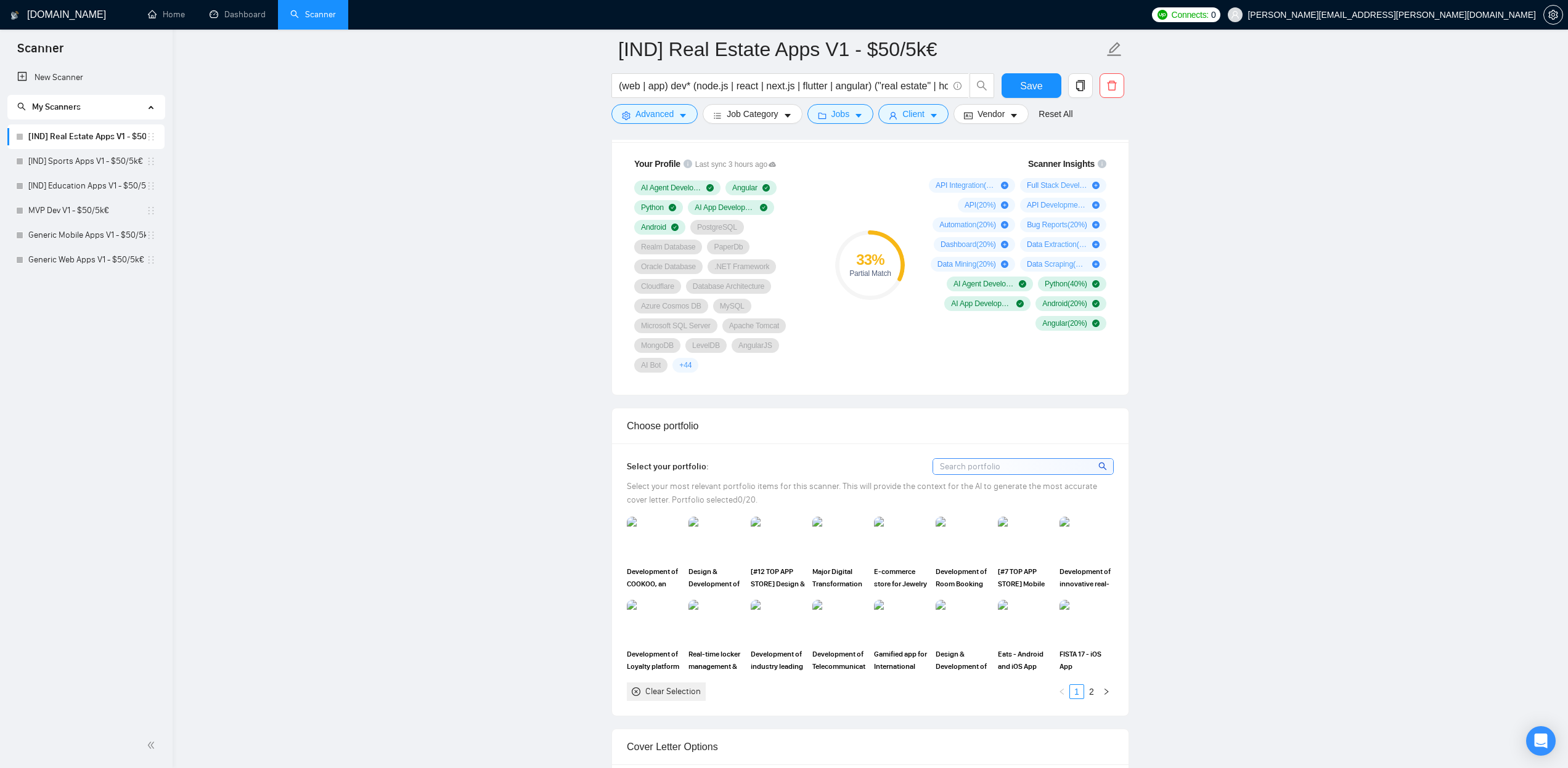
scroll to position [1004, 0]
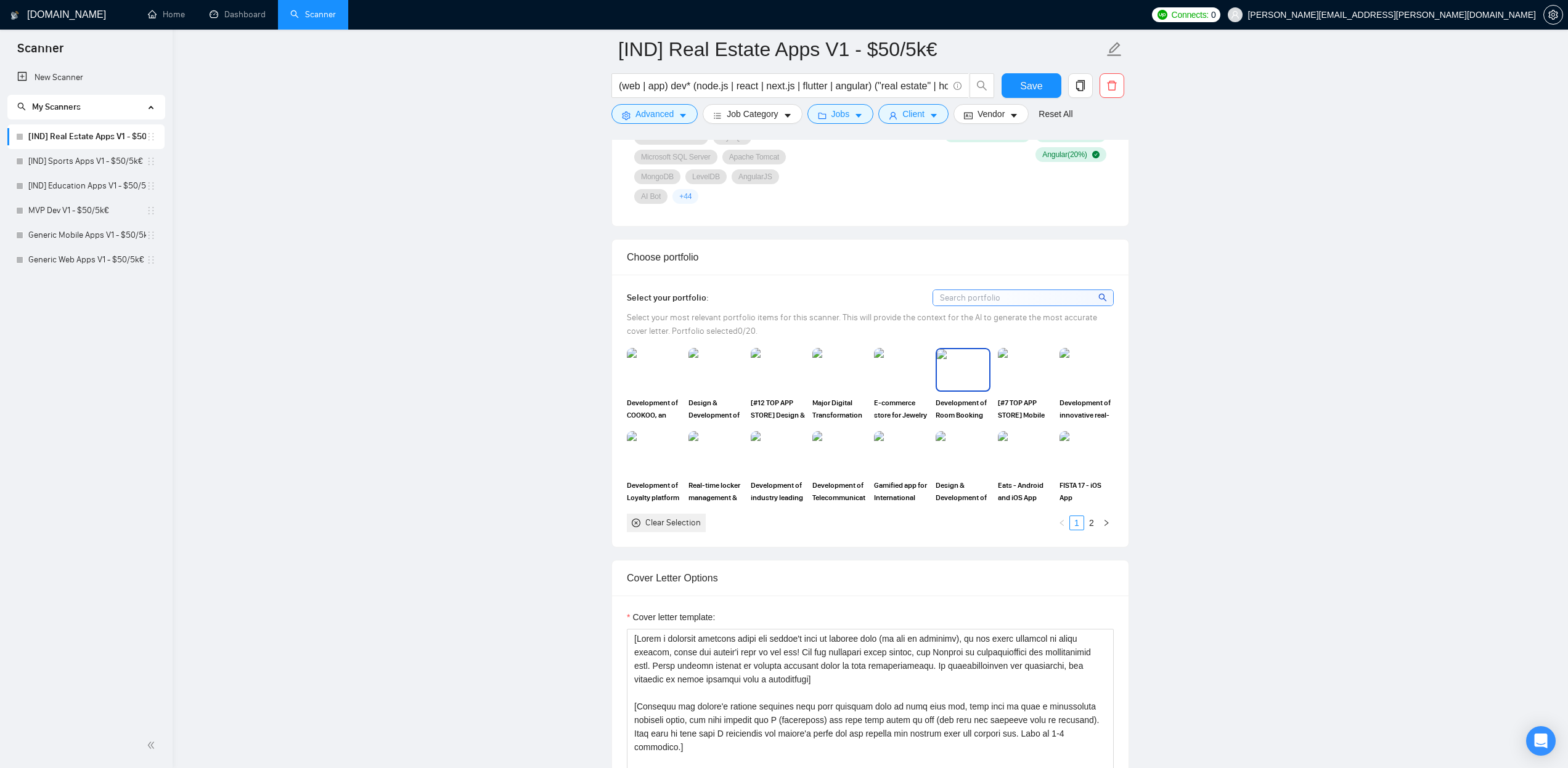
click at [955, 380] on img at bounding box center [963, 370] width 51 height 41
click at [1080, 377] on img at bounding box center [1087, 370] width 51 height 41
click at [780, 453] on img at bounding box center [778, 453] width 51 height 41
click at [1095, 523] on link "2" at bounding box center [1091, 523] width 13 height 13
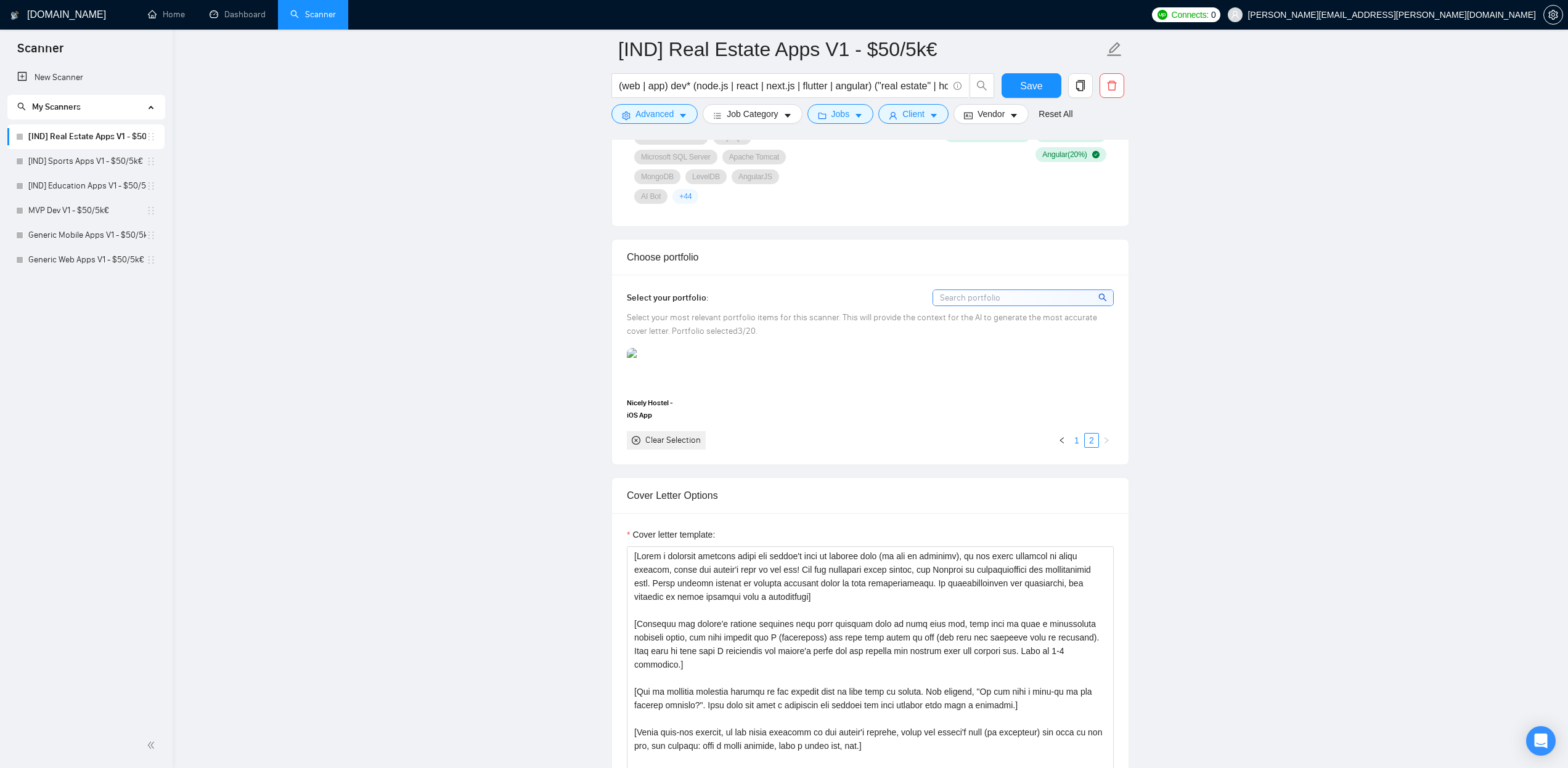
click at [1075, 438] on link "1" at bounding box center [1077, 440] width 13 height 13
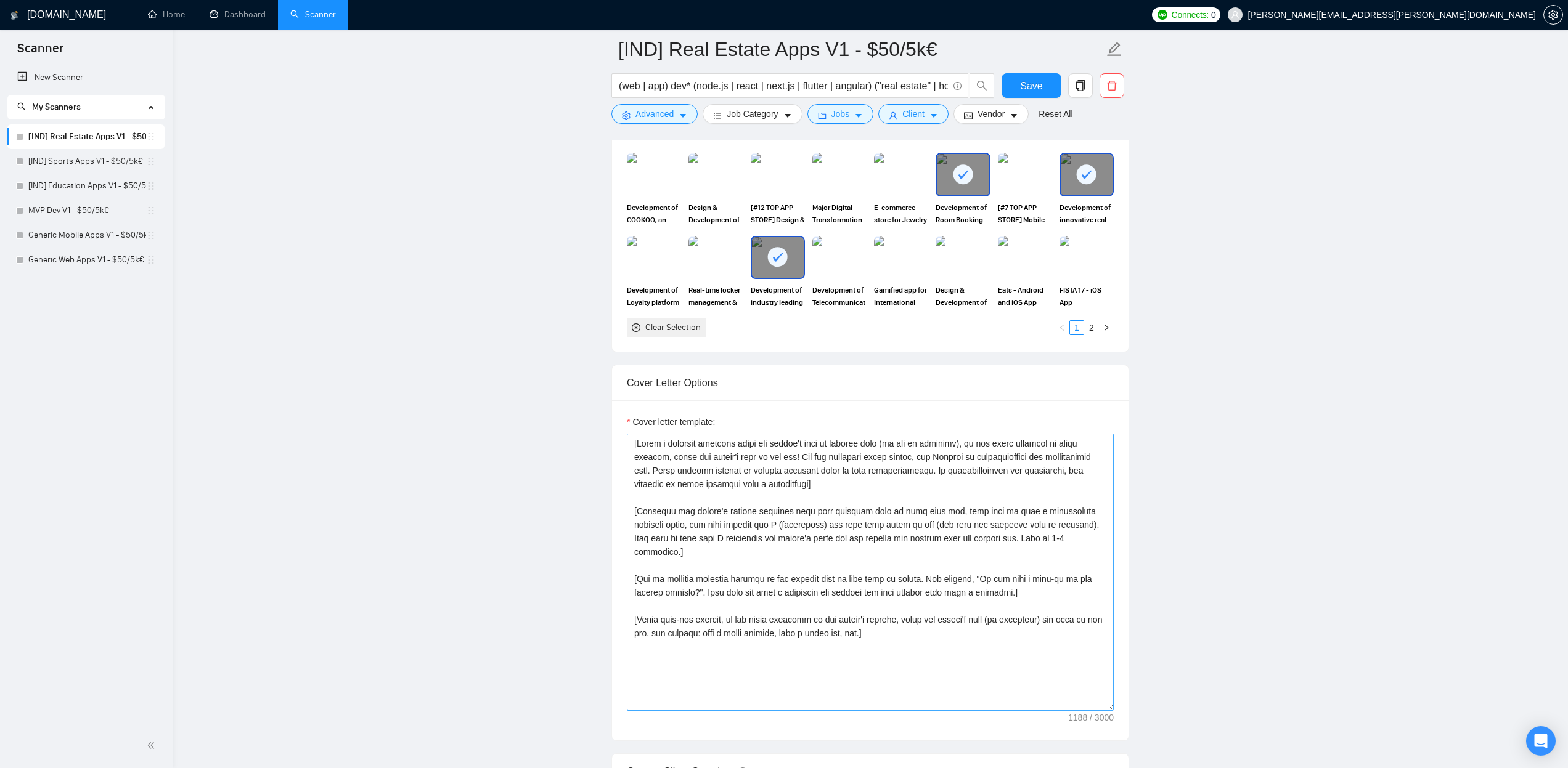
scroll to position [1287, 0]
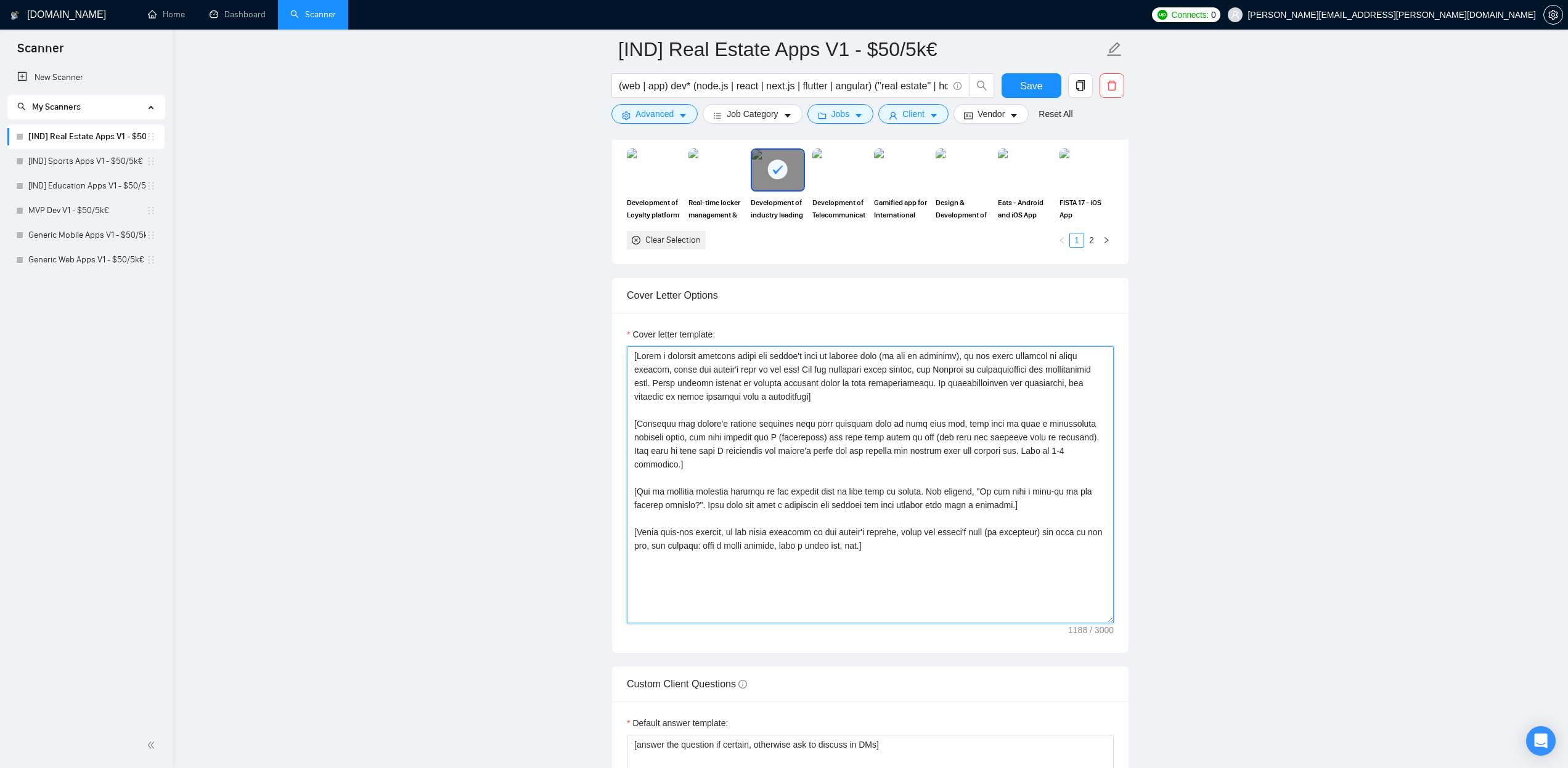
click at [993, 579] on textarea "Cover letter template:" at bounding box center [870, 484] width 487 height 277
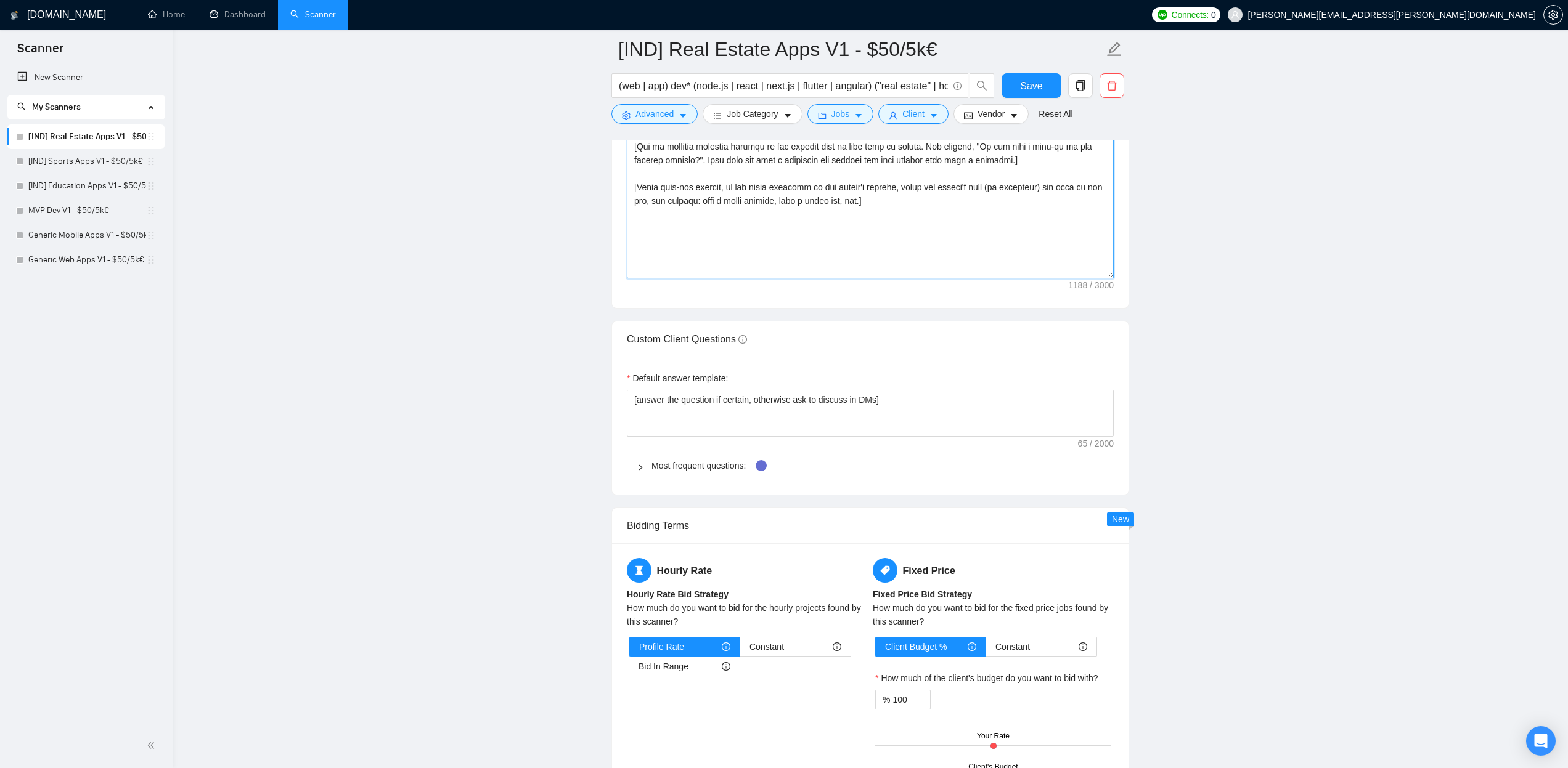
scroll to position [1648, 0]
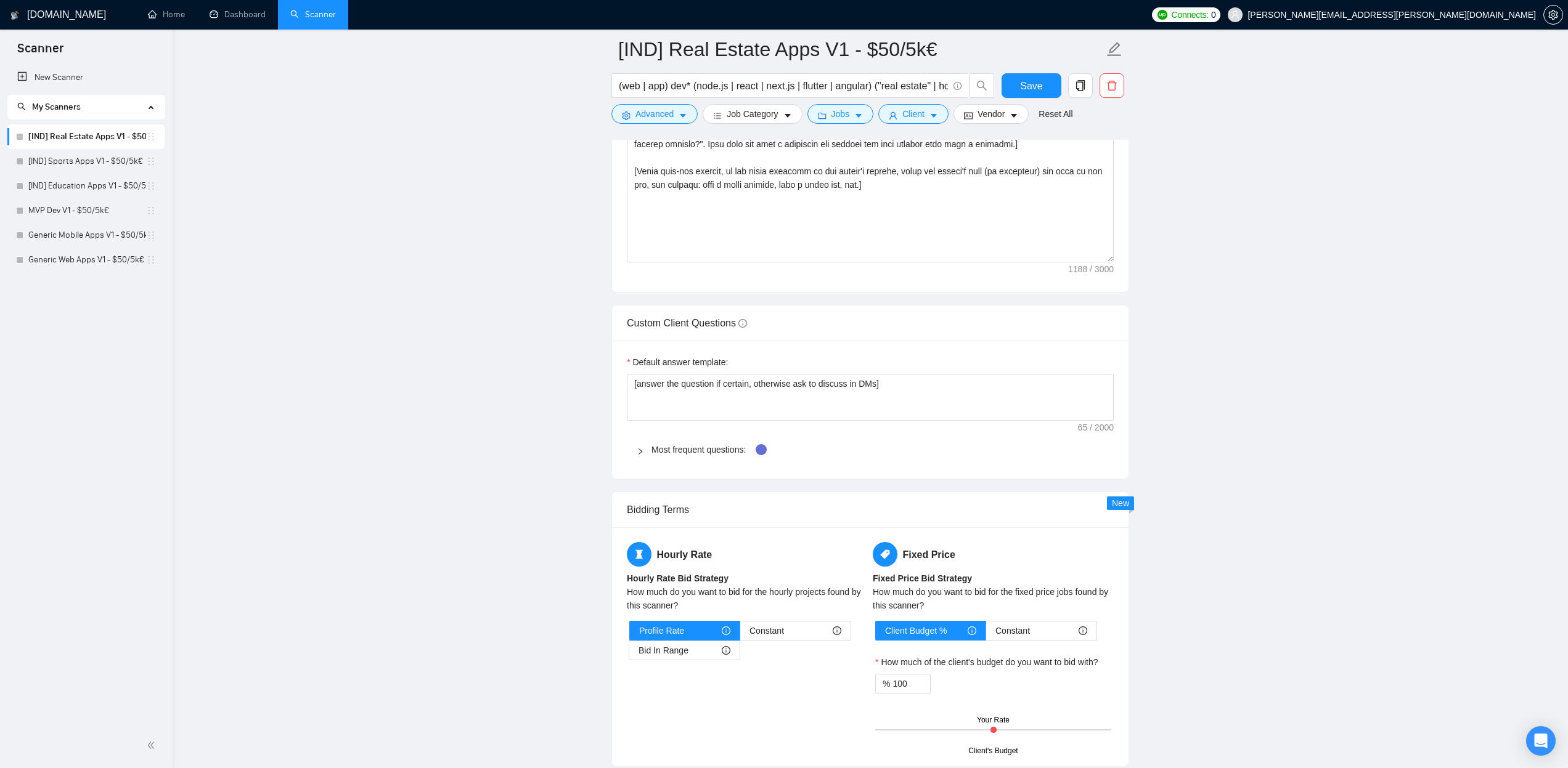
click at [642, 450] on icon "right" at bounding box center [641, 452] width 8 height 8
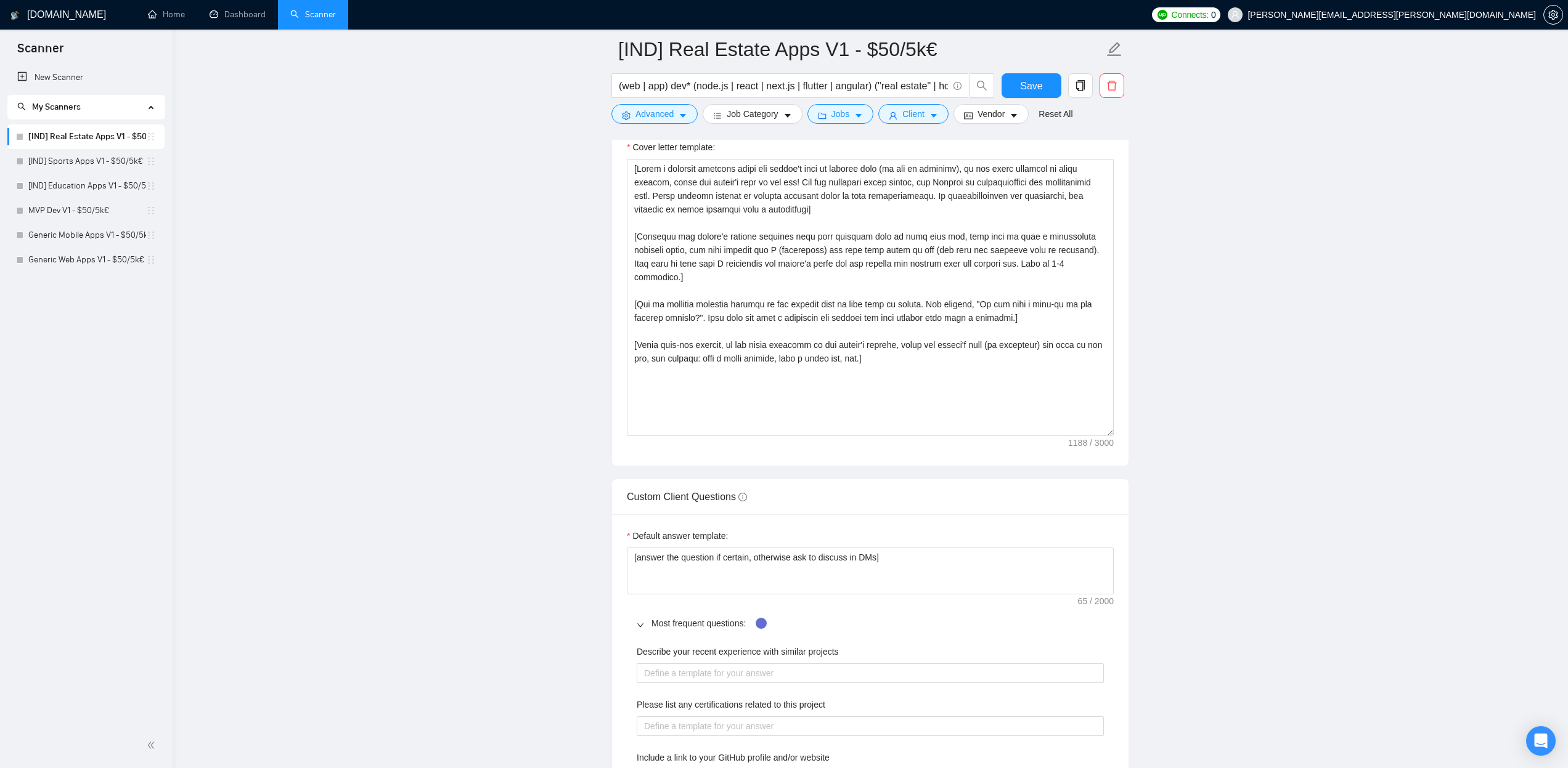
scroll to position [1512, 0]
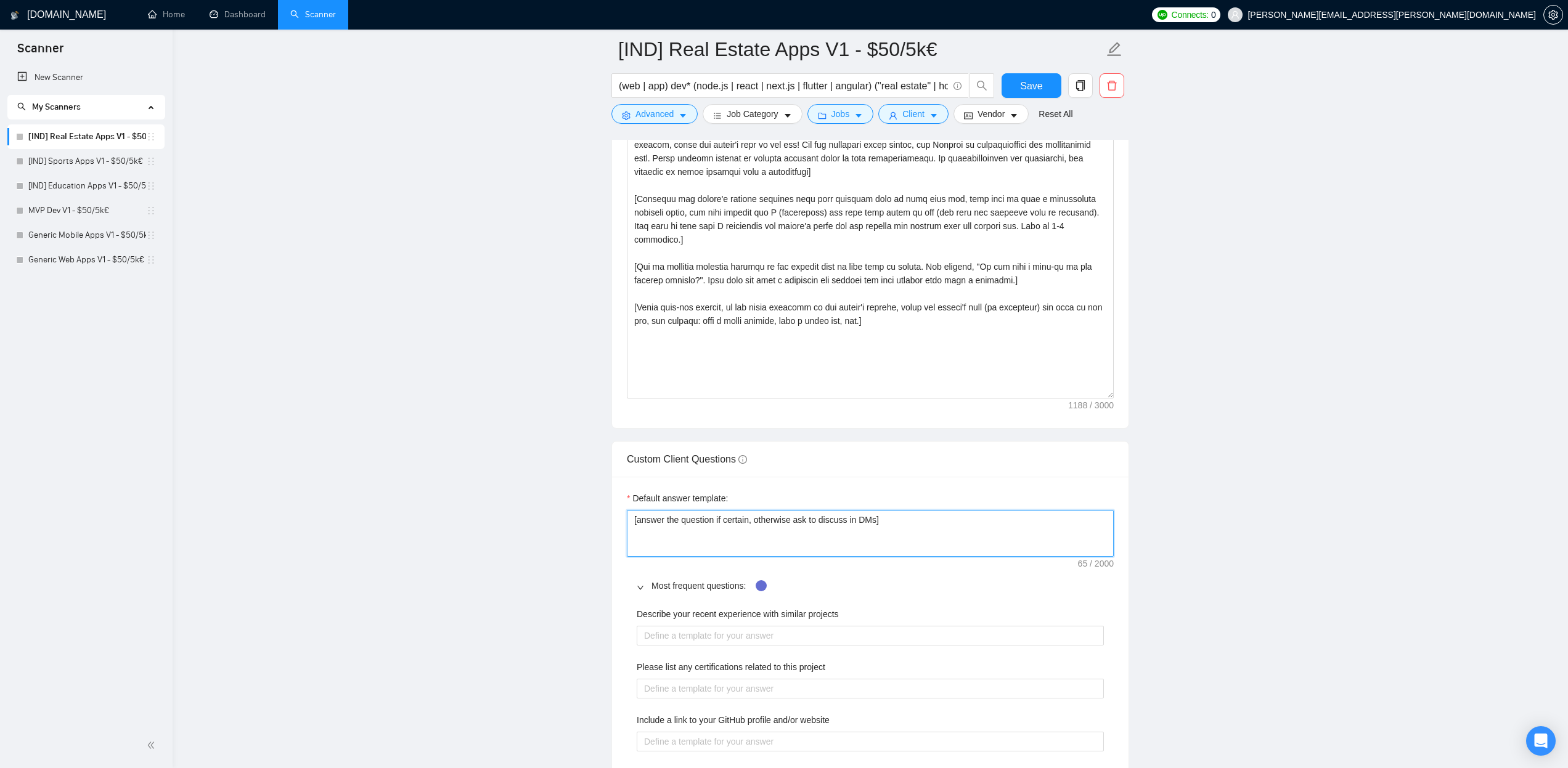
drag, startPoint x: 911, startPoint y: 528, endPoint x: 863, endPoint y: 526, distance: 48.0
click at [891, 527] on textarea "[answer the question if certain, otherwise ask to discuss in DMs]" at bounding box center [870, 533] width 487 height 47
click at [739, 519] on textarea "[answer the question if certain, otherwise ask to discuss in DMs]" at bounding box center [870, 533] width 487 height 47
type textarea "[answer the question if c, otherwise ask to discuss in DMs]"
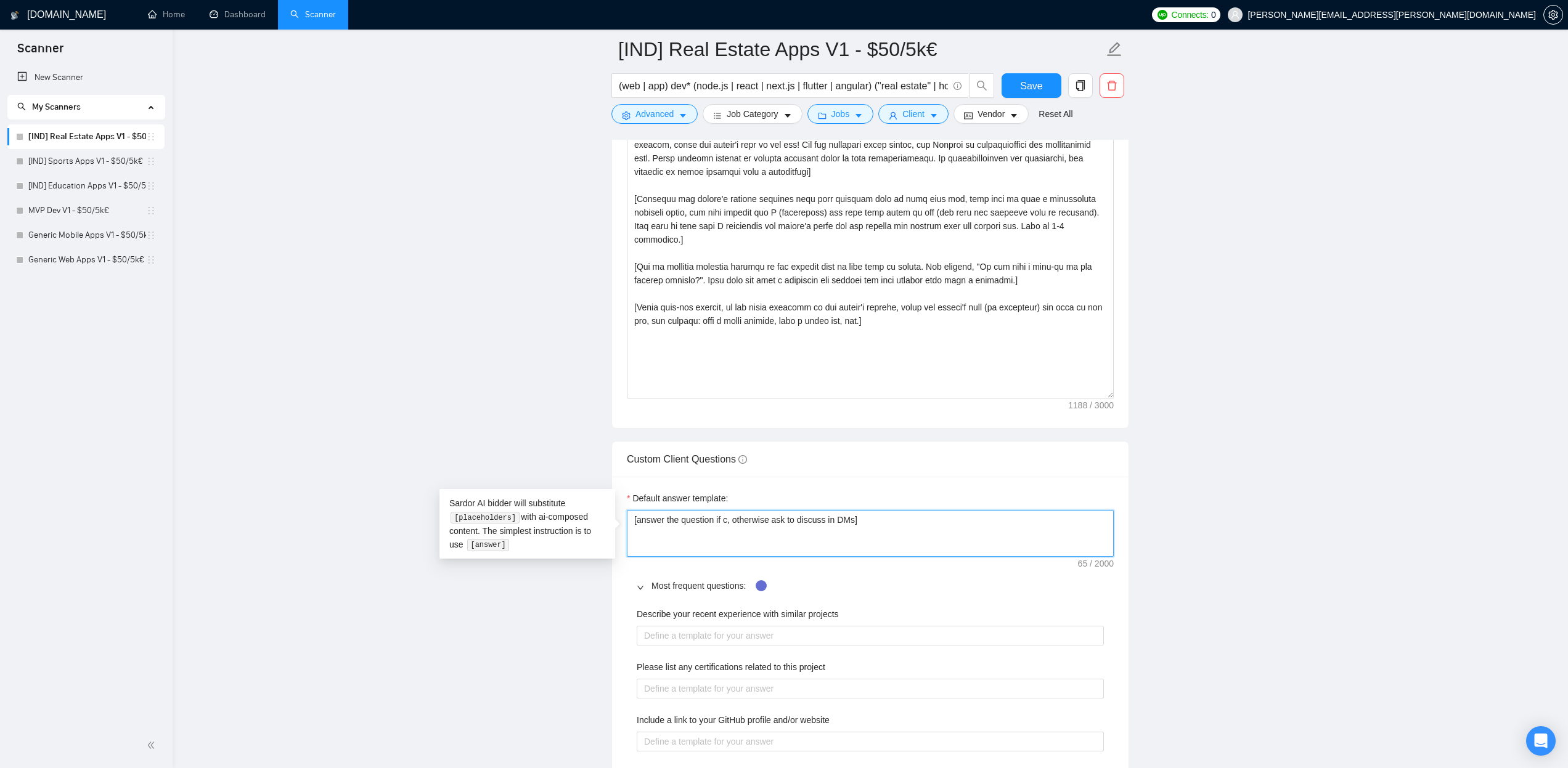
type textarea "[answer the question if co, otherwise ask to discuss in DMs]"
type textarea "[answer the question if con, otherwise ask to discuss in DMs]"
type textarea "[answer the question if conf, otherwise ask to discuss in DMs]"
type textarea "[answer the question if confi, otherwise ask to discuss in DMs]"
type textarea "[answer the question if confid, otherwise ask to discuss in DMs]"
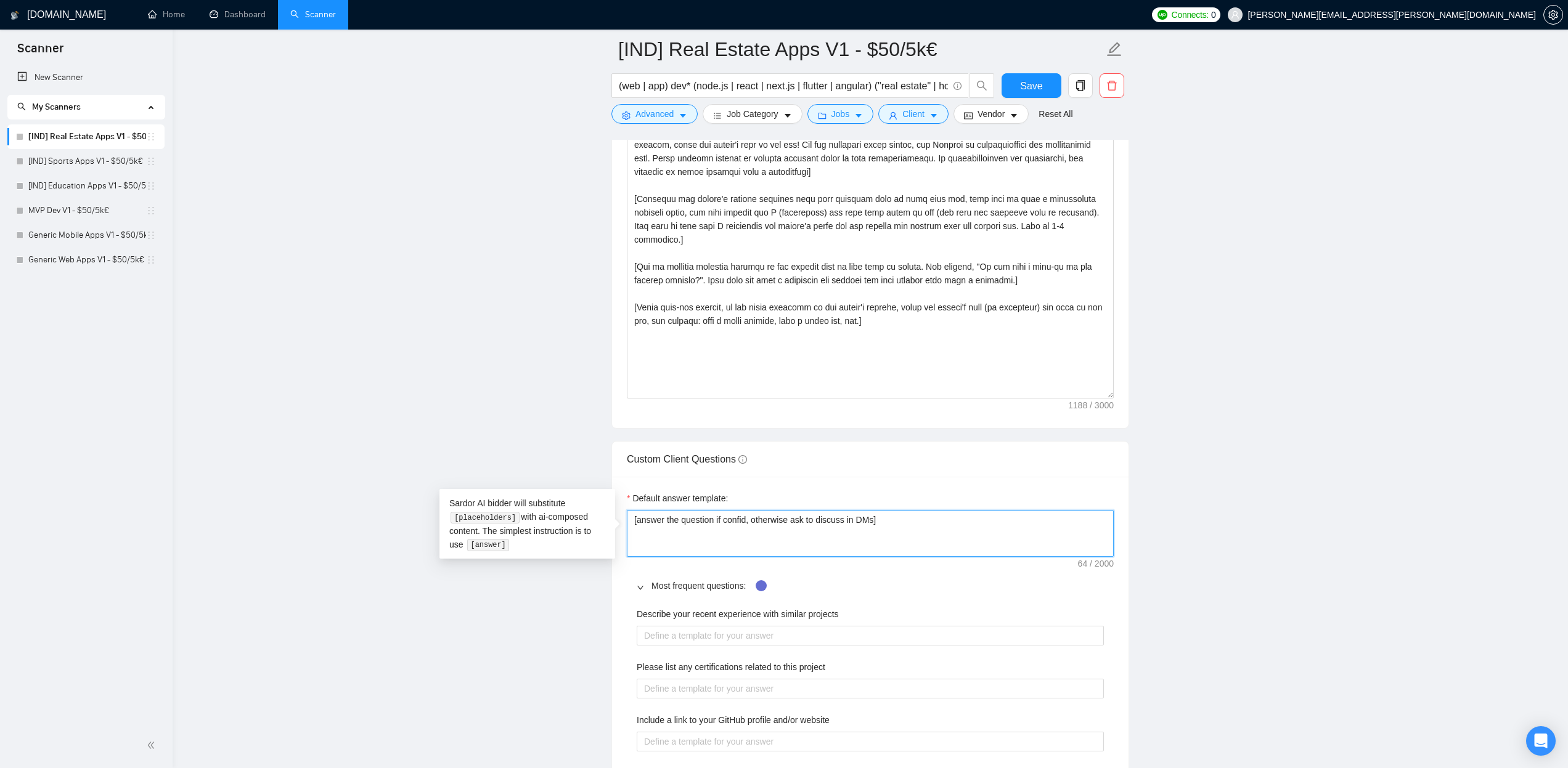
type textarea "[answer the question if confide, otherwise ask to discuss in DMs]"
type textarea "[answer the question if confiden, otherwise ask to discuss in DMs]"
type textarea "[answer the question if confident, otherwise ask to discuss in DMs]"
type textarea "[answer the question if confident, otherwise acsk to discuss in DMs]"
type textarea "[answer the question if confident, otherwise acksk to discuss in DMs]"
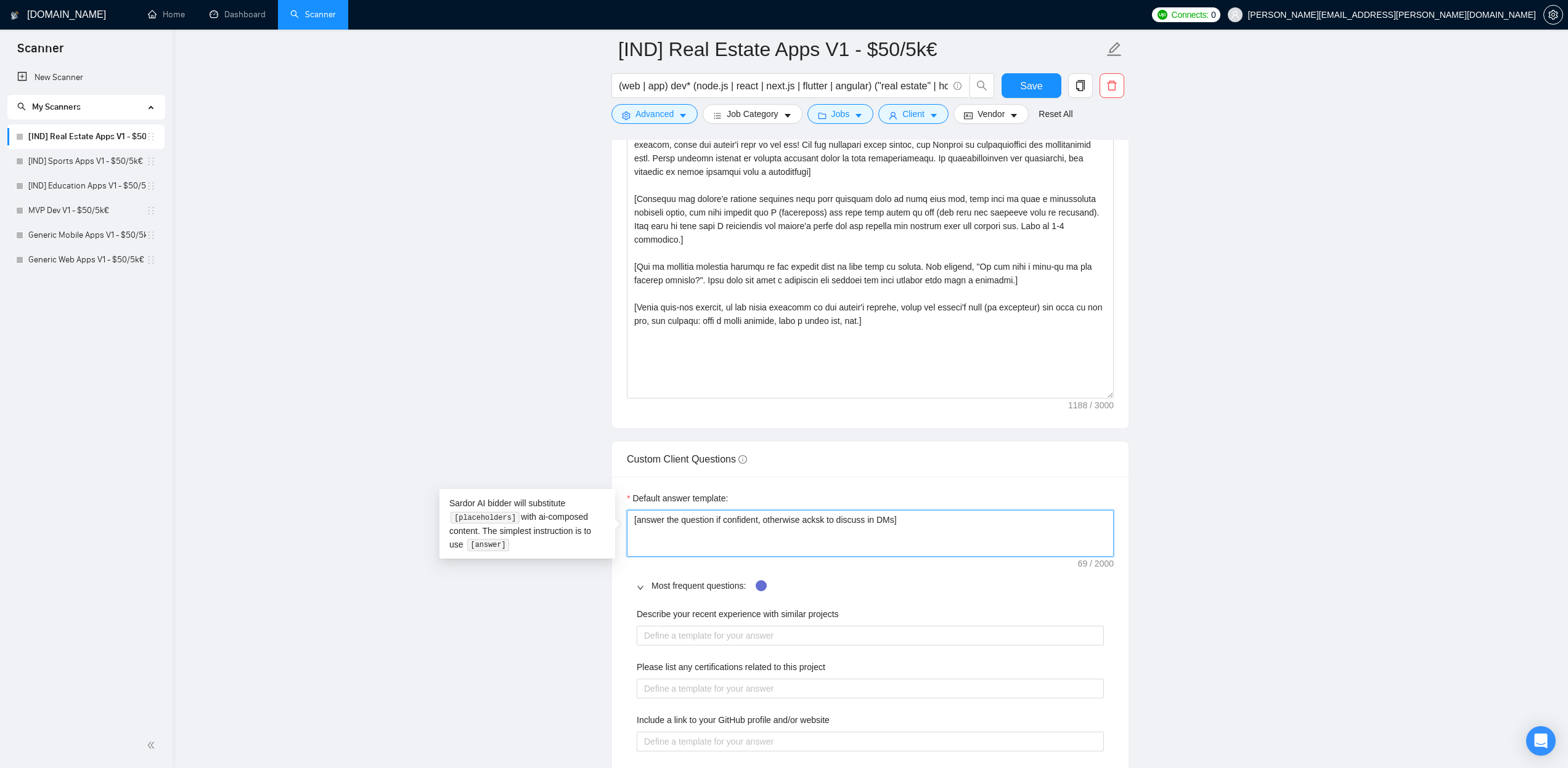
type textarea "[answer the question if confident, otherwise acknsk to discuss in DMs]"
type textarea "[answer the question if confident, otherwise acknosk to discuss in DMs]"
type textarea "[answer the question if confident, otherwise acknolsk to discuss in DMs]"
type textarea "[answer the question if confident, otherwise acknolesk to discuss in DMs]"
type textarea "[answer the question if confident, otherwise acknoledsk to discuss in DMs]"
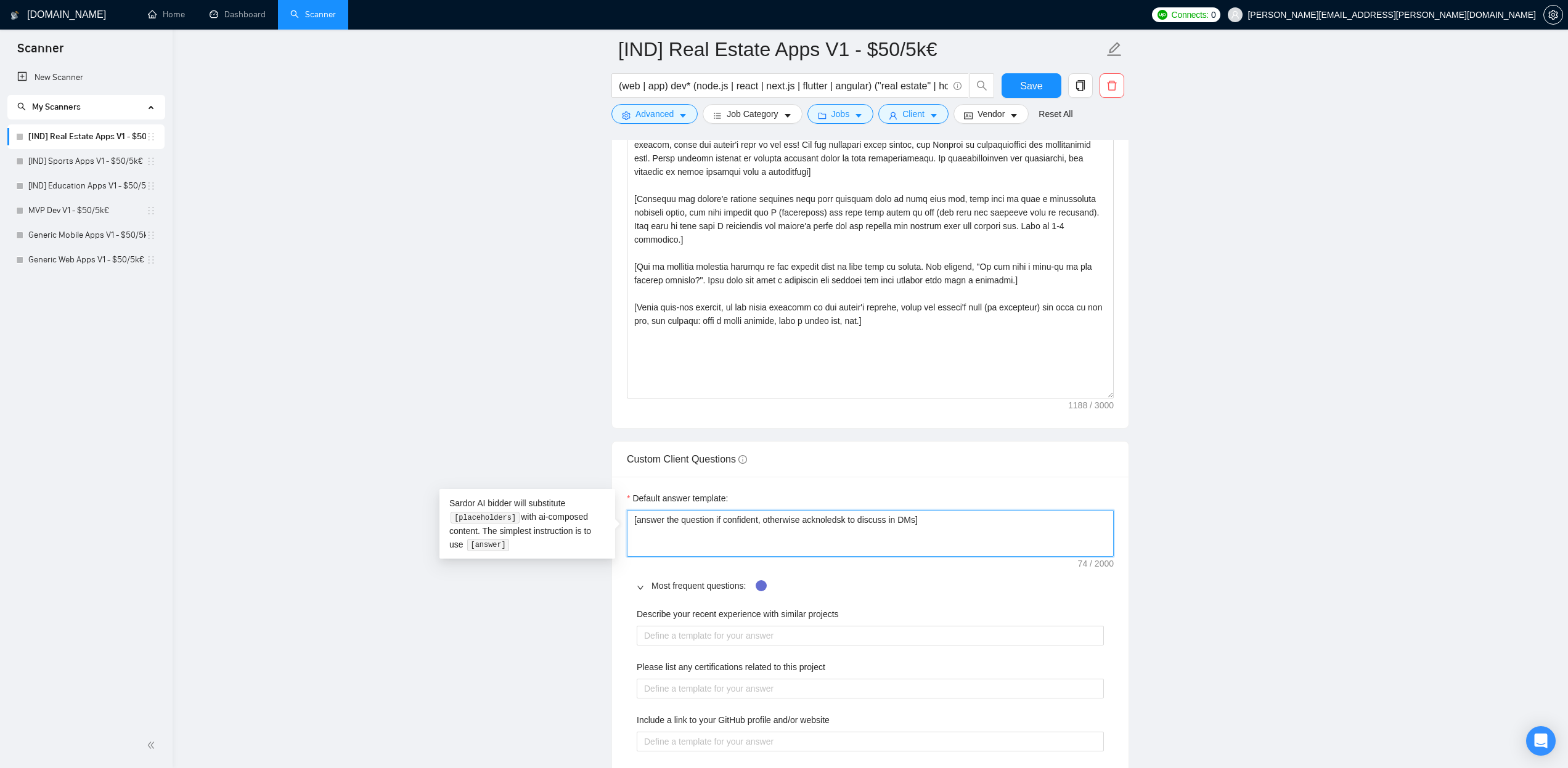
type textarea "[answer the question if confident, otherwise acknoledgsk to discuss in DMs]"
type textarea "[answer the question if confident, otherwise acknoledgesk to discuss in DMs]"
type textarea "[answer the question if confident, otherwise acknoledge sk to discuss in DMs]"
type textarea "[answer the question if confident, otherwise acknoledge tsk to discuss in DMs]"
type textarea "[answer the question if confident, otherwise acknoledge thsk to discuss in DMs]"
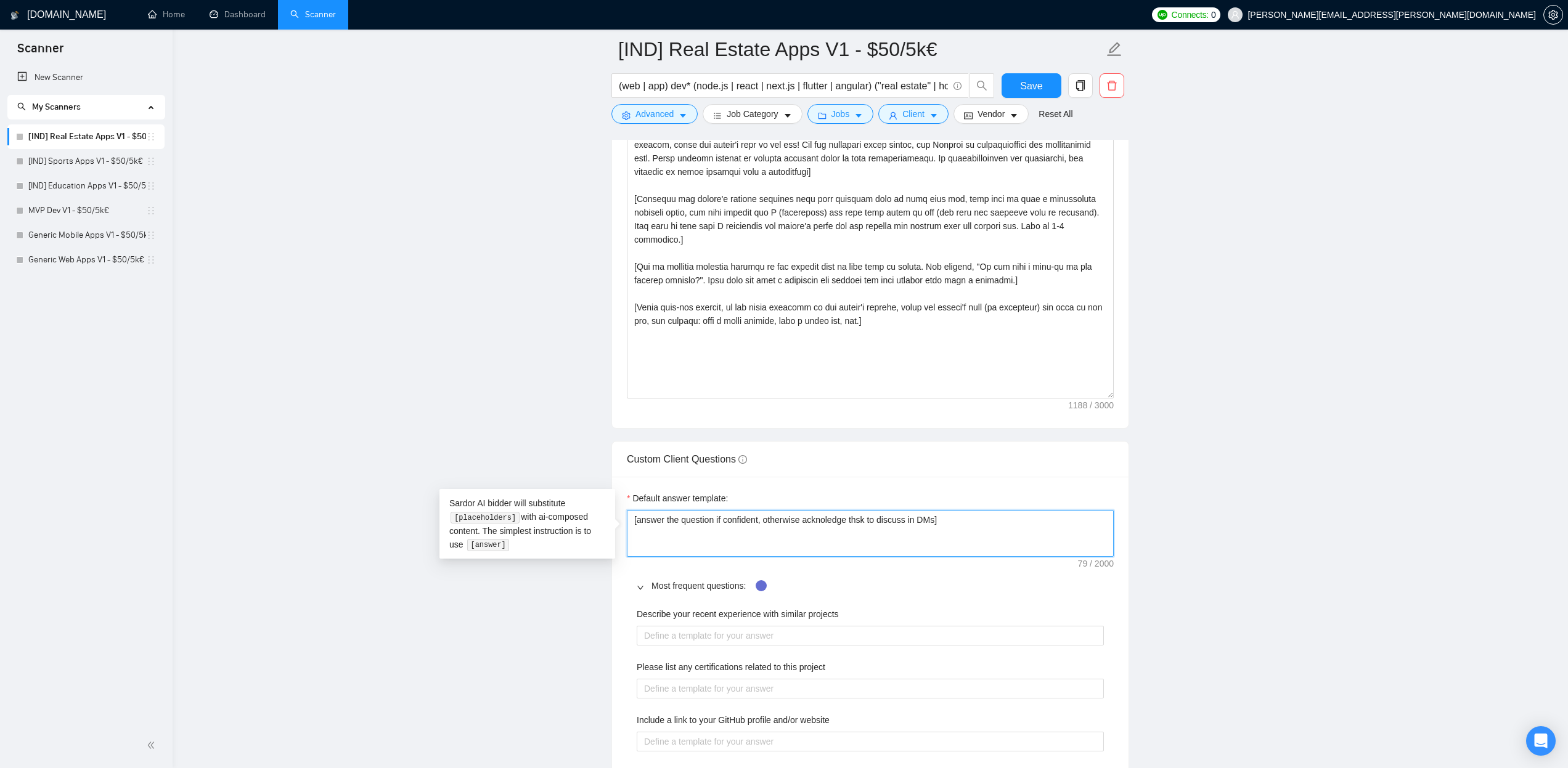
type textarea "[answer the question if confident, otherwise acknoledge thesk to discuss in DMs]"
type textarea "[answer the question if confident, otherwise acknoledge the sk to discuss in DM…"
type textarea "[answer the question if confident, otherwise acknoledge the qsk to discuss in D…"
type textarea "[answer the question if confident, otherwise acknoledge the qusk to discuss in …"
type textarea "[answer the question if confident, otherwise acknoledge the quesk to discuss in…"
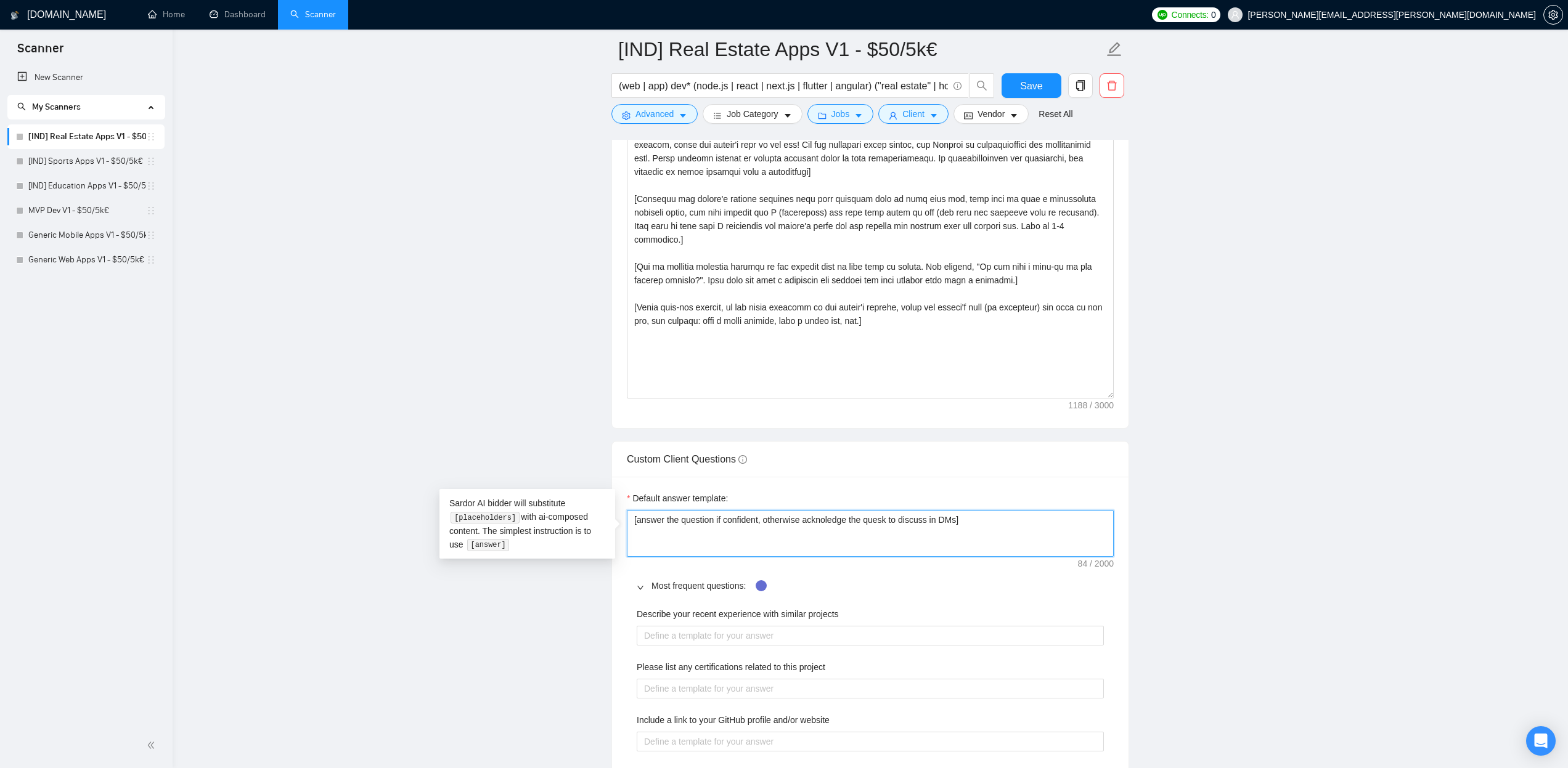
type textarea "[answer the question if confident, otherwise acknoledge the quessk to discuss i…"
type textarea "[answer the question if confident, otherwise acknoledge the questsk to discuss …"
type textarea "[answer the question if confident, otherwise acknoledge the questisk to discuss…"
type textarea "[answer the question if confident, otherwise acknoledge the questiosk to discus…"
type textarea "[answer the question if confident, otherwise acknoledge the questionsk to discu…"
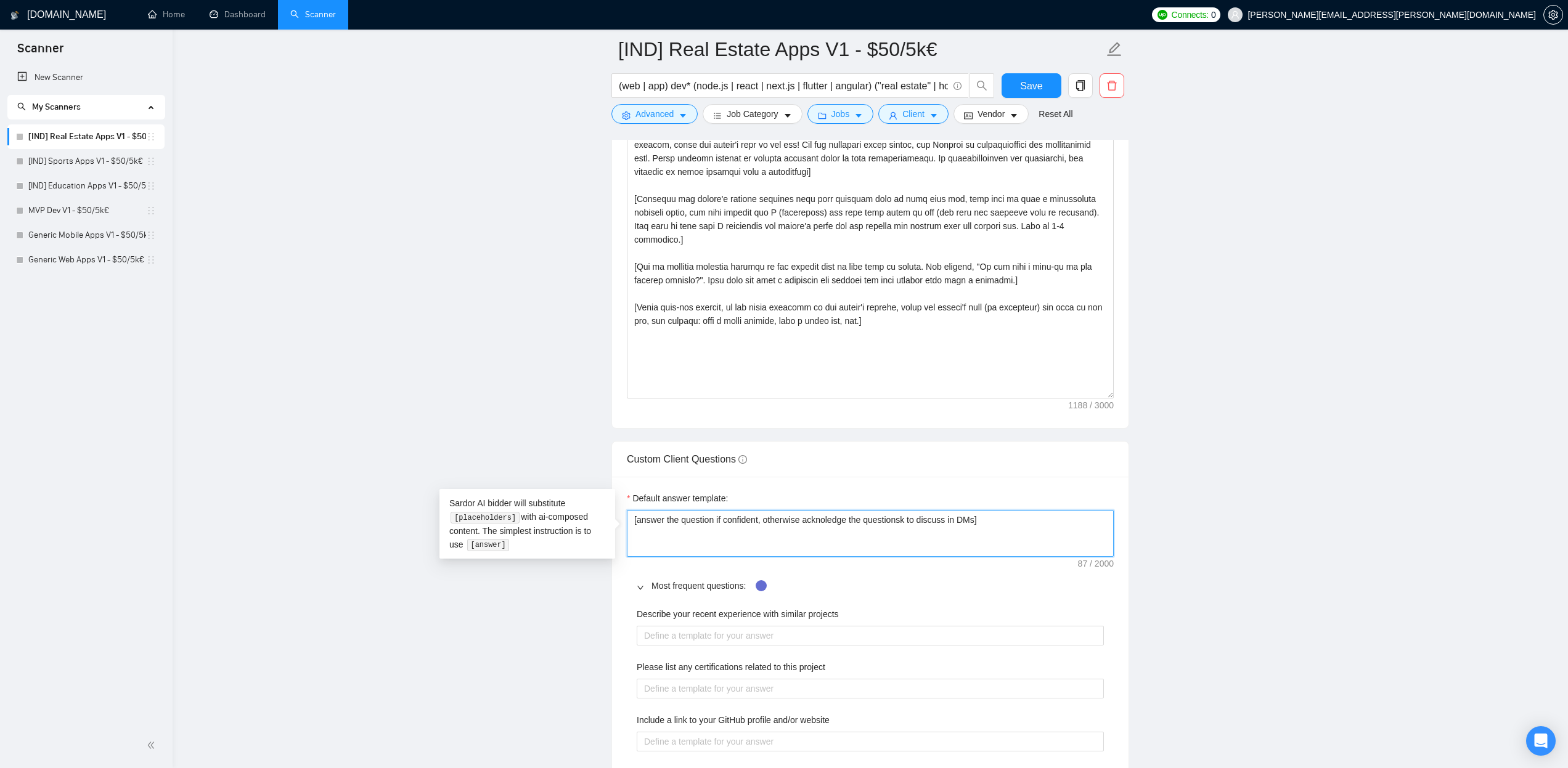
type textarea "[answer the question if confident, otherwise acknoledge the question sk to disc…"
type textarea "[answer the question if confident, otherwise acknoledge the questionsk to discu…"
type textarea "[answer the question if confident, otherwise acknoledge the question,sk to disc…"
type textarea "[answer the question if confident, otherwise acknoledge the question, sk to dis…"
type textarea "[answer the question if confident, otherwise acknoledge the question, ask to di…"
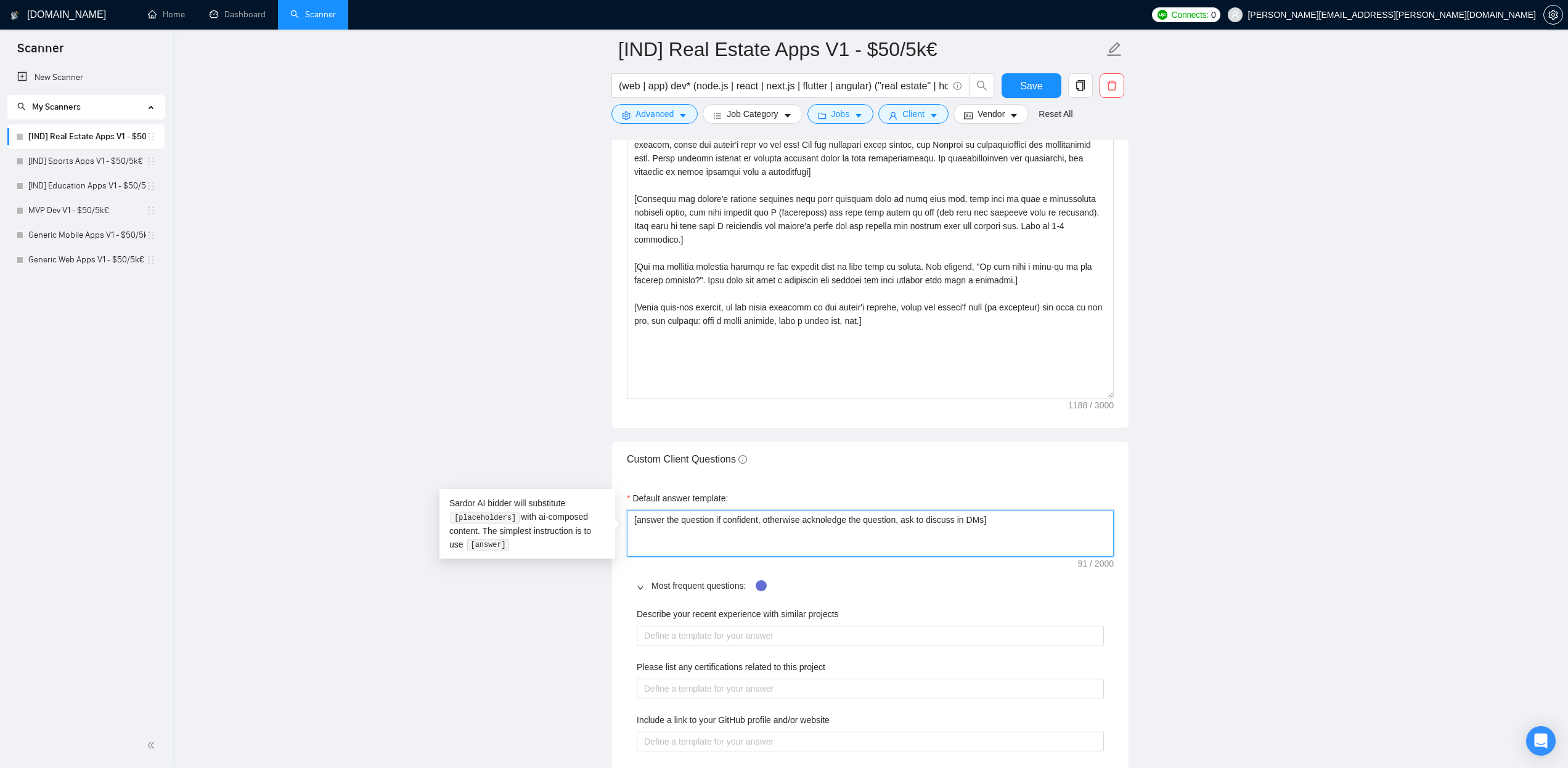
type textarea "[answer the question if confident, otherwise acknoledge the question, ansk to d…"
type textarea "[answer the question if confident, otherwise acknoledge the question, andsk to …"
type textarea "[answer the question if confident, otherwise acknoledge the question, and sk to…"
type textarea "[answer the question if confident, otherwise acknoledge the question, and ssk t…"
type textarea "[answer the question if confident, otherwise acknoledge the question, and susk …"
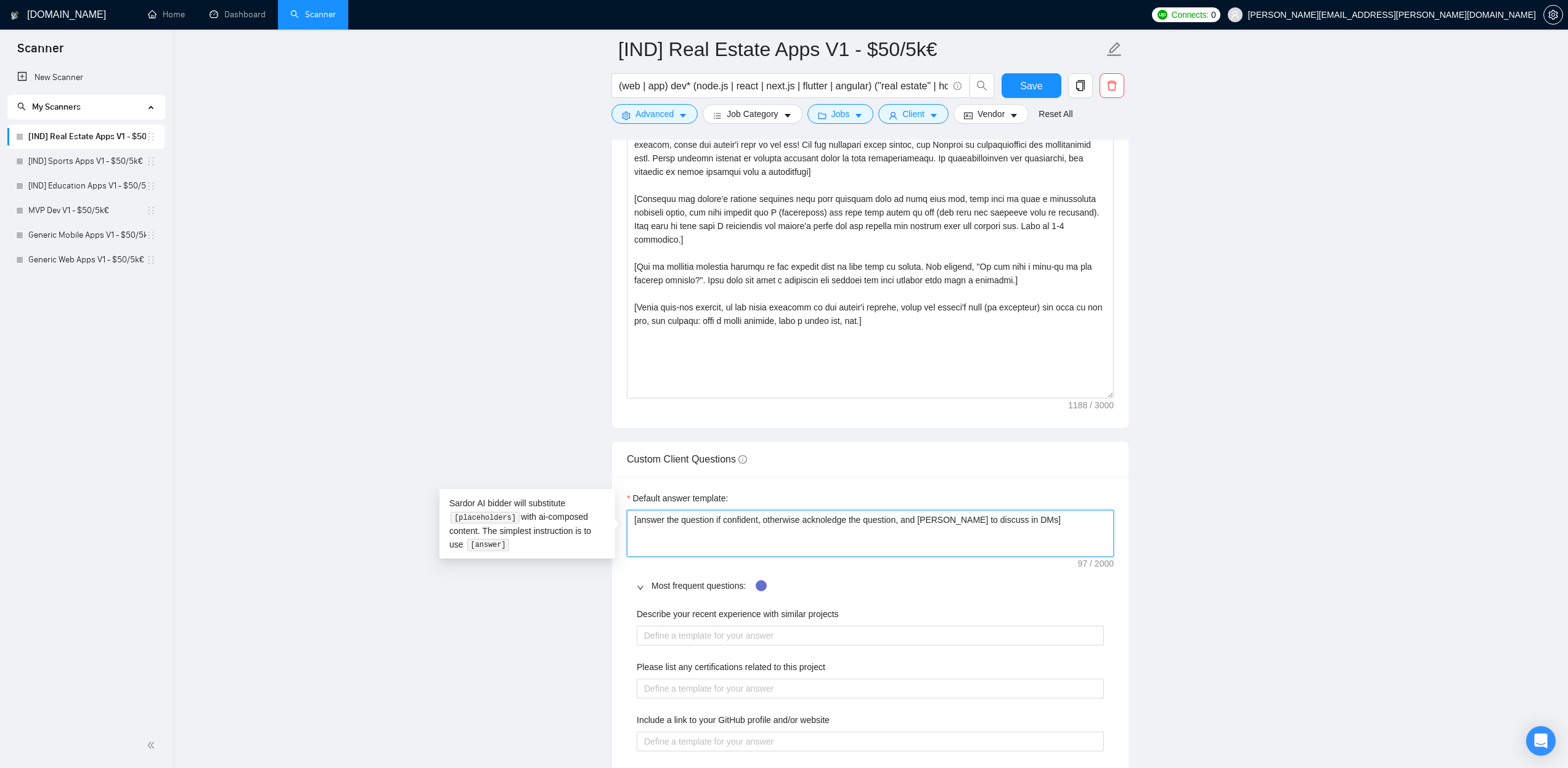
type textarea "[answer the question if confident, otherwise acknoledge the question, and sugsk…"
type textarea "[answer the question if confident, otherwise acknoledge the question, and suggs…"
type textarea "[answer the question if confident, otherwise acknoledge the question, and sugge…"
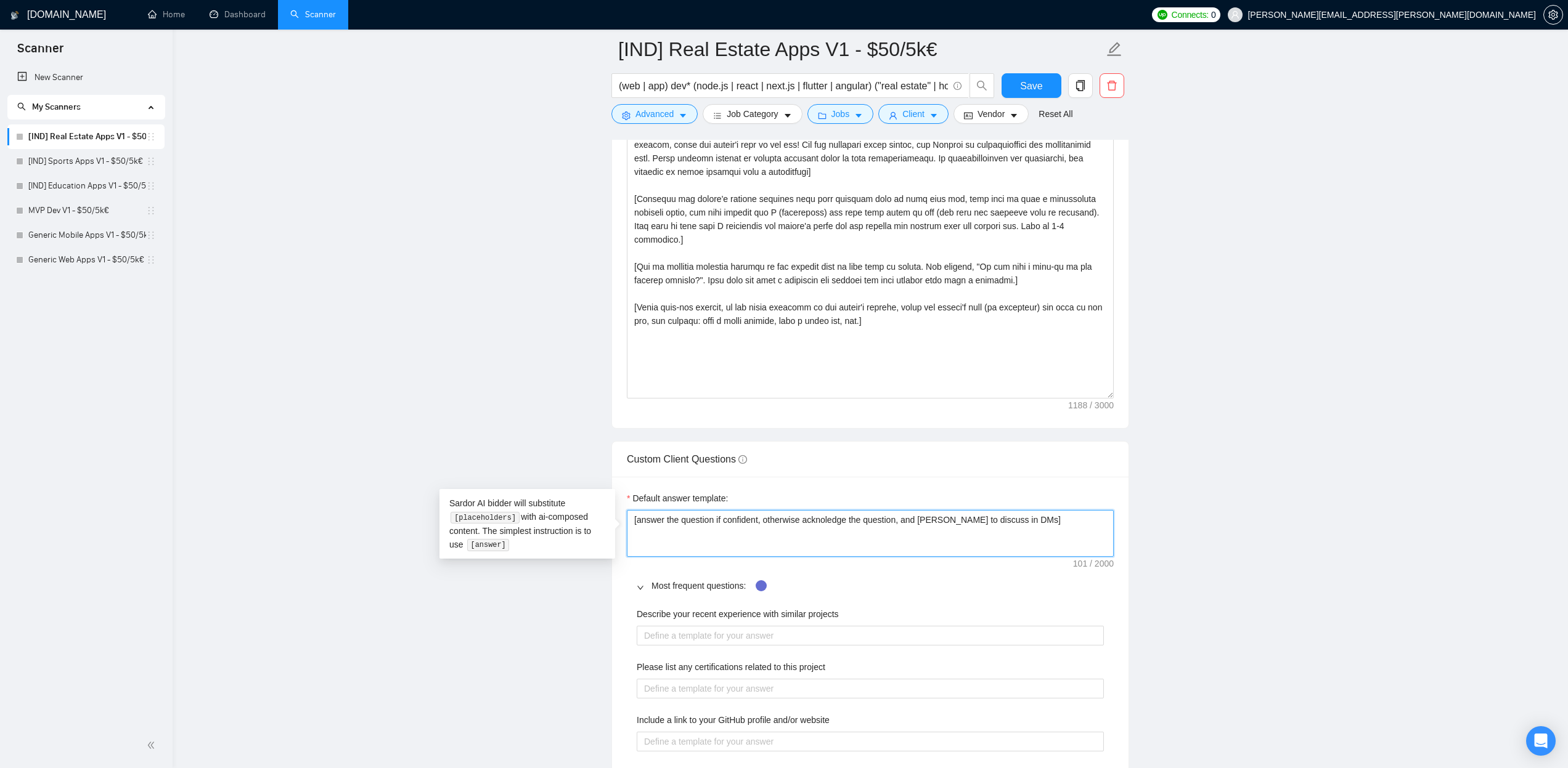
type textarea "[answer the question if confident, otherwise acknoledge the question, and sugge…"
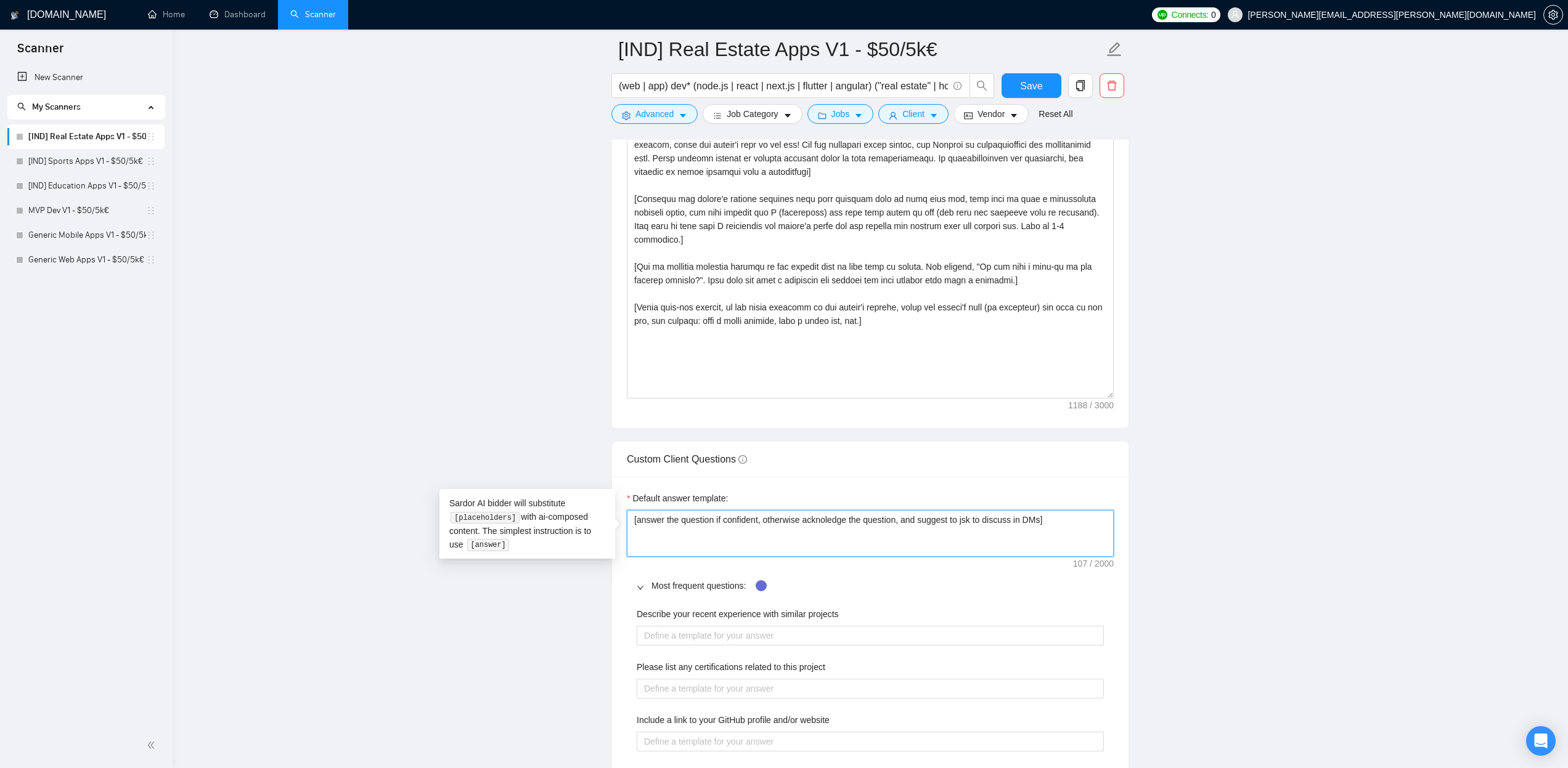
type textarea "[answer the question if confident, otherwise acknoledge the question, and sugge…"
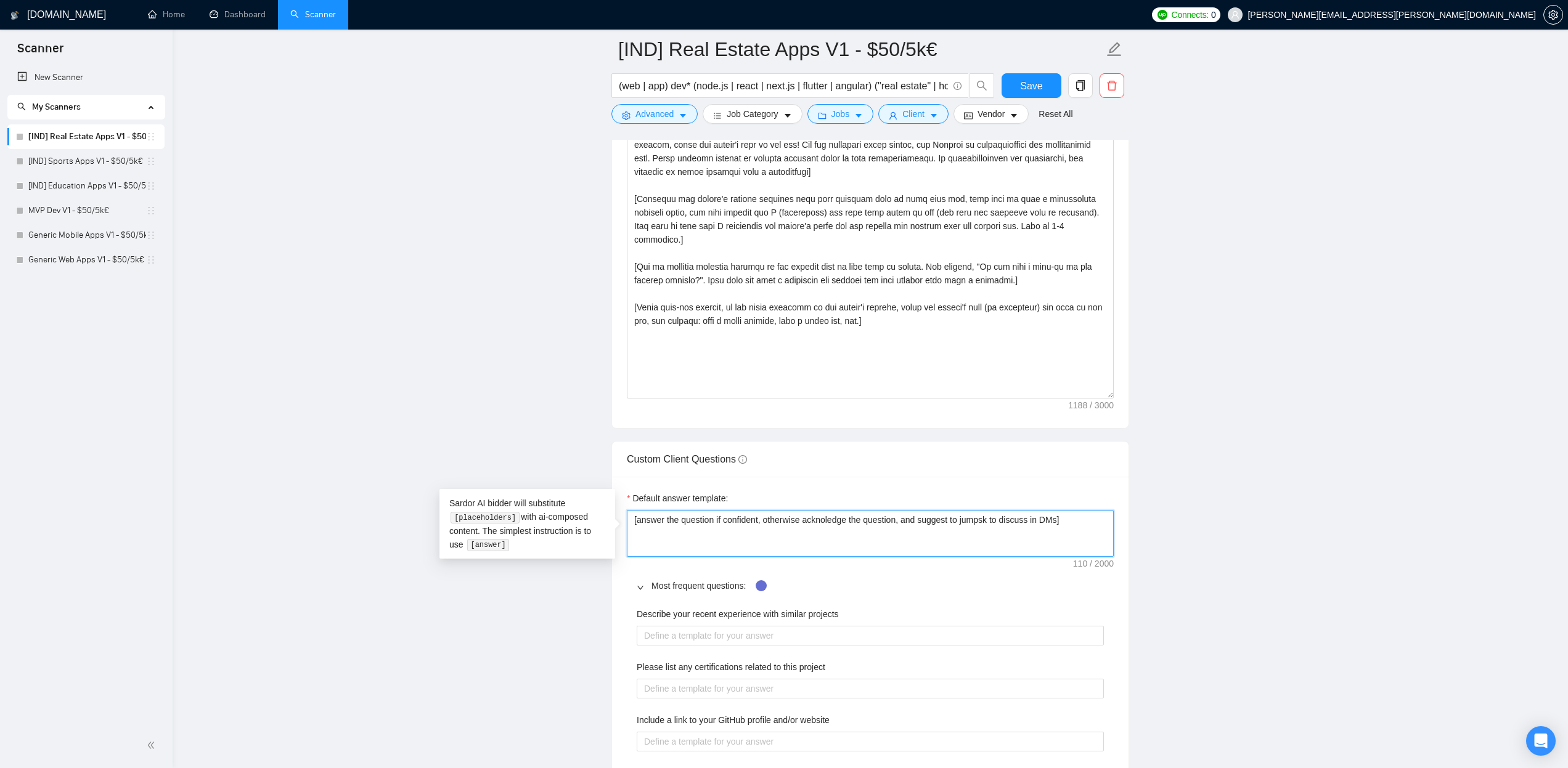
type textarea "[answer the question if confident, otherwise acknoledge the question, and sugge…"
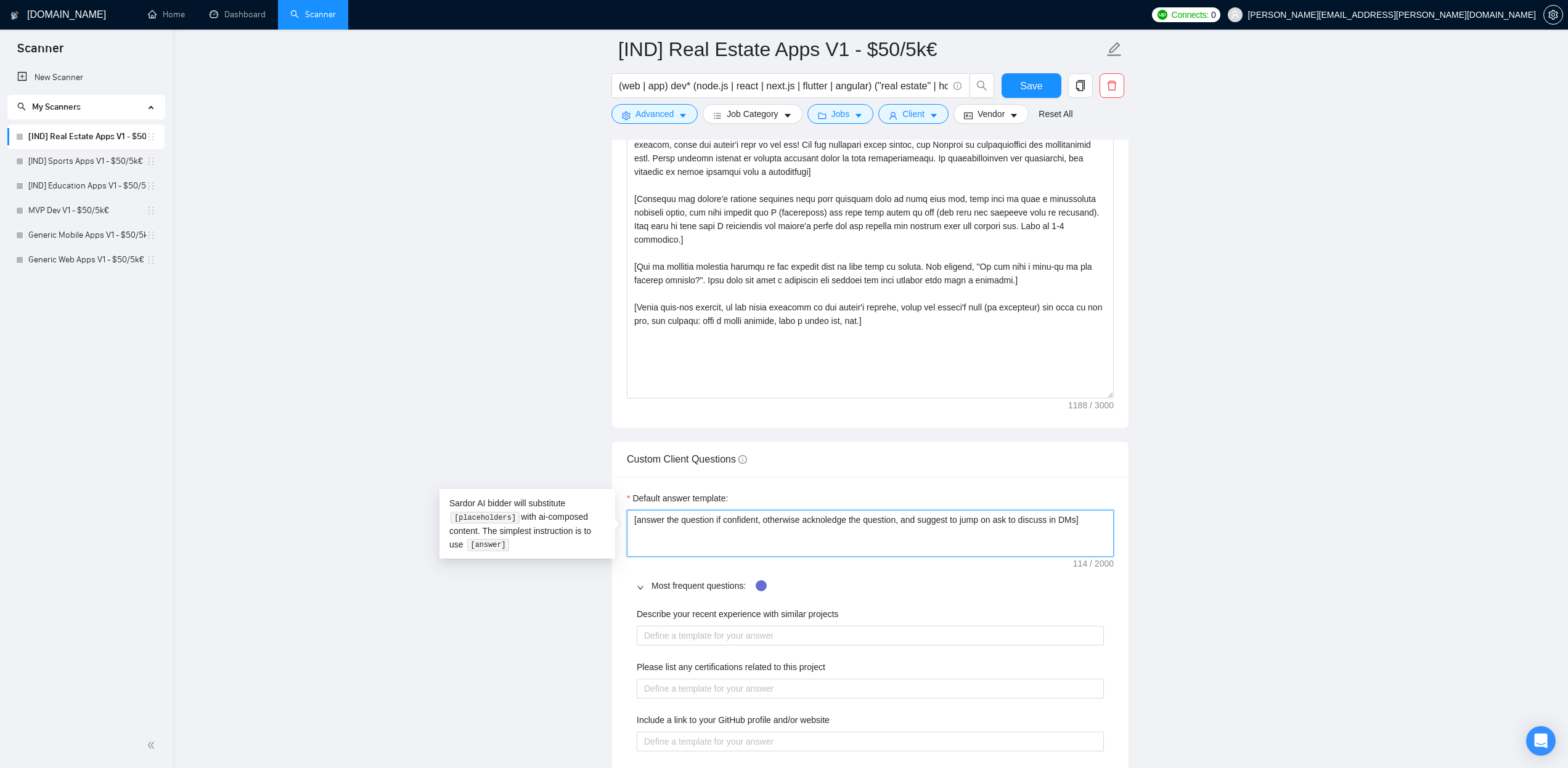
type textarea "[answer the question if confident, otherwise acknoledge the question, and sugge…"
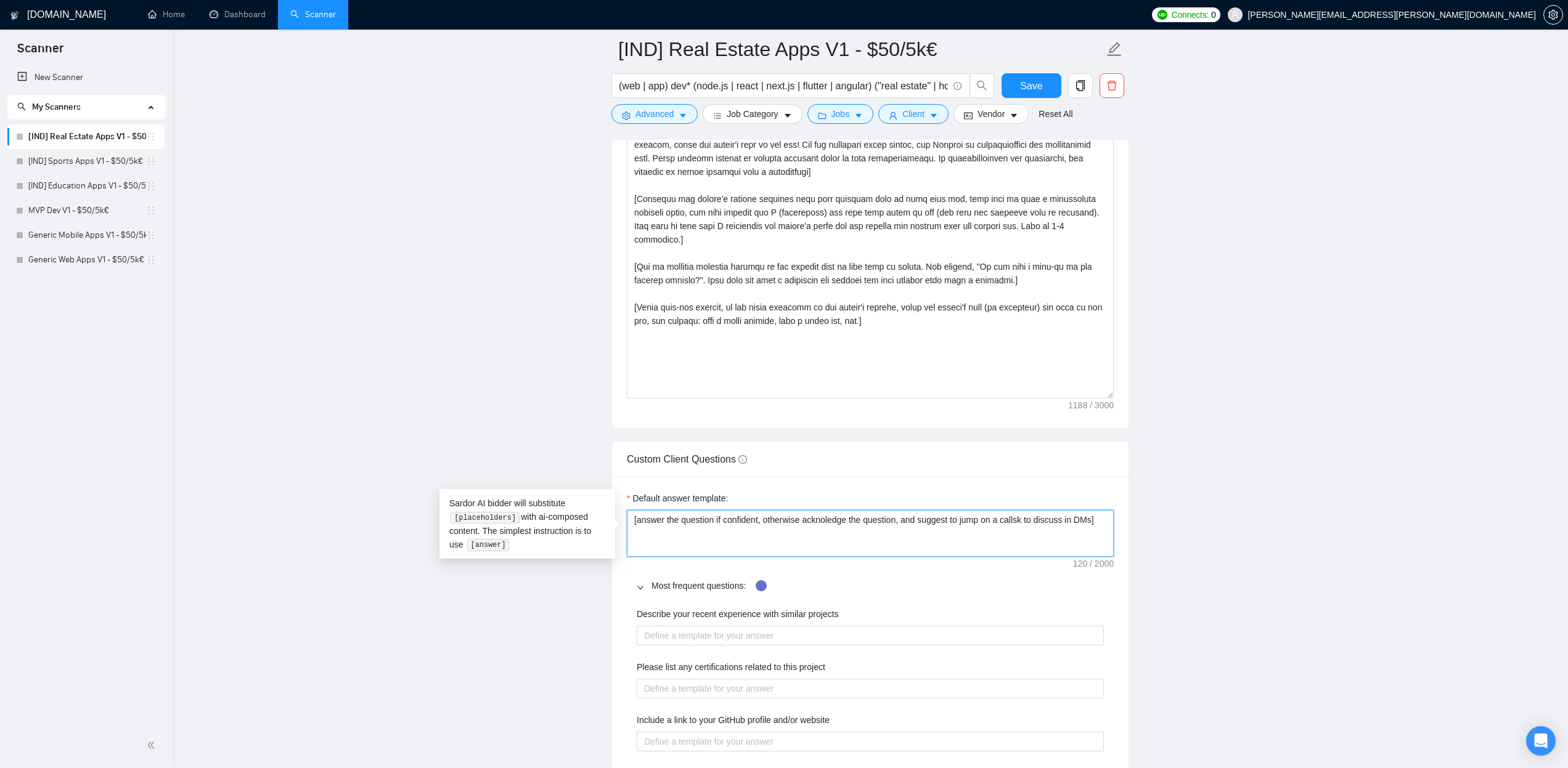
type textarea "[answer the question if confident, otherwise acknoledge the question, and sugge…"
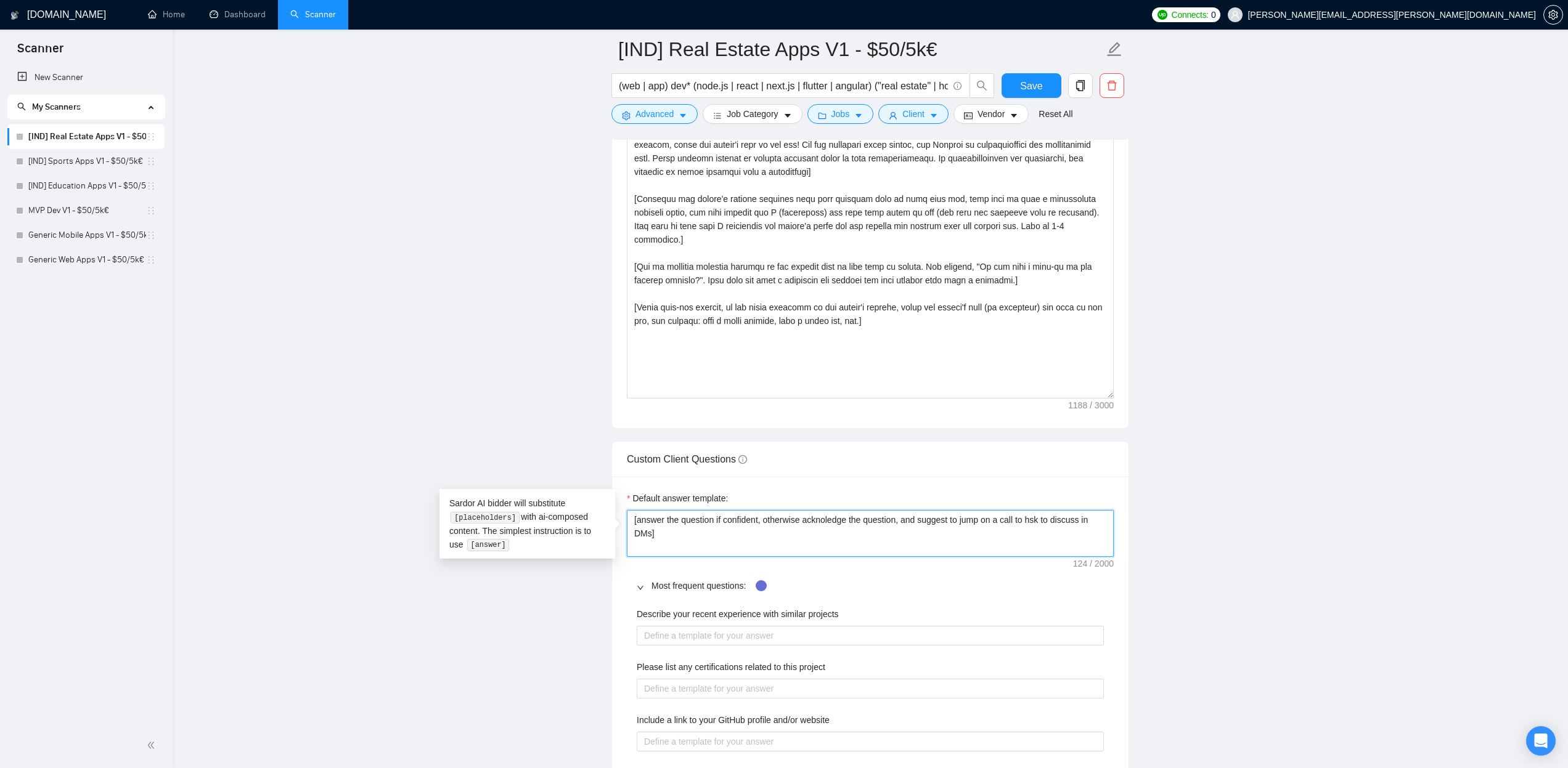
type textarea "[answer the question if confident, otherwise acknoledge the question, and sugge…"
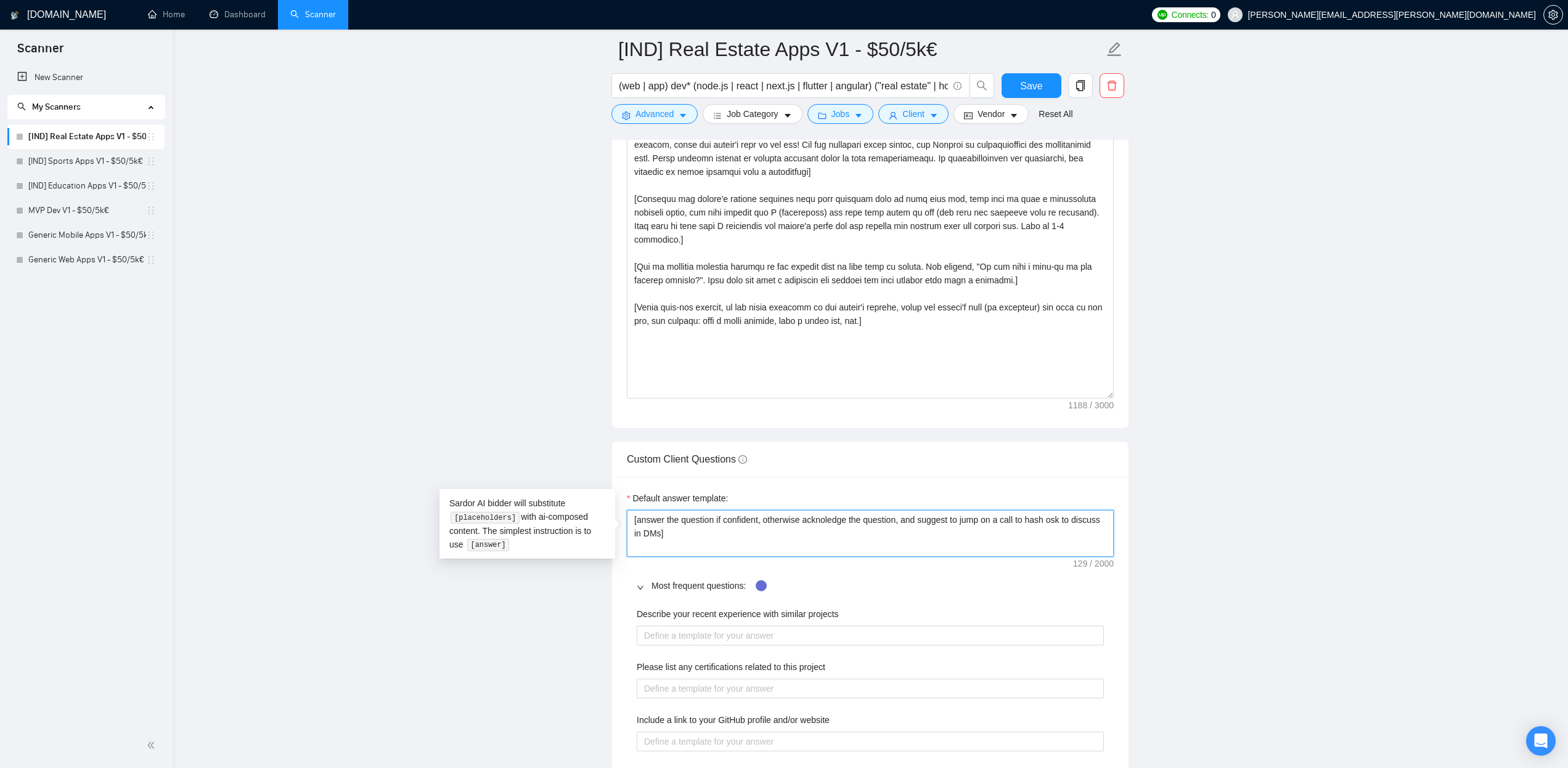
type textarea "[answer the question if confident, otherwise acknoledge the question, and sugge…"
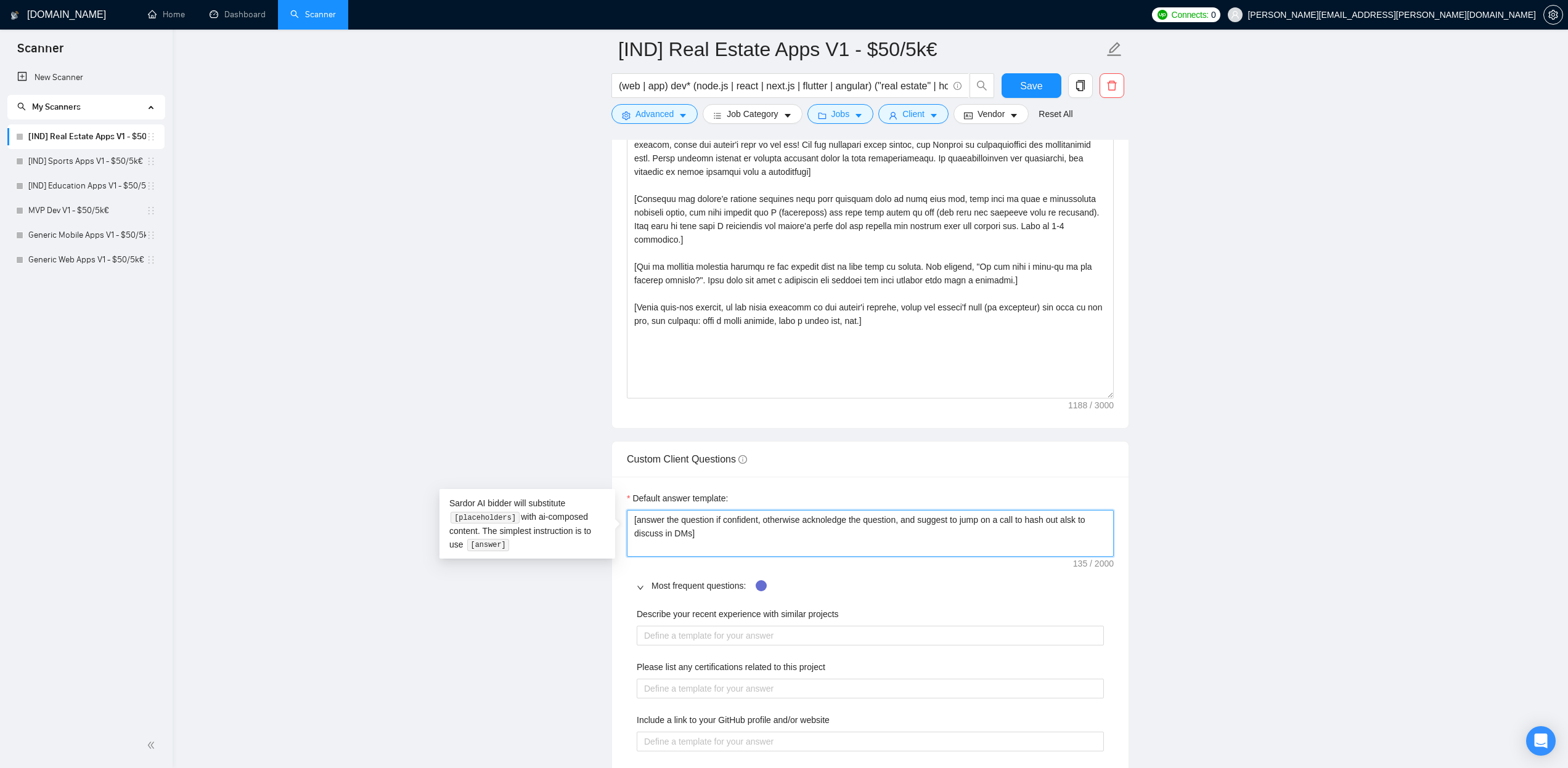
type textarea "[answer the question if confident, otherwise acknoledge the question, and sugge…"
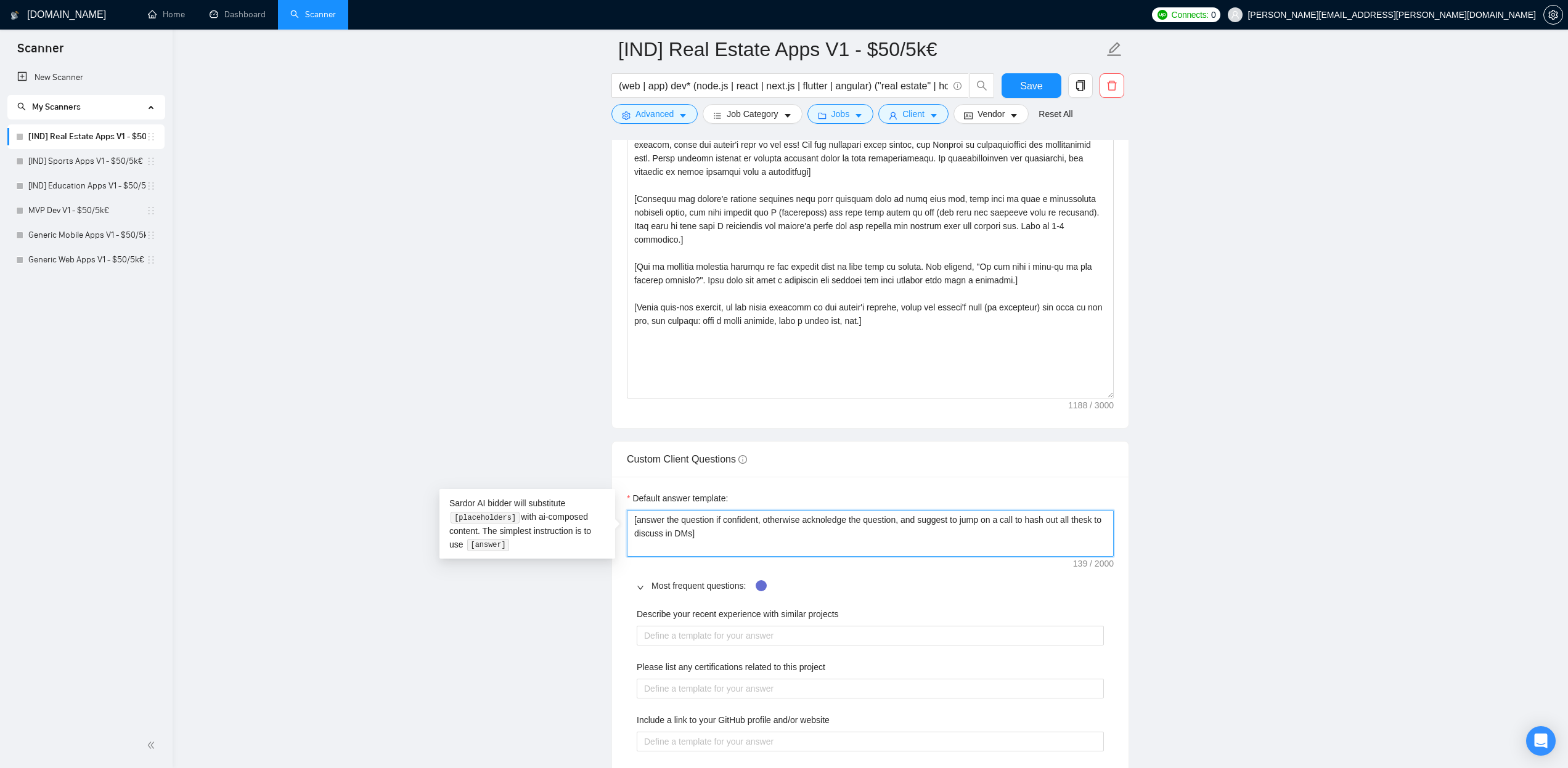
type textarea "[answer the question if confident, otherwise acknoledge the question, and sugge…"
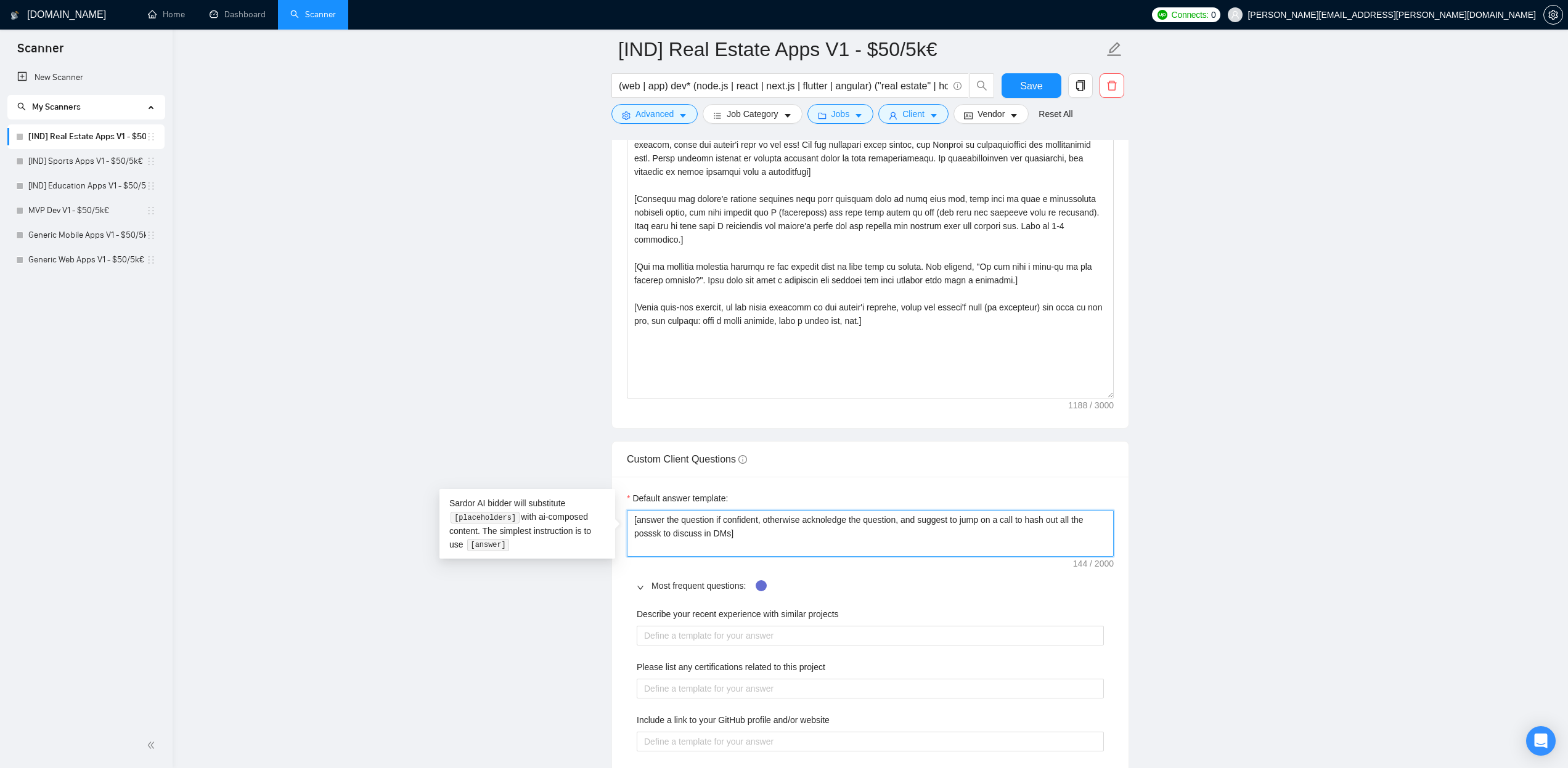
type textarea "[answer the question if confident, otherwise acknoledge the question, and sugge…"
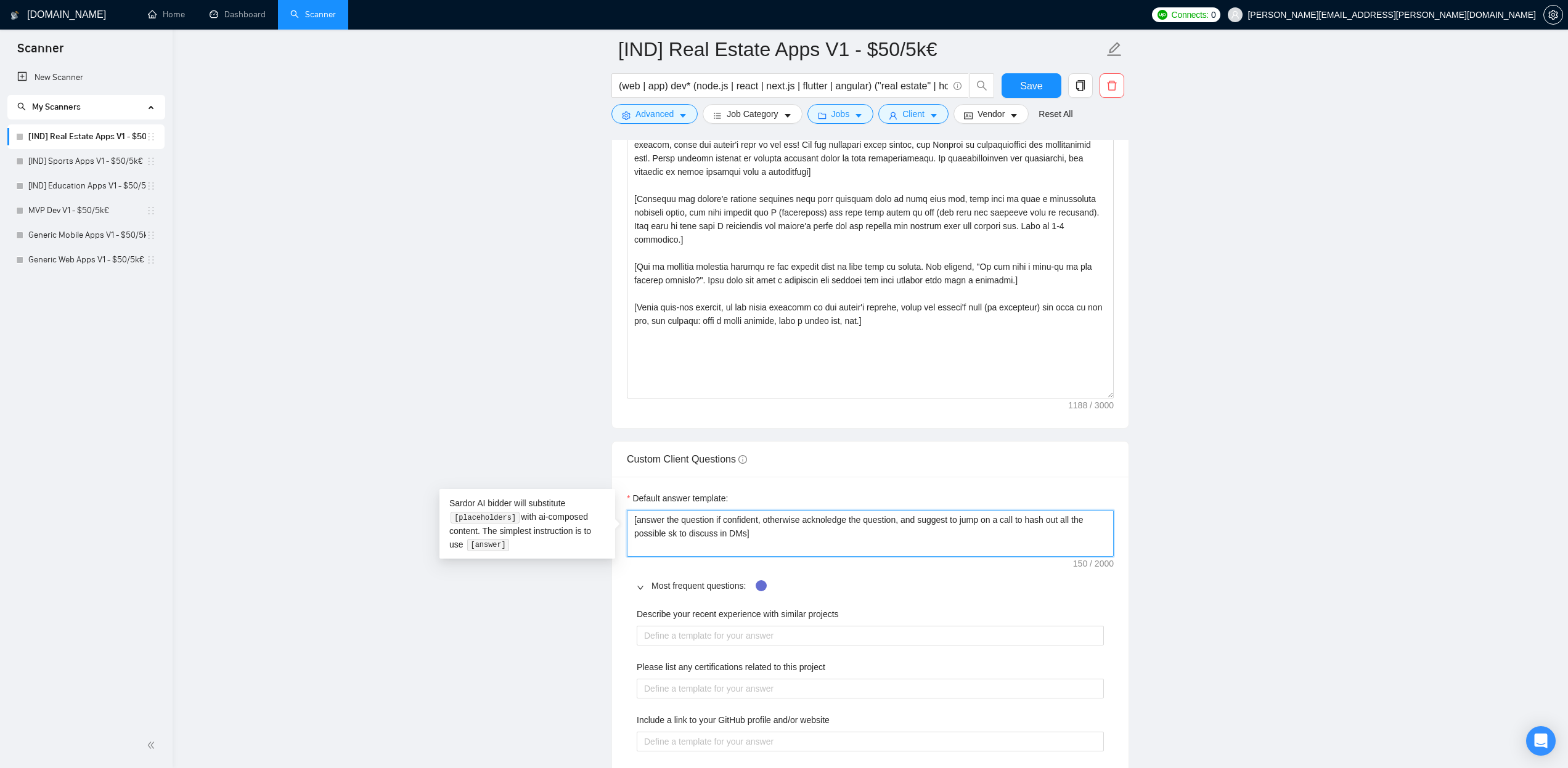
type textarea "[answer the question if confident, otherwise acknoledge the question, and sugge…"
drag, startPoint x: 758, startPoint y: 533, endPoint x: 763, endPoint y: 548, distance: 15.8
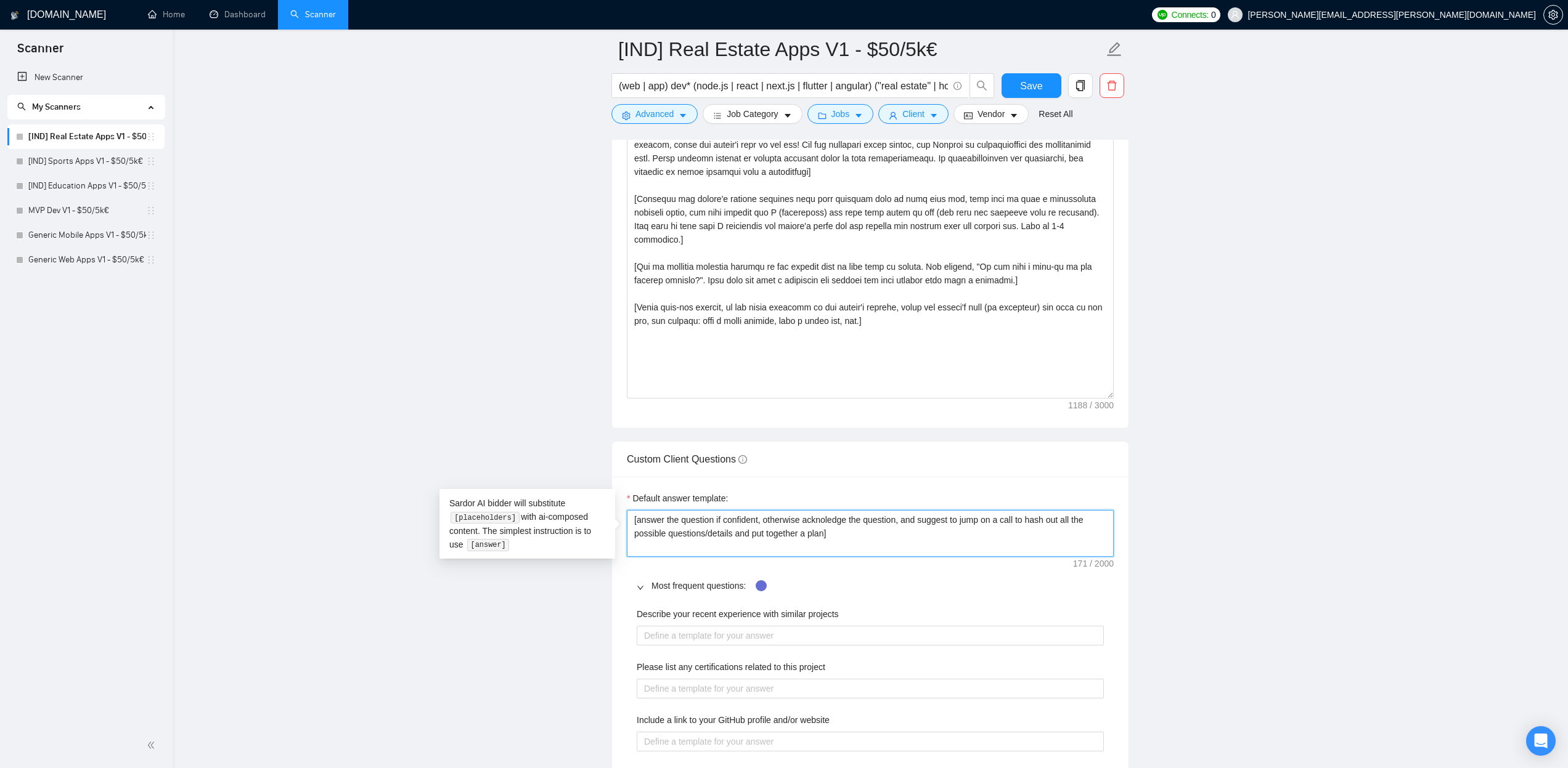
click at [757, 535] on textarea "[answer the question if confident, otherwise acknoledge the question, and sugge…" at bounding box center [870, 533] width 487 height 47
click at [711, 520] on textarea "[answer the question if confident, otherwise acknoledge the question, and sugge…" at bounding box center [870, 533] width 487 height 47
click at [784, 519] on textarea "[answer if confident, otherwise acknoledge the question, and suggest to jump on…" at bounding box center [870, 533] width 487 height 47
click at [1046, 519] on textarea "[answer if confident, otherwise acknowledge the question, and suggest to jump o…" at bounding box center [870, 533] width 487 height 47
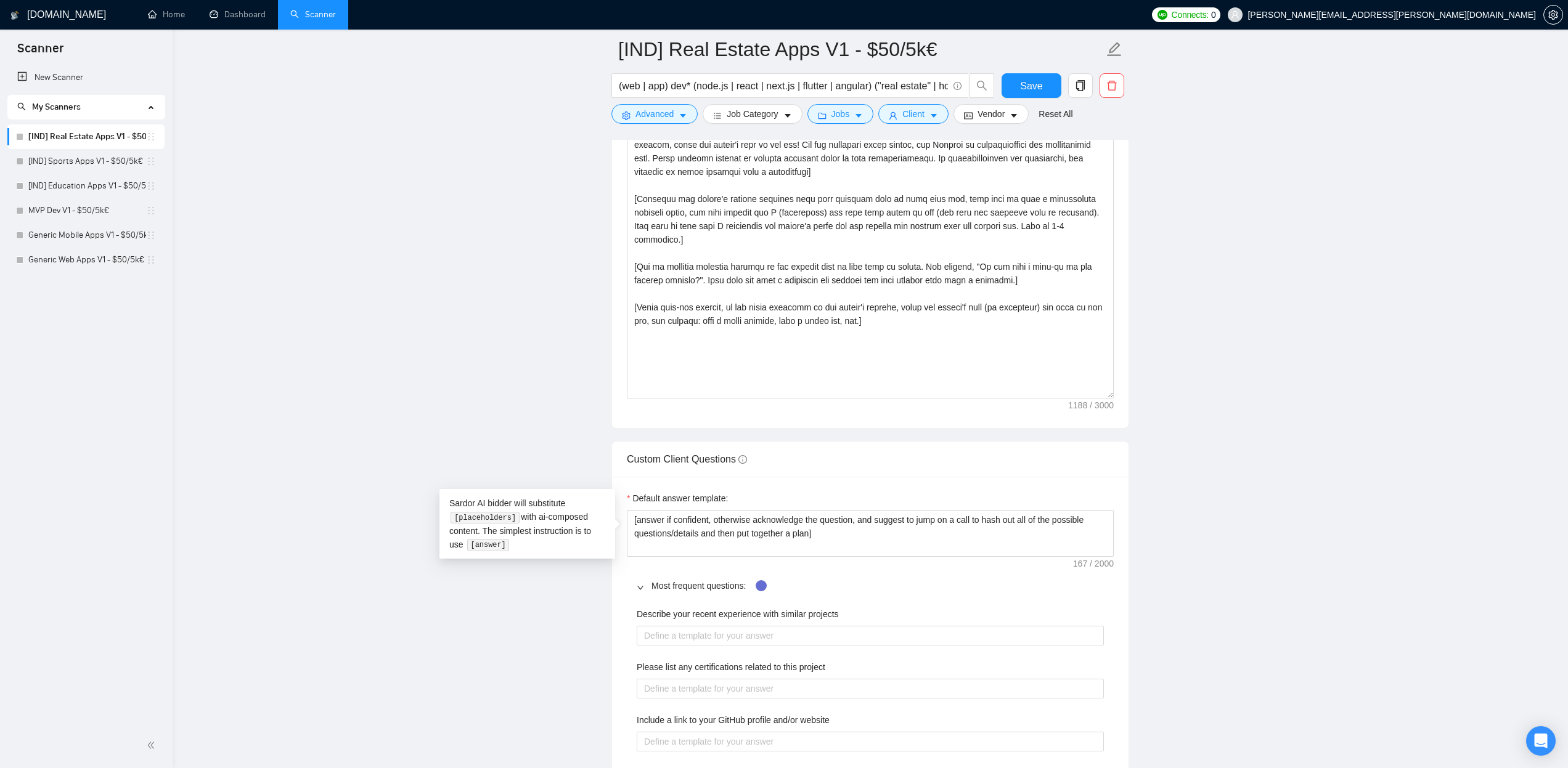
click at [1273, 566] on main "[IND] Real Estate Apps V1 - $50/5k€ (web | app) dev* (node.js | react | next.js…" at bounding box center [870, 512] width 1356 height 3950
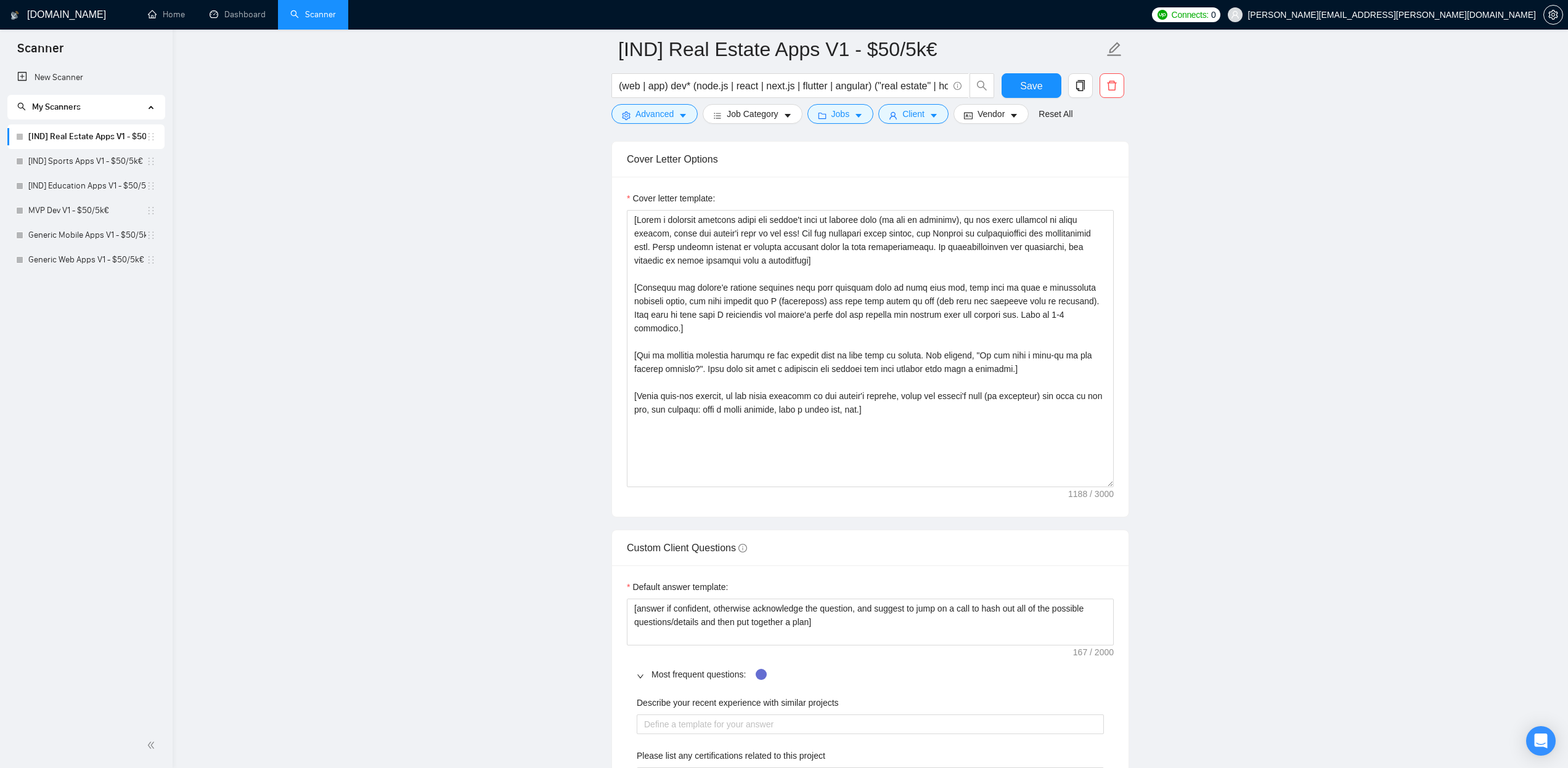
scroll to position [1425, 0]
click at [1337, 379] on main "[IND] Real Estate Apps V1 - $50/5k€ (web | app) dev* (node.js | react | next.js…" at bounding box center [870, 599] width 1356 height 3950
